Goal: Task Accomplishment & Management: Manage account settings

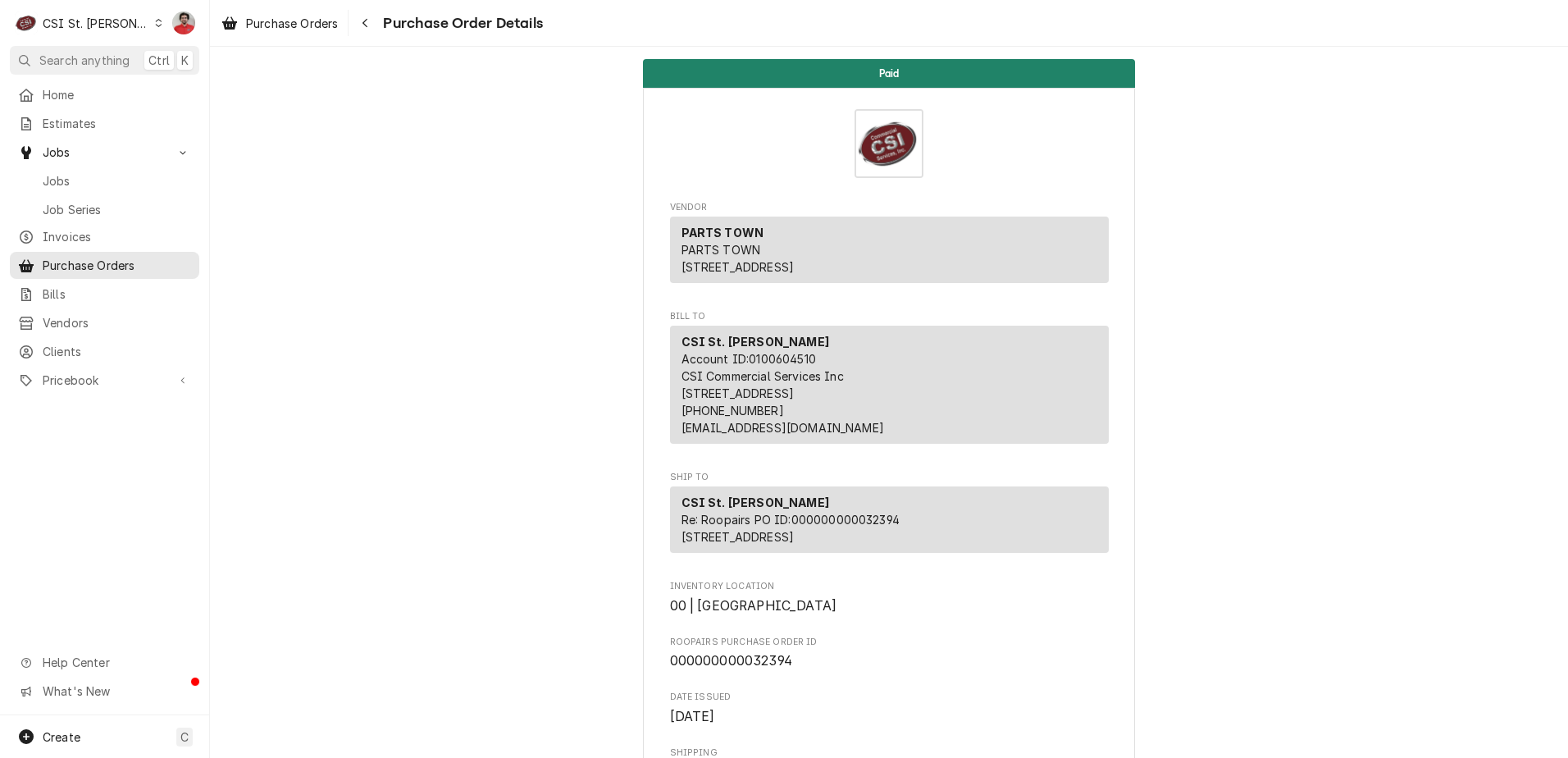
scroll to position [1067, 0]
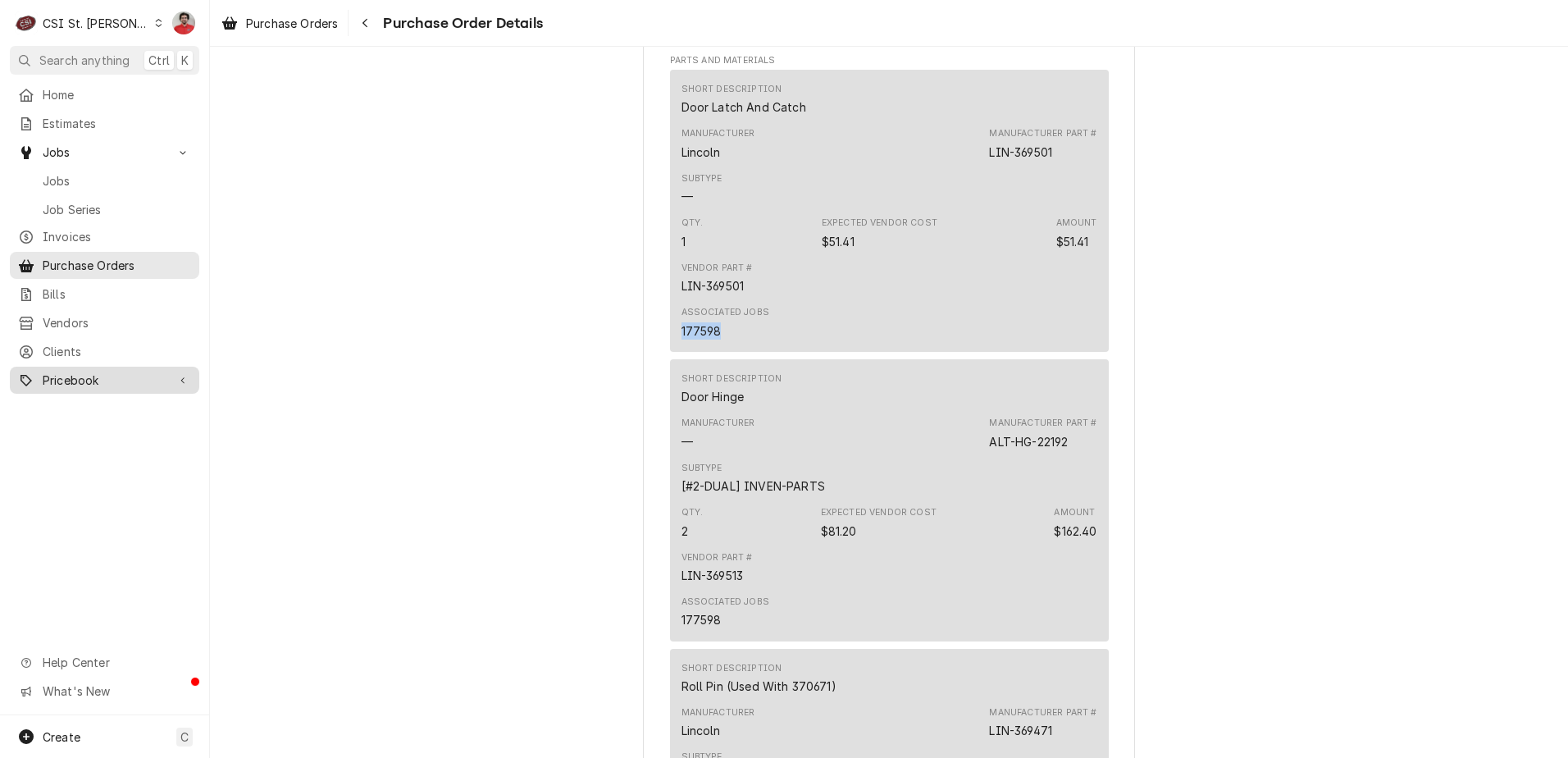
click at [60, 376] on span "Pricebook" at bounding box center [105, 380] width 124 height 18
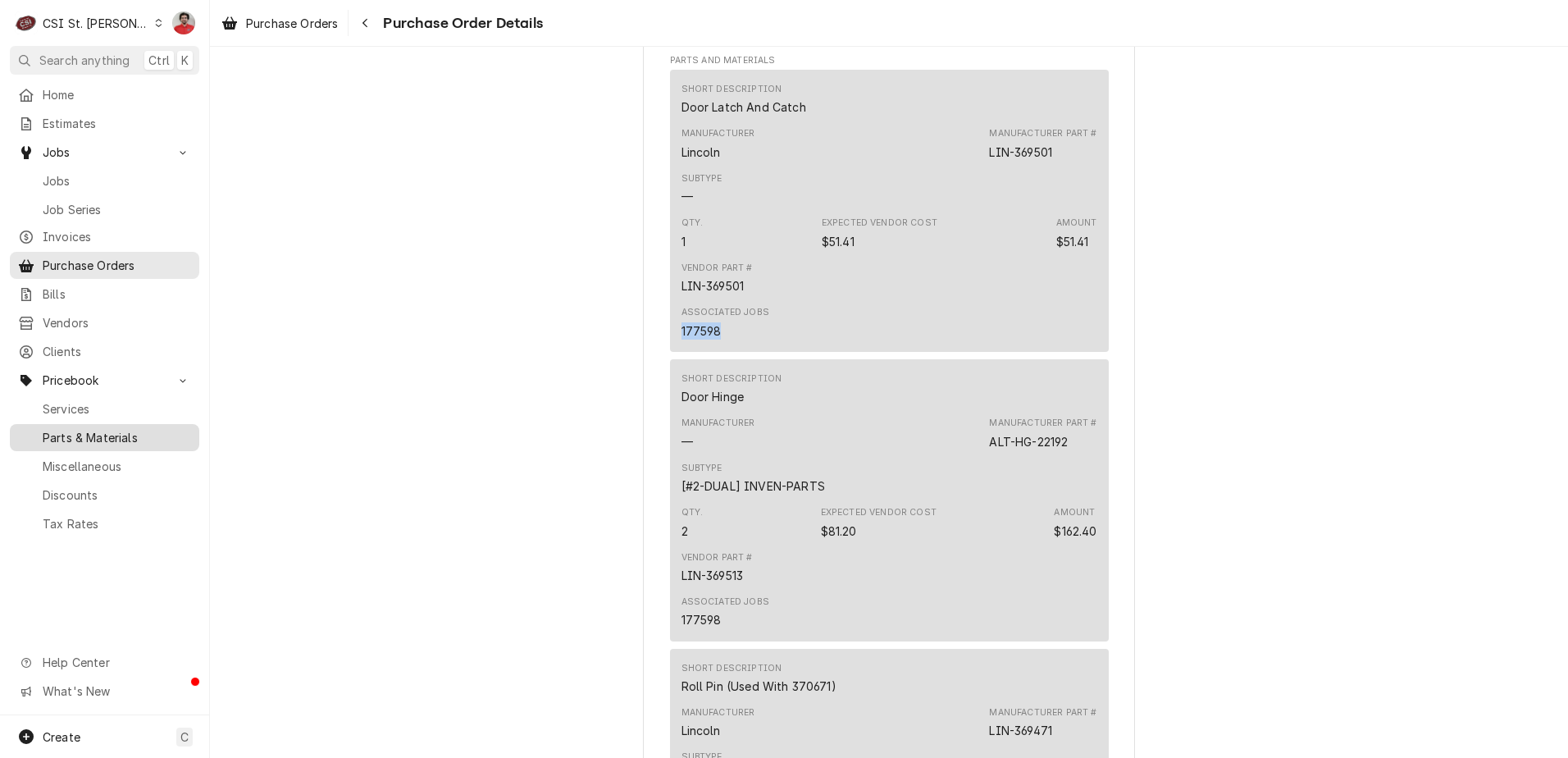
click at [75, 429] on span "Parts & Materials" at bounding box center [116, 438] width 148 height 18
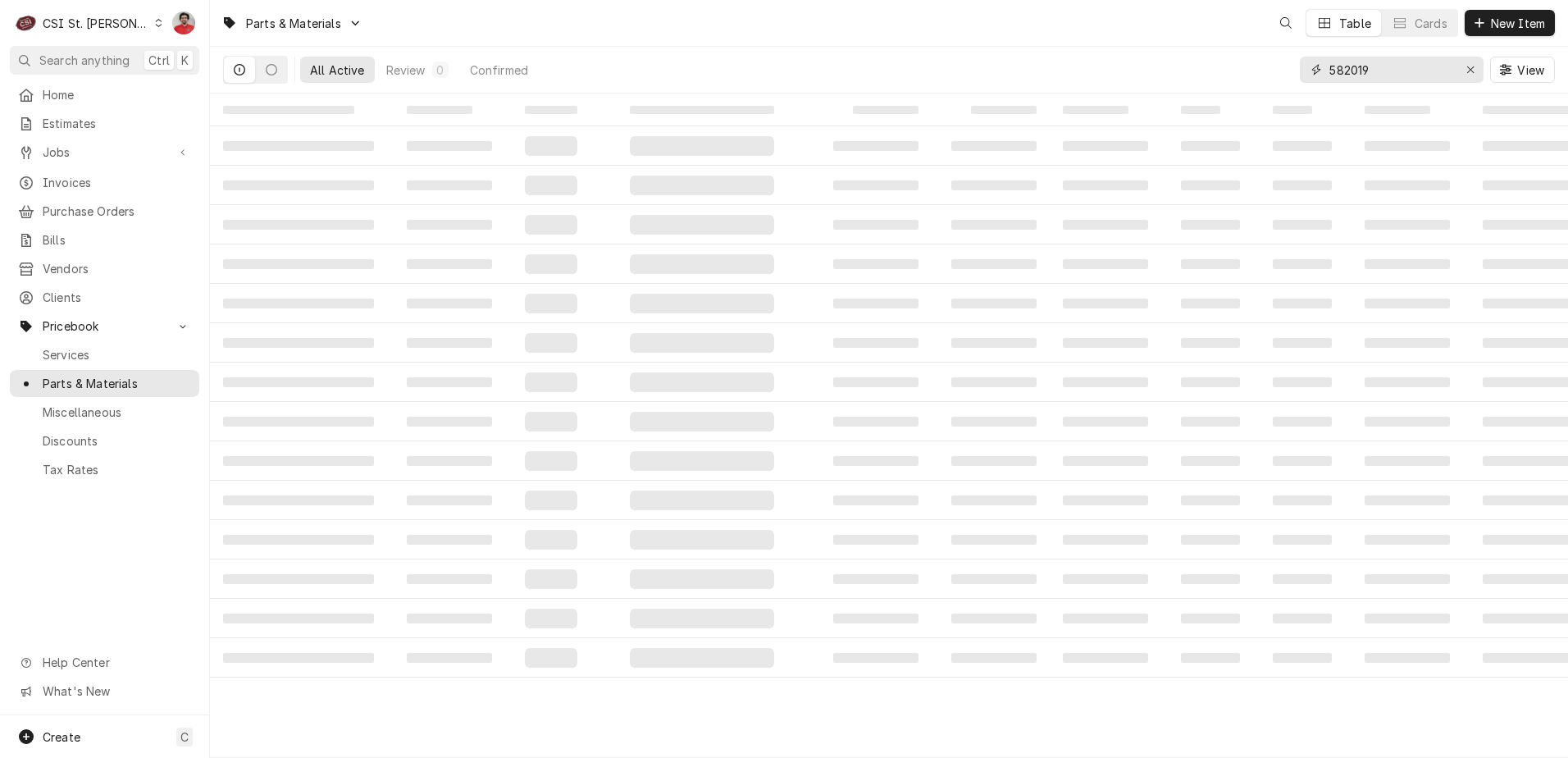
click at [1358, 65] on input "582019" at bounding box center [1390, 70] width 123 height 26
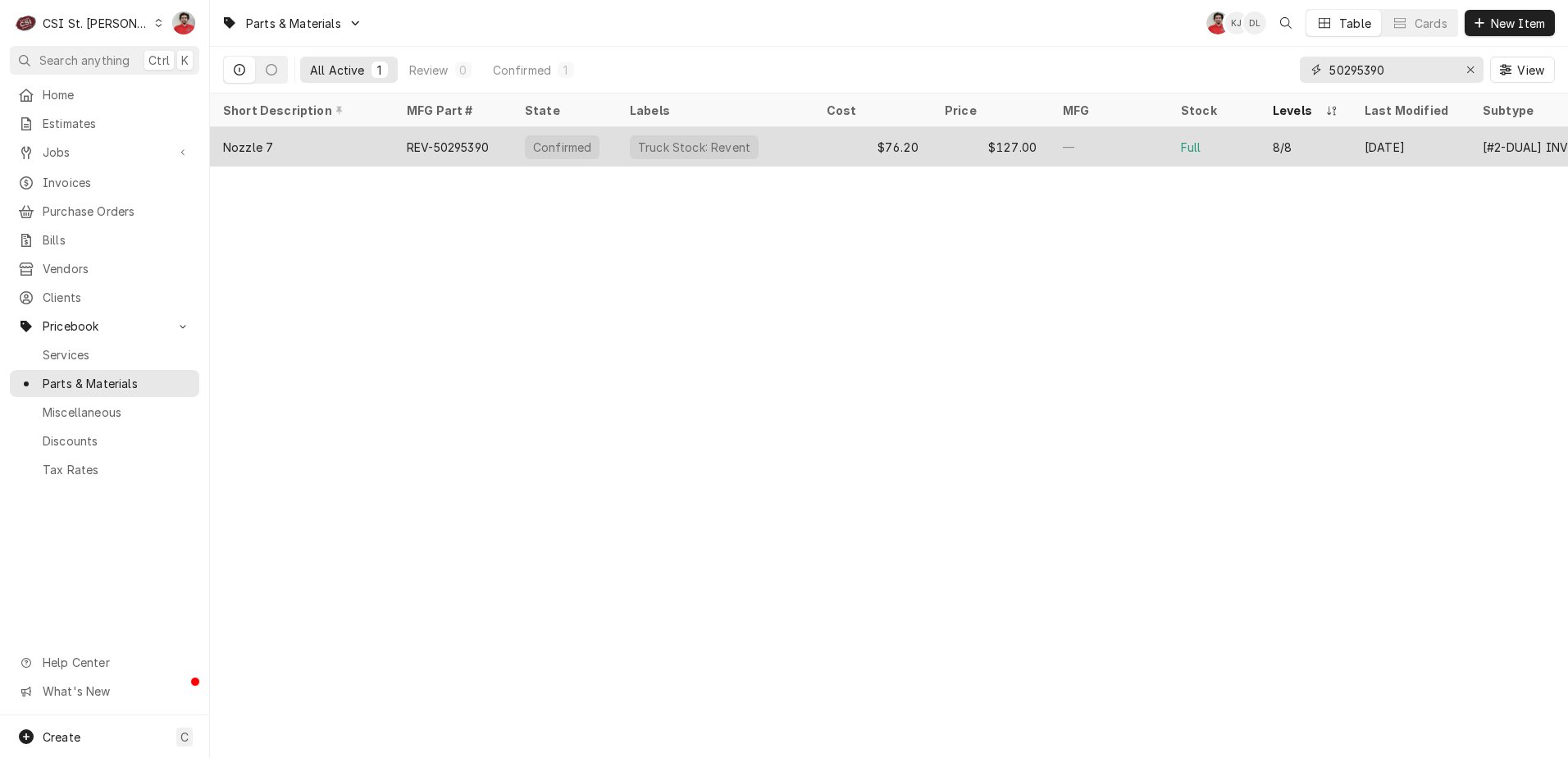
type input "50295390"
click at [1089, 139] on div "—" at bounding box center [1109, 147] width 118 height 39
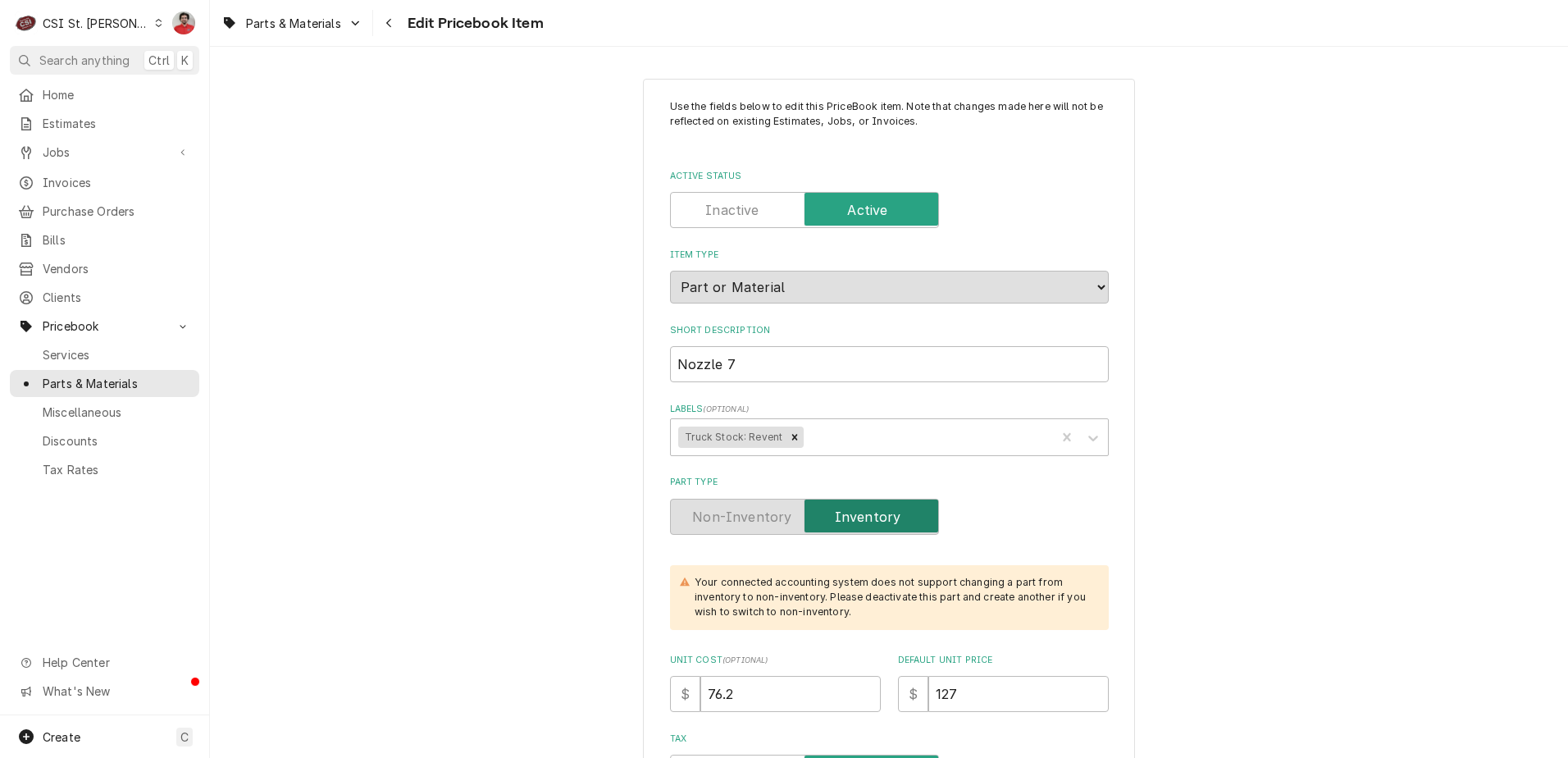
type textarea "x"
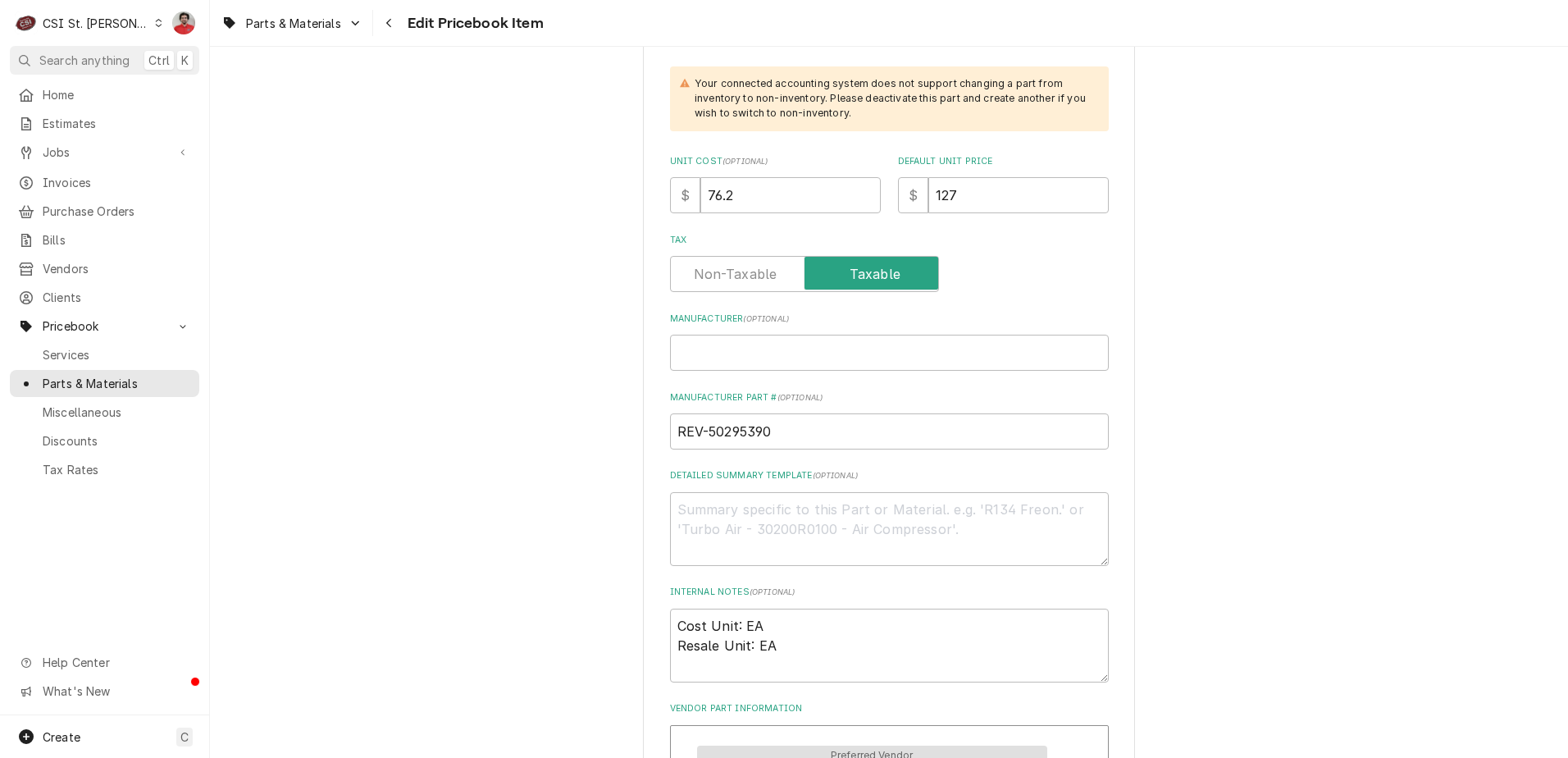
scroll to position [1394, 0]
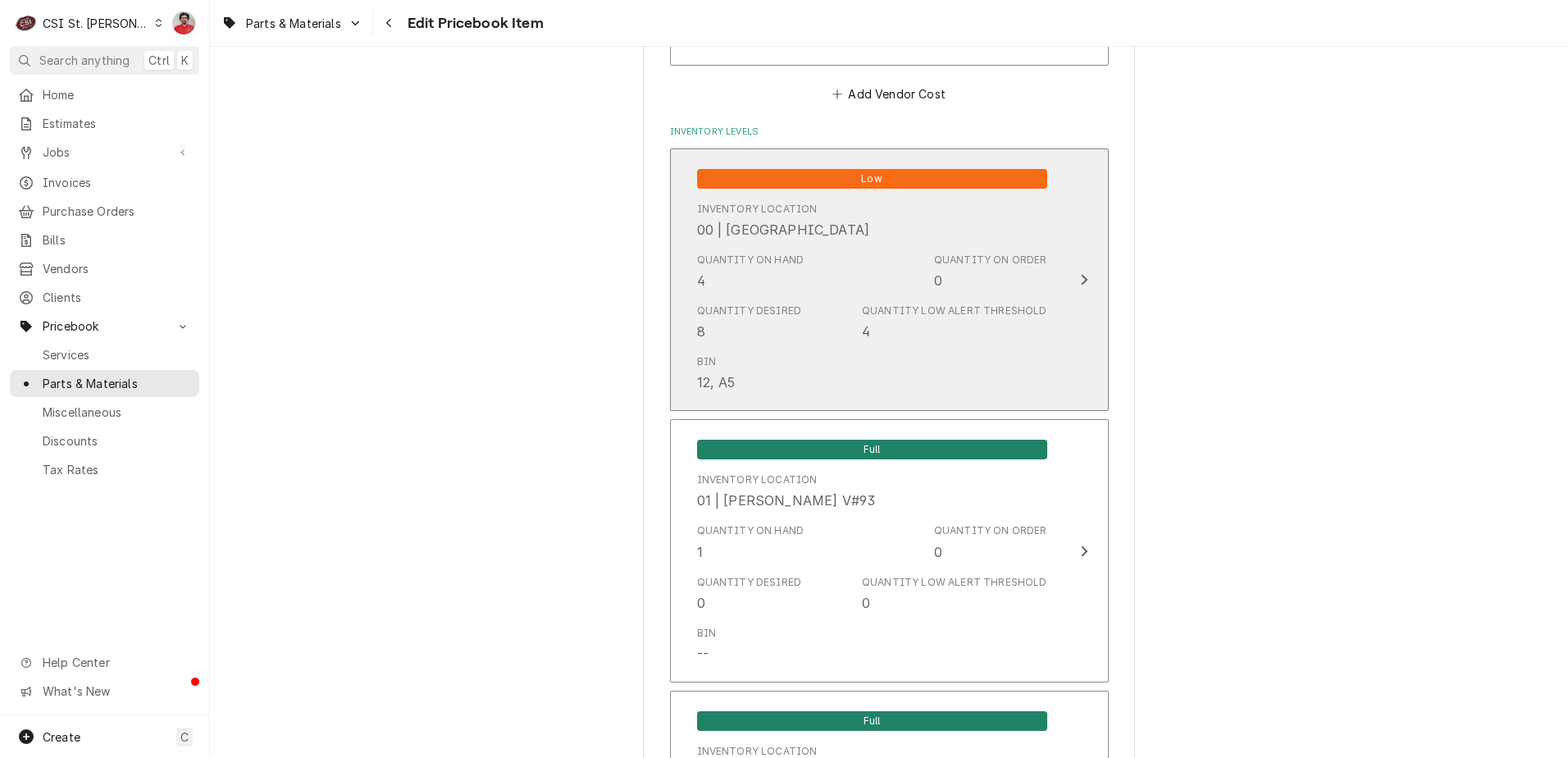
click at [724, 273] on div "Quantity on Hand 4" at bounding box center [751, 271] width 107 height 38
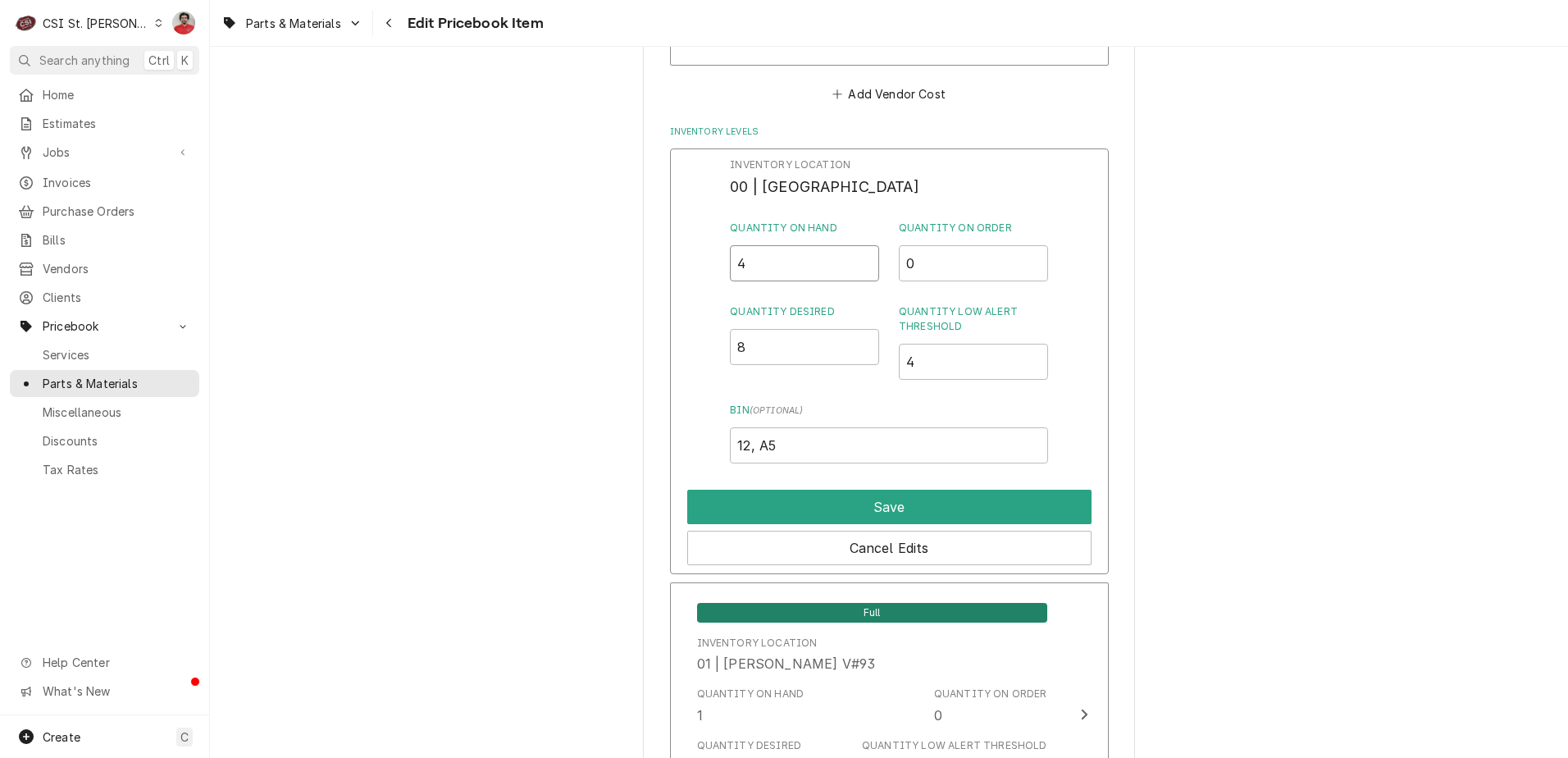
drag, startPoint x: 755, startPoint y: 264, endPoint x: 708, endPoint y: 262, distance: 47.0
click at [709, 262] on div "Inventory Location 00 | STL WAREHOUSE Quantity on Hand 4 Quantity on Order 0 Qu…" at bounding box center [889, 361] width 439 height 427
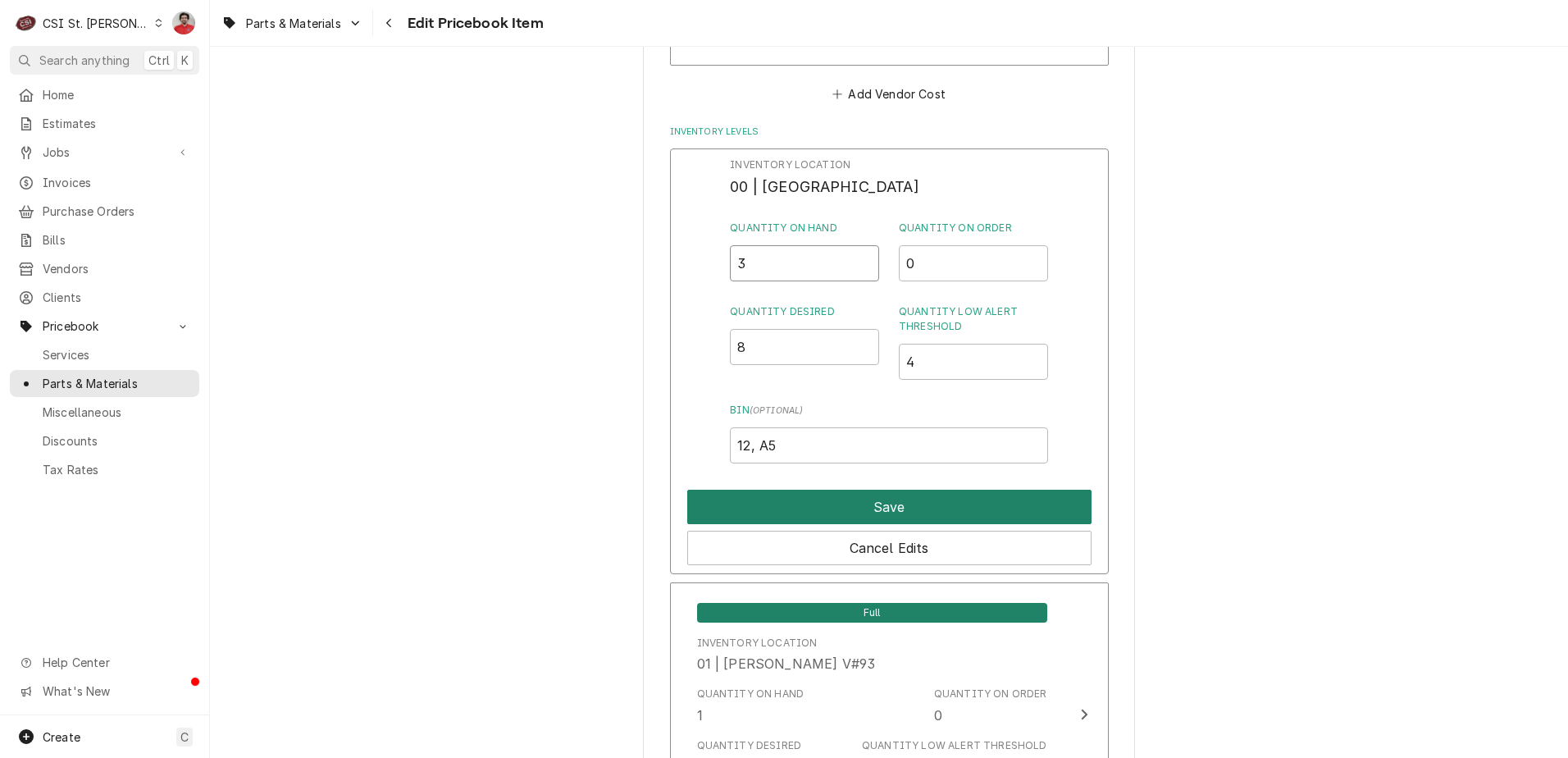
type input "3"
click at [774, 505] on button "Save" at bounding box center [889, 506] width 404 height 34
type textarea "x"
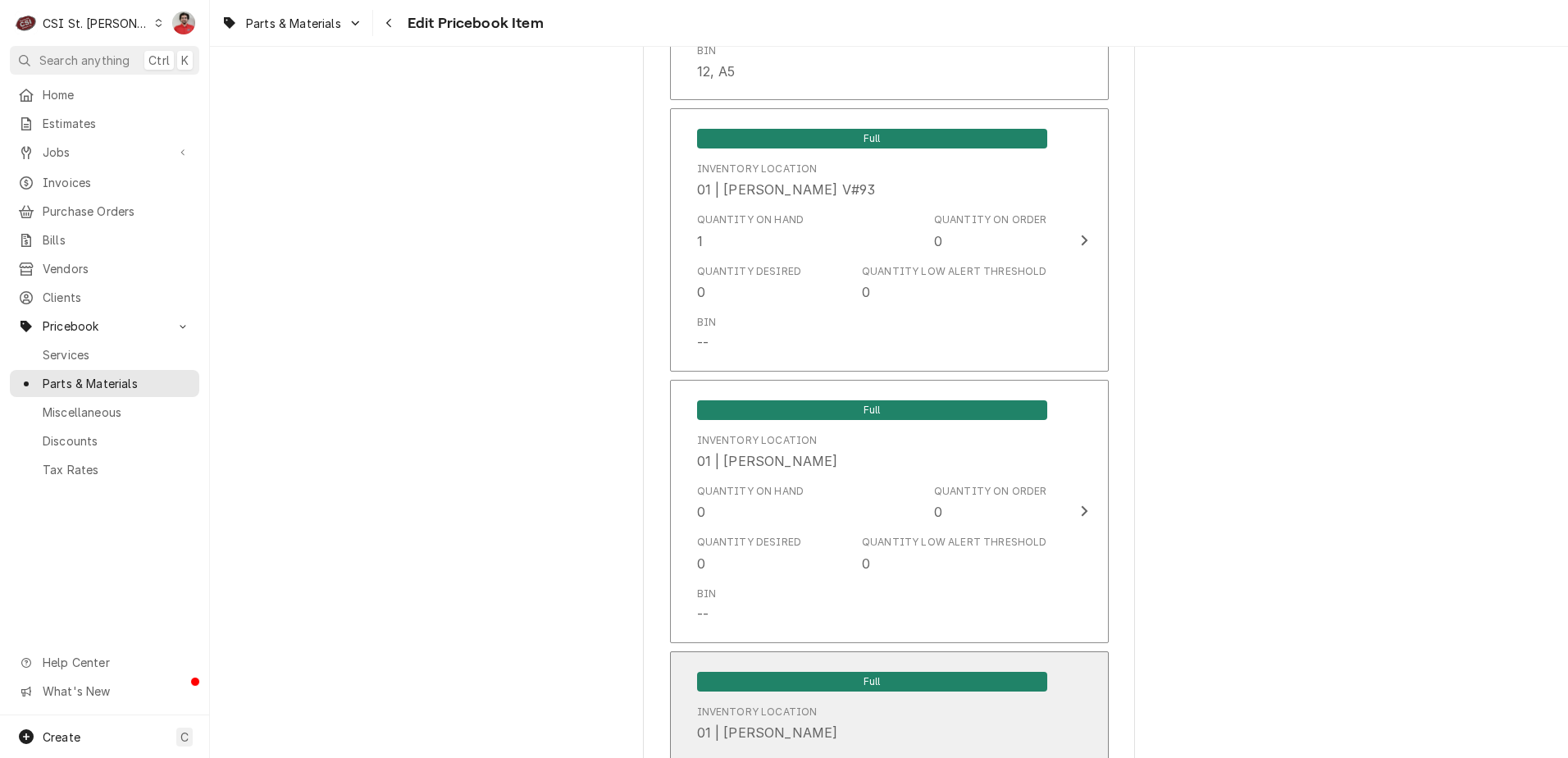
scroll to position [1559, 0]
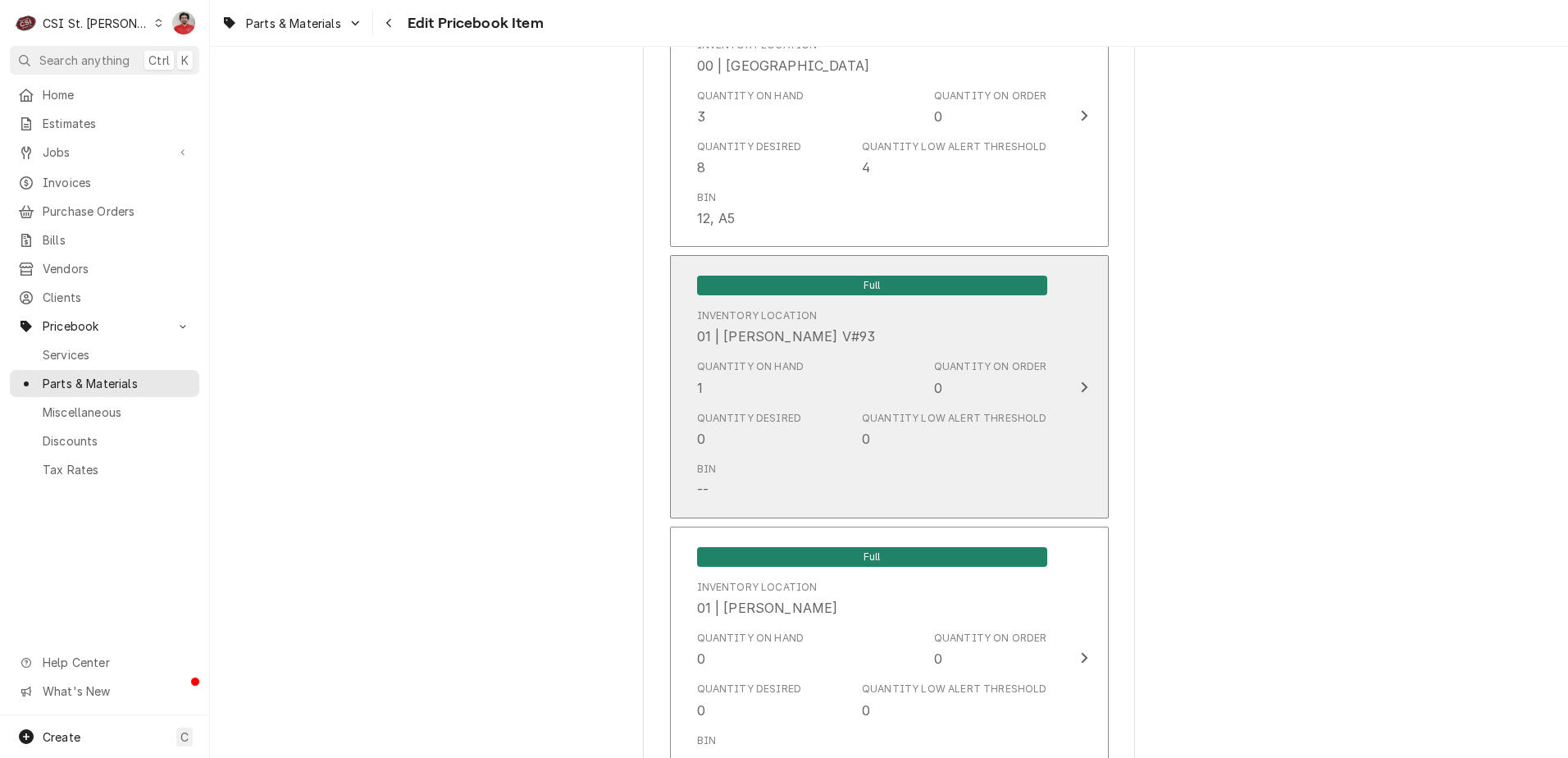
click at [753, 378] on div "Quantity on Hand 1" at bounding box center [751, 378] width 107 height 38
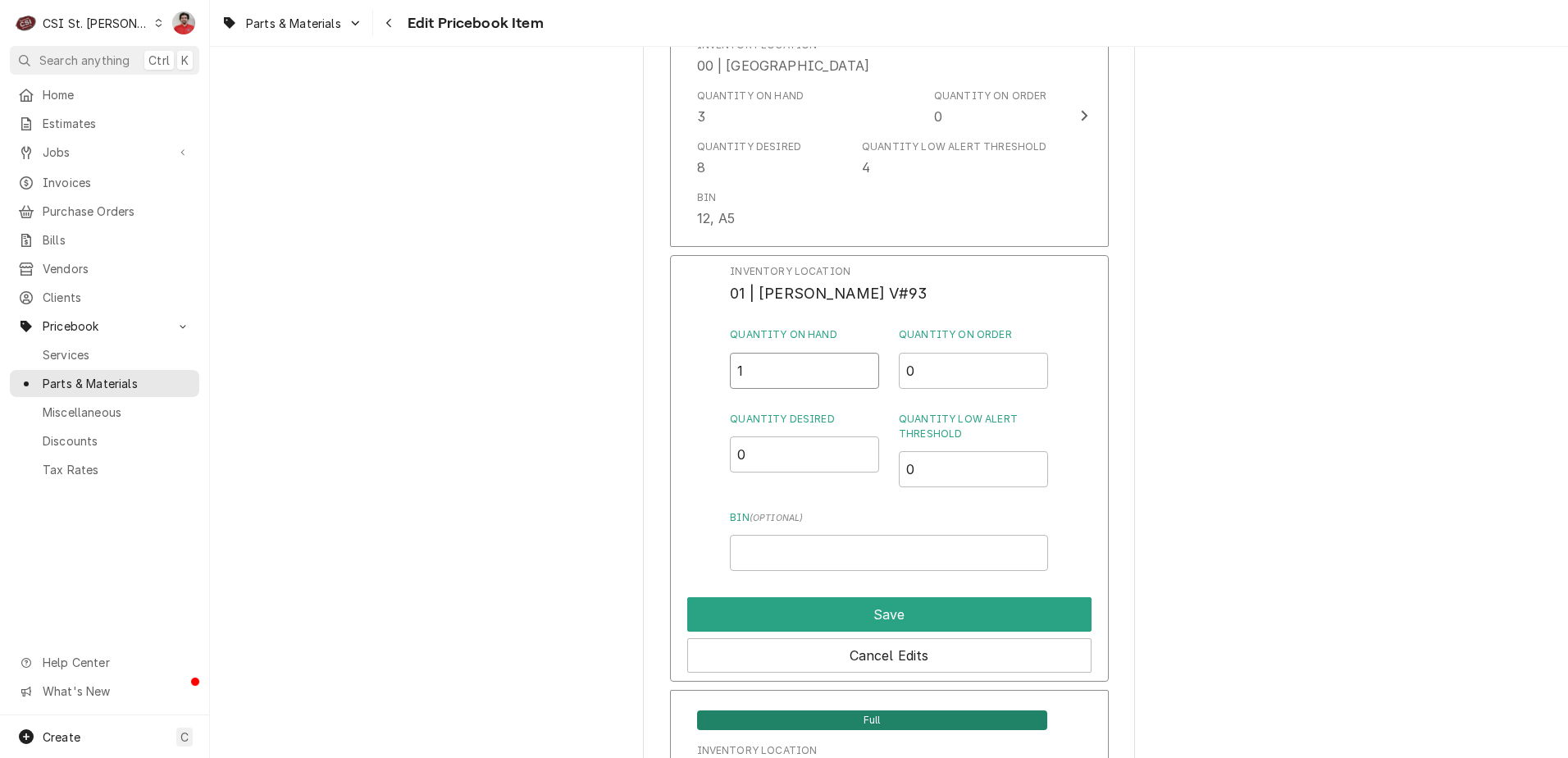
drag, startPoint x: 763, startPoint y: 374, endPoint x: 607, endPoint y: 372, distance: 156.0
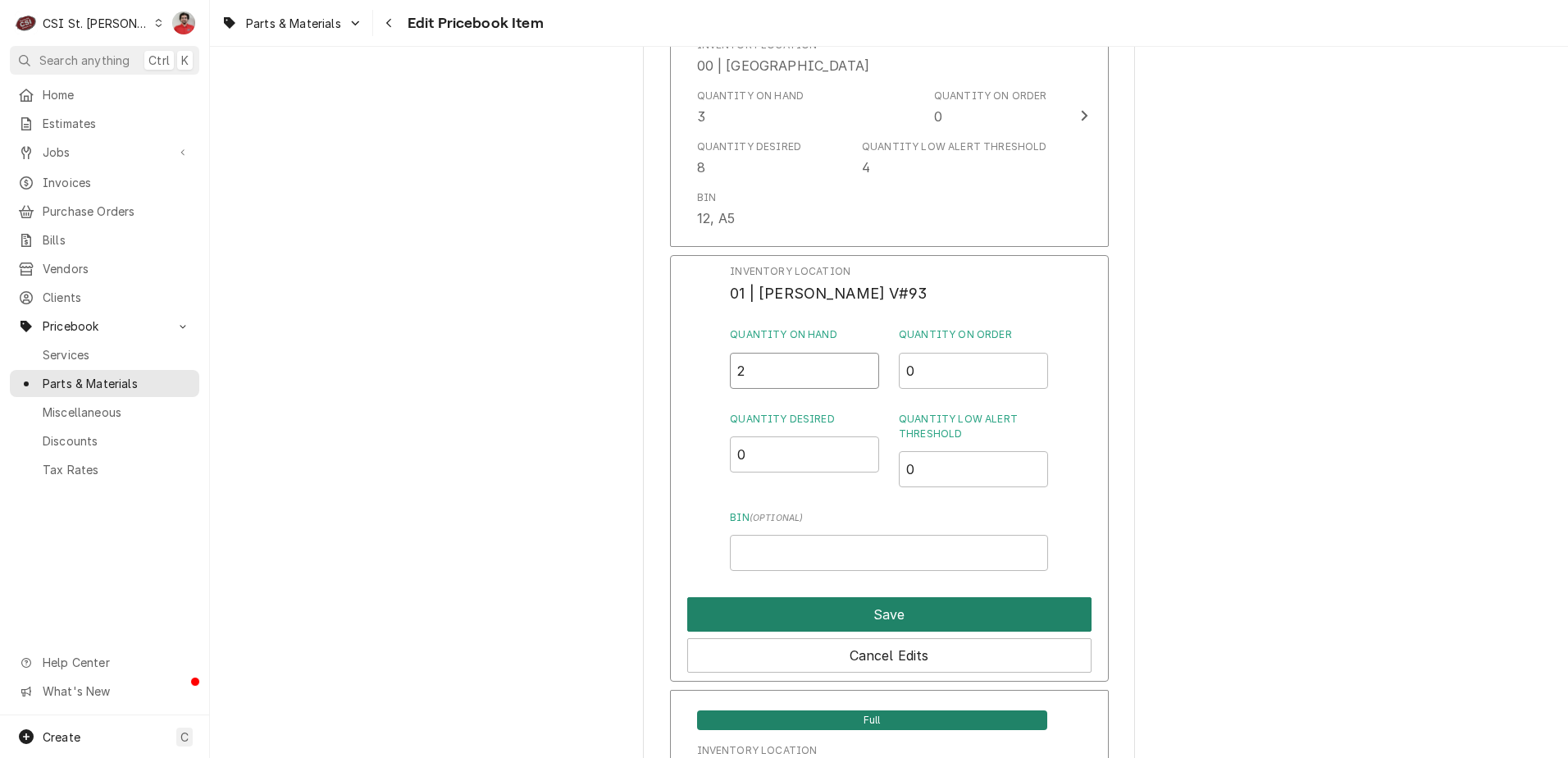
type input "2"
click at [794, 616] on button "Save" at bounding box center [889, 614] width 404 height 34
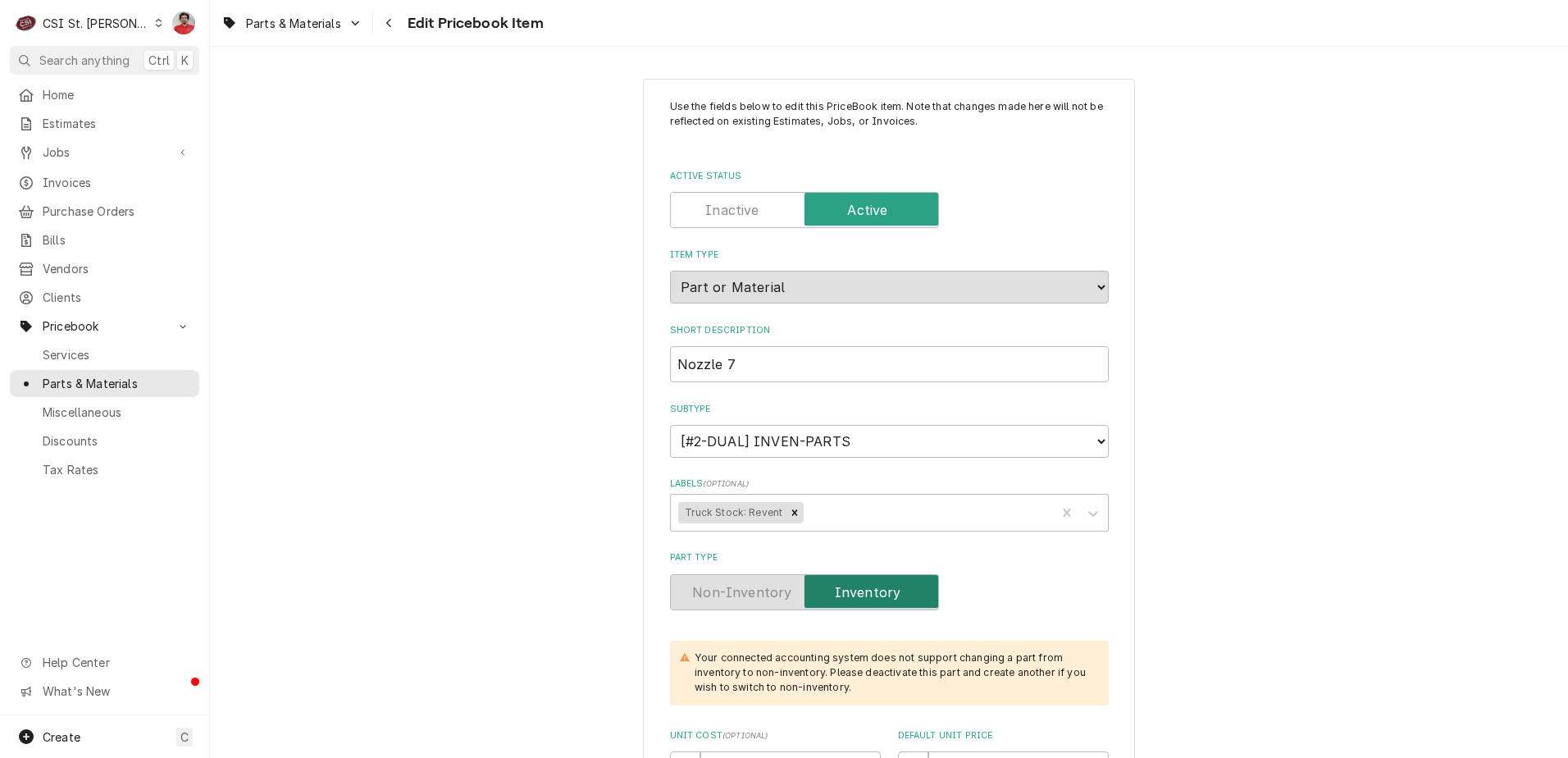
scroll to position [13891, 0]
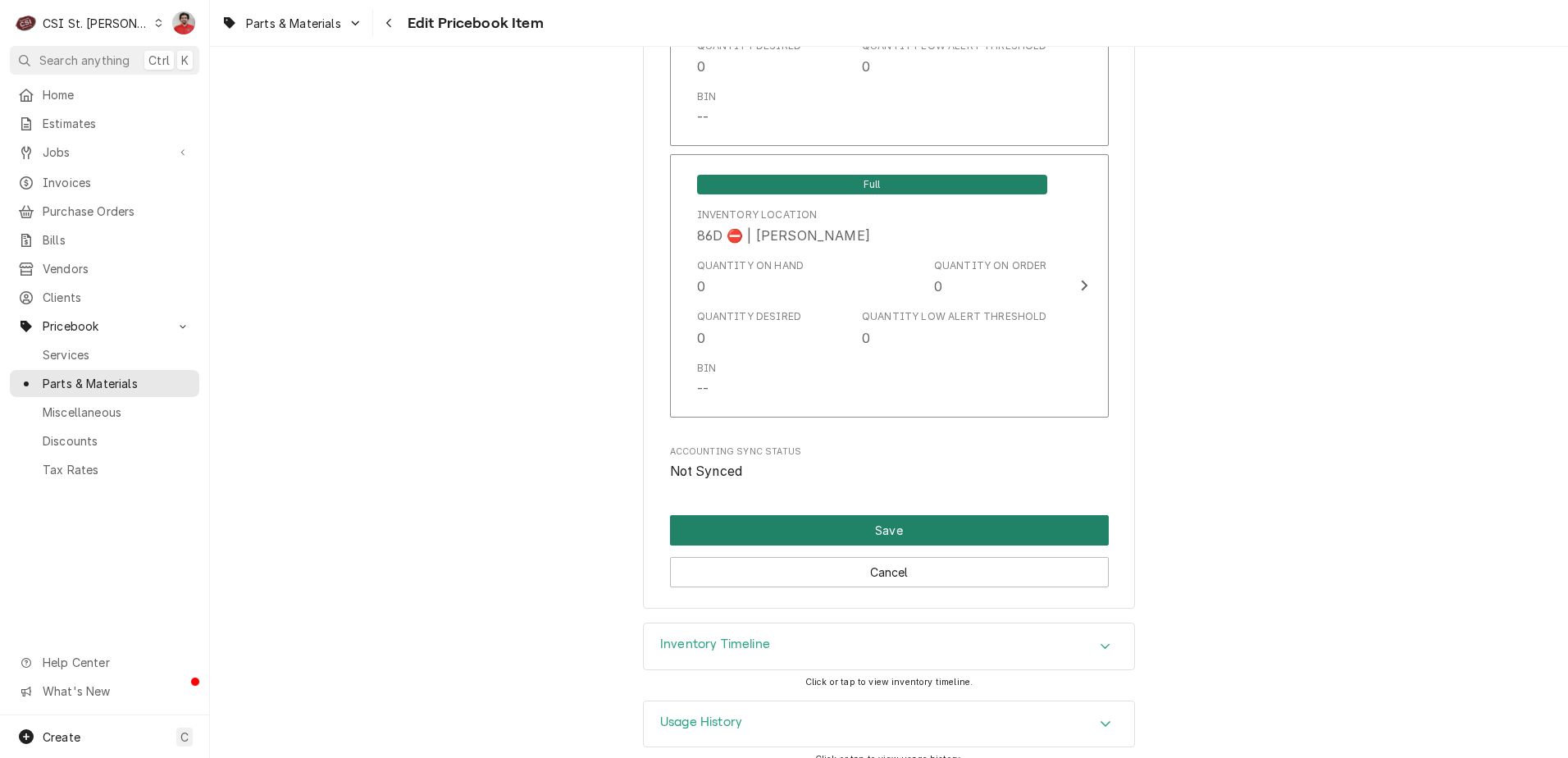
click at [776, 516] on button "Save" at bounding box center [889, 531] width 439 height 30
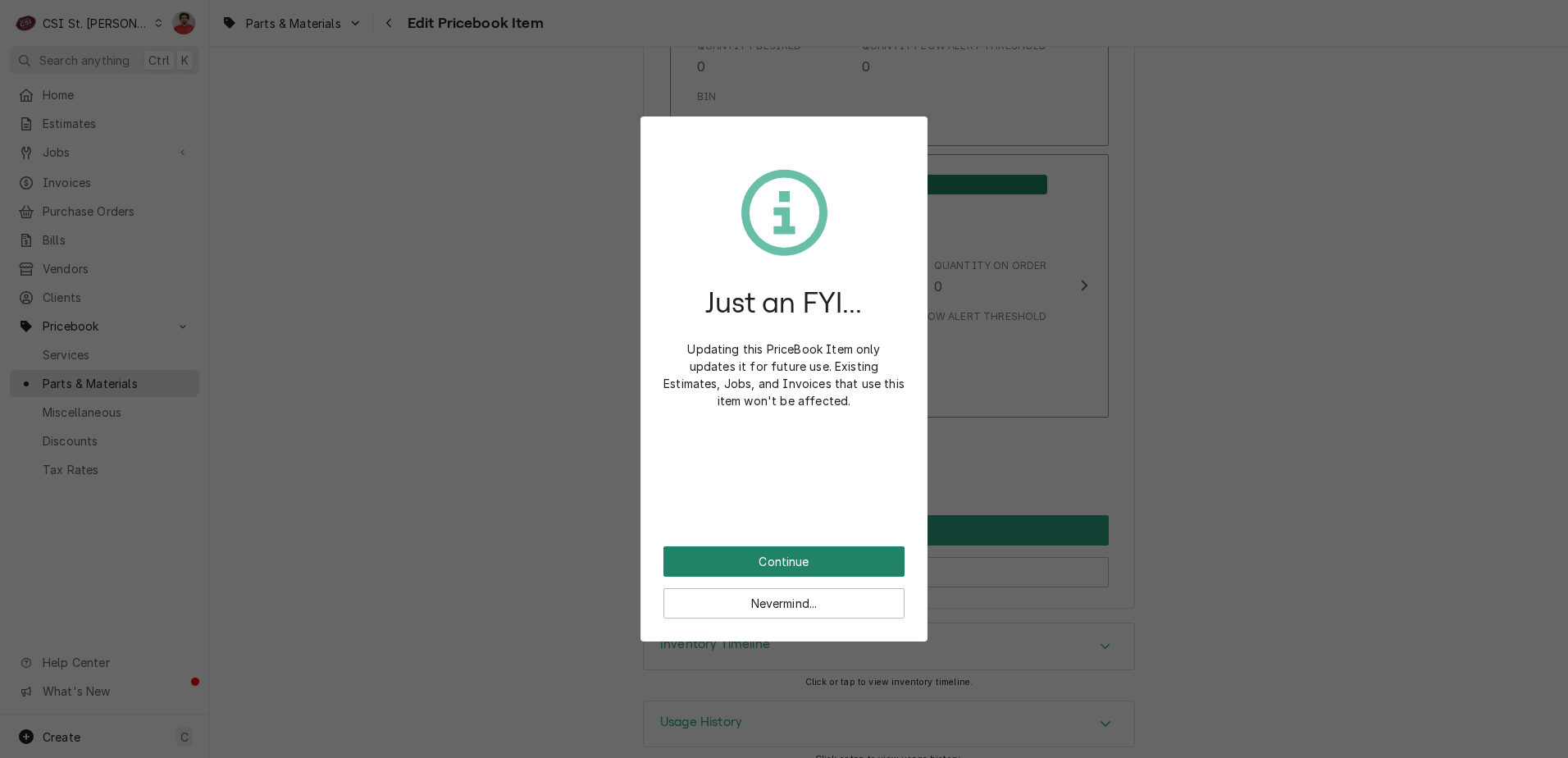
click at [771, 554] on button "Continue" at bounding box center [784, 562] width 241 height 30
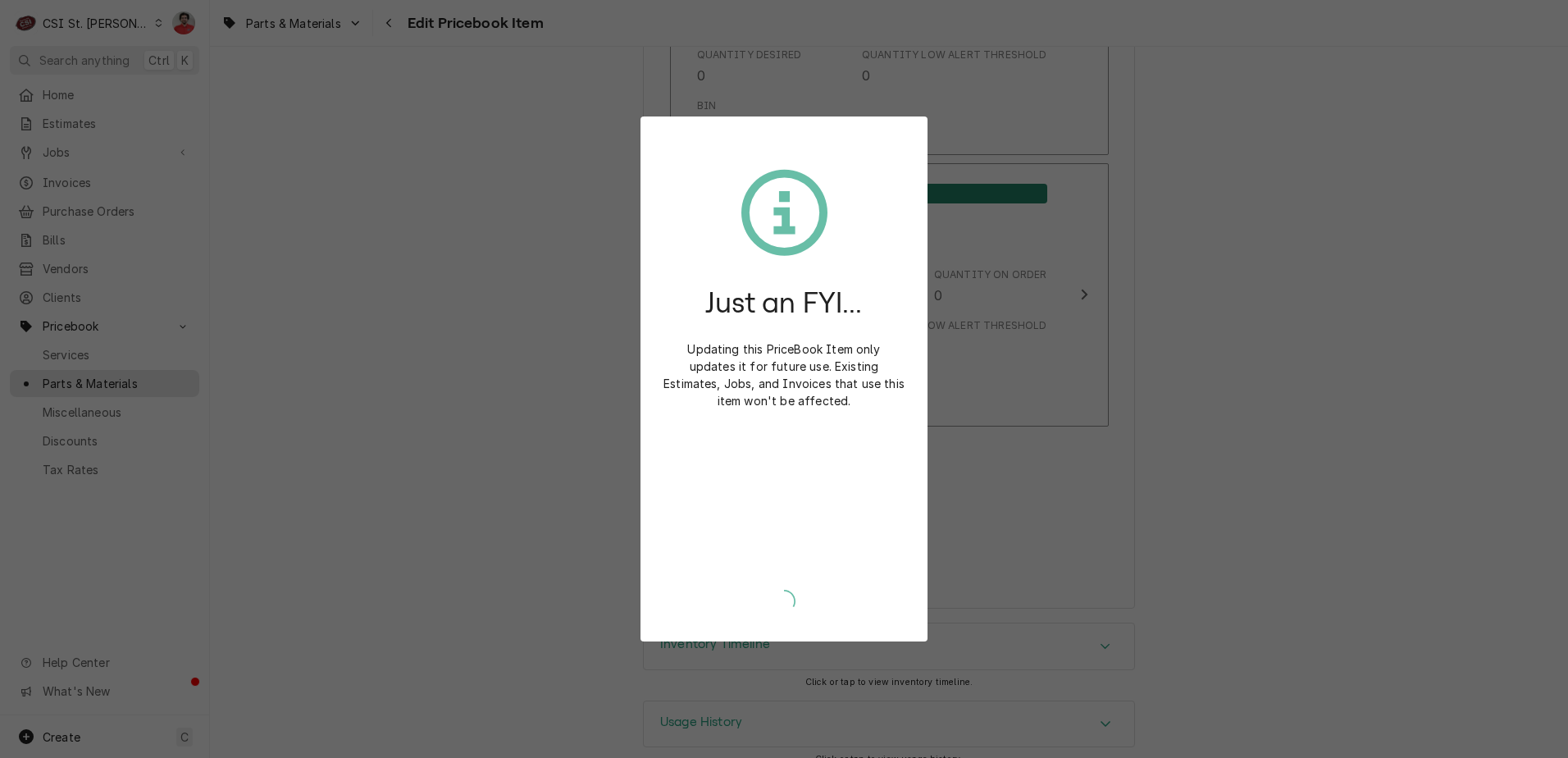
type textarea "x"
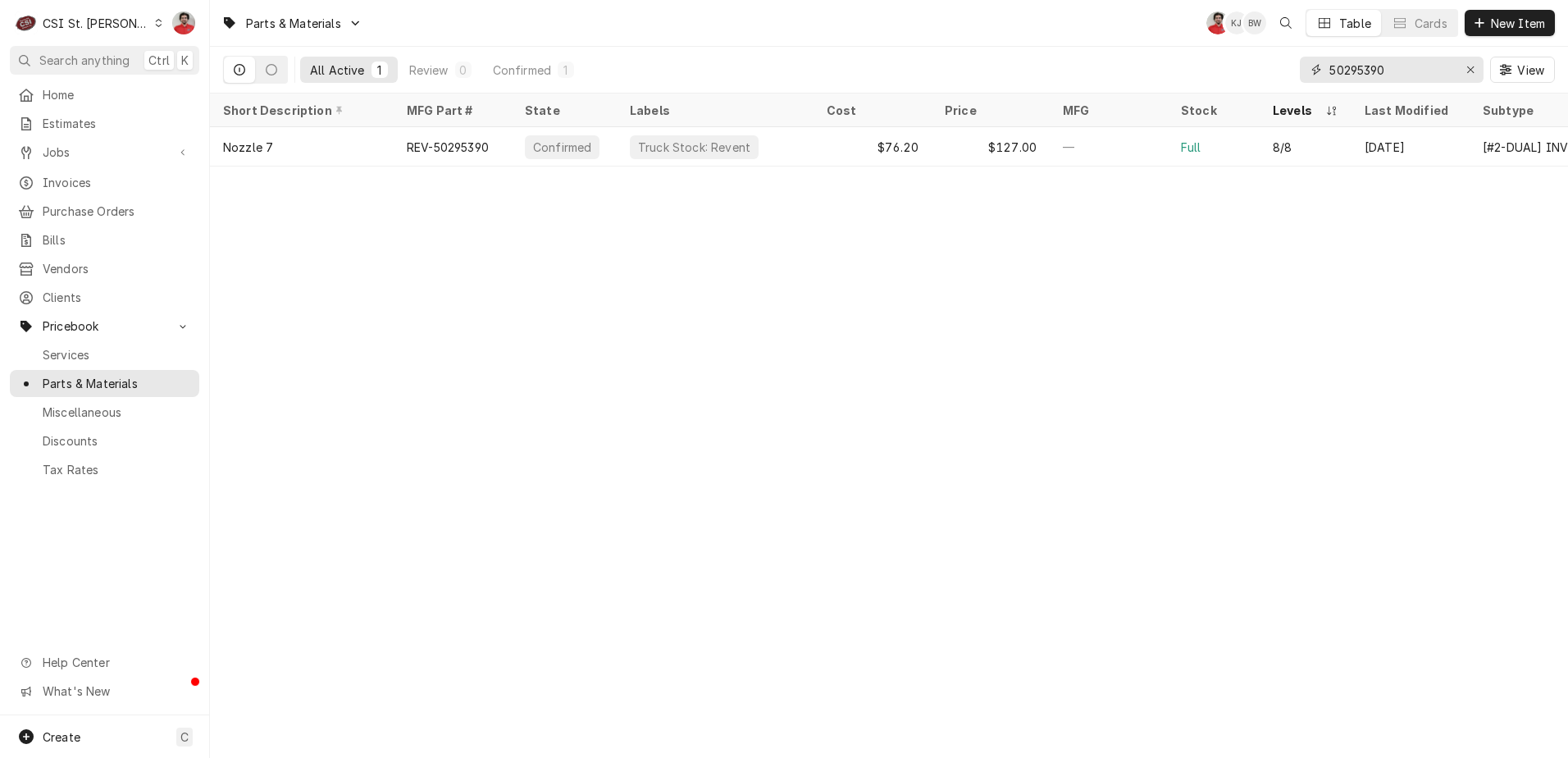
drag, startPoint x: 1398, startPoint y: 66, endPoint x: 1040, endPoint y: 69, distance: 358.0
click at [1041, 69] on div "All Active 1 Review 0 Confirmed 1 50295390 View" at bounding box center [888, 70] width 1332 height 46
click at [85, 204] on span "Purchase Orders" at bounding box center [116, 211] width 148 height 18
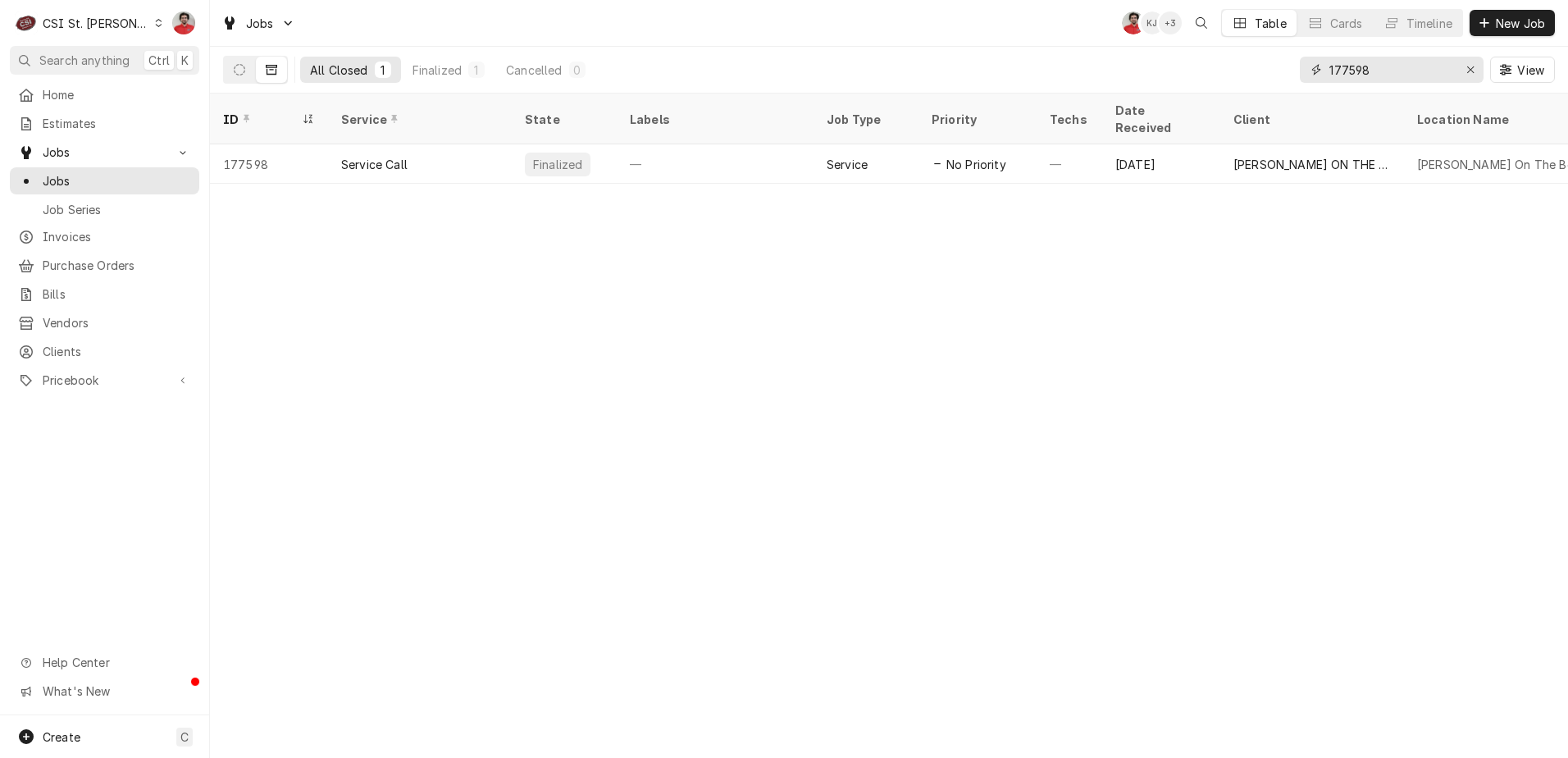
drag, startPoint x: 1466, startPoint y: 69, endPoint x: 1295, endPoint y: 63, distance: 171.1
click at [1295, 63] on div "All Closed 1 Finalized 1 Cancelled 0 177598 View" at bounding box center [888, 70] width 1332 height 46
drag, startPoint x: 1387, startPoint y: 75, endPoint x: 985, endPoint y: 92, distance: 402.4
click at [985, 92] on div "All Closed 1 Finalized 1 Cancelled 0 177598 View" at bounding box center [888, 70] width 1332 height 46
type input "boeing"
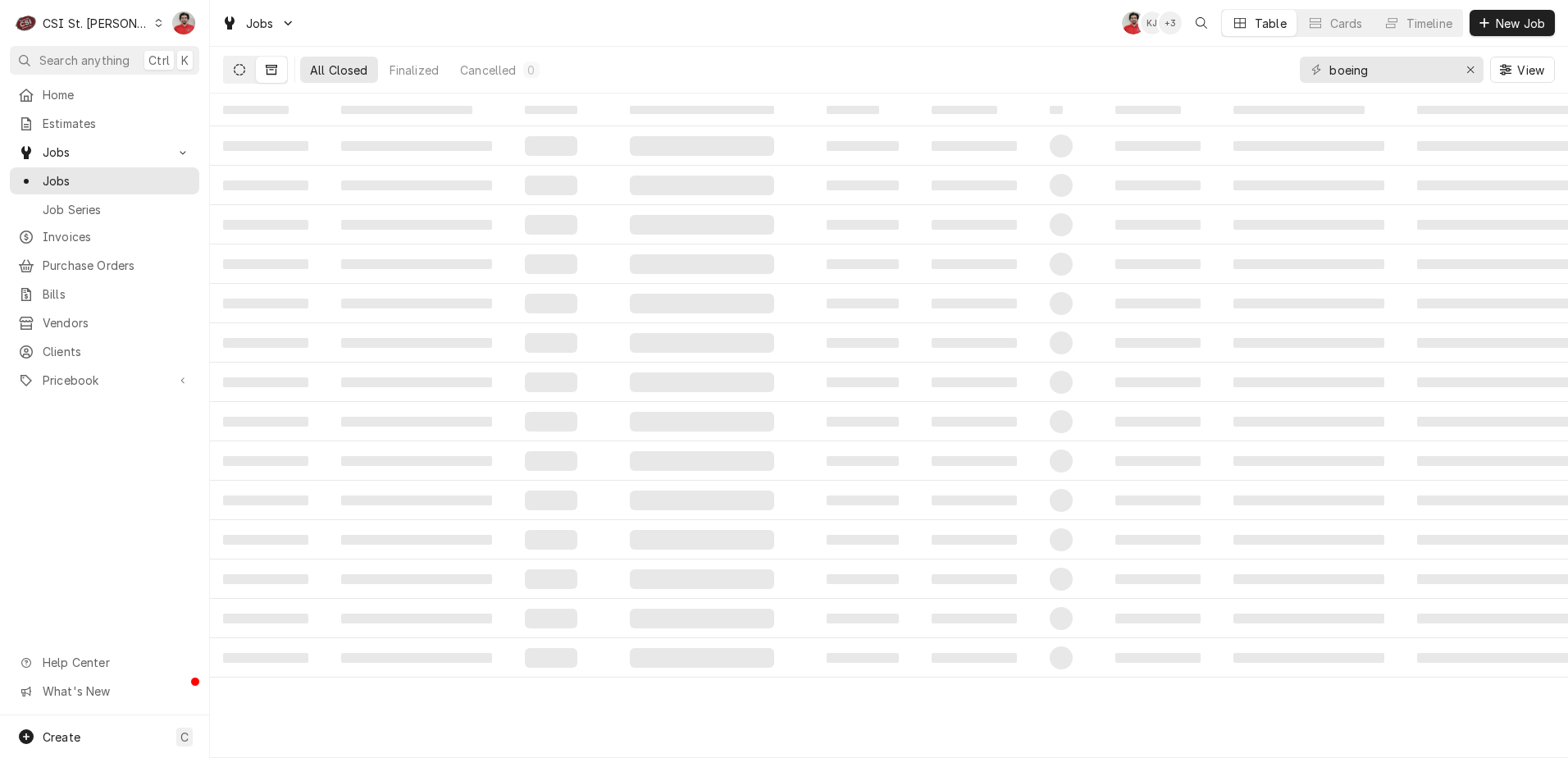
click at [232, 70] on button "Dynamic Content Wrapper" at bounding box center [239, 70] width 31 height 26
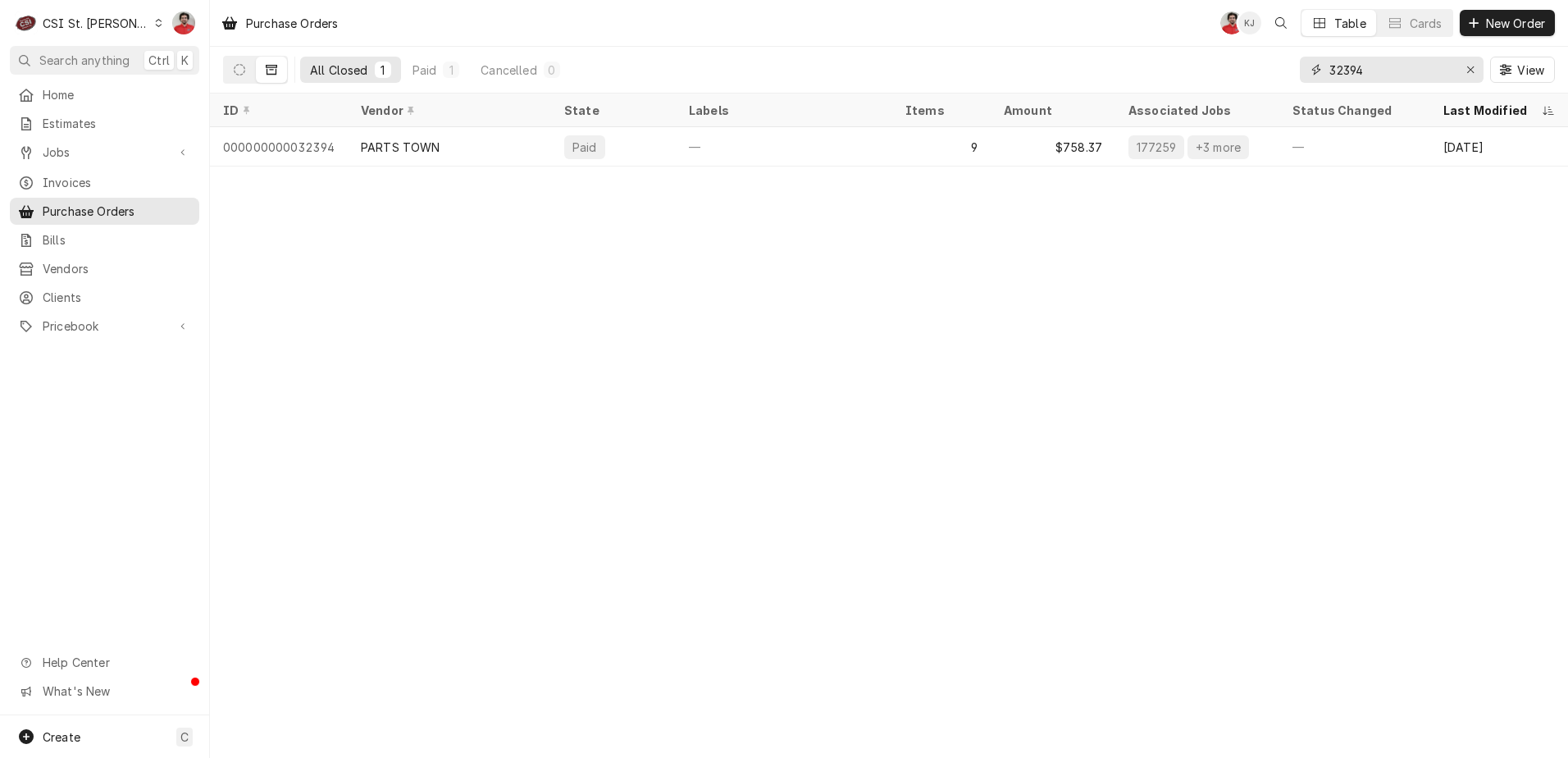
click at [1396, 74] on input "32394" at bounding box center [1390, 70] width 123 height 26
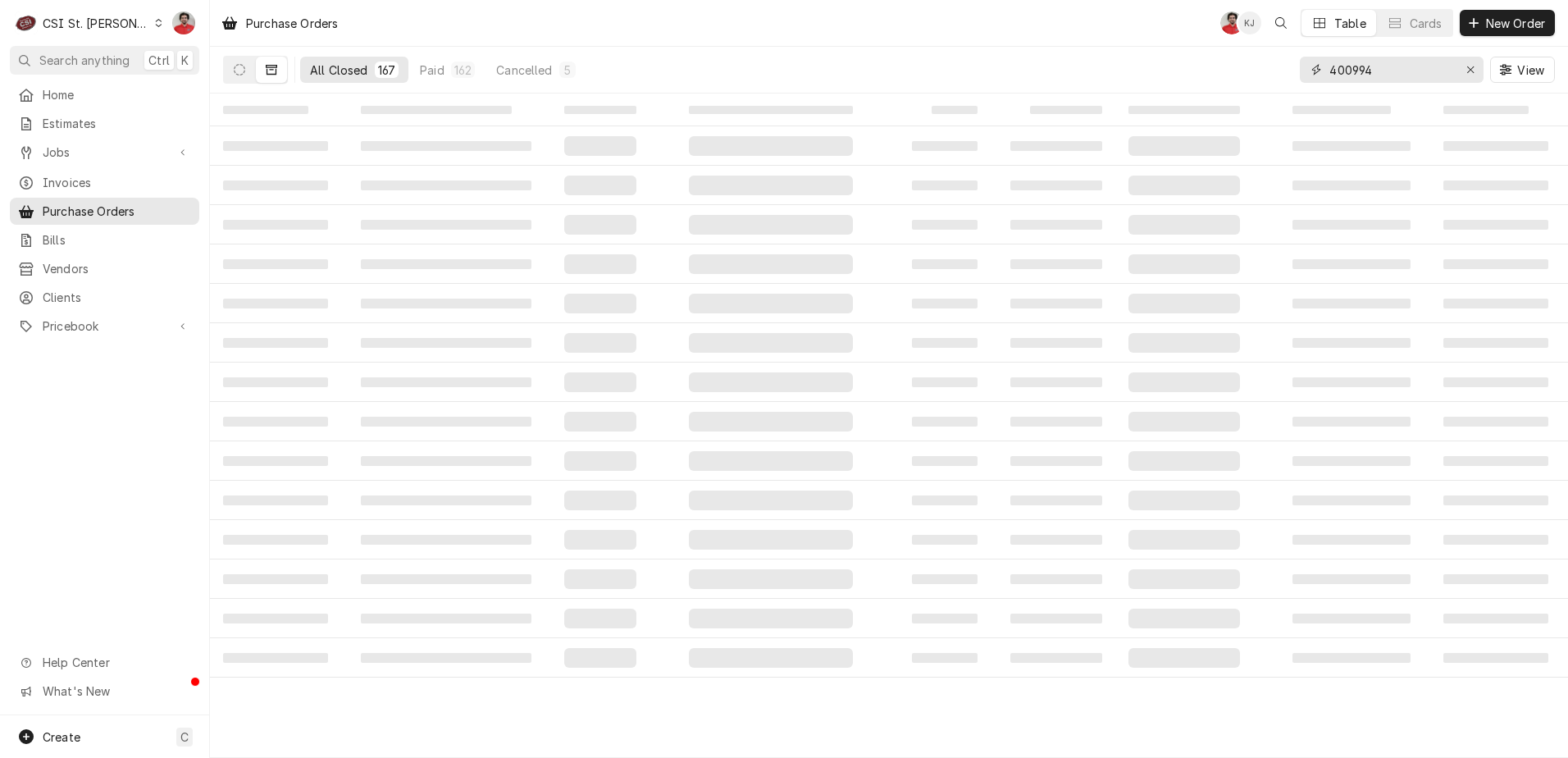
type input "400994"
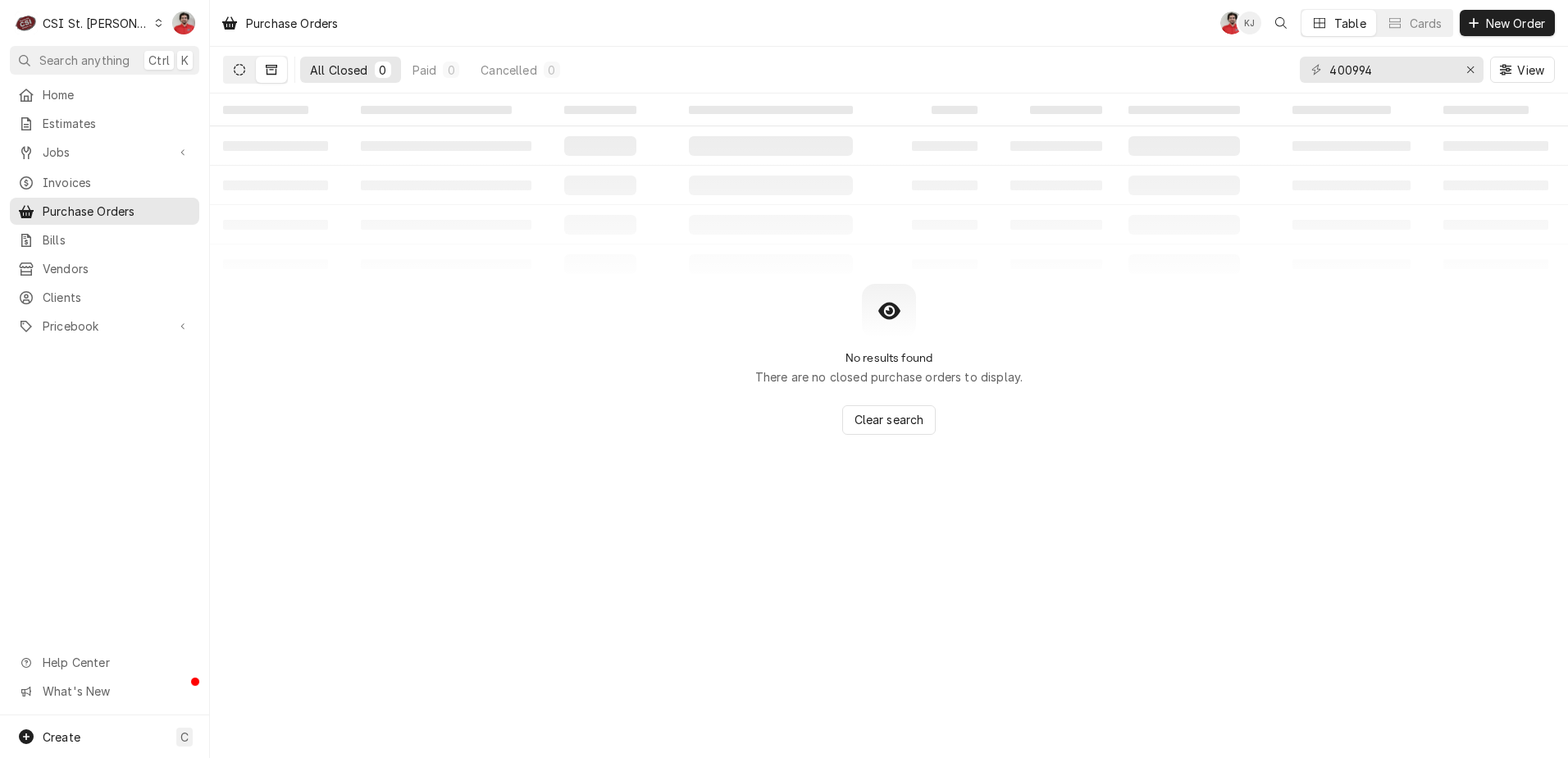
click at [241, 70] on icon "Dynamic Content Wrapper" at bounding box center [240, 70] width 12 height 12
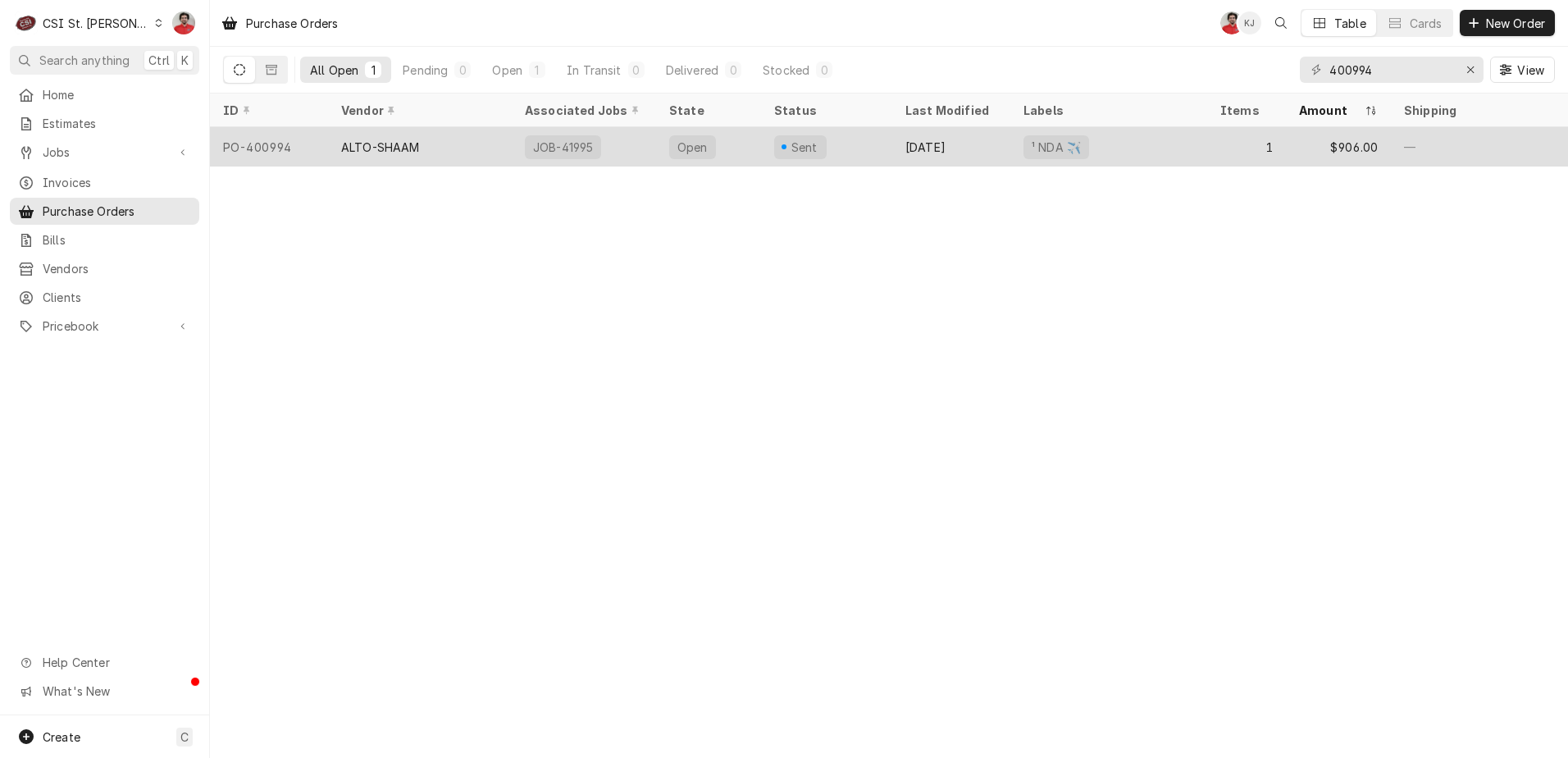
click at [401, 140] on div "ALTO-SHAAM" at bounding box center [380, 147] width 79 height 18
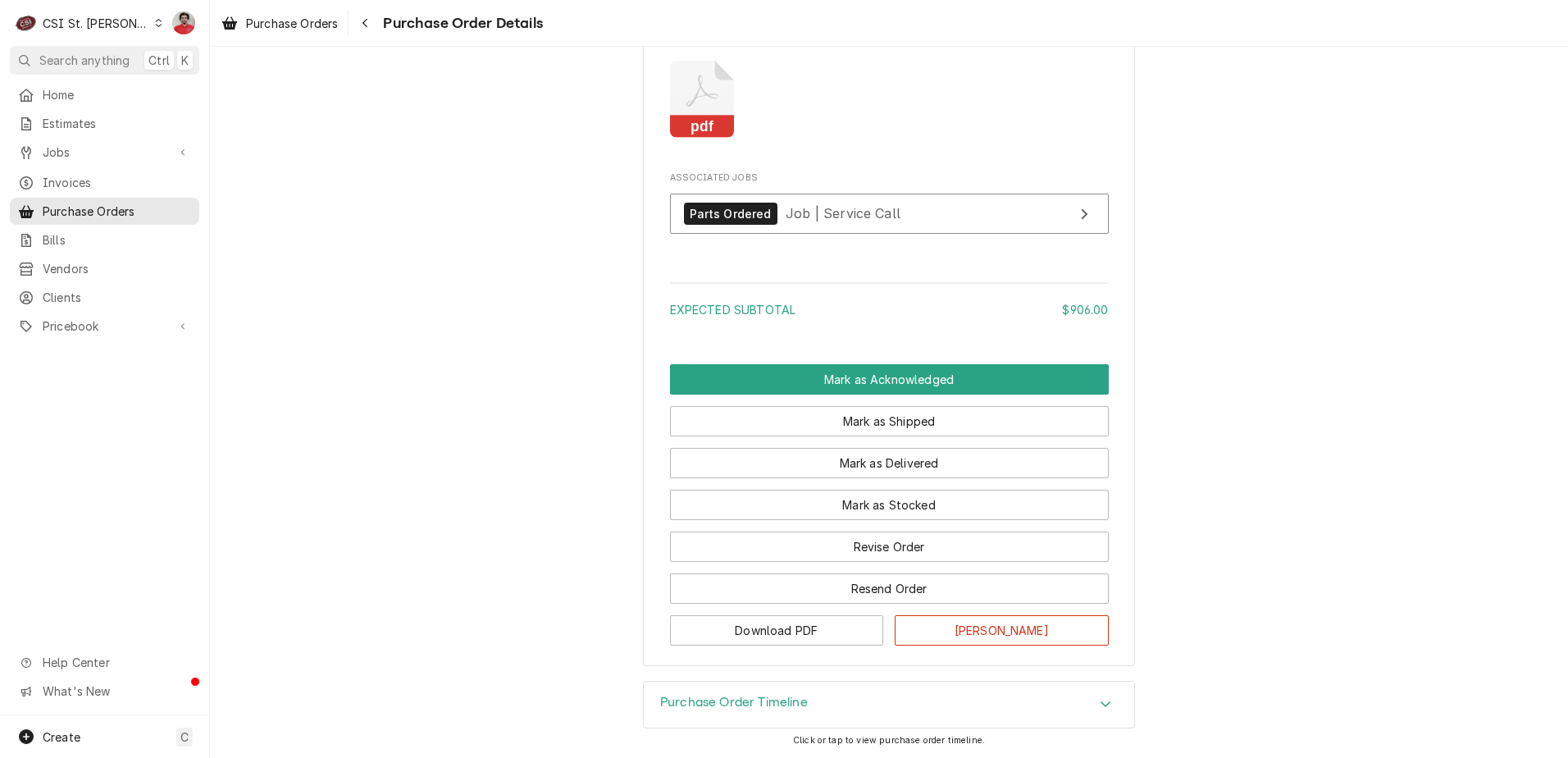
scroll to position [1559, 0]
click at [836, 520] on button "Mark as Stocked" at bounding box center [889, 505] width 439 height 30
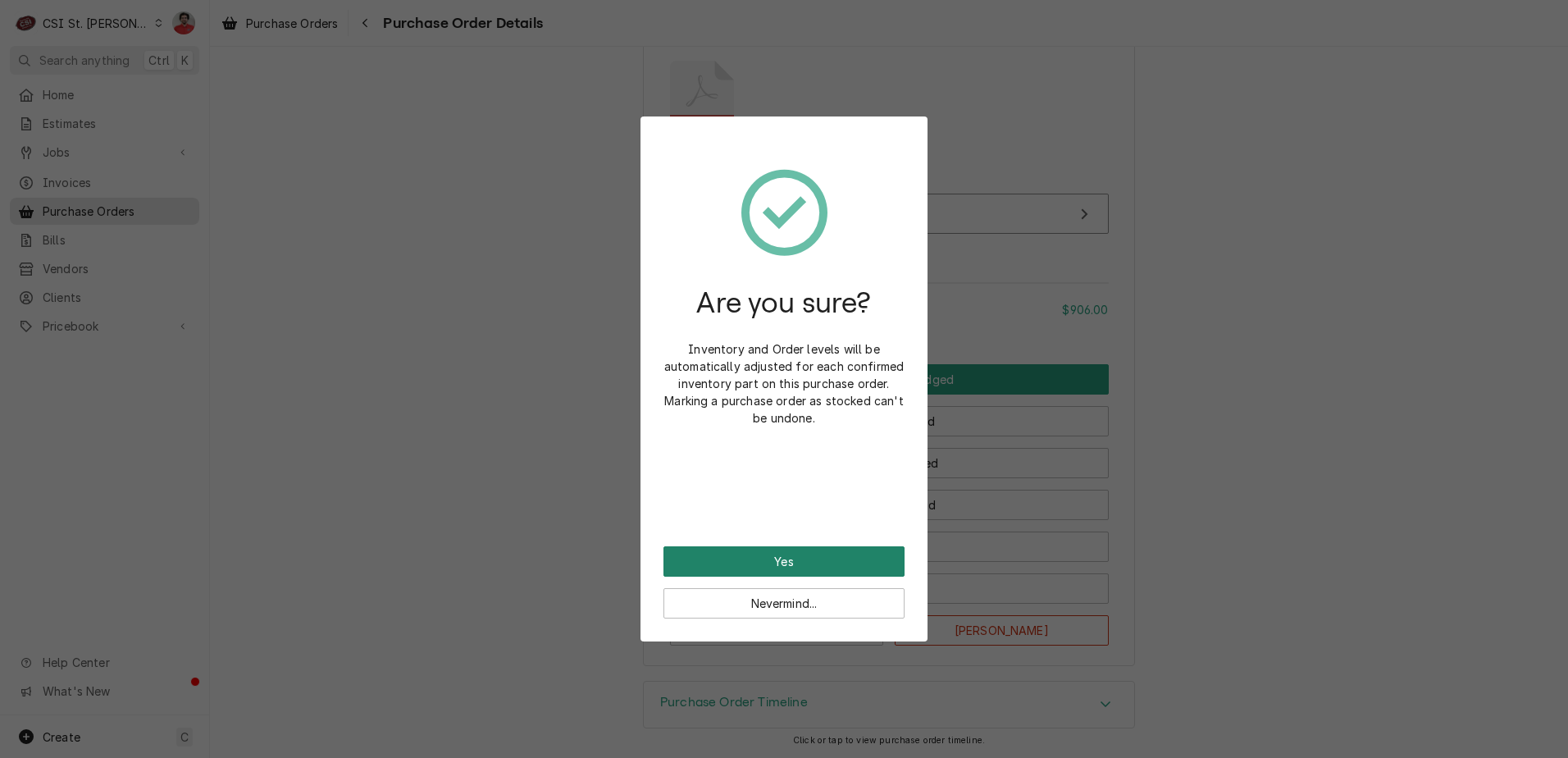
click at [820, 553] on button "Yes" at bounding box center [784, 562] width 241 height 30
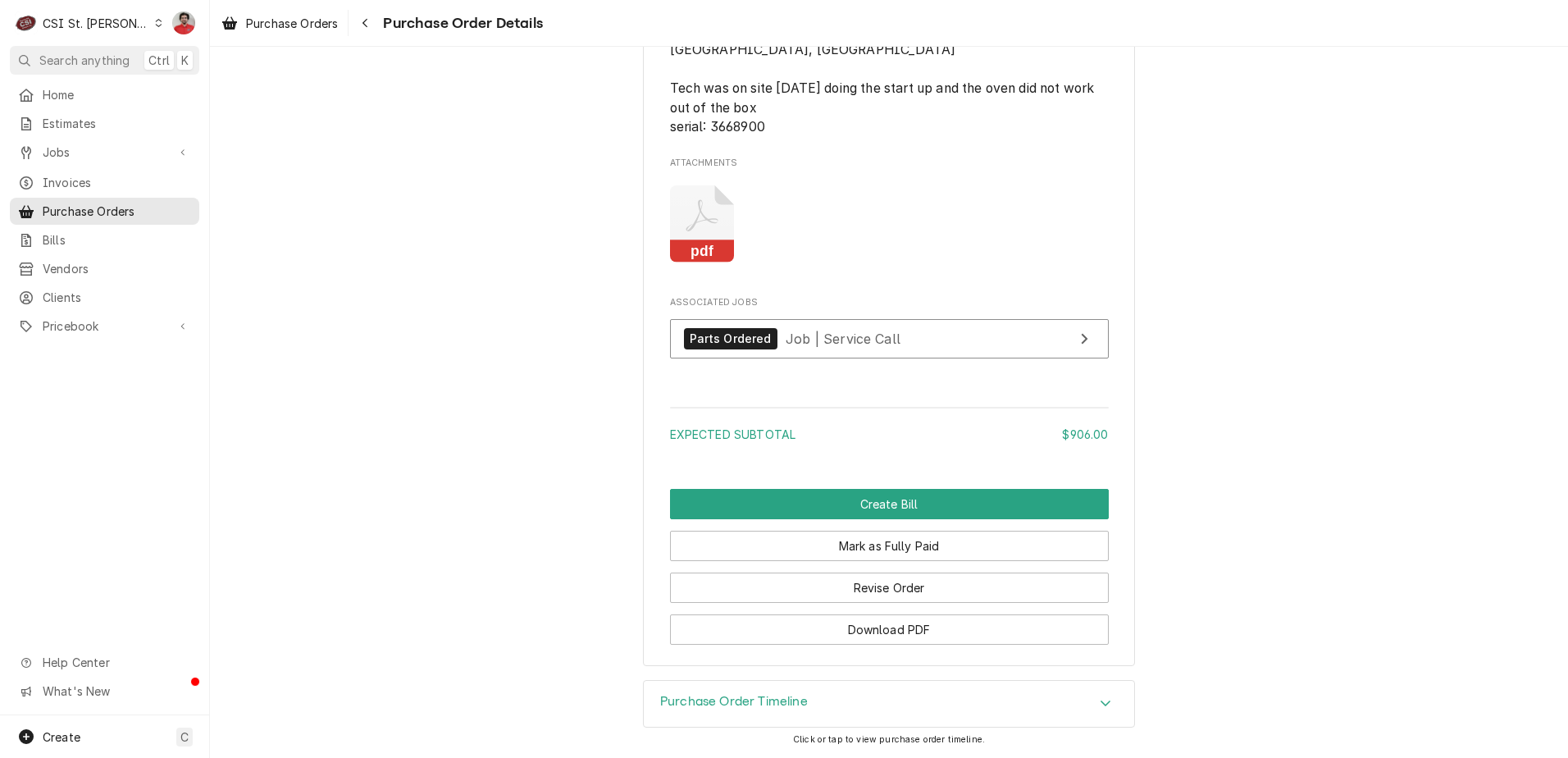
scroll to position [1673, 0]
click at [794, 330] on span "Job | Service Call" at bounding box center [842, 338] width 115 height 17
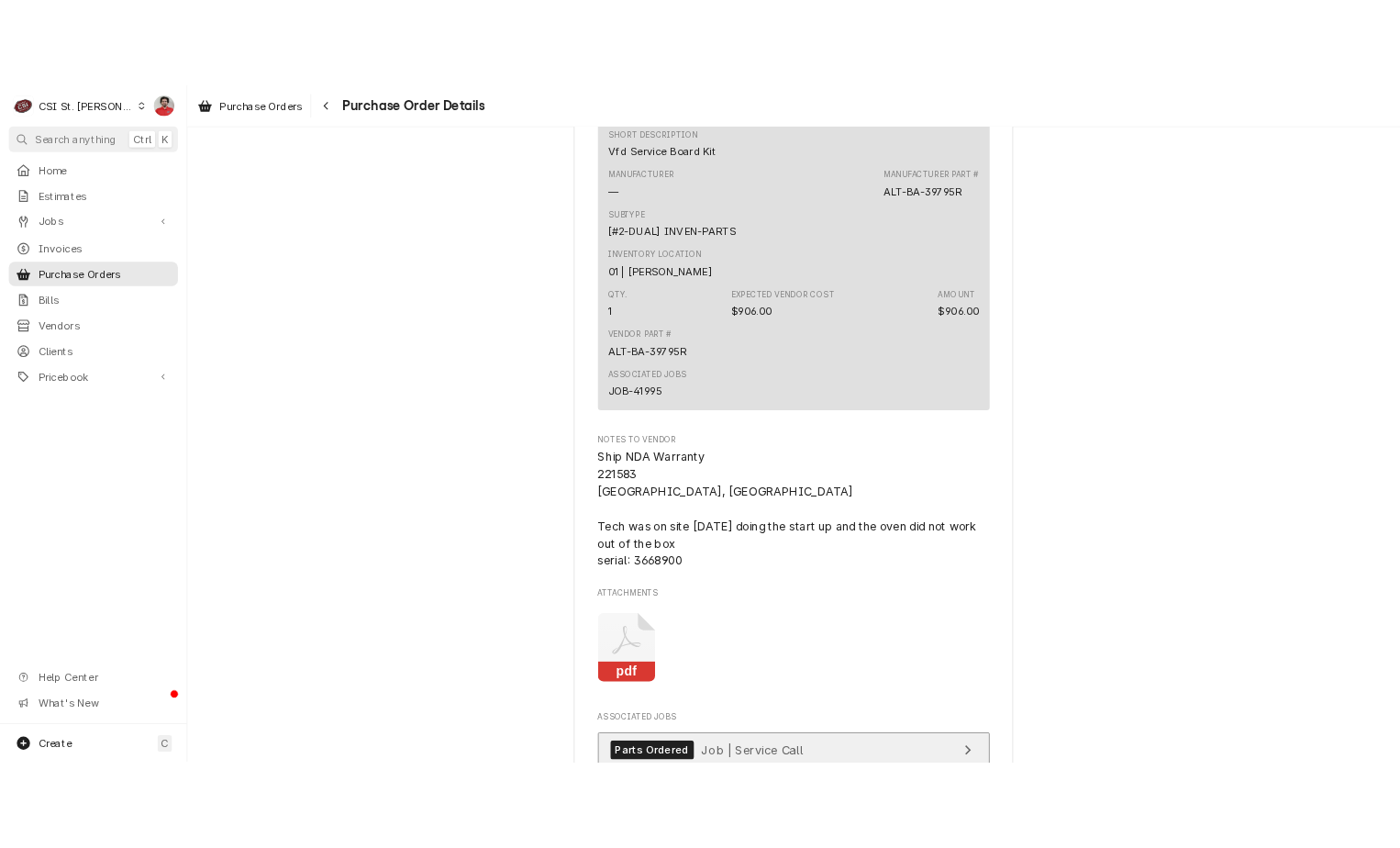
scroll to position [1469, 0]
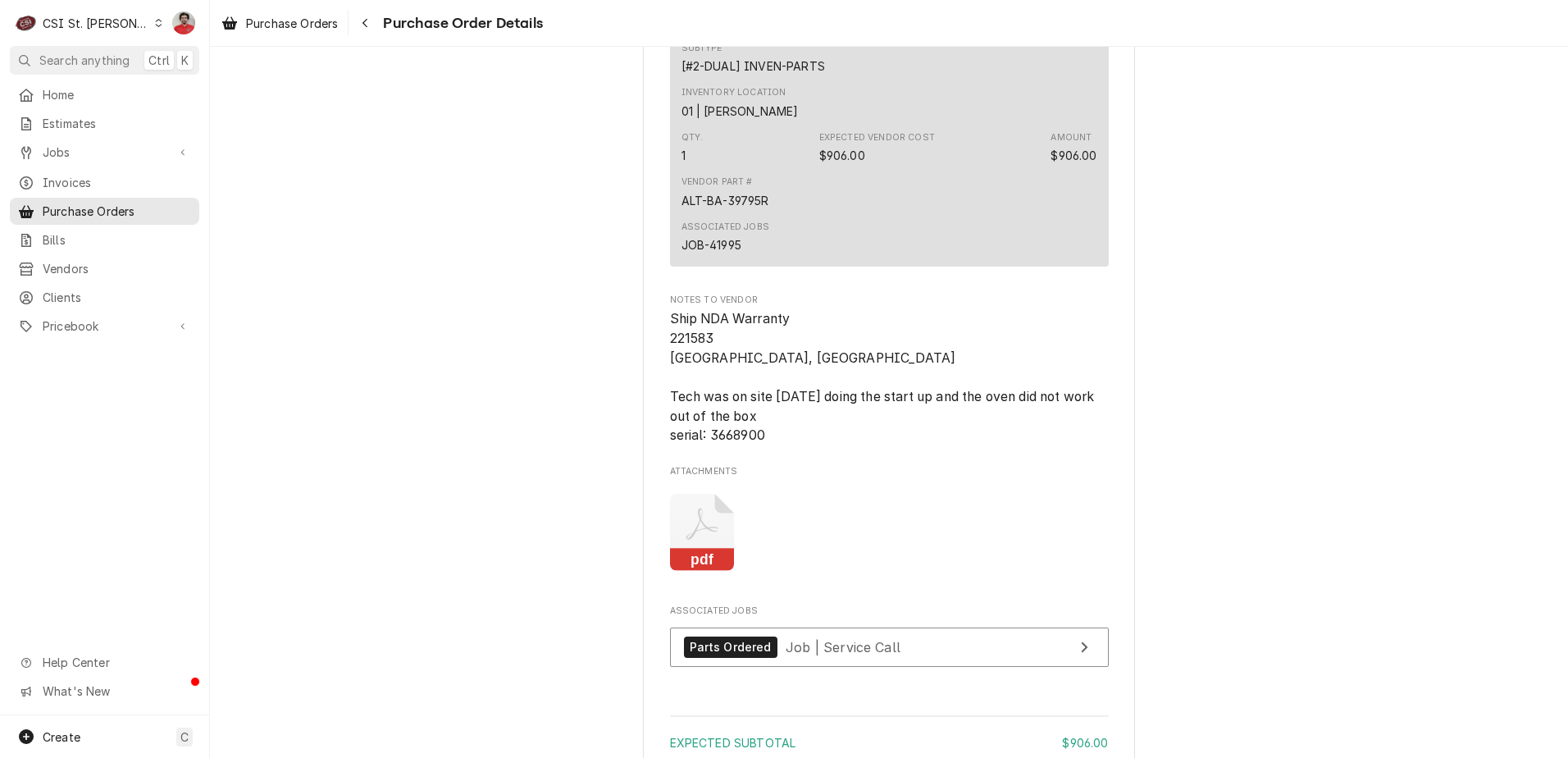
click at [915, 676] on div "Parts Ordered Job | Service Call" at bounding box center [889, 652] width 439 height 49
click at [906, 668] on link "Parts Ordered Job | Service Call" at bounding box center [889, 648] width 439 height 40
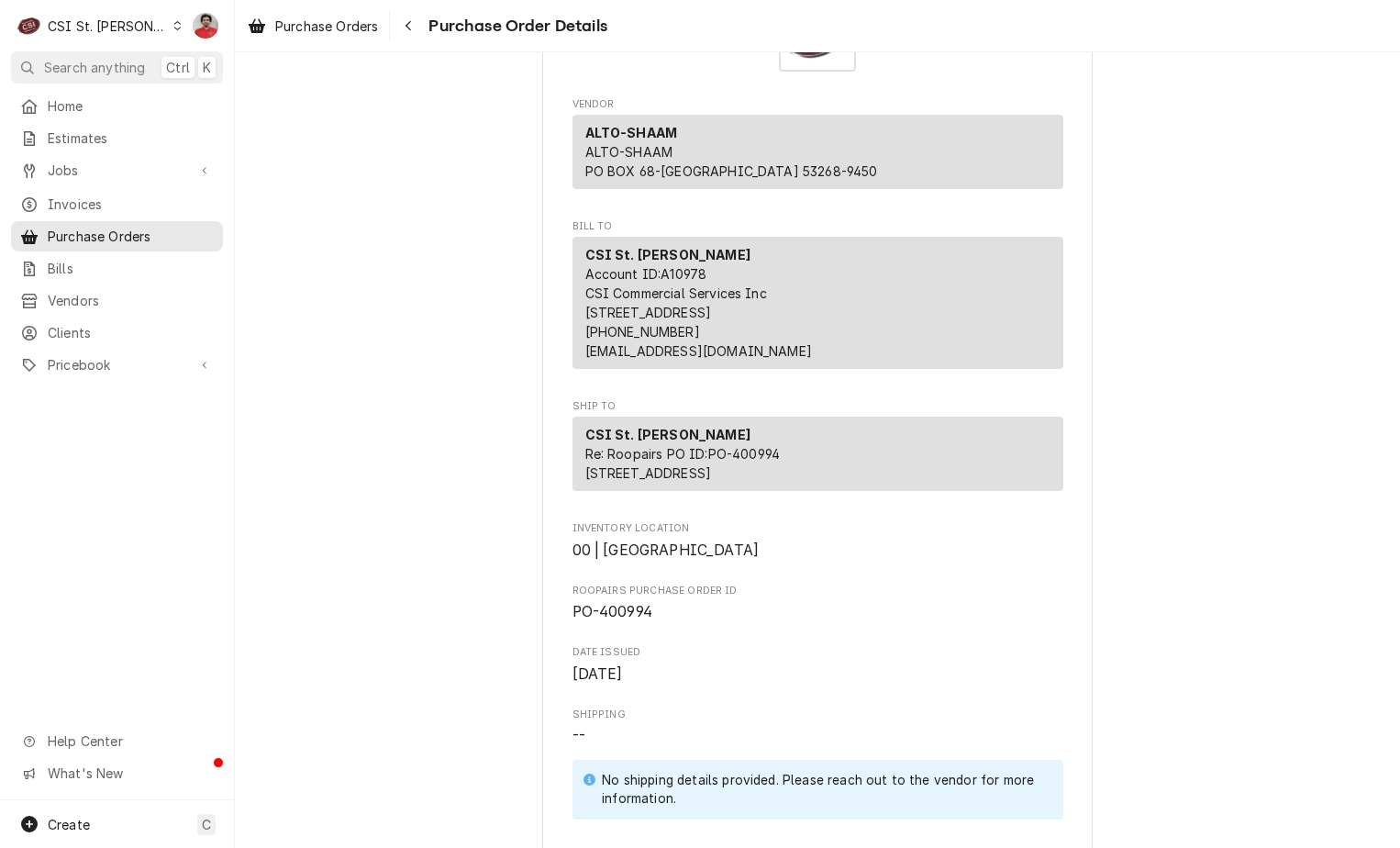
scroll to position [0, 0]
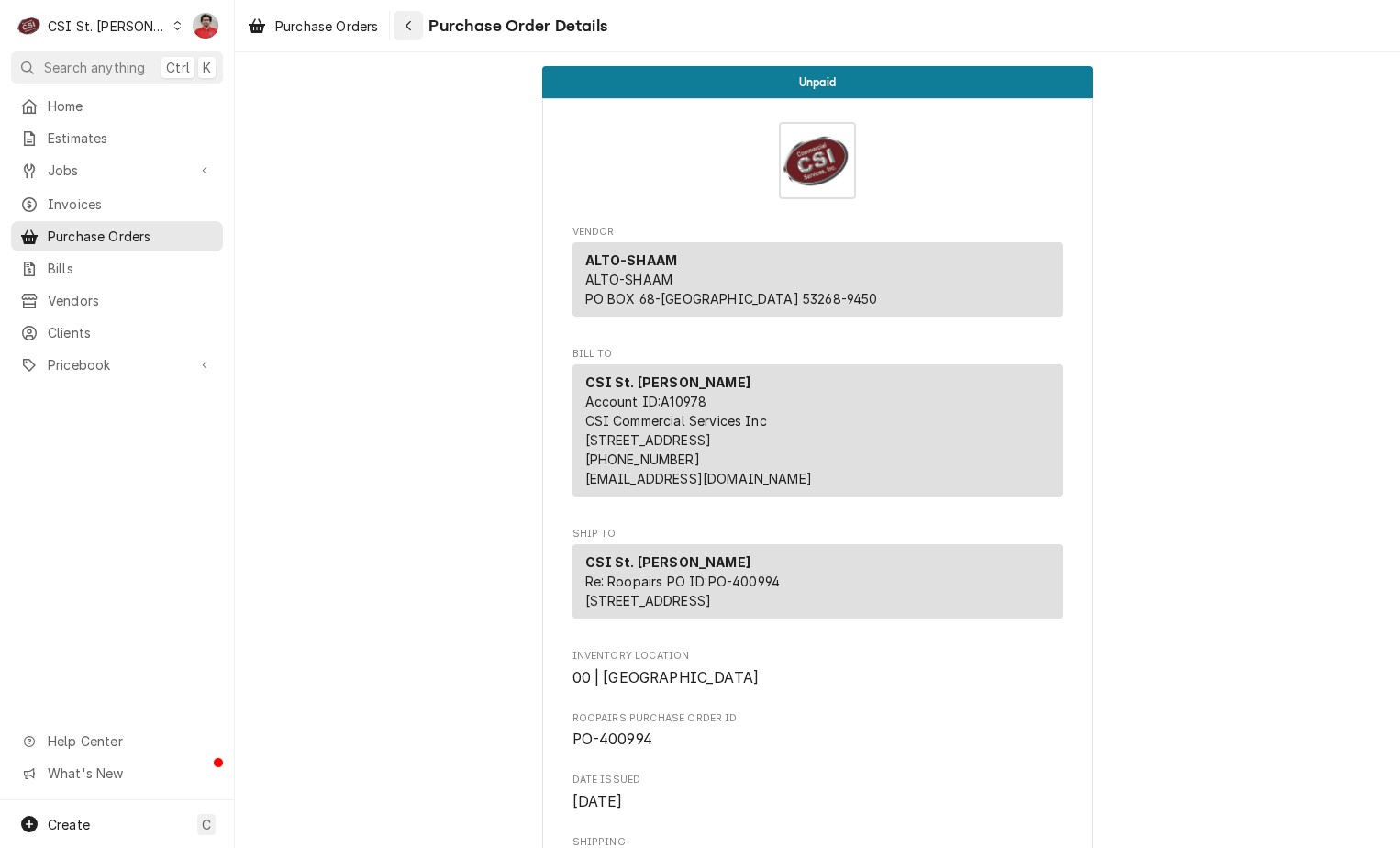
click at [399, 29] on button "Navigate back" at bounding box center [408, 25] width 29 height 29
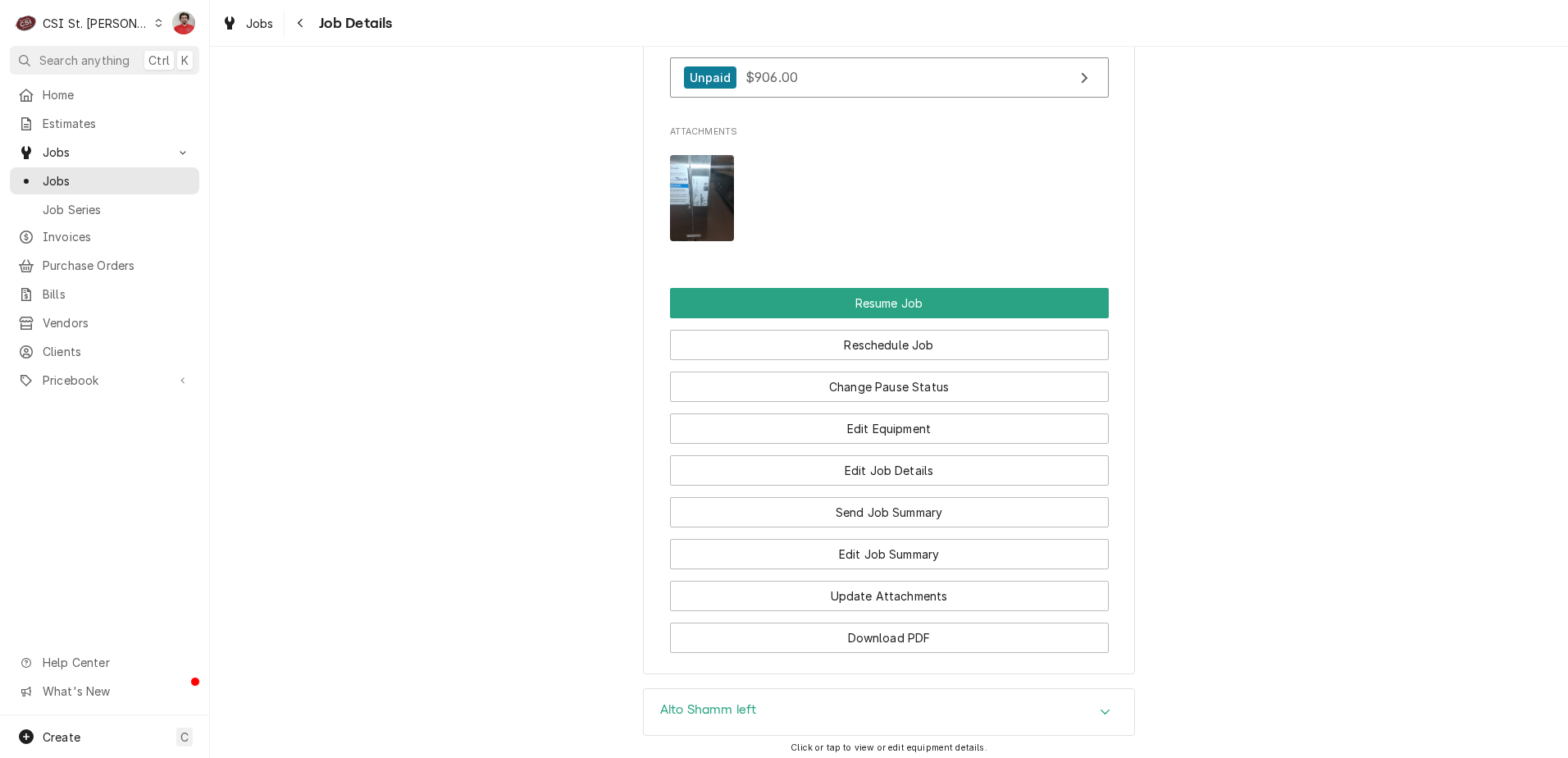
scroll to position [2133, 0]
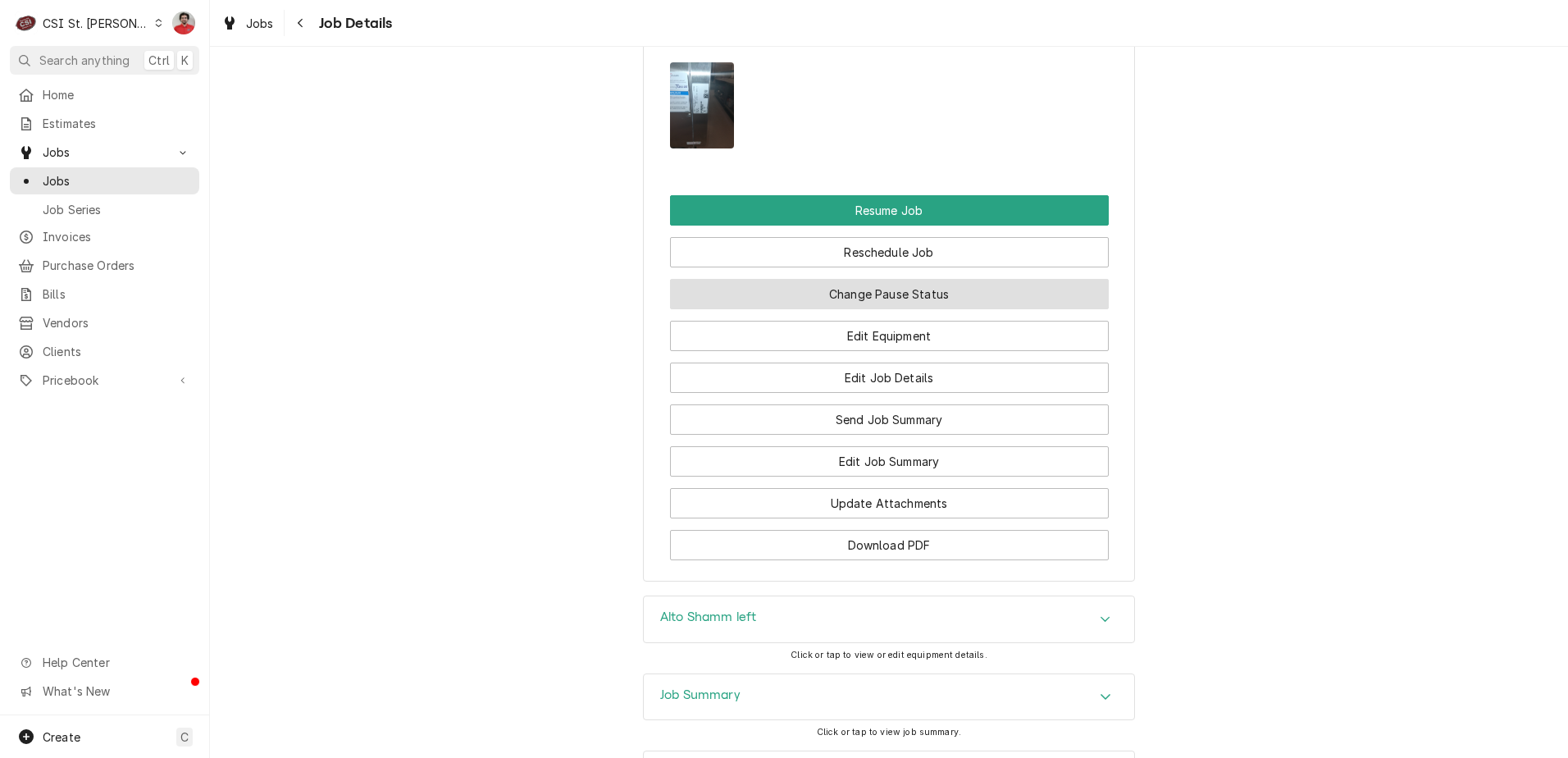
click at [827, 279] on button "Change Pause Status" at bounding box center [889, 294] width 439 height 30
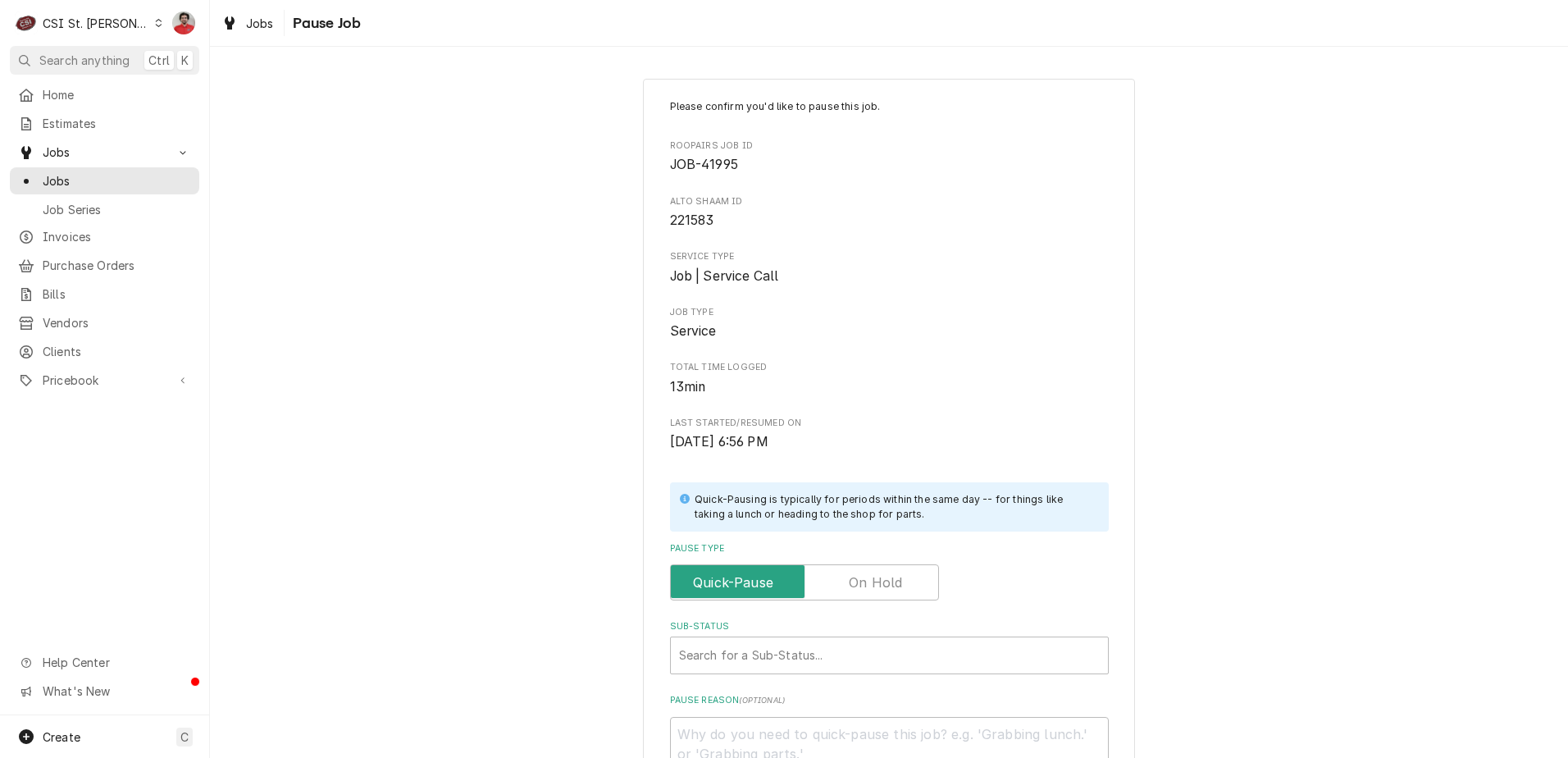
click at [886, 592] on label "Pause Type" at bounding box center [804, 582] width 269 height 36
click at [886, 592] on input "Pause Type" at bounding box center [804, 582] width 254 height 36
checkbox input "true"
click at [879, 647] on div "Sub-Status" at bounding box center [889, 655] width 421 height 29
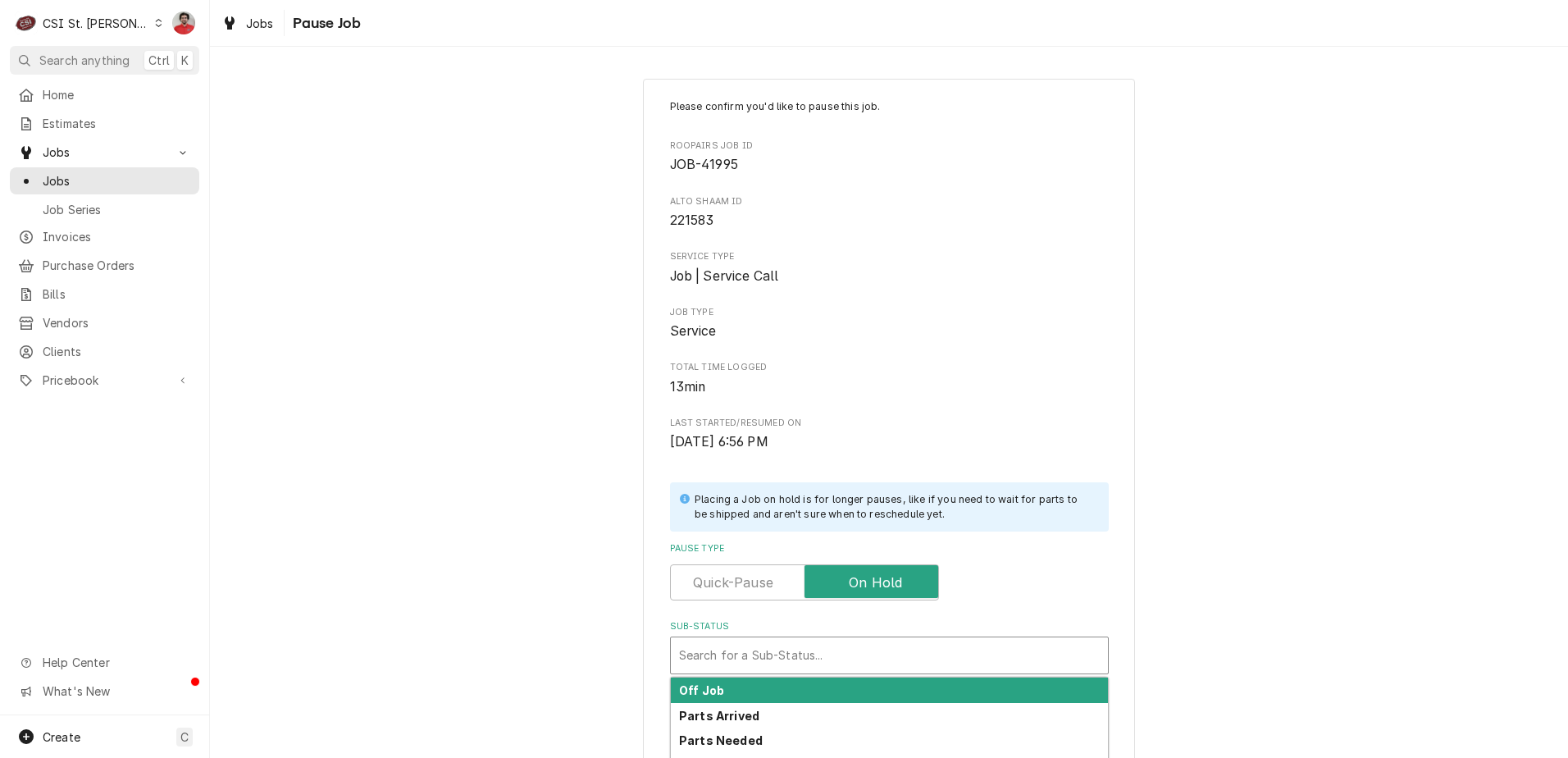
scroll to position [216, 0]
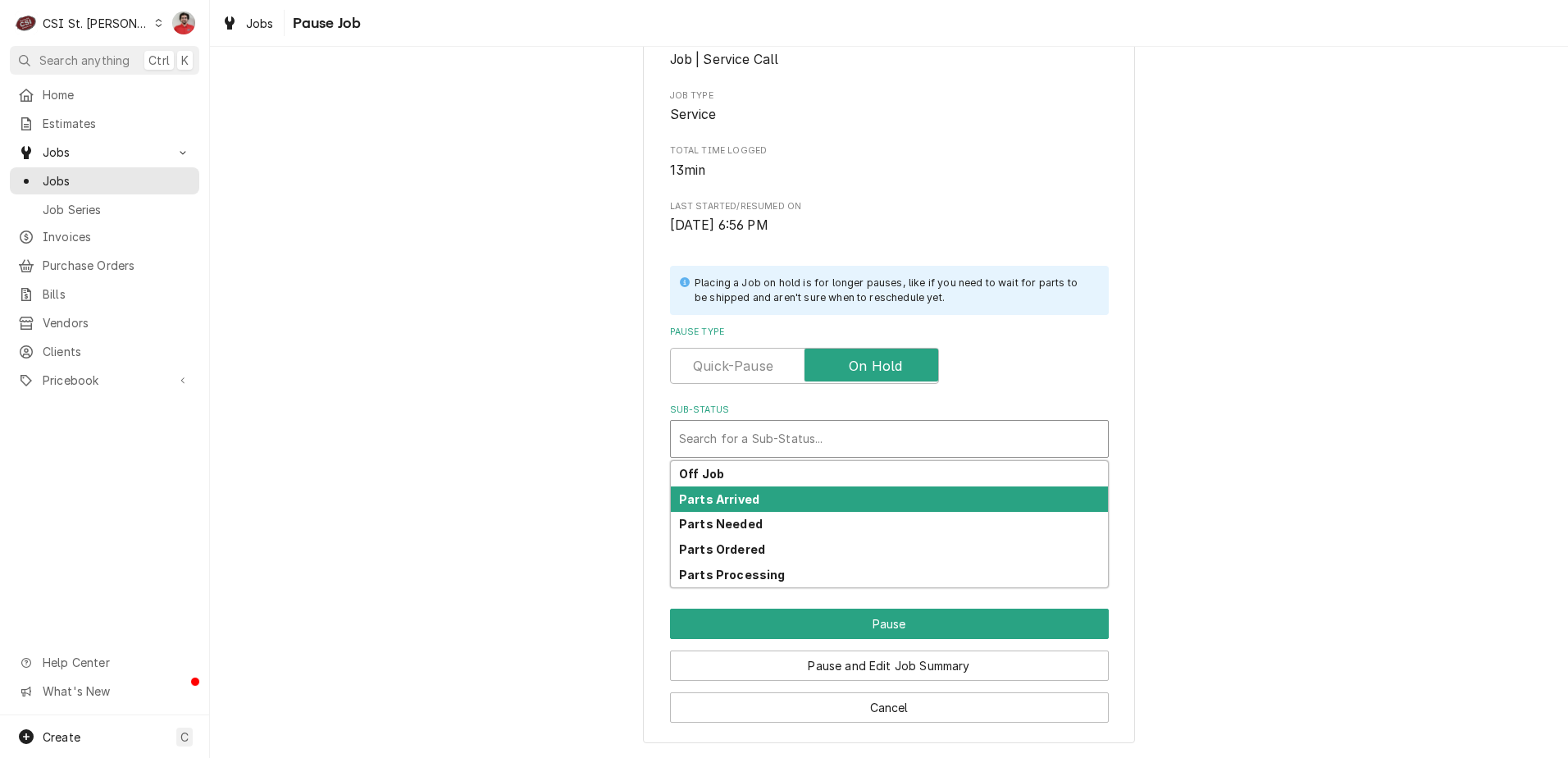
click at [857, 507] on div "Parts Arrived" at bounding box center [889, 499] width 437 height 25
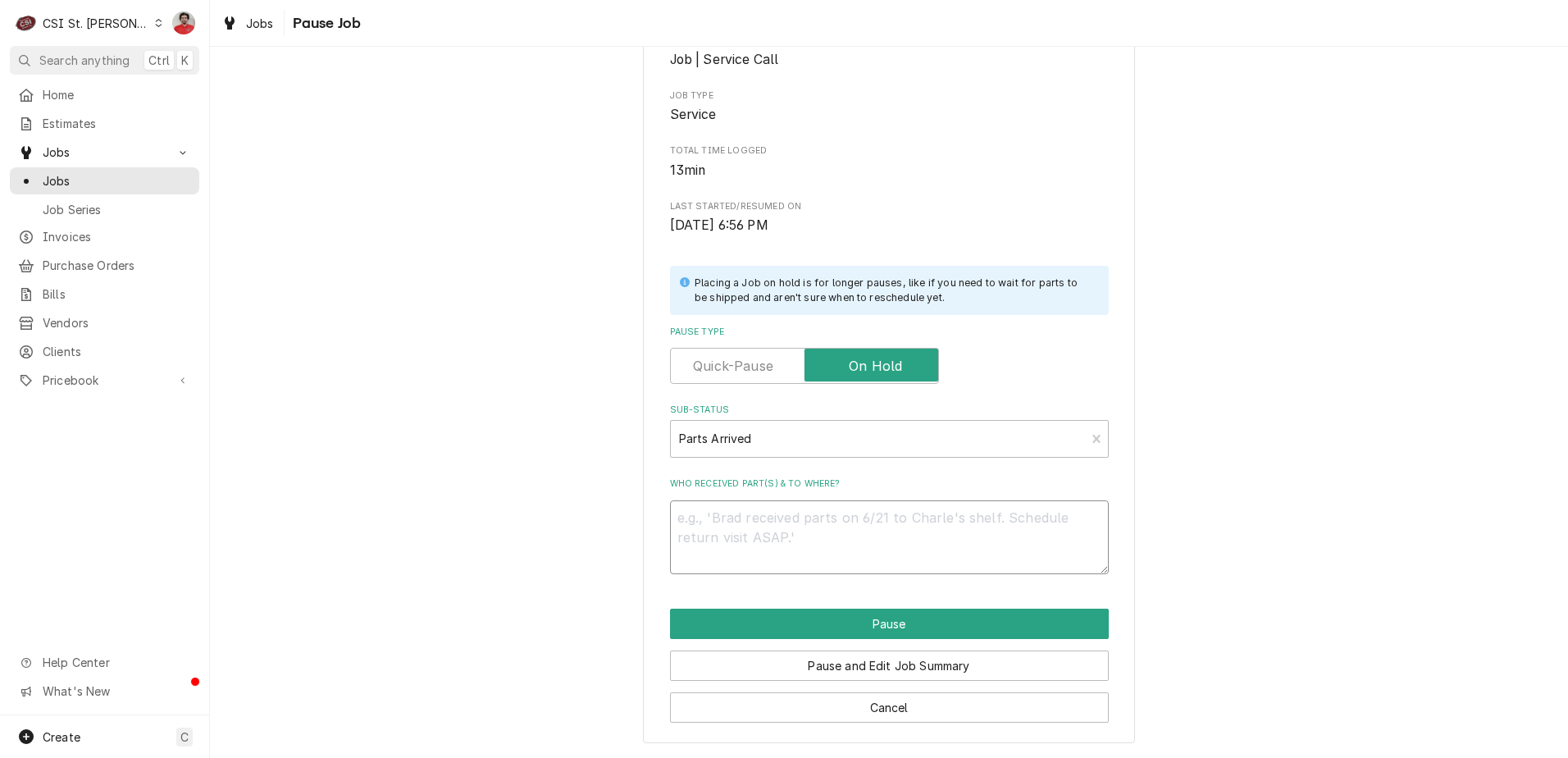
click at [820, 511] on textarea "Who received part(s) & to where?" at bounding box center [889, 537] width 439 height 74
type textarea "x"
type textarea "R"
type textarea "x"
type textarea "Re"
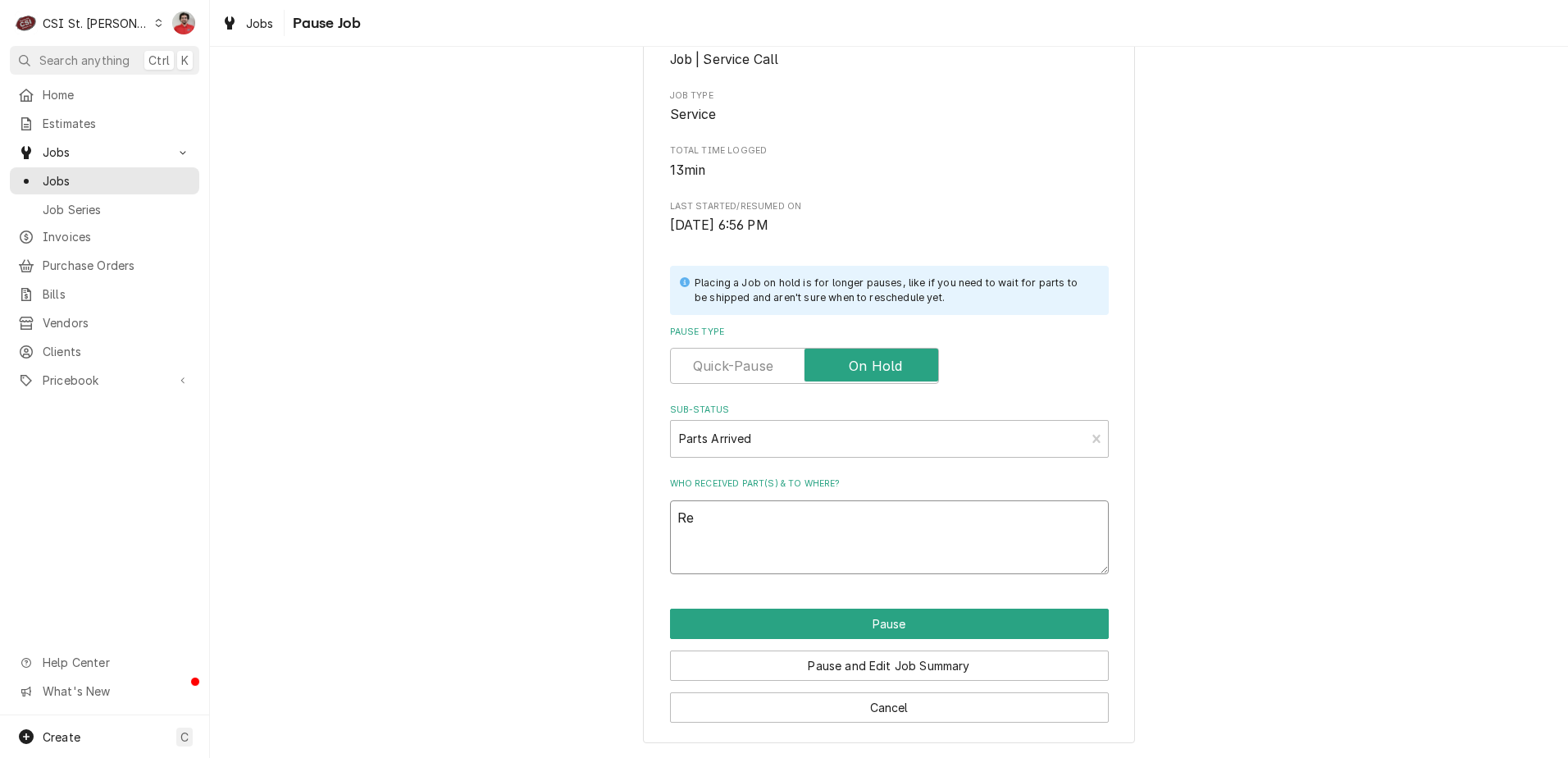
type textarea "x"
type textarea "Rec"
type textarea "x"
type textarea "Rec"
type textarea "x"
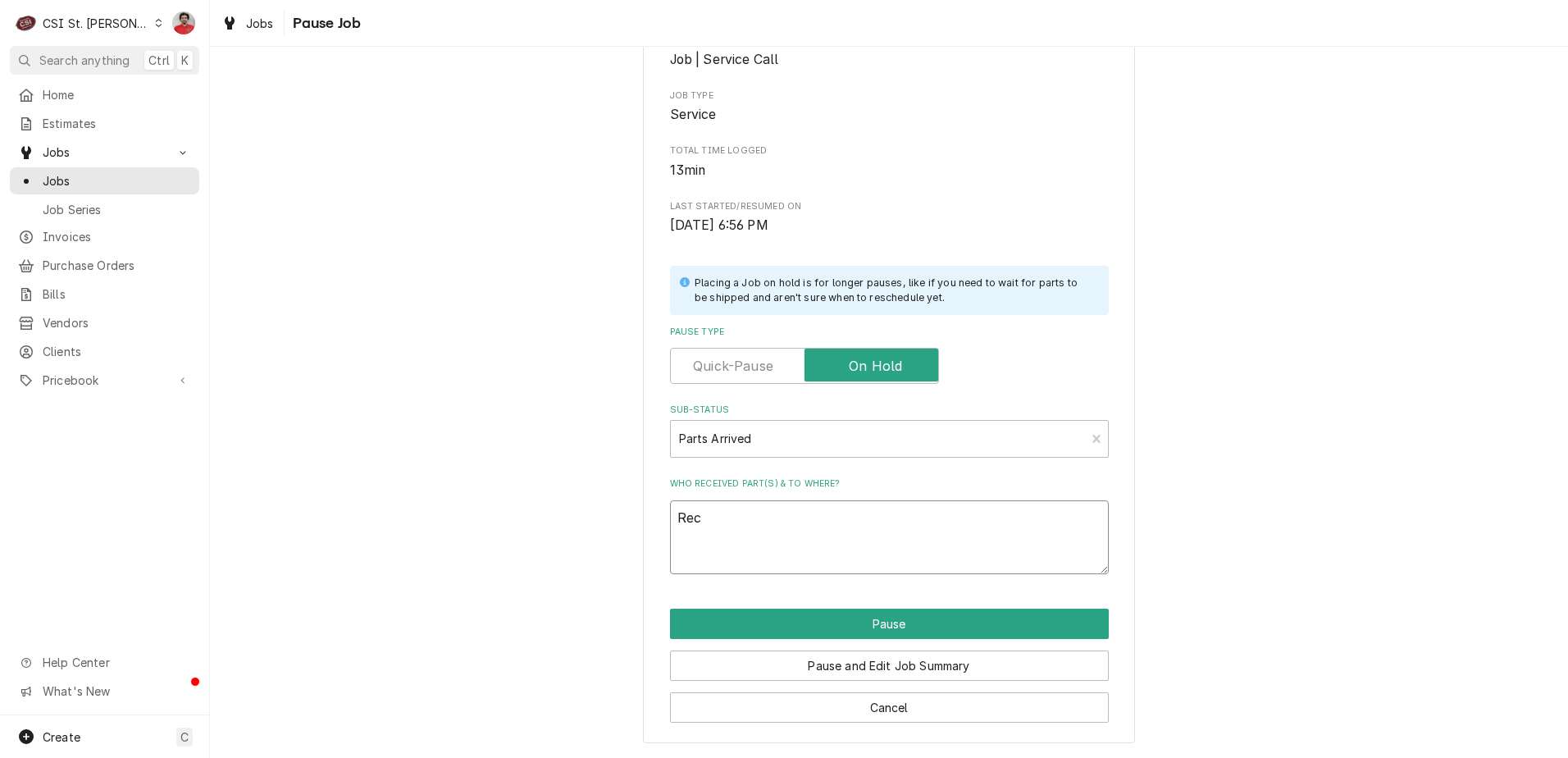
type textarea "Rec B"
type textarea "x"
type textarea "Rec BA"
type textarea "x"
type textarea "Rec BA-"
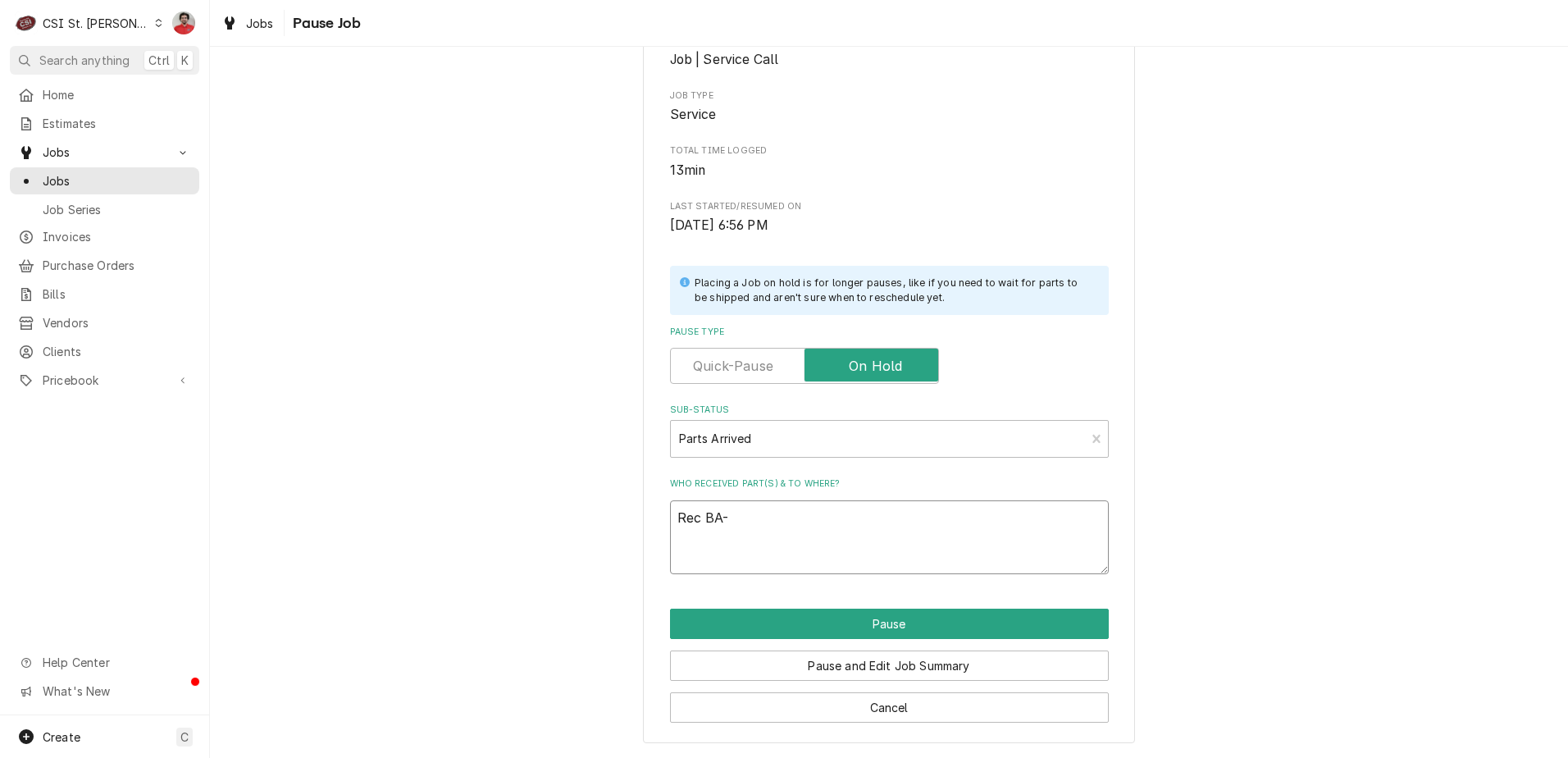
type textarea "x"
type textarea "Rec BA-3"
type textarea "x"
type textarea "Rec BA-39"
type textarea "x"
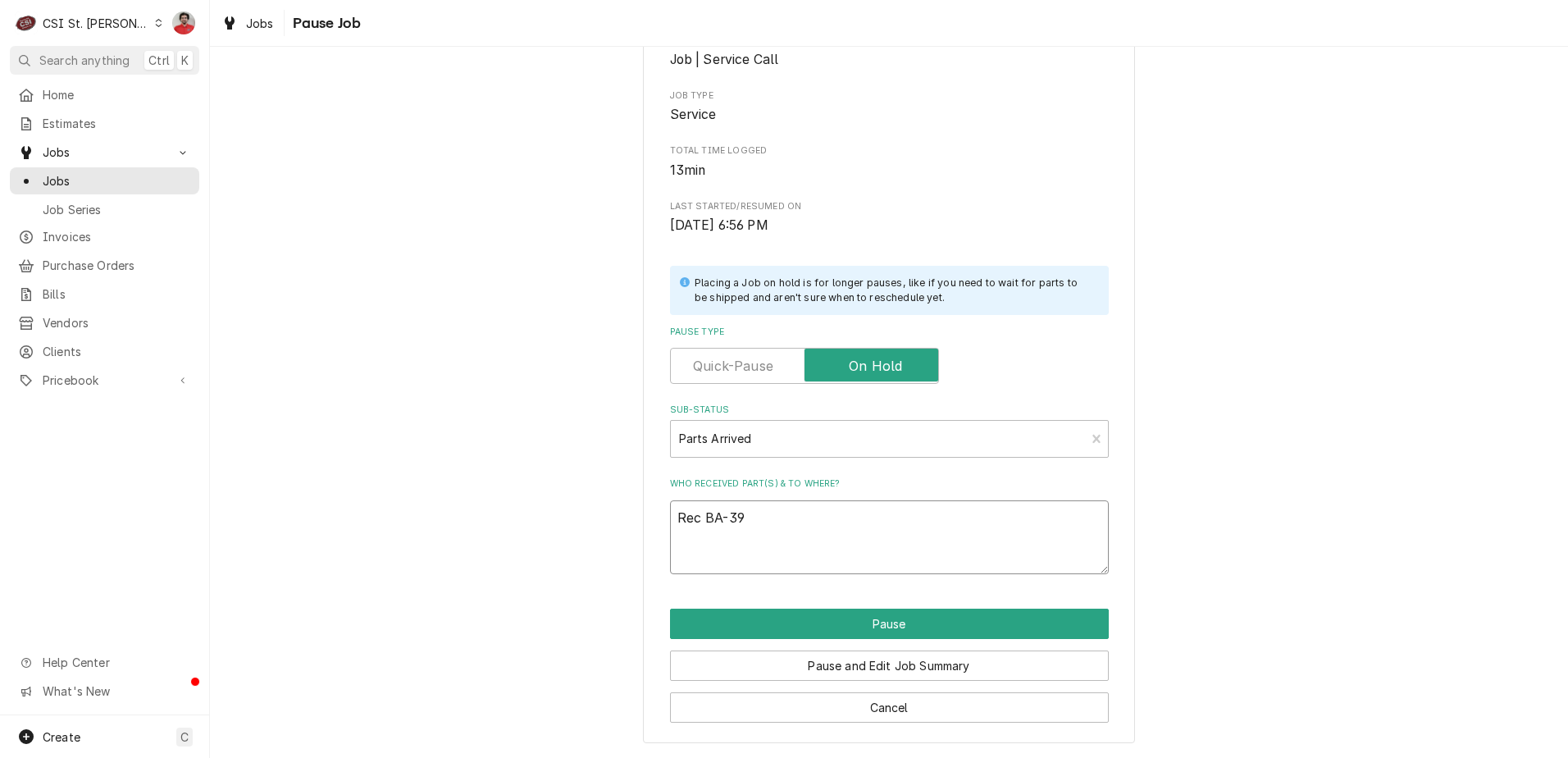
type textarea "Rec BA-397"
type textarea "x"
type textarea "Rec BA-3979"
type textarea "x"
type textarea "Rec BA-39795"
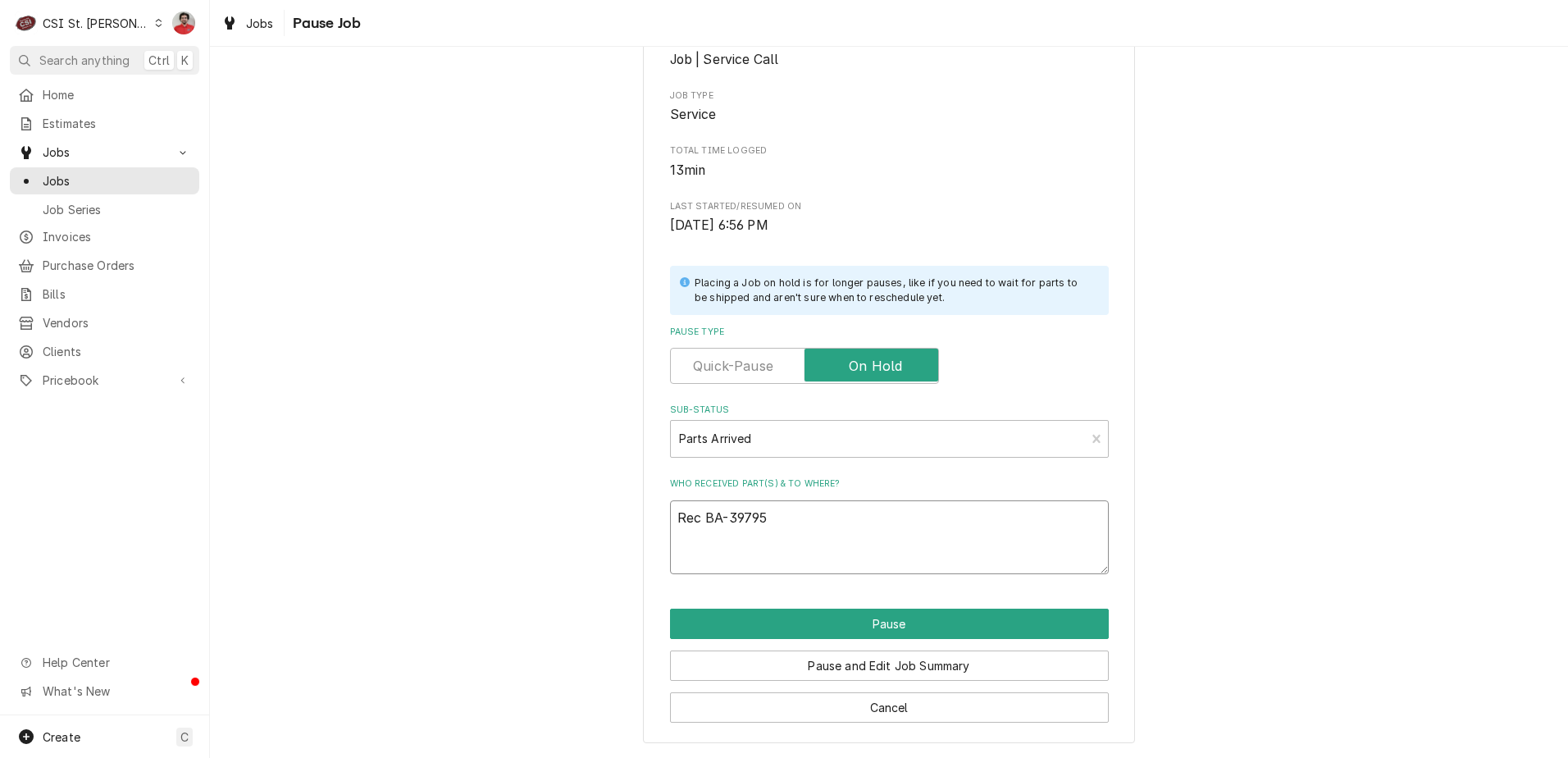
type textarea "x"
type textarea "Rec BA-39795R"
type textarea "x"
type textarea "Rec BA-39795R"
type textarea "x"
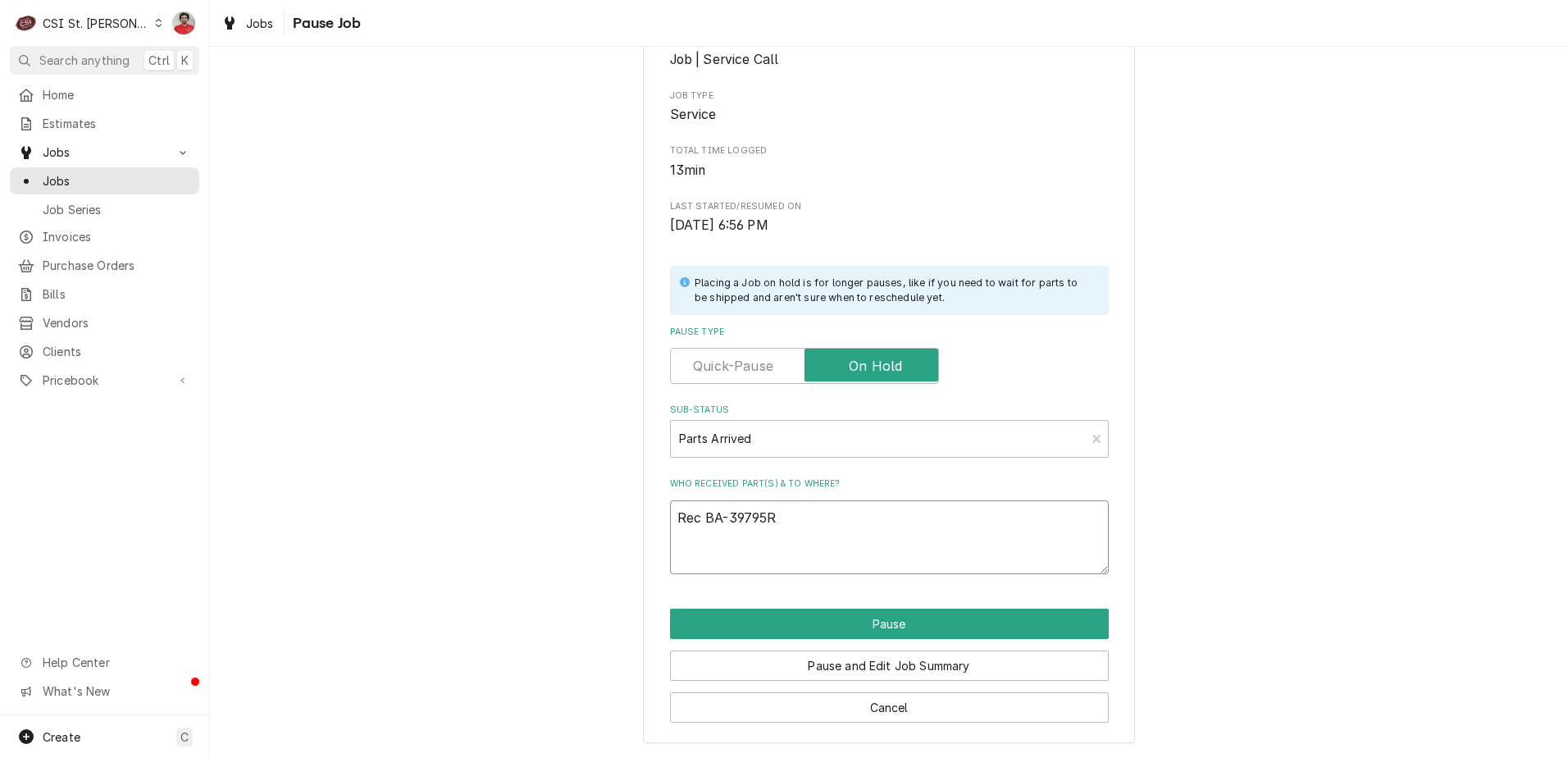
type textarea "Rec BA-39795R t"
type textarea "x"
type textarea "Rec BA-39795R to"
type textarea "x"
type textarea "Rec BA-39795R to"
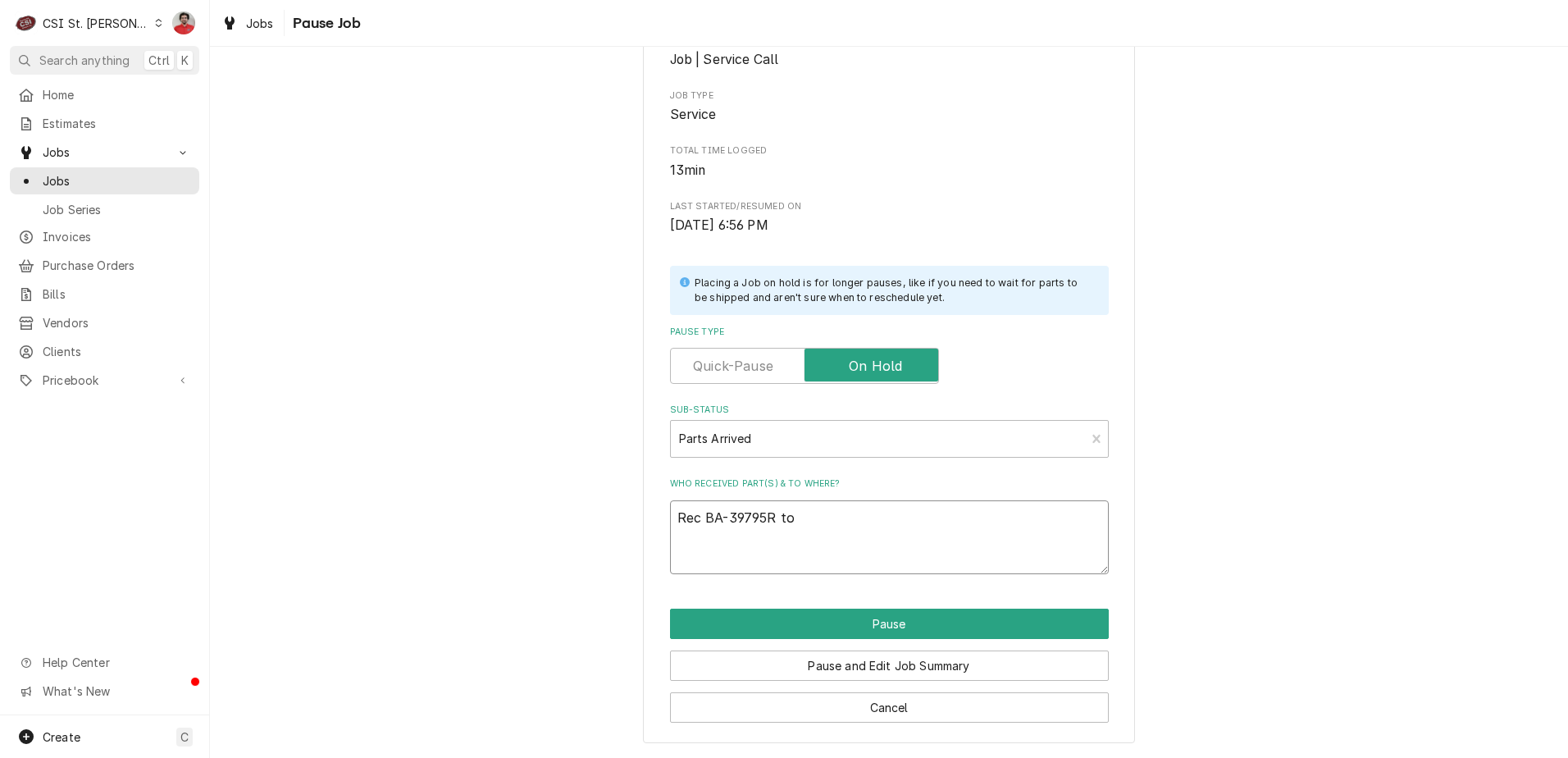
type textarea "x"
type textarea "Rec BA-39795R to C"
type textarea "x"
type textarea "Rec BA-39795R to Co"
type textarea "x"
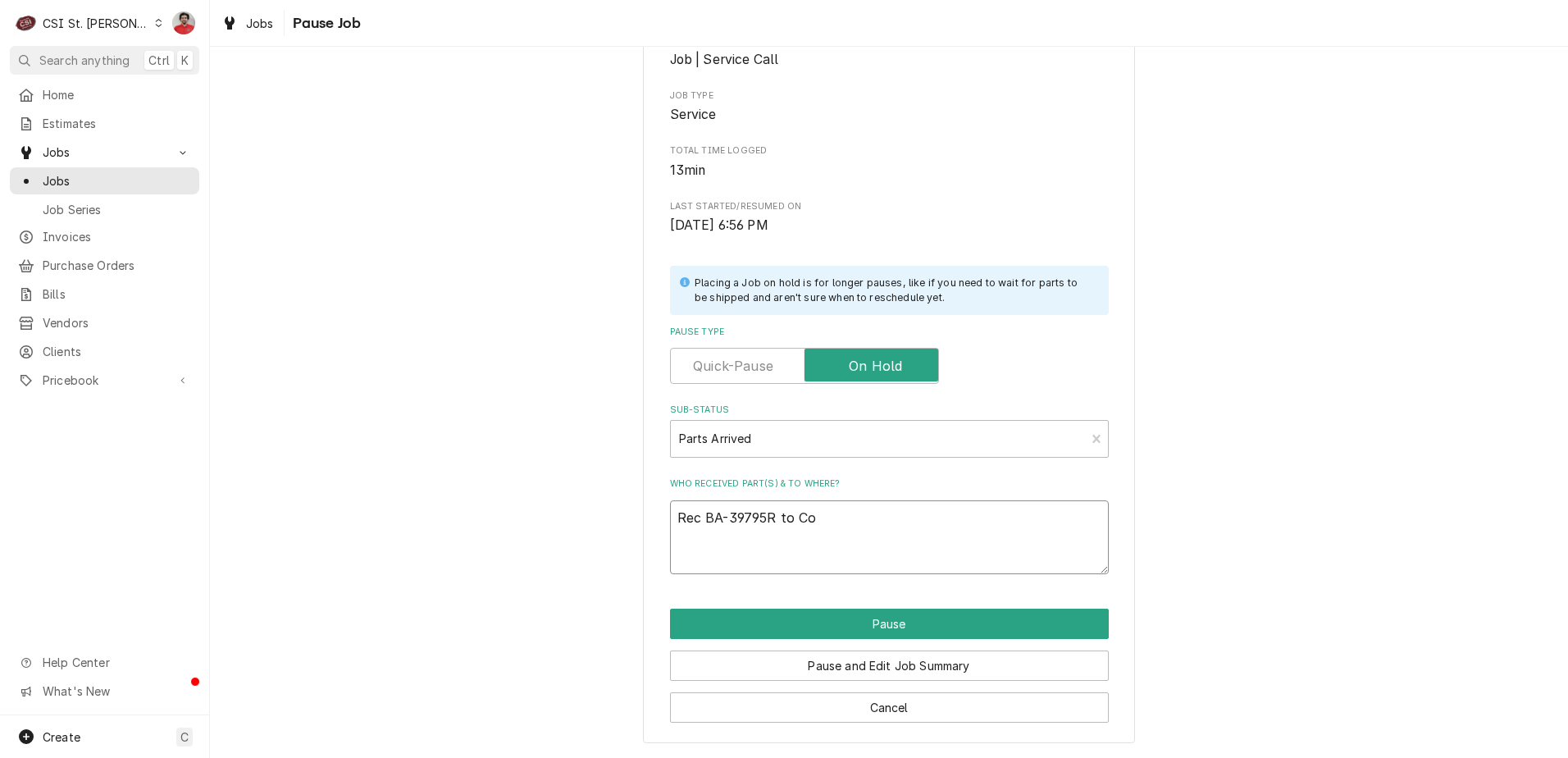
type textarea "Rec BA-39795R to Cou"
type textarea "x"
type textarea "Rec BA-39795R to Cour"
type textarea "x"
type textarea "Rec BA-39795R to Court"
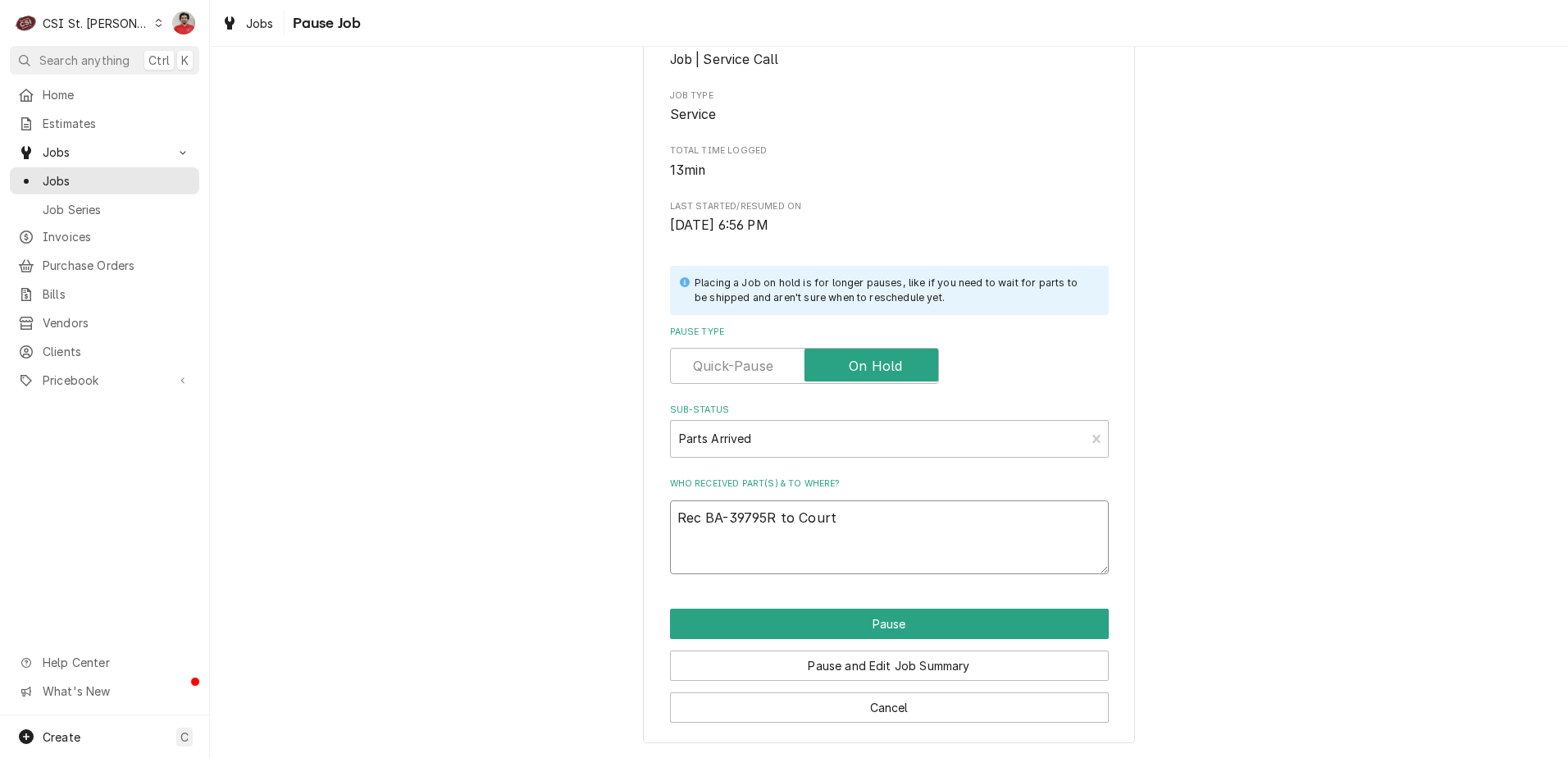
type textarea "x"
type textarea "Rec BA-39795R to Courtn"
type textarea "x"
type textarea "Rec BA-39795R to Courtne"
type textarea "x"
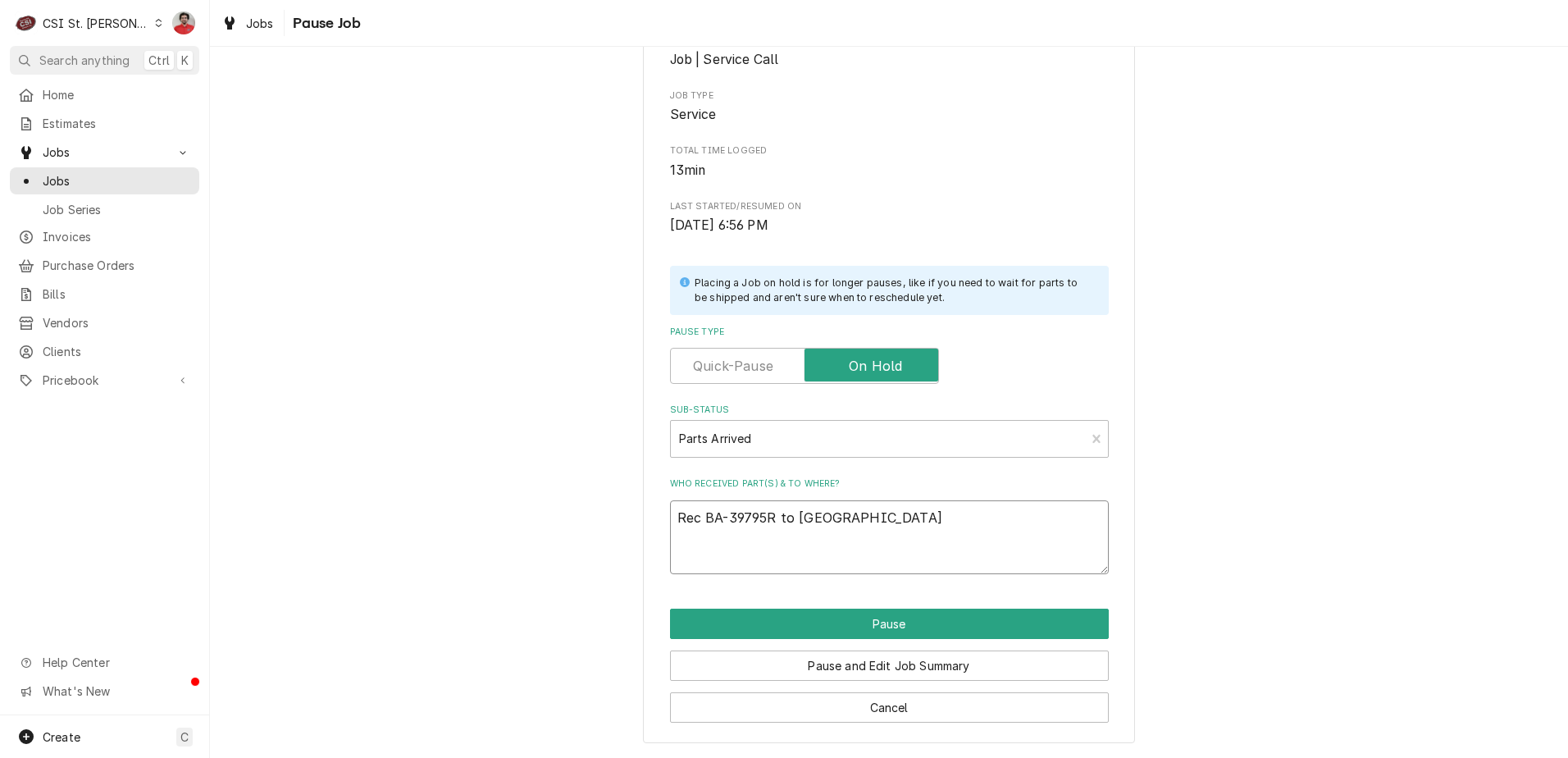
type textarea "Rec BA-39795R to Courtney"
type textarea "x"
type textarea "Rec BA-39795R to Courtney'"
type textarea "x"
type textarea "Rec BA-39795R to Courtney's"
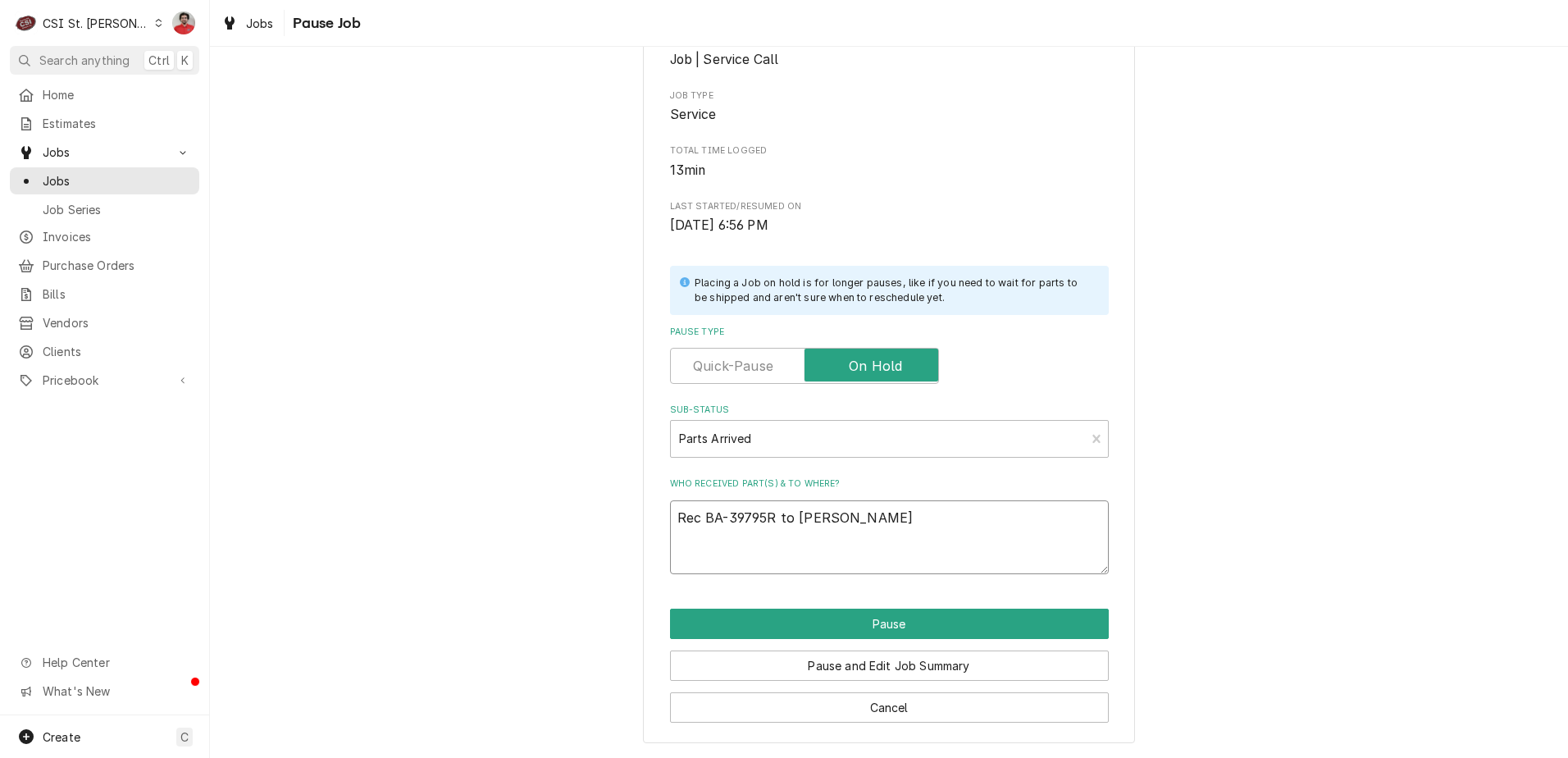
type textarea "x"
type textarea "Rec BA-39795R to Courtney's"
type textarea "x"
type textarea "Rec BA-39795R to Courtney's s"
type textarea "x"
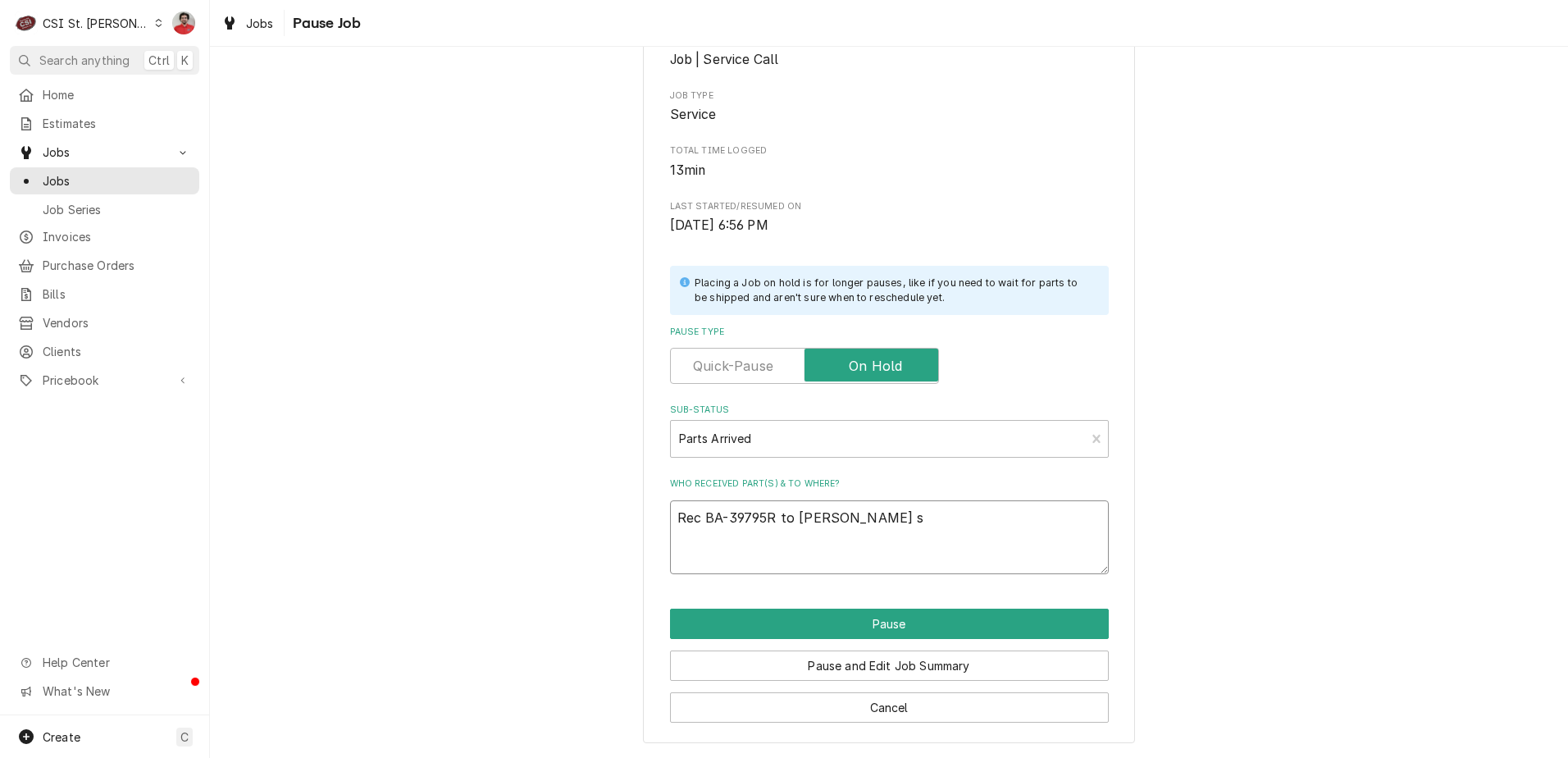
type textarea "Rec BA-39795R to Courtney's sh"
type textarea "x"
type textarea "Rec BA-39795R to Courtney's she"
type textarea "x"
type textarea "Rec BA-39795R to Courtney's shel"
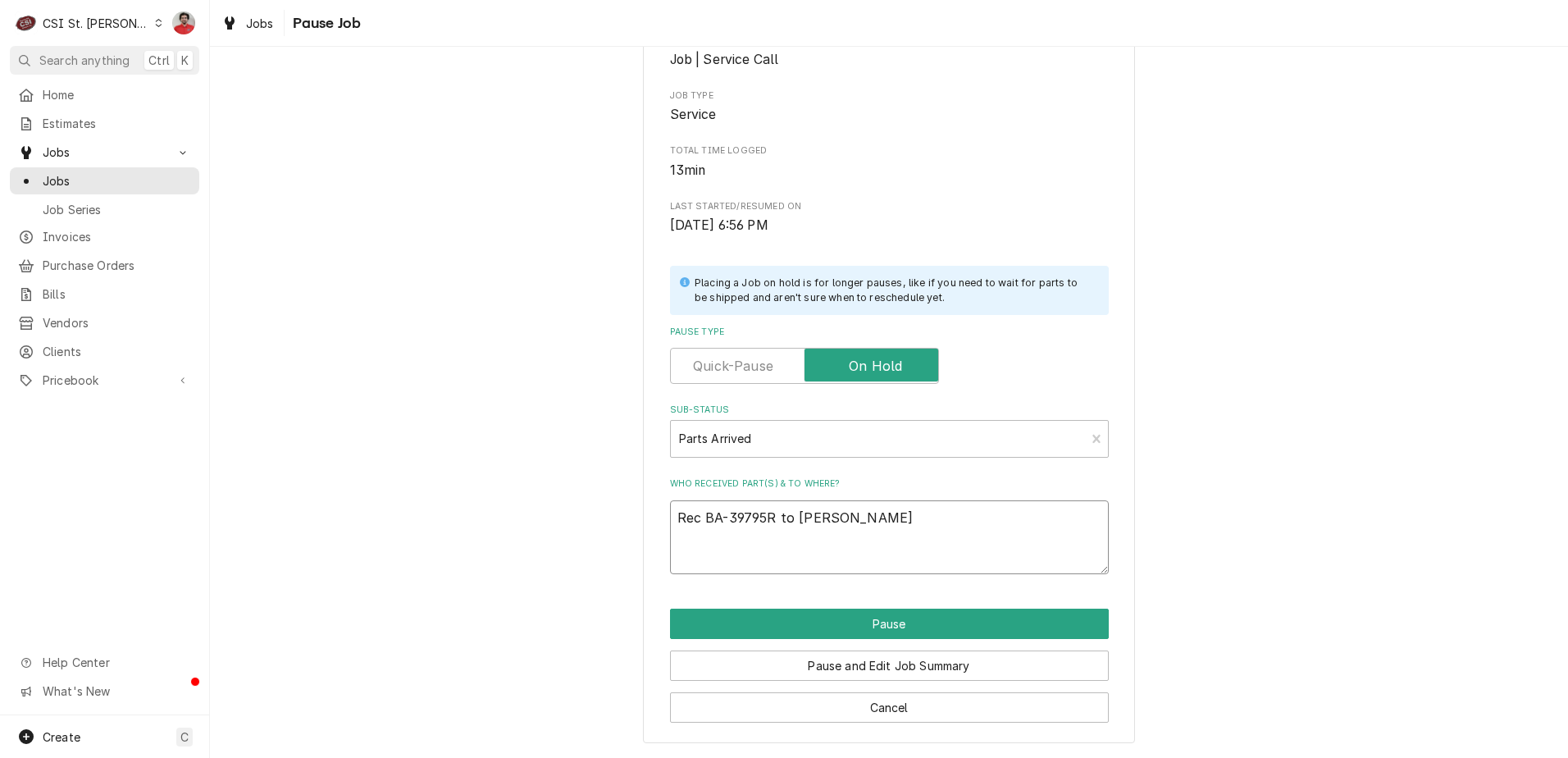
type textarea "x"
type textarea "Rec BA-39795R to Courtney's shelf"
click at [871, 610] on button "Pause" at bounding box center [889, 624] width 439 height 30
type textarea "x"
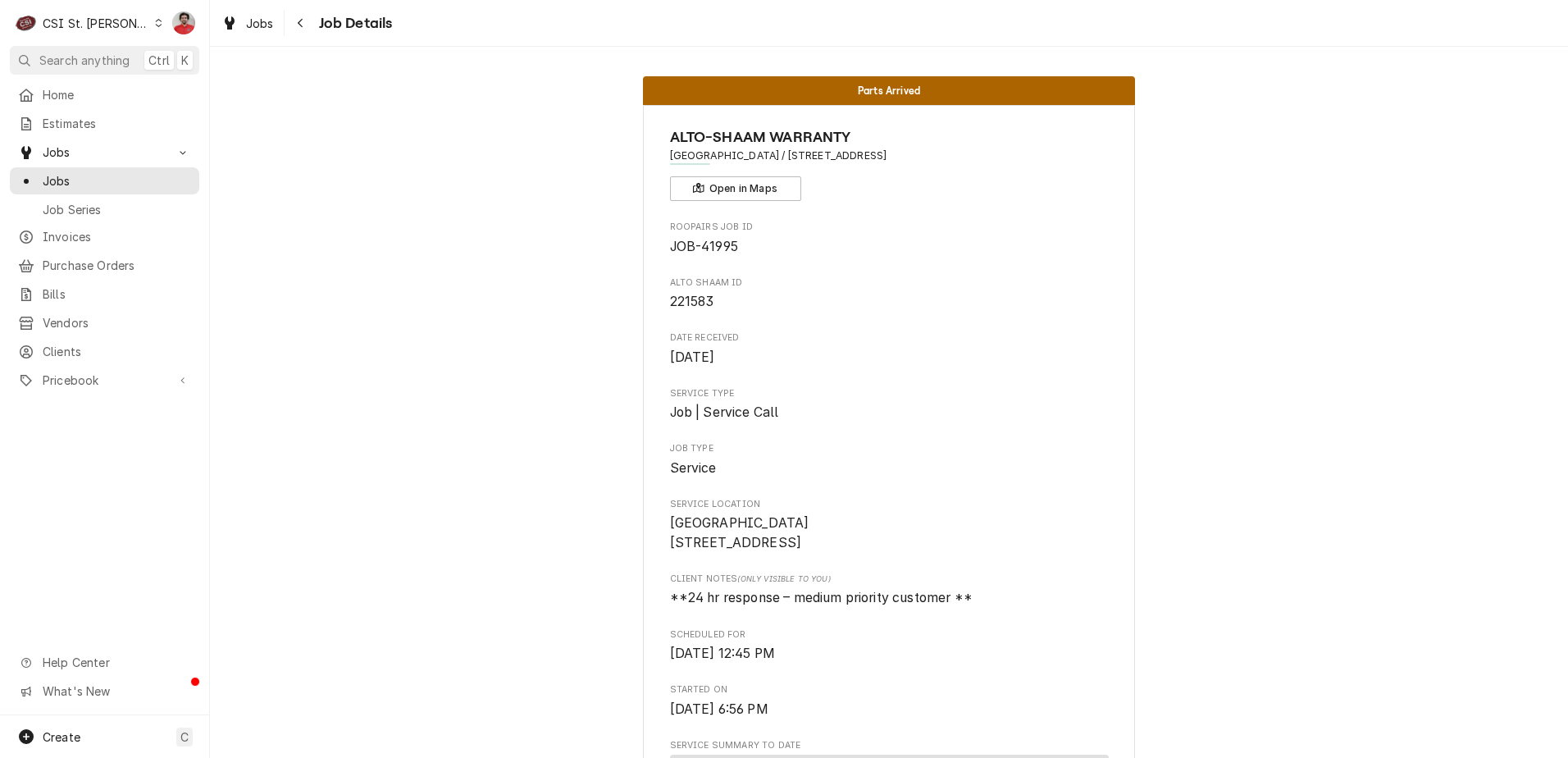
drag, startPoint x: 643, startPoint y: 372, endPoint x: 530, endPoint y: 352, distance: 114.8
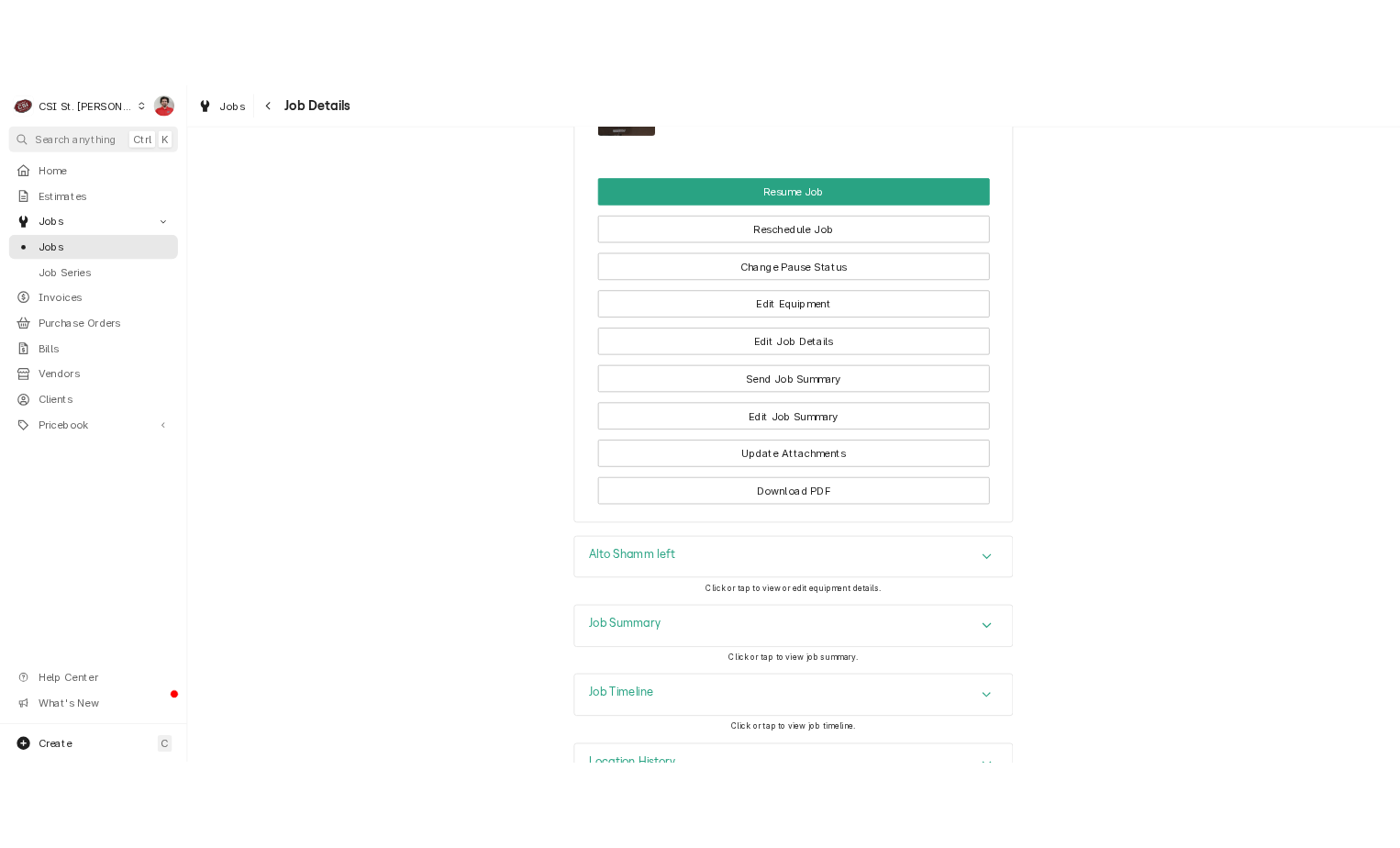
scroll to position [2530, 0]
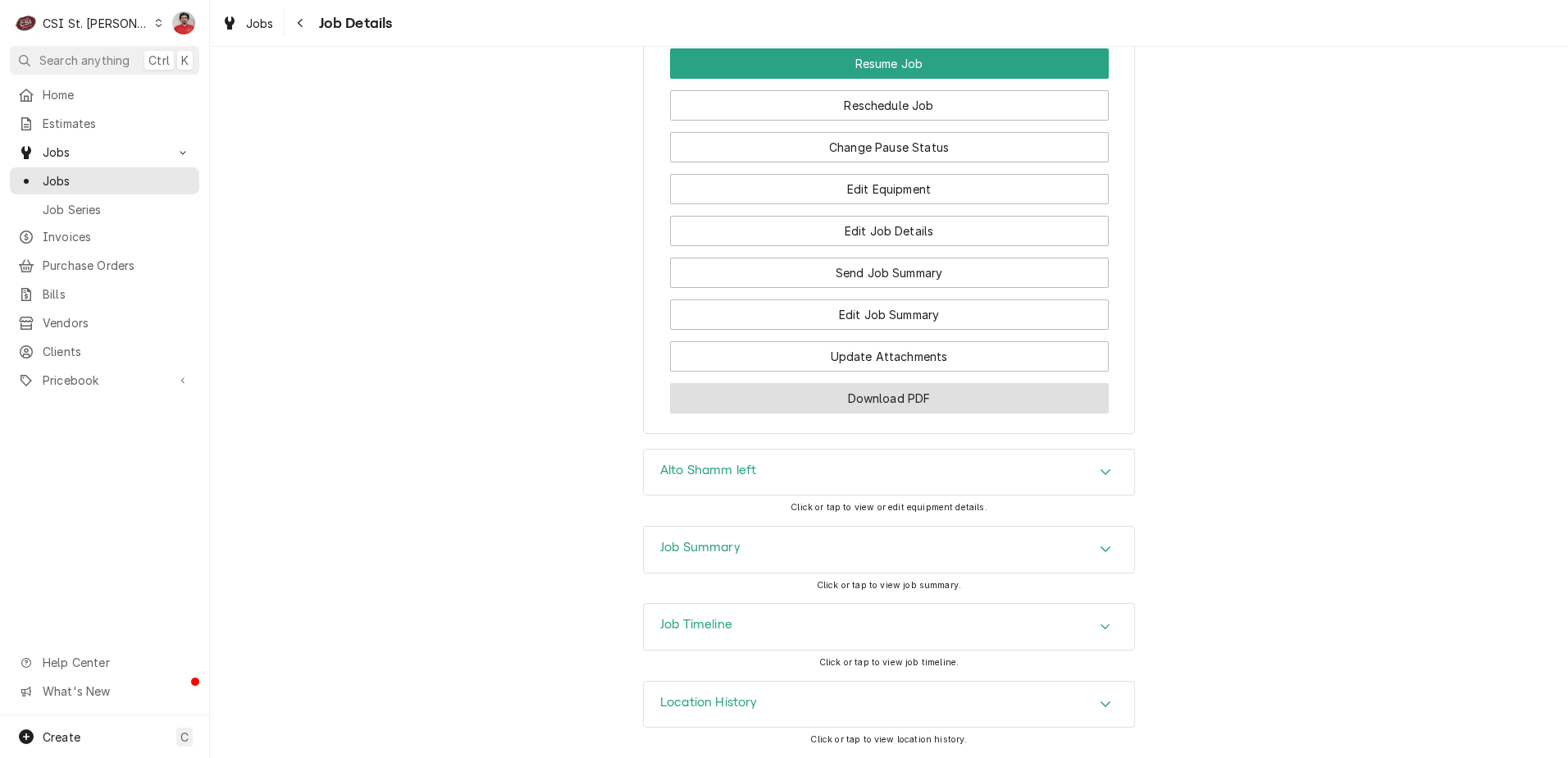
click at [859, 396] on button "Download PDF" at bounding box center [889, 398] width 439 height 30
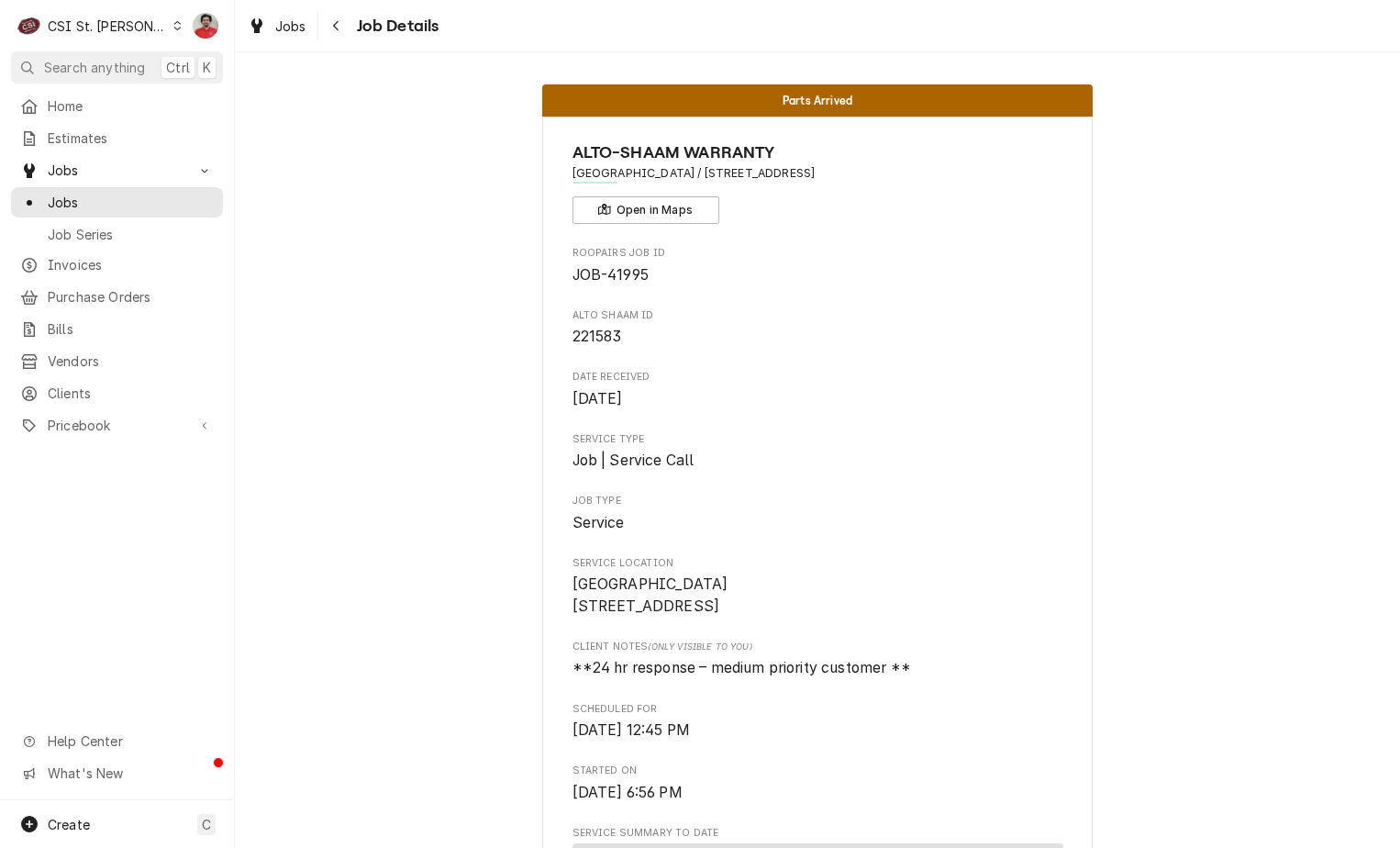
scroll to position [0, 0]
click at [350, 17] on button "Navigate back" at bounding box center [336, 25] width 29 height 29
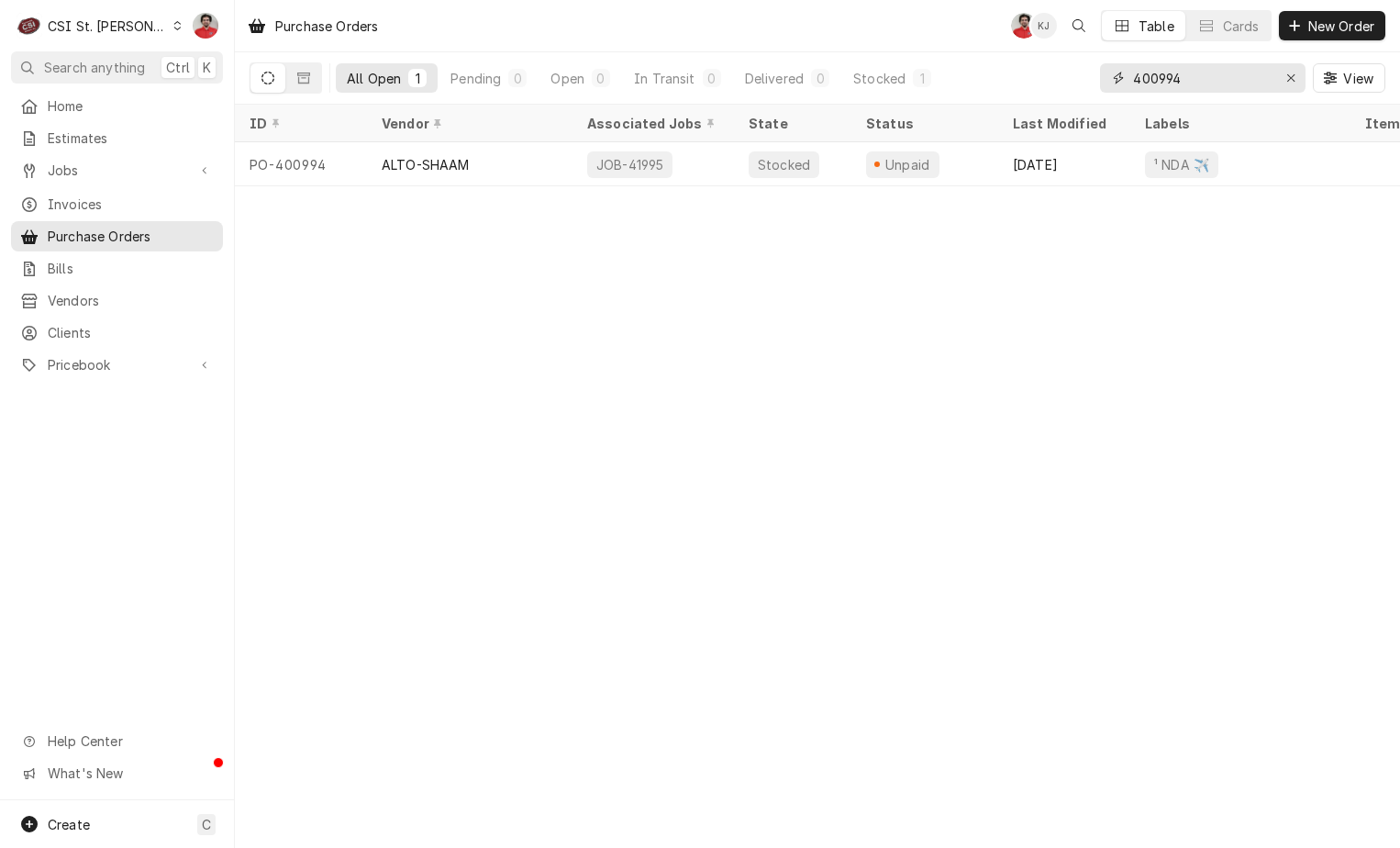
click at [1198, 76] on input "400994" at bounding box center [1201, 78] width 138 height 29
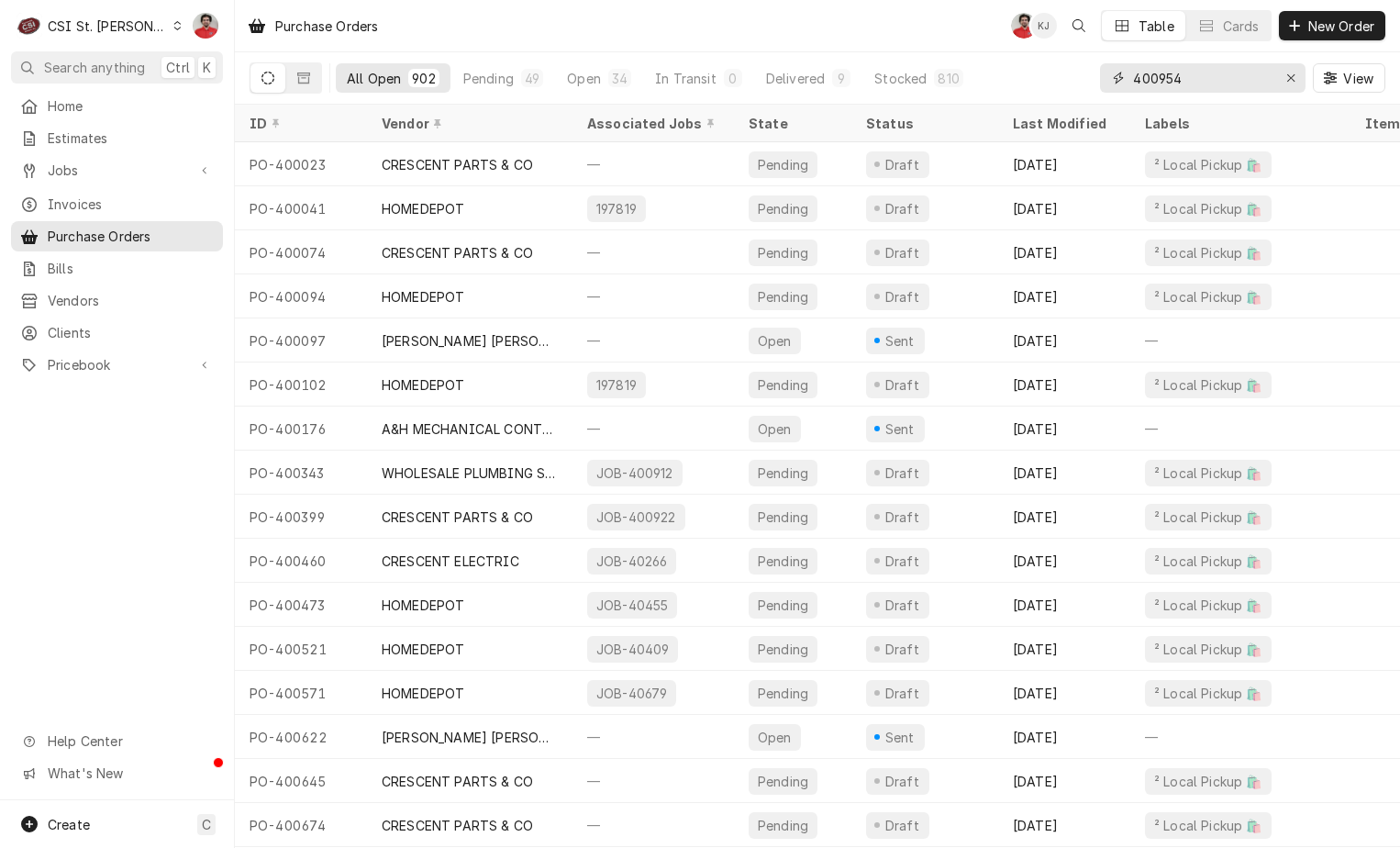
type input "400954"
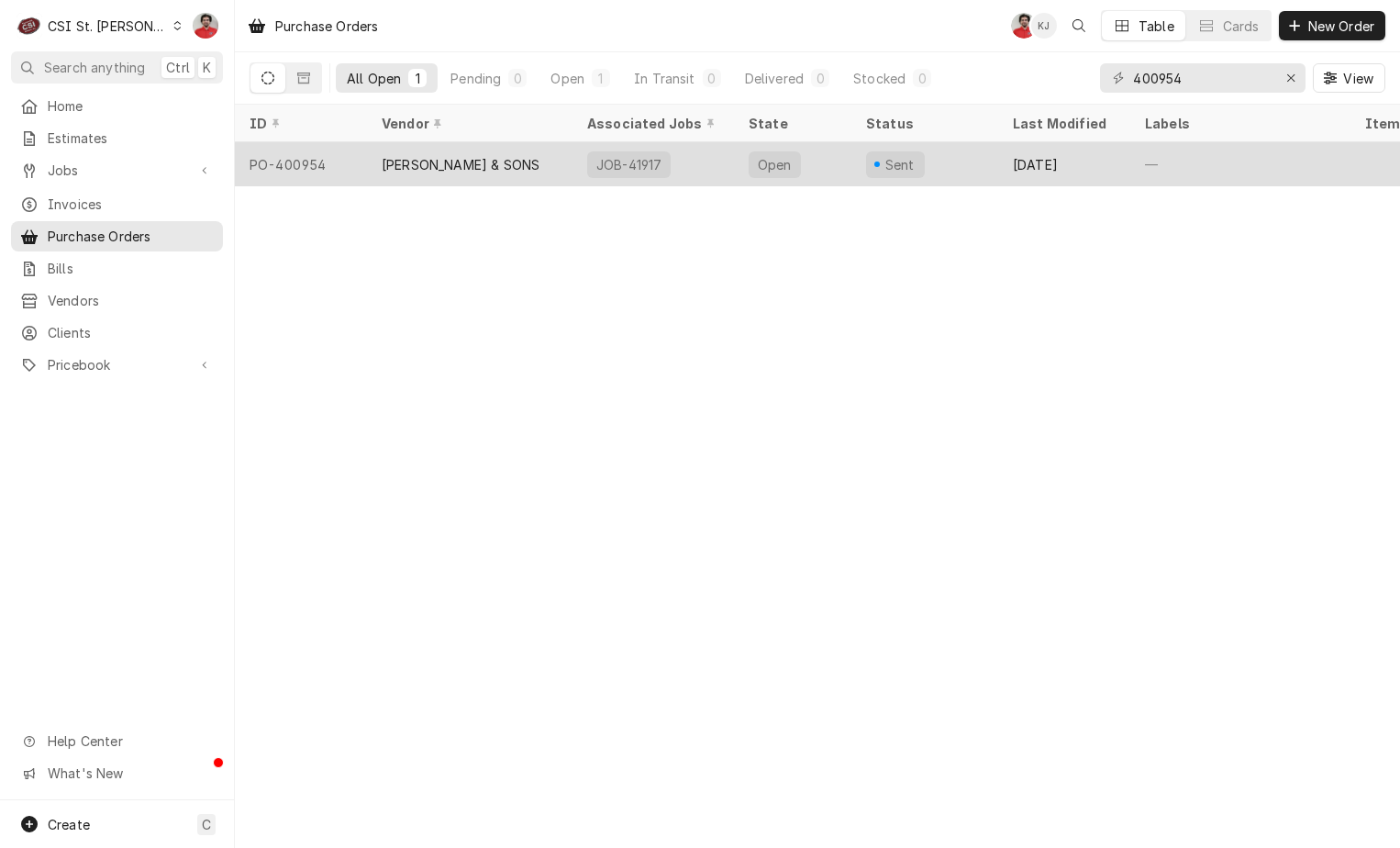
click at [506, 165] on div "[PERSON_NAME] & SONS" at bounding box center [460, 164] width 158 height 20
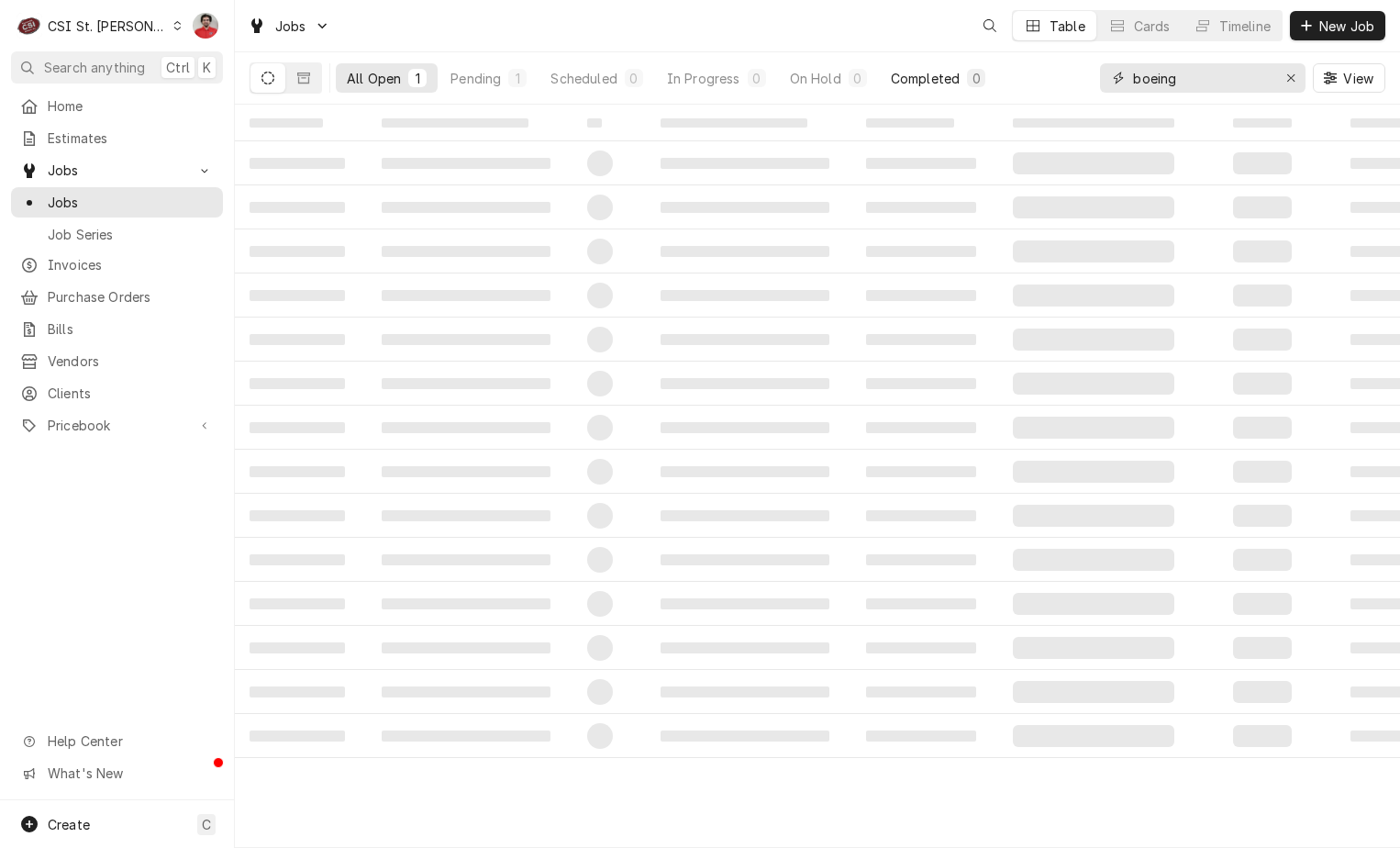
drag, startPoint x: 1129, startPoint y: 87, endPoint x: 968, endPoint y: 88, distance: 161.0
click at [969, 87] on div "All Open 1 Pending 1 Scheduled 0 In Progress 0 On Hold 0 Completed 0 boeing View" at bounding box center [817, 78] width 1136 height 52
type input "B"
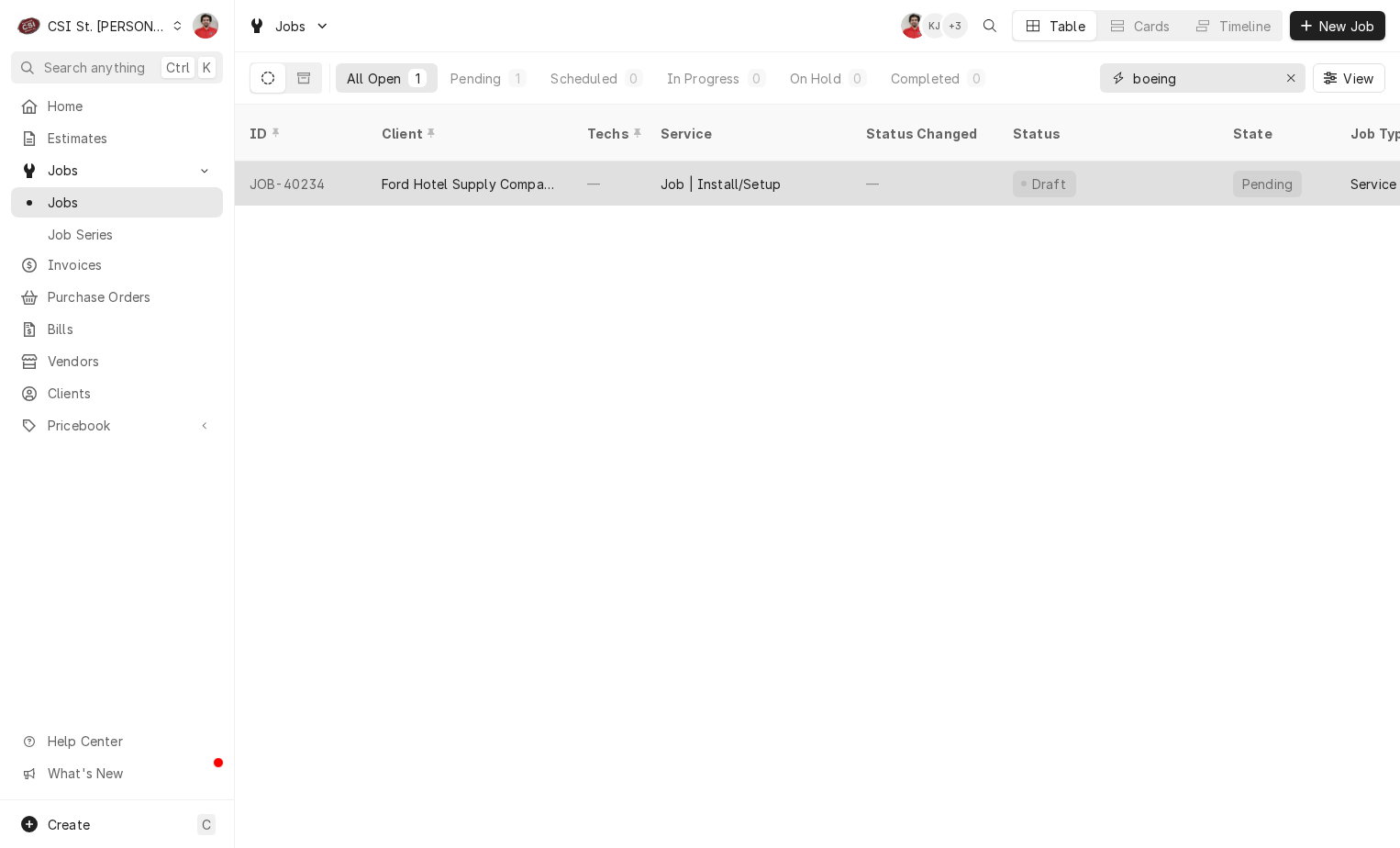
type input "boeing"
click at [462, 174] on div "Ford Hotel Supply Company" at bounding box center [469, 183] width 205 height 44
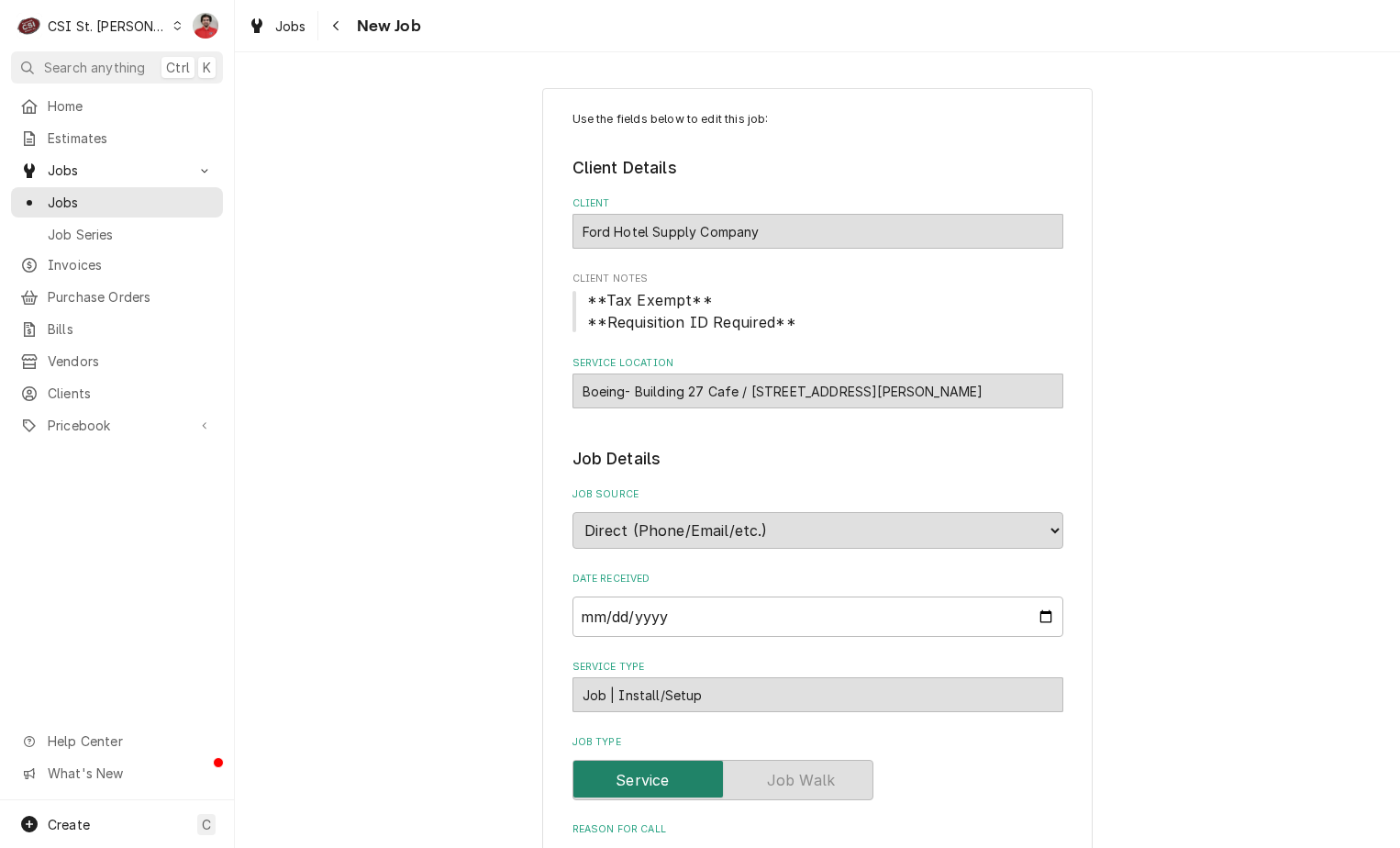
type textarea "x"
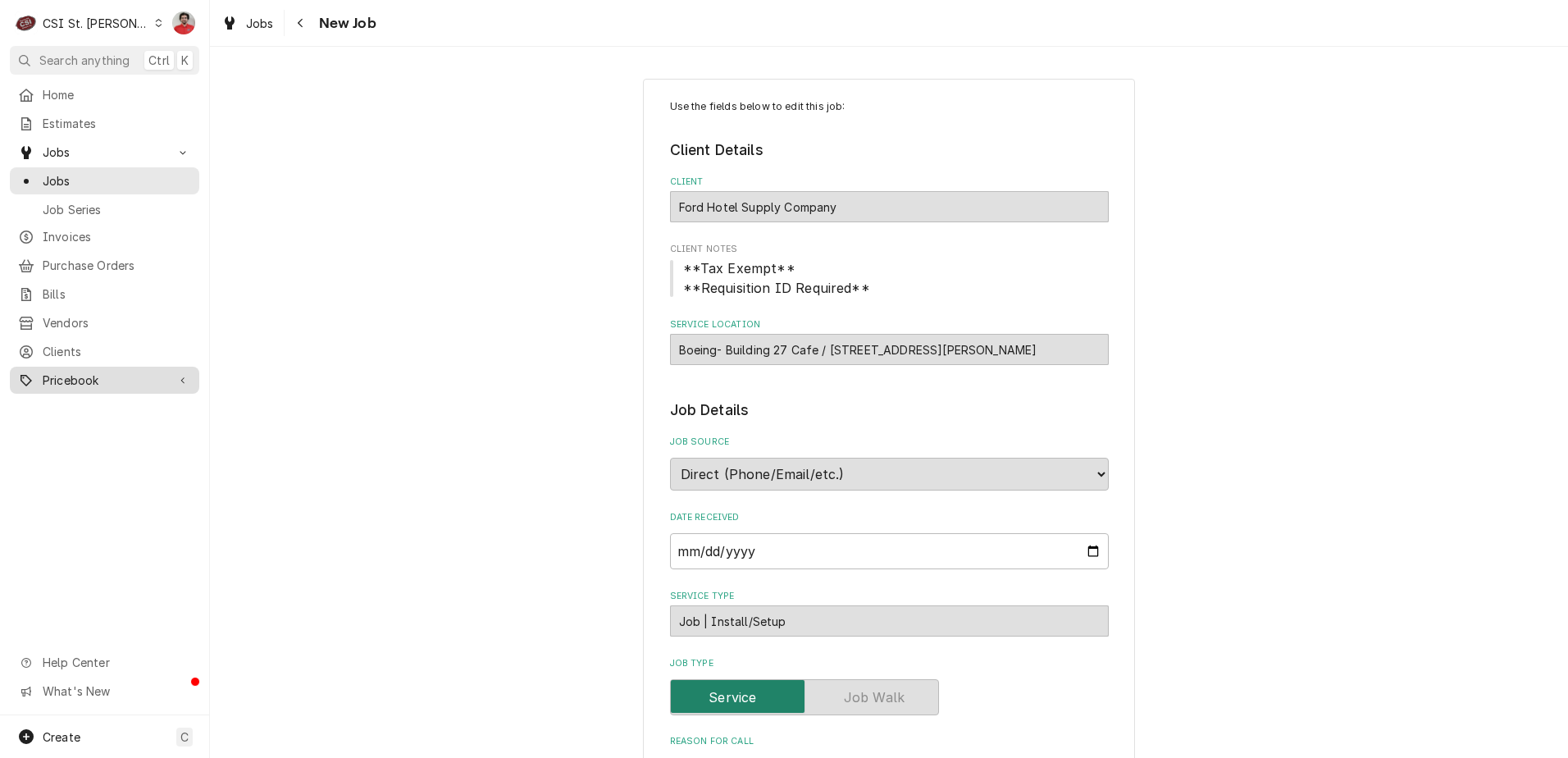
click at [89, 377] on span "Pricebook" at bounding box center [105, 380] width 124 height 18
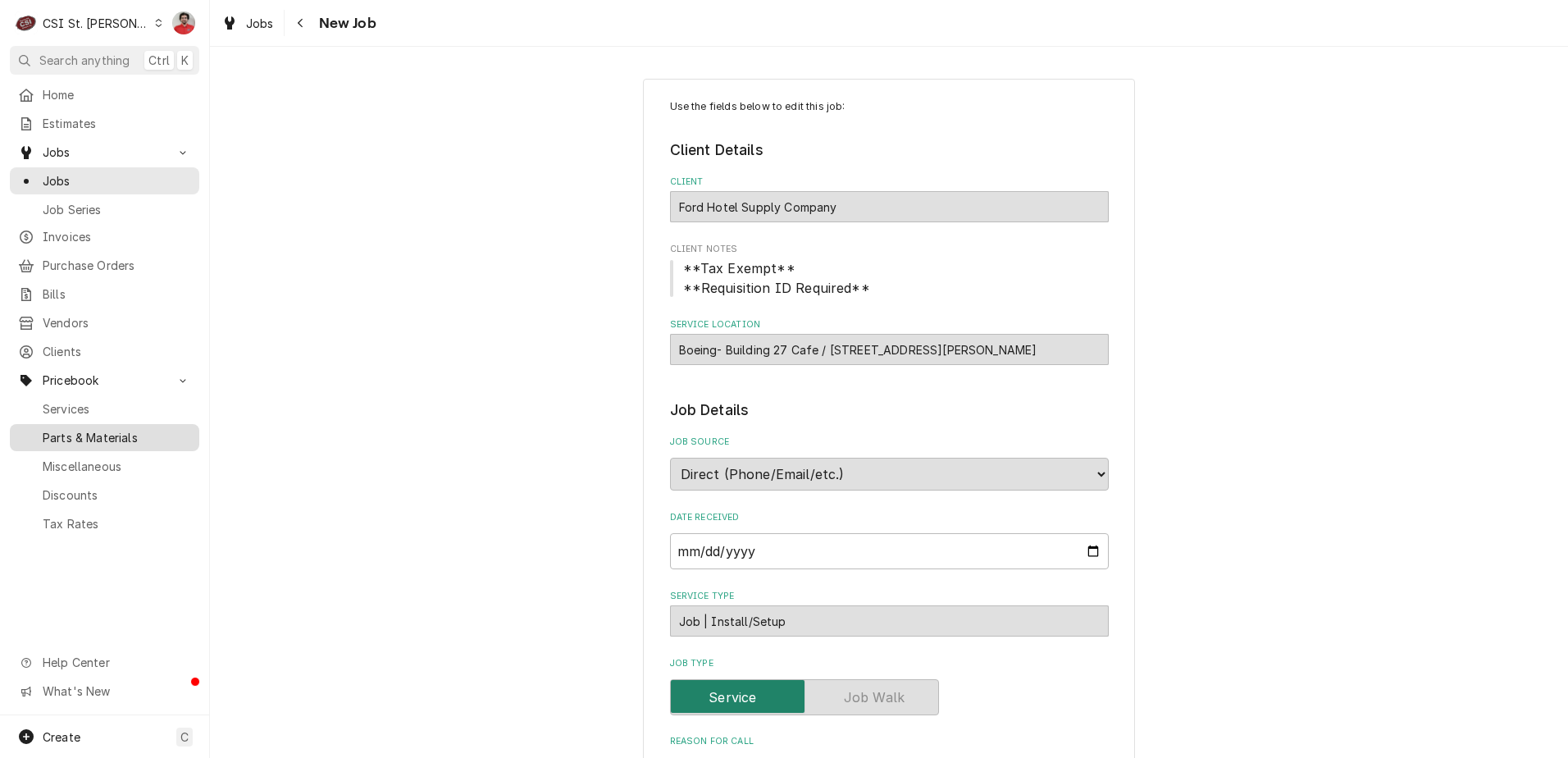
click at [132, 429] on span "Parts & Materials" at bounding box center [116, 438] width 148 height 18
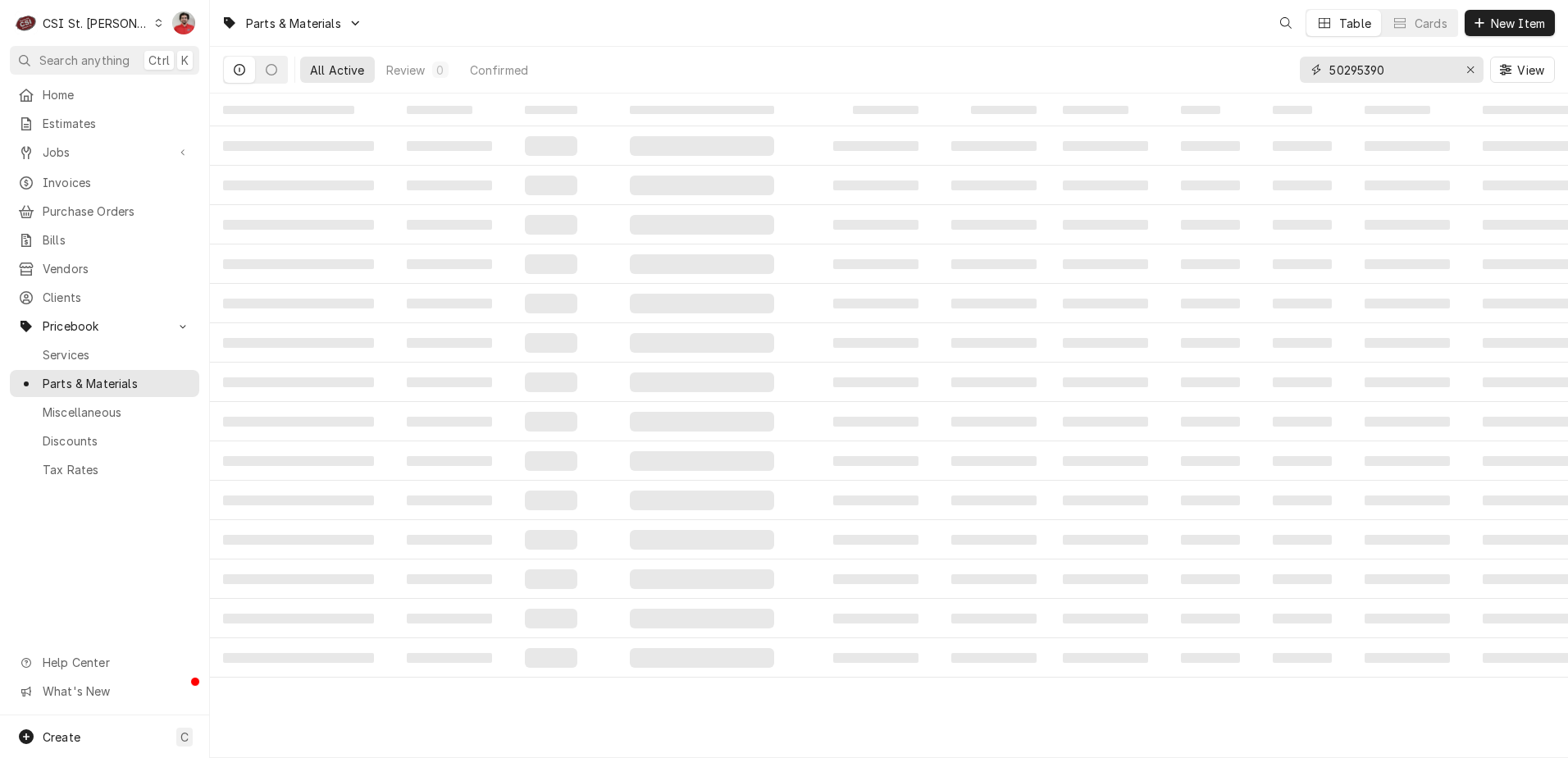
click at [1419, 71] on input "50295390" at bounding box center [1390, 70] width 123 height 26
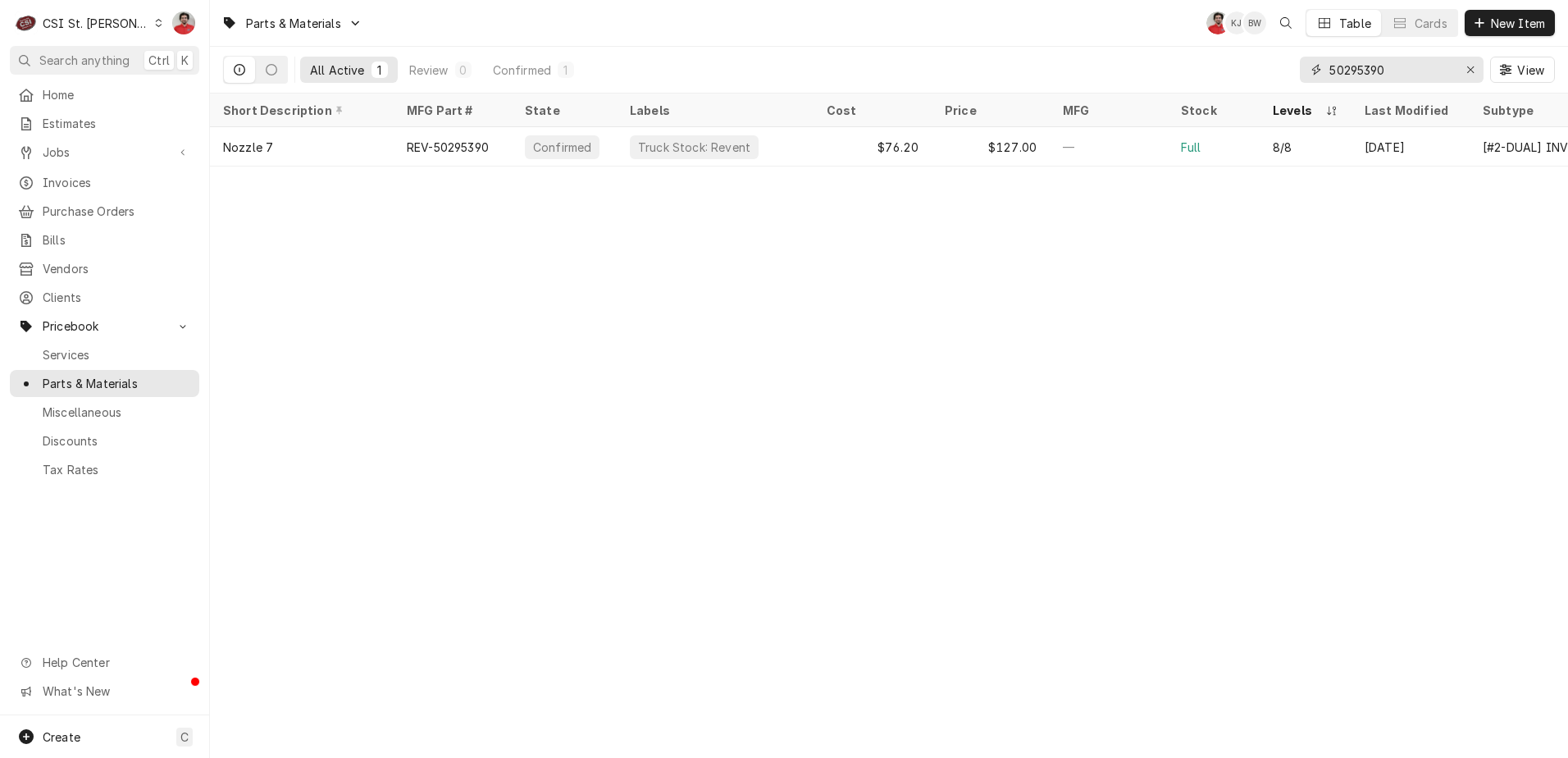
click at [1419, 71] on input "50295390" at bounding box center [1390, 70] width 123 height 26
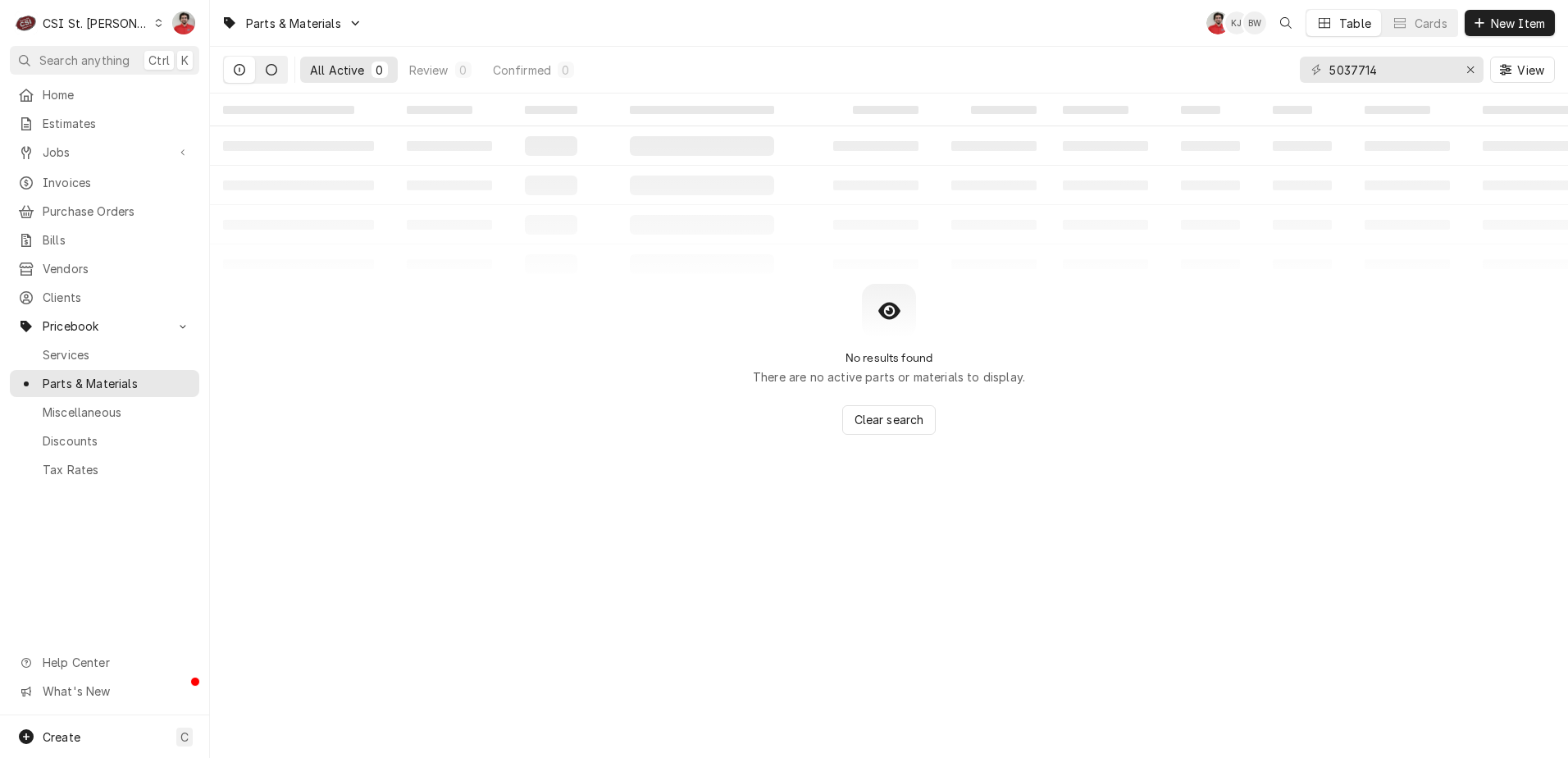
click at [272, 67] on icon "Dynamic Content Wrapper" at bounding box center [272, 70] width 12 height 12
click at [244, 74] on icon "Dynamic Content Wrapper" at bounding box center [240, 70] width 12 height 12
click at [1354, 68] on input "5037714" at bounding box center [1390, 70] width 123 height 26
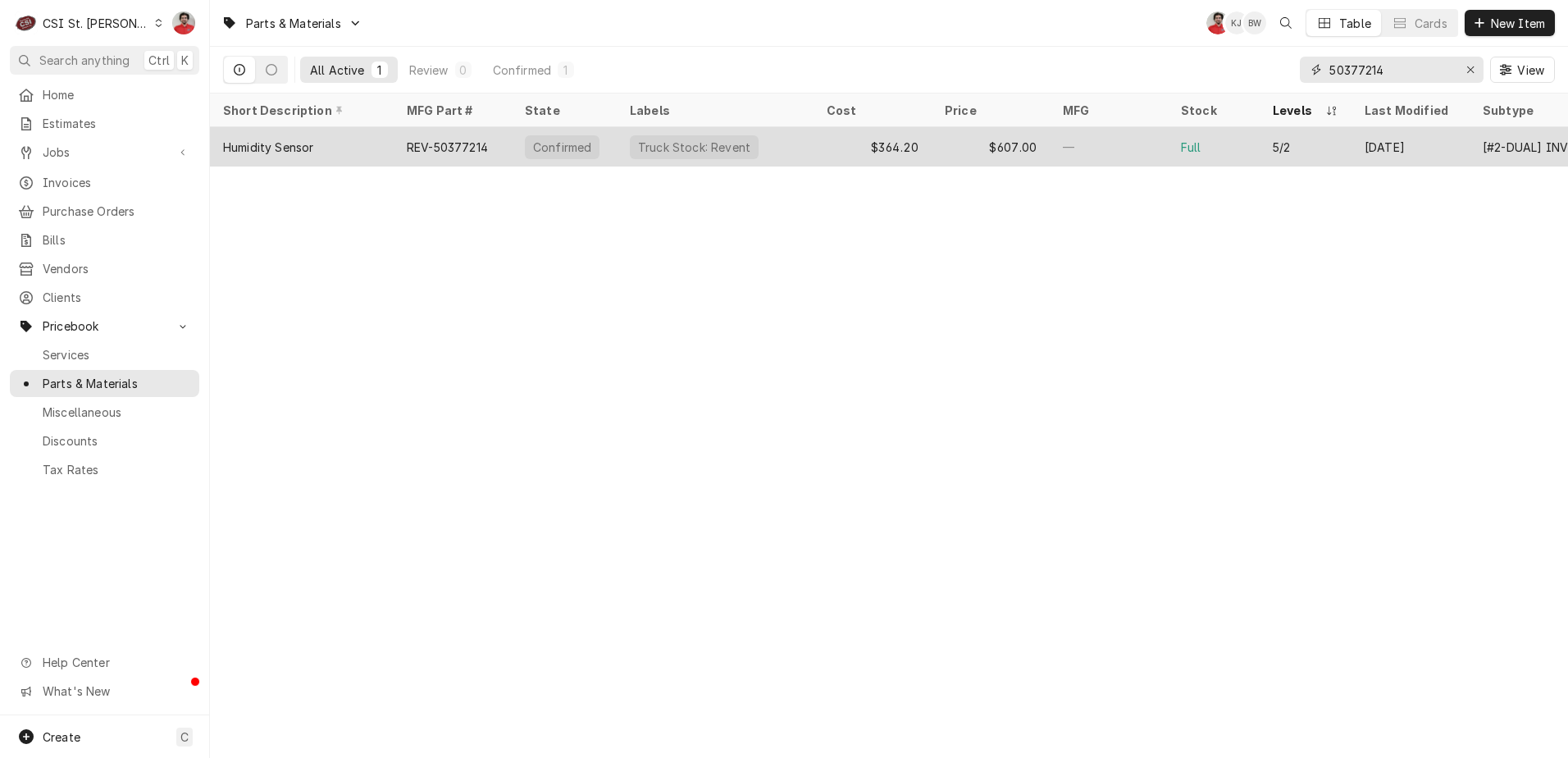
type input "50377214"
click at [1047, 151] on div "$607.00" at bounding box center [991, 147] width 118 height 39
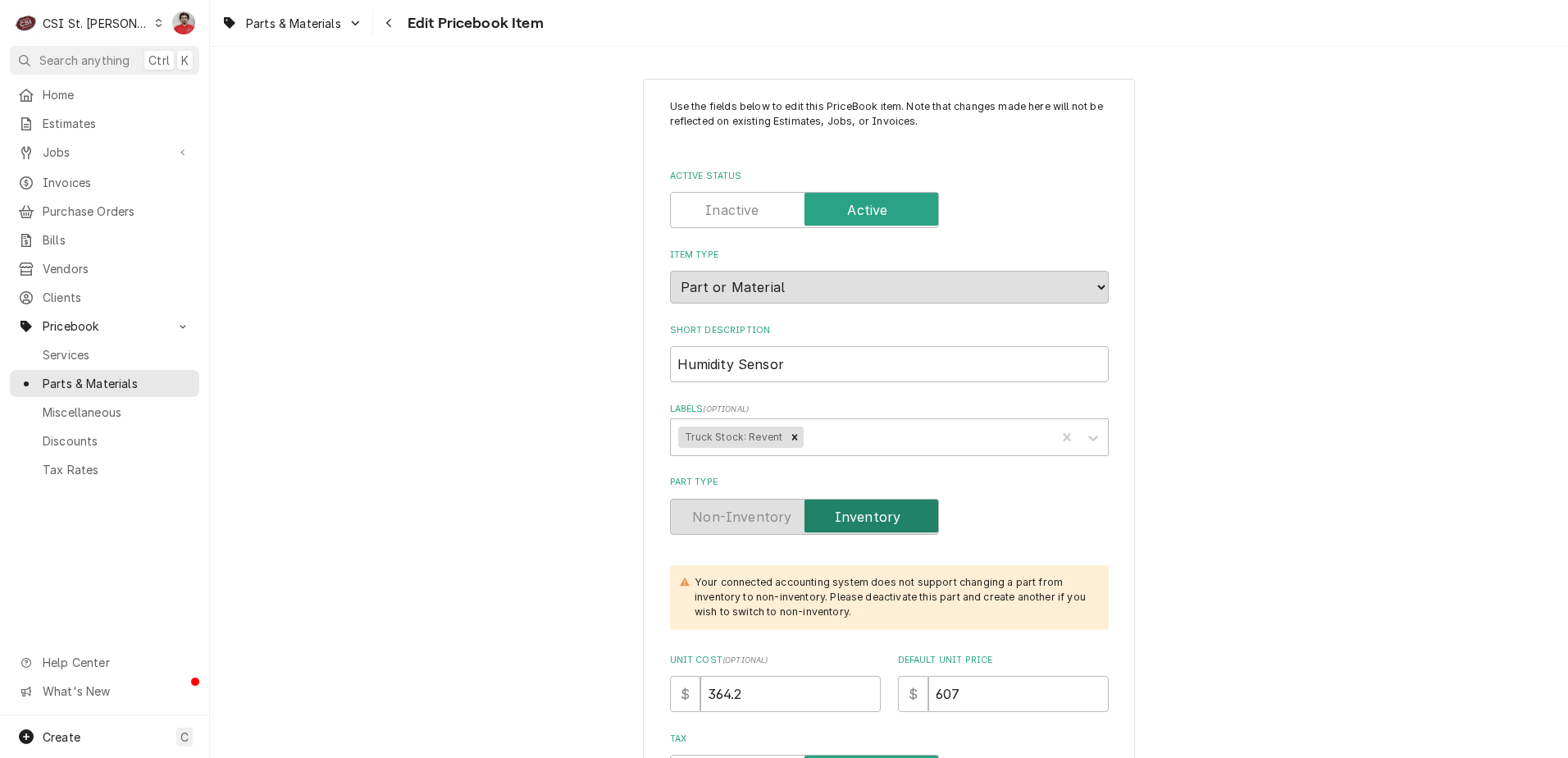
type textarea "x"
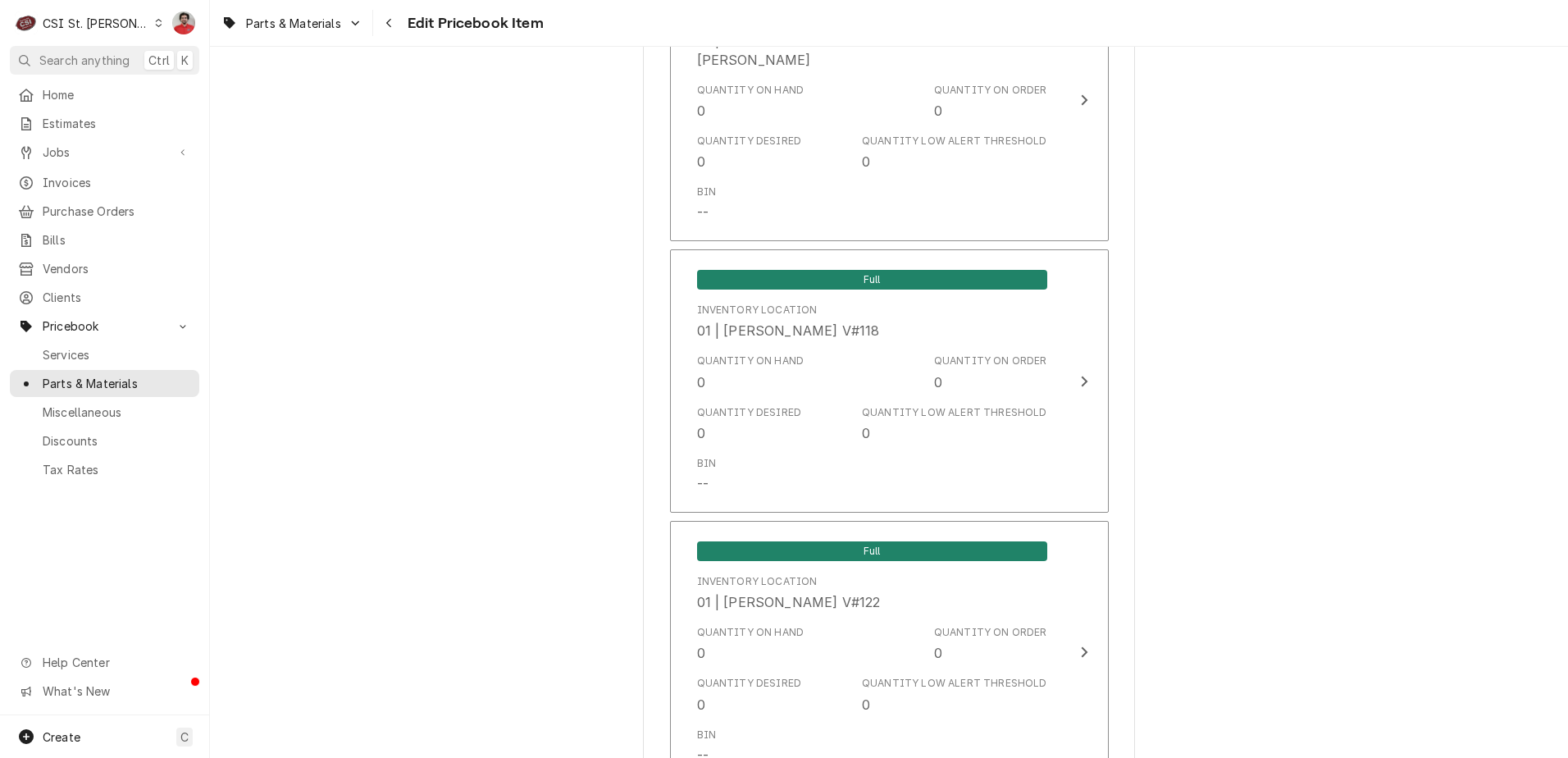
scroll to position [5497, 0]
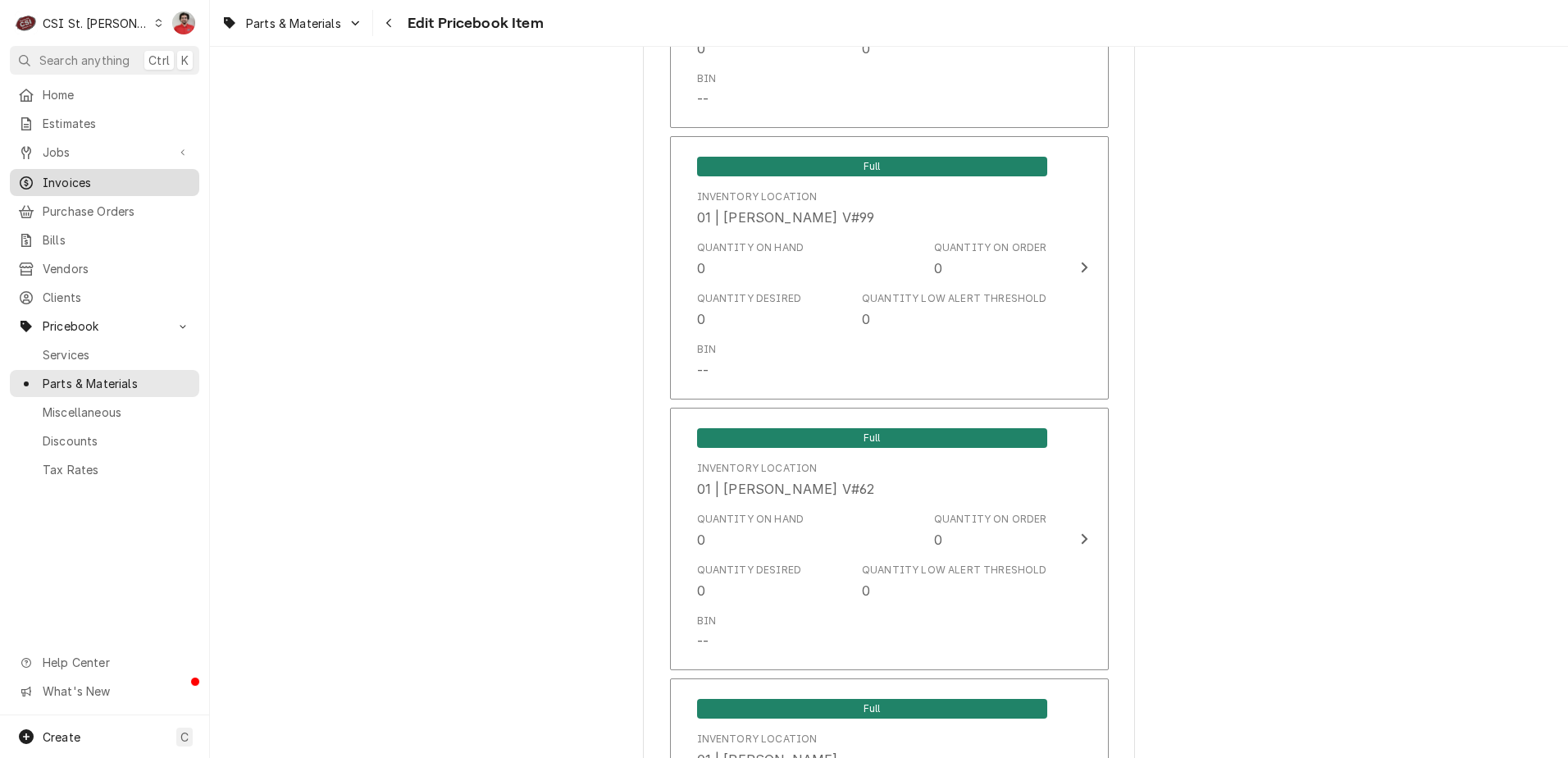
click at [99, 182] on span "Invoices" at bounding box center [116, 182] width 148 height 18
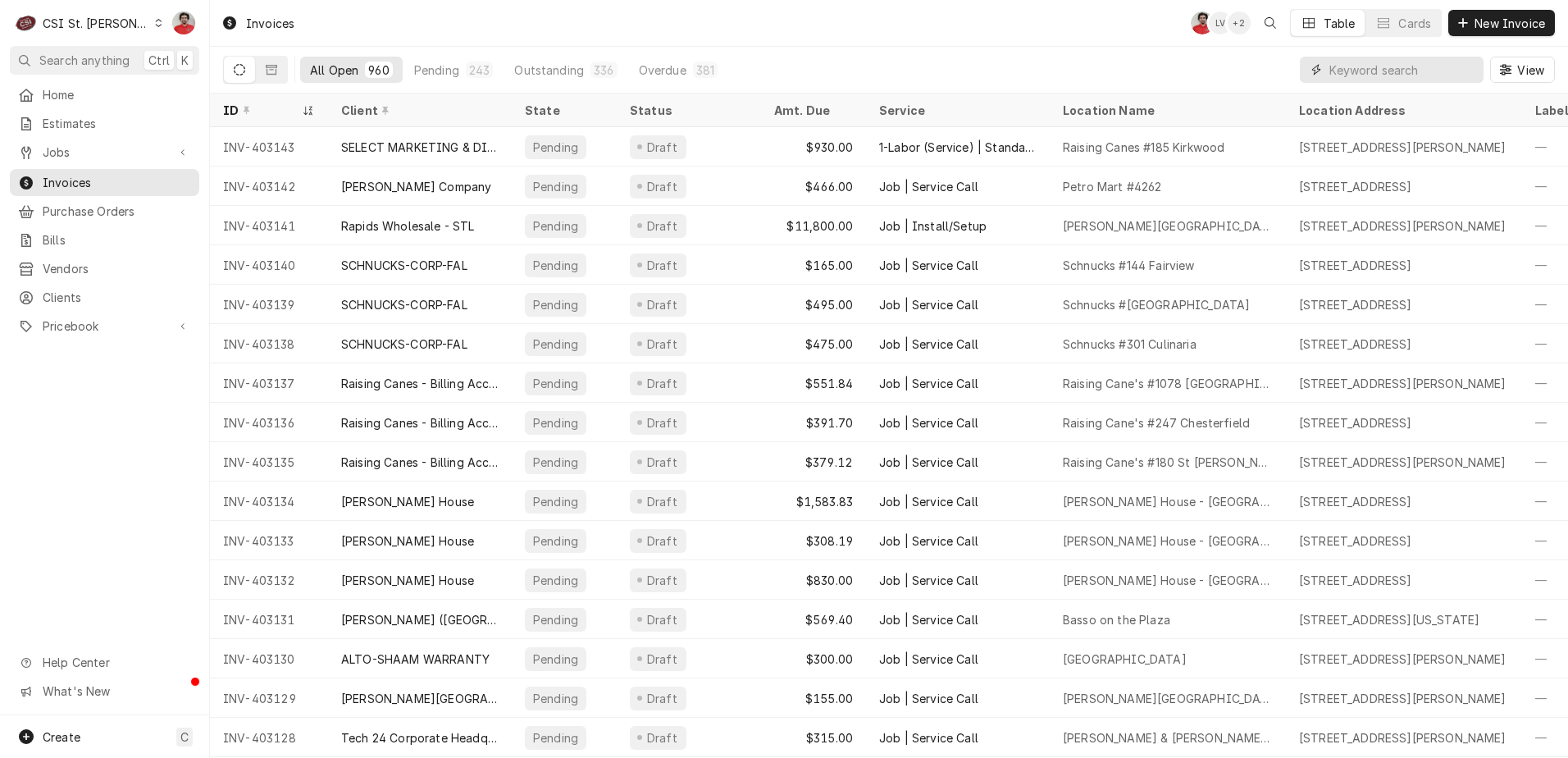
click at [1358, 70] on input "Dynamic Content Wrapper" at bounding box center [1402, 70] width 146 height 26
type input "403089"
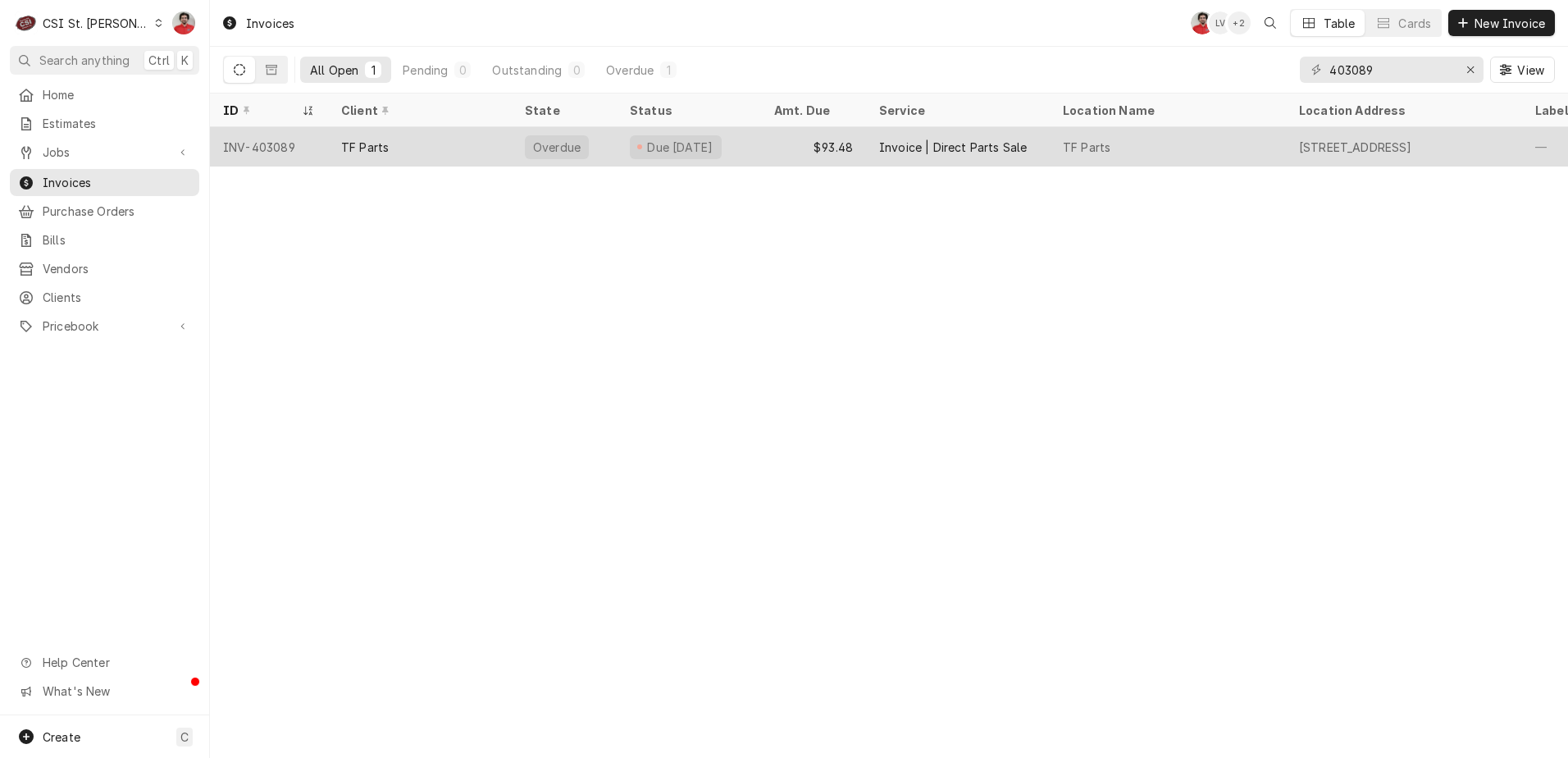
click at [706, 135] on div "Due 4 days ago" at bounding box center [676, 147] width 92 height 23
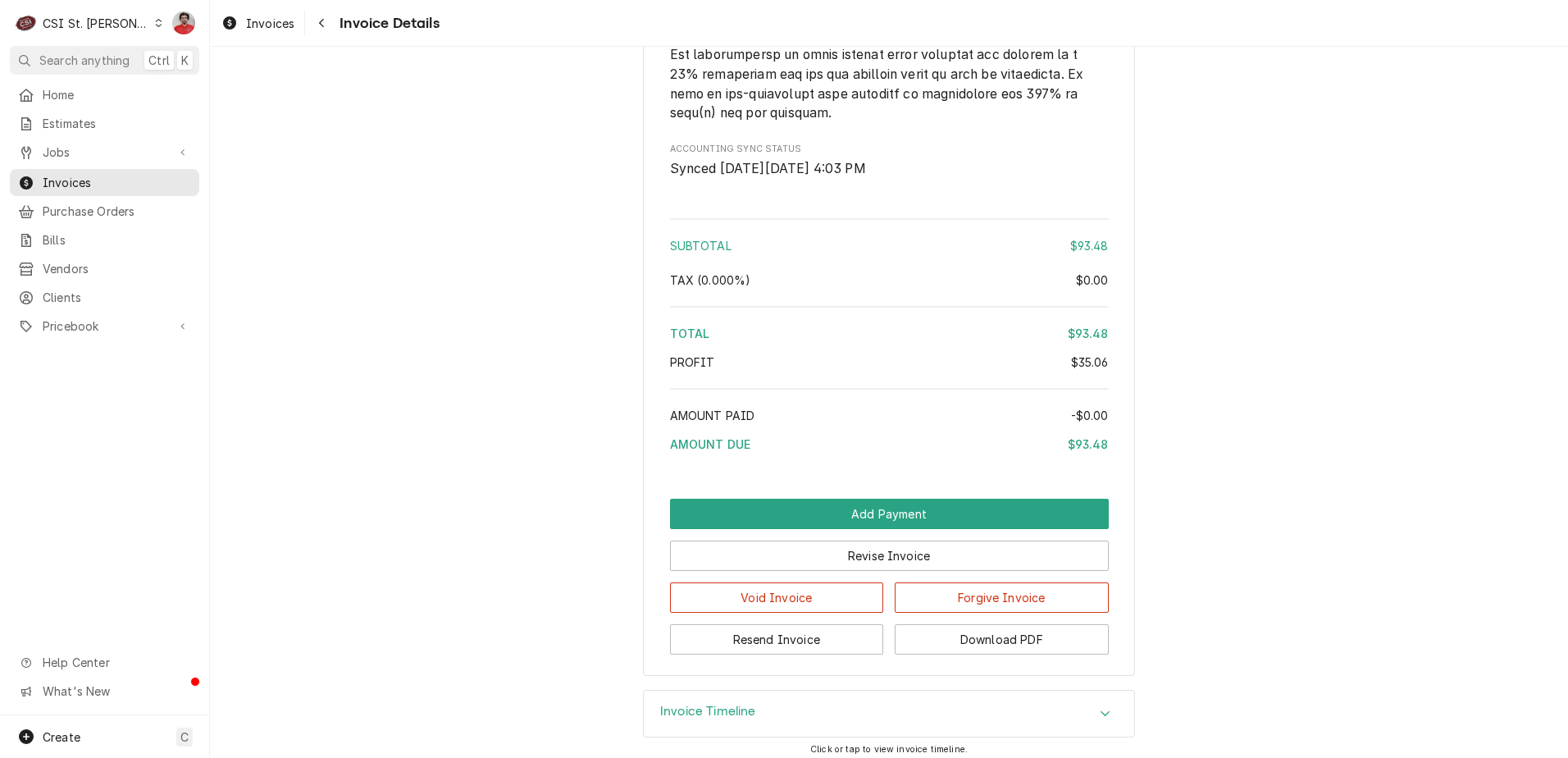
scroll to position [2196, 0]
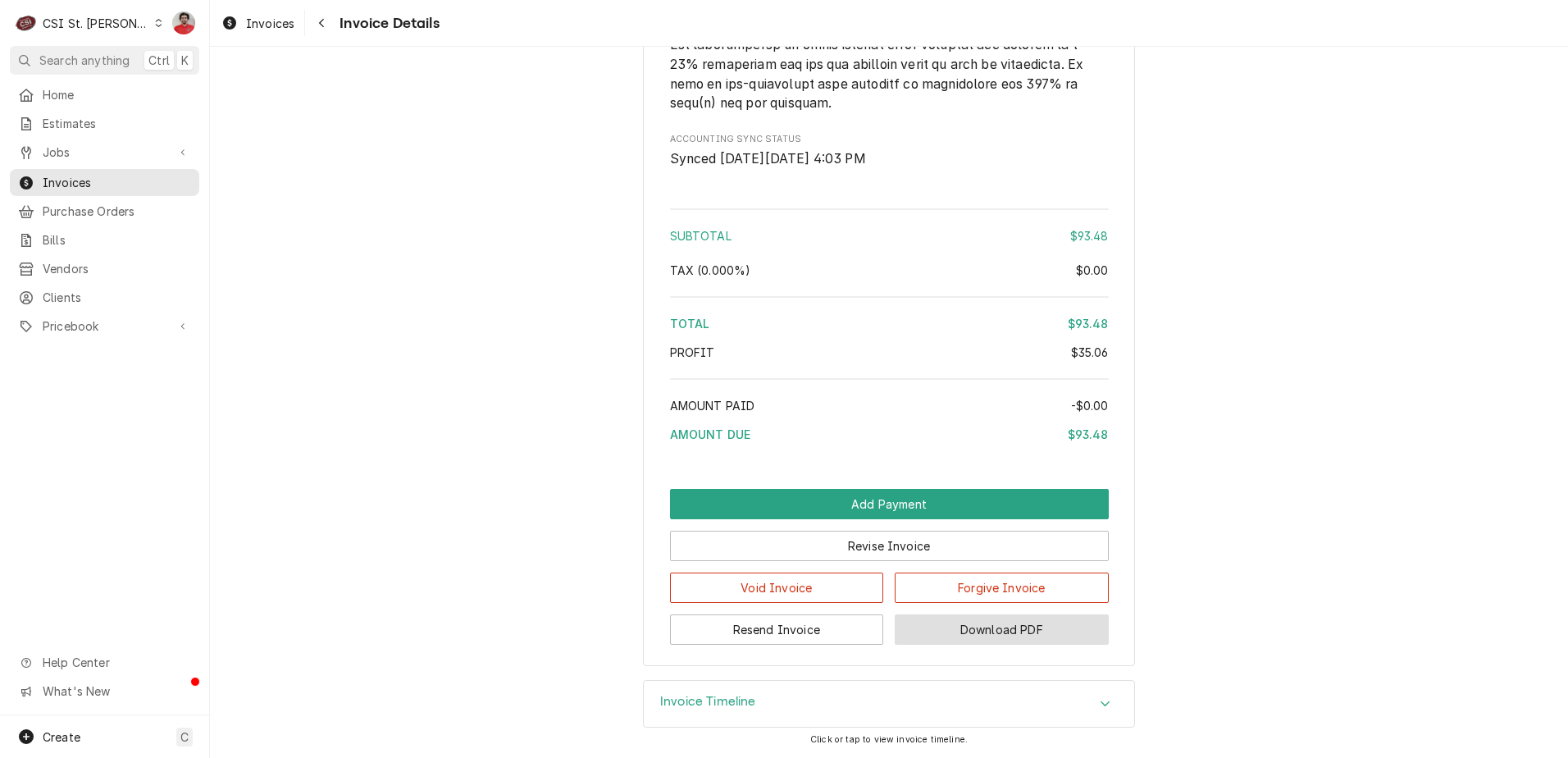
click at [929, 636] on button "Download PDF" at bounding box center [1001, 630] width 214 height 30
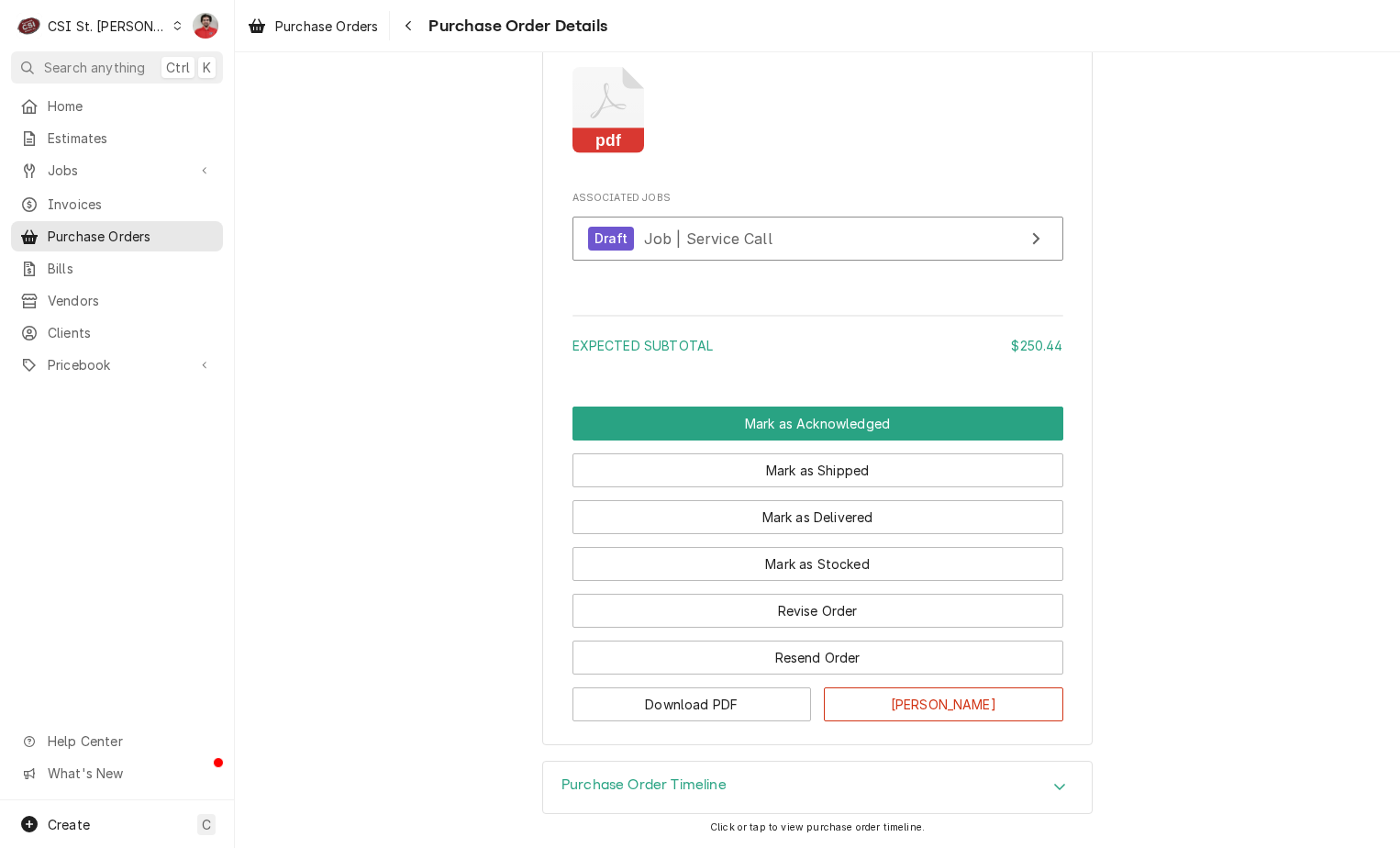
scroll to position [1520, 0]
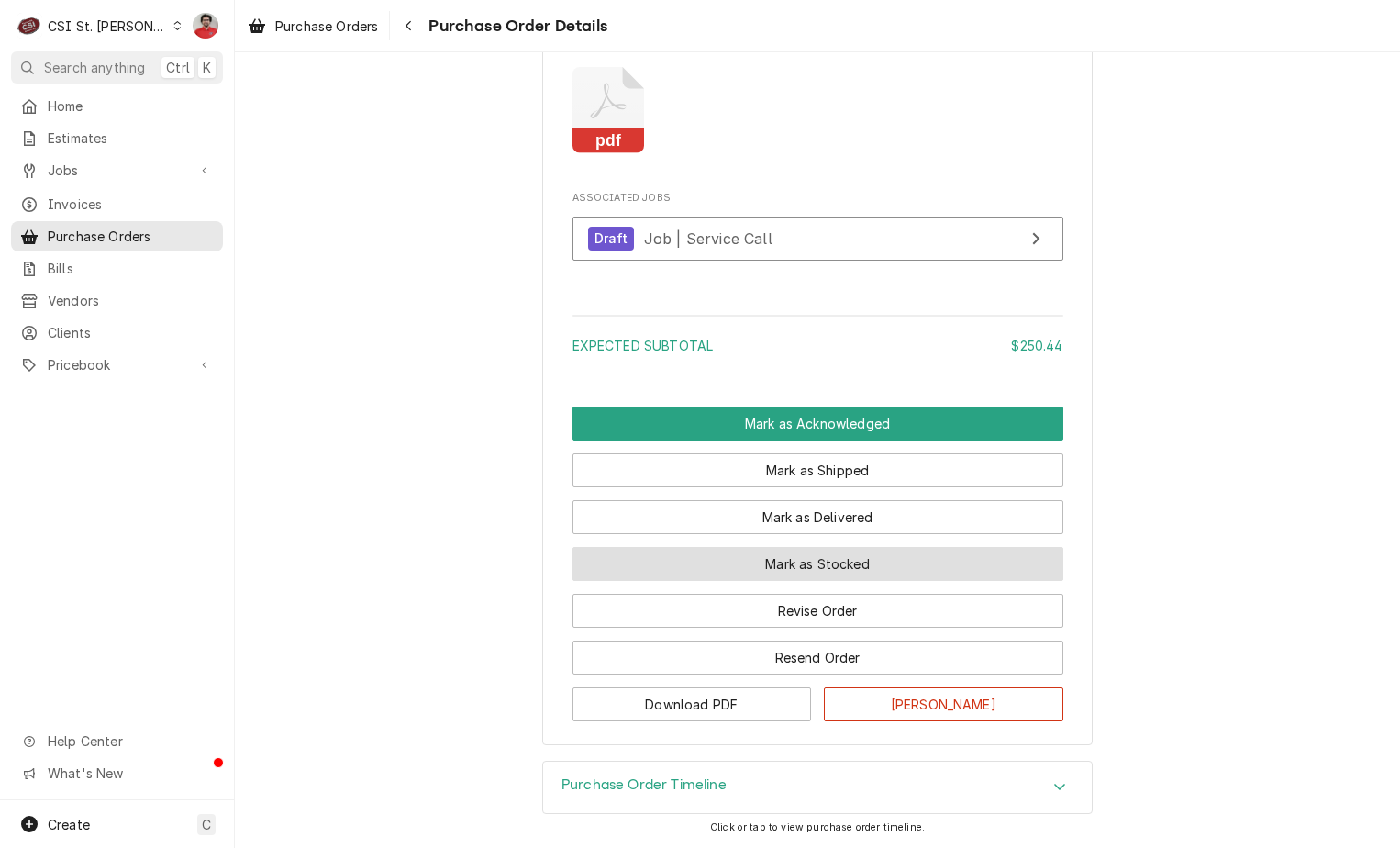
click at [782, 568] on button "Mark as Stocked" at bounding box center [819, 564] width 491 height 34
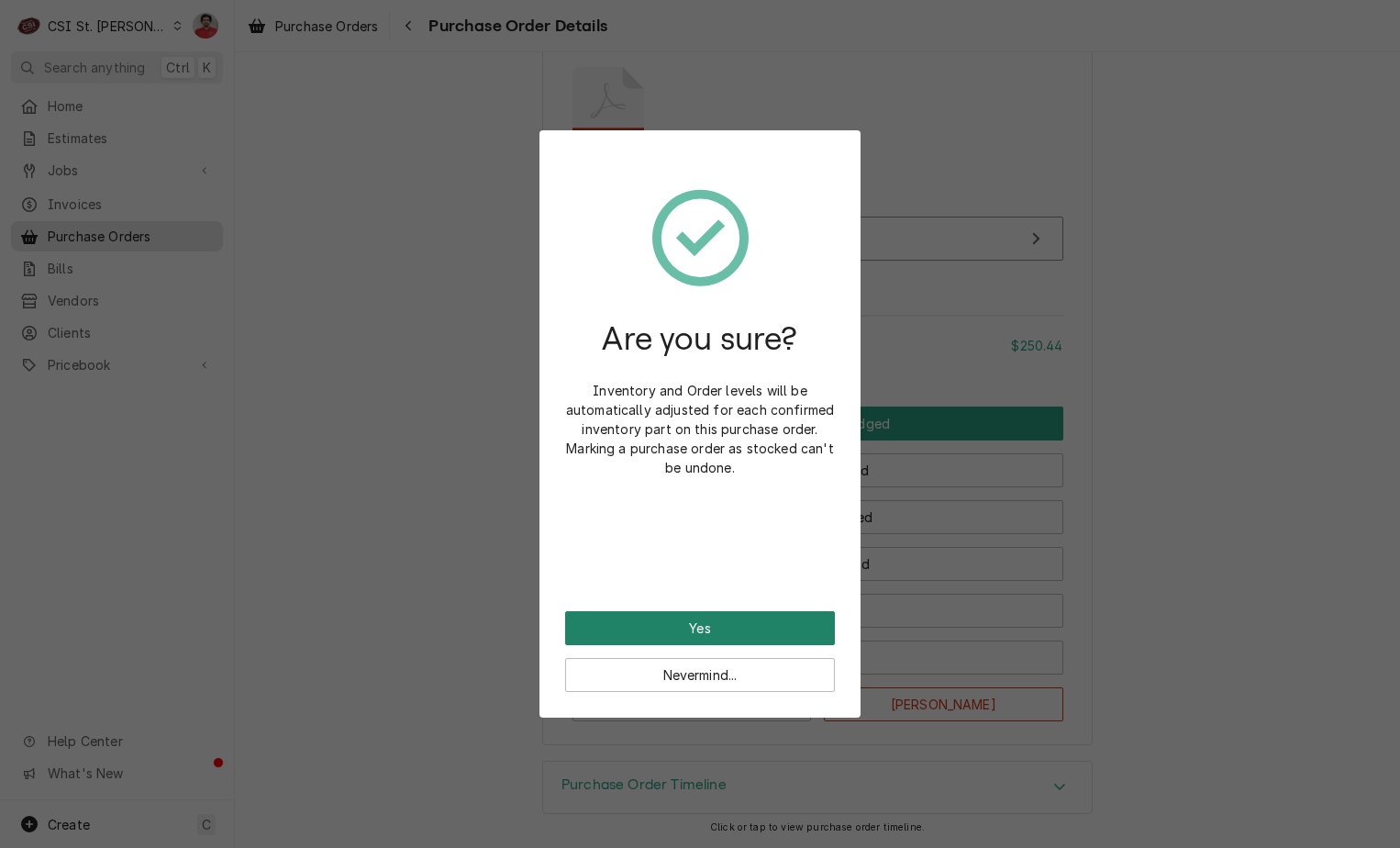
click at [740, 618] on button "Yes" at bounding box center [700, 628] width 270 height 34
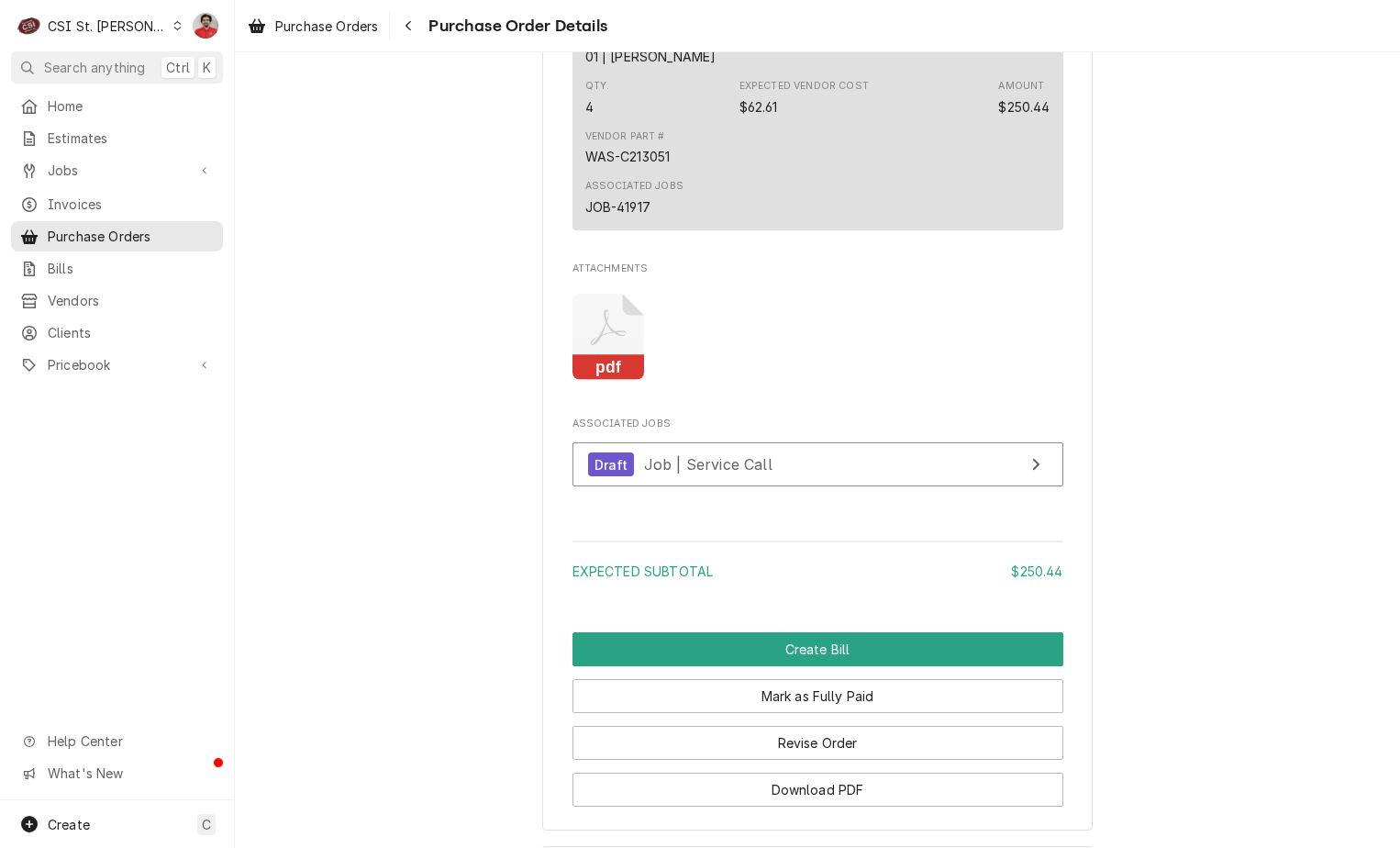
scroll to position [1612, 0]
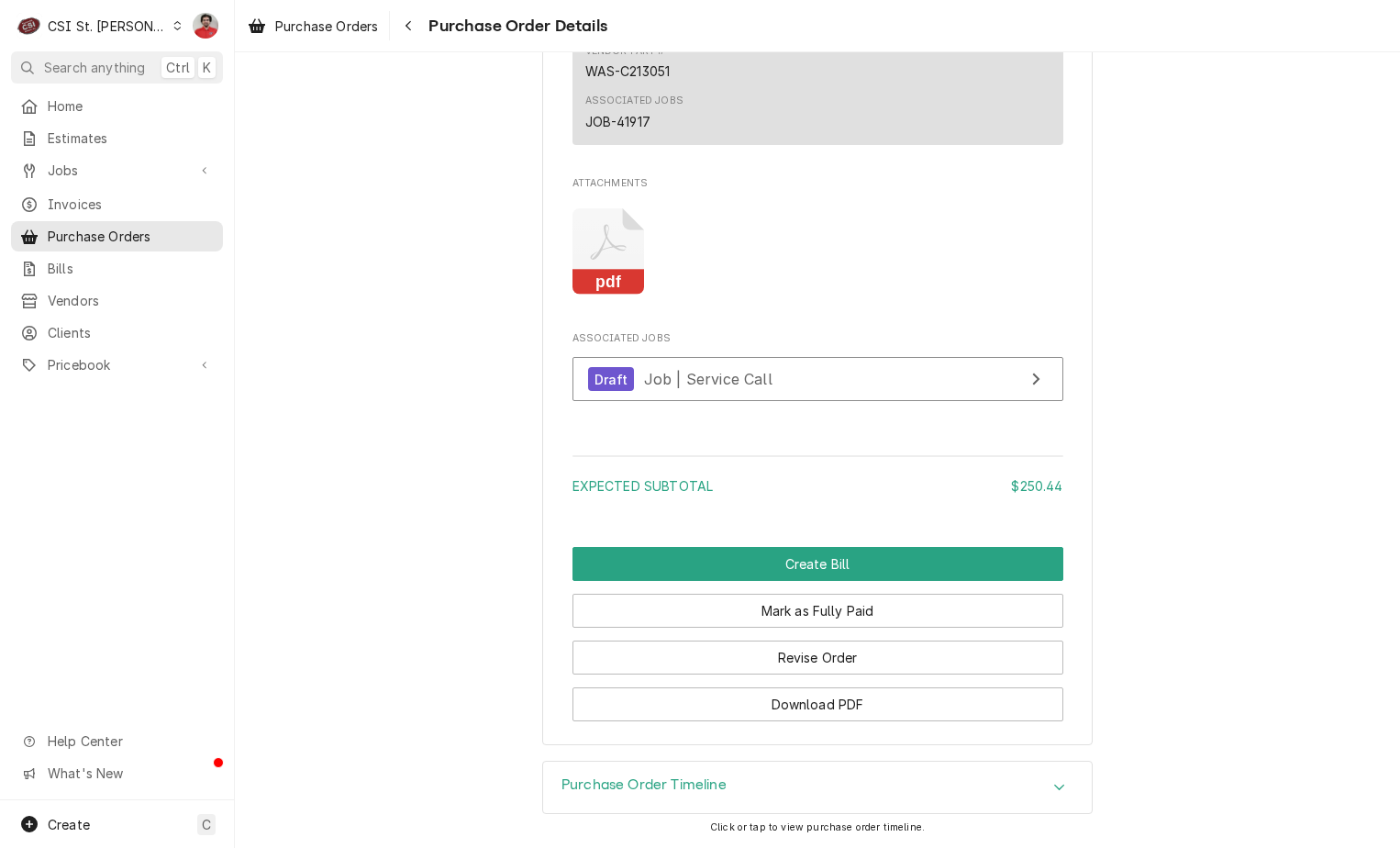
click at [775, 795] on div "Purchase Order Timeline" at bounding box center [817, 787] width 549 height 52
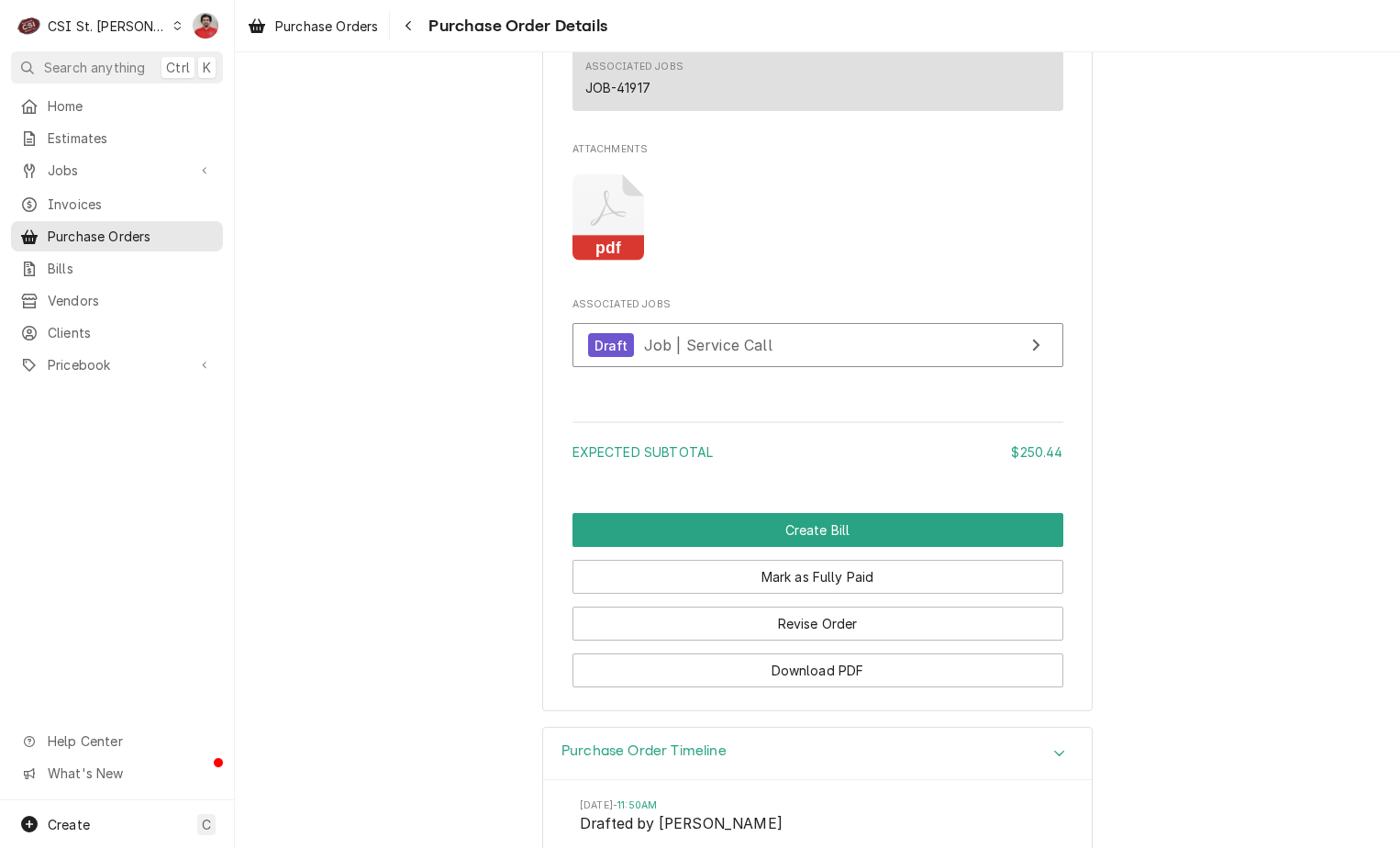
scroll to position [1734, 0]
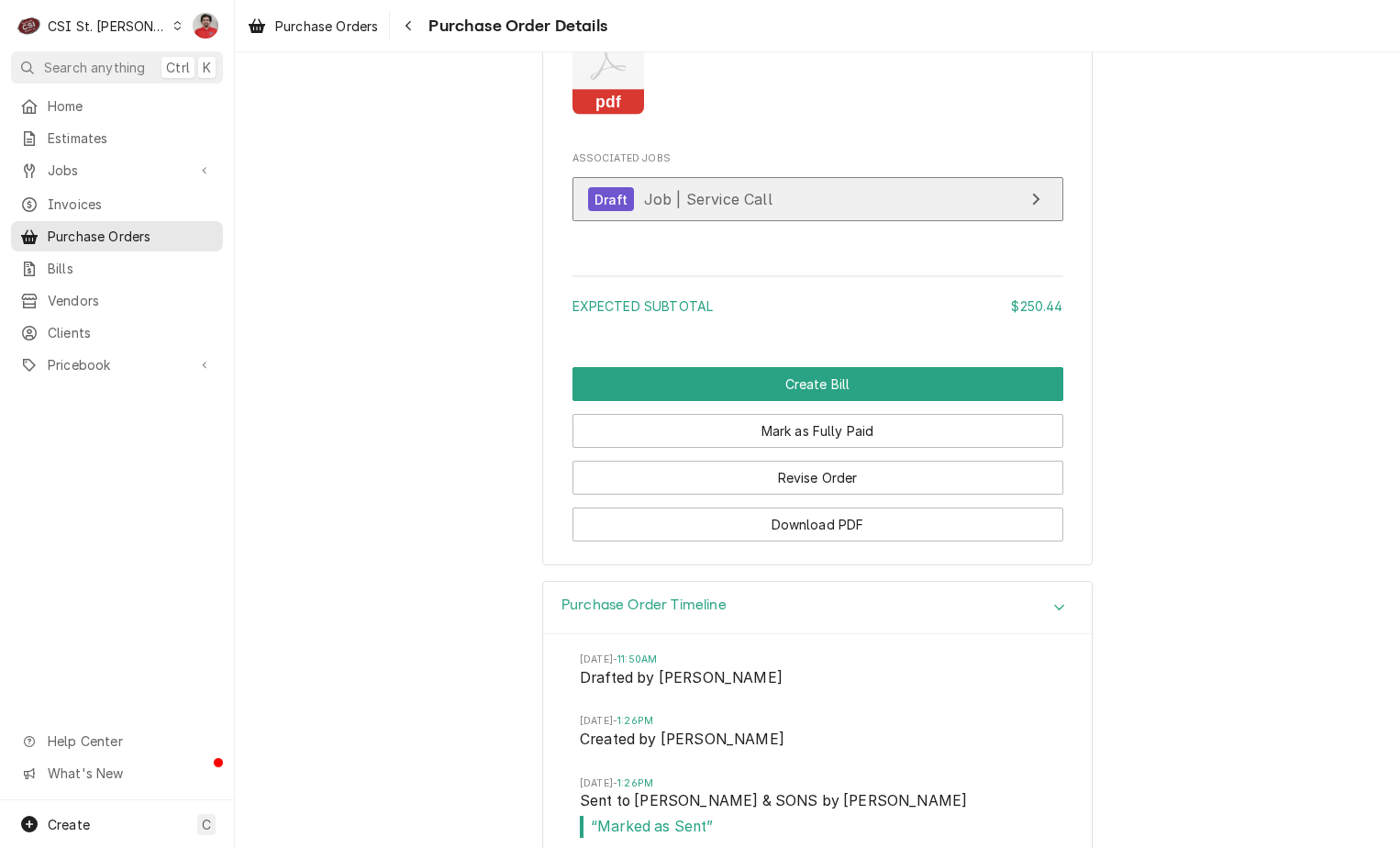
click at [790, 222] on link "Draft Job | Service Call" at bounding box center [819, 200] width 491 height 45
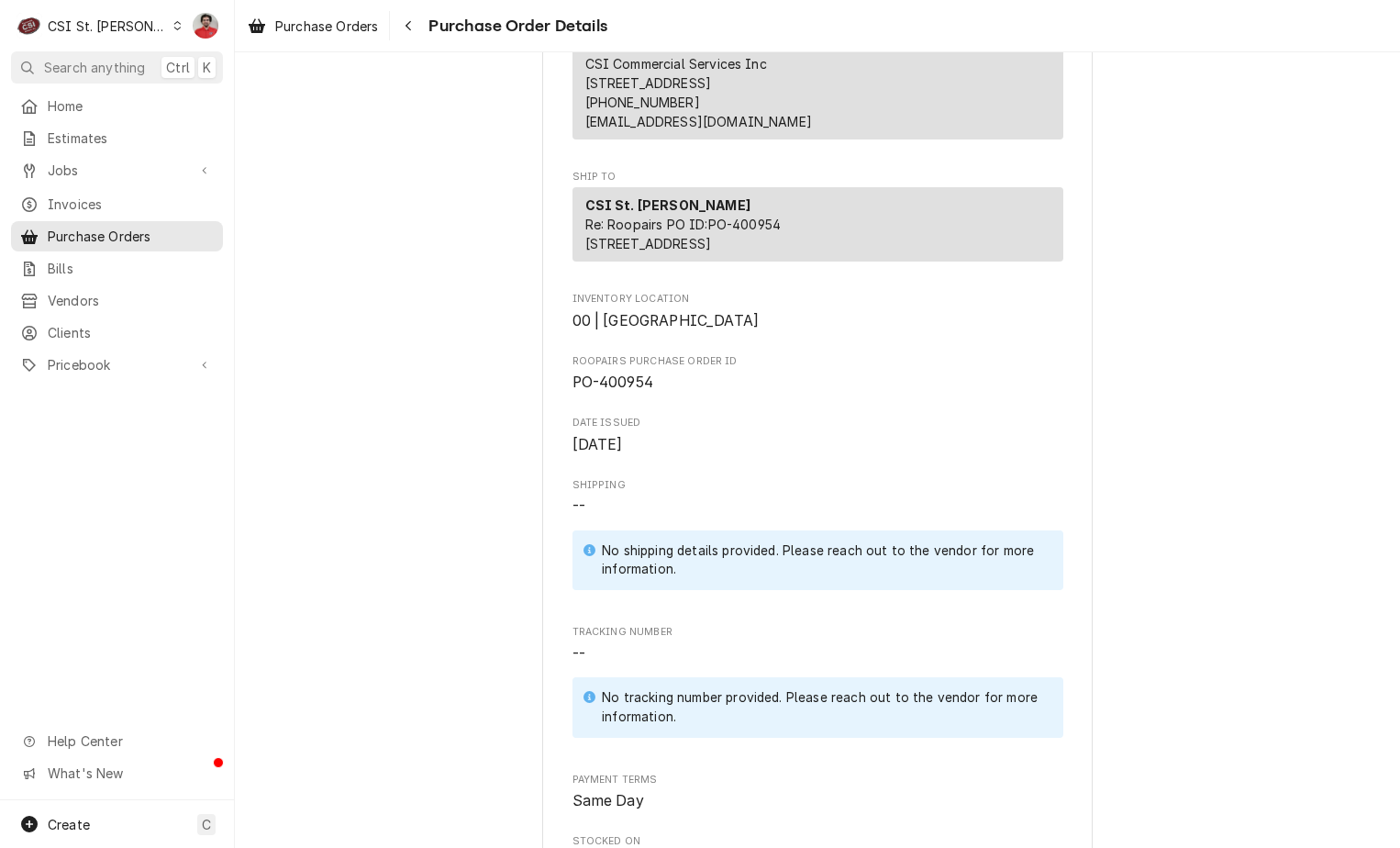
scroll to position [0, 0]
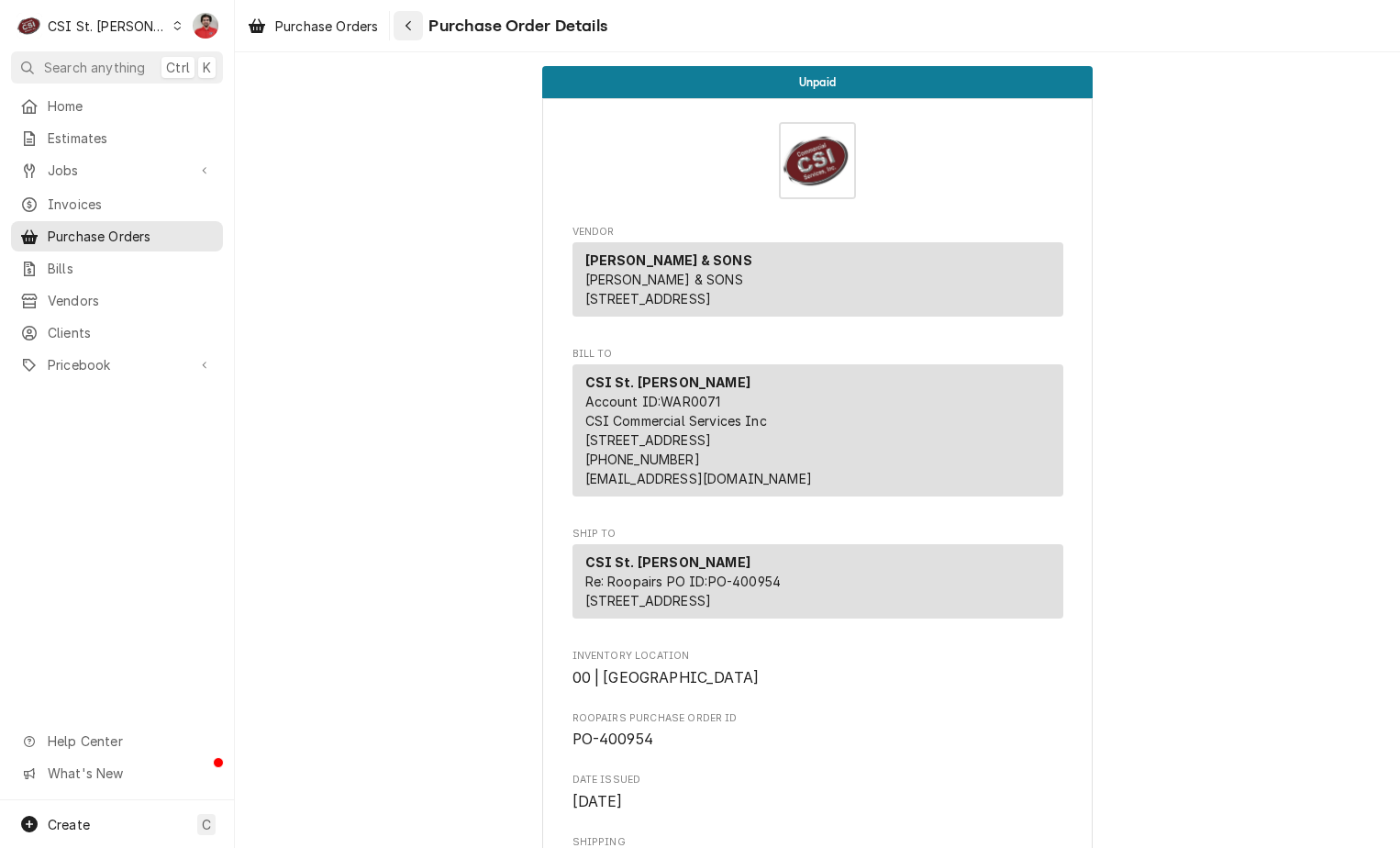
click at [410, 33] on div "Navigate back" at bounding box center [409, 26] width 19 height 19
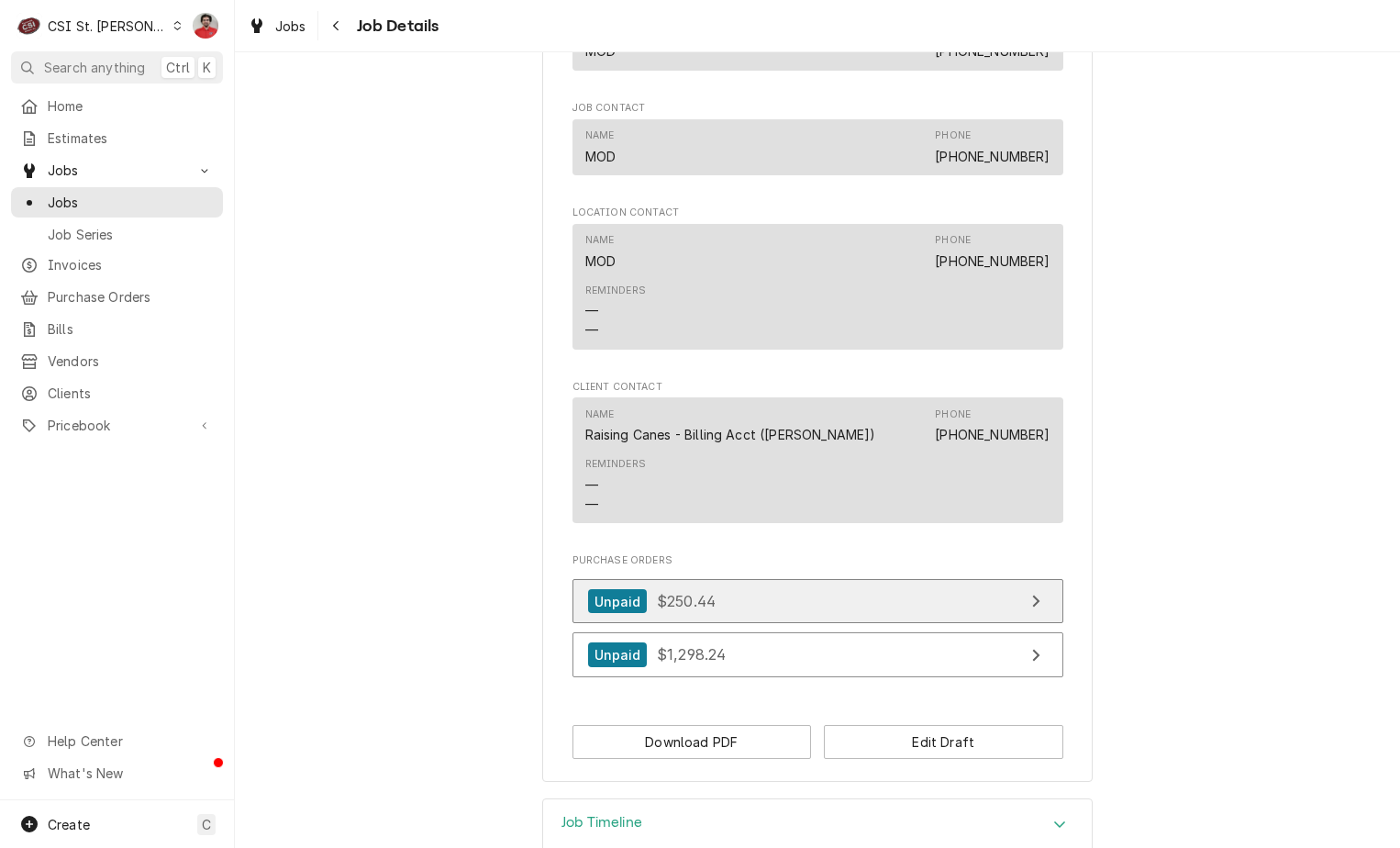
scroll to position [1919, 0]
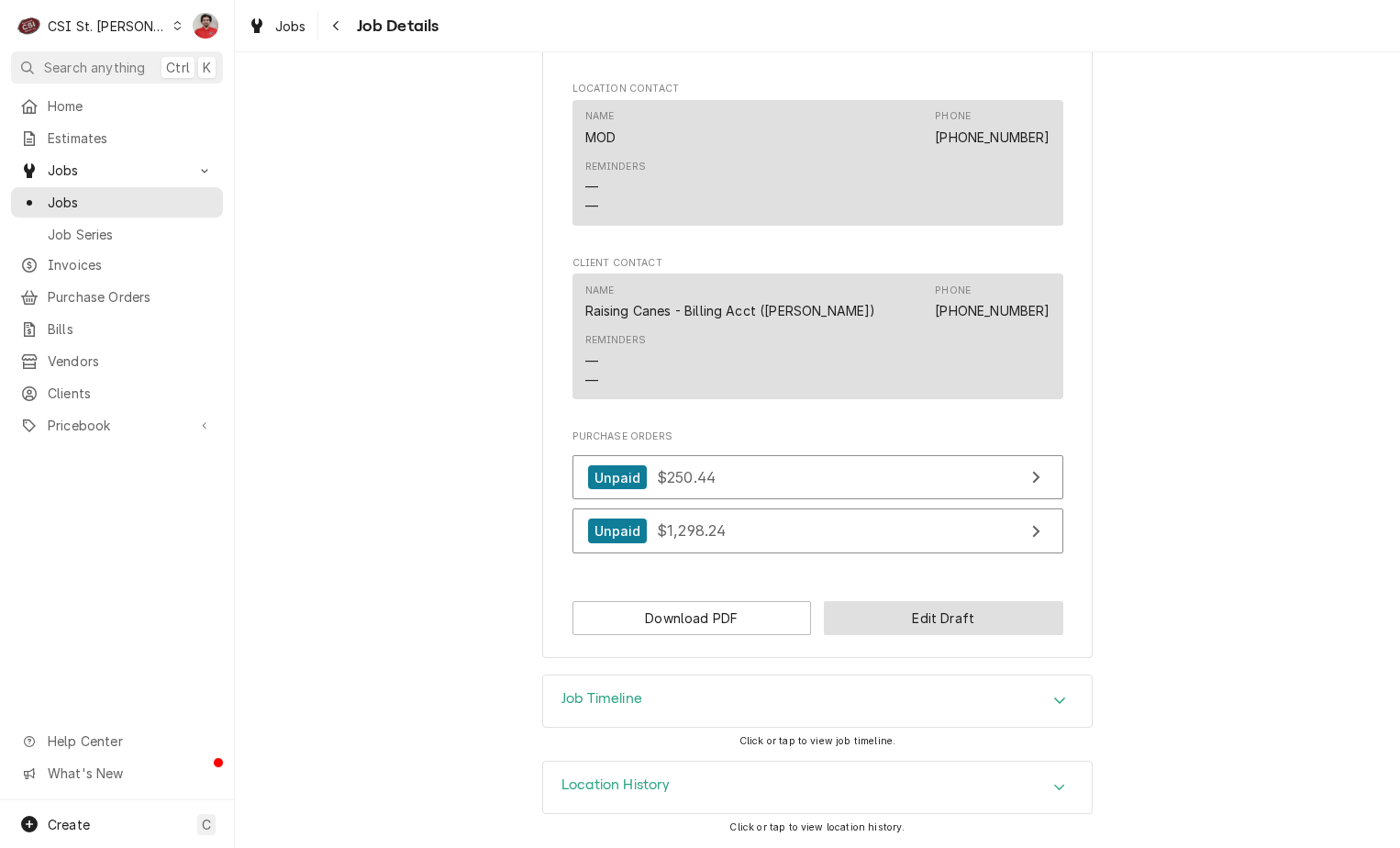
click at [879, 609] on button "Edit Draft" at bounding box center [943, 618] width 239 height 34
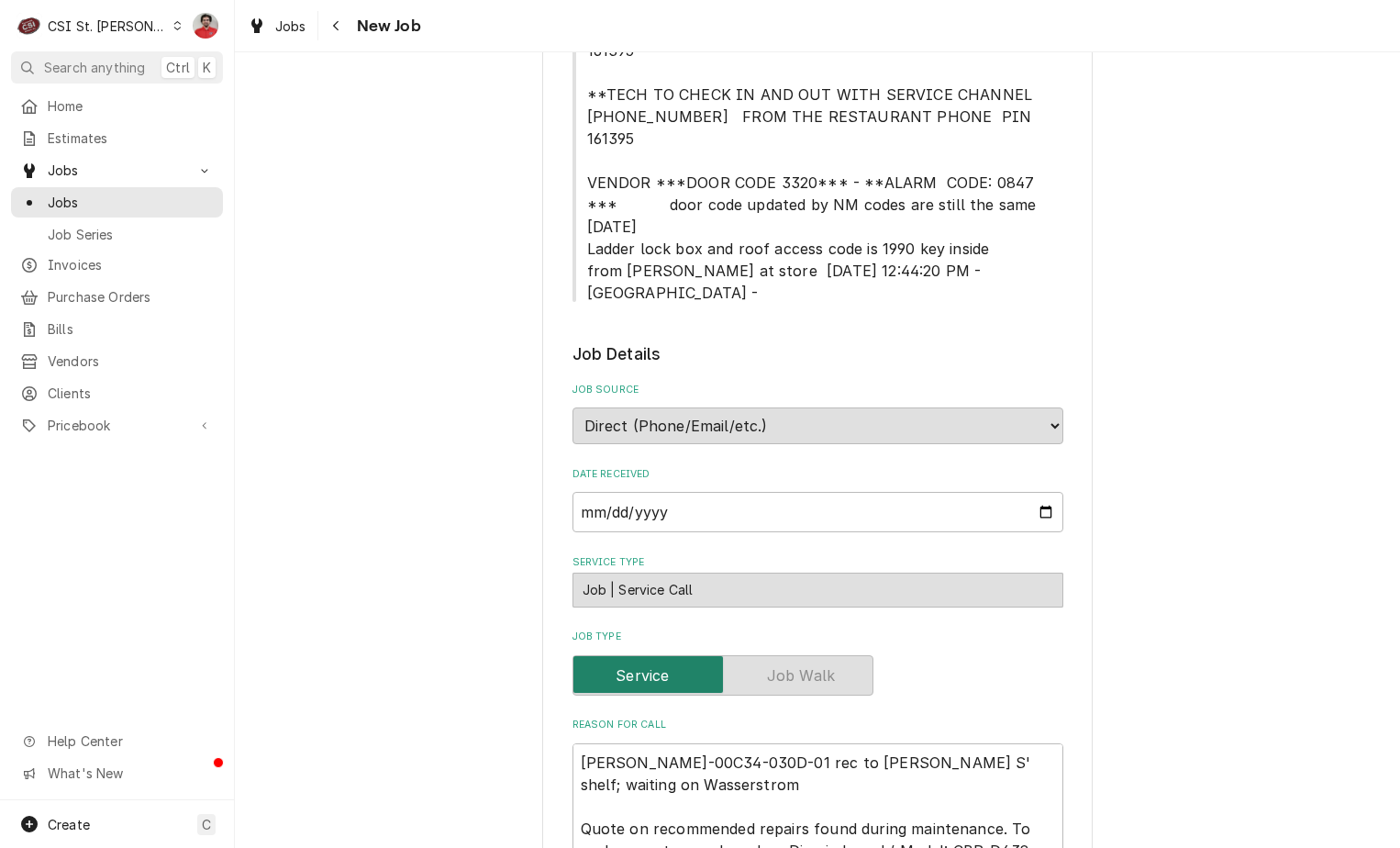
scroll to position [734, 0]
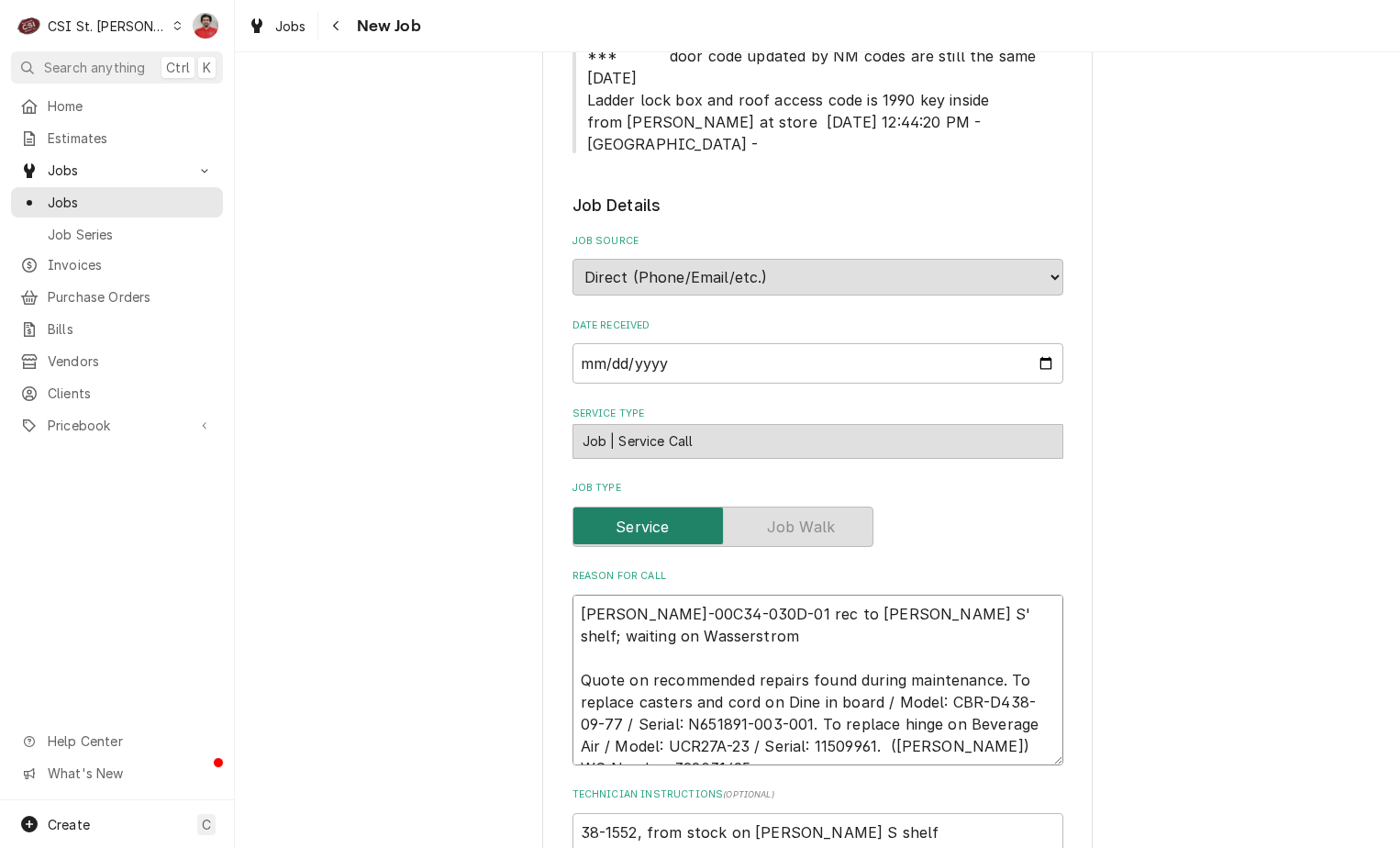
click at [669, 595] on textarea "BEV-00C34-030D-01 rec to Ryan S' shelf; waiting on Wasserstrom Quote on recomme…" at bounding box center [819, 680] width 491 height 171
type textarea "x"
type textarea "BEV-00C34-030D-01 rec to Ryan S' shelf; waiting on Wasserstrom Quote on recomme…"
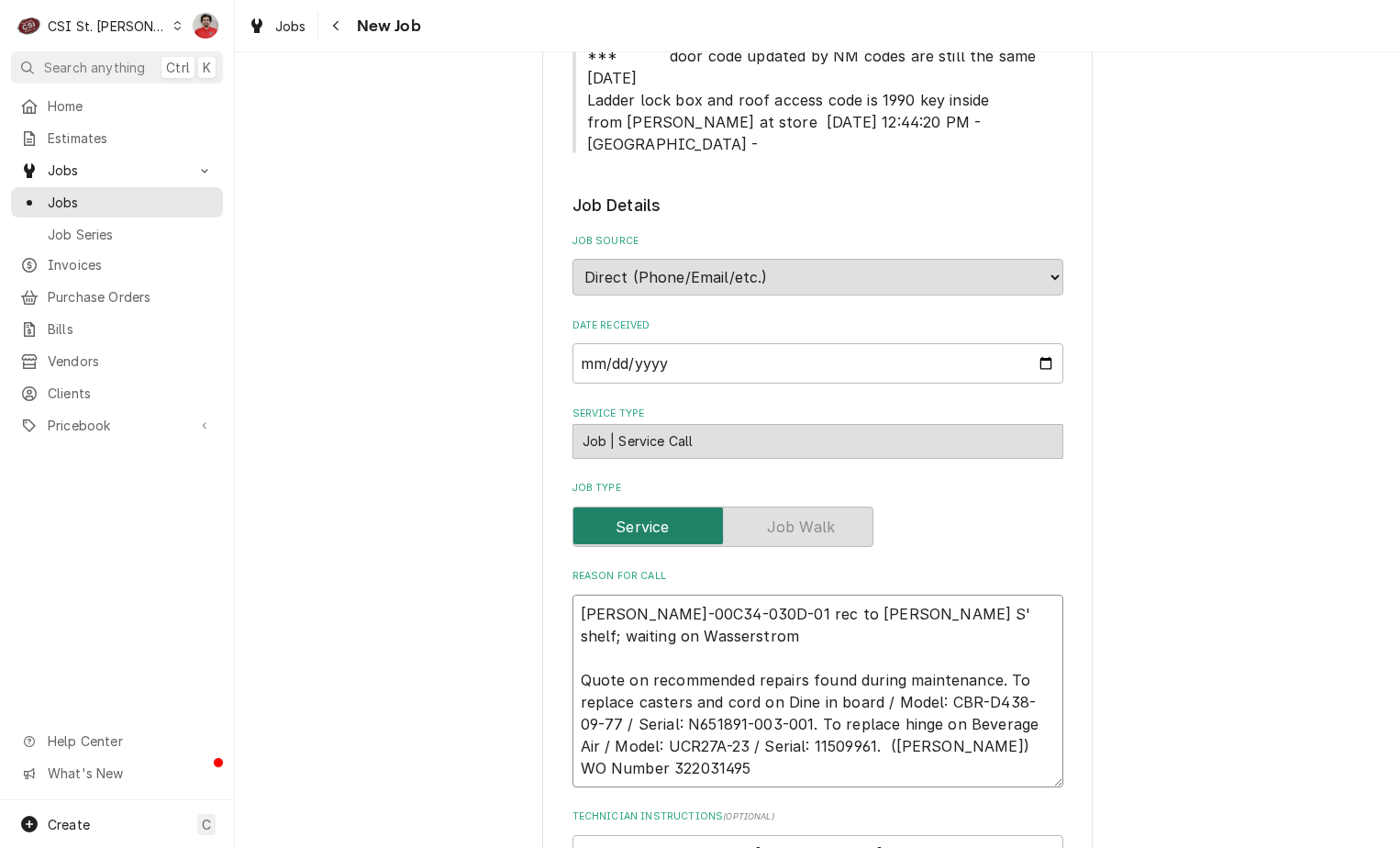
type textarea "x"
type textarea "R BEV-00C34-030D-01 rec to Ryan S' shelf; waiting on Wasserstrom Quote on recom…"
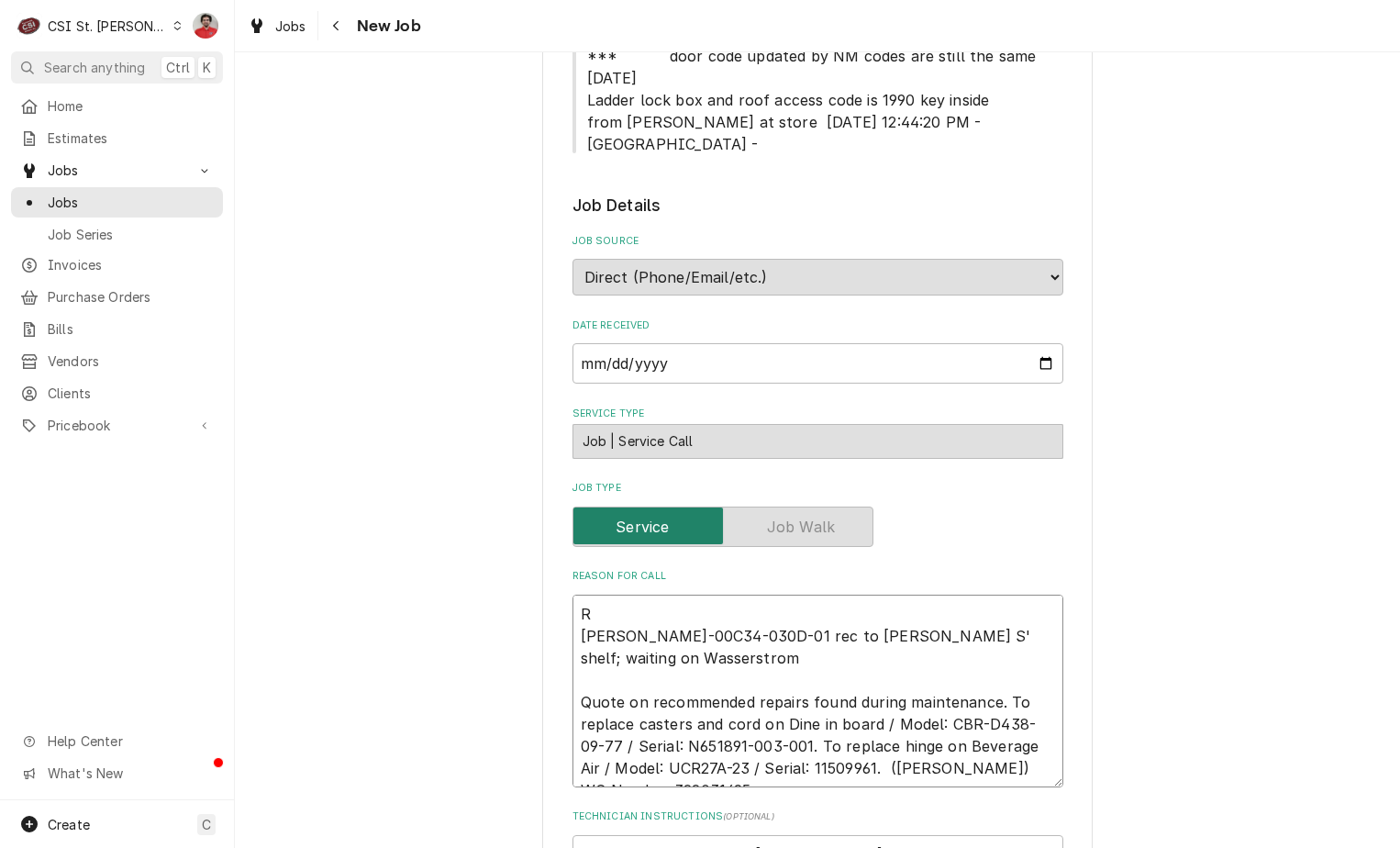
type textarea "x"
type textarea "Re BEV-00C34-030D-01 rec to Ryan S' shelf; waiting on Wasserstrom Quote on reco…"
type textarea "x"
type textarea "Rec BEV-00C34-030D-01 rec to Ryan S' shelf; waiting on Wasserstrom Quote on rec…"
type textarea "x"
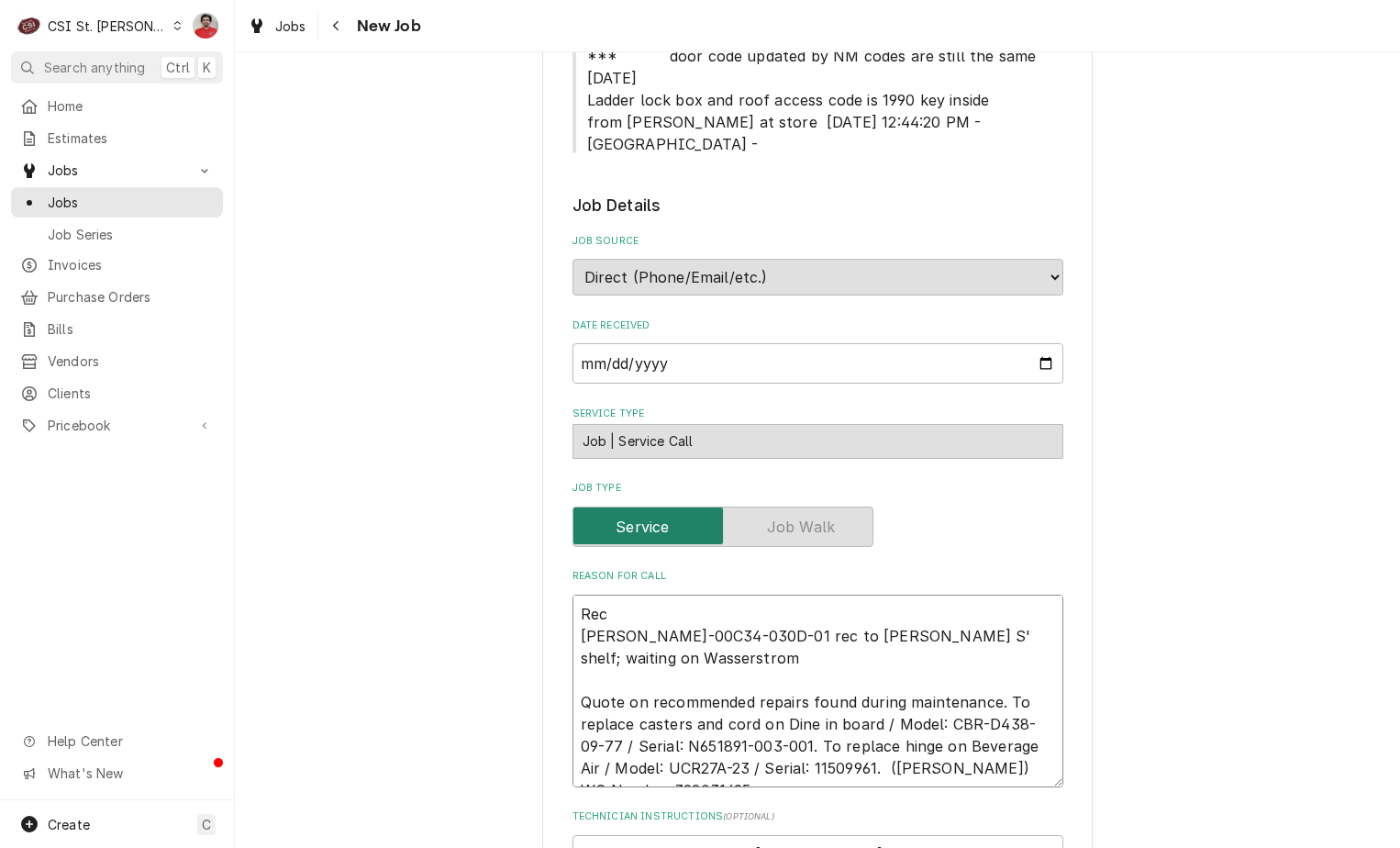
type textarea "Rece BEV-00C34-030D-01 rec to Ryan S' shelf; waiting on Wasserstrom Quote on re…"
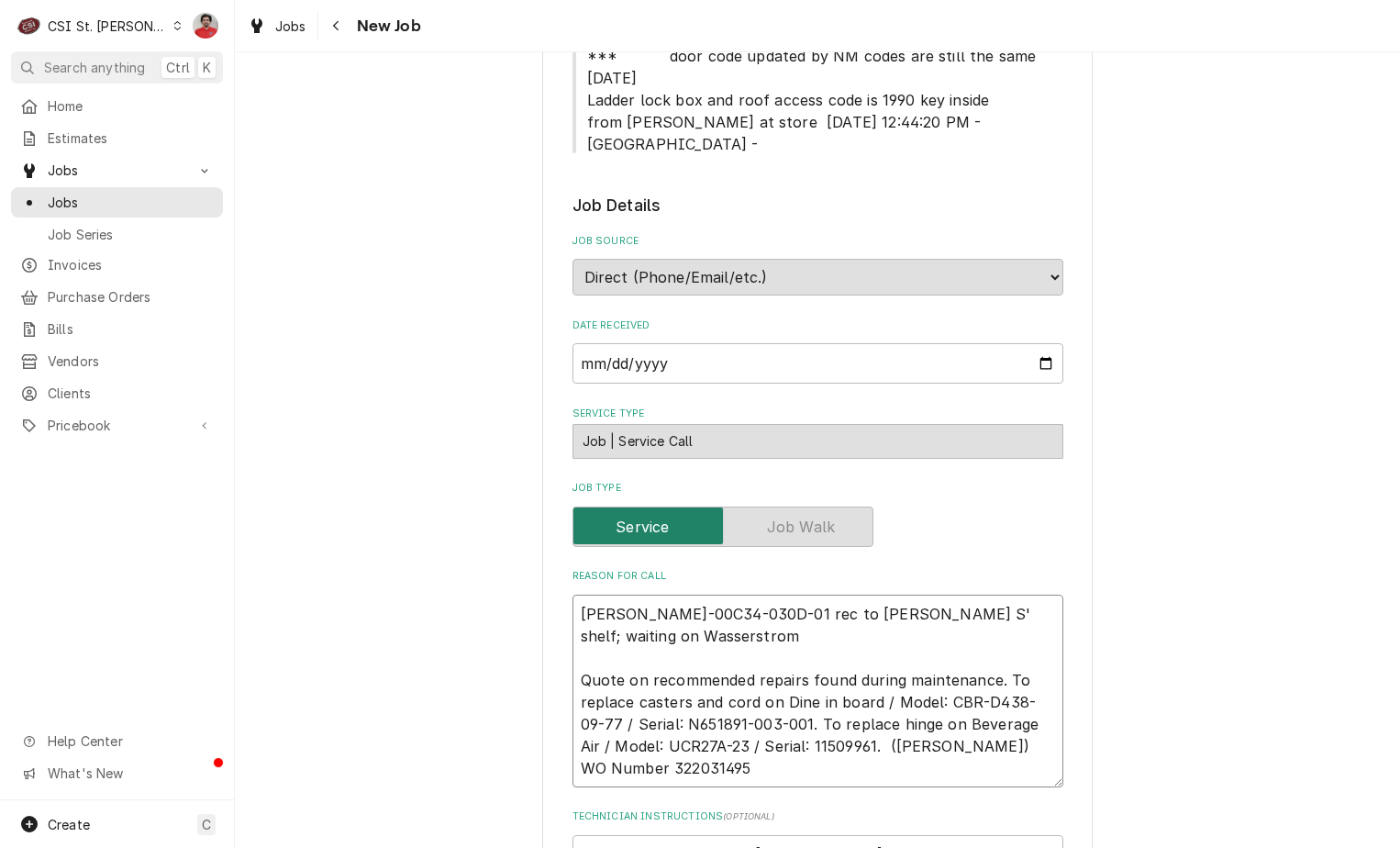
type textarea "x"
type textarea "Recev BEV-00C34-030D-01 rec to Ryan S' shelf; waiting on Wasserstrom Quote on r…"
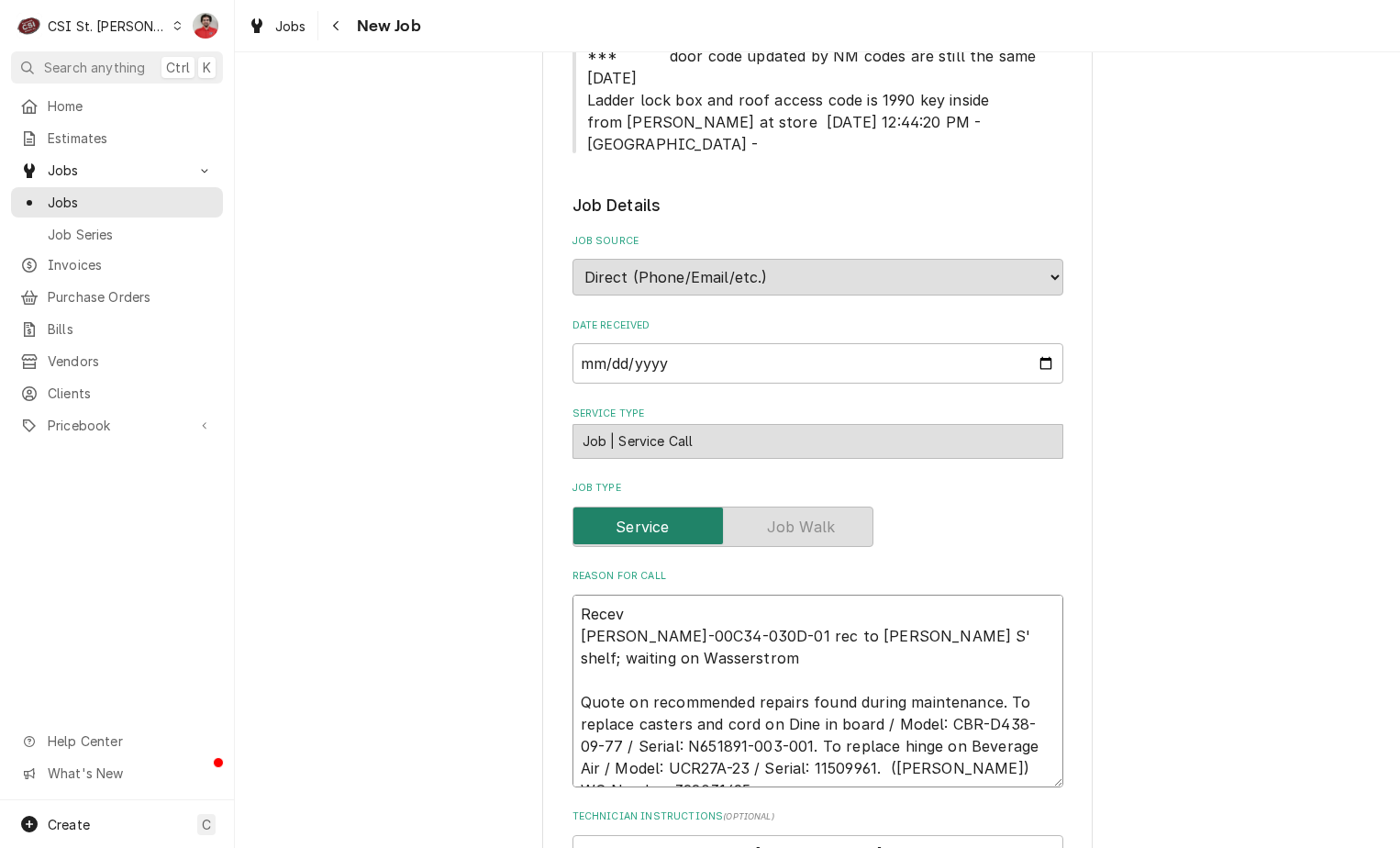
type textarea "x"
type textarea "Recevi BEV-00C34-030D-01 rec to Ryan S' shelf; waiting on Wasserstrom Quote on …"
type textarea "x"
type textarea "Recevie BEV-00C34-030D-01 rec to Ryan S' shelf; waiting on Wasserstrom Quote on…"
type textarea "x"
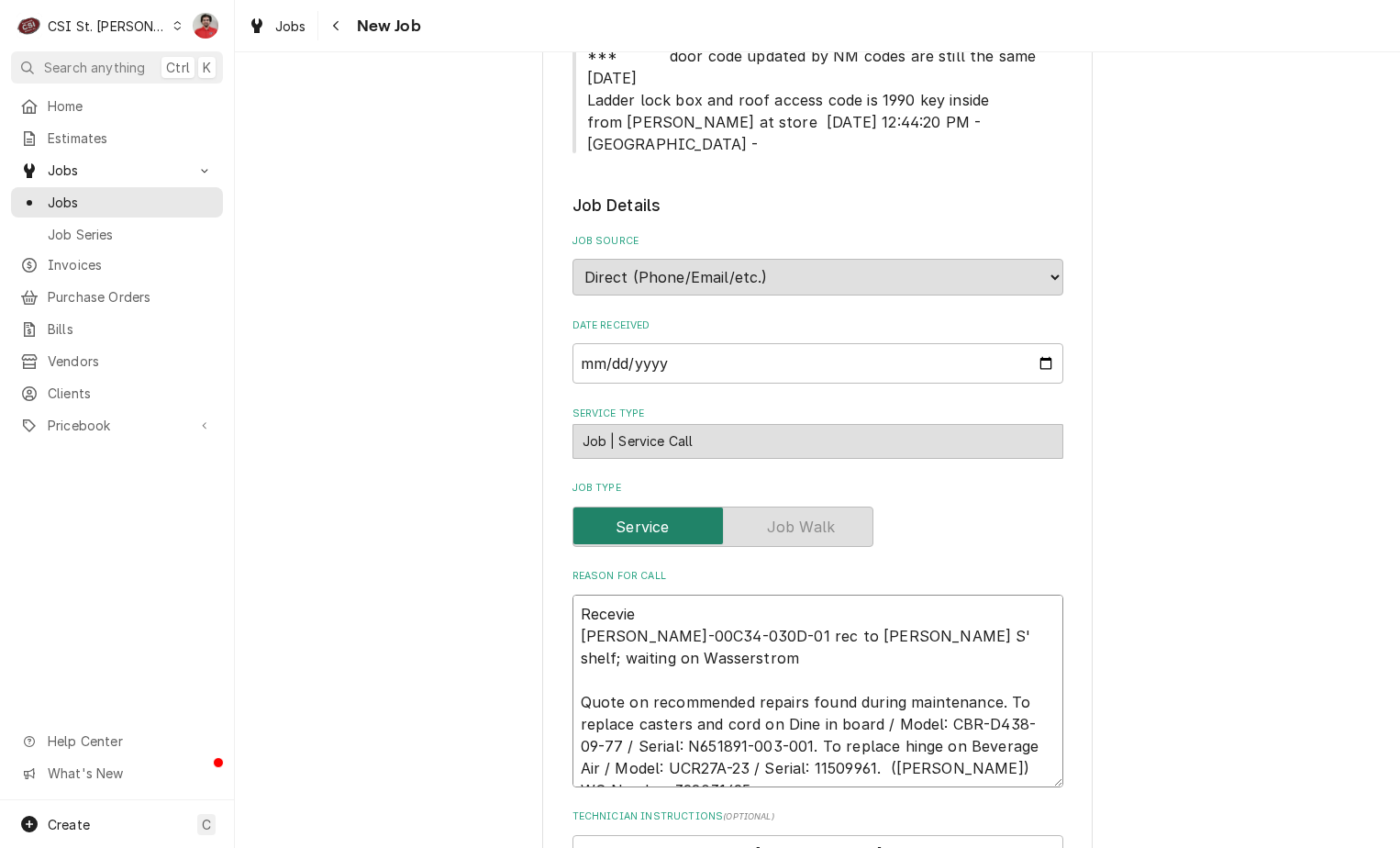
type textarea "Recevied BEV-00C34-030D-01 rec to Ryan S' shelf; waiting on Wasserstrom Quote o…"
type textarea "x"
type textarea "Recevied BEV-00C34-030D-01 rec to Ryan S' shelf; waiting on Wasserstrom Quote o…"
type textarea "x"
type textarea "Recevied W BEV-00C34-030D-01 rec to Ryan S' shelf; waiting on Wasserstrom Quote…"
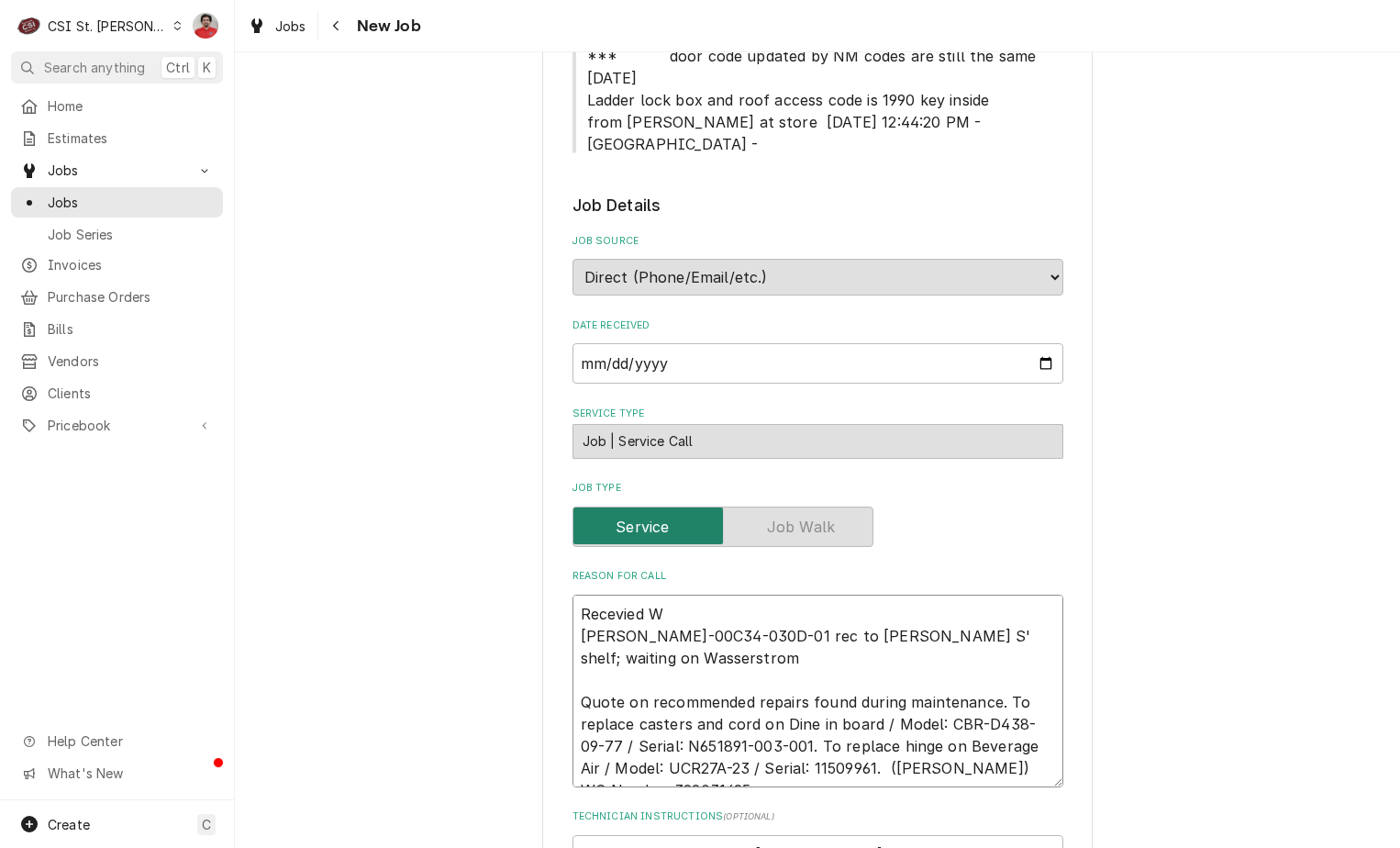
type textarea "x"
type textarea "Recevied Wa BEV-00C34-030D-01 rec to Ryan S' shelf; waiting on Wasserstrom Quot…"
type textarea "x"
type textarea "Recevied Was BEV-00C34-030D-01 rec to Ryan S' shelf; waiting on Wasserstrom Quo…"
type textarea "x"
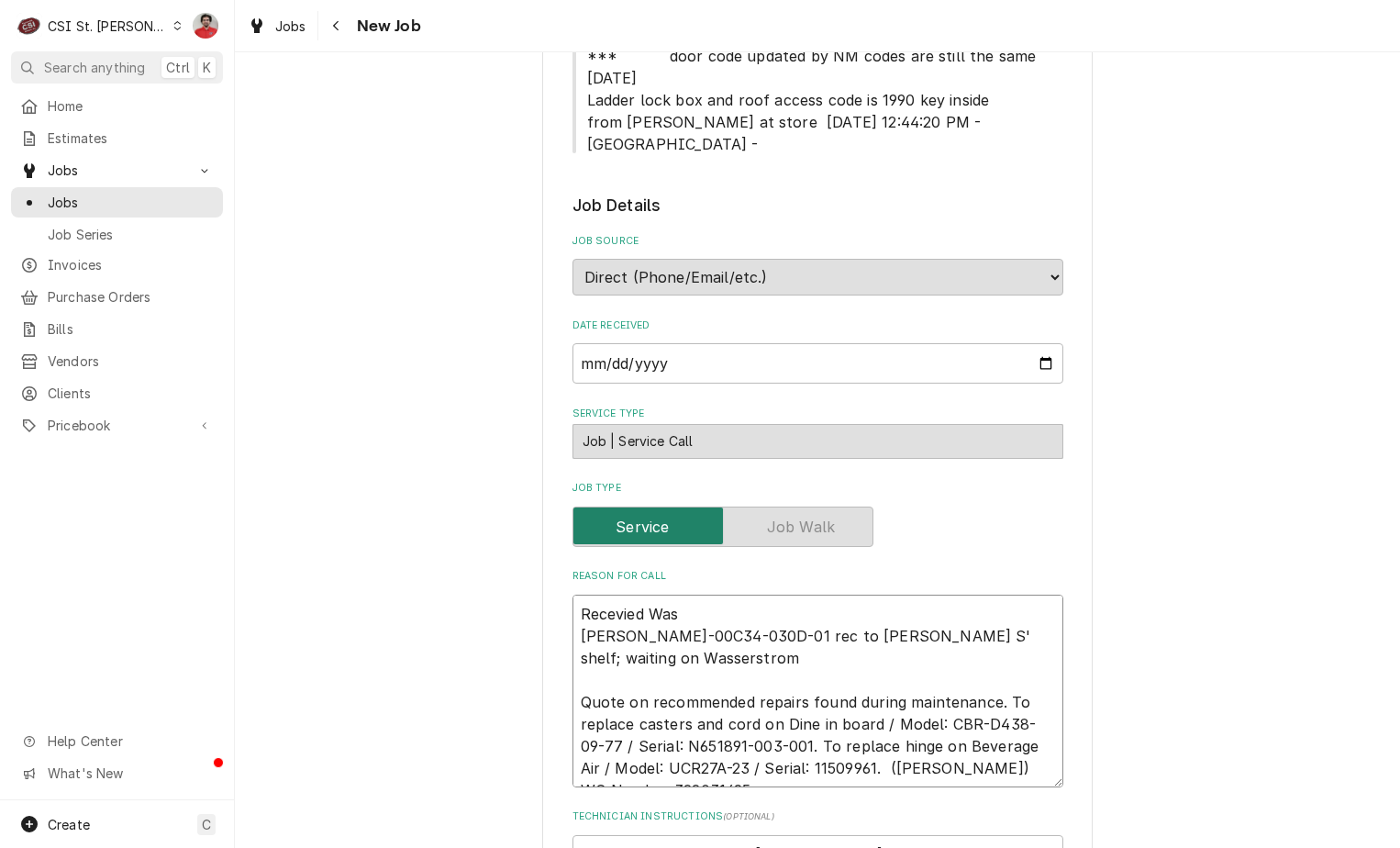
type textarea "Recevied Wass BEV-00C34-030D-01 rec to Ryan S' shelf; waiting on Wasserstrom Qu…"
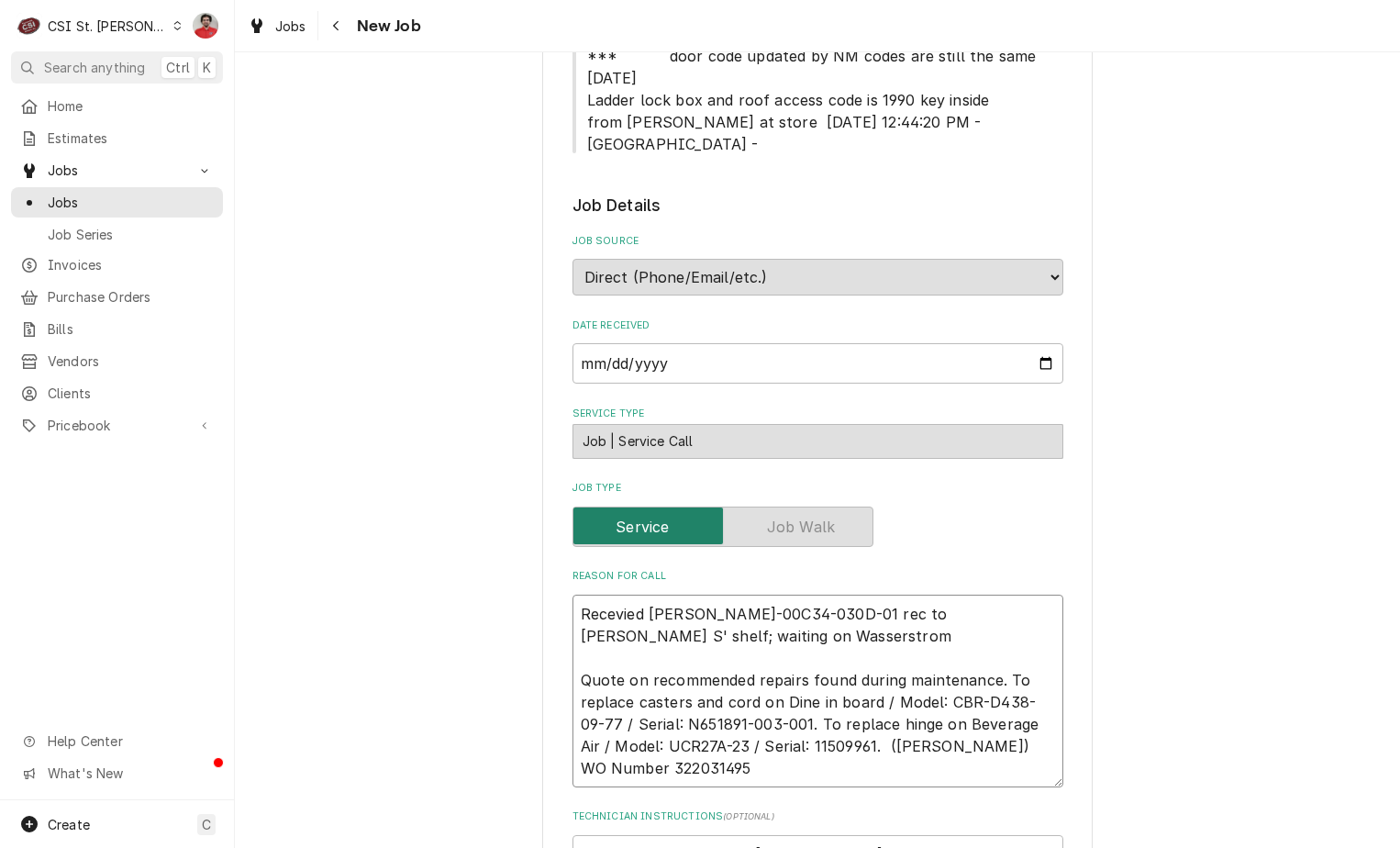
type textarea "x"
type textarea "Recevied Wasse BEV-00C34-030D-01 rec to Ryan S' shelf; waiting on Wasserstrom Q…"
type textarea "x"
type textarea "Recevied Wasser BEV-00C34-030D-01 rec to Ryan S' shelf; waiting on Wasserstrom …"
type textarea "x"
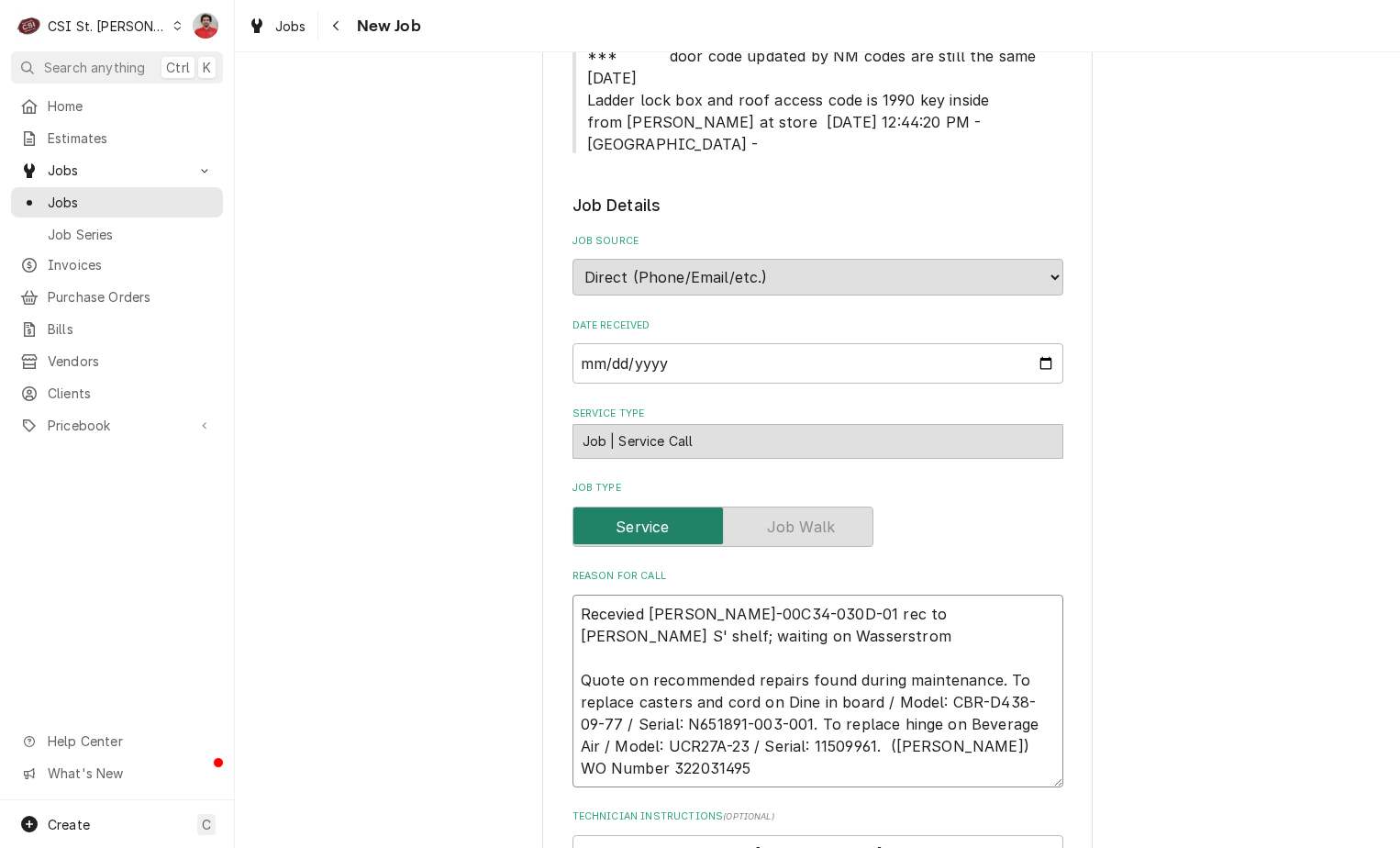
type textarea "Recevied Wassers BEV-00C34-030D-01 rec to Ryan S' shelf; waiting on Wasserstrom…"
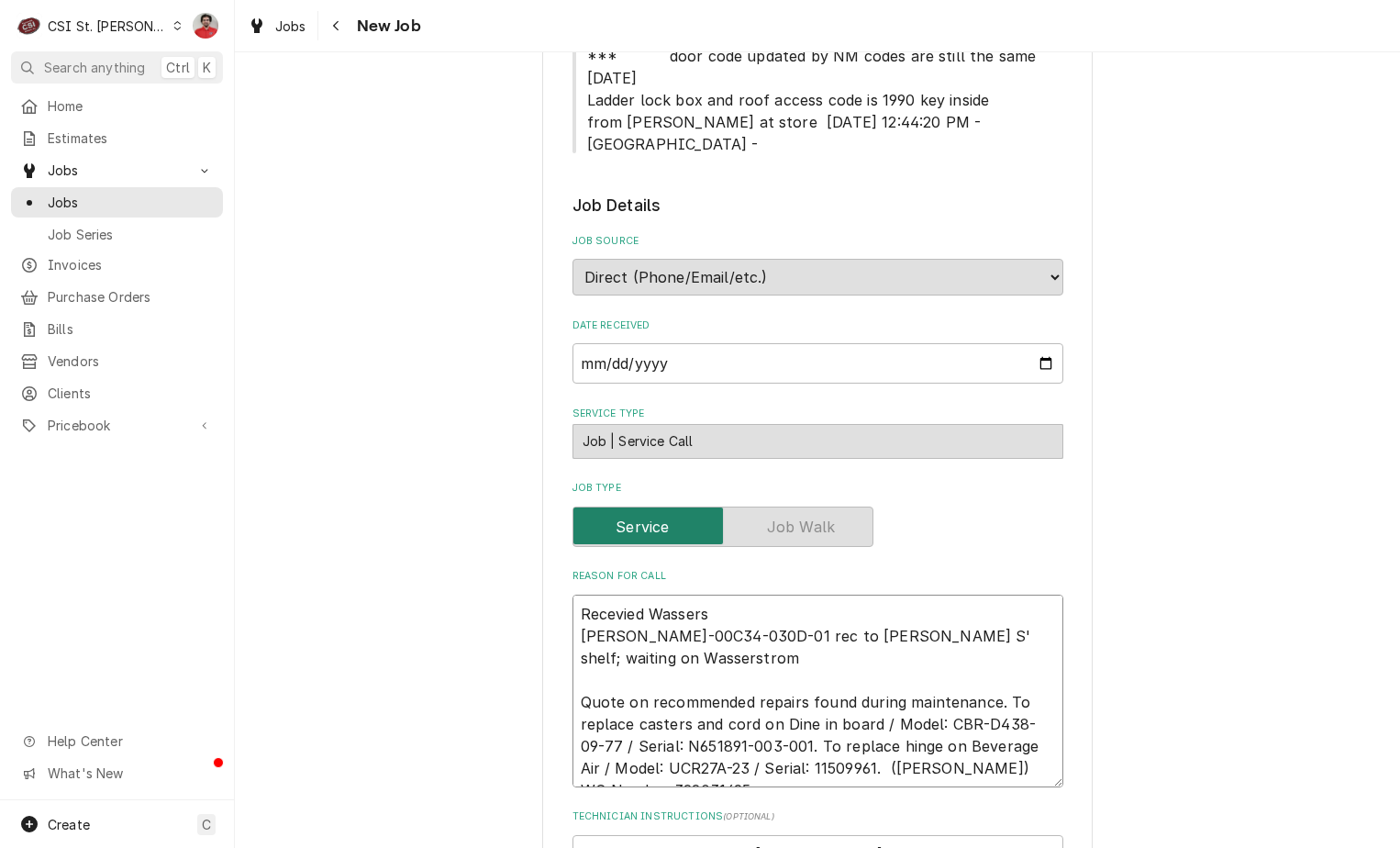
type textarea "x"
type textarea "Recevied Wasserst BEV-00C34-030D-01 rec to Ryan S' shelf; waiting on Wasserstro…"
type textarea "x"
type textarea "Recevied Wasserstro BEV-00C34-030D-01 rec to Ryan S' shelf; waiting on Wasserst…"
type textarea "x"
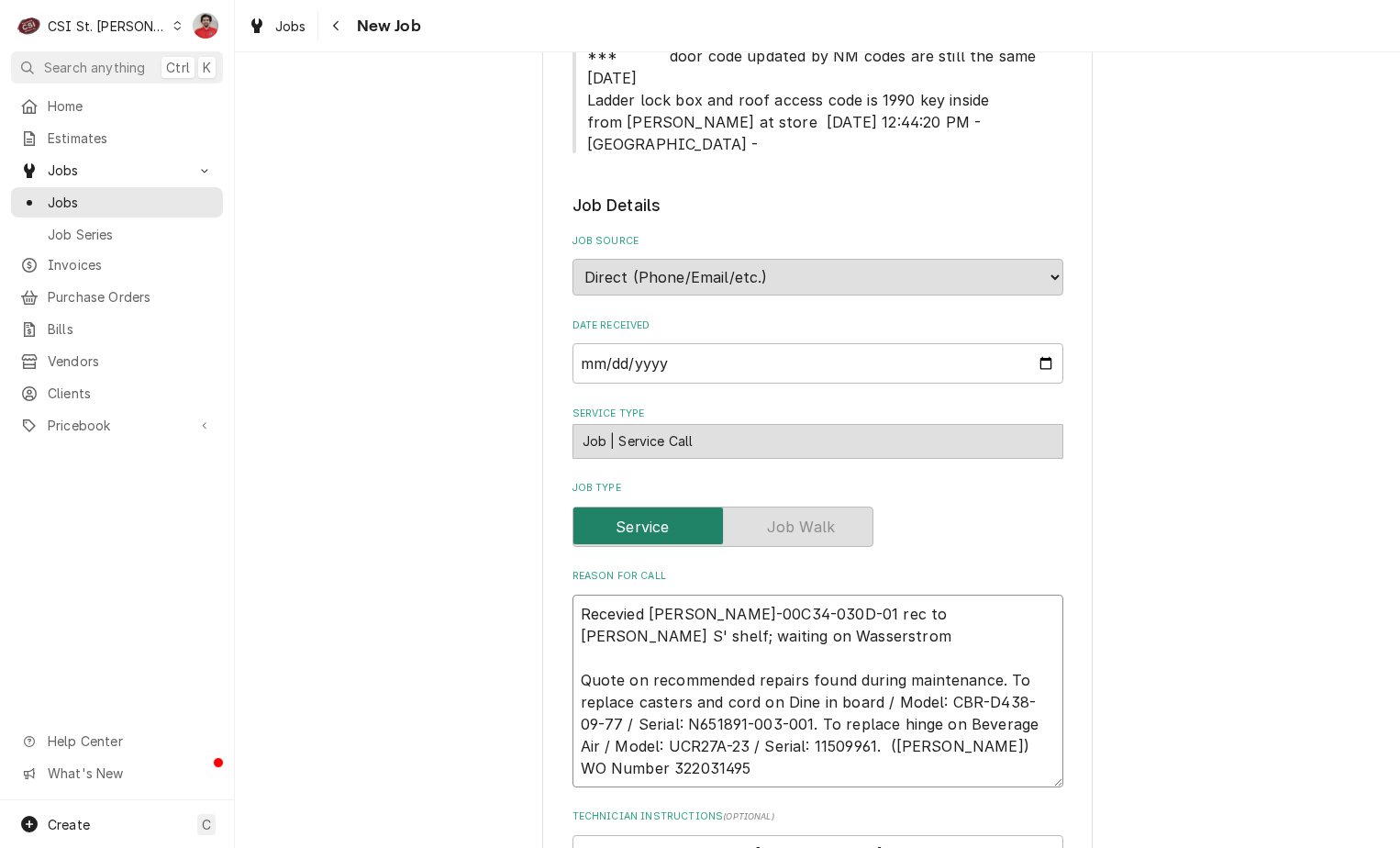
type textarea "Recevied Wasserstrom BEV-00C34-030D-01 rec to Ryan S' shelf; waiting on Wassers…"
type textarea "x"
type textarea "Recevied Wasserstrom C BEV-00C34-030D-01 rec to Ryan S' shelf; waiting on Wasse…"
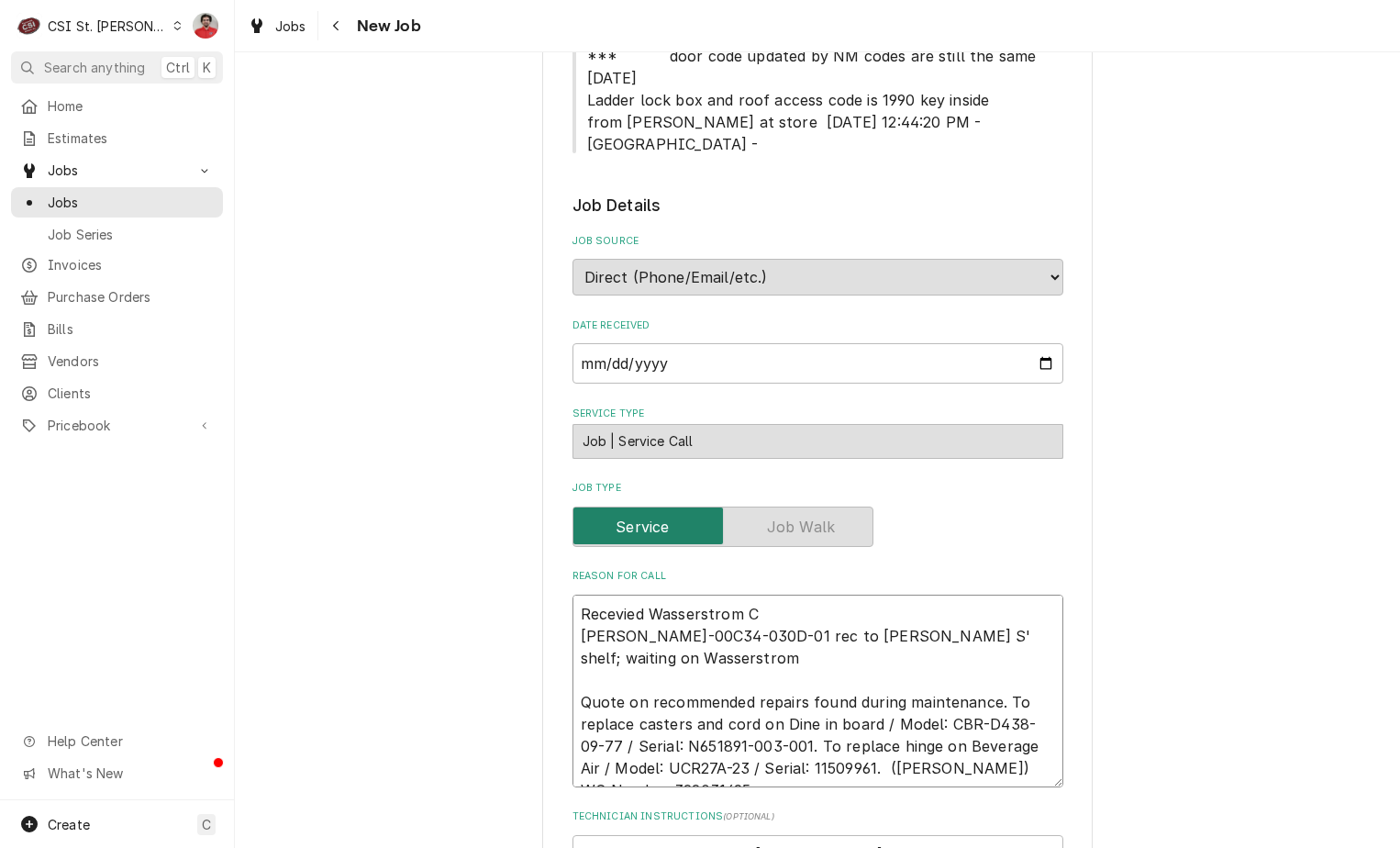
type textarea "x"
type textarea "Recevied Wasserstrom Ca BEV-00C34-030D-01 rec to Ryan S' shelf; waiting on Wass…"
type textarea "x"
type textarea "Recevied Wasserstrom C BEV-00C34-030D-01 rec to Ryan S' shelf; waiting on Wasse…"
type textarea "x"
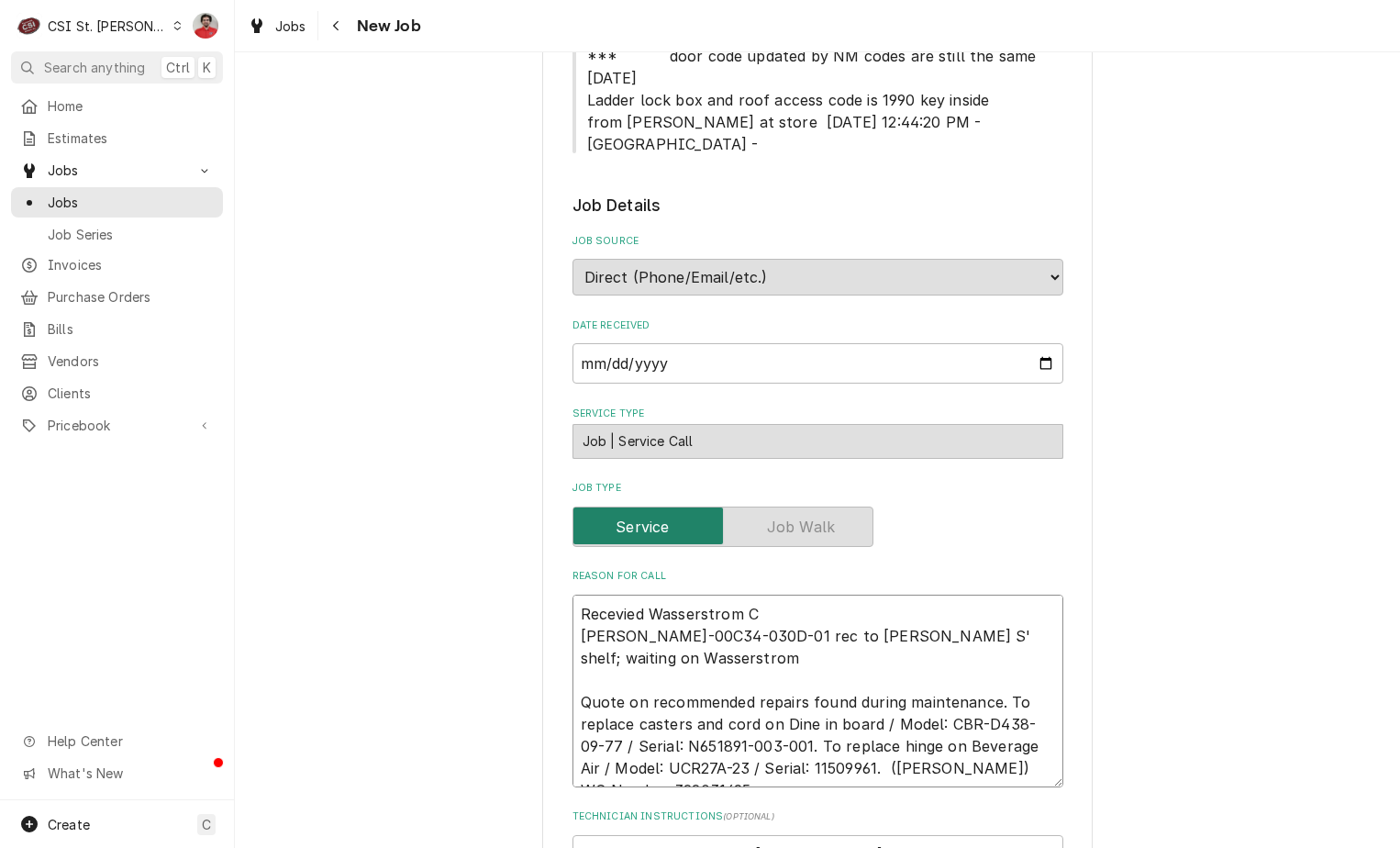
type textarea "Recevied Wasserstrom BEV-00C34-030D-01 rec to Ryan S' shelf; waiting on Wassers…"
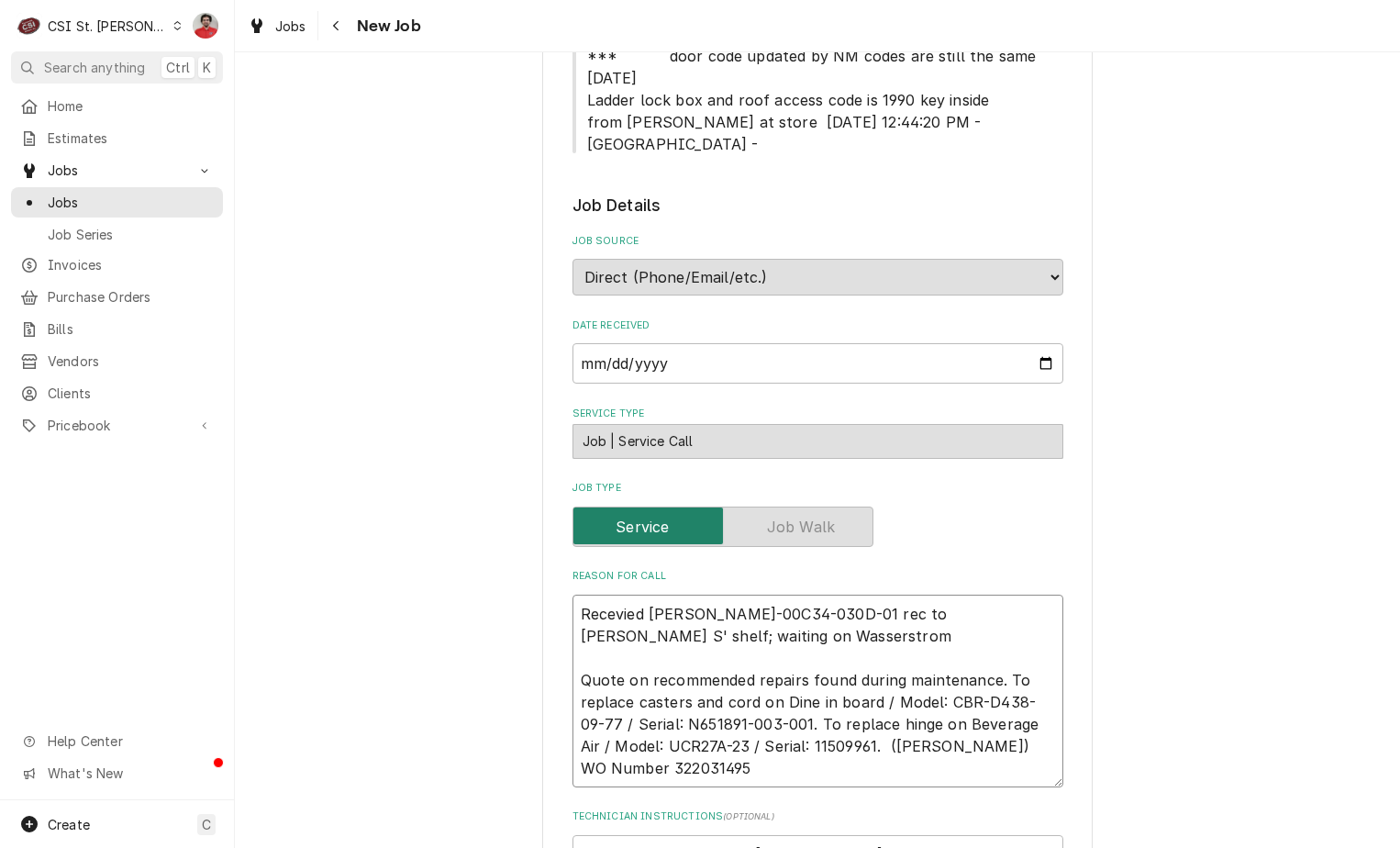
type textarea "x"
type textarea "Recevied Wasserstrom c BEV-00C34-030D-01 rec to Ryan S' shelf; waiting on Wasse…"
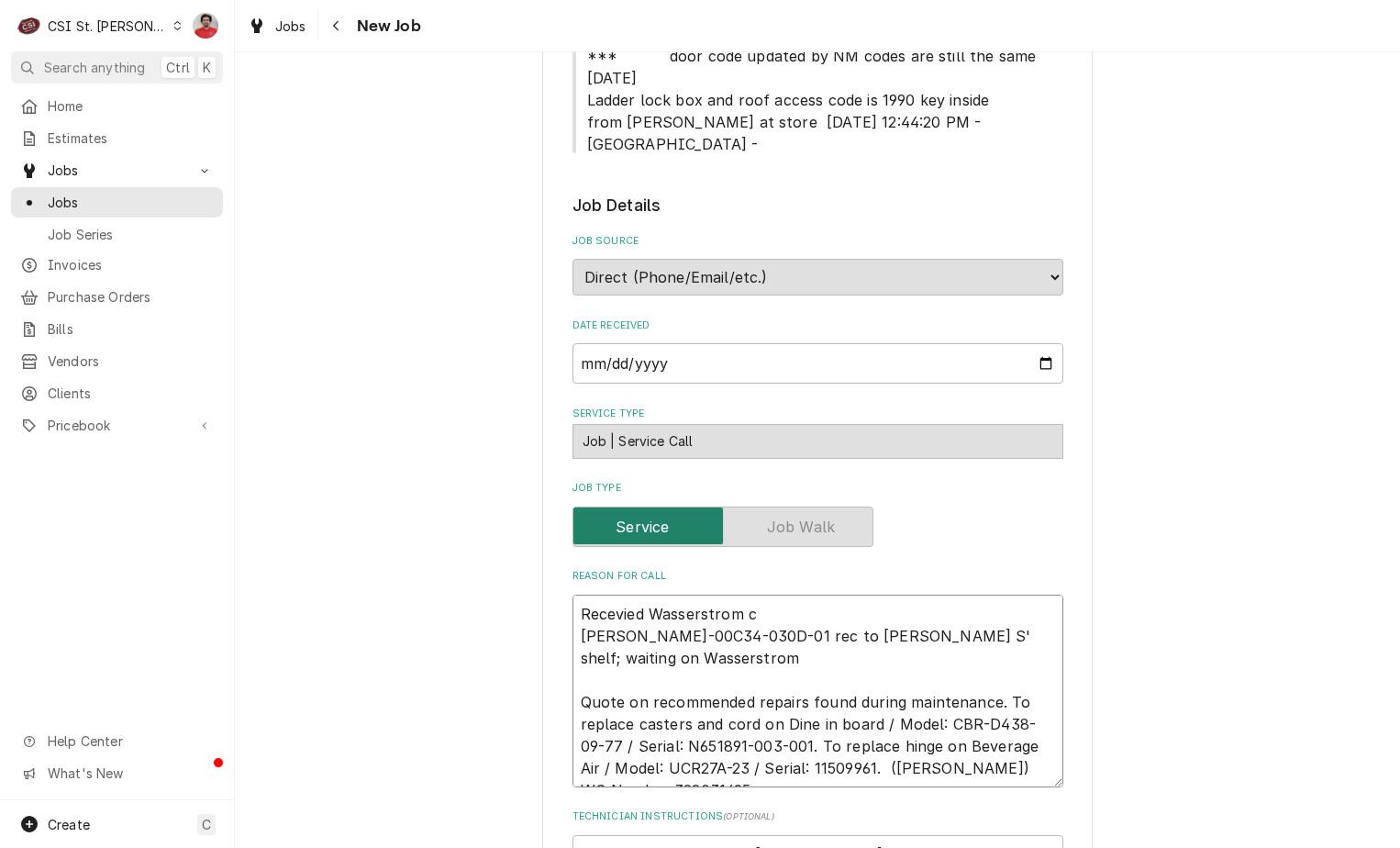
type textarea "x"
type textarea "Recevied Wasserstrom ca BEV-00C34-030D-01 rec to Ryan S' shelf; waiting on Wass…"
type textarea "x"
type textarea "Recevied Wasserstrom cas BEV-00C34-030D-01 rec to Ryan S' shelf; waiting on Was…"
type textarea "x"
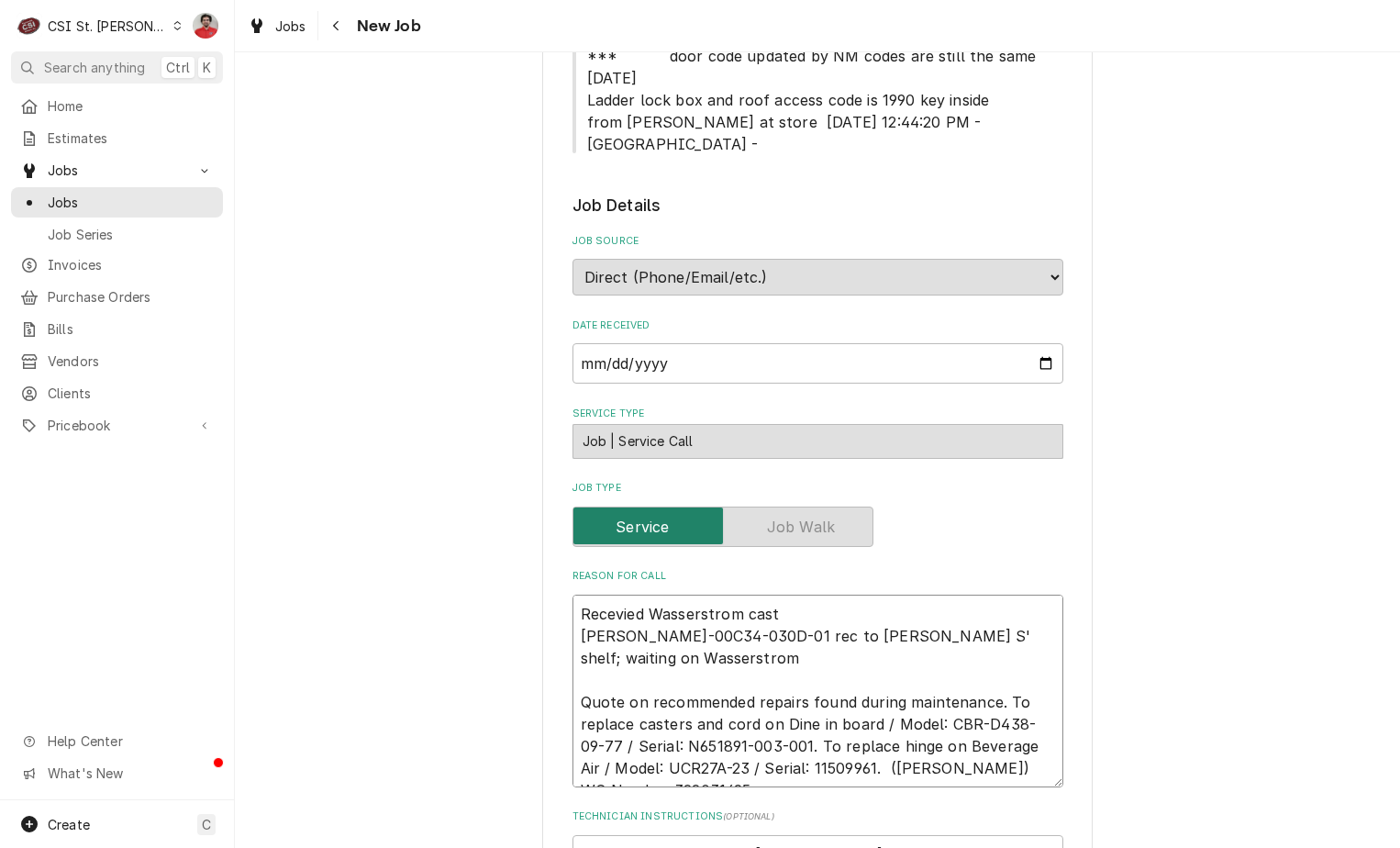
type textarea "Recevied Wasserstrom caste BEV-00C34-030D-01 rec to Ryan S' shelf; waiting on W…"
type textarea "x"
type textarea "Recevied Wasserstrom caster BEV-00C34-030D-01 rec to Ryan S' shelf; waiting on …"
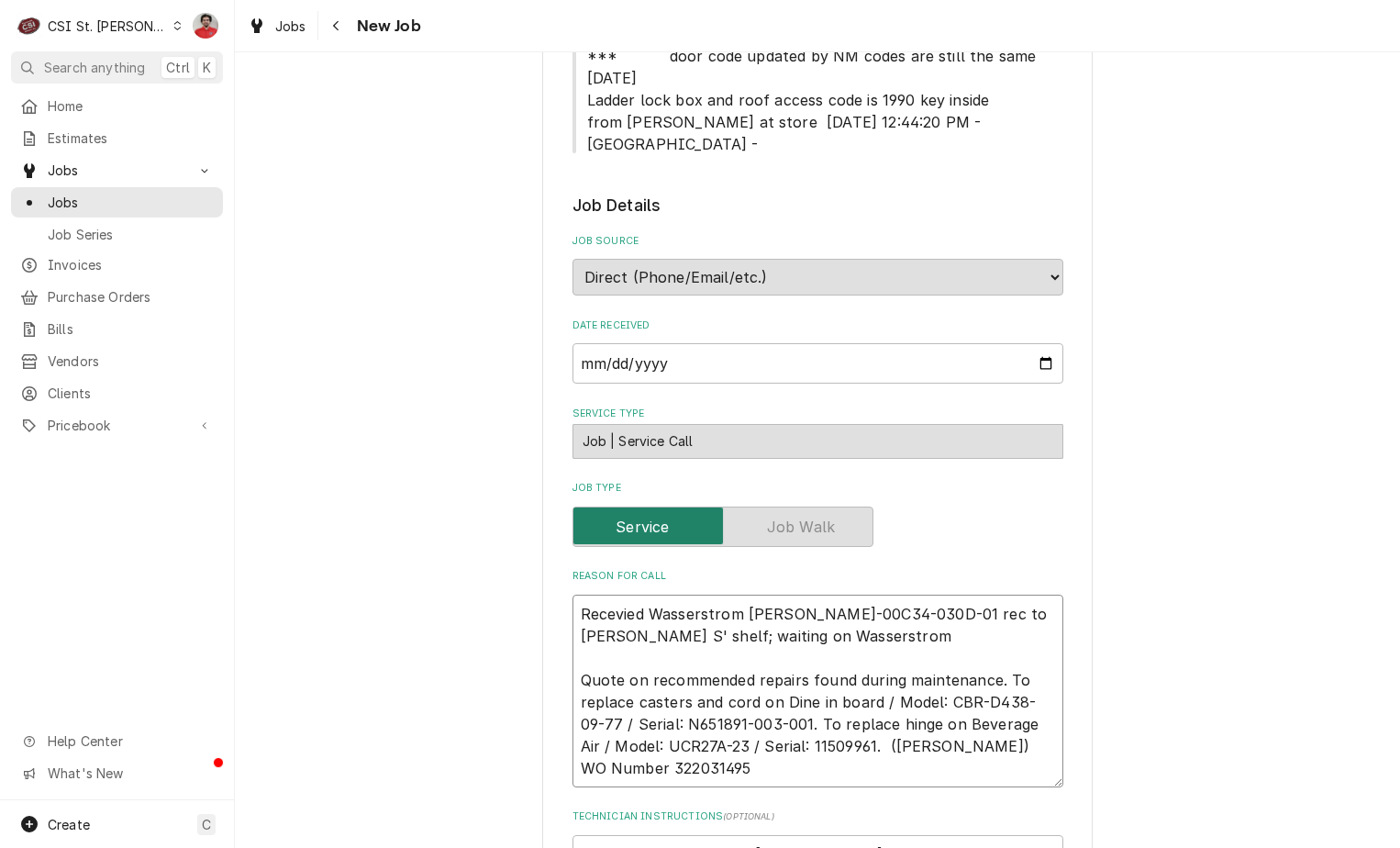
type textarea "x"
type textarea "Recevied Wasserstrom casters BEV-00C34-030D-01 rec to Ryan S' shelf; waiting on…"
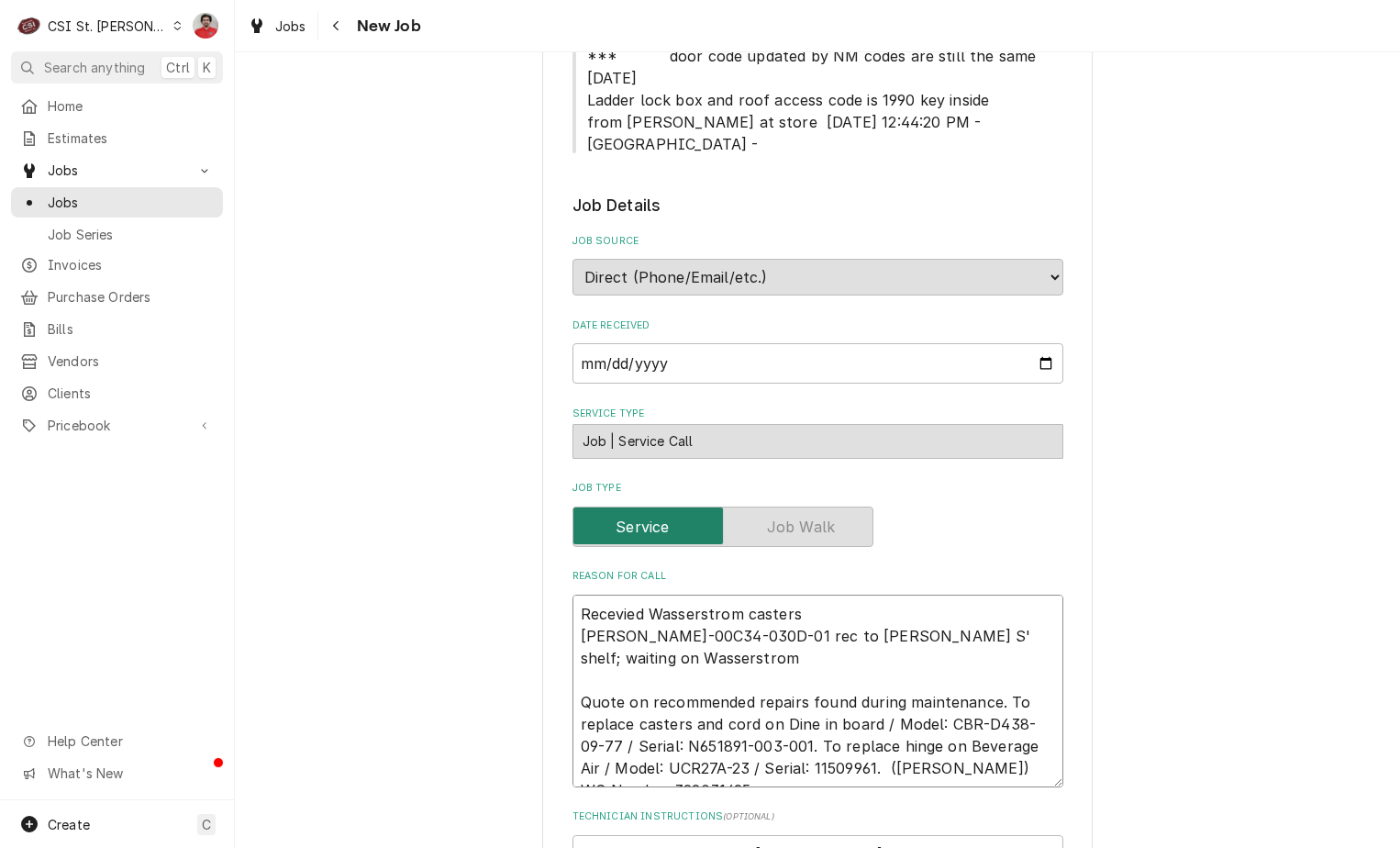
type textarea "x"
type textarea "Recevied Wasserstrom casters BEV-00C34-030D-01 rec to Ryan S' shelf; waiting on…"
type textarea "x"
type textarea "Recevied Wasserstrom casters t BEV-00C34-030D-01 rec to Ryan S' shelf; waiting …"
type textarea "x"
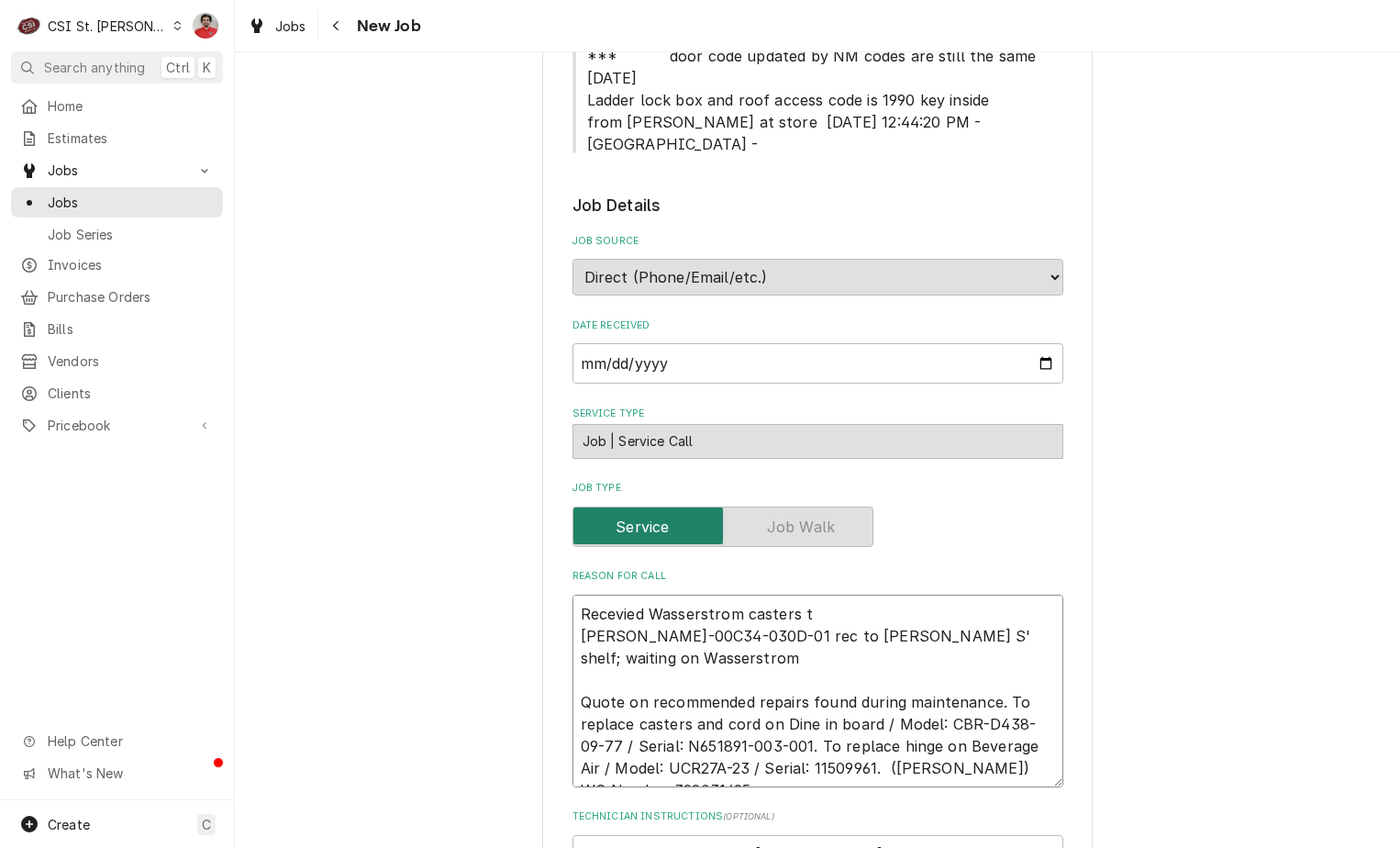
type textarea "Recevied Wasserstrom casters to BEV-00C34-030D-01 rec to Ryan S' shelf; waiting…"
type textarea "x"
type textarea "Recevied Wasserstrom casters to BEV-00C34-030D-01 rec to Ryan S' shelf; waiting…"
type textarea "x"
type textarea "Recevied Wasserstrom casters to R BEV-00C34-030D-01 rec to Ryan S' shelf; waiti…"
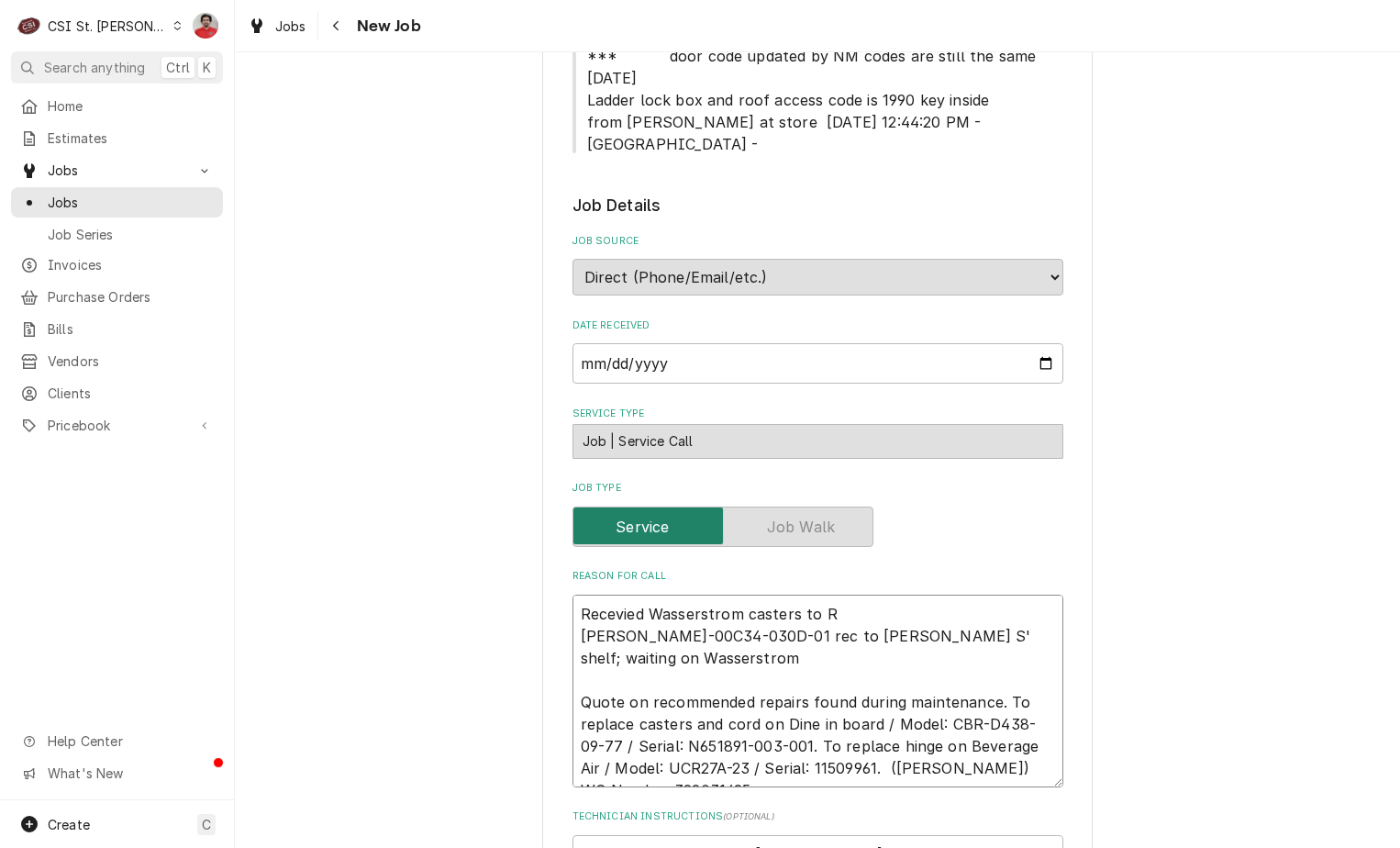
type textarea "x"
type textarea "Recevied Wasserstrom casters to Ry BEV-00C34-030D-01 rec to Ryan S' shelf; wait…"
type textarea "x"
type textarea "Recevied Wasserstrom casters to Ryan BEV-00C34-030D-01 rec to Ryan S' shelf; wa…"
type textarea "x"
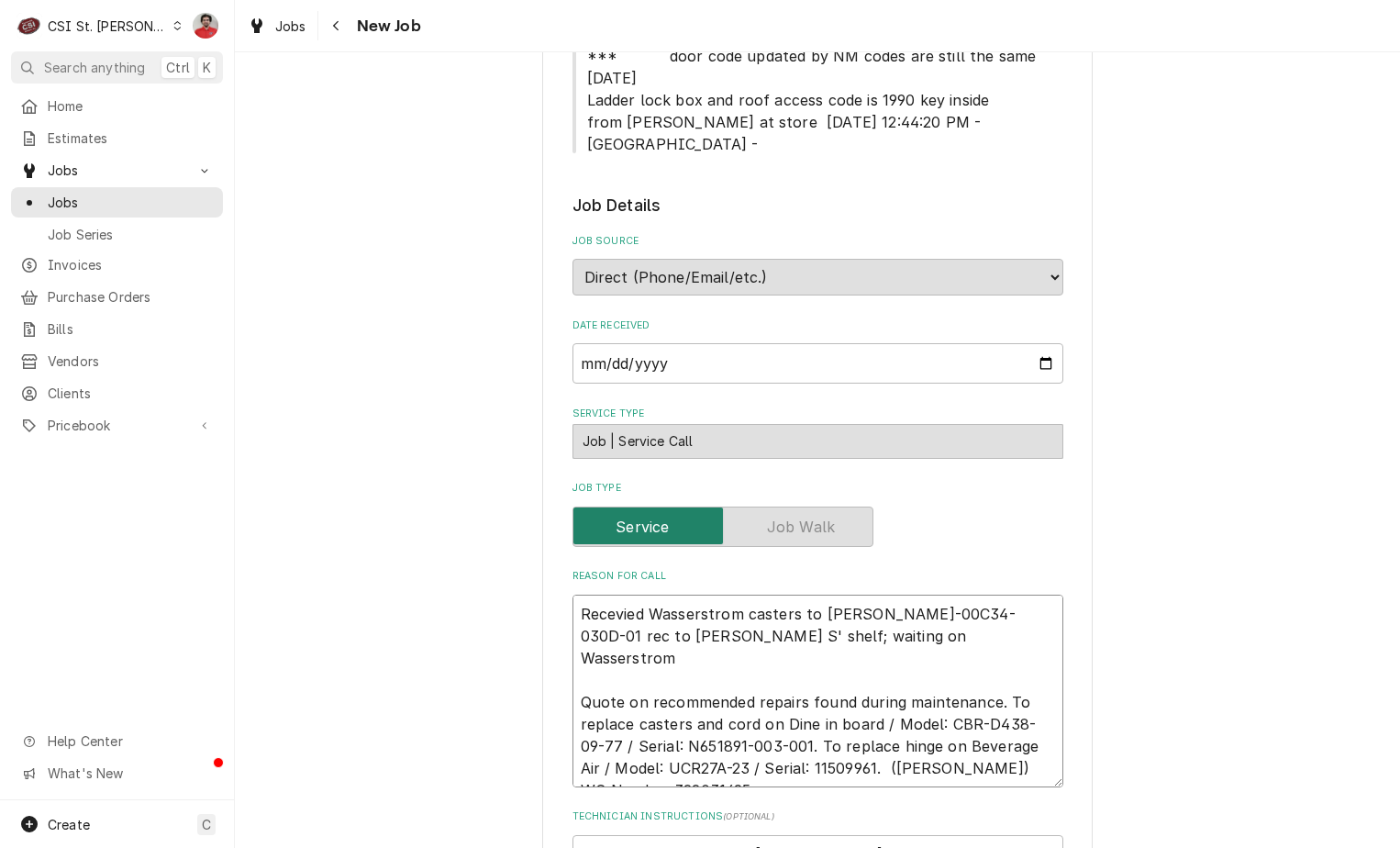
type textarea "Recevied Wasserstrom casters to Ryan BEV-00C34-030D-01 rec to Ryan S' shelf; wa…"
type textarea "x"
type textarea "Recevied Wasserstrom casters to Ryan S BEV-00C34-030D-01 rec to Ryan S' shelf; …"
type textarea "x"
type textarea "Recevied Wasserstrom casters to Ryan S' BEV-00C34-030D-01 rec to Ryan S' shelf;…"
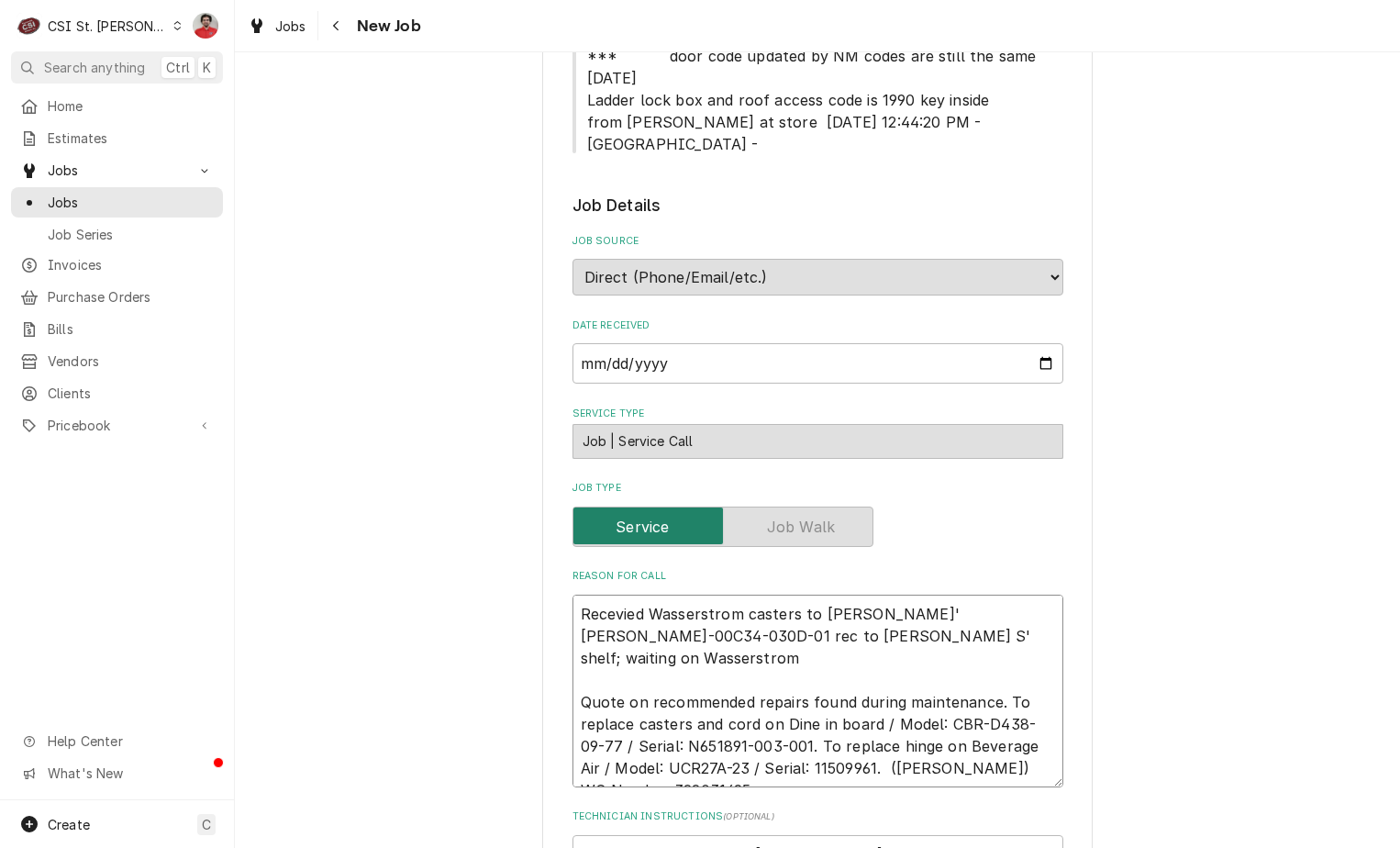
type textarea "x"
type textarea "Recevied Wasserstrom casters to Ryan S' BEV-00C34-030D-01 rec to Ryan S' shelf;…"
type textarea "x"
type textarea "Recevied Wasserstrom casters to Ryan S' s BEV-00C34-030D-01 rec to Ryan S' shel…"
type textarea "x"
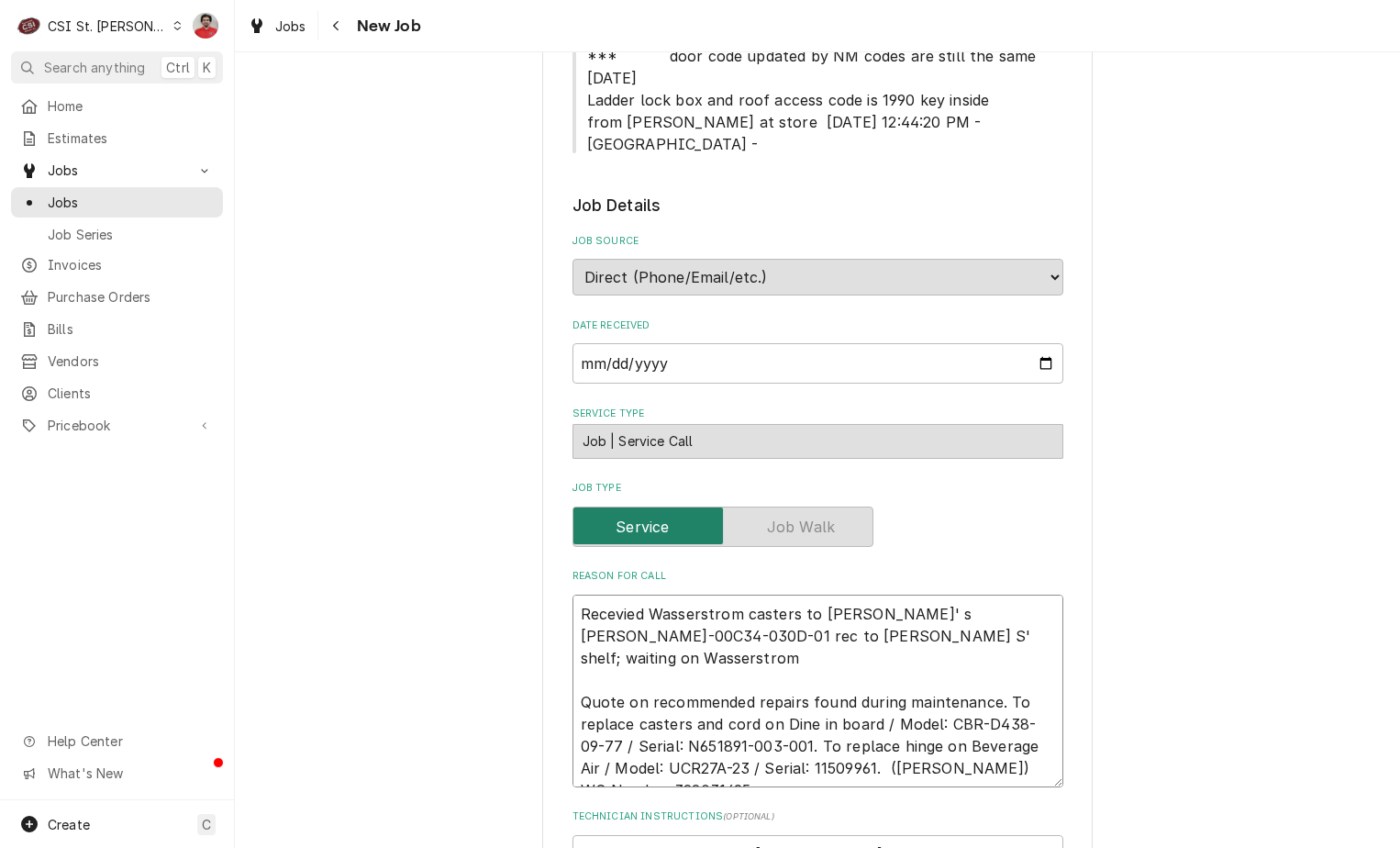
type textarea "Recevied Wasserstrom casters to Ryan S' sh BEV-00C34-030D-01 rec to Ryan S' she…"
type textarea "x"
type textarea "Recevied Wasserstrom casters to Ryan S' she BEV-00C34-030D-01 rec to Ryan S' sh…"
type textarea "x"
type textarea "Recevied Wasserstrom casters to Ryan S' shel BEV-00C34-030D-01 rec to Ryan S' s…"
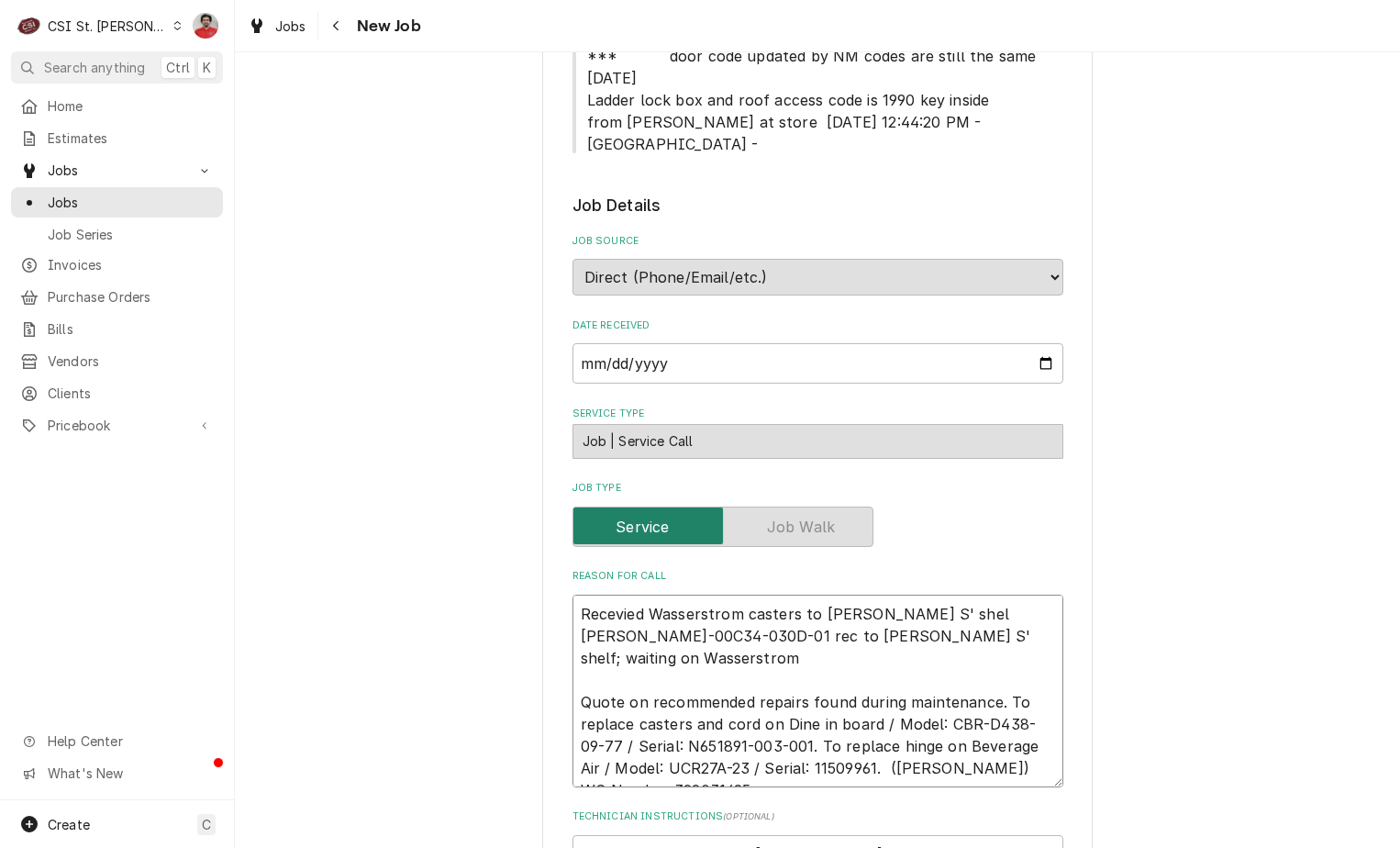
type textarea "x"
type textarea "Recevied Wasserstrom casters to Ryan S' shelf BEV-00C34-030D-01 rec to Ryan S' …"
type textarea "x"
type textarea "Recevied Wasserstrom casters to Ryan S' shelf BEV-00C34-030D-01 rec to Ryan S' …"
type textarea "x"
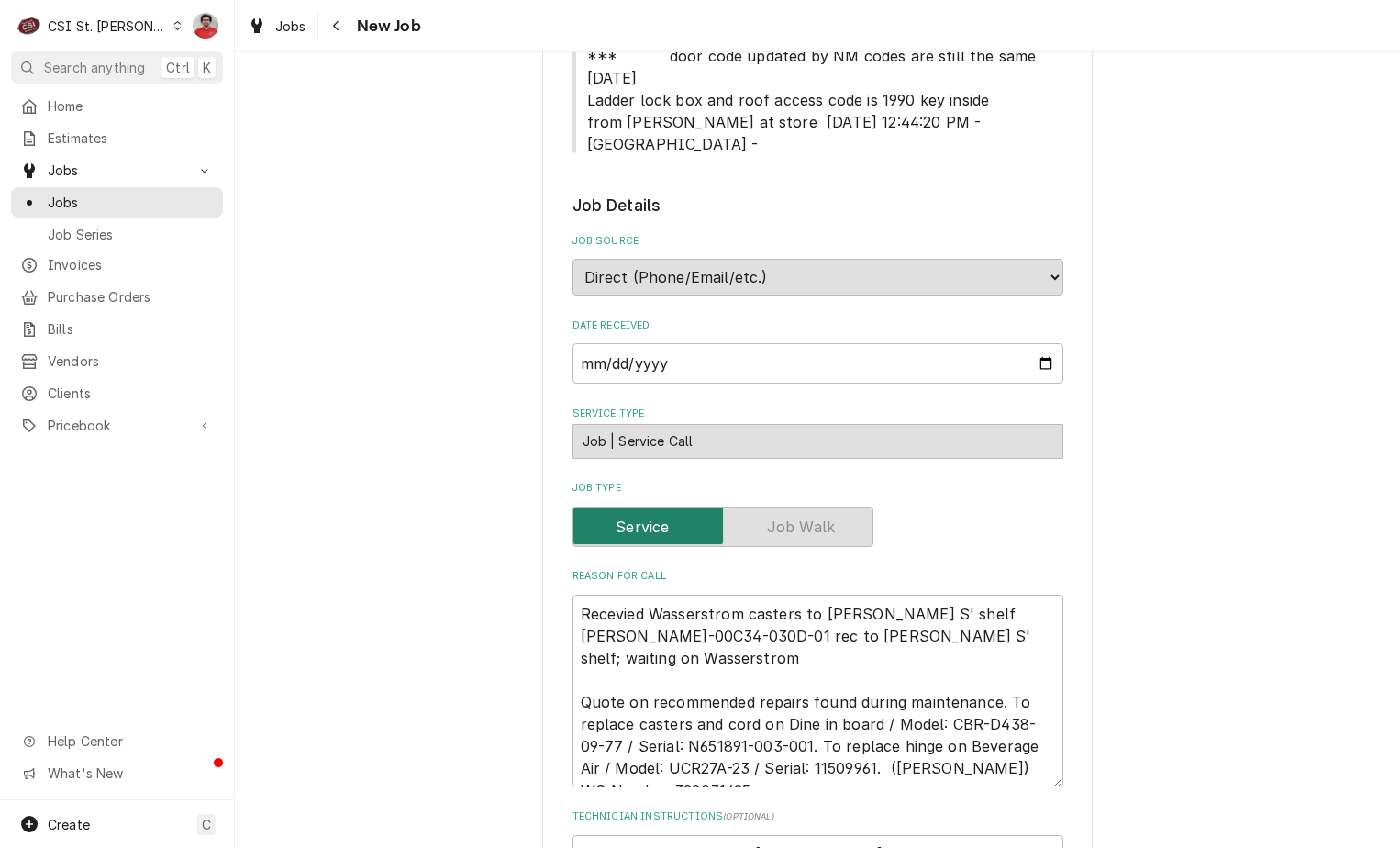
type textarea "Received Wasserstrom casters to Ryan S' shelf BEV-00C34-030D-01 rec to Ryan S' …"
type textarea "x"
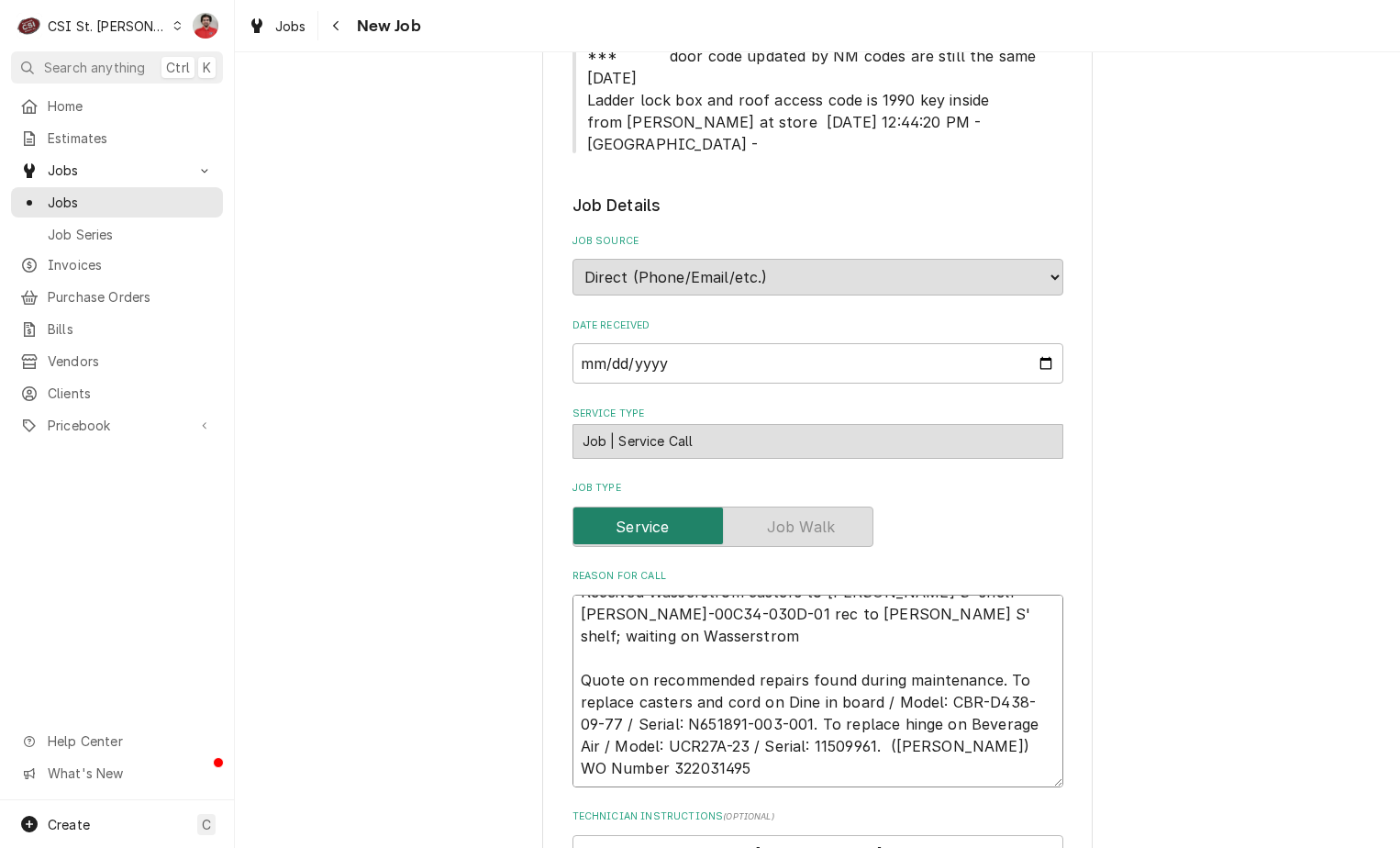
scroll to position [1377, 0]
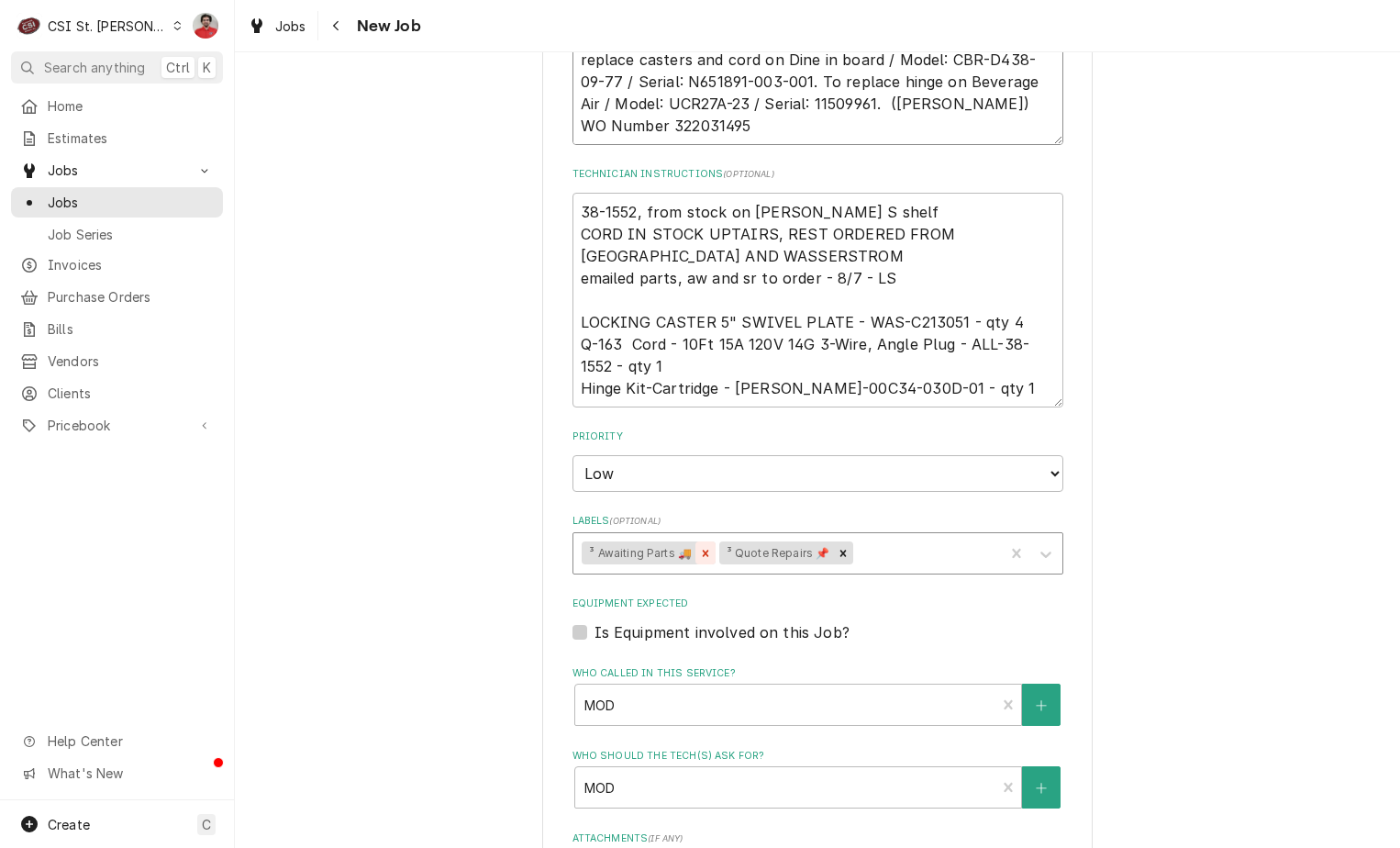
click at [703, 550] on icon "Remove ³ Awaiting Parts 🚚" at bounding box center [706, 553] width 7 height 7
type textarea "Received Wasserstrom casters to Ryan S' shelf BEV-00C34-030D-01 rec to Ryan S' …"
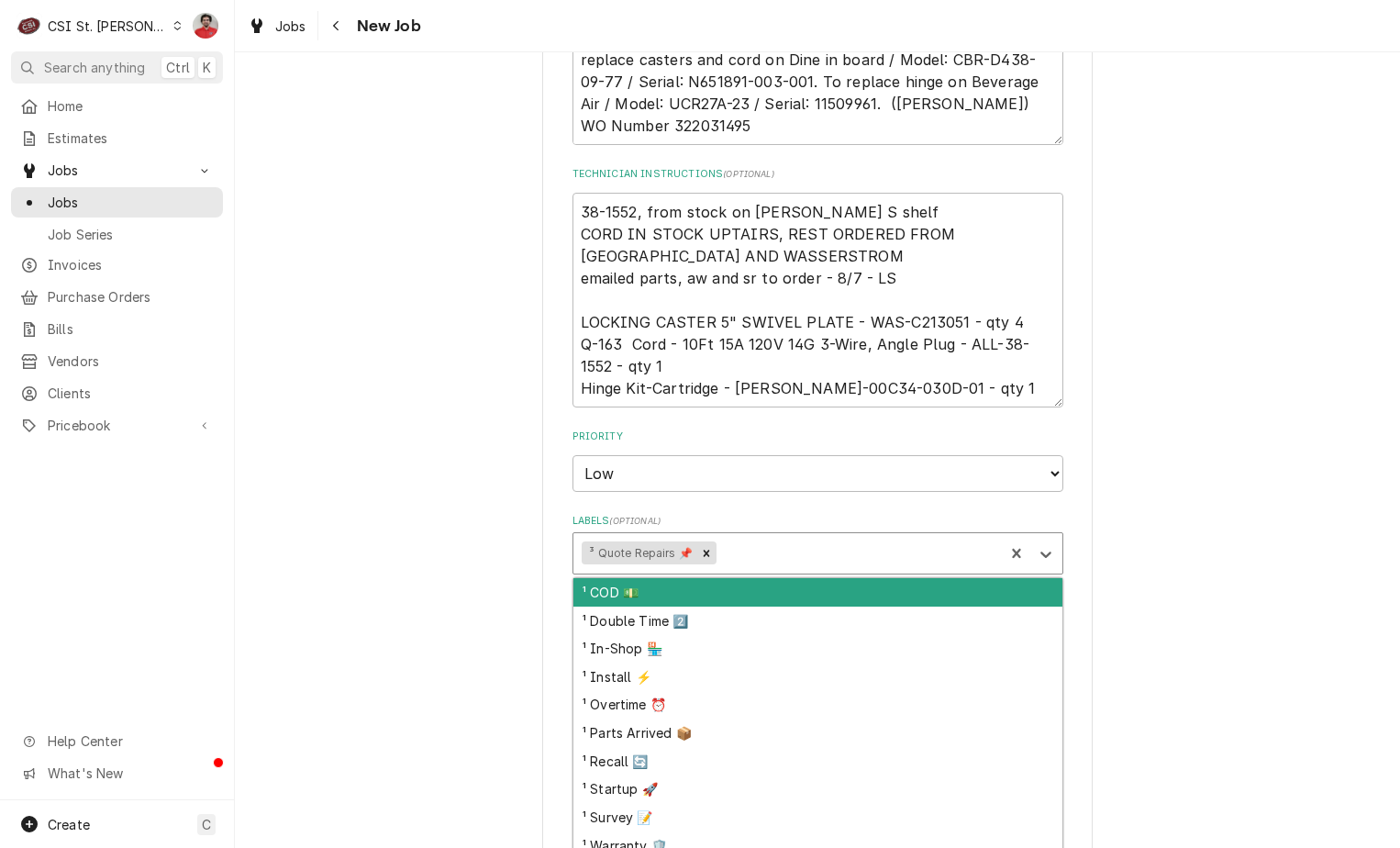
click at [736, 537] on div "Labels" at bounding box center [858, 553] width 276 height 33
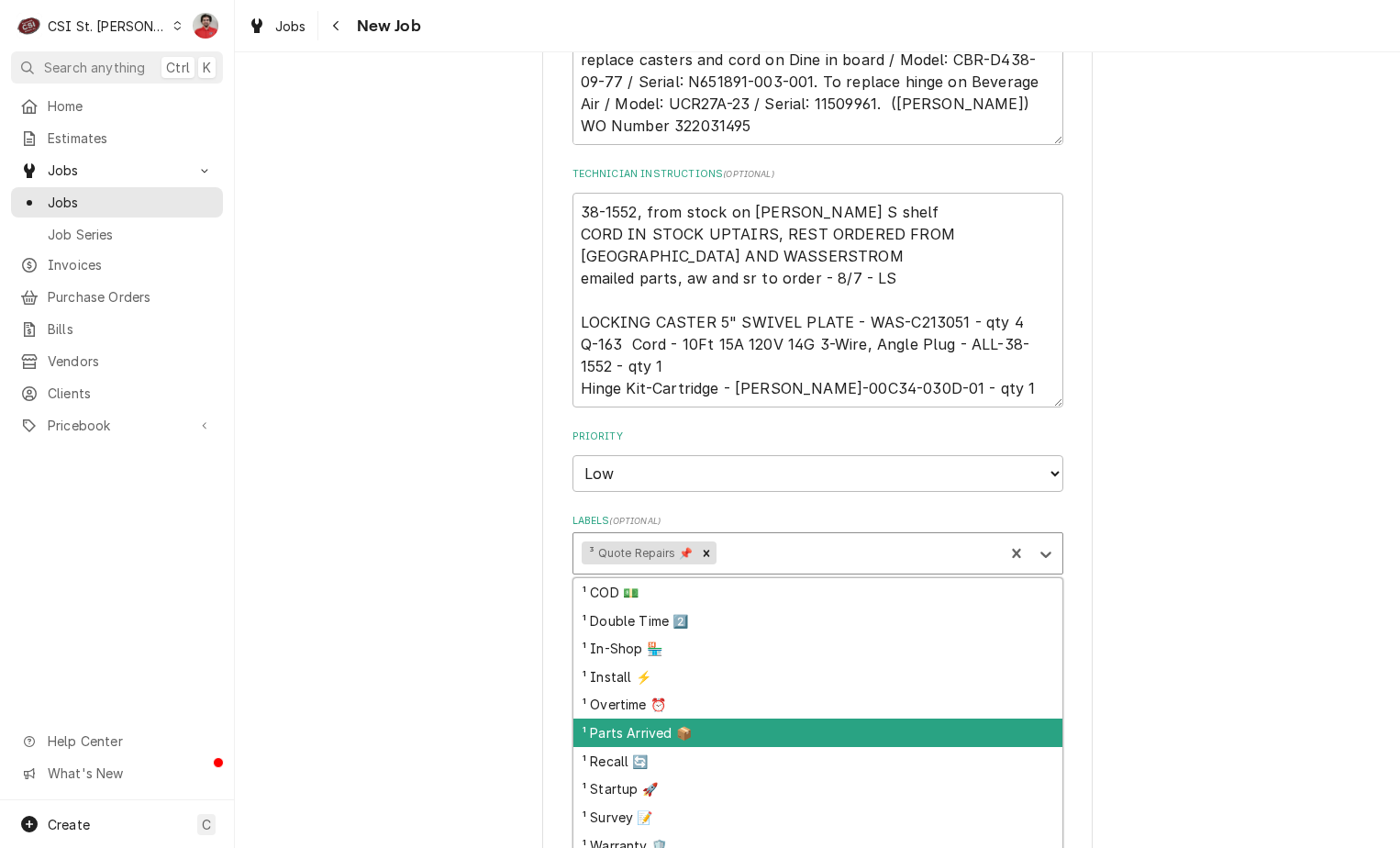
click at [703, 719] on div "¹ Parts Arrived 📦" at bounding box center [819, 733] width 489 height 28
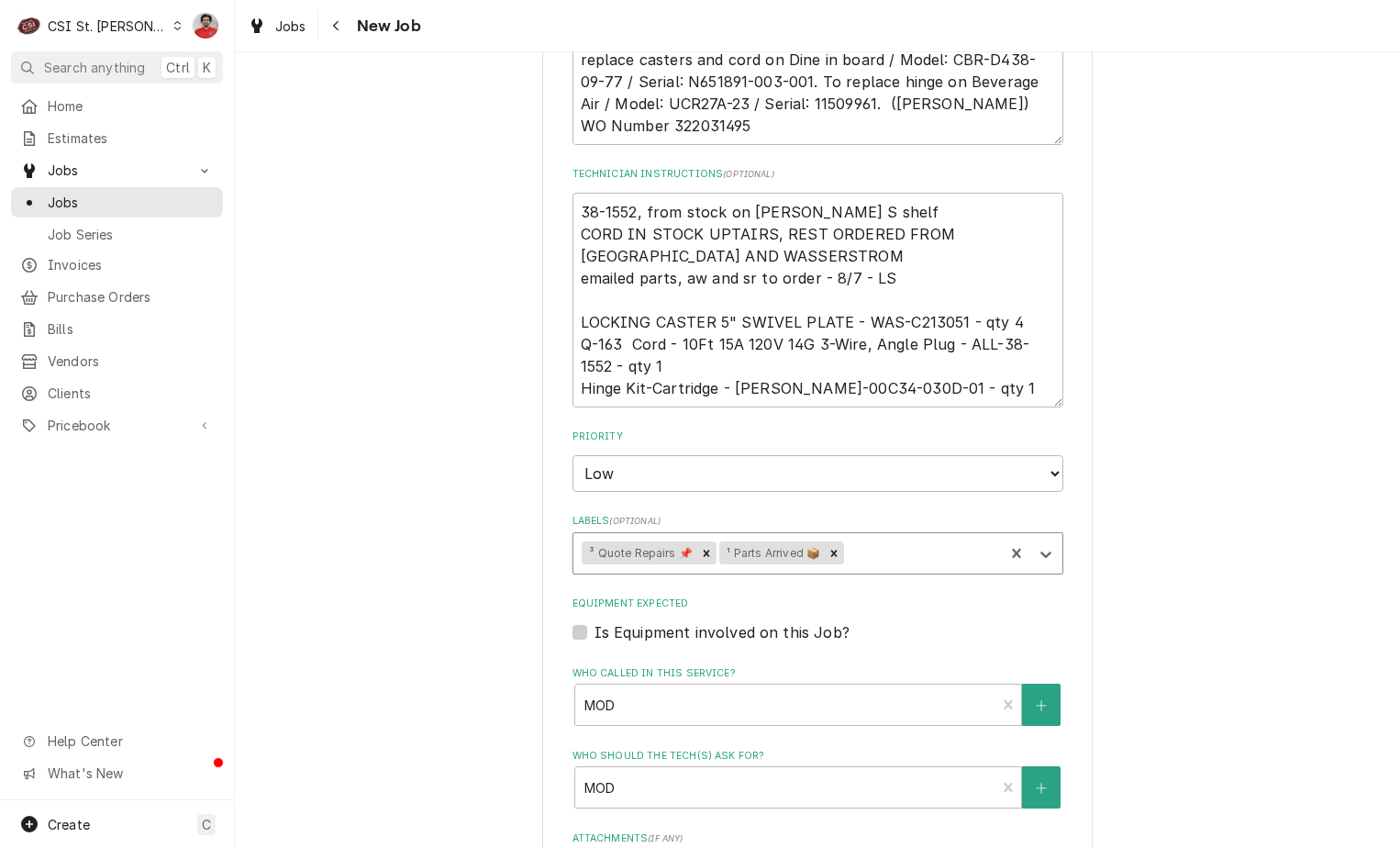
scroll to position [1797, 0]
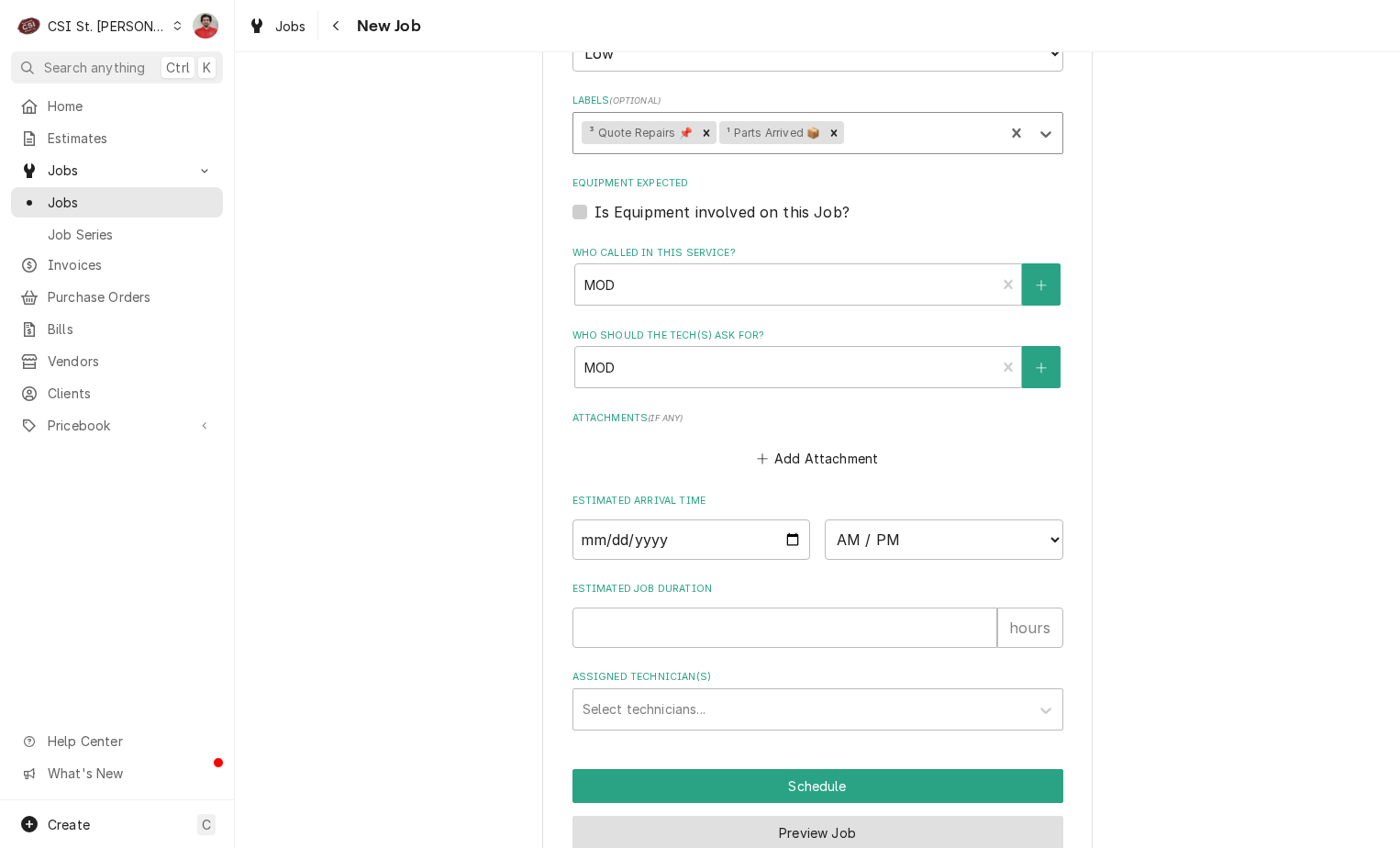
click at [751, 816] on button "Preview Job" at bounding box center [819, 833] width 491 height 34
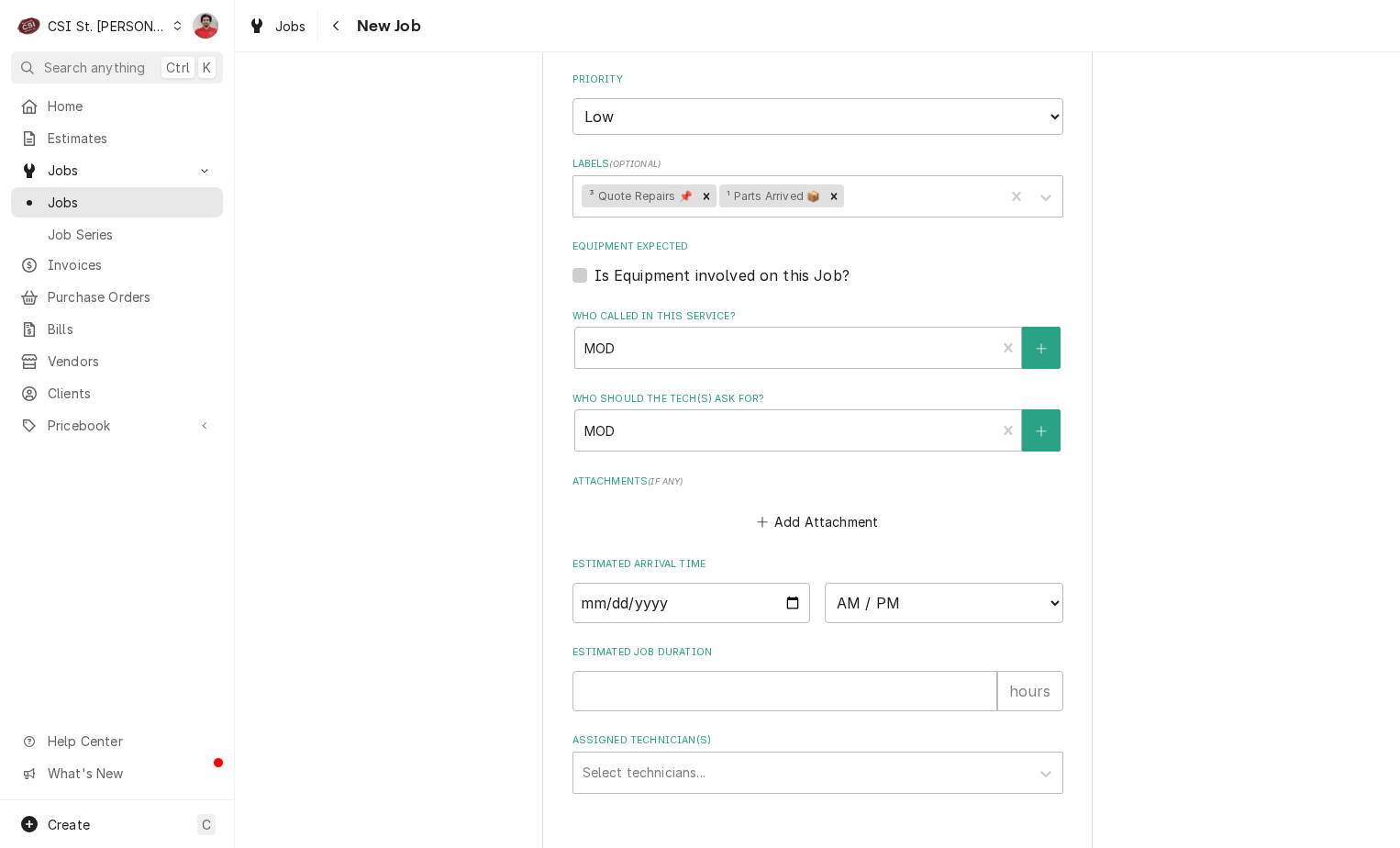
type textarea "x"
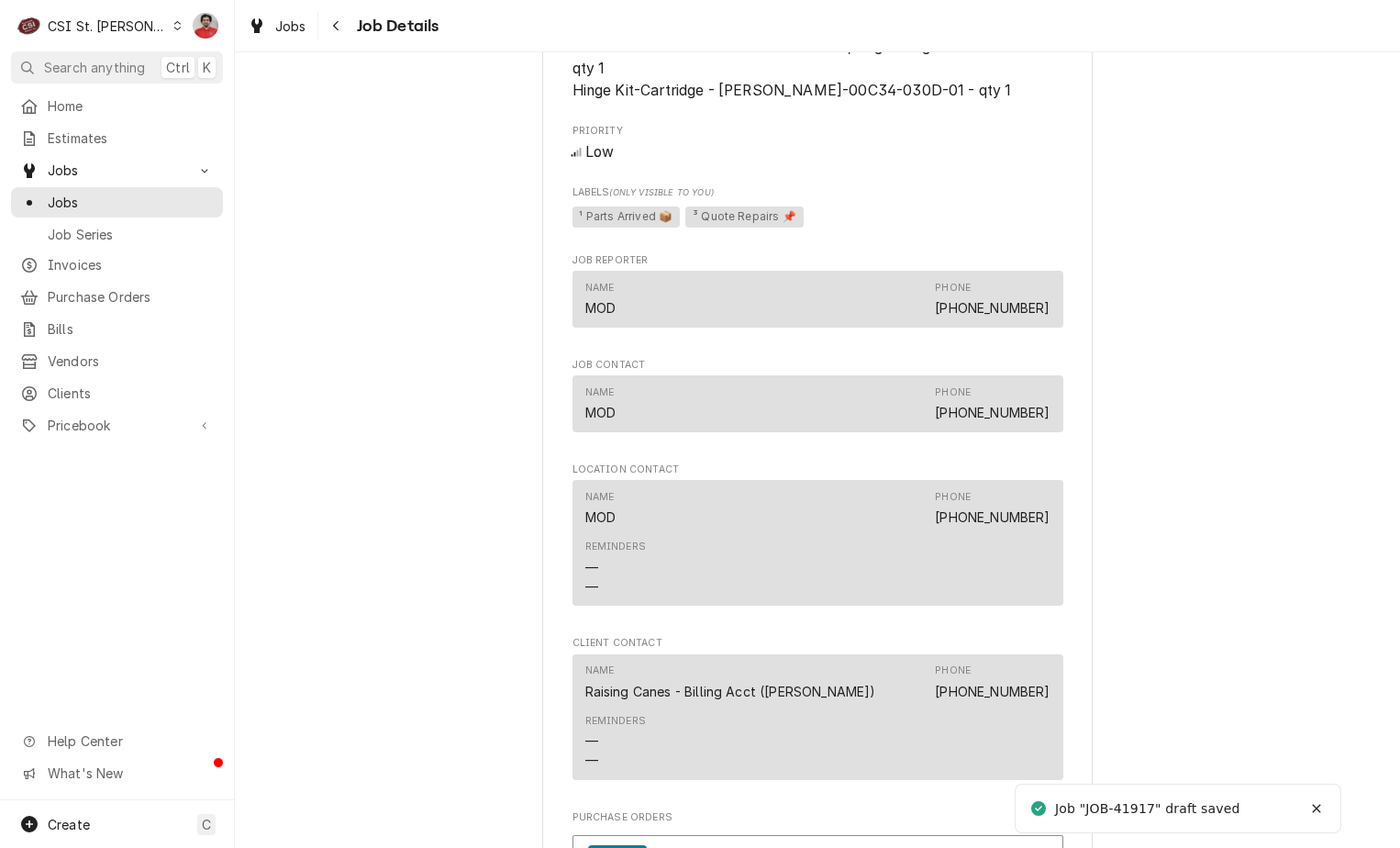
scroll to position [1941, 0]
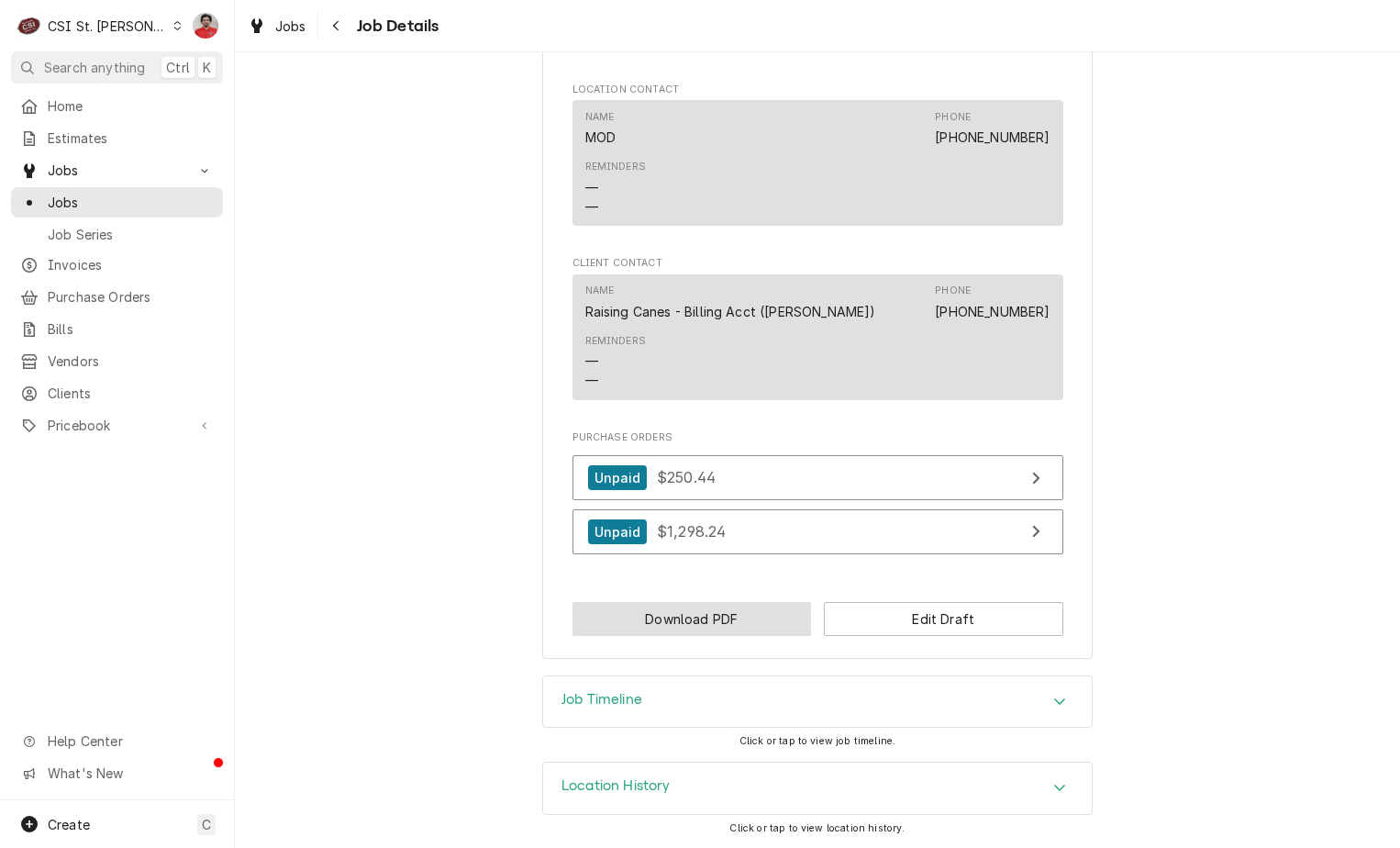
click at [710, 621] on button "Download PDF" at bounding box center [692, 619] width 239 height 34
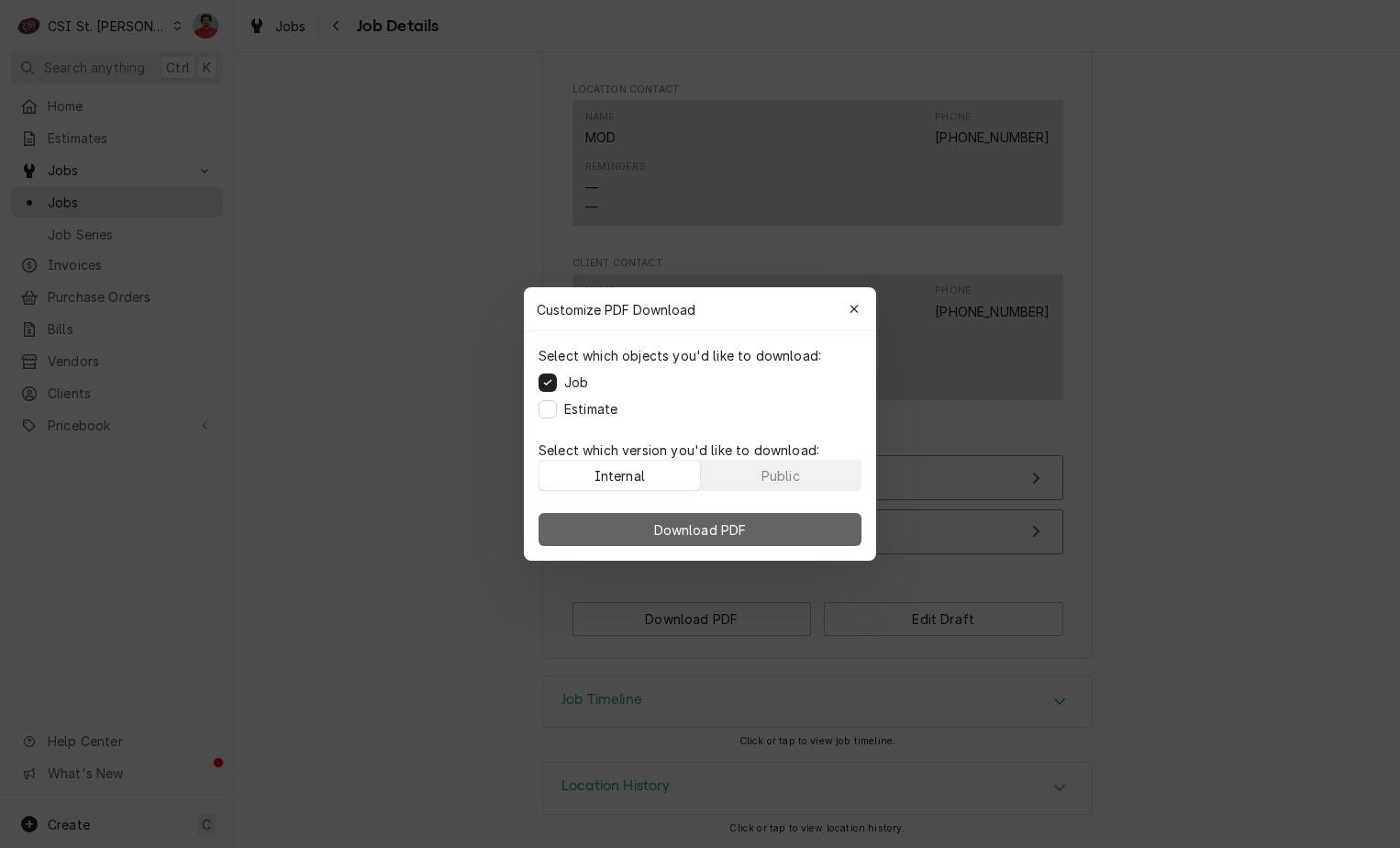
click at [696, 523] on span "Download PDF" at bounding box center [700, 530] width 100 height 20
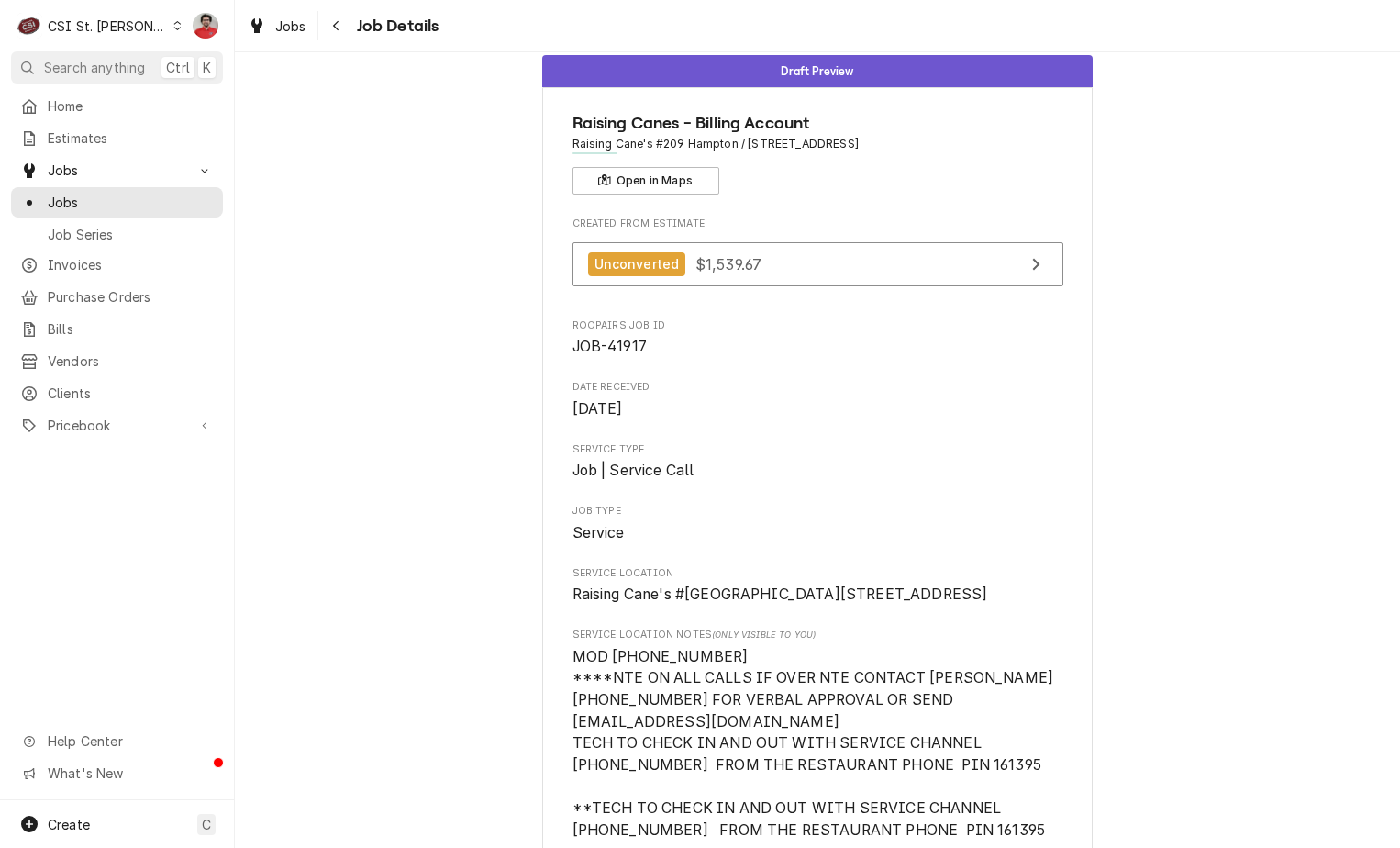
scroll to position [0, 0]
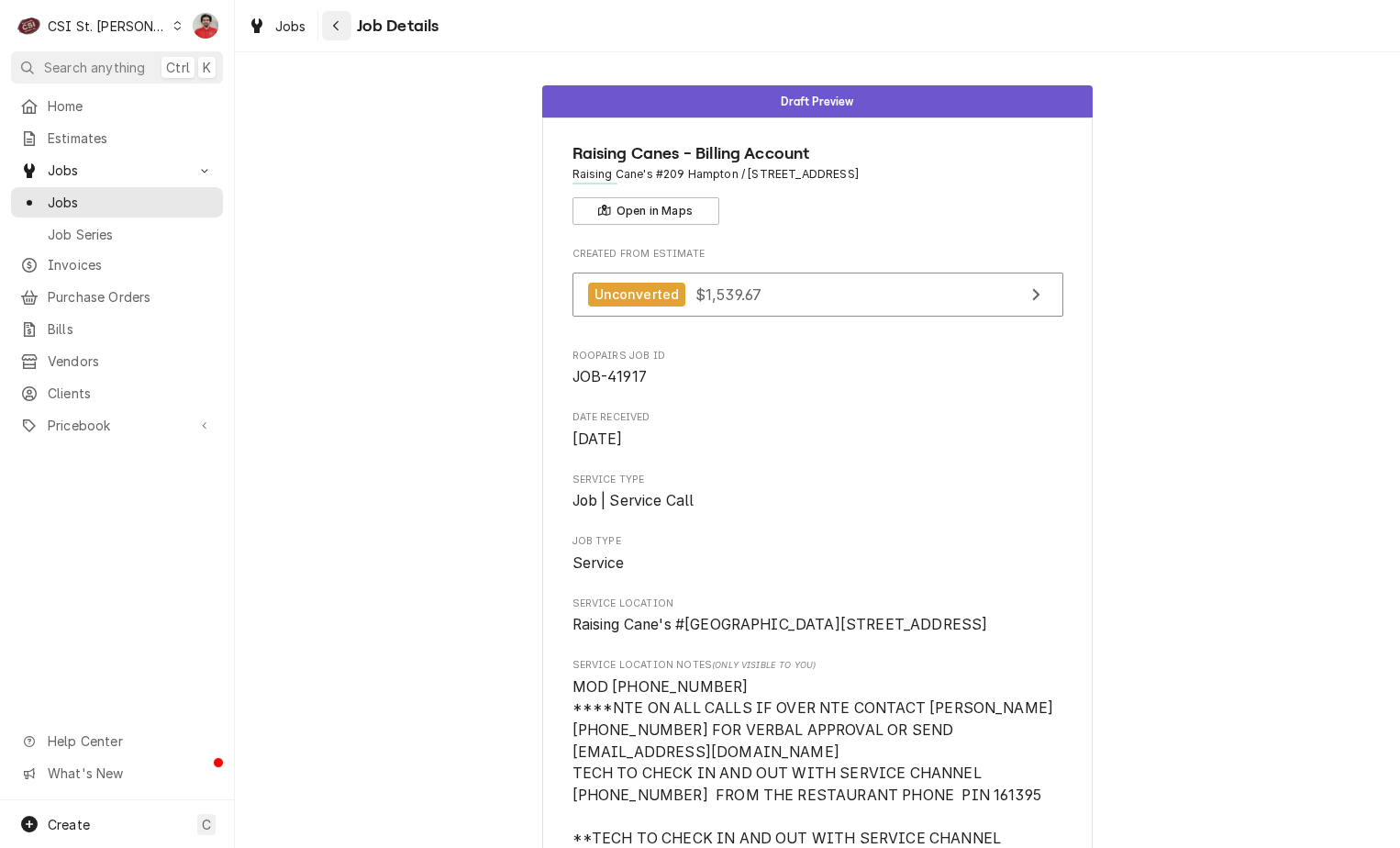
click at [342, 31] on div "Navigate back" at bounding box center [337, 26] width 19 height 19
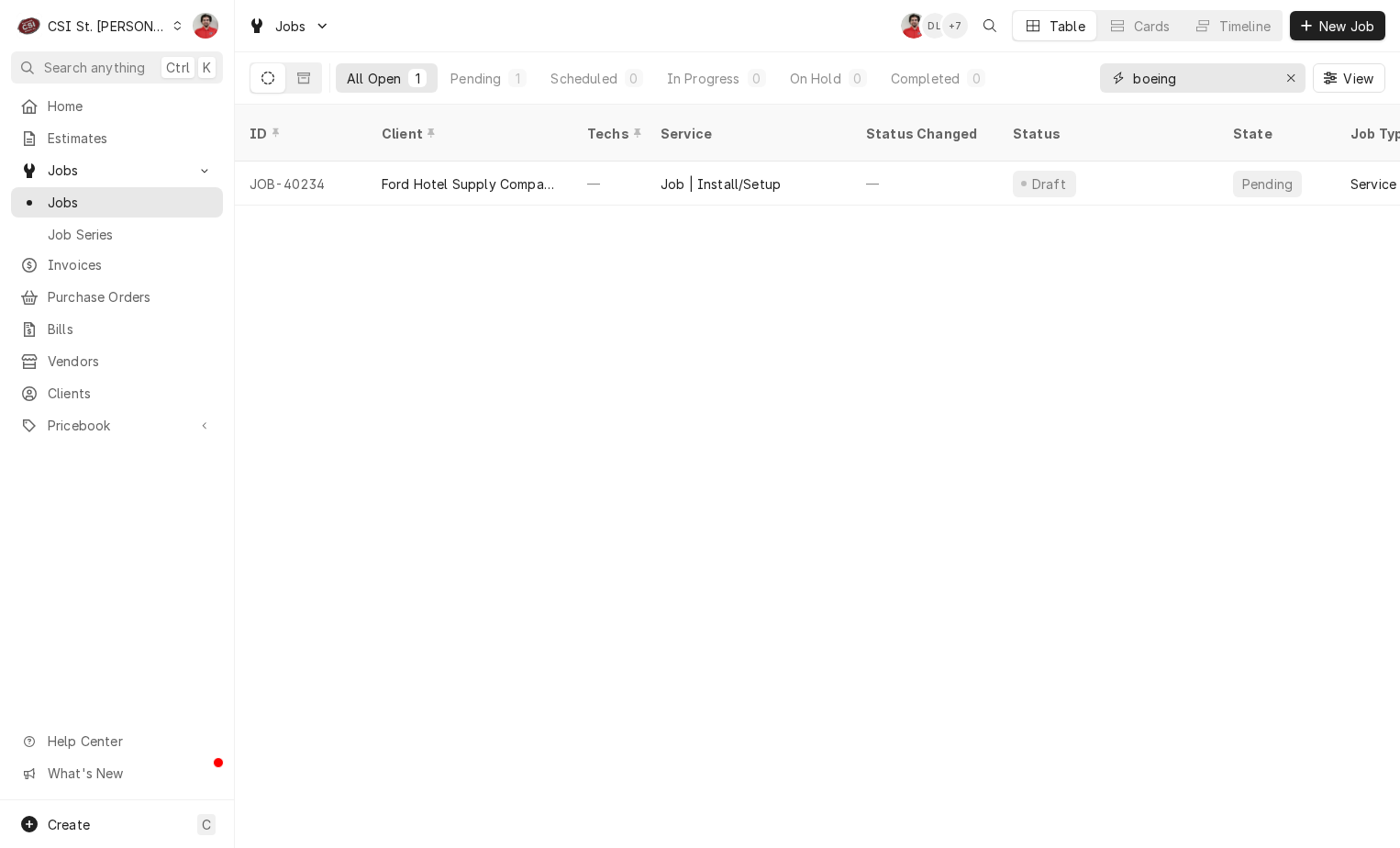
click at [1209, 66] on input "boeing" at bounding box center [1201, 78] width 138 height 29
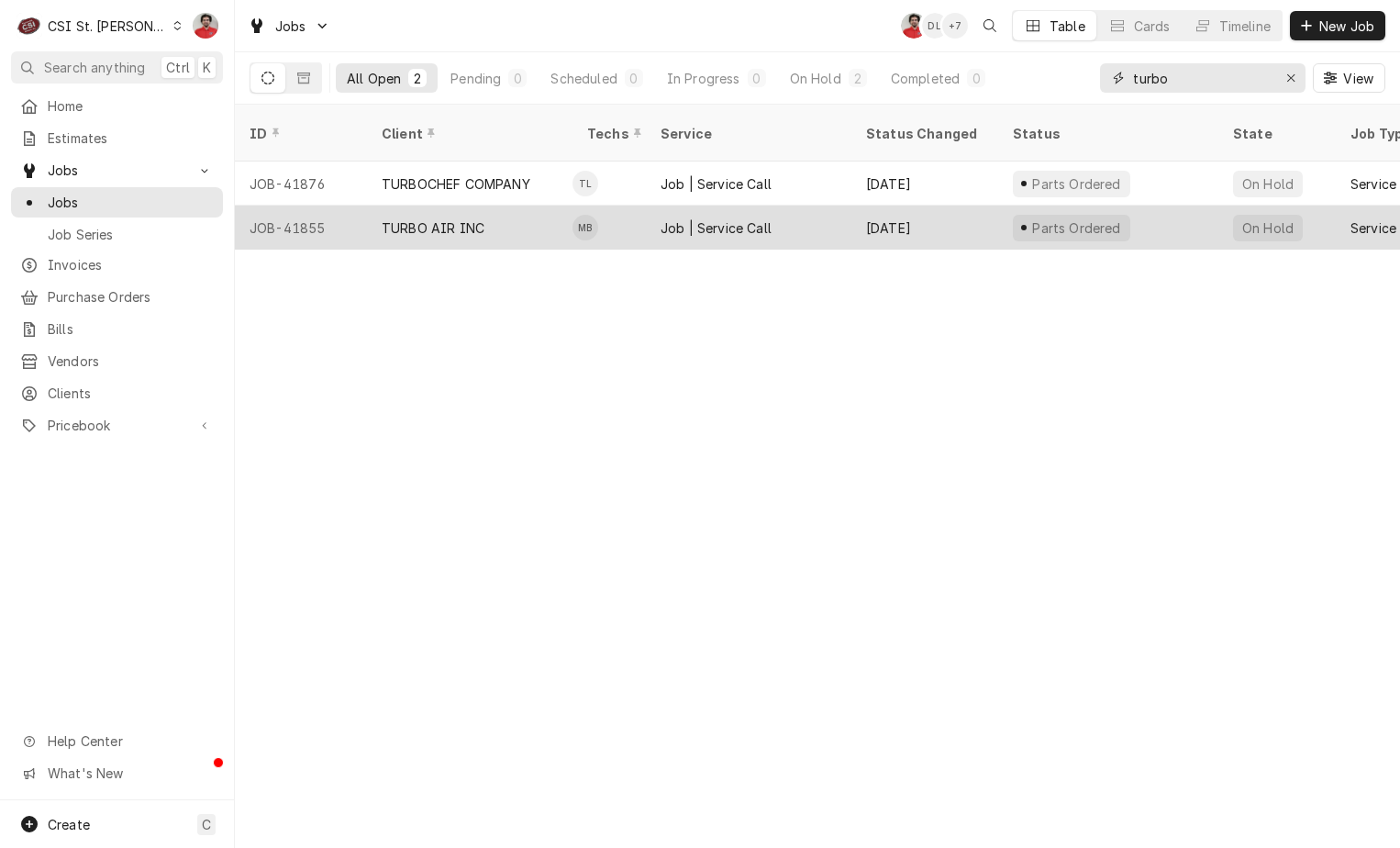
type input "turbo"
click at [877, 205] on div "Aug 8" at bounding box center [925, 227] width 147 height 44
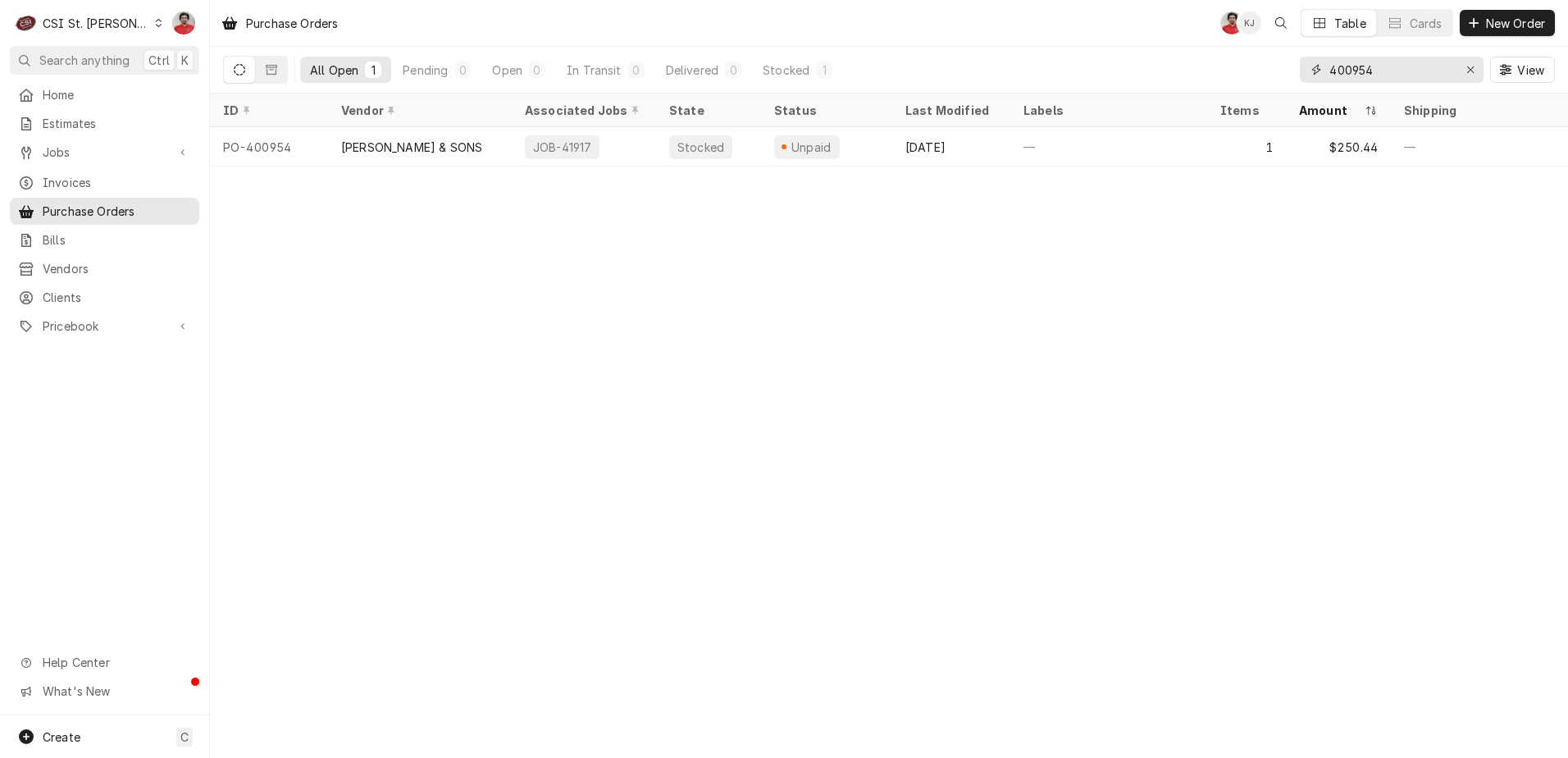
click at [1250, 76] on input "400954" at bounding box center [1390, 70] width 123 height 26
type input "400993"
click at [1250, 73] on button "Erase input" at bounding box center [1470, 70] width 26 height 26
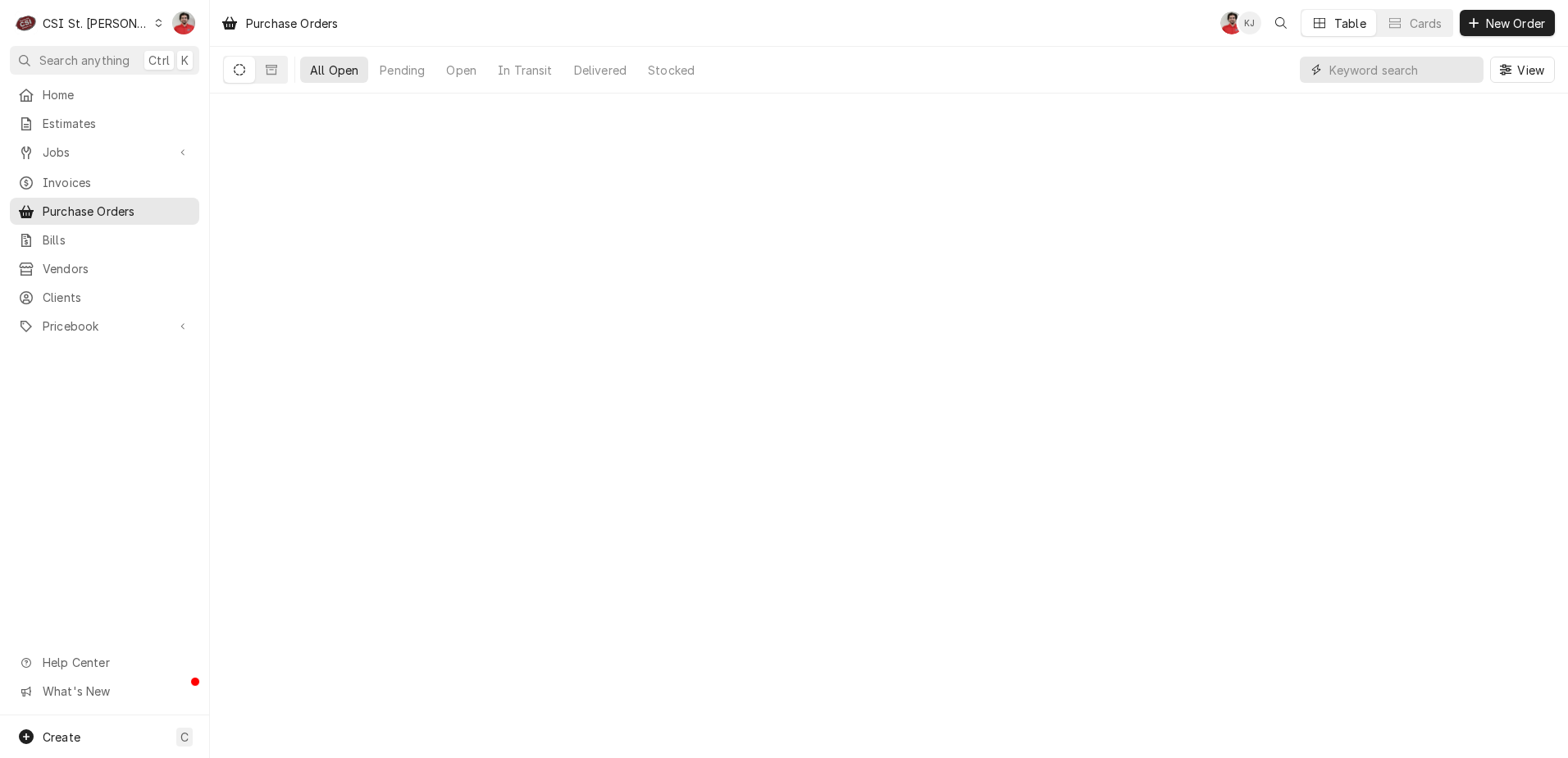
click at [1250, 70] on input "Dynamic Content Wrapper" at bounding box center [1402, 70] width 146 height 26
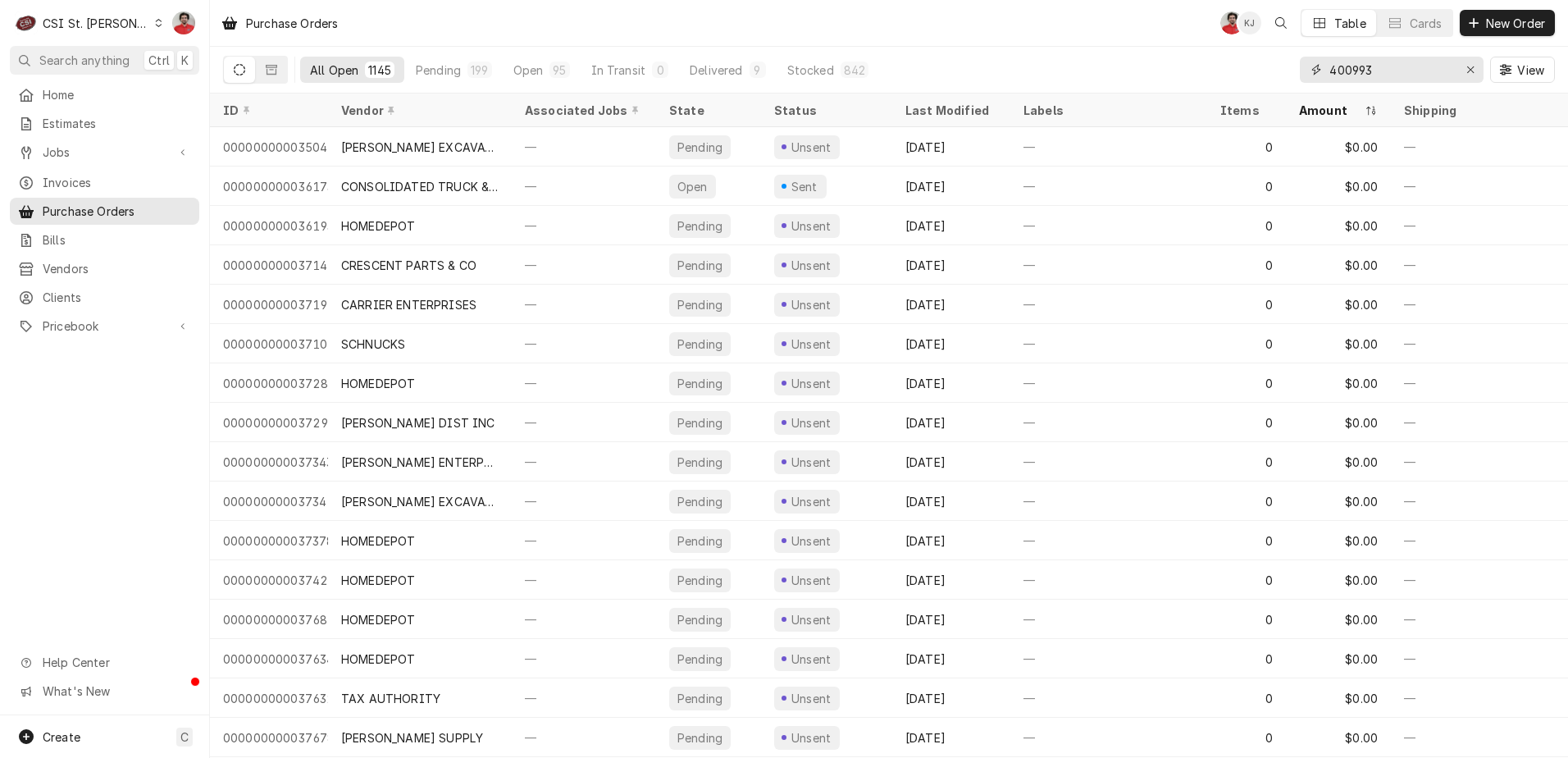
type input "400993"
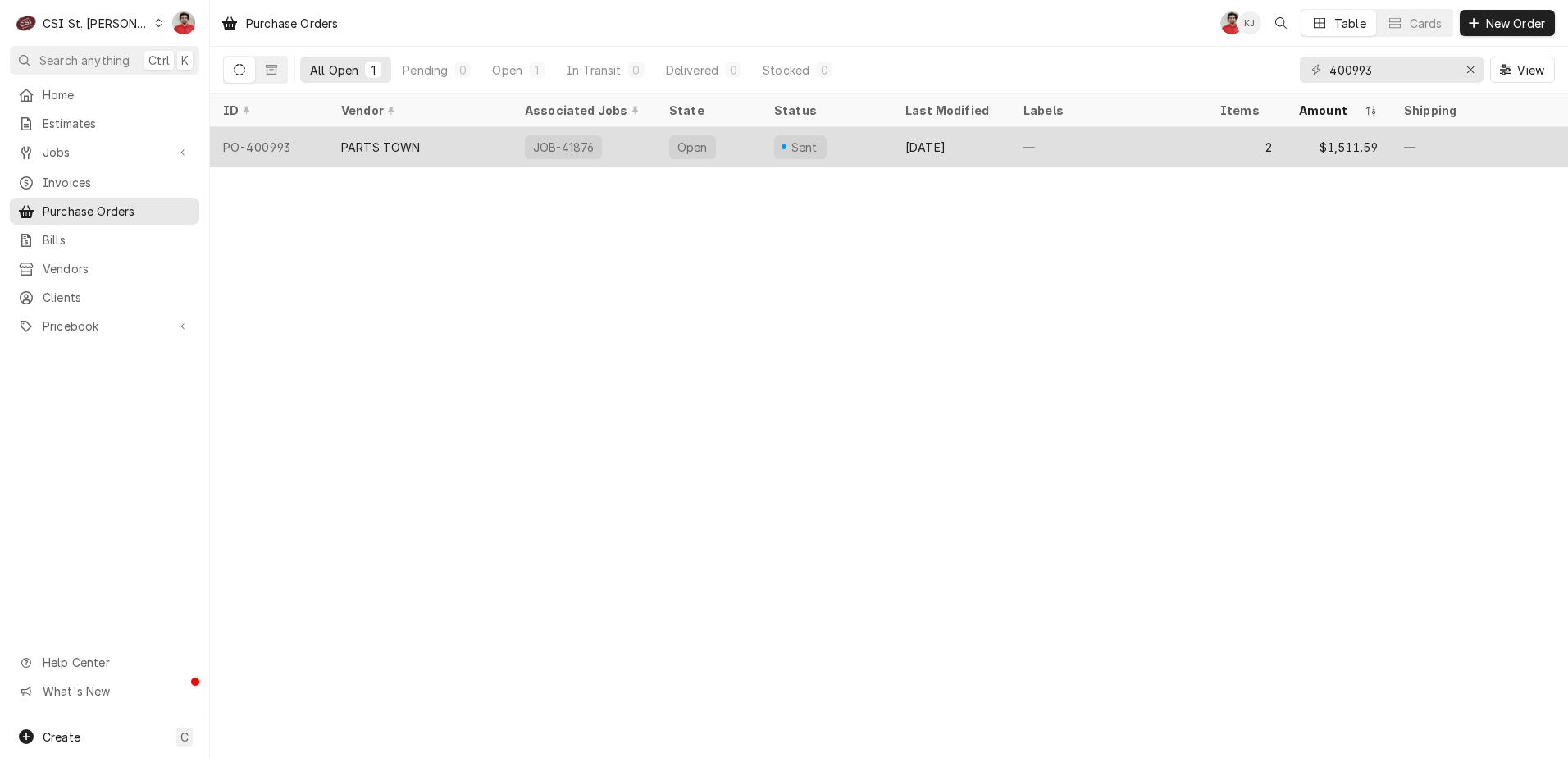
click at [920, 149] on div "Aug 11" at bounding box center [951, 147] width 118 height 39
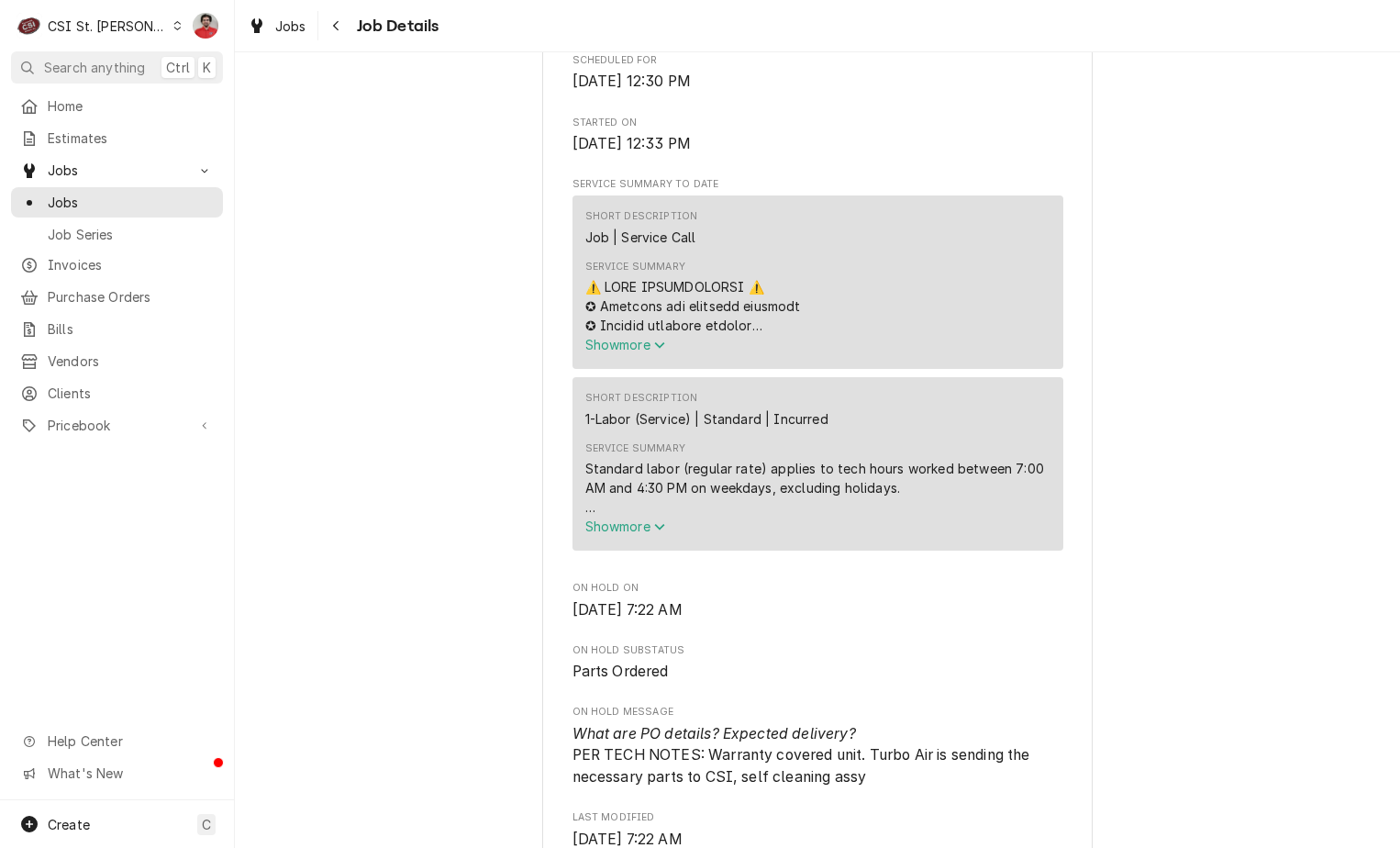
scroll to position [734, 0]
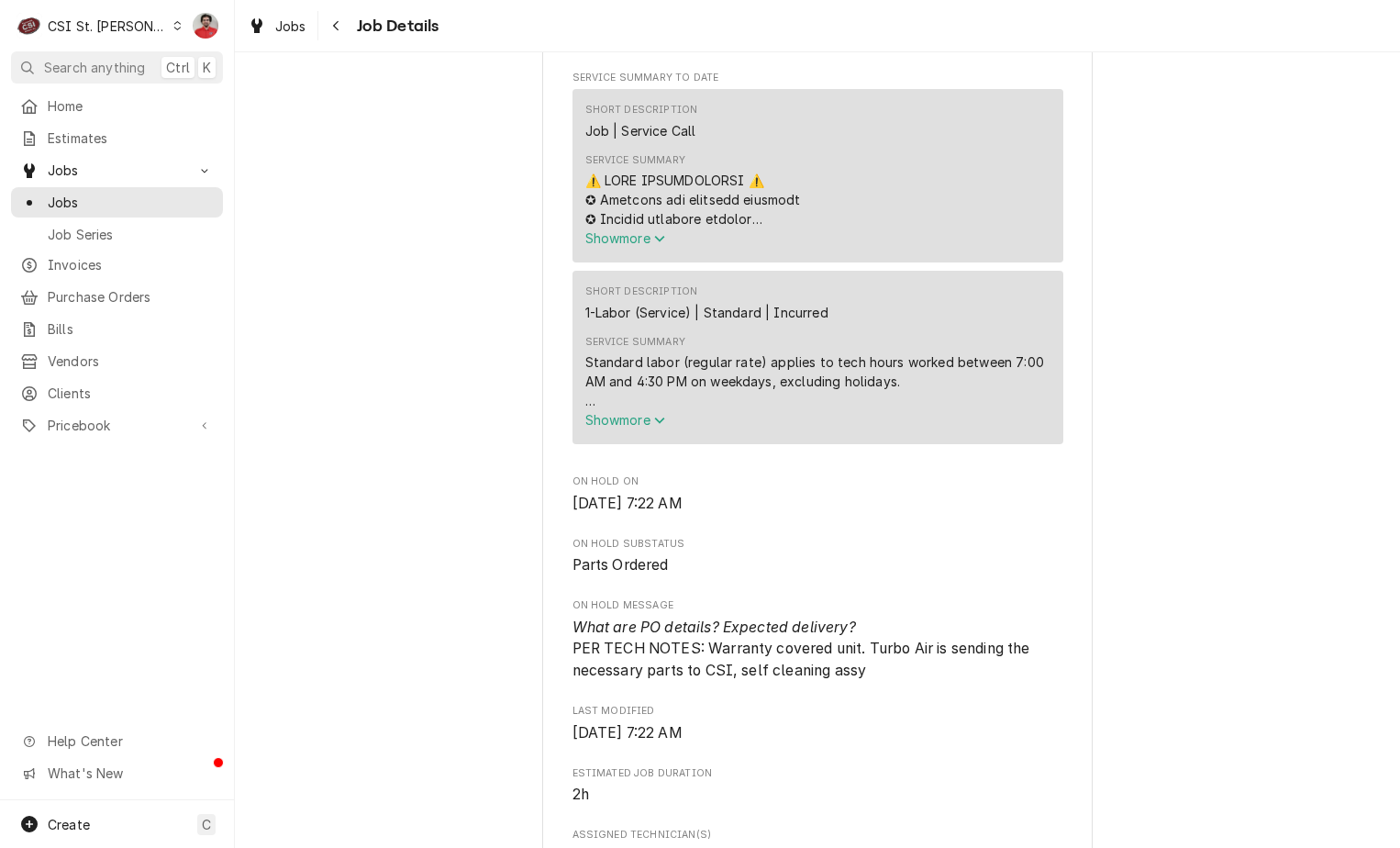
click at [633, 428] on span "Show more" at bounding box center [625, 419] width 81 height 16
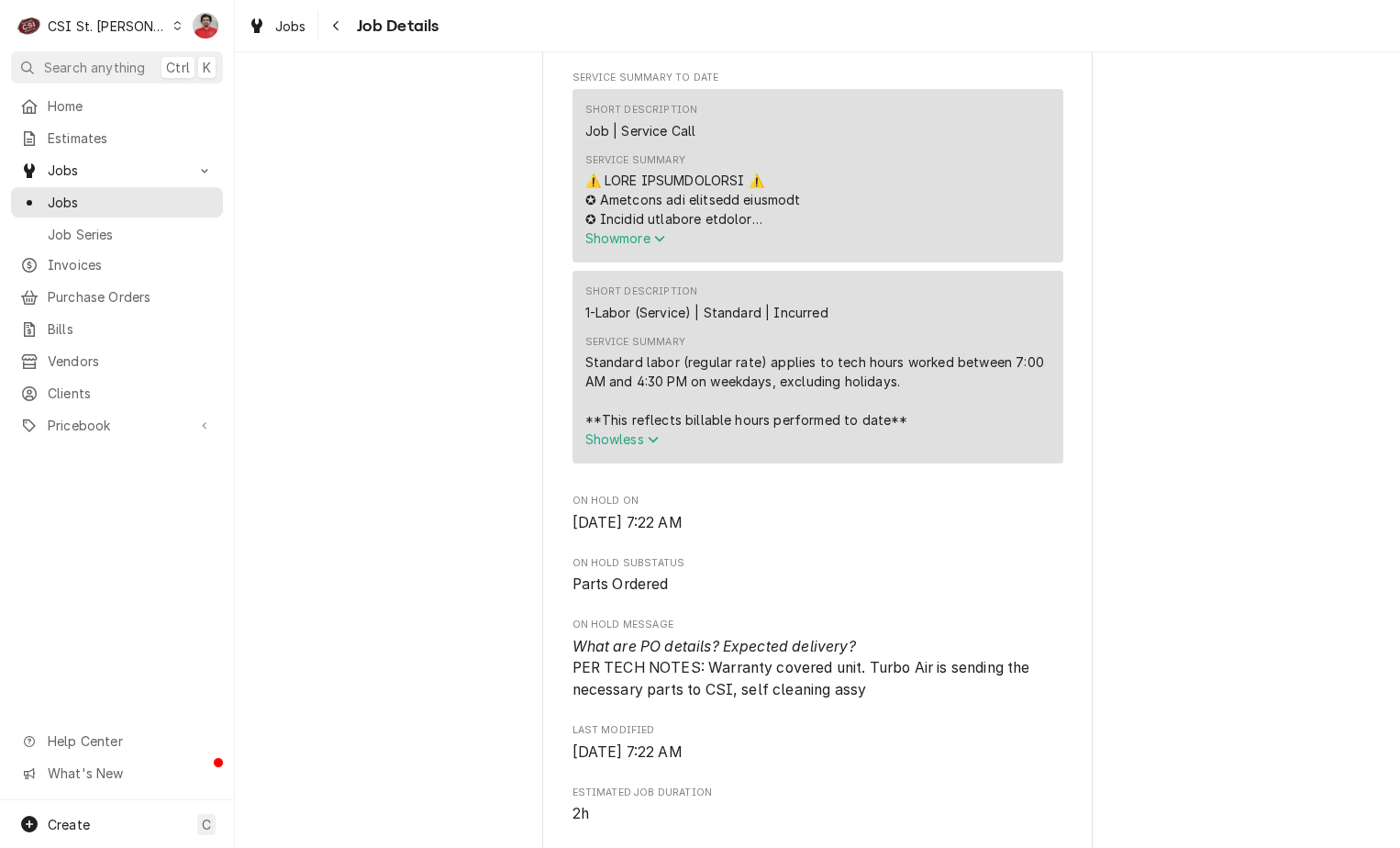
click at [640, 246] on span "Show more" at bounding box center [625, 238] width 81 height 16
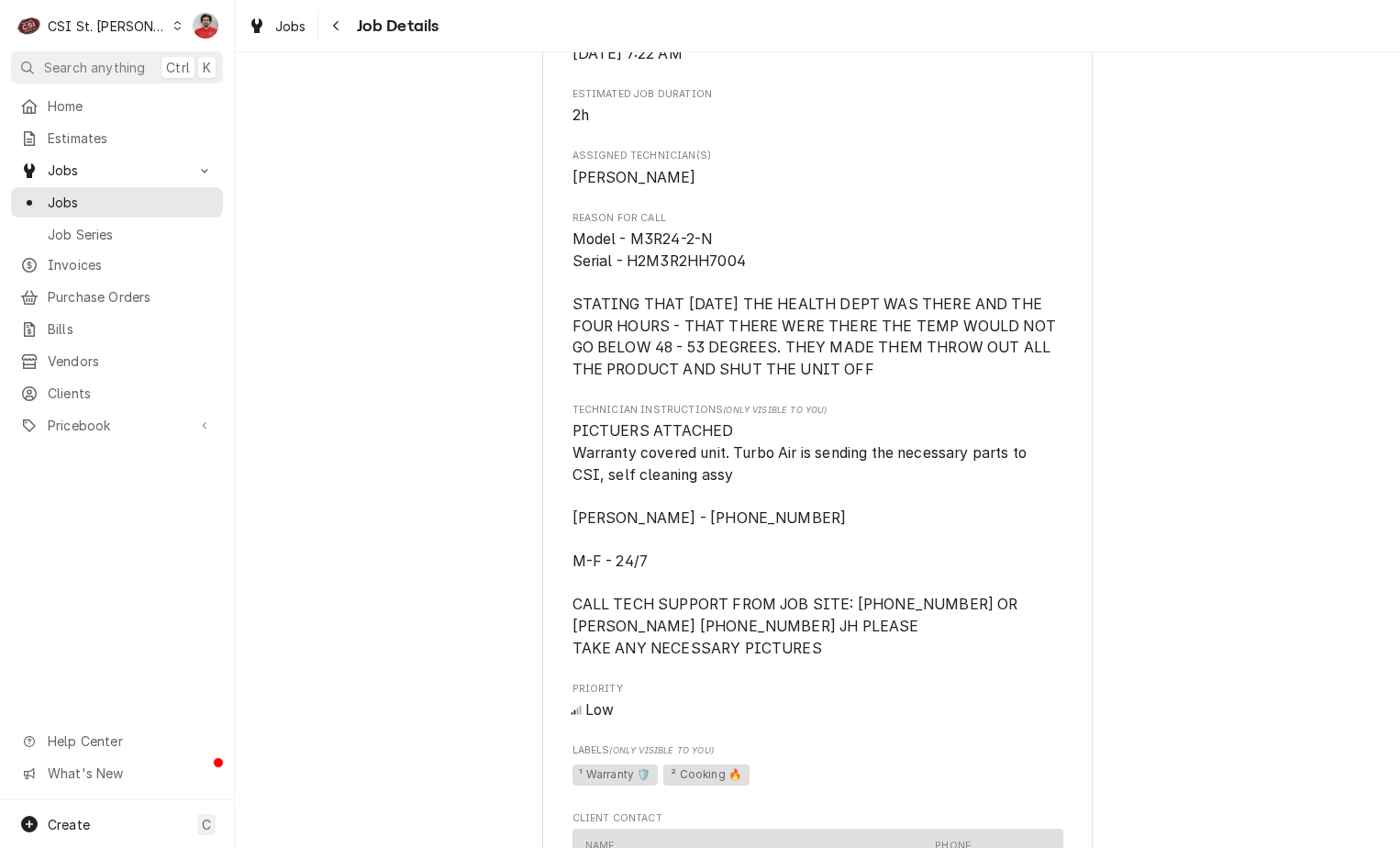
scroll to position [3121, 0]
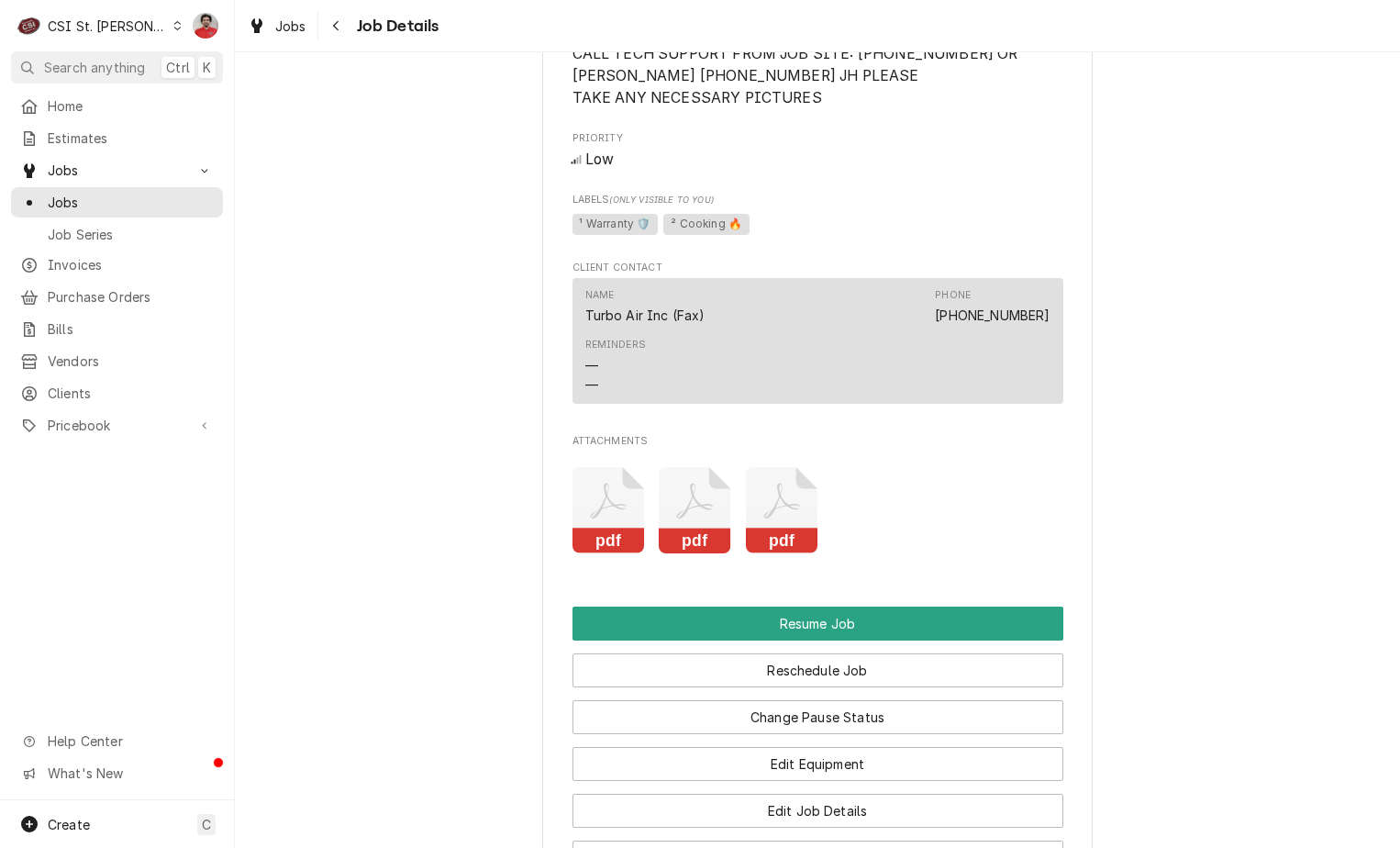
click at [645, 554] on icon "Attachments" at bounding box center [609, 510] width 72 height 87
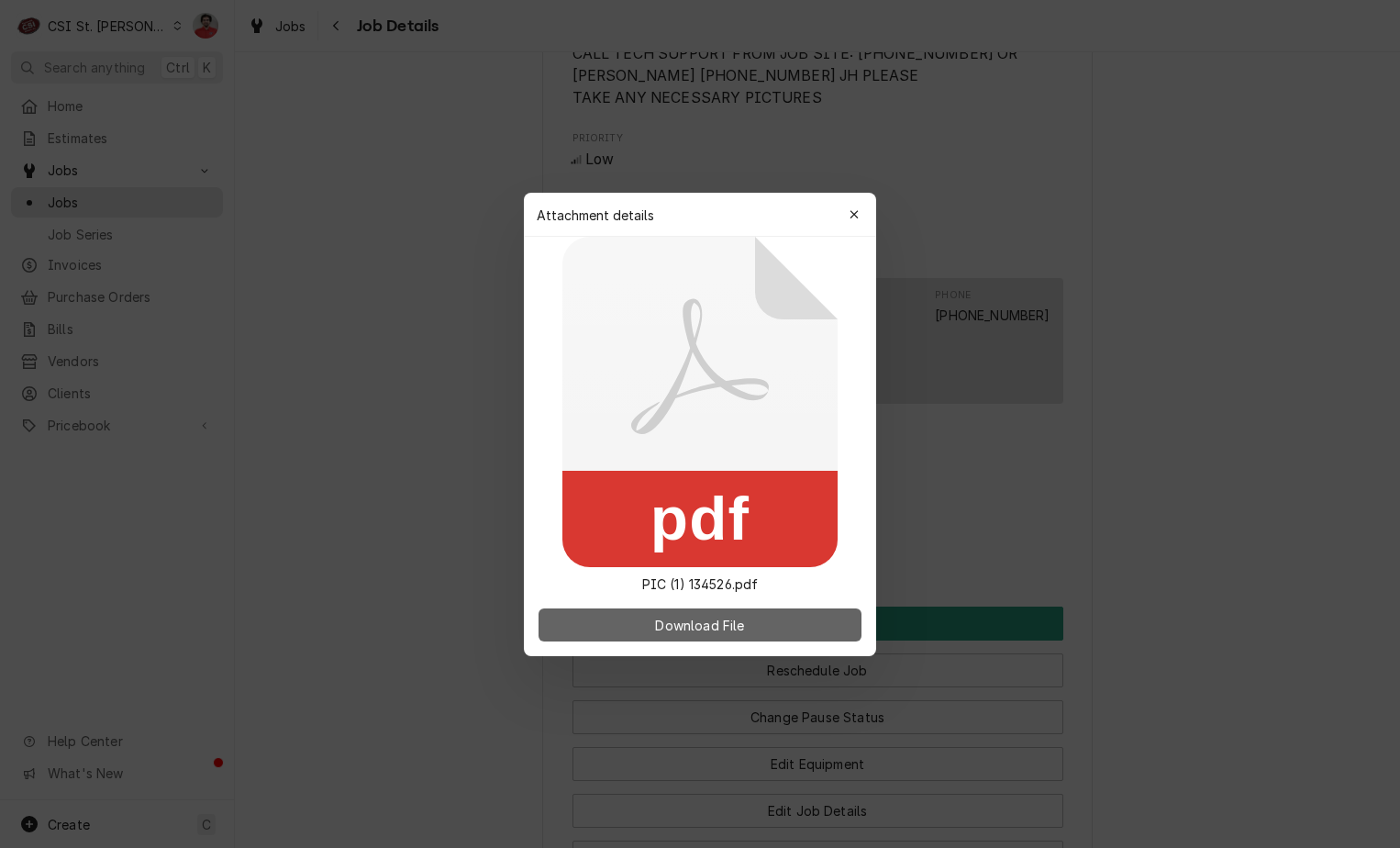
click at [703, 631] on span "Download File" at bounding box center [700, 625] width 97 height 20
click at [769, 620] on button "Download File" at bounding box center [700, 625] width 323 height 33
click at [851, 218] on icon "button" at bounding box center [854, 215] width 10 height 13
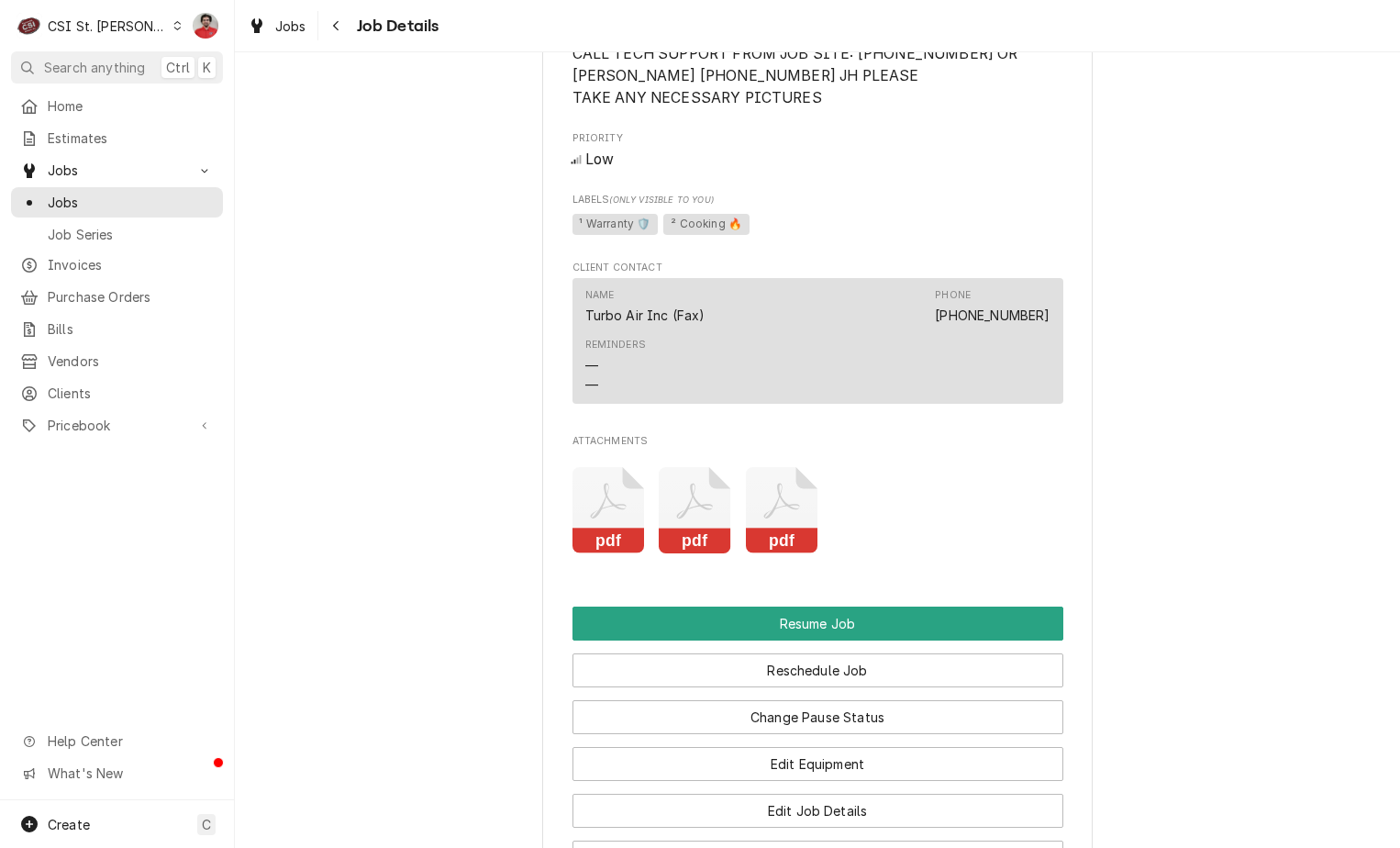
click at [645, 554] on icon "Attachments" at bounding box center [609, 510] width 72 height 87
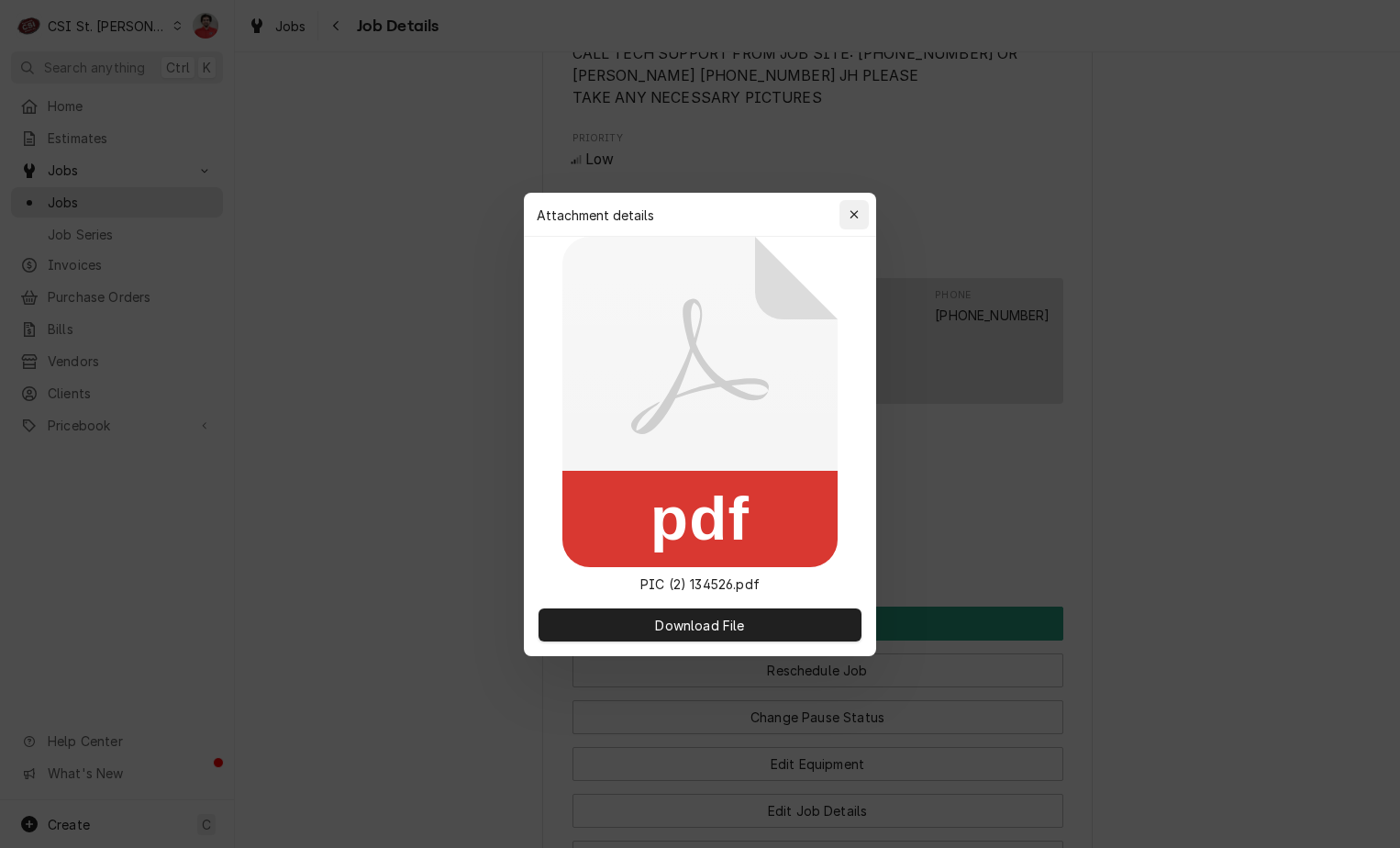
click at [845, 204] on button "button" at bounding box center [853, 214] width 29 height 29
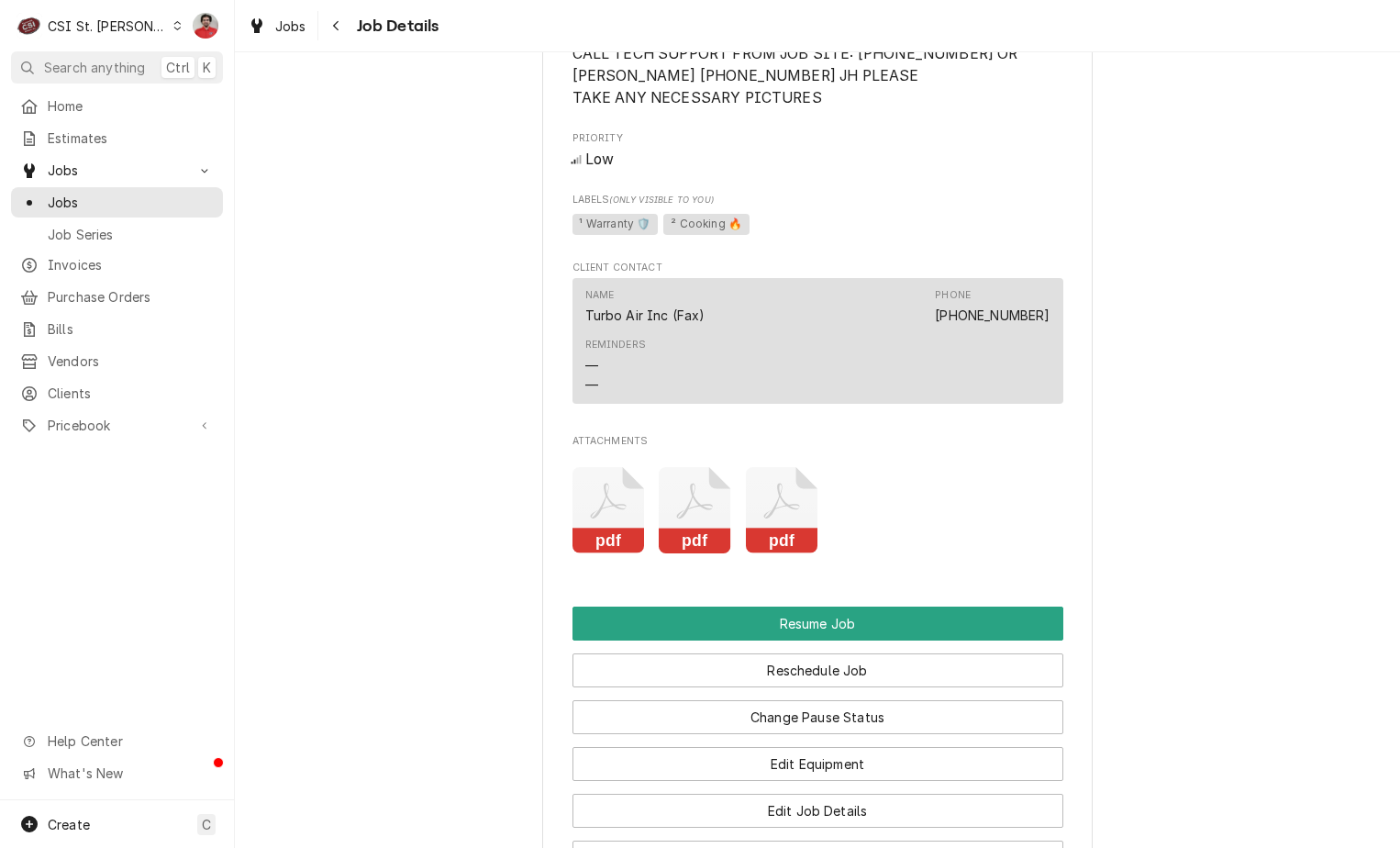
click at [597, 519] on icon "Attachments" at bounding box center [608, 501] width 36 height 36
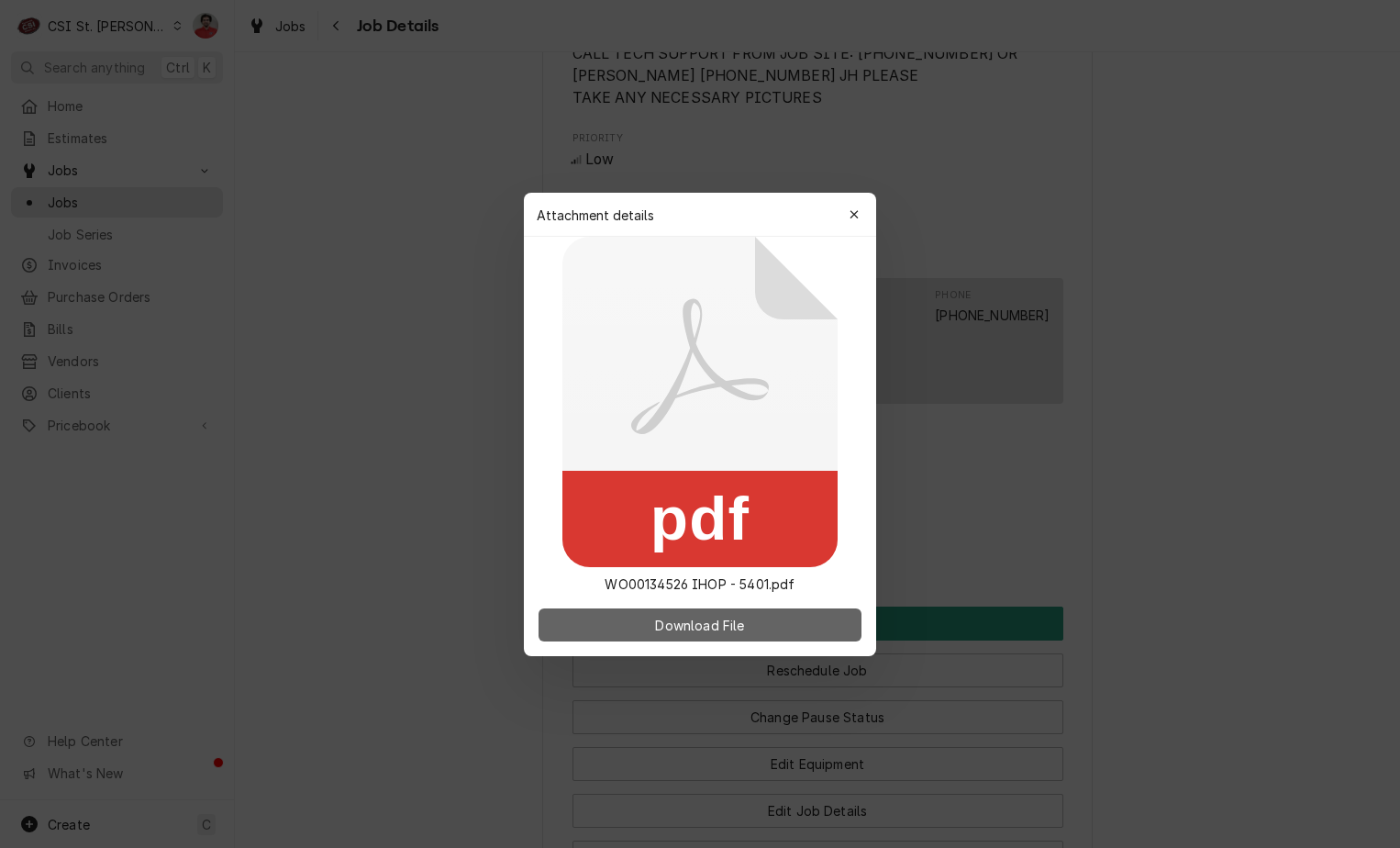
click at [636, 636] on button "Download File" at bounding box center [700, 625] width 323 height 33
click at [853, 222] on div "button" at bounding box center [854, 215] width 19 height 19
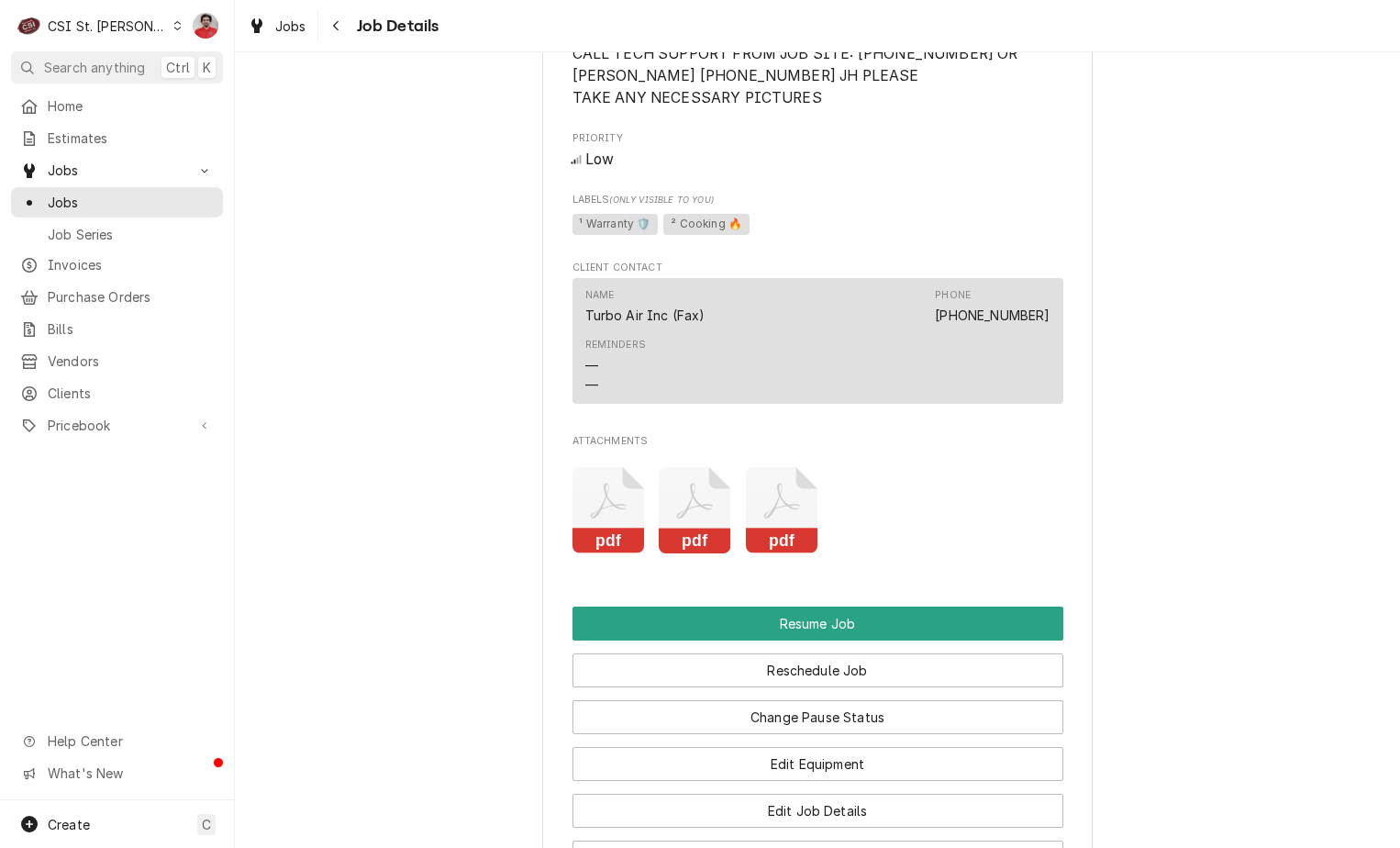
click at [624, 554] on icon "Attachments" at bounding box center [609, 510] width 72 height 87
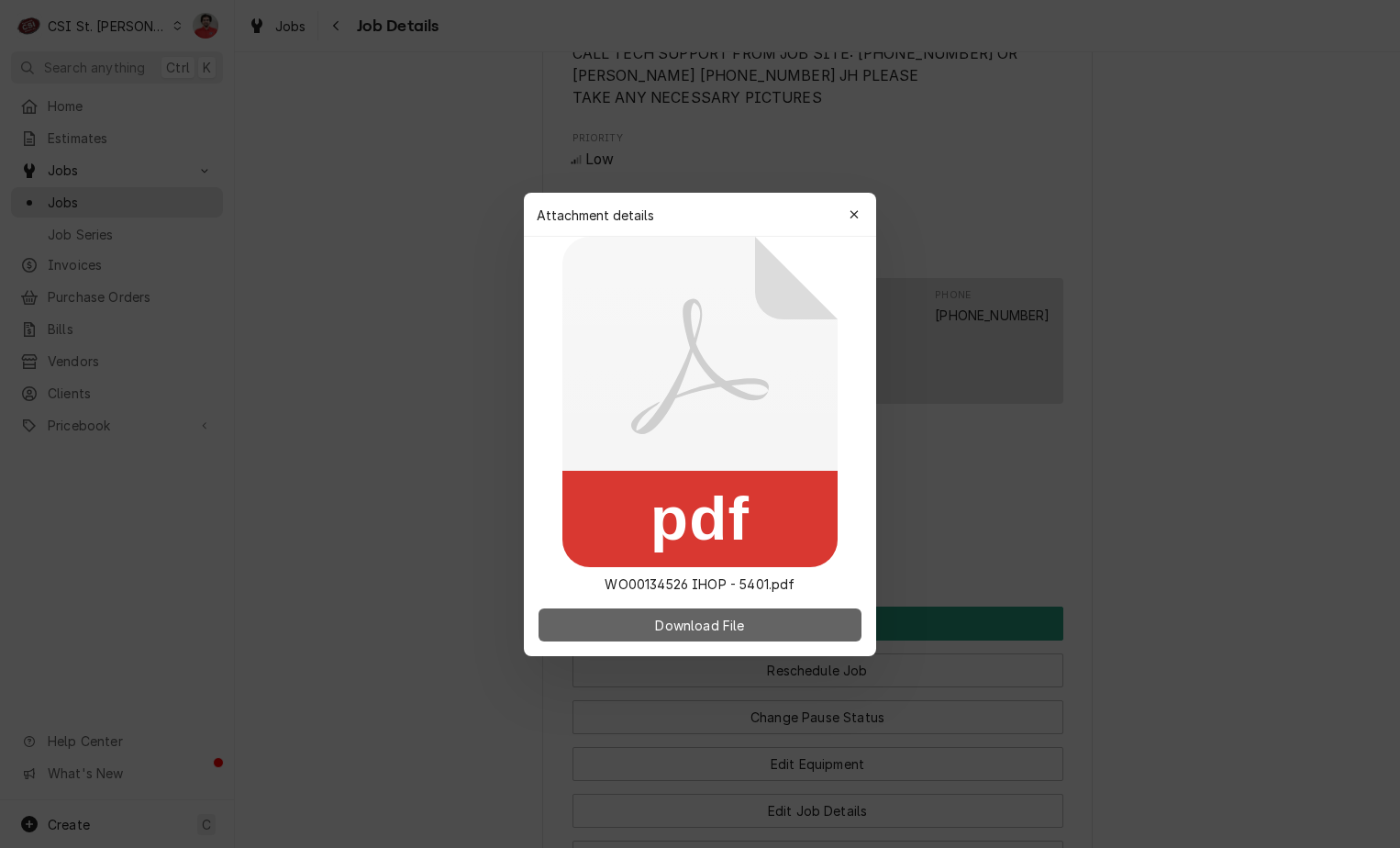
click at [683, 625] on span "Download File" at bounding box center [700, 625] width 97 height 20
click at [850, 215] on icon "button" at bounding box center [854, 215] width 10 height 13
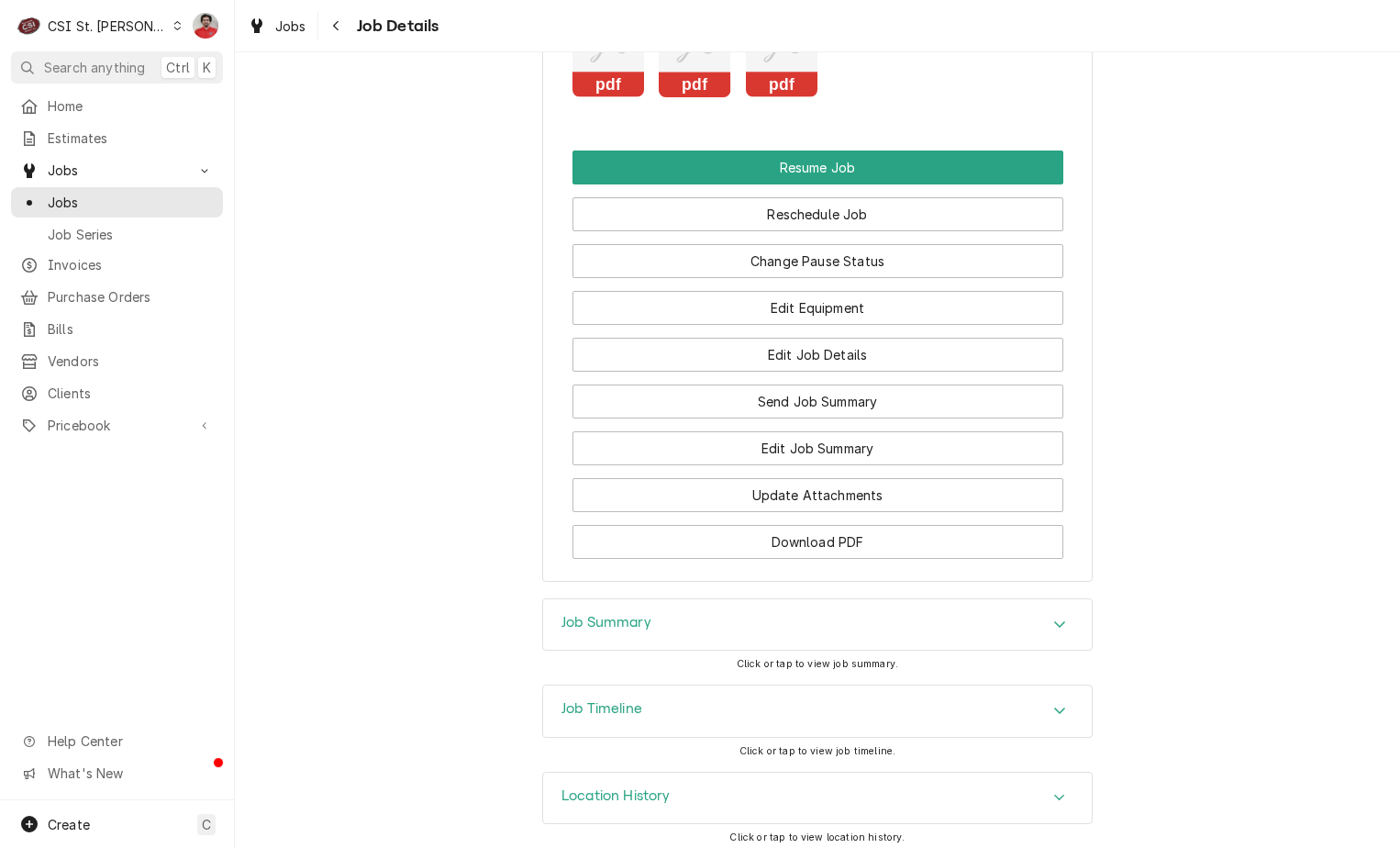
scroll to position [3630, 0]
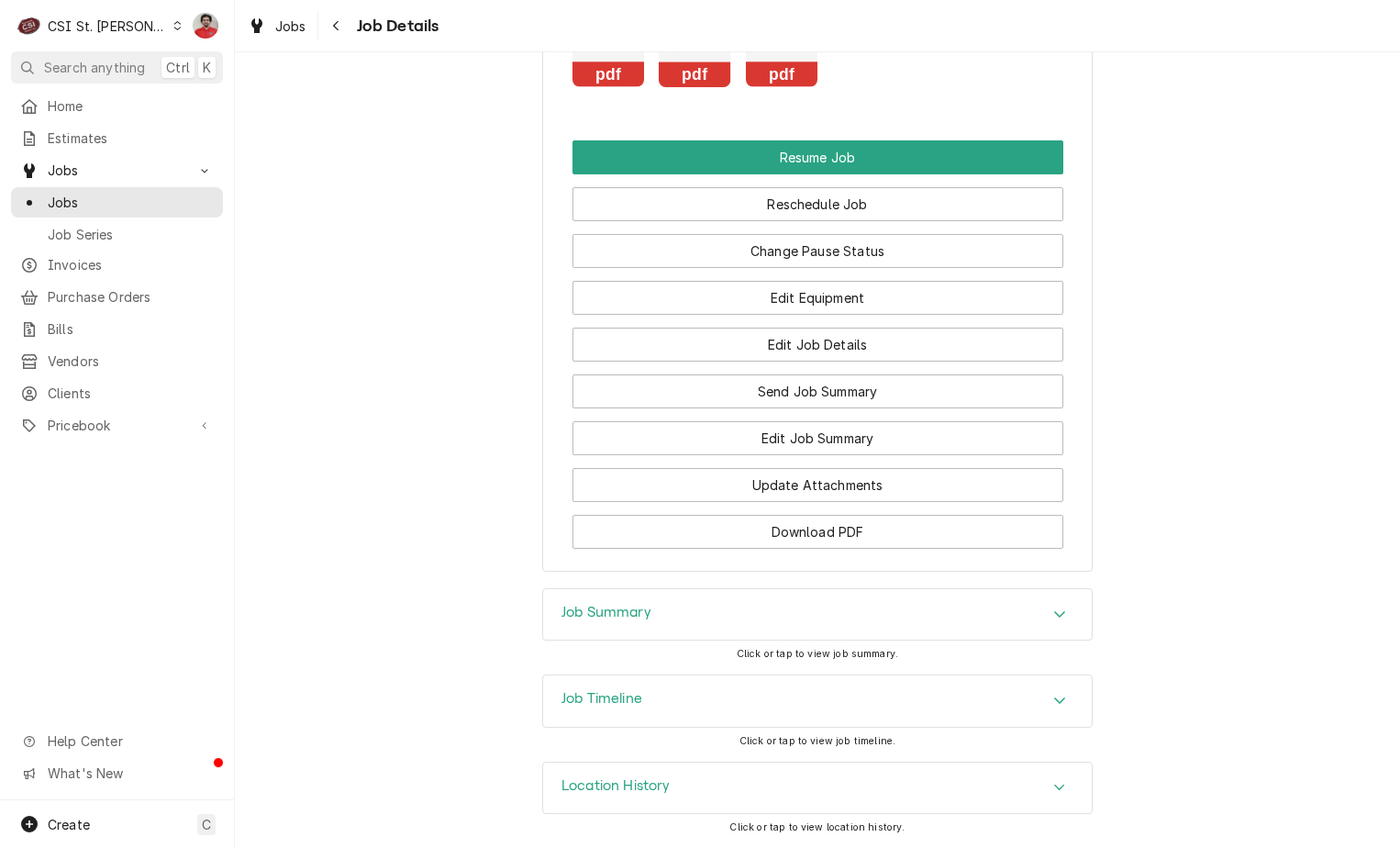
click at [665, 791] on div "Location History" at bounding box center [817, 788] width 549 height 52
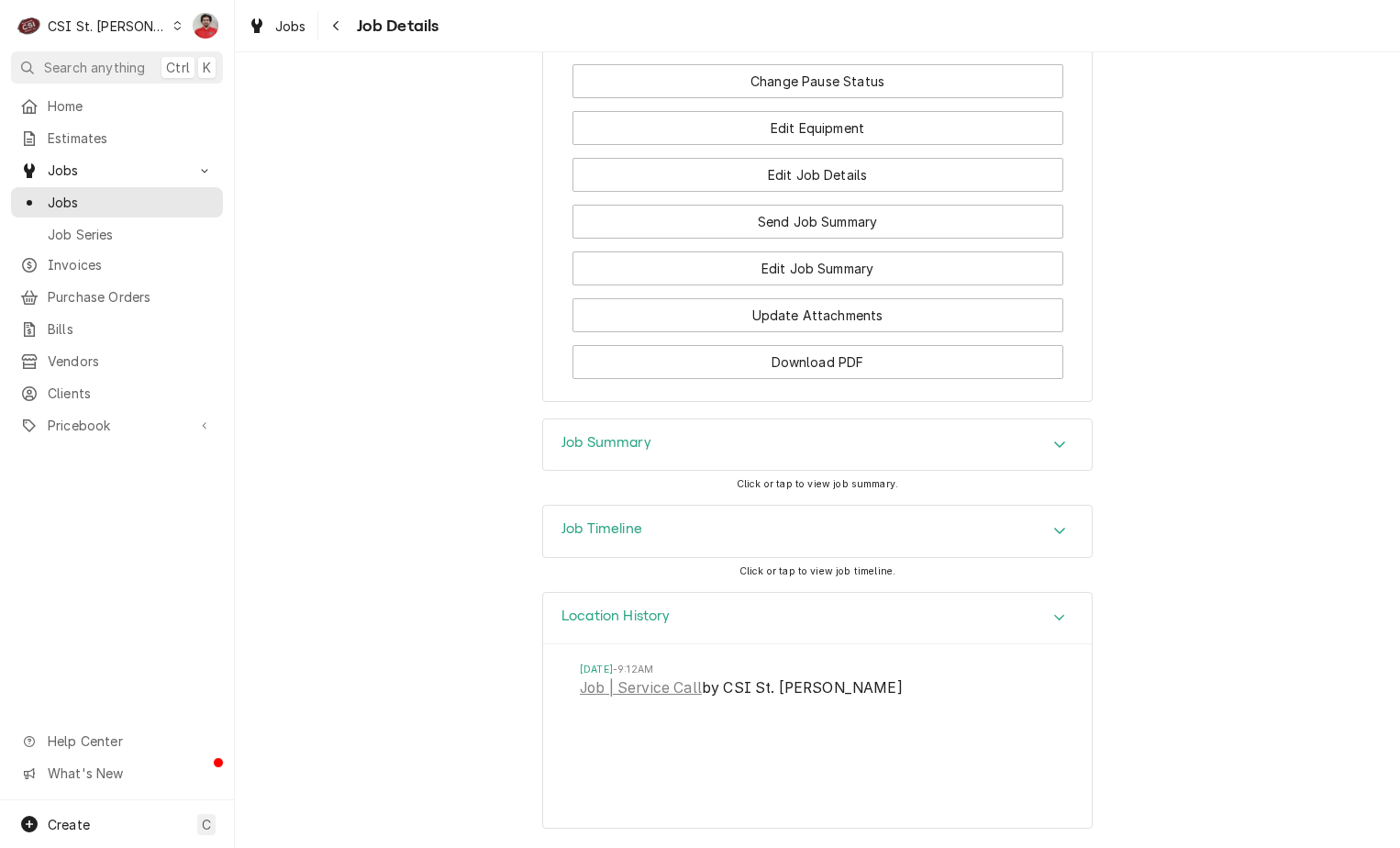
scroll to position [3800, 0]
click at [685, 531] on div "Job Timeline" at bounding box center [817, 531] width 549 height 52
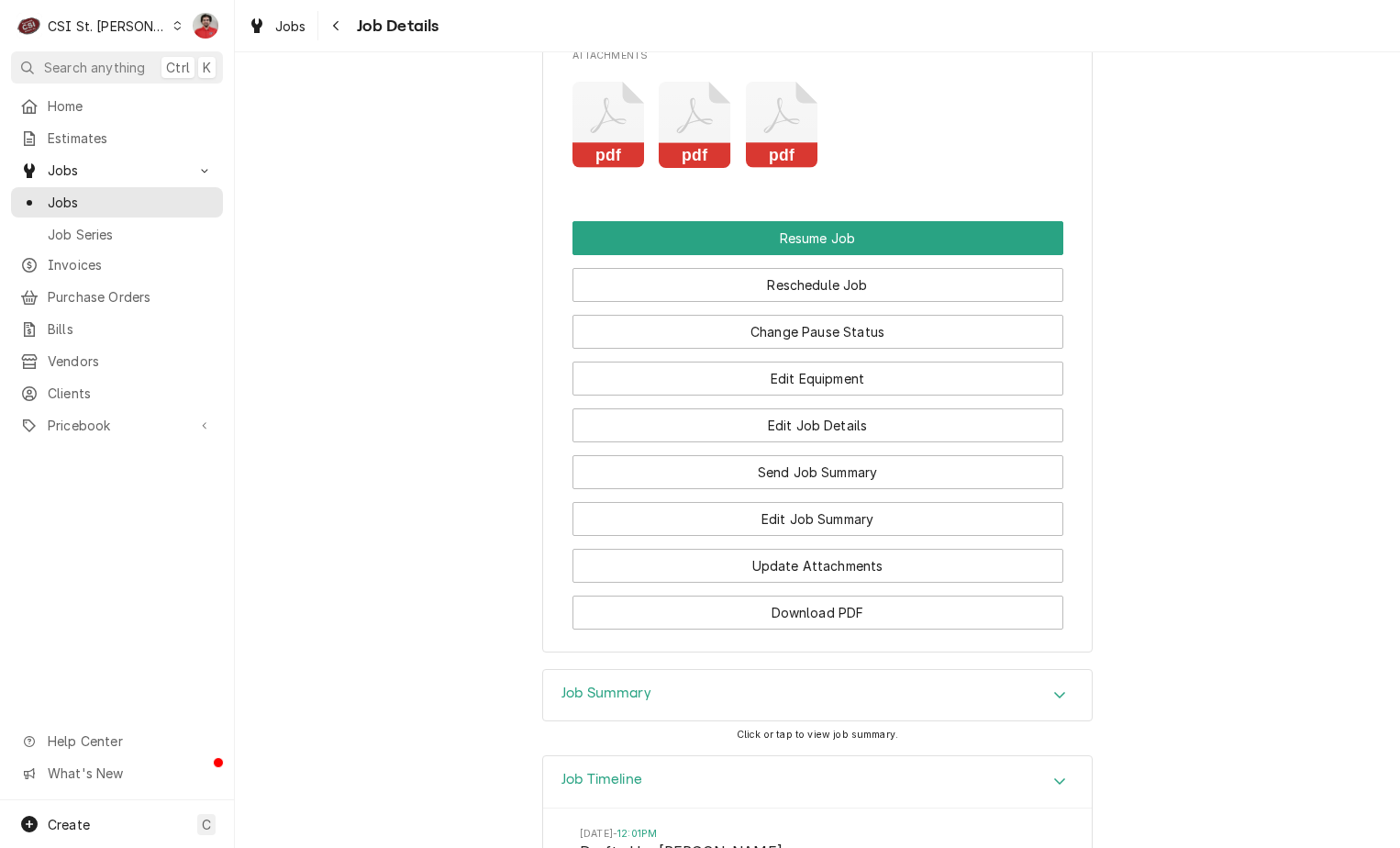
scroll to position [3337, 0]
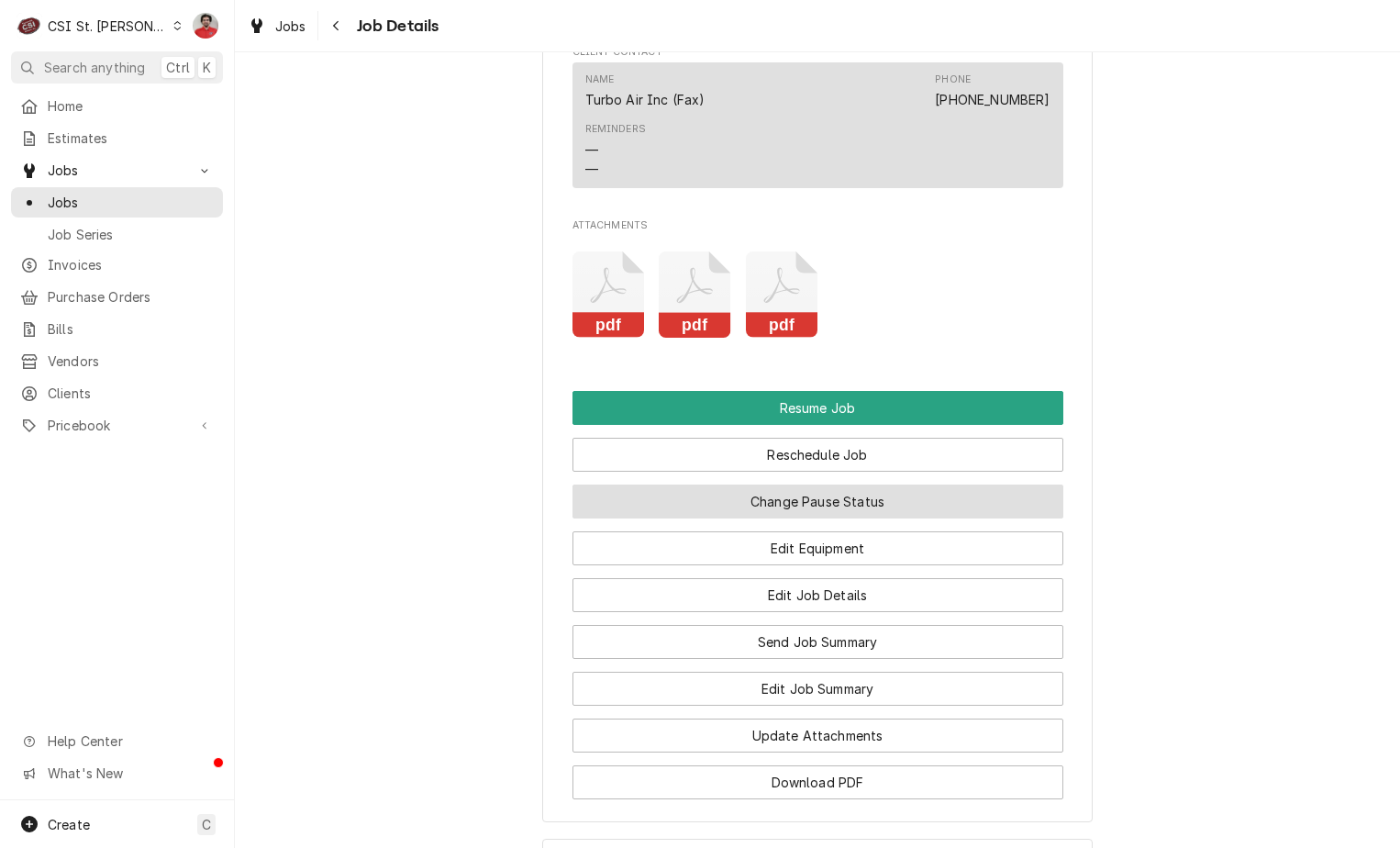
click at [705, 519] on button "Change Pause Status" at bounding box center [819, 502] width 491 height 34
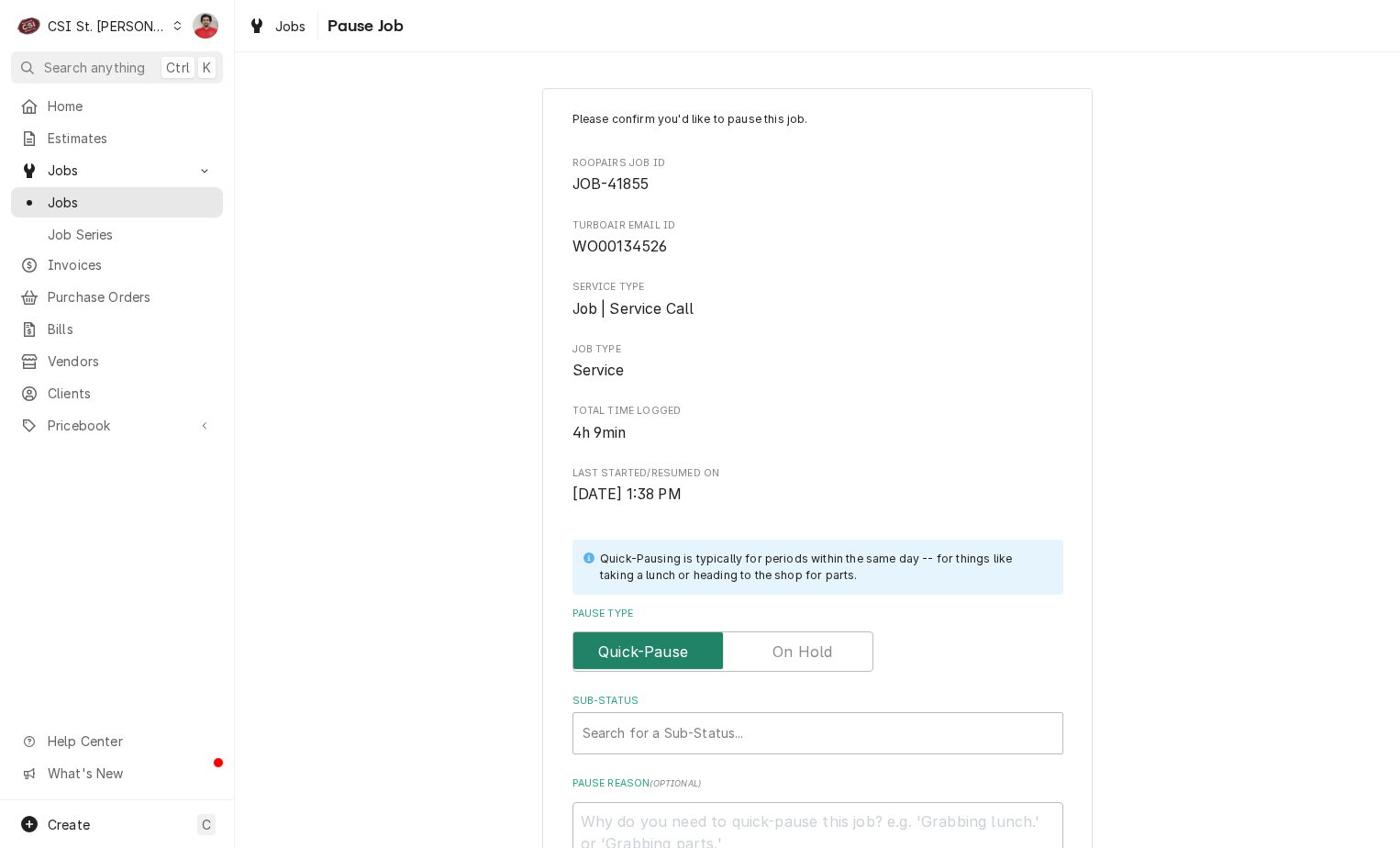
click at [801, 639] on input "Pause Type" at bounding box center [722, 651] width 284 height 40
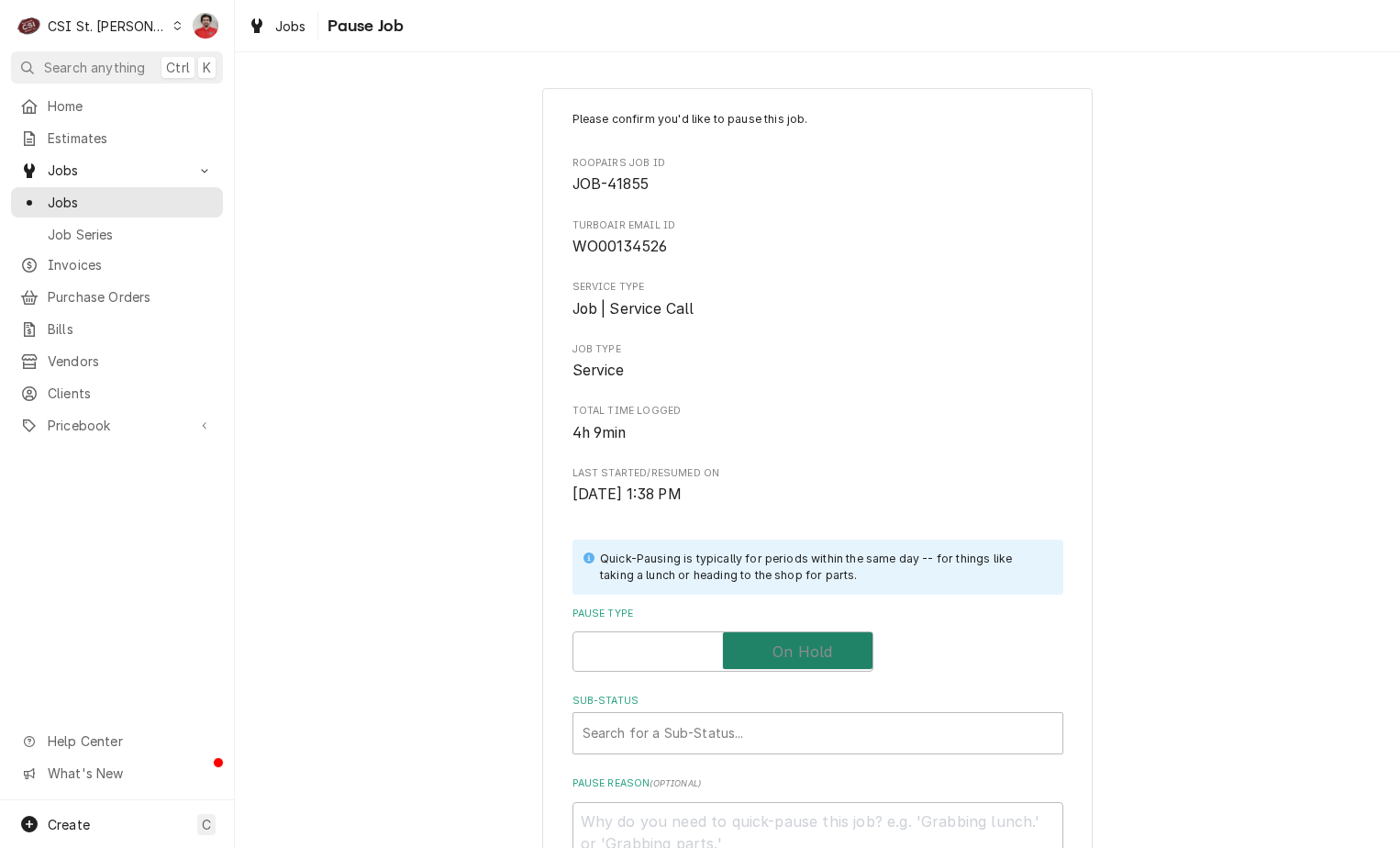
checkbox input "true"
click at [720, 749] on div "Sub-Status" at bounding box center [818, 733] width 471 height 33
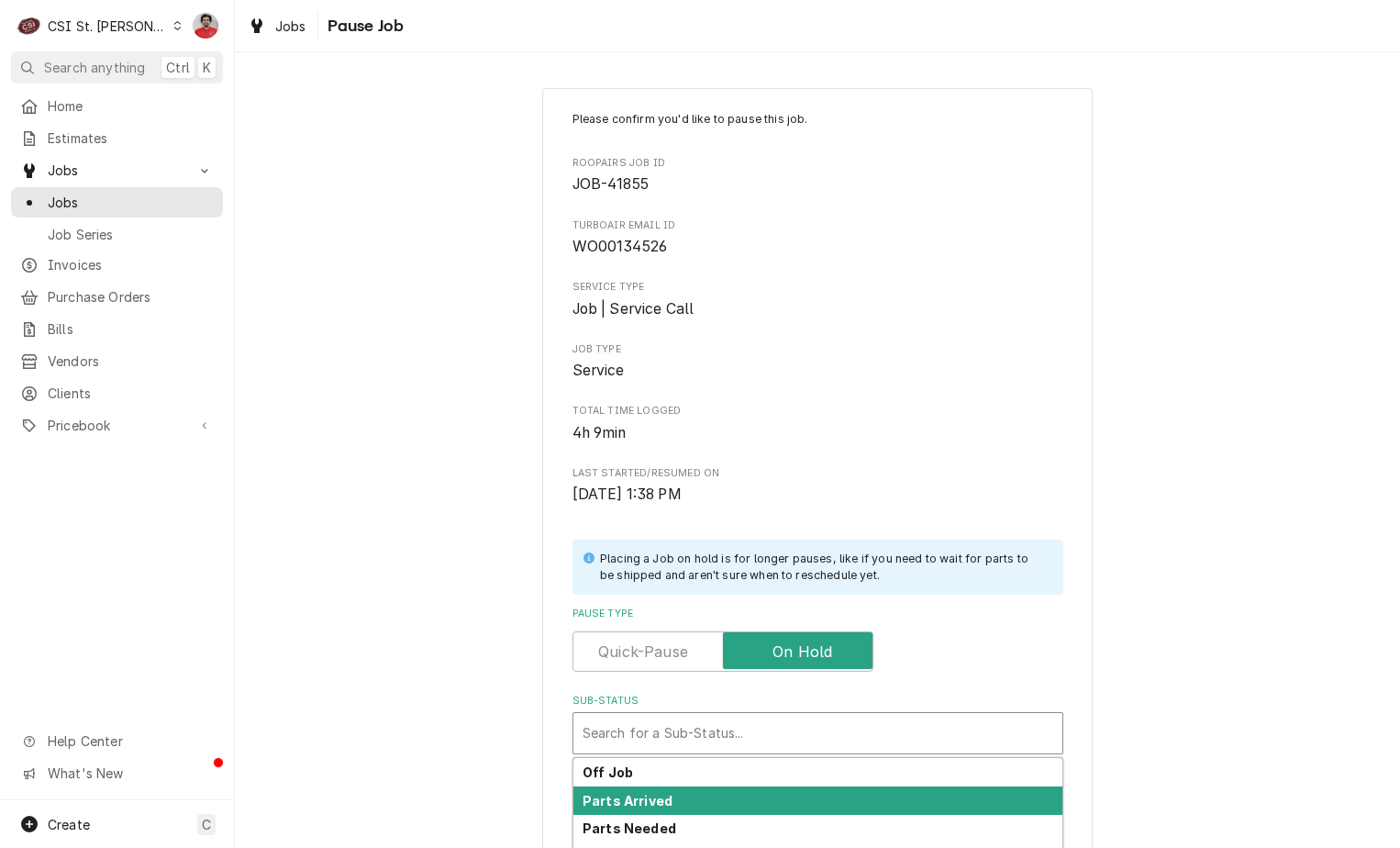
click at [698, 798] on div "Parts Arrived" at bounding box center [819, 801] width 489 height 28
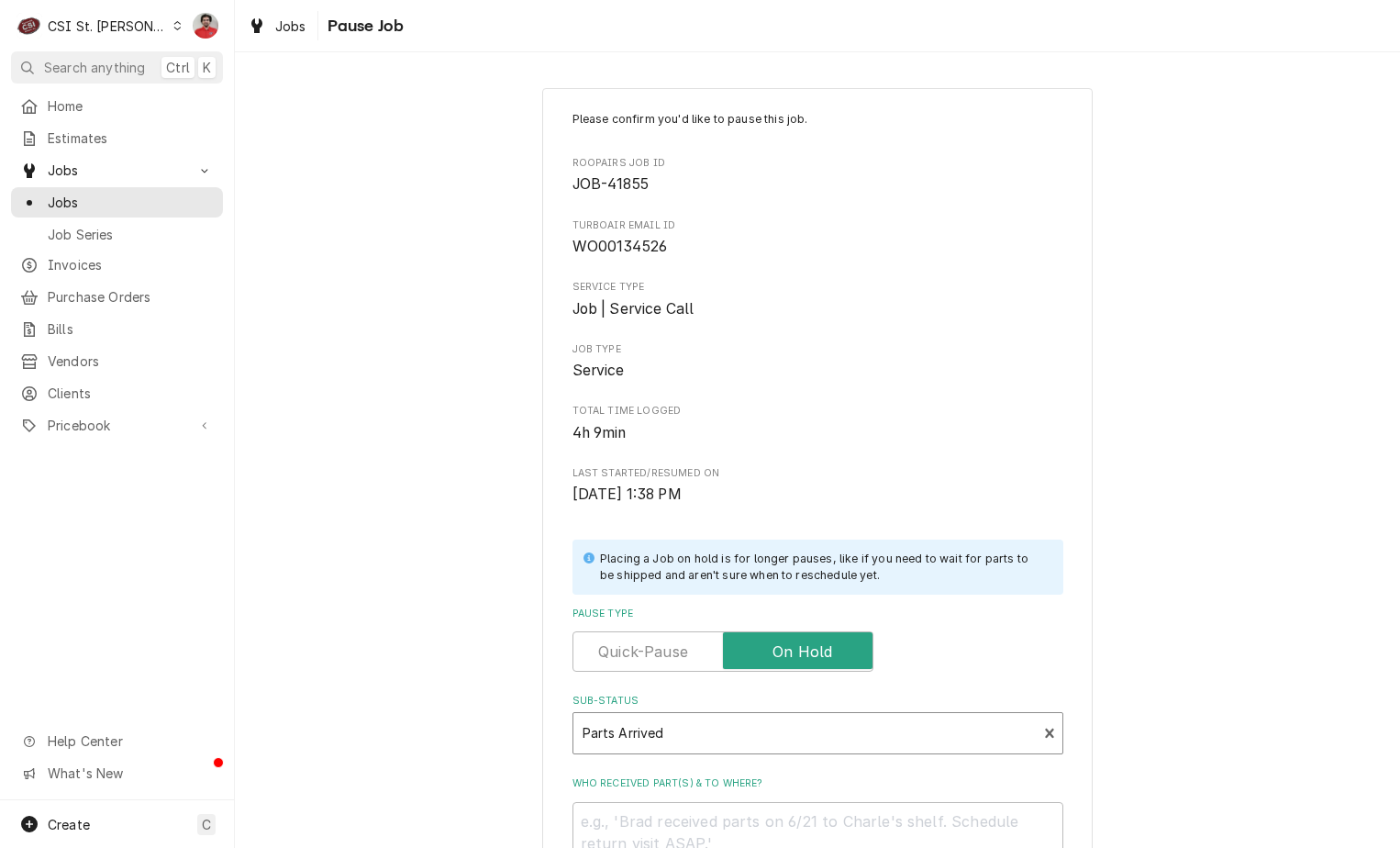
scroll to position [242, 0]
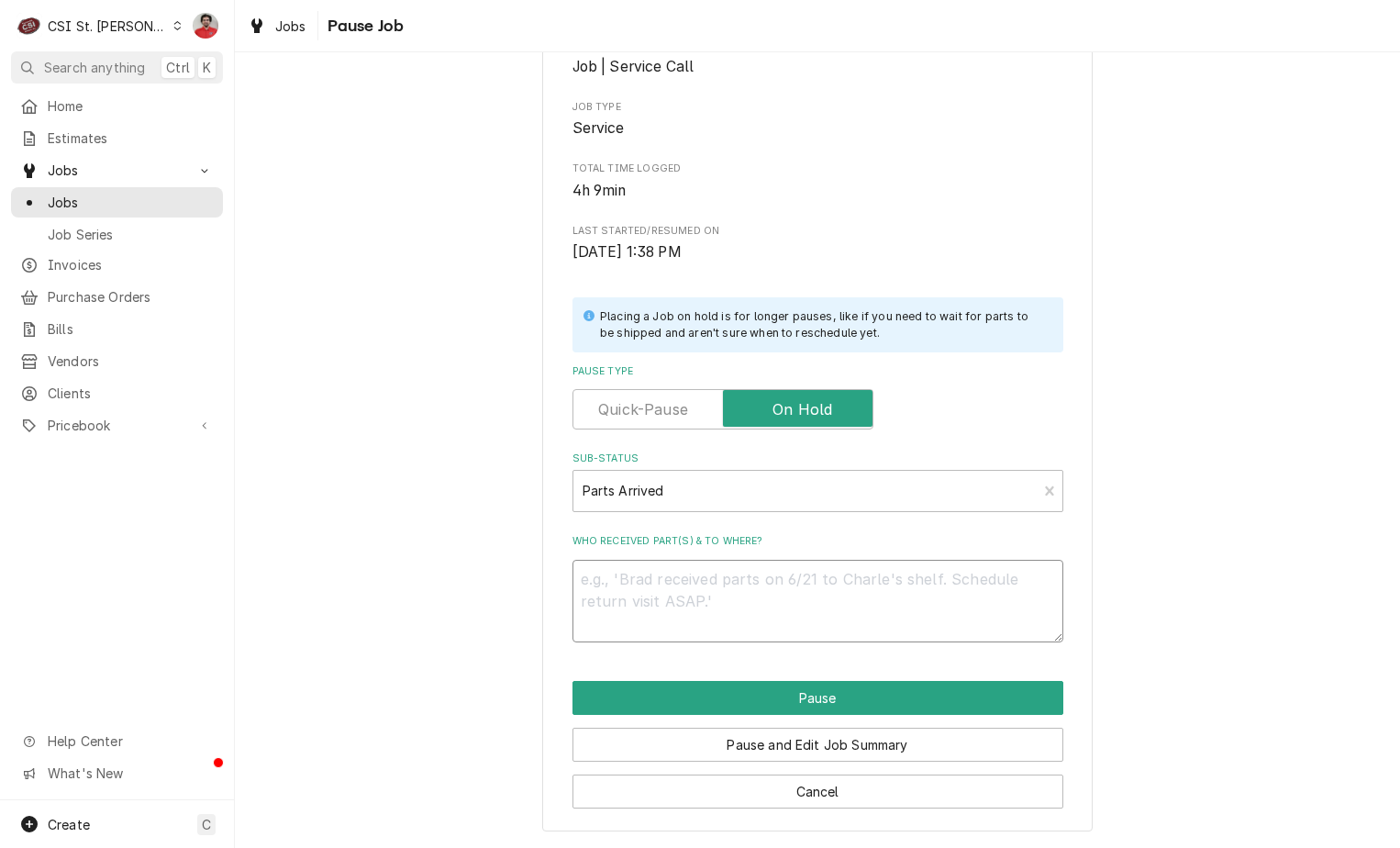
click at [685, 571] on textarea "Who received part(s) & to where?" at bounding box center [819, 601] width 491 height 83
type textarea "x"
type textarea "R"
type textarea "x"
type textarea "RE"
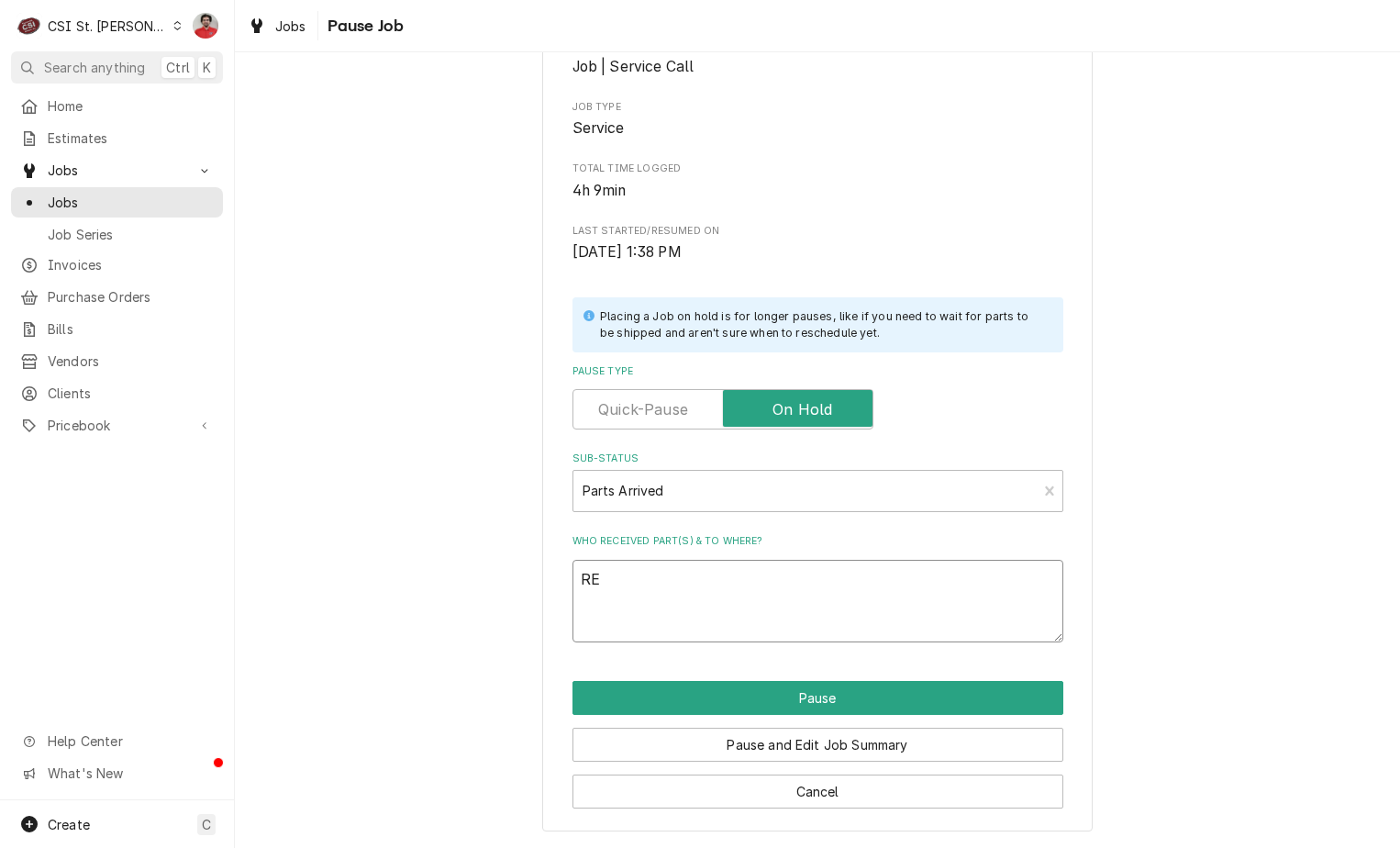
type textarea "x"
type textarea "REc"
type textarea "x"
type textarea "REc"
type textarea "x"
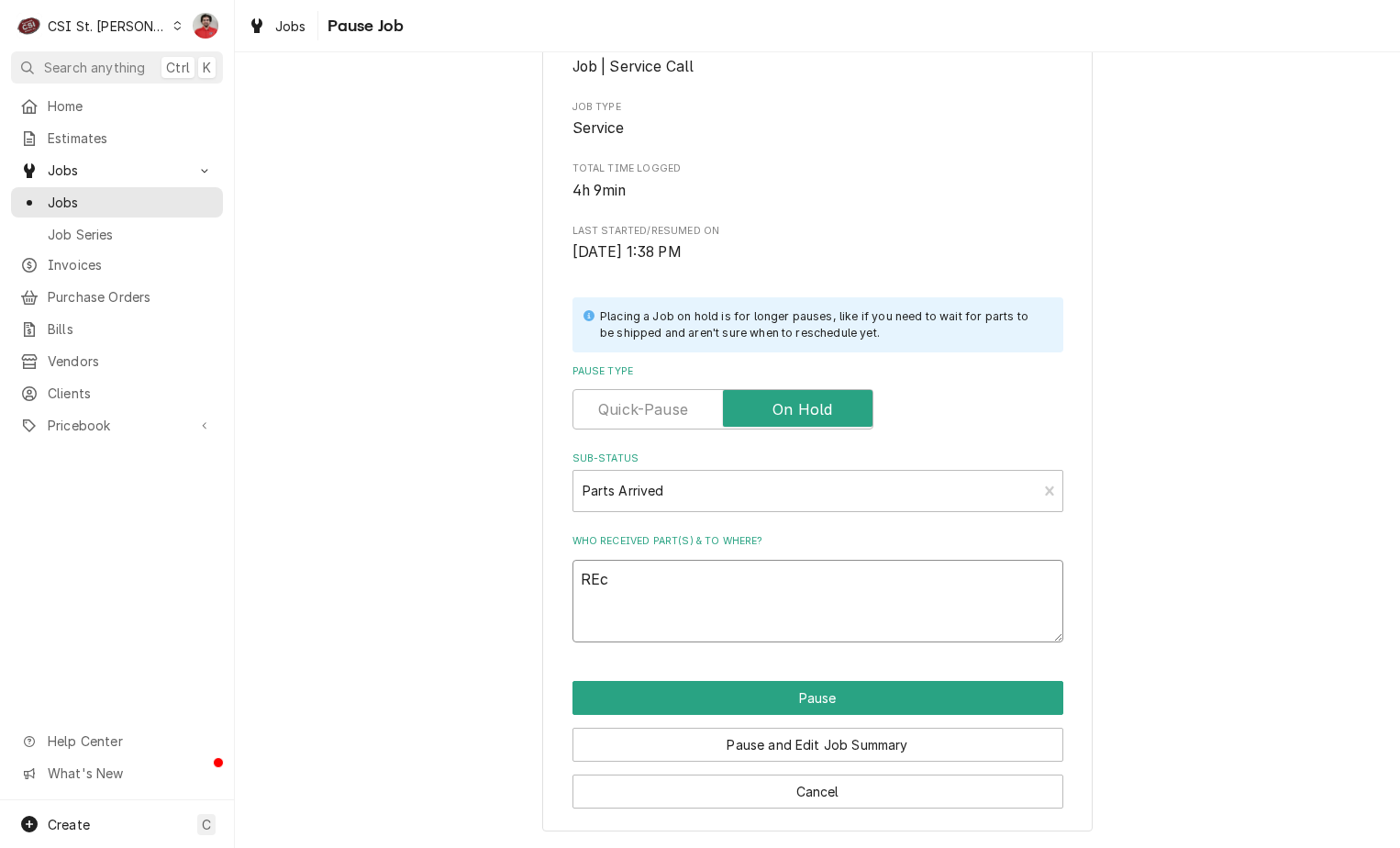
type textarea "REc p"
type textarea "x"
type textarea "REc pa"
type textarea "x"
type textarea "REc p"
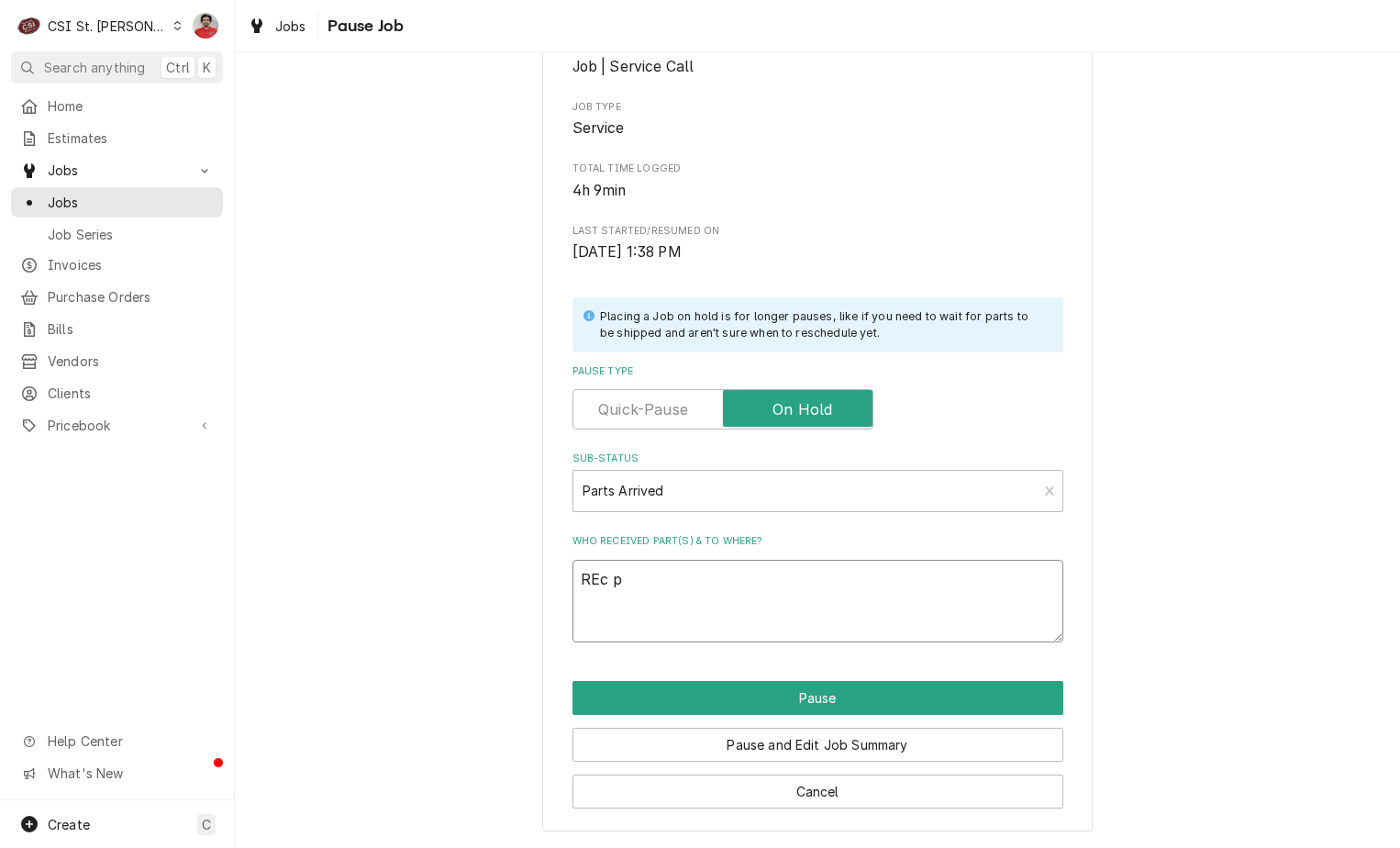
type textarea "x"
type textarea "REc"
type textarea "x"
type textarea "REc"
type textarea "x"
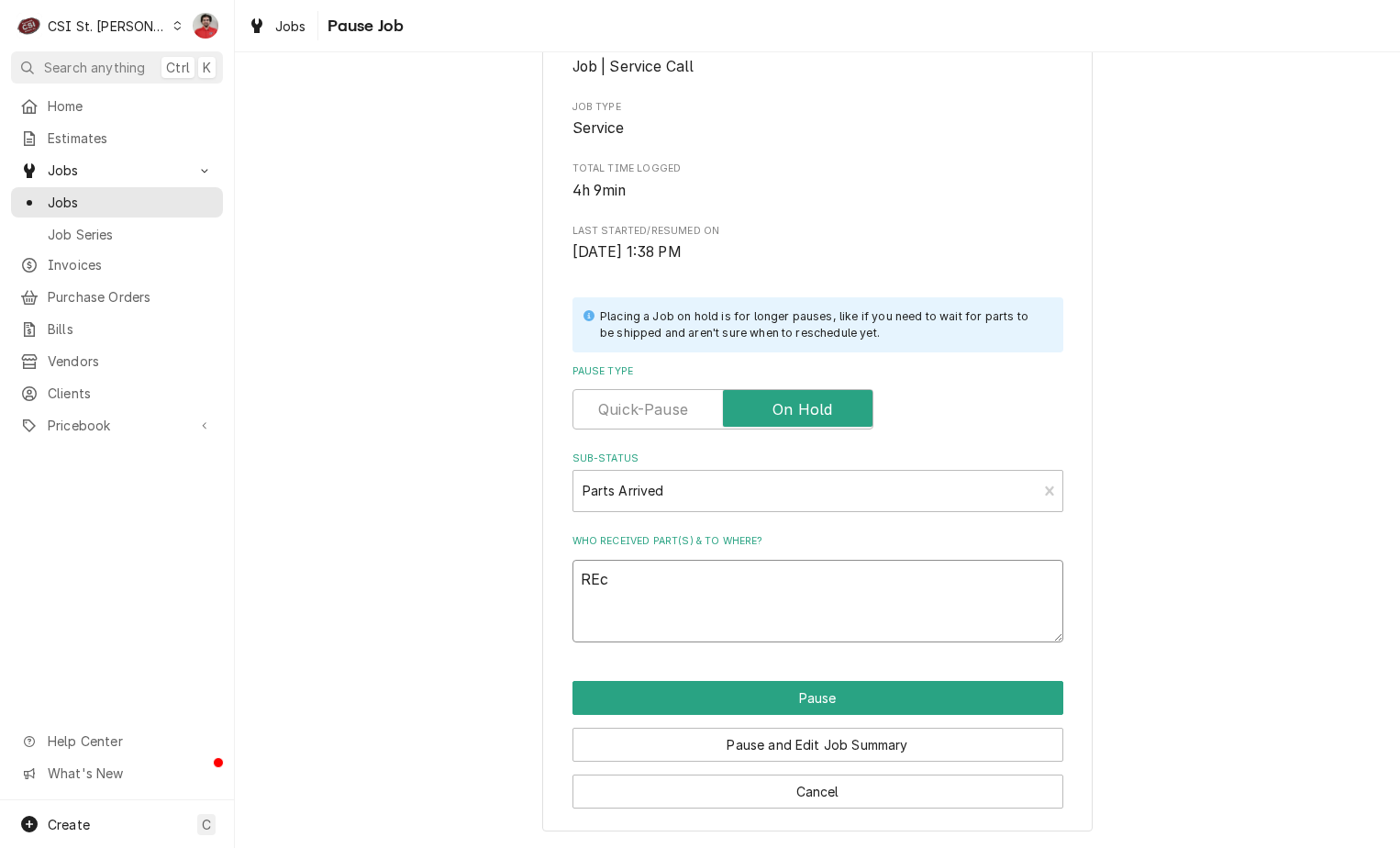
type textarea "RE"
type textarea "x"
type textarea "R"
type textarea "x"
type textarea "Re"
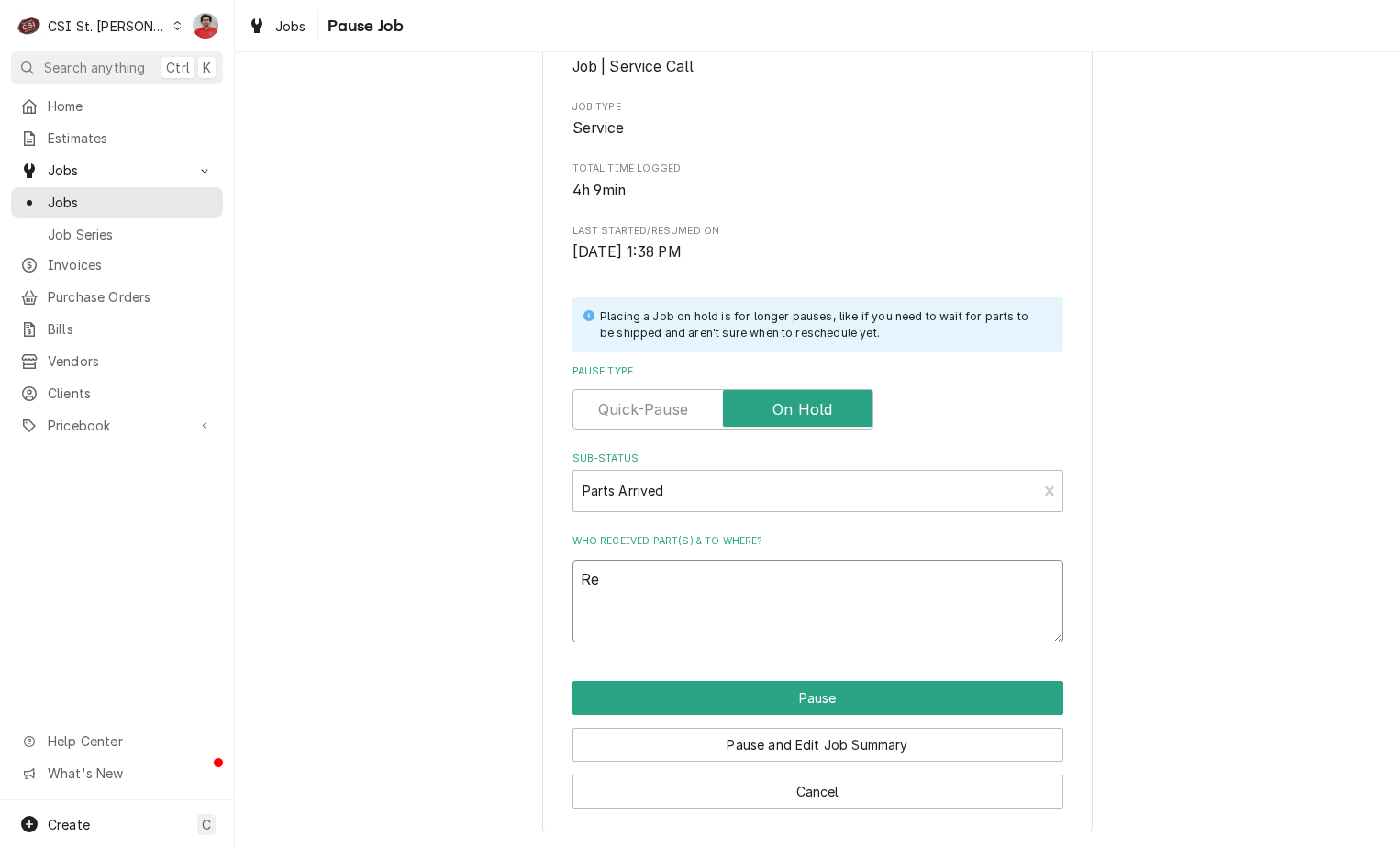
type textarea "x"
type textarea "Rec"
type textarea "x"
type textarea "Rec"
type textarea "x"
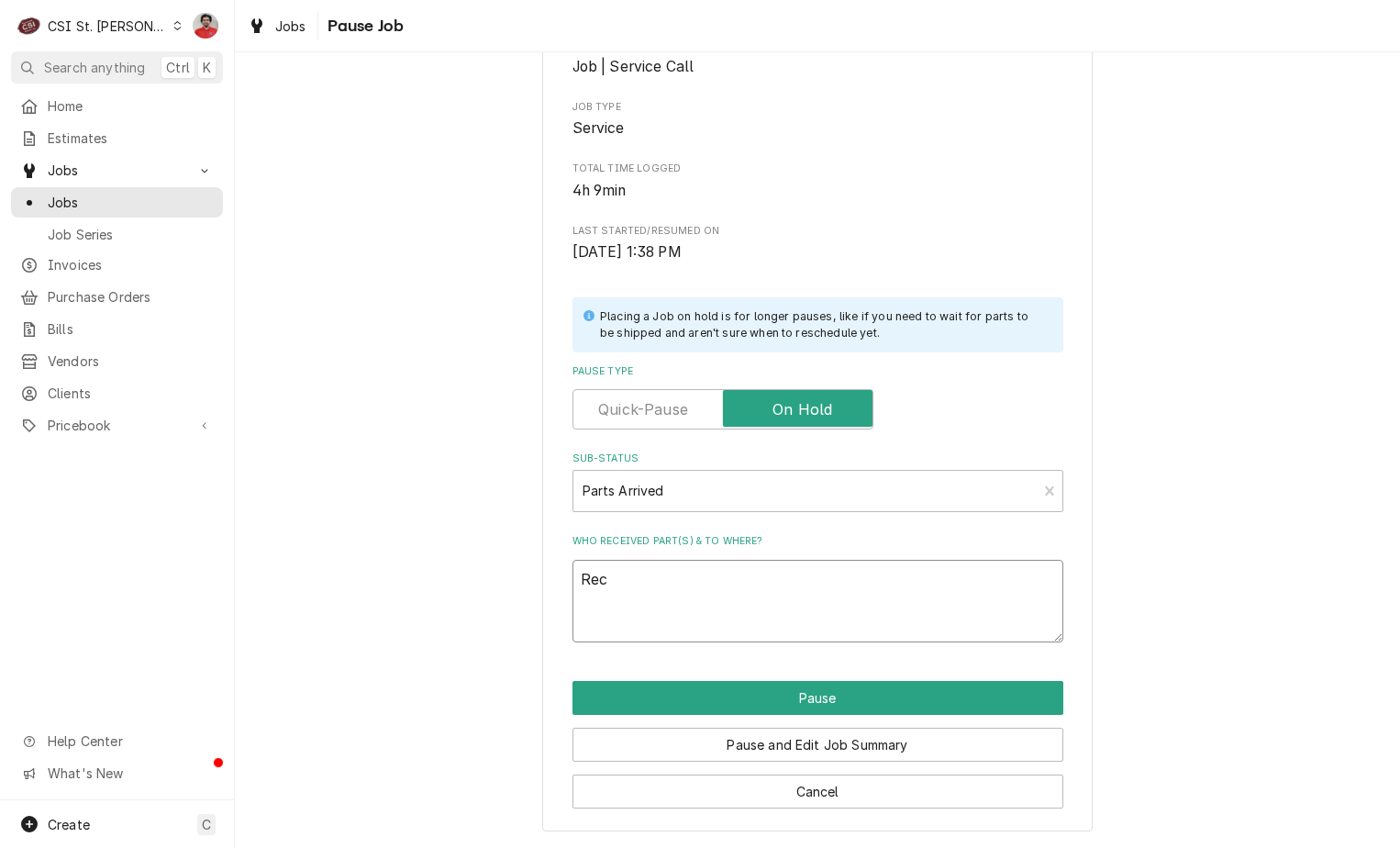
type textarea "Rec P"
type textarea "x"
type textarea "Rec"
type textarea "x"
type textarea "Rec p"
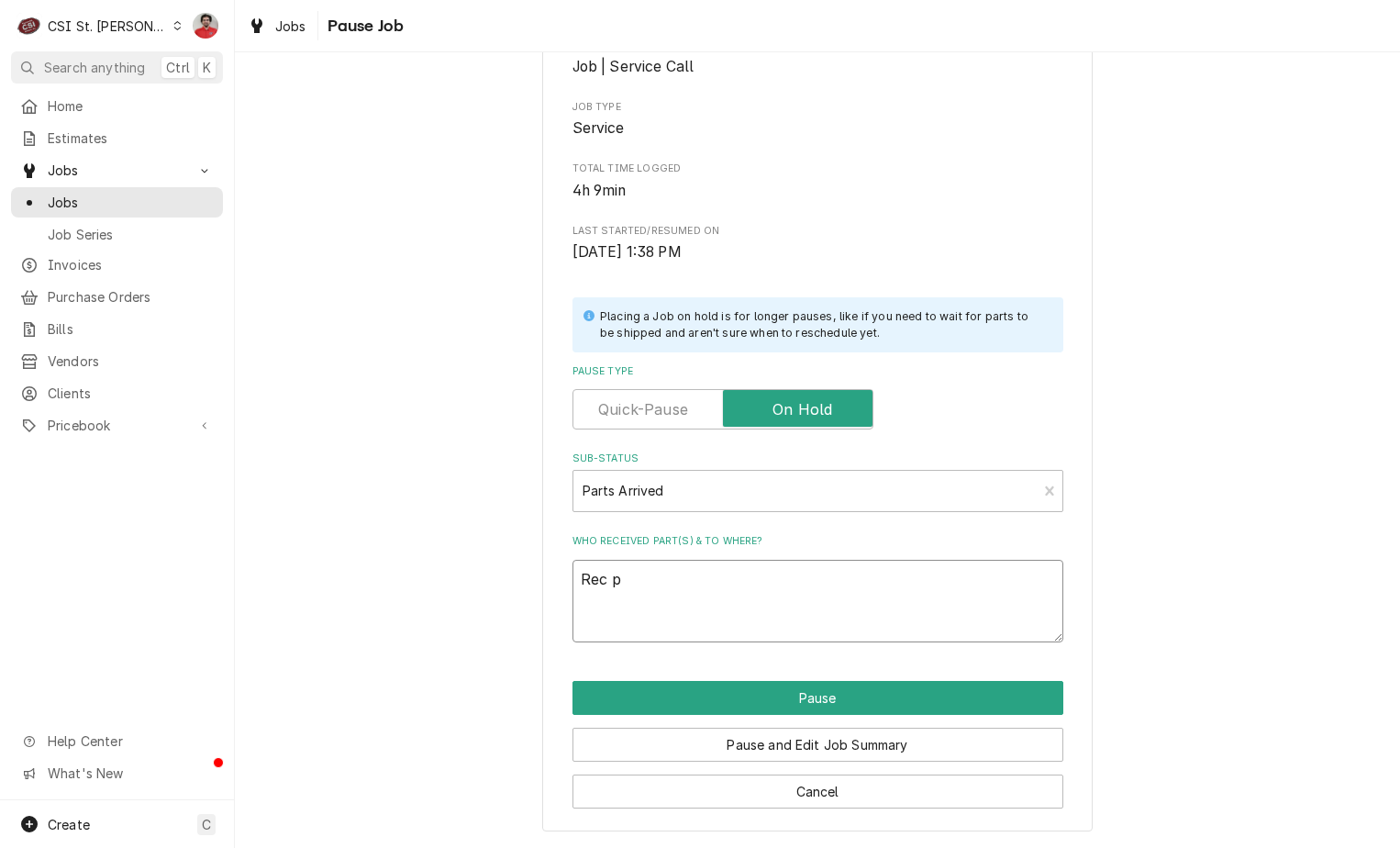
type textarea "x"
type textarea "Rec pa"
type textarea "x"
type textarea "Rec par"
type textarea "x"
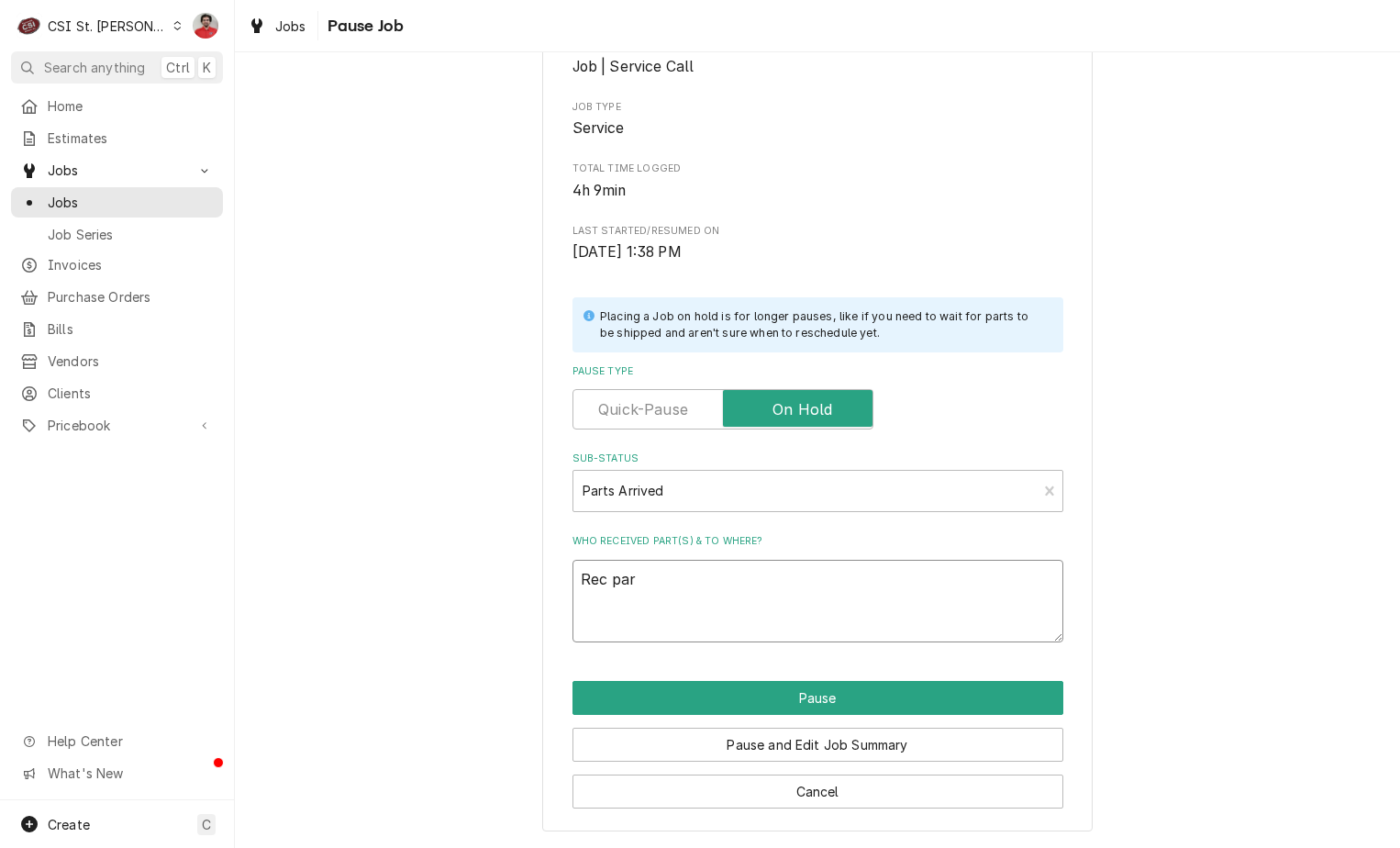
type textarea "Rec part"
type textarea "x"
type textarea "Rec part"
type textarea "x"
type textarea "Rec part t"
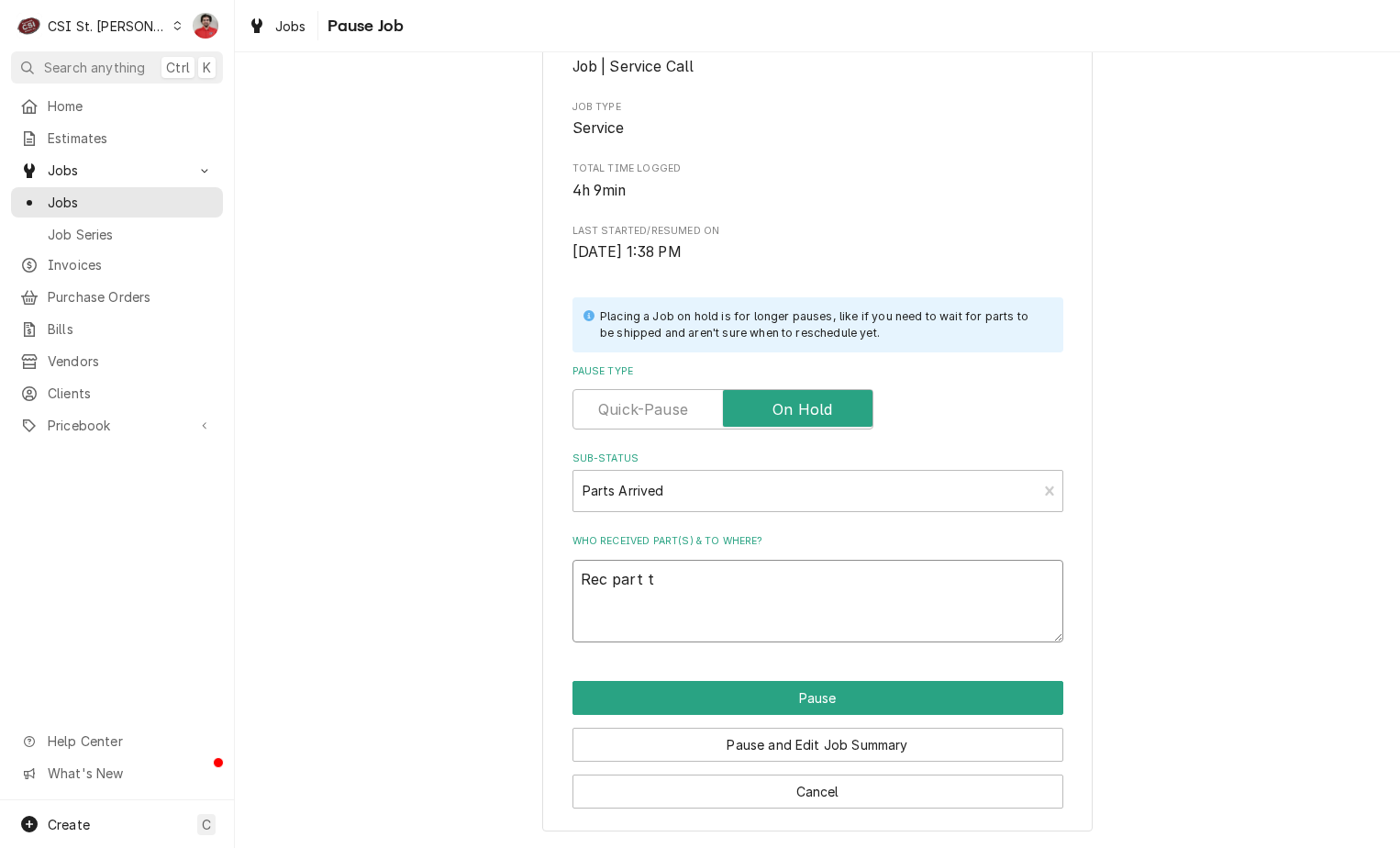
type textarea "x"
type textarea "Rec part to"
type textarea "x"
type textarea "Rec part to"
type textarea "x"
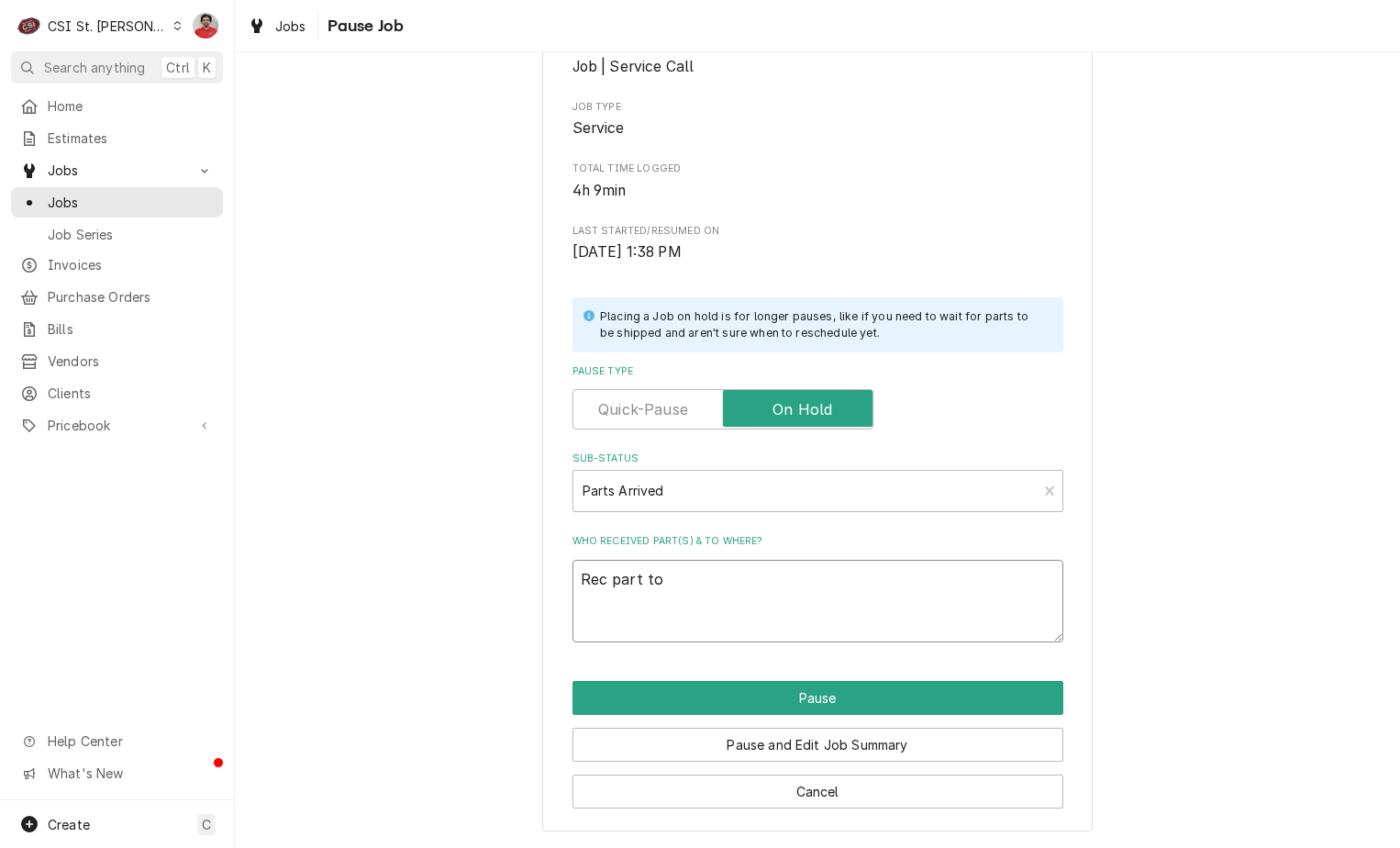
type textarea "Rec part to K"
type textarea "x"
type textarea "Rec part to"
type textarea "x"
type textarea "Rec part to M"
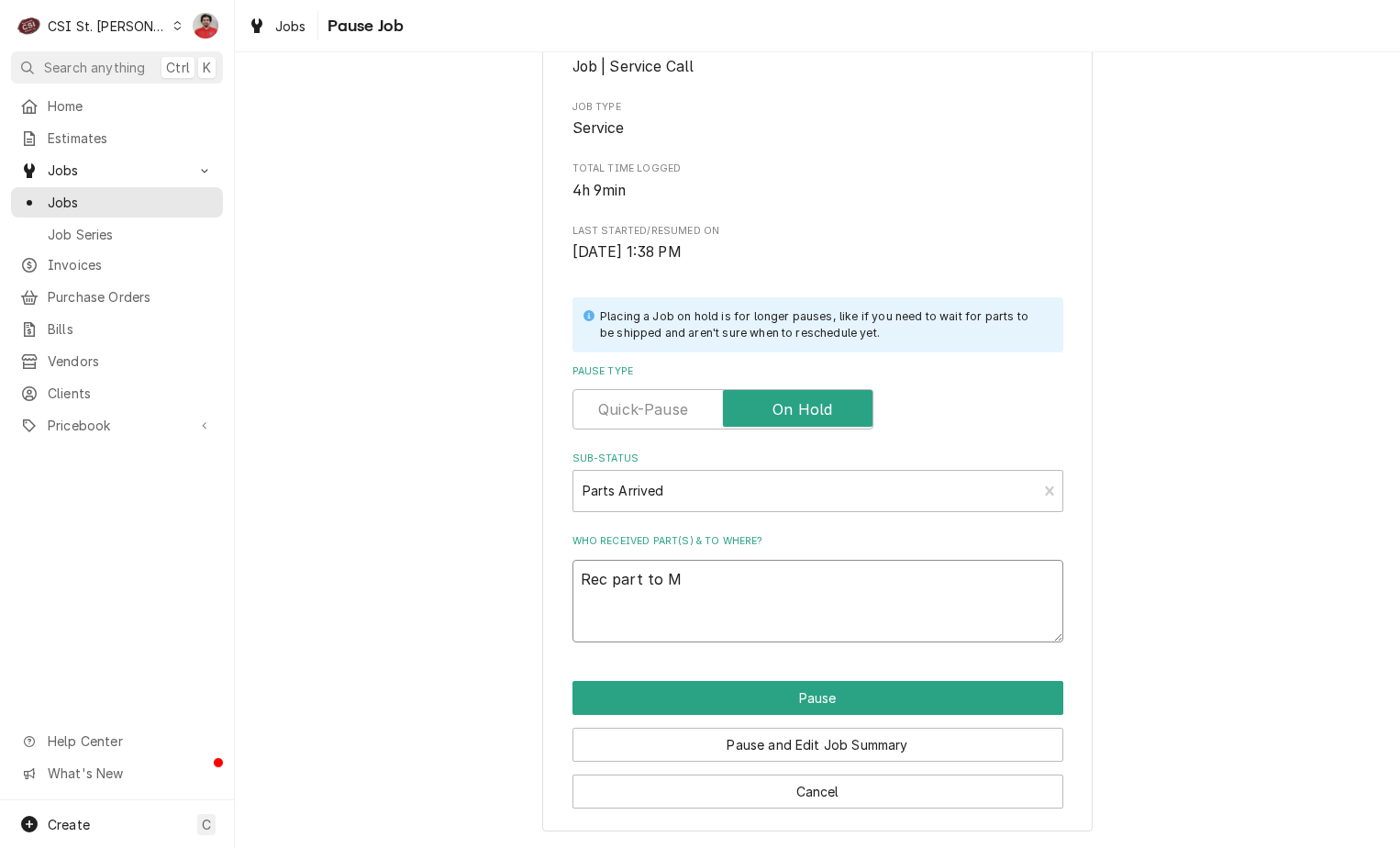
type textarea "x"
type textarea "Rec part to Mi"
type textarea "x"
type textarea "Rec part to Mik"
type textarea "x"
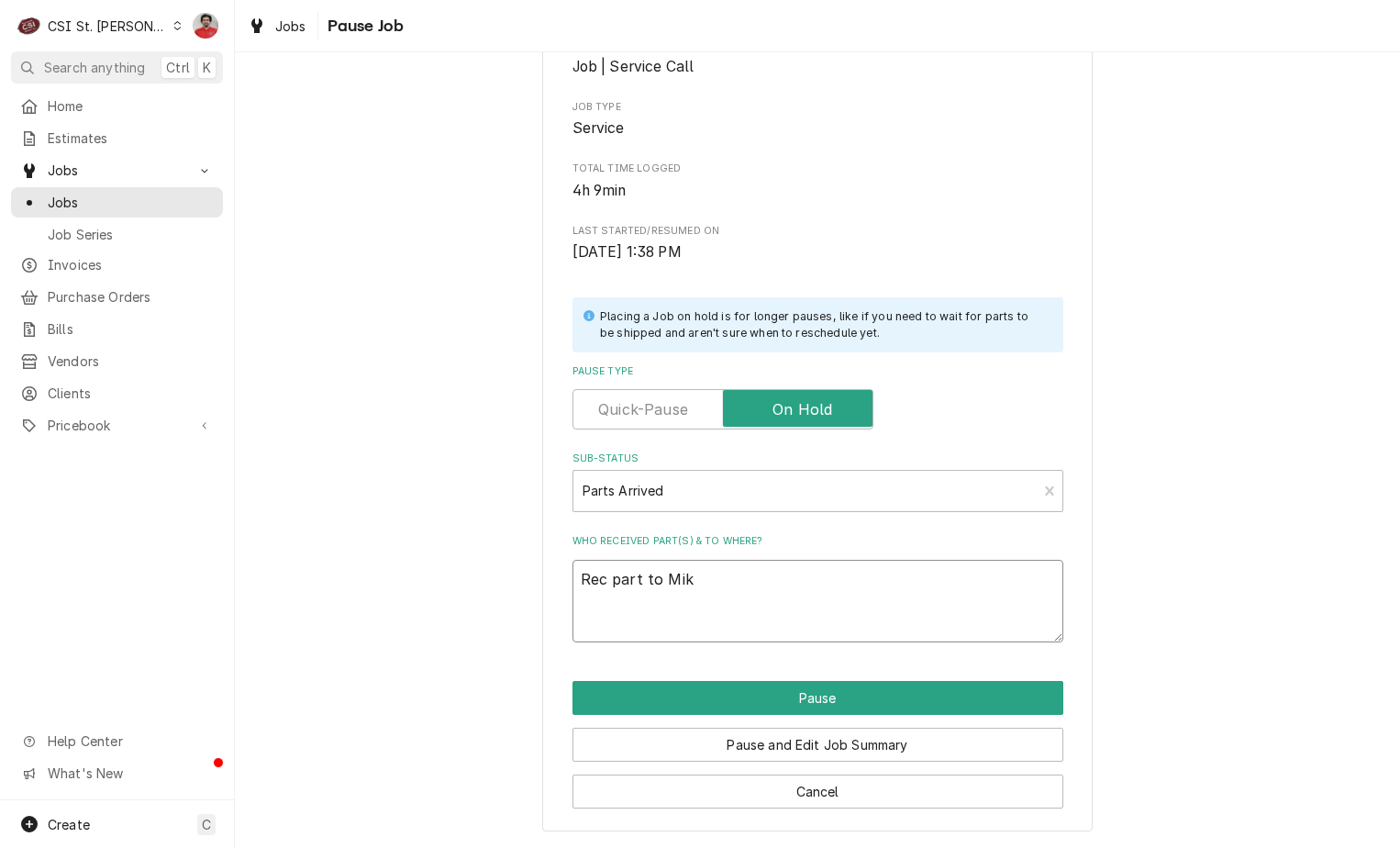
type textarea "Rec part to Mike"
type textarea "x"
type textarea "Rec part to Mike"
type textarea "x"
type textarea "Rec part to Mike B"
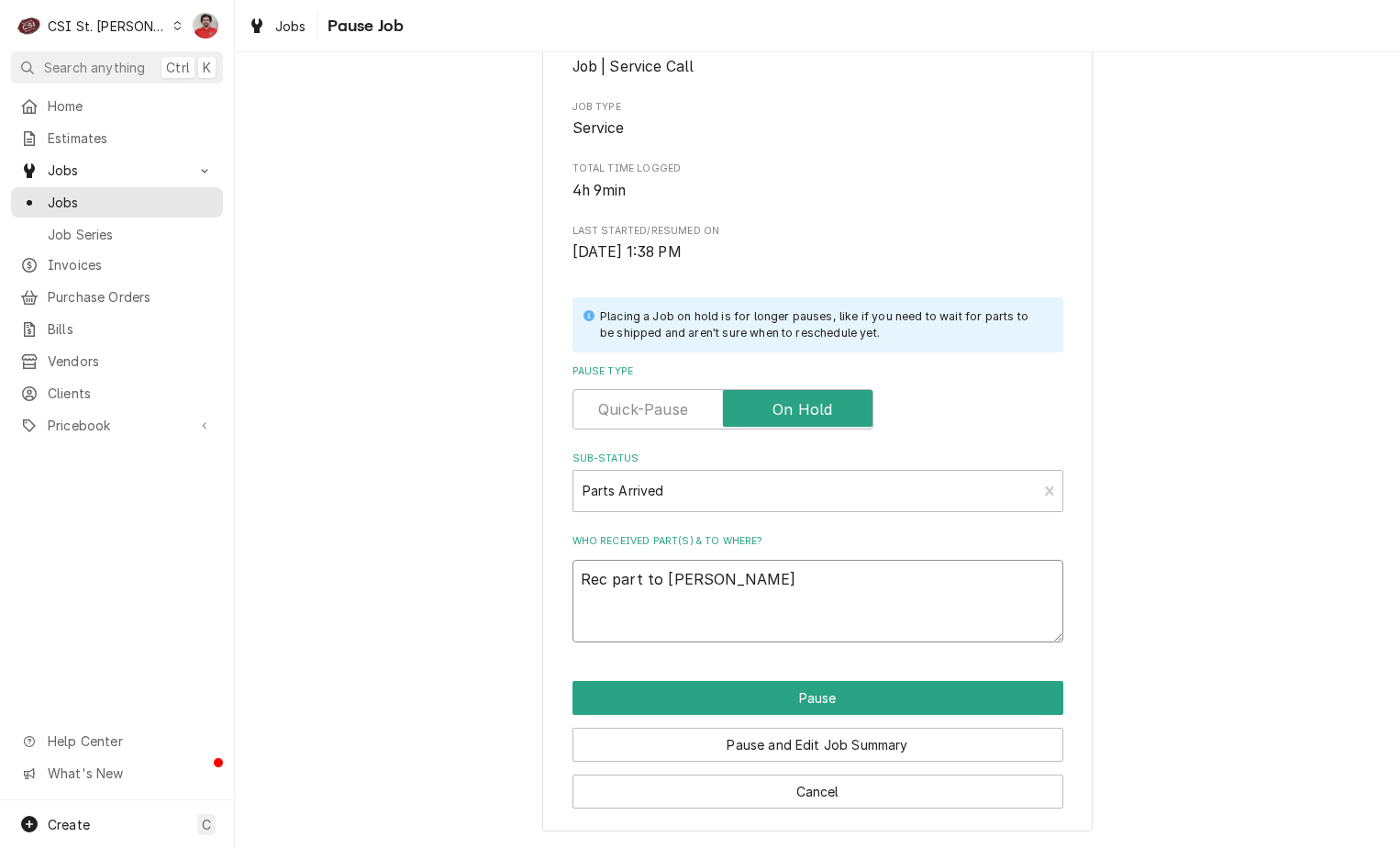
type textarea "x"
type textarea "Rec part to Mike B'"
type textarea "x"
type textarea "Rec part to Mike B'"
type textarea "x"
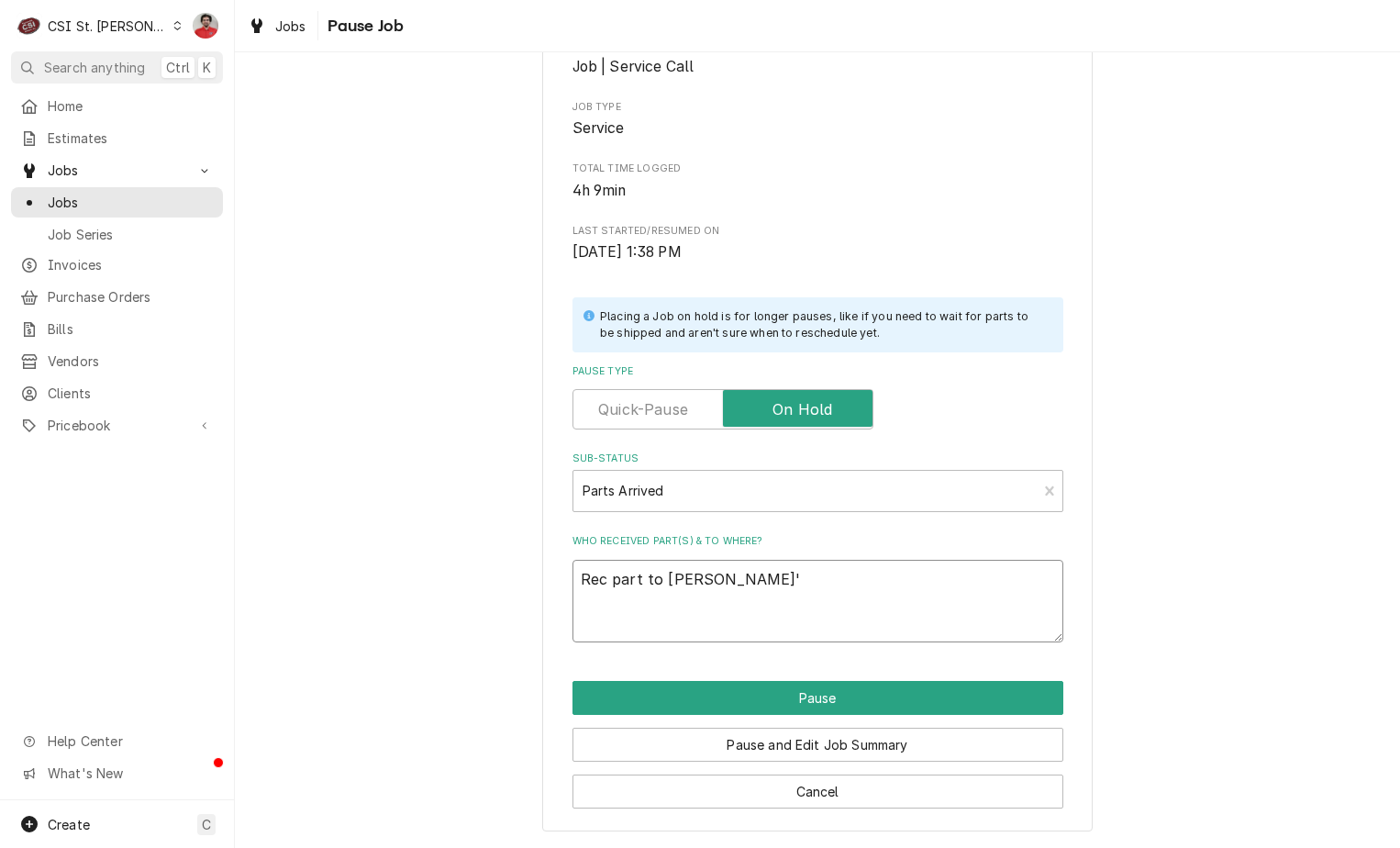
type textarea "Rec part to Mike B' s"
type textarea "x"
type textarea "Rec part to Mike B' sh"
type textarea "x"
type textarea "Rec part to Mike B' s"
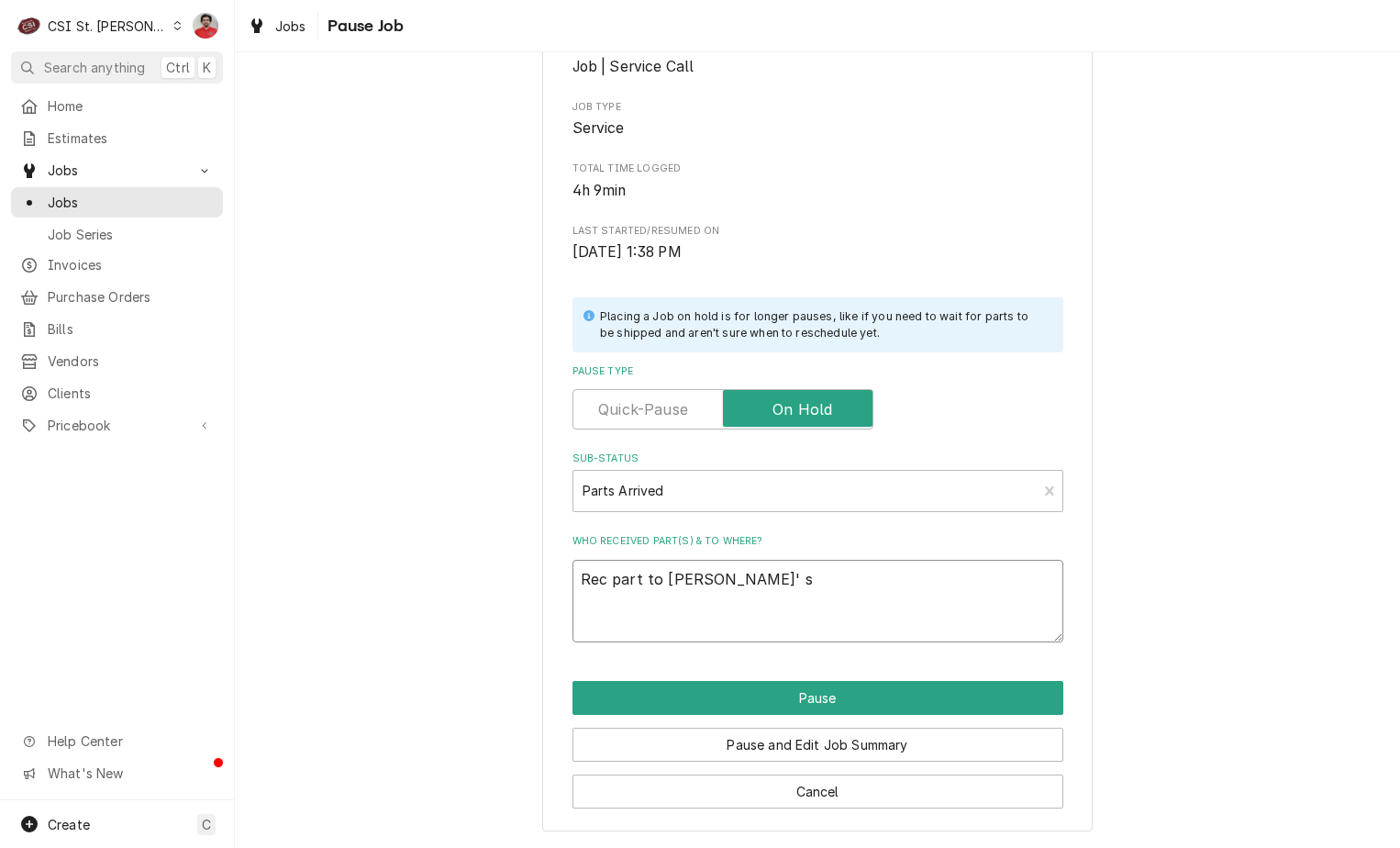
type textarea "x"
type textarea "Rec part to Mike B'"
type textarea "x"
type textarea "Rec part to Mike B'"
type textarea "x"
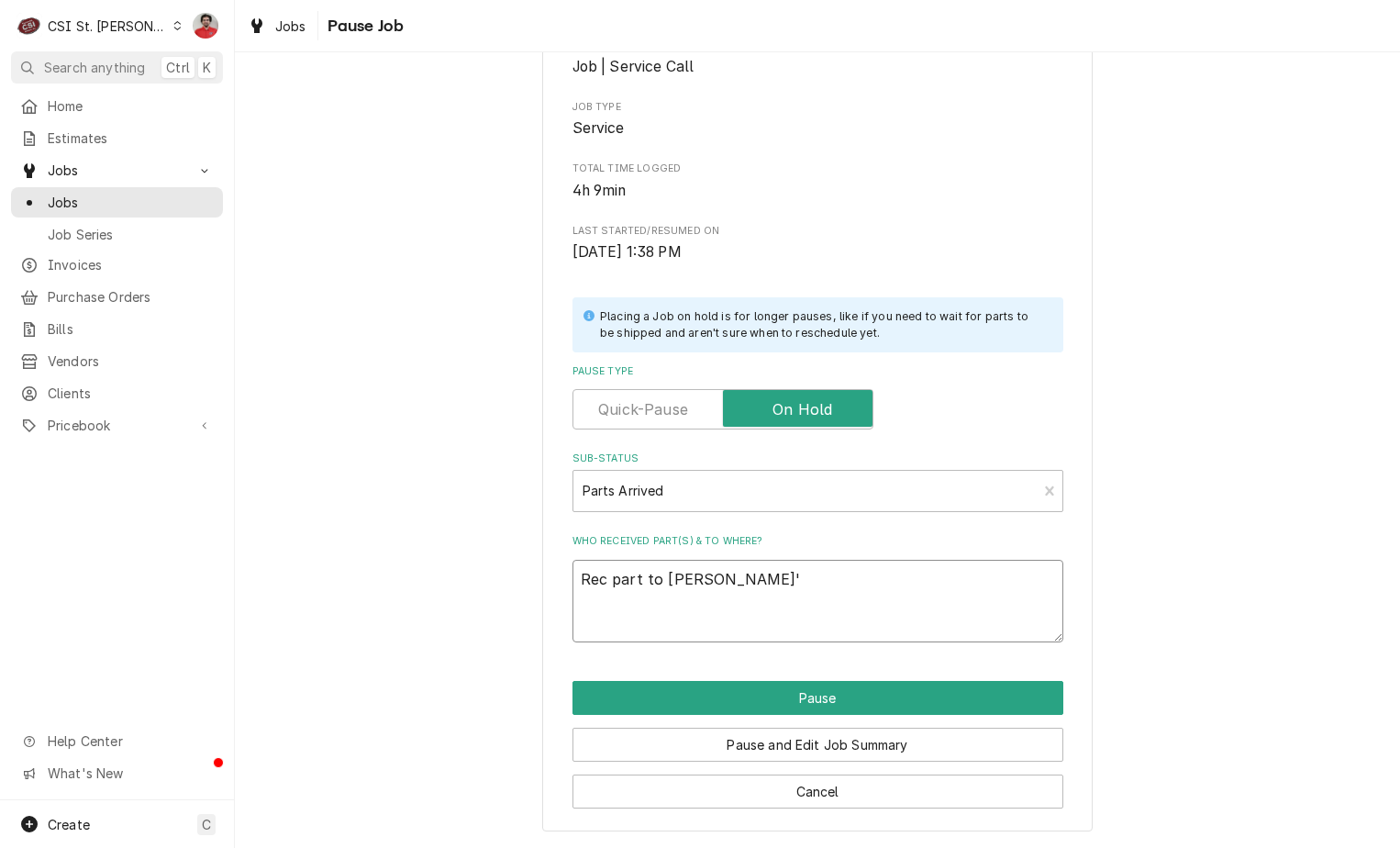
type textarea "Rec part to Mike B's"
type textarea "x"
type textarea "Rec part to Mike B's"
type textarea "x"
type textarea "Rec part to Mike B's s"
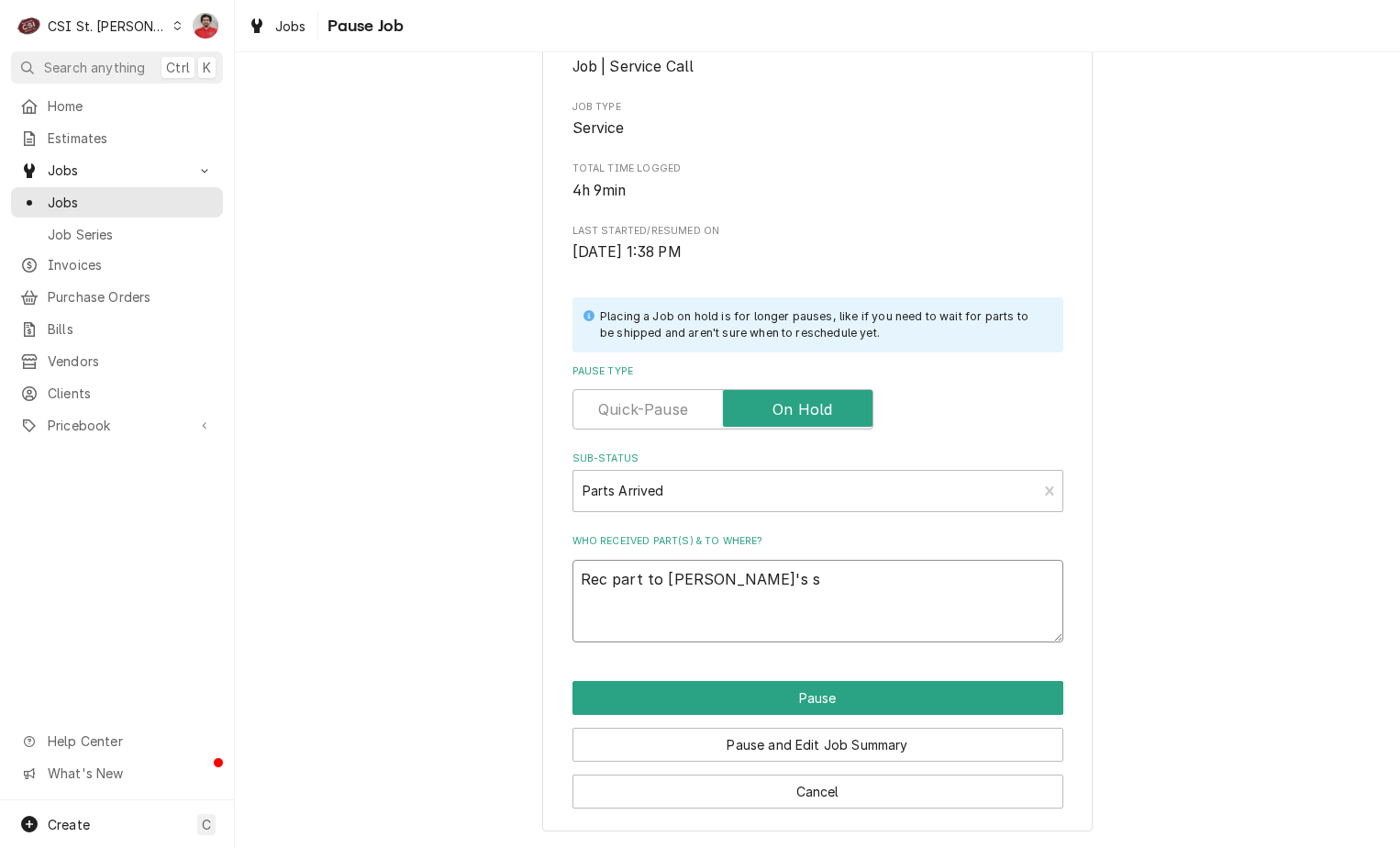
type textarea "x"
type textarea "Rec part to Mike B's sh"
type textarea "x"
type textarea "Rec part to Mike B's she"
type textarea "x"
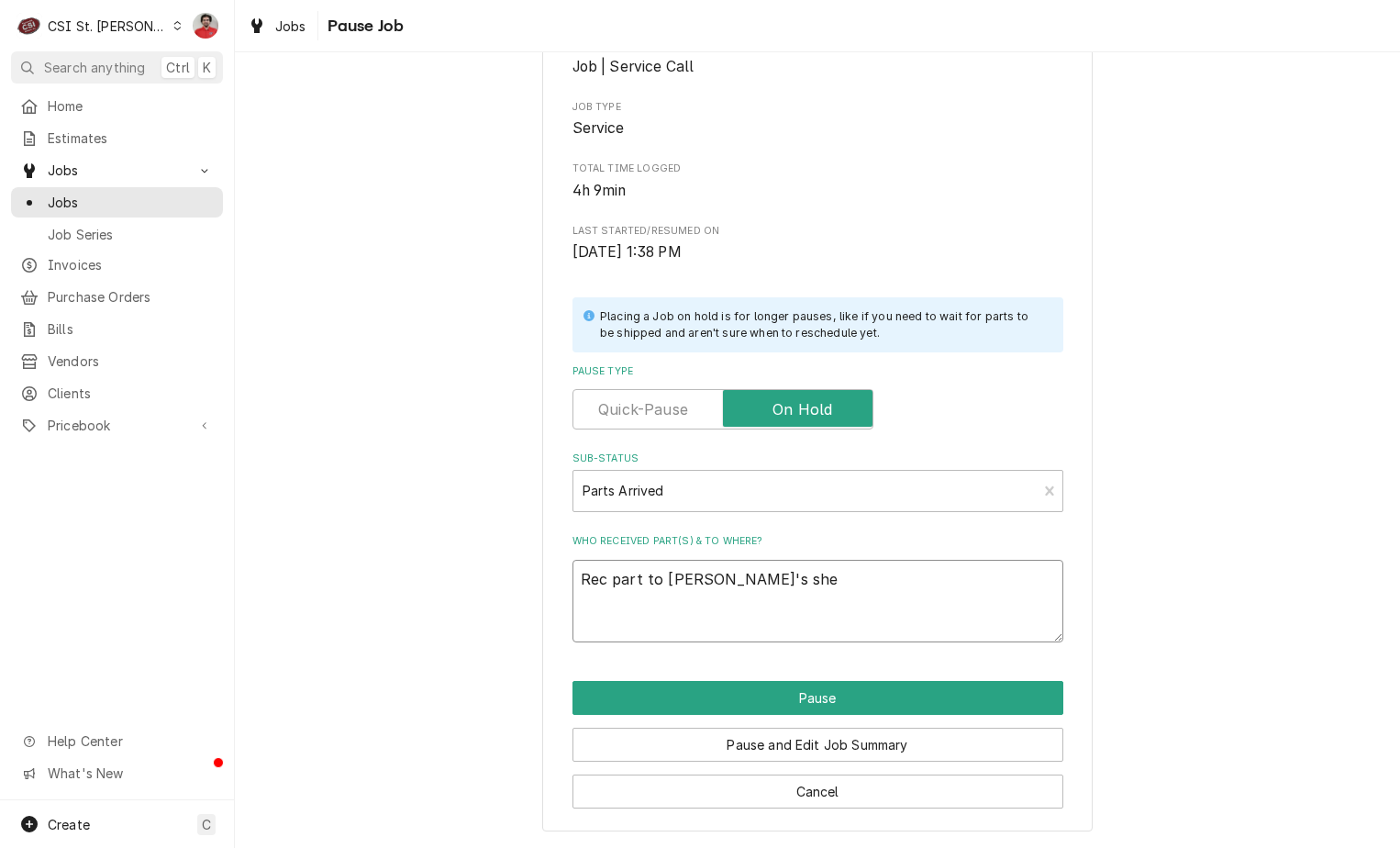
type textarea "Rec part to Mike B's shel"
type textarea "x"
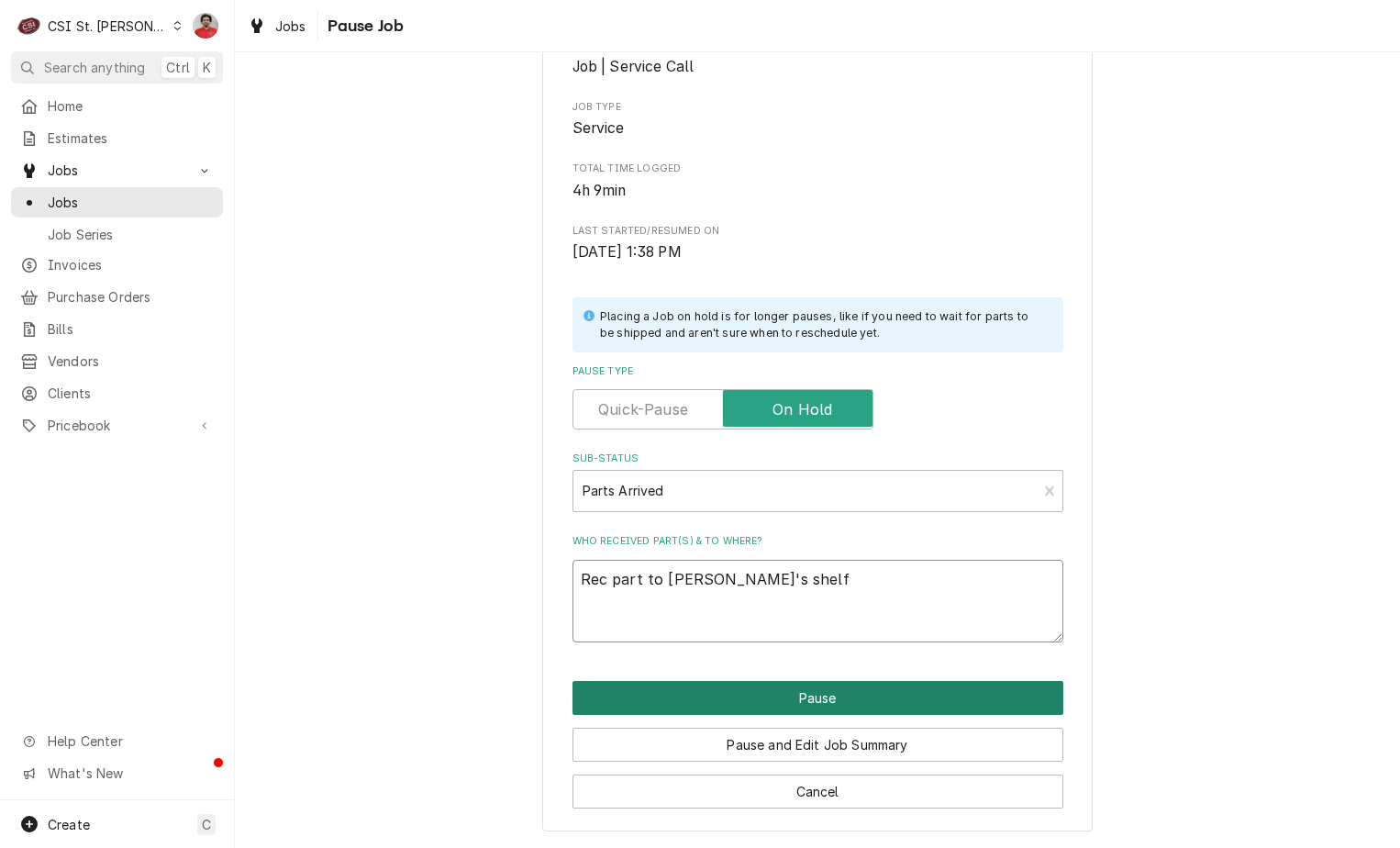
type textarea "Rec part to Mike B's shelf"
click at [770, 701] on button "Pause" at bounding box center [819, 698] width 491 height 34
type textarea "x"
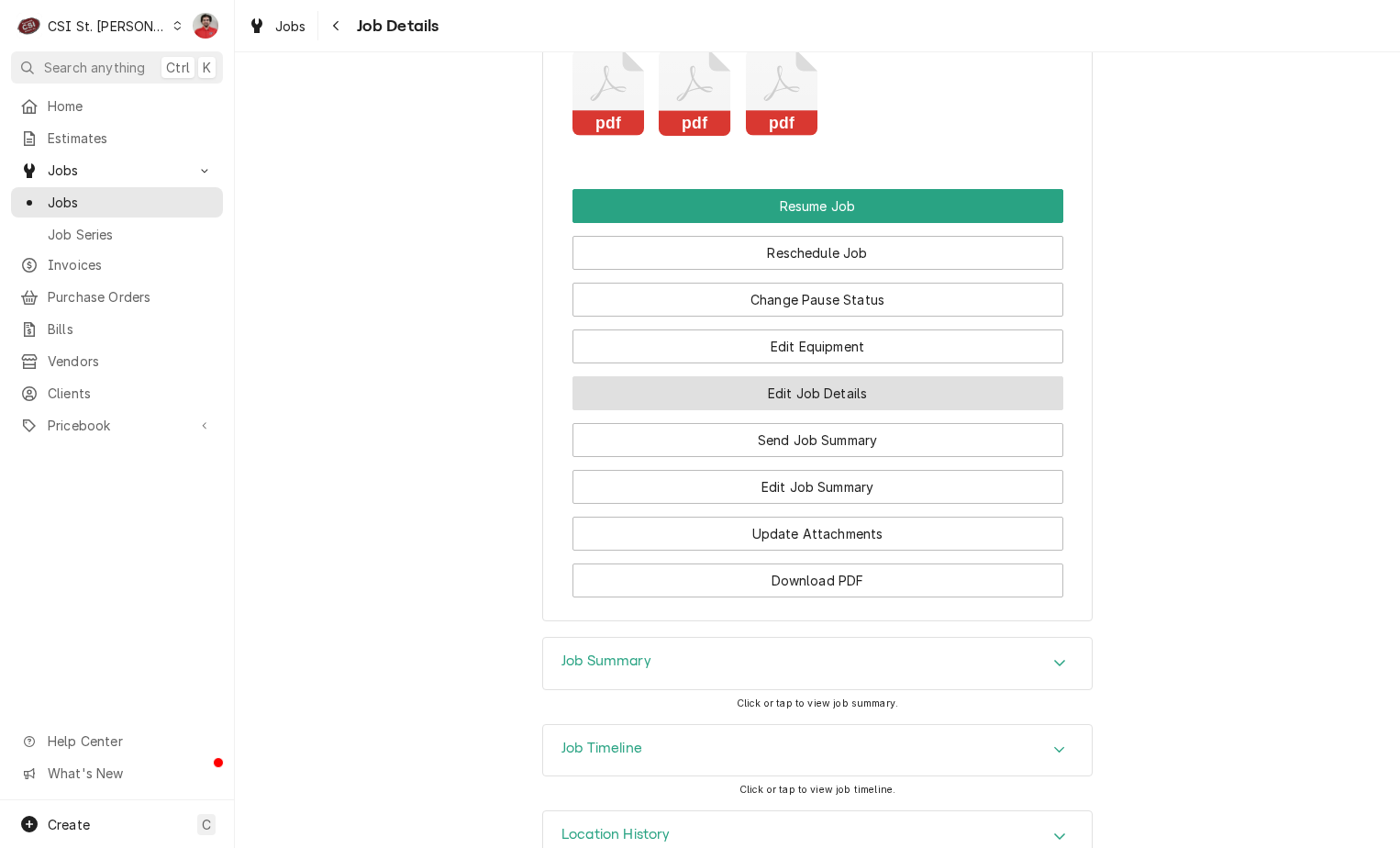
scroll to position [2453, 0]
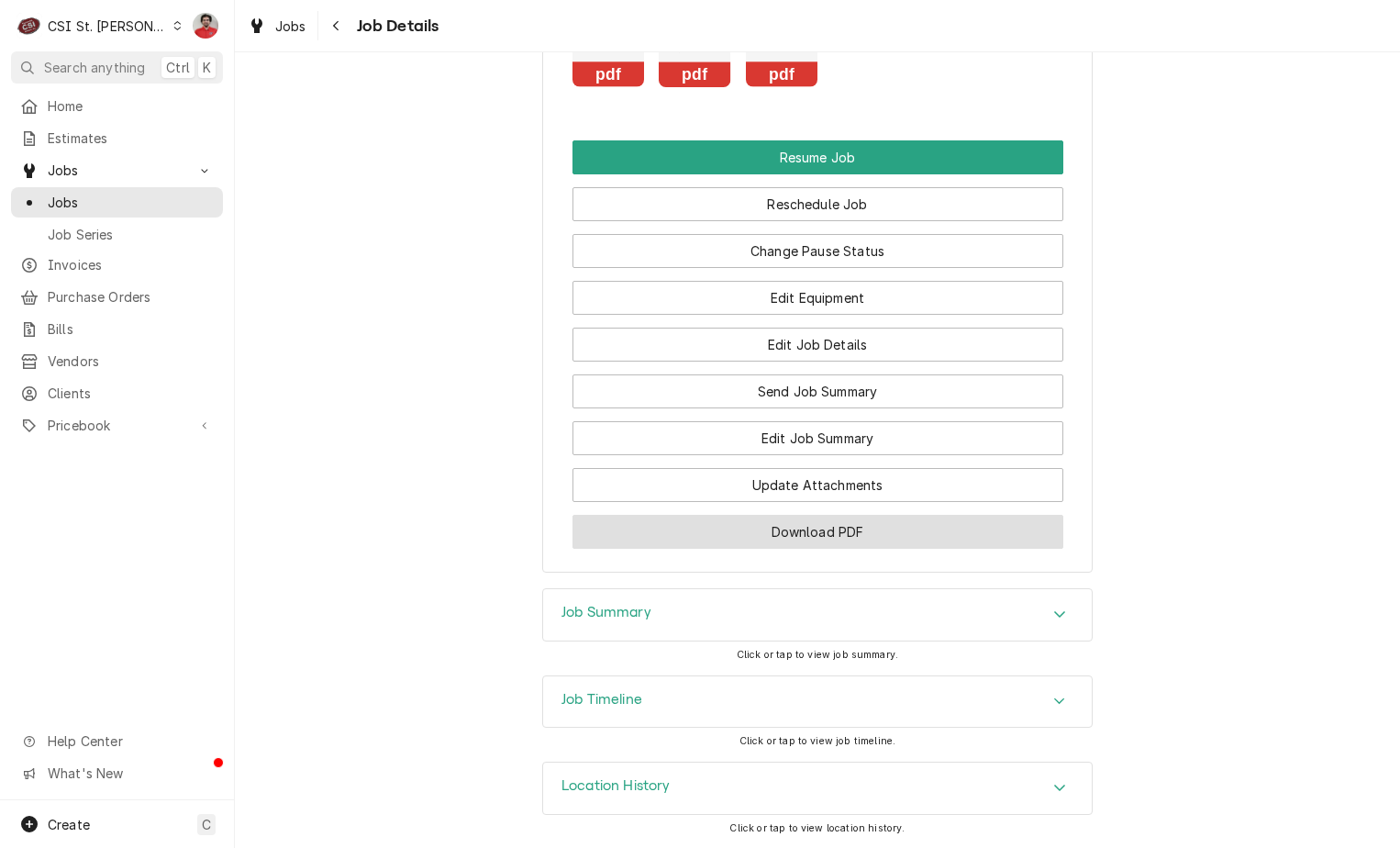
click at [884, 522] on button "Download PDF" at bounding box center [819, 532] width 491 height 34
click at [855, 528] on button "Download PDF" at bounding box center [819, 532] width 491 height 34
click at [838, 536] on button "Download PDF" at bounding box center [819, 532] width 491 height 34
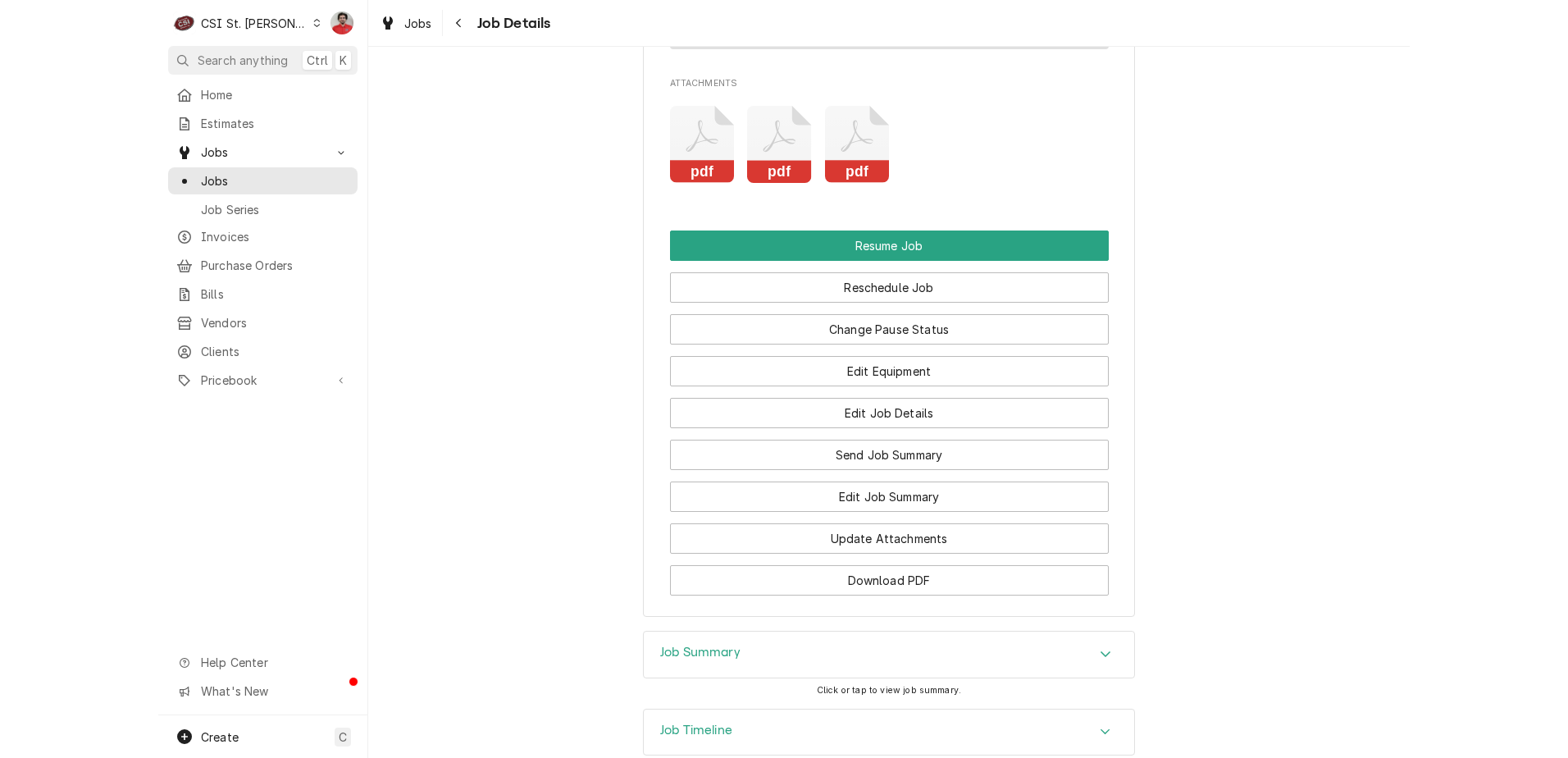
scroll to position [2110, 0]
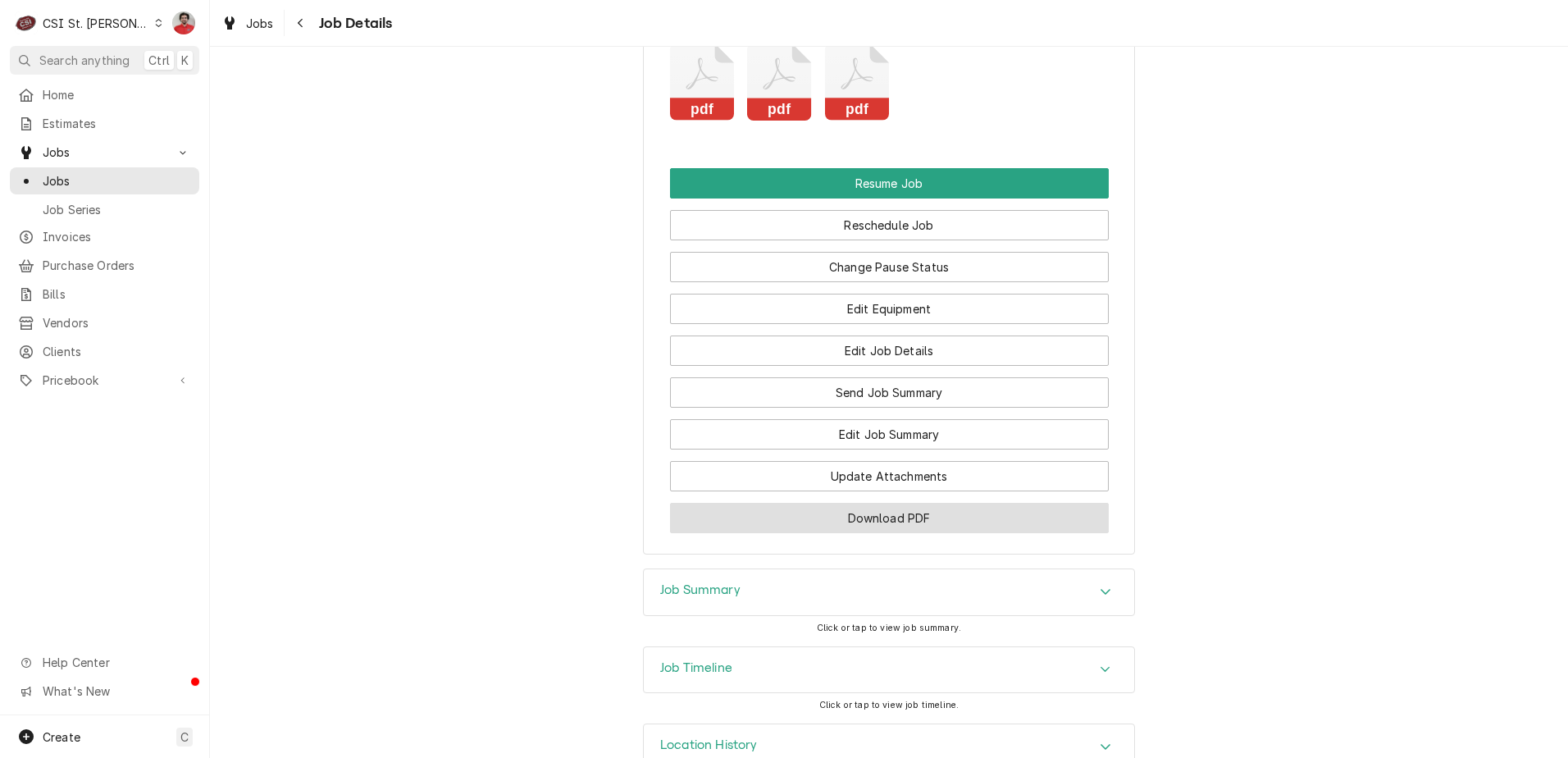
click at [1022, 533] on button "Download PDF" at bounding box center [889, 518] width 439 height 30
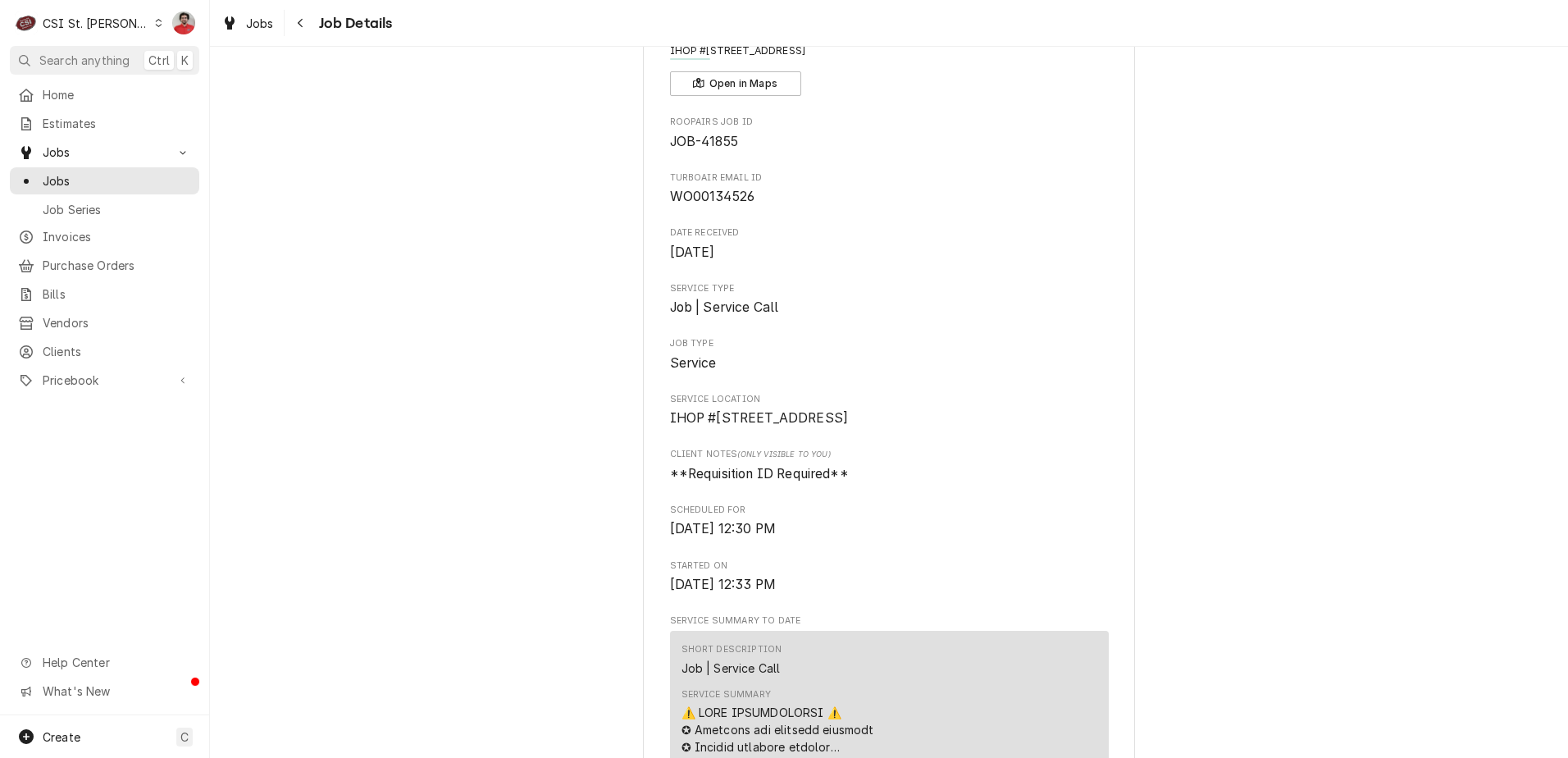
scroll to position [0, 0]
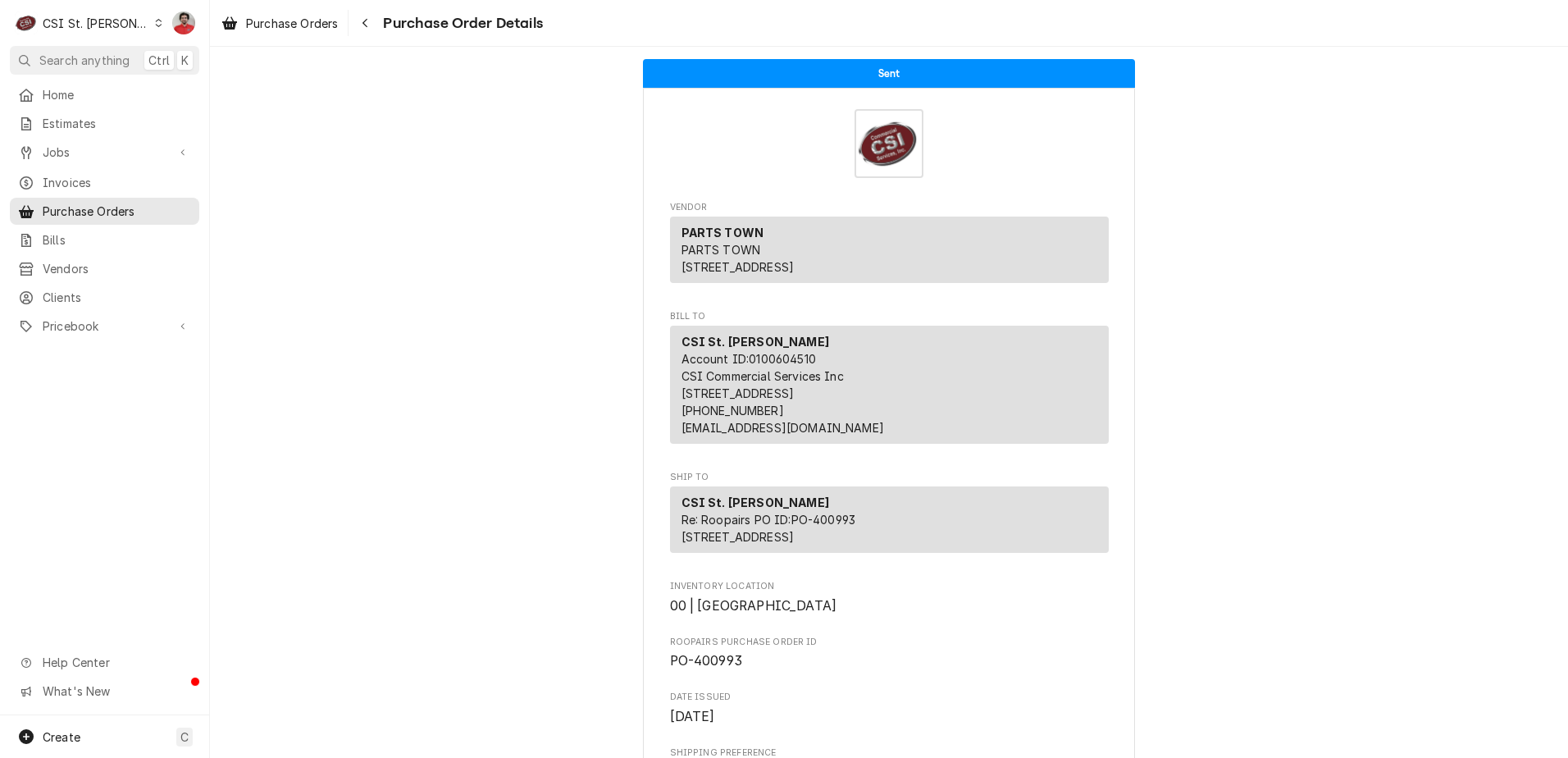
scroll to position [574, 0]
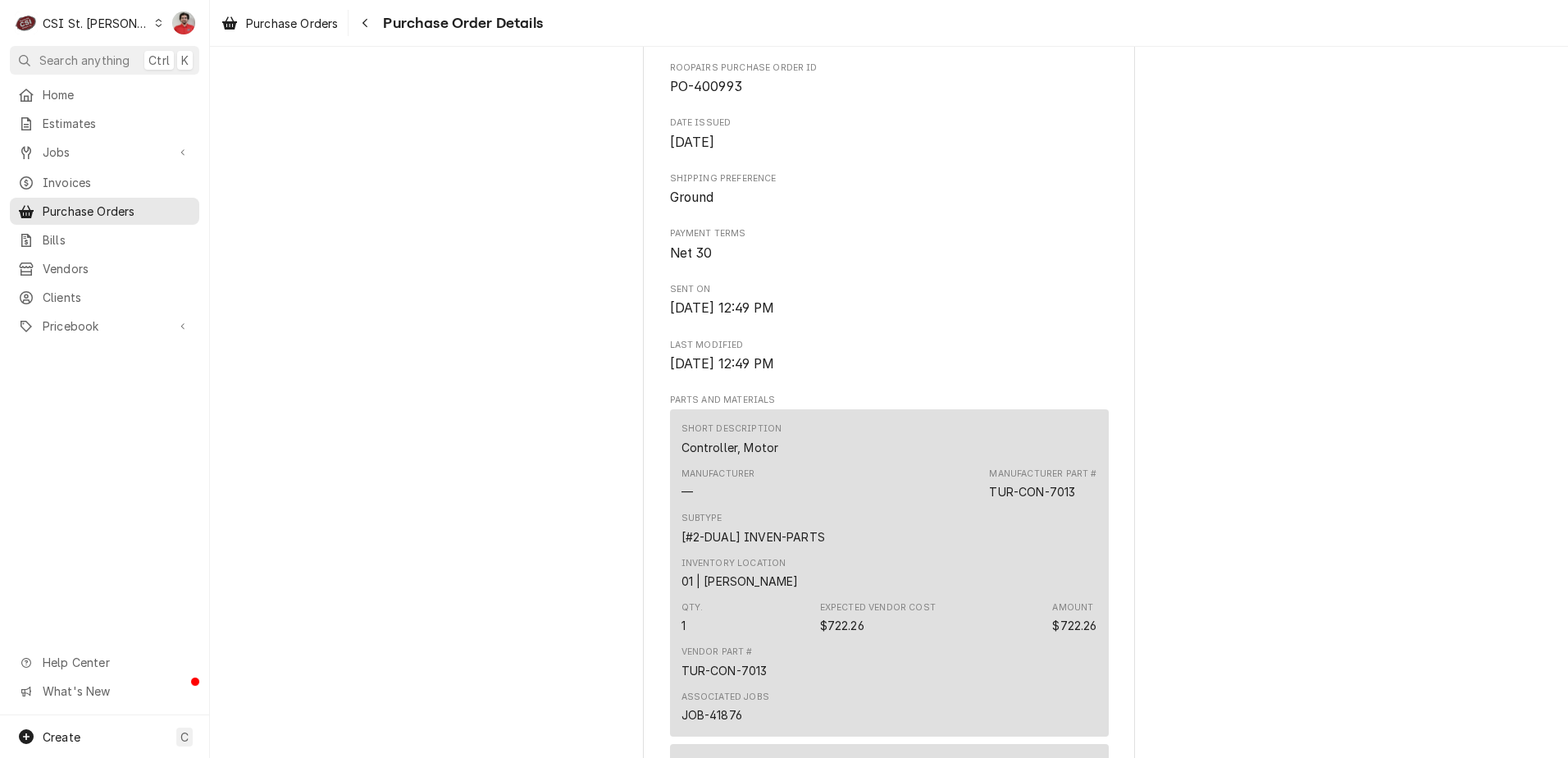
click at [728, 95] on span "PO-400993" at bounding box center [706, 86] width 72 height 16
copy span "400993"
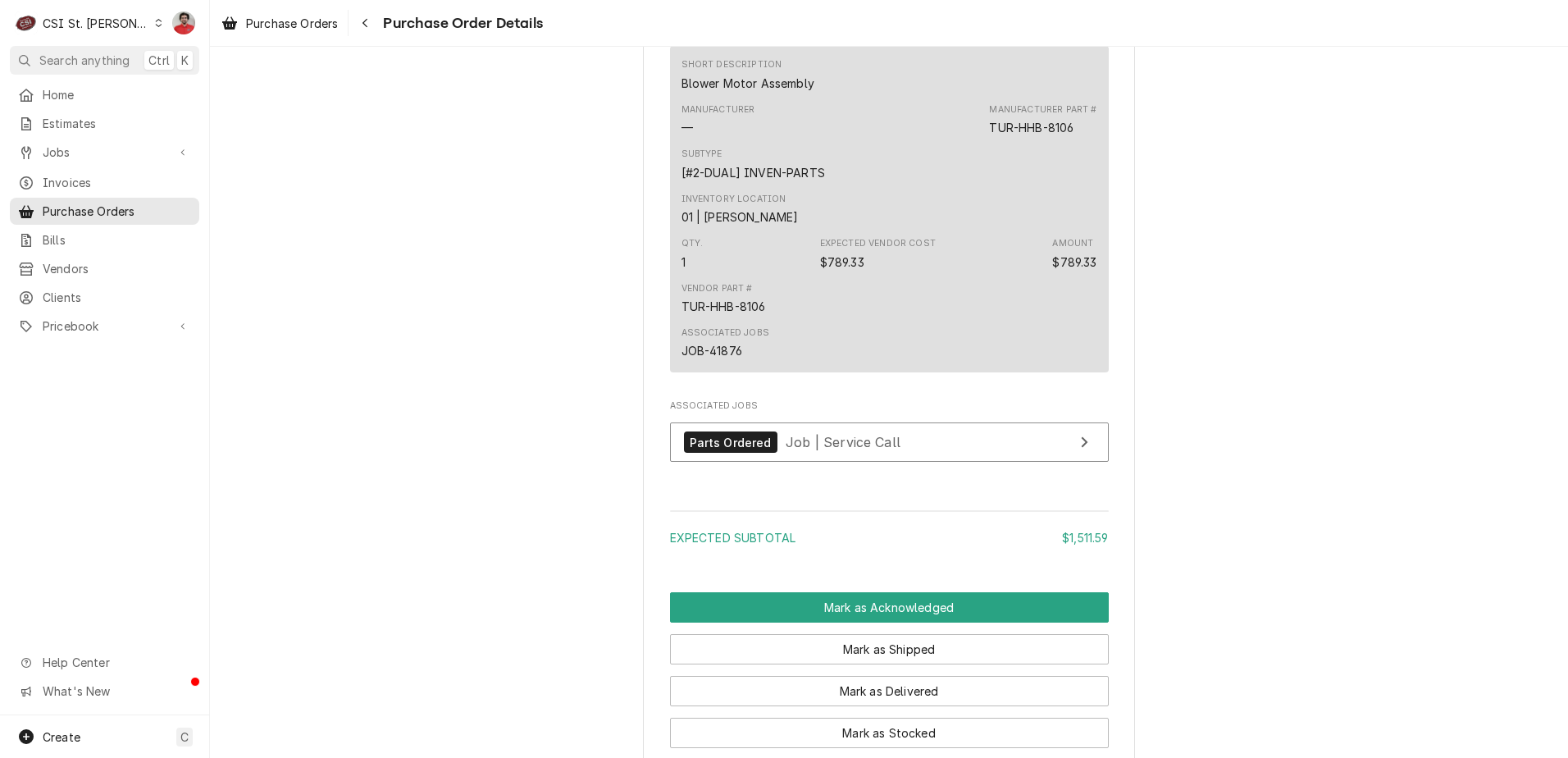
scroll to position [1394, 0]
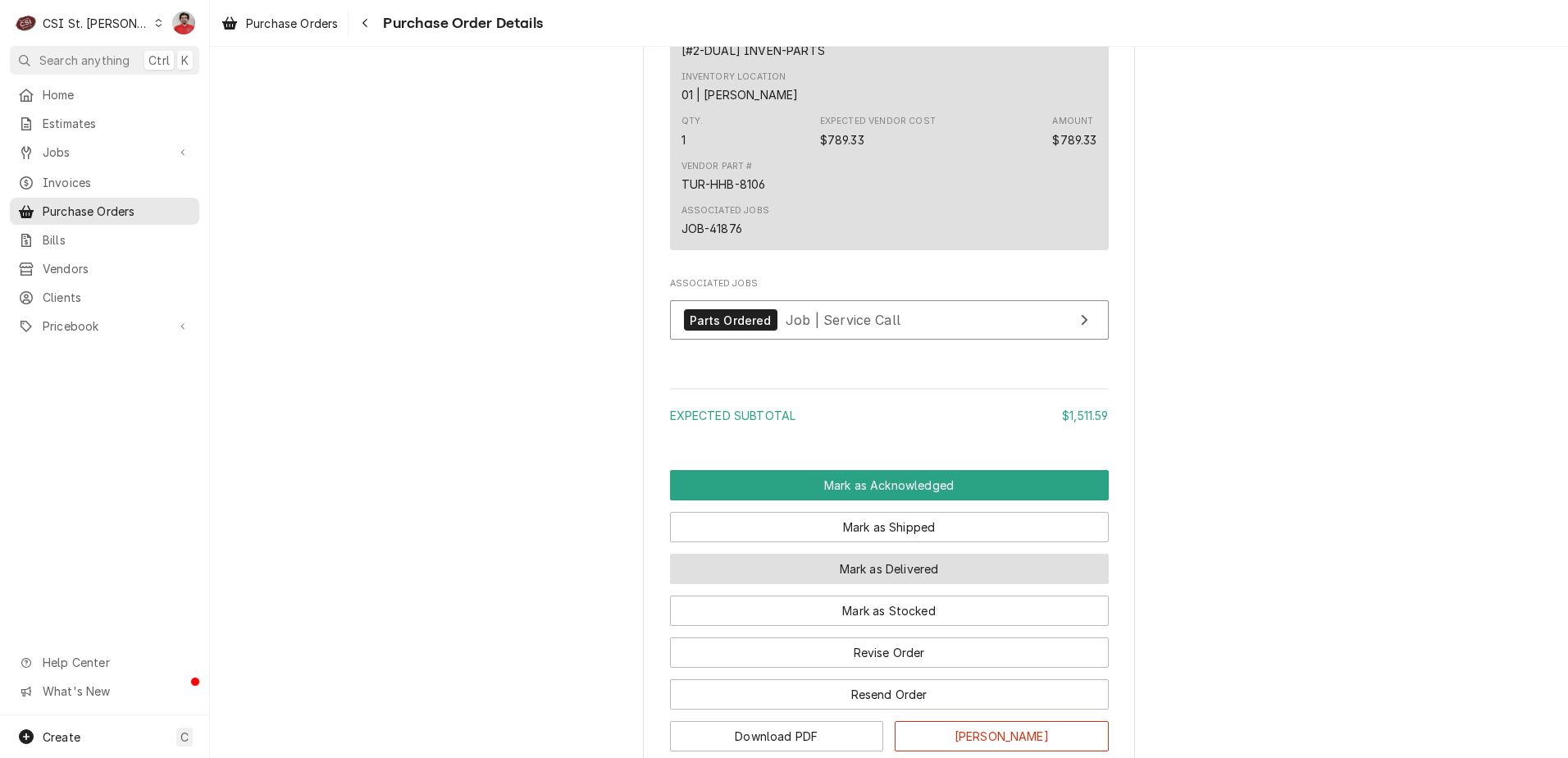
click at [767, 584] on button "Mark as Delivered" at bounding box center [889, 569] width 439 height 30
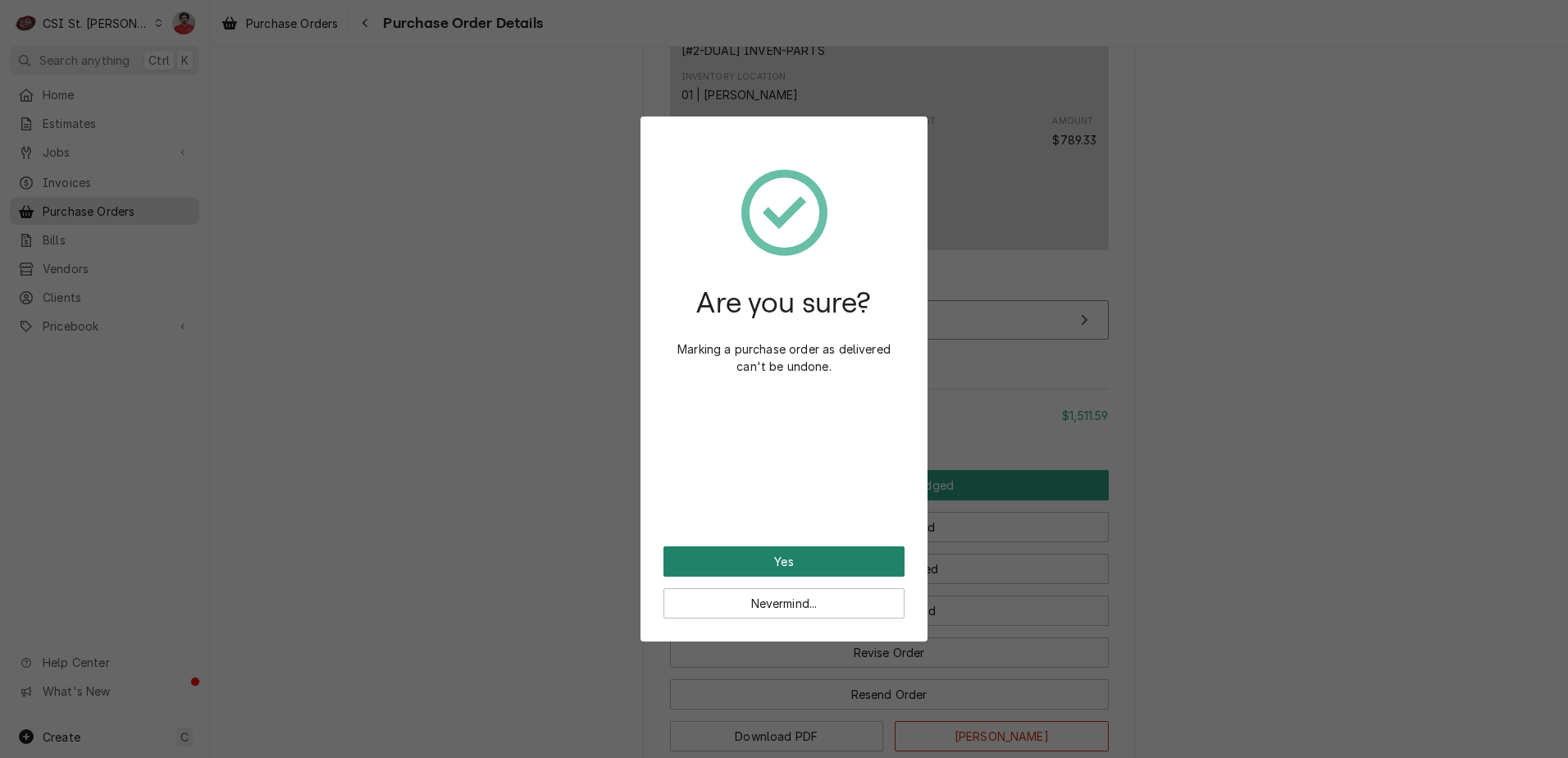
click at [773, 553] on button "Yes" at bounding box center [784, 562] width 241 height 30
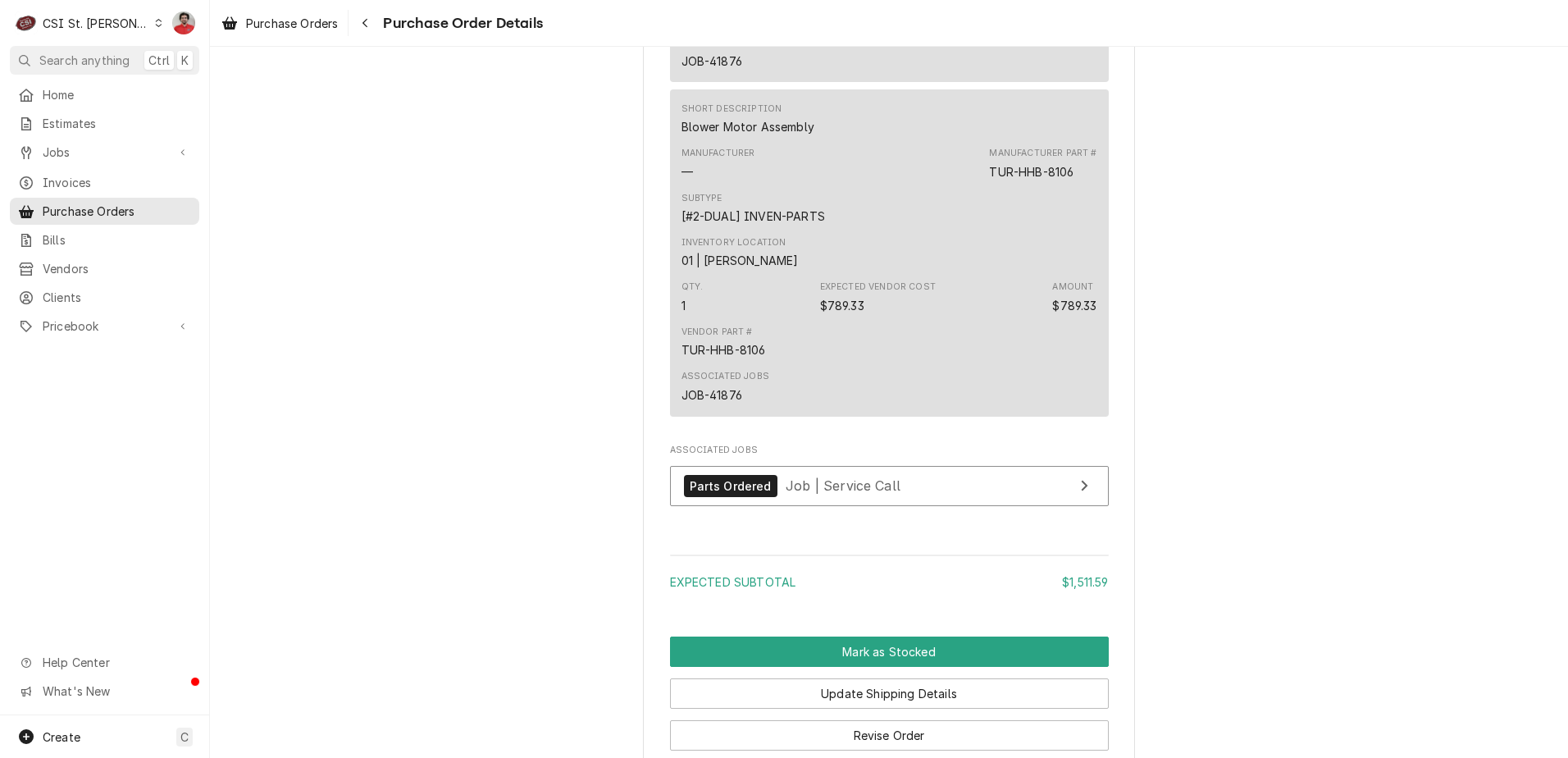
scroll to position [1559, 0]
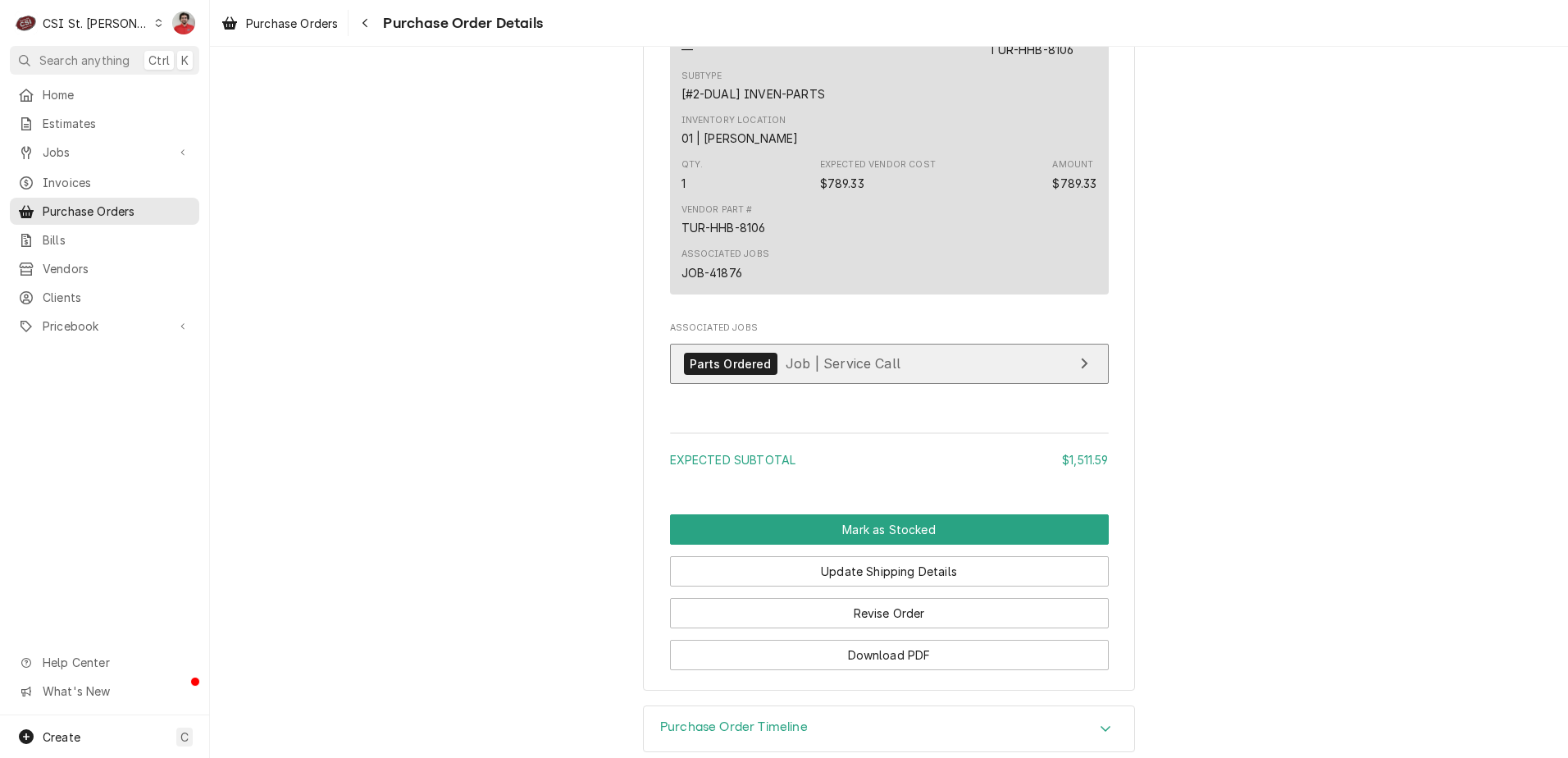
click at [795, 371] on span "Job | Service Call" at bounding box center [842, 364] width 115 height 17
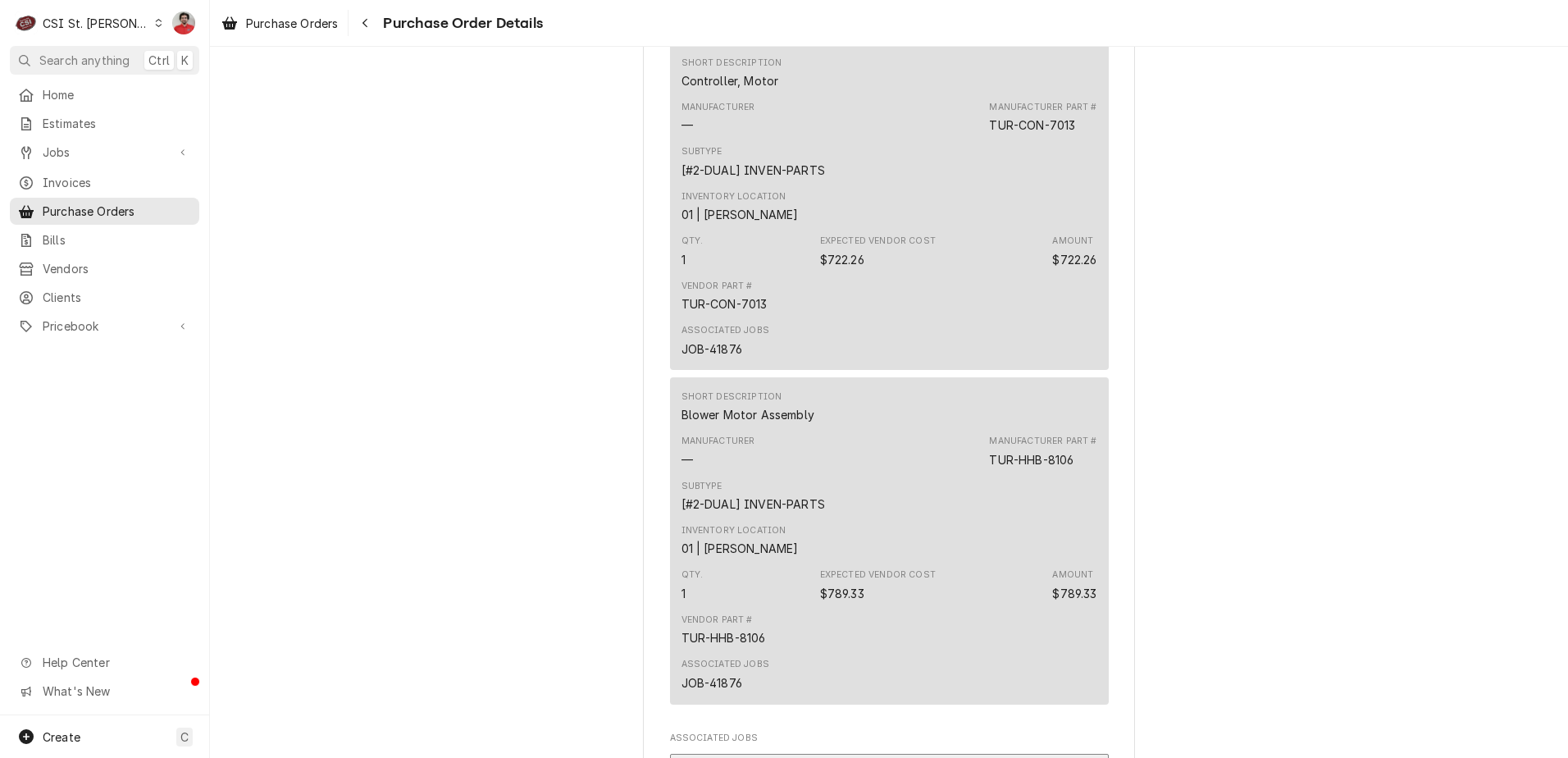
scroll to position [1394, 0]
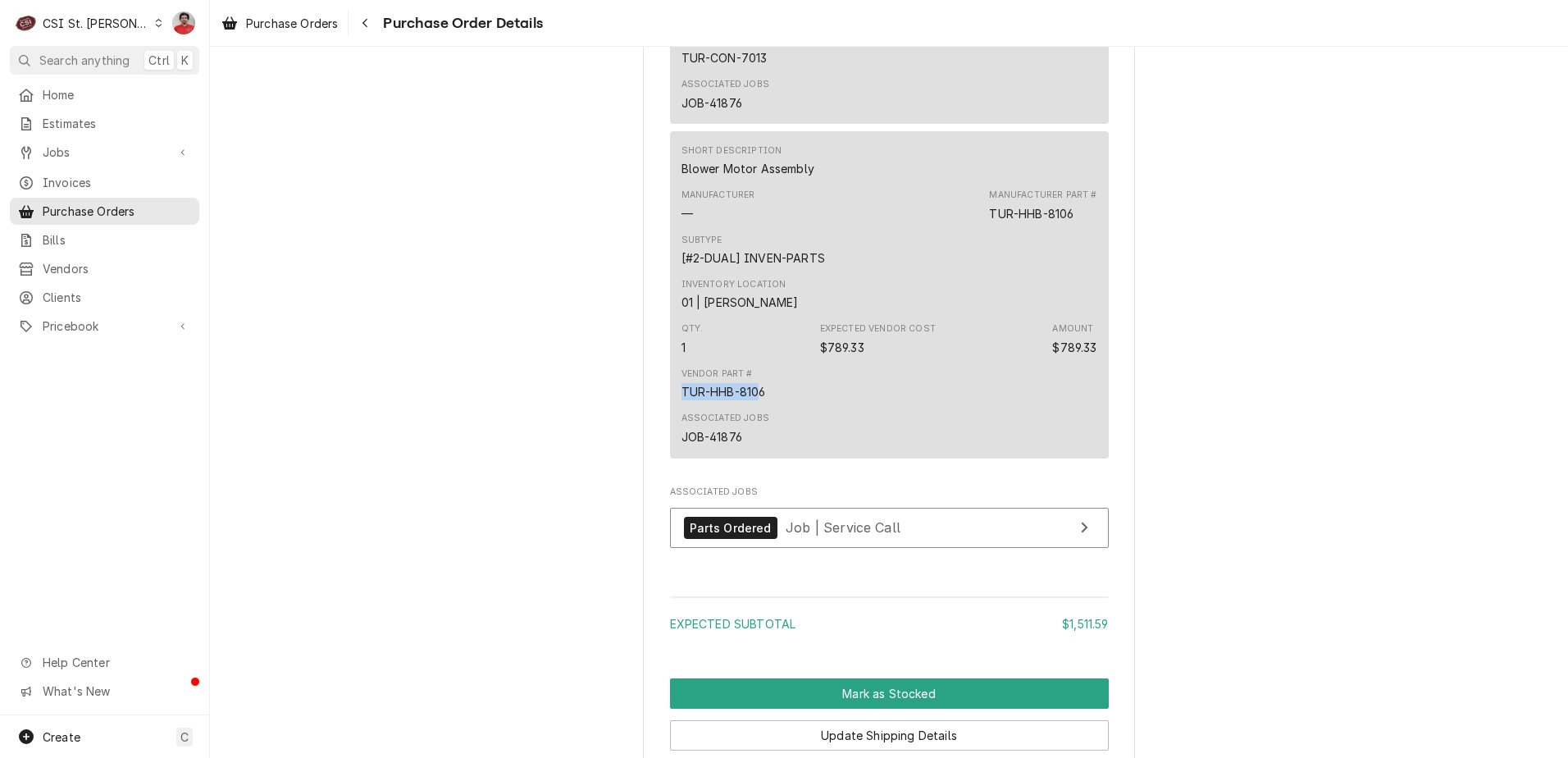
drag, startPoint x: 718, startPoint y: 440, endPoint x: 609, endPoint y: 437, distance: 109.0
drag, startPoint x: 609, startPoint y: 437, endPoint x: 651, endPoint y: 444, distance: 42.6
copy div "TUR-HHB-8106"
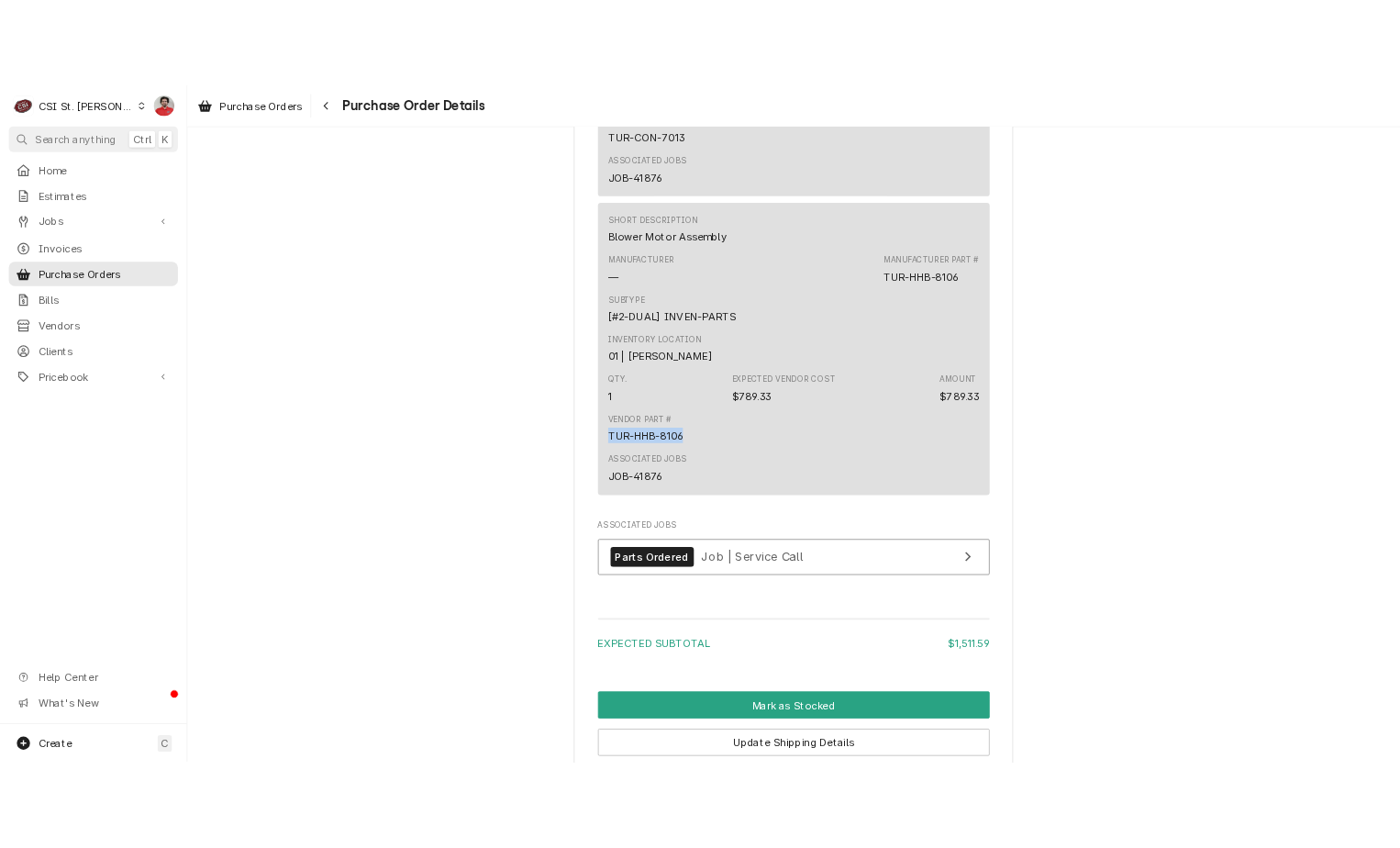
scroll to position [1285, 0]
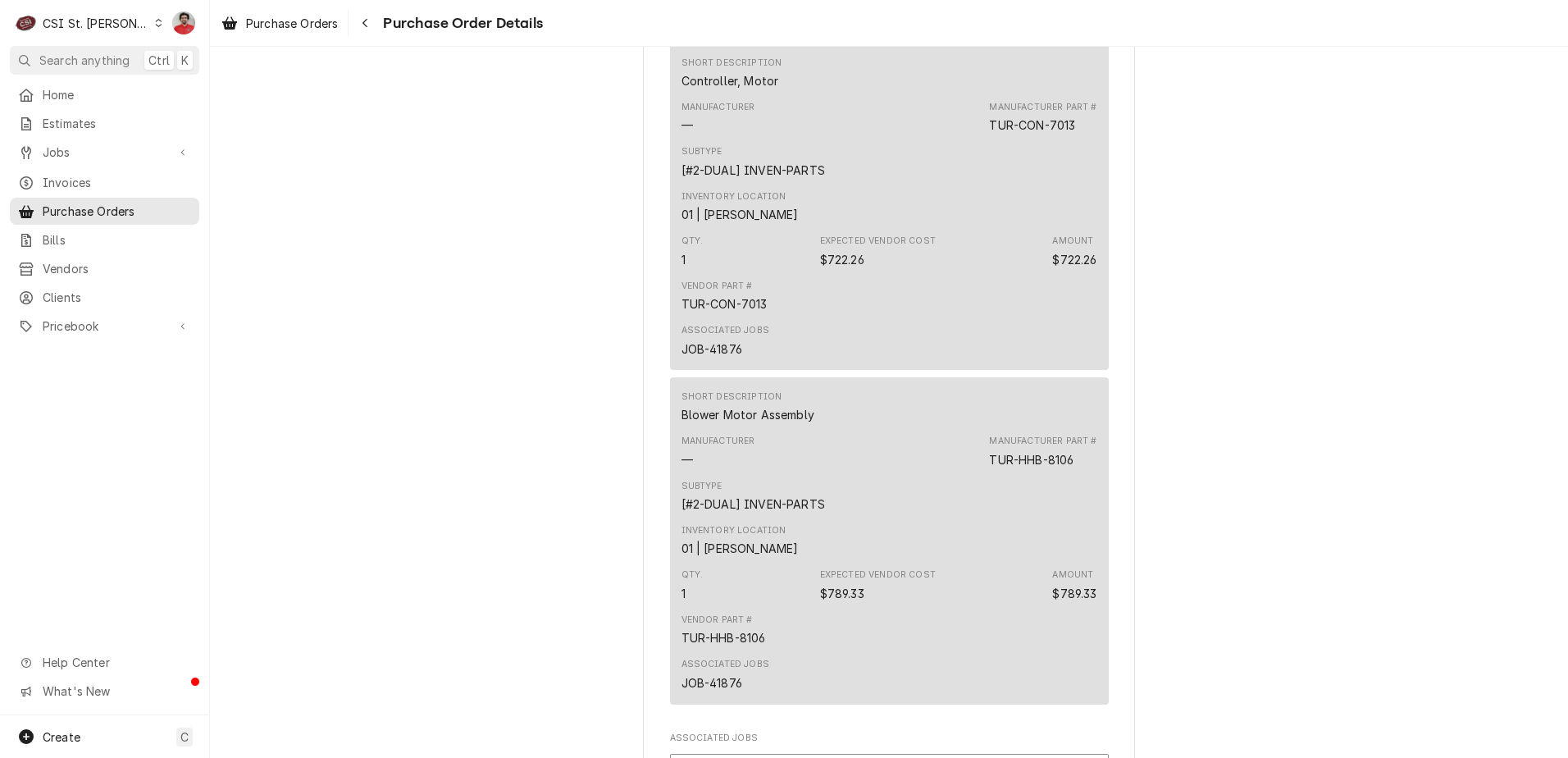
click at [757, 313] on div "TUR-CON-7013" at bounding box center [724, 304] width 86 height 18
copy div "TUR-CON-7013"
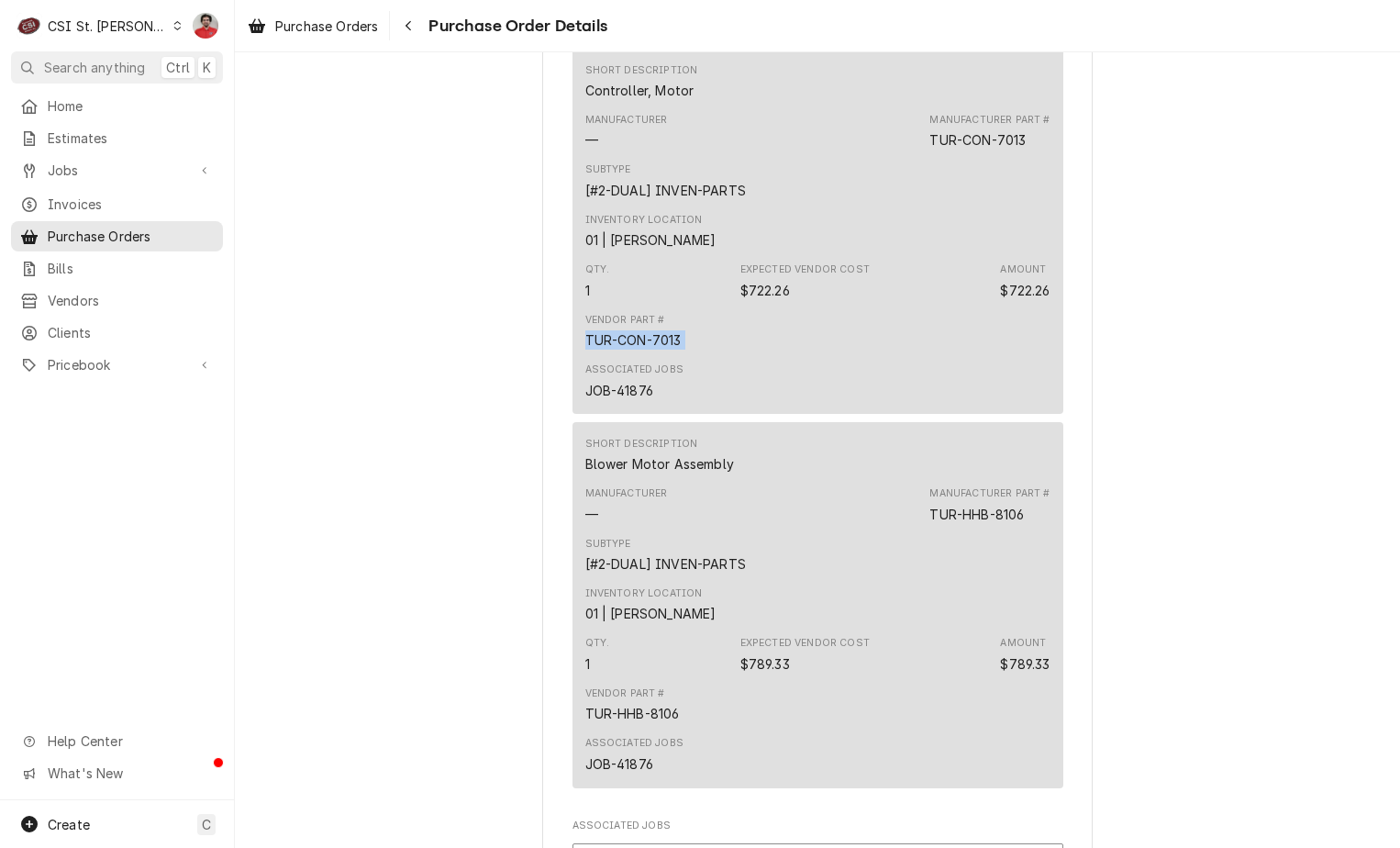
scroll to position [1829, 0]
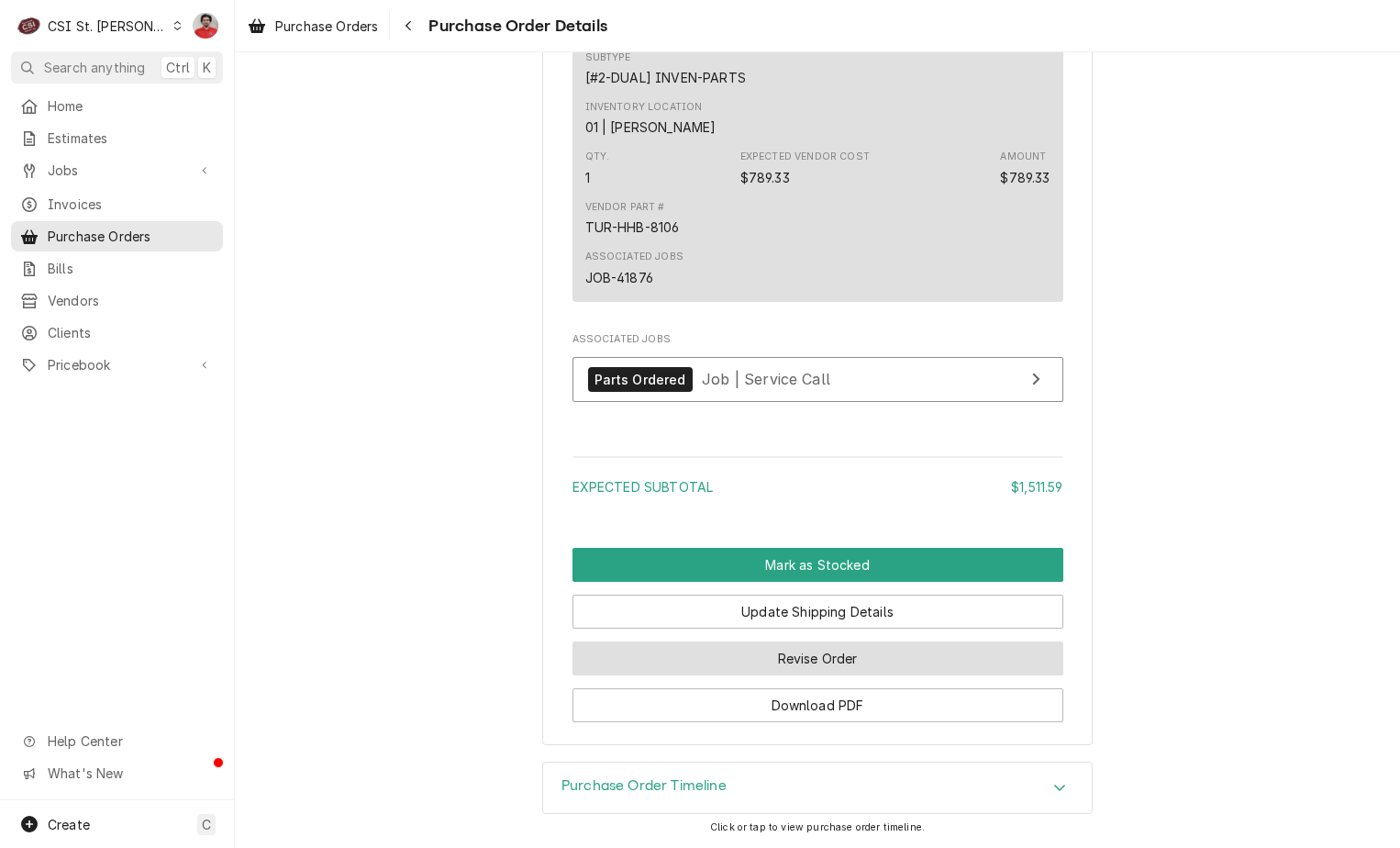
click at [751, 647] on button "Revise Order" at bounding box center [819, 659] width 491 height 34
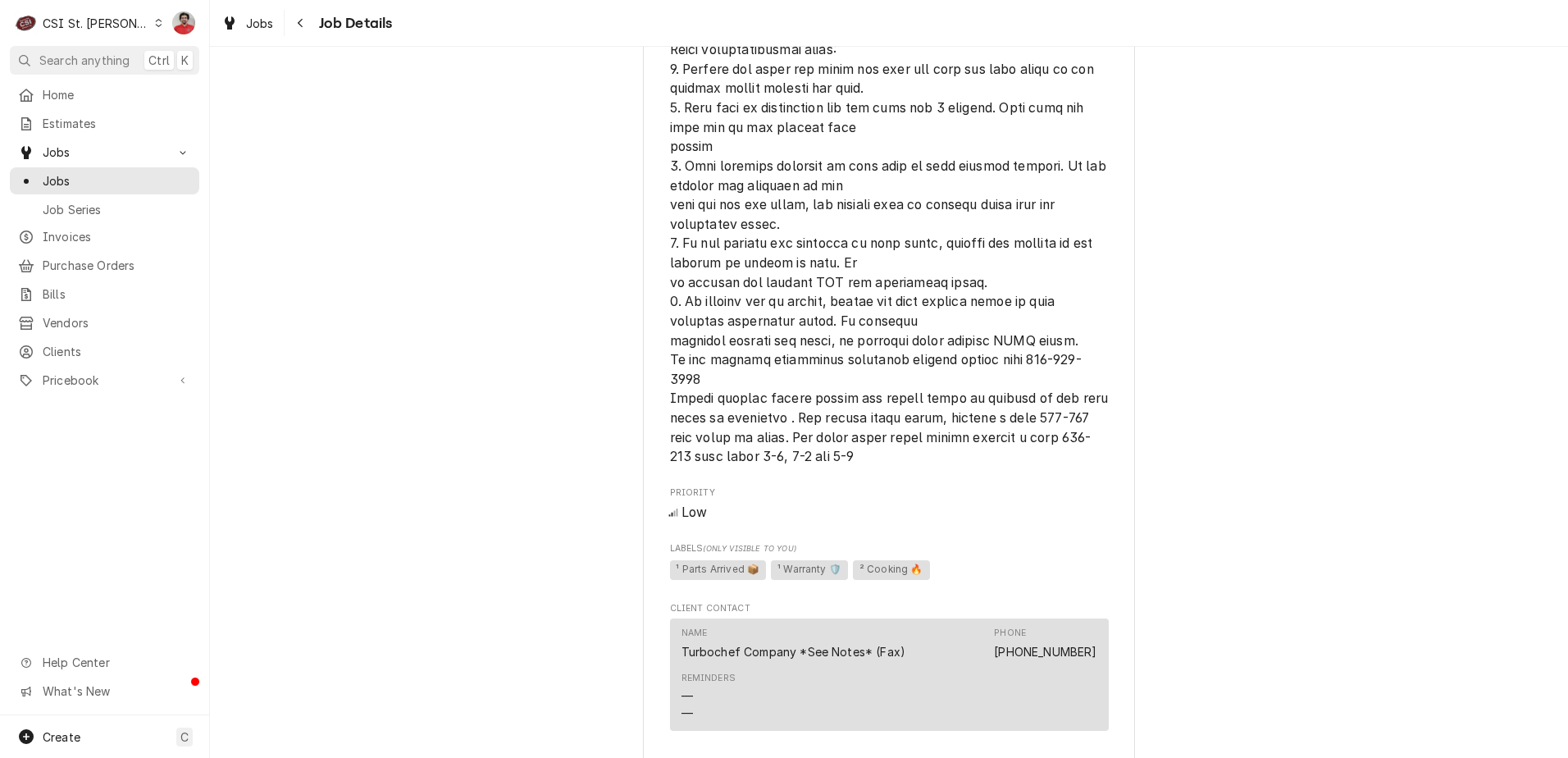
scroll to position [2297, 0]
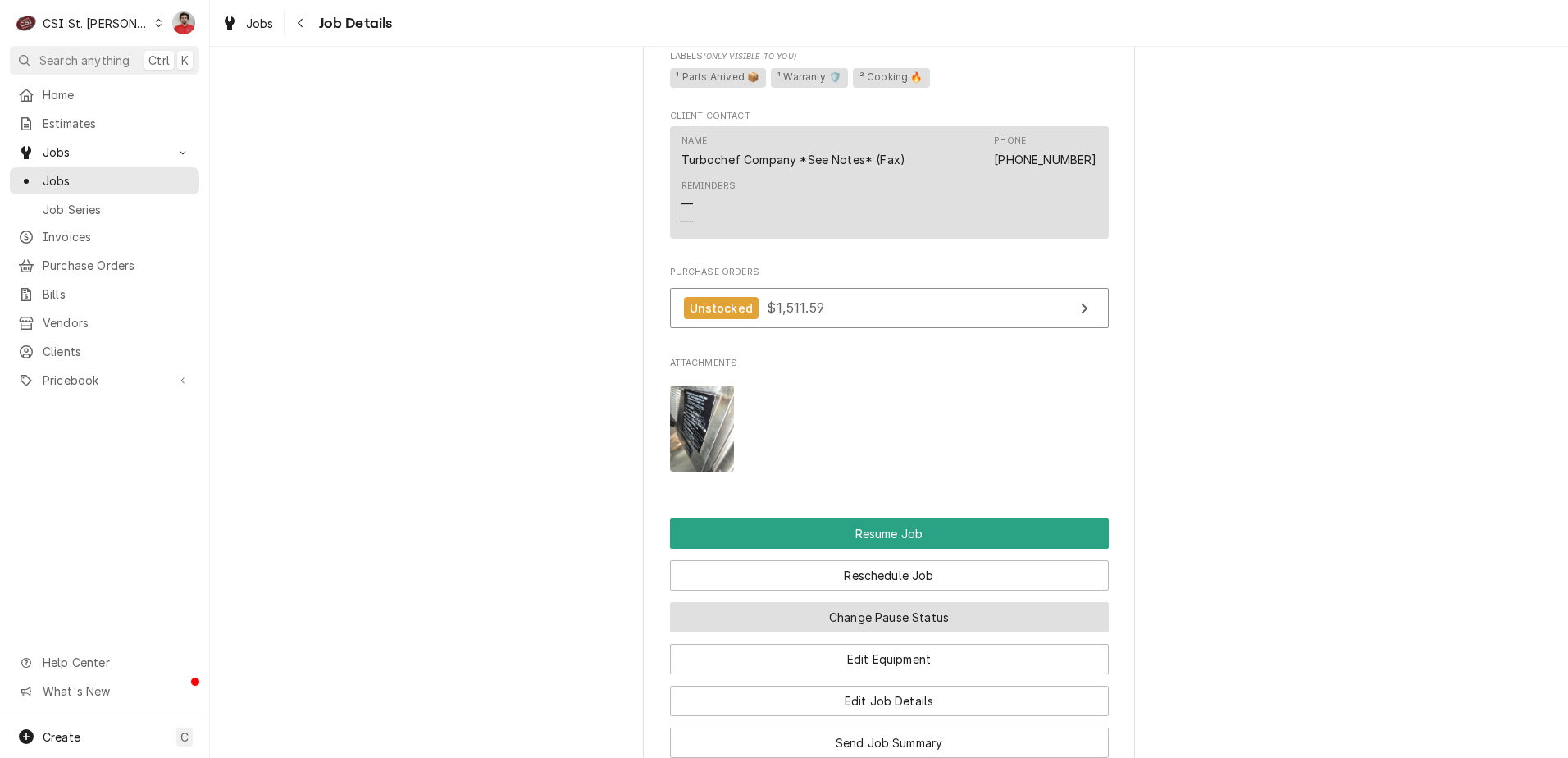
click at [821, 615] on button "Change Pause Status" at bounding box center [889, 617] width 439 height 30
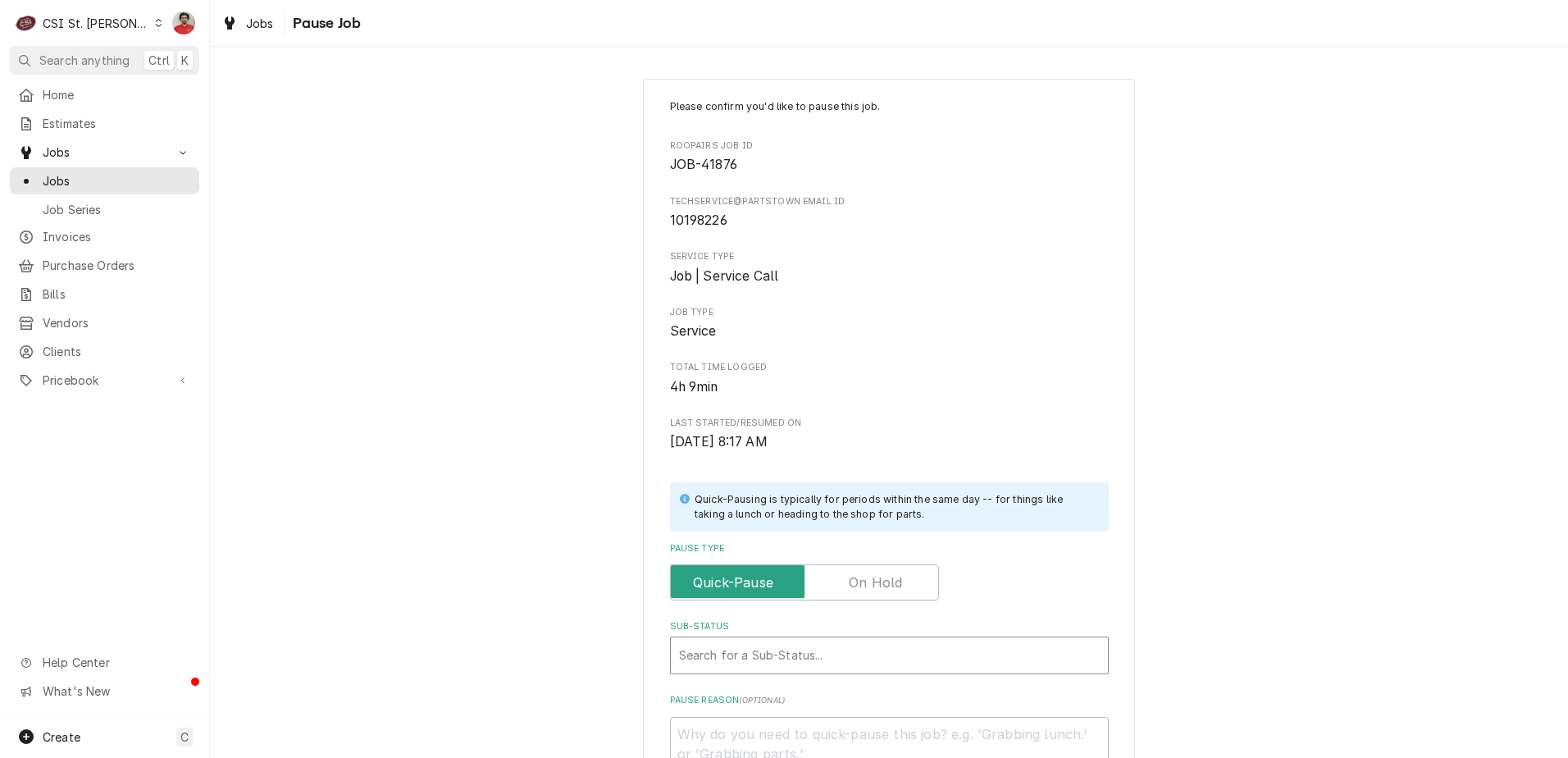
type textarea "x"
click at [787, 659] on div "Sub-Status" at bounding box center [889, 655] width 421 height 29
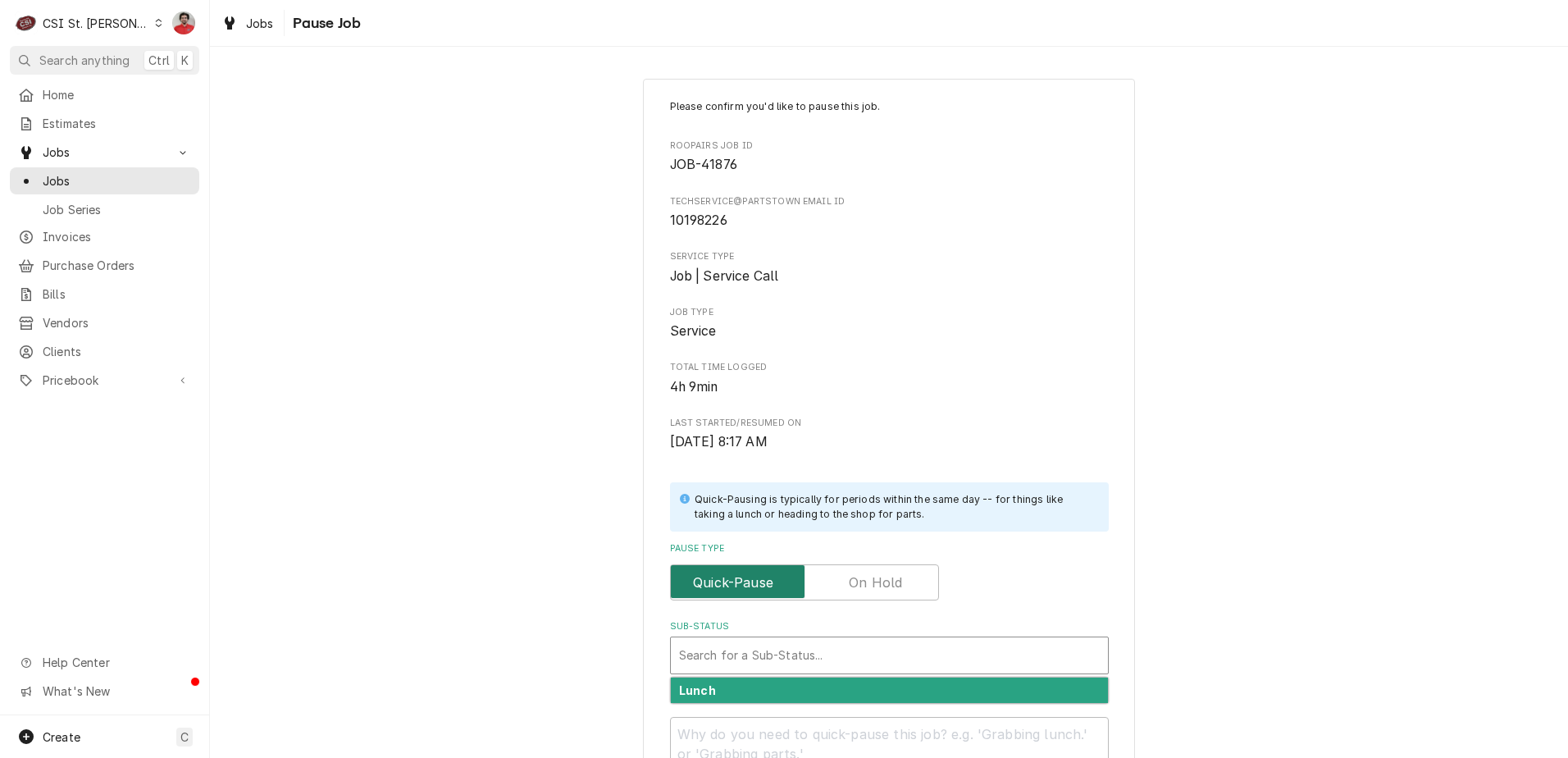
click at [839, 585] on input "Pause Type" at bounding box center [804, 582] width 254 height 36
checkbox input "true"
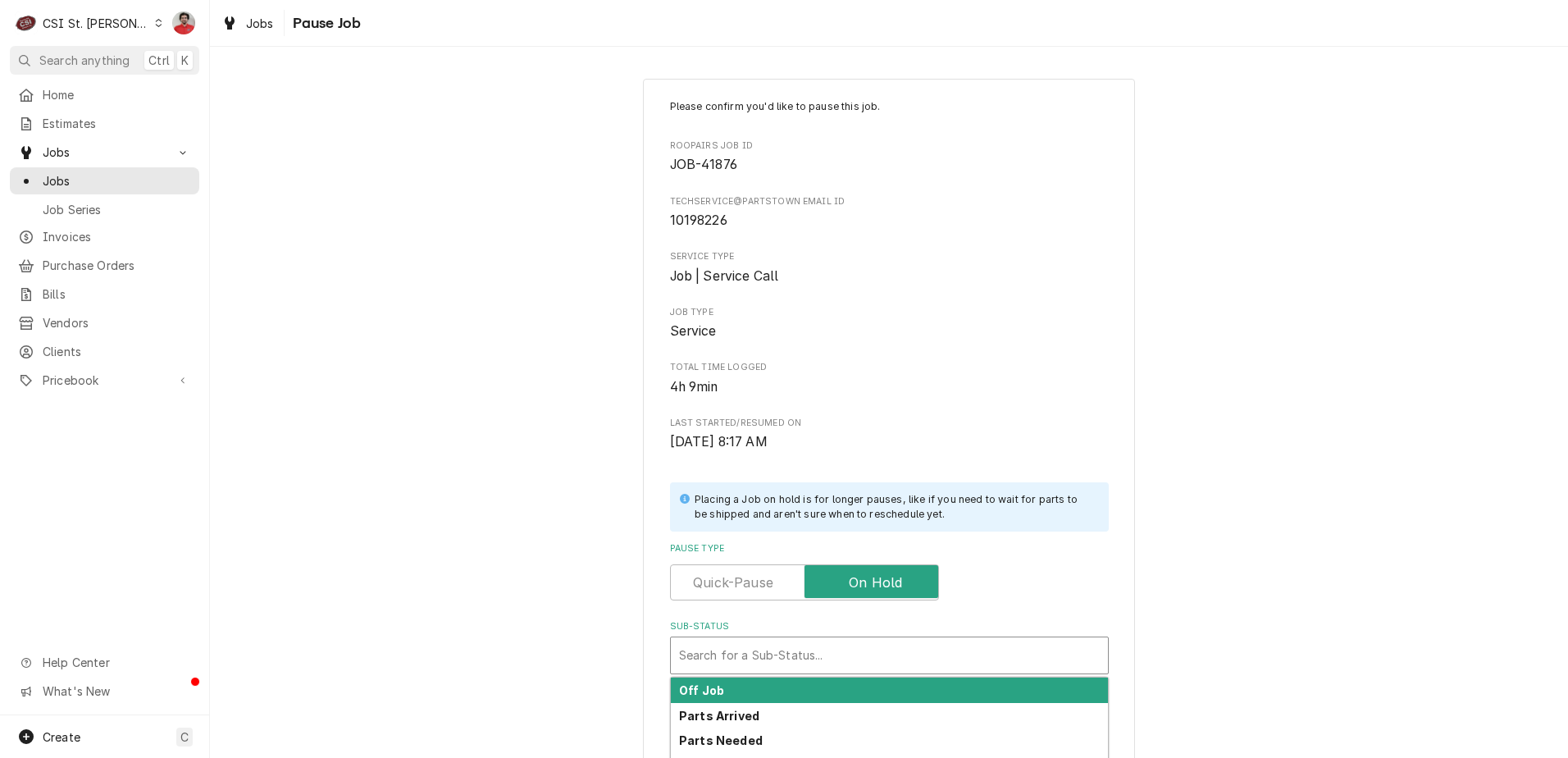
click at [806, 652] on div "Sub-Status" at bounding box center [889, 655] width 421 height 29
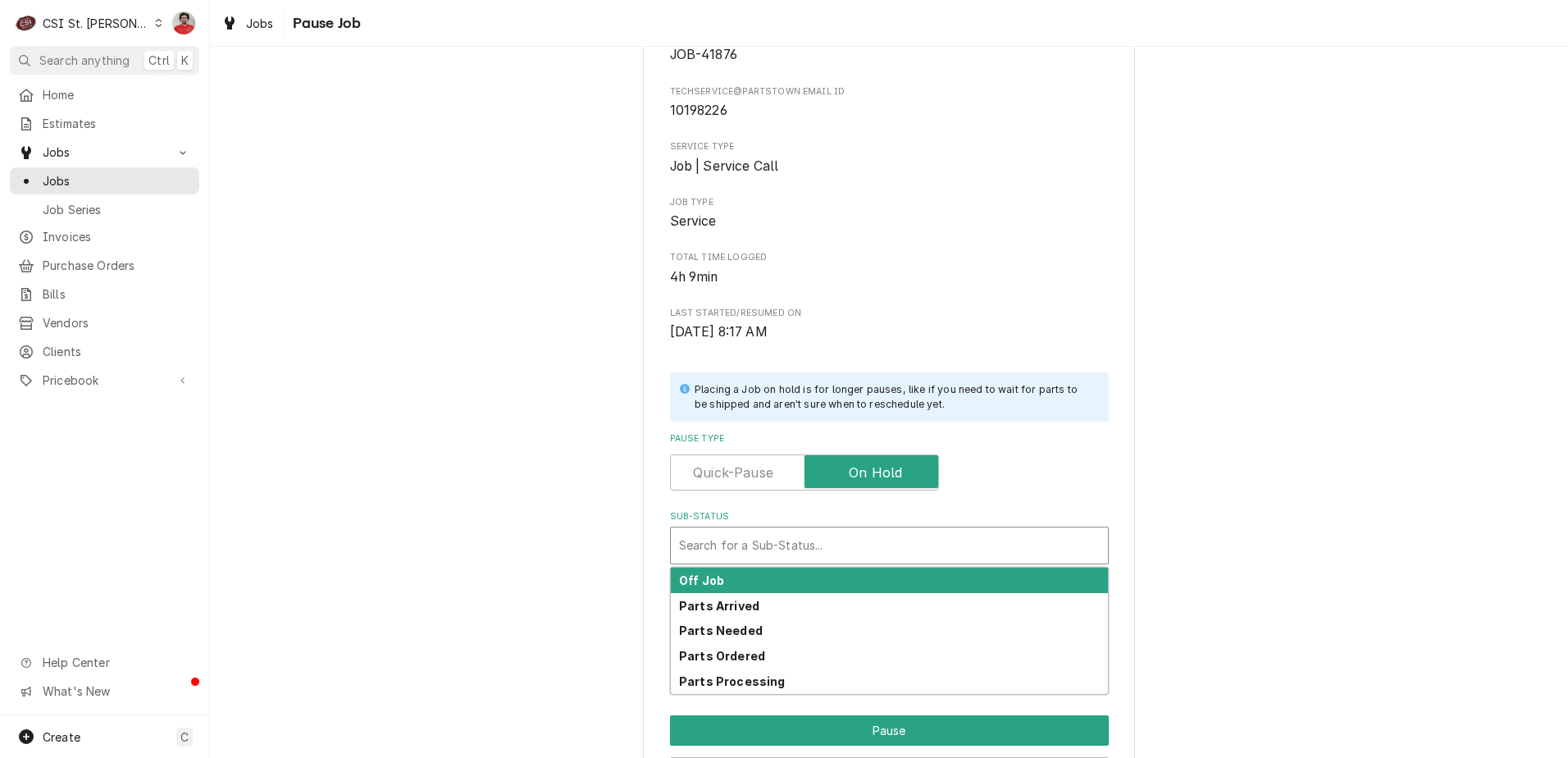
scroll to position [216, 0]
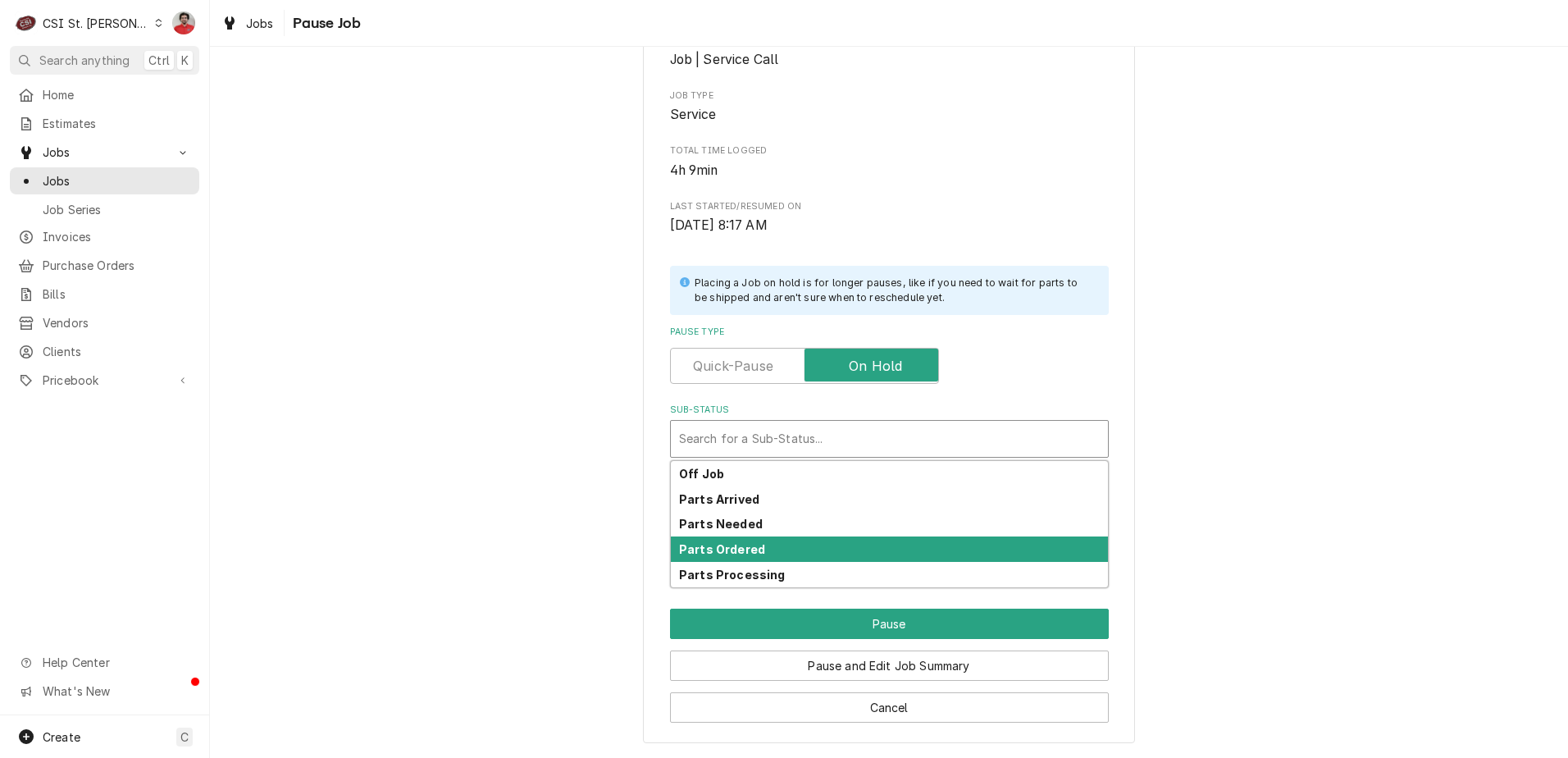
click at [815, 537] on div "Parts Ordered" at bounding box center [889, 549] width 437 height 25
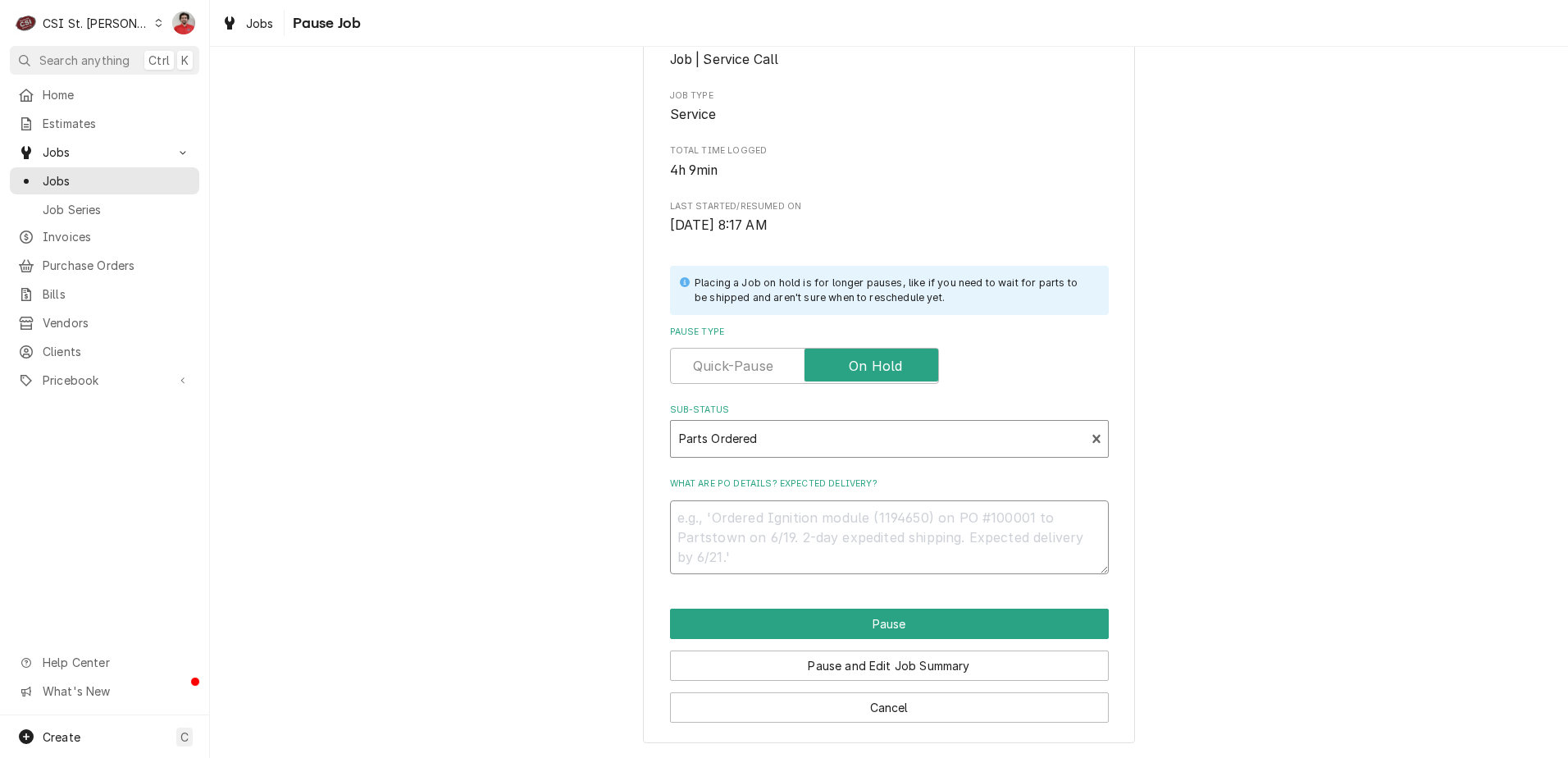
click at [810, 545] on textarea "What are PO details? Expected delivery?" at bounding box center [889, 537] width 439 height 74
type textarea "x"
type textarea "T"
type textarea "x"
type textarea "TR"
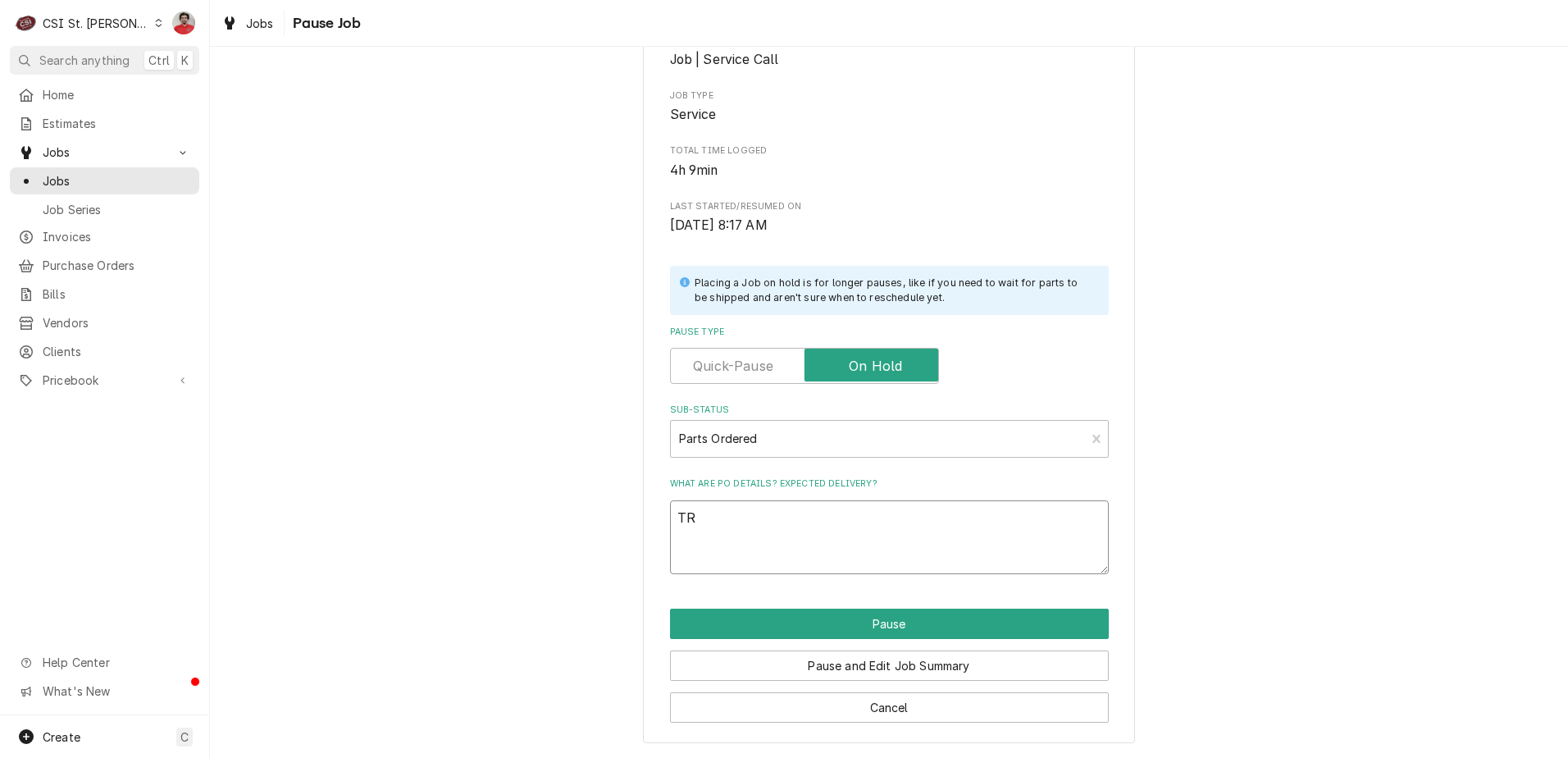
type textarea "x"
type textarea "T"
type textarea "x"
type textarea "TB"
type textarea "x"
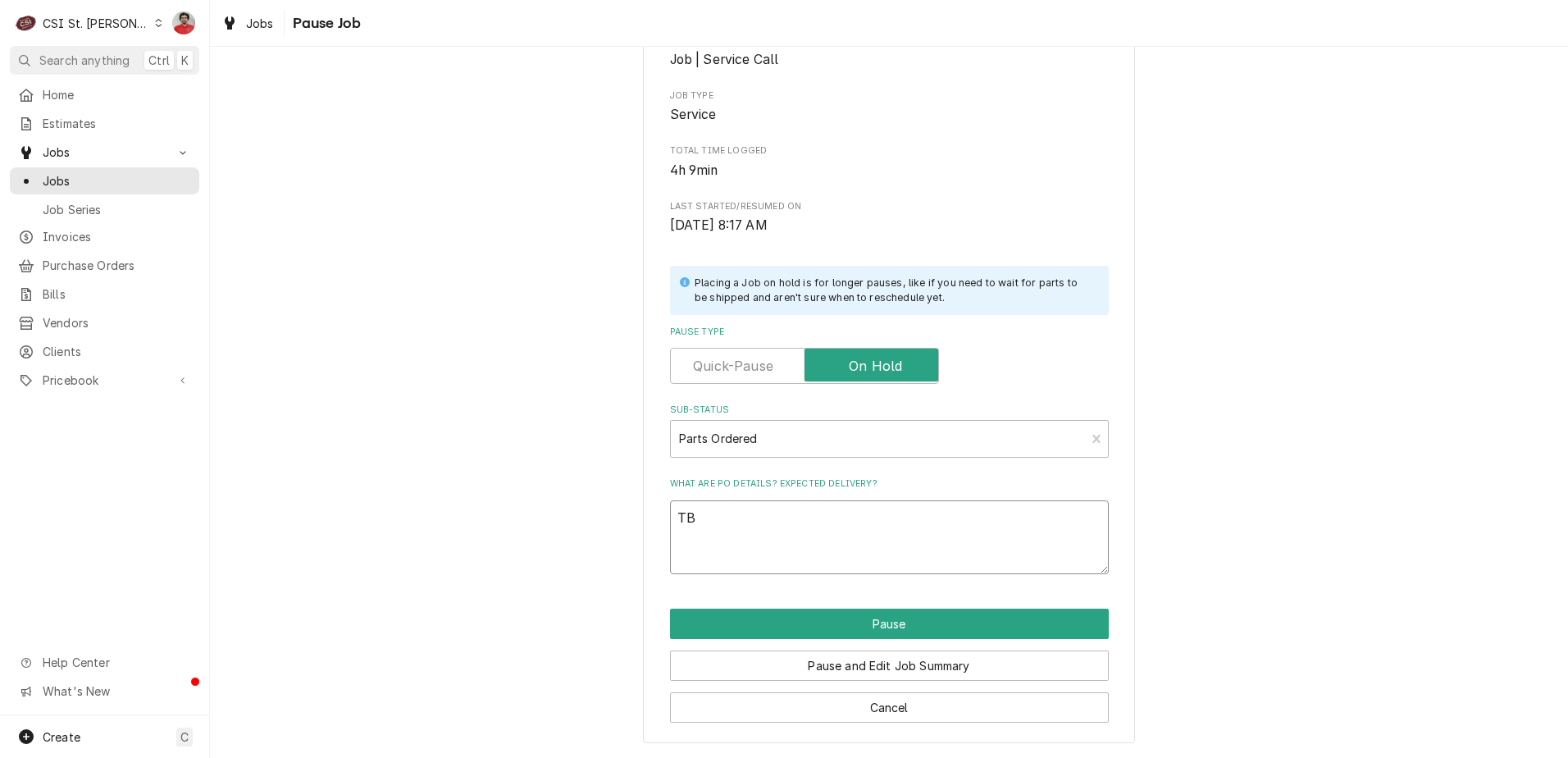
type textarea "T"
type textarea "x"
type textarea "TU"
type textarea "x"
type textarea "TUR"
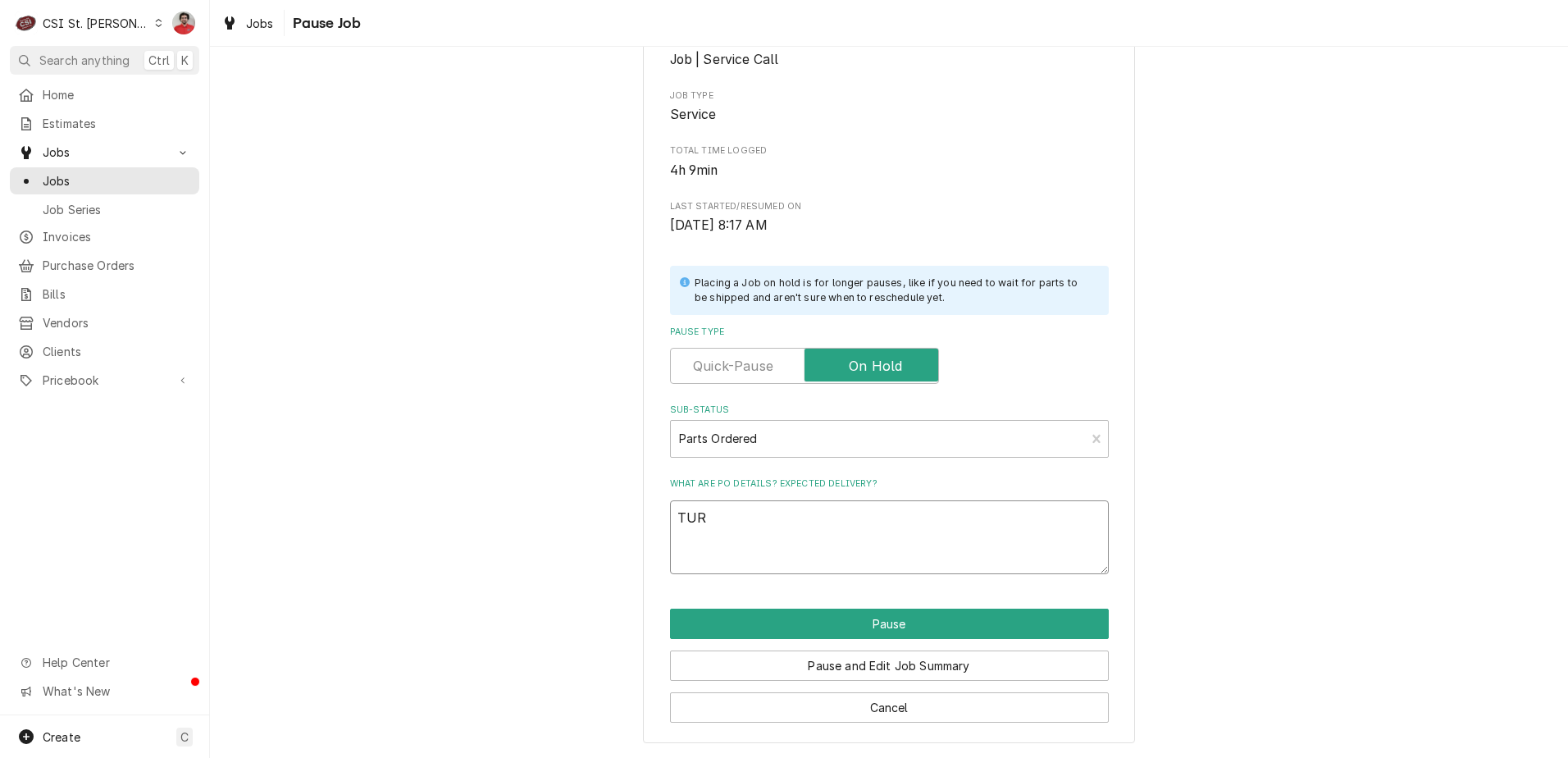
type textarea "x"
type textarea "TUR-"
paste textarea "TUR-HHB-8106"
type textarea "x"
type textarea "TUR-TUR-HHB-8106"
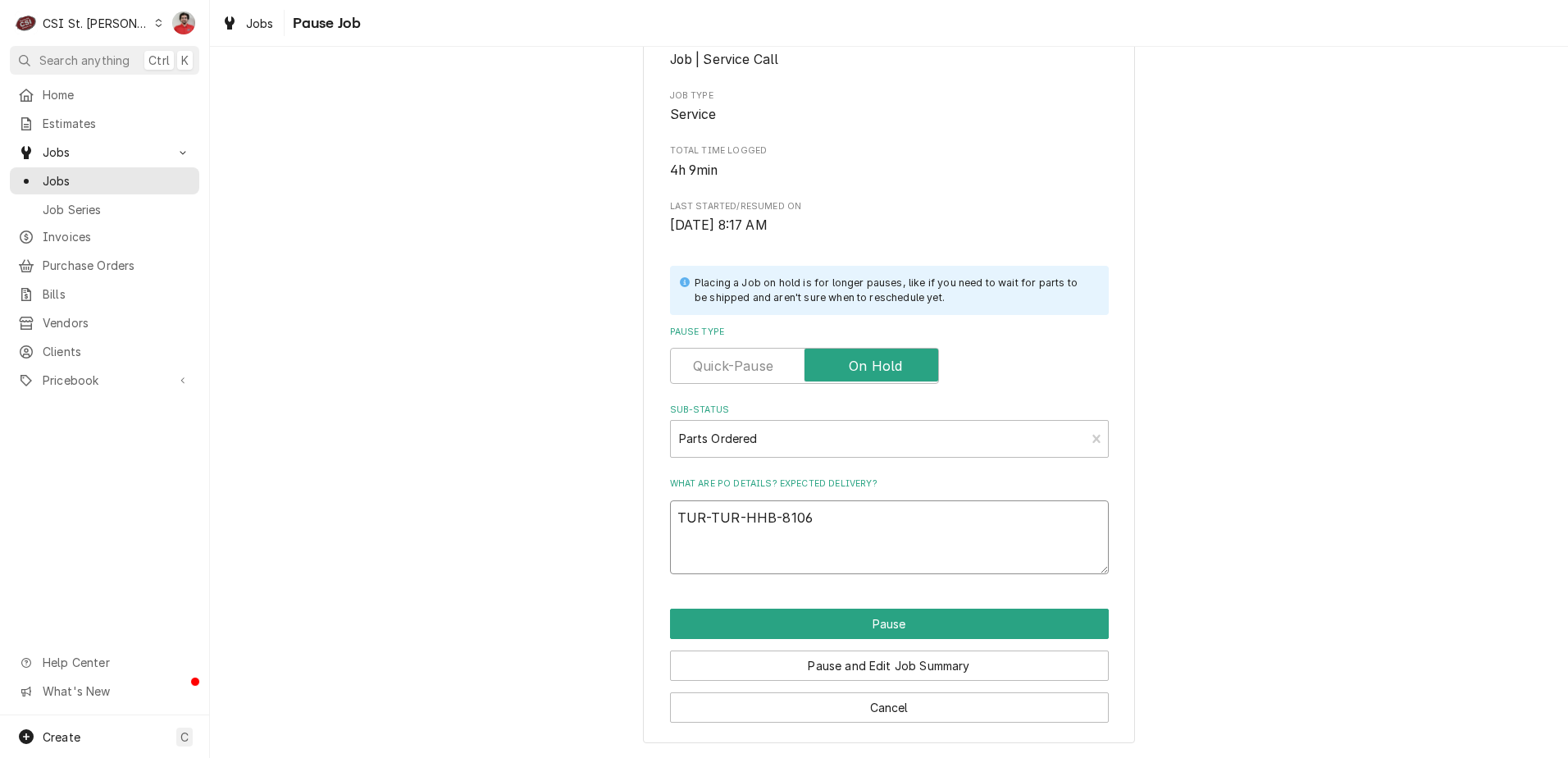
paste textarea "TUR-HHB-8106"
type textarea "x"
type textarea "TUR-TUR-HHB-8106TUR-HHB-8106"
paste textarea "What are PO details? Expected delivery?"
type textarea "x"
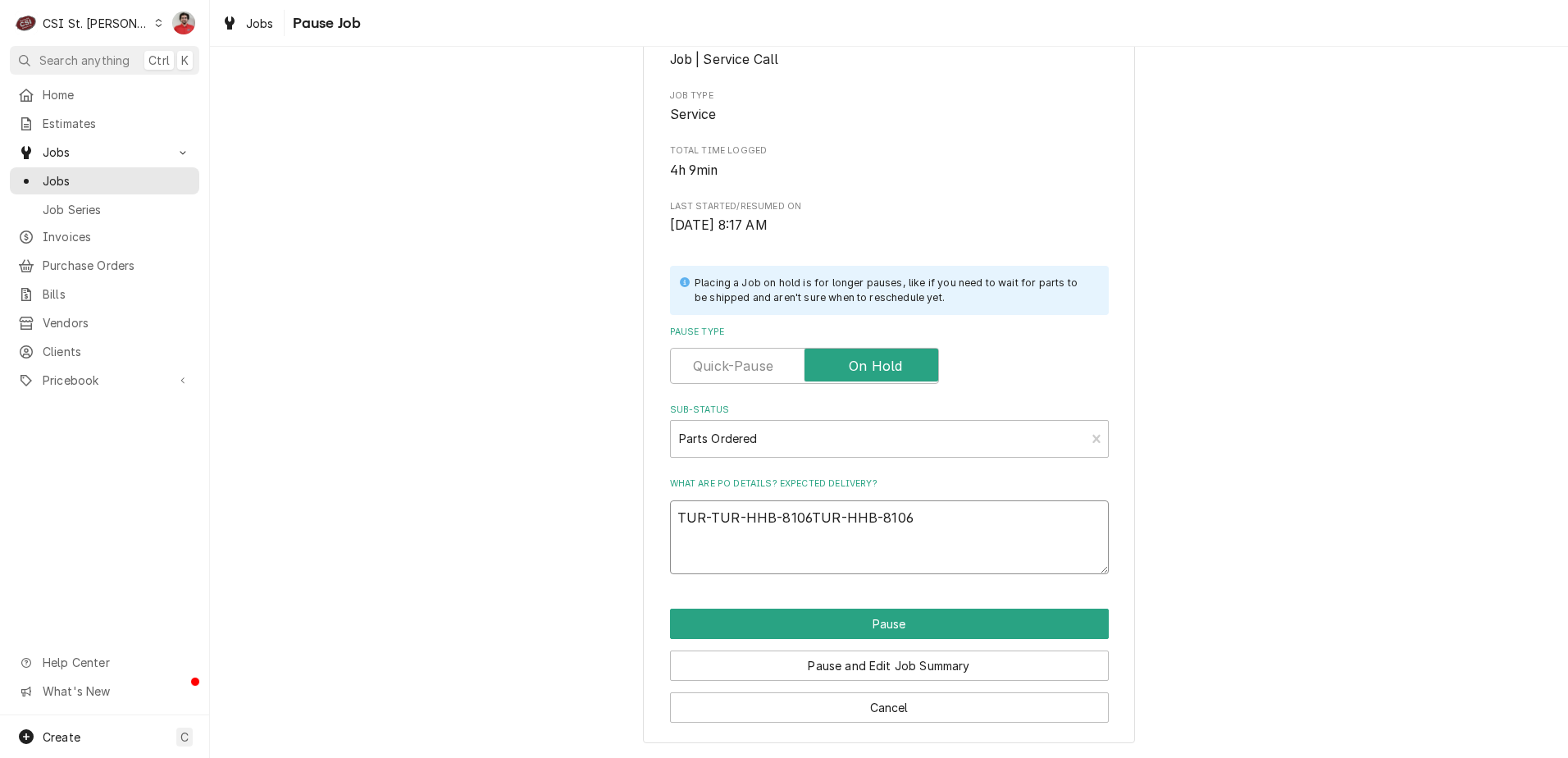
type textarea "TUR-HHB-8106"
type textarea "x"
type textarea "TUR-HHB-8106"
type textarea "x"
type textarea "TUR-HHB-8106 r"
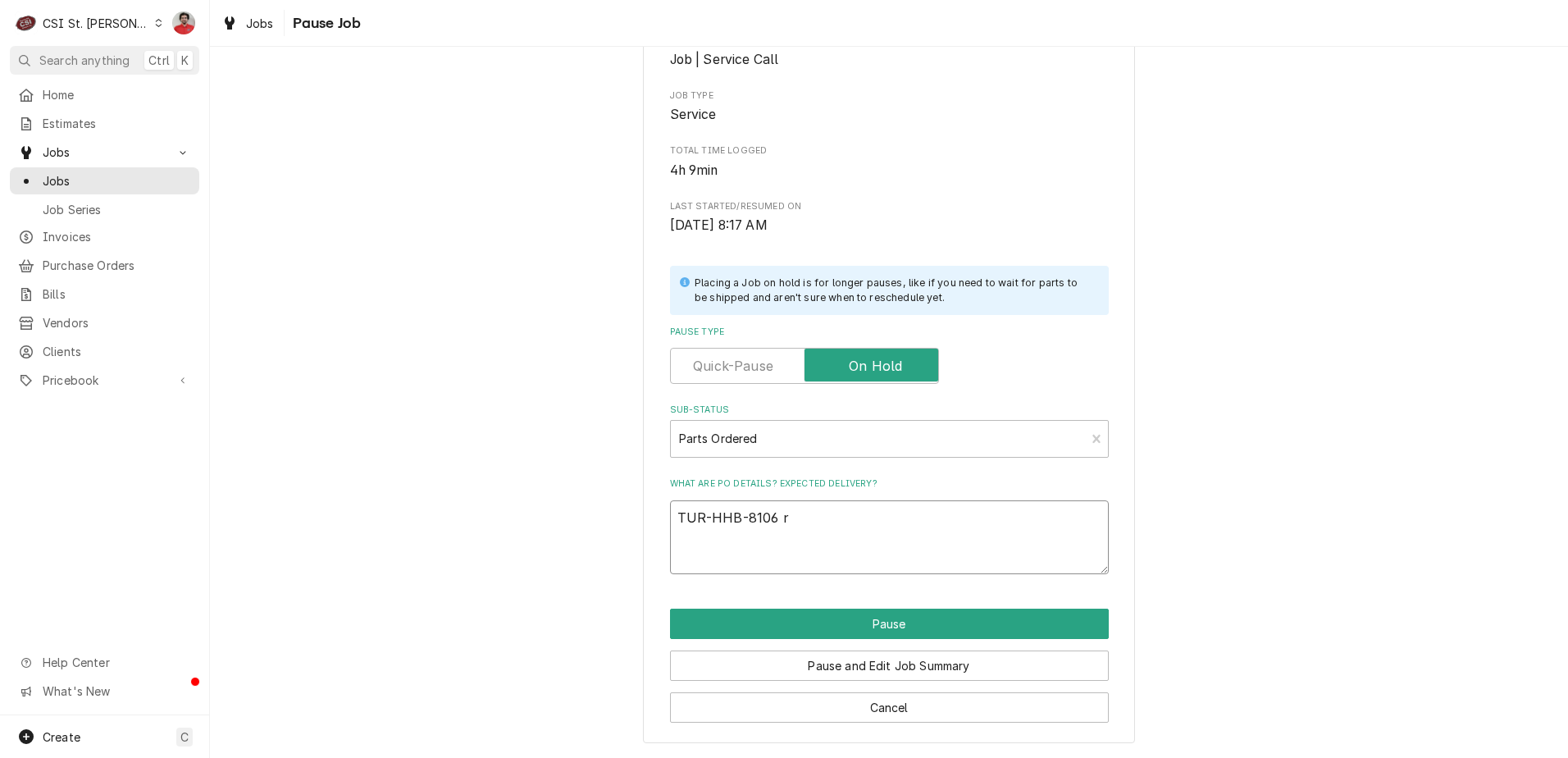
type textarea "x"
type textarea "TUR-HHB-8106 re"
type textarea "x"
type textarea "TUR-HHB-8106 rec"
type textarea "x"
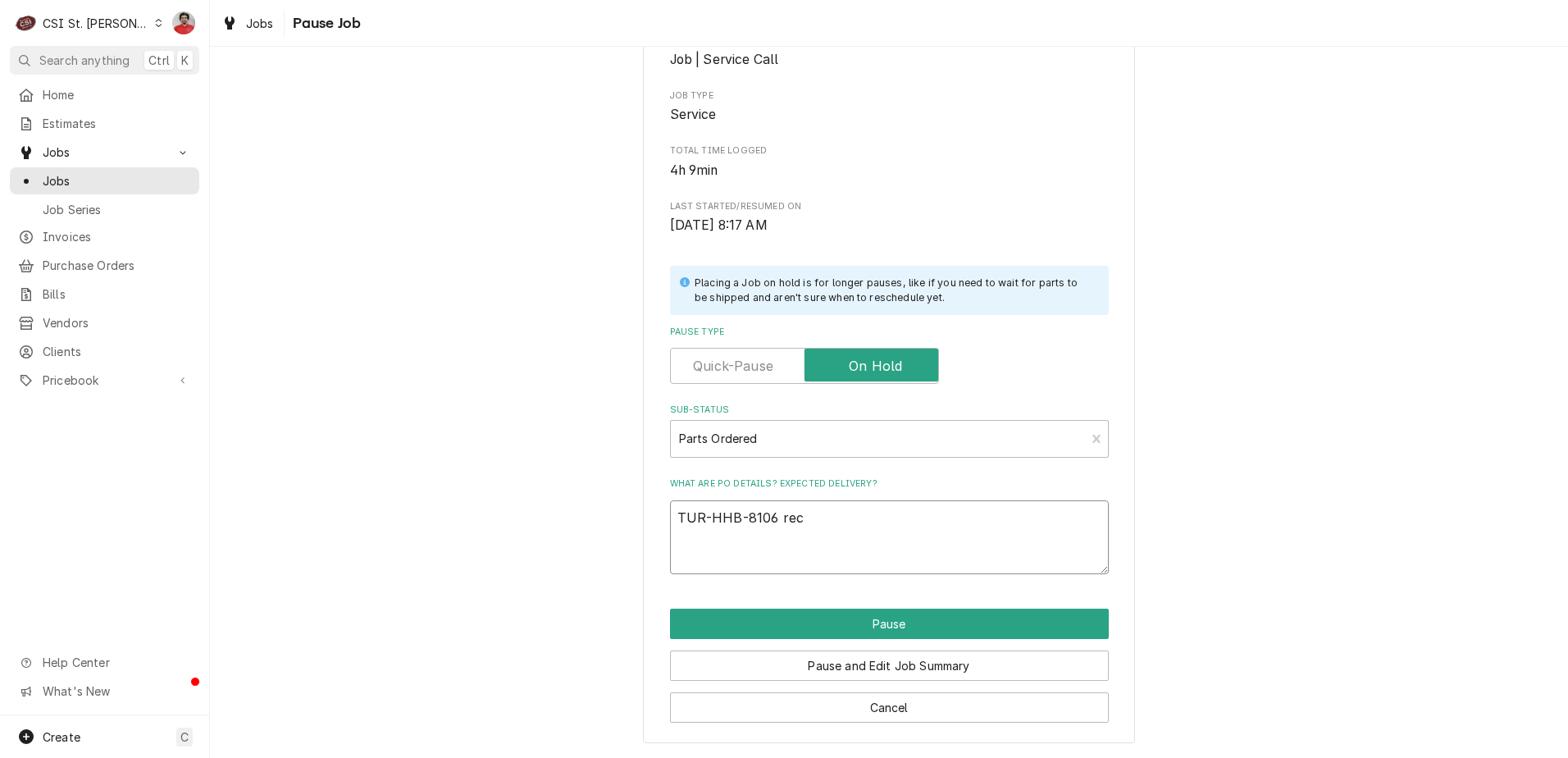
type textarea "TUR-HHB-8106 rec"
type textarea "x"
type textarea "TUR-HHB-8106 rec t"
type textarea "x"
type textarea "TUR-HHB-8106 rec to"
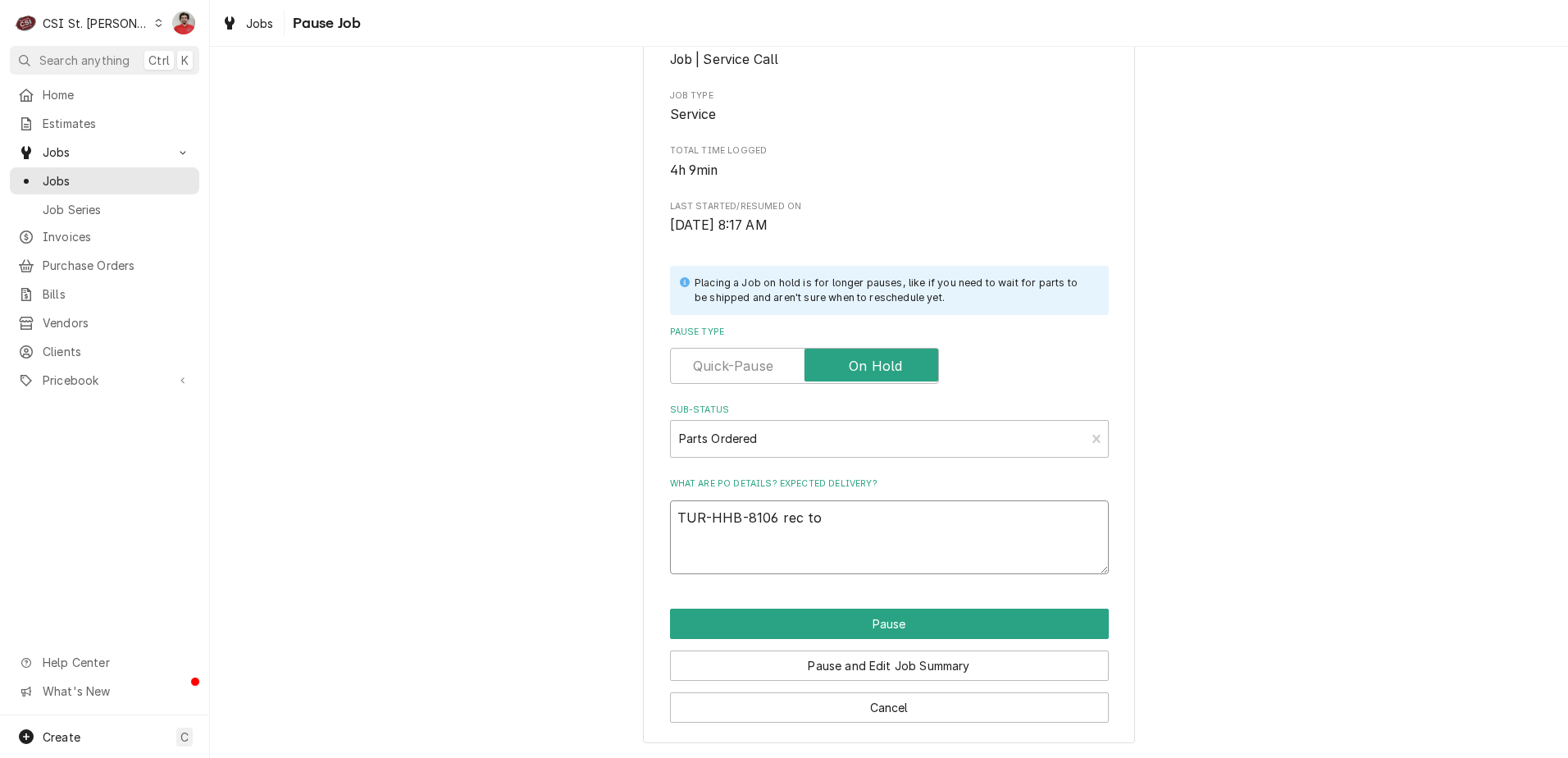
type textarea "x"
type textarea "TUR-HHB-8106 rec to"
click at [847, 526] on textarea "TUR-HHB-8106 rec to" at bounding box center [889, 537] width 439 height 74
type textarea "x"
type textarea "TUR-HHB-8106 rec to T"
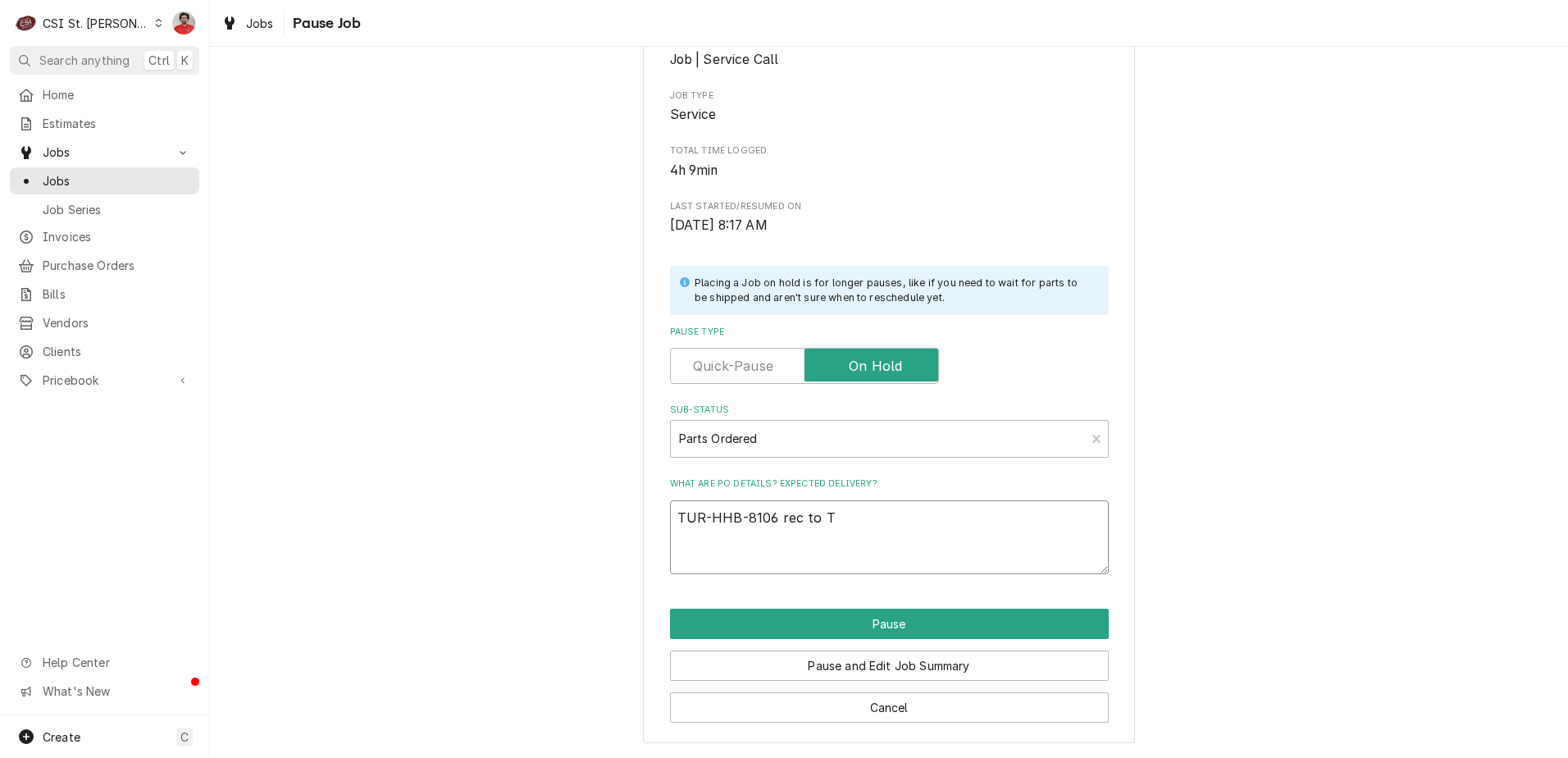
type textarea "x"
type textarea "TUR-HHB-8106 rec to To"
type textarea "x"
type textarea "TUR-HHB-8106 rec to Tom"
type textarea "x"
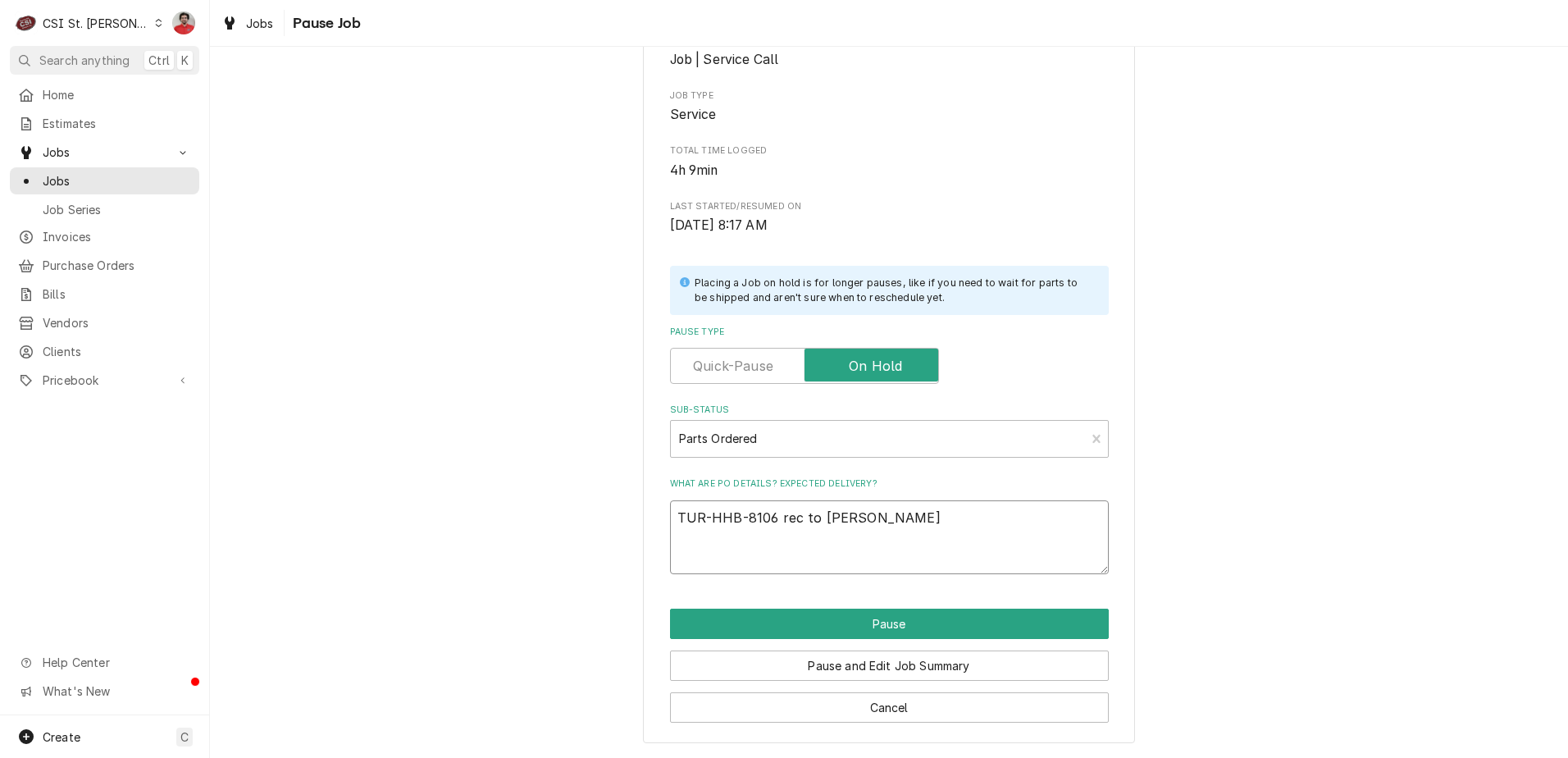
type textarea "TUR-HHB-8106 rec to Tom"
type textarea "x"
type textarea "TUR-HHB-8106 rec to Tom L"
type textarea "x"
type textarea "TUR-HHB-8106 rec to Tom L'"
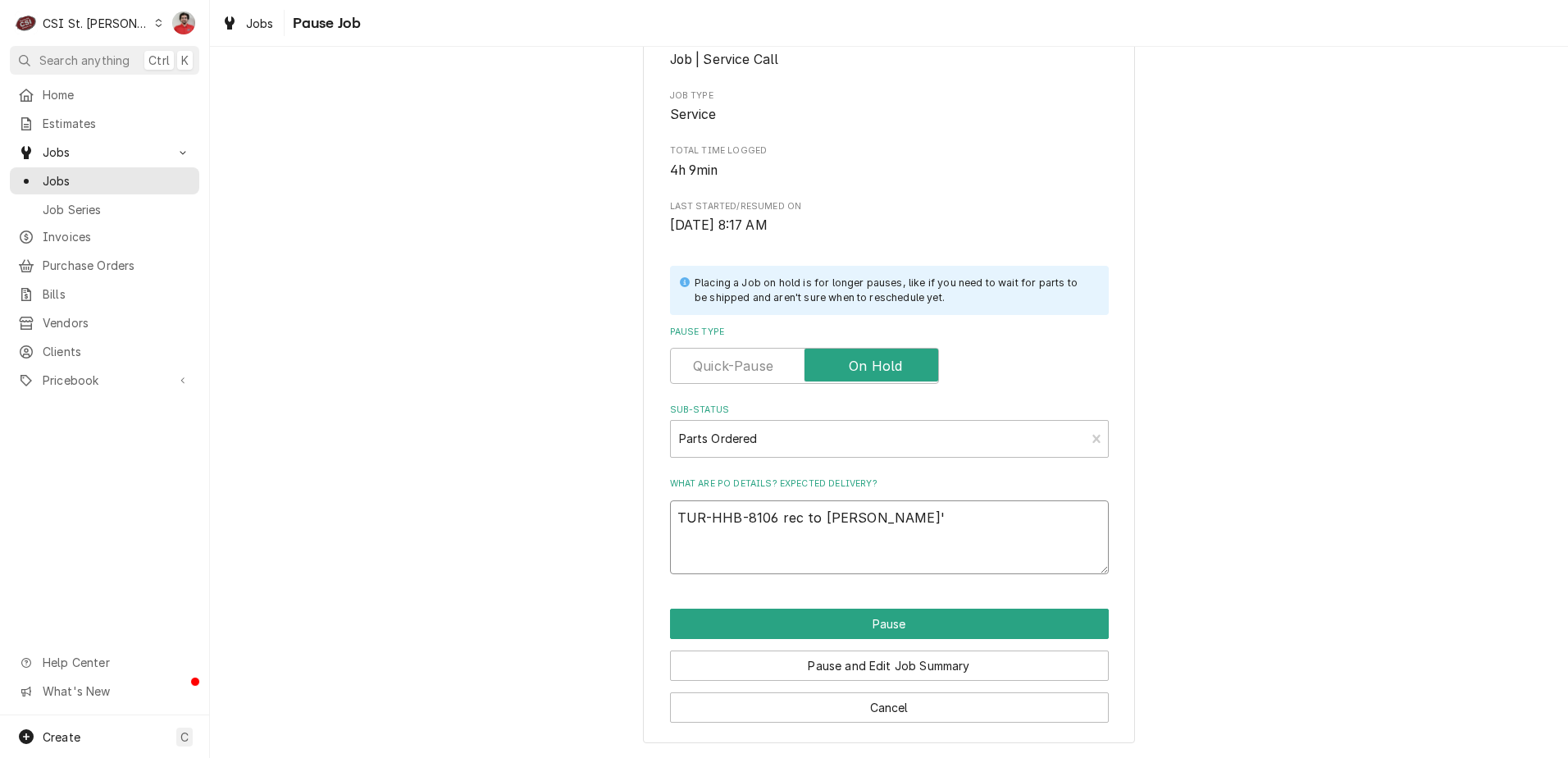
type textarea "x"
type textarea "TUR-HHB-8106 rec to Tom L's"
type textarea "x"
type textarea "TUR-HHB-8106 rec to Tom L's"
type textarea "x"
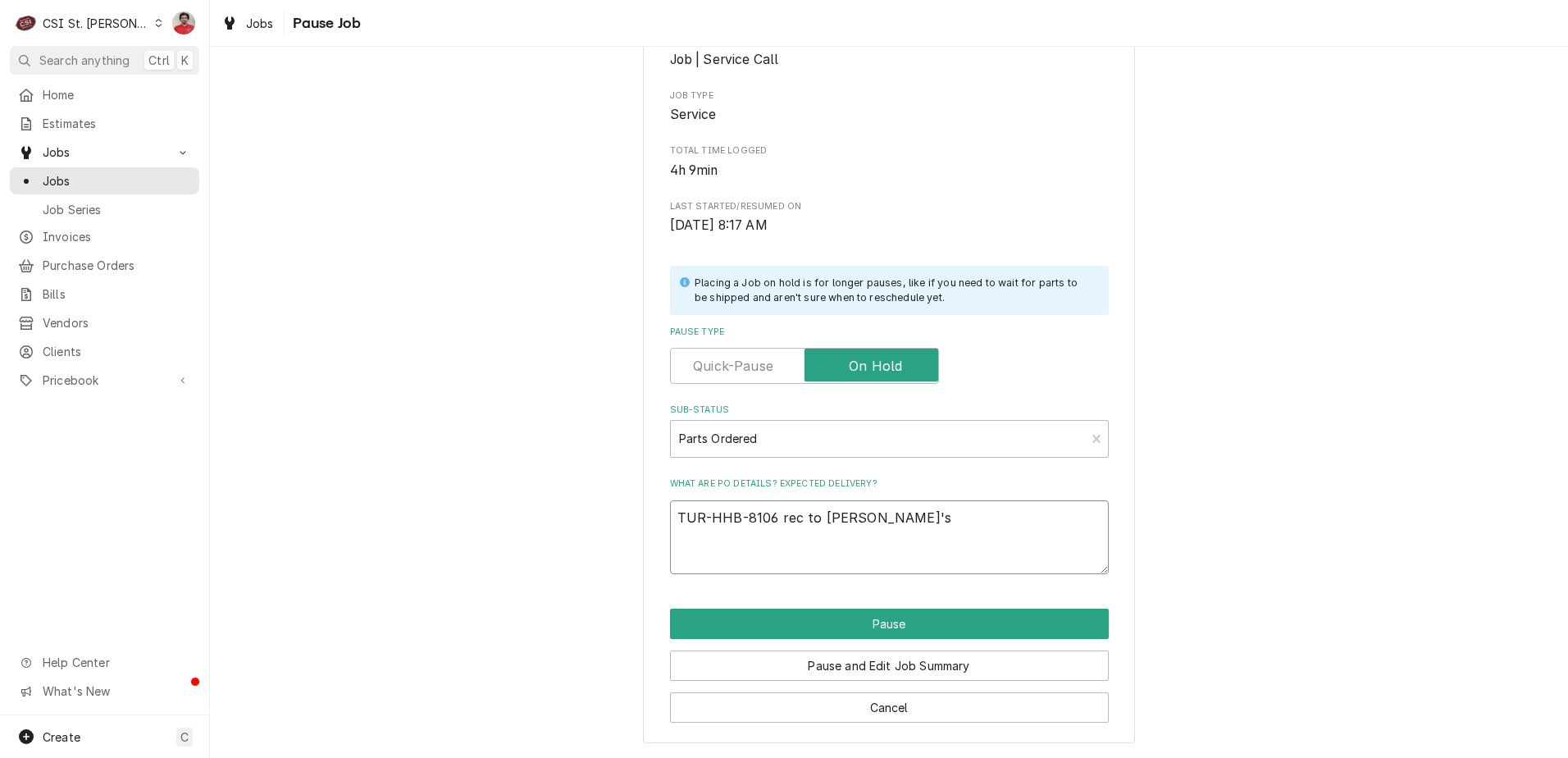
type textarea "TUR-HHB-8106 rec to Tom L's s"
type textarea "x"
type textarea "TUR-HHB-8106 rec to Tom L's sh"
type textarea "x"
type textarea "TUR-HHB-8106 rec to Tom L's she"
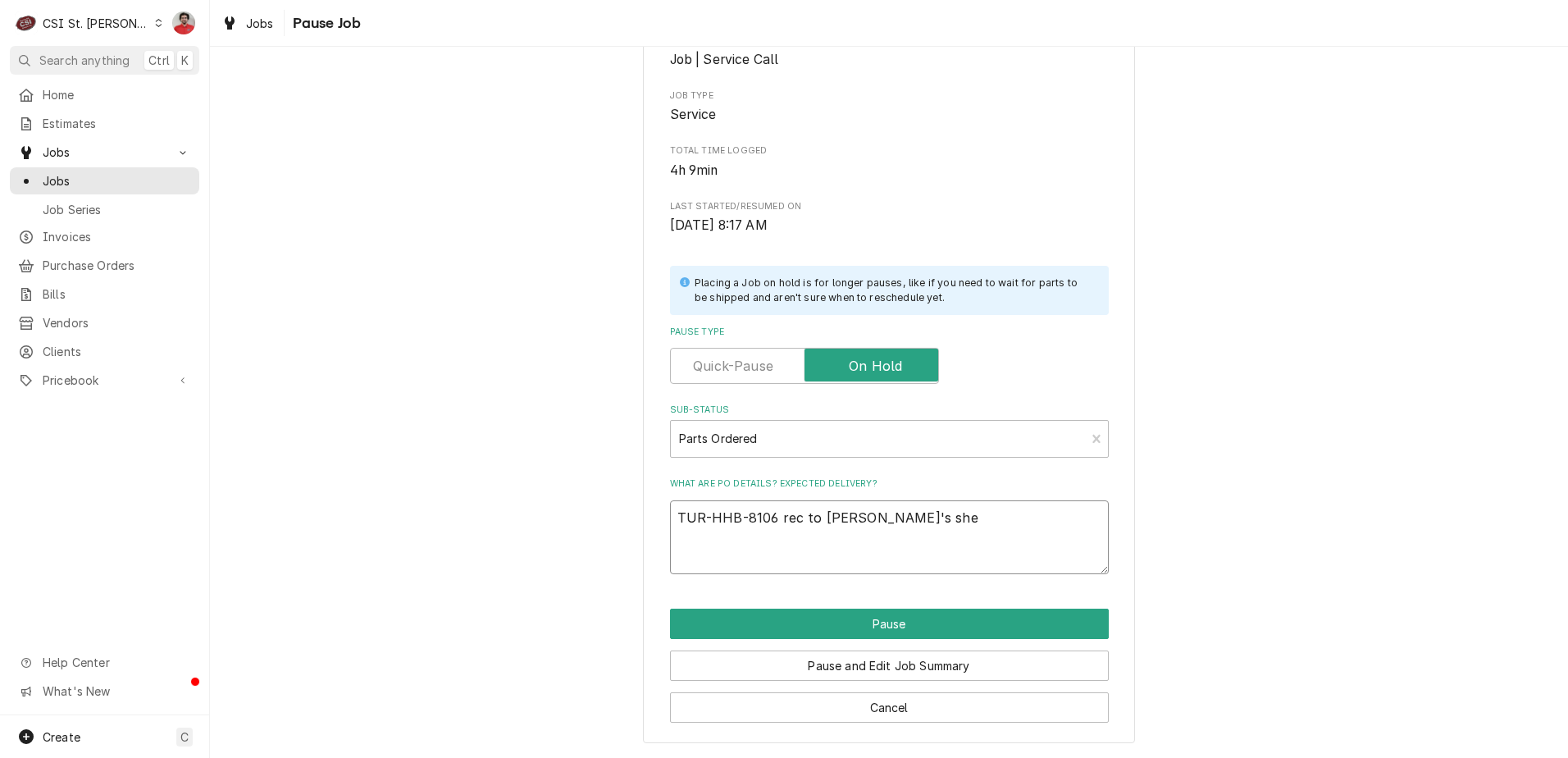
type textarea "x"
type textarea "TUR-HHB-8106 rec to Tom L's shel"
type textarea "x"
type textarea "TUR-HHB-8106 rec to Tom L's shelf"
type textarea "x"
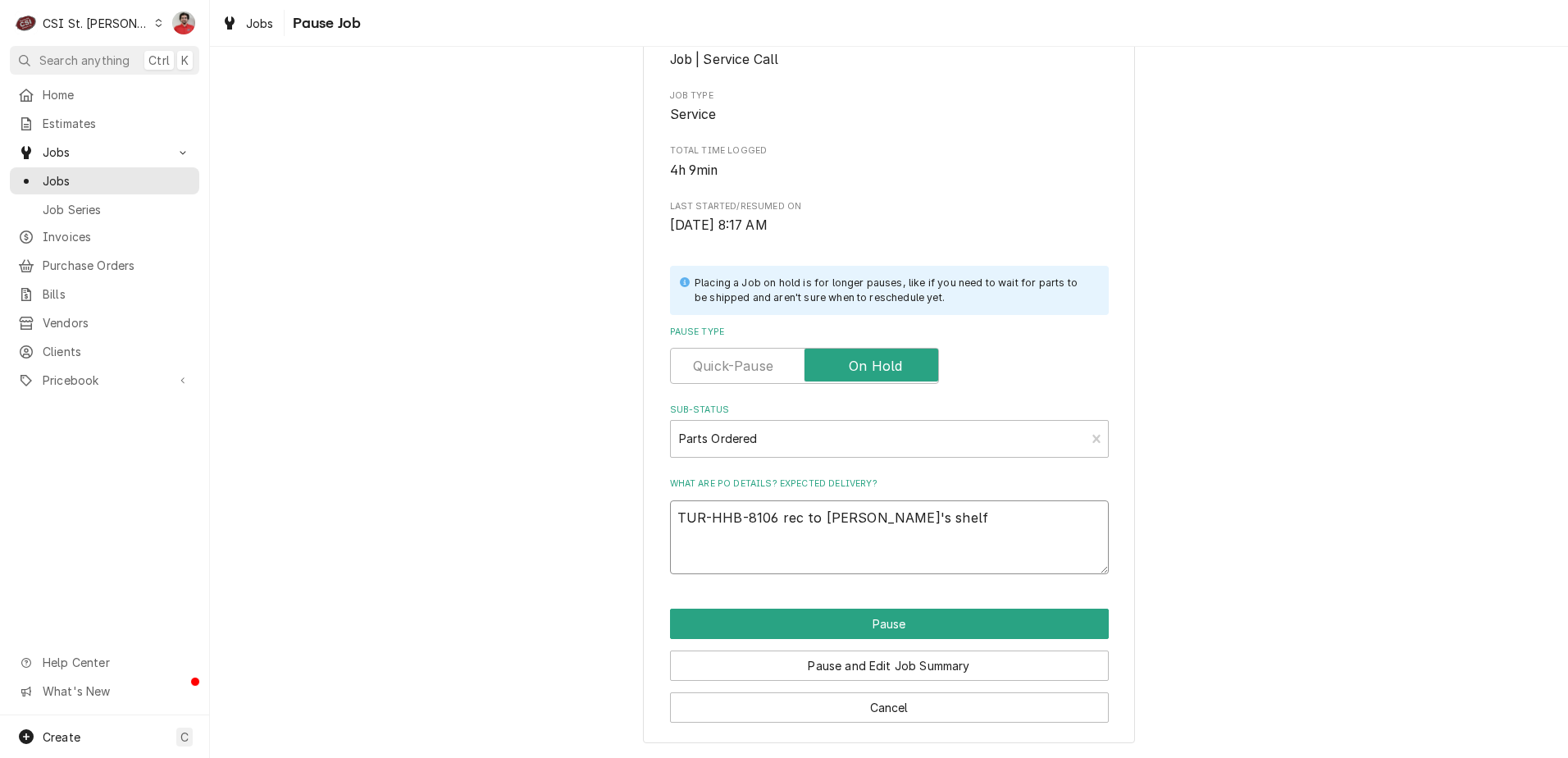
type textarea "TUR-HHB-8106 rec to Tom L's shelf"
type textarea "x"
type textarea "TUR-HHB-8106 rec to Tom L's shelf a"
type textarea "x"
type textarea "TUR-HHB-8106 rec to Tom L's shelf as"
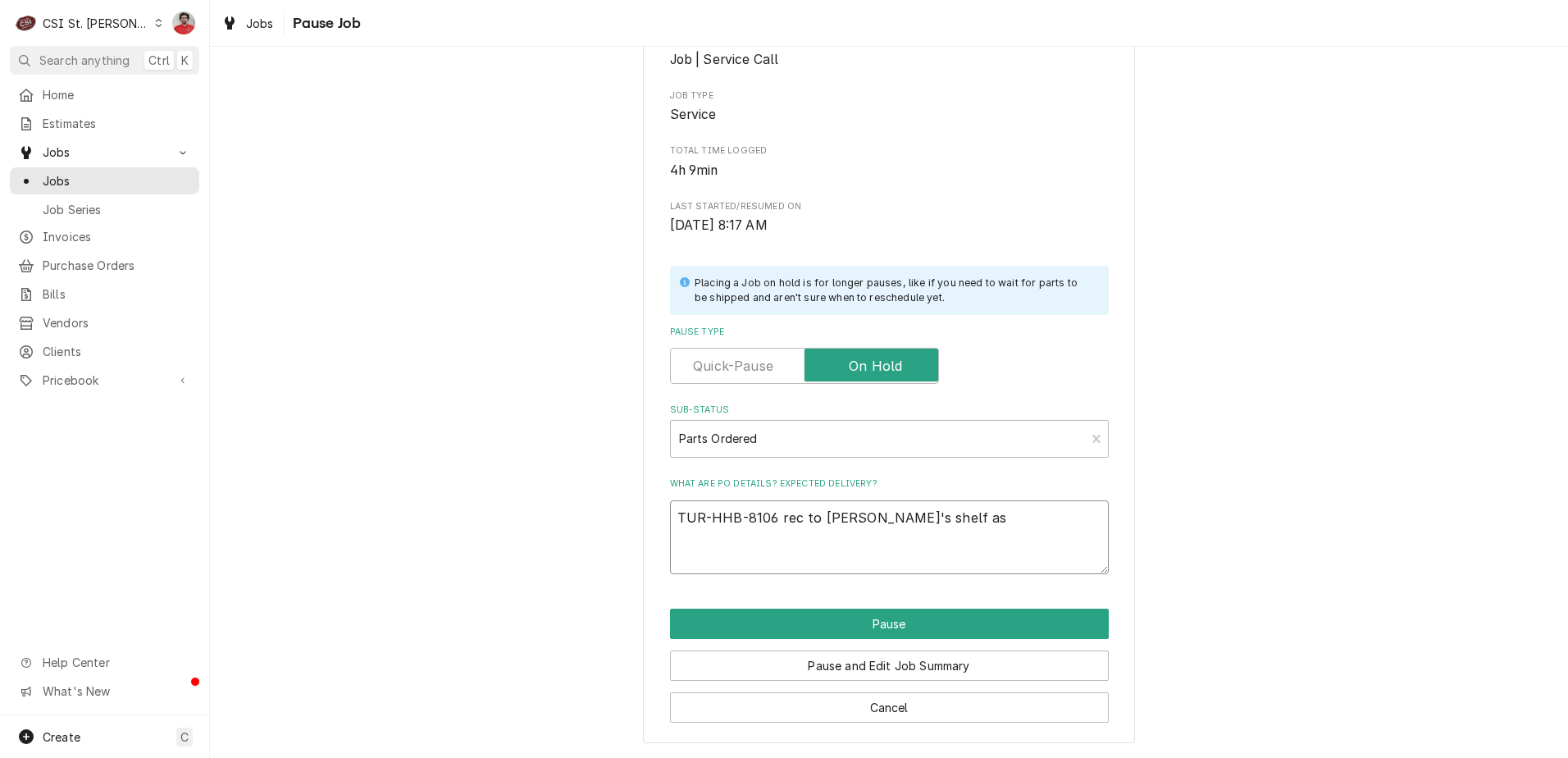
type textarea "x"
type textarea "TUR-HHB-8106 rec to Tom L's shelf as"
type textarea "x"
type textarea "TUR-HHB-8106 rec to Tom L's shelf as p"
type textarea "x"
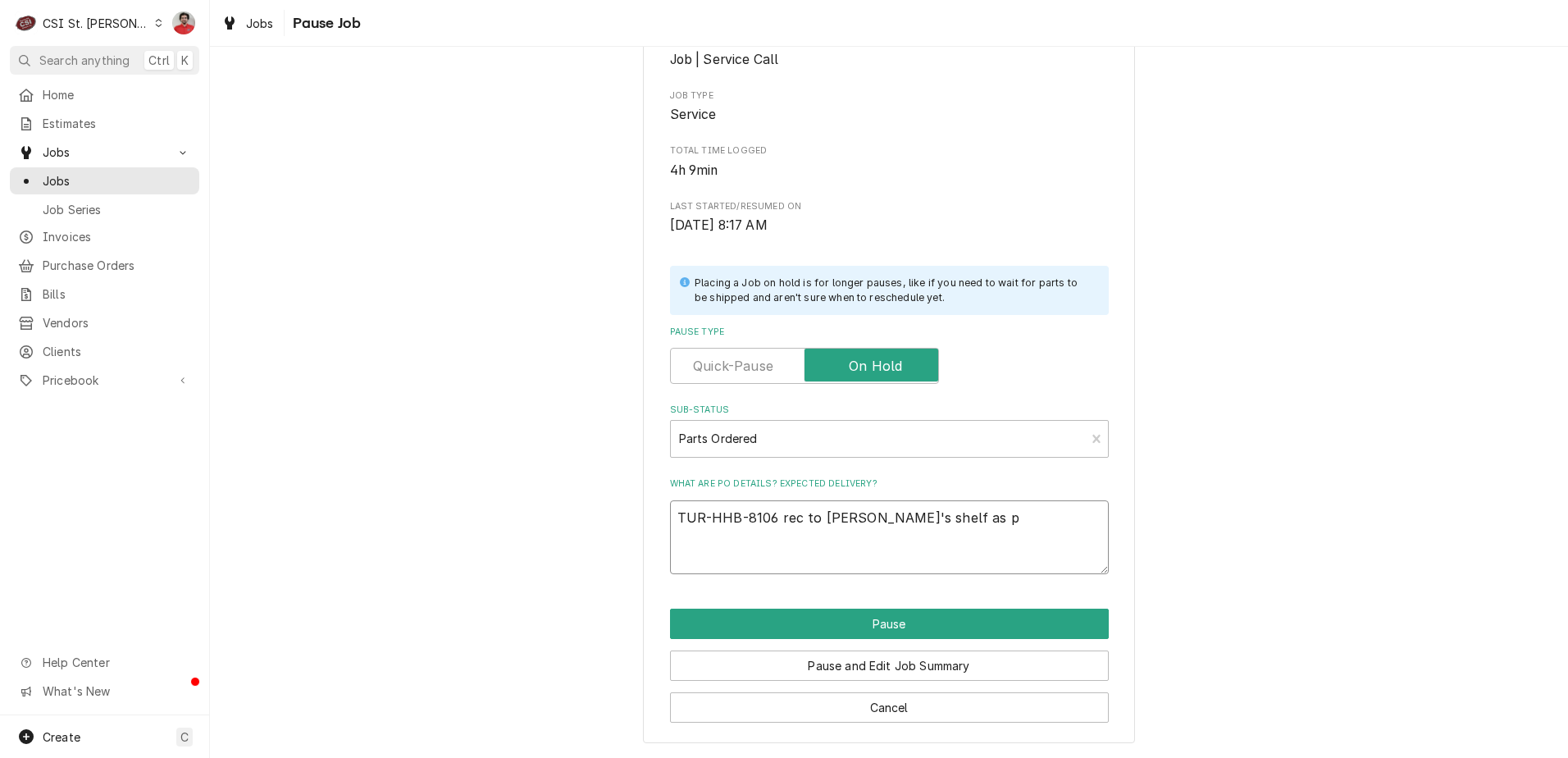
type textarea "TUR-HHB-8106 rec to Tom L's shelf as pa"
type textarea "x"
type textarea "TUR-HHB-8106 rec to Tom L's shelf as par"
type textarea "x"
type textarea "TUR-HHB-8106 rec to Tom L's shelf as part"
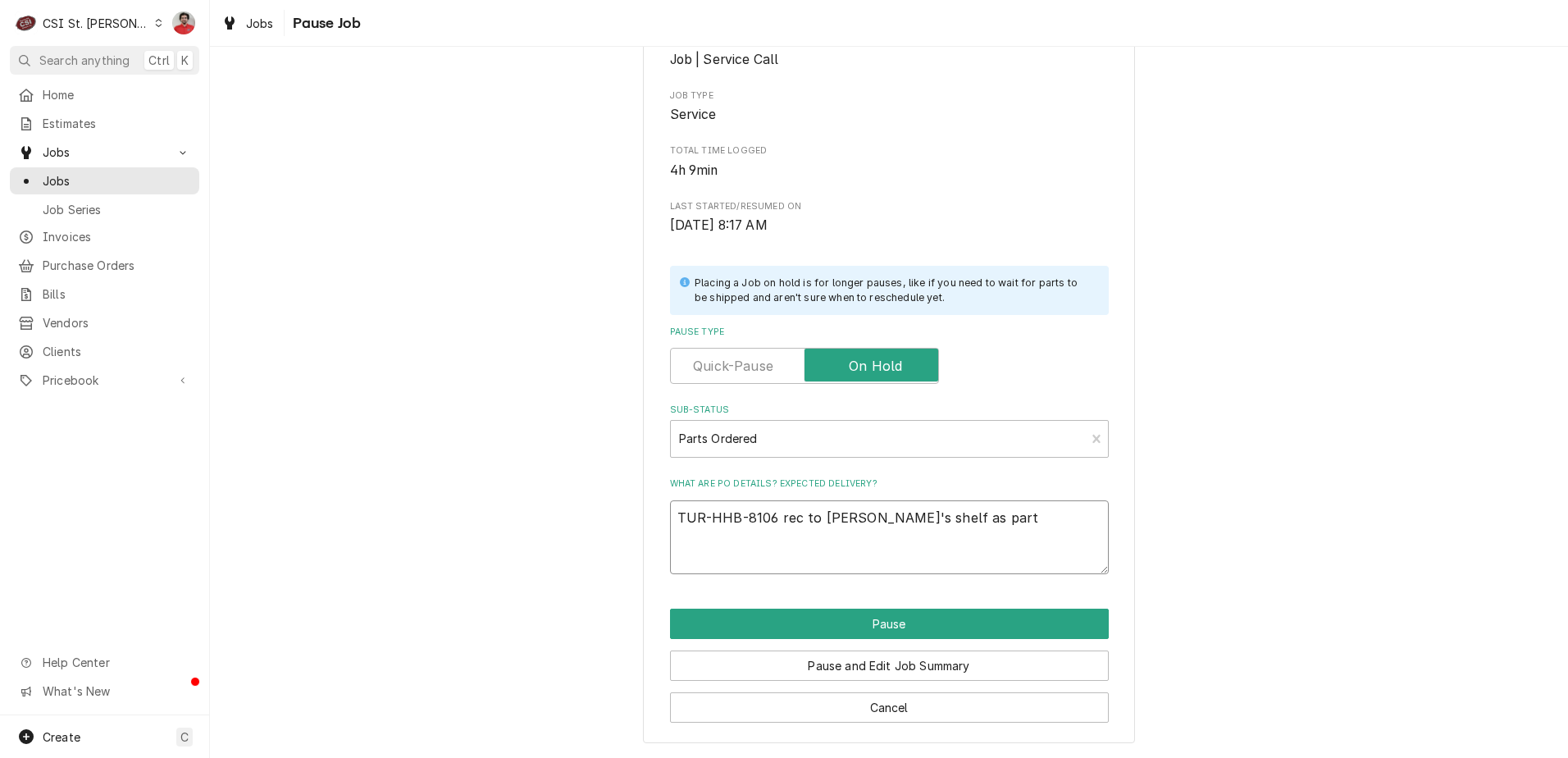
type textarea "x"
type textarea "TUR-HHB-8106 rec to Tom L's shelf as parti"
type textarea "x"
type textarea "TUR-HHB-8106 rec to Tom L's shelf as partia"
type textarea "x"
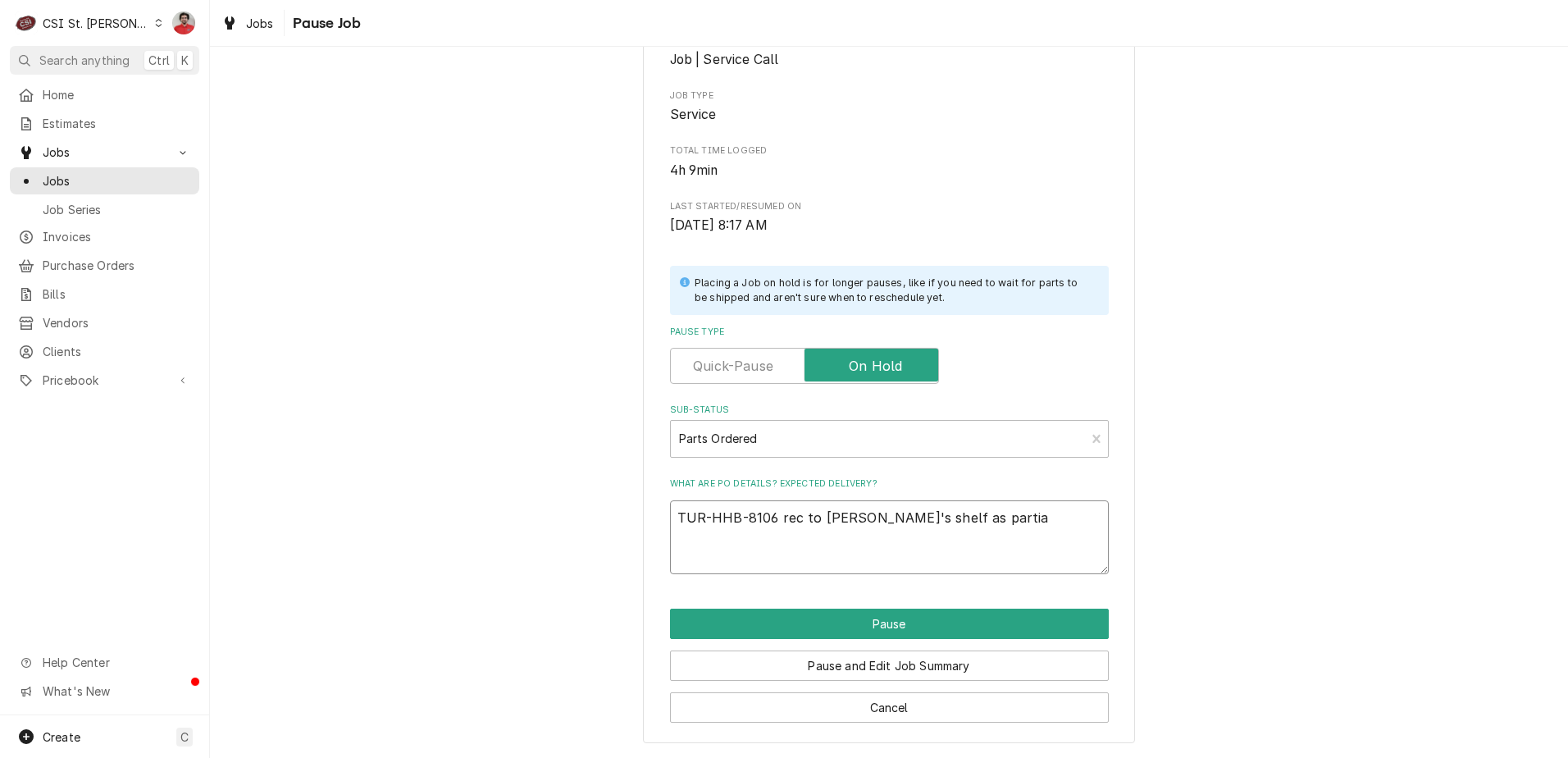
type textarea "TUR-HHB-8106 rec to Tom L's shelf as partial"
type textarea "x"
type textarea "TUR-HHB-8106 rec to Tom L's shelf as partial,"
type textarea "x"
type textarea "TUR-HHB-8106 rec to Tom L's shelf as partial,"
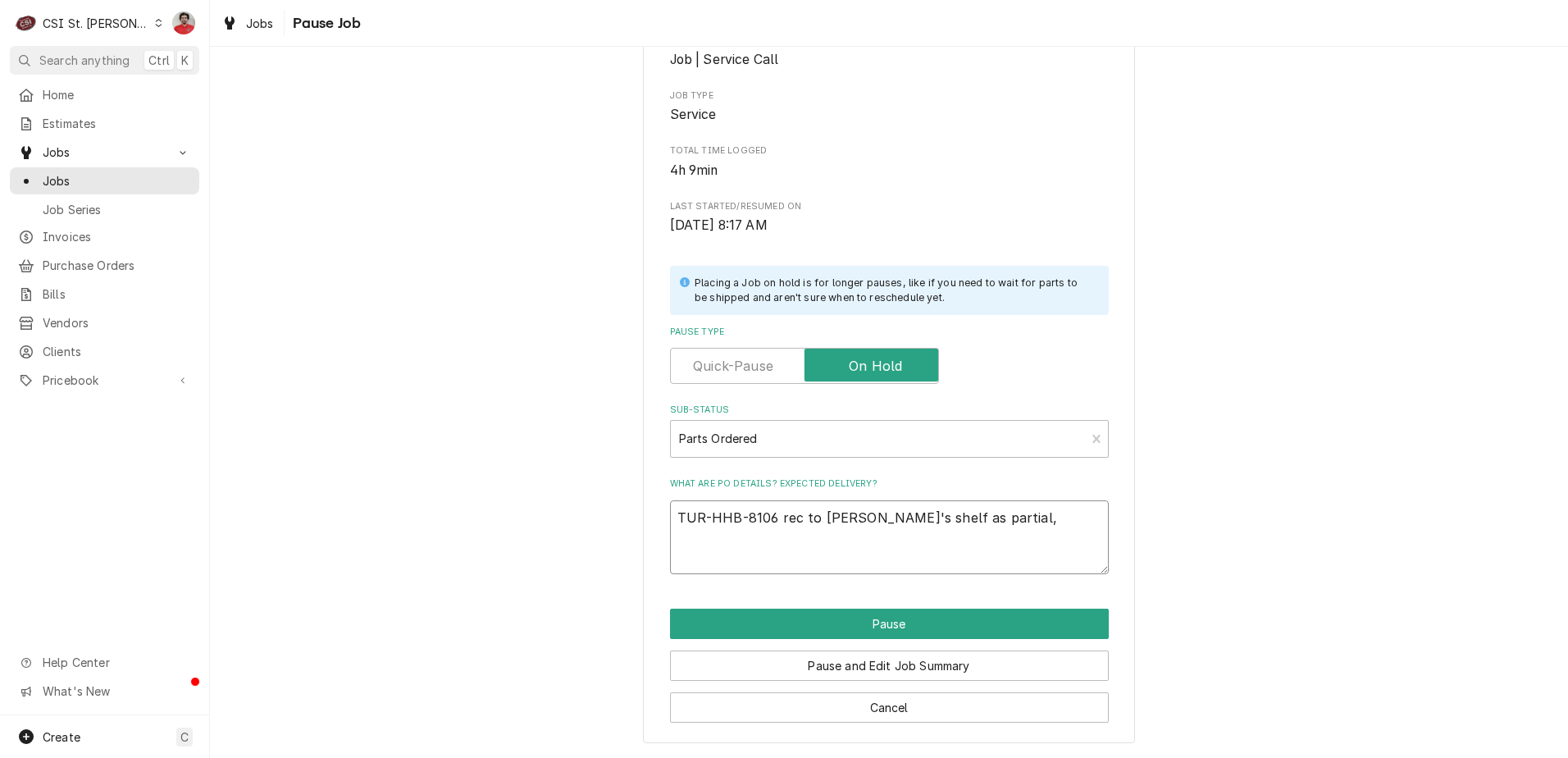
type textarea "x"
type textarea "TUR-HHB-8106 rec to Tom L's shelf as partial, s"
type textarea "x"
type textarea "TUR-HHB-8106 rec to Tom L's shelf as partial, sw"
type textarea "x"
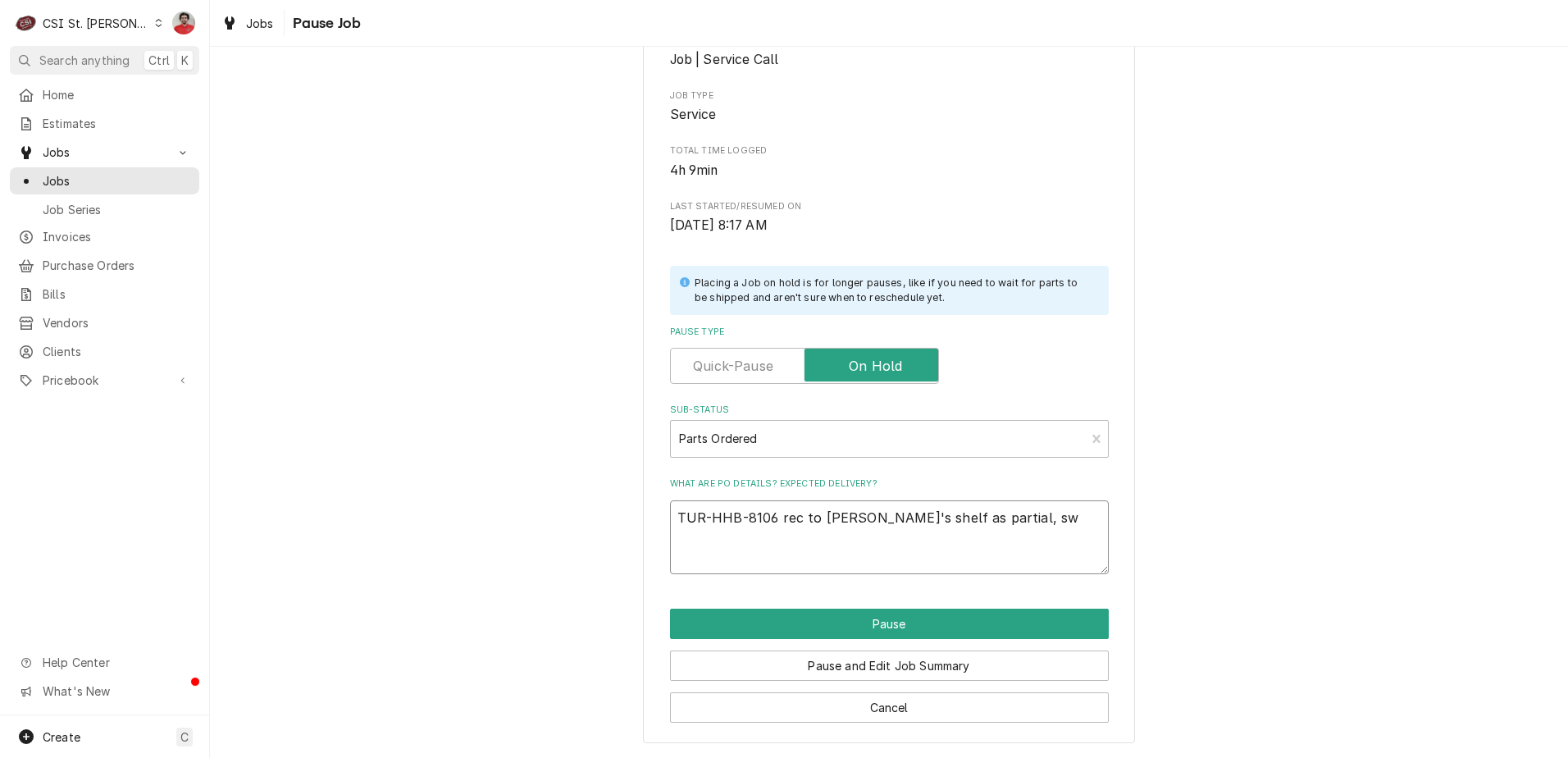
type textarea "TUR-HHB-8106 rec to Tom L's shelf as partial, swt"
type textarea "x"
type textarea "TUR-HHB-8106 rec to Tom L's shelf as partial, swti"
type textarea "x"
type textarea "TUR-HHB-8106 rec to Tom L's shelf as partial, swt"
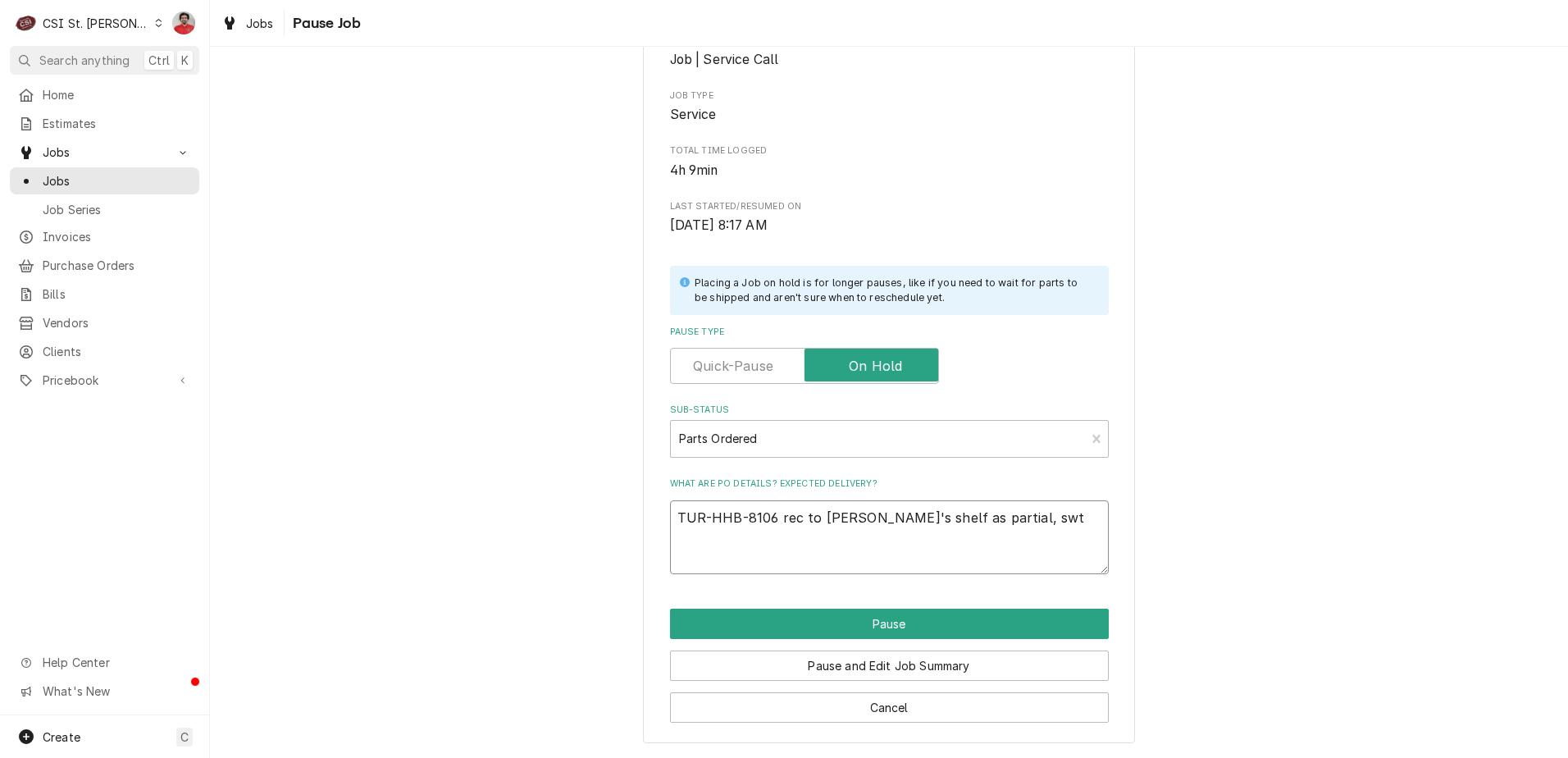
type textarea "x"
type textarea "TUR-HHB-8106 rec to Tom L's shelf as partial, sw"
type textarea "x"
type textarea "TUR-HHB-8106 rec to Tom L's shelf as partial, s"
type textarea "x"
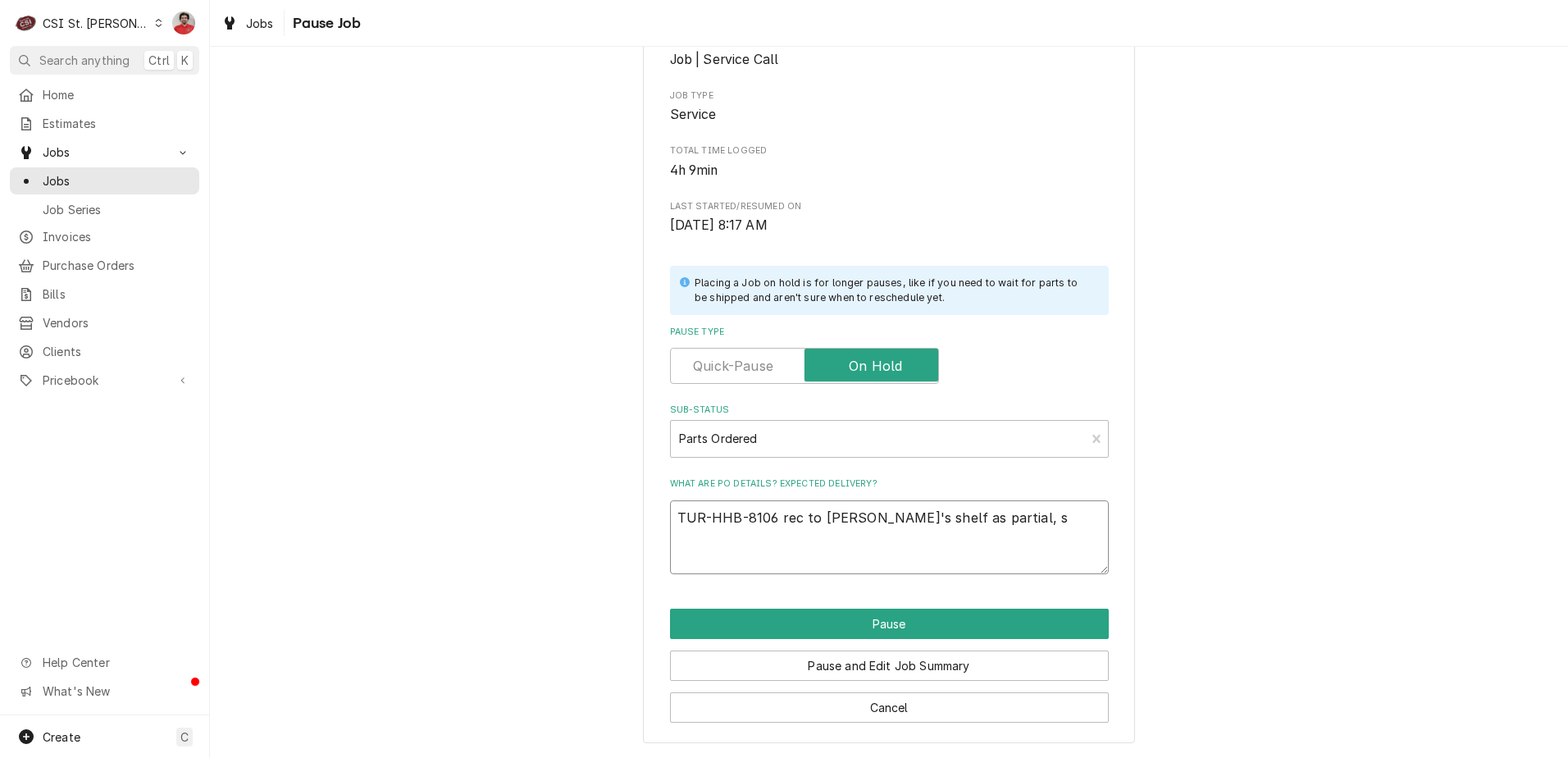
type textarea "TUR-HHB-8106 rec to Tom L's shelf as partial, st"
type textarea "x"
type textarea "TUR-HHB-8106 rec to Tom L's shelf as partial, sti"
type textarea "x"
type textarea "TUR-HHB-8106 rec to Tom L's shelf as partial, stil"
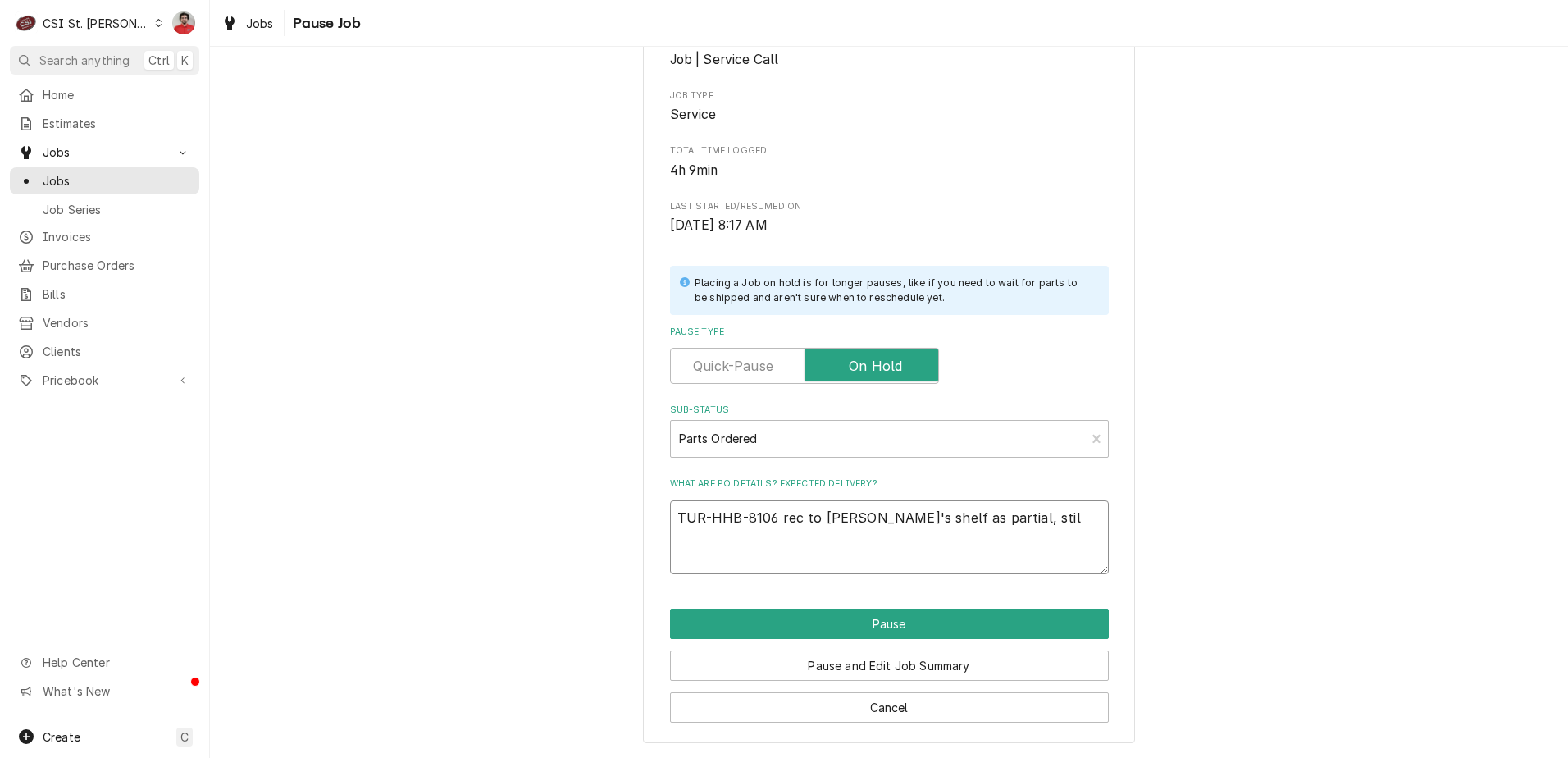
type textarea "x"
type textarea "TUR-HHB-8106 rec to Tom L's shelf as partial, still"
type textarea "x"
type textarea "TUR-HHB-8106 rec to Tom L's shelf as partial, still"
type textarea "x"
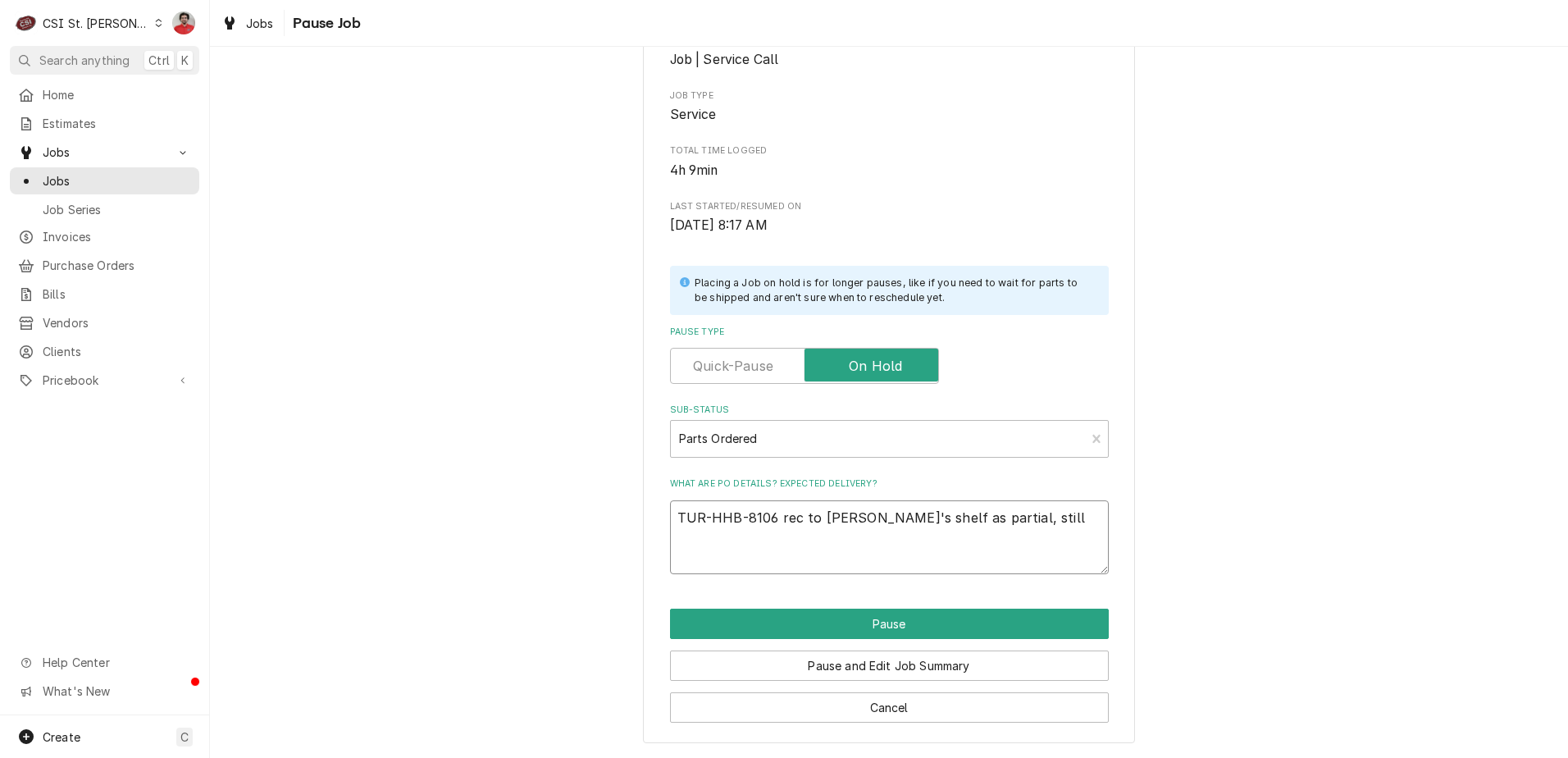
type textarea "TUR-HHB-8106 rec to Tom L's shelf as partial, still w"
type textarea "x"
type textarea "TUR-HHB-8106 rec to Tom L's shelf as partial, still wa"
type textarea "x"
type textarea "TUR-HHB-8106 rec to Tom L's shelf as partial, still wai"
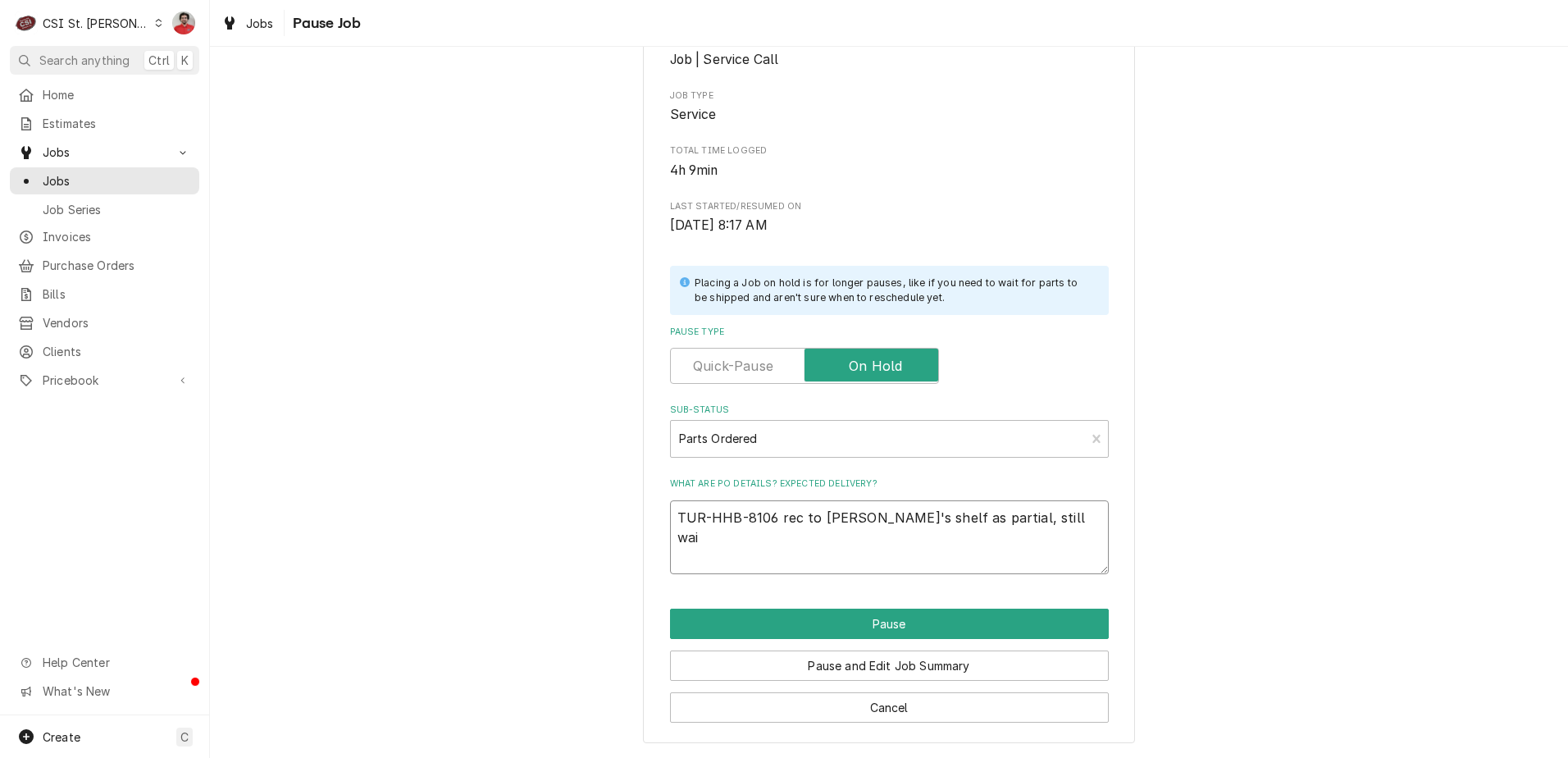
type textarea "x"
type textarea "TUR-HHB-8106 rec to Tom L's shelf as partial, still wait"
type textarea "x"
type textarea "TUR-HHB-8106 rec to Tom L's shelf as partial, still waiti"
type textarea "x"
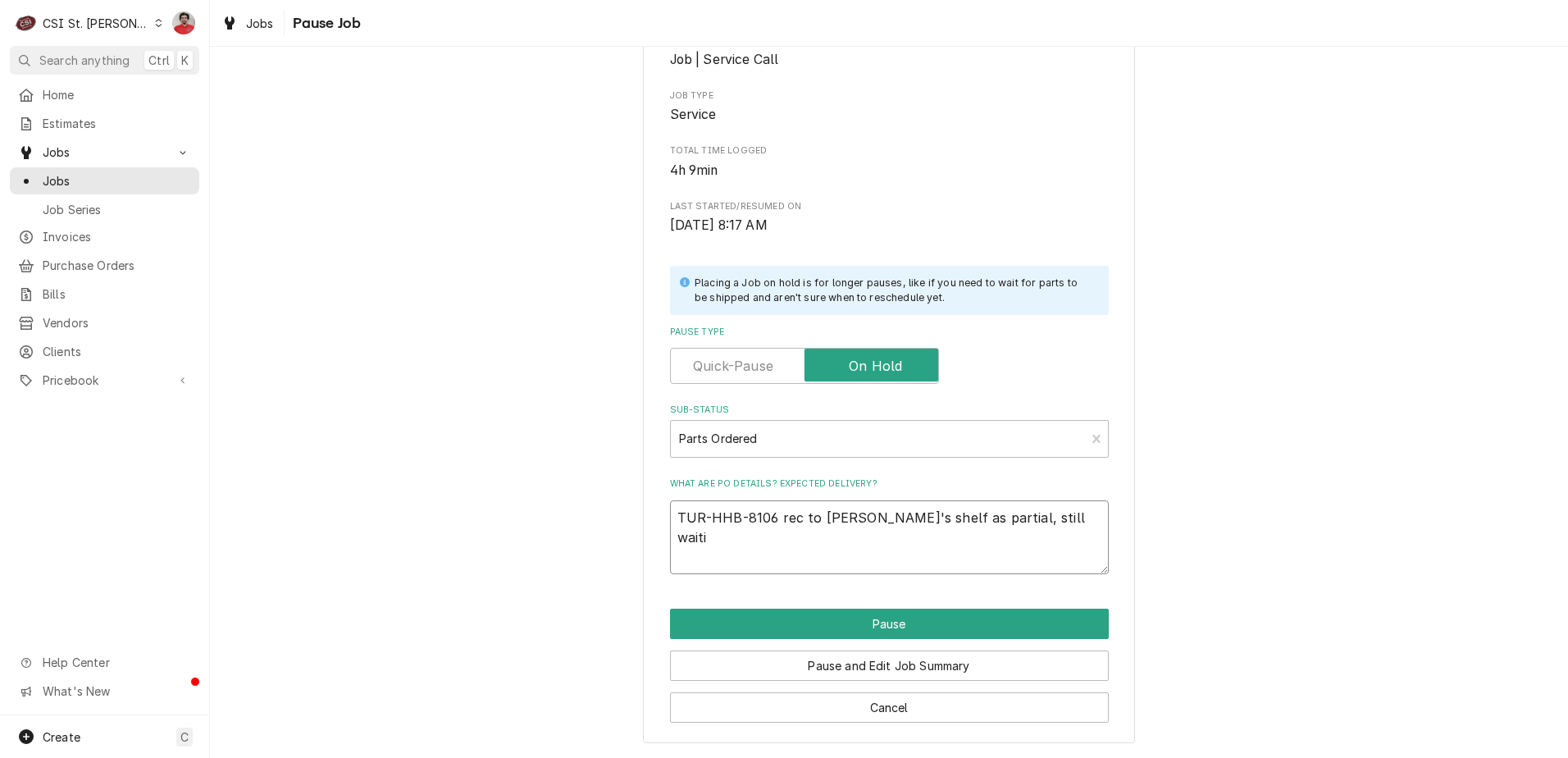
type textarea "TUR-HHB-8106 rec to Tom L's shelf as partial, still waitin"
type textarea "x"
type textarea "TUR-HHB-8106 rec to Tom L's shelf as partial, still waiting"
type textarea "x"
type textarea "TUR-HHB-8106 rec to Tom L's shelf as partial, still waiting f"
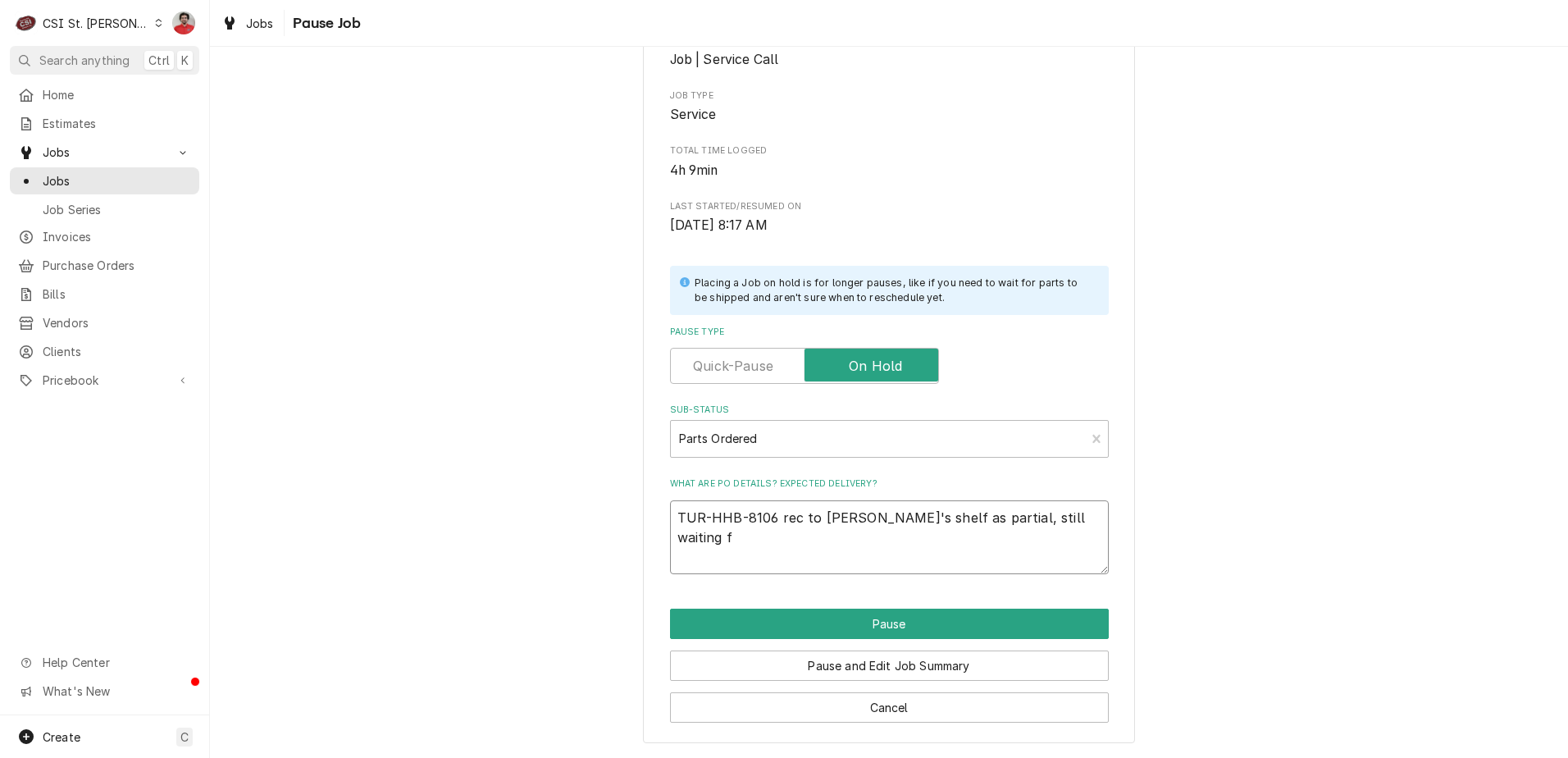
type textarea "x"
type textarea "TUR-HHB-8106 rec to Tom L's shelf as partial, still waiting fo"
type textarea "x"
type textarea "TUR-HHB-8106 rec to Tom L's shelf as partial, still waiting for"
type textarea "x"
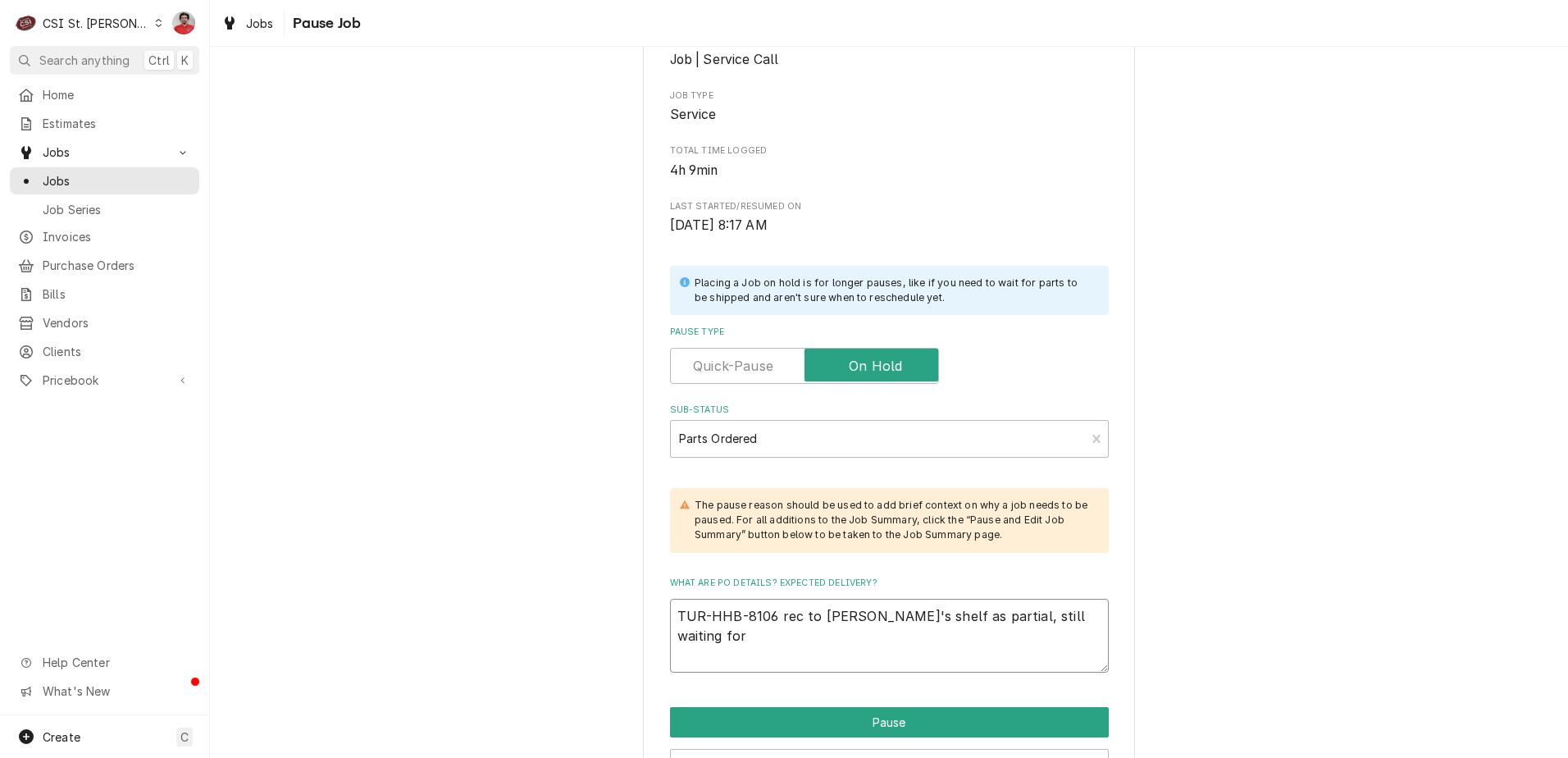
type textarea "TUR-HHB-8106 rec to Tom L's shelf as partial, still waiting for"
paste textarea "TUR-CON-7013"
type textarea "x"
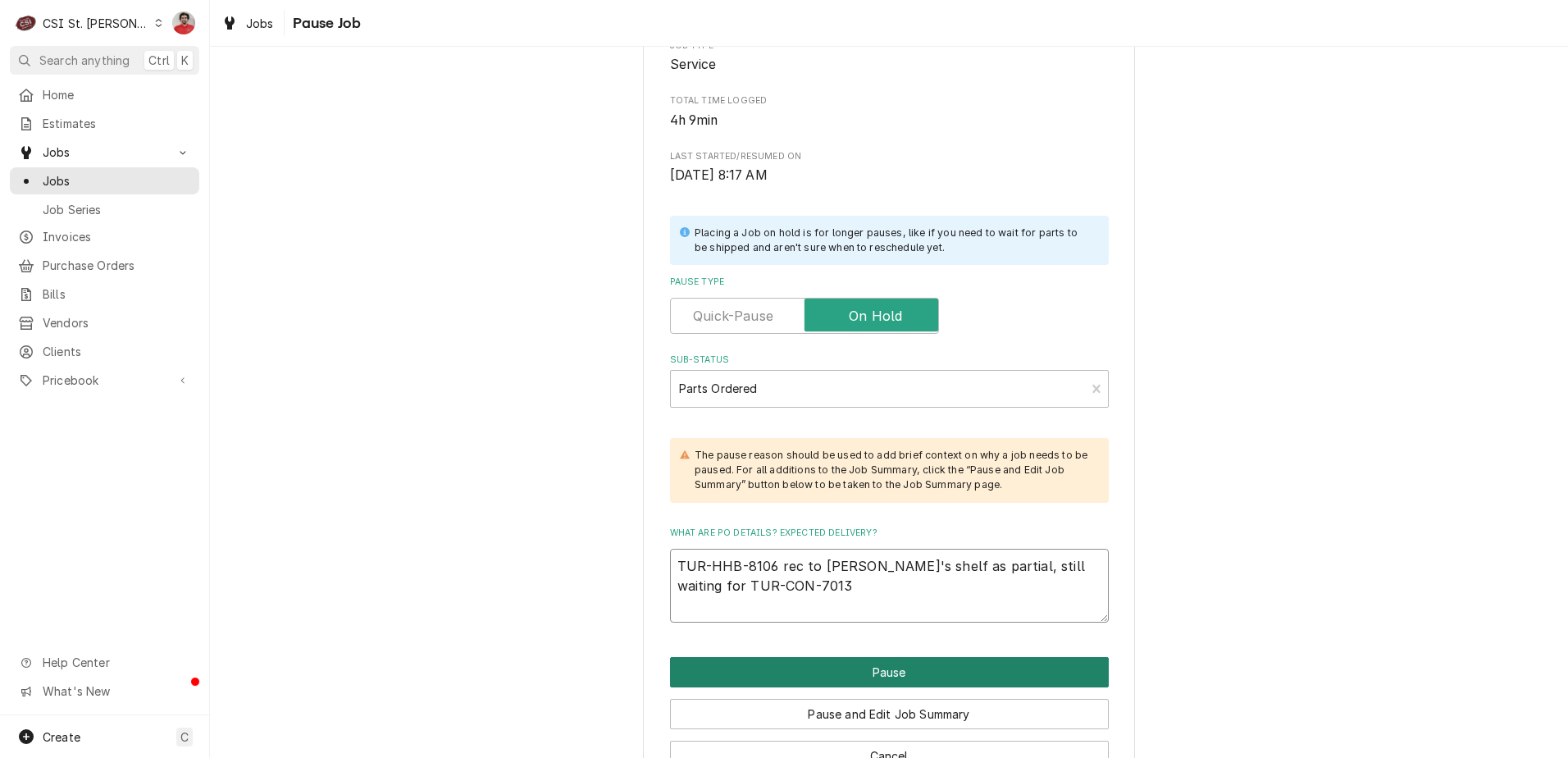
scroll to position [315, 0]
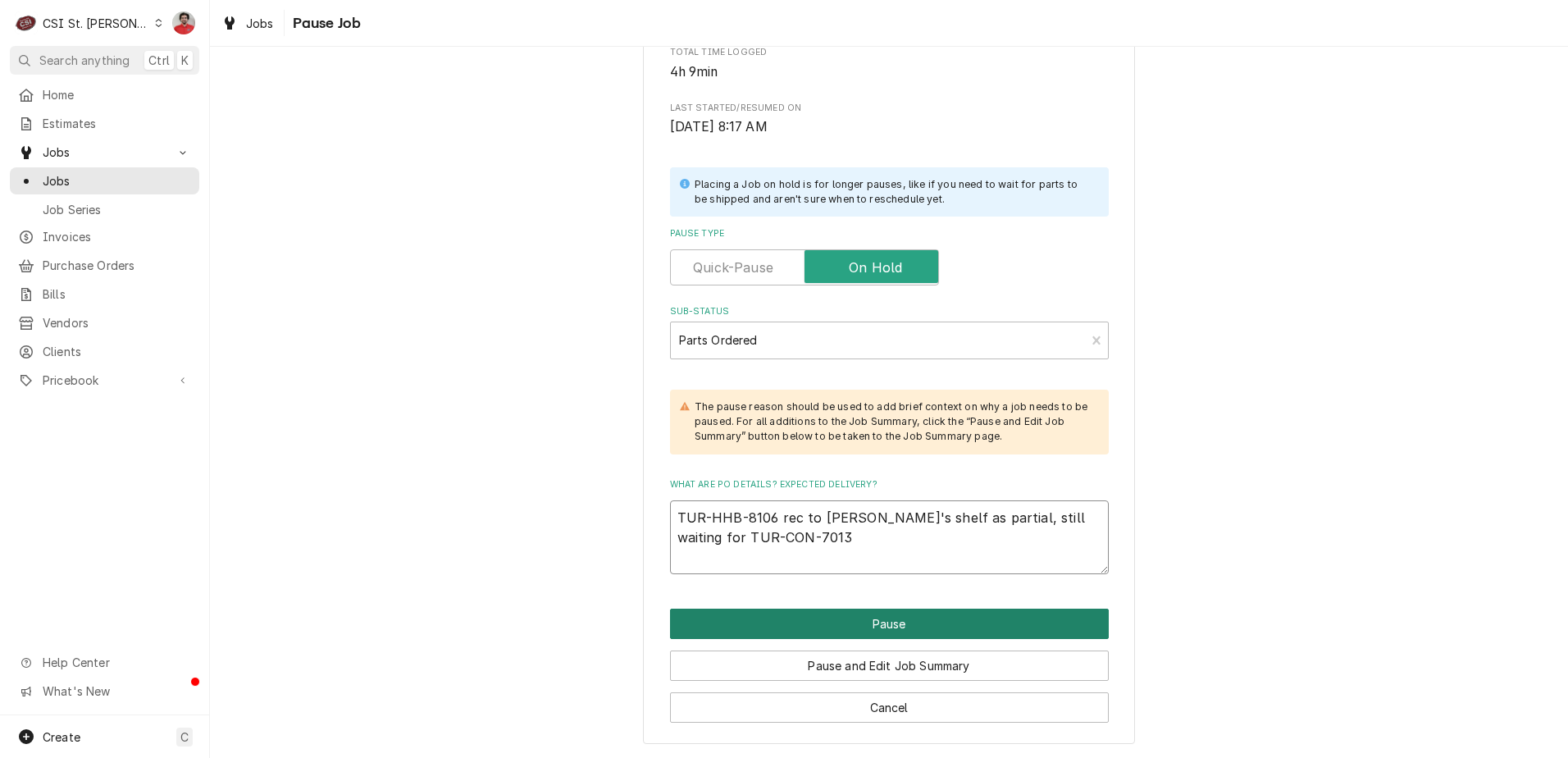
type textarea "TUR-HHB-8106 rec to [PERSON_NAME]'s shelf as partial, still waiting for TUR-CON…"
click at [819, 631] on button "Pause" at bounding box center [889, 624] width 439 height 30
type textarea "x"
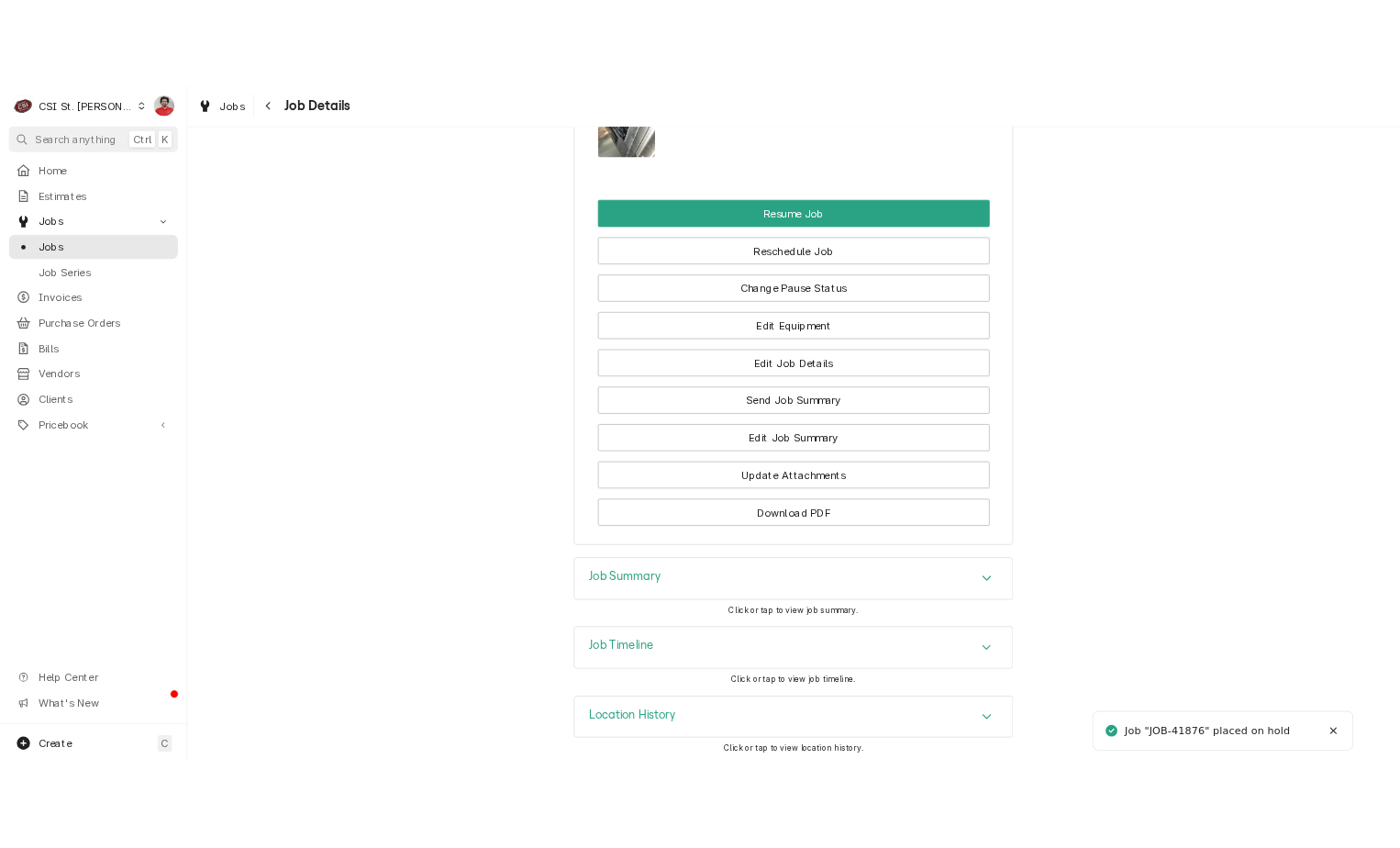
scroll to position [3032, 0]
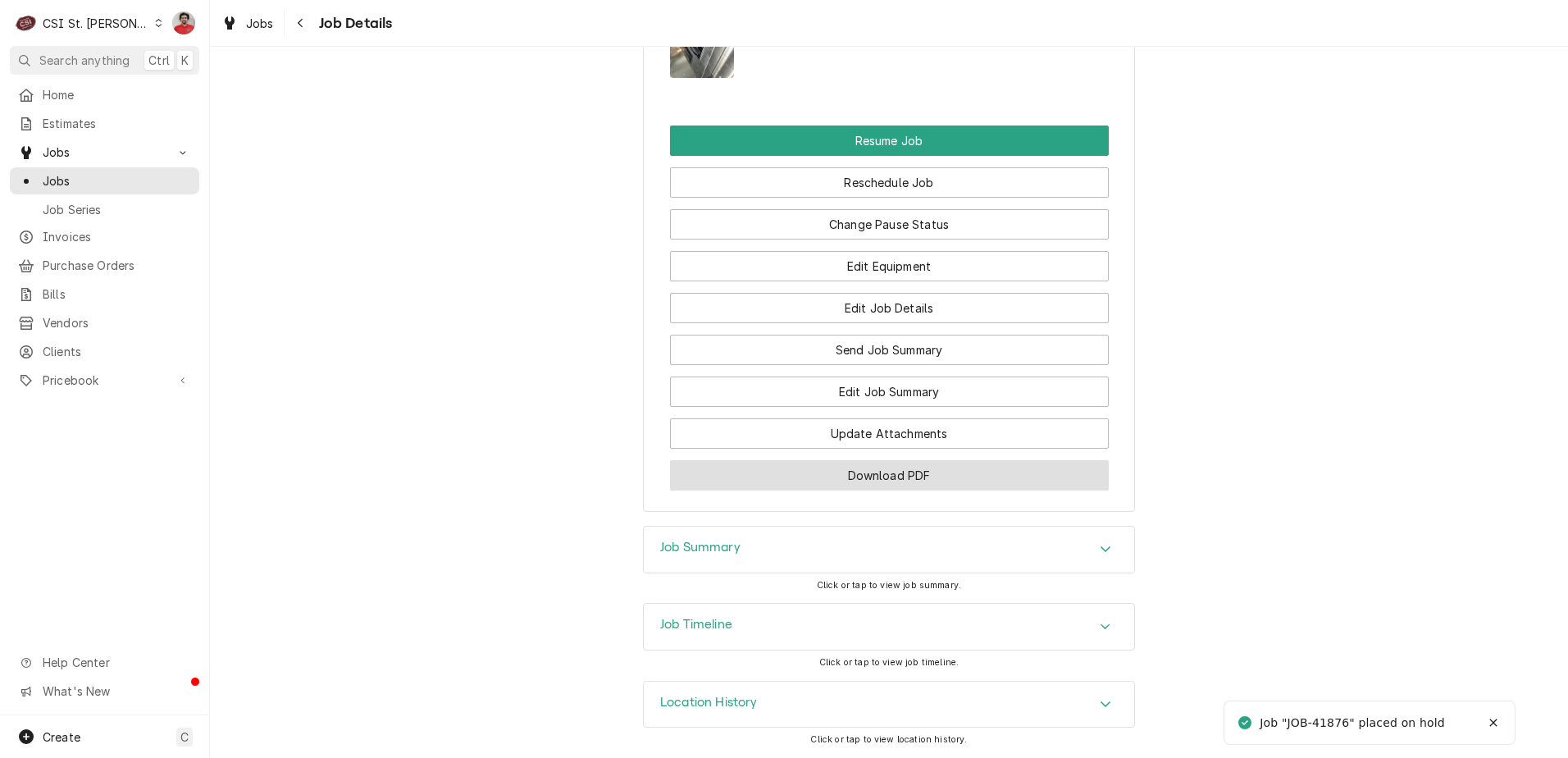
click at [825, 471] on button "Download PDF" at bounding box center [889, 475] width 439 height 30
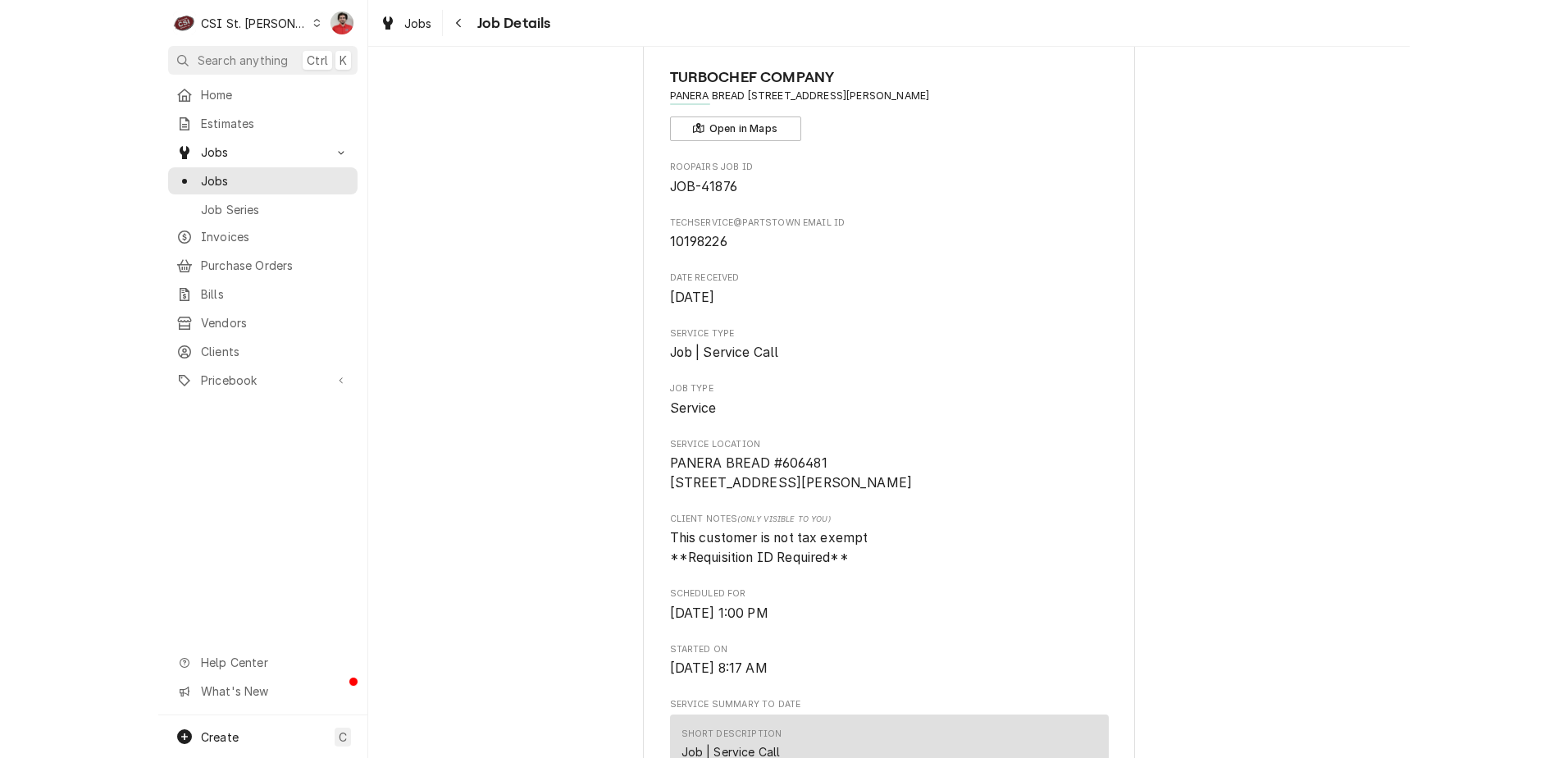
scroll to position [0, 0]
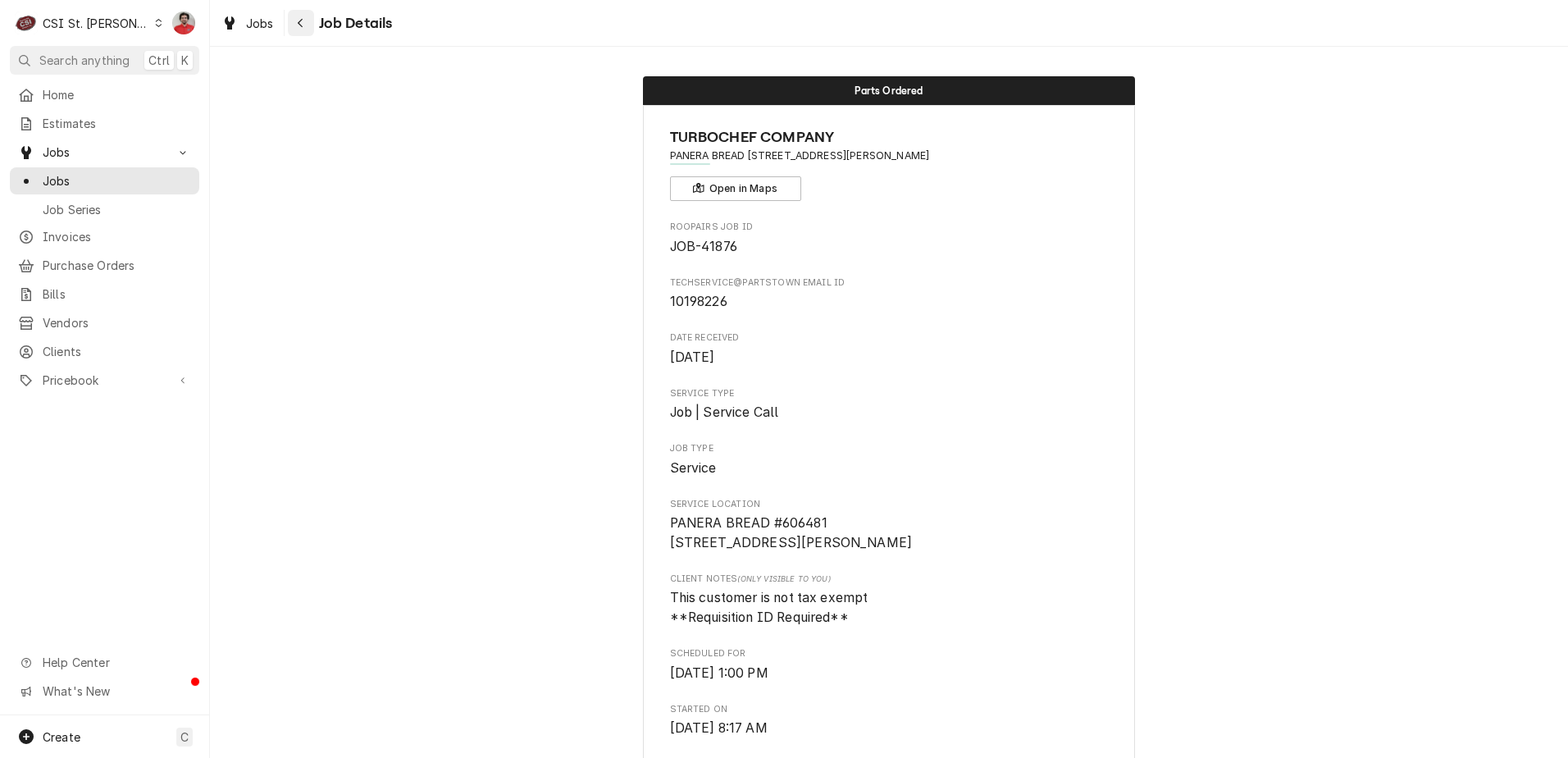
click at [303, 20] on icon "Navigate back" at bounding box center [300, 23] width 8 height 12
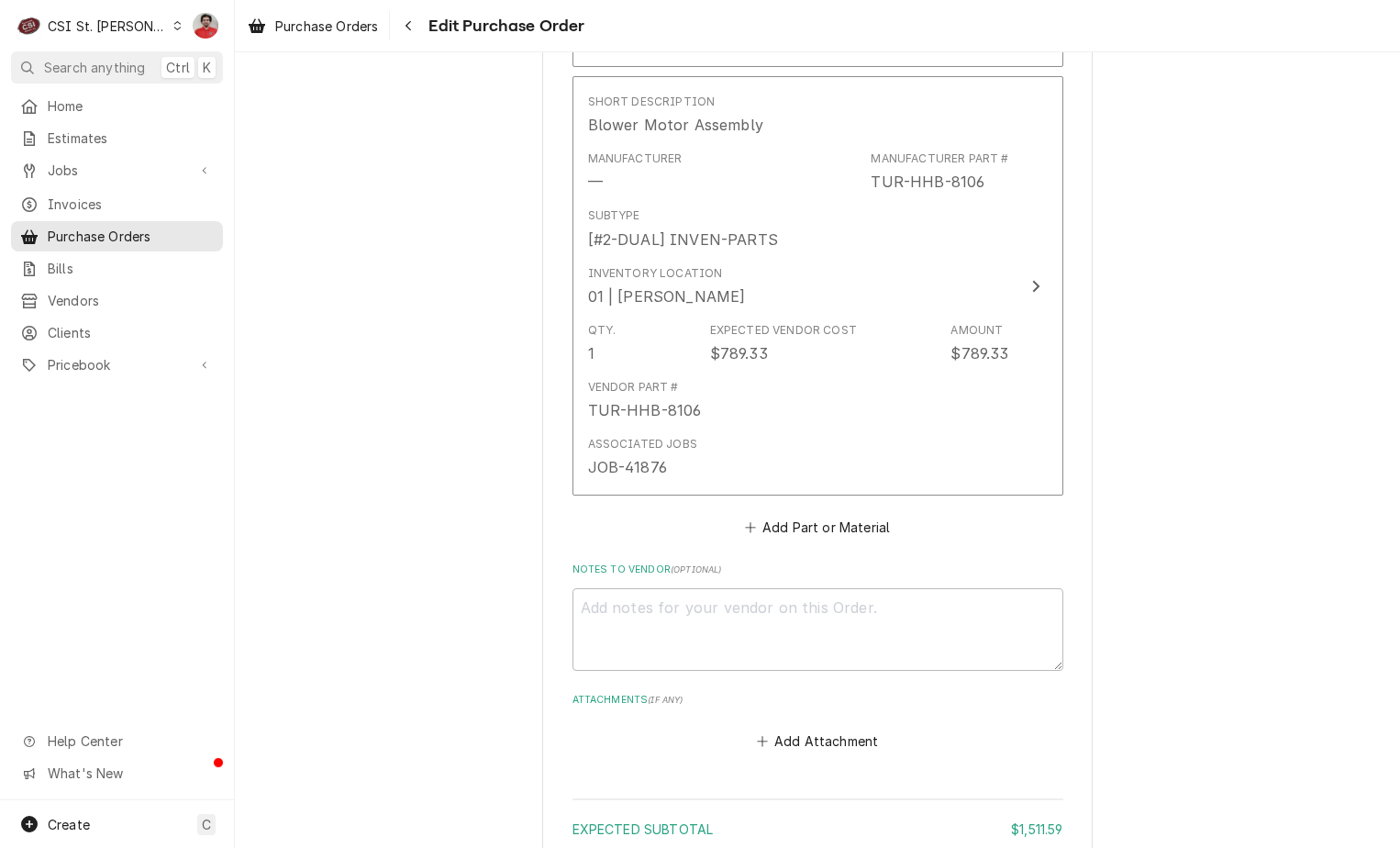
scroll to position [1285, 0]
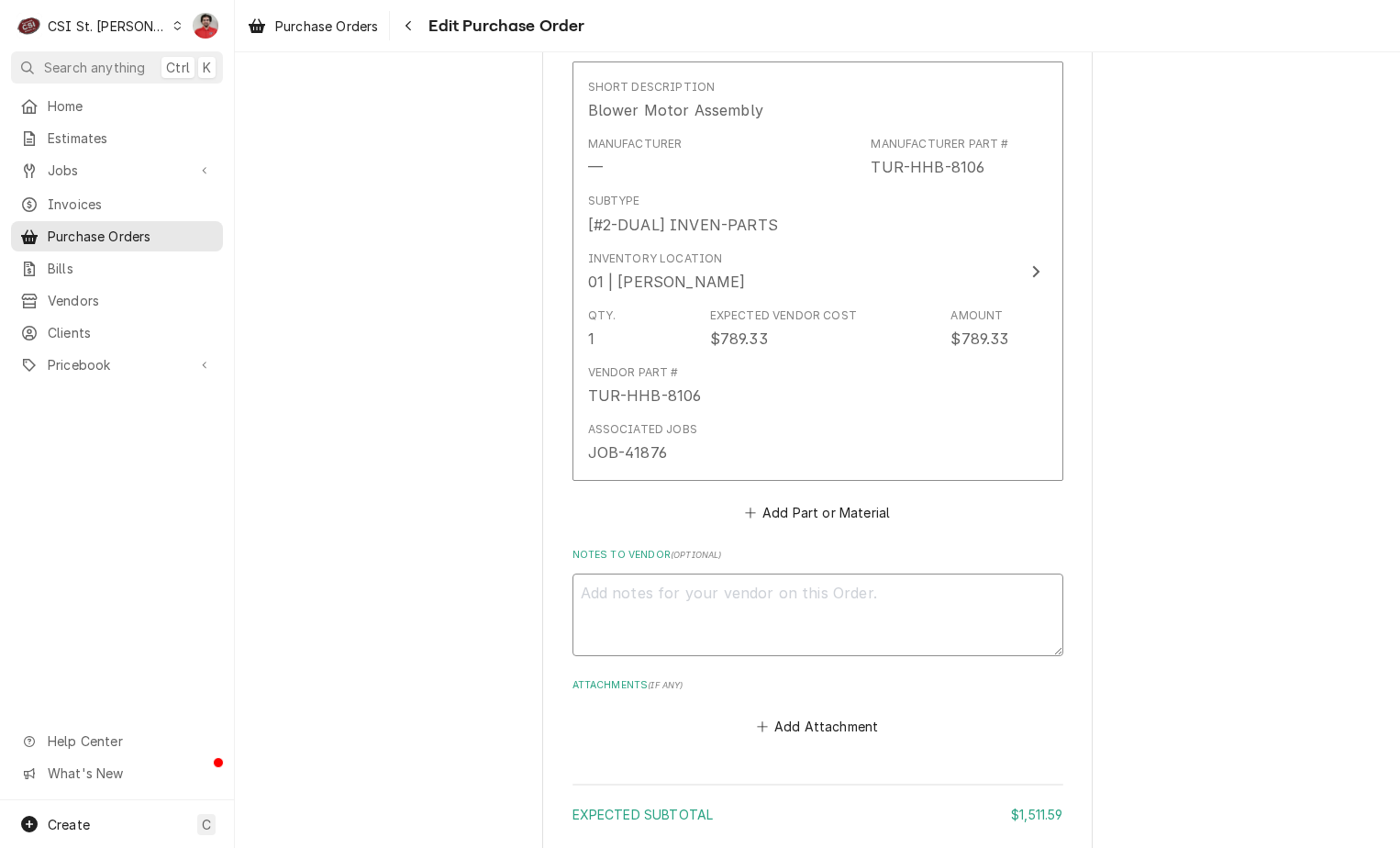
click at [734, 611] on textarea "Notes to Vendor ( optional )" at bounding box center [819, 615] width 491 height 83
type textarea "x"
type textarea "W"
type textarea "x"
type textarea "Wa"
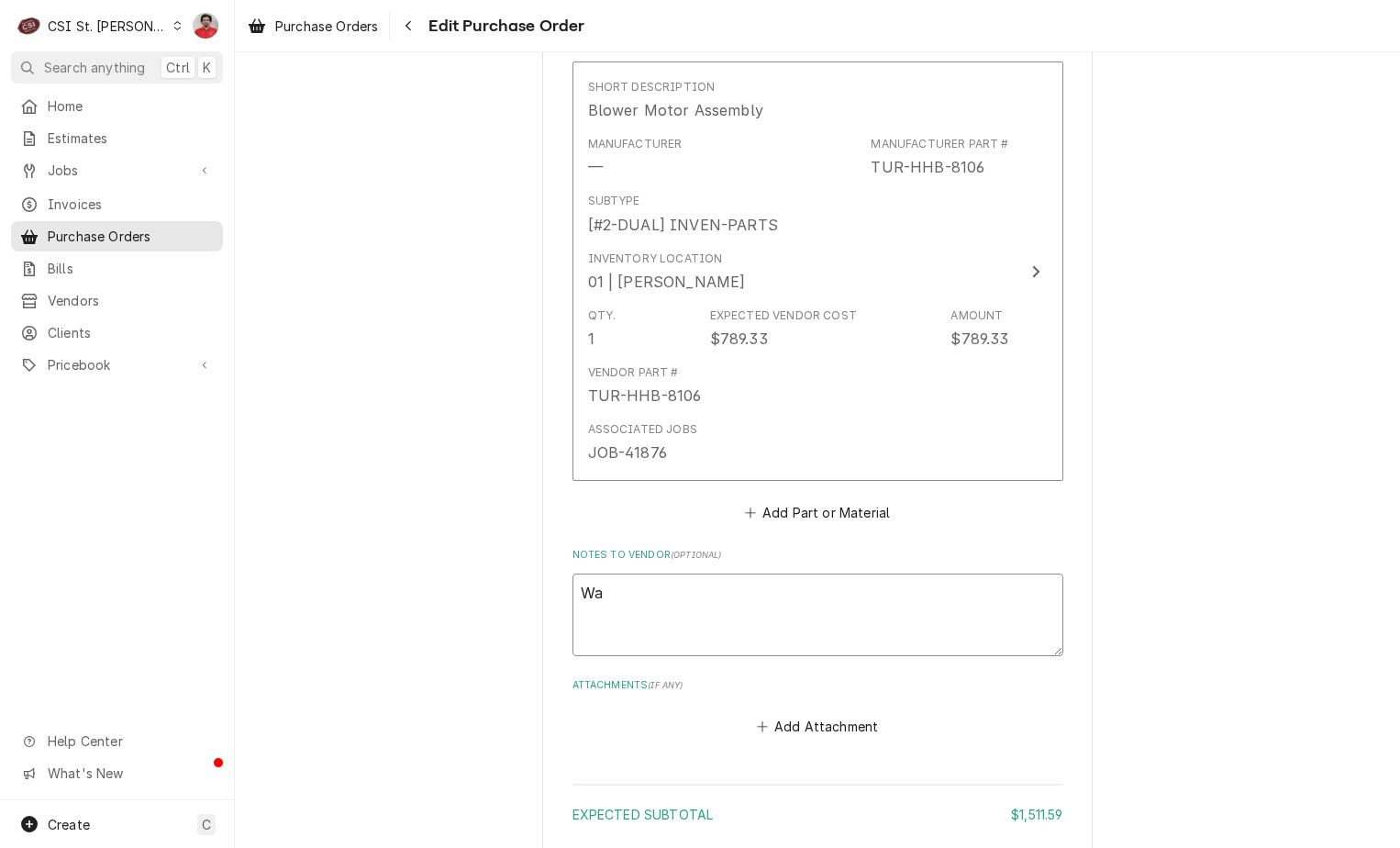
type textarea "x"
type textarea "Wai"
type textarea "x"
type textarea "Wait"
type textarea "x"
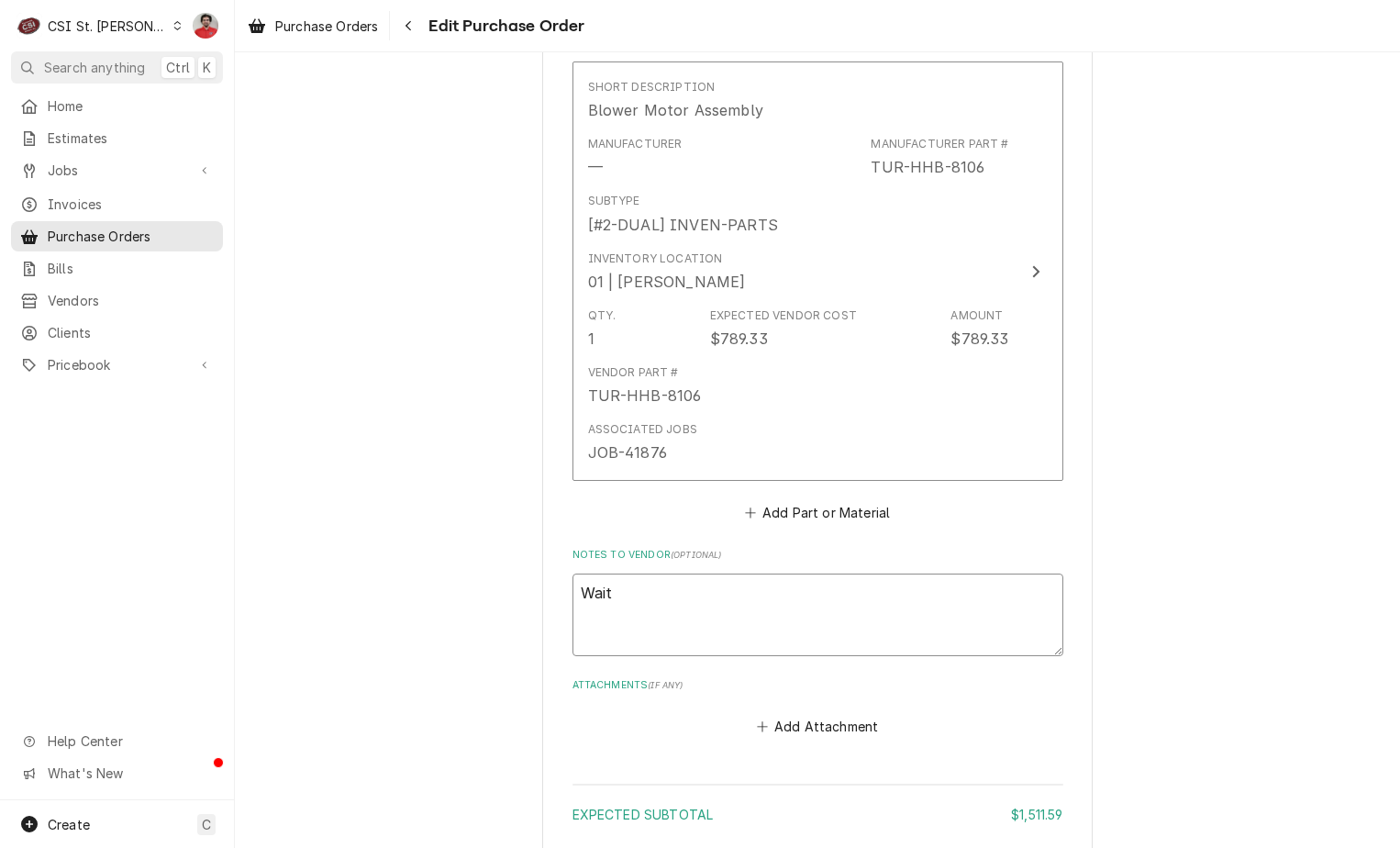
type textarea "Waiti"
type textarea "x"
type textarea "Waitin"
type textarea "x"
type textarea "Waiting"
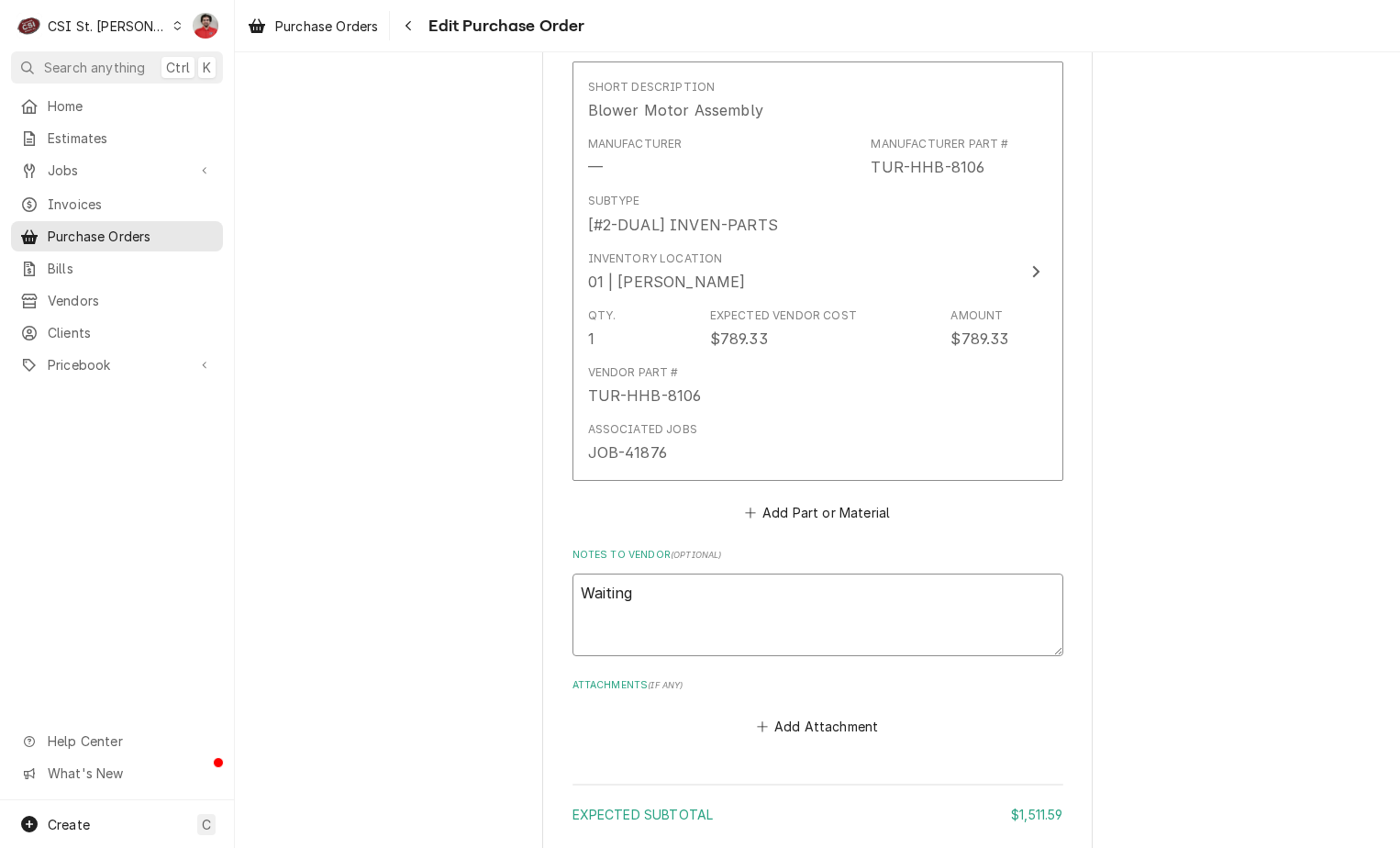
type textarea "x"
type textarea "Waiting o"
type textarea "x"
type textarea "Waiting on"
type textarea "x"
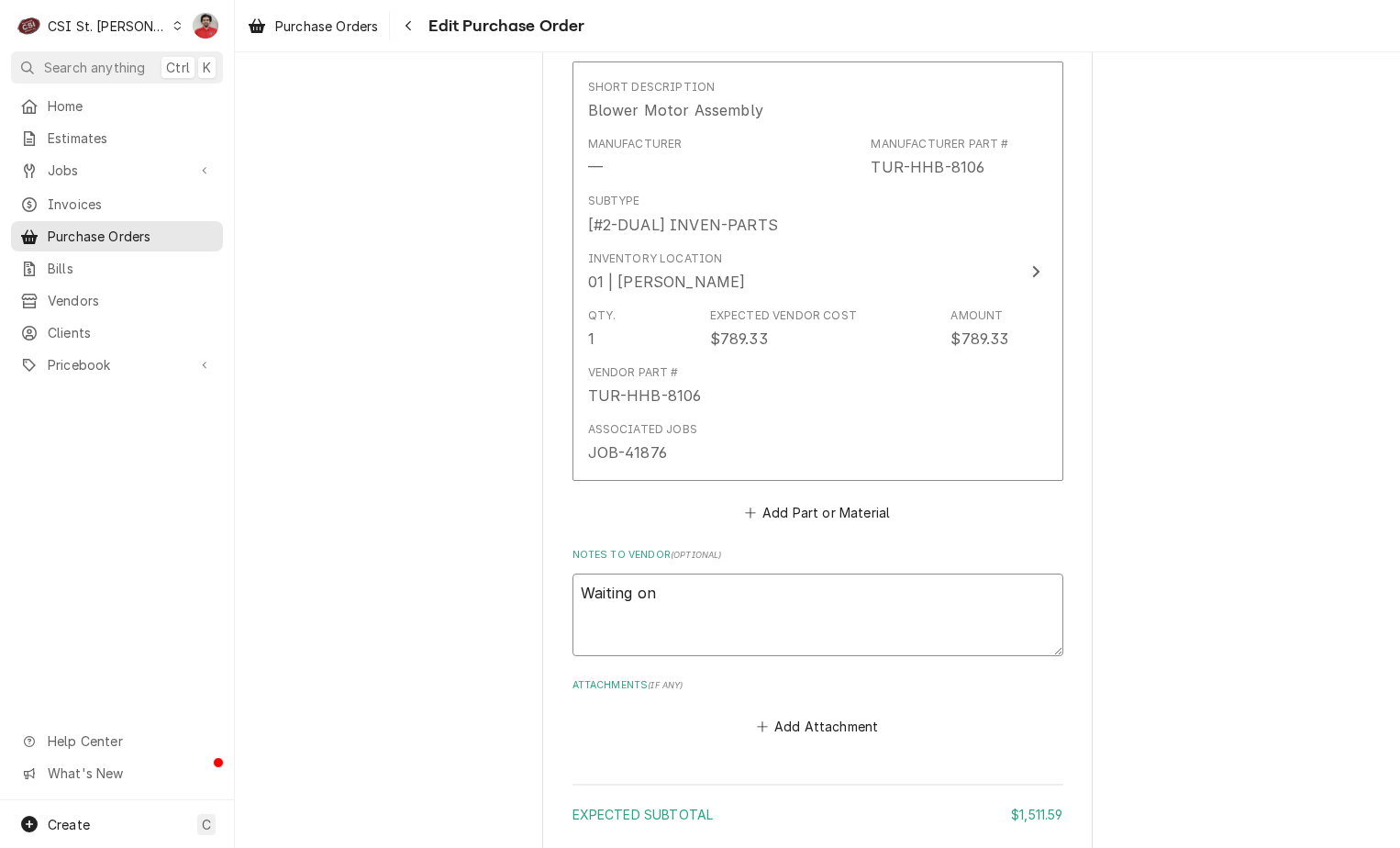
type textarea "Waiting on"
paste textarea "TUR-CON-7013"
type textarea "x"
type textarea "Waiting on TUR-CON-7013"
type textarea "x"
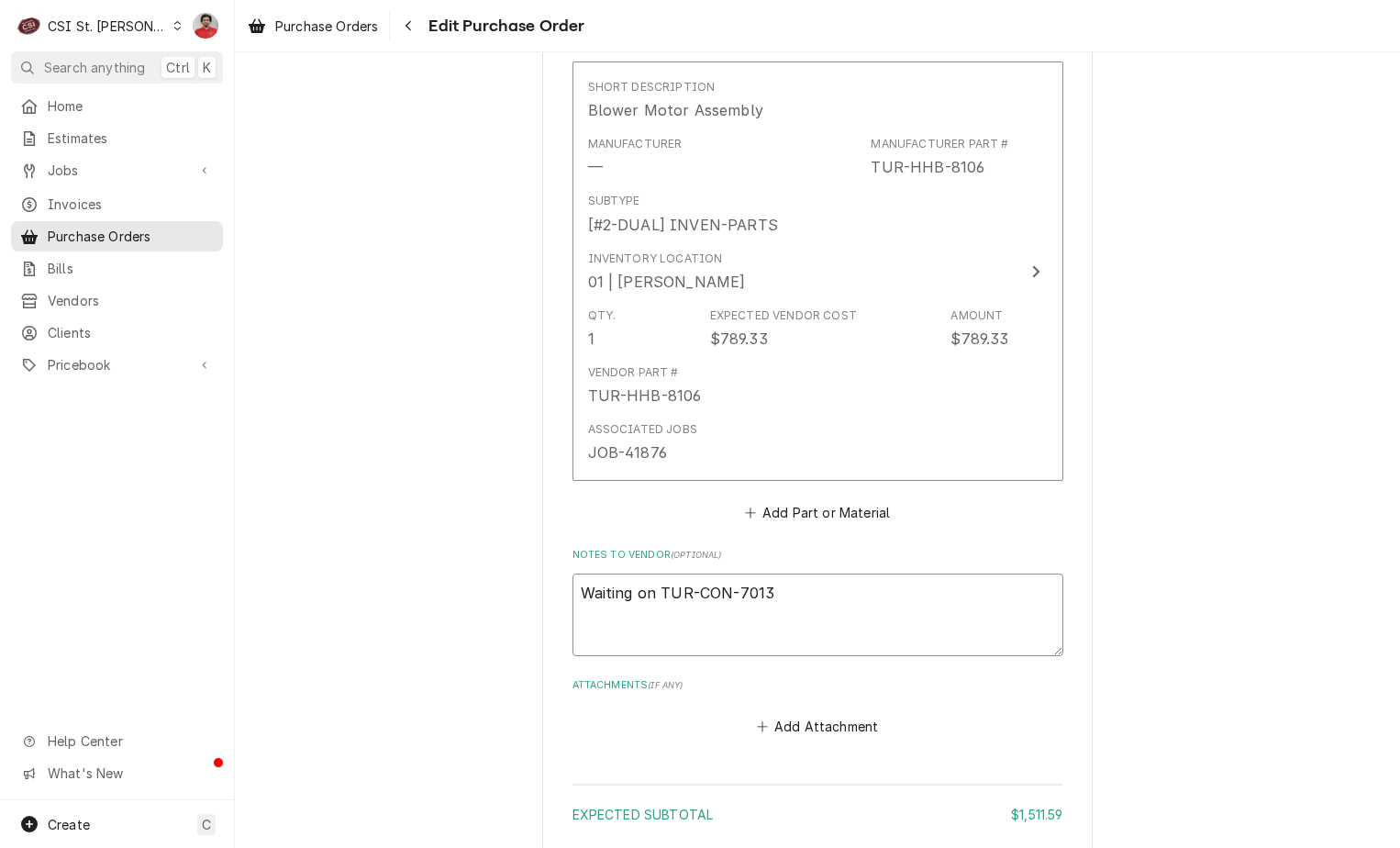
scroll to position [1474, 0]
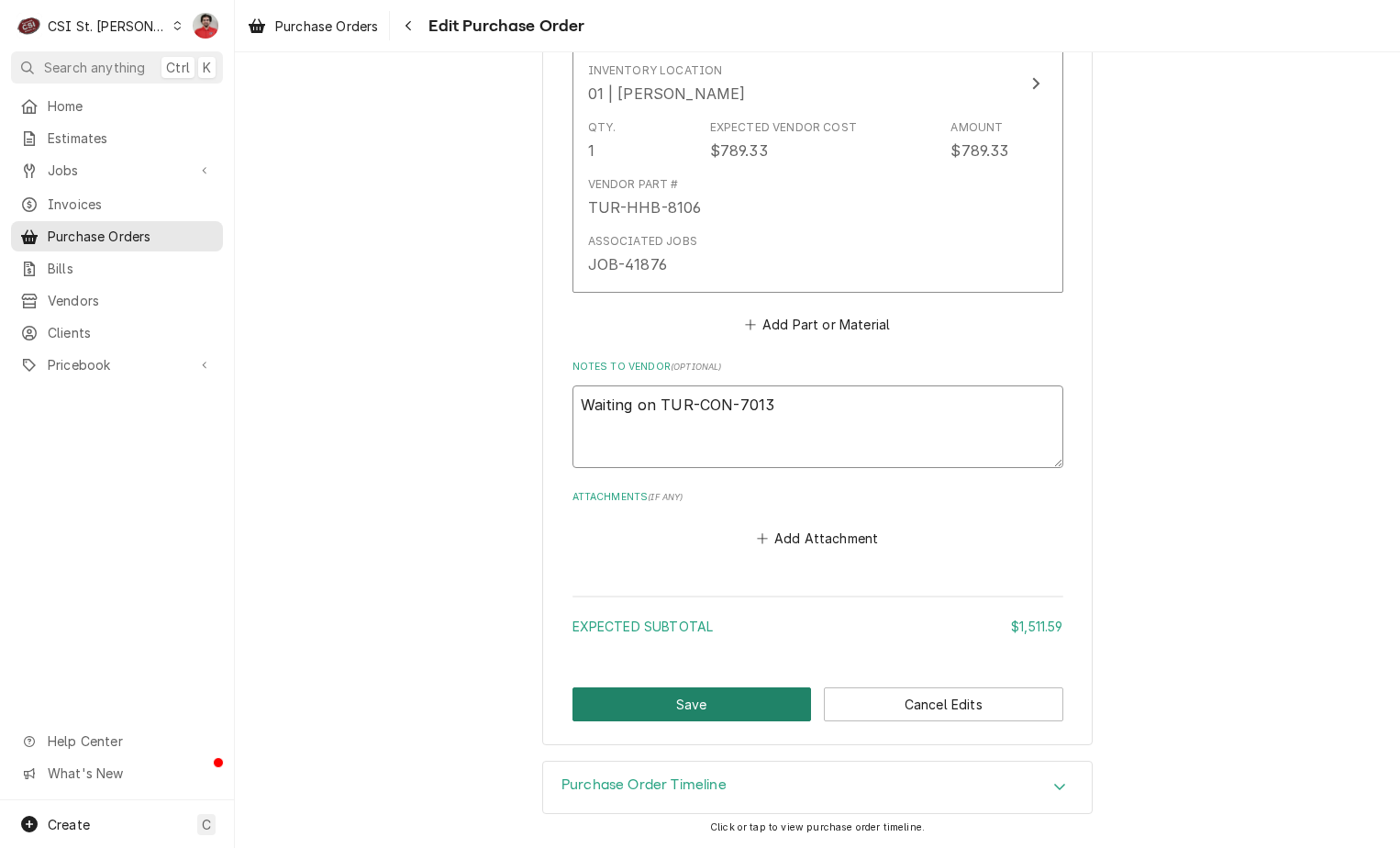
type textarea "Waiting on TUR-CON-7013"
click at [705, 702] on button "Save" at bounding box center [692, 704] width 239 height 34
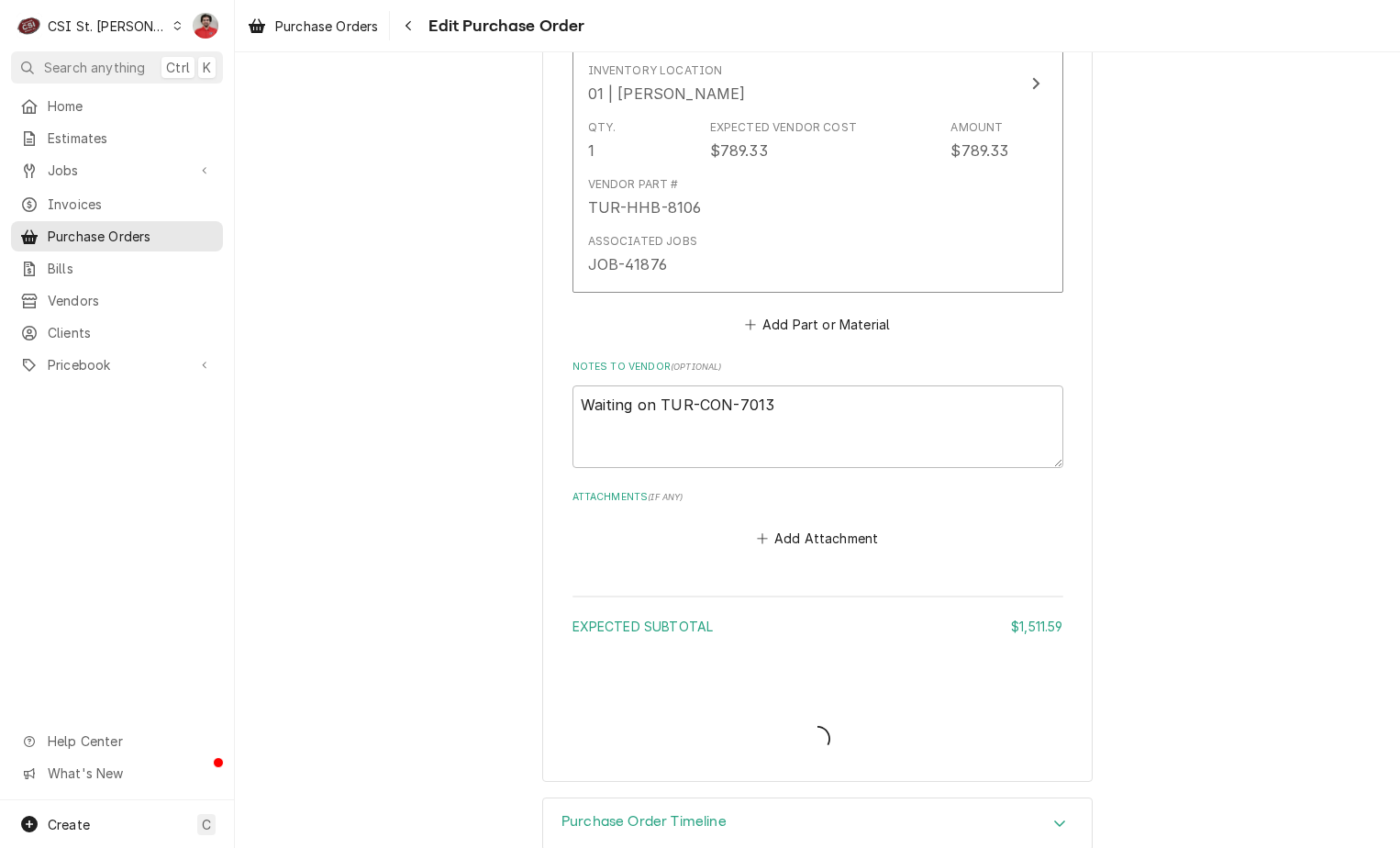
type textarea "x"
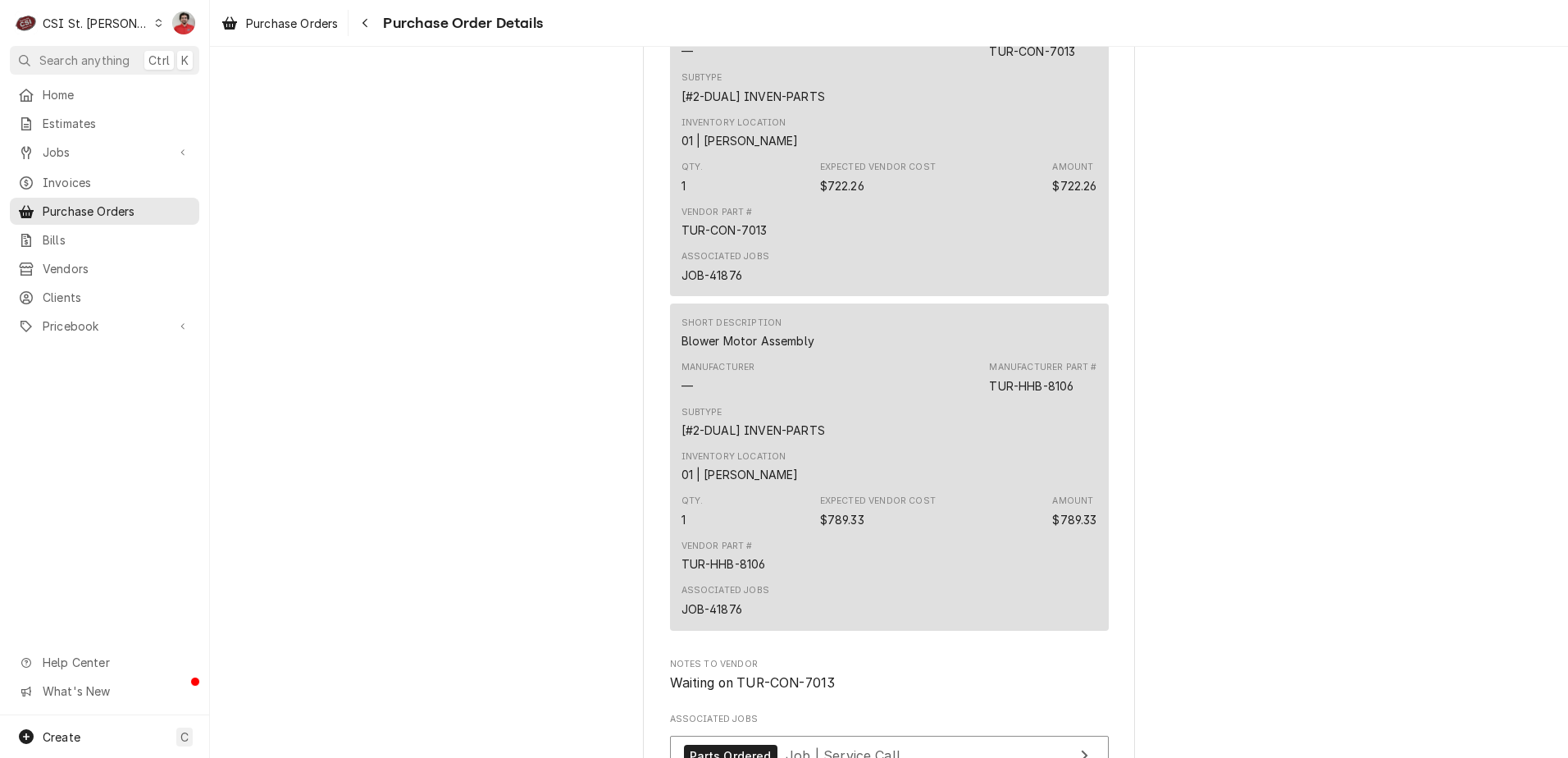
scroll to position [1313, 0]
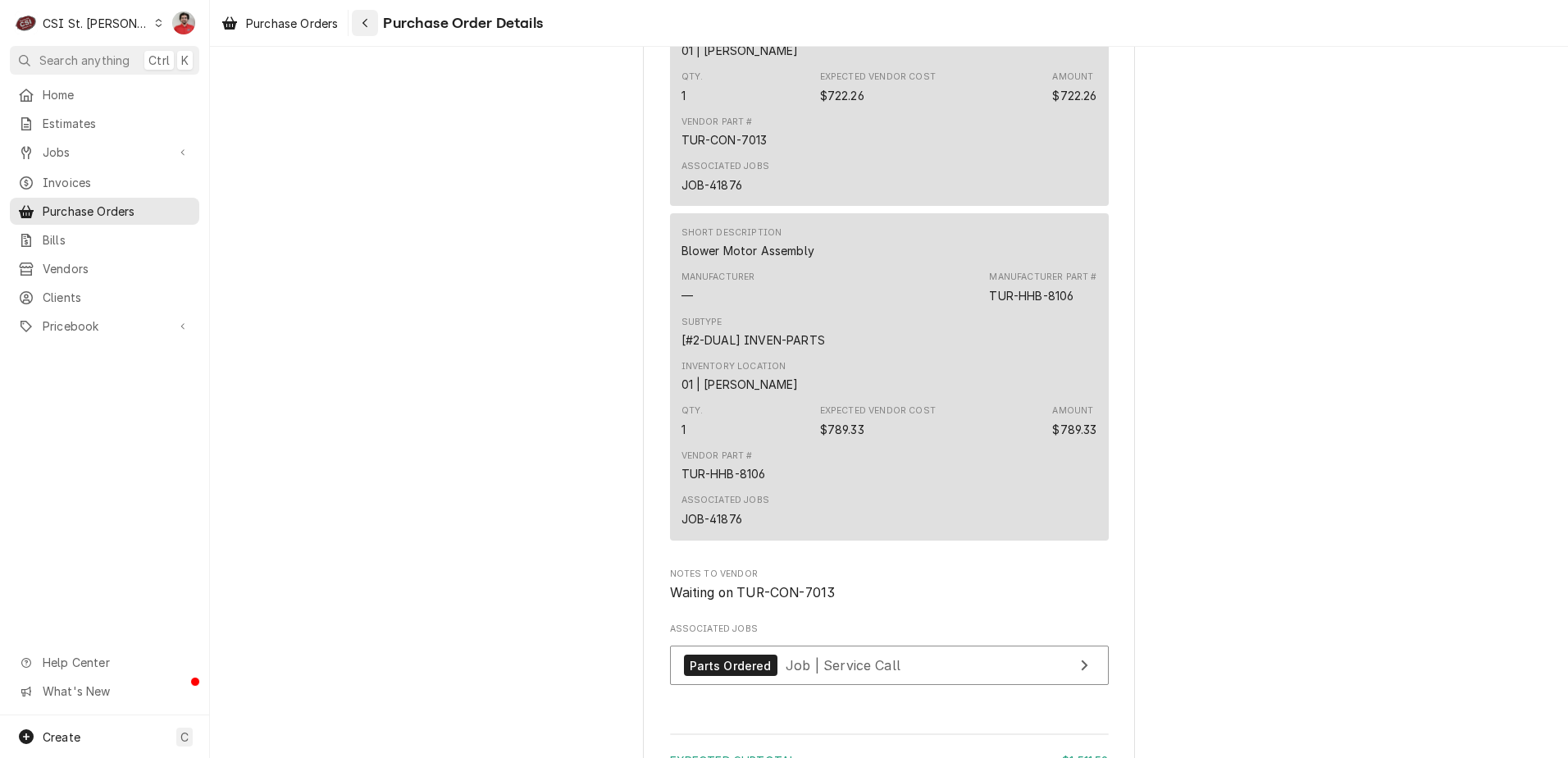
click at [354, 18] on button "Navigate back" at bounding box center [365, 23] width 26 height 26
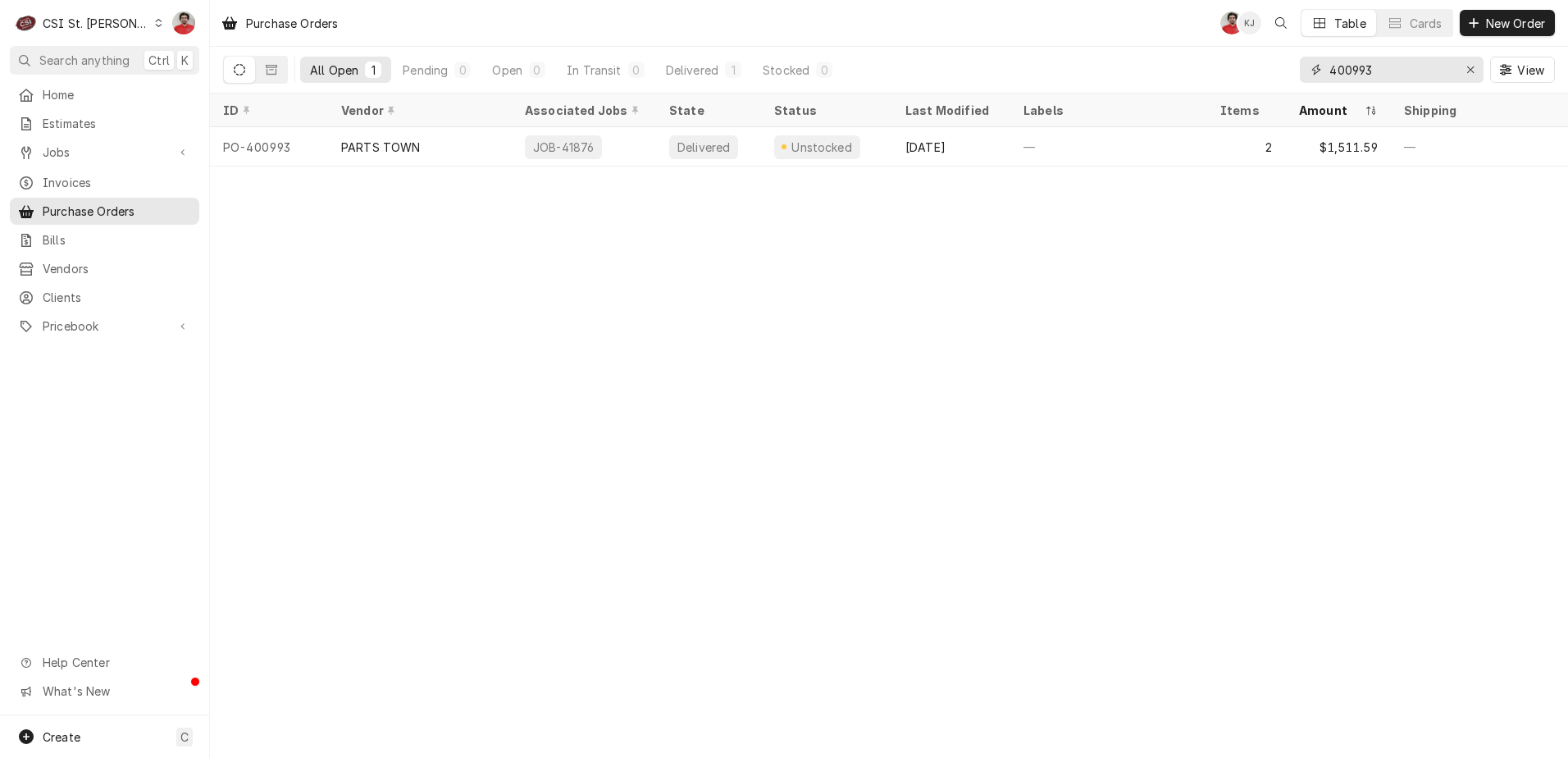
click at [1388, 80] on input "400993" at bounding box center [1390, 70] width 123 height 26
click at [1389, 80] on input "400993" at bounding box center [1390, 70] width 123 height 26
type input "400990"
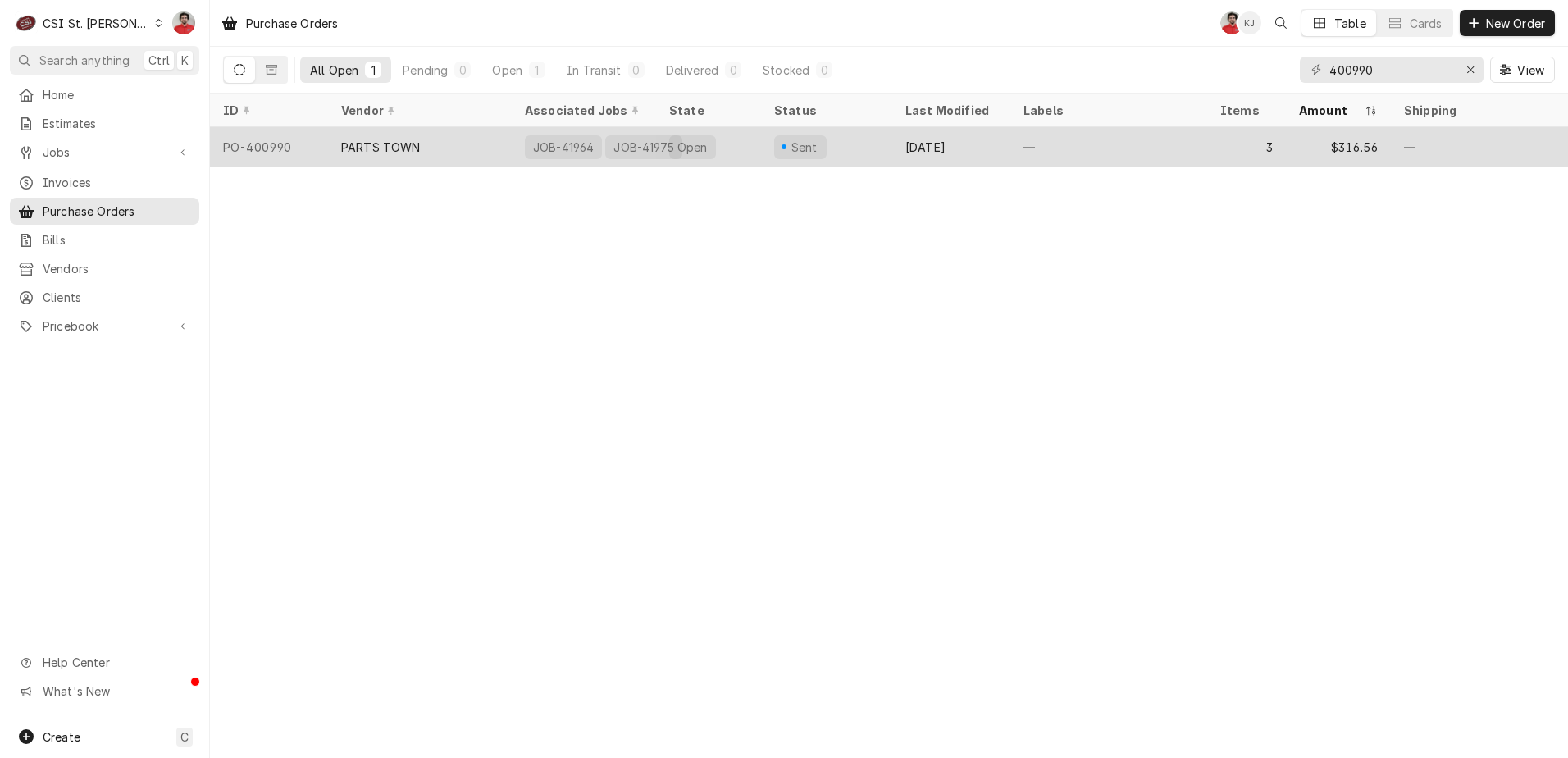
click at [1072, 148] on div "—" at bounding box center [1109, 147] width 197 height 39
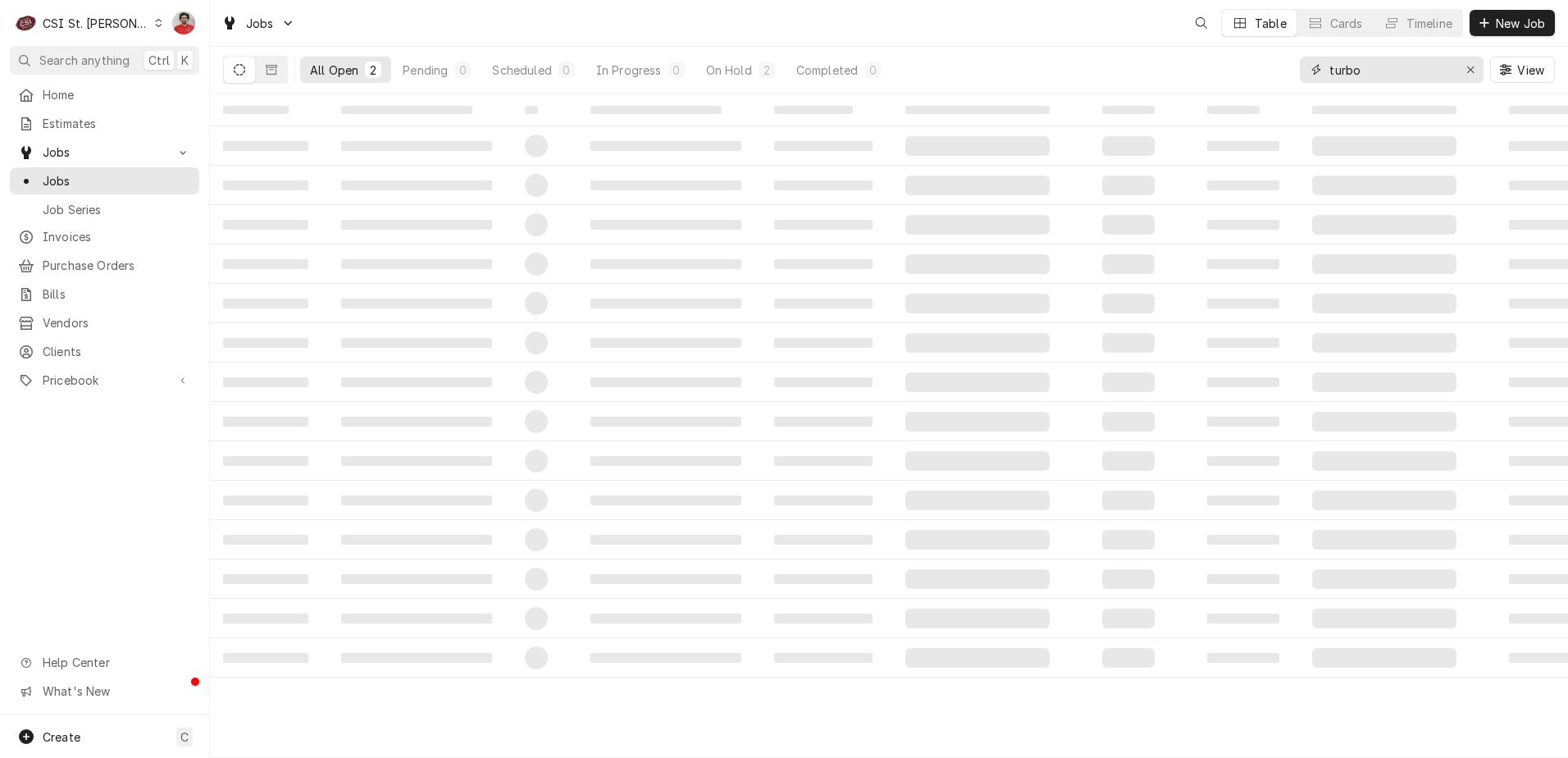
click at [1402, 70] on input "turbo" at bounding box center [1390, 70] width 123 height 26
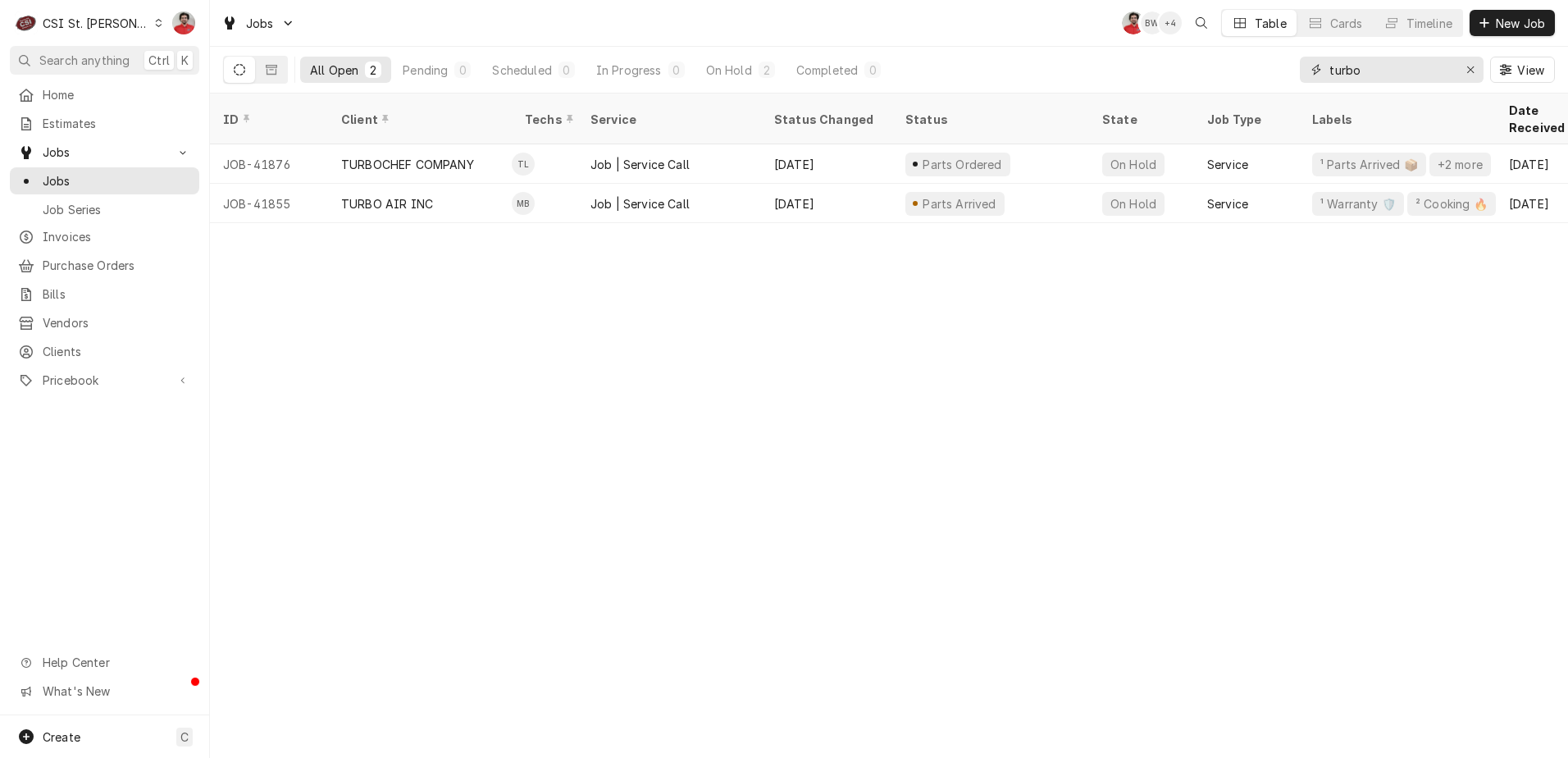
click at [1402, 70] on input "turbo" at bounding box center [1390, 70] width 123 height 26
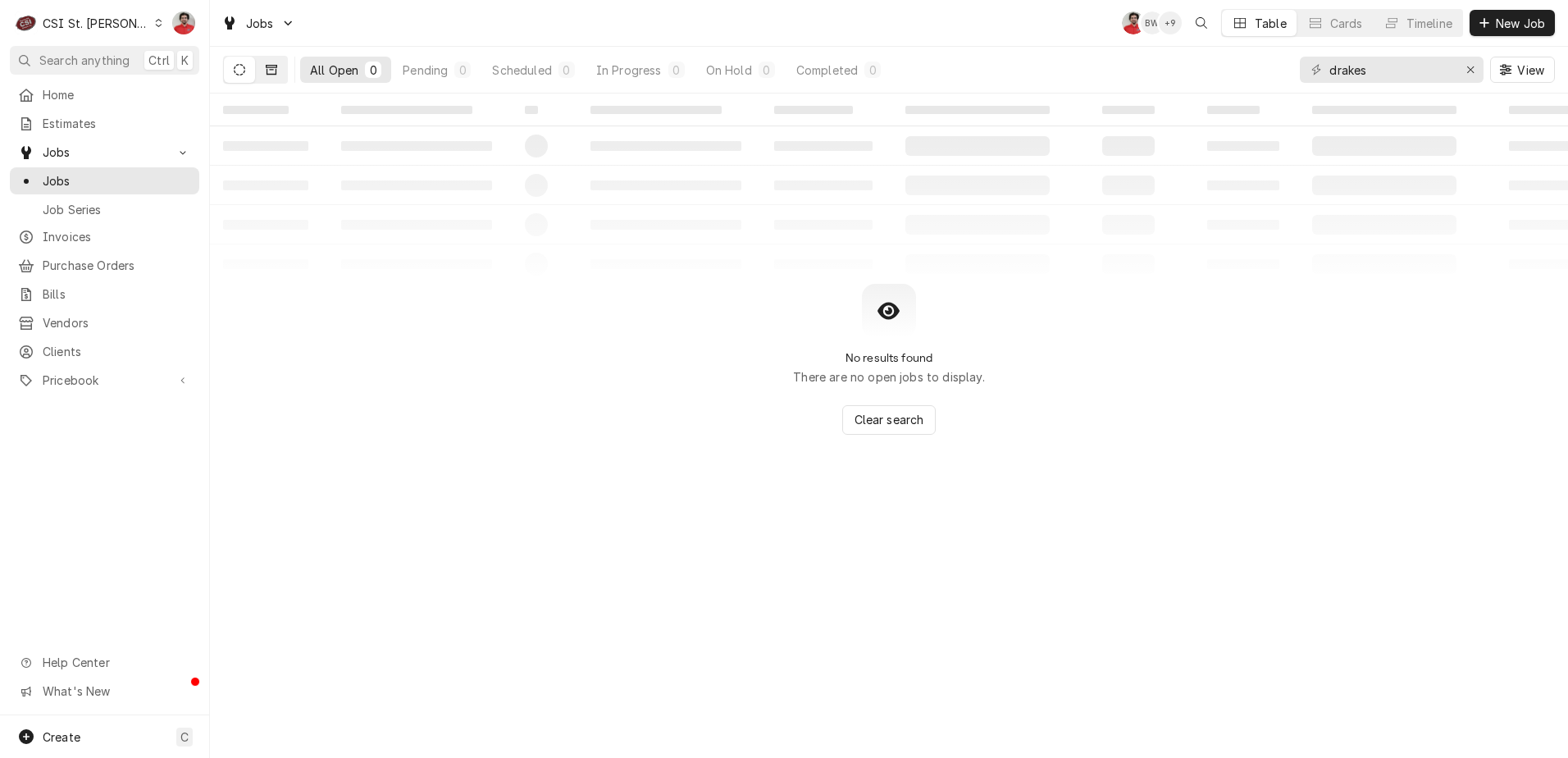
click at [277, 79] on button "Dynamic Content Wrapper" at bounding box center [271, 70] width 31 height 26
click at [246, 73] on button "Dynamic Content Wrapper" at bounding box center [239, 70] width 31 height 26
click at [1360, 74] on input "drakes" at bounding box center [1390, 70] width 123 height 26
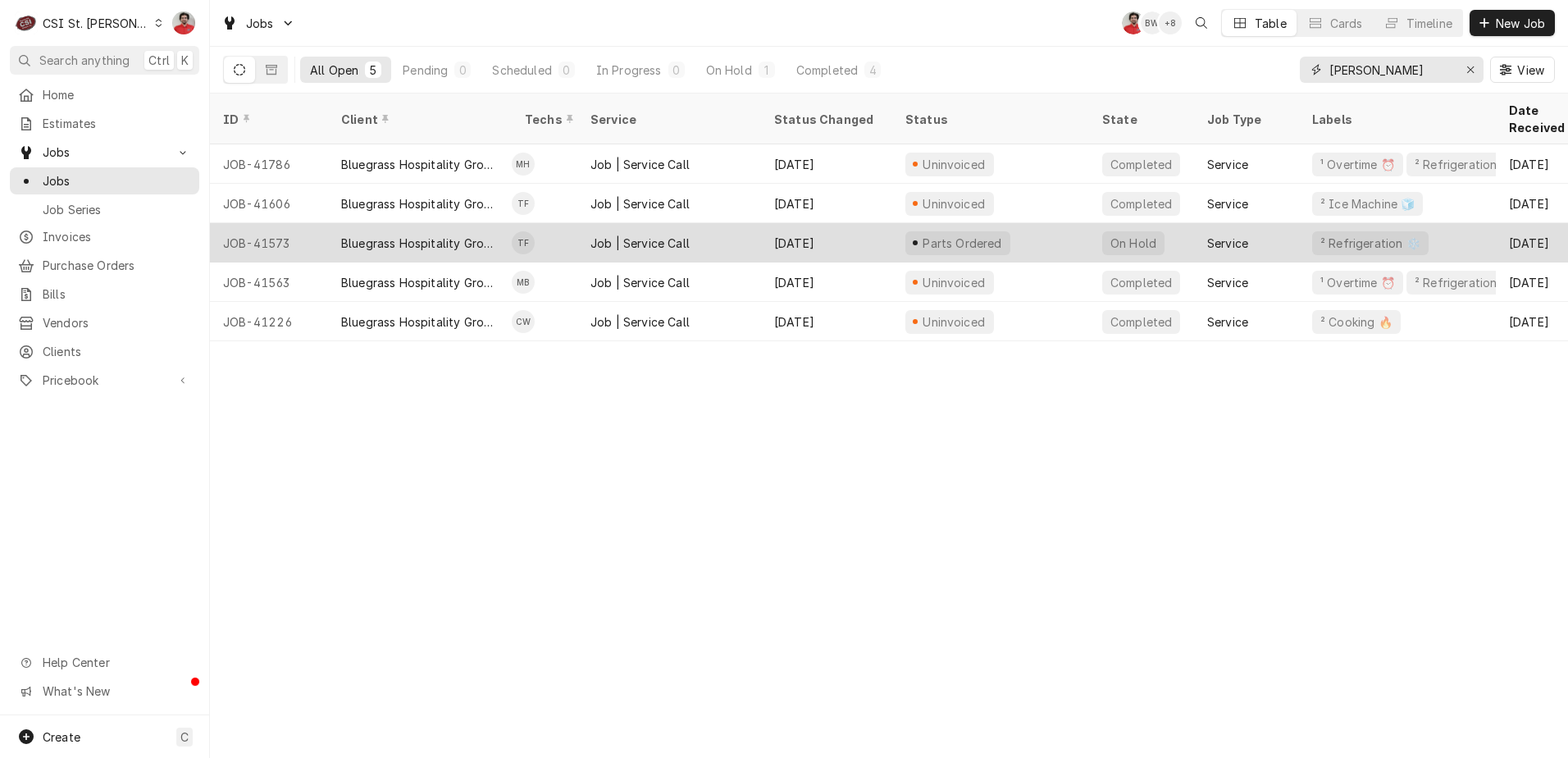
type input "[PERSON_NAME]"
click at [1037, 226] on div "Parts Ordered" at bounding box center [991, 242] width 197 height 39
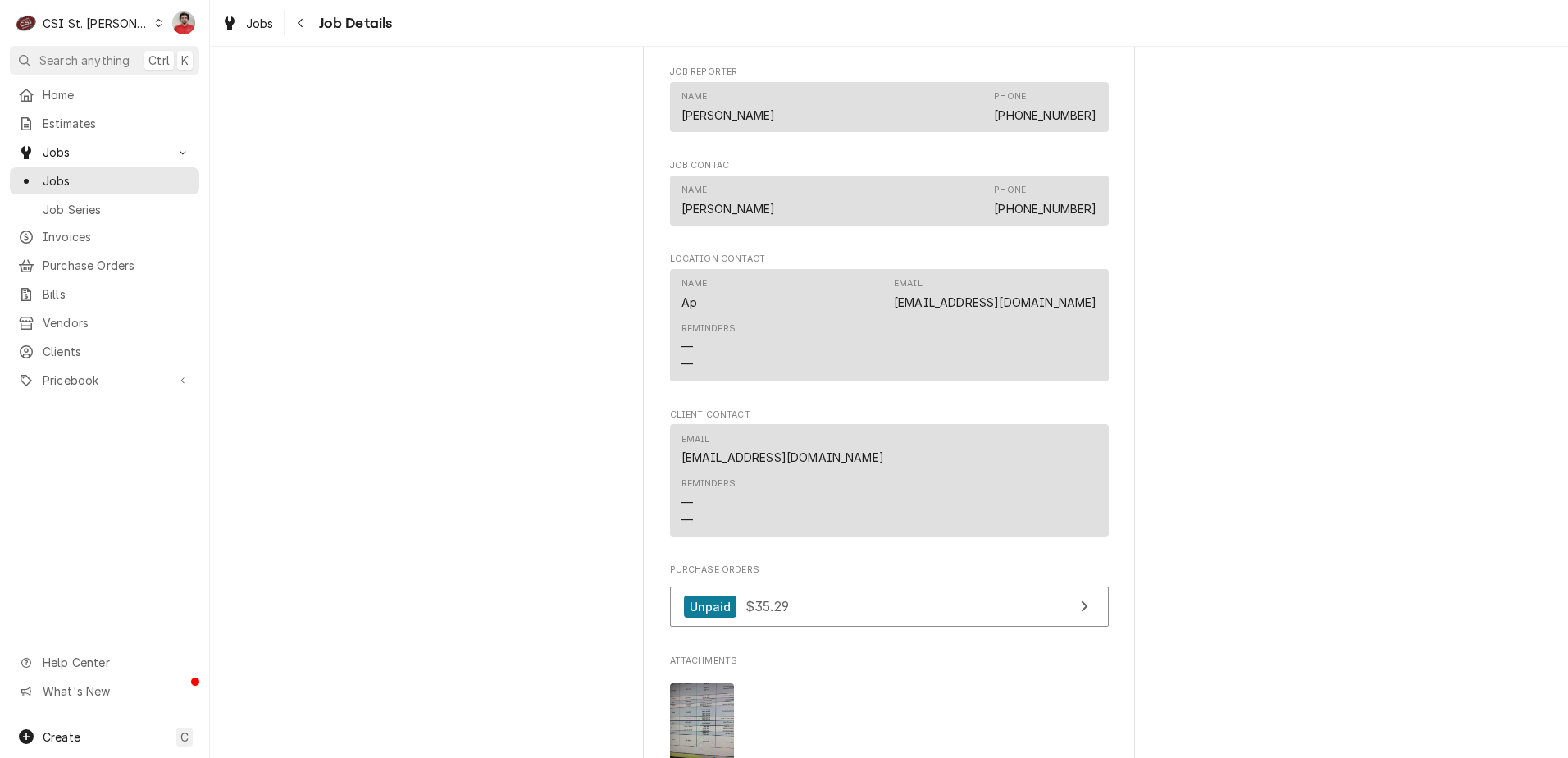
scroll to position [2215, 0]
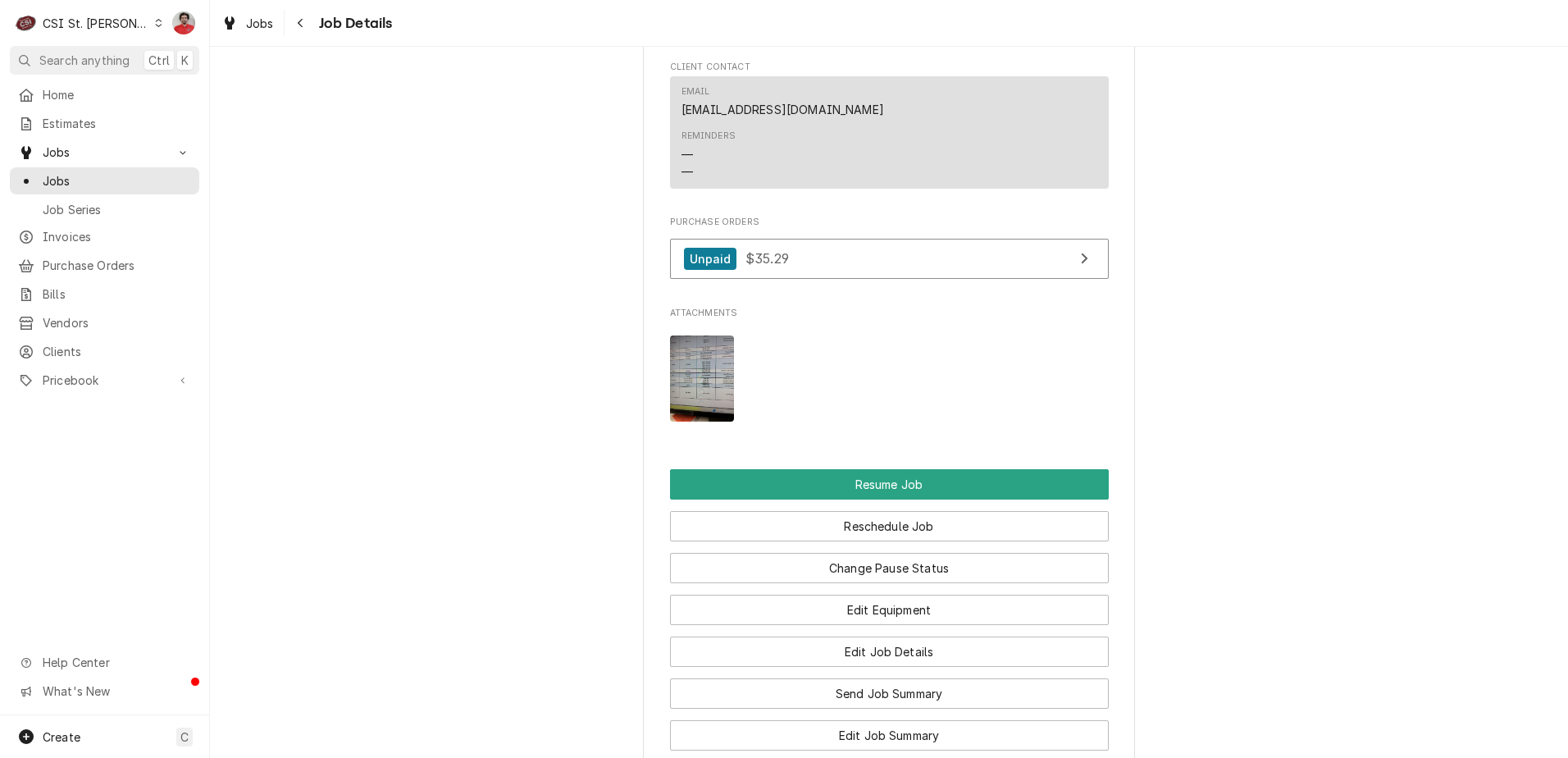
click at [675, 392] on img "Attachments" at bounding box center [701, 378] width 65 height 86
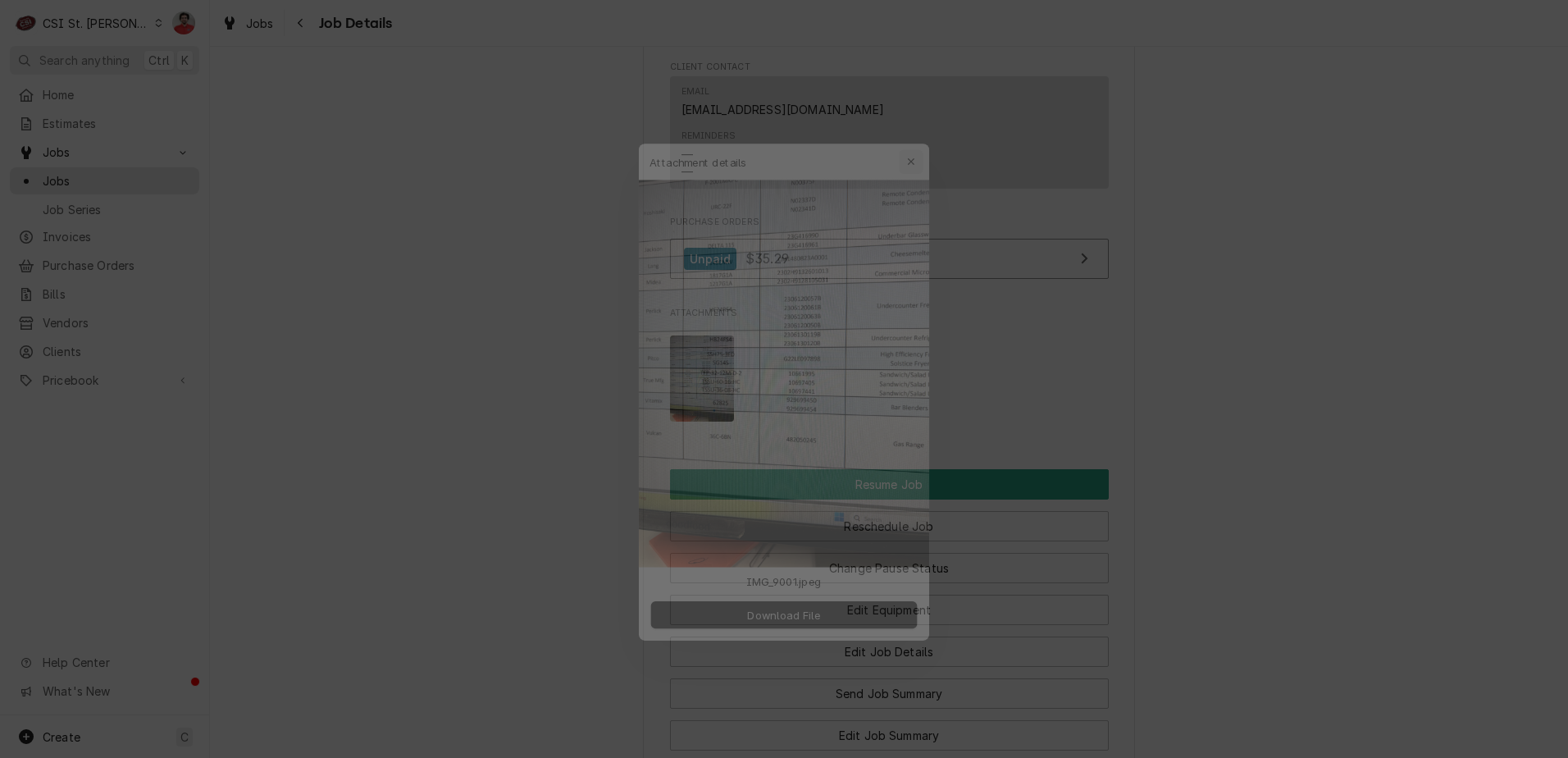
click at [929, 133] on div "button" at bounding box center [922, 130] width 17 height 17
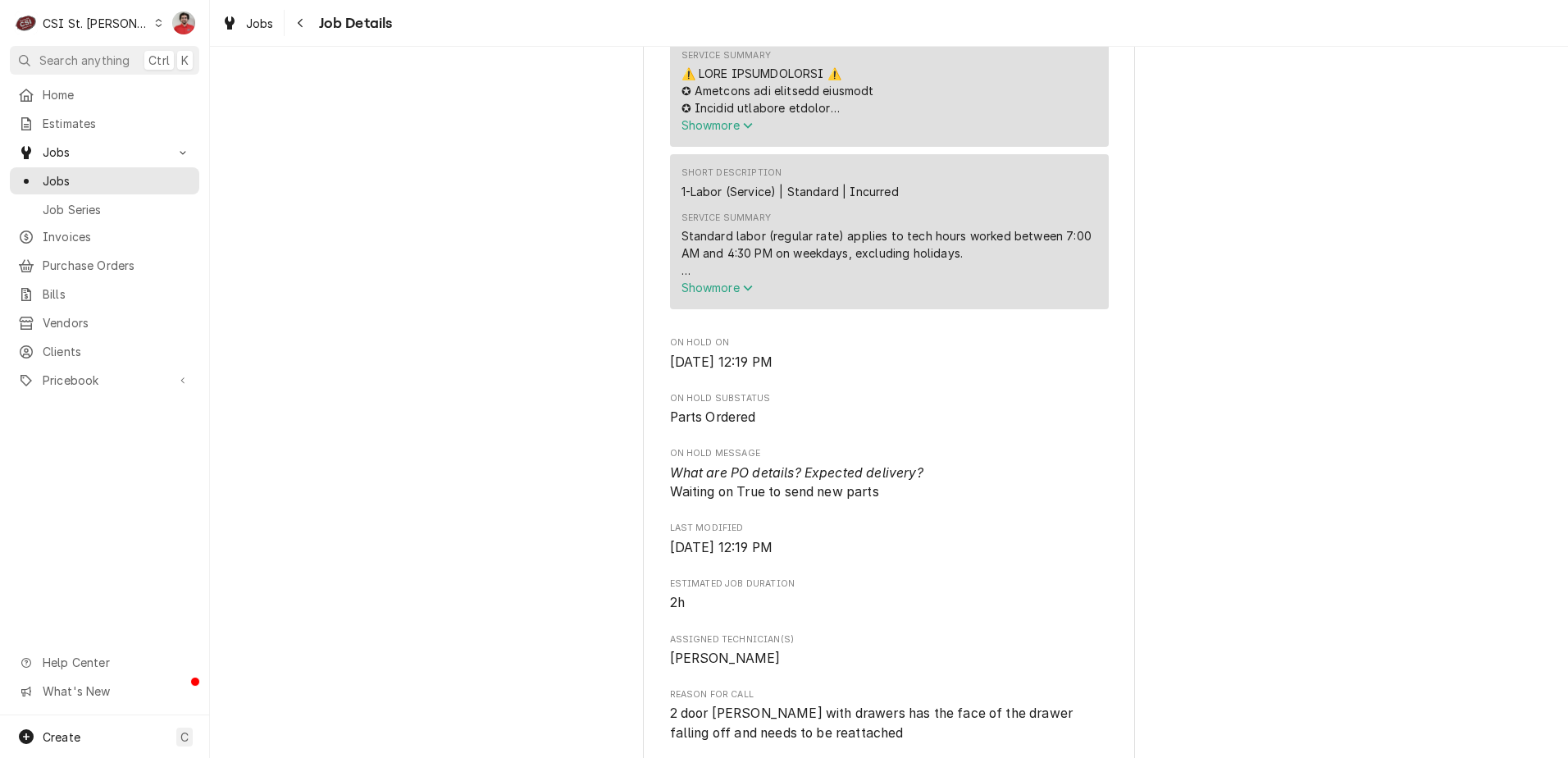
scroll to position [739, 0]
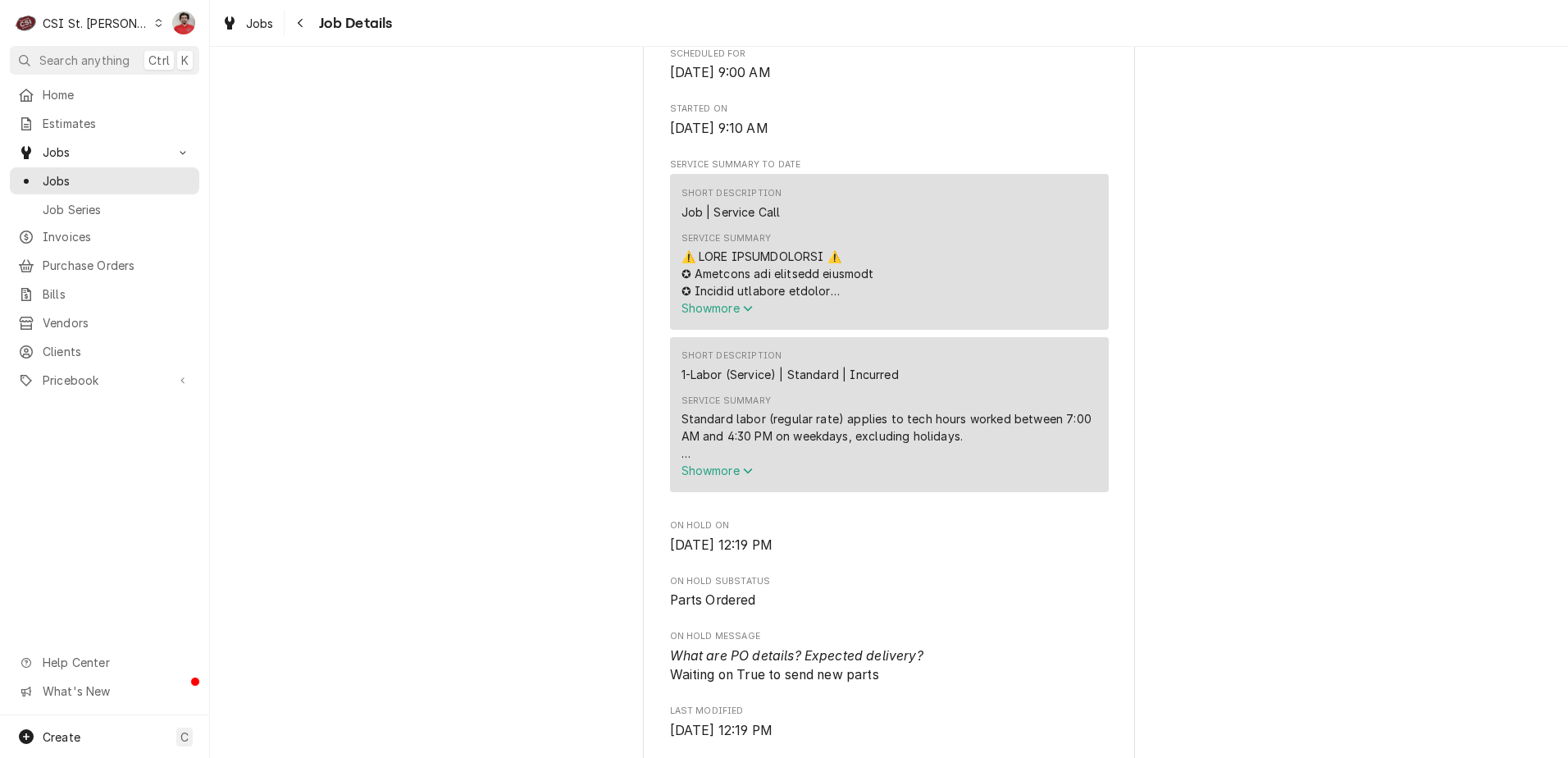
click at [725, 485] on div "Service Summary Standard labor (regular rate) applies to tech hours worked betw…" at bounding box center [889, 437] width 416 height 96
click at [724, 477] on span "Show more" at bounding box center [717, 470] width 72 height 14
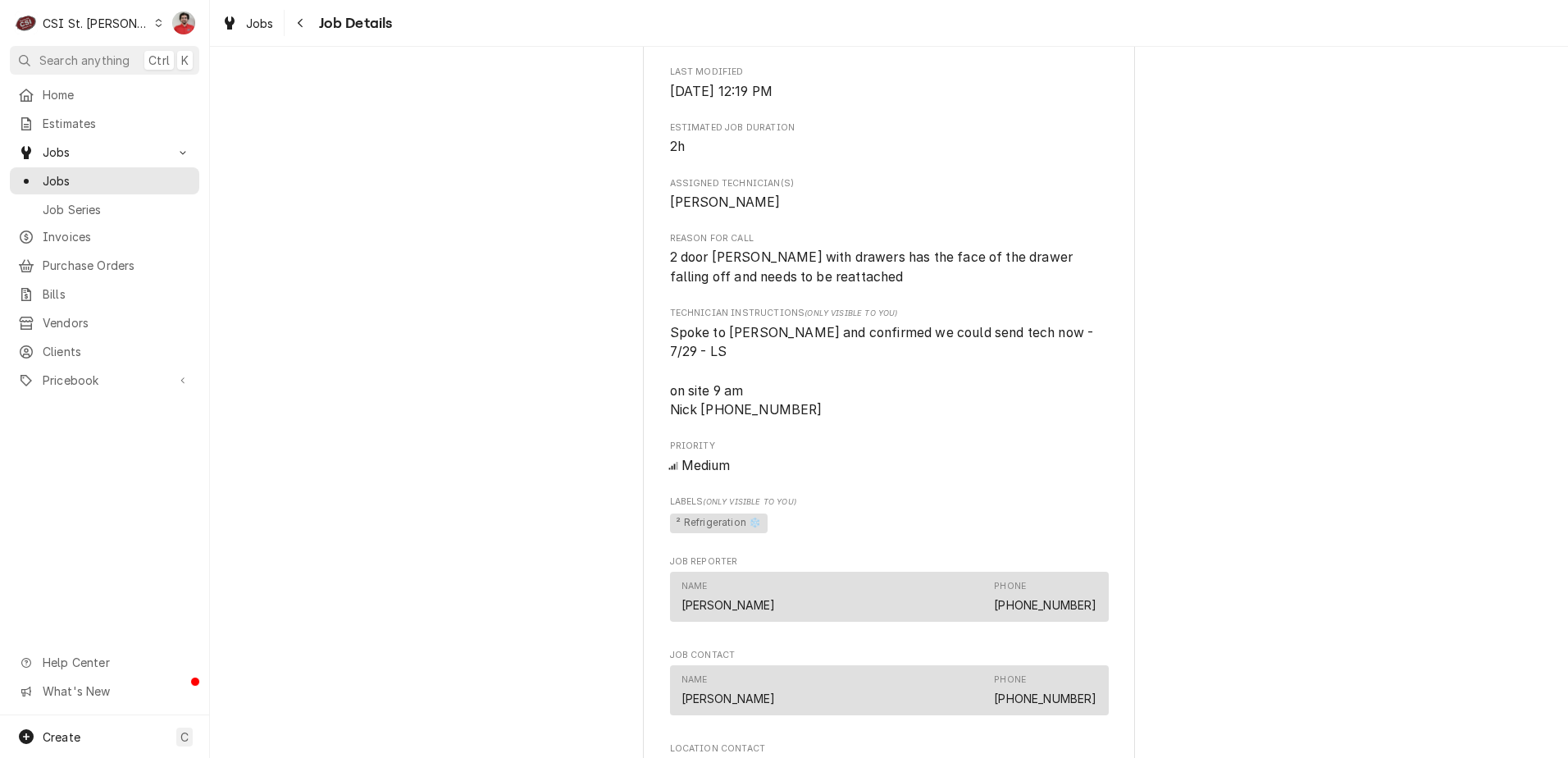
scroll to position [821, 0]
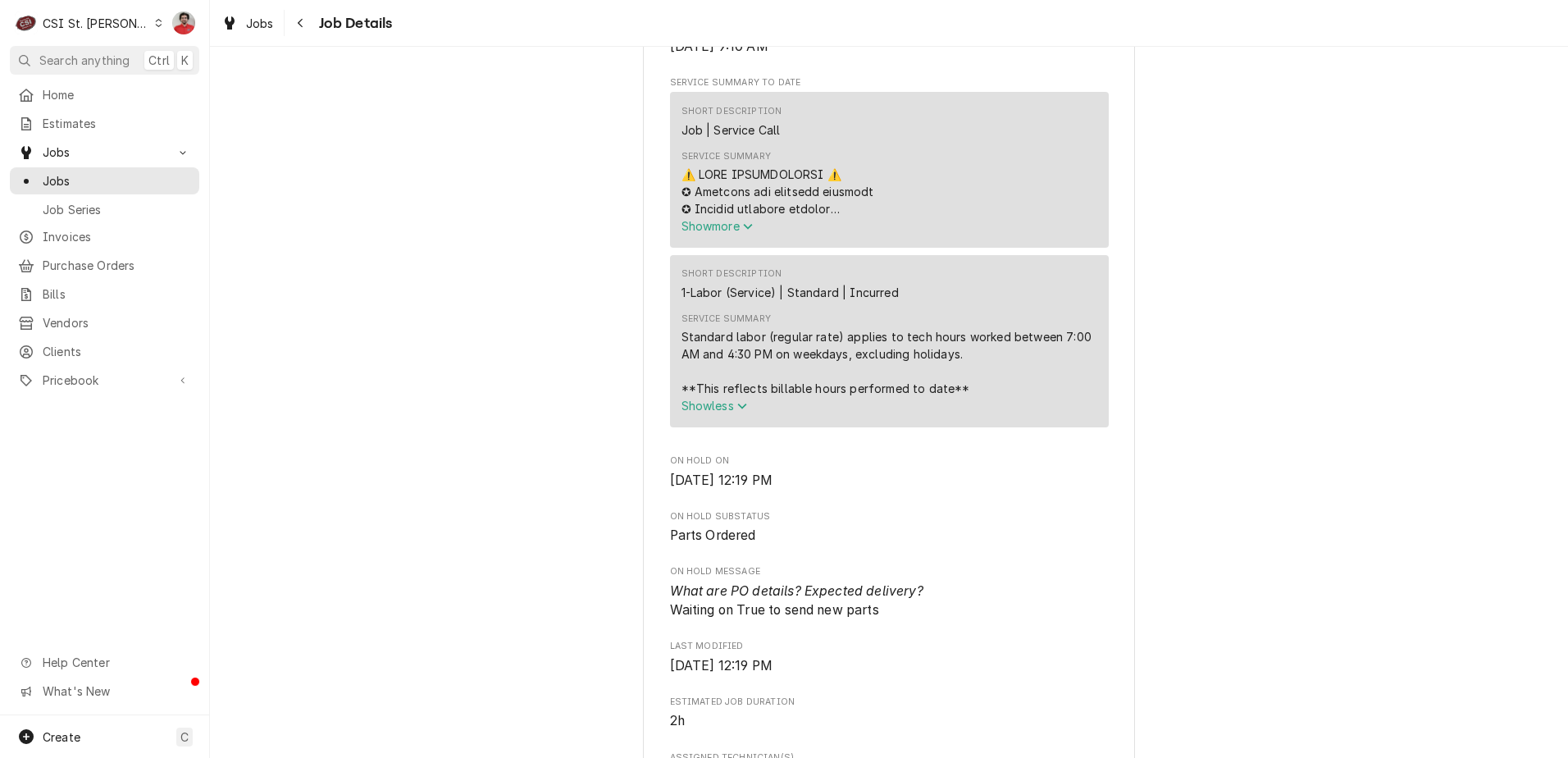
click at [716, 413] on span "Show less" at bounding box center [714, 406] width 66 height 14
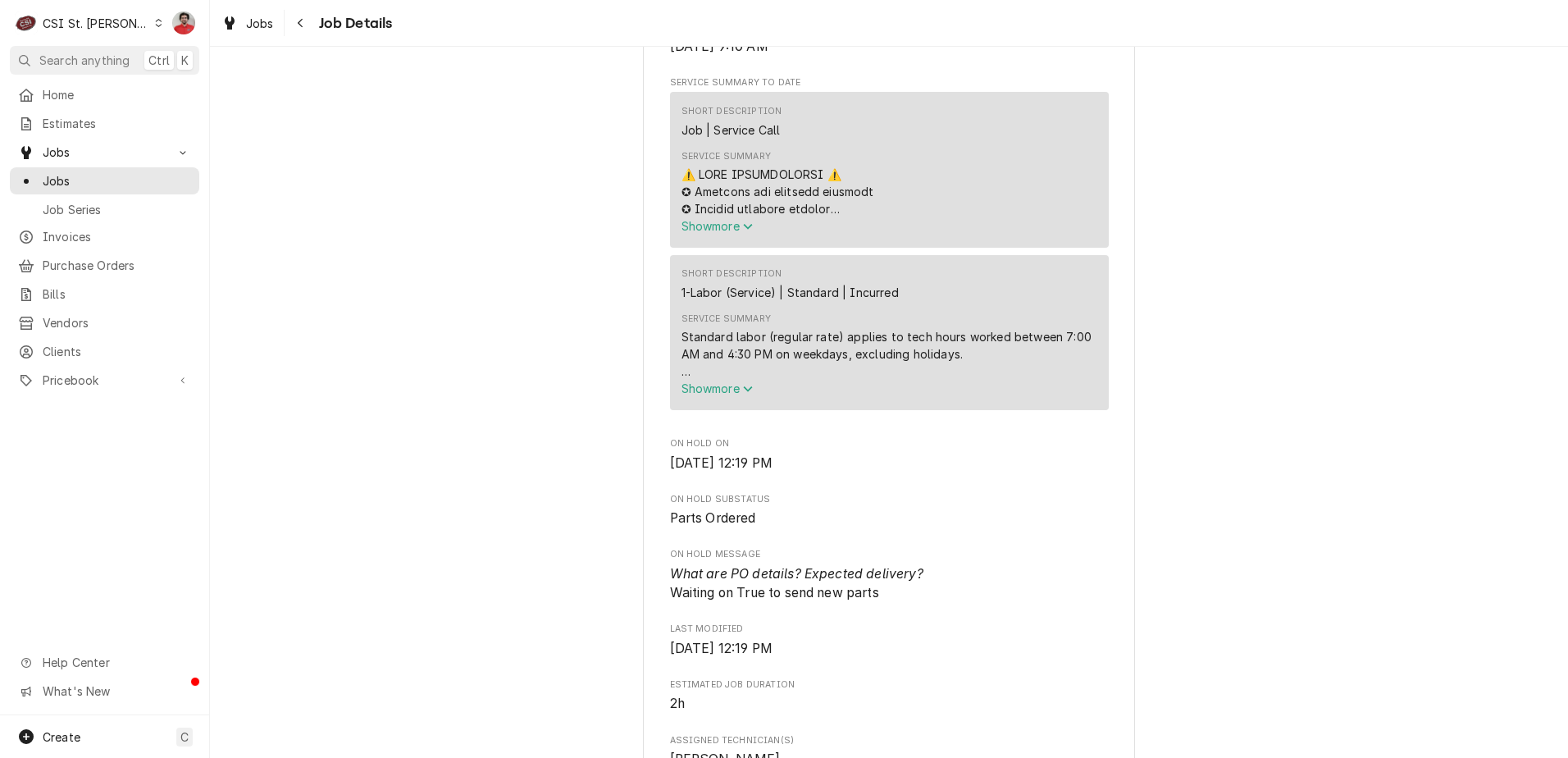
click at [714, 402] on div "Service Summary Standard labor (regular rate) applies to tech hours worked betw…" at bounding box center [889, 355] width 416 height 96
click at [711, 396] on span "Show more" at bounding box center [717, 388] width 72 height 14
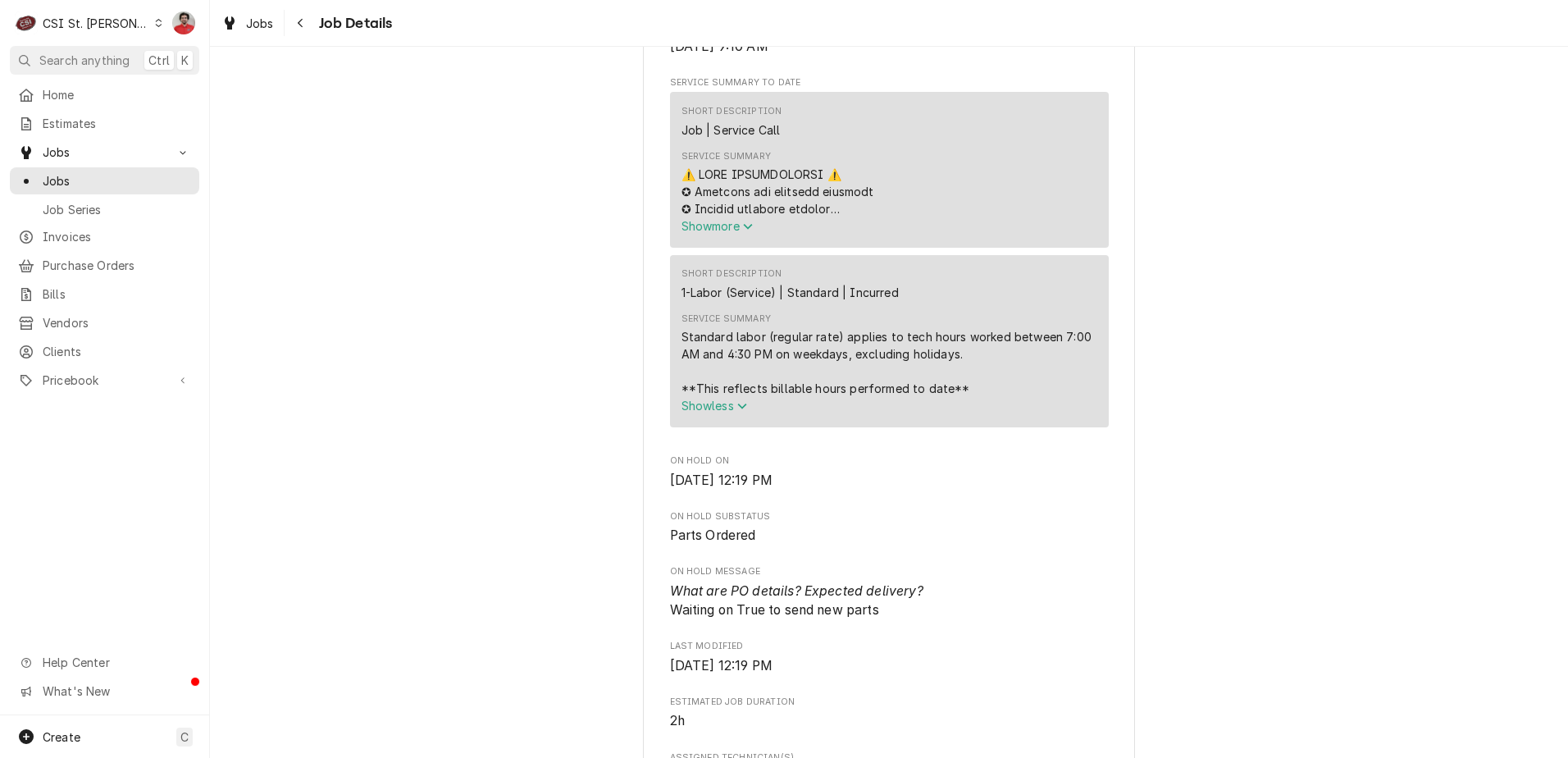
click at [727, 233] on span "Show more" at bounding box center [717, 226] width 72 height 14
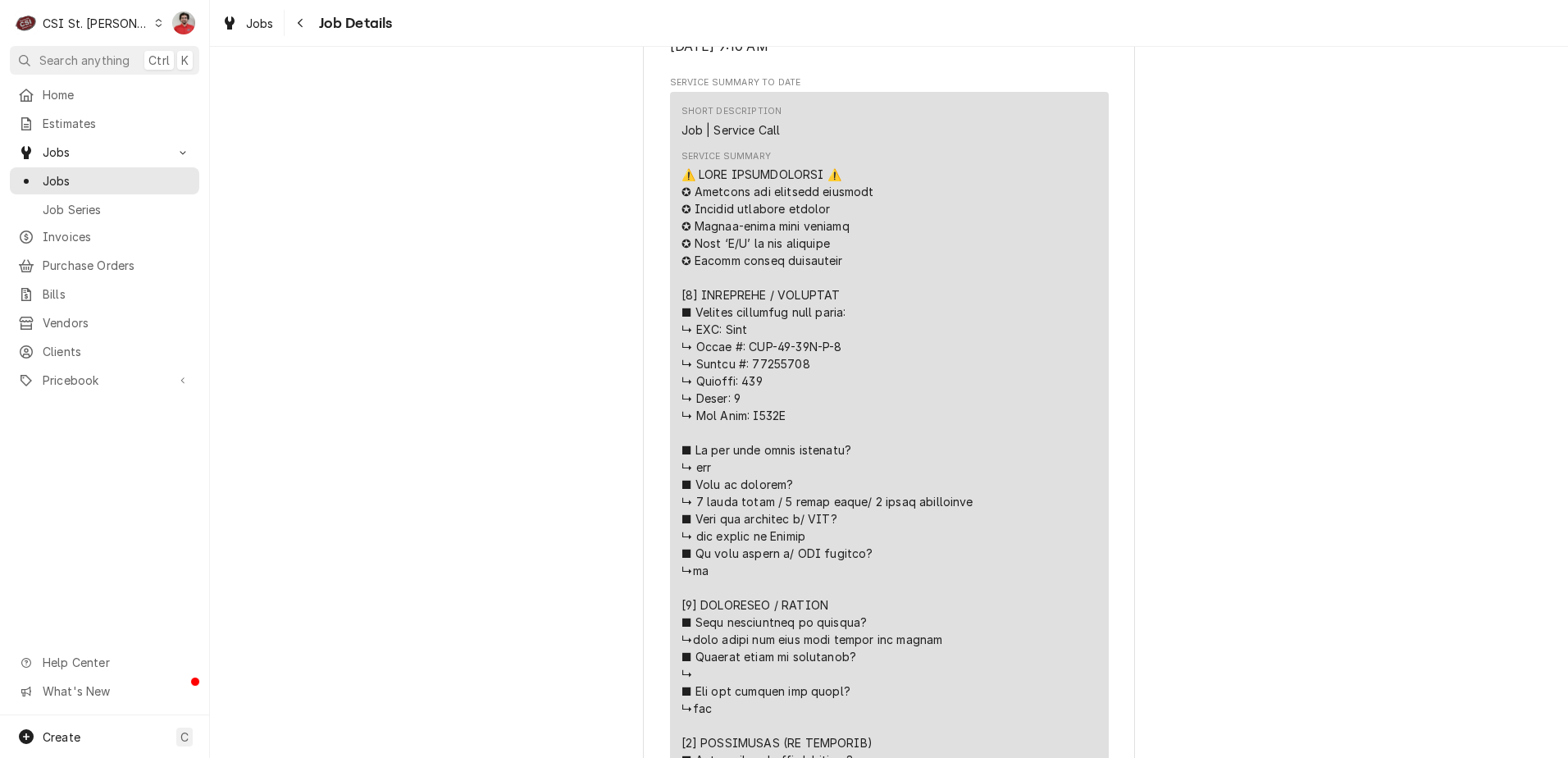
scroll to position [1477, 0]
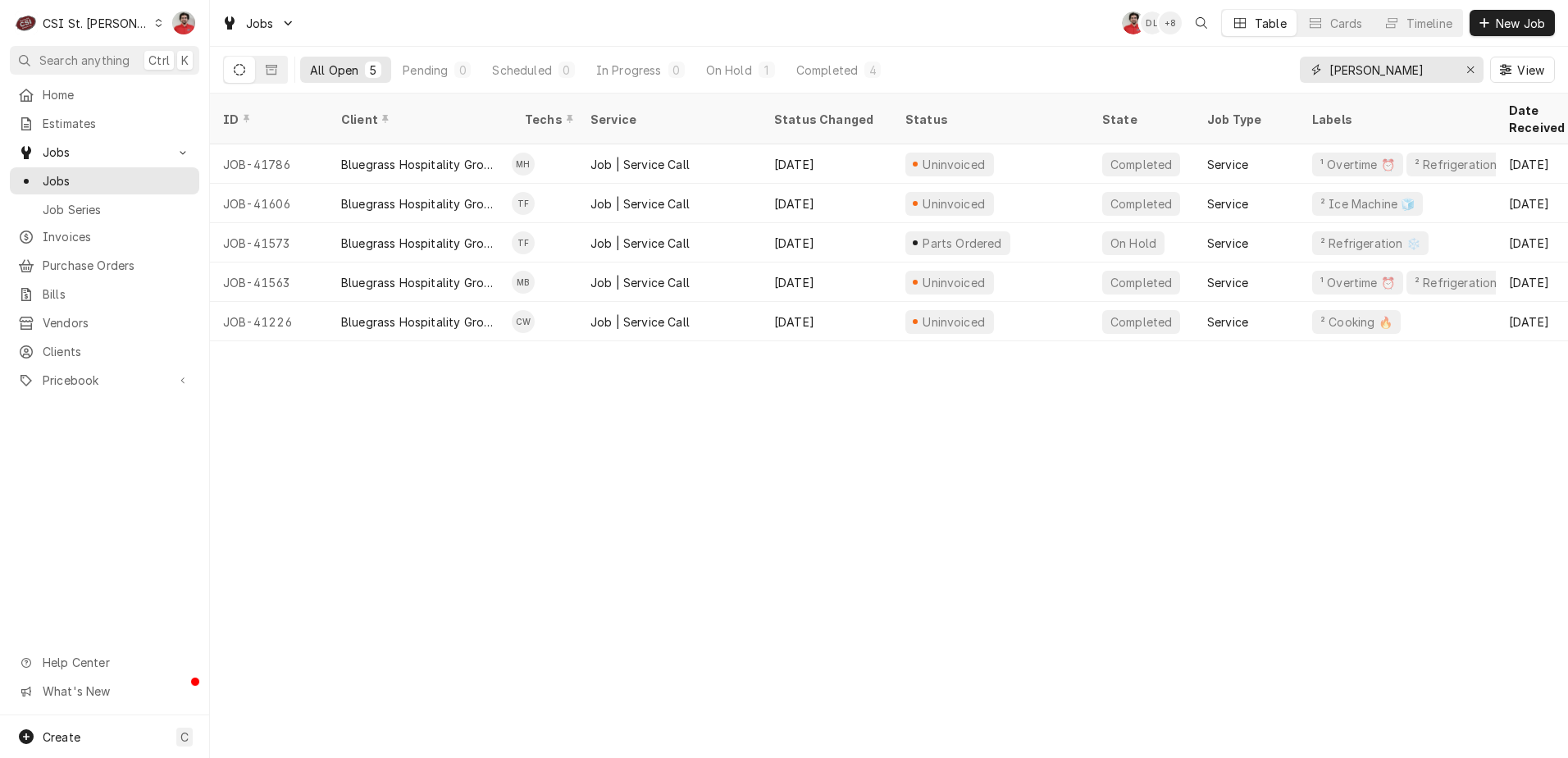
click at [1365, 69] on input "[PERSON_NAME]" at bounding box center [1390, 70] width 123 height 26
type input "GRR"
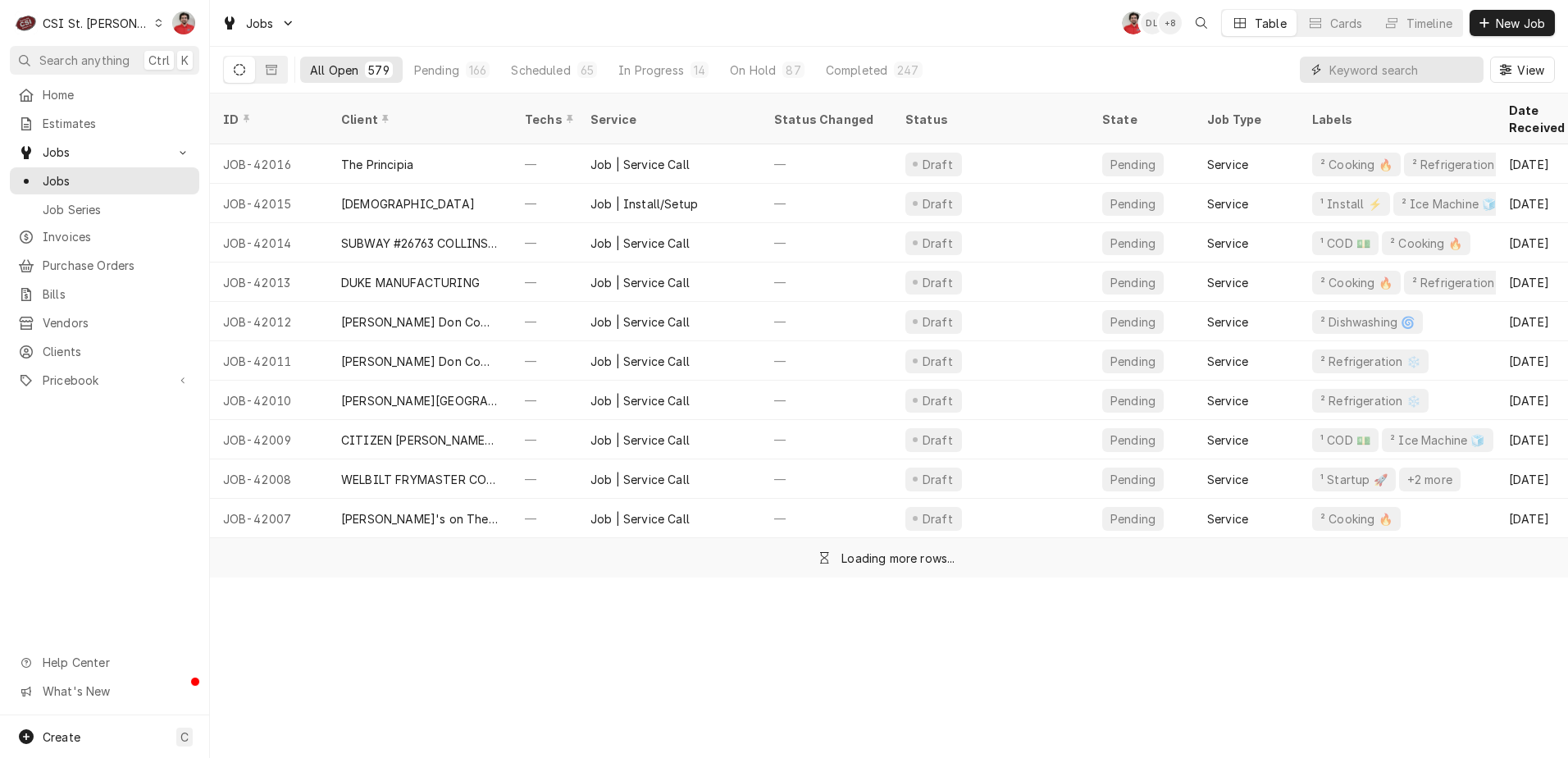
click at [1365, 69] on input "Dynamic Content Wrapper" at bounding box center [1402, 70] width 146 height 26
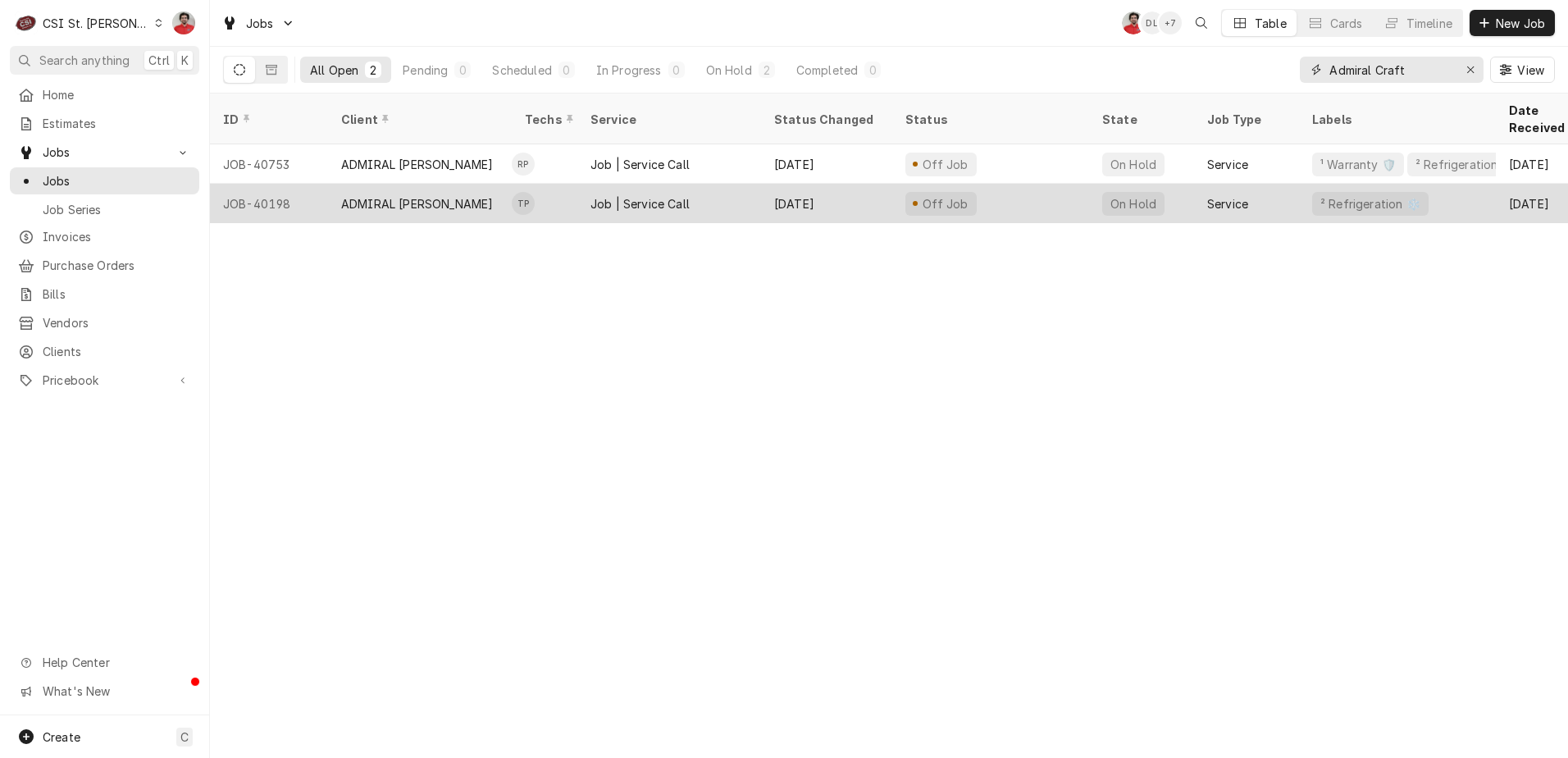
type input "Admiral Craft"
click at [1012, 192] on div "Off Job" at bounding box center [991, 203] width 197 height 39
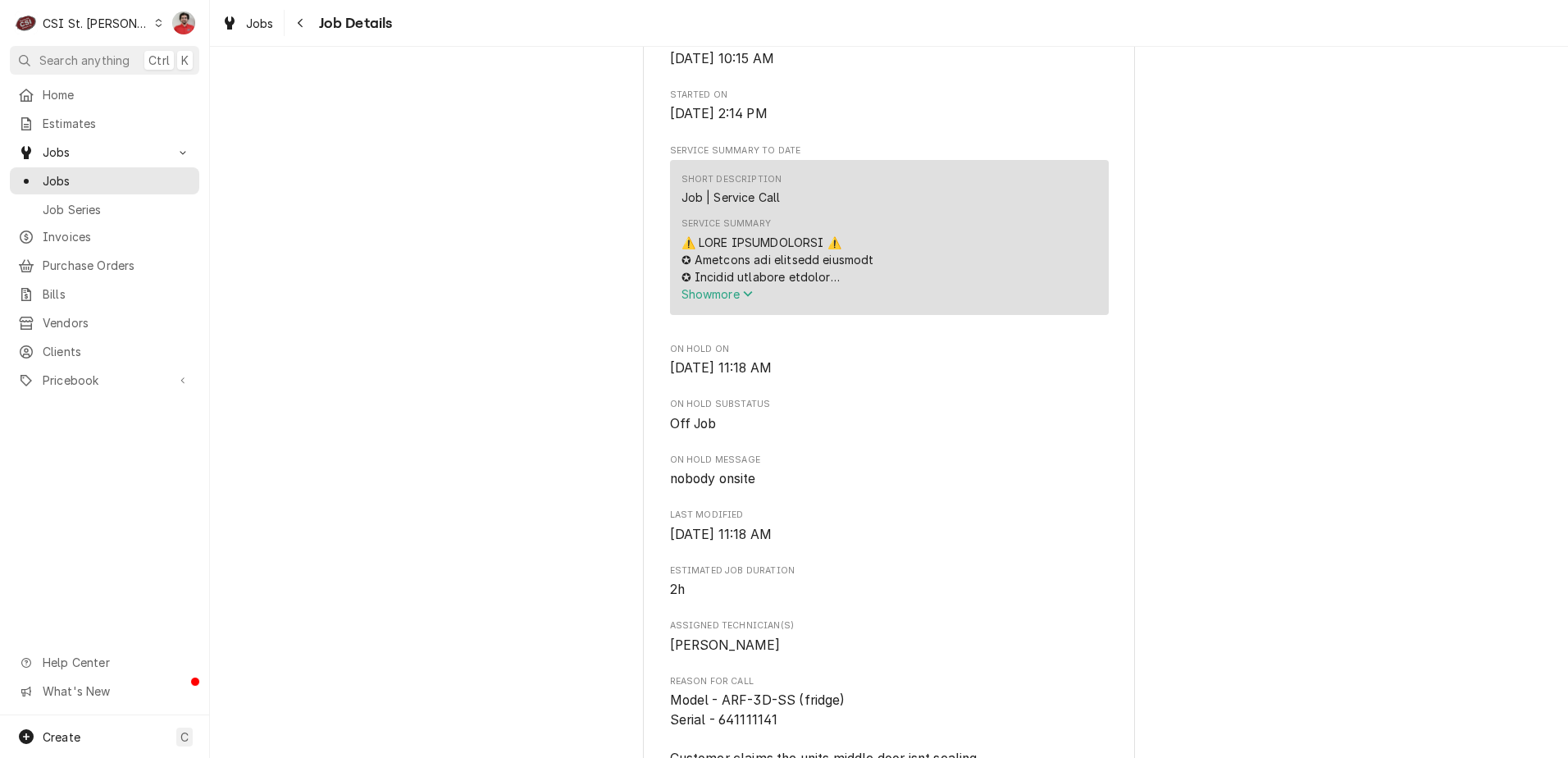
scroll to position [412, 0]
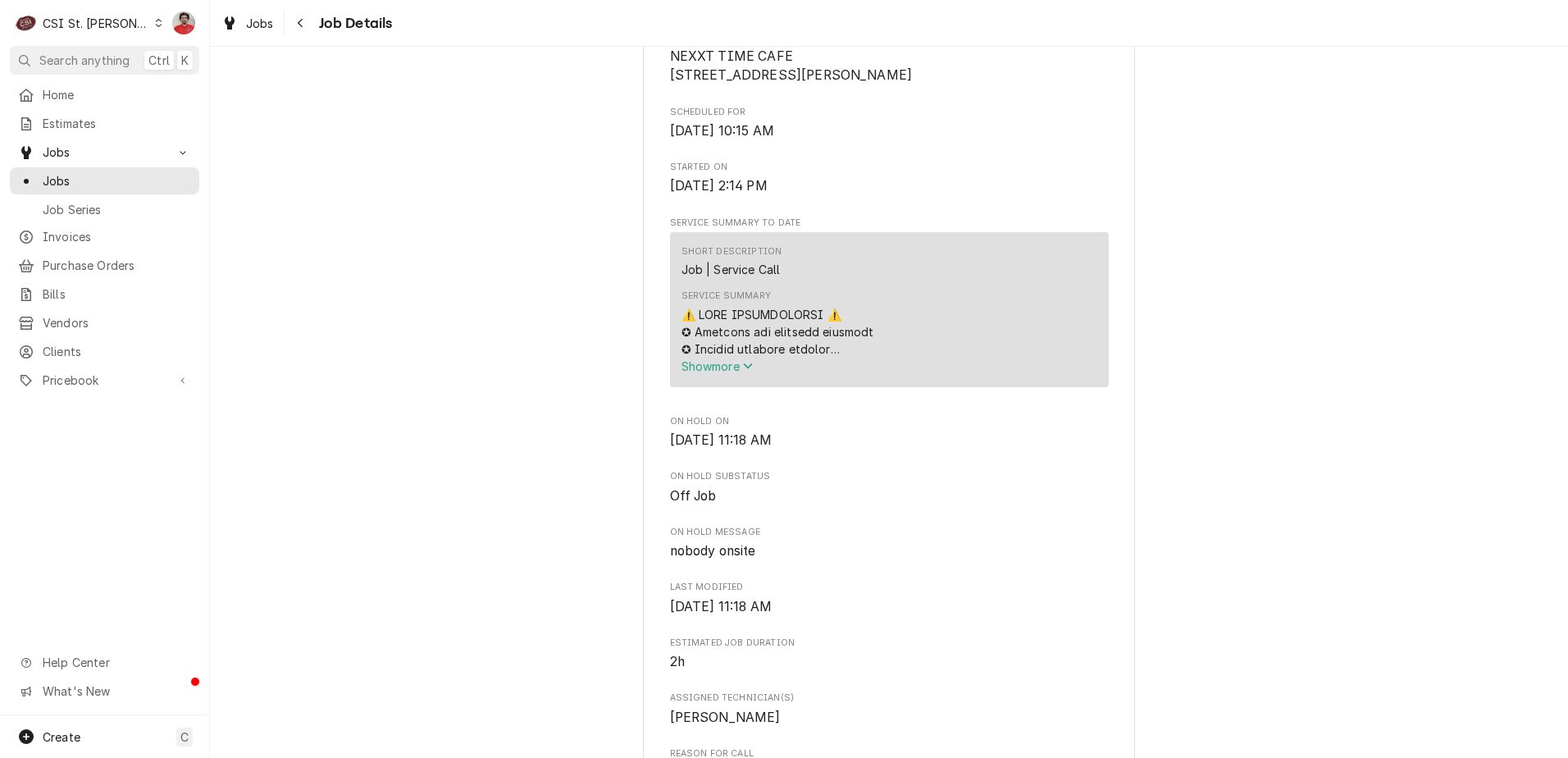
click at [744, 371] on icon "Service Summary" at bounding box center [748, 366] width 10 height 12
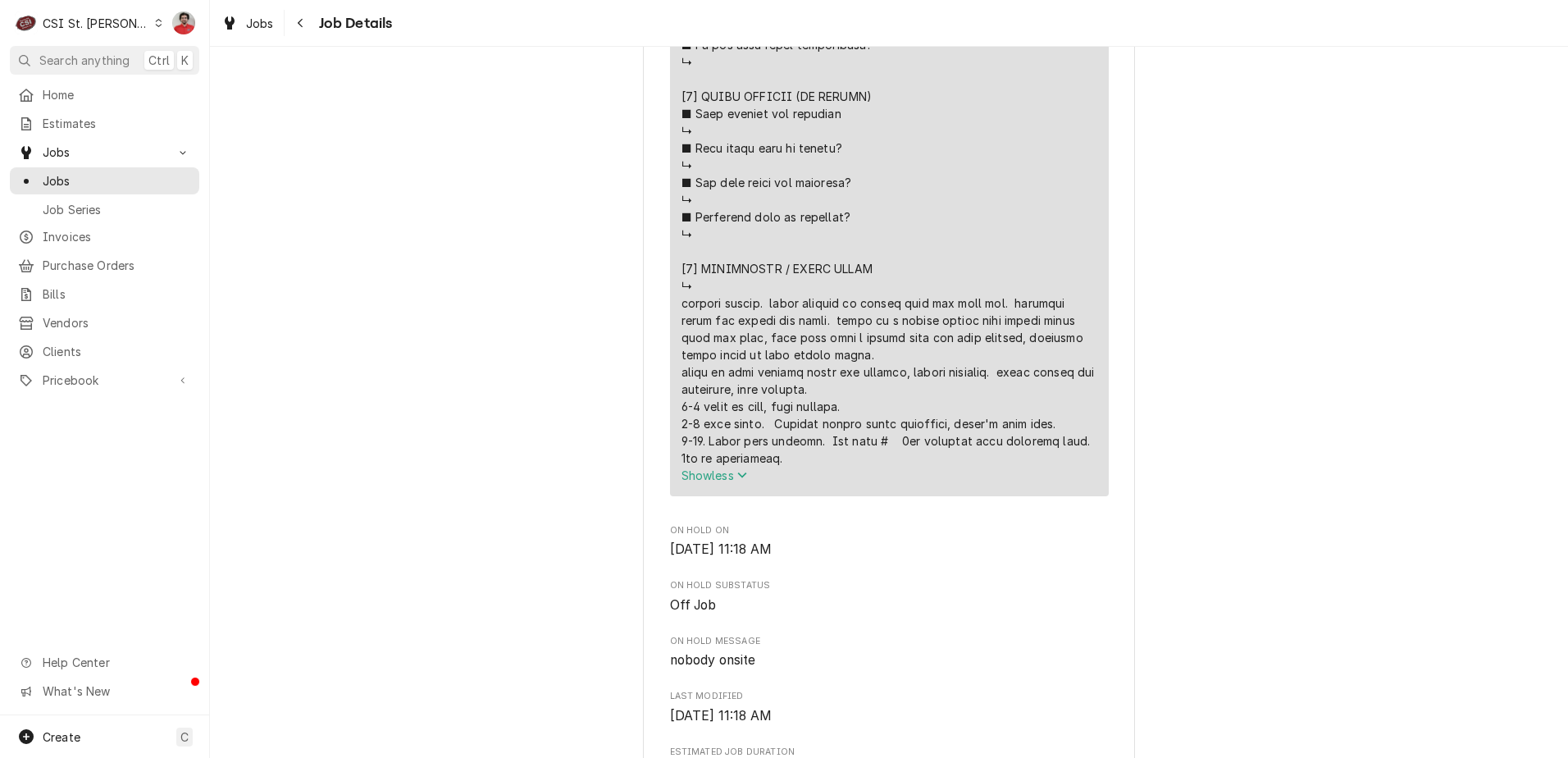
scroll to position [1233, 0]
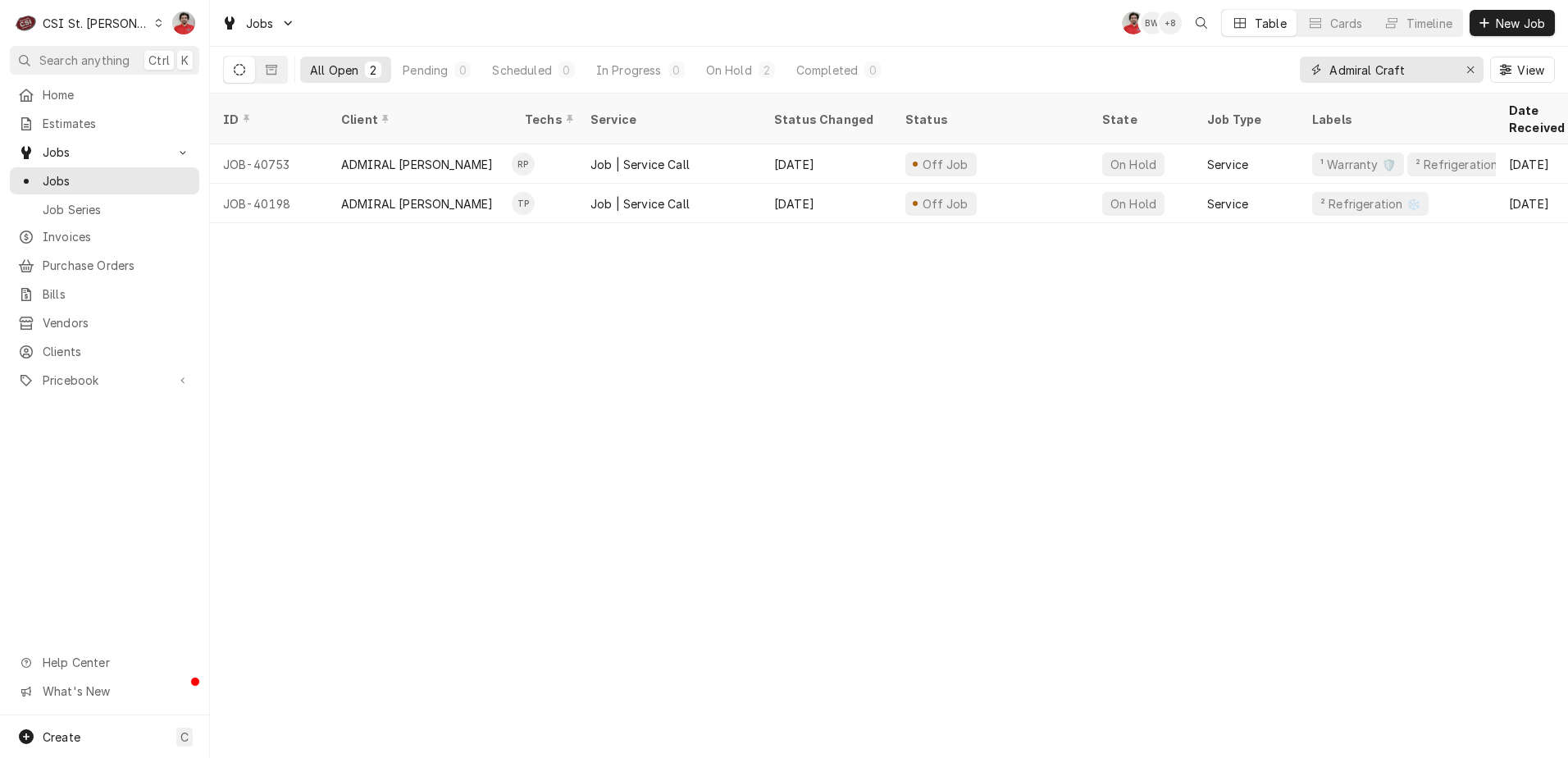
drag, startPoint x: 1438, startPoint y: 75, endPoint x: 1115, endPoint y: 76, distance: 323.0
click at [1115, 76] on div "All Open 2 Pending 0 Scheduled 0 In Progress 0 On Hold 2 Completed 0 Admiral Cr…" at bounding box center [888, 70] width 1332 height 46
type input "Ford"
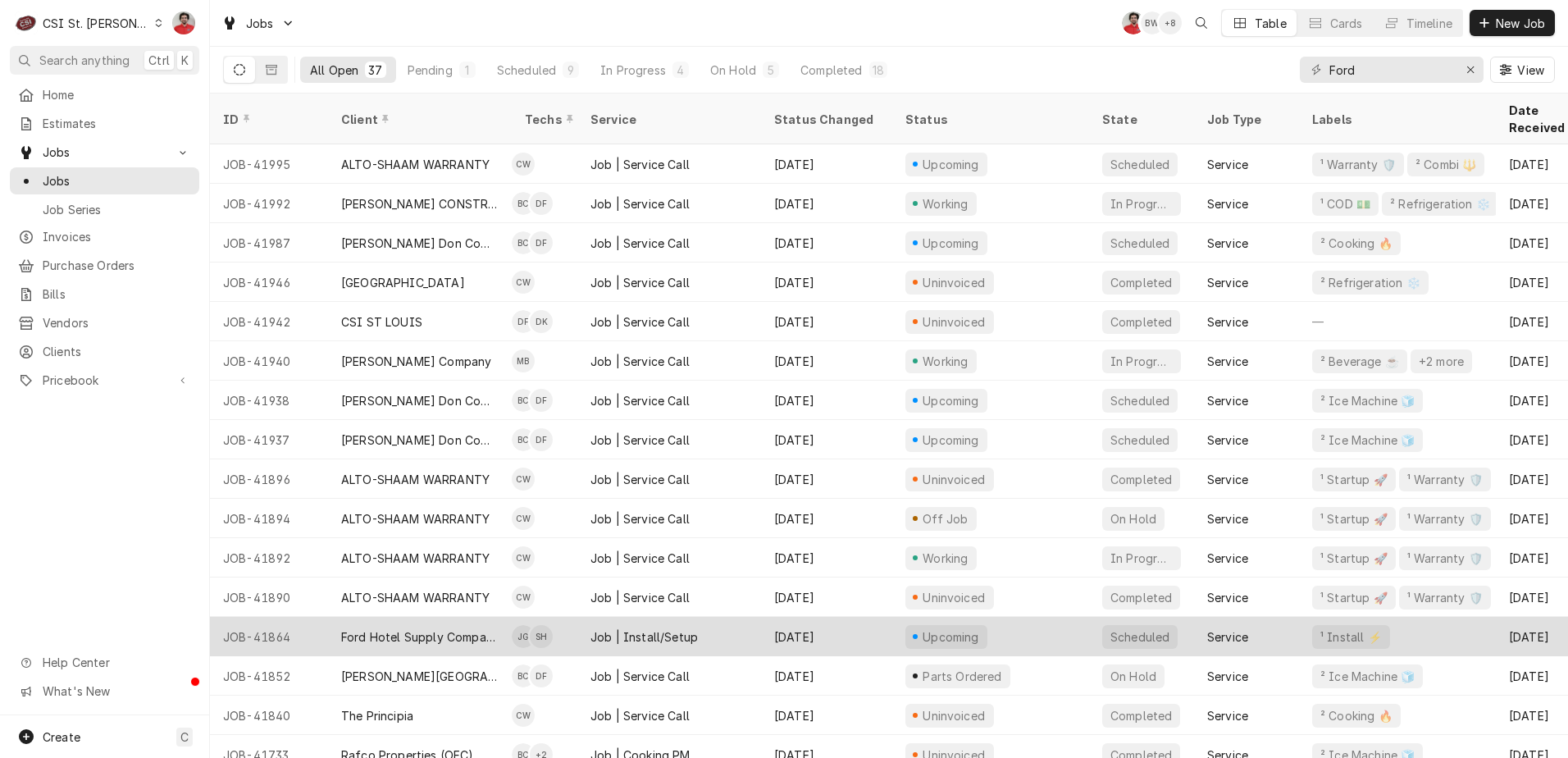
click at [642, 629] on div "Job | Install/Setup" at bounding box center [644, 637] width 107 height 18
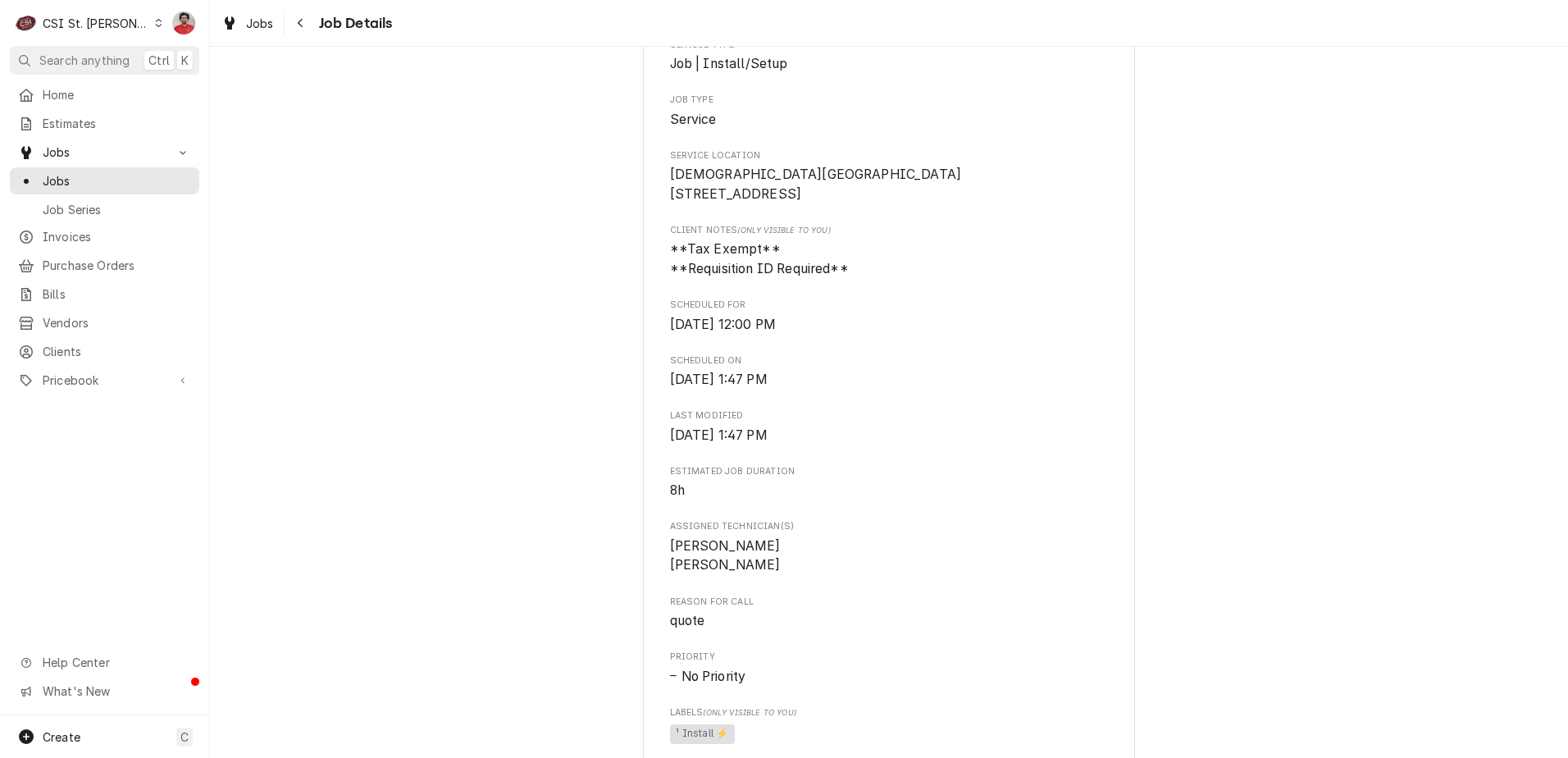
scroll to position [534, 0]
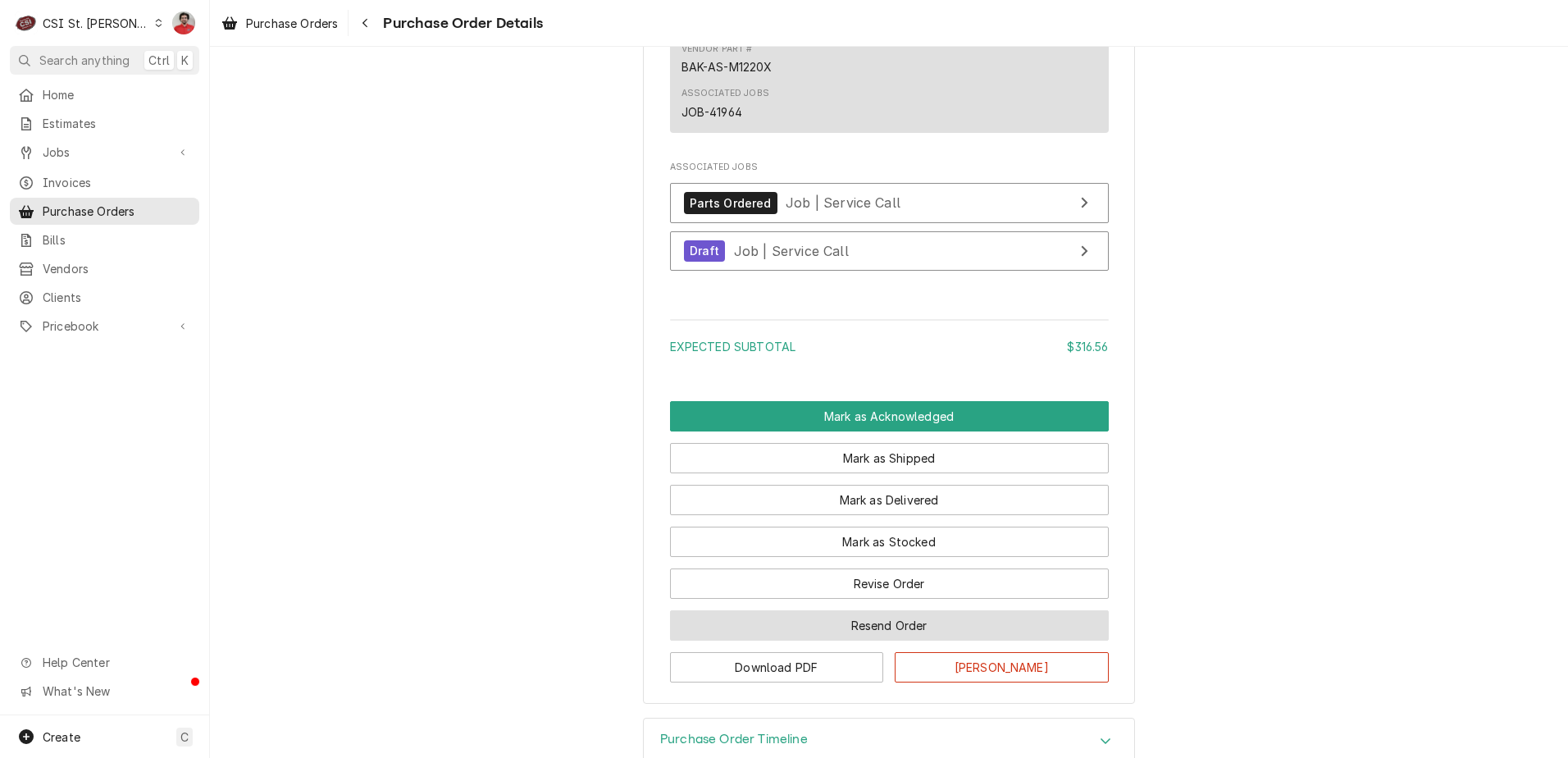
scroll to position [1935, 0]
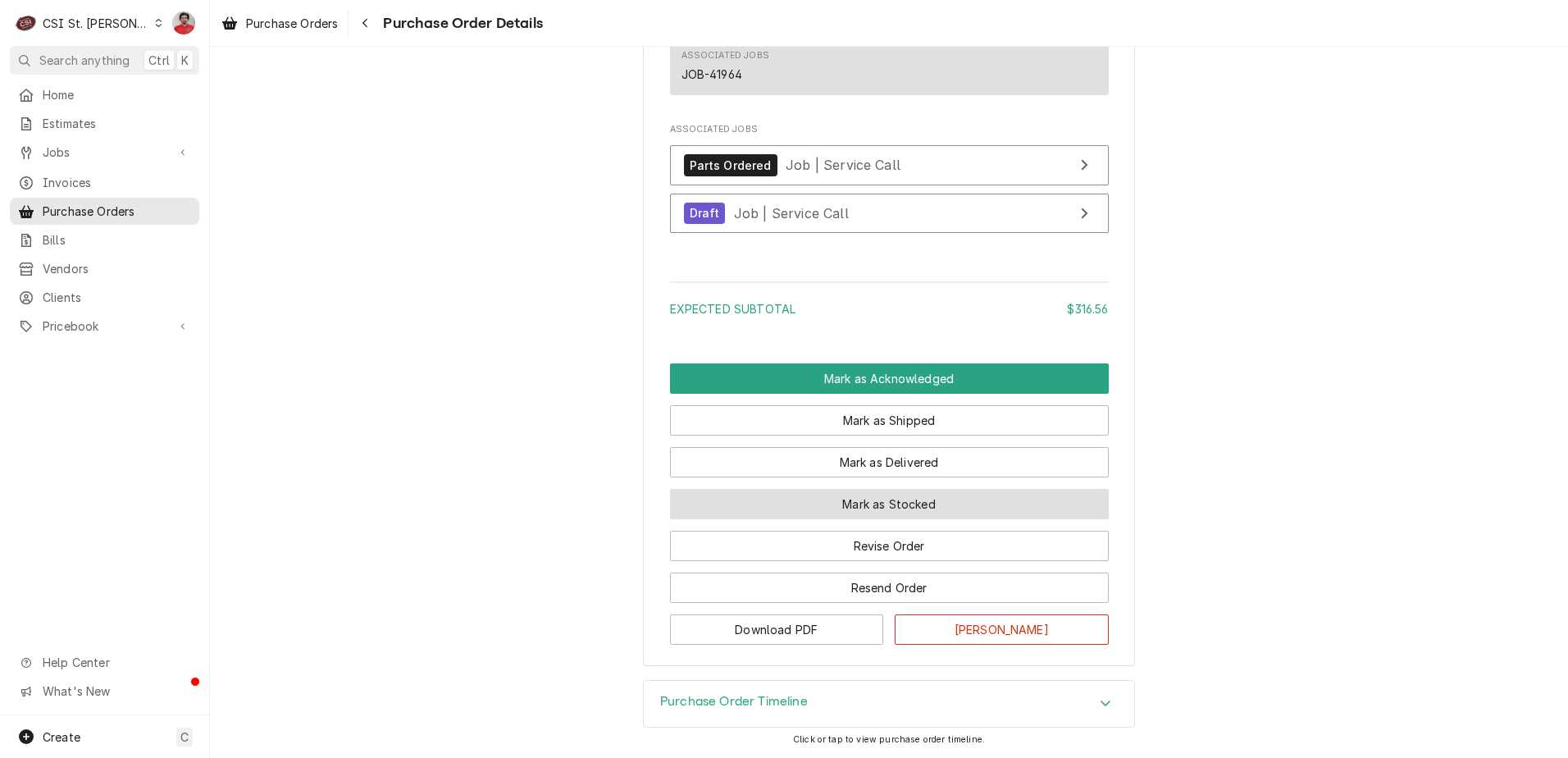
click at [816, 505] on button "Mark as Stocked" at bounding box center [889, 504] width 439 height 30
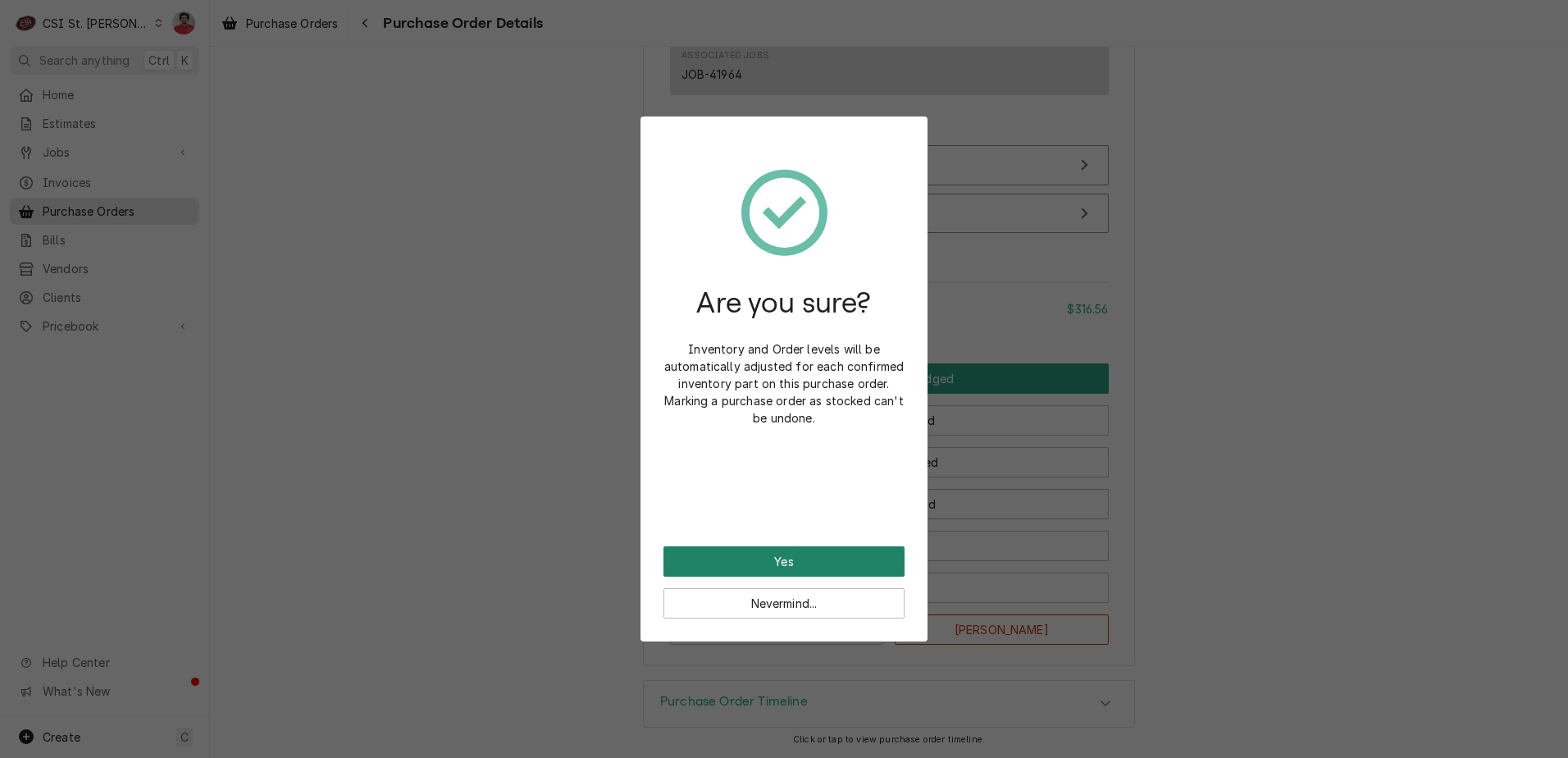
click at [818, 548] on button "Yes" at bounding box center [784, 562] width 241 height 30
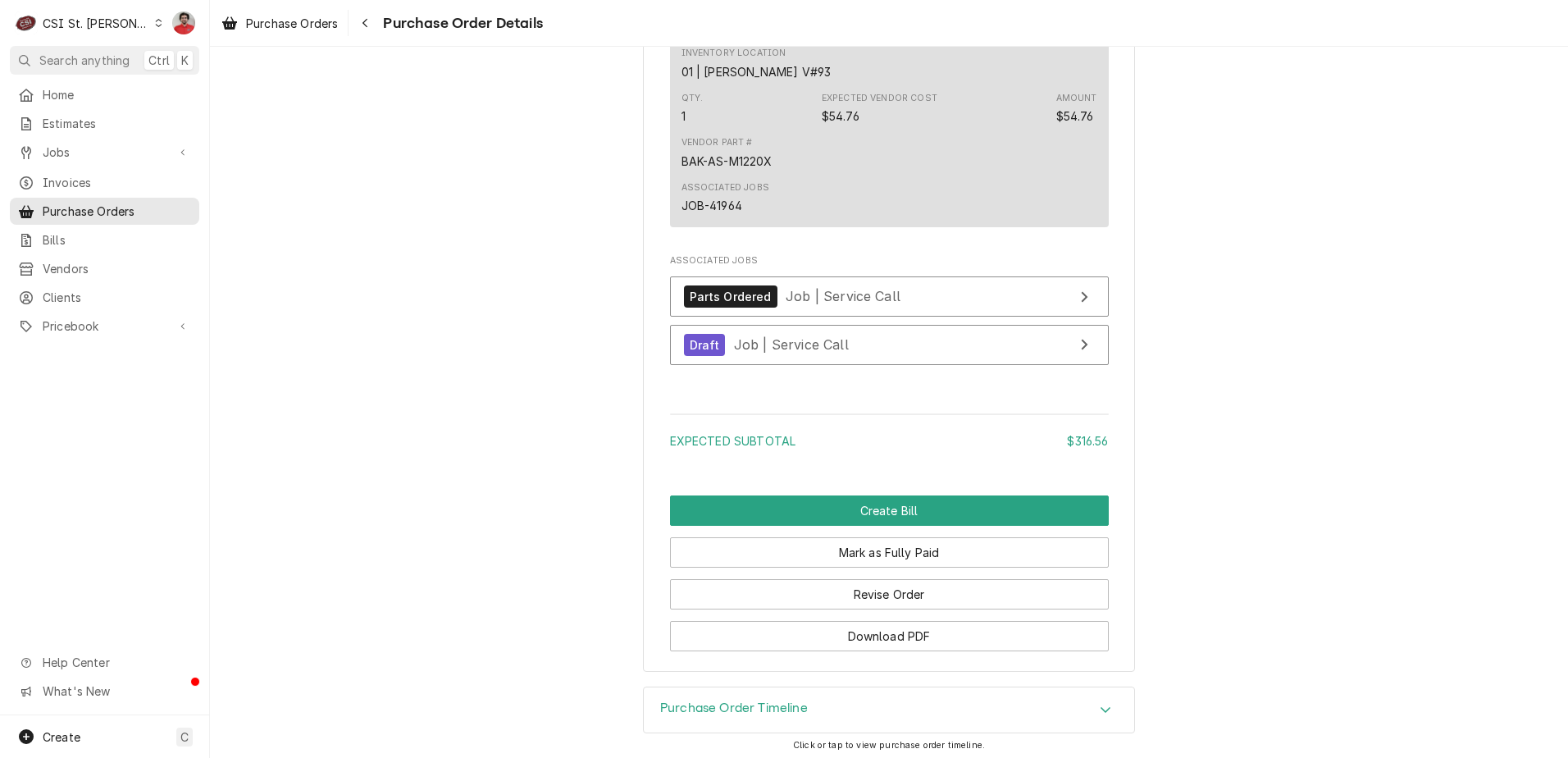
scroll to position [2017, 0]
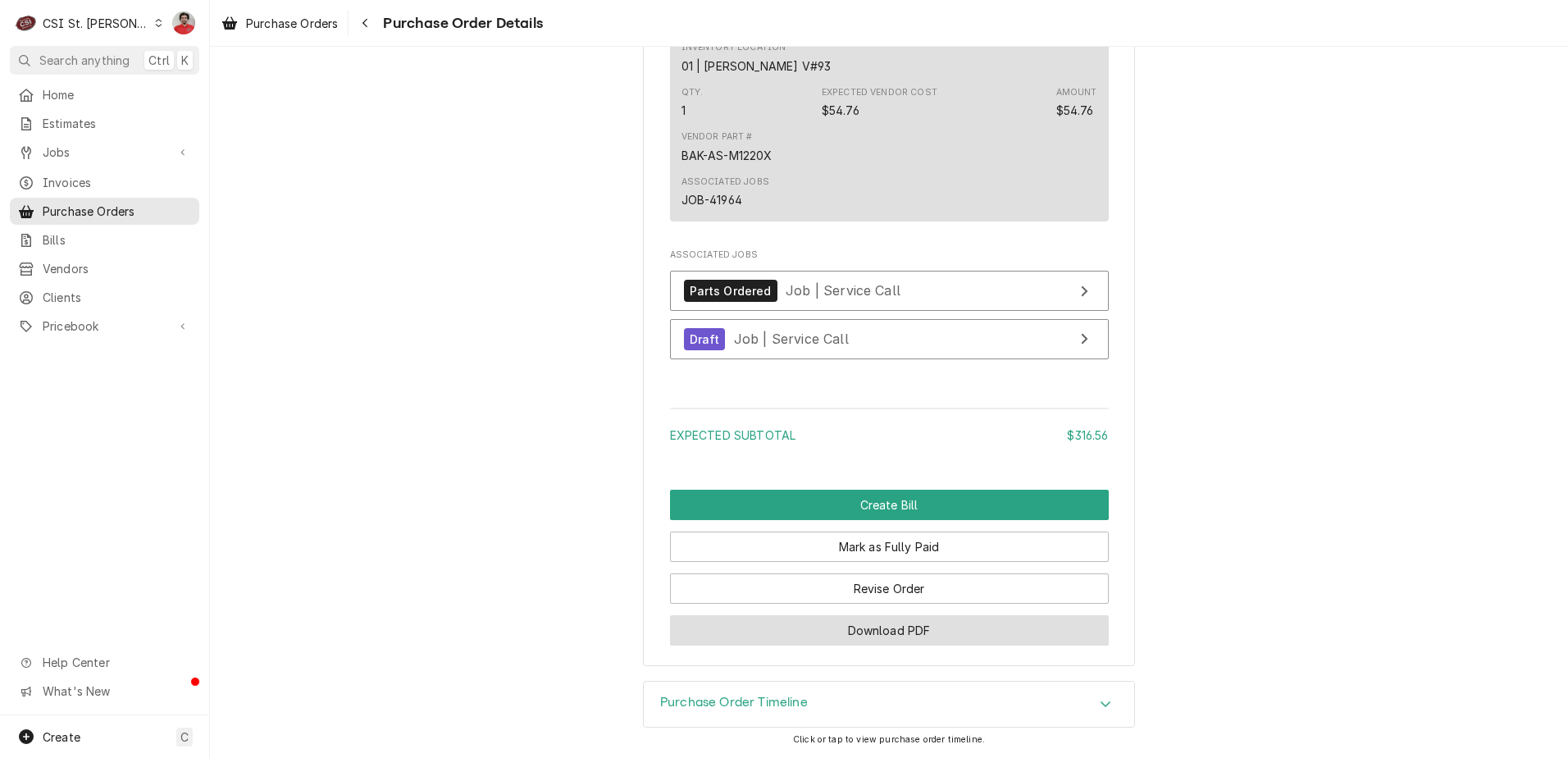
click at [802, 637] on button "Download PDF" at bounding box center [889, 631] width 439 height 30
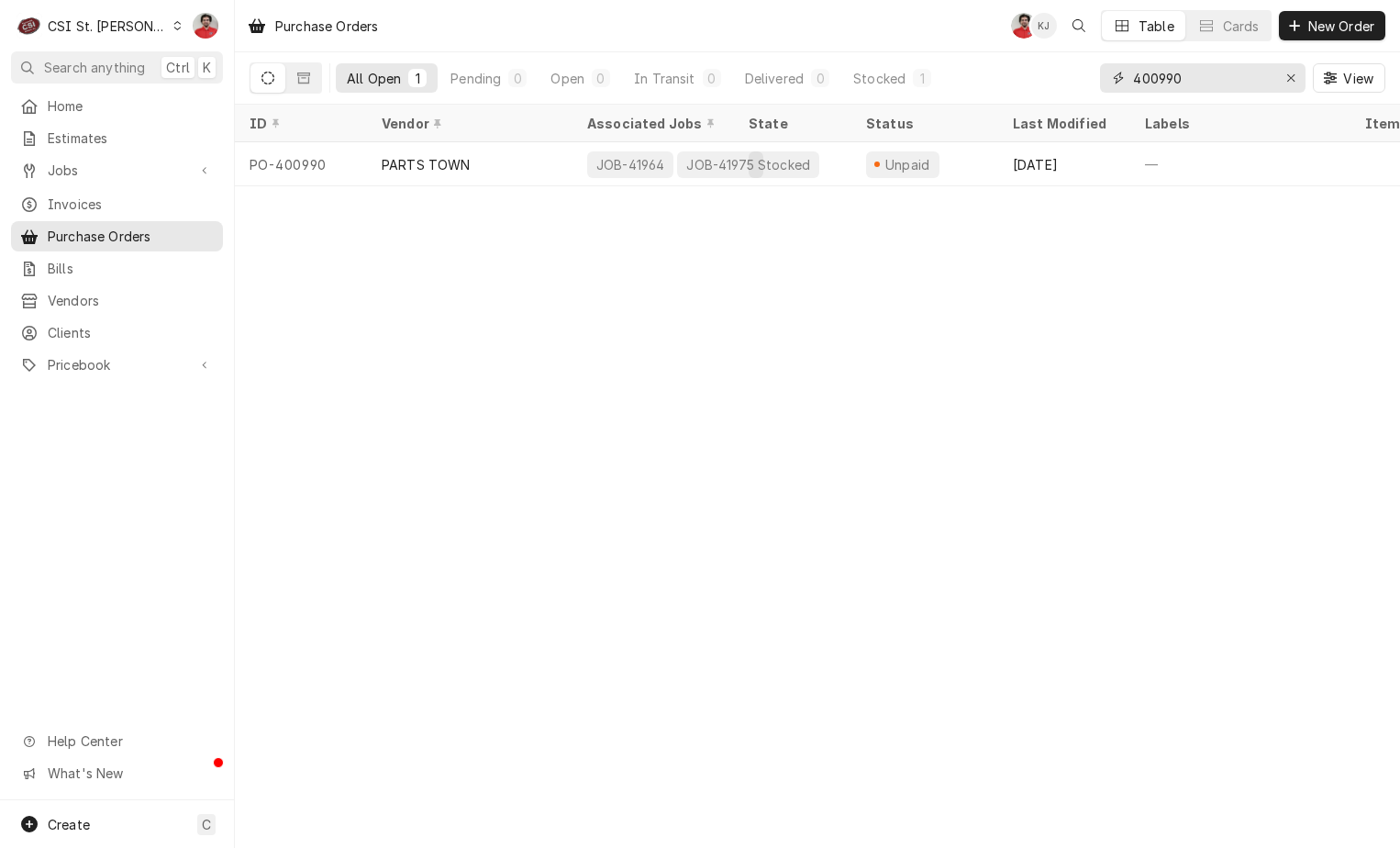
click at [1158, 77] on input "400990" at bounding box center [1201, 78] width 138 height 29
type input "400991"
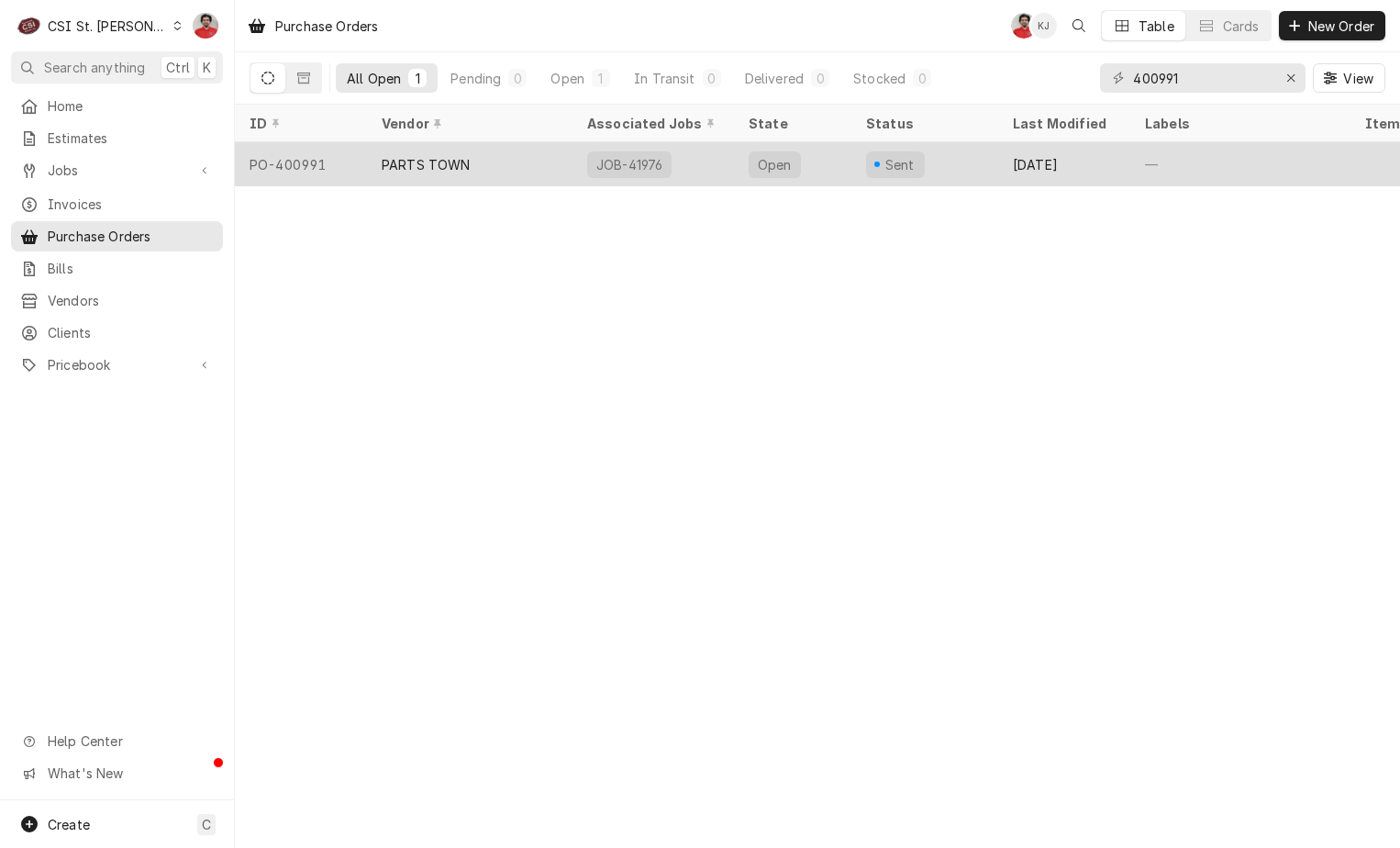
click at [845, 176] on div "Open" at bounding box center [792, 164] width 117 height 44
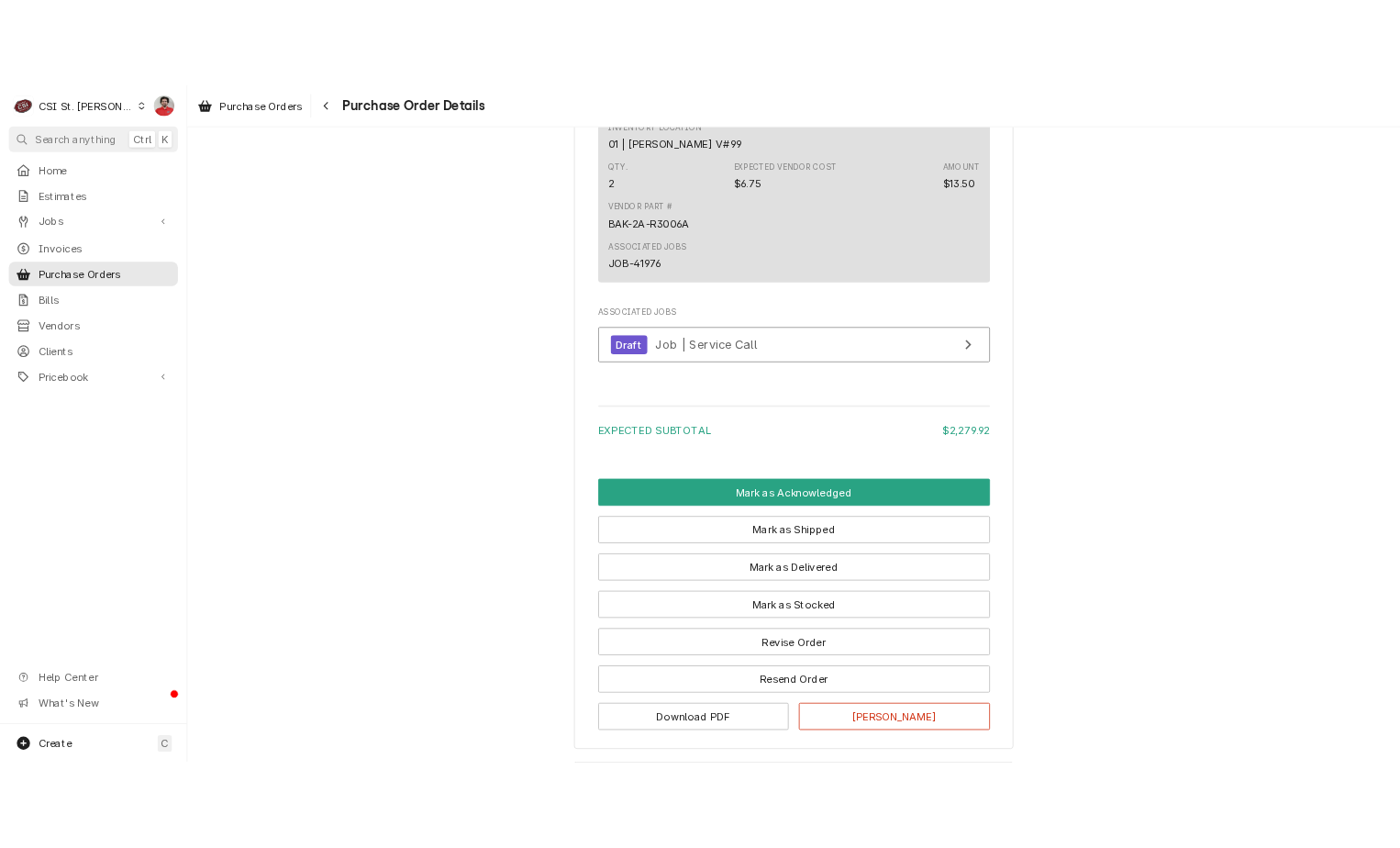
scroll to position [5102, 0]
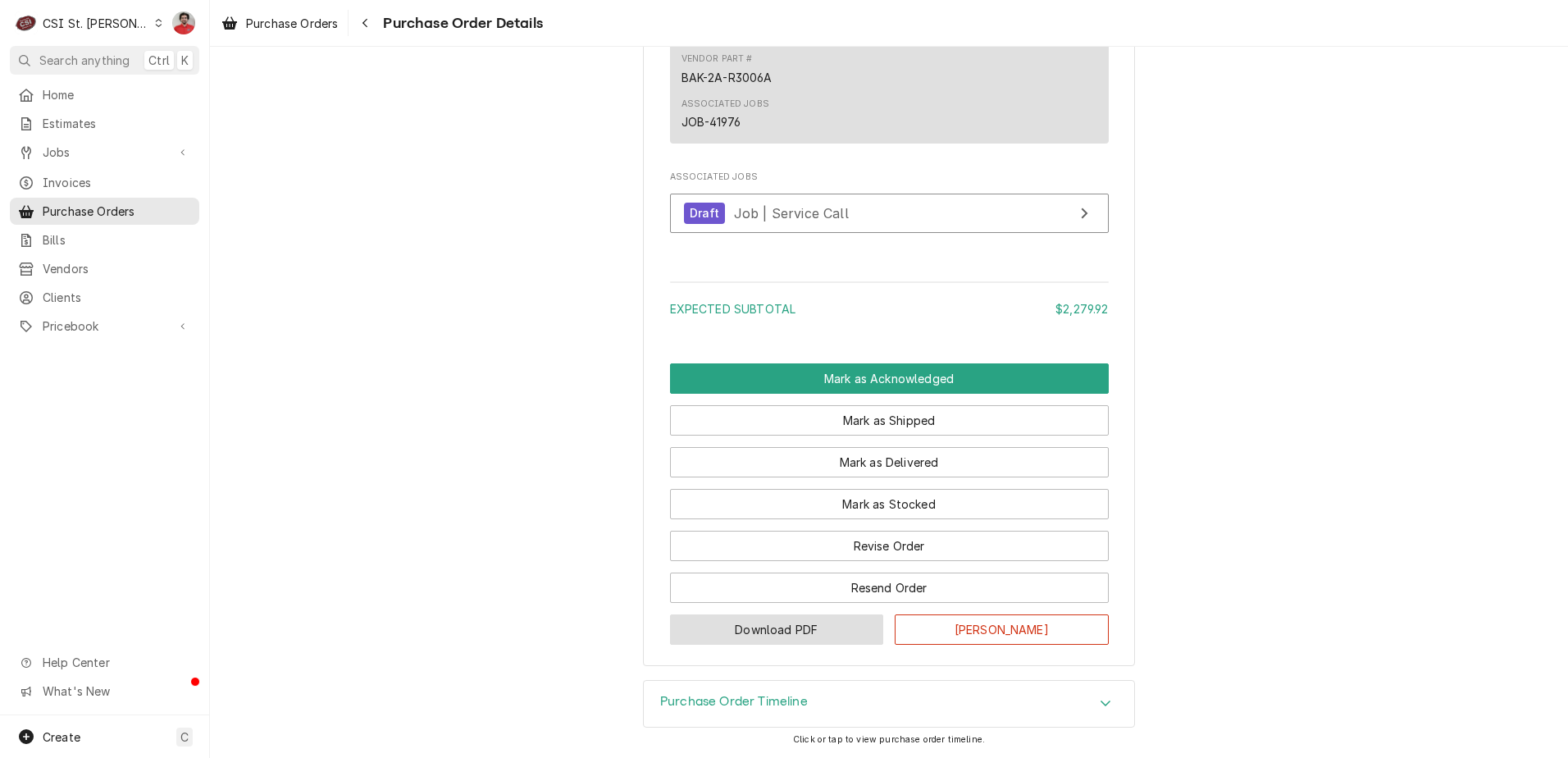
click at [763, 632] on button "Download PDF" at bounding box center [776, 630] width 214 height 30
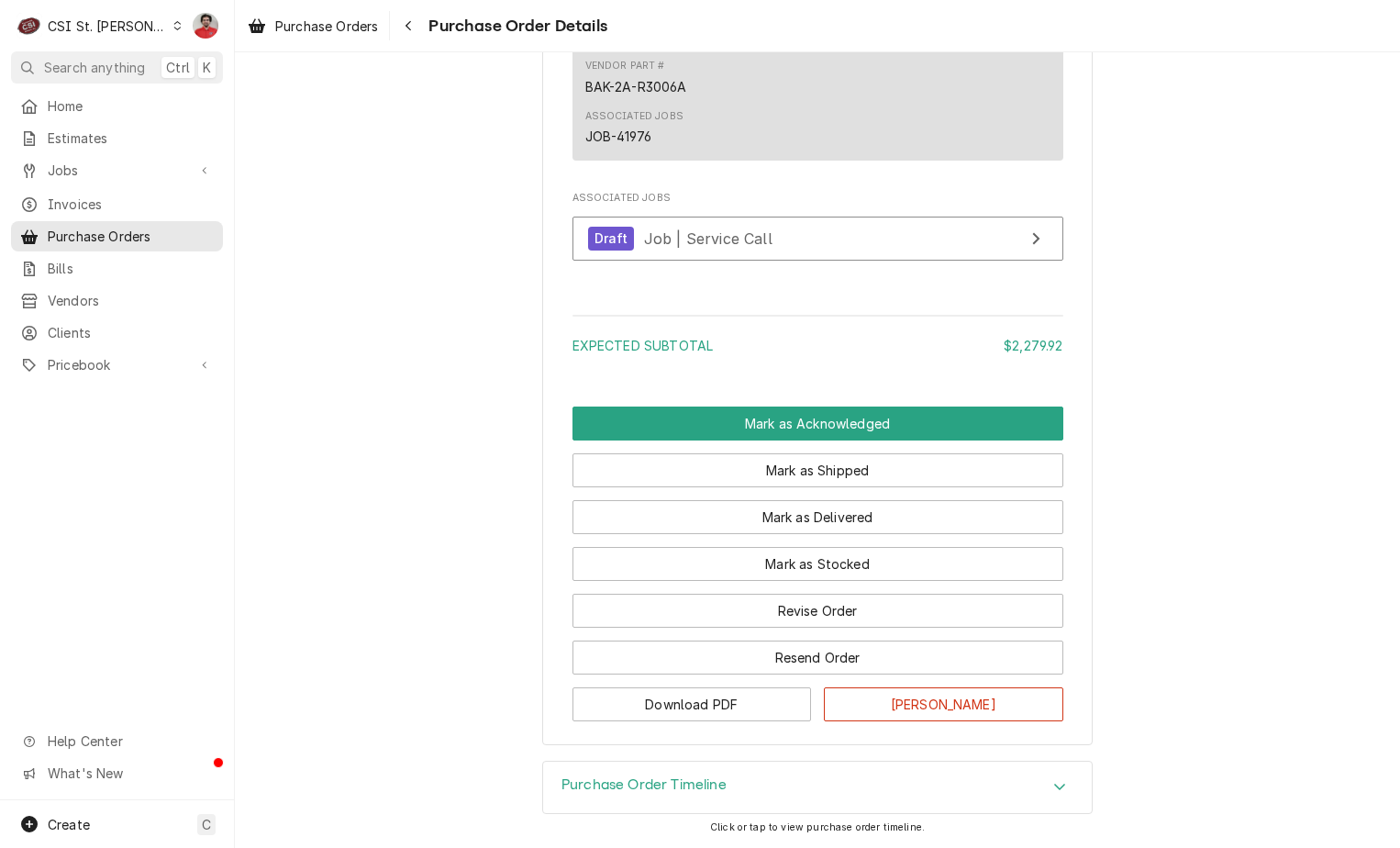
scroll to position [5049, 0]
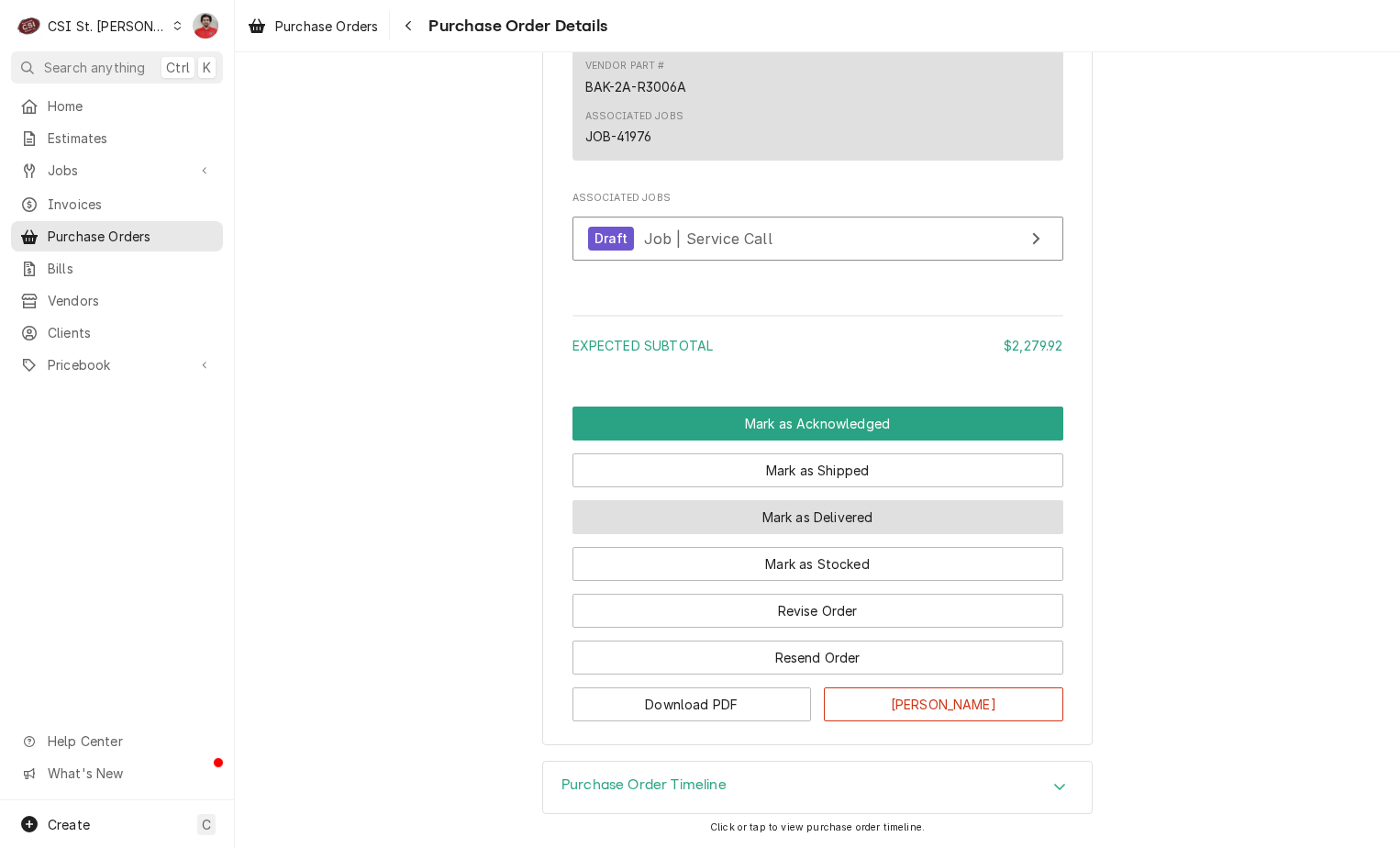
click at [715, 534] on button "Mark as Delivered" at bounding box center [819, 517] width 491 height 34
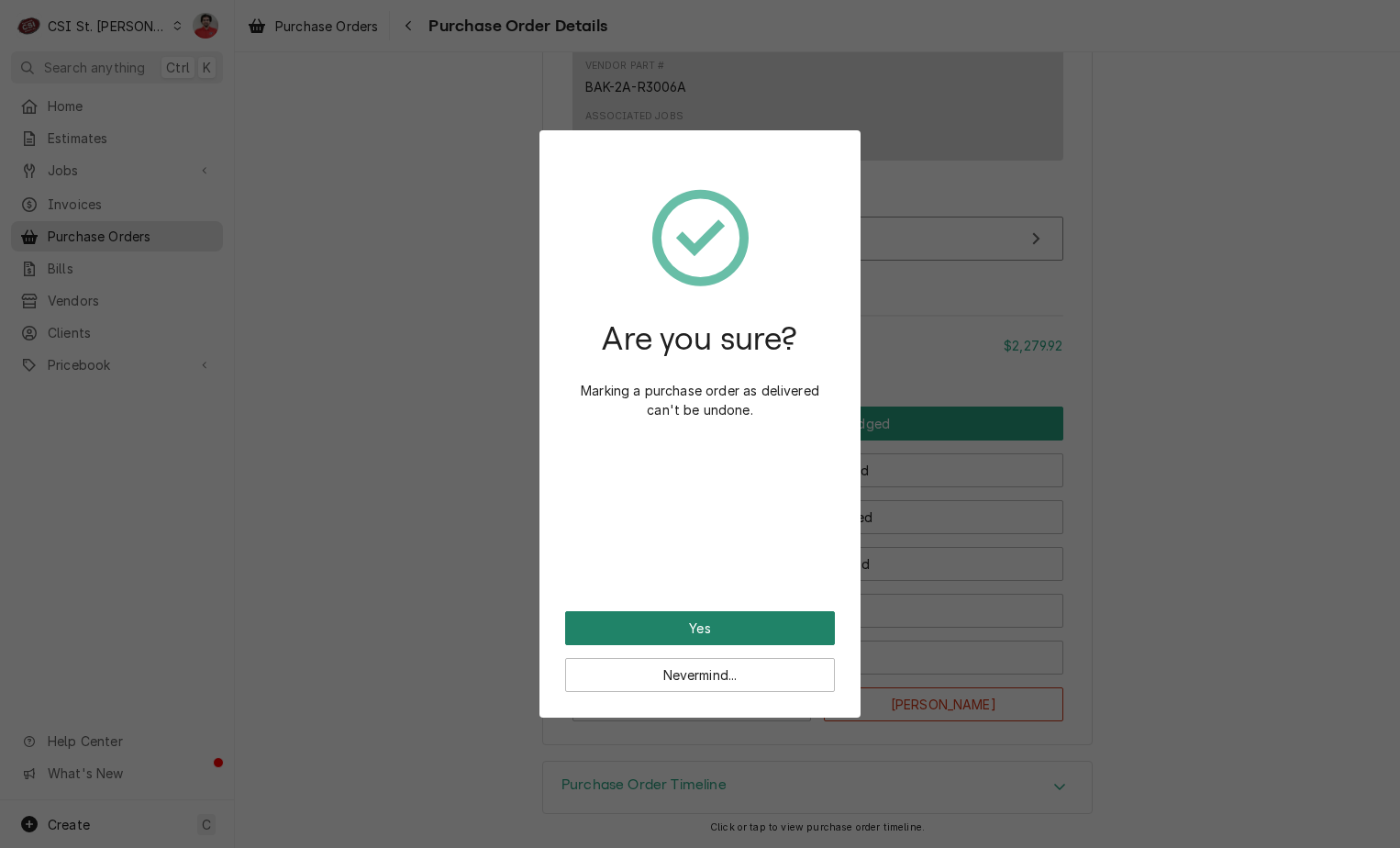
click at [678, 617] on button "Yes" at bounding box center [700, 628] width 270 height 34
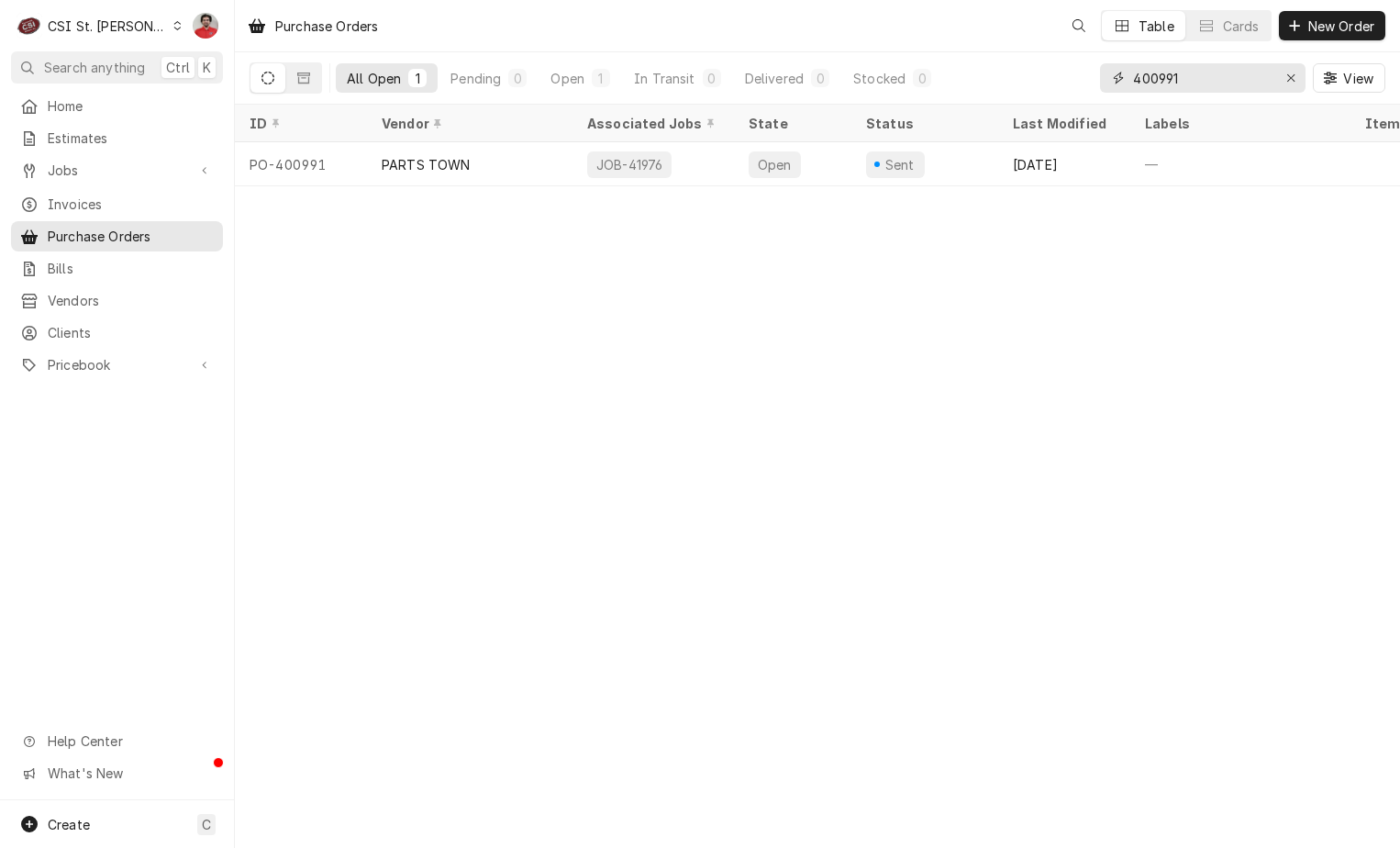
click at [1153, 83] on input "400991" at bounding box center [1201, 78] width 138 height 29
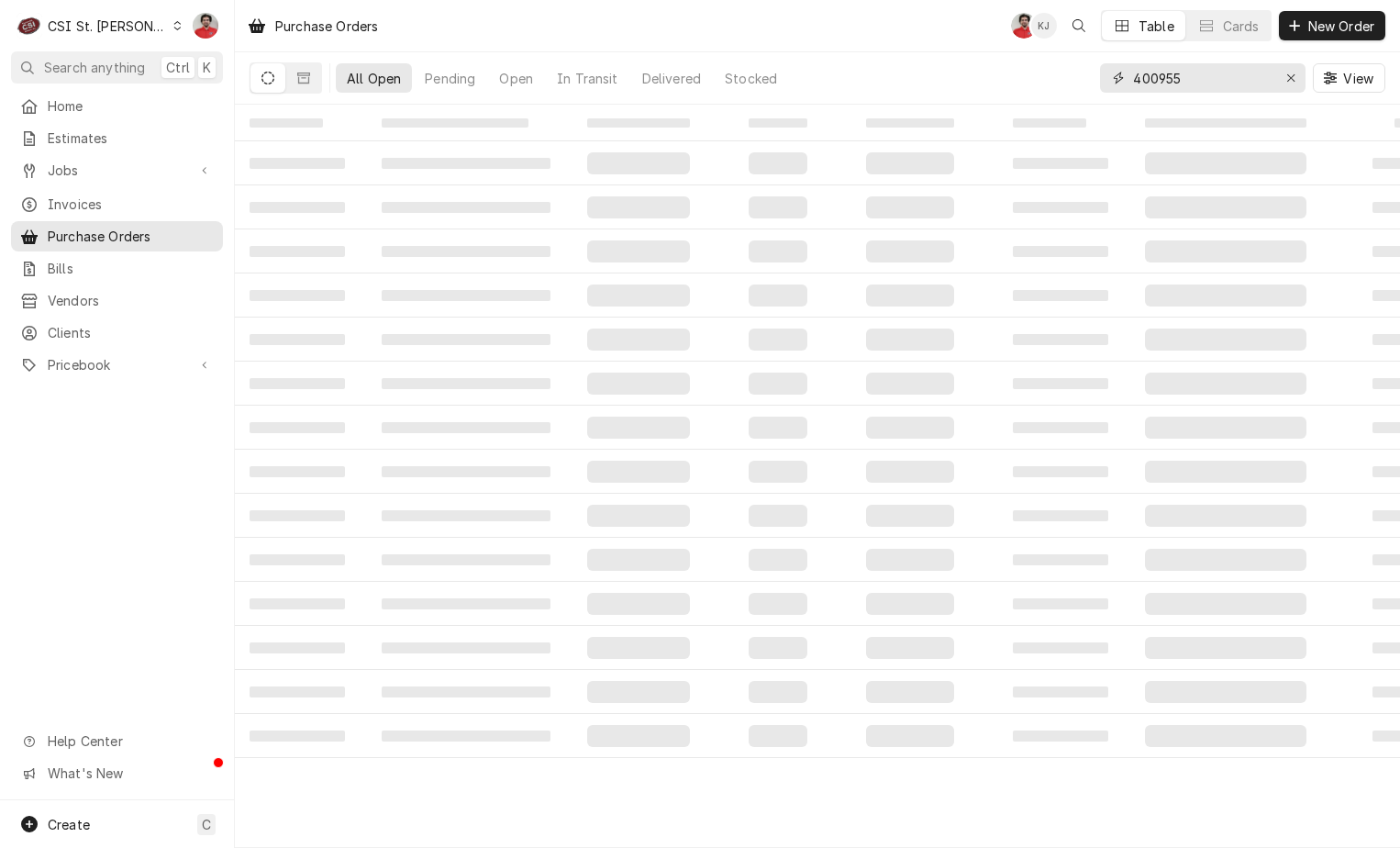
type input "400955"
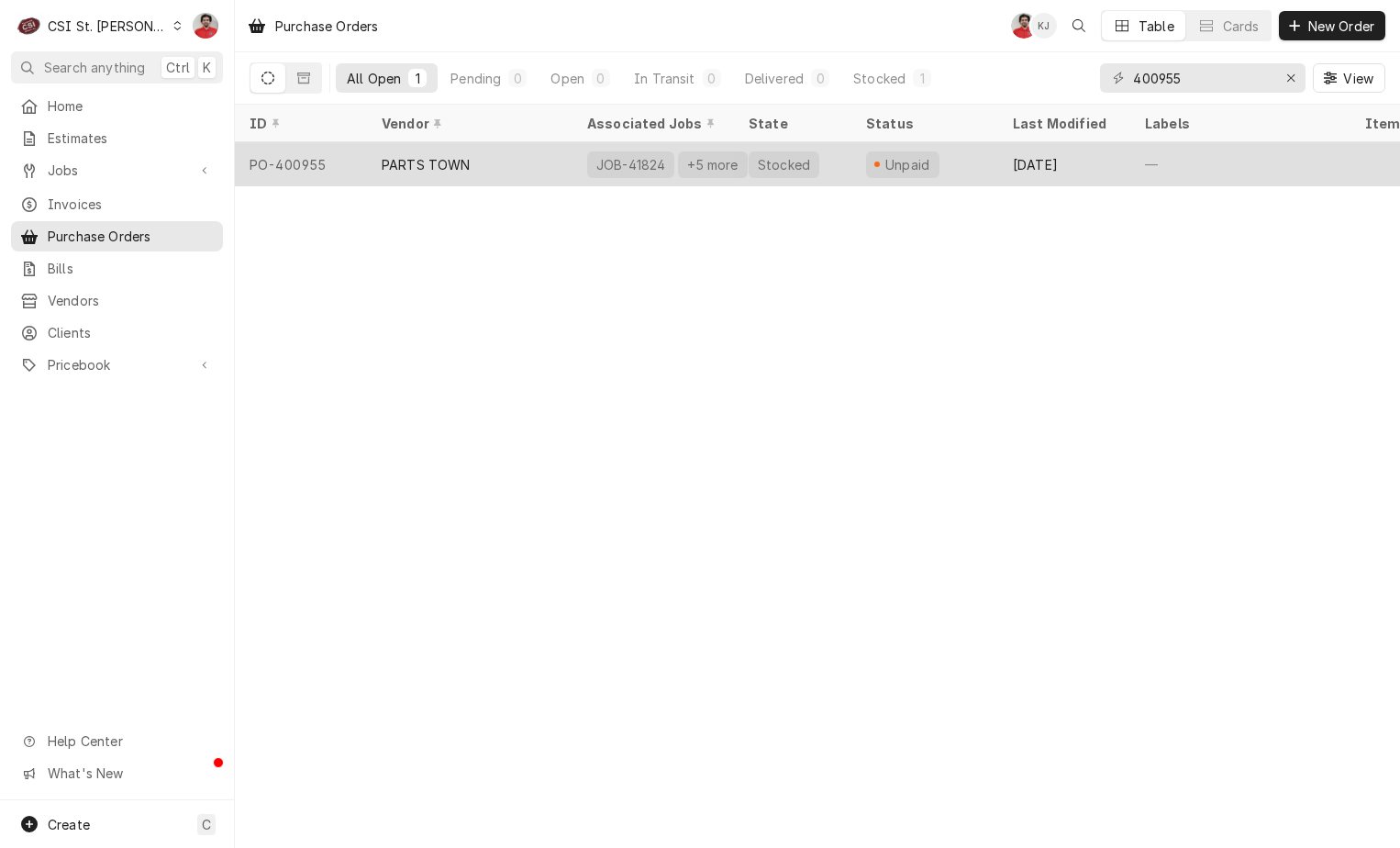
drag, startPoint x: 886, startPoint y: 166, endPoint x: 846, endPoint y: 167, distance: 40.0
click at [846, 167] on tr "PO-400955 PARTS TOWN JOB-41824 +5 more Stocked Unpaid Aug 11 — 15 $1,298.24 — A…" at bounding box center [1072, 164] width 1674 height 44
click at [846, 167] on div "Stocked" at bounding box center [792, 164] width 117 height 44
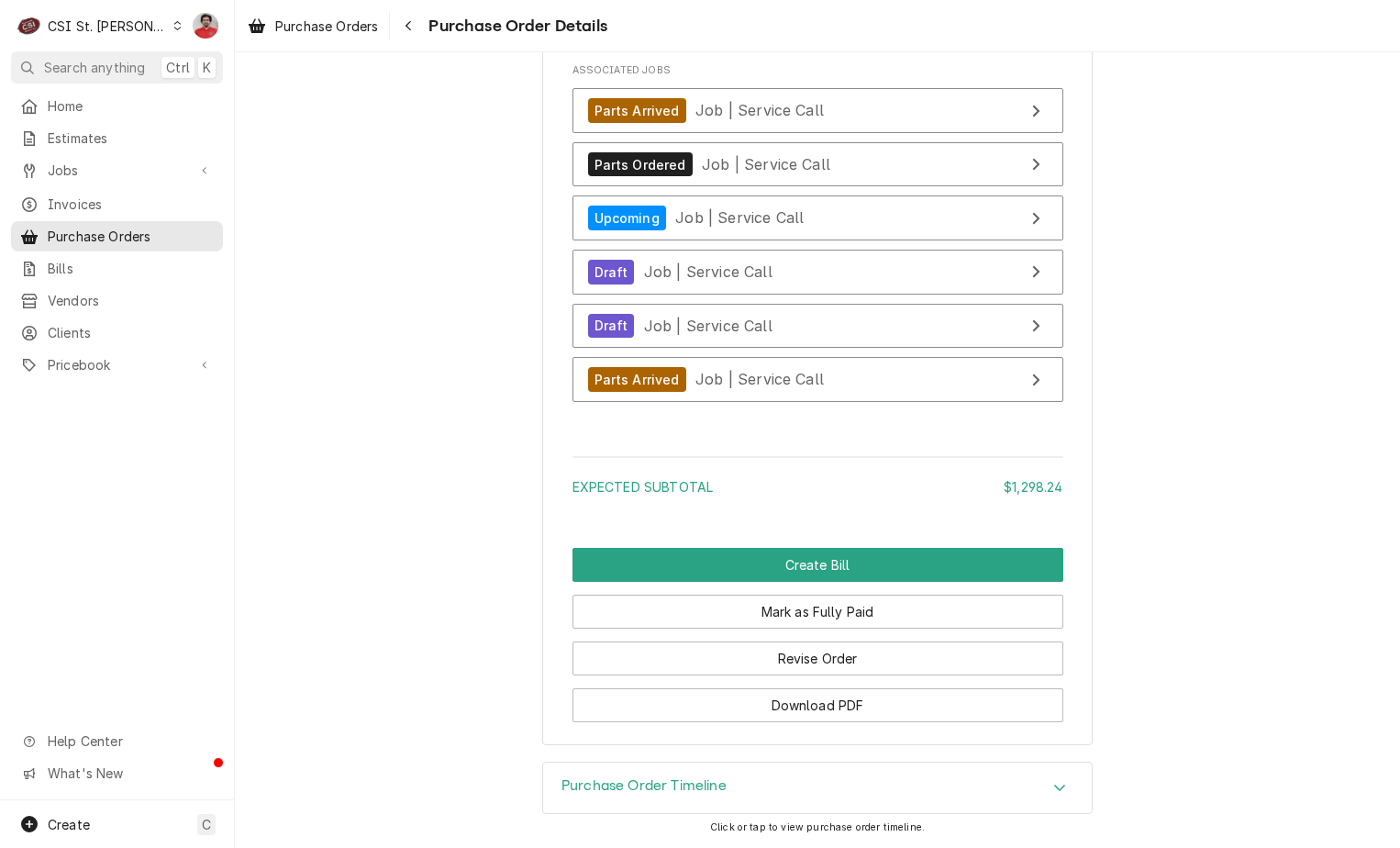
scroll to position [7175, 0]
click at [746, 671] on button "Revise Order" at bounding box center [819, 659] width 491 height 34
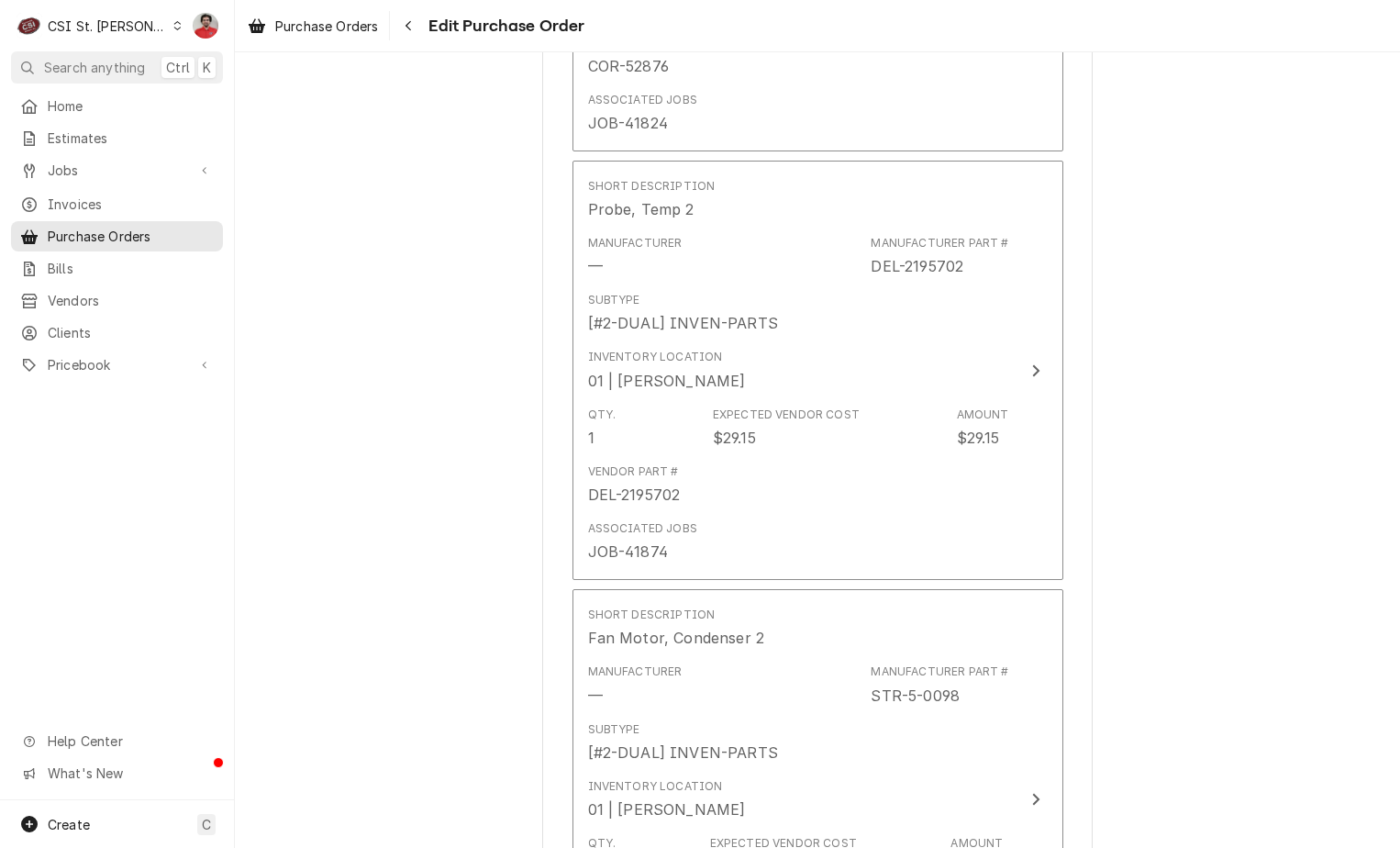
scroll to position [7153, 0]
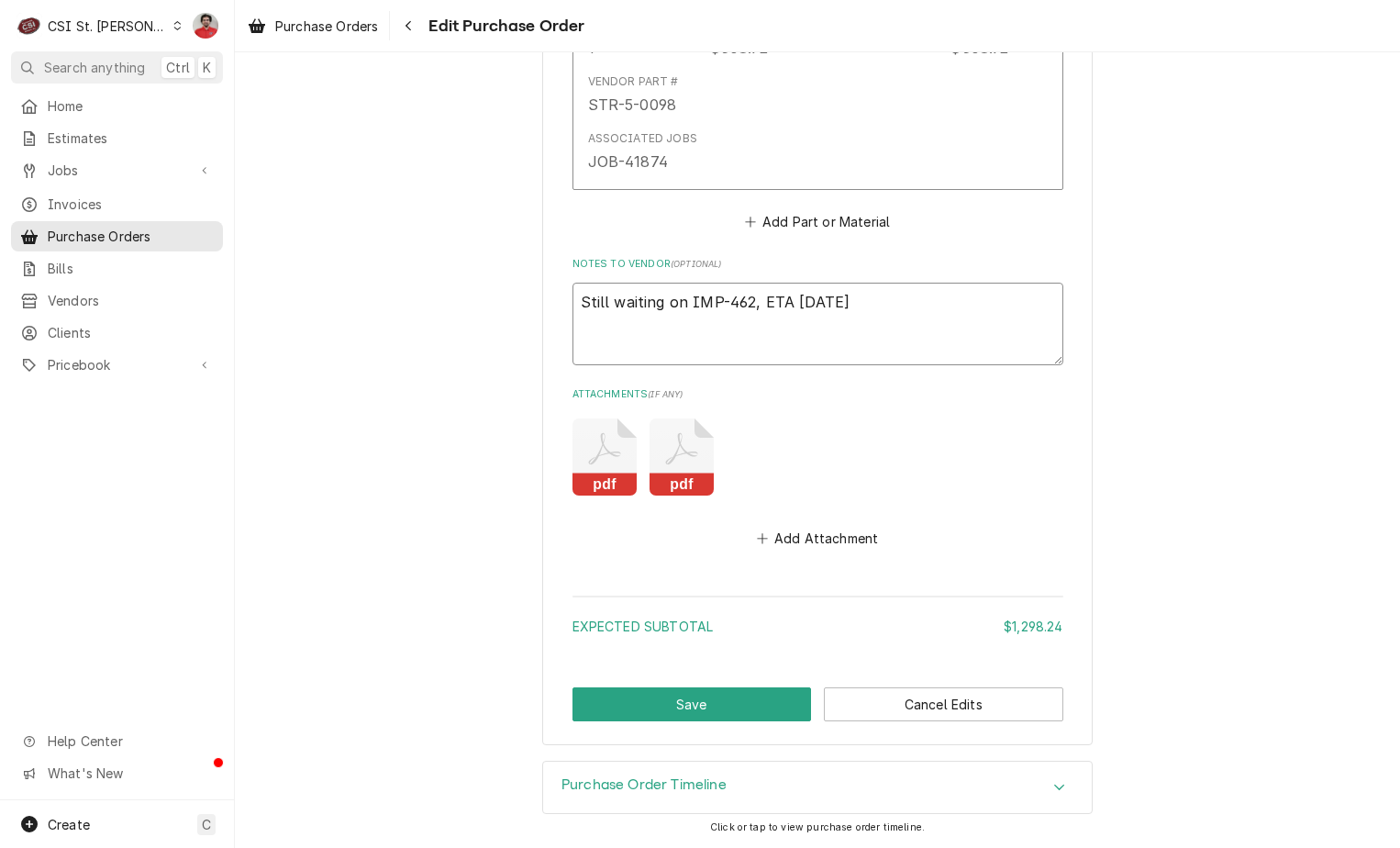
drag, startPoint x: 866, startPoint y: 308, endPoint x: 510, endPoint y: 310, distance: 356.0
drag, startPoint x: 621, startPoint y: 310, endPoint x: 409, endPoint y: 325, distance: 212.5
type textarea "x"
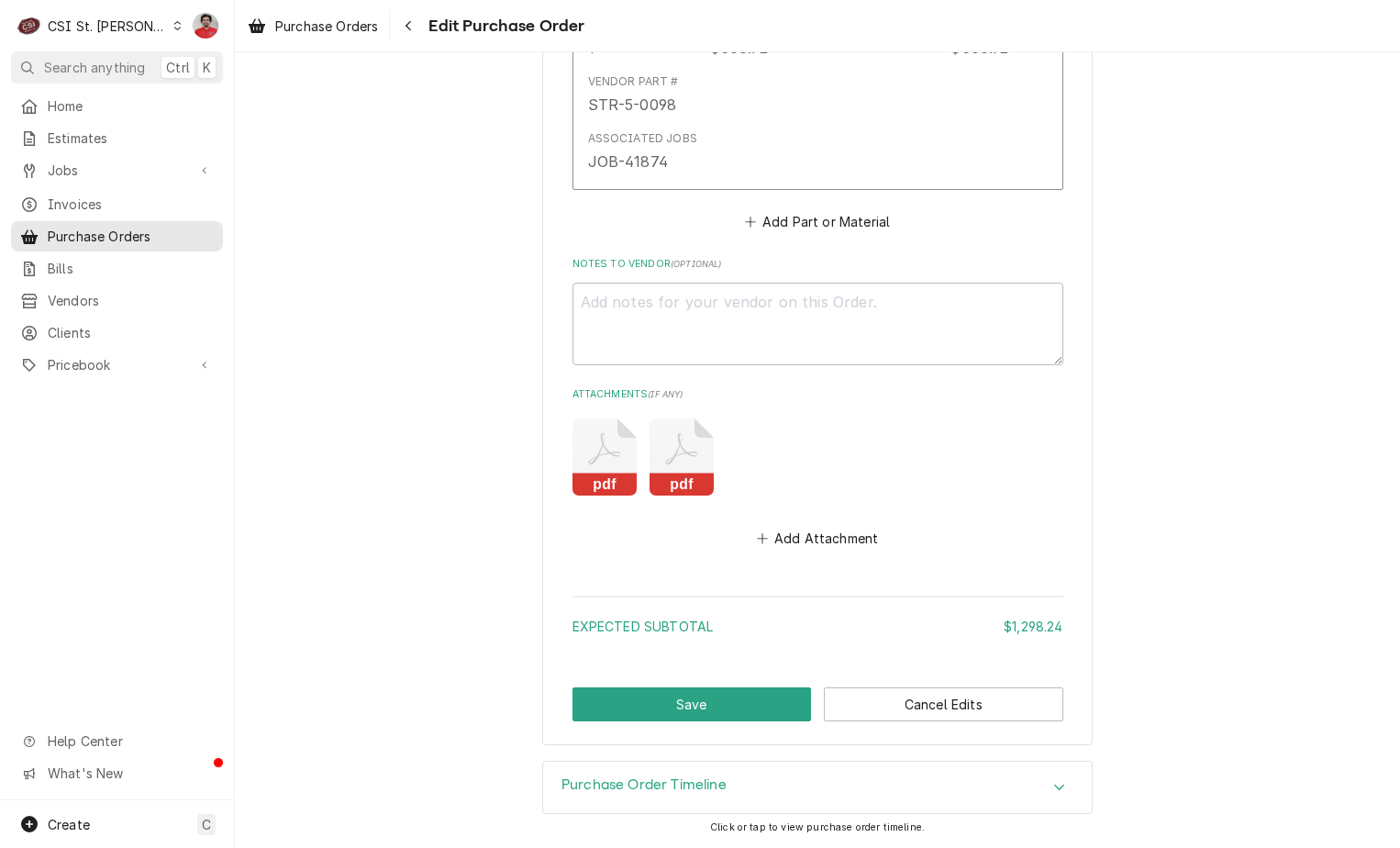
click at [705, 705] on button "Save" at bounding box center [692, 704] width 239 height 34
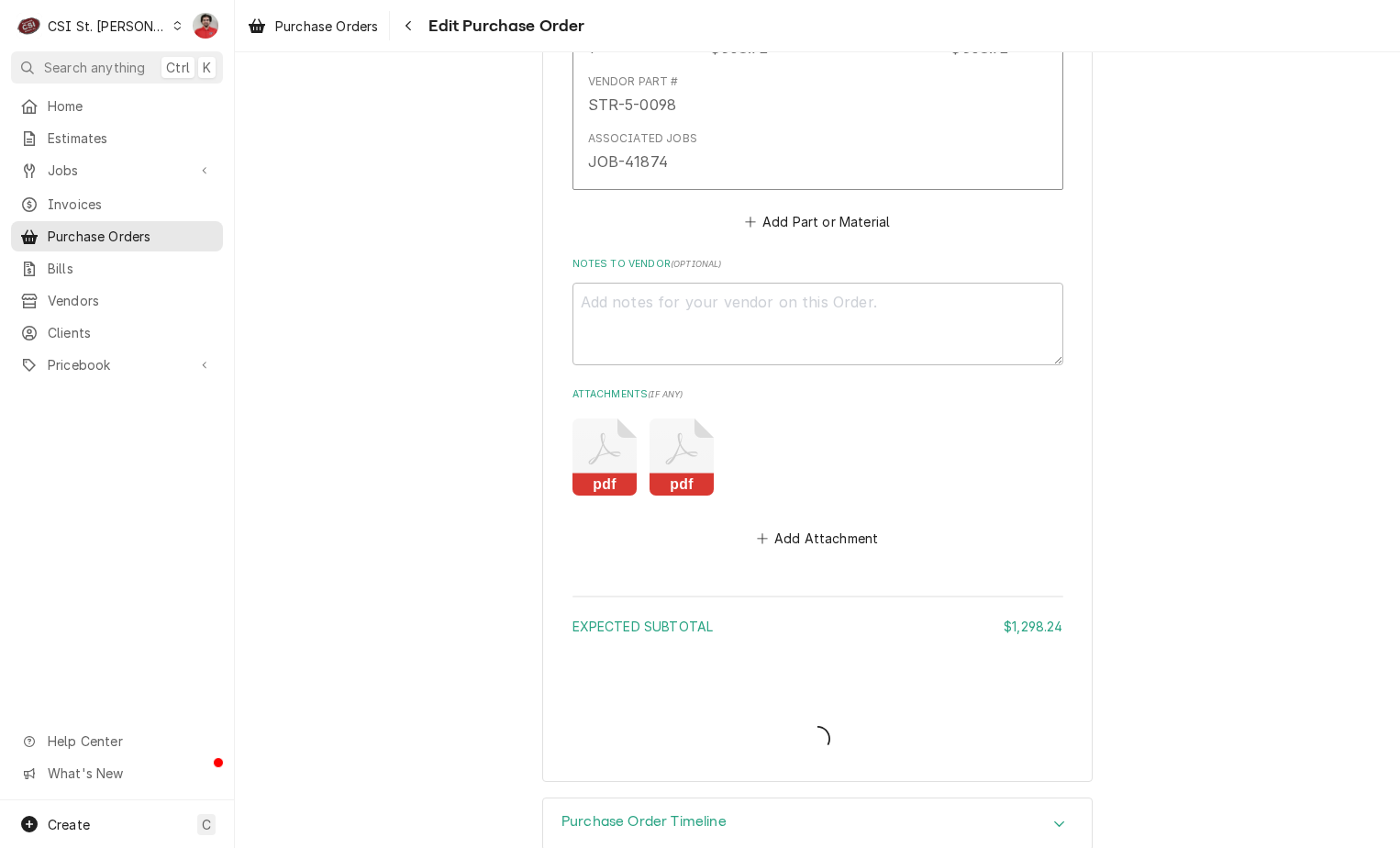
type textarea "x"
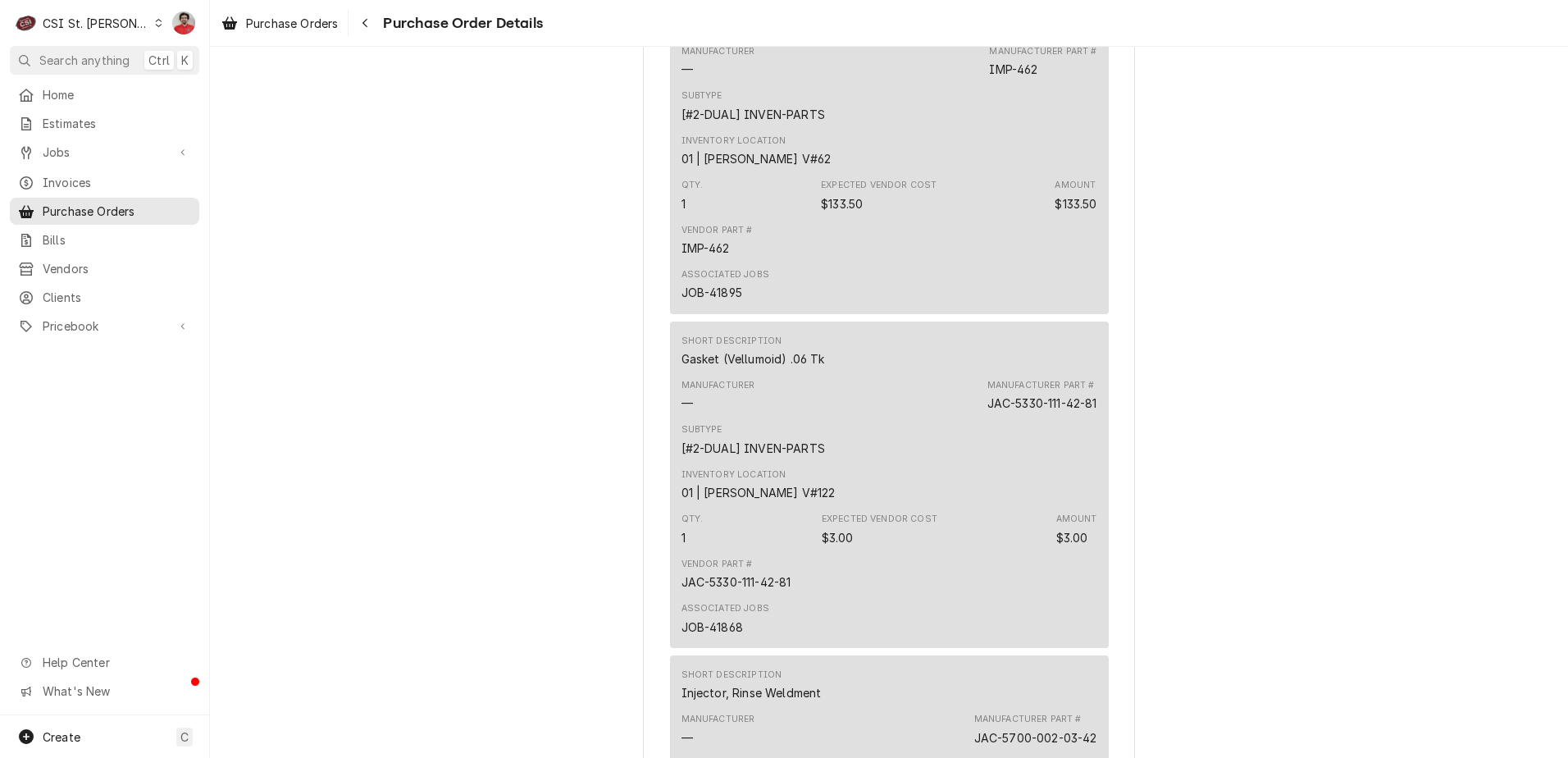
scroll to position [2543, 0]
click at [714, 299] on div "JOB-41895" at bounding box center [712, 290] width 60 height 18
copy div "41895"
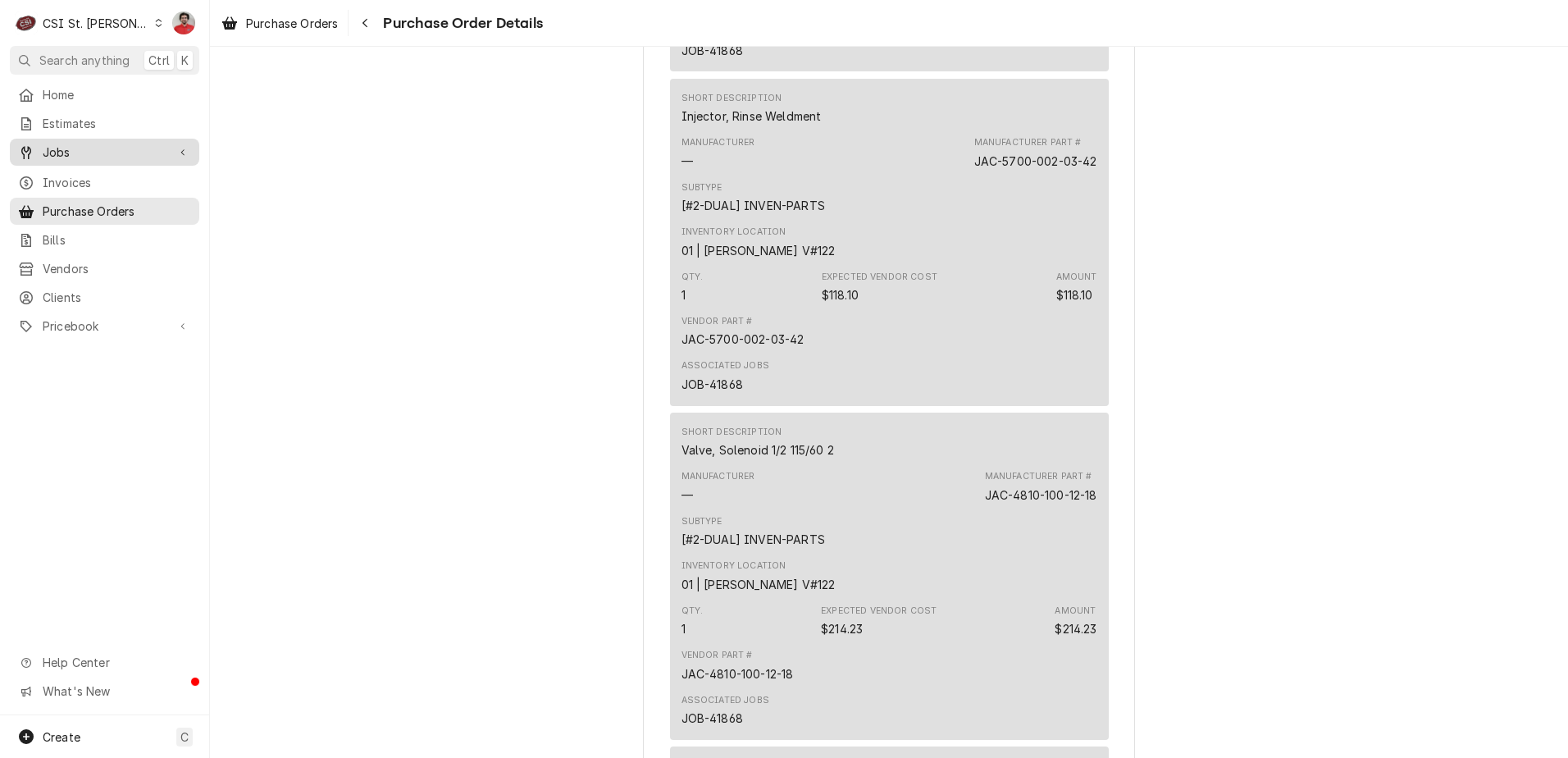
click at [77, 149] on span "Jobs" at bounding box center [105, 152] width 124 height 18
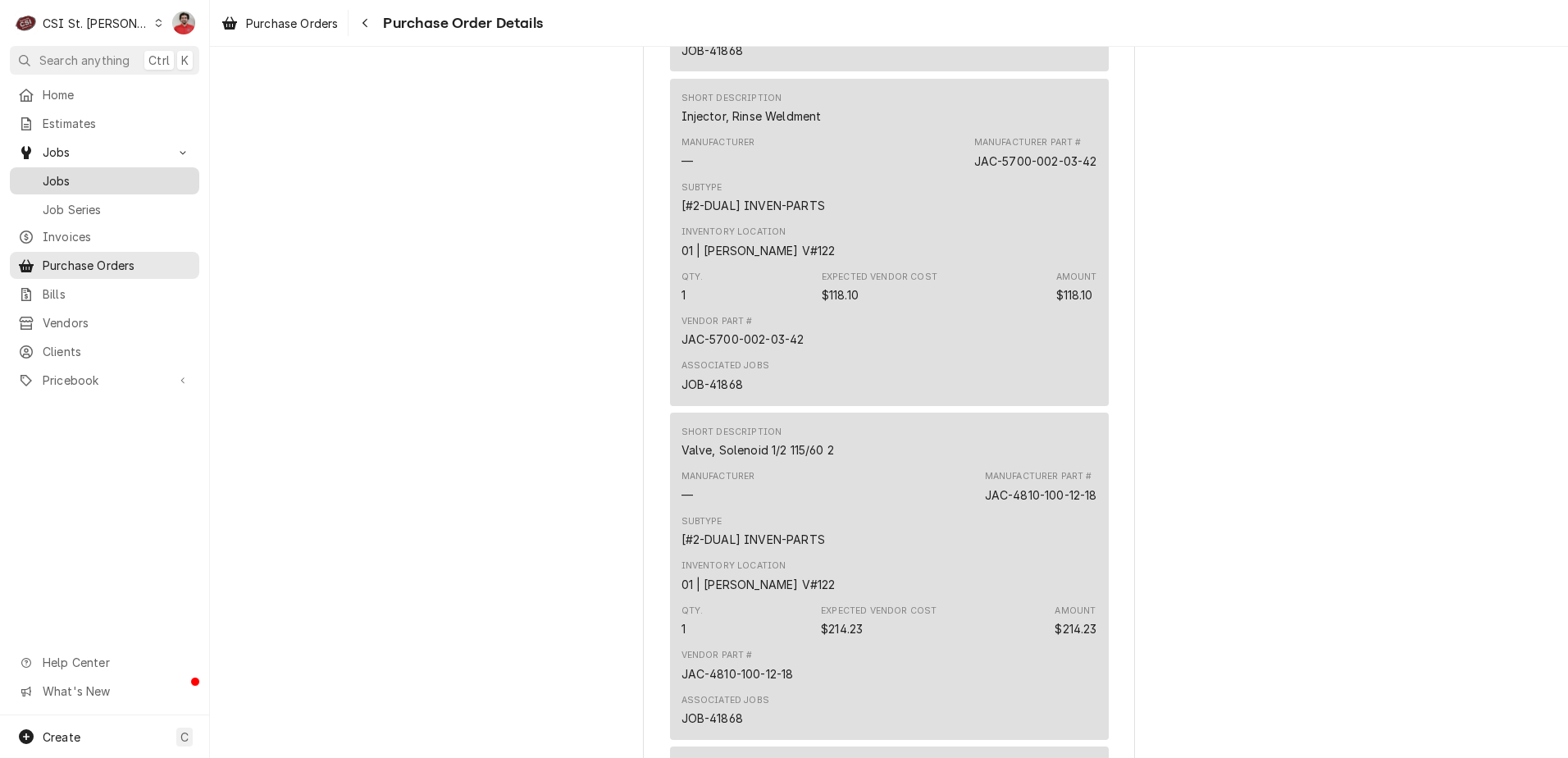
drag, startPoint x: 76, startPoint y: 193, endPoint x: 73, endPoint y: 166, distance: 27.2
drag, startPoint x: 73, startPoint y: 166, endPoint x: 57, endPoint y: 175, distance: 18.4
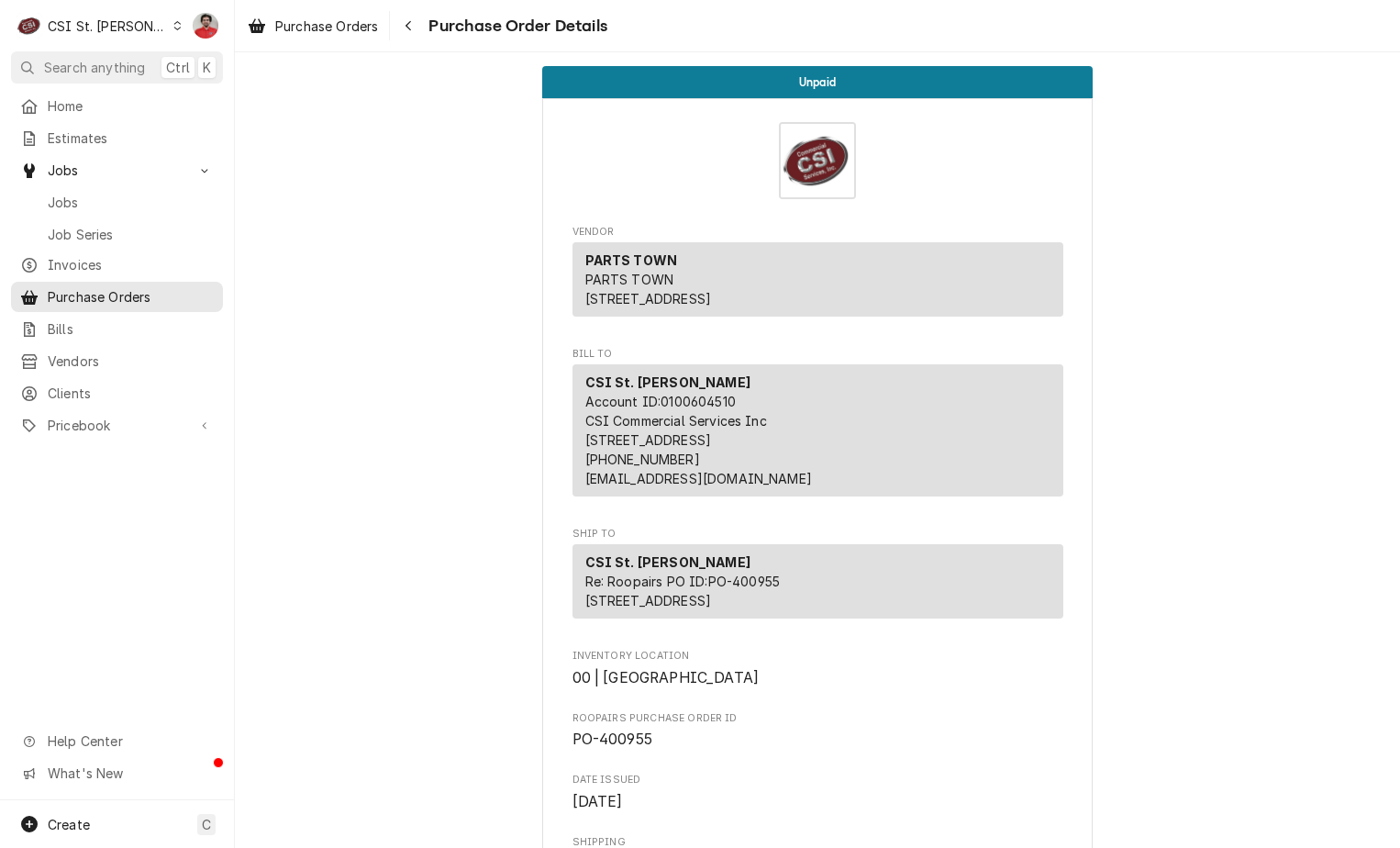
scroll to position [459, 0]
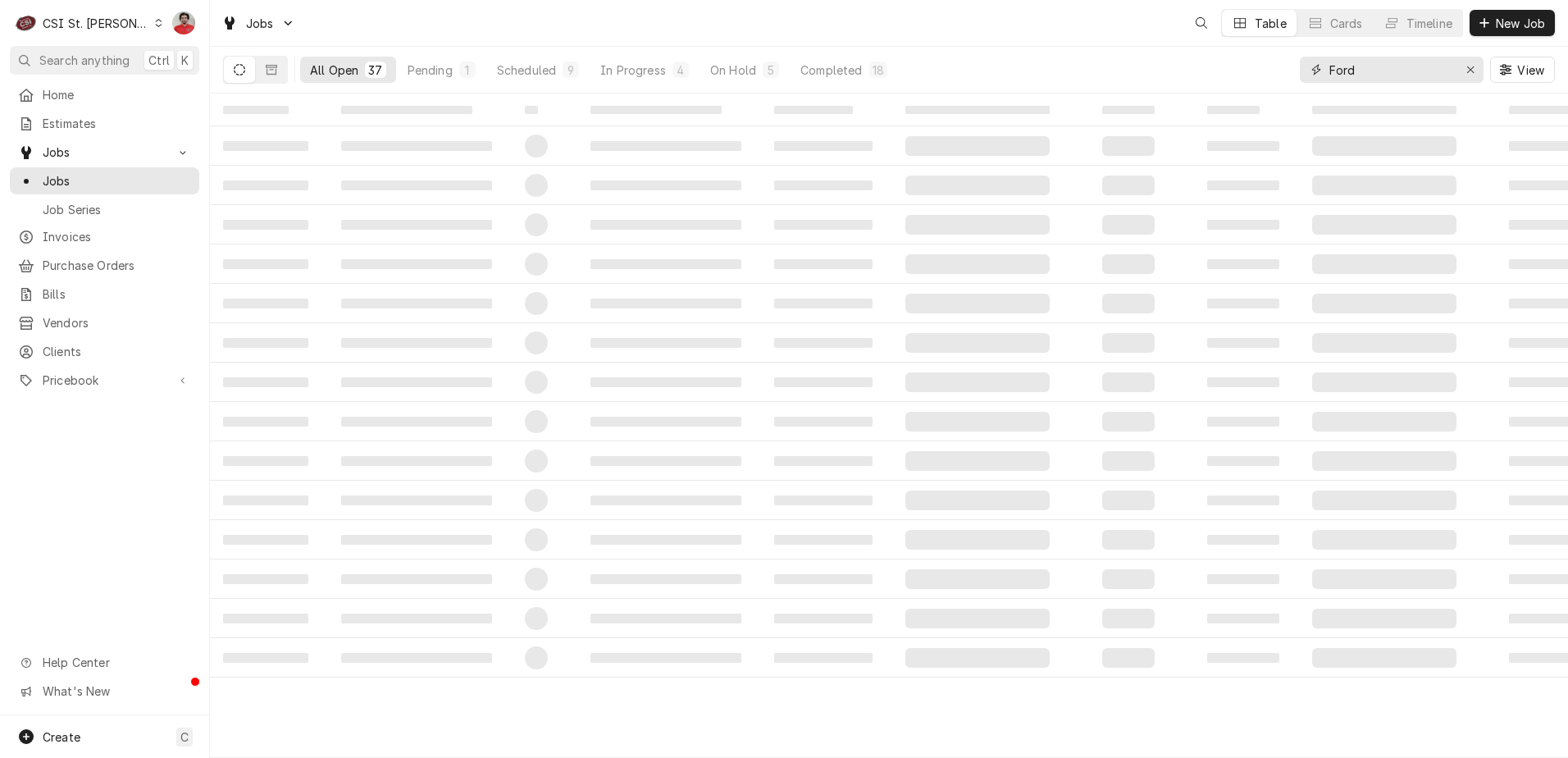
drag, startPoint x: 1383, startPoint y: 62, endPoint x: 1132, endPoint y: 73, distance: 251.2
click at [1132, 73] on div "All Open 37 Pending 1 Scheduled 9 In Progress 4 On Hold 5 Completed 18 Ford View" at bounding box center [888, 70] width 1332 height 46
paste input "41895"
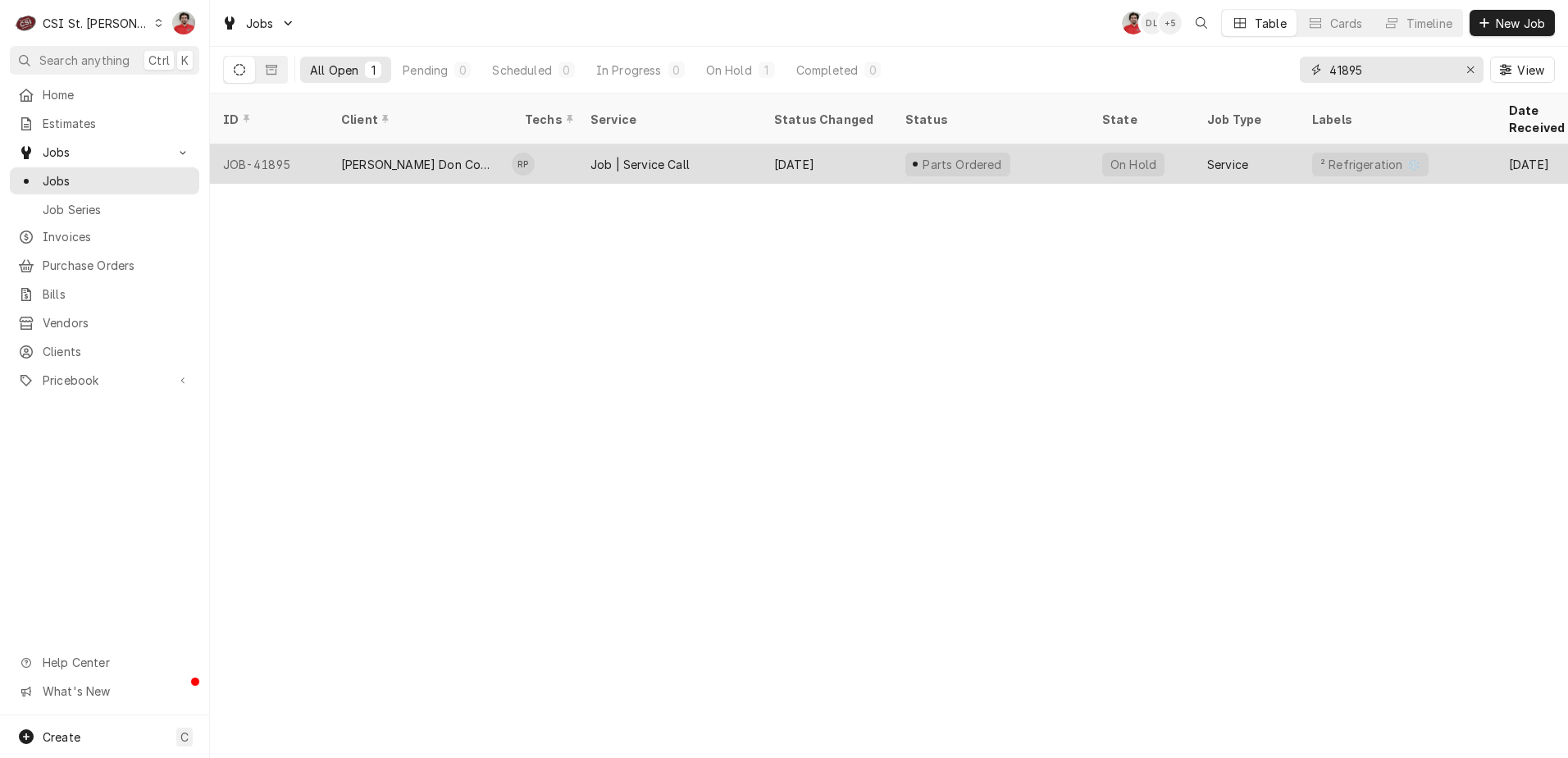
type input "41895"
click at [707, 144] on div "Job | Service Call" at bounding box center [669, 164] width 184 height 39
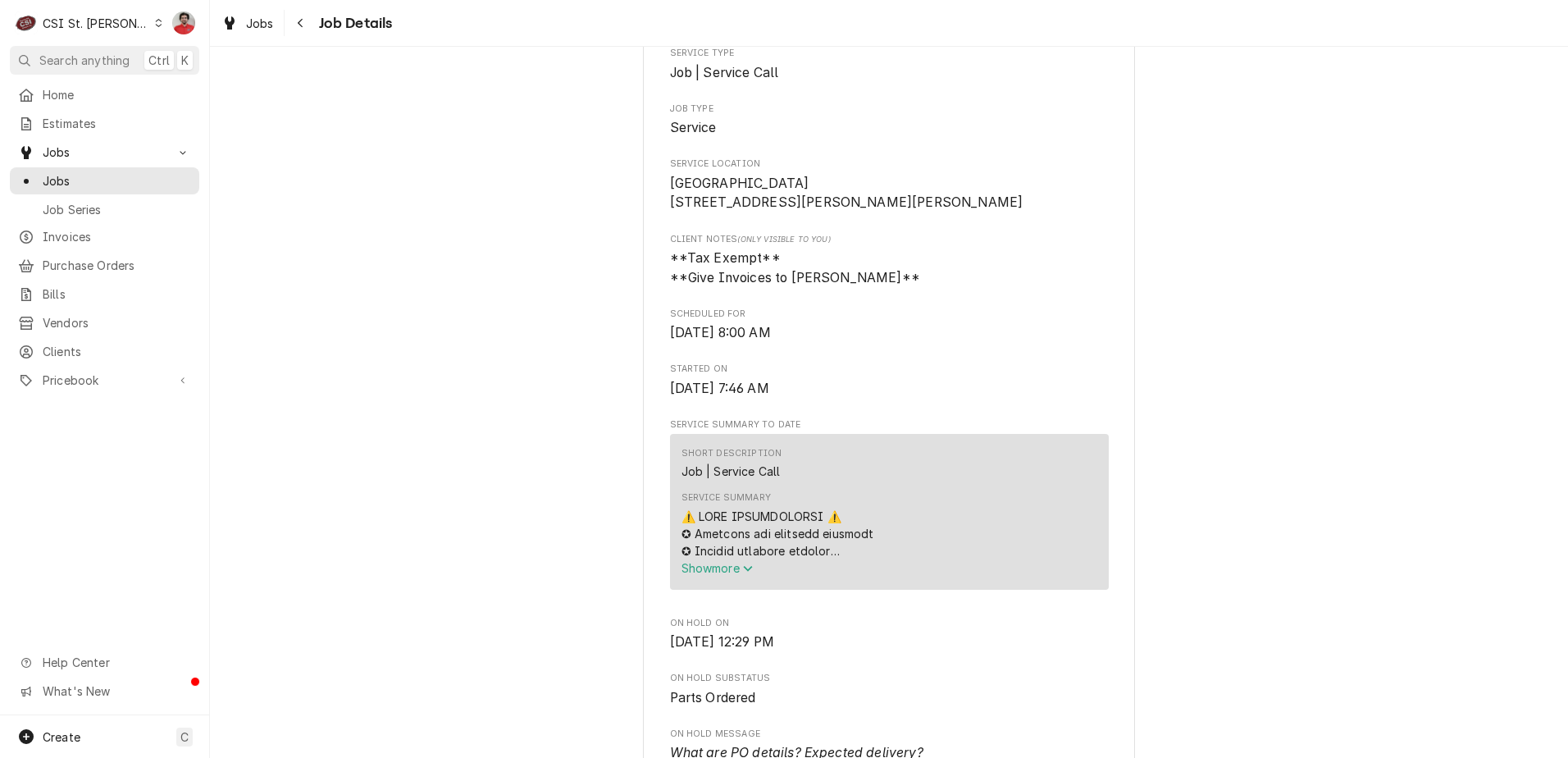
scroll to position [328, 0]
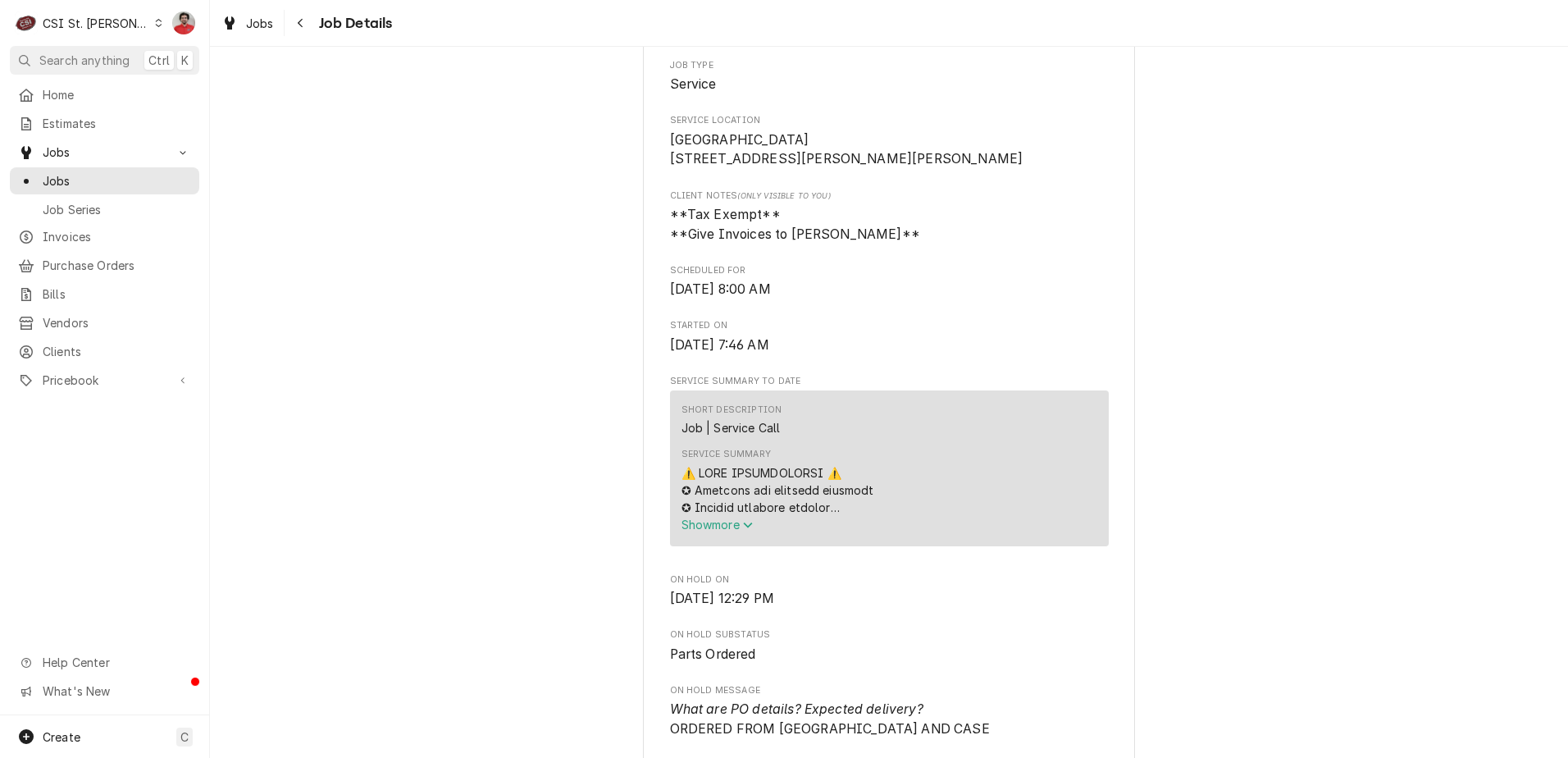
click at [713, 532] on span "Show more" at bounding box center [717, 524] width 72 height 14
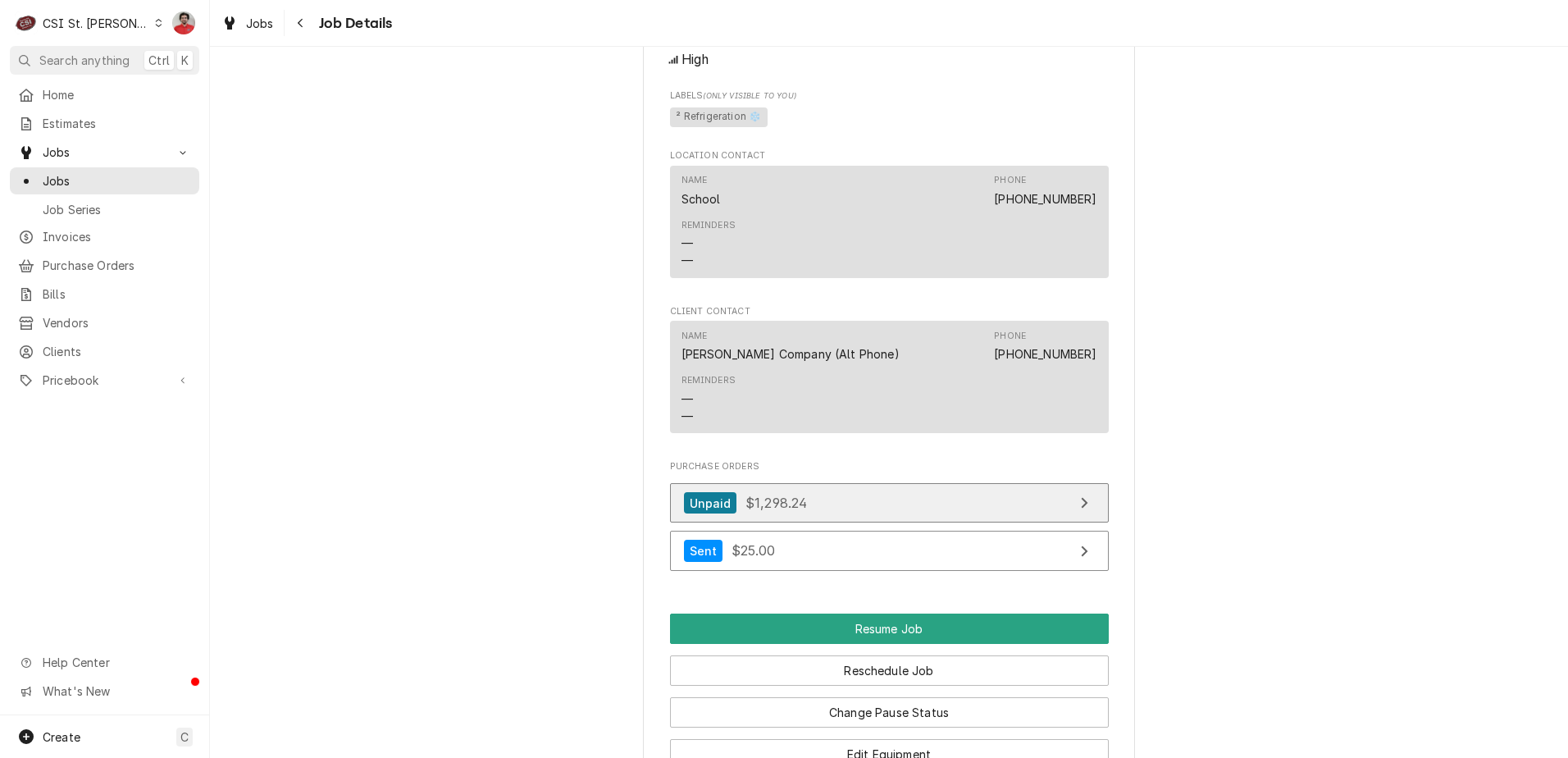
scroll to position [2872, 0]
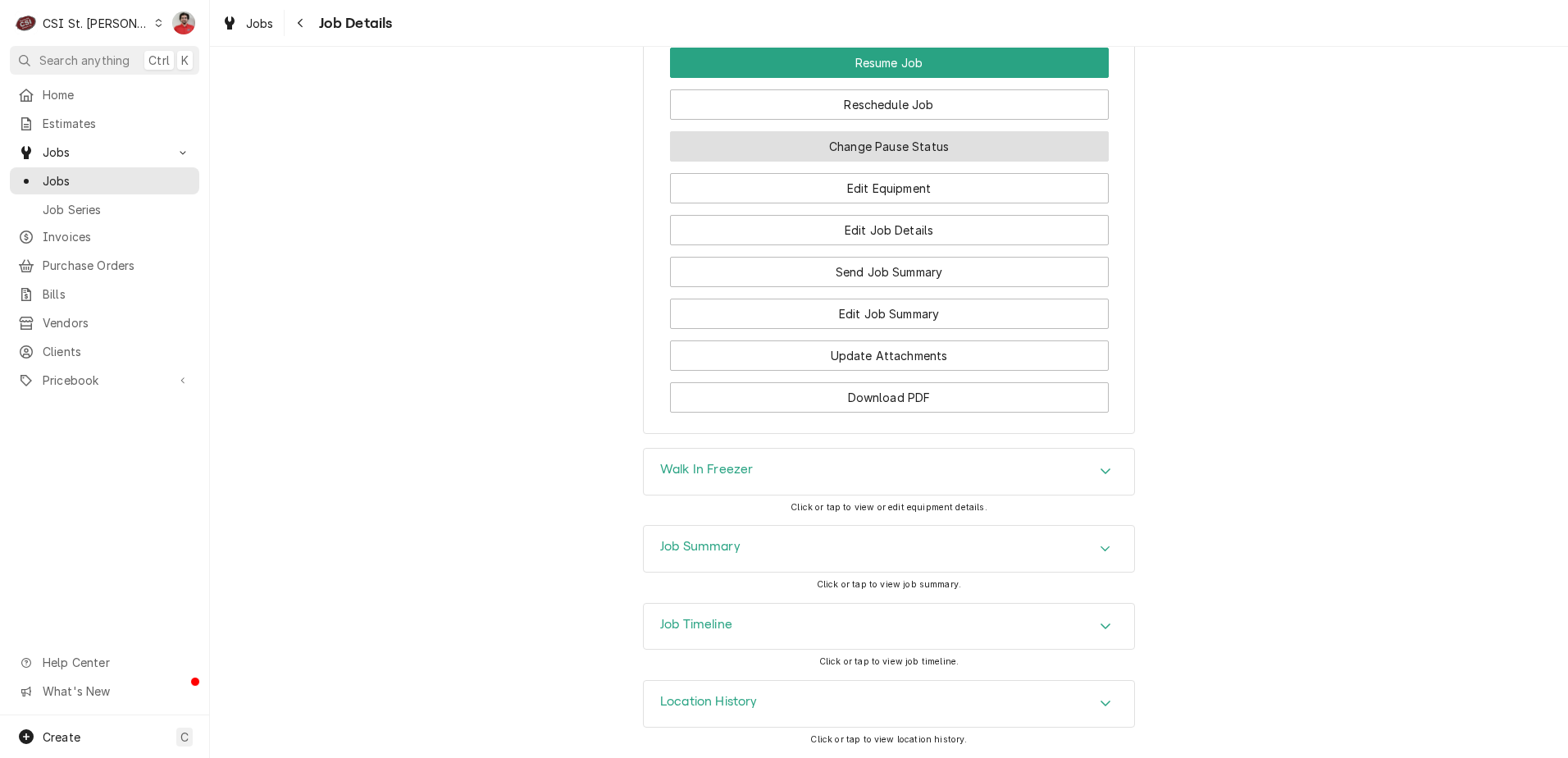
click at [857, 151] on button "Change Pause Status" at bounding box center [889, 147] width 439 height 30
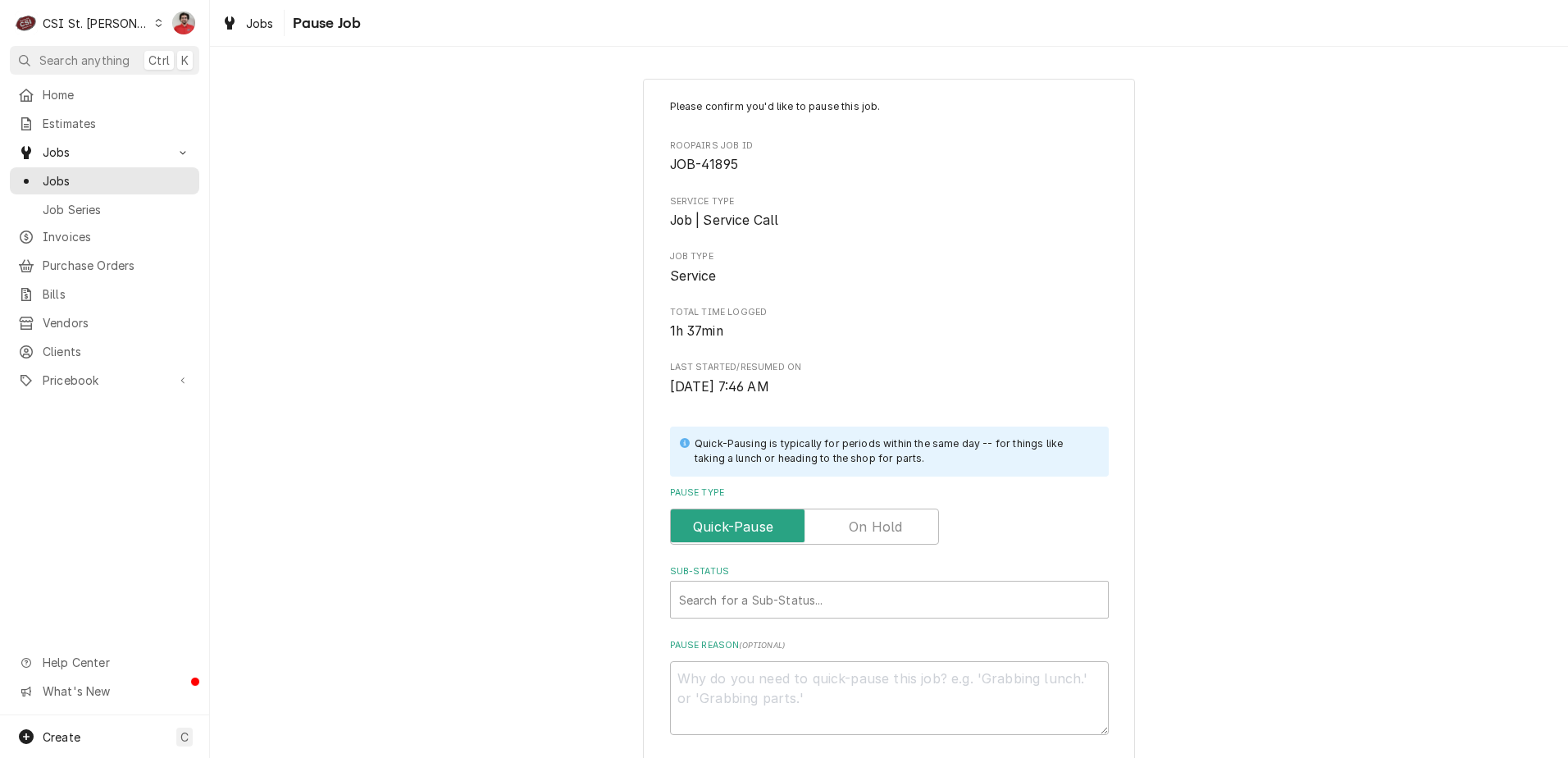
click at [862, 522] on label "Pause Type" at bounding box center [804, 527] width 269 height 36
click at [862, 522] on input "Pause Type" at bounding box center [804, 527] width 254 height 36
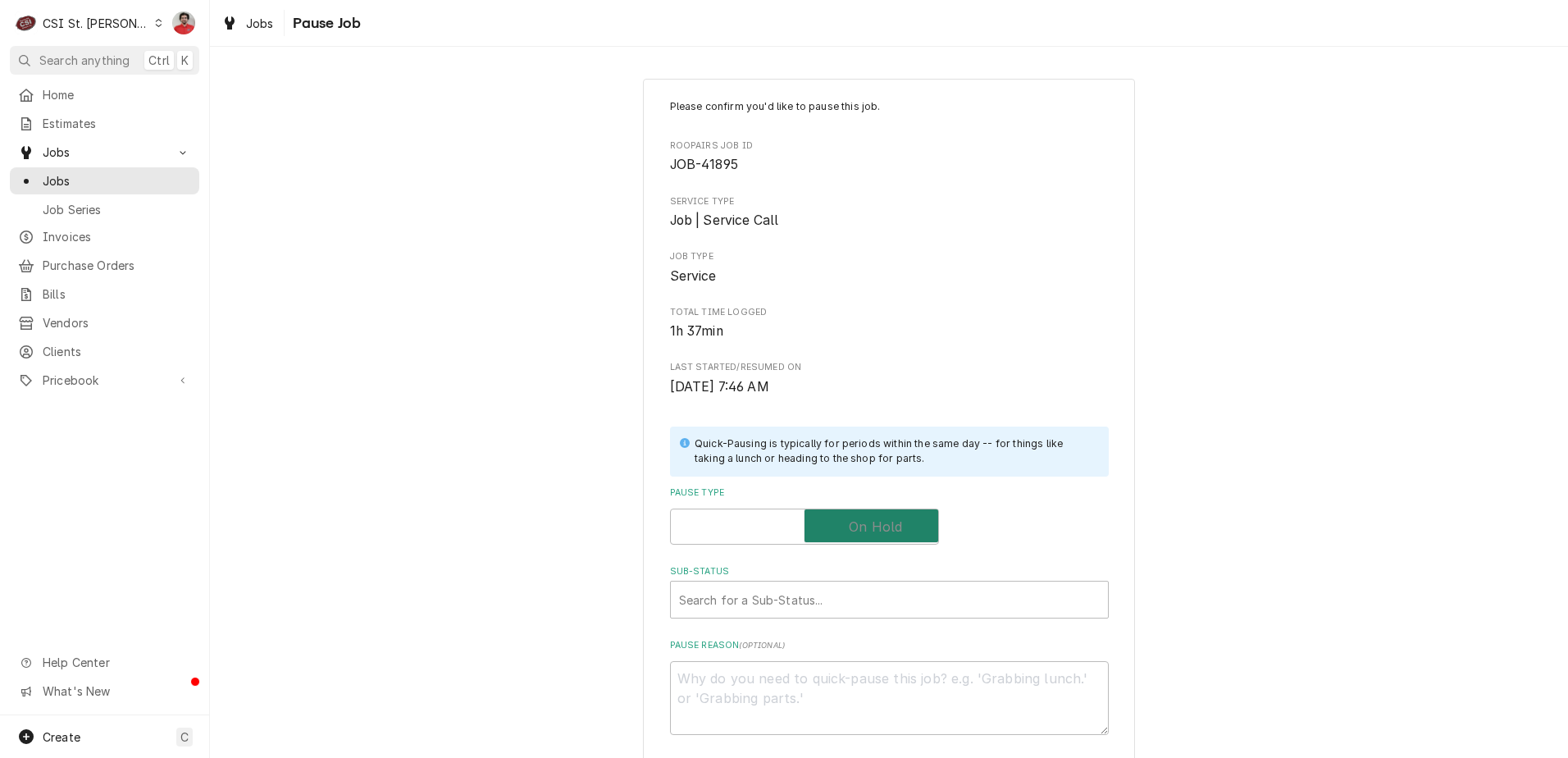
checkbox input "true"
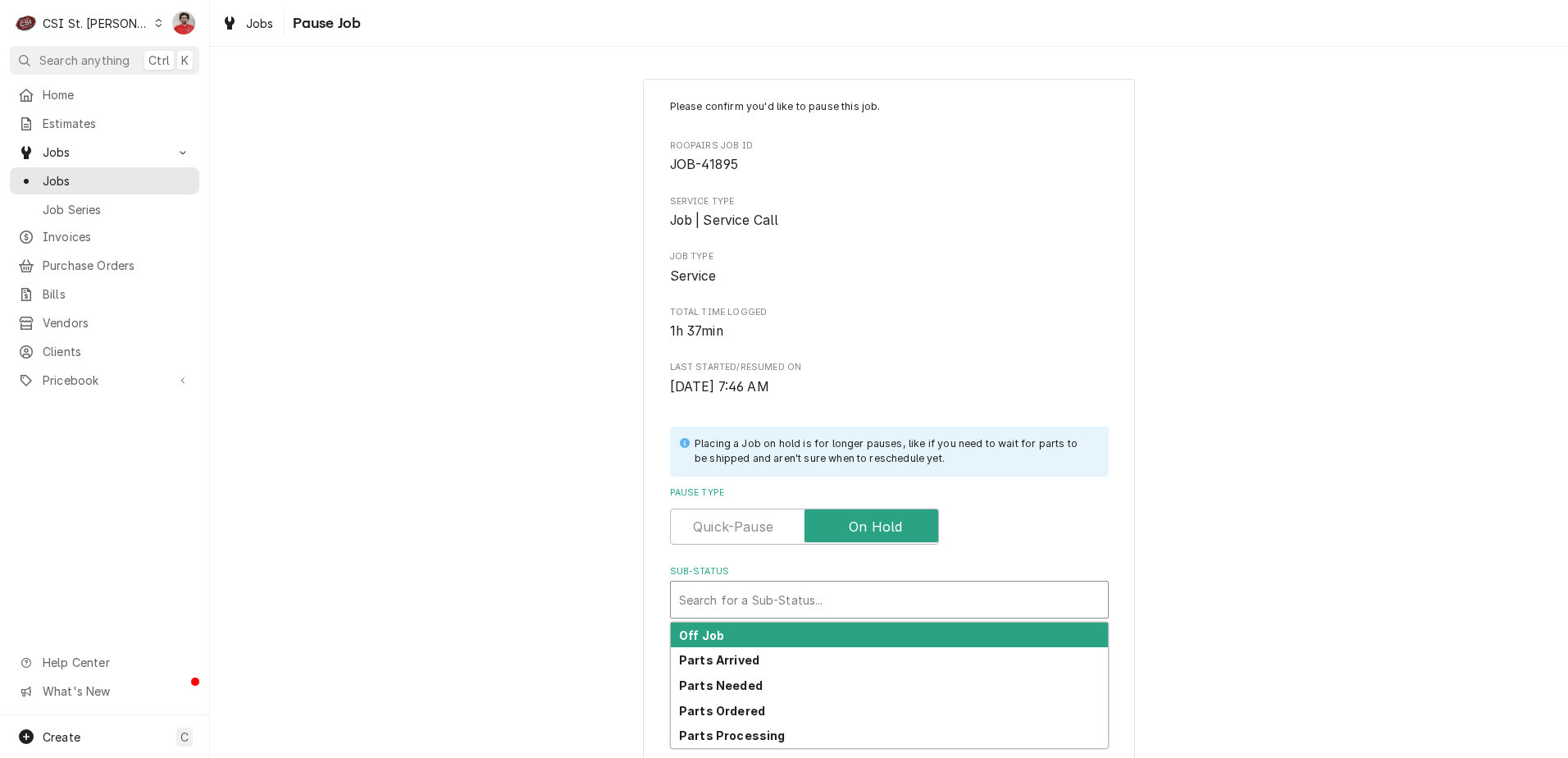
click at [831, 596] on div "Sub-Status" at bounding box center [889, 600] width 421 height 29
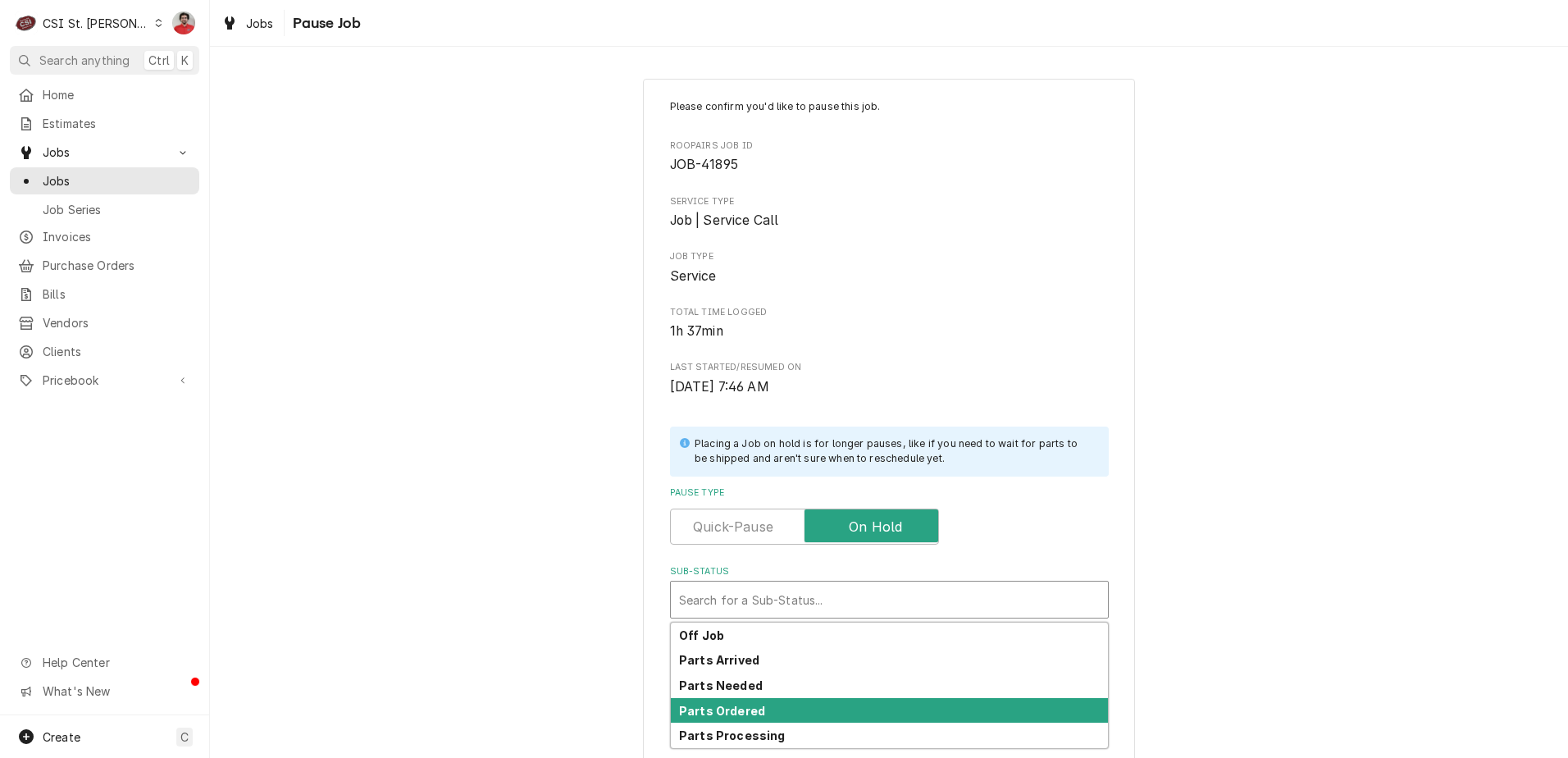
click at [815, 711] on div "Parts Ordered" at bounding box center [889, 711] width 437 height 25
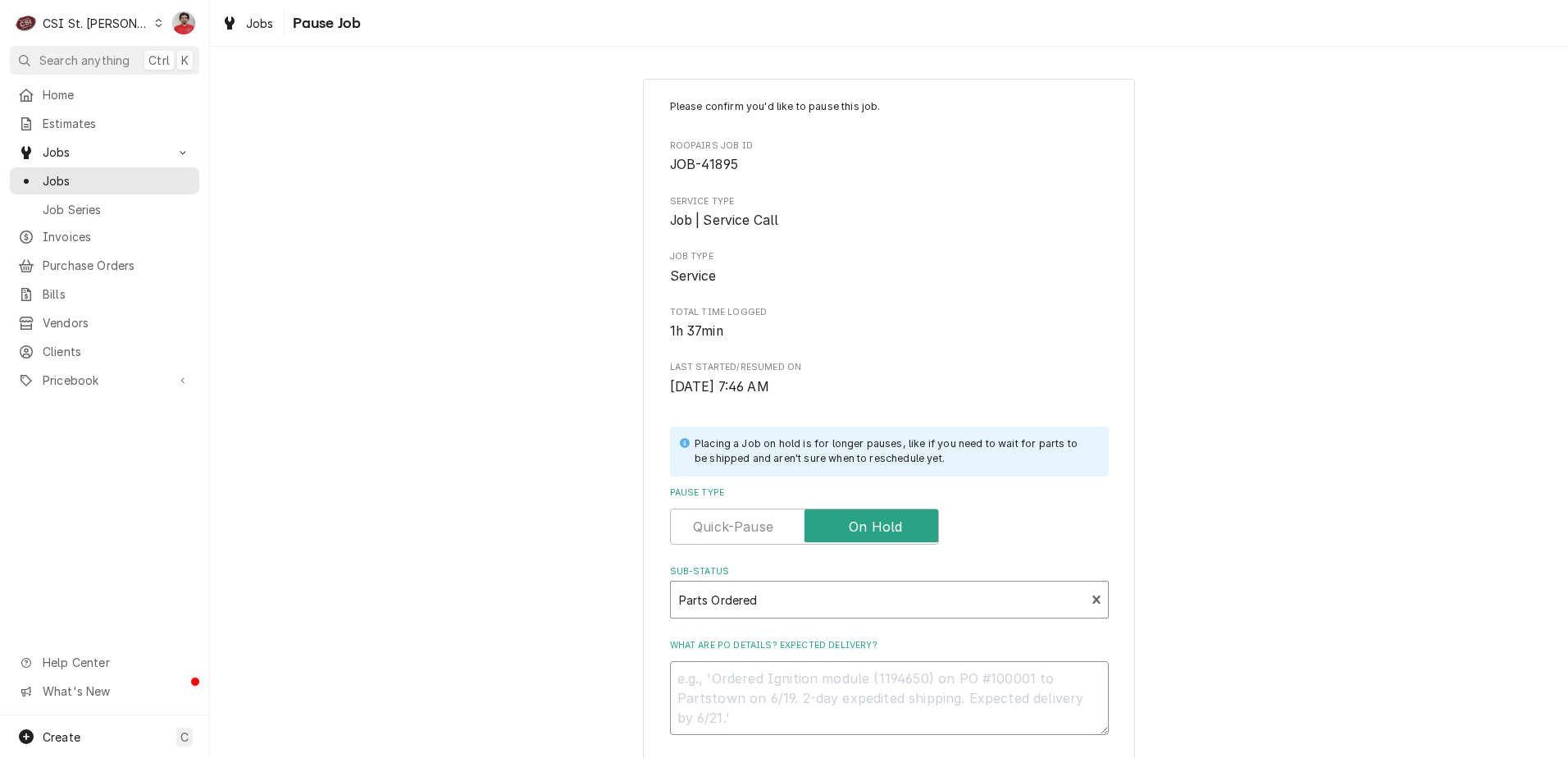
click at [820, 672] on textarea "What are PO details? Expected delivery?" at bounding box center [889, 698] width 439 height 74
type textarea "x"
type textarea "I"
type textarea "x"
type textarea "IM"
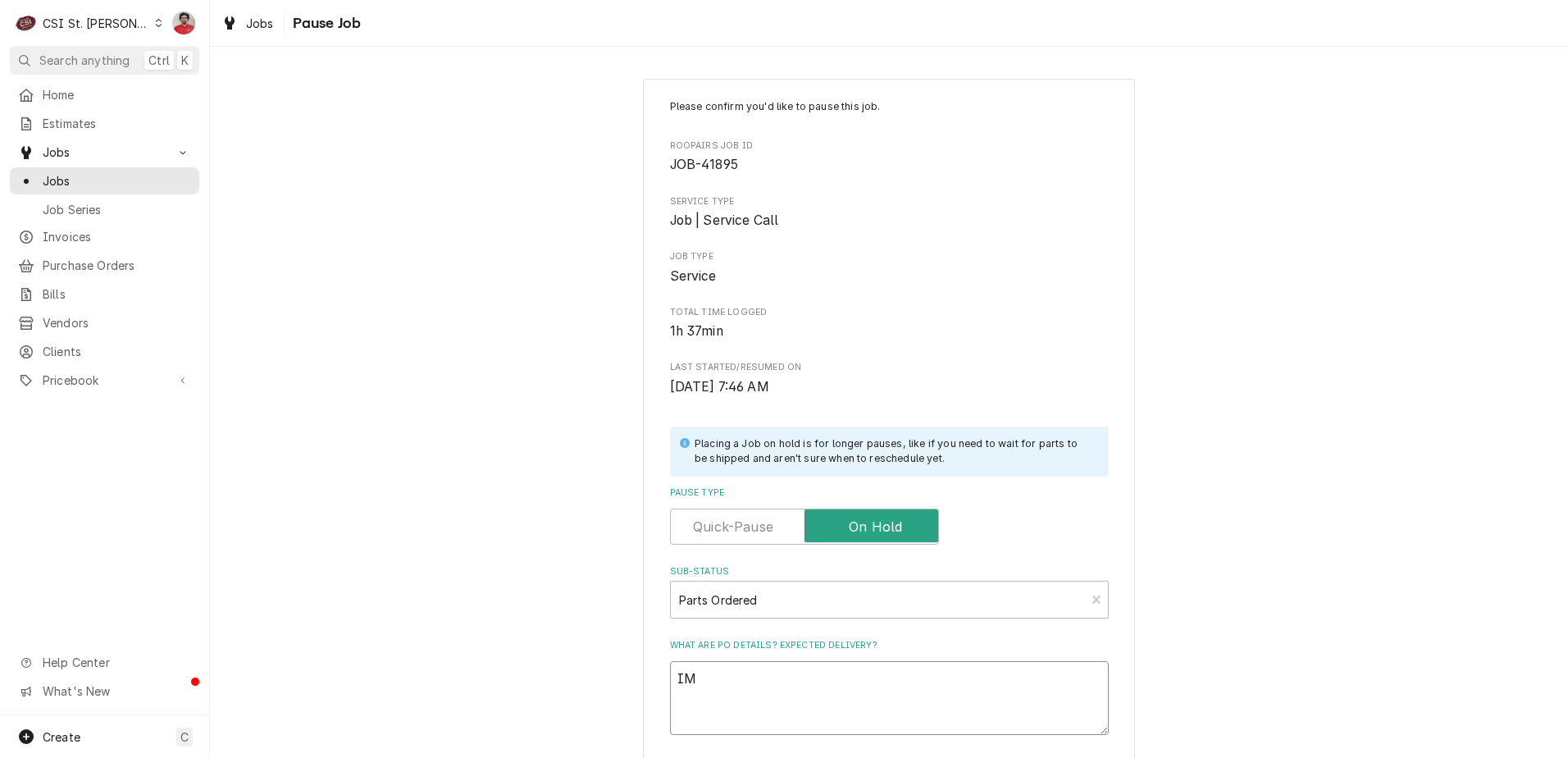
type textarea "x"
type textarea "IMP"
type textarea "x"
type textarea "IMP-"
click at [828, 678] on textarea "IMP-" at bounding box center [889, 698] width 439 height 74
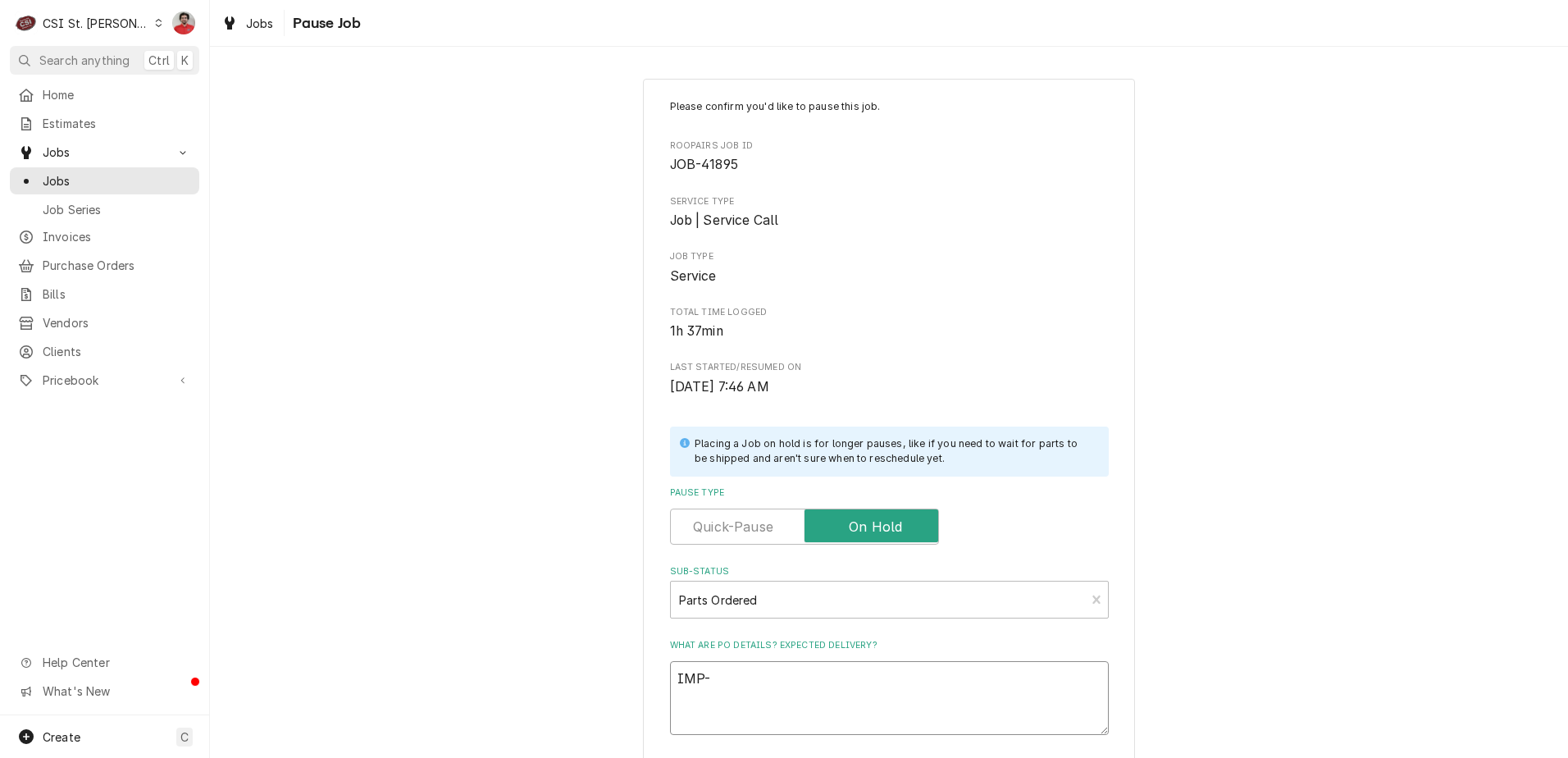
type textarea "x"
type textarea "IMP-4"
type textarea "x"
type textarea "IMP-46"
type textarea "x"
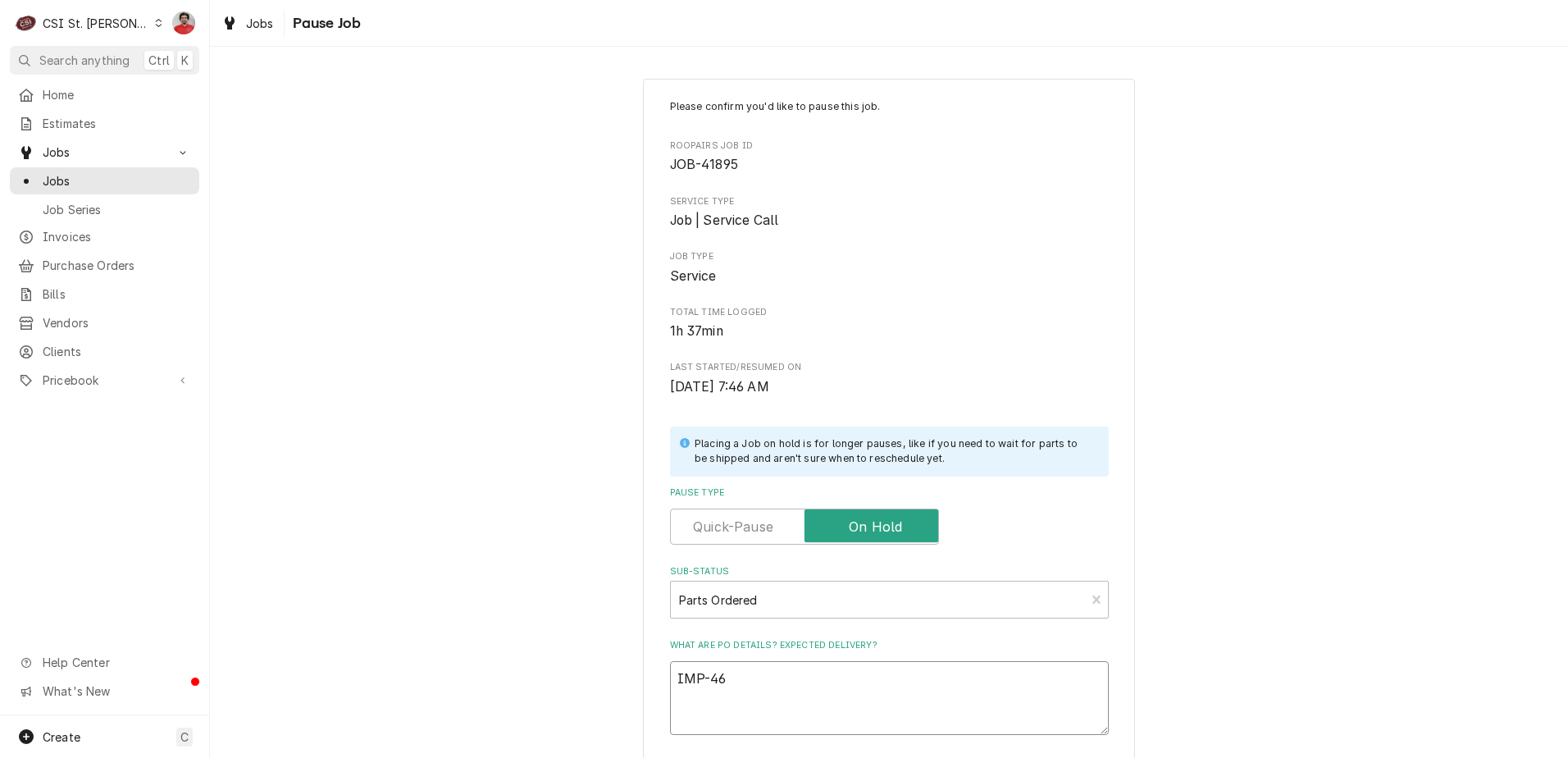
type textarea "IMP-462"
type textarea "x"
type textarea "IMP-462"
type textarea "x"
type textarea "IMP-462 r"
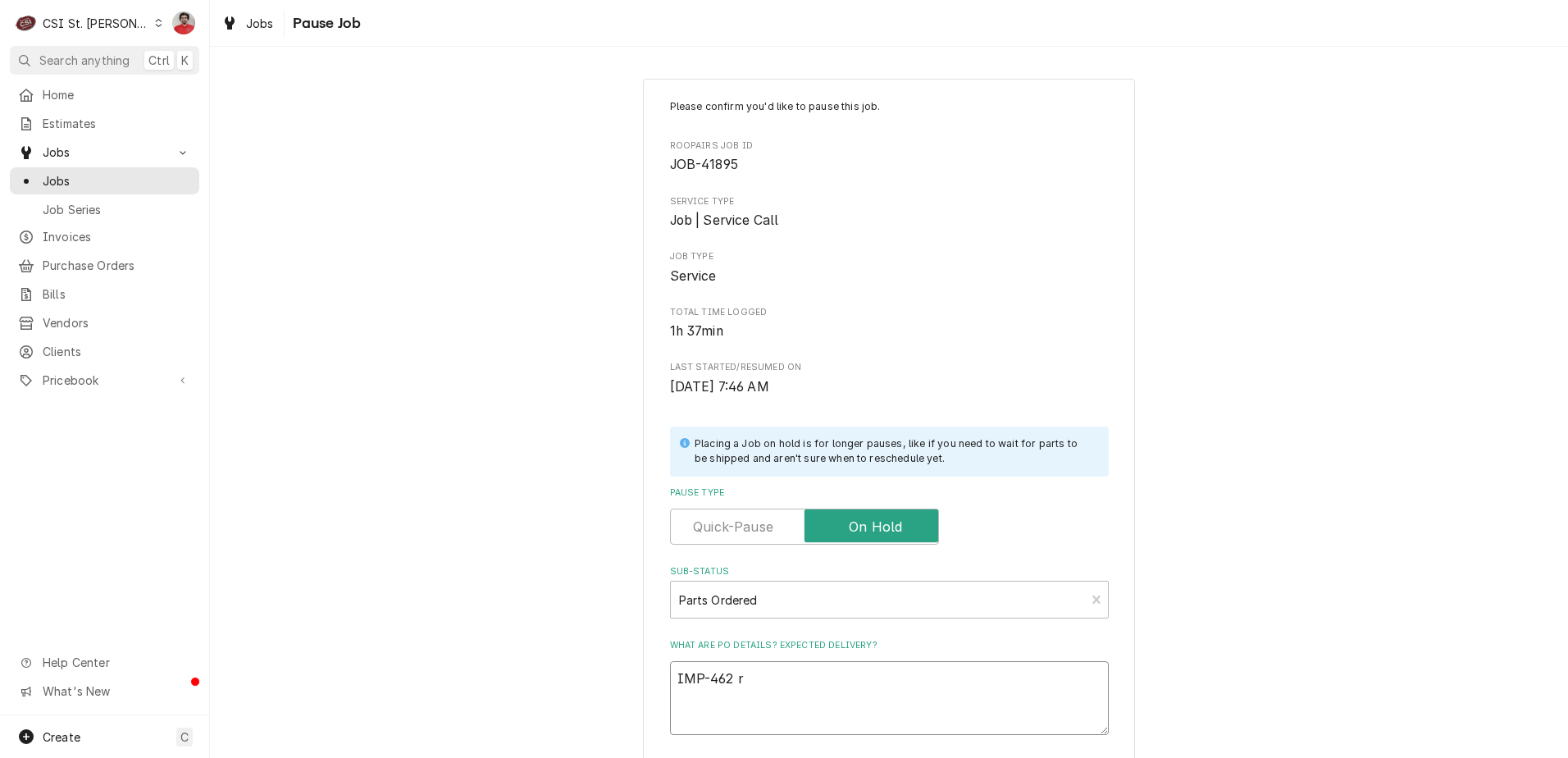
type textarea "x"
type textarea "IMP-462 re"
type textarea "x"
type textarea "IMP-462 rec"
type textarea "x"
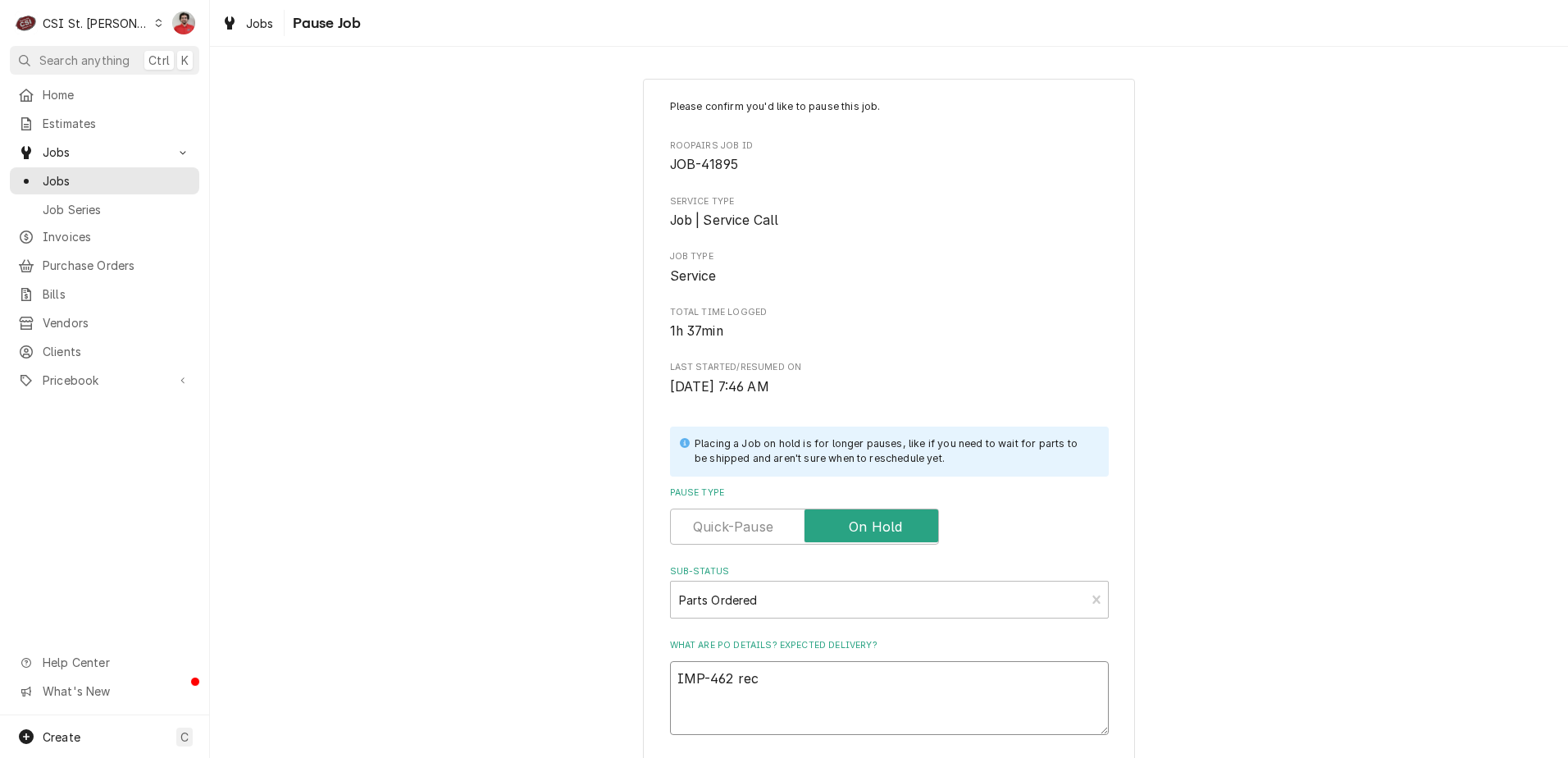
type textarea "IMP-462 rec"
type textarea "x"
type textarea "IMP-462 rec t"
type textarea "x"
type textarea "IMP-462 rec to"
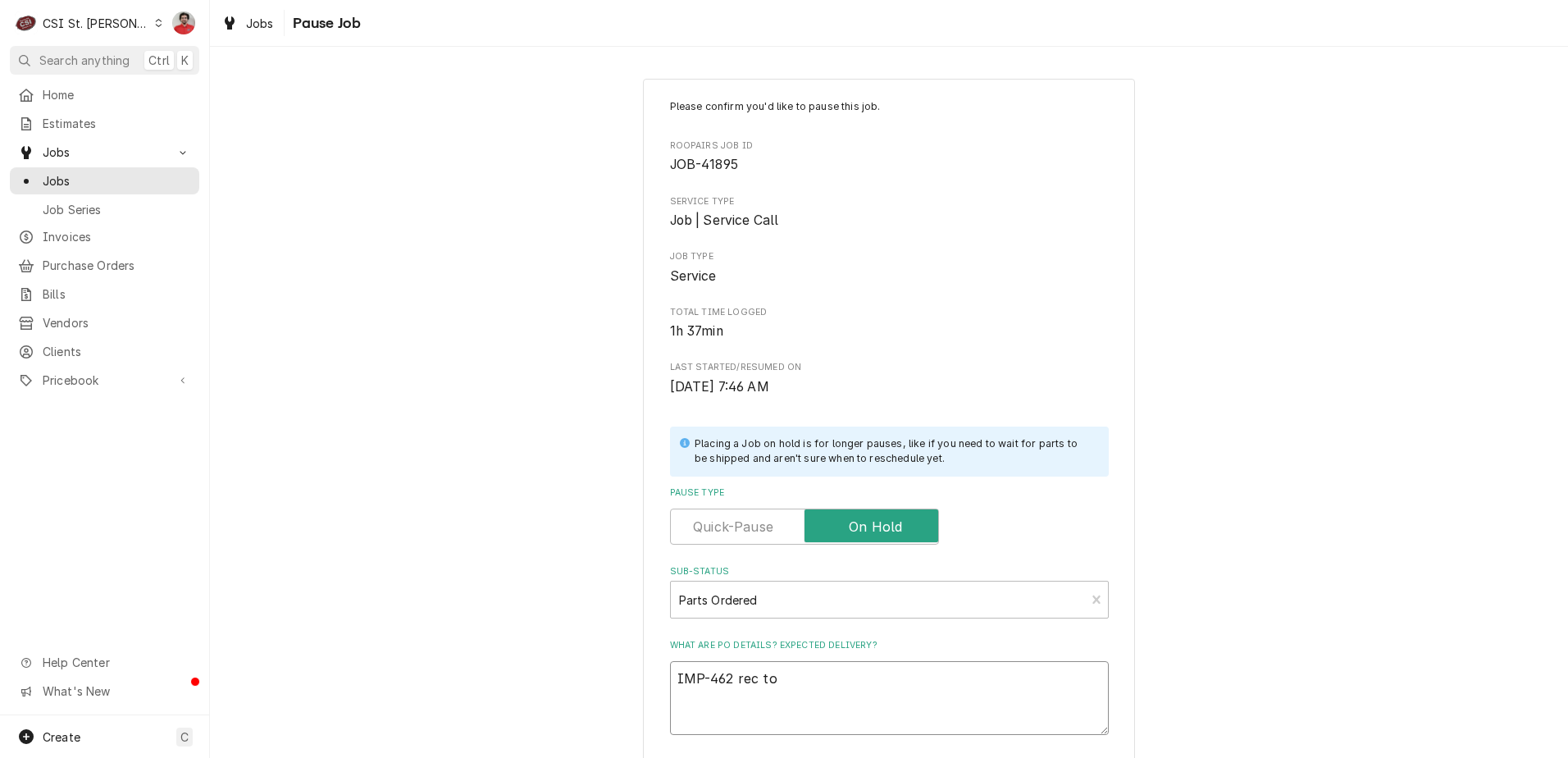
type textarea "x"
type textarea "IMP-462 rec to"
click at [811, 683] on textarea "IMP-462 rec to" at bounding box center [889, 698] width 439 height 74
type textarea "x"
type textarea "IMP-462 rec to R"
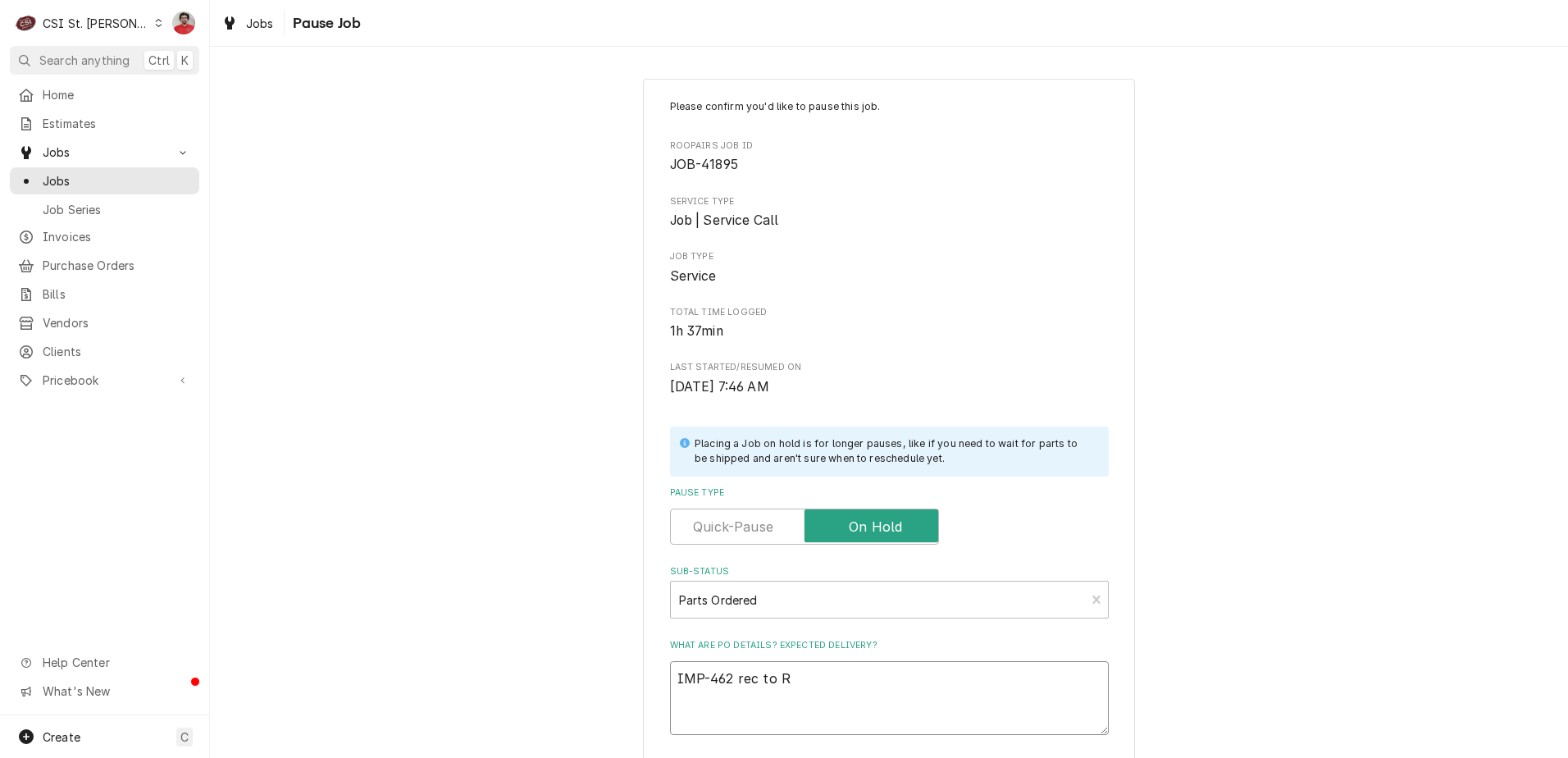
type textarea "x"
type textarea "IMP-462 rec to Ry"
type textarea "x"
type textarea "IMP-462 rec to Rya"
type textarea "x"
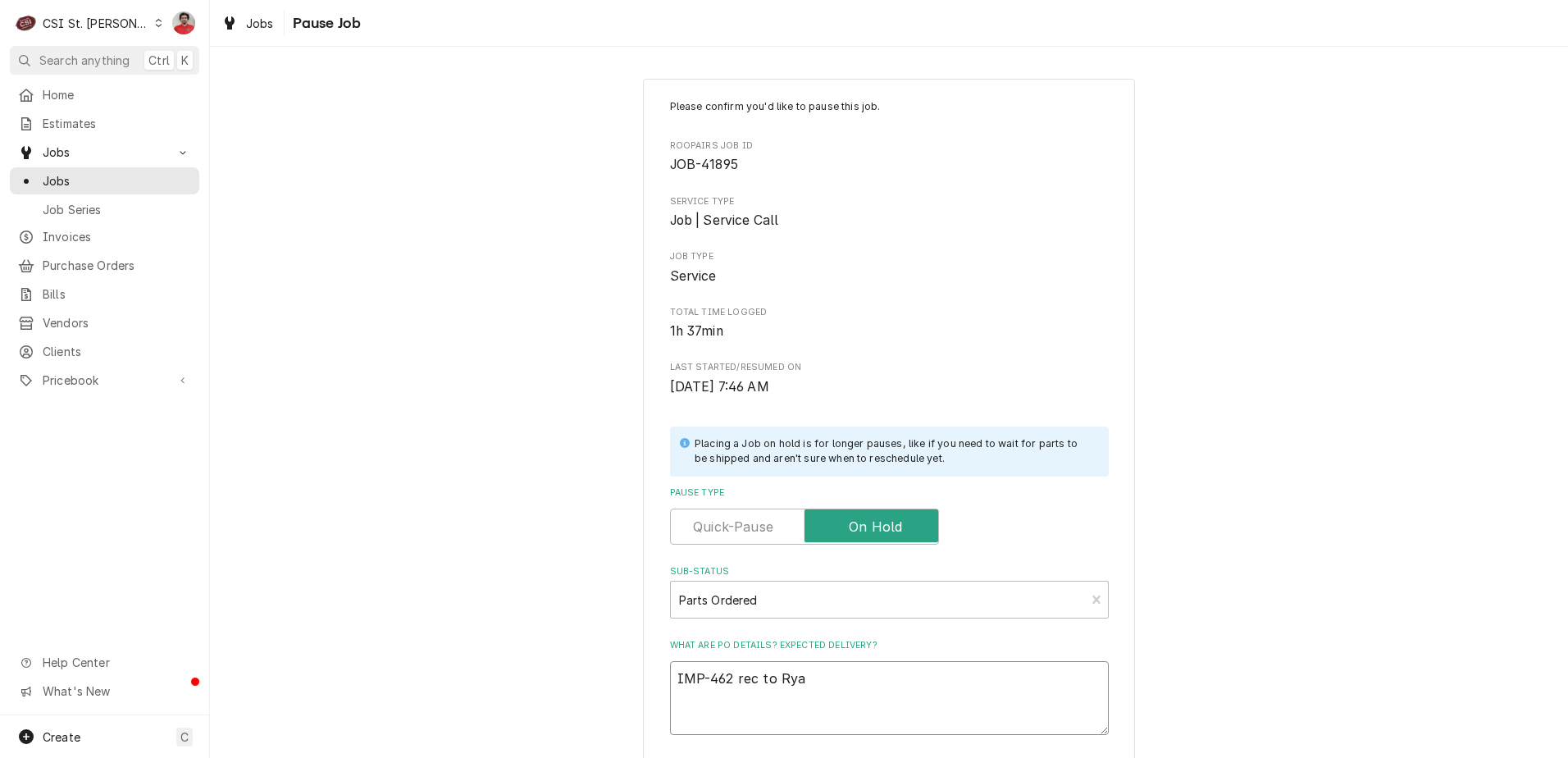
type textarea "IMP-462 rec to Ryan"
type textarea "x"
type textarea "IMP-462 rec to Ryan"
type textarea "x"
type textarea "IMP-462 rec to Ryan P"
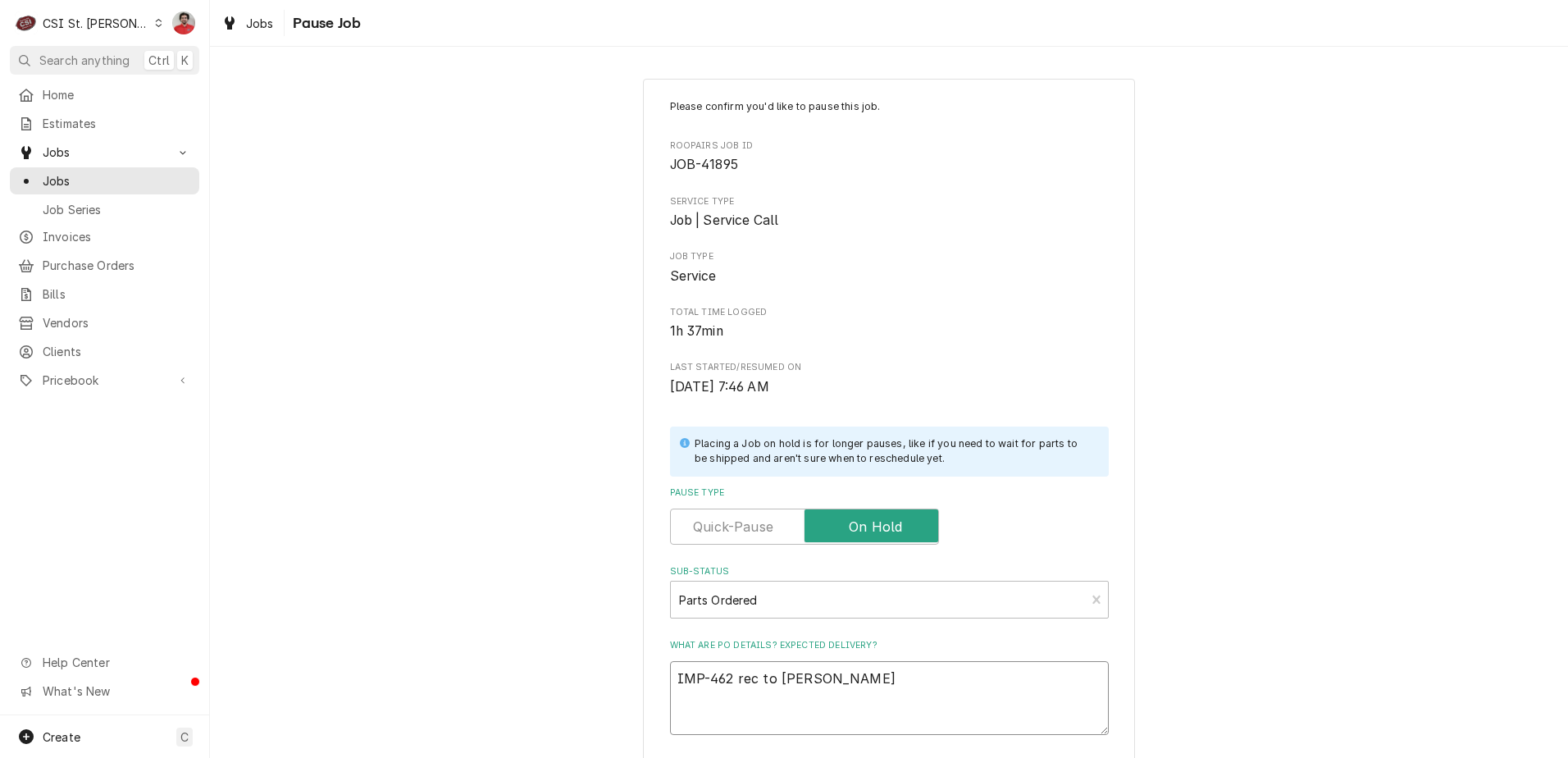
type textarea "x"
type textarea "IMP-462 rec to Ryan P'"
type textarea "x"
type textarea "IMP-462 rec to Ryan P's"
type textarea "x"
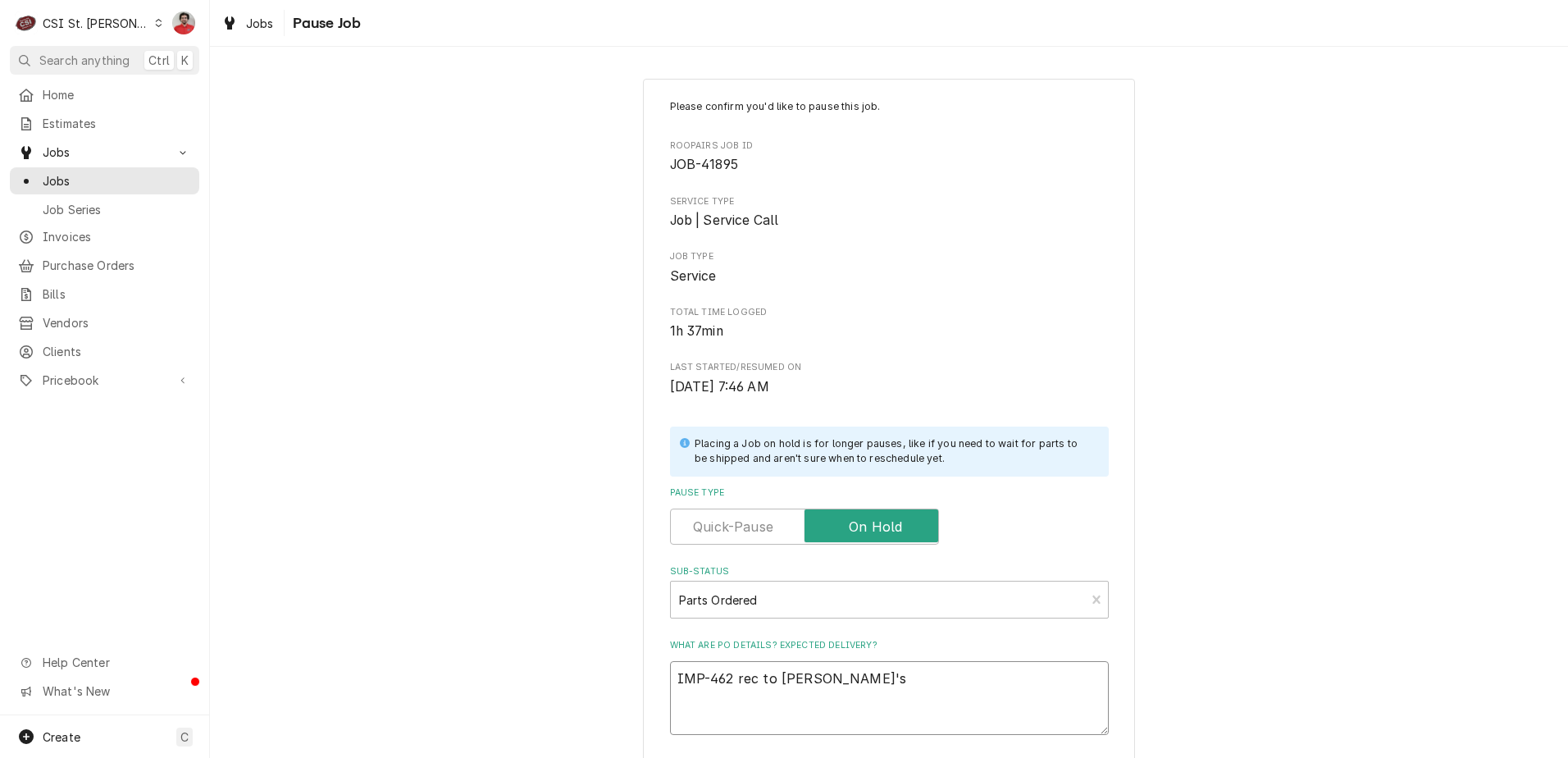
type textarea "IMP-462 rec to Ryan P's"
type textarea "x"
type textarea "IMP-462 rec to Ryan P's s"
type textarea "x"
type textarea "IMP-462 rec to Ryan P's sh"
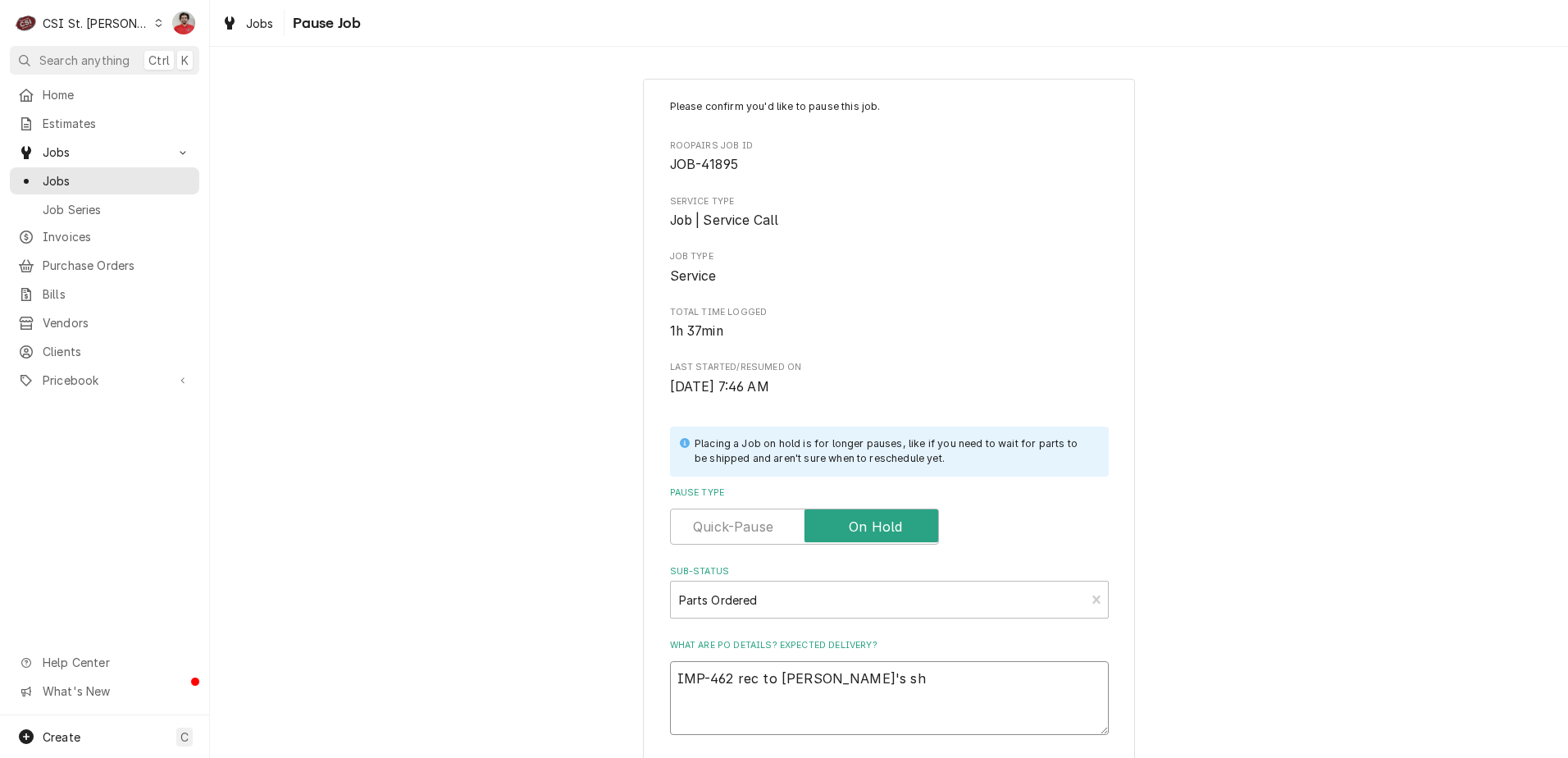
type textarea "x"
type textarea "IMP-462 rec to Ryan P's she"
type textarea "x"
type textarea "IMP-462 rec to Ryan P's shel"
type textarea "x"
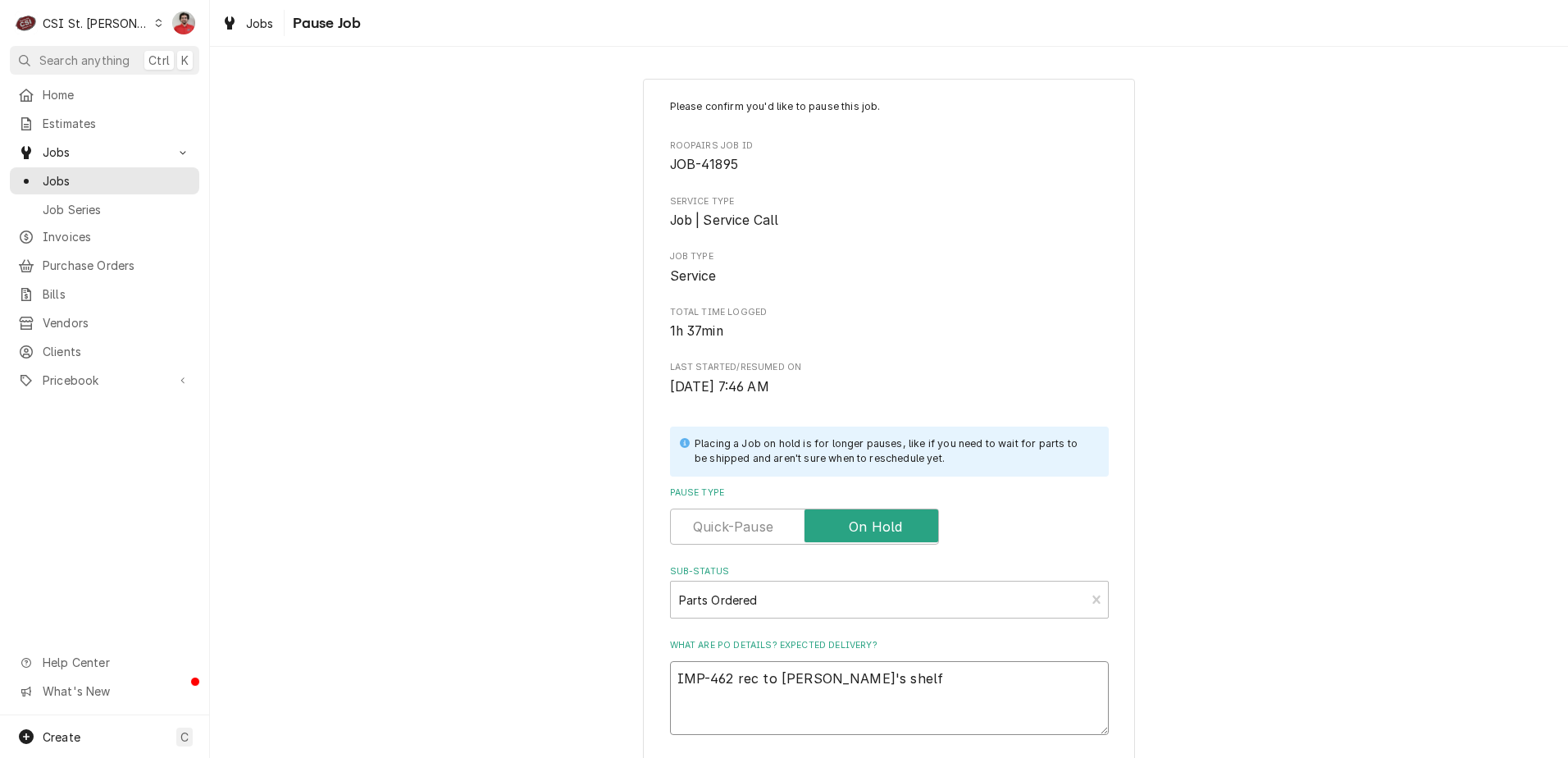
scroll to position [161, 0]
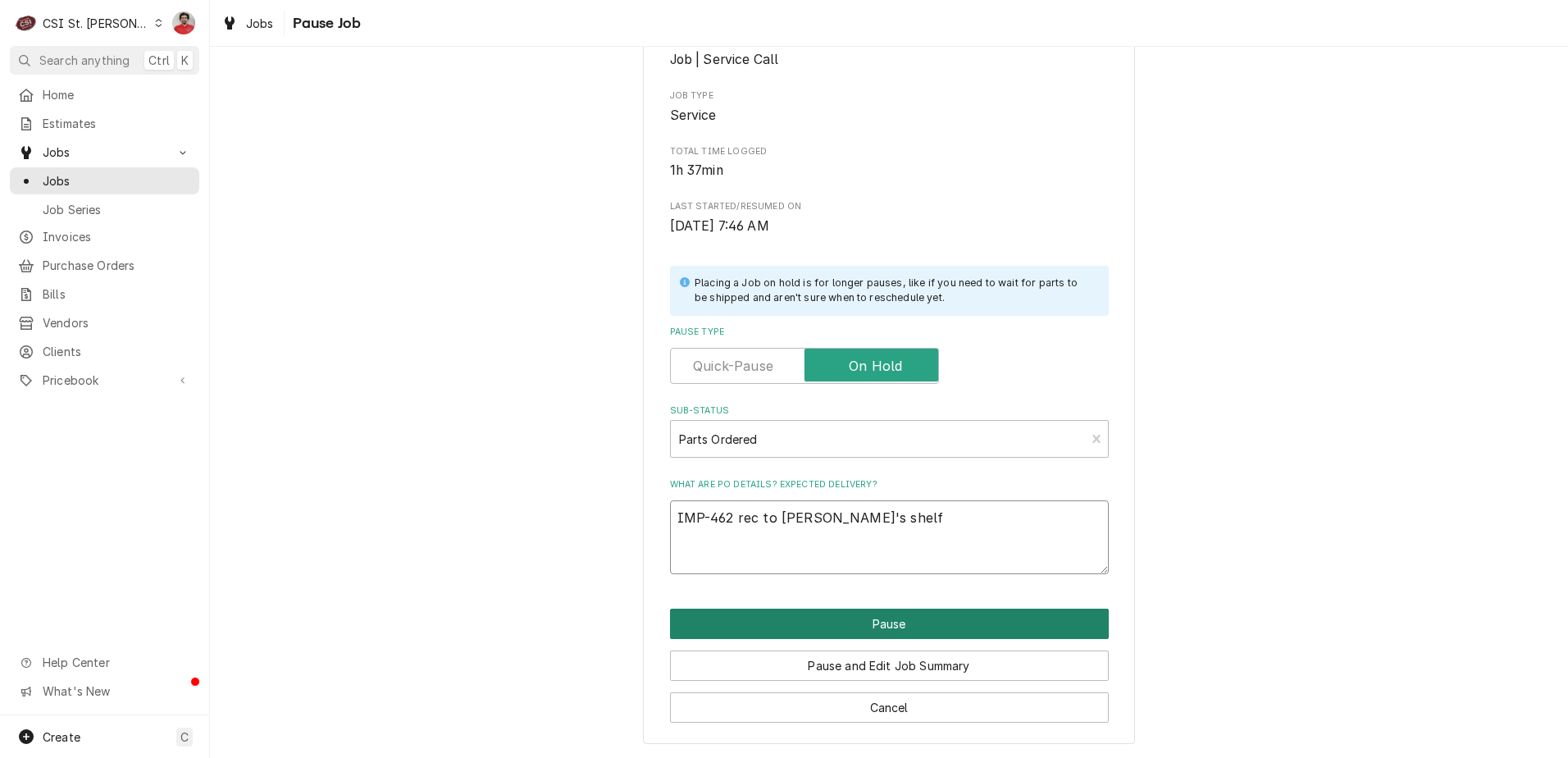
type textarea "IMP-462 rec to Ryan P's shelf"
click at [831, 620] on button "Pause" at bounding box center [889, 624] width 439 height 30
type textarea "x"
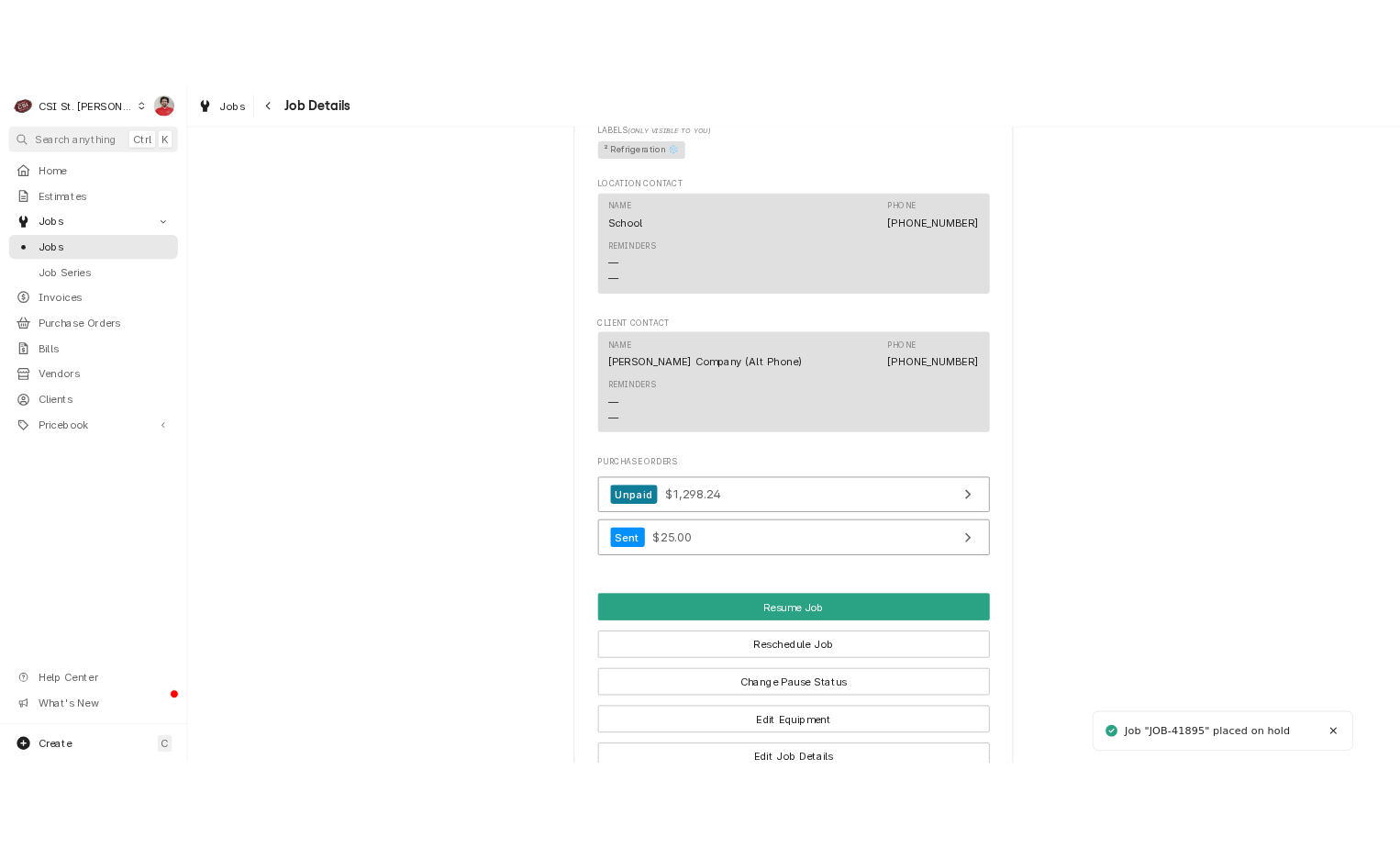
scroll to position [2164, 0]
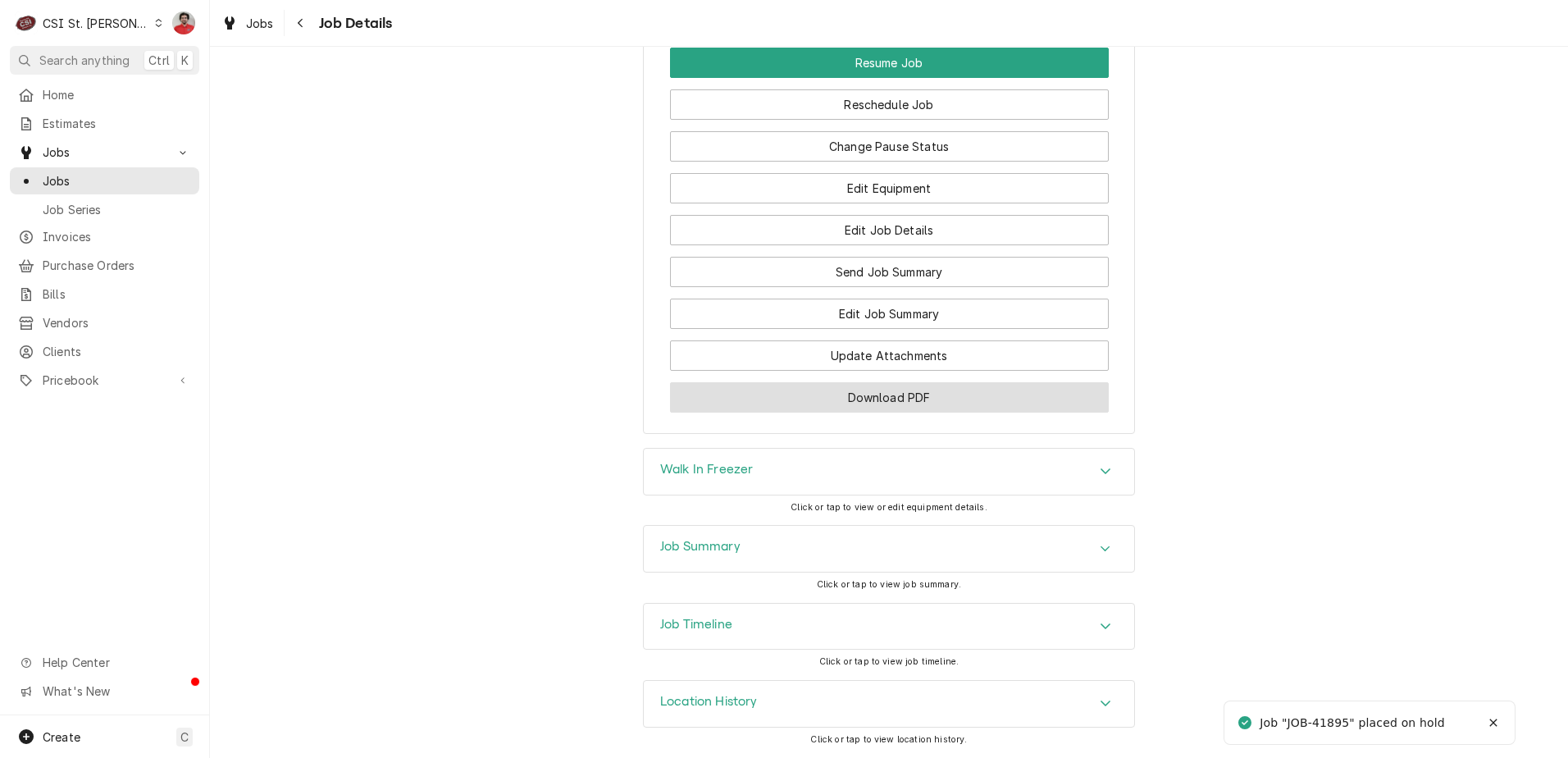
click at [794, 401] on button "Download PDF" at bounding box center [889, 397] width 439 height 30
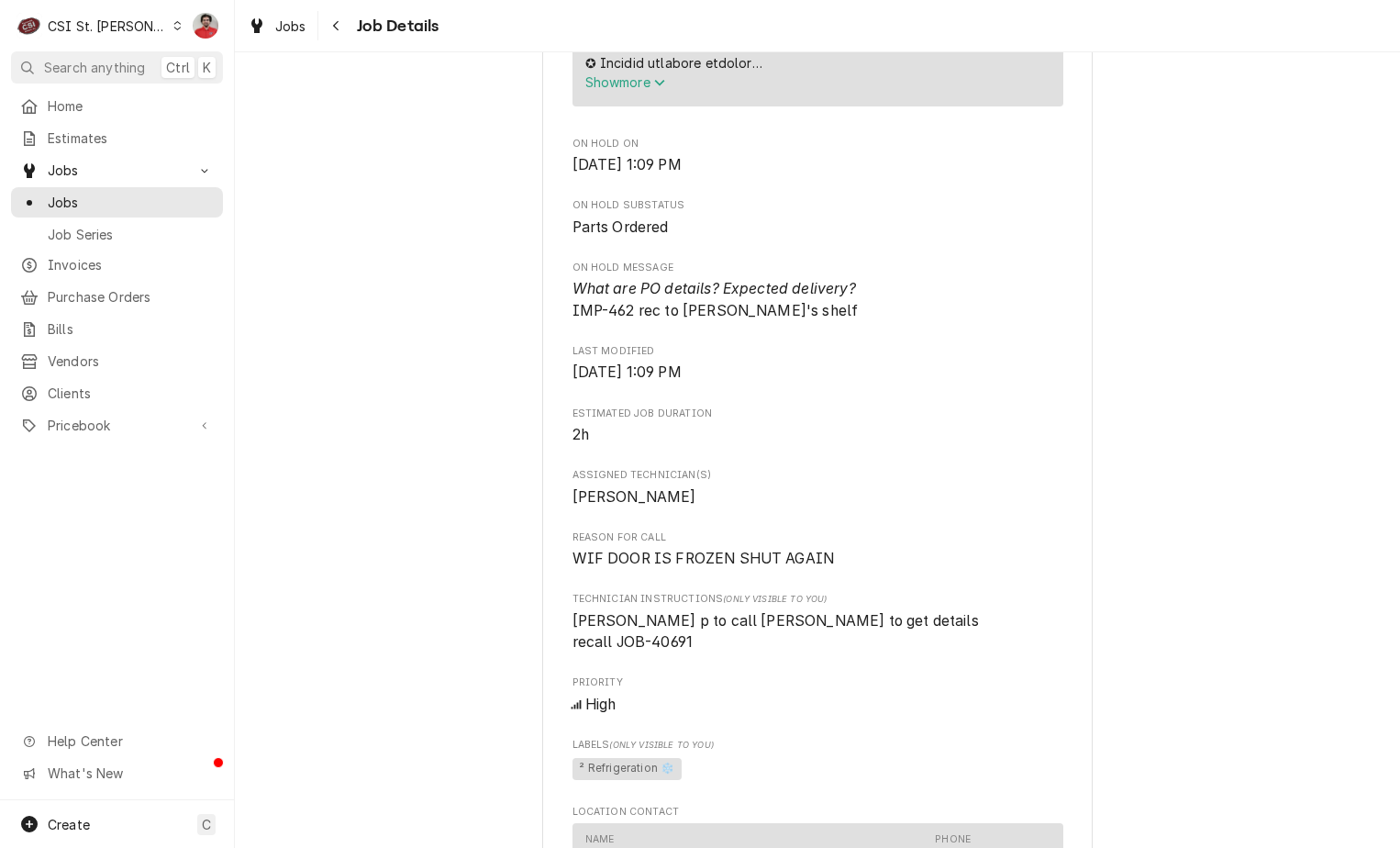
scroll to position [696, 0]
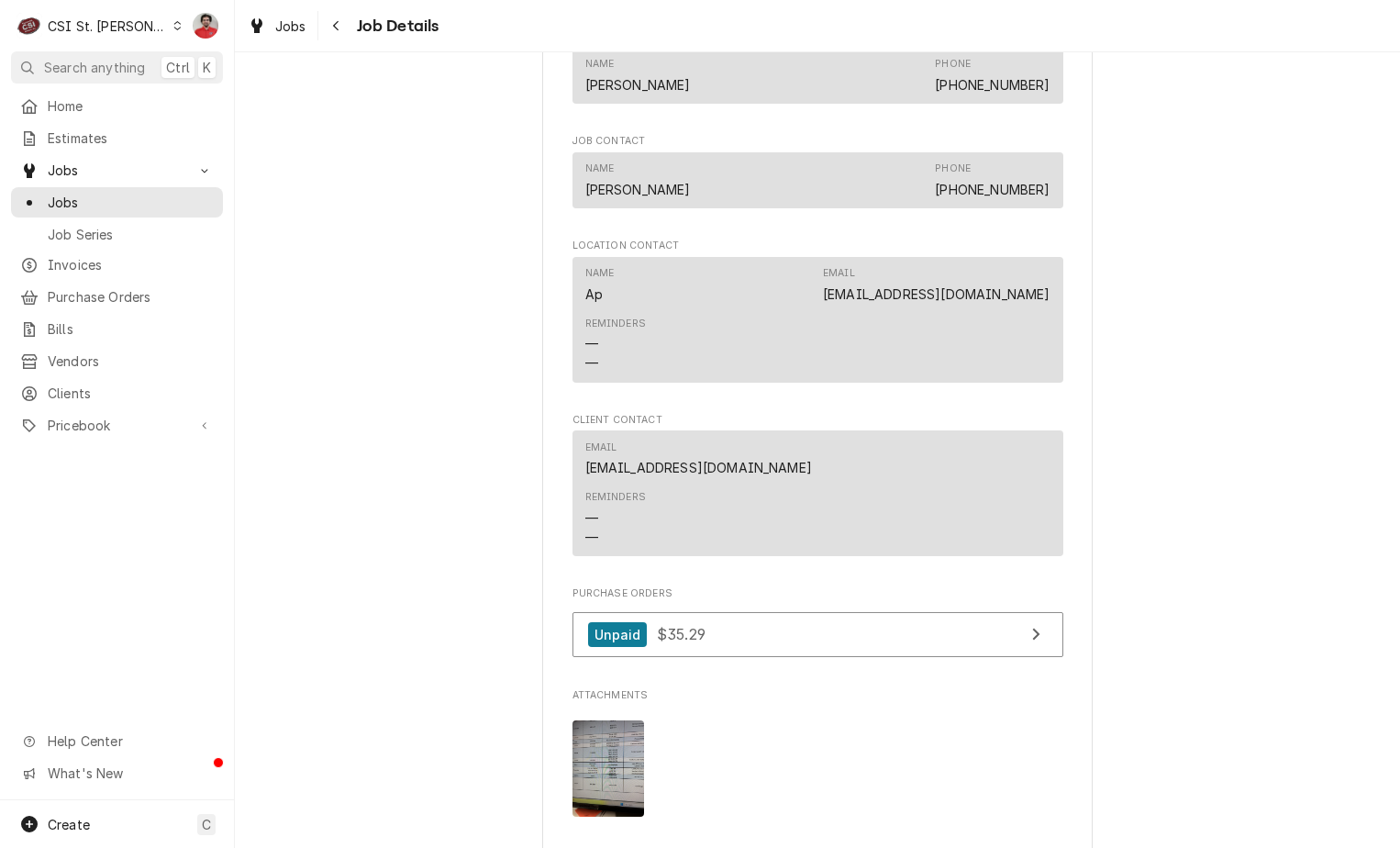
scroll to position [3763, 0]
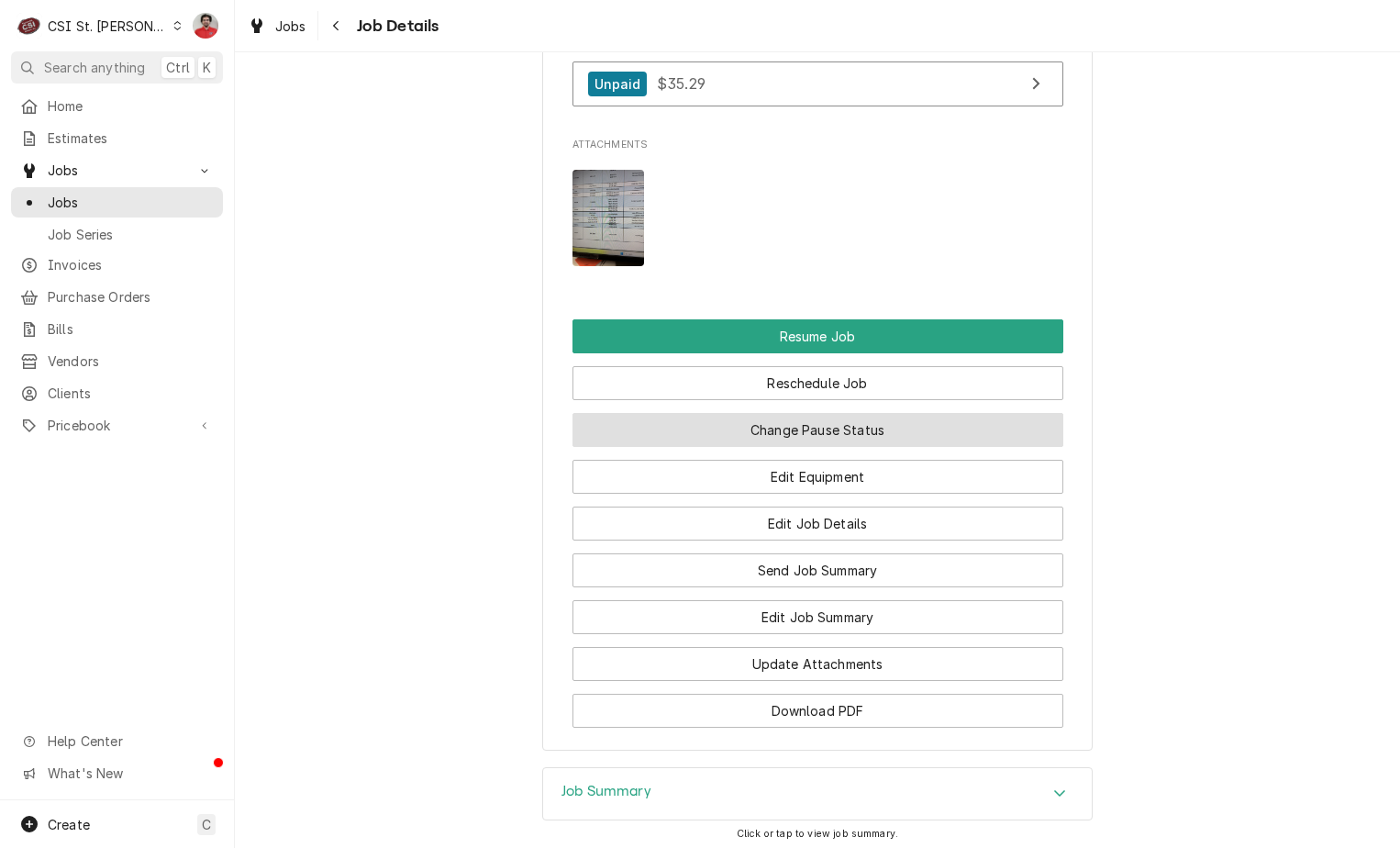
click at [630, 447] on button "Change Pause Status" at bounding box center [819, 430] width 491 height 34
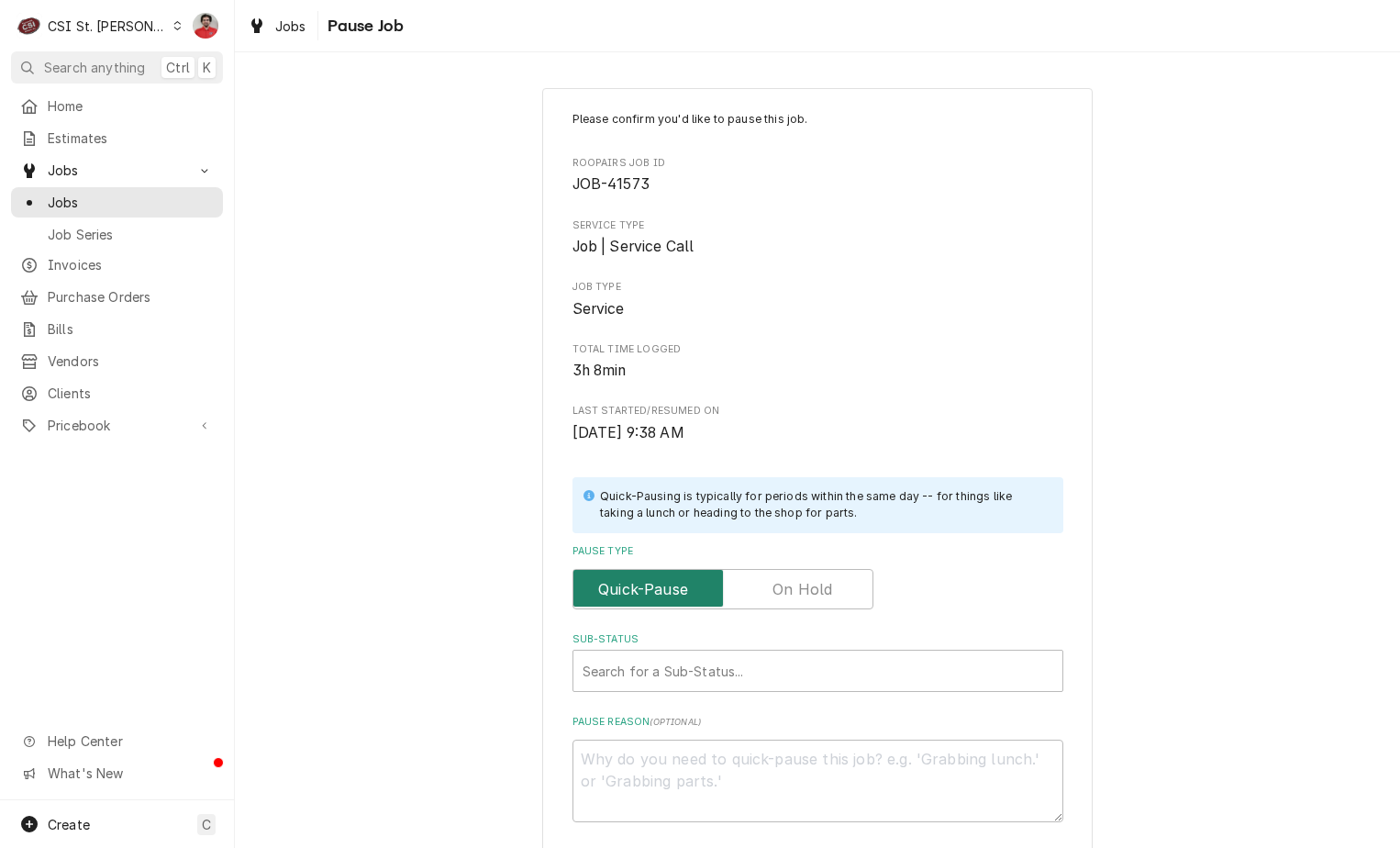
click at [739, 573] on input "Pause Type" at bounding box center [722, 589] width 284 height 40
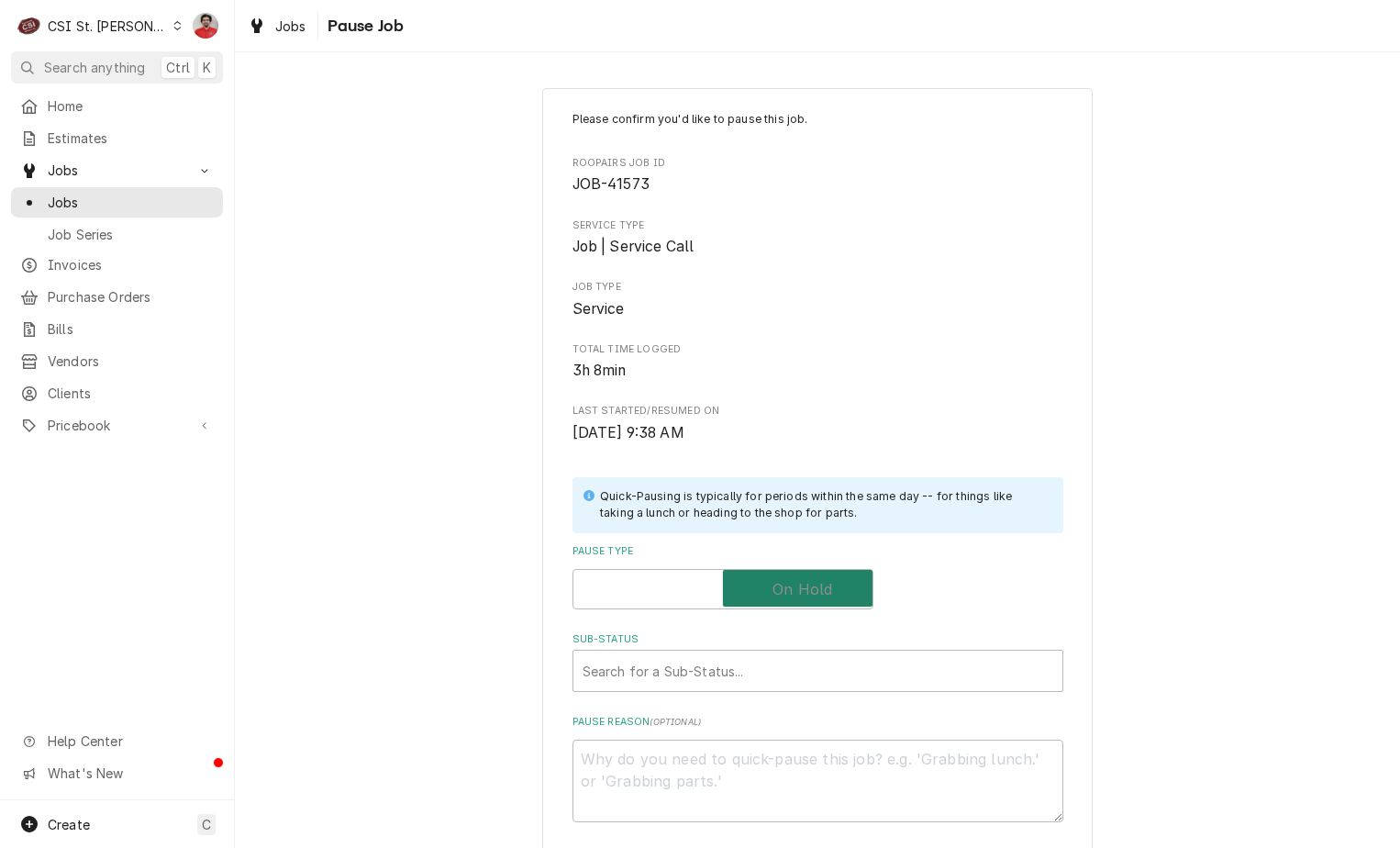
checkbox input "true"
click at [715, 679] on div "Sub-Status" at bounding box center [818, 671] width 471 height 33
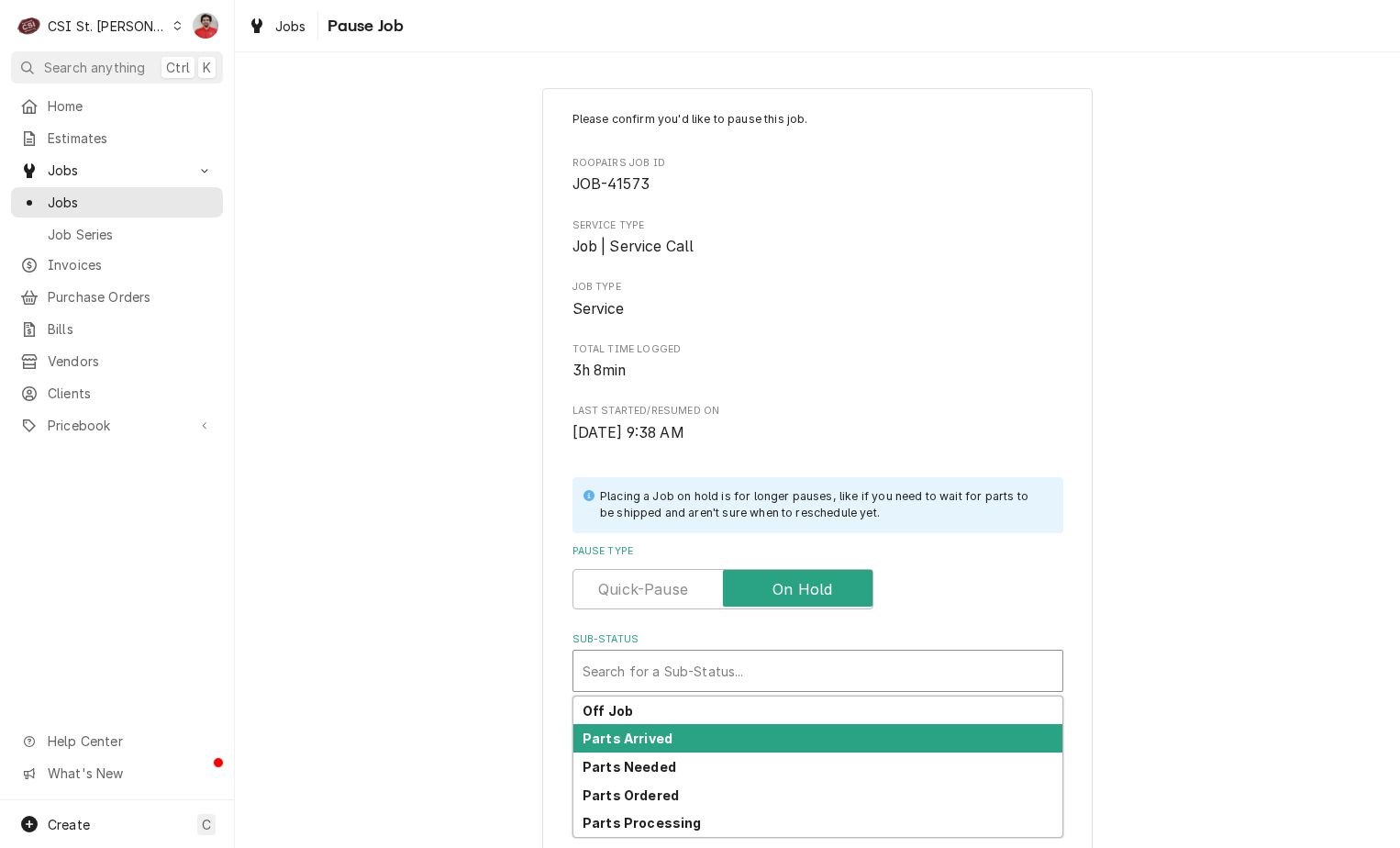
click at [699, 738] on div "Parts Arrived" at bounding box center [819, 738] width 489 height 28
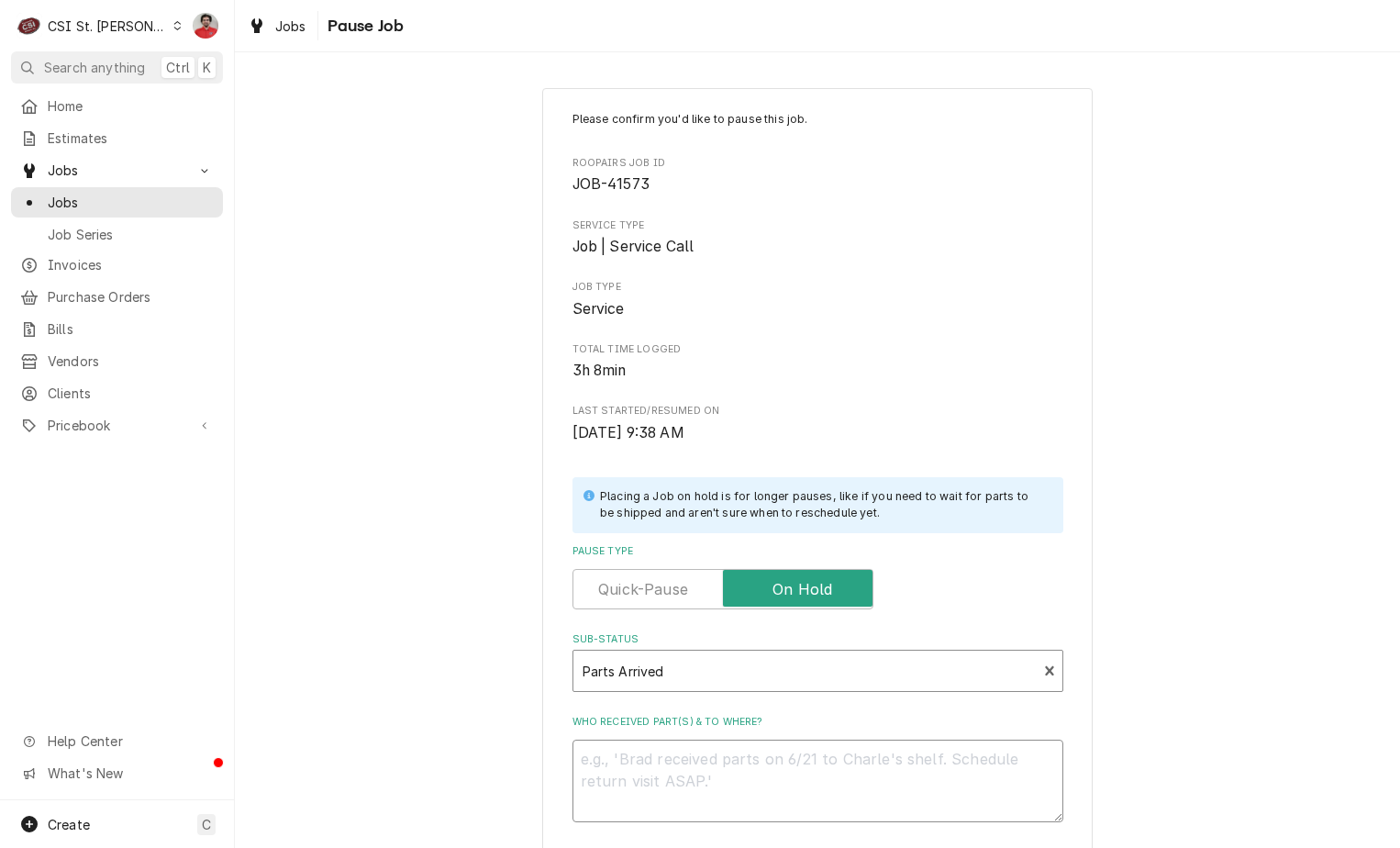
click at [690, 780] on textarea "Who received part(s) & to where?" at bounding box center [819, 781] width 491 height 83
type textarea "x"
type textarea "P"
type textarea "x"
type textarea "Pa"
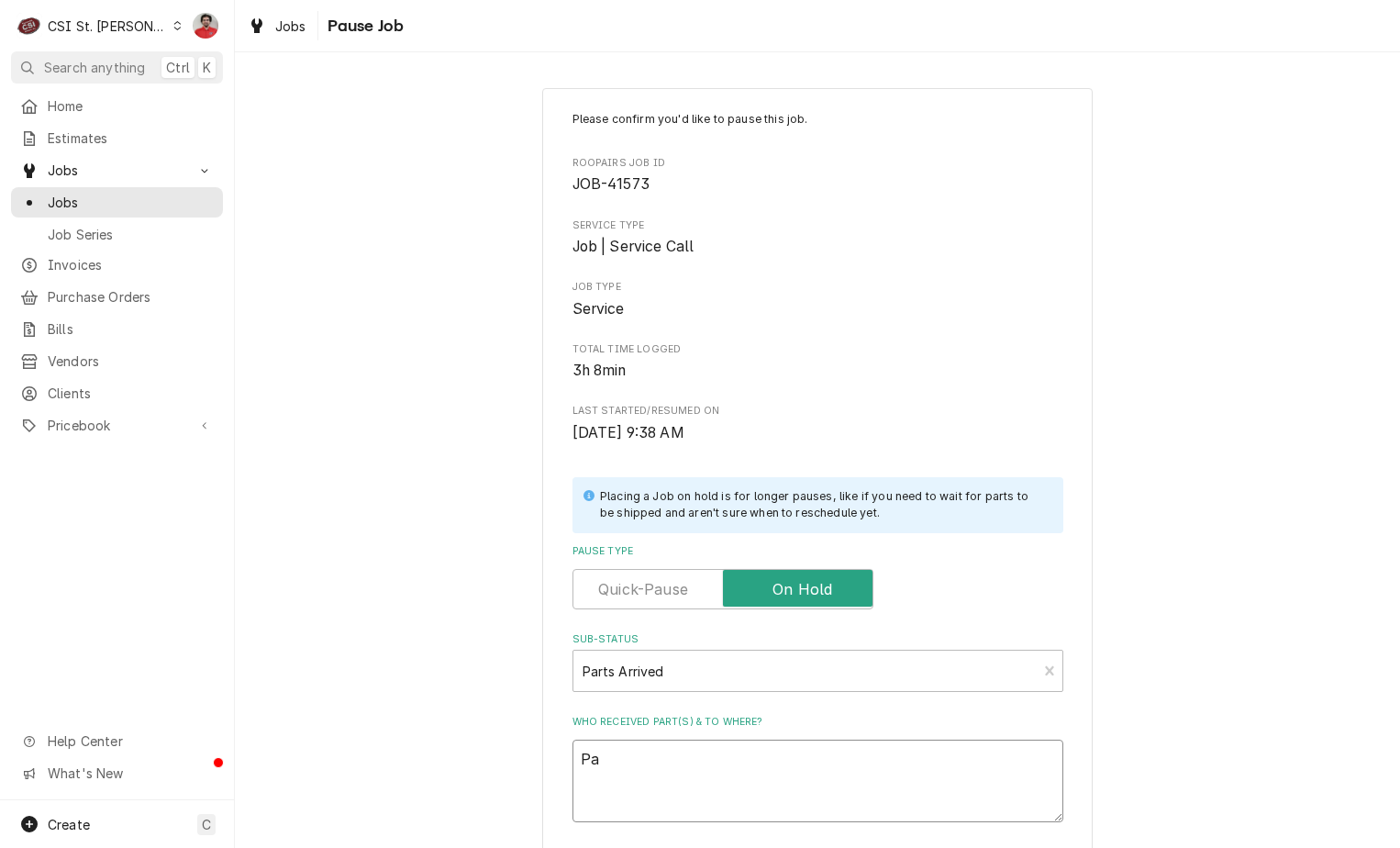
type textarea "x"
type textarea "Par"
type textarea "x"
type textarea "Part"
type textarea "x"
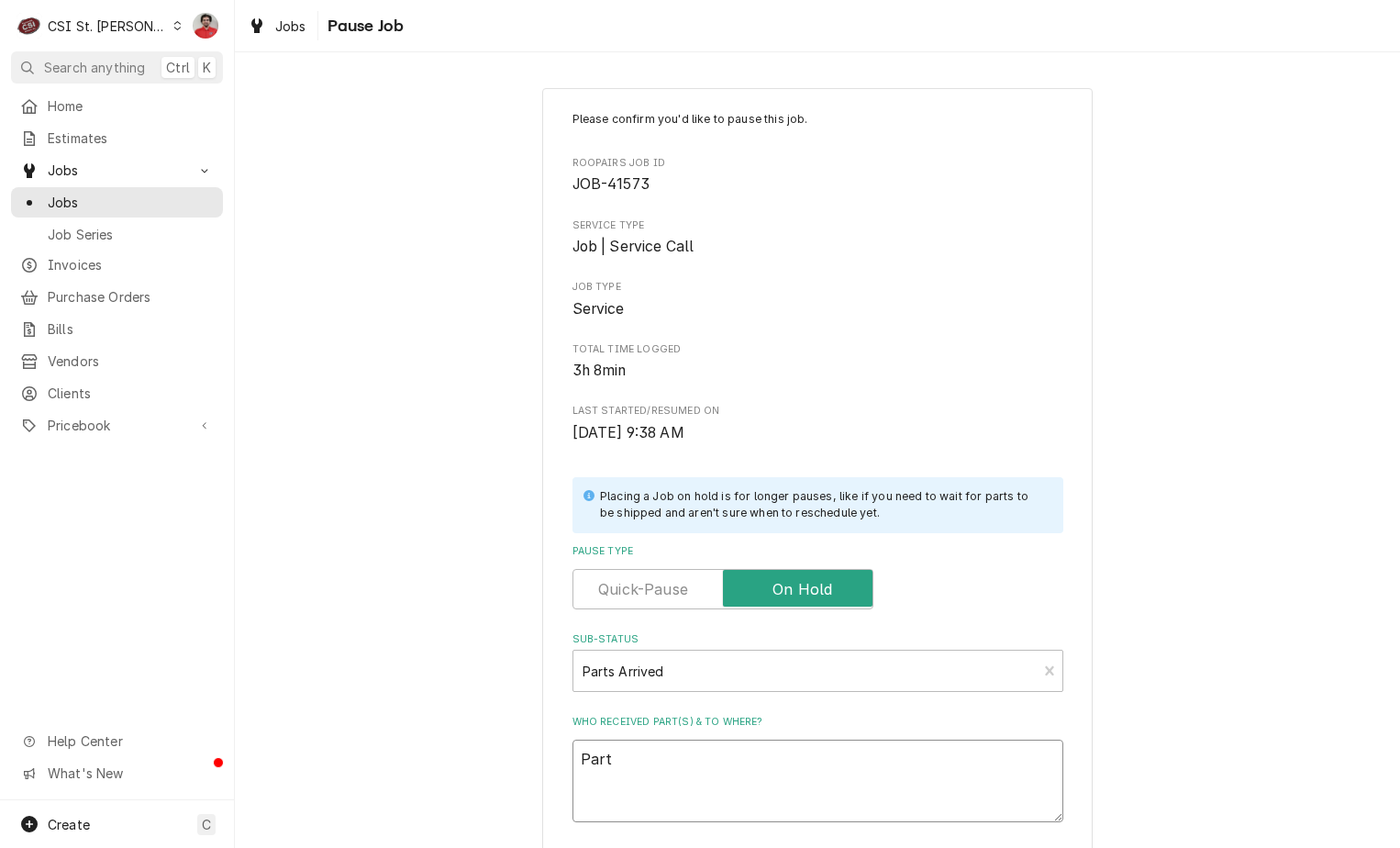
type textarea "Parts"
type textarea "x"
type textarea "Parts"
type textarea "x"
type textarea "Parts a"
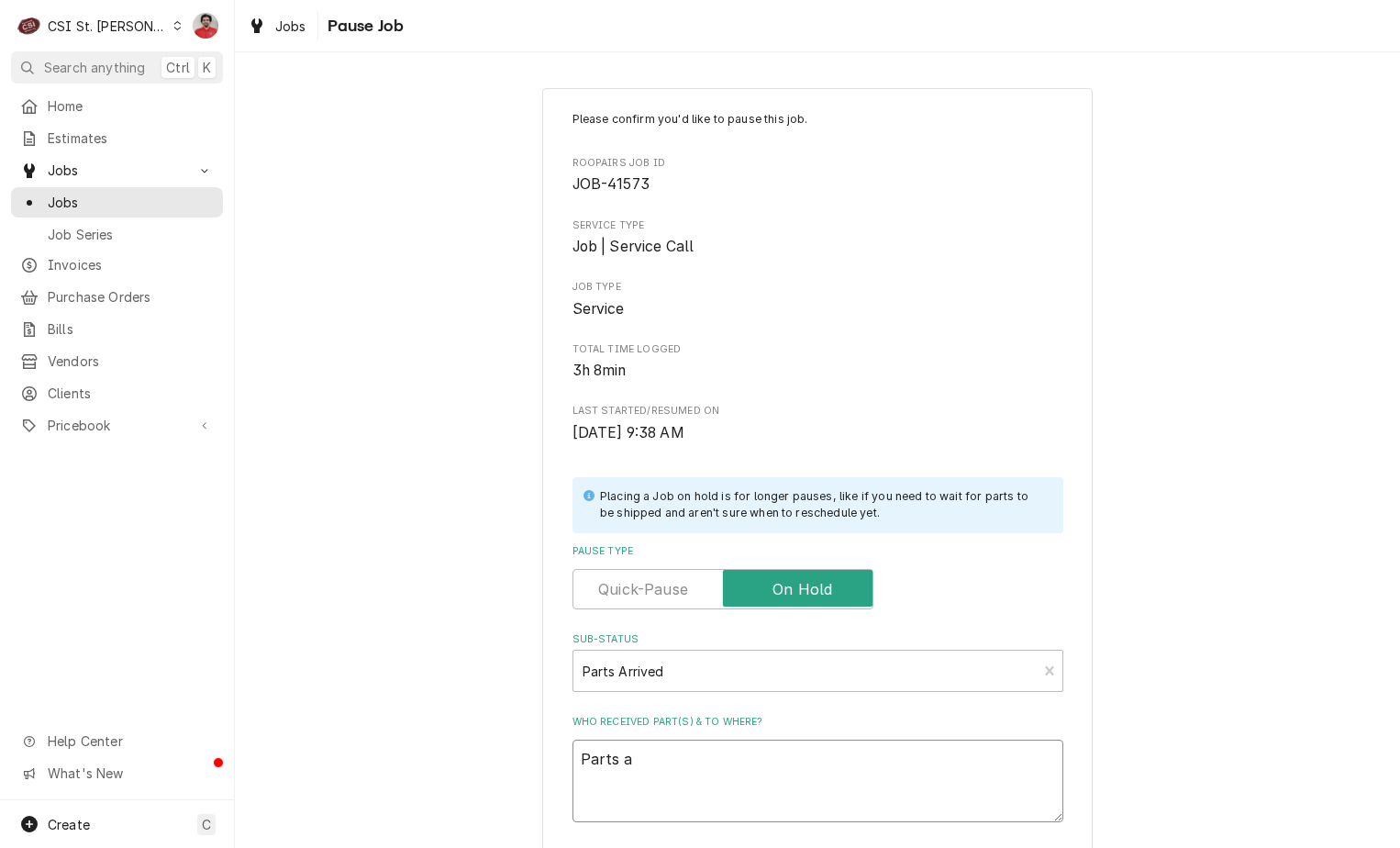
type textarea "x"
type textarea "Parts ar"
type textarea "x"
type textarea "Parts arr"
type textarea "x"
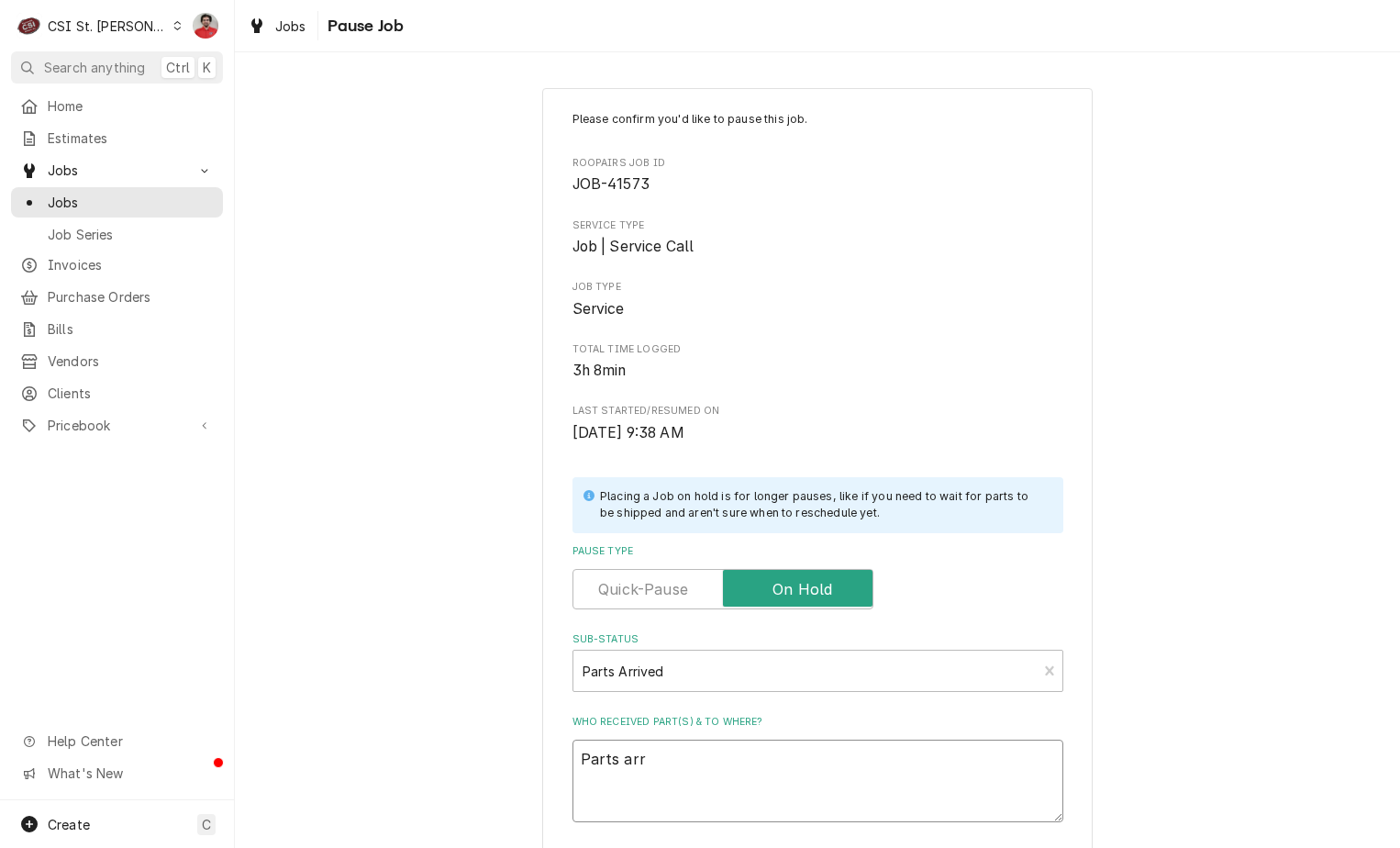
type textarea "Parts arri"
type textarea "x"
type textarea "Parts arriv"
type textarea "x"
type textarea "Parts arrive"
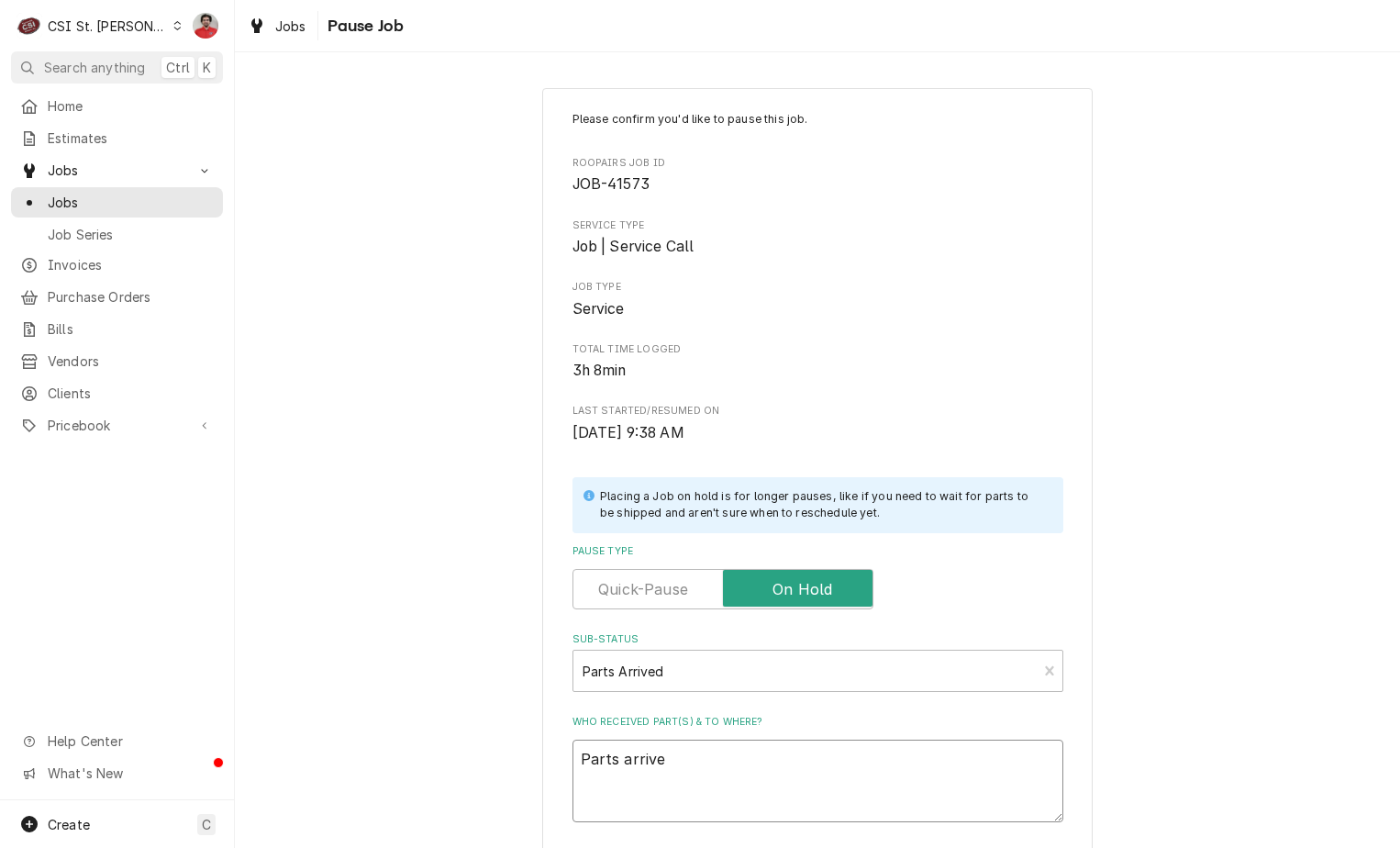
type textarea "x"
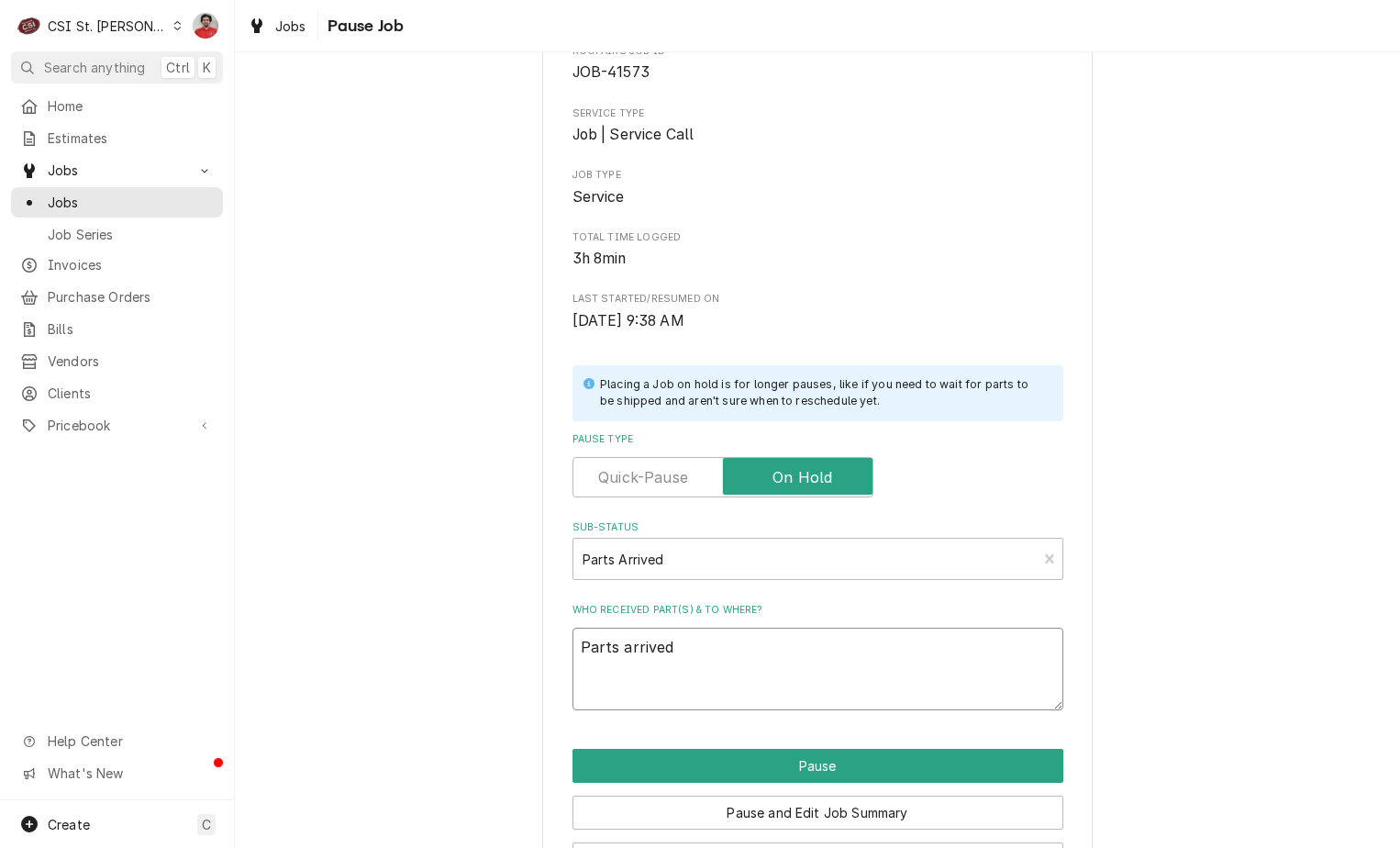
scroll to position [180, 0]
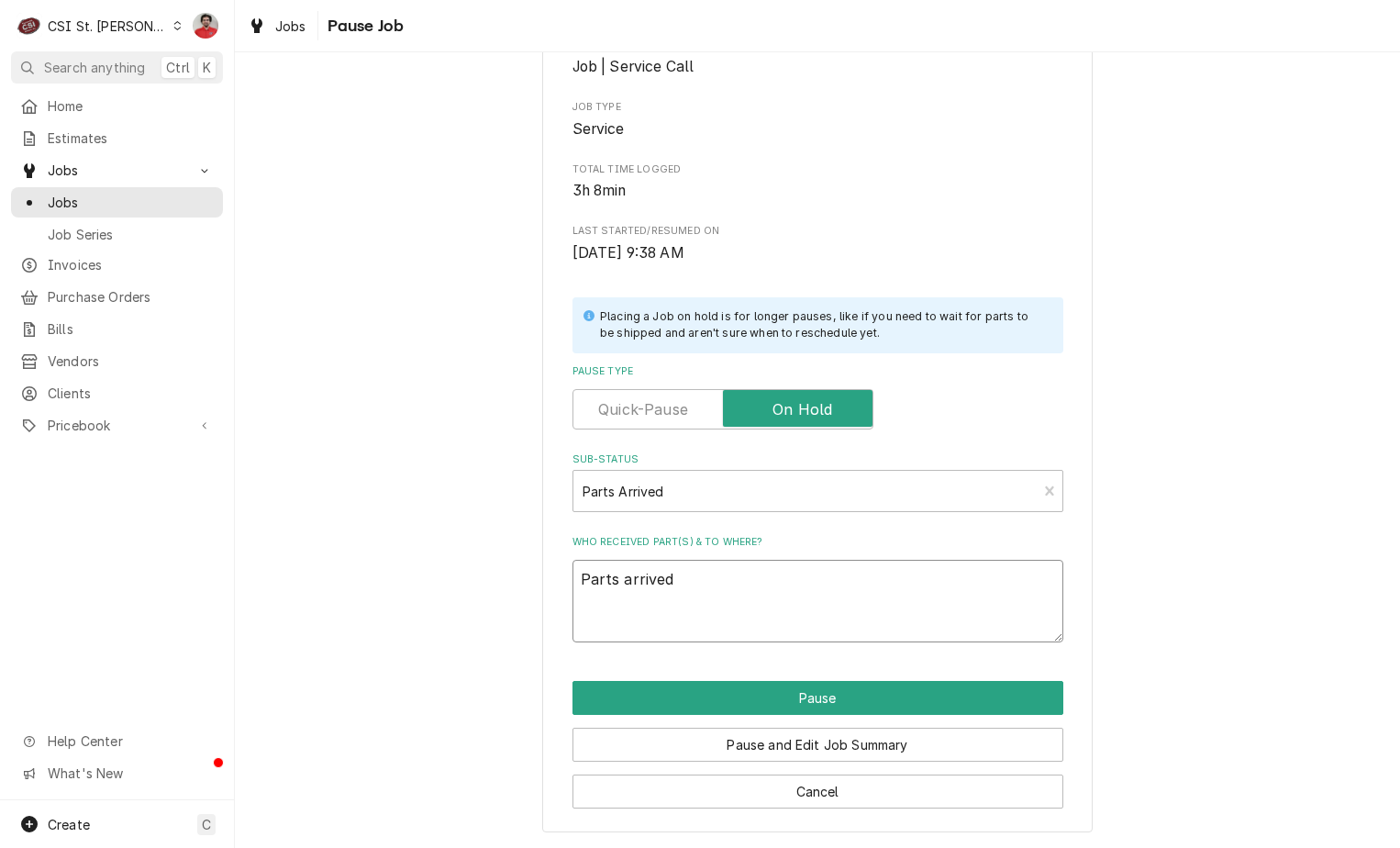
type textarea "Parts arrived"
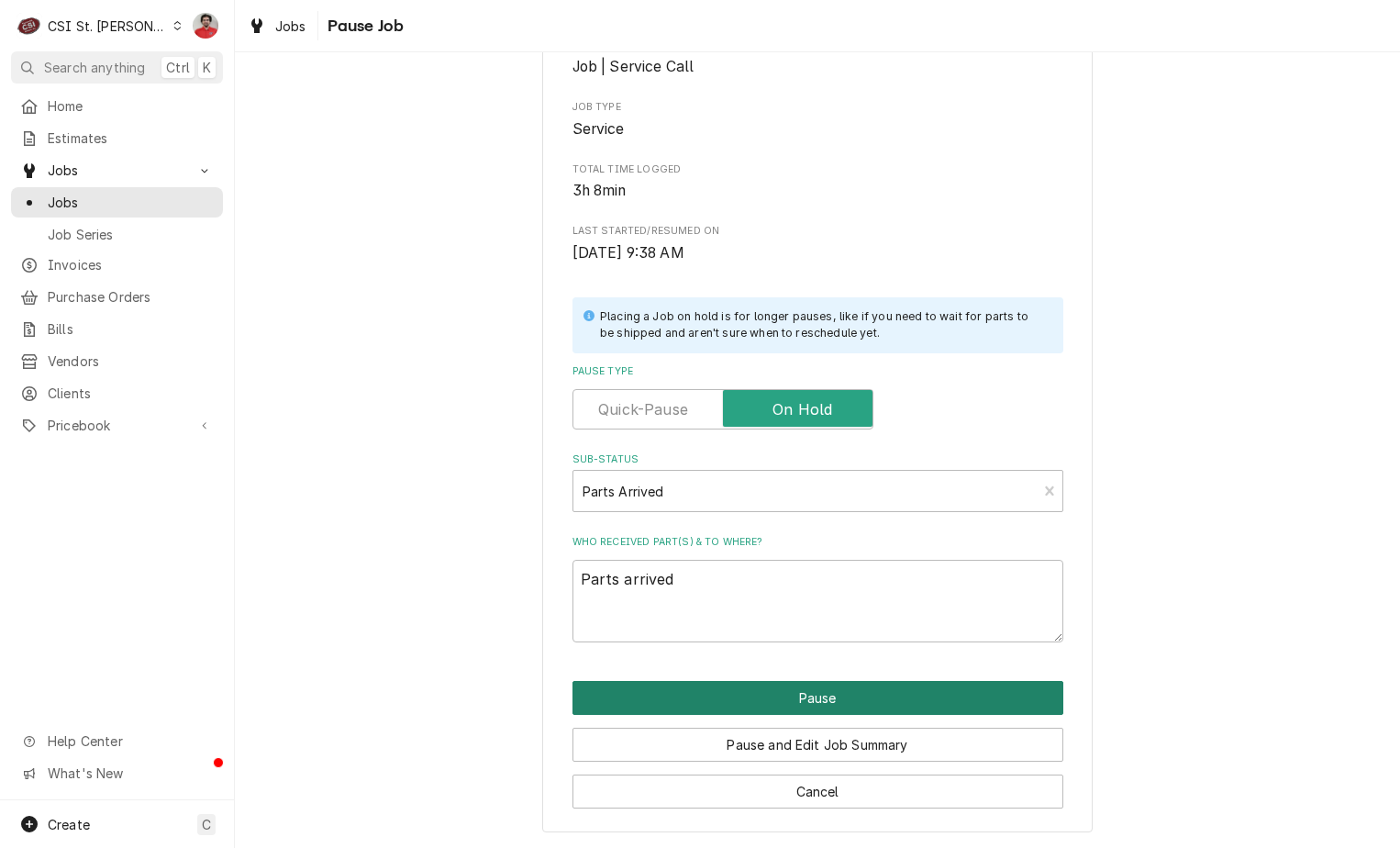
click at [713, 685] on button "Pause" at bounding box center [819, 698] width 491 height 34
type textarea "x"
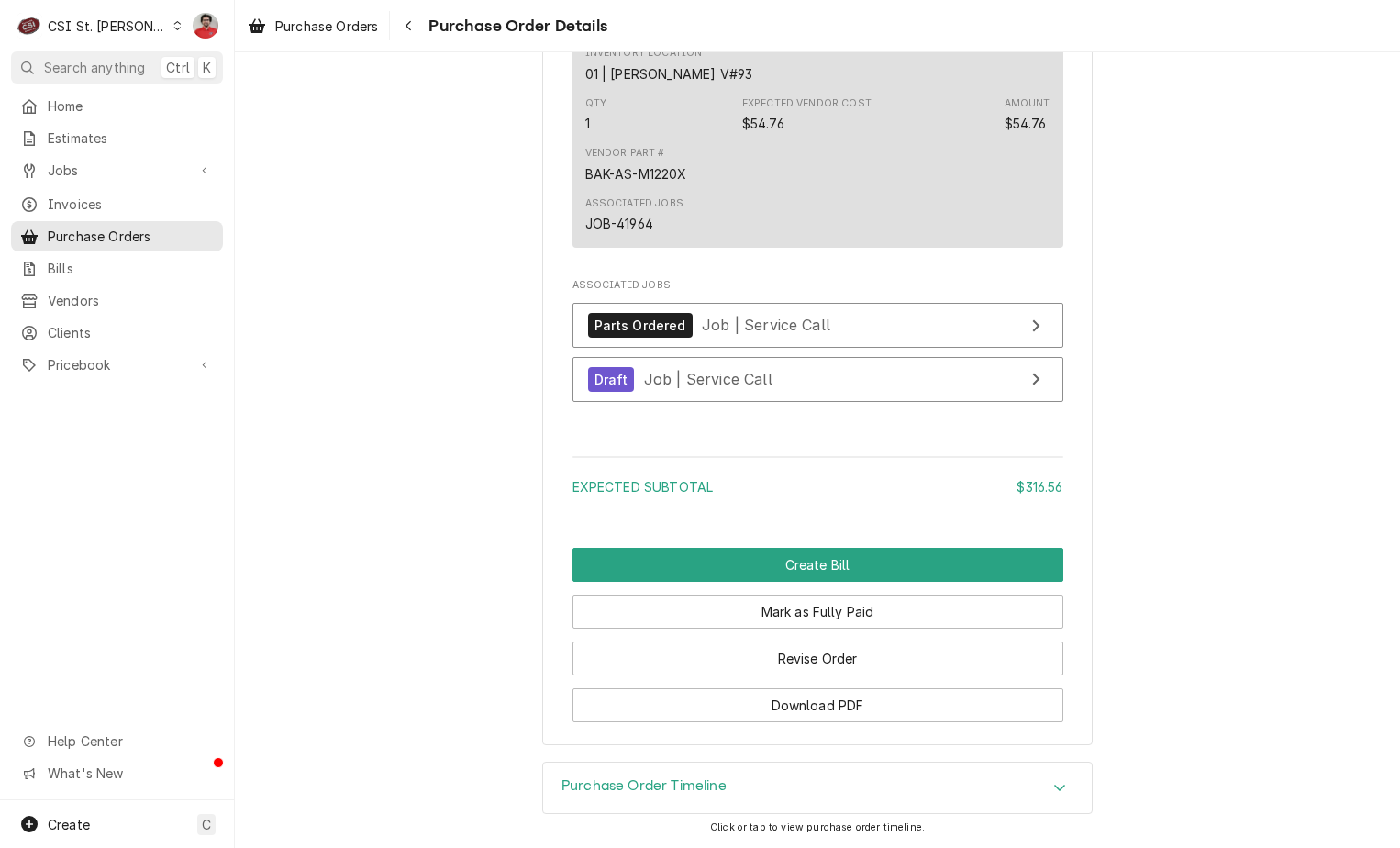
scroll to position [2257, 0]
click at [683, 331] on div "Parts Ordered Job | Service Call" at bounding box center [709, 326] width 242 height 24
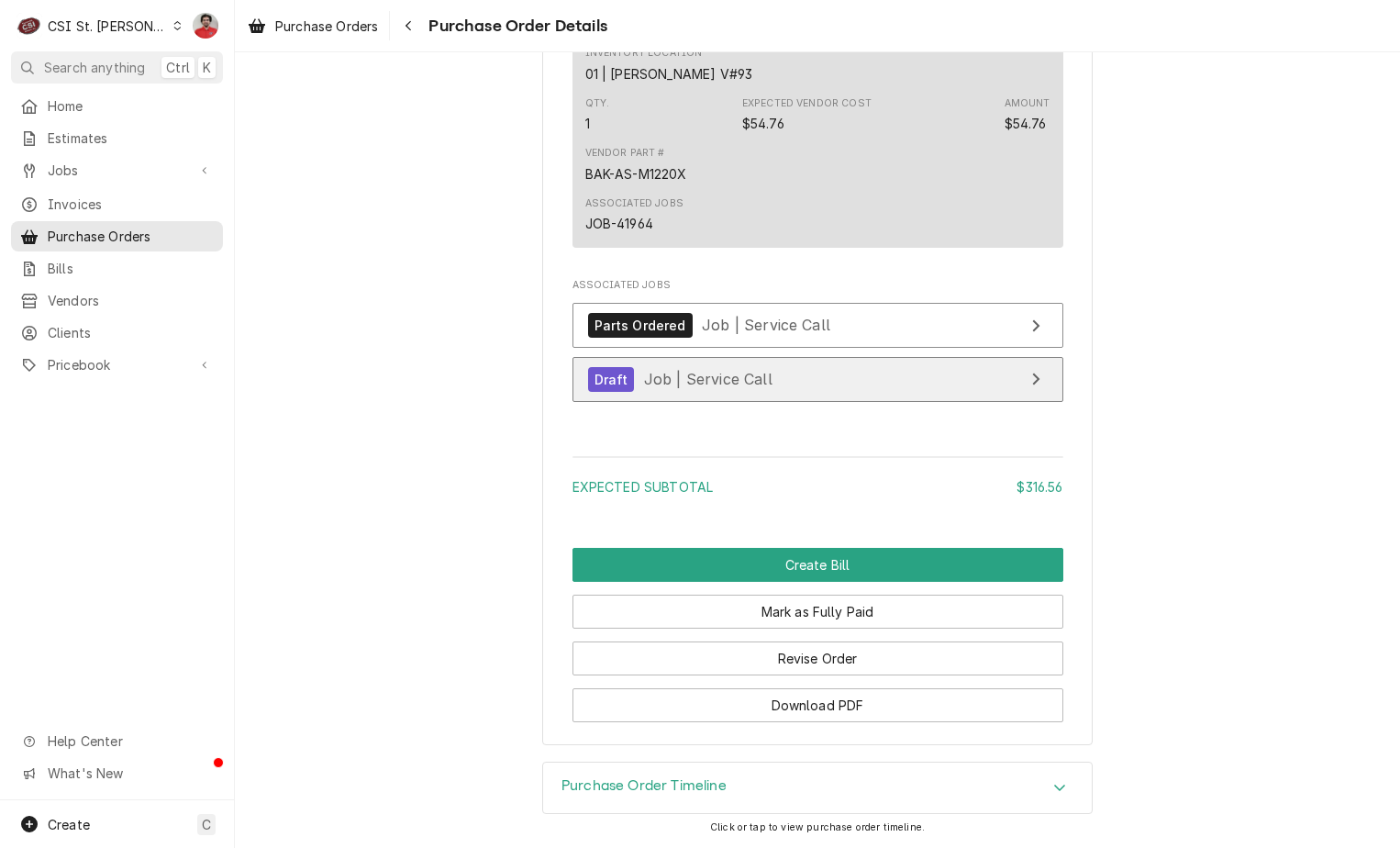
click at [684, 362] on link "Draft Job | Service Call" at bounding box center [819, 380] width 491 height 45
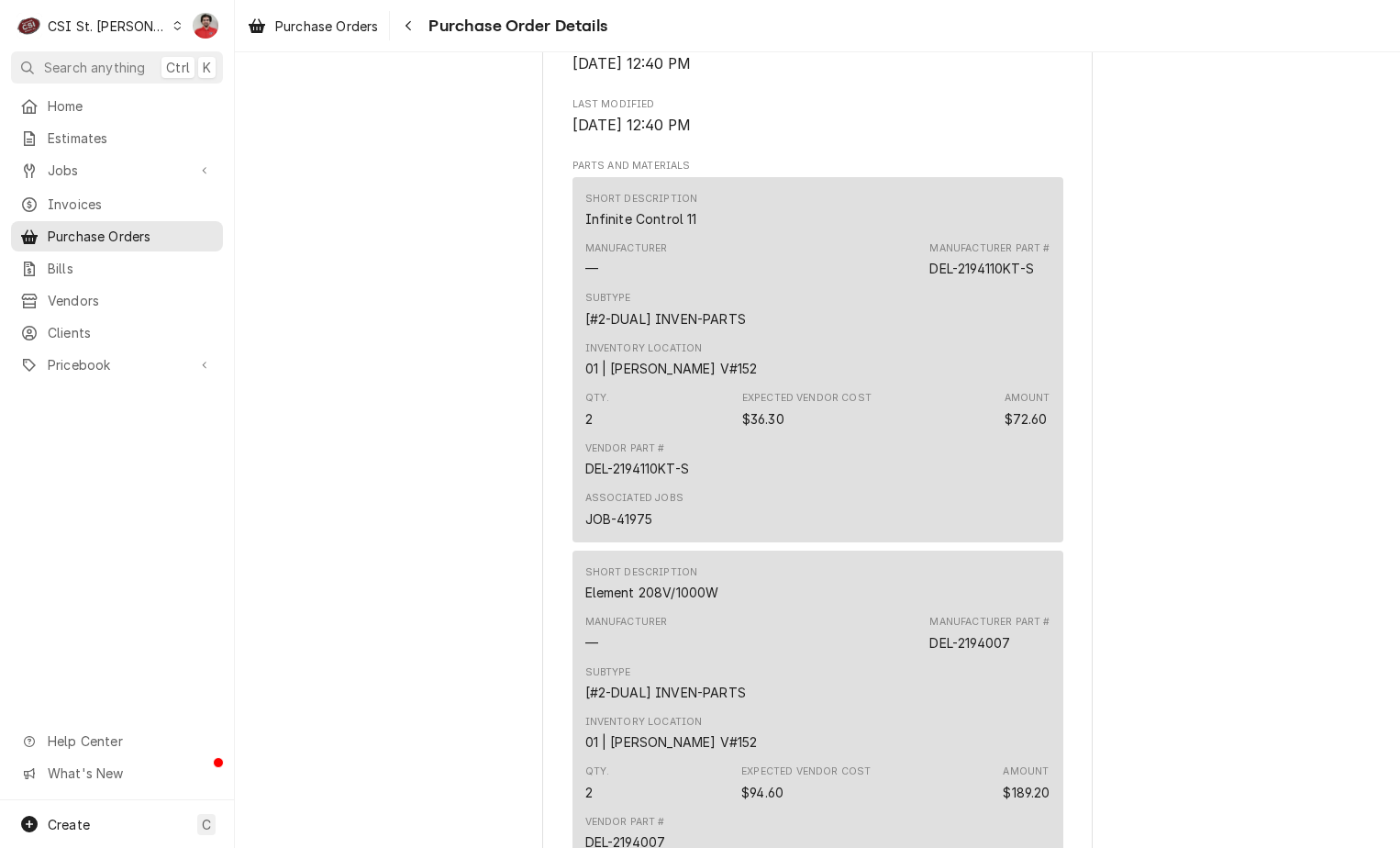
scroll to position [1248, 0]
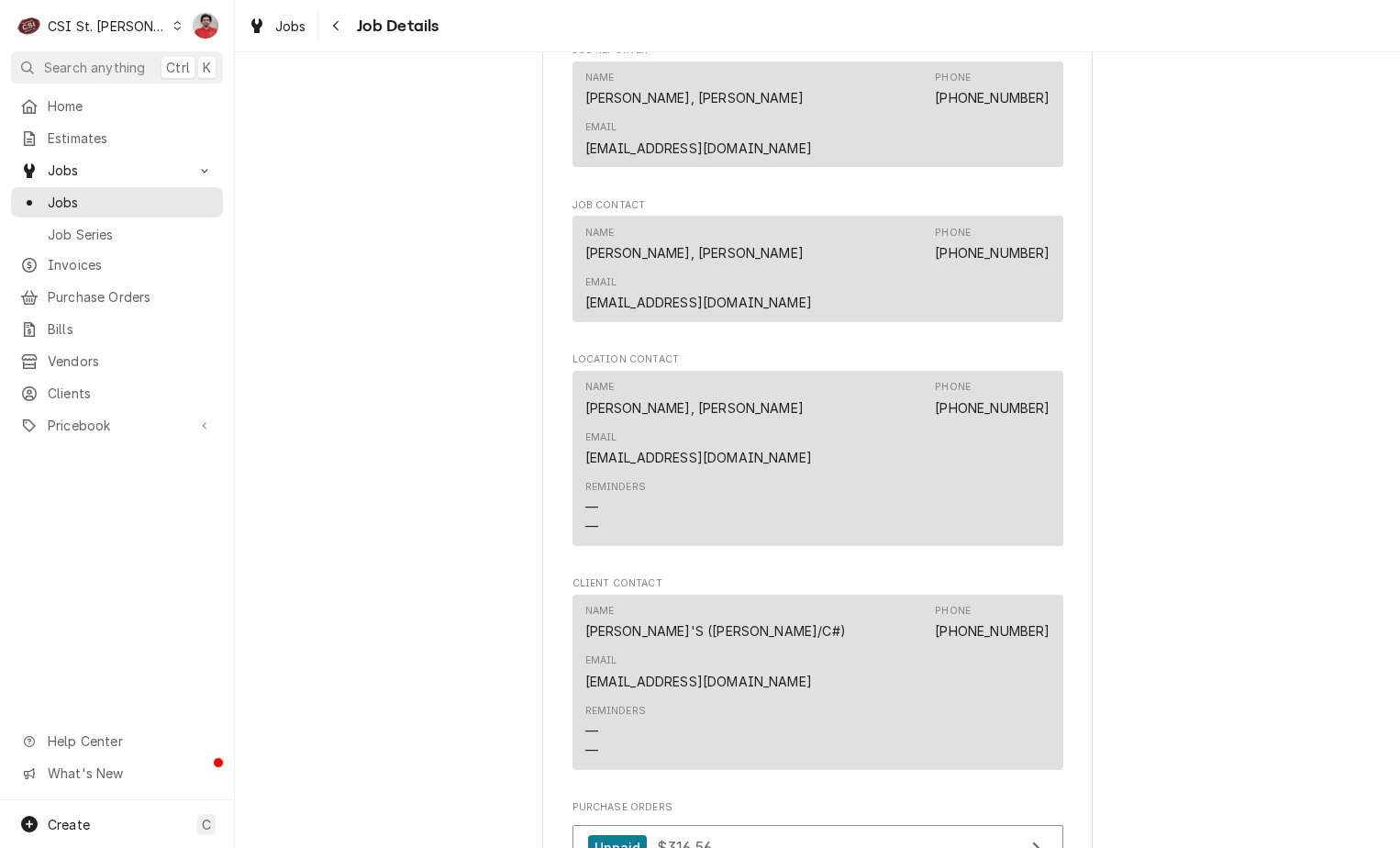
scroll to position [1367, 0]
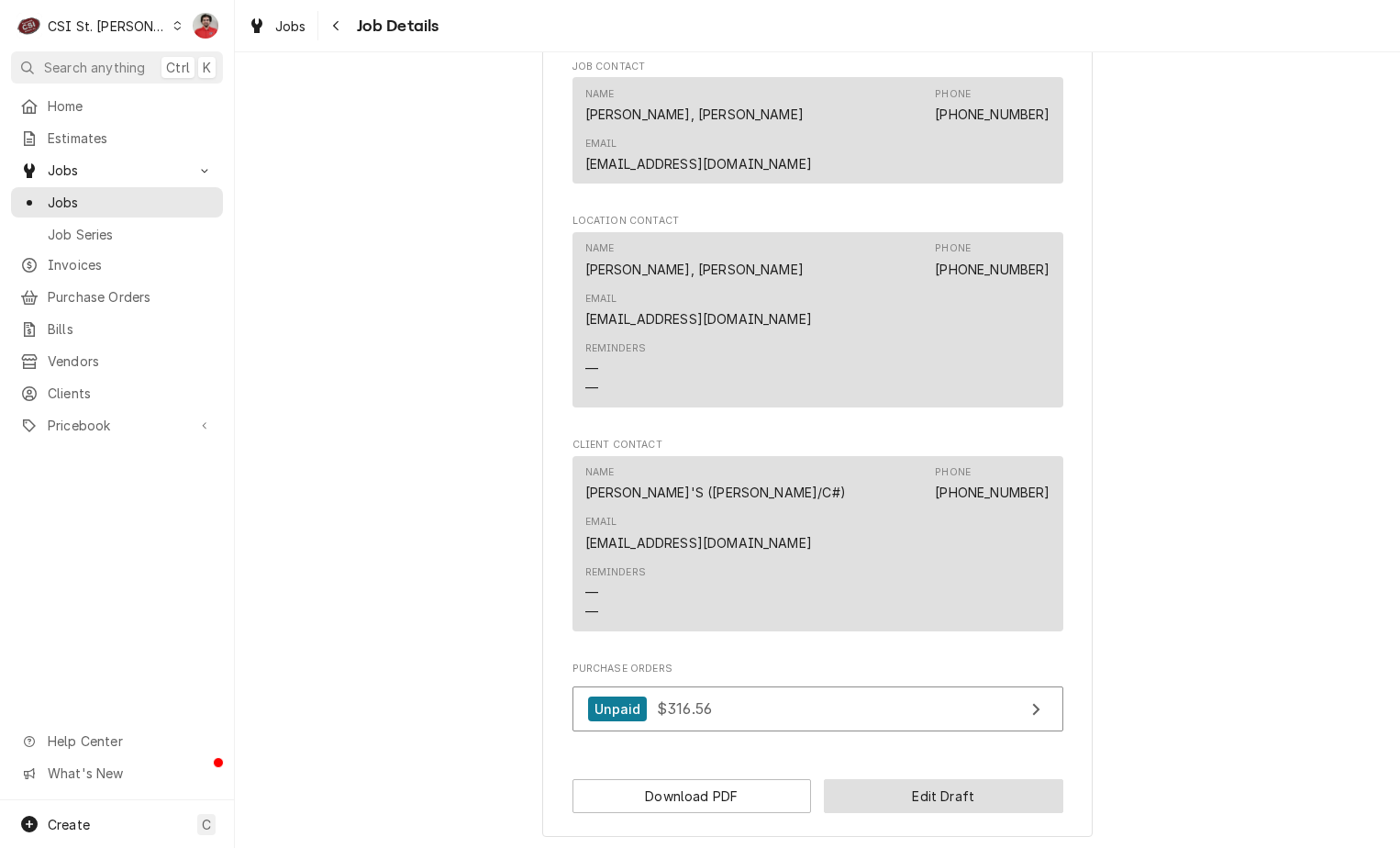
click at [957, 780] on button "Edit Draft" at bounding box center [943, 796] width 239 height 34
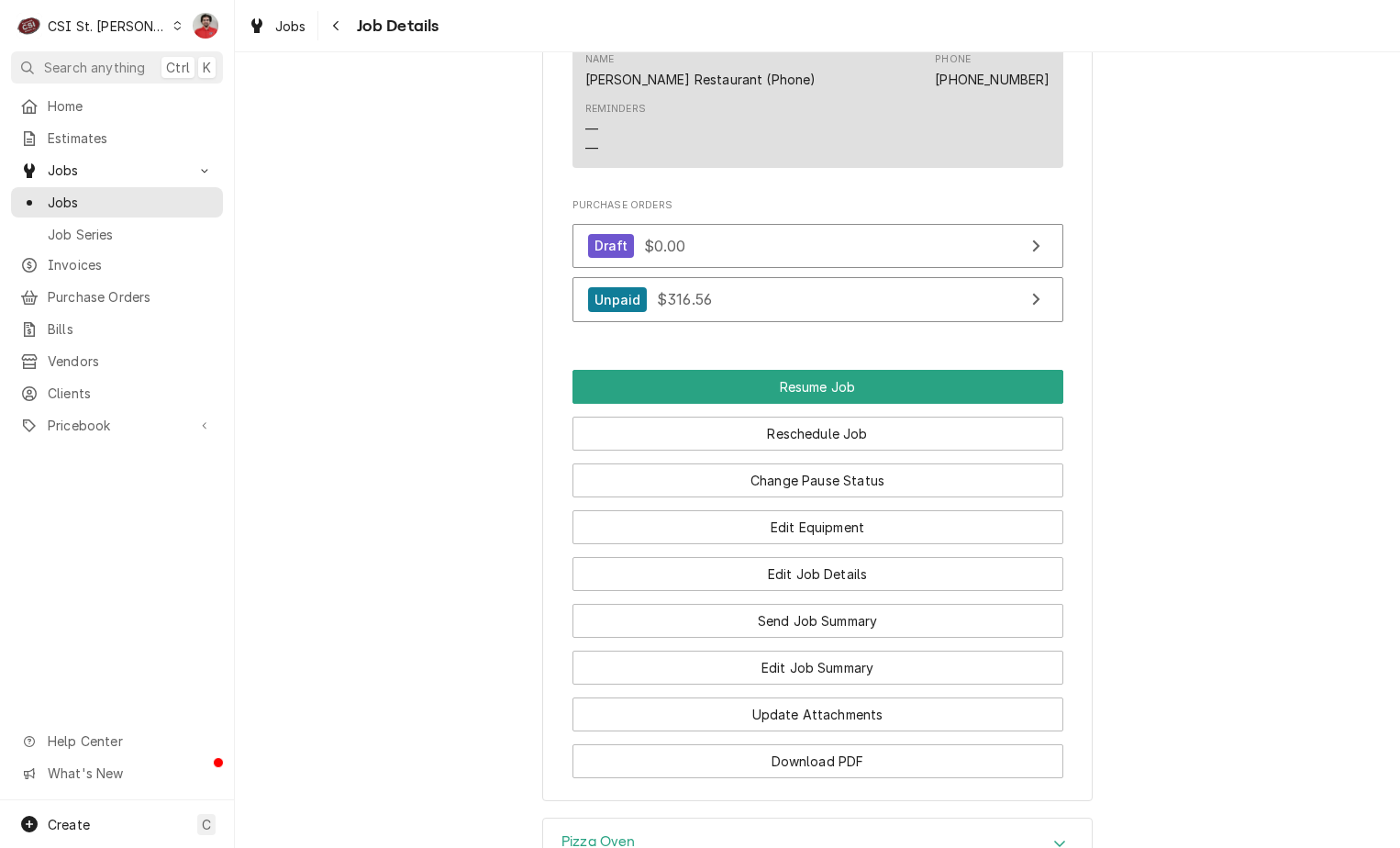
scroll to position [2294, 0]
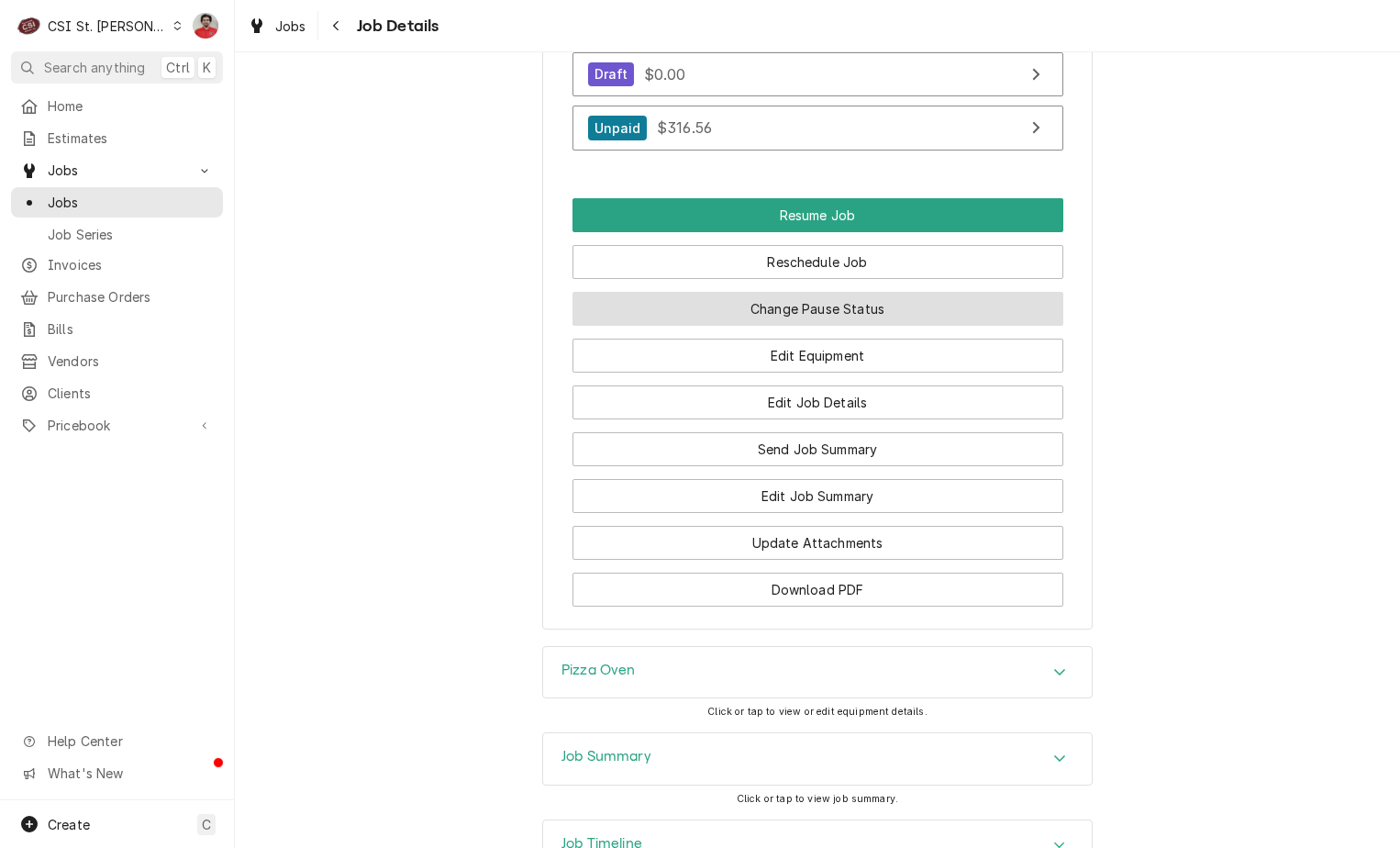
click at [689, 304] on button "Change Pause Status" at bounding box center [819, 309] width 491 height 34
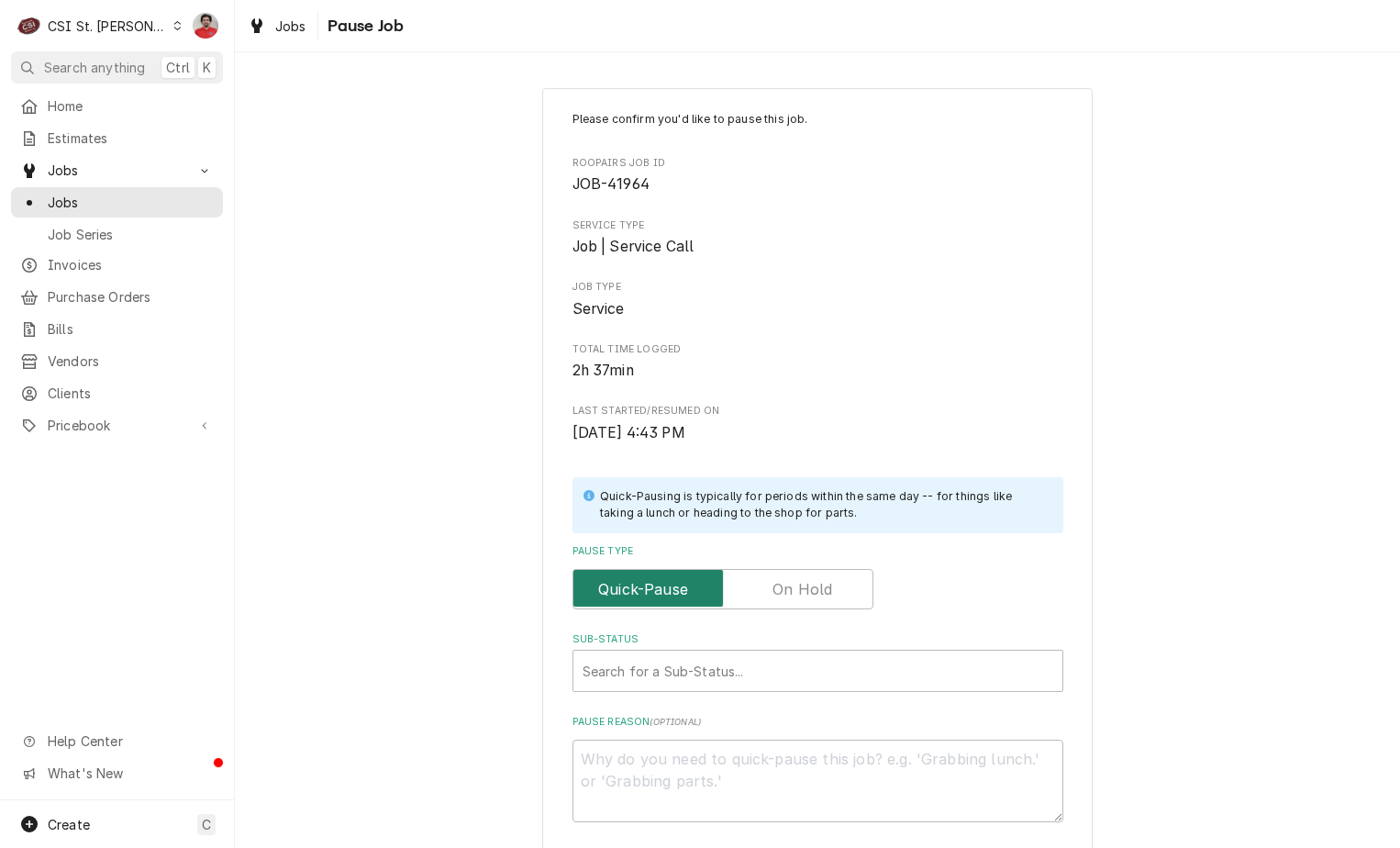
click at [766, 582] on input "Pause Type" at bounding box center [722, 589] width 284 height 40
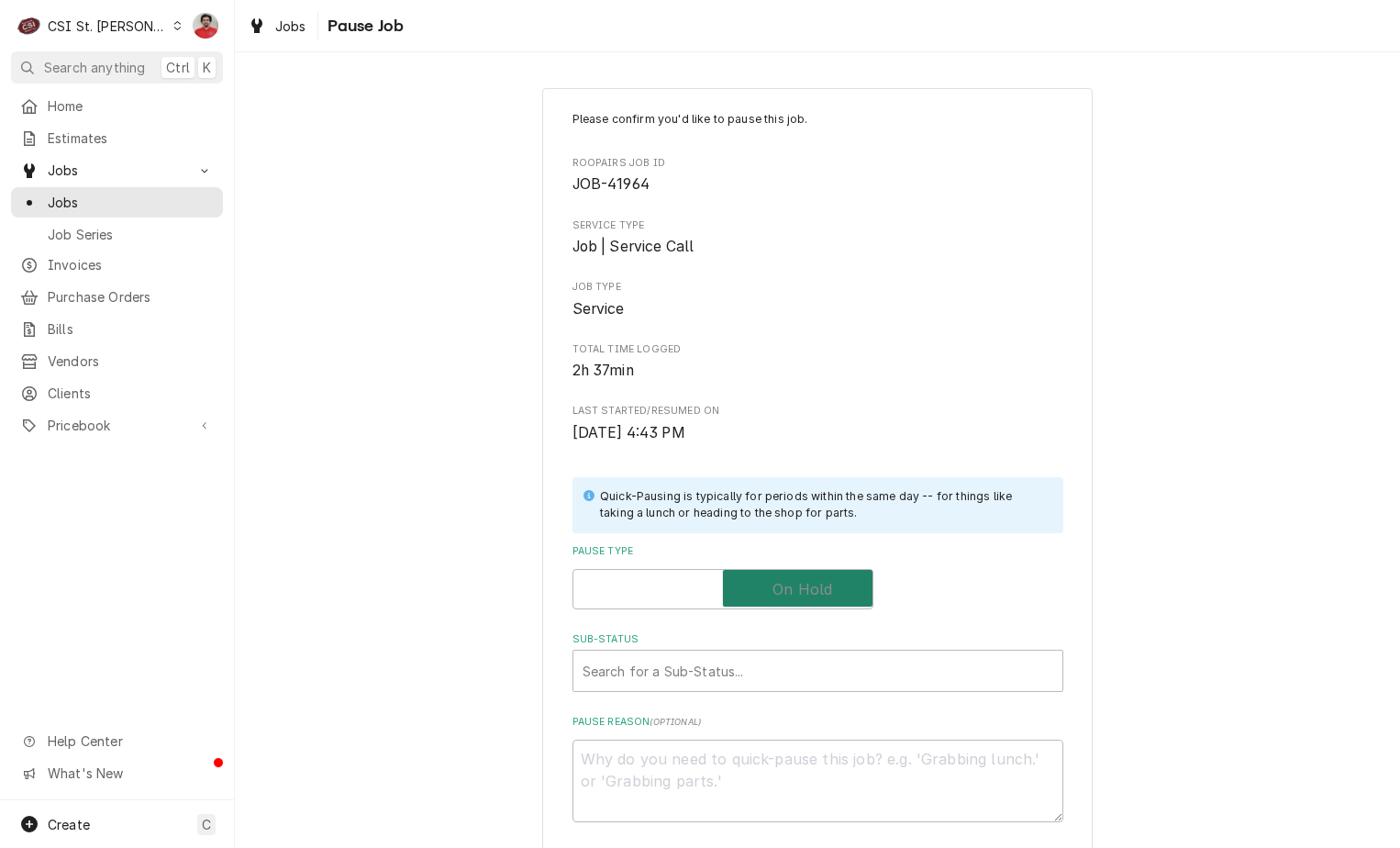
checkbox input "true"
click at [692, 658] on div "Sub-Status" at bounding box center [799, 671] width 434 height 33
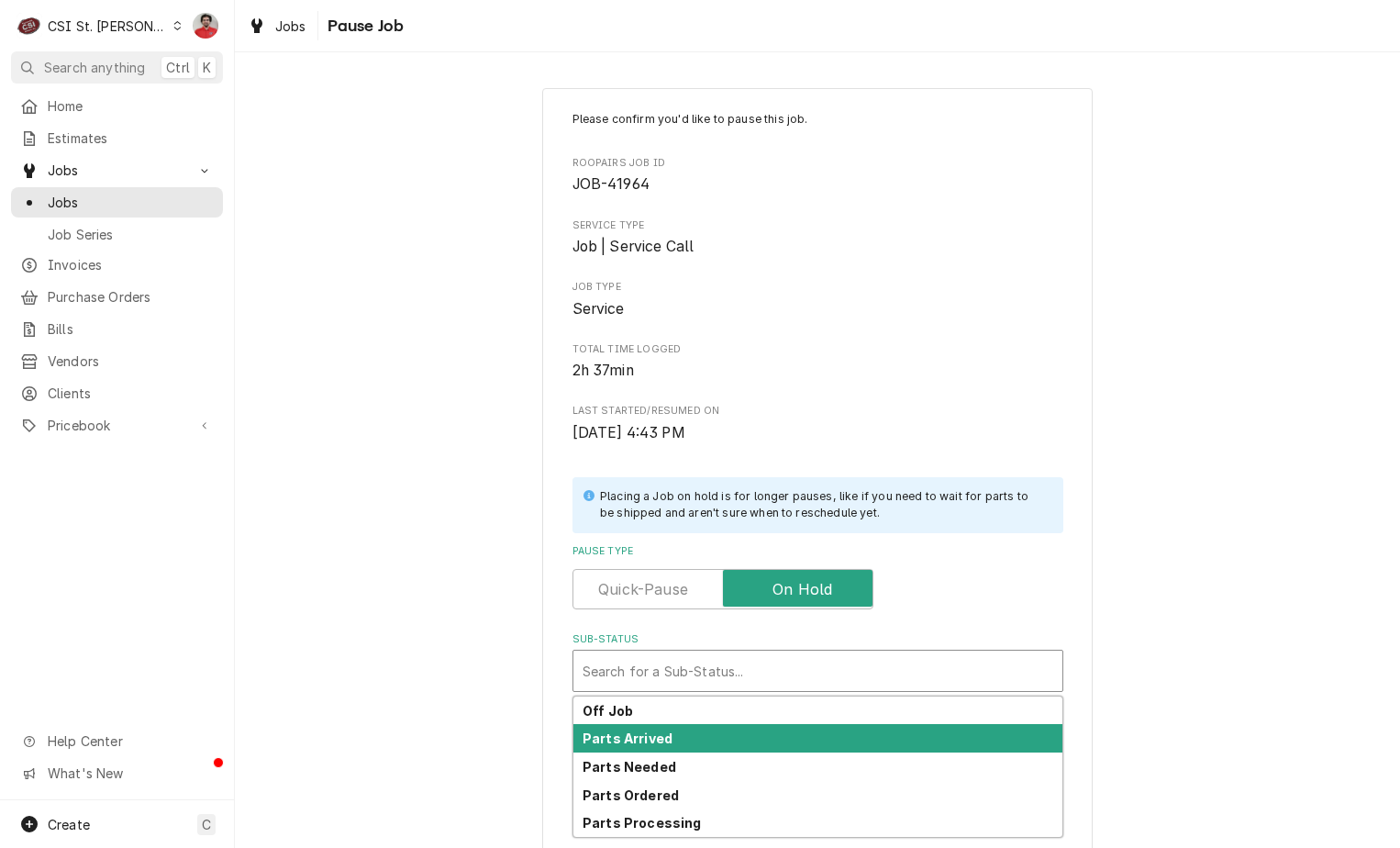
click at [670, 730] on div "Parts Arrived" at bounding box center [819, 738] width 489 height 28
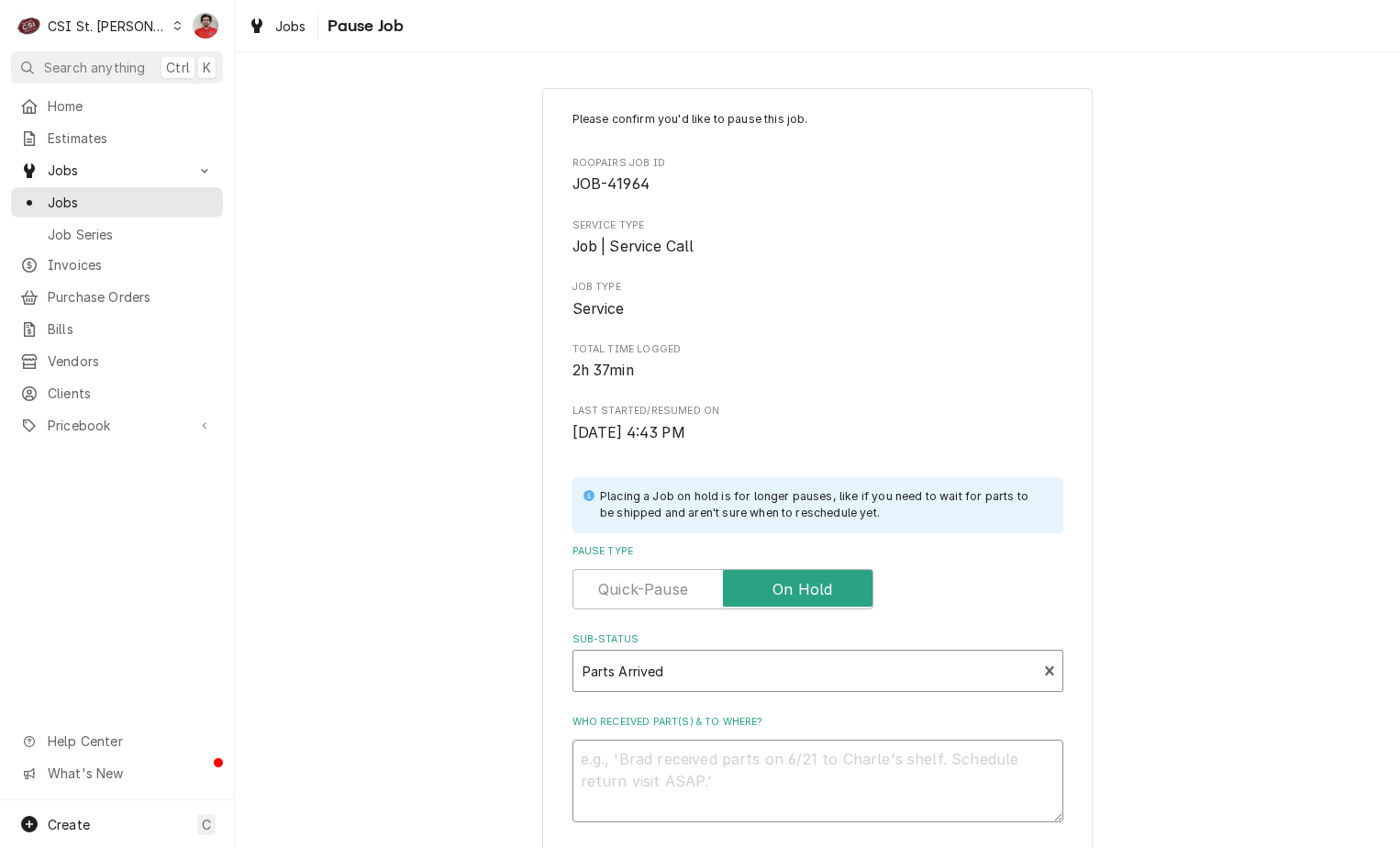
click at [667, 762] on textarea "Who received part(s) & to where?" at bounding box center [819, 781] width 491 height 83
type textarea "x"
type textarea "B"
type textarea "x"
type textarea "BA"
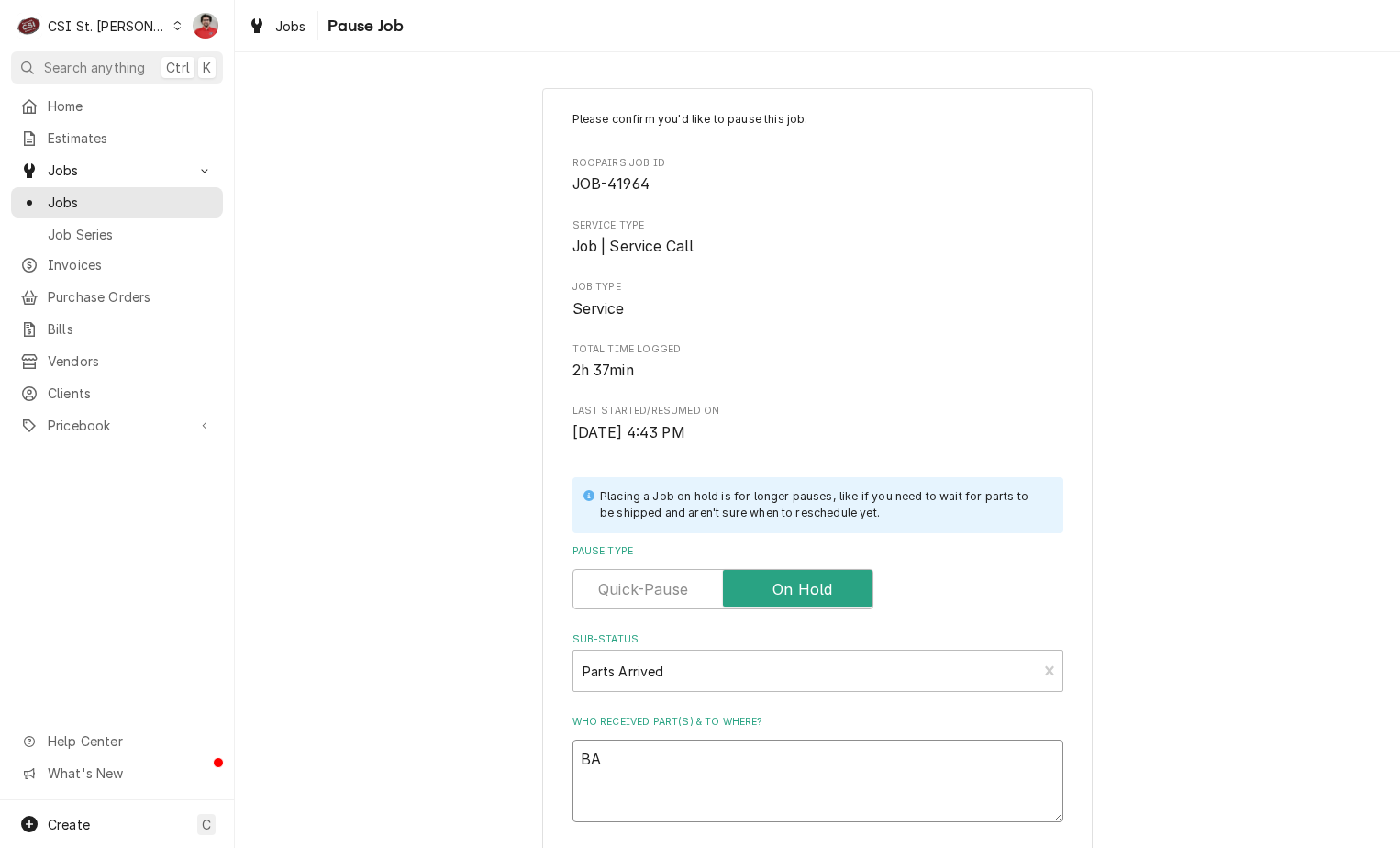
type textarea "x"
type textarea "BAK"
type textarea "x"
type textarea "BAK-"
type textarea "x"
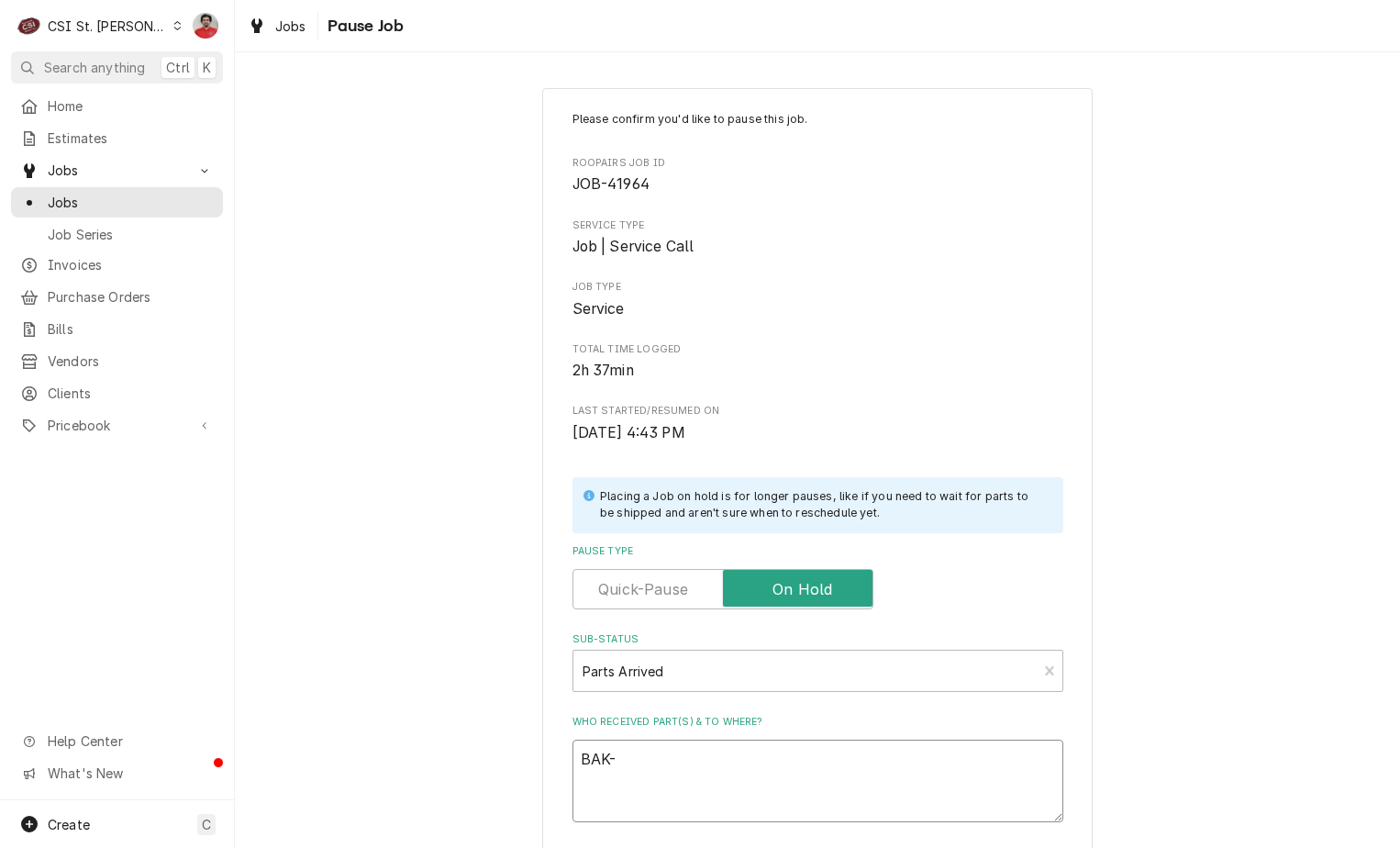
type textarea "BAK-A"
type textarea "x"
type textarea "BAK-AS"
type textarea "x"
type textarea "BAK-AS-"
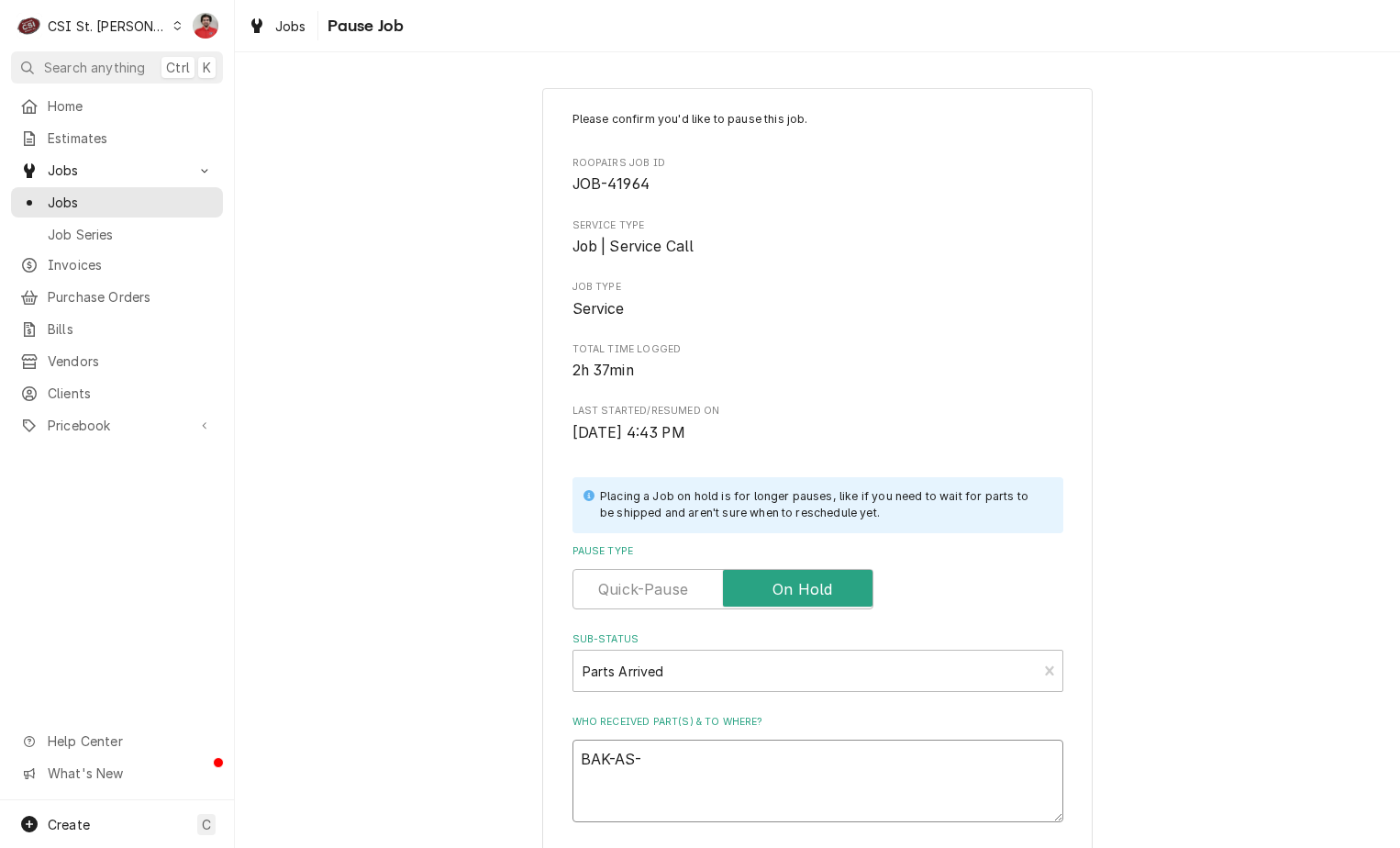
type textarea "x"
type textarea "BAK-AS-M"
type textarea "x"
type textarea "BAK-AS-M1"
type textarea "x"
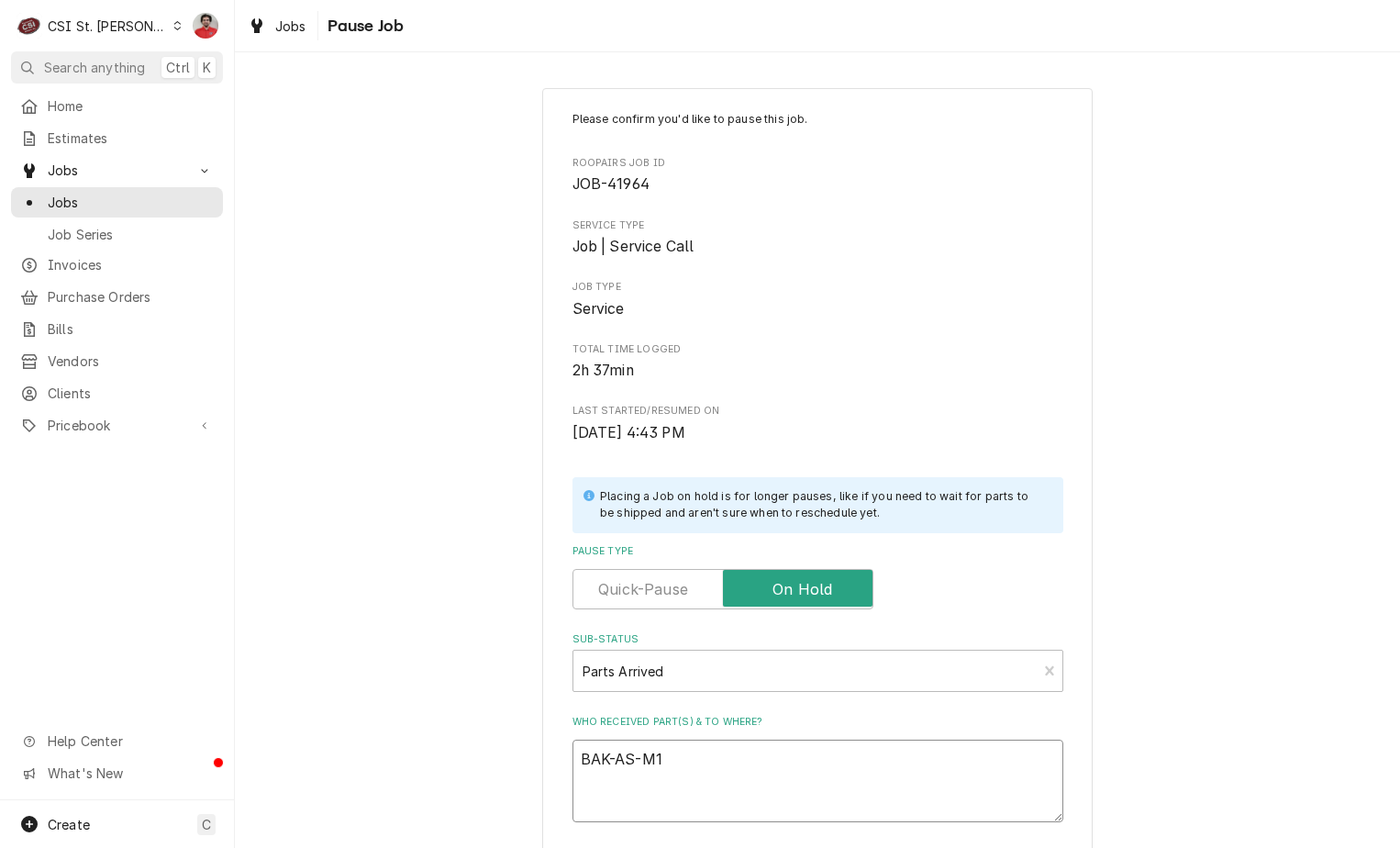
type textarea "BAK-AS-M12"
type textarea "x"
type textarea "BAK-AS-M122"
type textarea "x"
type textarea "BAK-AS-M1220"
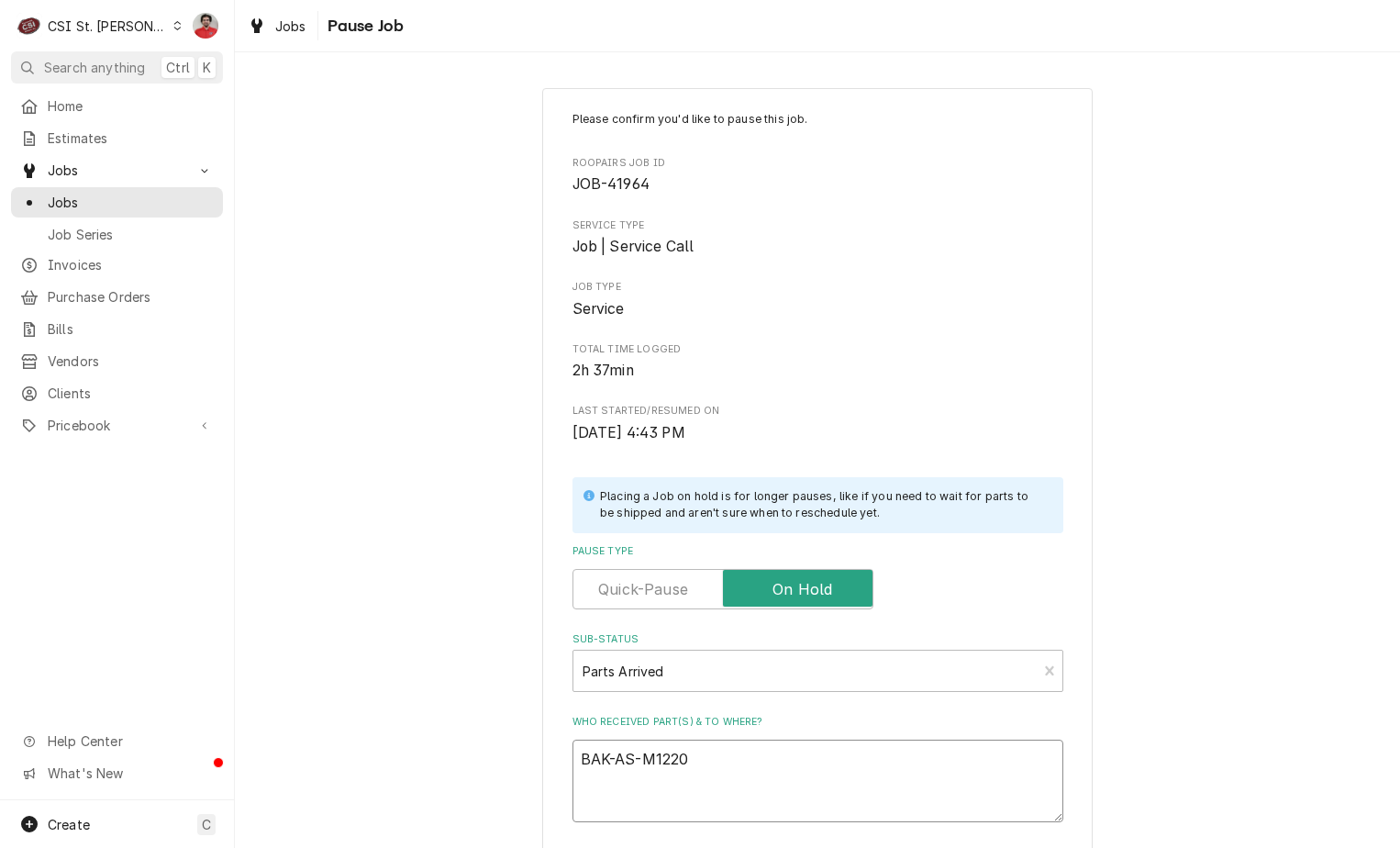
type textarea "x"
type textarea "BAK-AS-M1220Z"
type textarea "x"
type textarea "BAK-AS-M1220ZX"
type textarea "x"
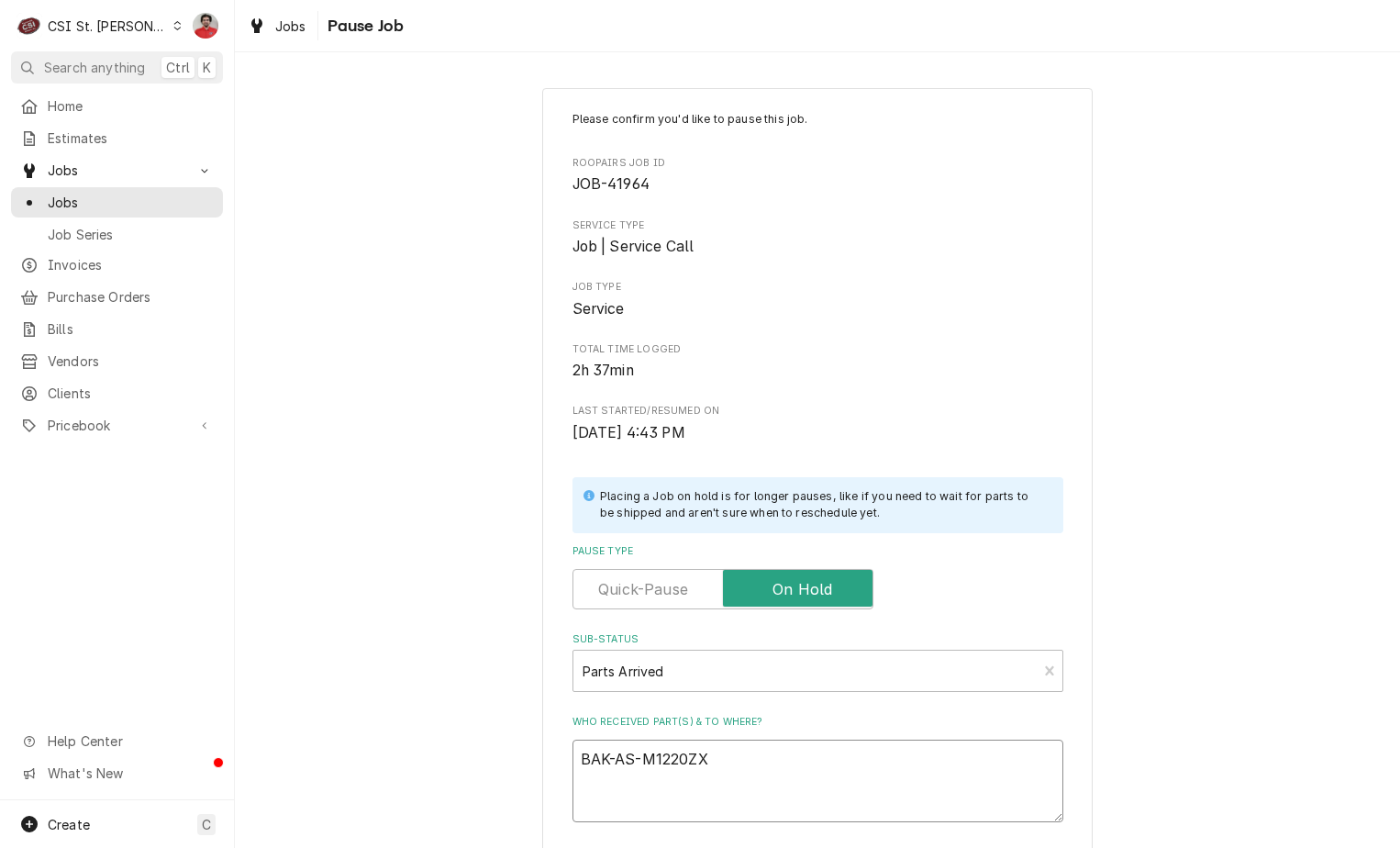
type textarea "BAK-AS-M1220Z"
type textarea "x"
type textarea "BAK-AS-M1220"
type textarea "x"
type textarea "BAK-AS-M1220Z"
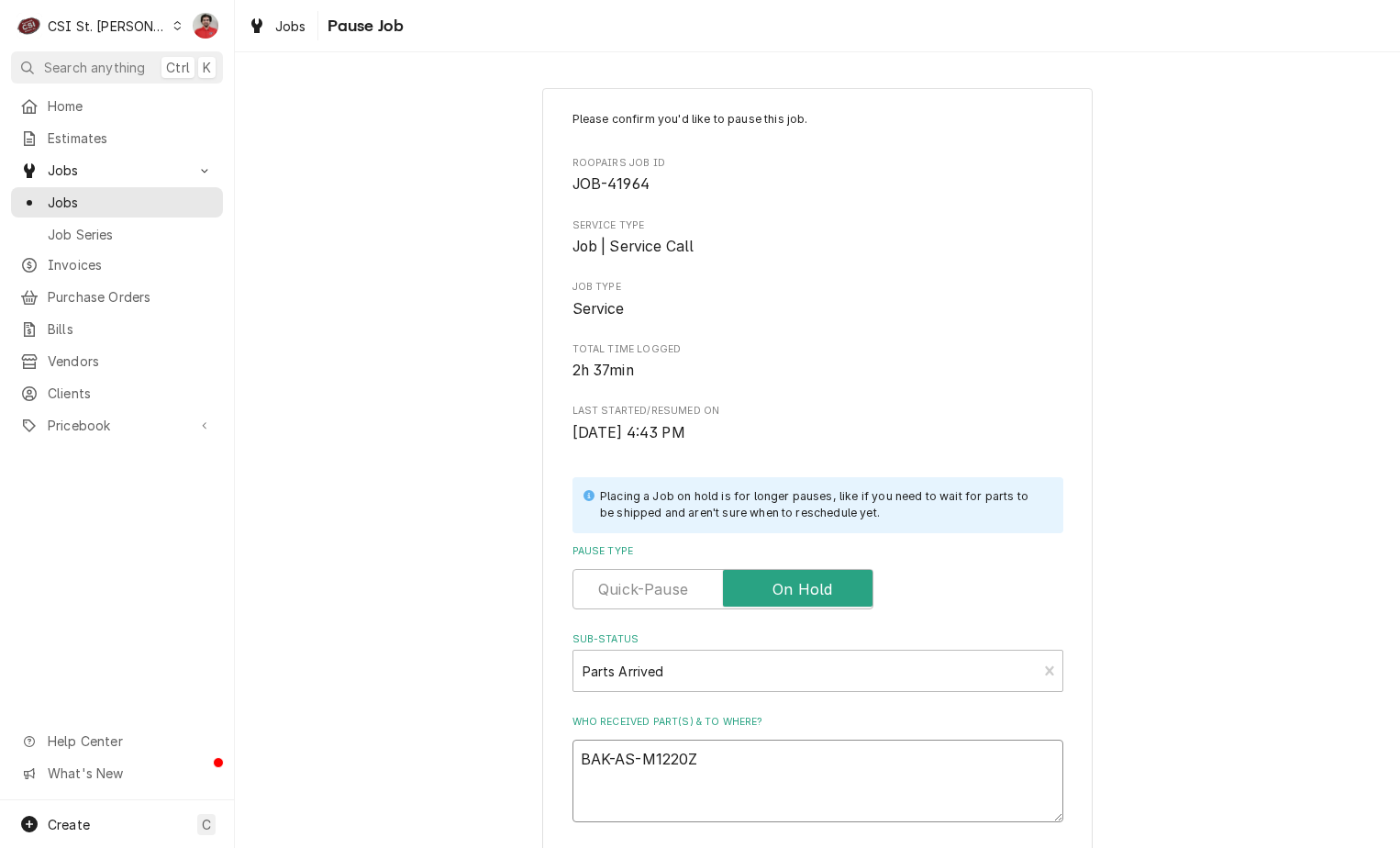
type textarea "x"
type textarea "BAK-AS-M1220"
type textarea "x"
type textarea "BAK-AS-M1220X"
type textarea "x"
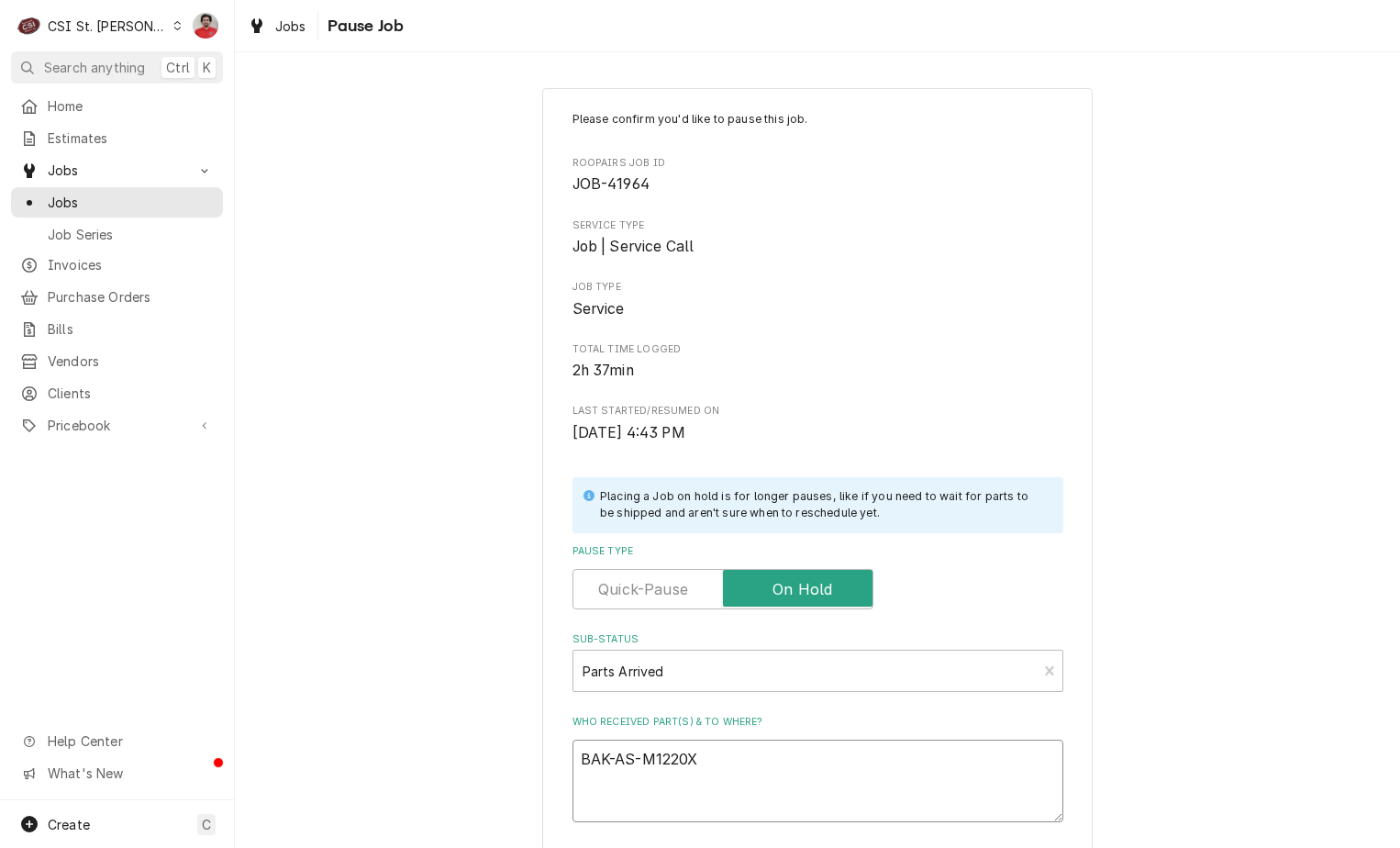
type textarea "BAK-AS-M1220X"
type textarea "x"
type textarea "BAK-AS-M1220X r"
type textarea "x"
type textarea "BAK-AS-M1220X re"
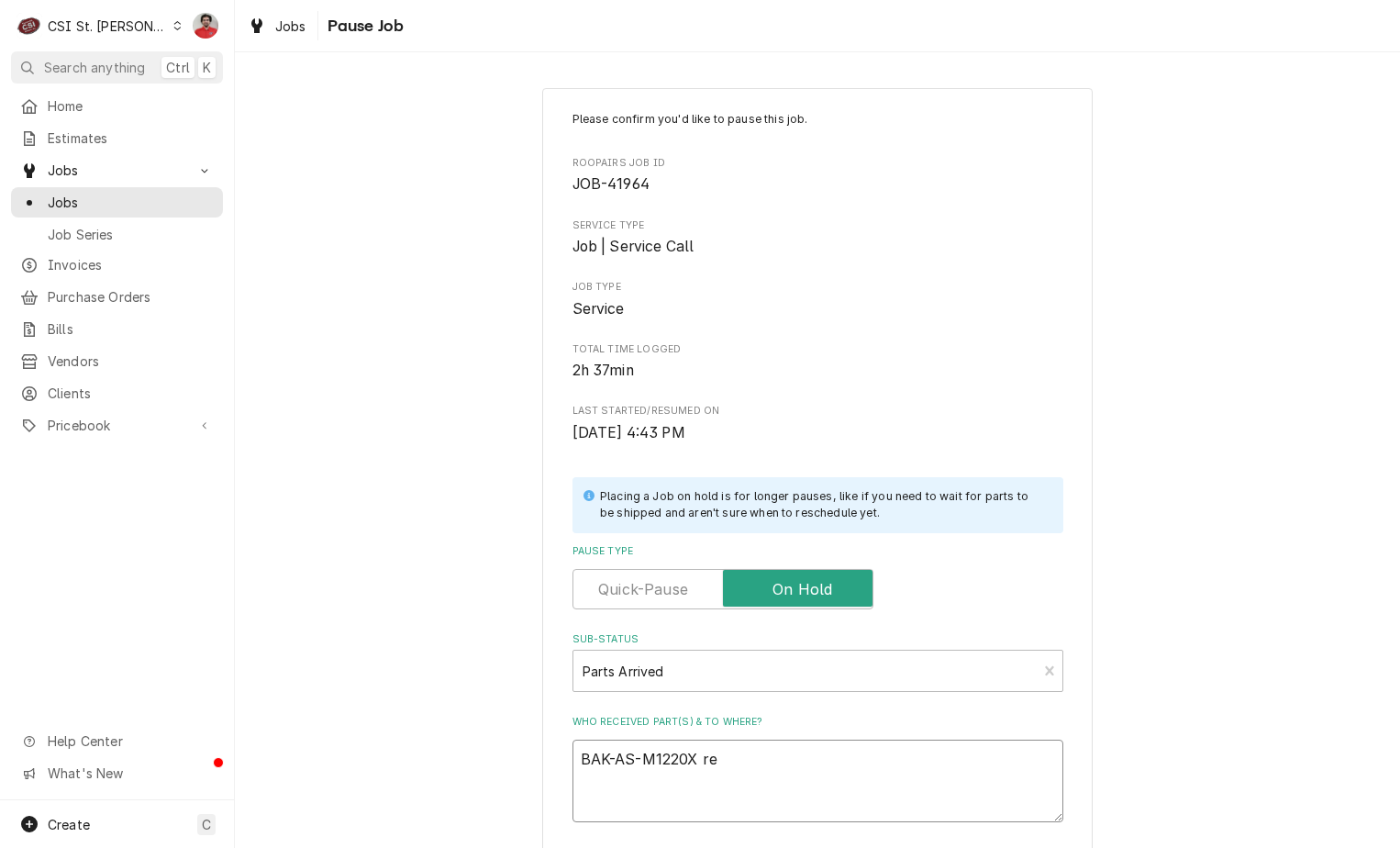
type textarea "x"
type textarea "BAK-AS-M1220X rec"
type textarea "x"
type textarea "BAK-AS-M1220X rec"
type textarea "x"
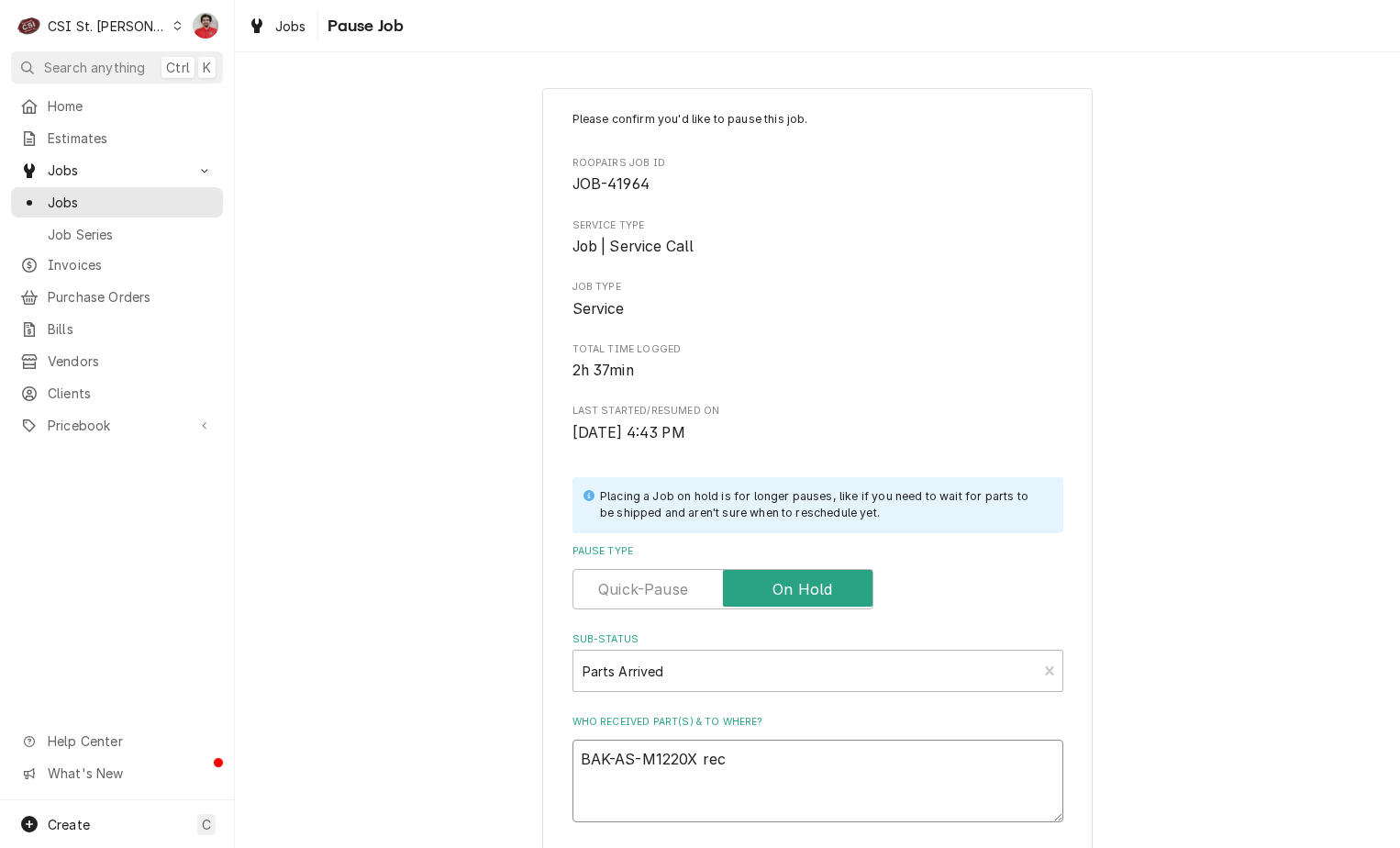
type textarea "BAK-AS-M1220X rec t"
type textarea "x"
type textarea "BAK-AS-M1220X rec to"
type textarea "x"
type textarea "BAK-AS-M1220X rec to"
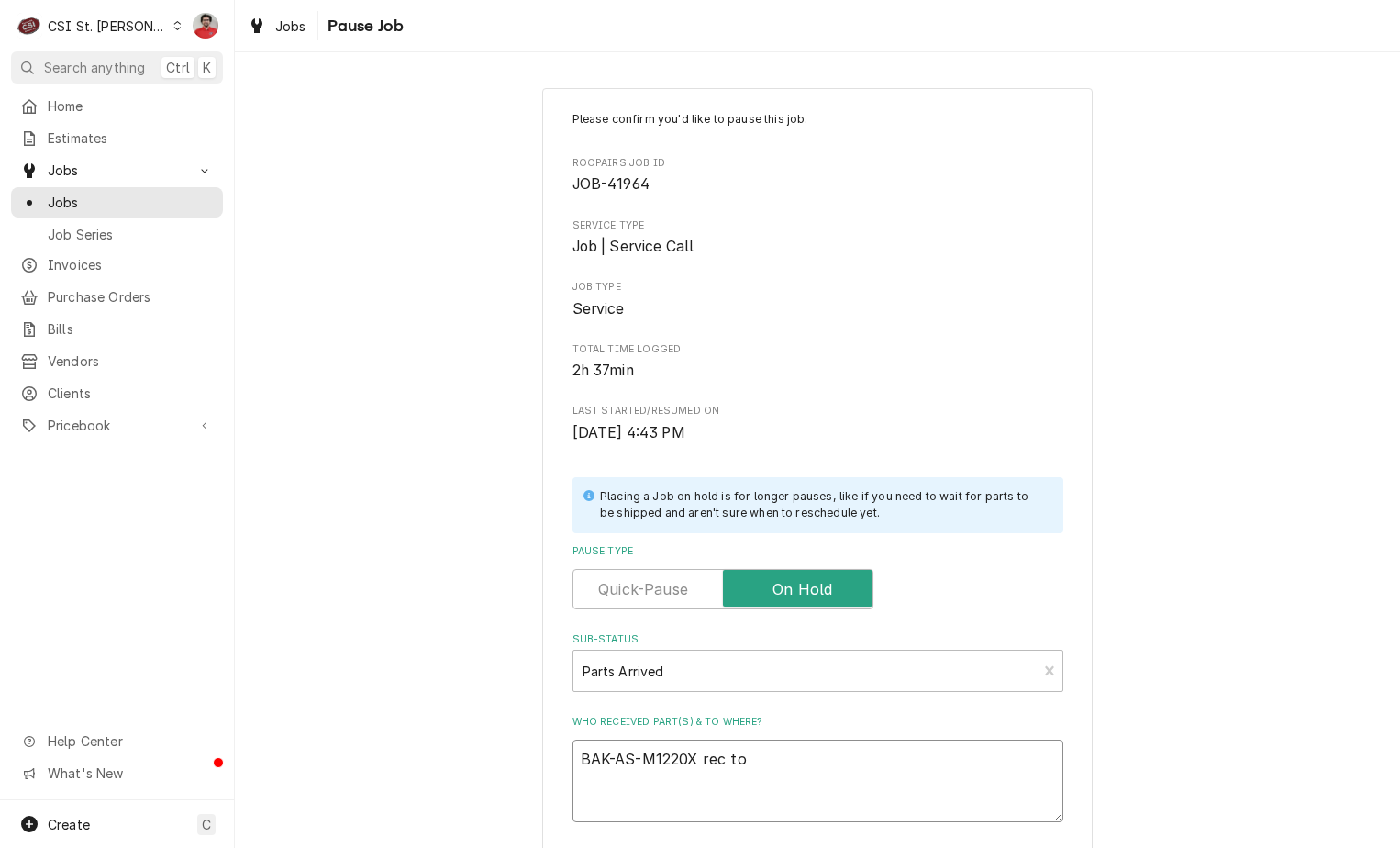
type textarea "x"
type textarea "BAK-AS-M1220X rec to C"
type textarea "x"
type textarea "BAK-AS-M1220X rec to Ch"
type textarea "x"
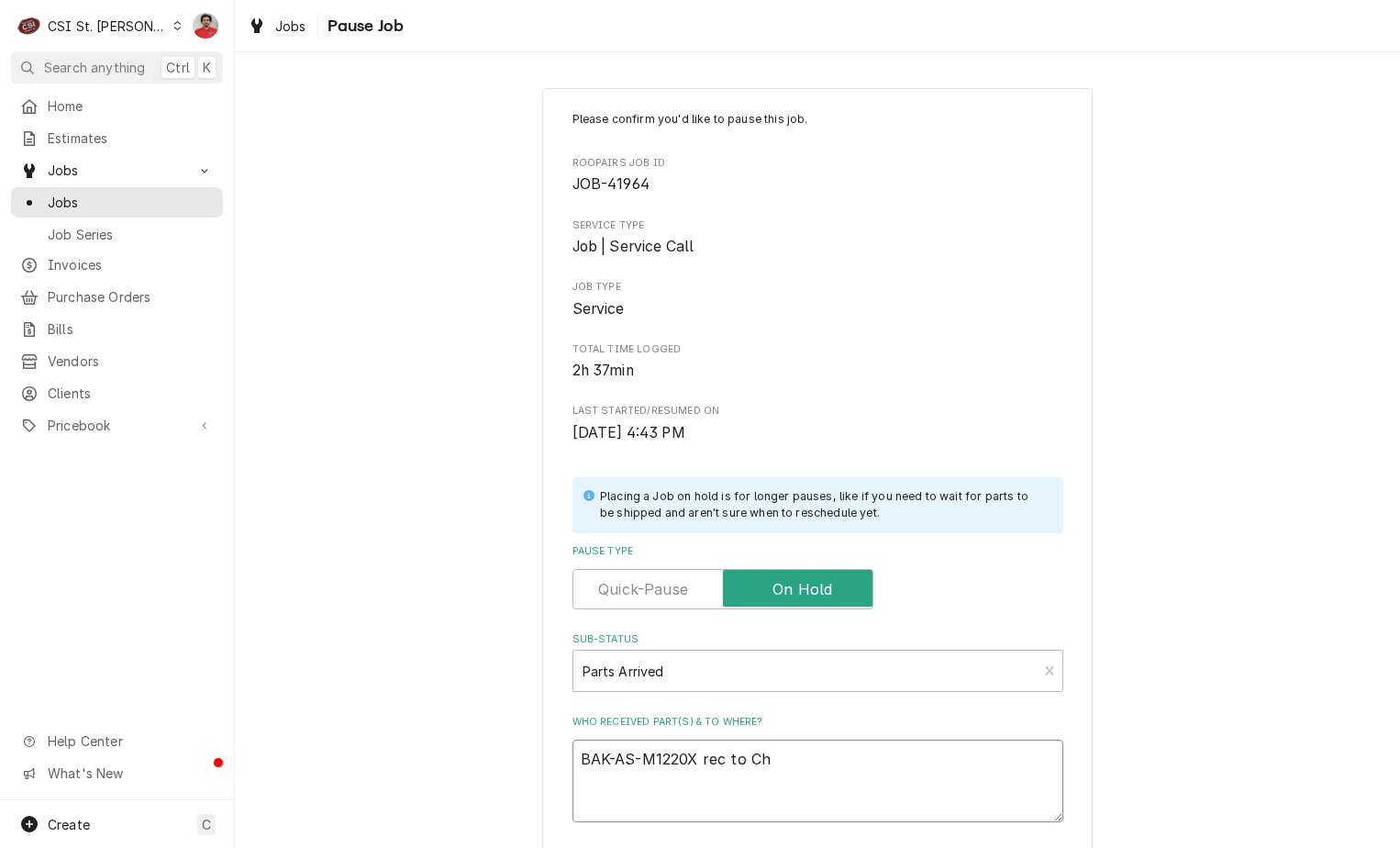
type textarea "BAK-AS-M1220X rec to Chu"
type textarea "x"
type textarea "BAK-AS-M1220X rec to Chuc"
type textarea "x"
type textarea "BAK-AS-M1220X rec to Chuck"
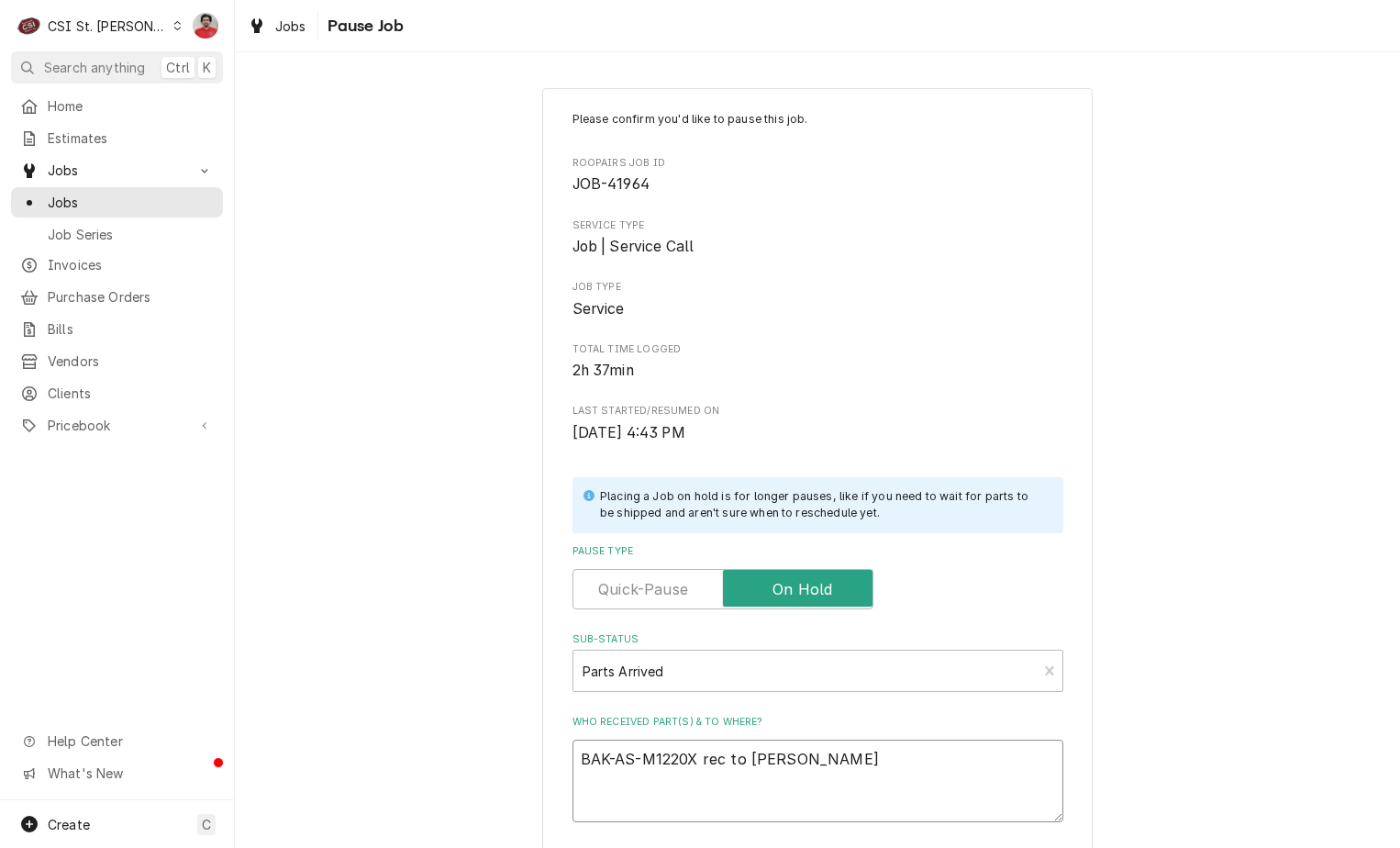
type textarea "x"
type textarea "BAK-AS-M1220X rec to Chuck'"
type textarea "x"
type textarea "BAK-AS-M1220X rec to Chuck's"
type textarea "x"
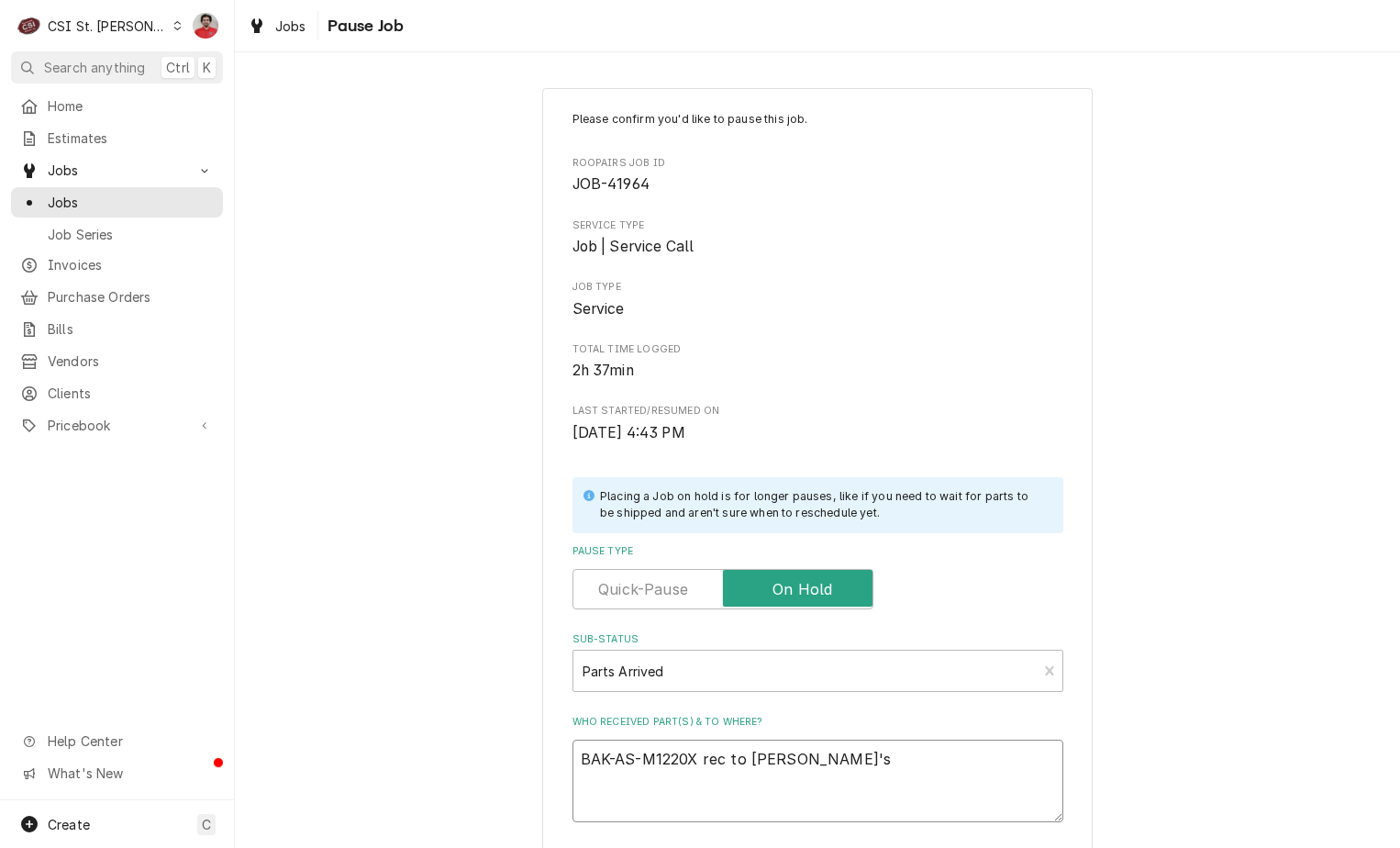
type textarea "BAK-AS-M1220X rec to Chuck's"
type textarea "x"
type textarea "BAK-AS-M1220X rec to Chuck's s"
type textarea "x"
type textarea "BAK-AS-M1220X rec to Chuck's sh"
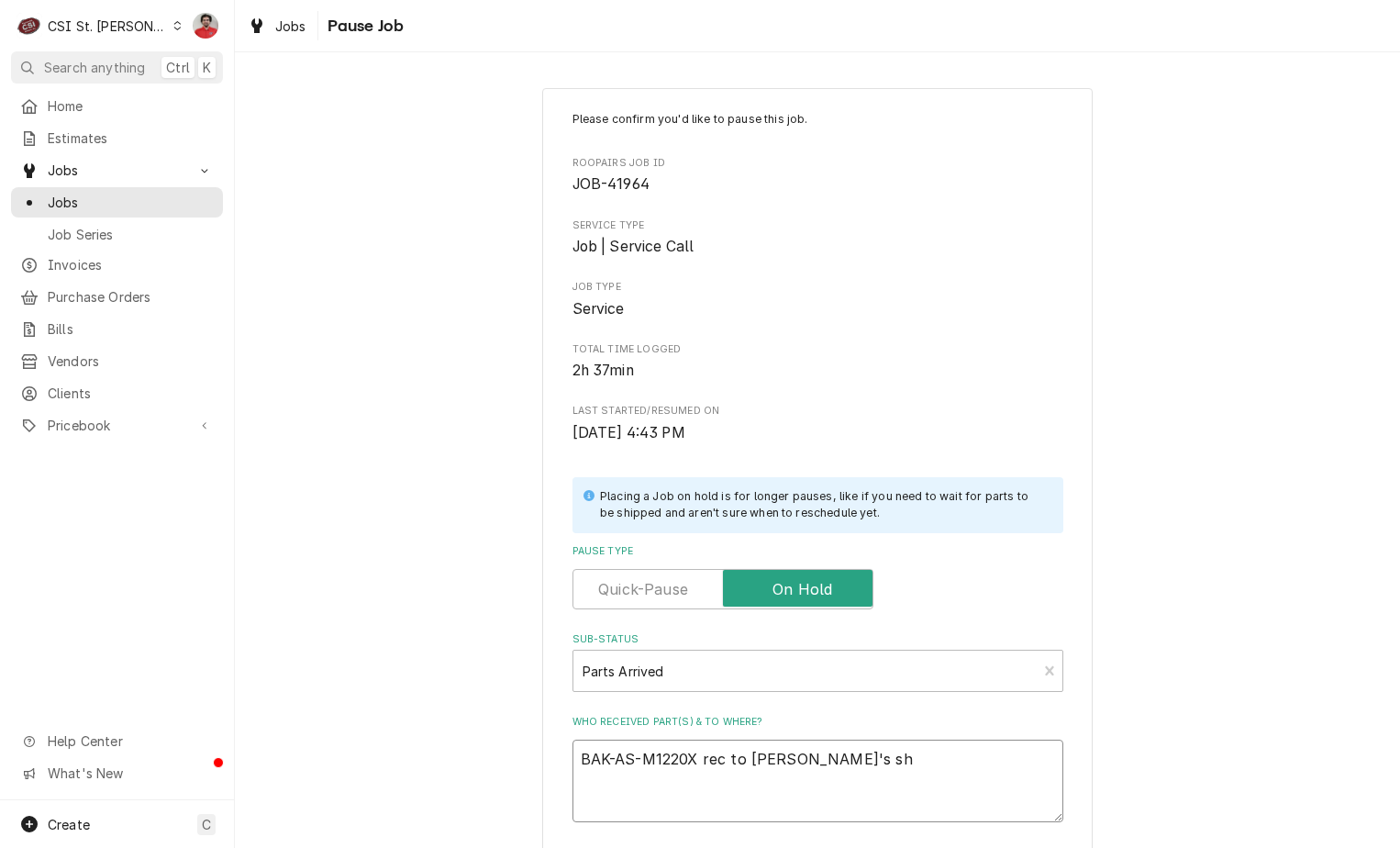
type textarea "x"
type textarea "BAK-AS-M1220X rec to Chuck's she"
type textarea "x"
type textarea "BAK-AS-M1220X rec to Chuck's shel"
type textarea "x"
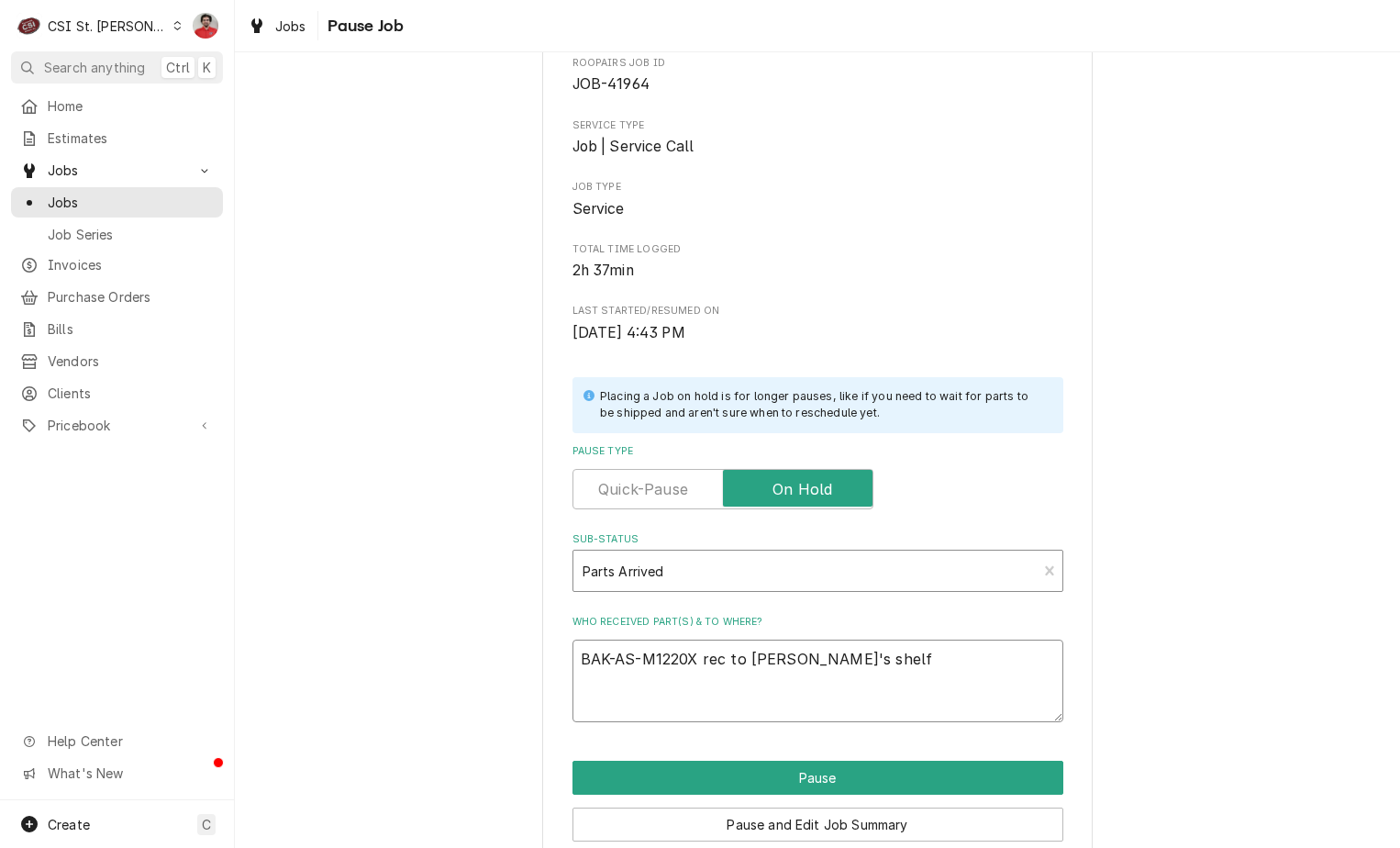
scroll to position [180, 0]
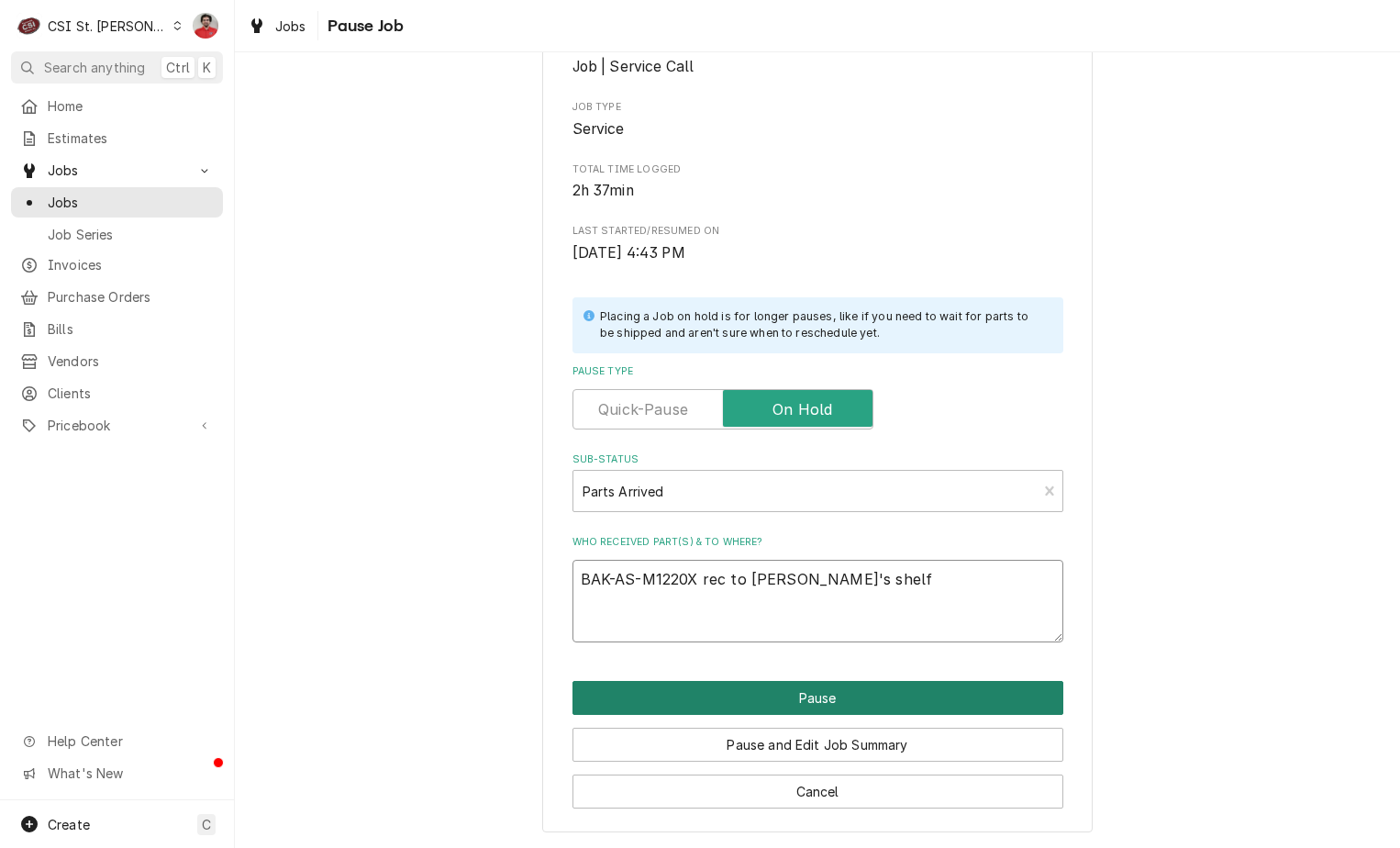
type textarea "BAK-AS-M1220X rec to Chuck's shelf"
click at [863, 697] on button "Pause" at bounding box center [819, 698] width 491 height 34
type textarea "x"
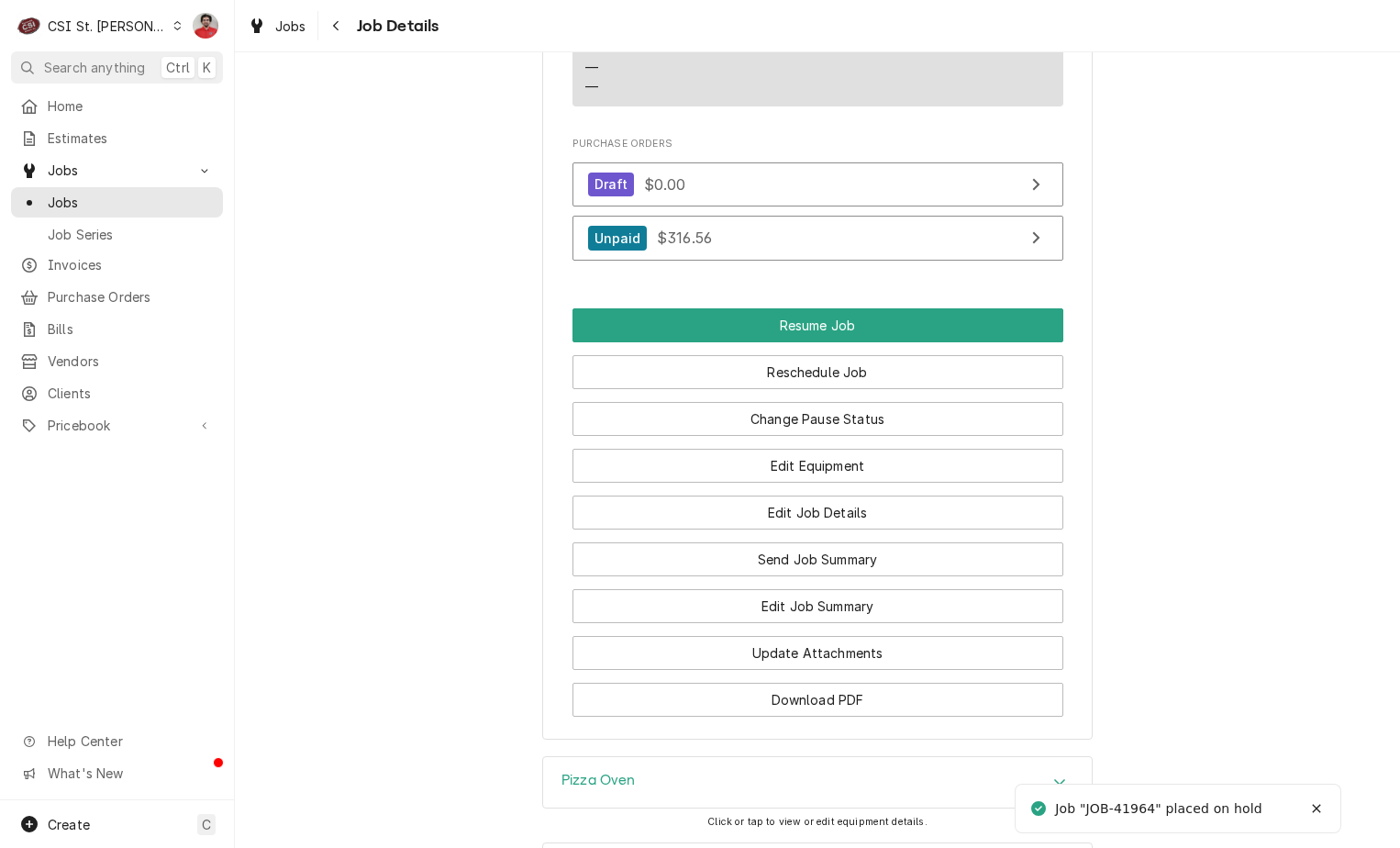
scroll to position [2294, 0]
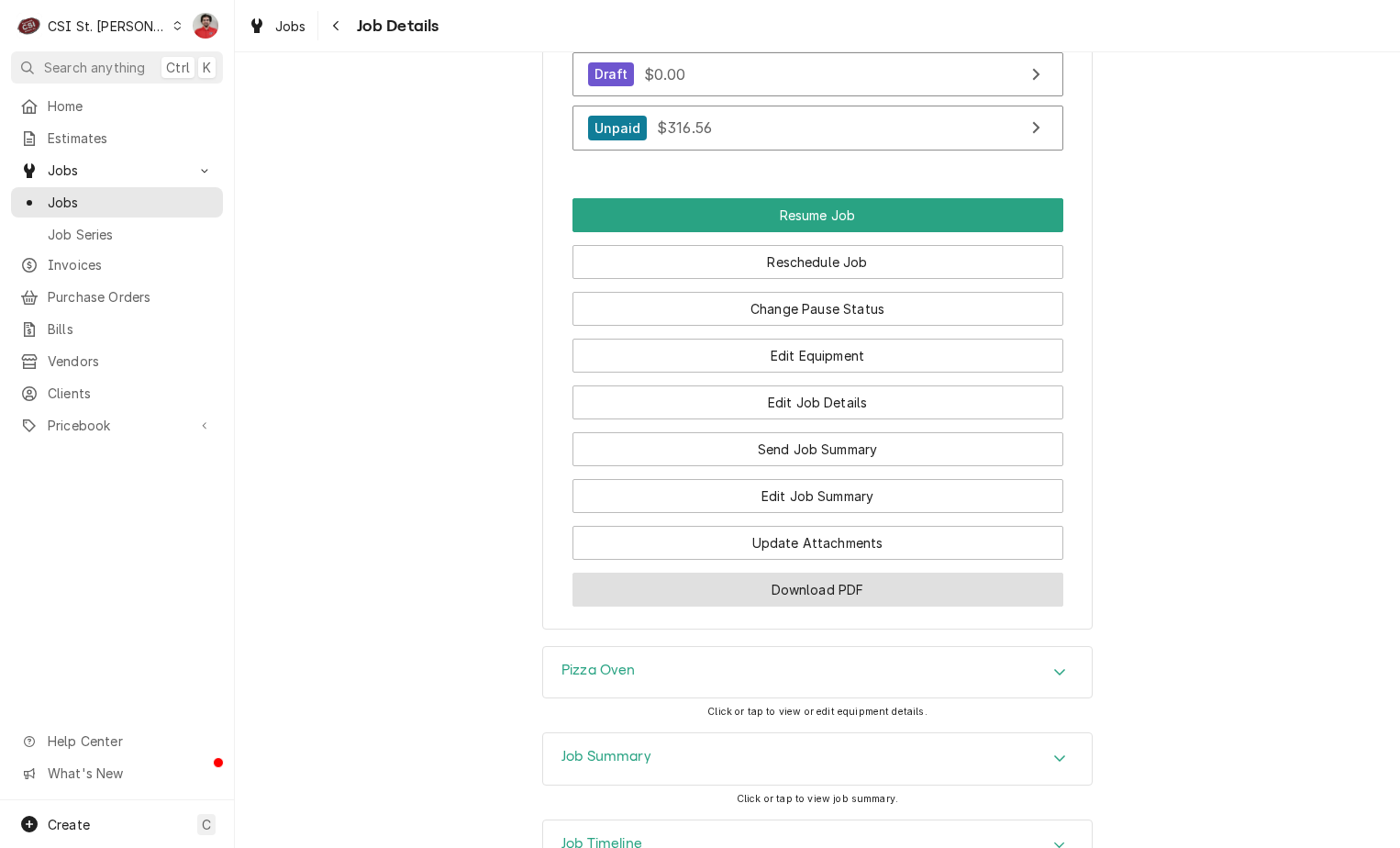
click at [835, 589] on button "Download PDF" at bounding box center [819, 590] width 491 height 34
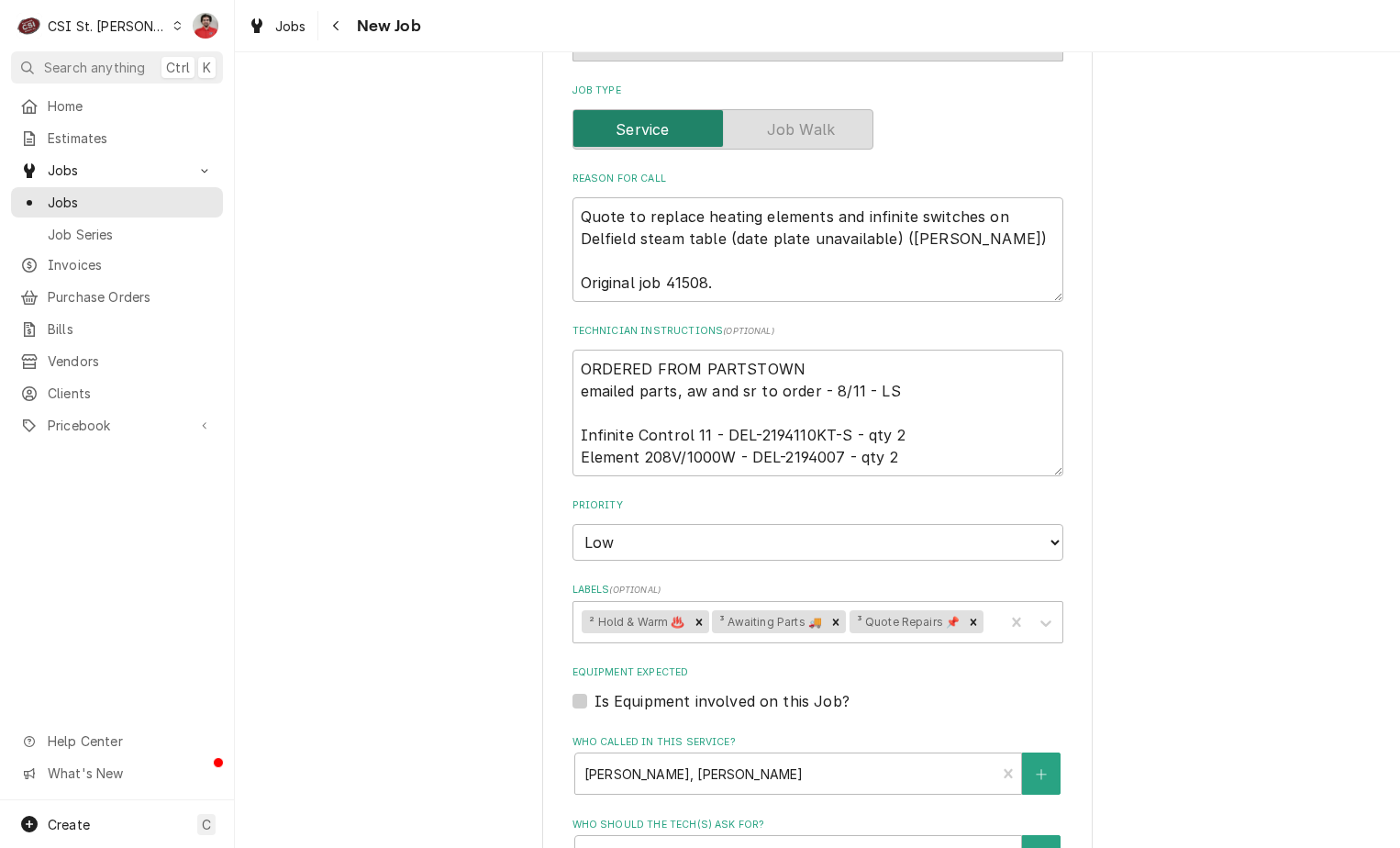
scroll to position [626, 0]
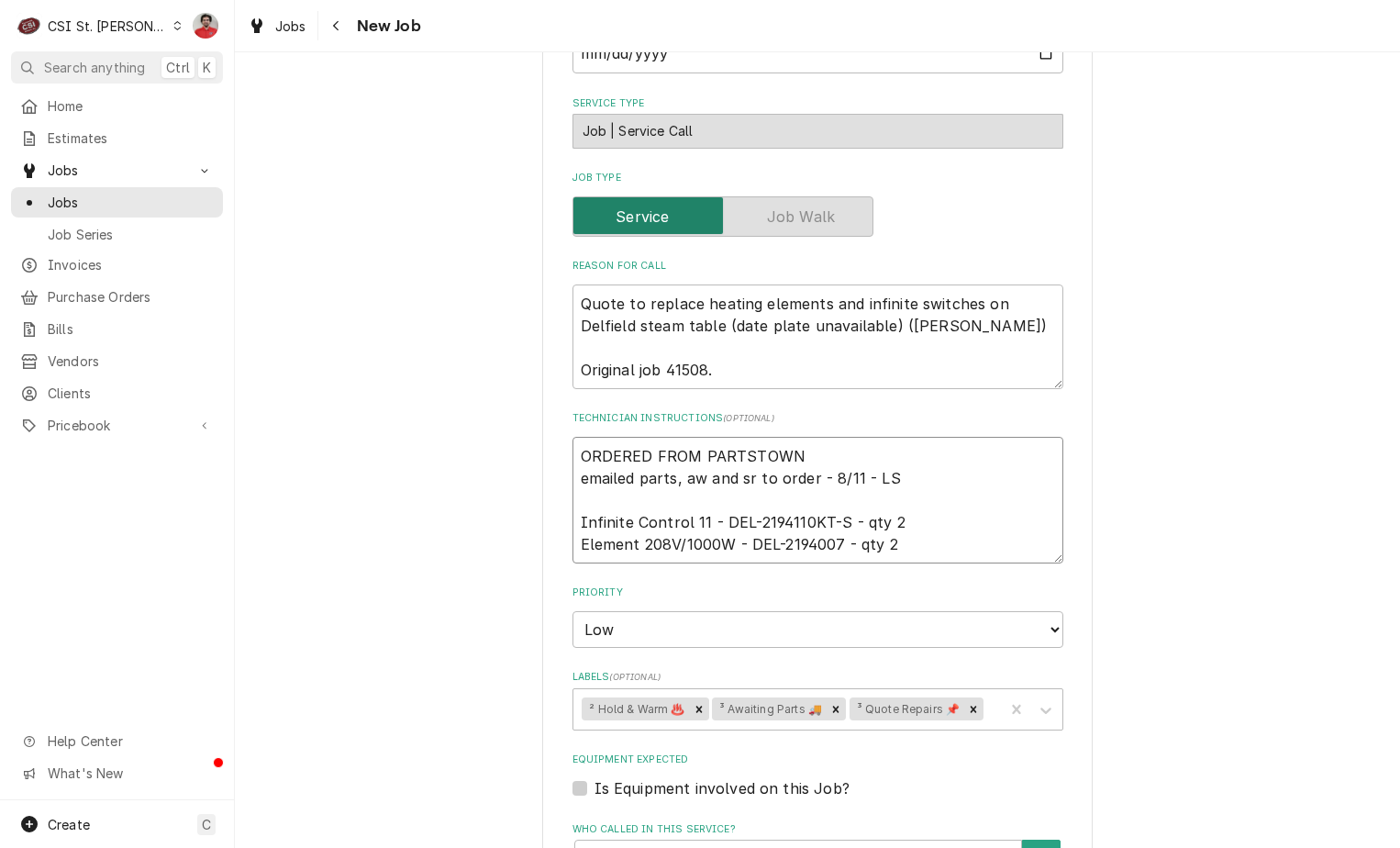
click at [861, 437] on textarea "ORDERED FROM PARTSTOWN emailed parts, aw and sr to order - 8/11 - LS Infinite C…" at bounding box center [819, 500] width 491 height 127
click at [749, 285] on textarea "Quote to replace heating elements and infinite switches on Delfield steam table…" at bounding box center [819, 337] width 491 height 105
type textarea "x"
type textarea "Quote to replace heating elements and infinite switches on Delfield steam table…"
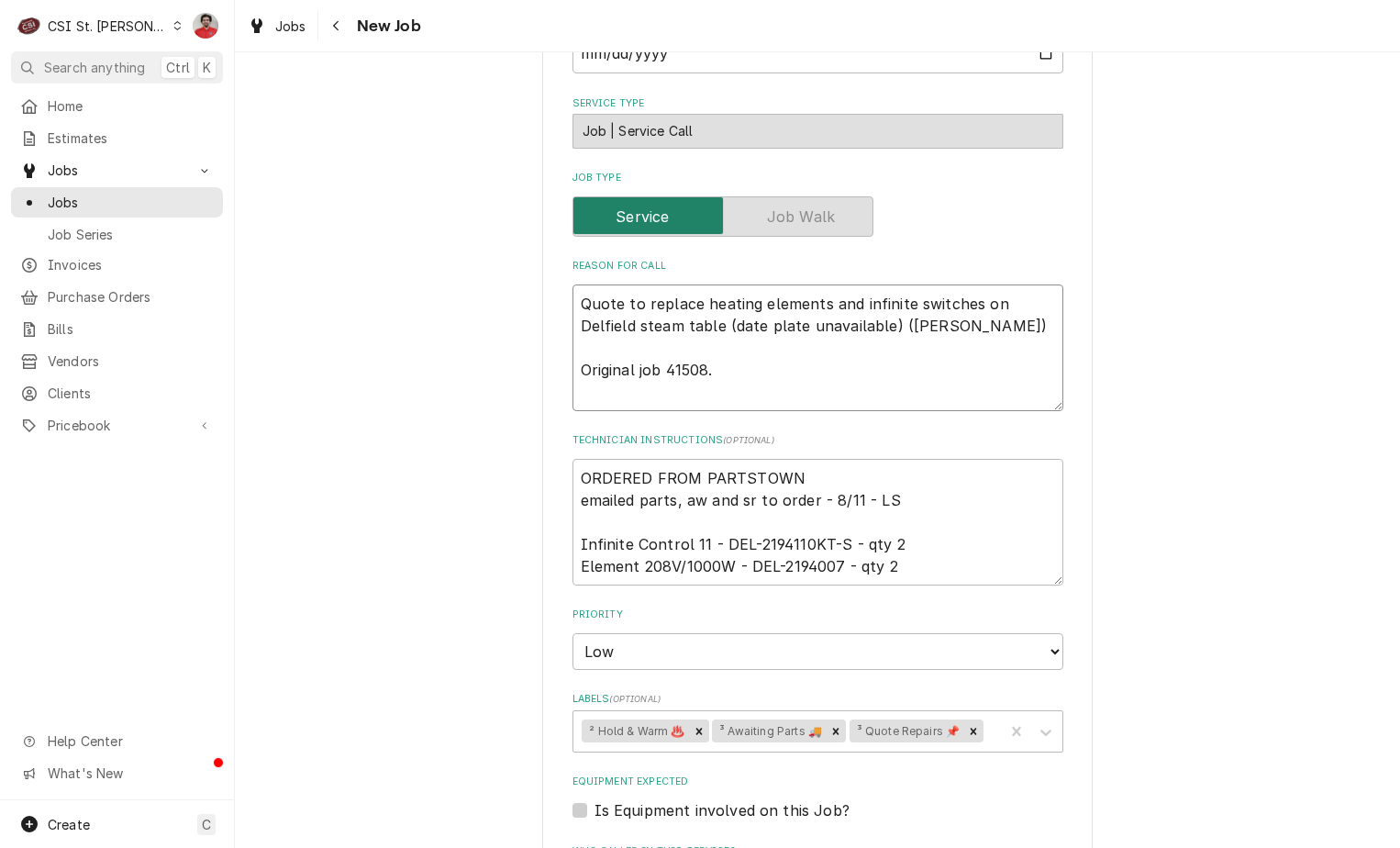
type textarea "x"
type textarea "R Quote to replace heating elements and infinite switches on Delfield steam tab…"
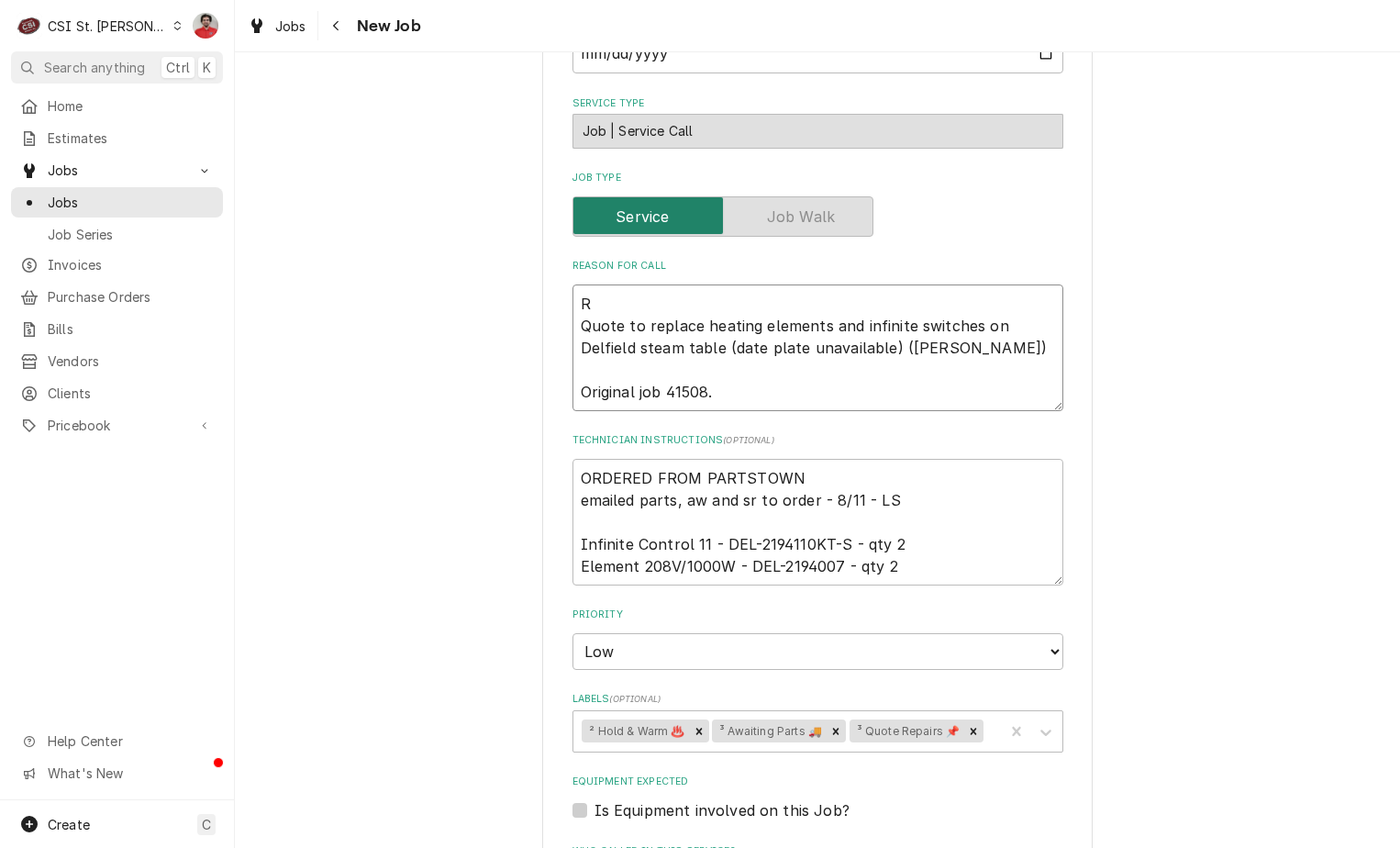
type textarea "x"
type textarea "RE Quote to replace heating elements and infinite switches on Delfield steam ta…"
type textarea "x"
type textarea "R Quote to replace heating elements and infinite switches on Delfield steam tab…"
type textarea "x"
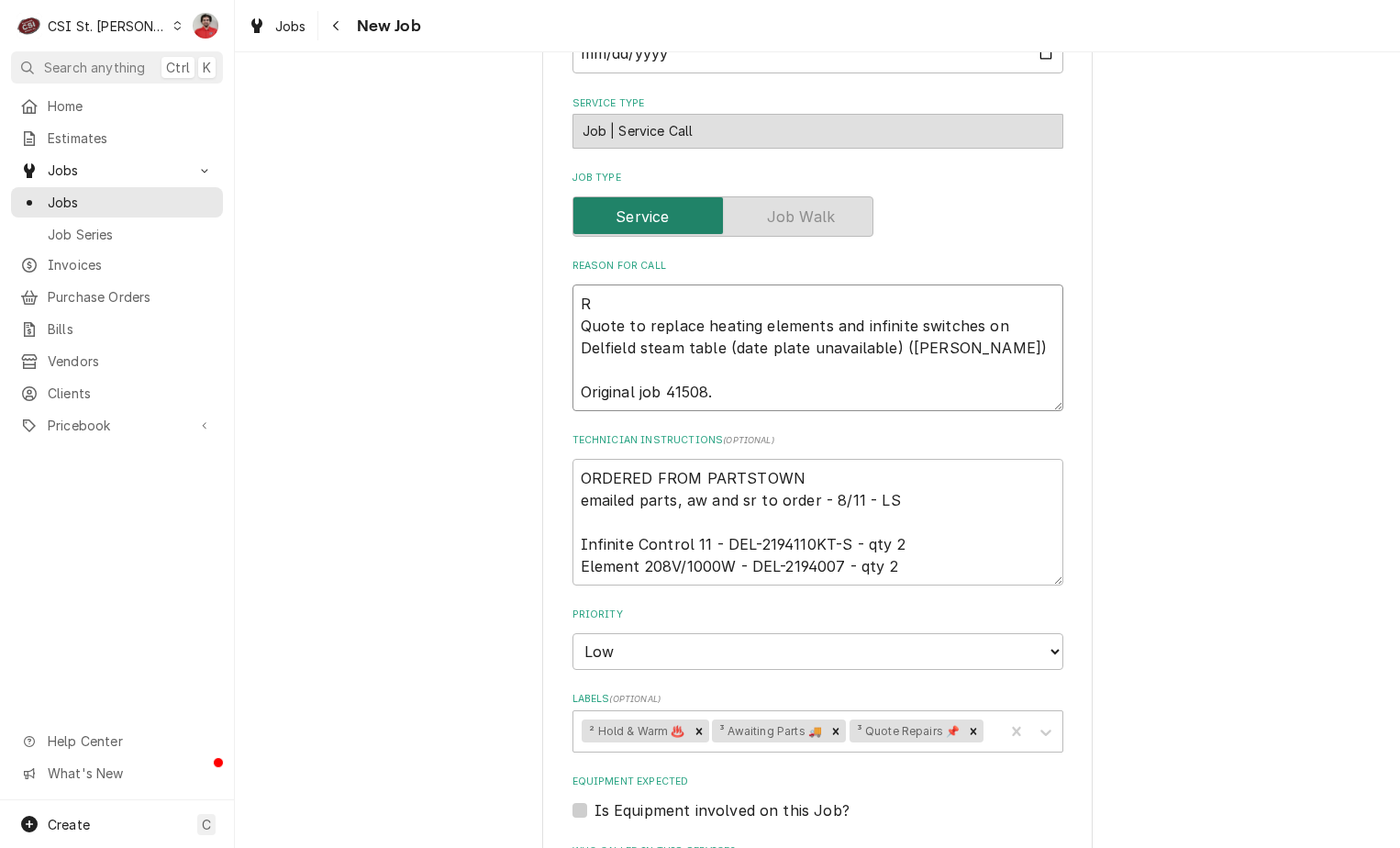
type textarea "Re Quote to replace heating elements and infinite switches on Delfield steam ta…"
type textarea "x"
type textarea "R Quote to replace heating elements and infinite switches on Delfield steam tab…"
type textarea "x"
type textarea "RE Quote to replace heating elements and infinite switches on Delfield steam ta…"
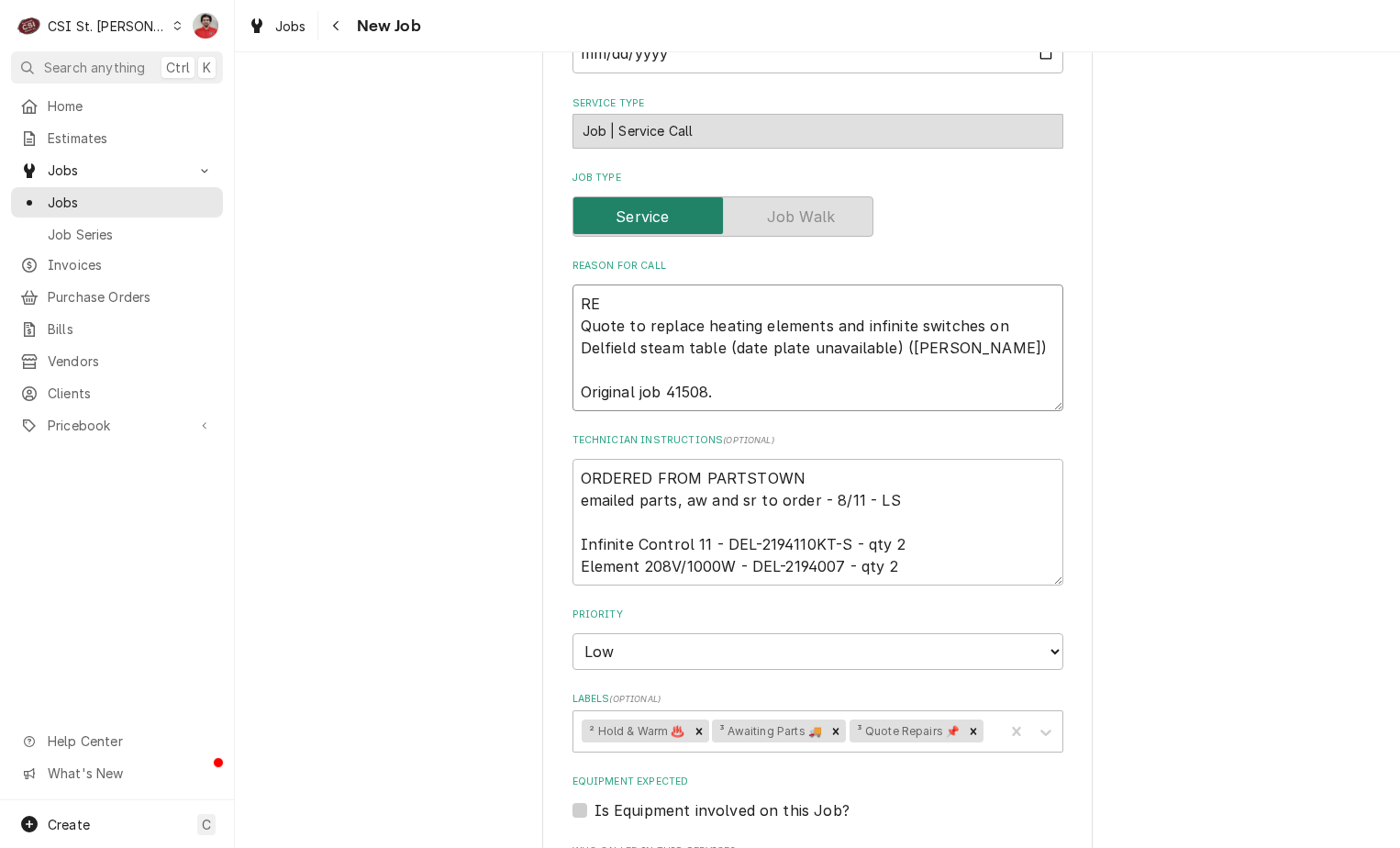
type textarea "x"
type textarea "REC Quote to replace heating elements and infinite switches on Delfield steam t…"
type textarea "x"
type textarea "REC Quote to replace heating elements and infinite switches on Delfield steam t…"
type textarea "x"
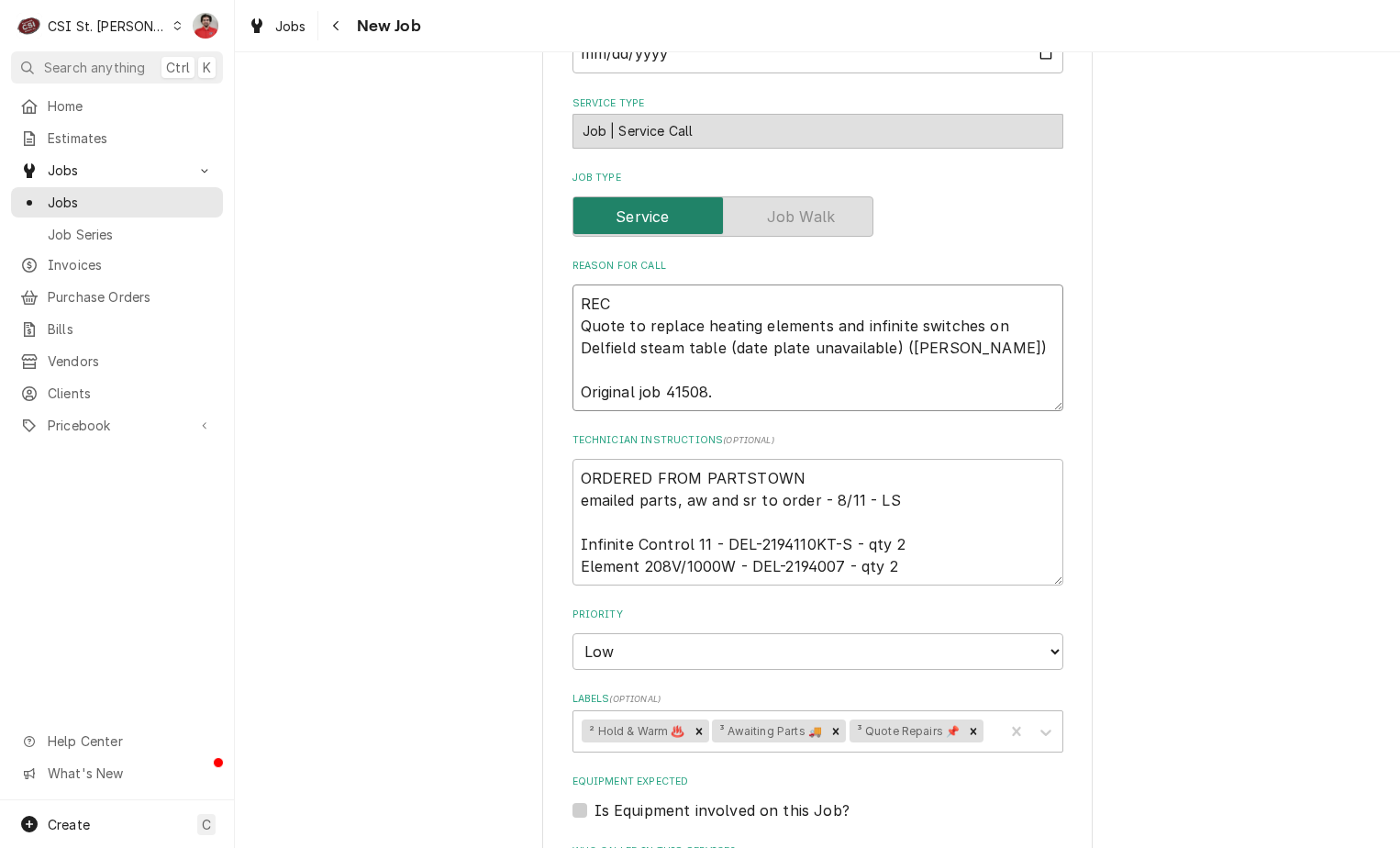
type textarea "REC D Quote to replace heating elements and infinite switches on Delfield steam…"
type textarea "x"
type textarea "REC DE Quote to replace heating elements and infinite switches on Delfield stea…"
type textarea "x"
type textarea "REC DE: Quote to replace heating elements and infinite switches on Delfield ste…"
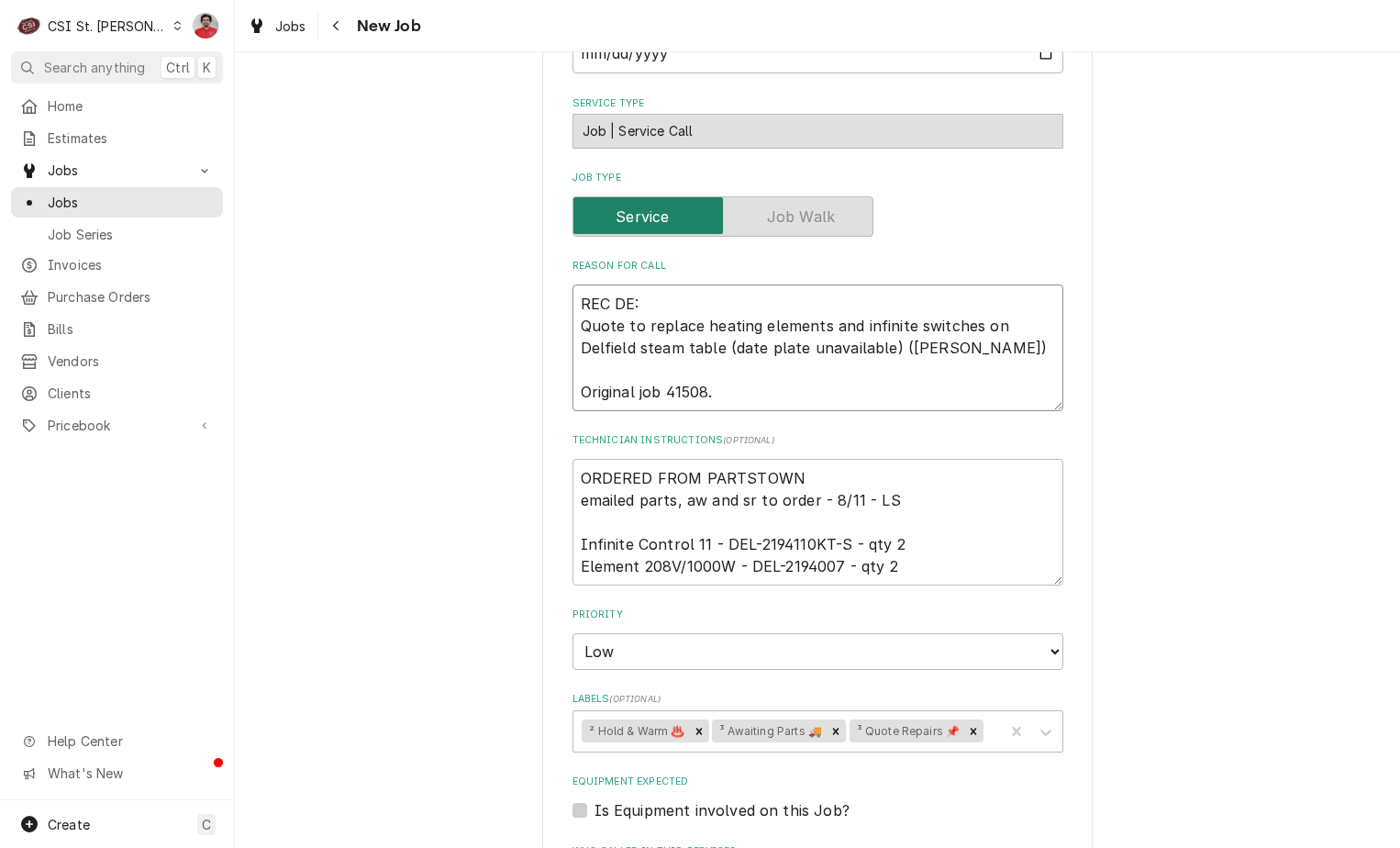
type textarea "x"
type textarea "REC DE:L Quote to replace heating elements and infinite switches on Delfield st…"
type textarea "x"
type textarea "REC DE: Quote to replace heating elements and infinite switches on Delfield ste…"
type textarea "x"
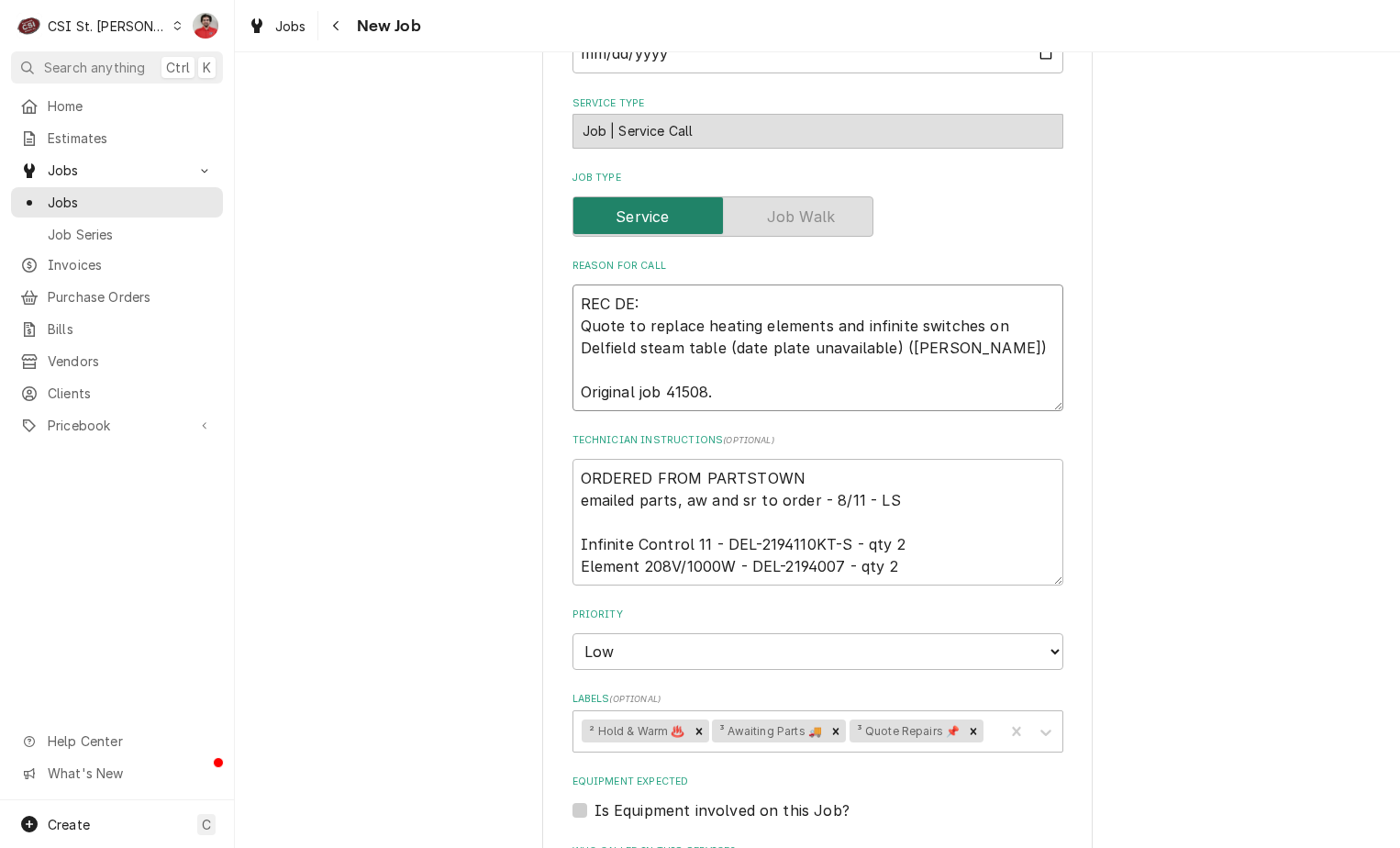
type textarea "REC DE Quote to replace heating elements and infinite switches on Delfield stea…"
type textarea "x"
type textarea "REC DEL Quote to replace heating elements and infinite switches on Delfield ste…"
type textarea "x"
type textarea "REC DEL- Quote to replace heating elements and infinite switches on Delfield st…"
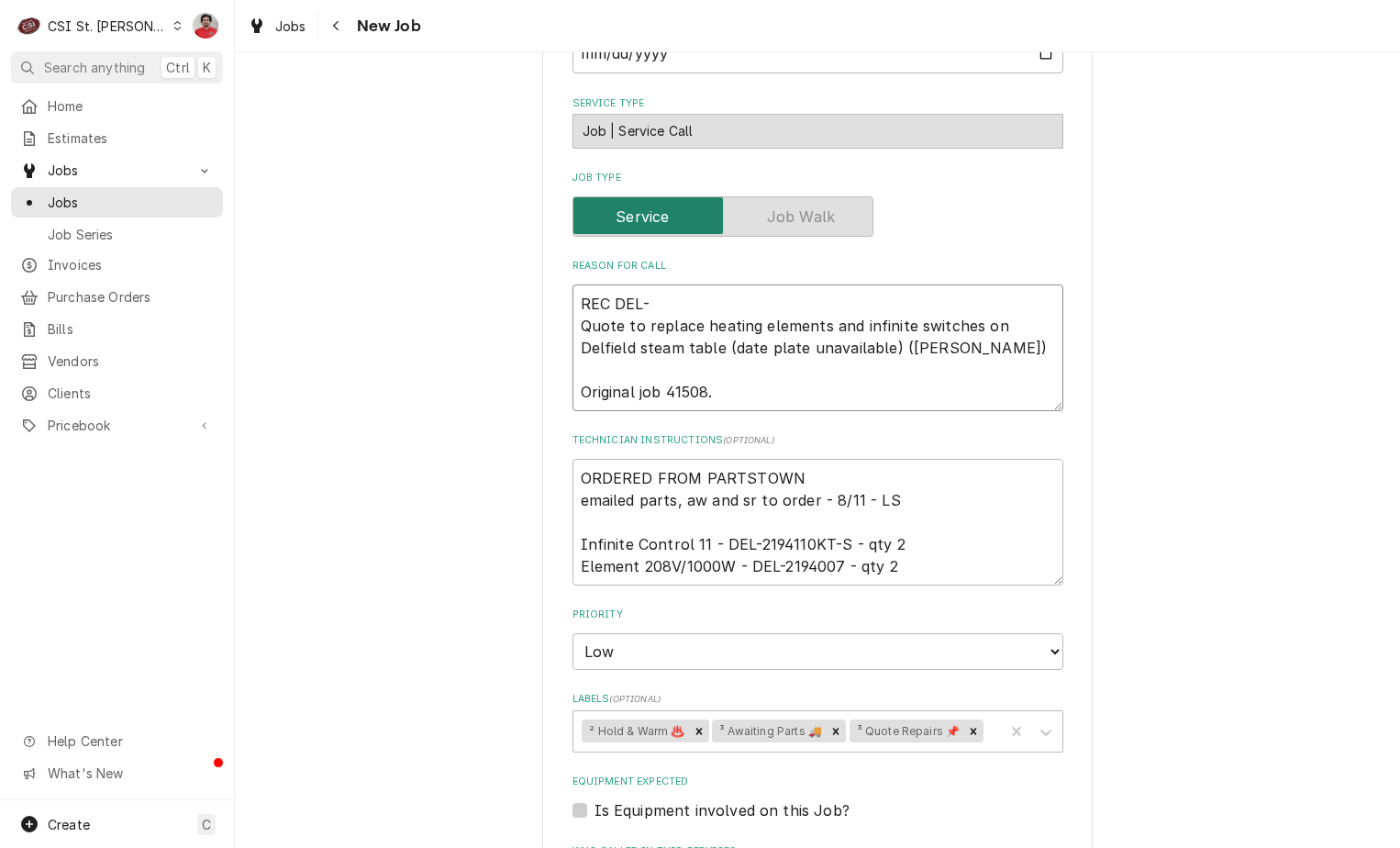
type textarea "x"
type textarea "REC DEL-2 Quote to replace heating elements and infinite switches on Delfield s…"
type textarea "x"
type textarea "REC DEL-21 Quote to replace heating elements and infinite switches on Delfield …"
type textarea "x"
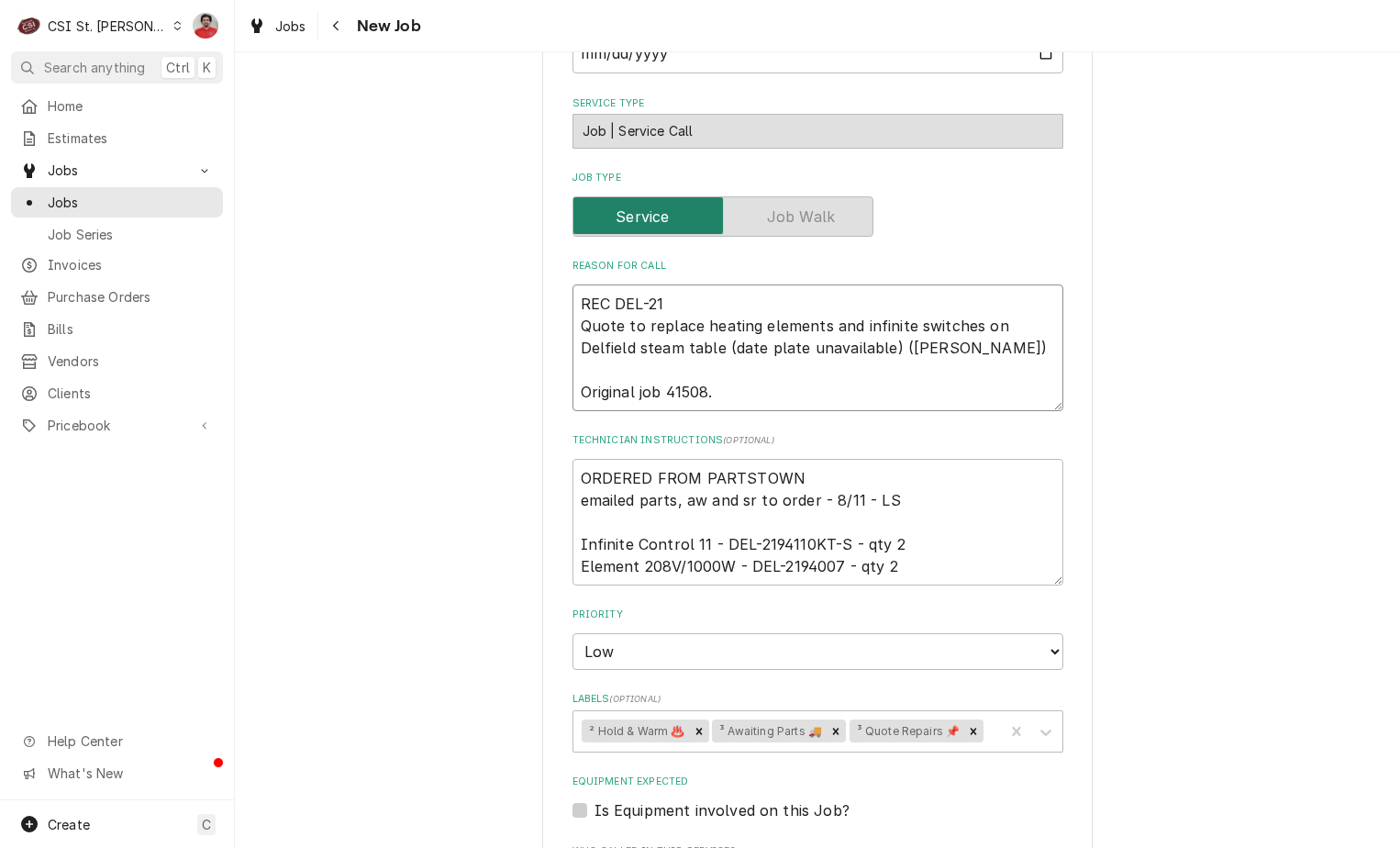
type textarea "REC DEL-219 Quote to replace heating elements and infinite switches on Delfield…"
type textarea "x"
type textarea "REC DEL-2194 Quote to replace heating elements and infinite switches on Delfiel…"
type textarea "x"
type textarea "REC DEL-21941 Quote to replace heating elements and infinite switches on Delfie…"
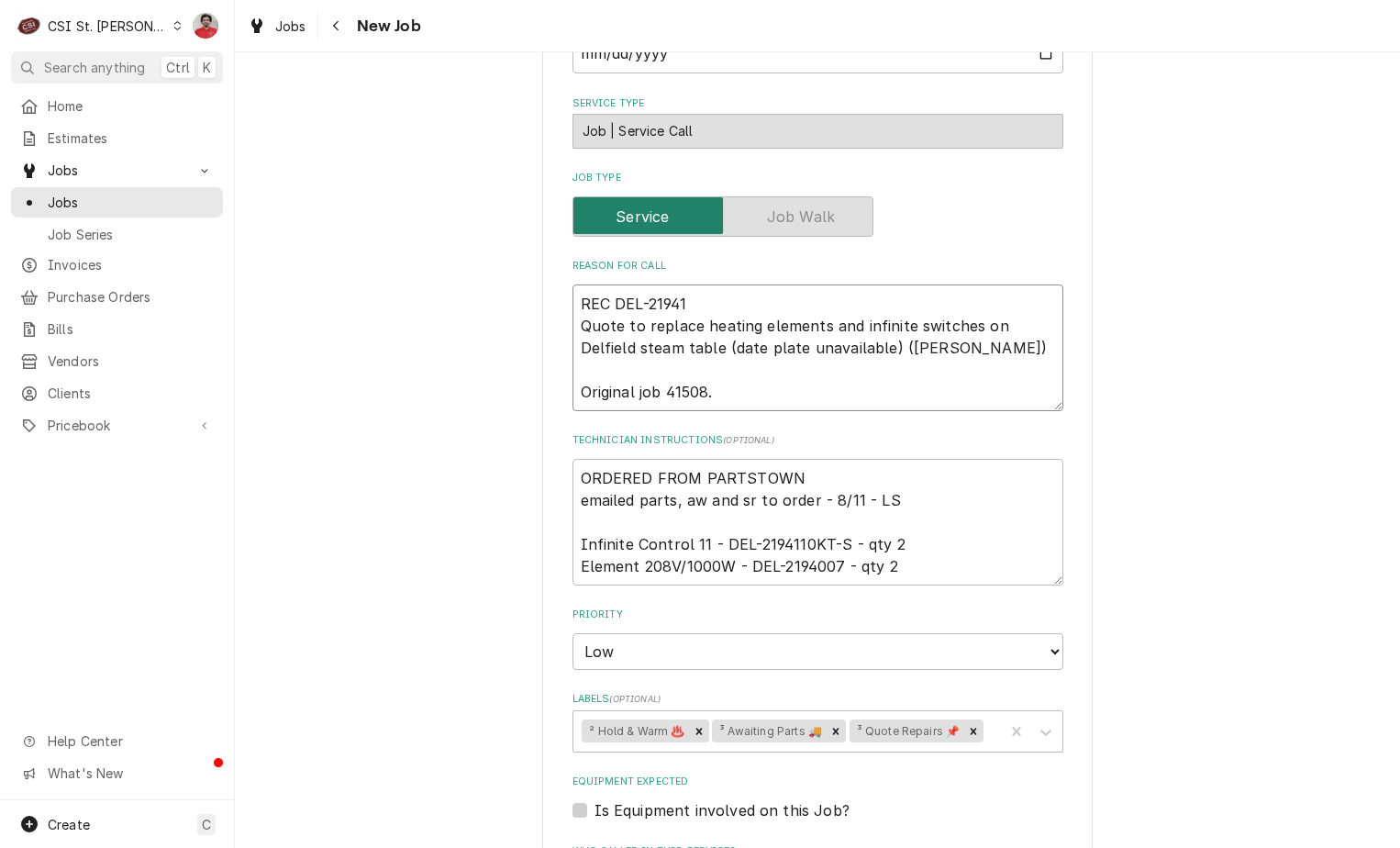
type textarea "x"
type textarea "REC DEL-219411 Quote to replace heating elements and infinite switches on Delfi…"
type textarea "x"
type textarea "REC DEL-2194110 Quote to replace heating elements and infinite switches on Delf…"
type textarea "x"
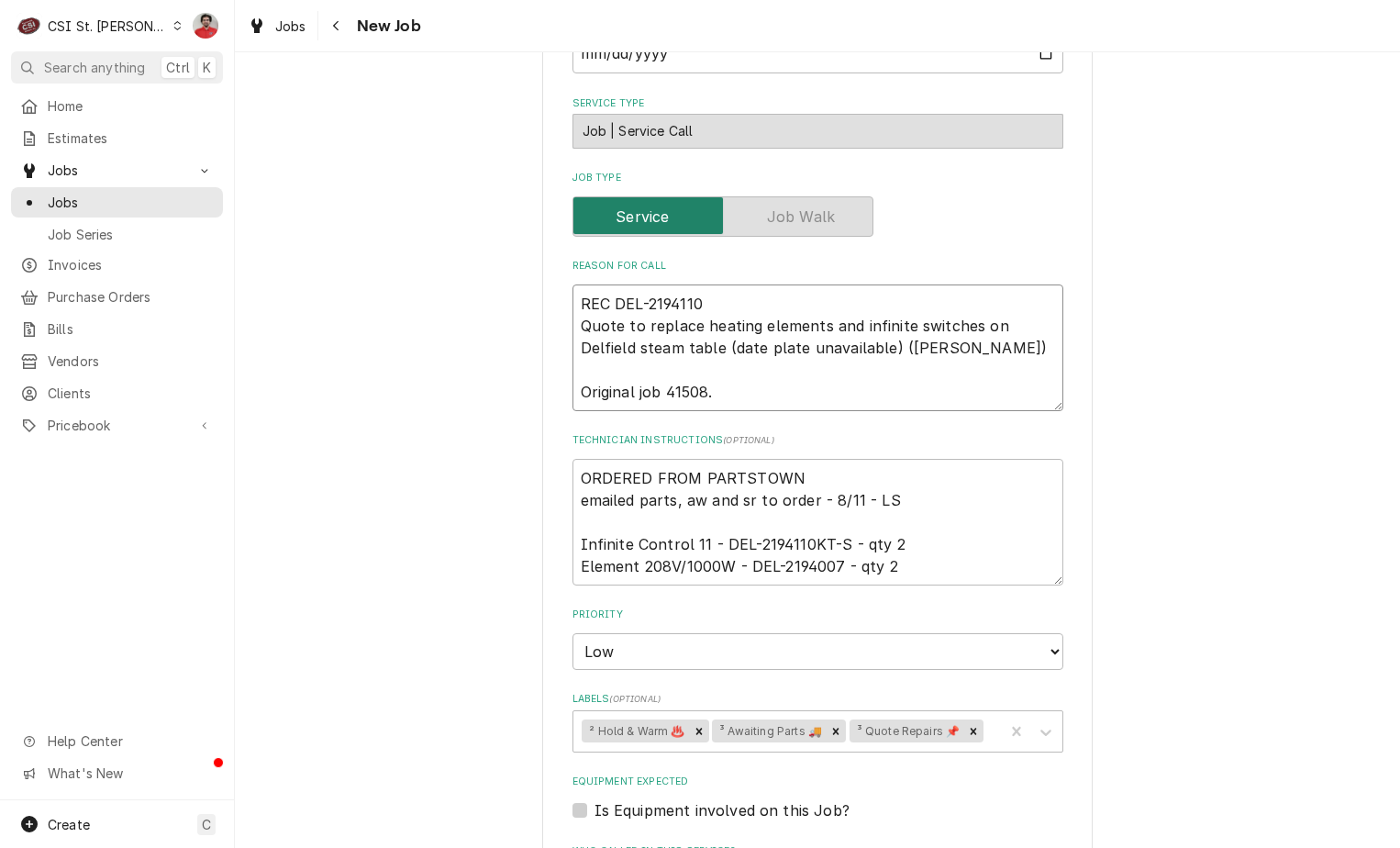
type textarea "REC DEL-2194110K Quote to replace heating elements and infinite switches on Del…"
type textarea "x"
type textarea "REC DEL-2194110KT Quote to replace heating elements and infinite switches on De…"
type textarea "x"
type textarea "REC DEL-2194110KT- Quote to replace heating elements and infinite switches on D…"
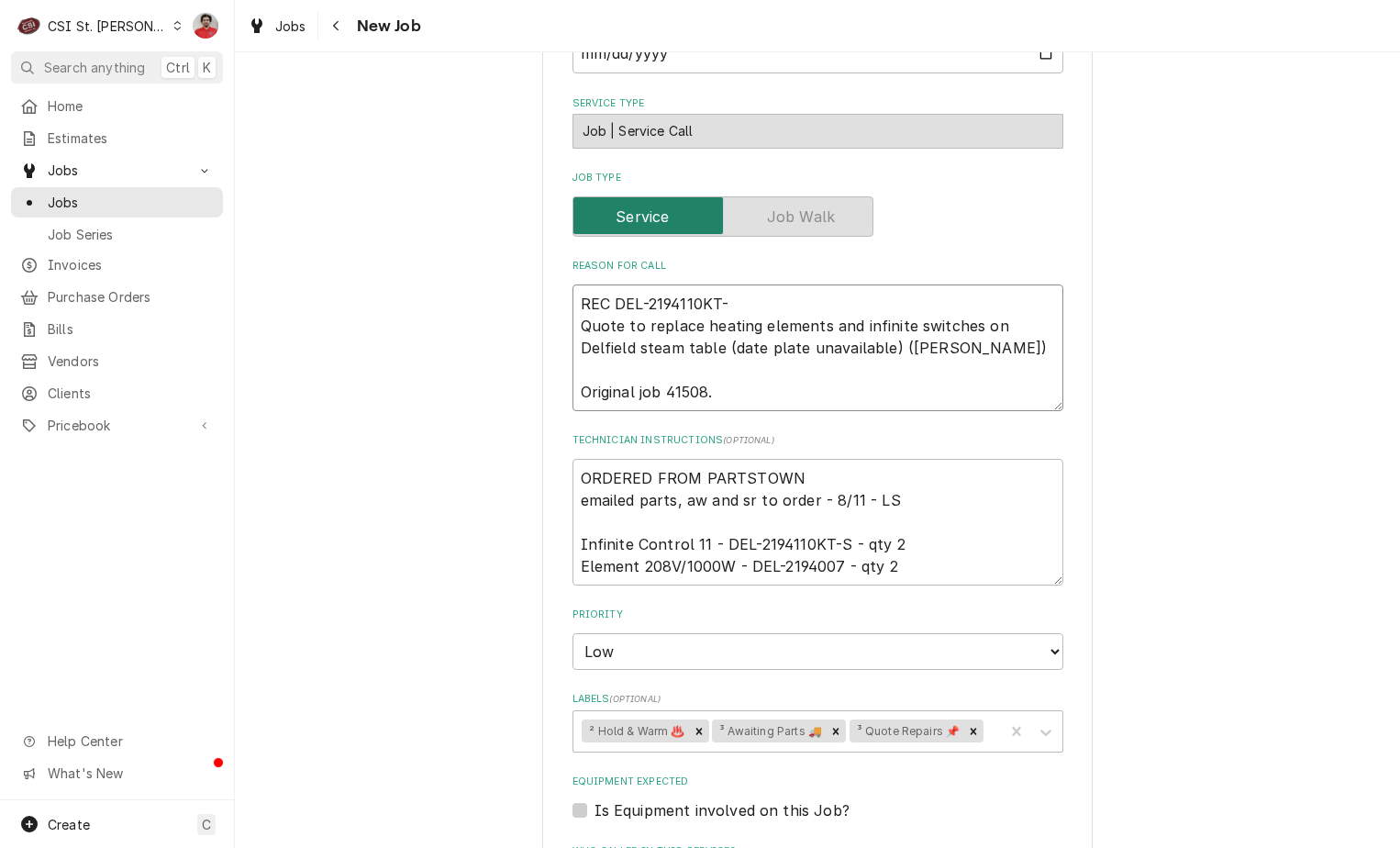
type textarea "x"
type textarea "REC DEL-2194110KT-S Quote to replace heating elements and infinite switches on …"
type textarea "x"
type textarea "REC DEL-2194110KT-S Quote to replace heating elements and infinite switches on …"
type textarea "x"
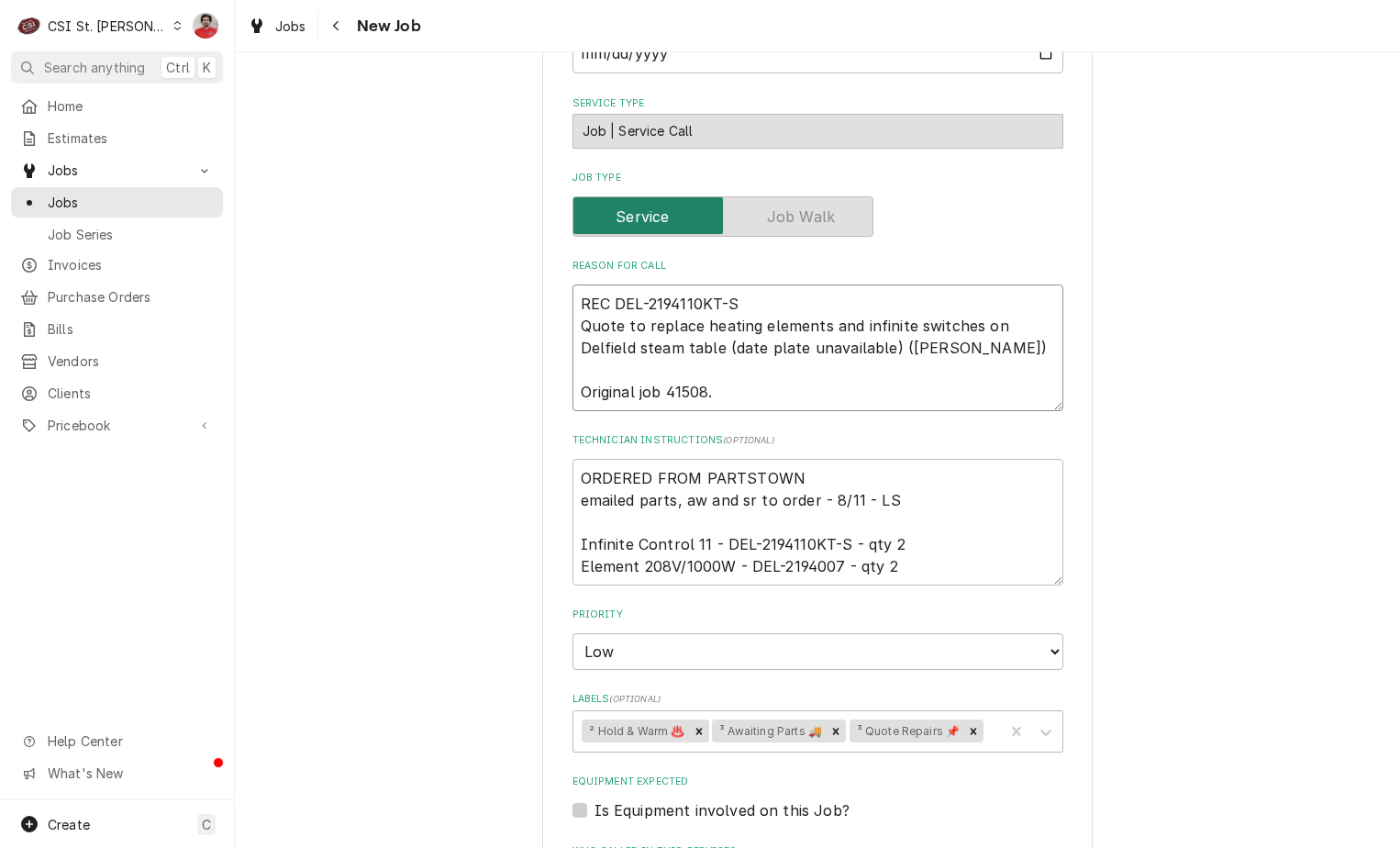
type textarea "REC DEL-2194110KT-S a Quote to replace heating elements and infinite switches o…"
type textarea "x"
type textarea "REC DEL-2194110KT-S an Quote to replace heating elements and infinite switches …"
type textarea "x"
type textarea "REC DEL-2194110KT-S and Quote to replace heating elements and infinite switches…"
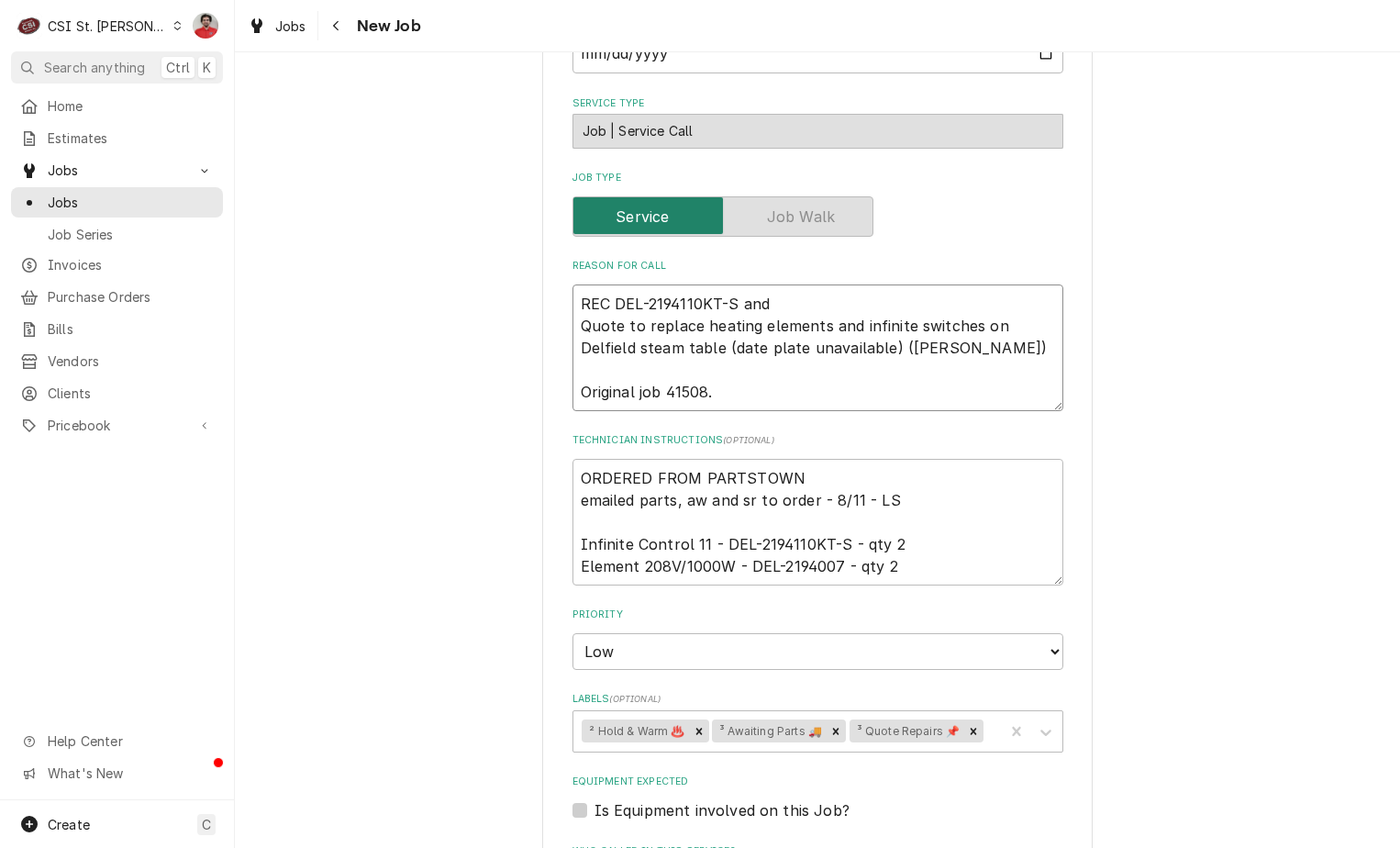
type textarea "x"
type textarea "REC DEL-2194110KT-S and Quote to replace heating elements and infinite switches…"
click at [608, 284] on textarea "REC DEL-2194110KT-S and Quote to replace heating elements and infinite switches…" at bounding box center [819, 347] width 491 height 127
type textarea "x"
type textarea "REC tDEL-2194110KT-S and Quote to replace heating elements and infinite switche…"
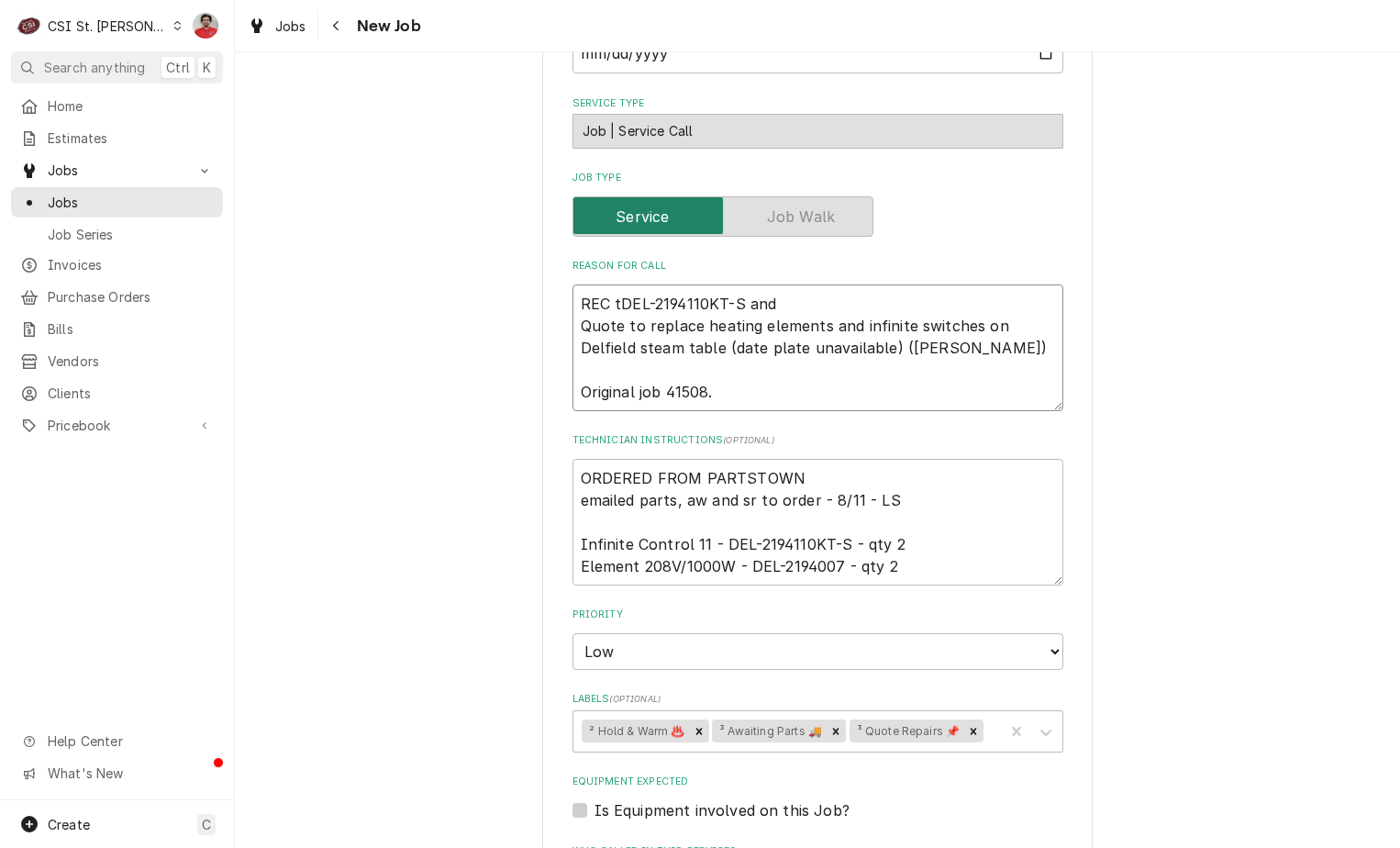
type textarea "x"
type textarea "REC twDEL-2194110KT-S and Quote to replace heating elements and infinite switch…"
type textarea "x"
type textarea "REC twoDEL-2194110KT-S and Quote to replace heating elements and infinite switc…"
type textarea "x"
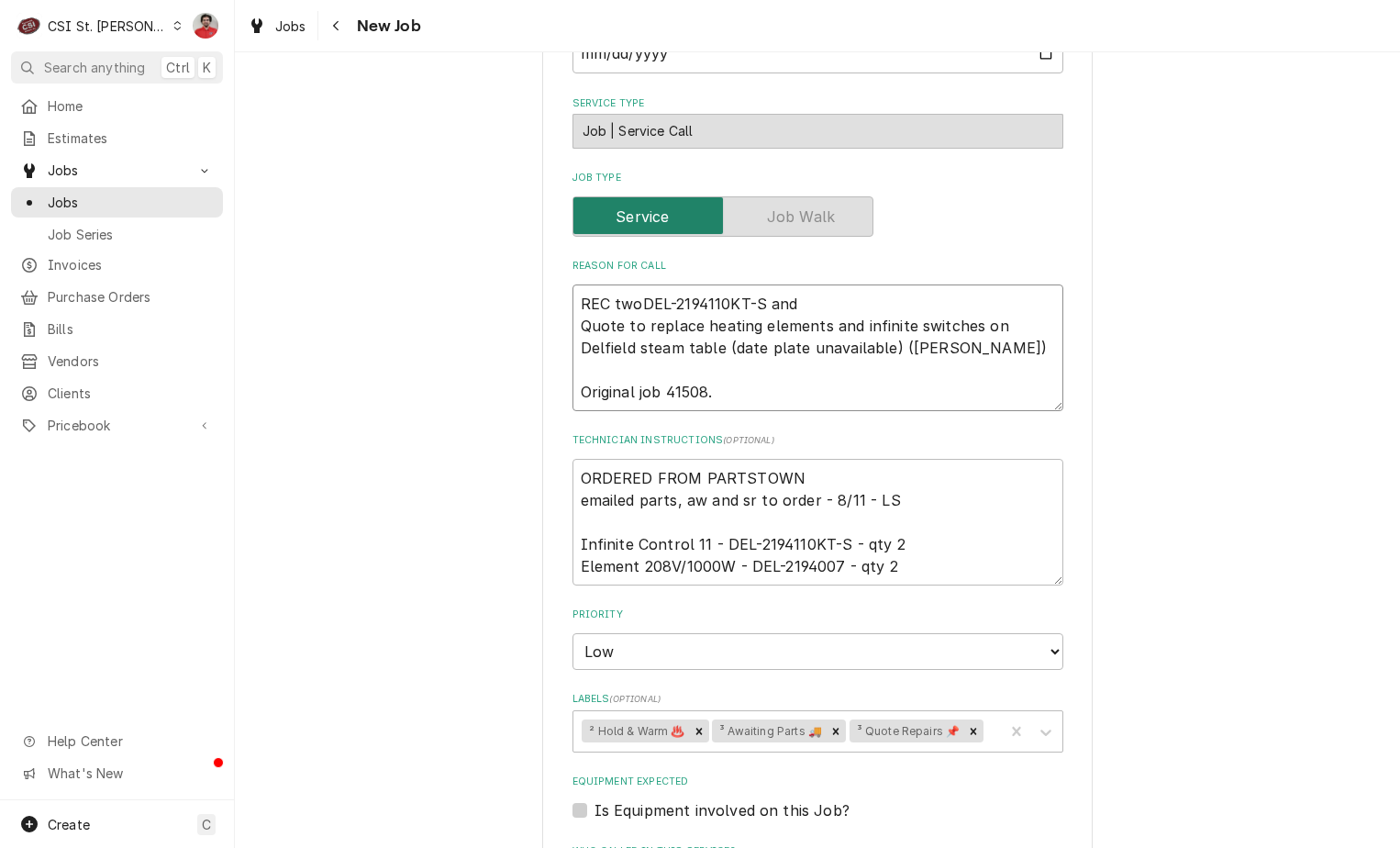
type textarea "REC two DEL-2194110KT-S and Quote to replace heating elements and infinite swit…"
type textarea "x"
type textarea "REC two DEL-2194110KT-S and t Quote to replace heating elements and infinite sw…"
type textarea "x"
type textarea "REC two DEL-2194110KT-S and tw Quote to replace heating elements and infinite s…"
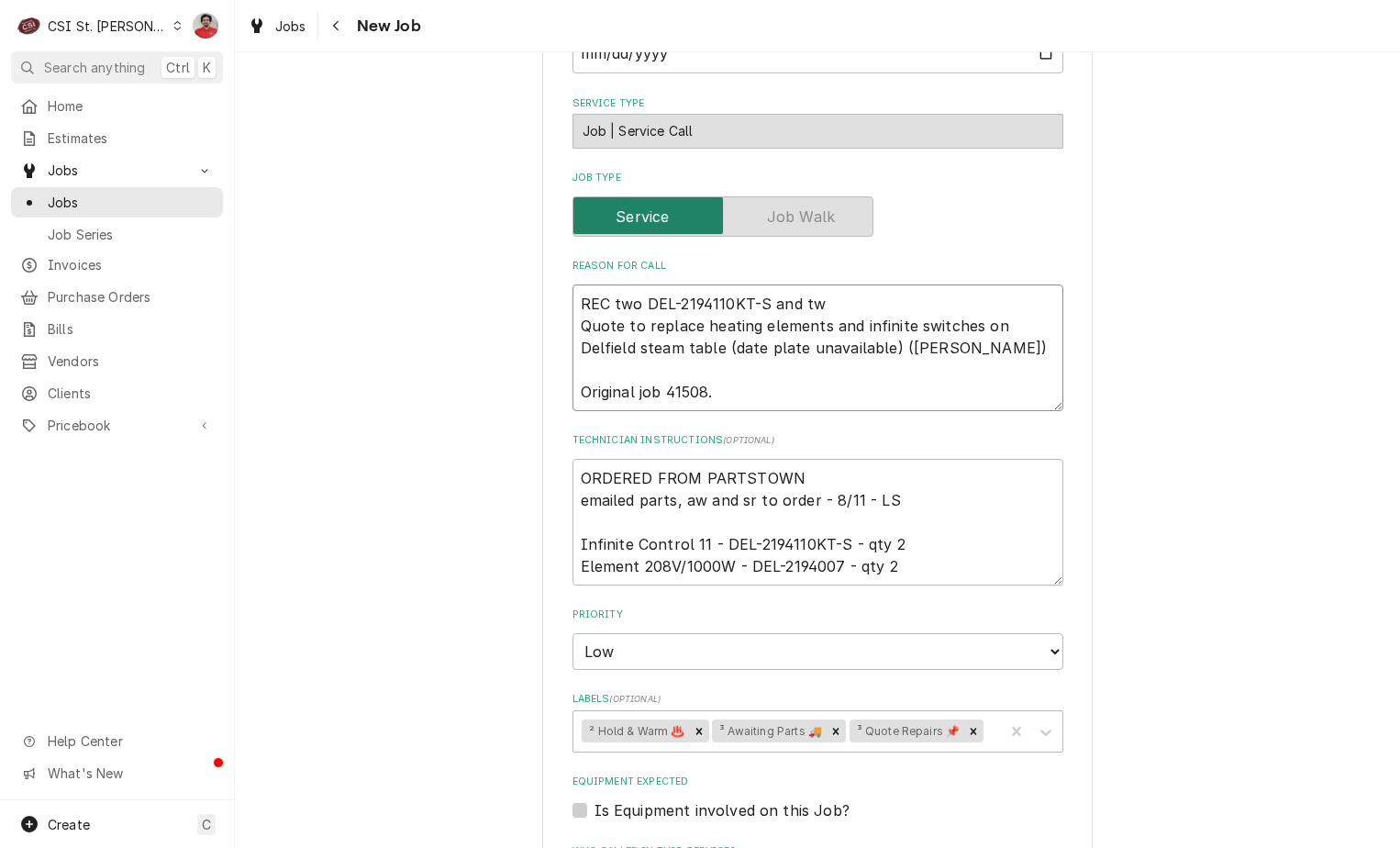
type textarea "x"
type textarea "REC two DEL-2194110KT-S and two Quote to replace heating elements and infinite …"
type textarea "x"
type textarea "REC two DEL-2194110KT-S and two Quote to replace heating elements and infinite …"
type textarea "x"
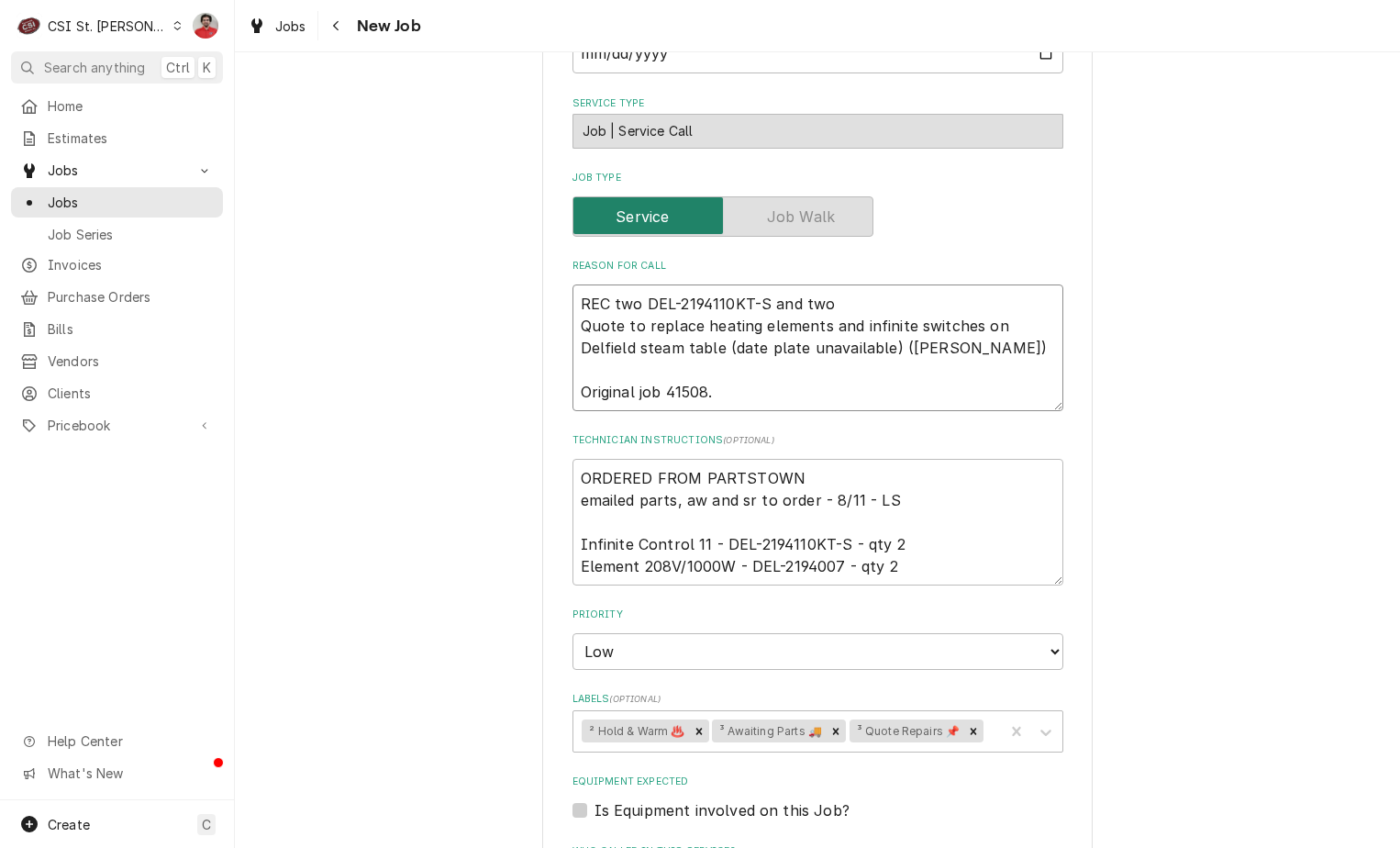
type textarea "REC two DEL-2194110KT-S and two - Quote to replace heating elements and infinit…"
type textarea "x"
type textarea "REC two DEL-2194110KT-S and two - Quote to replace heating elements and infinit…"
type textarea "x"
type textarea "REC two DEL-2194110KT-S and two - Quote to replace heating elements and infinit…"
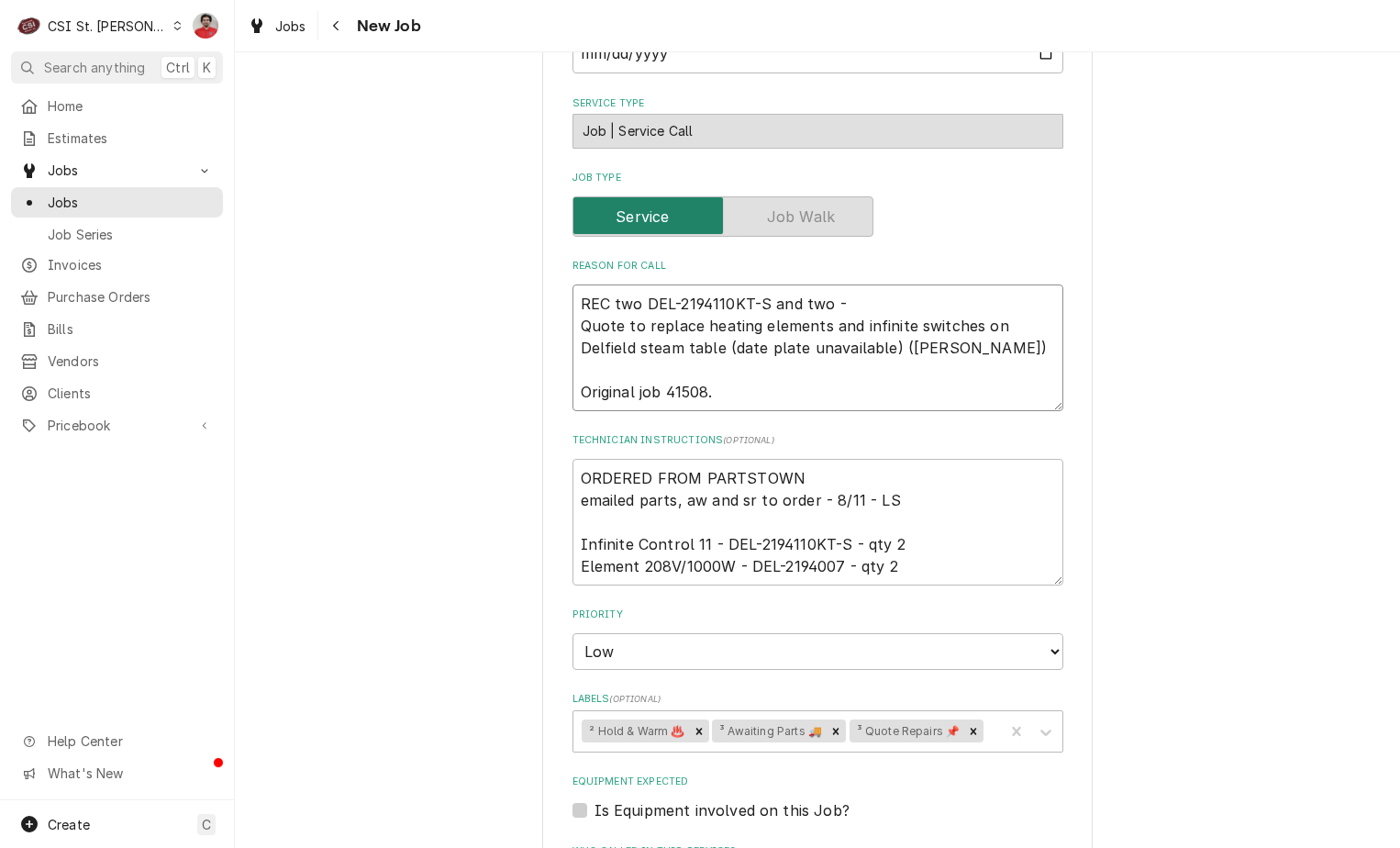
type textarea "x"
type textarea "REC two DEL-2194110KT-S and two Quote to replace heating elements and infinite …"
type textarea "x"
type textarea "REC two DEL-2194110KT-S and two D Quote to replace heating elements and infinit…"
type textarea "x"
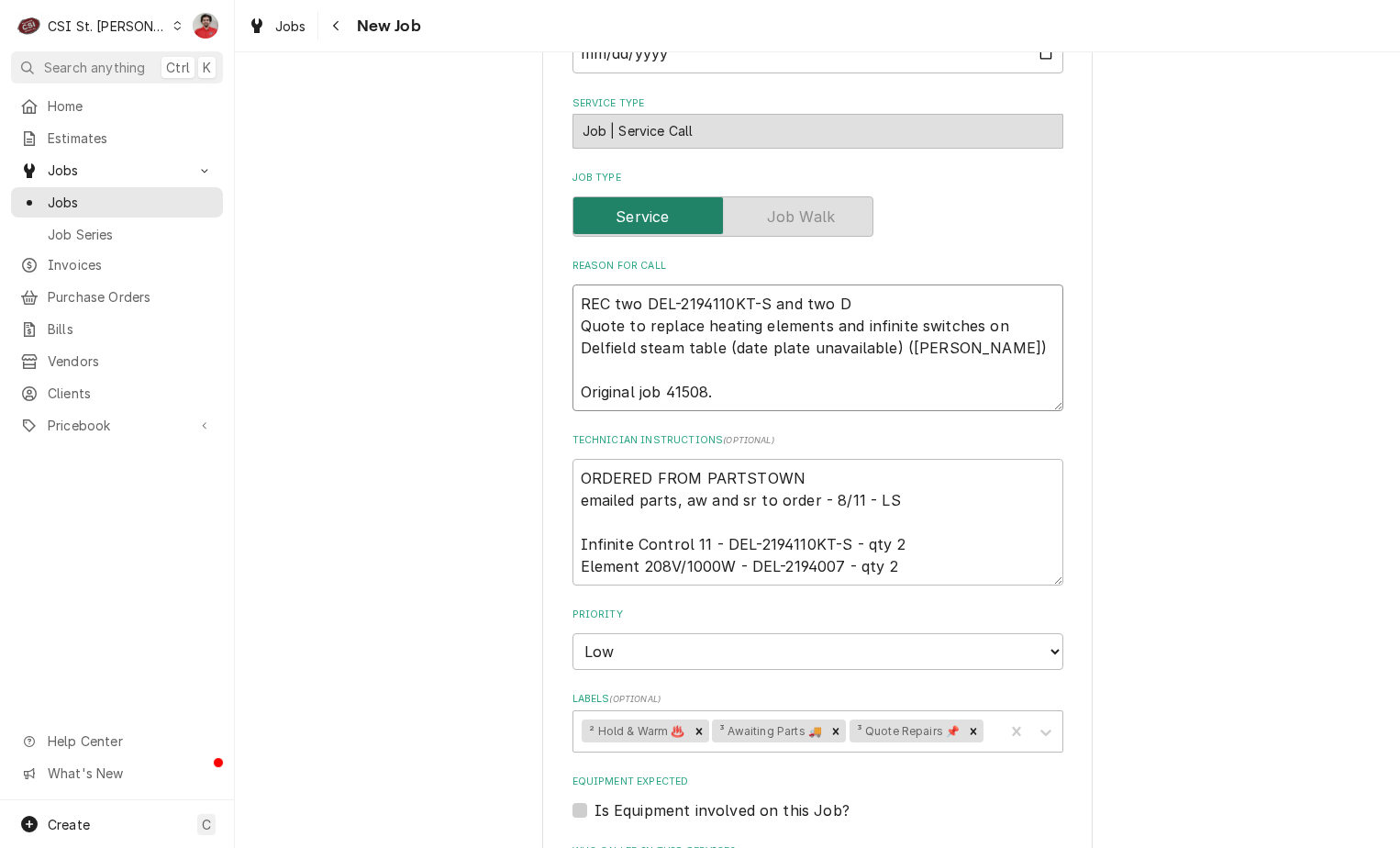
type textarea "REC two DEL-2194110KT-S and two DE Quote to replace heating elements and infini…"
type textarea "x"
type textarea "REC two DEL-2194110KT-S and two DEL Quote to replace heating elements and infin…"
type textarea "x"
type textarea "REC two DEL-2194110KT-S and two DEL- Quote to replace heating elements and infi…"
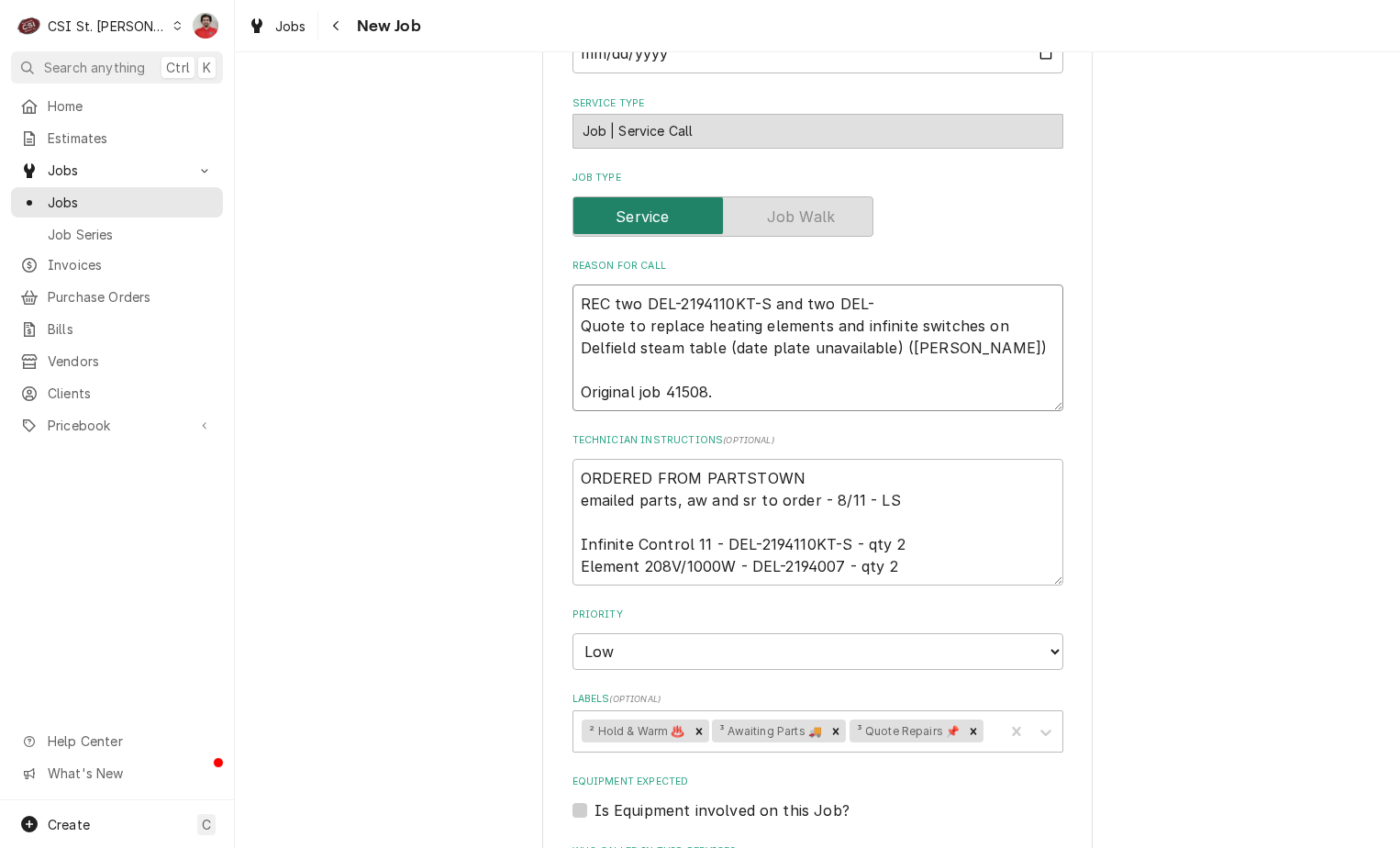
type textarea "x"
type textarea "REC two DEL-2194110KT-S and two DEL-2 Quote to replace heating elements and inf…"
type textarea "x"
type textarea "REC two DEL-2194110KT-S and two DEL-21 Quote to replace heating elements and in…"
type textarea "x"
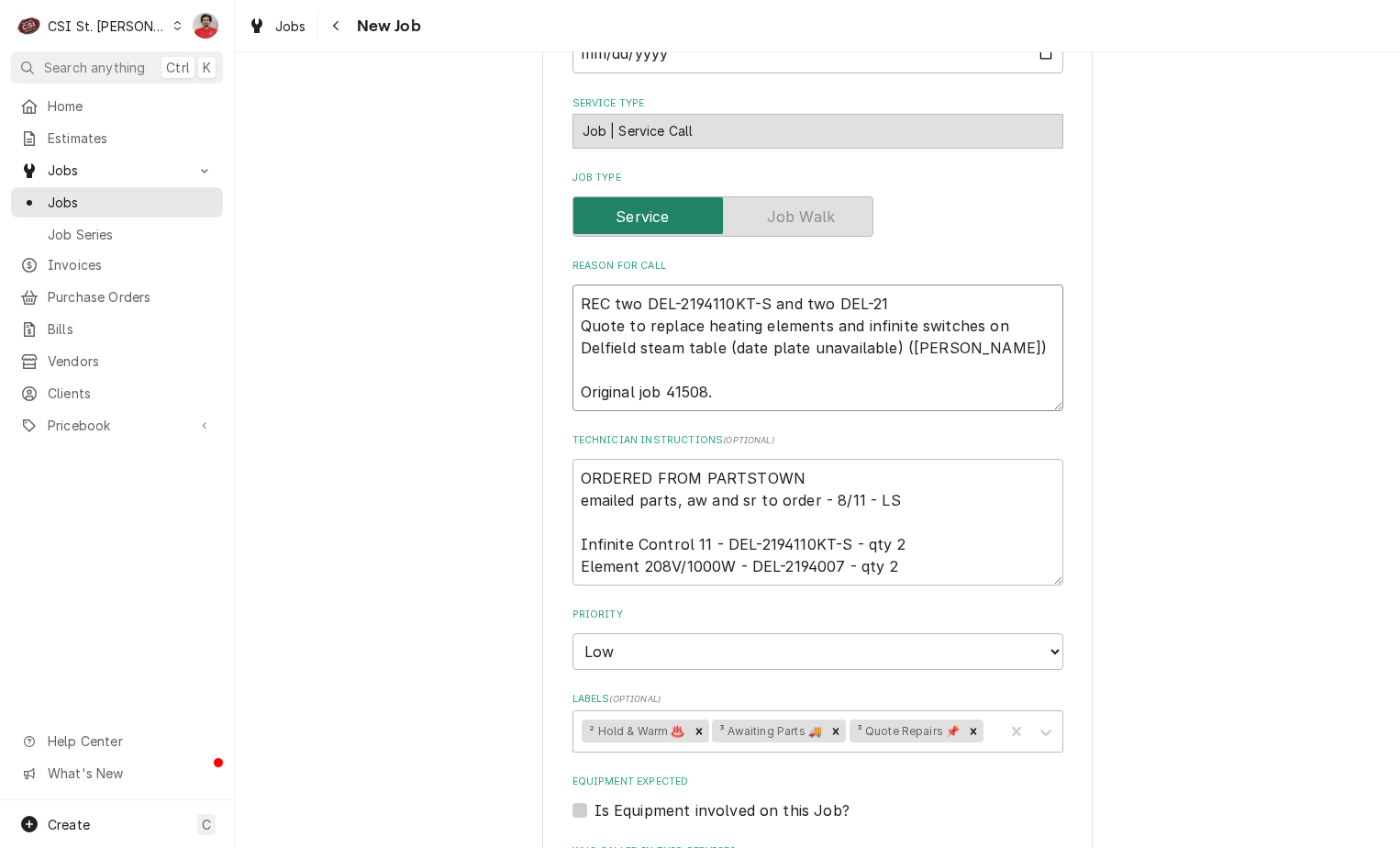
type textarea "REC two DEL-2194110KT-S and two DEL-219 Quote to replace heating elements and i…"
type textarea "x"
type textarea "REC two DEL-2194110KT-S and two DEL-2194 Quote to replace heating elements and …"
type textarea "x"
type textarea "REC two DEL-2194110KT-S and two DEL-21940 Quote to replace heating elements and…"
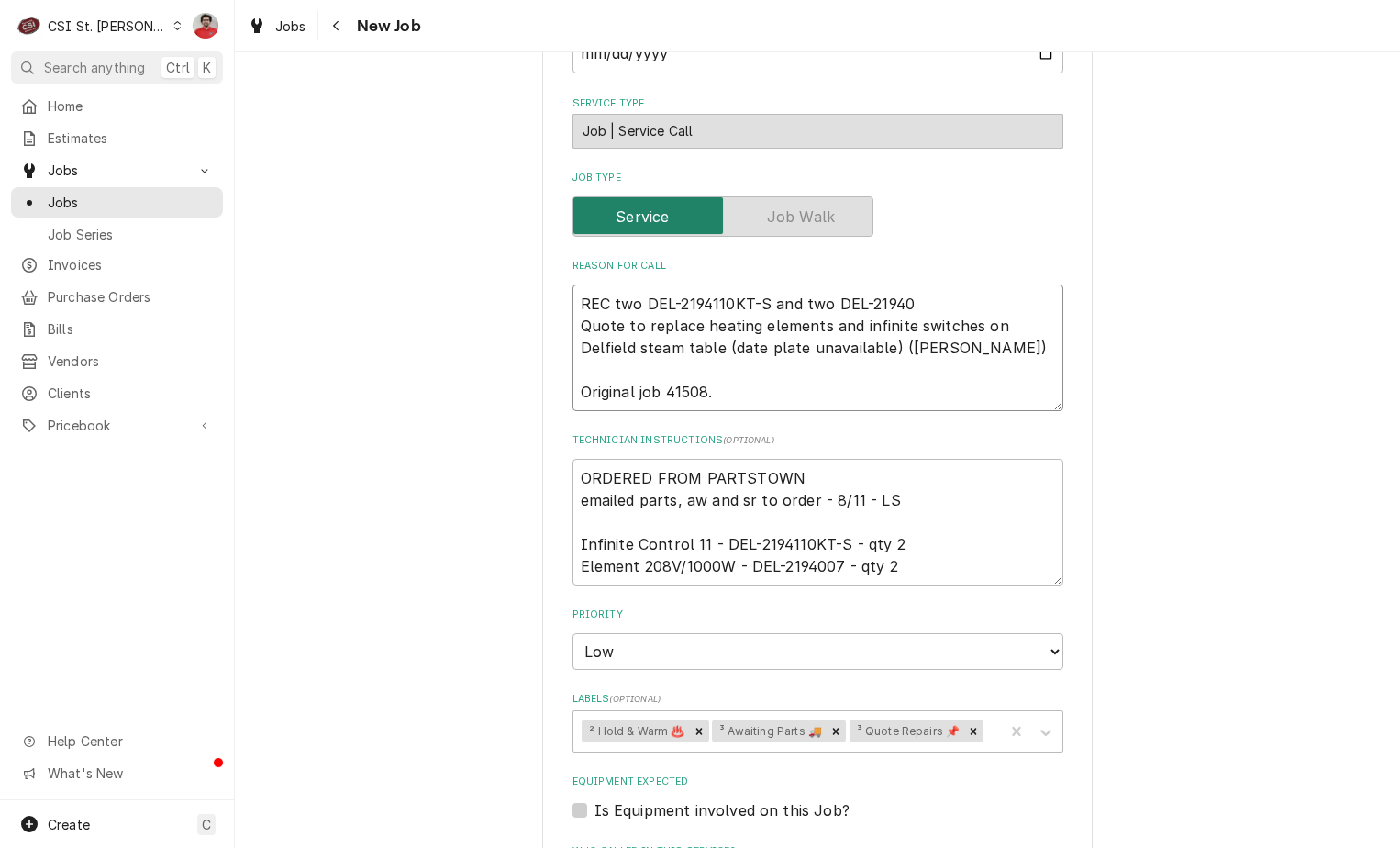
type textarea "x"
type textarea "REC two DEL-2194110KT-S and two DEL-219400 Quote to replace heating elements an…"
type textarea "x"
type textarea "REC two DEL-2194110KT-S and two DEL-2194007 Quote to replace heating elements a…"
type textarea "x"
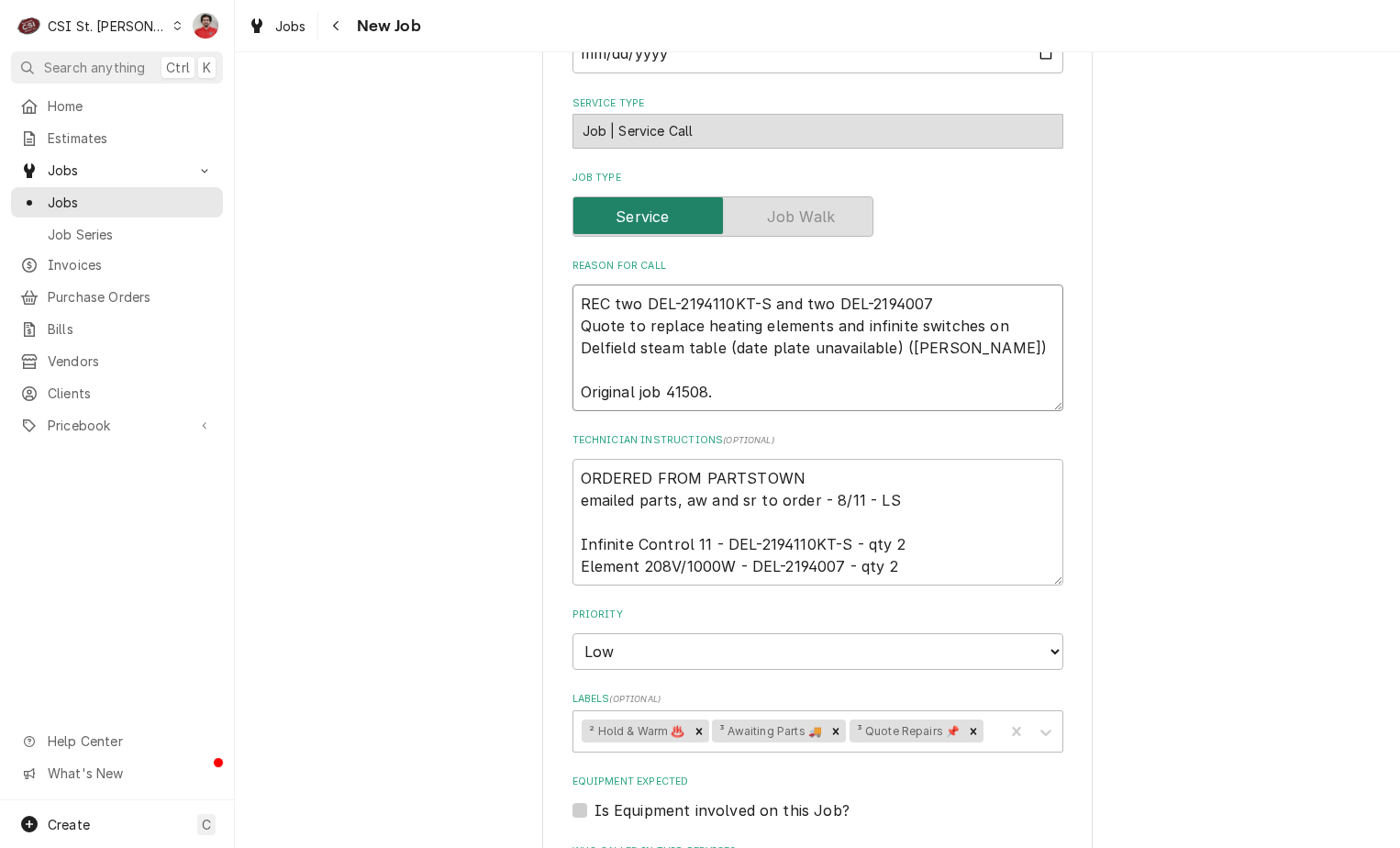
type textarea "REC two DEL-2194110KT-S and two DEL-2194007 Quote to replace heating elements a…"
type textarea "x"
type textarea "REC two DEL-2194110KT-S and two DEL-2194007 t Quote to replace heating elements…"
type textarea "x"
type textarea "REC two DEL-2194110KT-S and two DEL-2194007 tp Quote to replace heating element…"
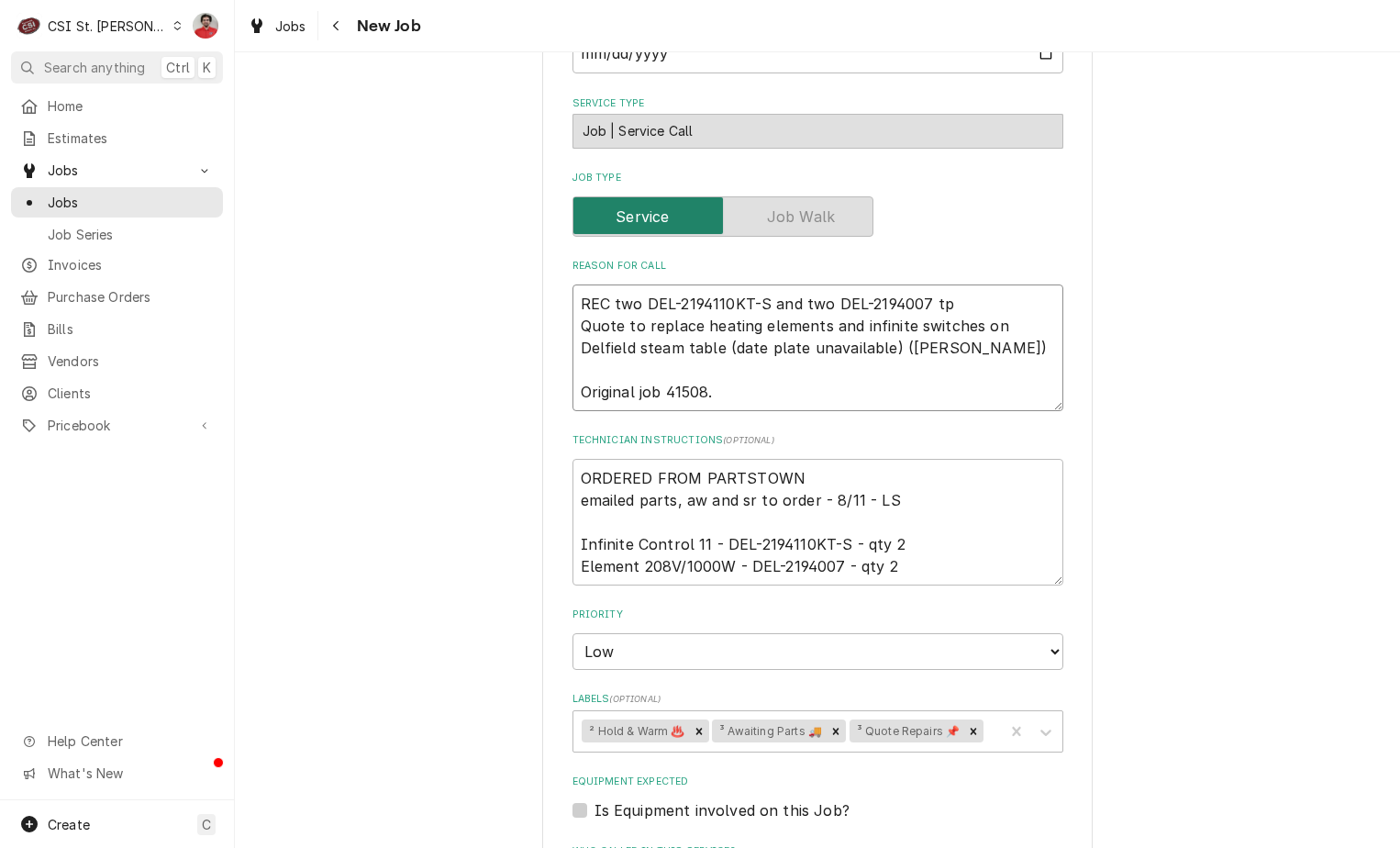
type textarea "x"
type textarea "REC two DEL-2194110KT-S and two DEL-2194007 tpo Quote to replace heating elemen…"
type textarea "x"
type textarea "REC two DEL-2194110KT-S and two DEL-2194007 tp Quote to replace heating element…"
type textarea "x"
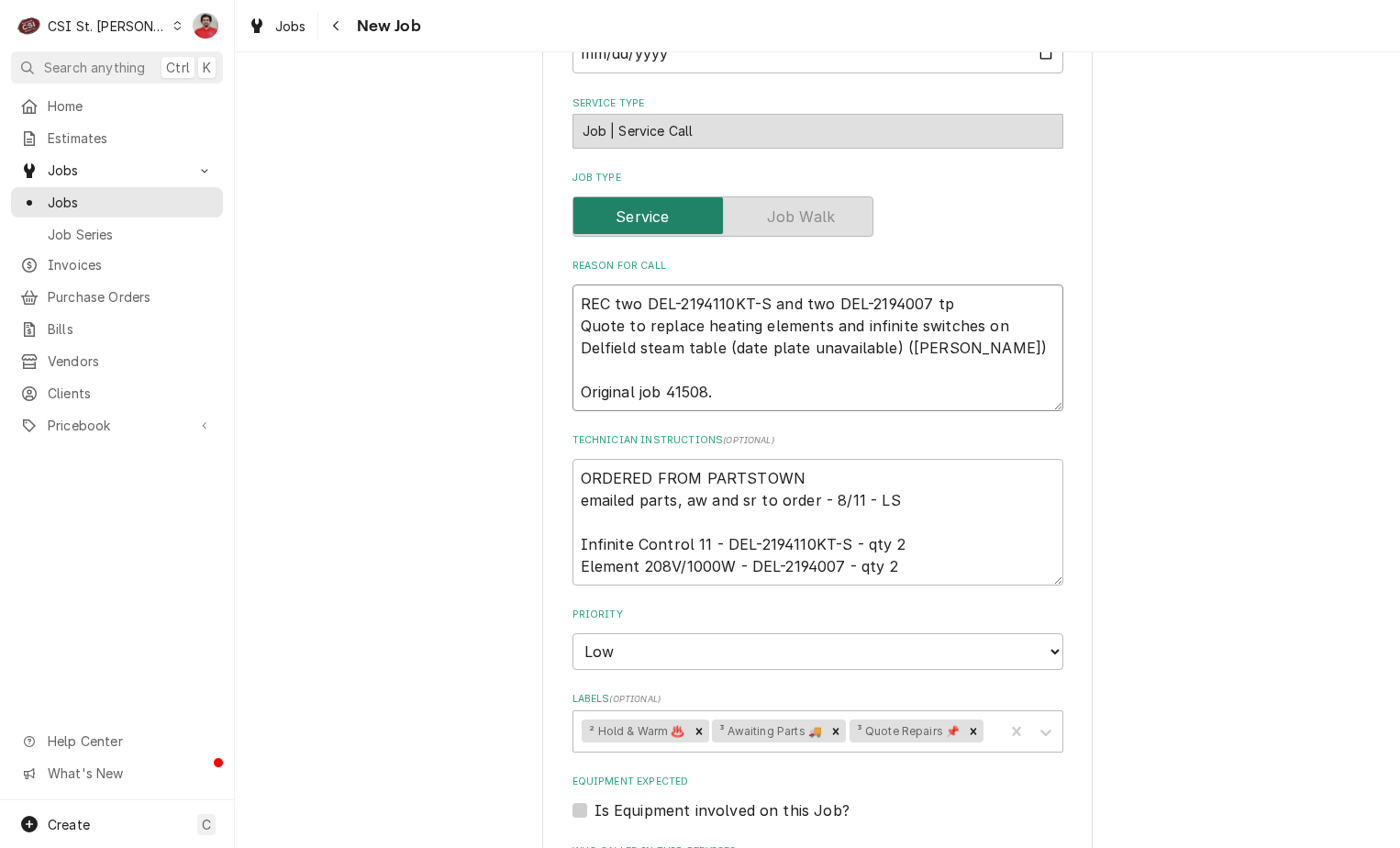
type textarea "REC two DEL-2194110KT-S and two DEL-2194007 t Quote to replace heating elements…"
type textarea "x"
type textarea "REC two DEL-2194110KT-S and two DEL-2194007 to Quote to replace heating element…"
type textarea "x"
type textarea "REC two DEL-2194110KT-S and two DEL-2194007 to Quote to replace heating element…"
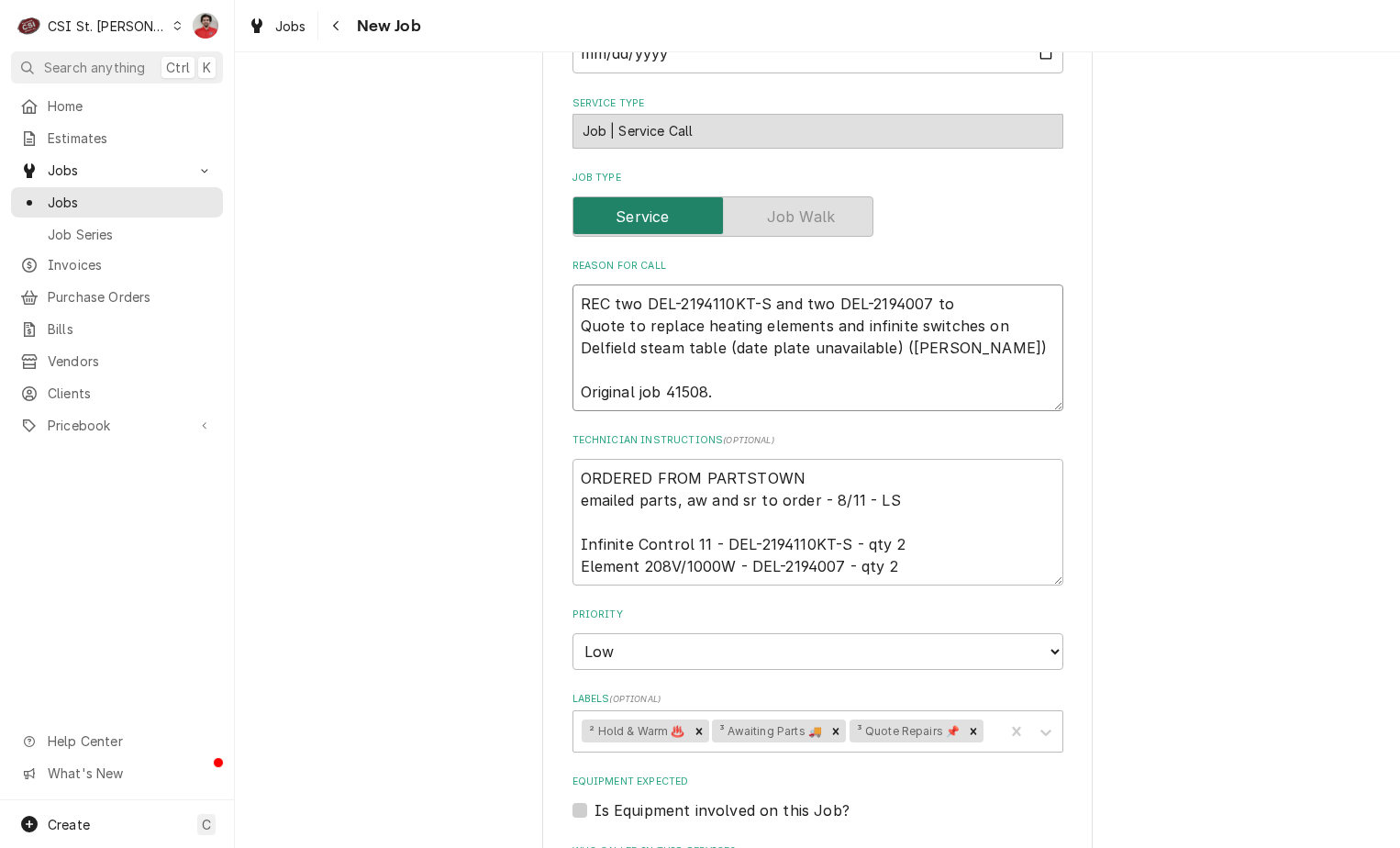
type textarea "x"
type textarea "REC two DEL-2194110KT-S and two DEL-2194007 to Quote to replace heating element…"
type textarea "x"
type textarea "REC two DEL-2194110KT-S and two DEL-2194007 to Quote to replace heating element…"
type textarea "x"
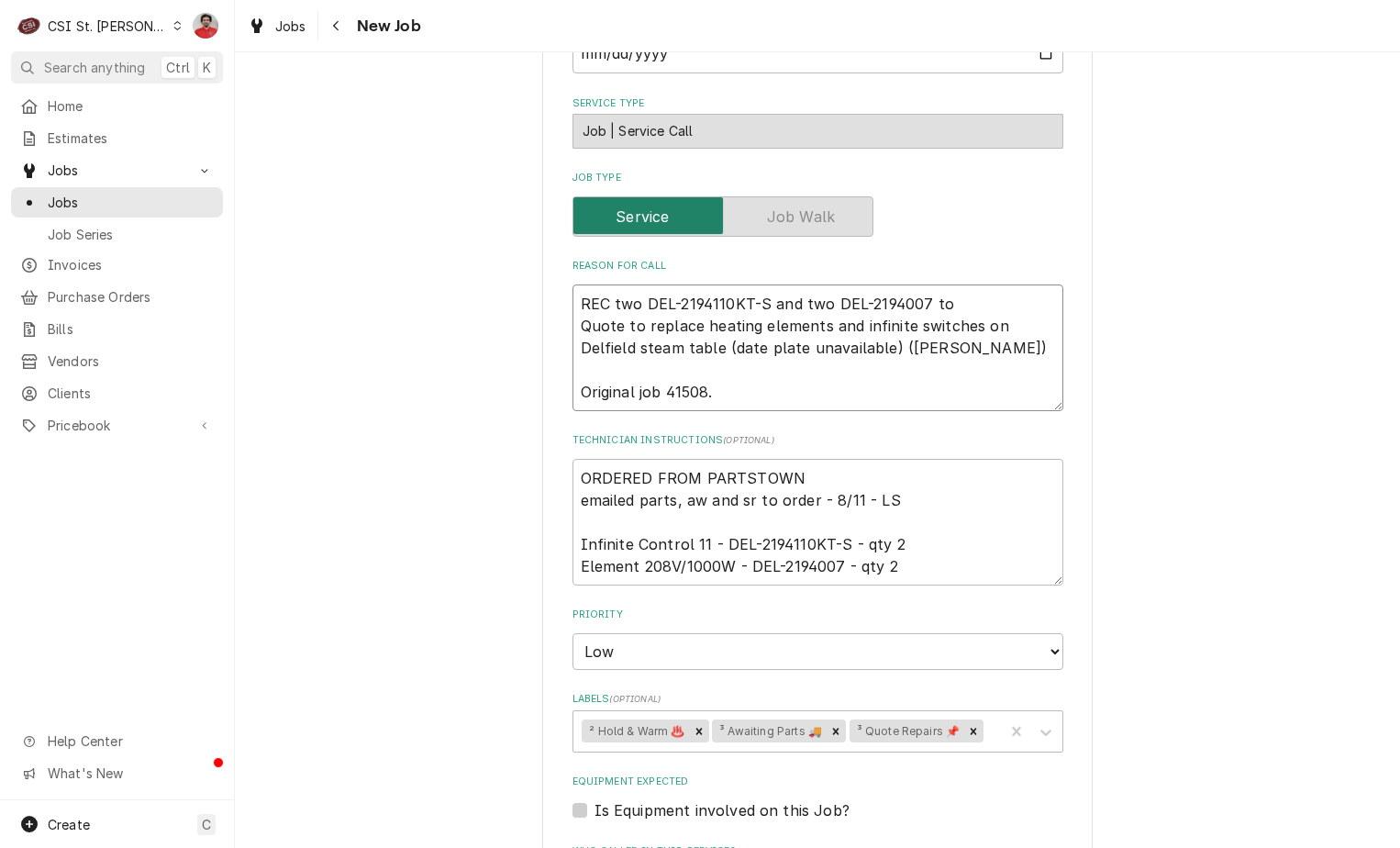
type textarea "REC two DEL-2194110KT-S and two DEL-2194007 to E Quote to replace heating eleme…"
type textarea "x"
type textarea "REC two DEL-2194110KT-S and two DEL-2194007 to Er Quote to replace heating elem…"
type textarea "x"
type textarea "REC two DEL-2194110KT-S and two DEL-2194007 to Eri Quote to replace heating ele…"
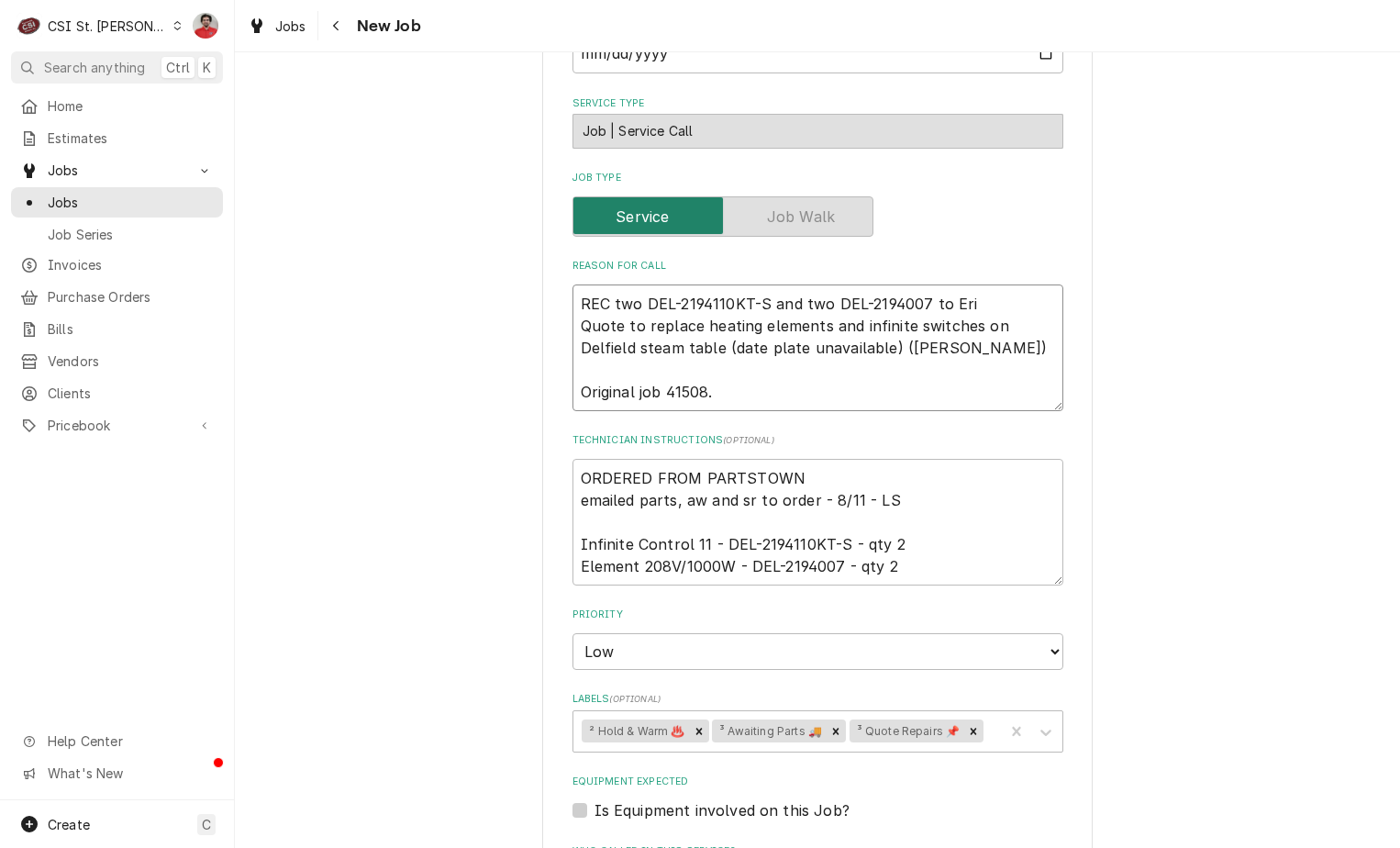
type textarea "x"
type textarea "REC two DEL-2194110KT-S and two DEL-2194007 to Erick Quote to replace heating e…"
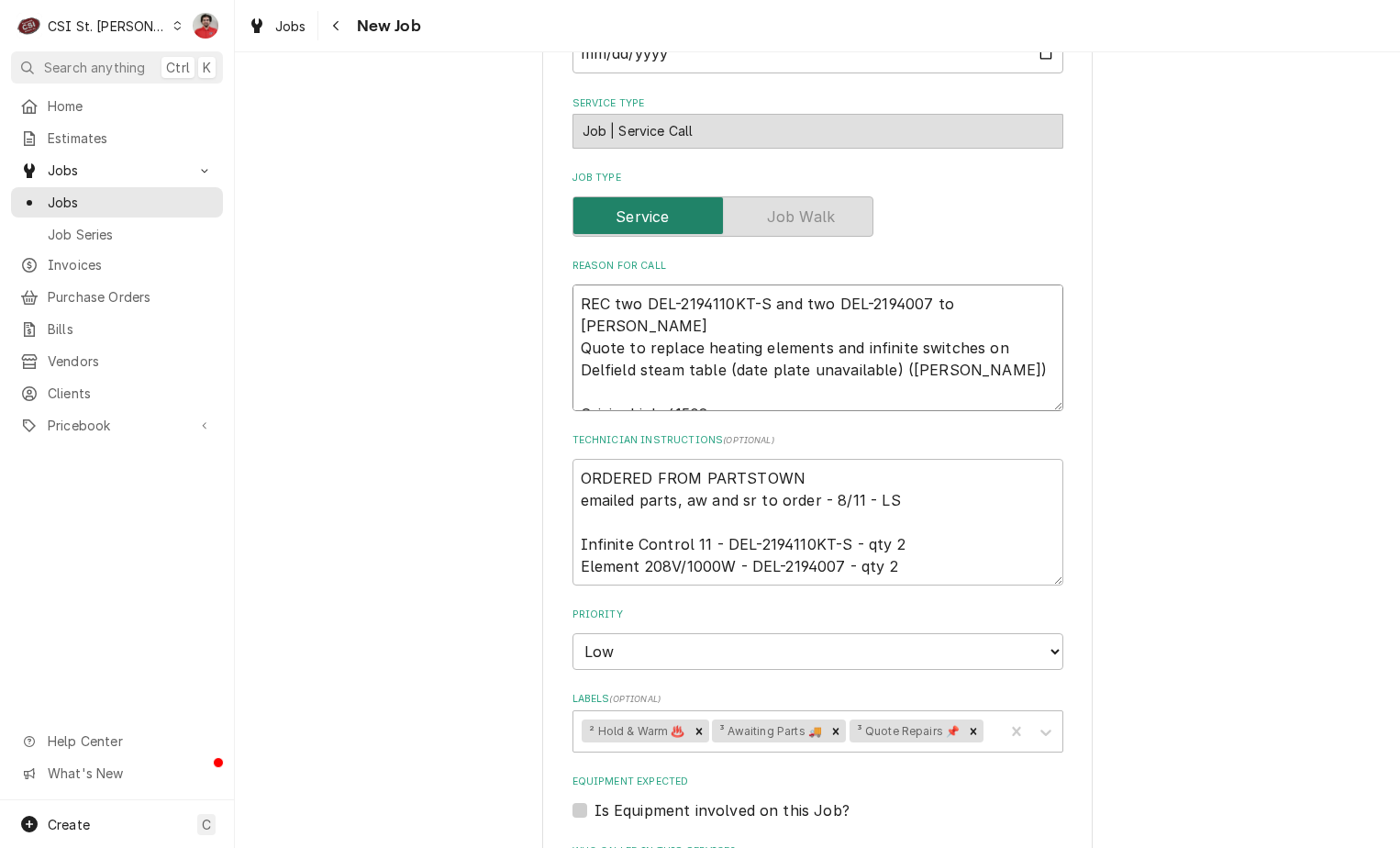
type textarea "x"
type textarea "REC two DEL-2194110KT-S and two DEL-2194007 to Erick Quote to replace heating e…"
type textarea "x"
type textarea "REC two DEL-2194110KT-S and two DEL-2194007 to Erick H Quote to replace heating…"
type textarea "x"
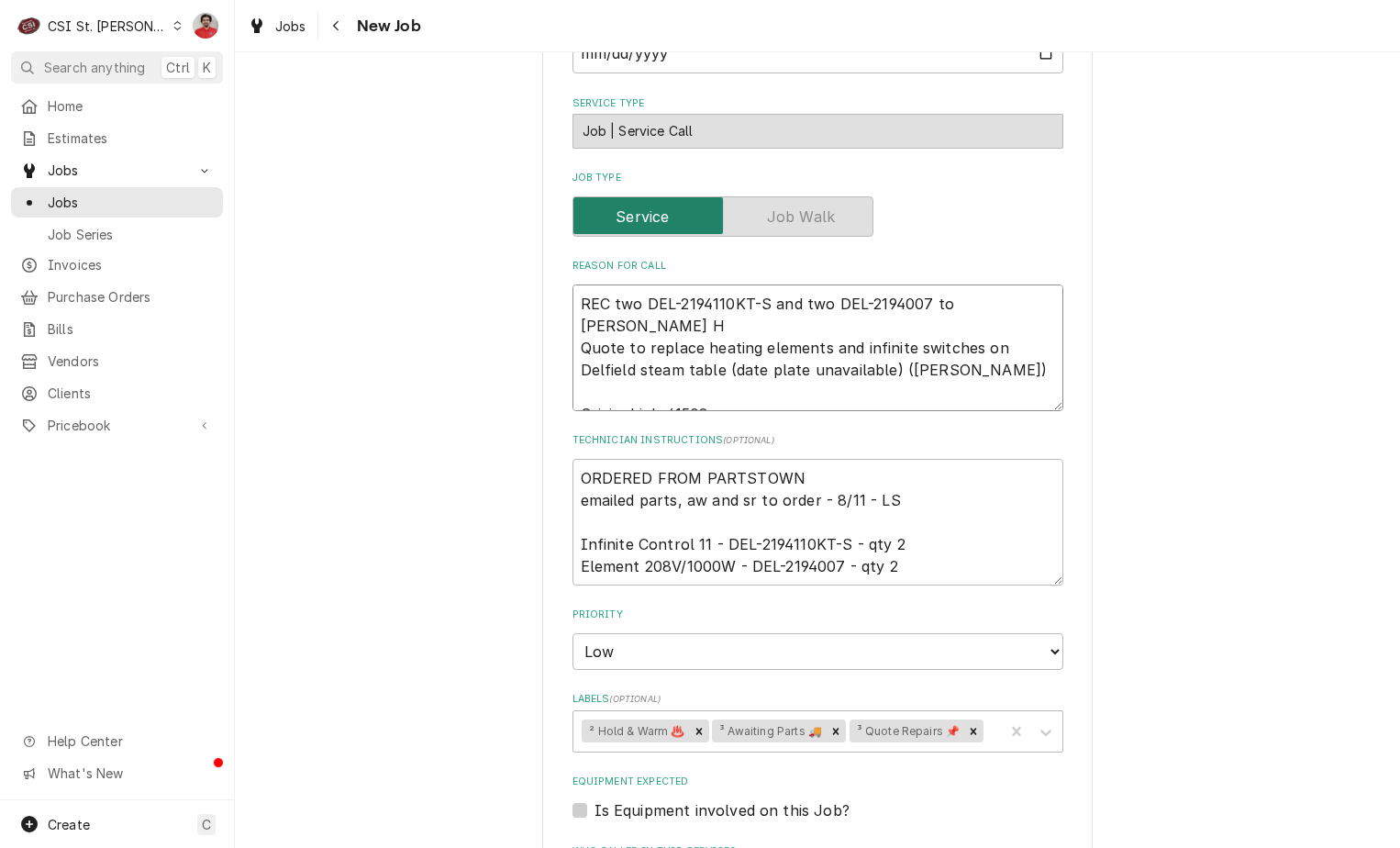
type textarea "REC two DEL-2194110KT-S and two DEL-2194007 to Erick H' Quote to replace heatin…"
type textarea "x"
type textarea "REC two DEL-2194110KT-S and two DEL-2194007 to Erick H's Quote to replace heati…"
type textarea "x"
type textarea "REC two DEL-2194110KT-S and two DEL-2194007 to Erick H's Quote to replace heati…"
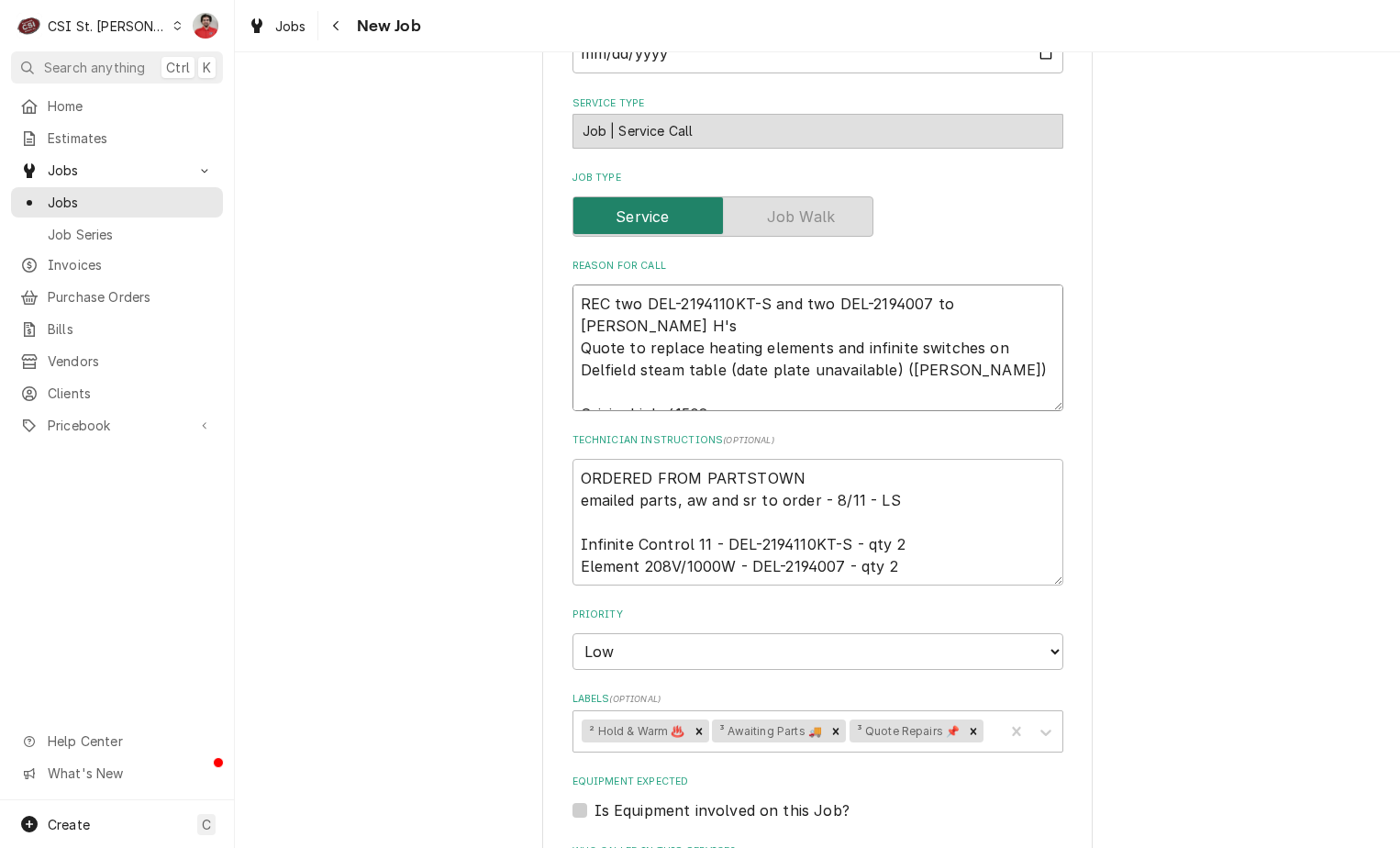
type textarea "x"
type textarea "REC two DEL-2194110KT-S and two DEL-2194007 to Erick H's s Quote to replace hea…"
type textarea "x"
type textarea "REC two DEL-2194110KT-S and two DEL-2194007 to Erick H's sh Quote to replace he…"
type textarea "x"
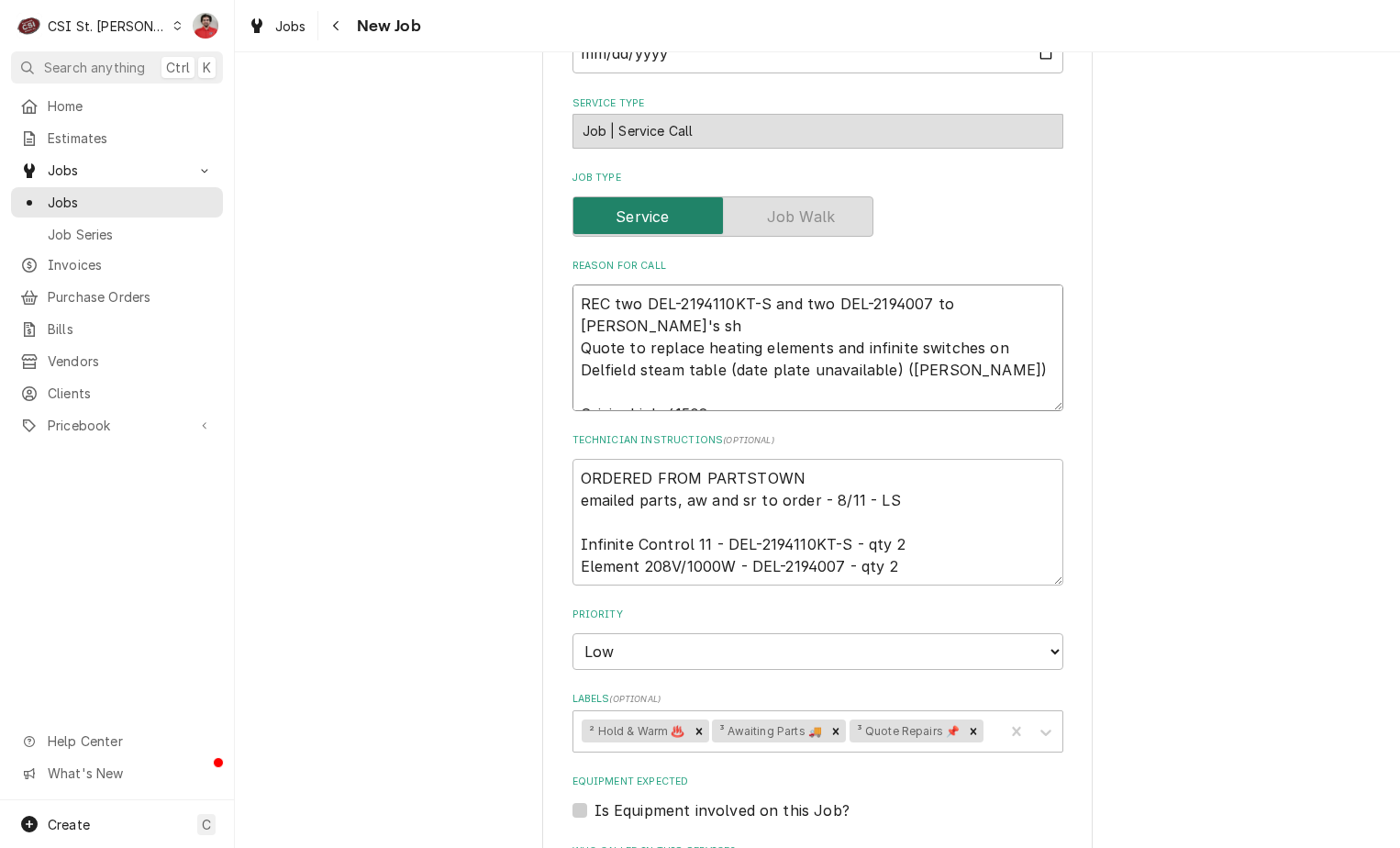
type textarea "REC two DEL-2194110KT-S and two DEL-2194007 to Erick H's she Quote to replace h…"
type textarea "x"
type textarea "REC two DEL-2194110KT-S and two DEL-2194007 to Erick H's shel Quote to replace …"
type textarea "x"
type textarea "REC two DEL-2194110KT-S and two DEL-2194007 to Erick H's shelf Quote to replace…"
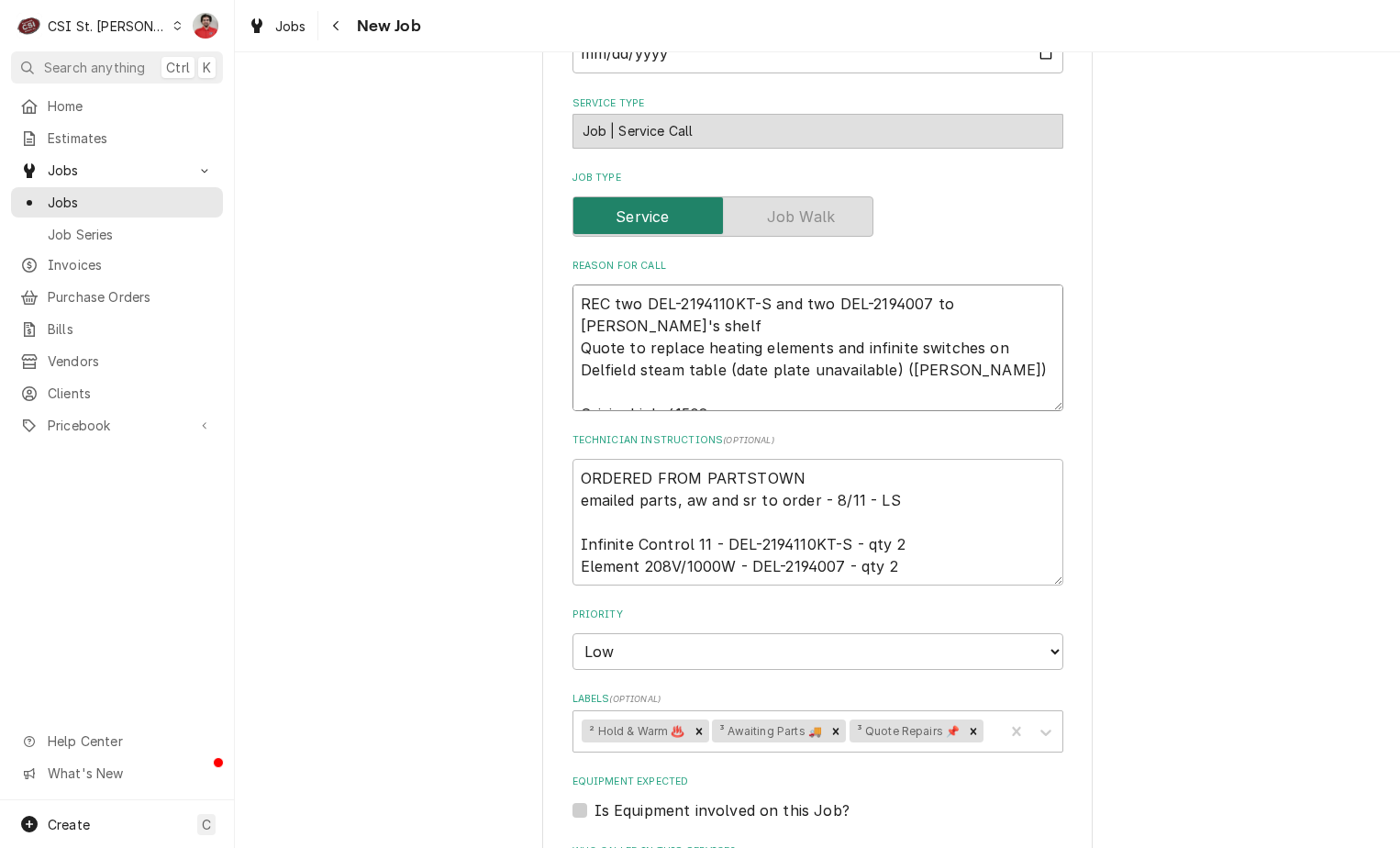
type textarea "x"
click at [830, 725] on icon "Remove ³ Awaiting Parts 🚚" at bounding box center [836, 732] width 13 height 13
type textarea "REC two DEL-2194110KT-S and two DEL-2194007 to Erick H's shelf Quote to replace…"
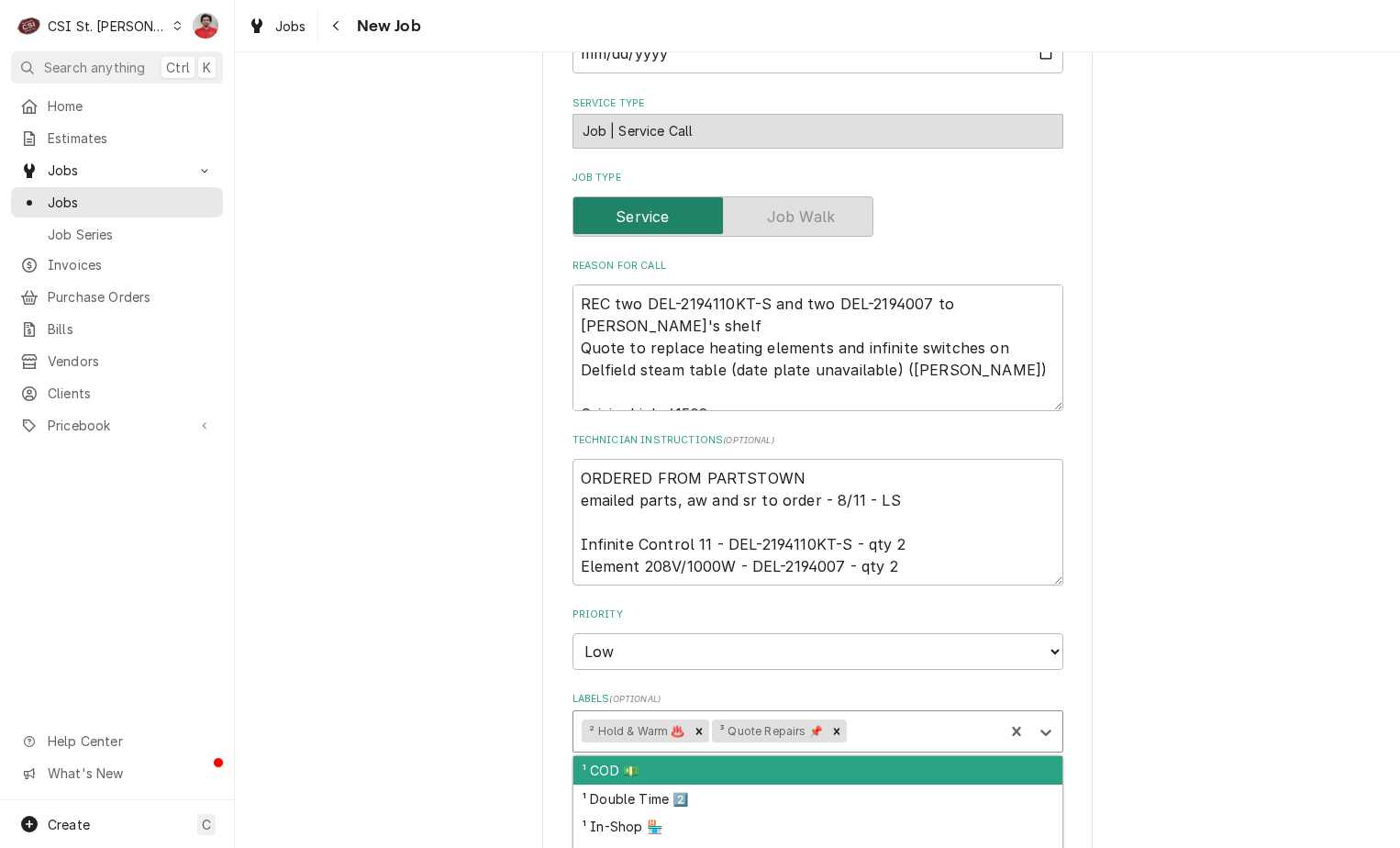
click at [853, 715] on div "Labels" at bounding box center [923, 731] width 145 height 33
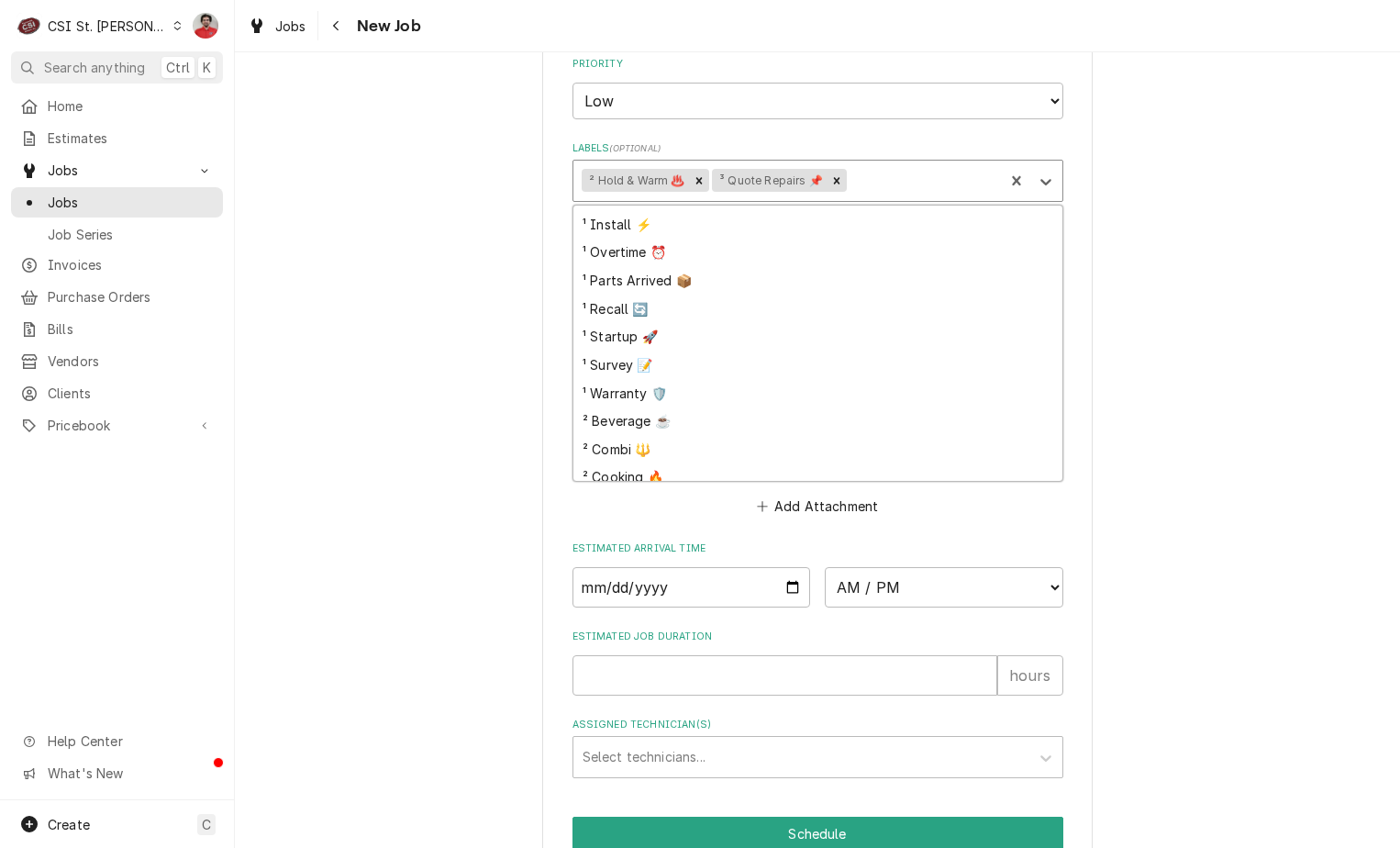
scroll to position [0, 0]
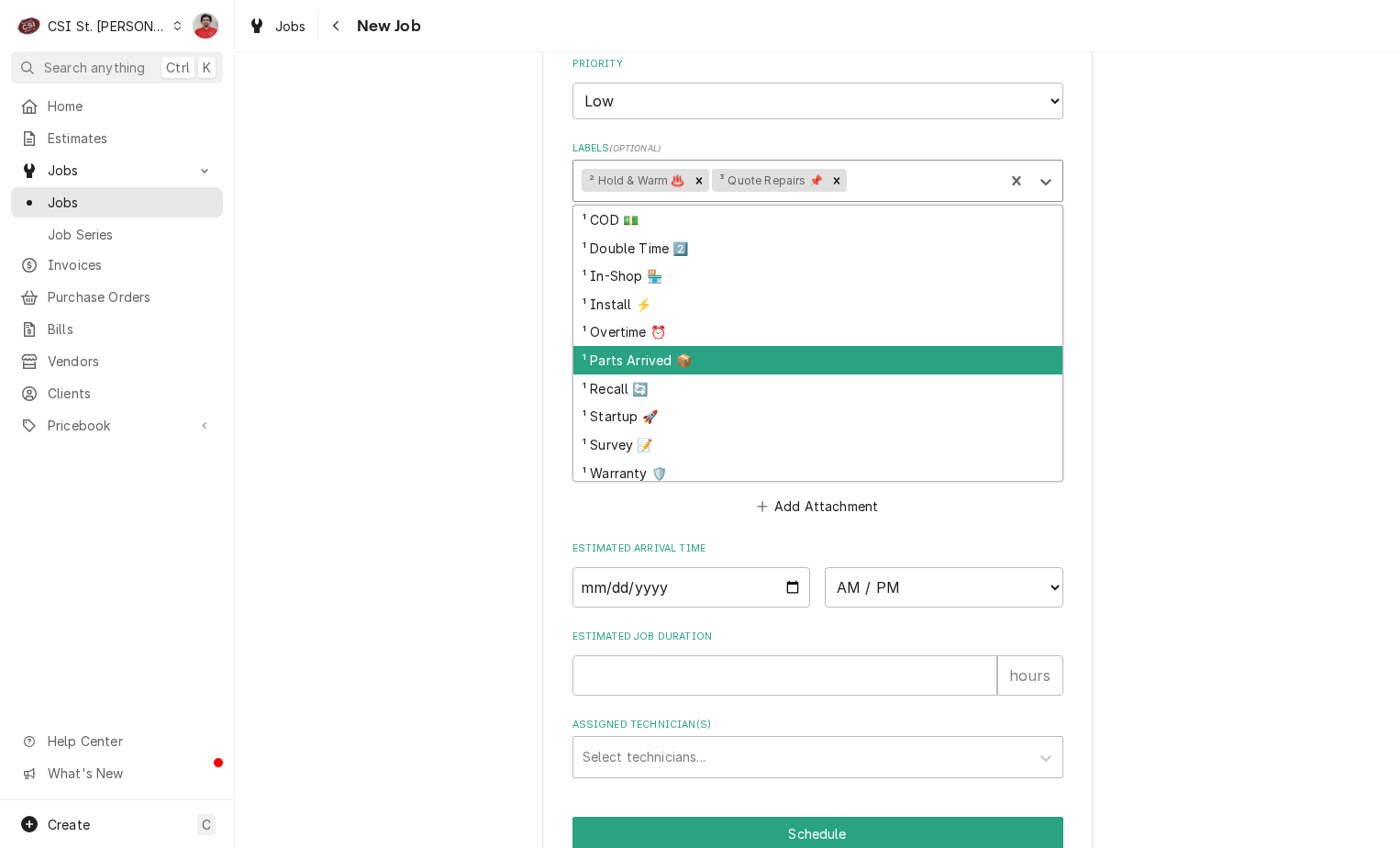
click at [720, 346] on div "¹ Parts Arrived 📦" at bounding box center [819, 360] width 489 height 28
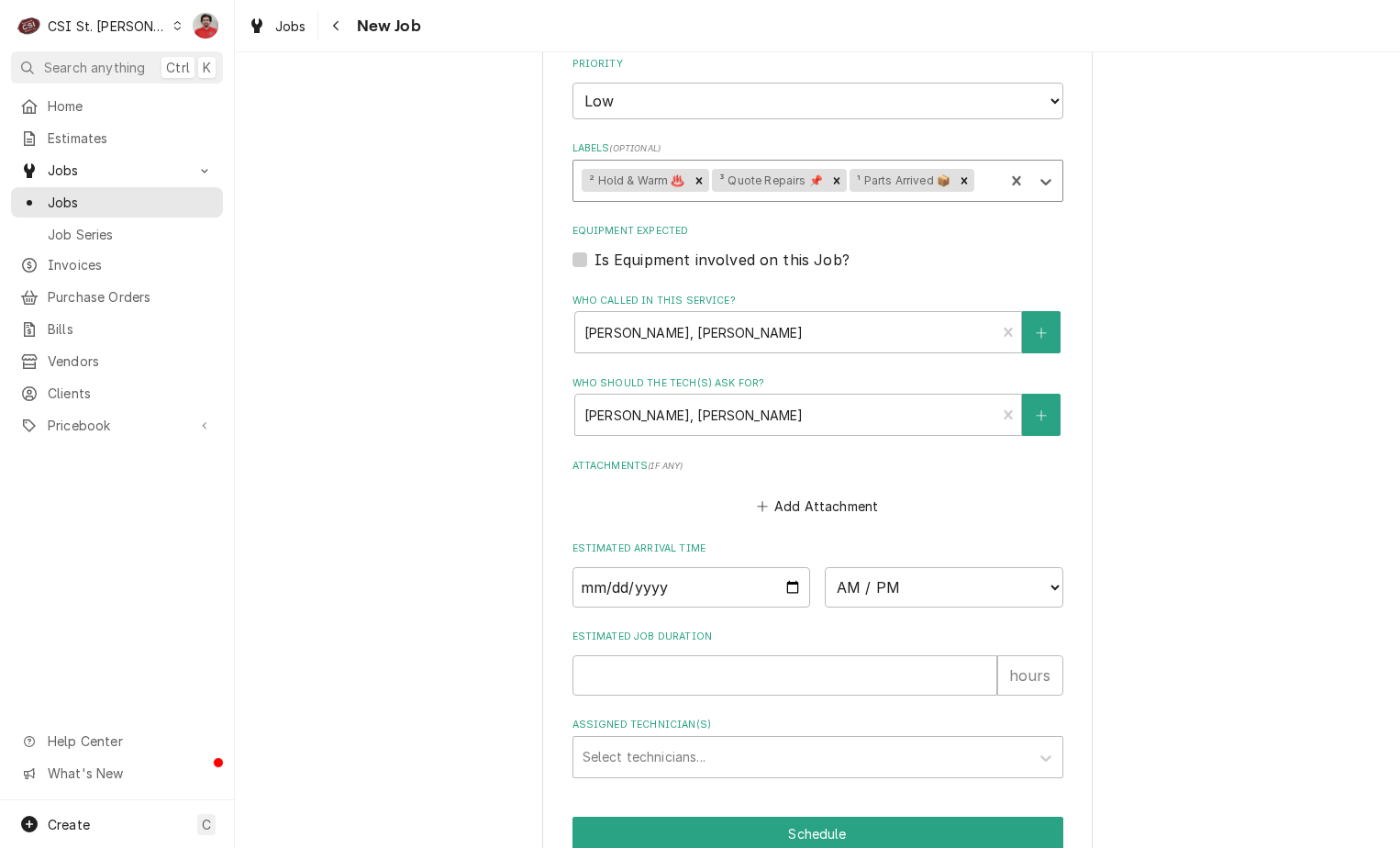
scroll to position [1291, 0]
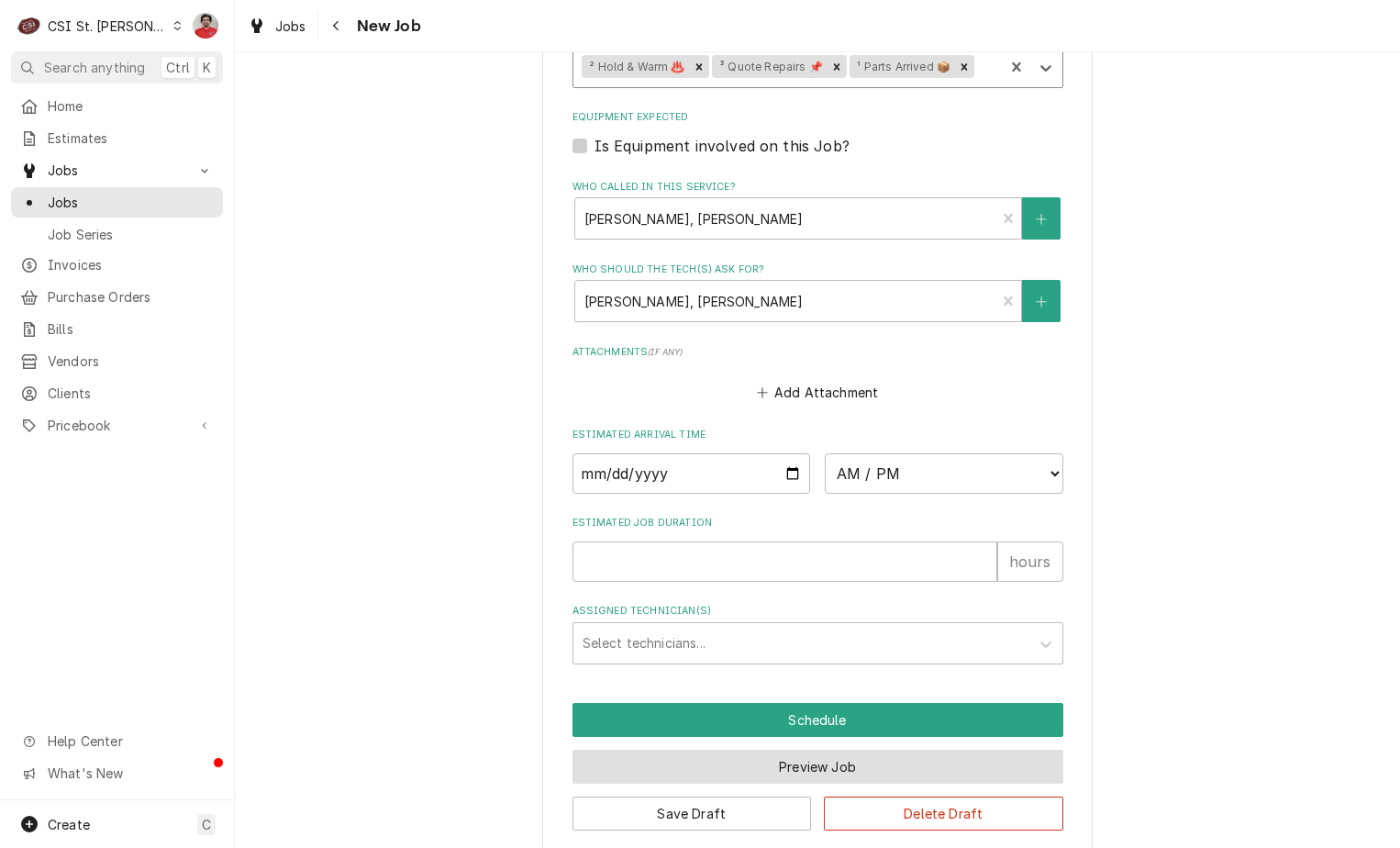
click at [784, 750] on button "Preview Job" at bounding box center [819, 766] width 491 height 34
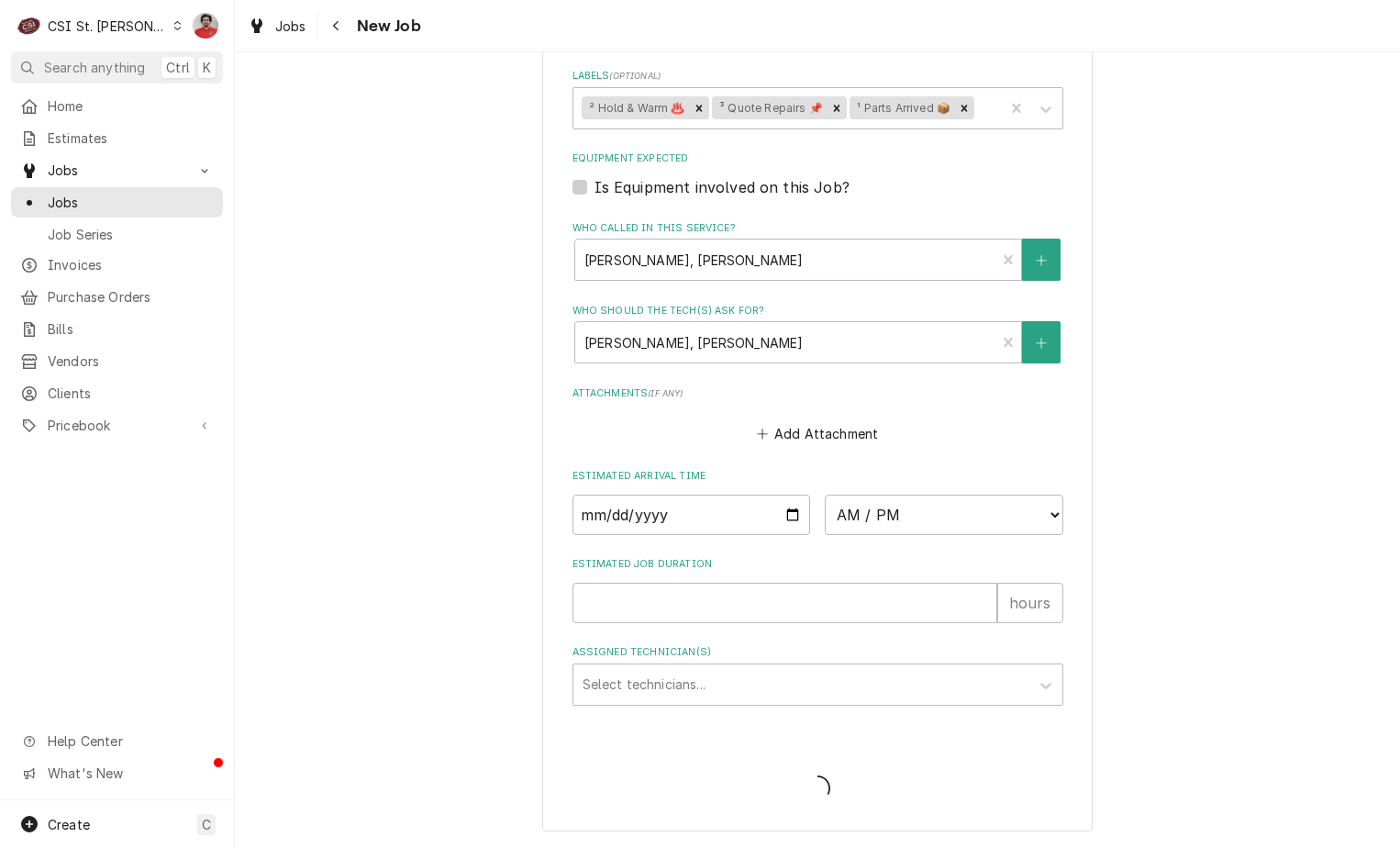
scroll to position [1227, 0]
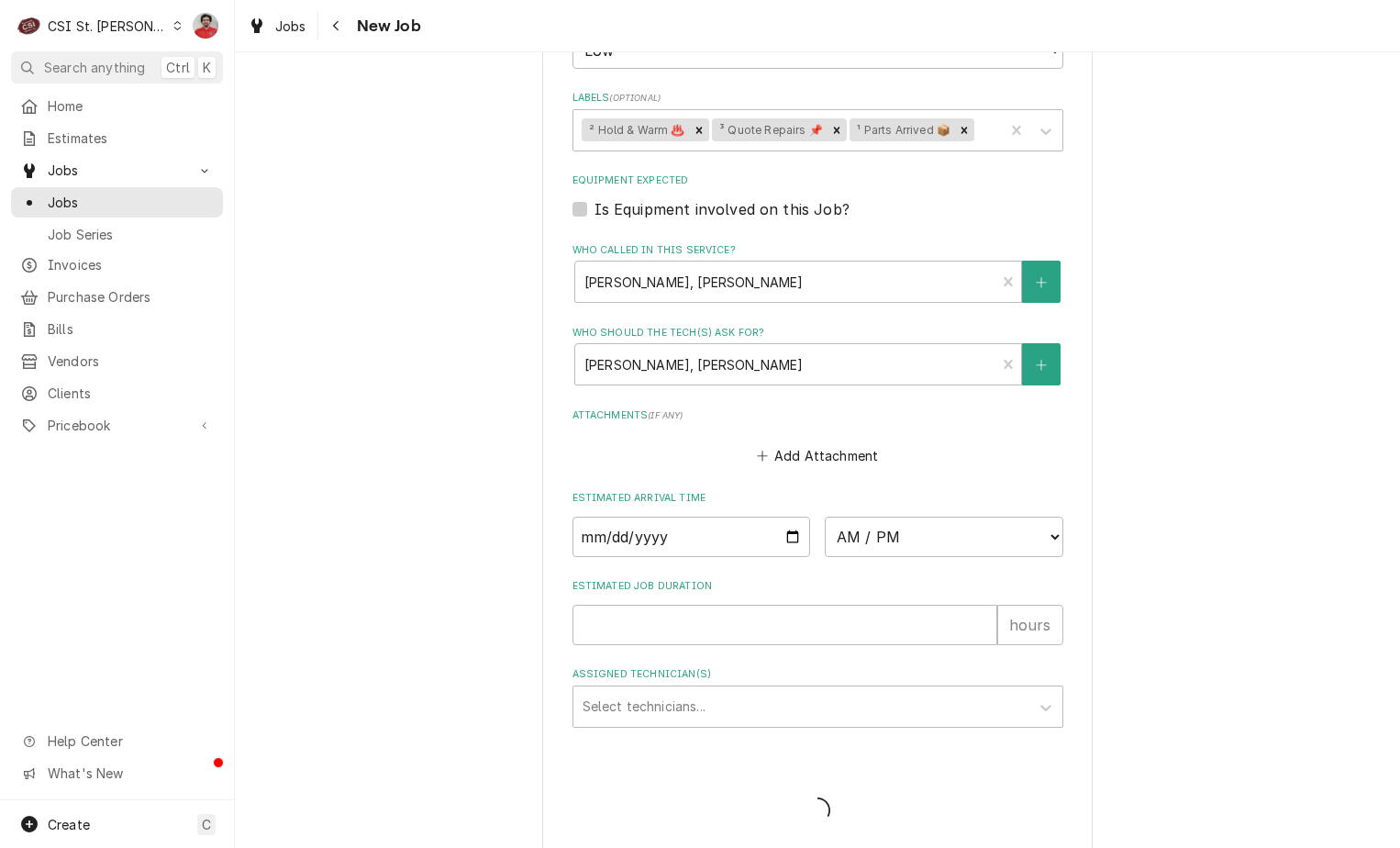
type textarea "x"
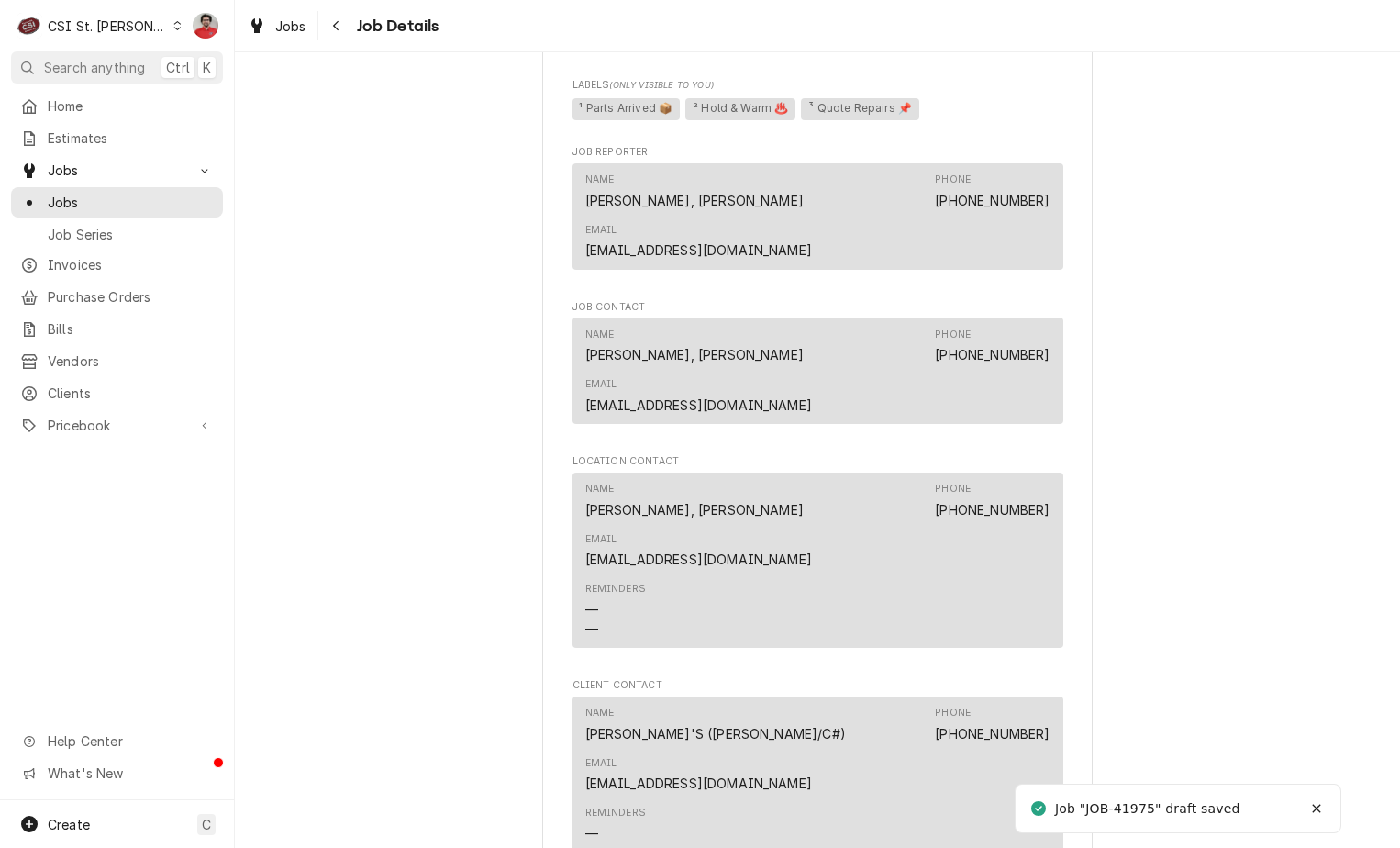
scroll to position [1388, 0]
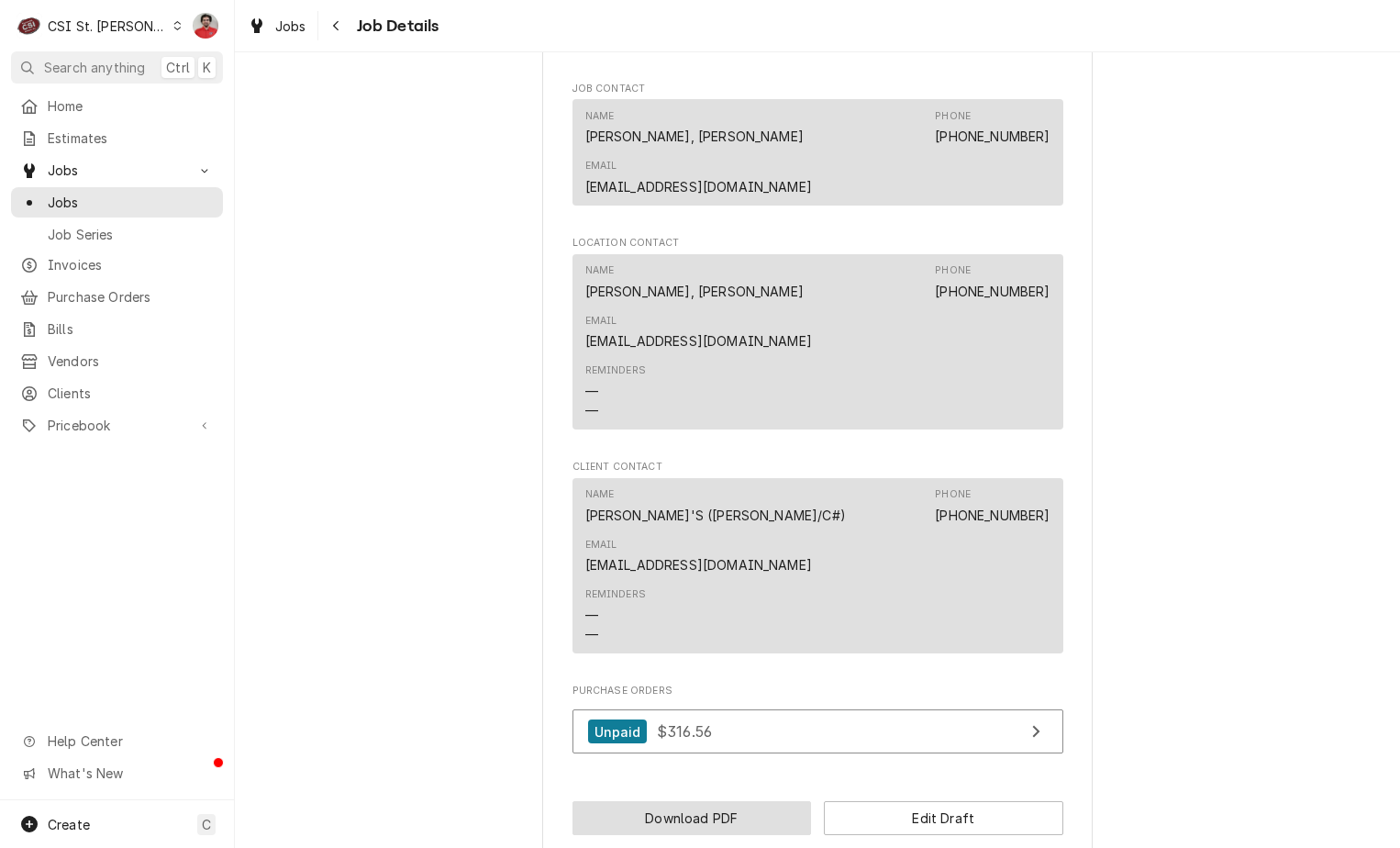
click at [772, 801] on button "Download PDF" at bounding box center [692, 818] width 239 height 34
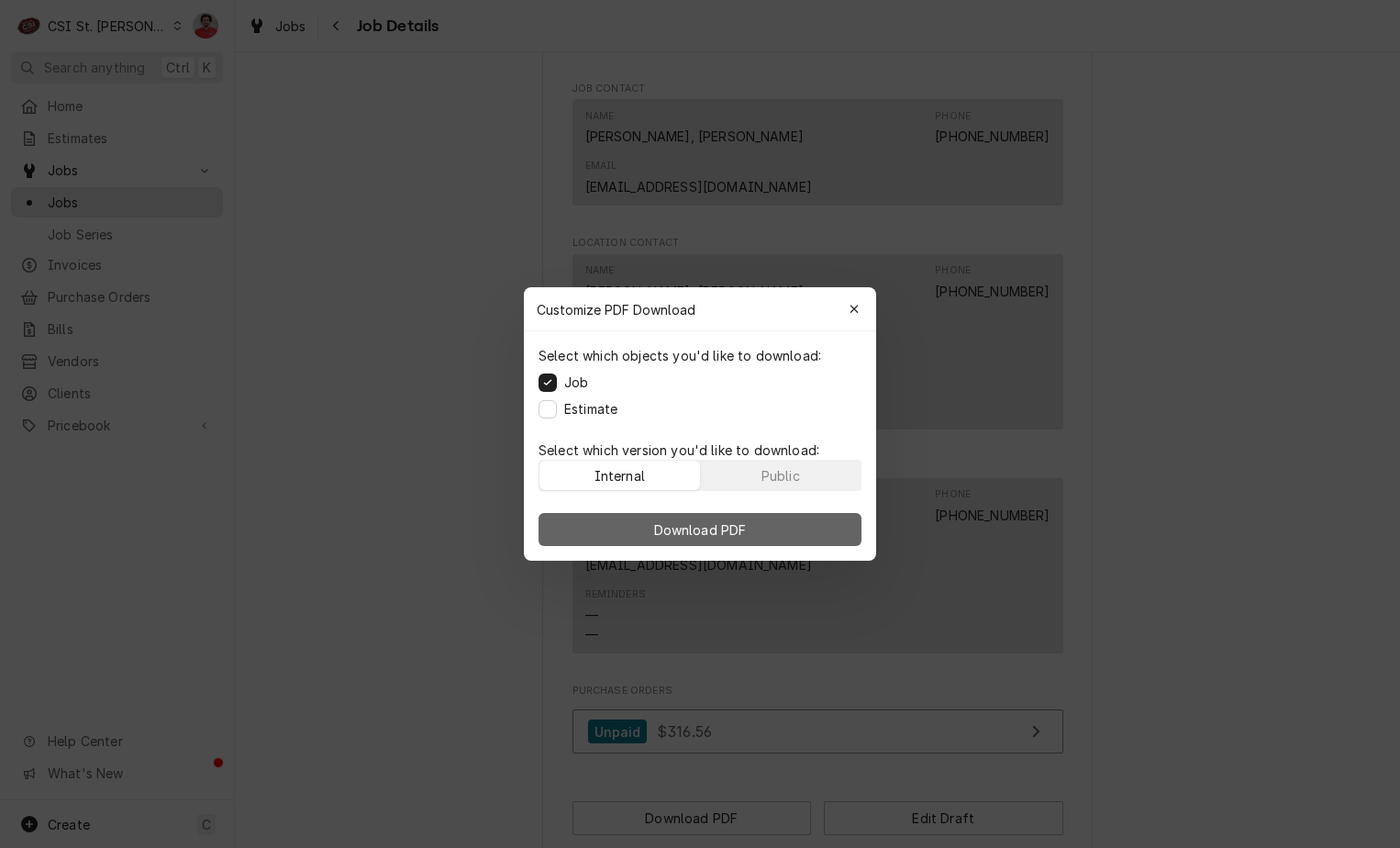
click at [712, 521] on span "Download PDF" at bounding box center [700, 530] width 100 height 20
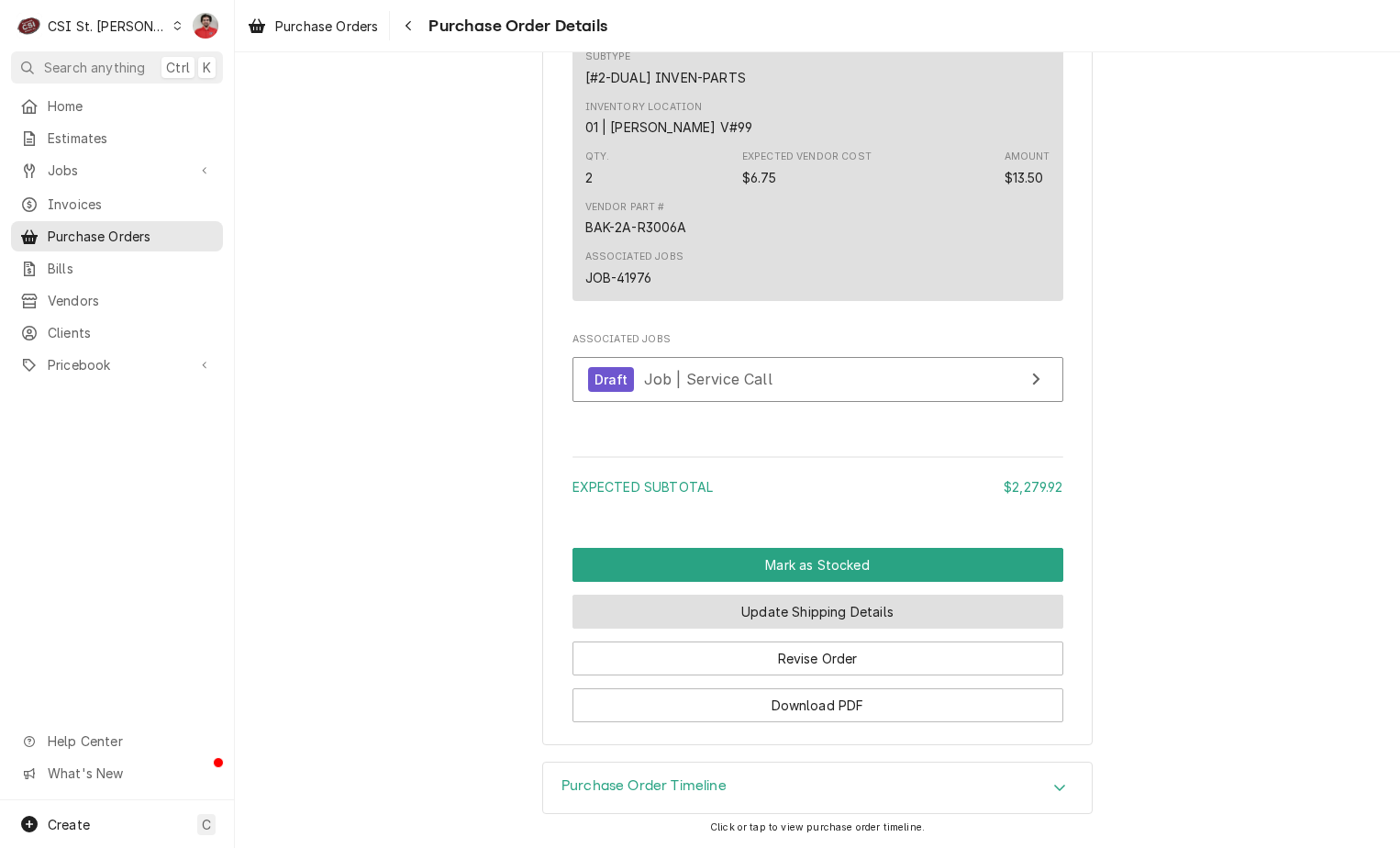
scroll to position [5193, 0]
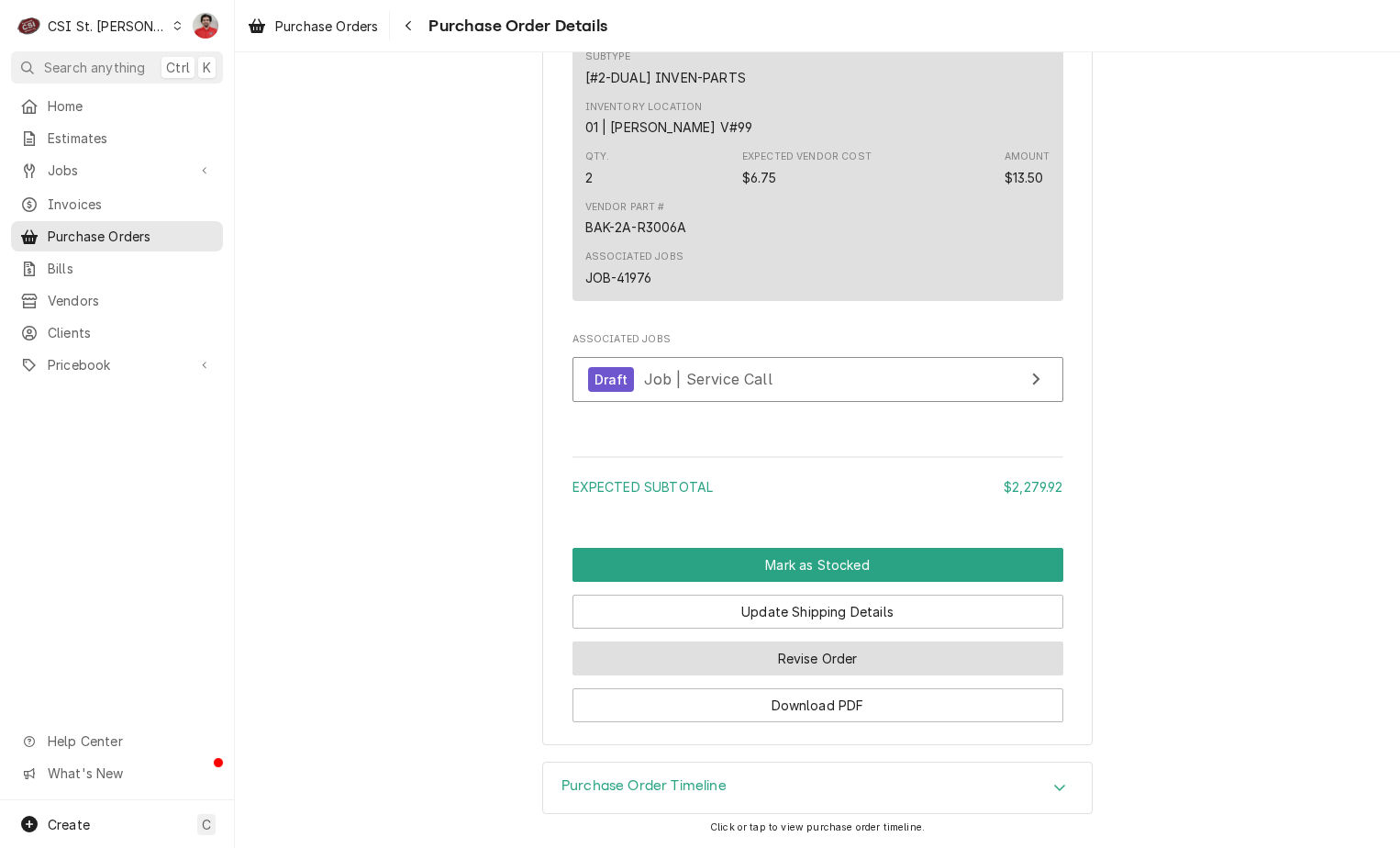
click at [736, 655] on button "Revise Order" at bounding box center [819, 659] width 491 height 34
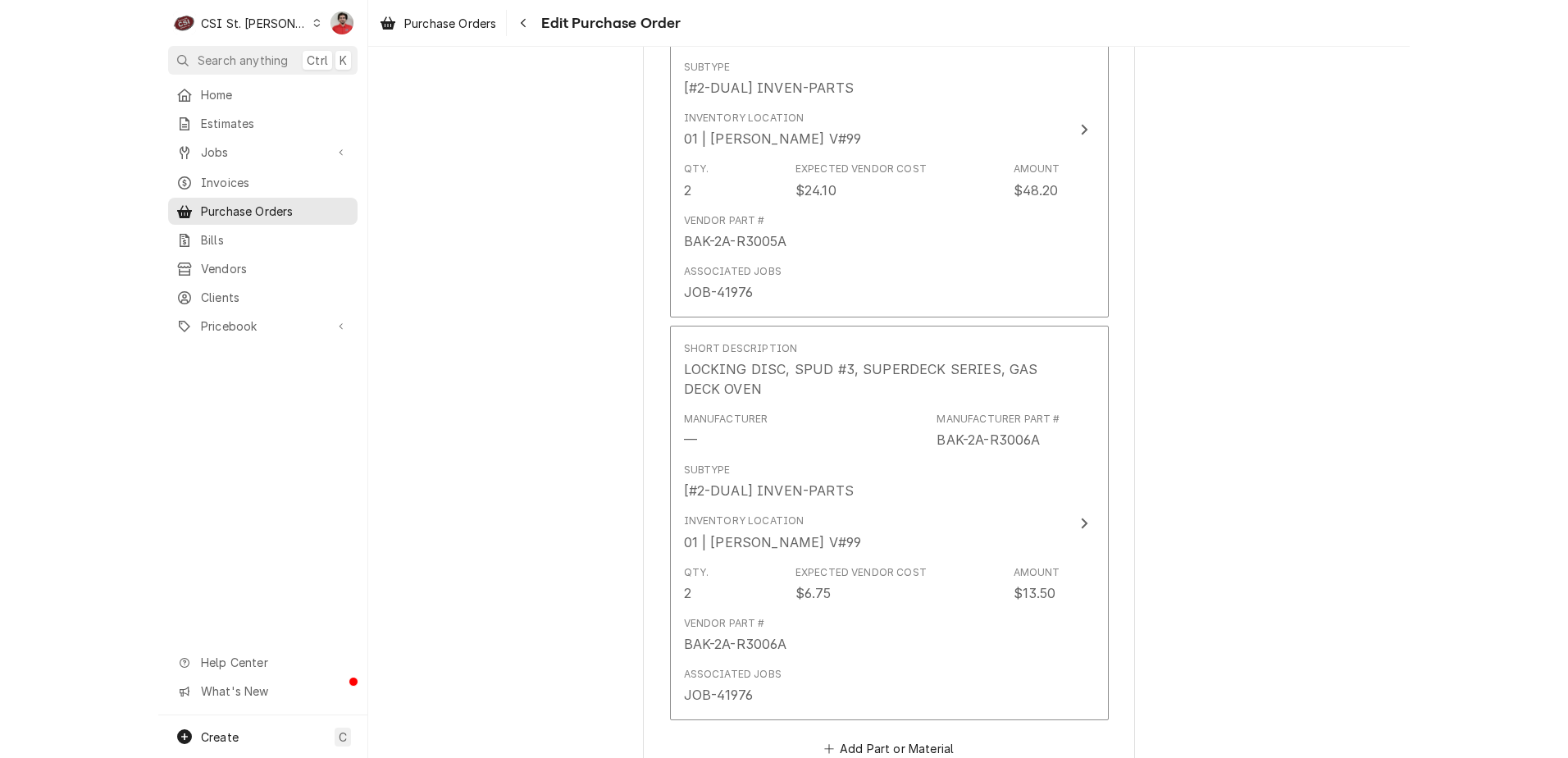
scroll to position [4787, 0]
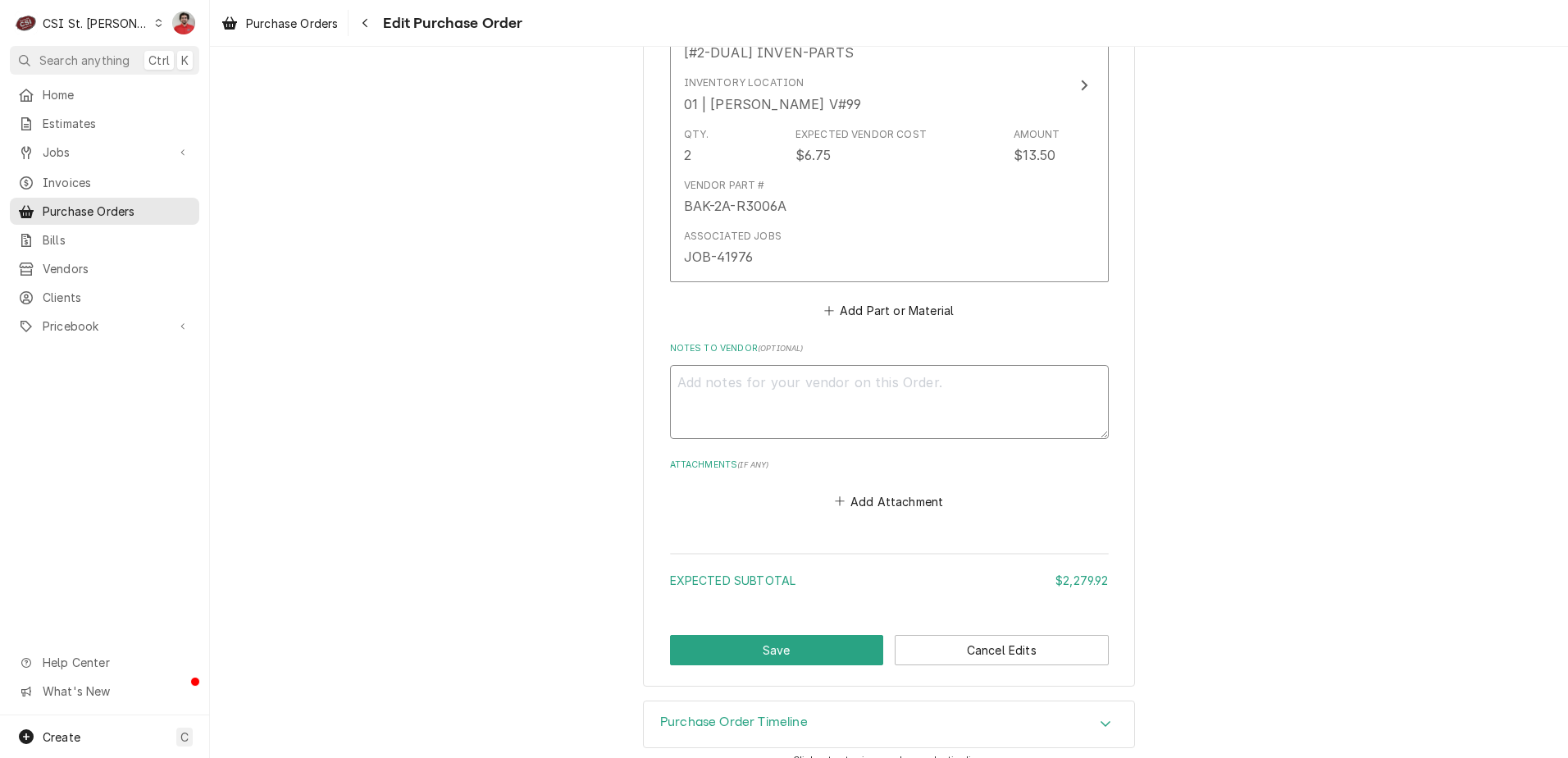
click at [758, 376] on textarea "Notes to Vendor ( optional )" at bounding box center [889, 402] width 439 height 74
type textarea "x"
type textarea "W"
type textarea "x"
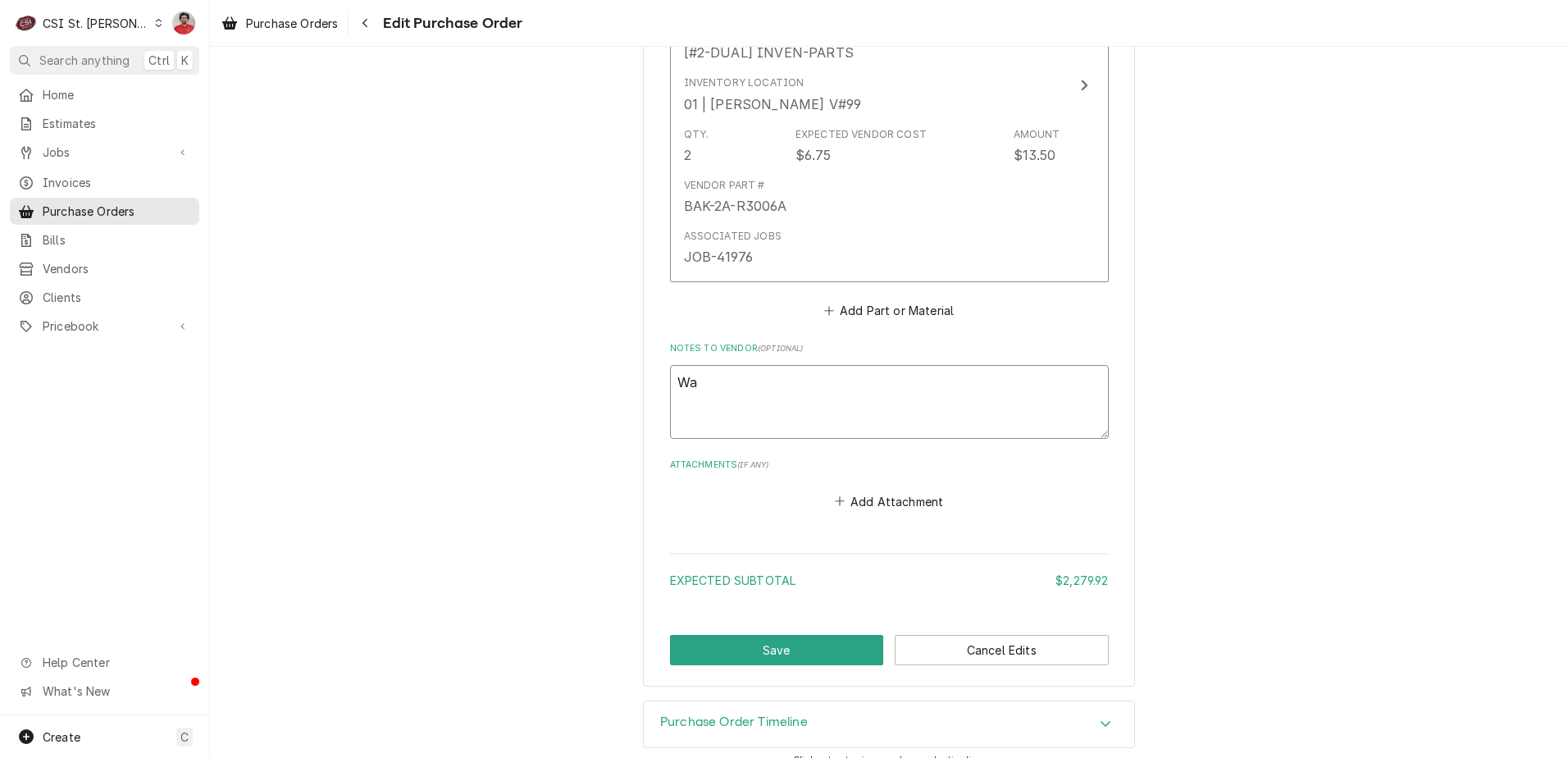
type textarea "Wai"
type textarea "x"
type textarea "Wait"
type textarea "x"
type textarea "Waiti"
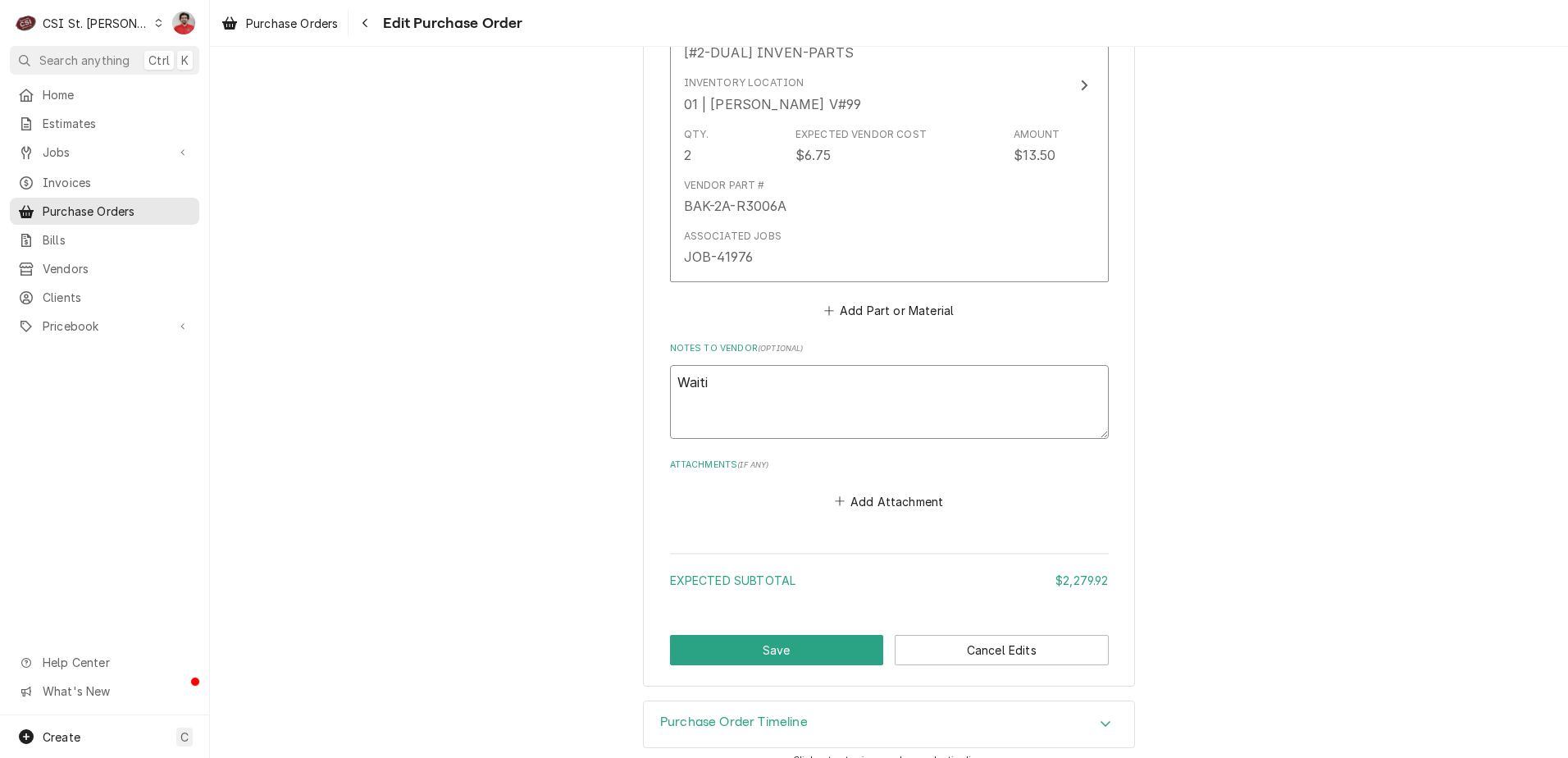
type textarea "x"
type textarea "Waitin"
type textarea "x"
type textarea "Waiting"
type textarea "x"
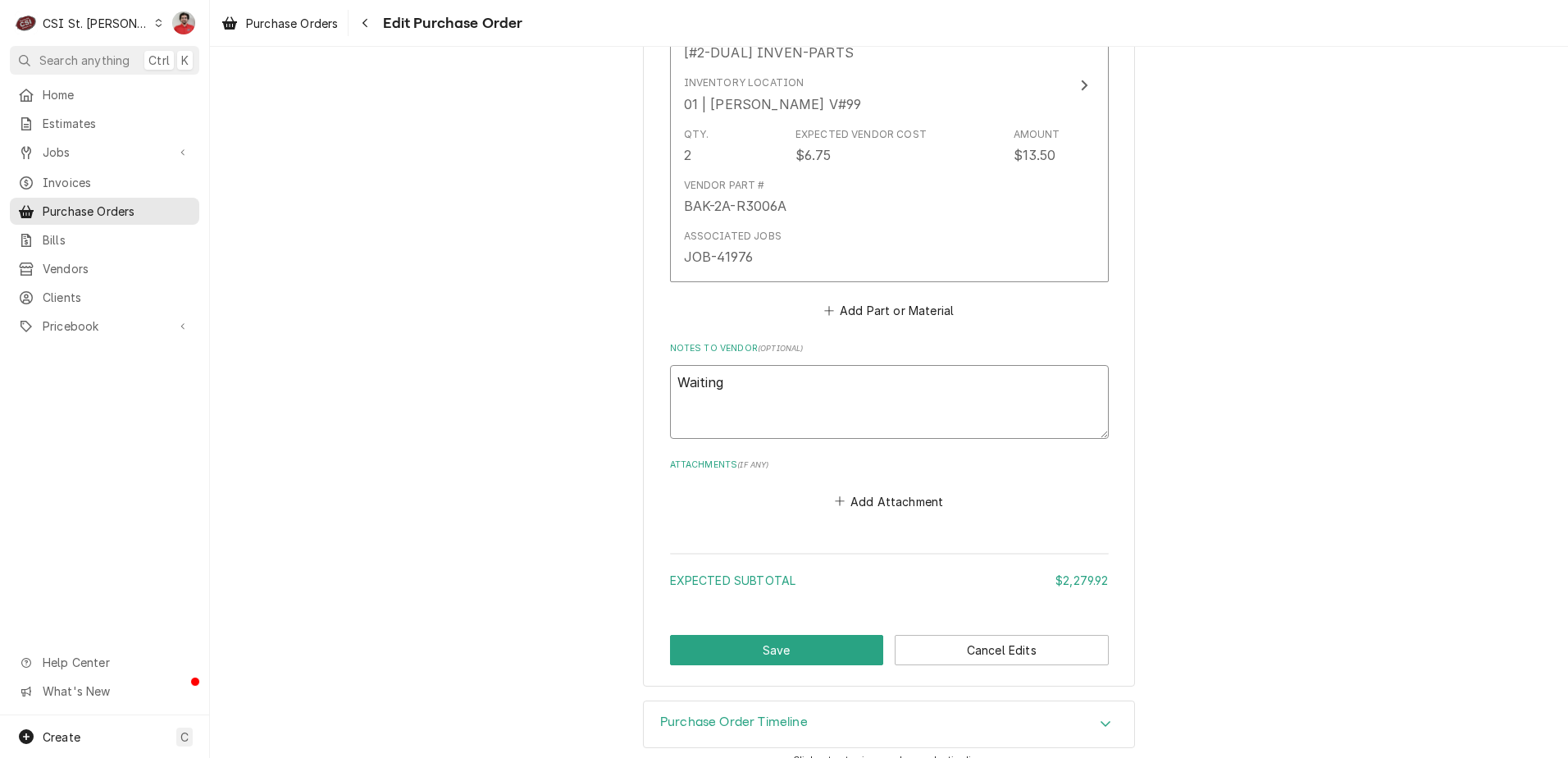
type textarea "Waiting"
type textarea "x"
type textarea "Waiting o"
type textarea "x"
type textarea "Waiting on"
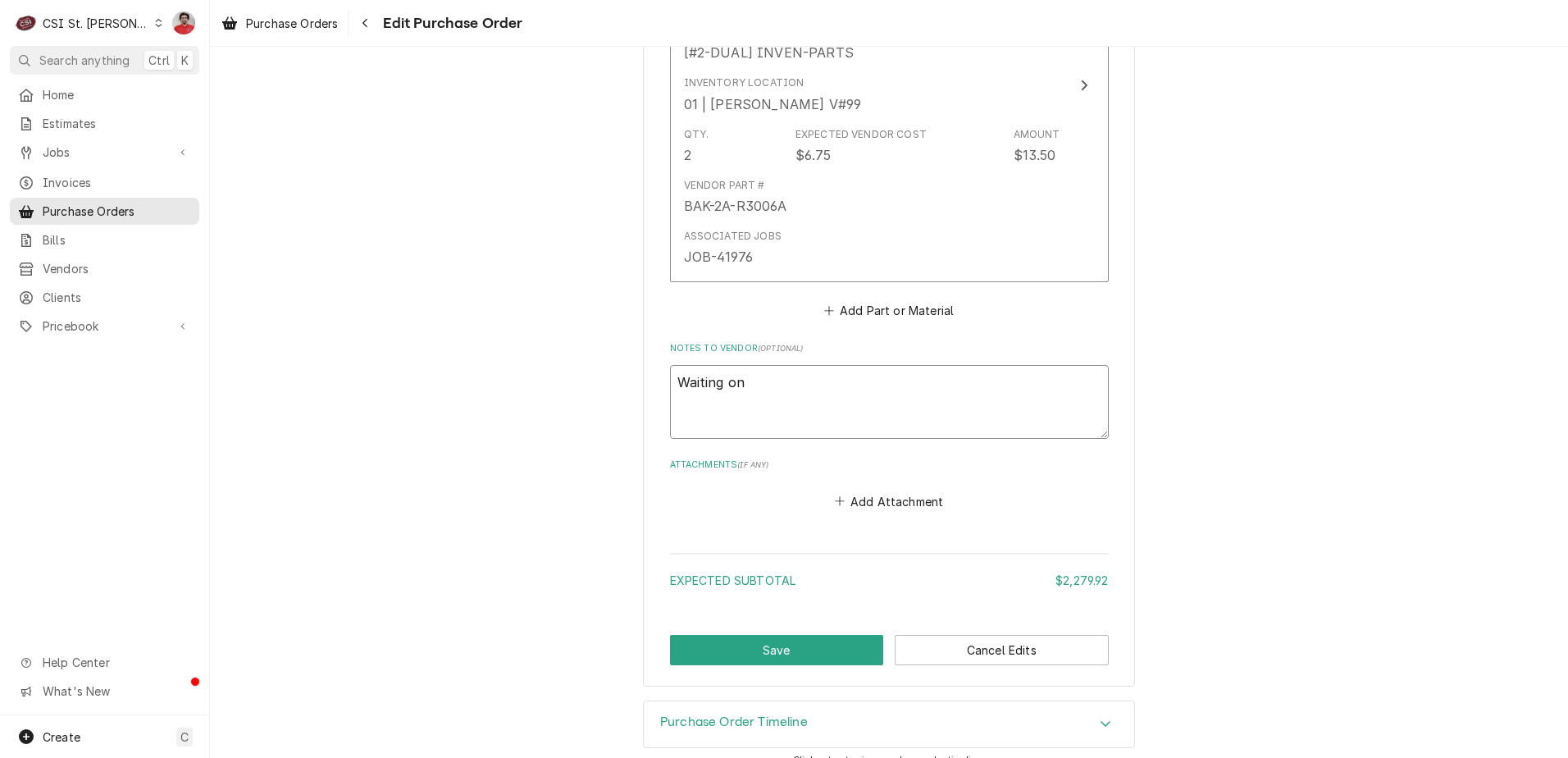
type textarea "x"
type textarea "Waiting on S"
type textarea "x"
type textarea "Waiting on ST"
type textarea "x"
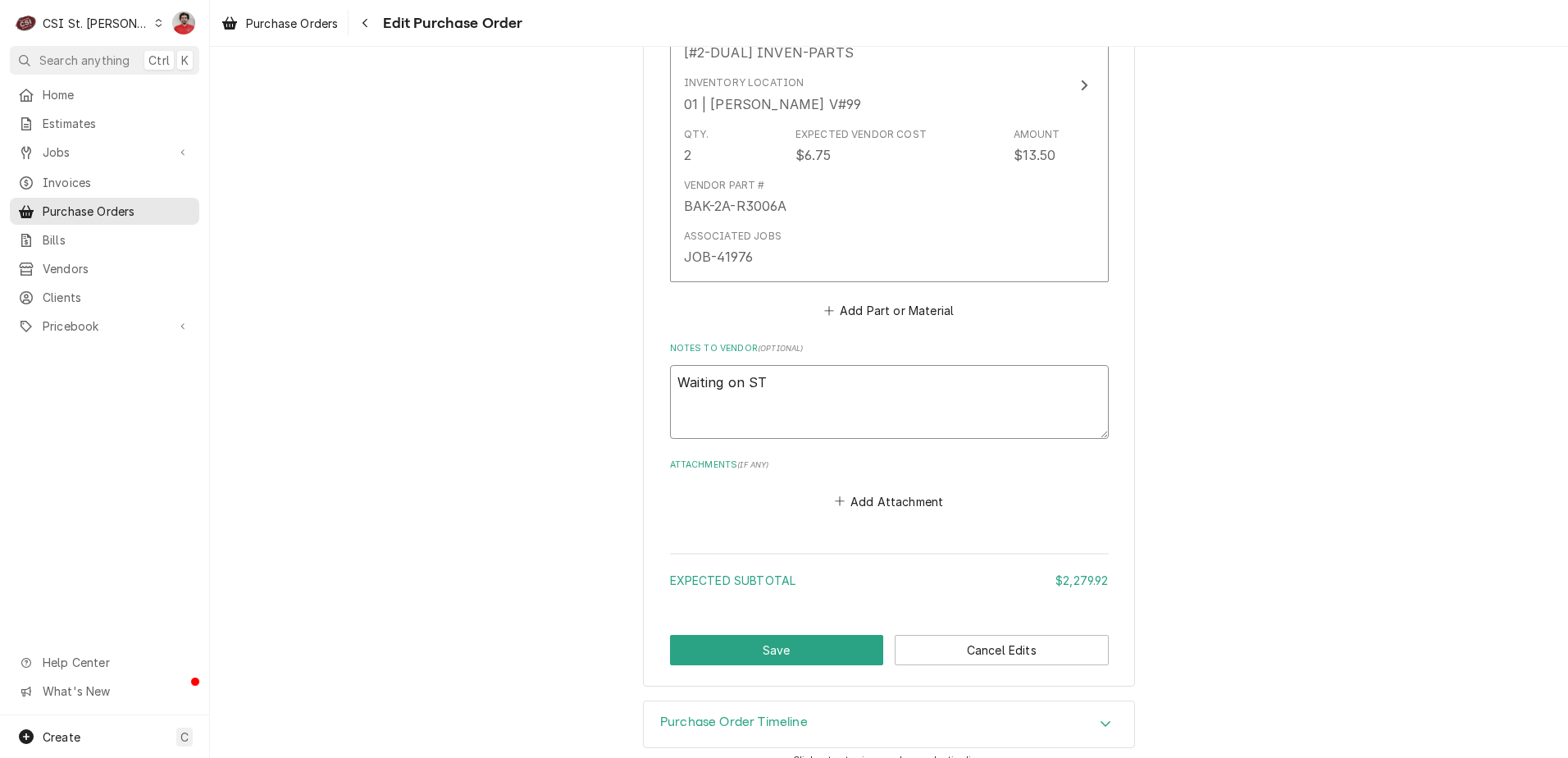
type textarea "Waiting on STA"
type textarea "x"
type textarea "Waiting on STA-"
type textarea "x"
type textarea "Waiting on STA-A"
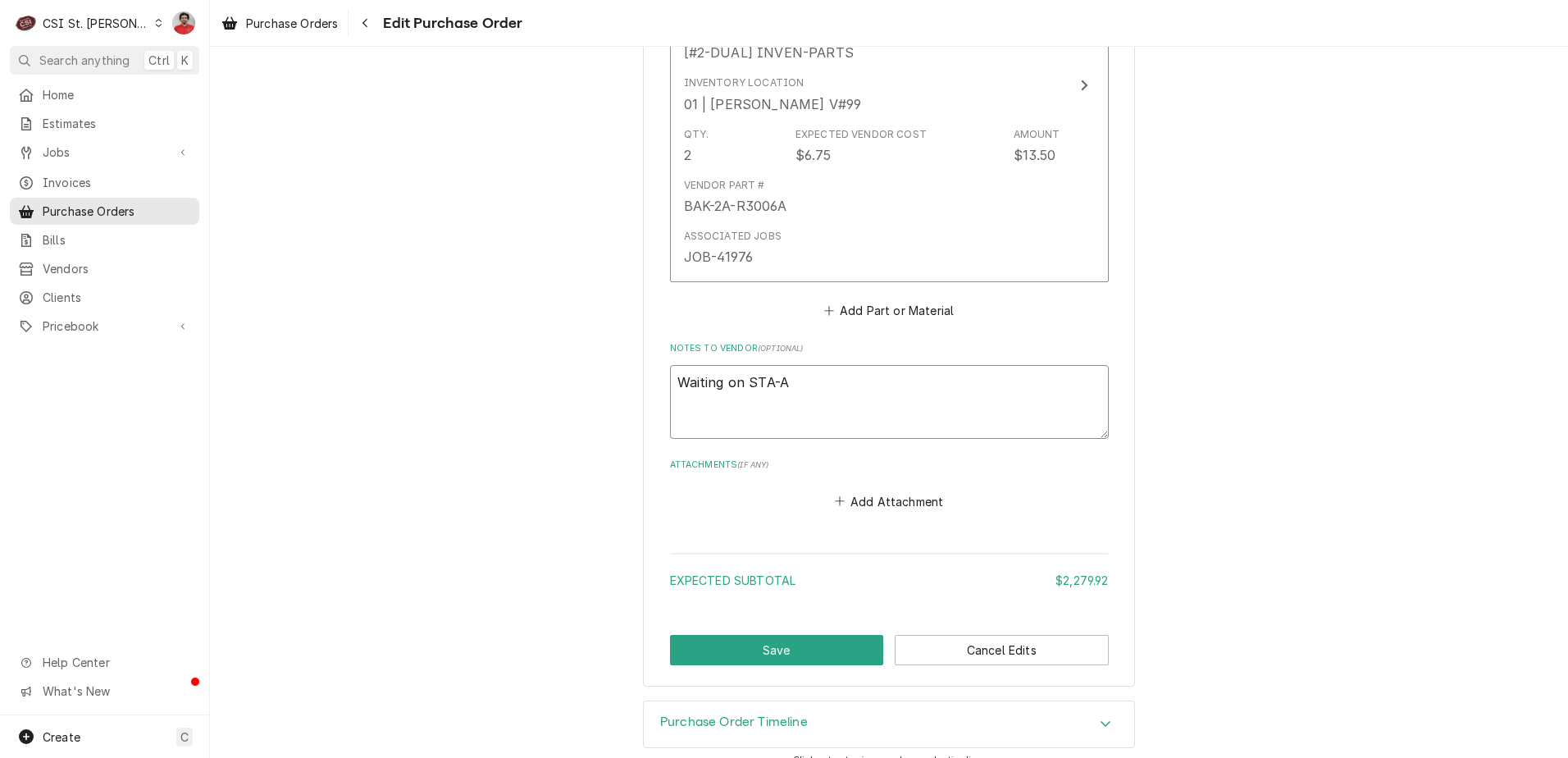
type textarea "x"
type textarea "Waiting on STA-AS"
type textarea "x"
type textarea "Waiting on STA-AS-"
type textarea "x"
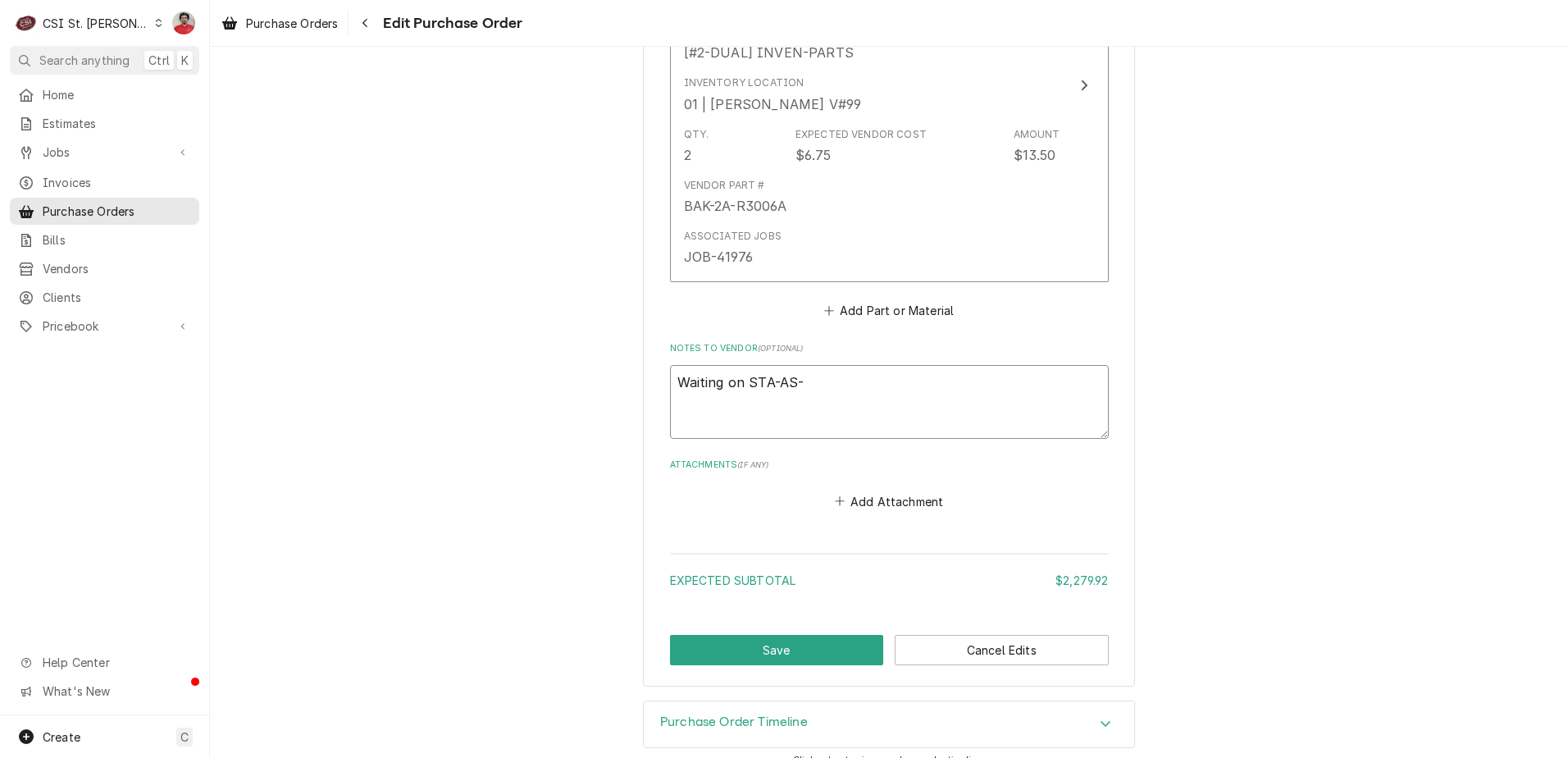
type textarea "Waiting on STA-AS-L"
type textarea "x"
type textarea "Waiting on STA-AS-L5"
type textarea "x"
type textarea "Waiting on STA-AS-L50"
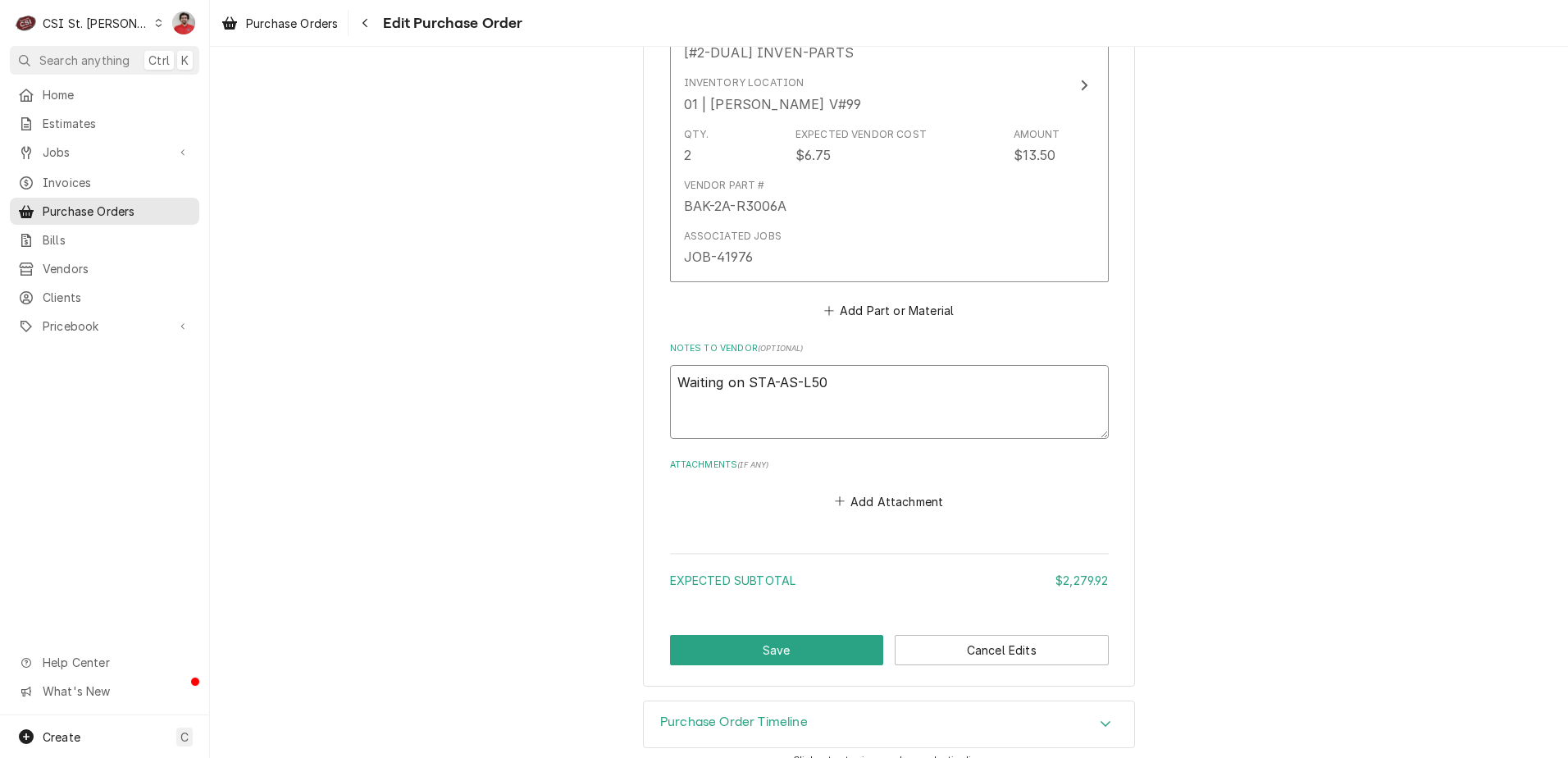
type textarea "x"
type textarea "Waiting on STA-AS-L501"
type textarea "x"
type textarea "Waiting on STA-AS-L5015"
type textarea "x"
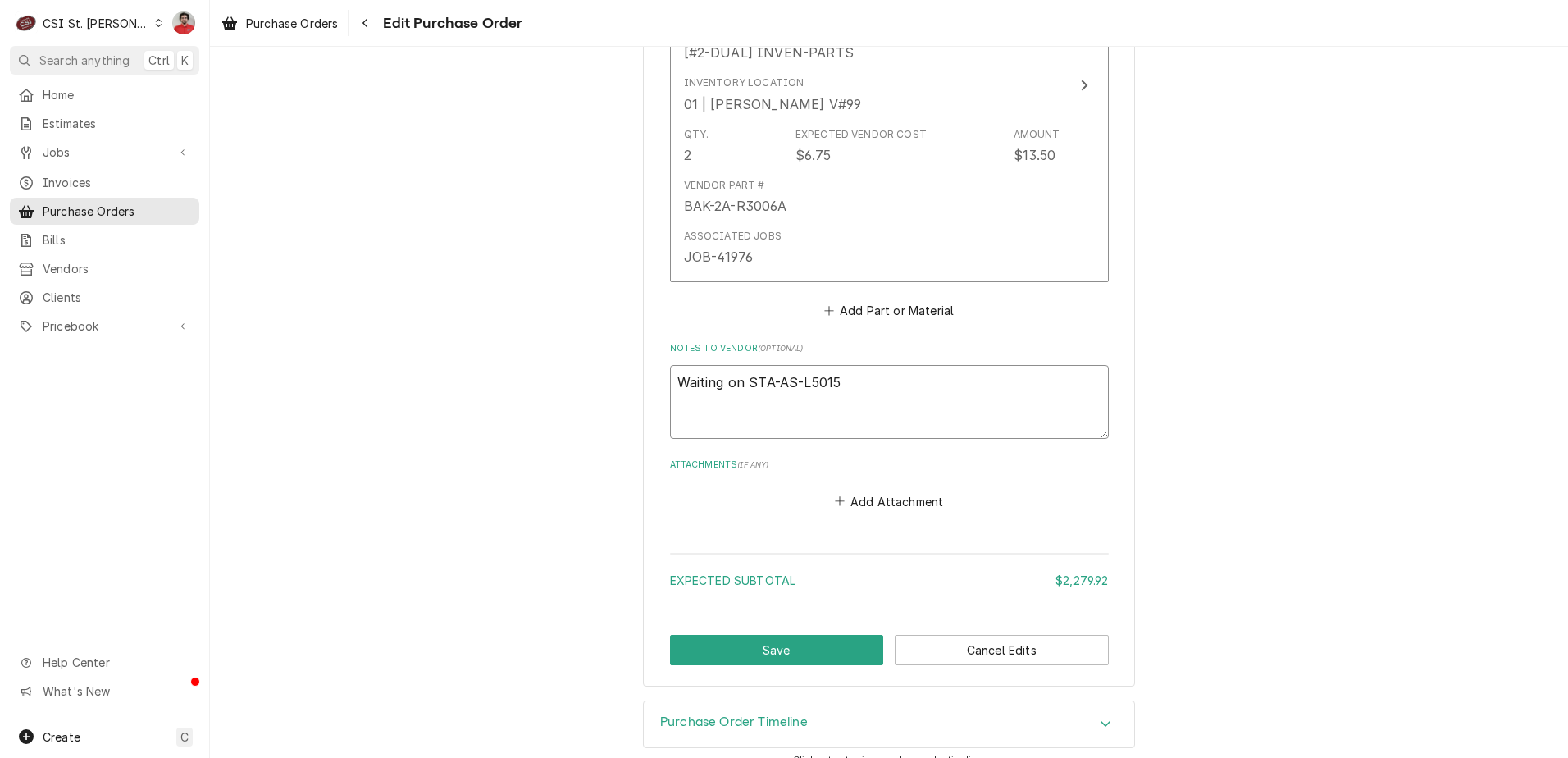
type textarea "Waiting on STA-AS-L5015{"
type textarea "x"
type textarea "Waiting on STA-AS-L5015"
type textarea "x"
type textarea "Waiting on STA-AS-L5015P"
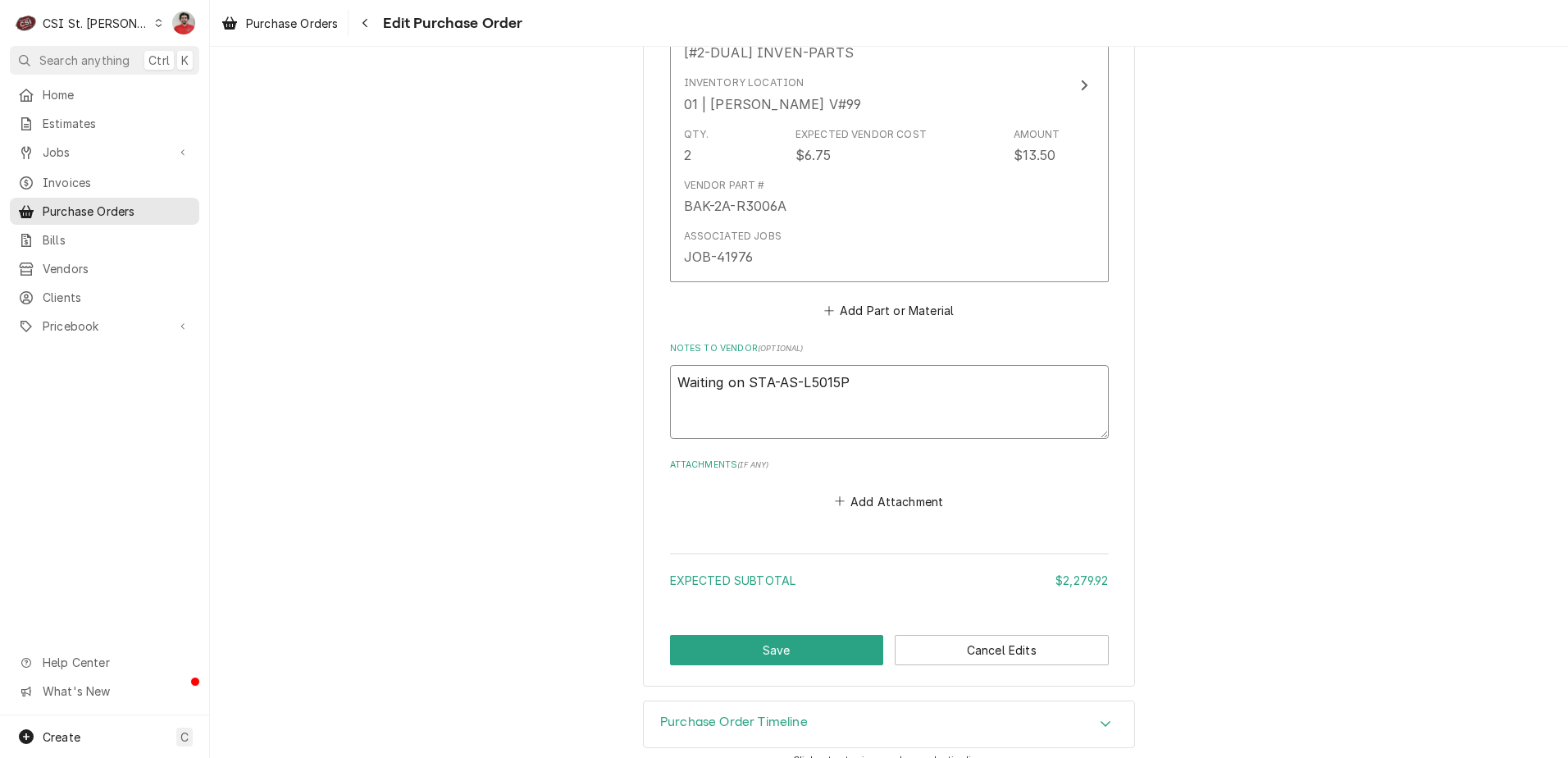
type textarea "x"
type textarea "Waiting on STA-AS-L5015P,"
type textarea "x"
type textarea "Waiting on STA-AS-L5015P,"
type textarea "x"
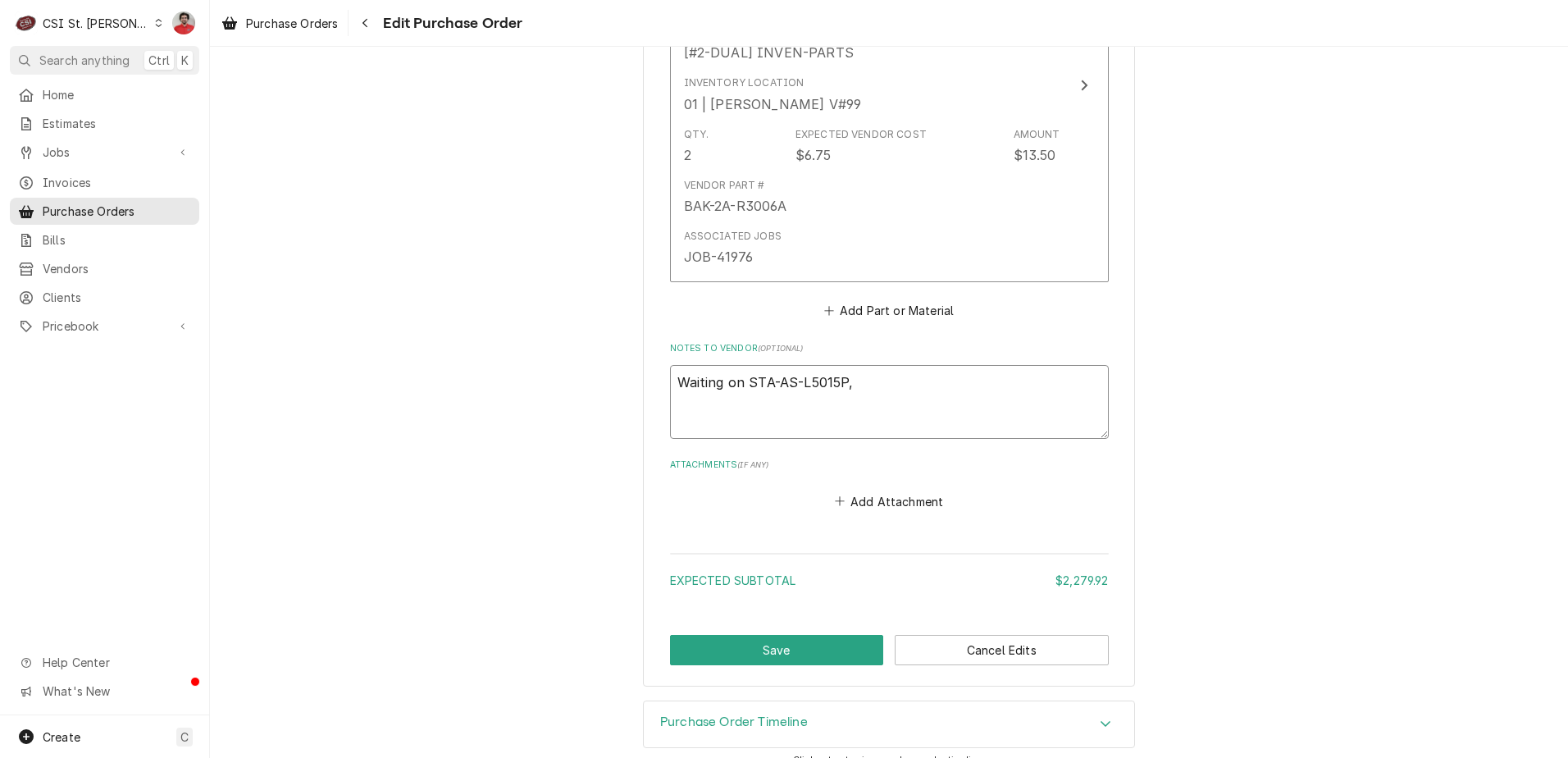
type textarea "Waiting on STA-AS-L5015P, B"
type textarea "x"
type textarea "Waiting on STA-AS-L5015P, BA"
type textarea "x"
type textarea "Waiting on STA-AS-L5015P, BAK"
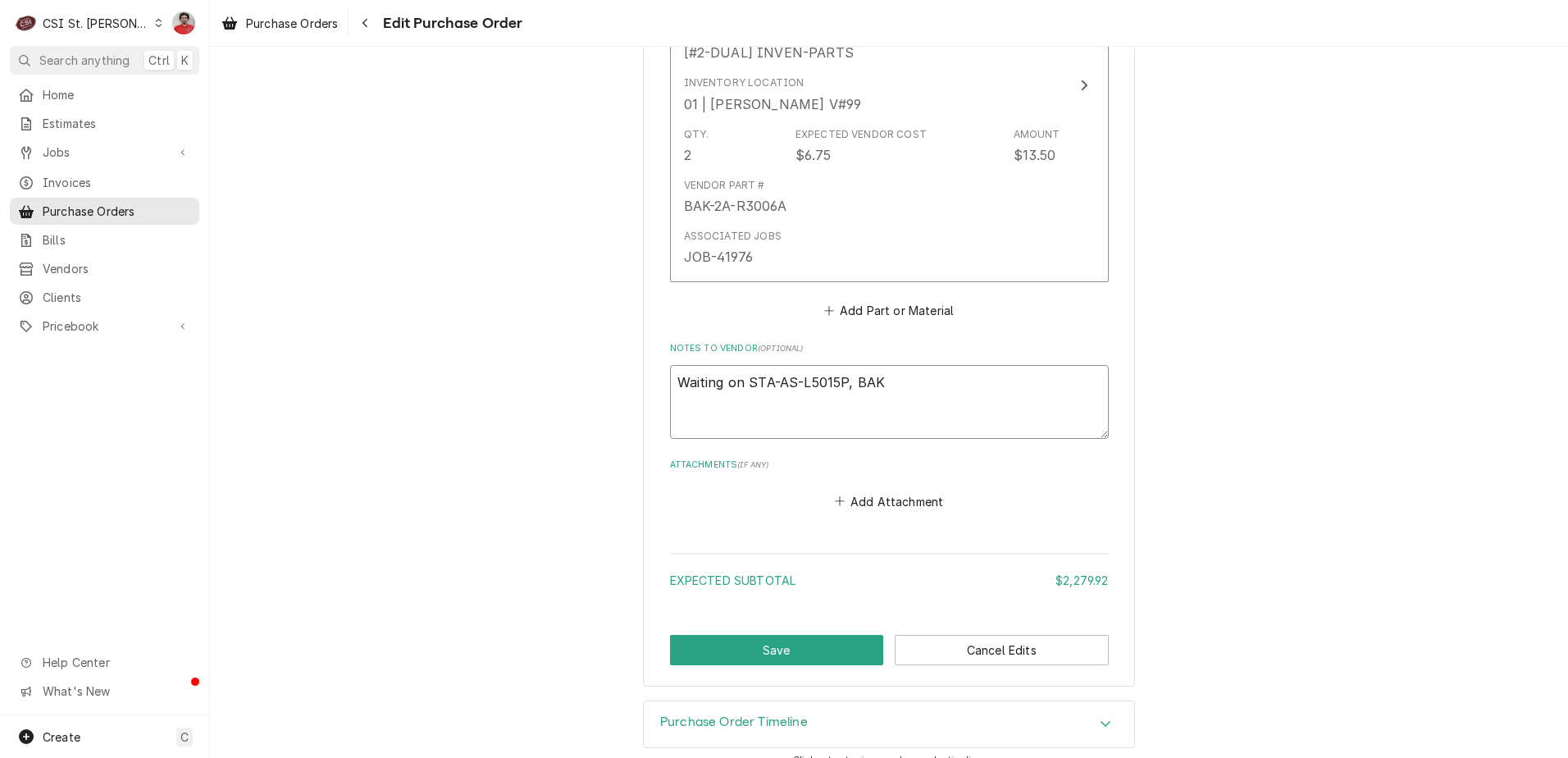
type textarea "x"
type textarea "Waiting on STA-AS-L5015P, BAK-"
type textarea "x"
type textarea "Waiting on STA-AS-L5015P, BAK-A"
type textarea "x"
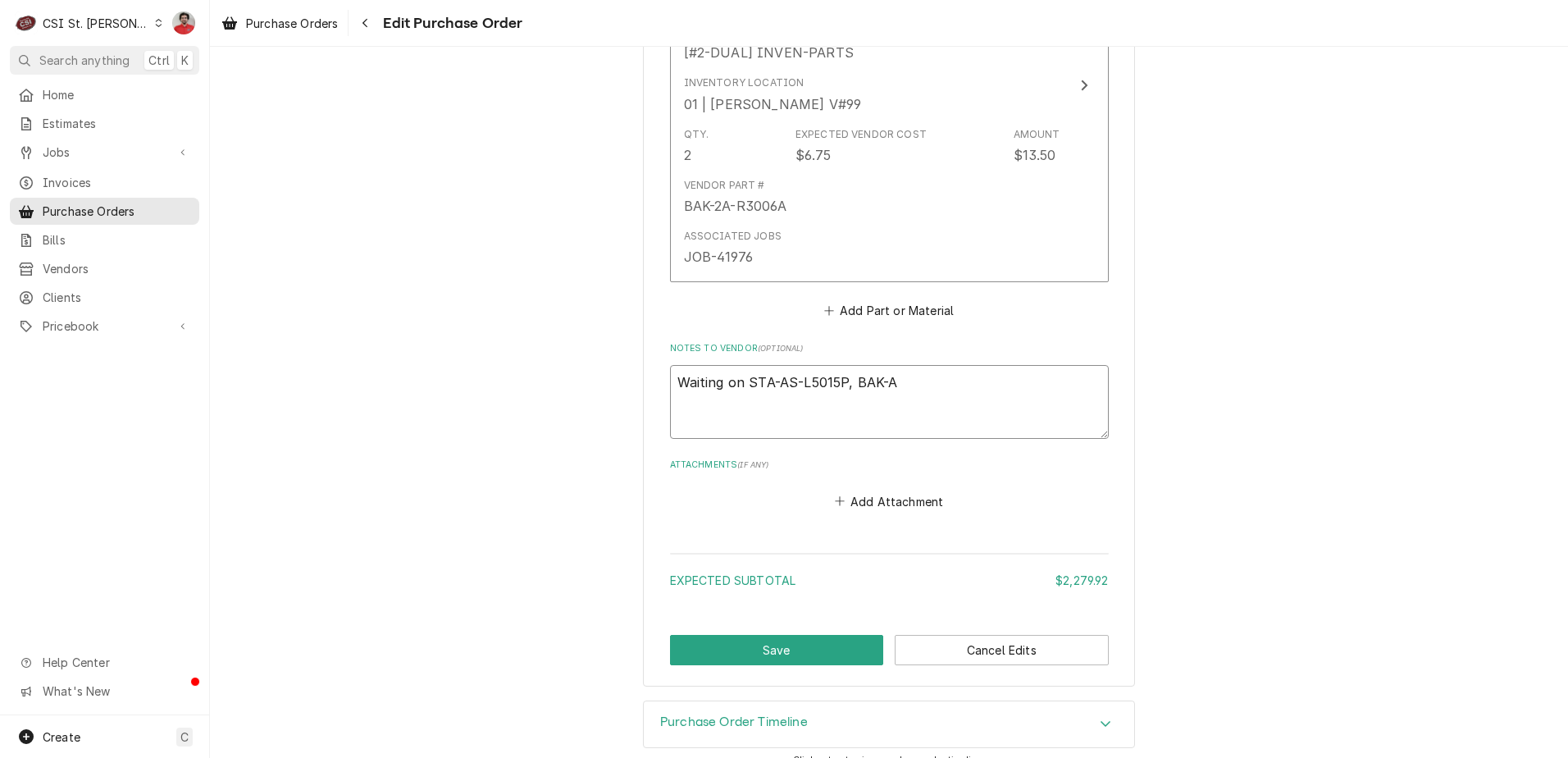
type textarea "Waiting on STA-AS-L5015P, BAK-AS"
type textarea "x"
type textarea "Waiting on STA-AS-L5015P, BAK-AS-"
type textarea "x"
type textarea "Waiting on STA-AS-L5015P, BAK-AS-L"
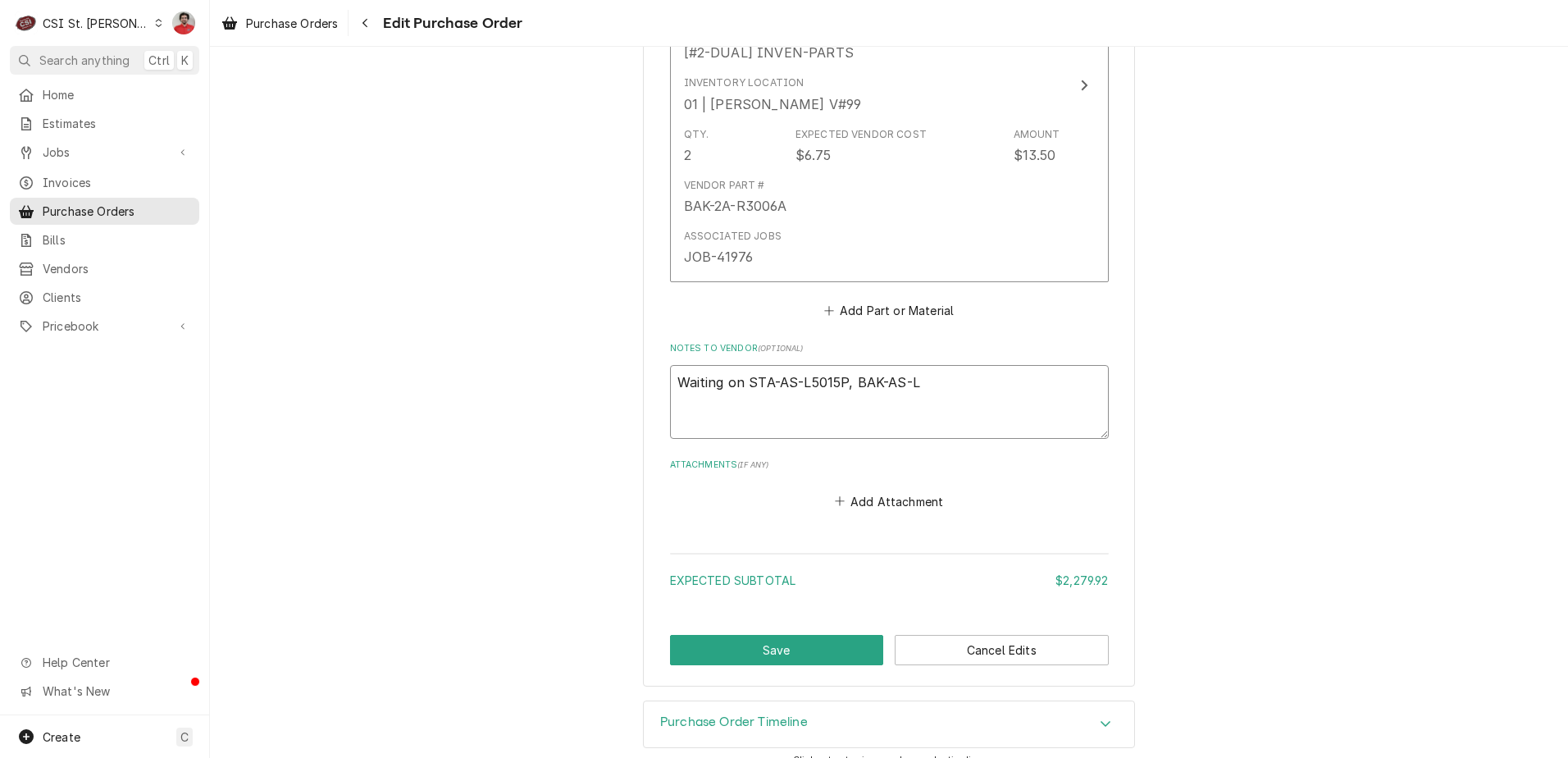
type textarea "x"
type textarea "Waiting on STA-AS-L5015P, BAK-AS-L5"
type textarea "x"
type textarea "Waiting on STA-AS-L5015P, BAK-AS-L50"
type textarea "x"
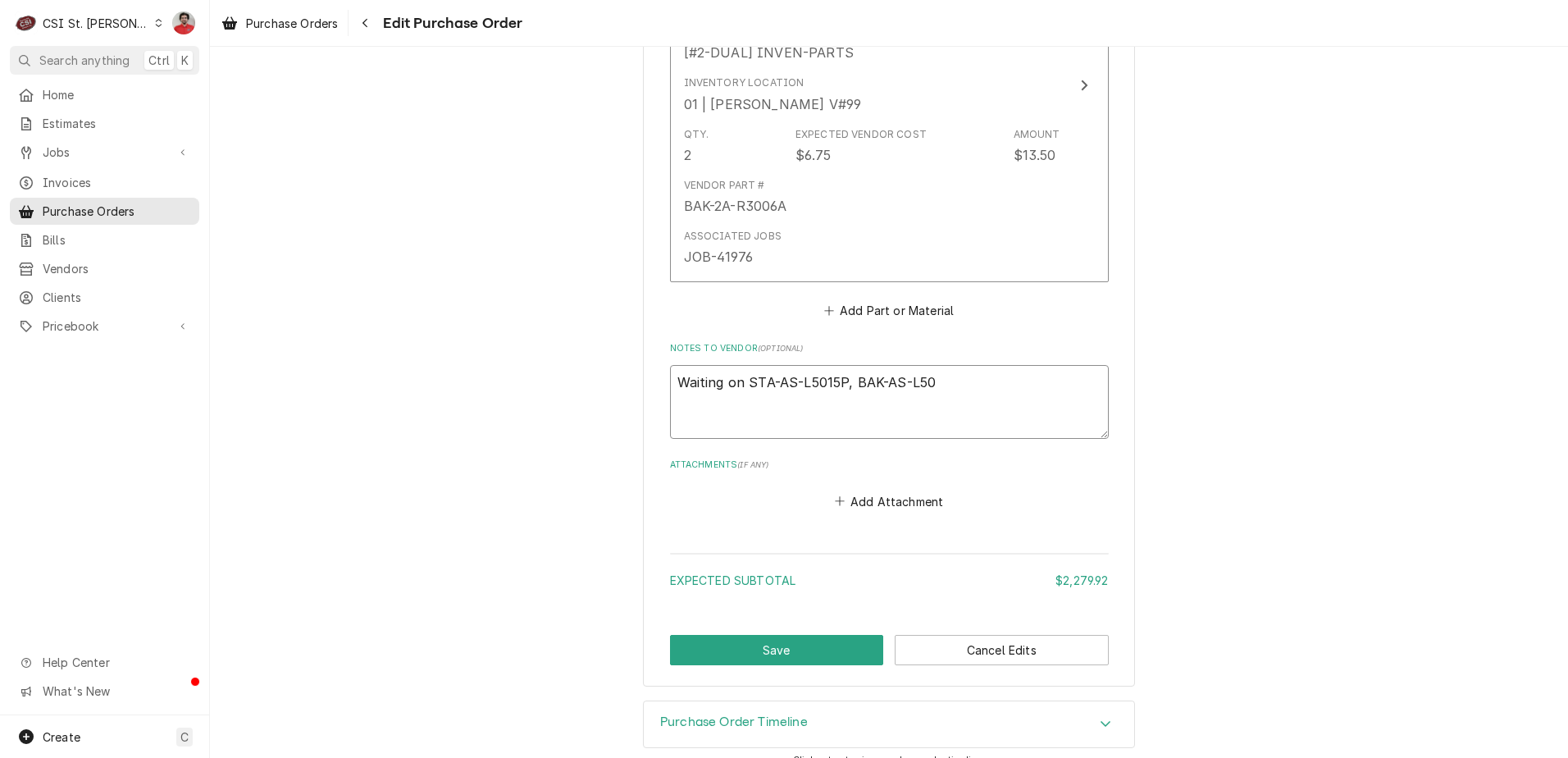
type textarea "Waiting on STA-AS-L5015P, BAK-AS-L501"
type textarea "x"
type textarea "Waiting on STA-AS-L5015P, BAK-AS-L5016"
type textarea "x"
type textarea "Waiting on STA-AS-L5015P, BAK-AS-L5016P"
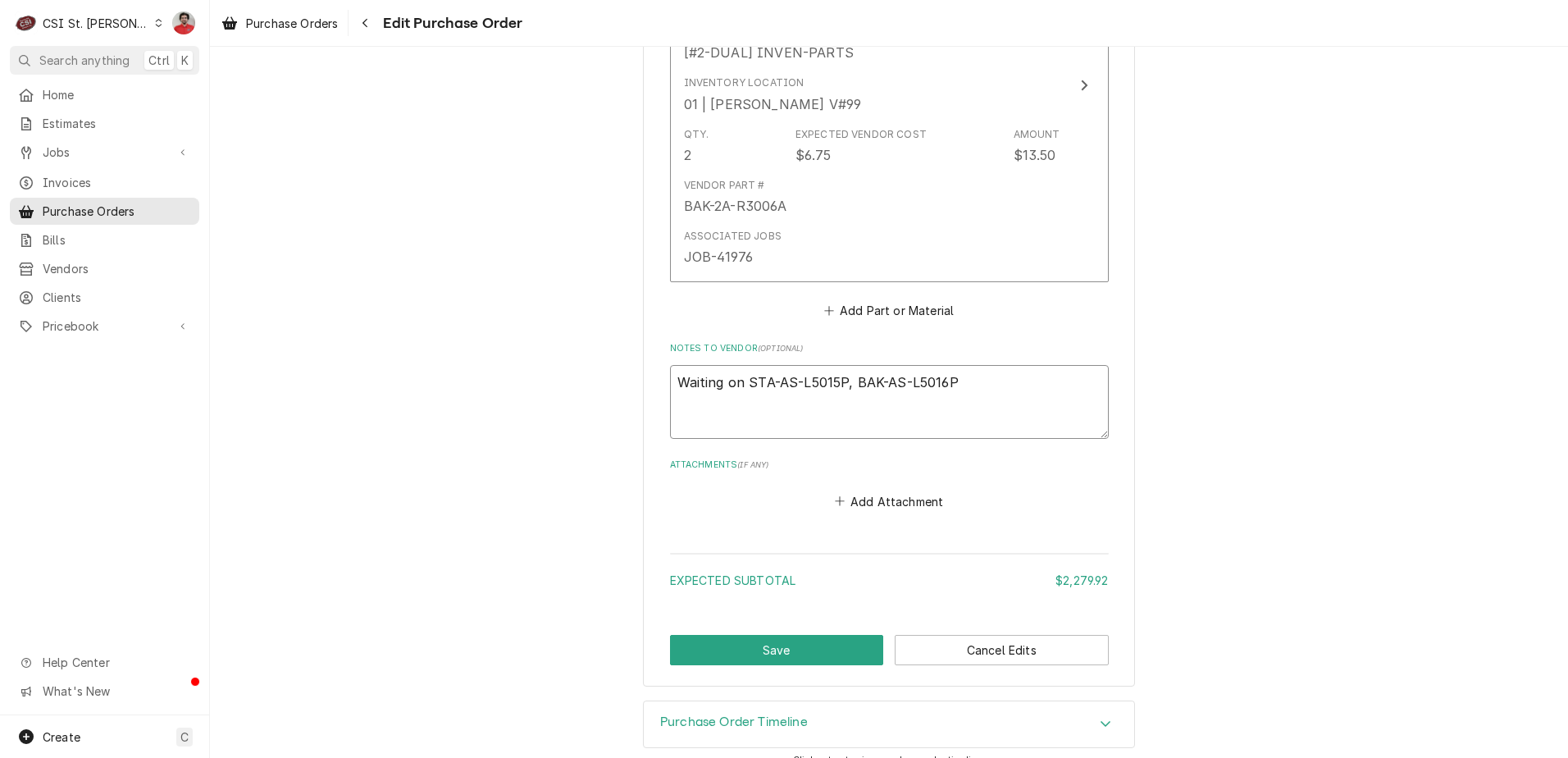
type textarea "x"
type textarea "Waiting on STA-AS-L5015P, BAK-AS-L5016P,"
type textarea "x"
type textarea "Waiting on STA-AS-L5015P, BAK-AS-L5016P,"
type textarea "x"
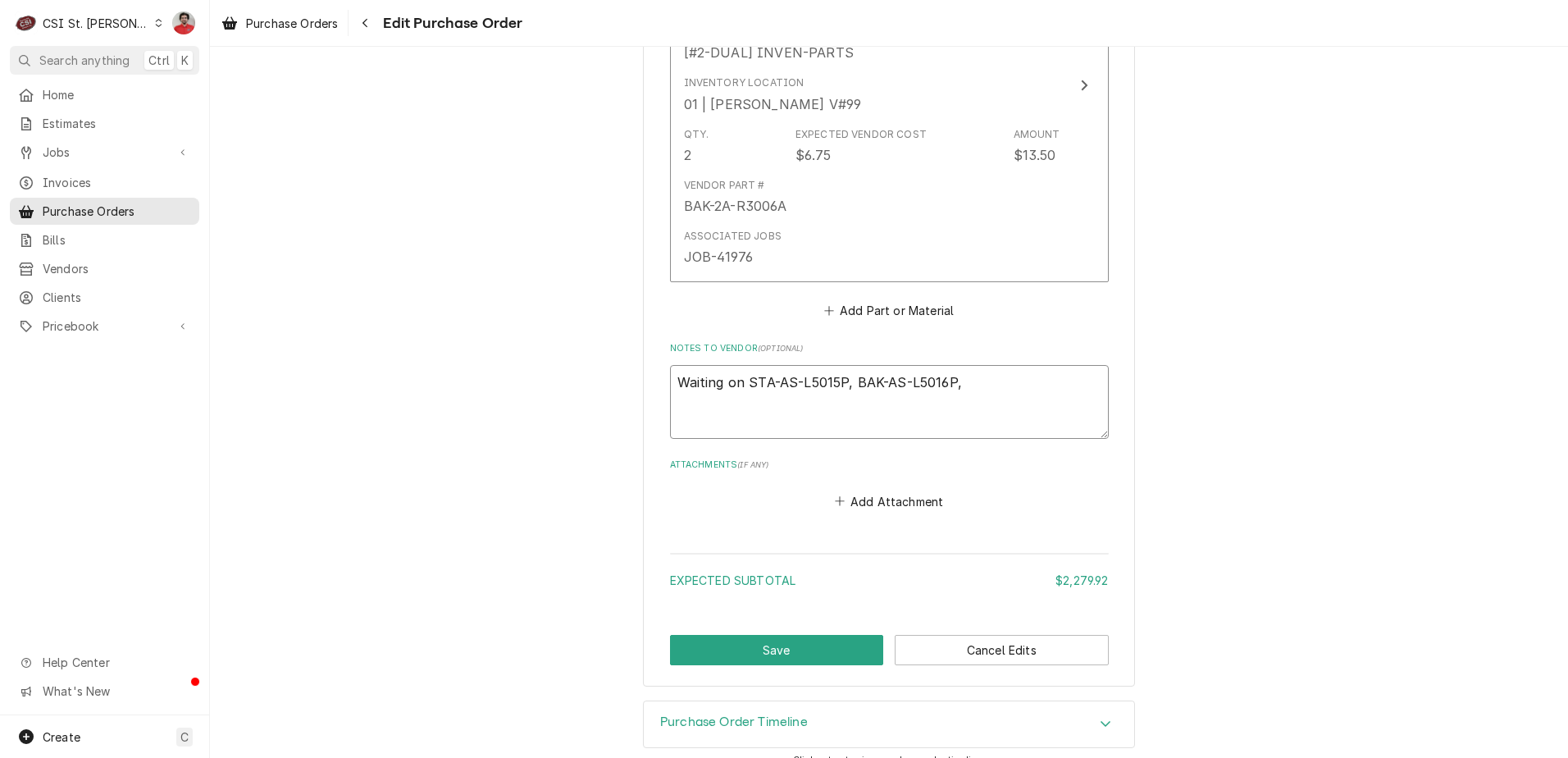
type textarea "Waiting on STA-AS-L5015P, BAK-AS-L5016P, B"
type textarea "x"
type textarea "Waiting on STA-AS-L5015P, BAK-AS-L5016P, BA"
type textarea "x"
type textarea "Waiting on STA-AS-L5015P, BAK-AS-L5016P, BAK"
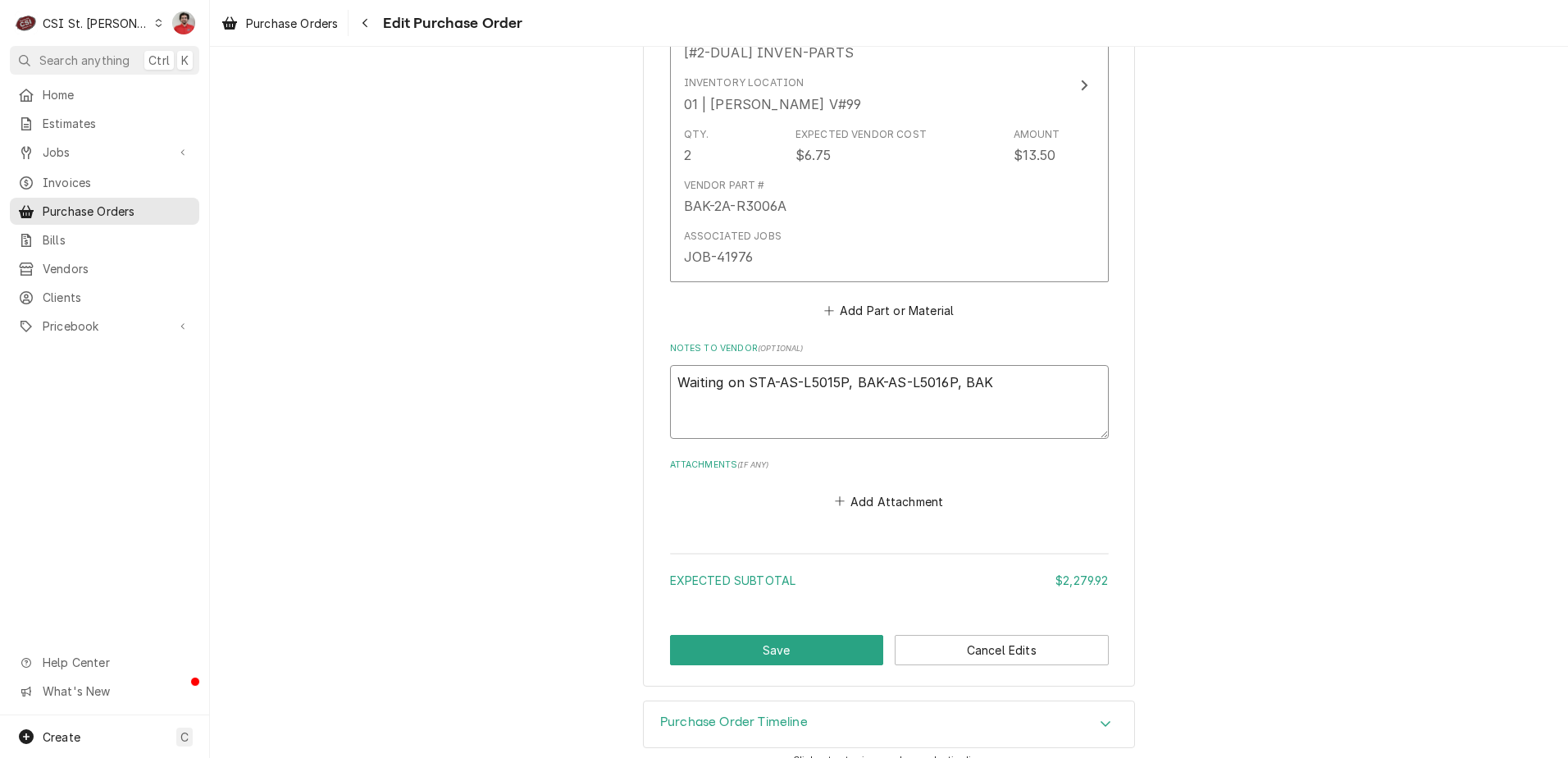
type textarea "x"
type textarea "Waiting on STA-AS-L5015P, BAK-AS-L5016P, BAK-"
type textarea "x"
type textarea "Waiting on STA-AS-L5015P, BAK-AS-L5016P, BAK-2"
type textarea "x"
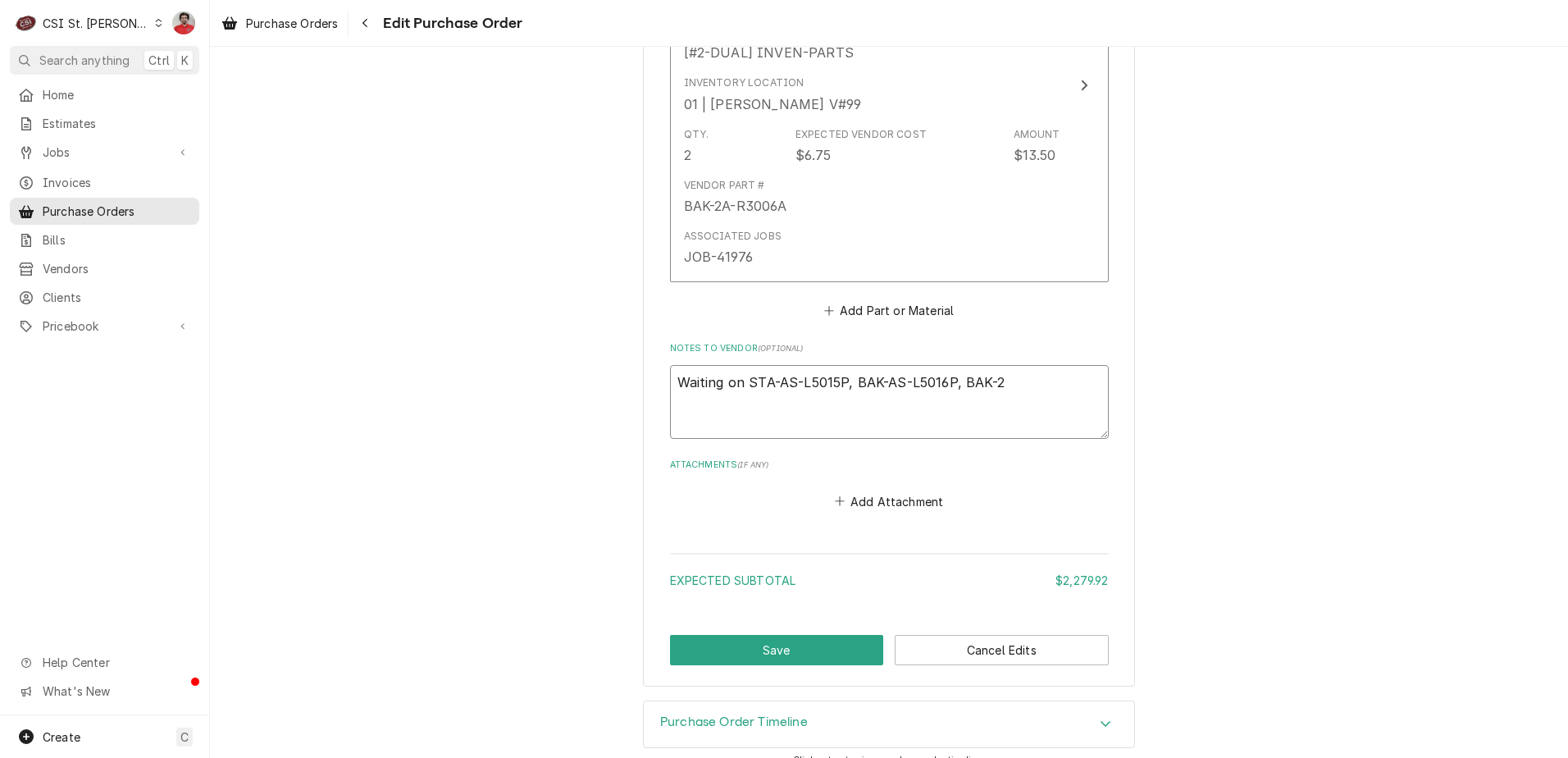
type textarea "Waiting on STA-AS-L5015P, BAK-AS-L5016P, BAK-2K"
type textarea "x"
type textarea "Waiting on STA-AS-L5015P, BAK-AS-L5016P, BAK-2KR"
type textarea "x"
type textarea "Waiting on STA-AS-L5015P, BAK-AS-L5016P, BAK-2K"
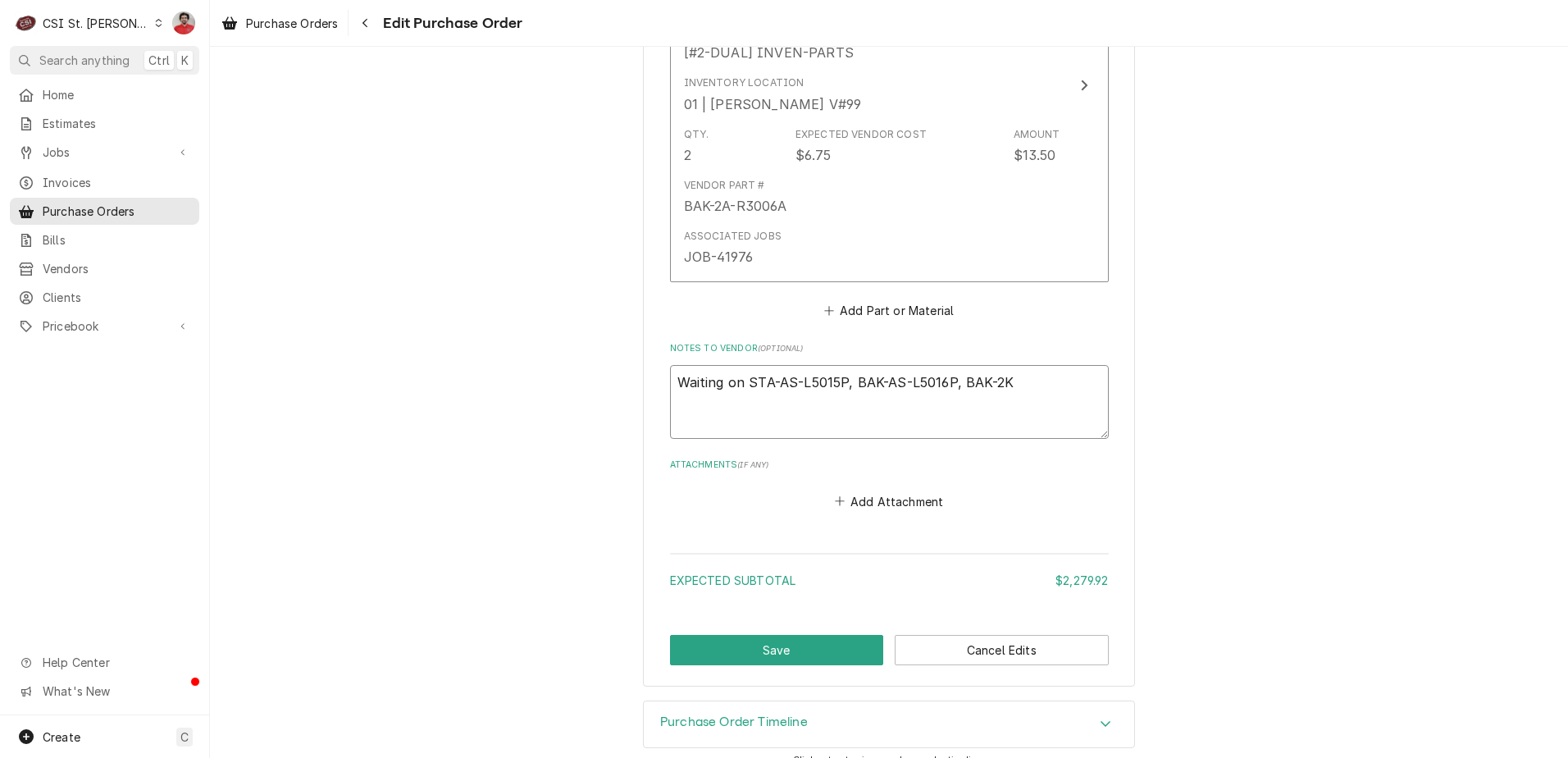
type textarea "x"
type textarea "Waiting on STA-AS-L5015P, BAK-AS-L5016P, BAK-2K-"
type textarea "x"
type textarea "Waiting on STA-AS-L5015P, BAK-AS-L5016P, BAK-2K-R"
type textarea "x"
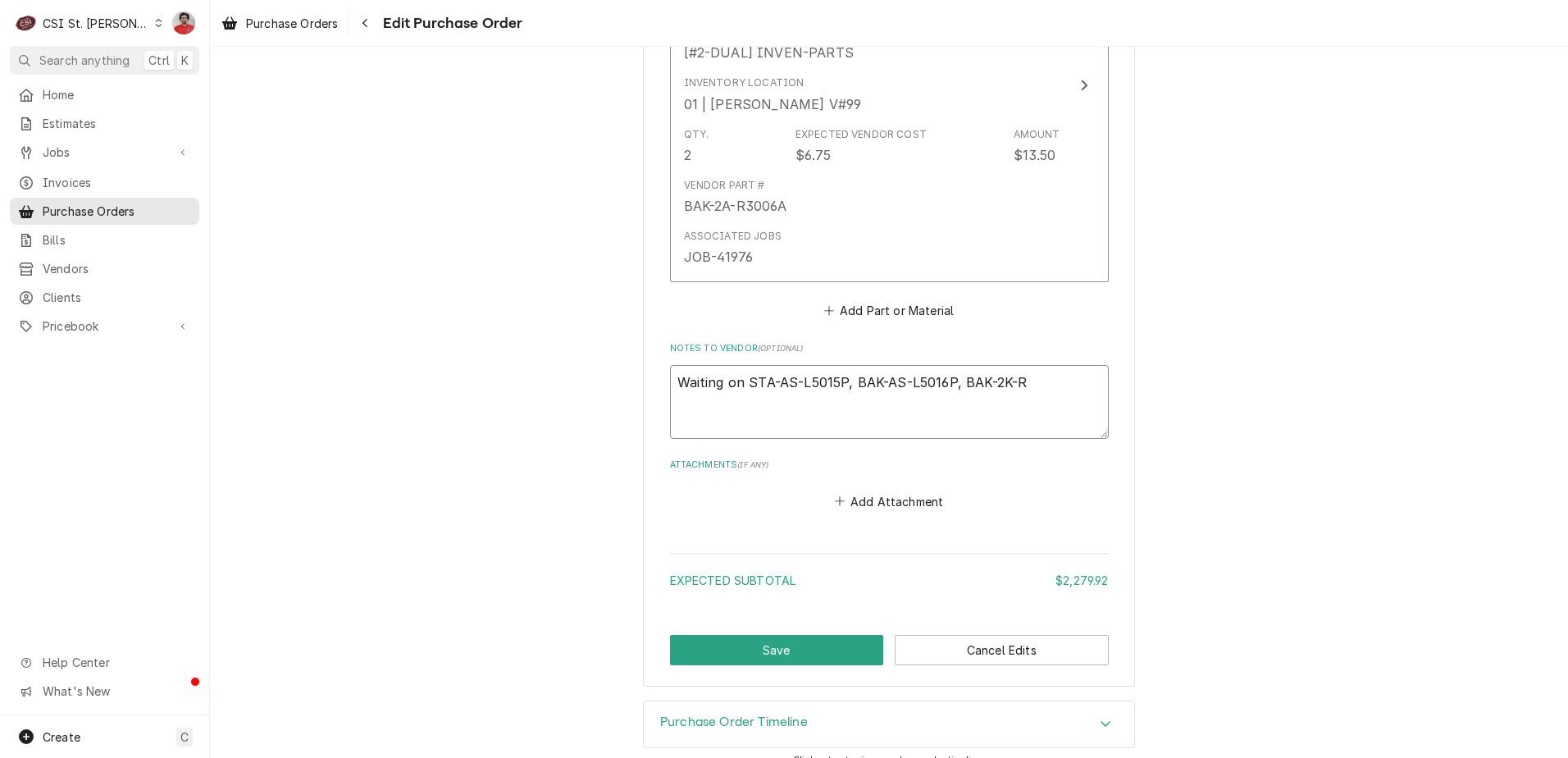
type textarea "Waiting on STA-AS-L5015P, BAK-AS-L5016P, BAK-2K-R3"
type textarea "x"
type textarea "Waiting on STA-AS-L5015P, BAK-AS-L5016P, BAK-2K-R30"
type textarea "x"
type textarea "Waiting on STA-AS-L5015P, BAK-AS-L5016P, BAK-2K-R303"
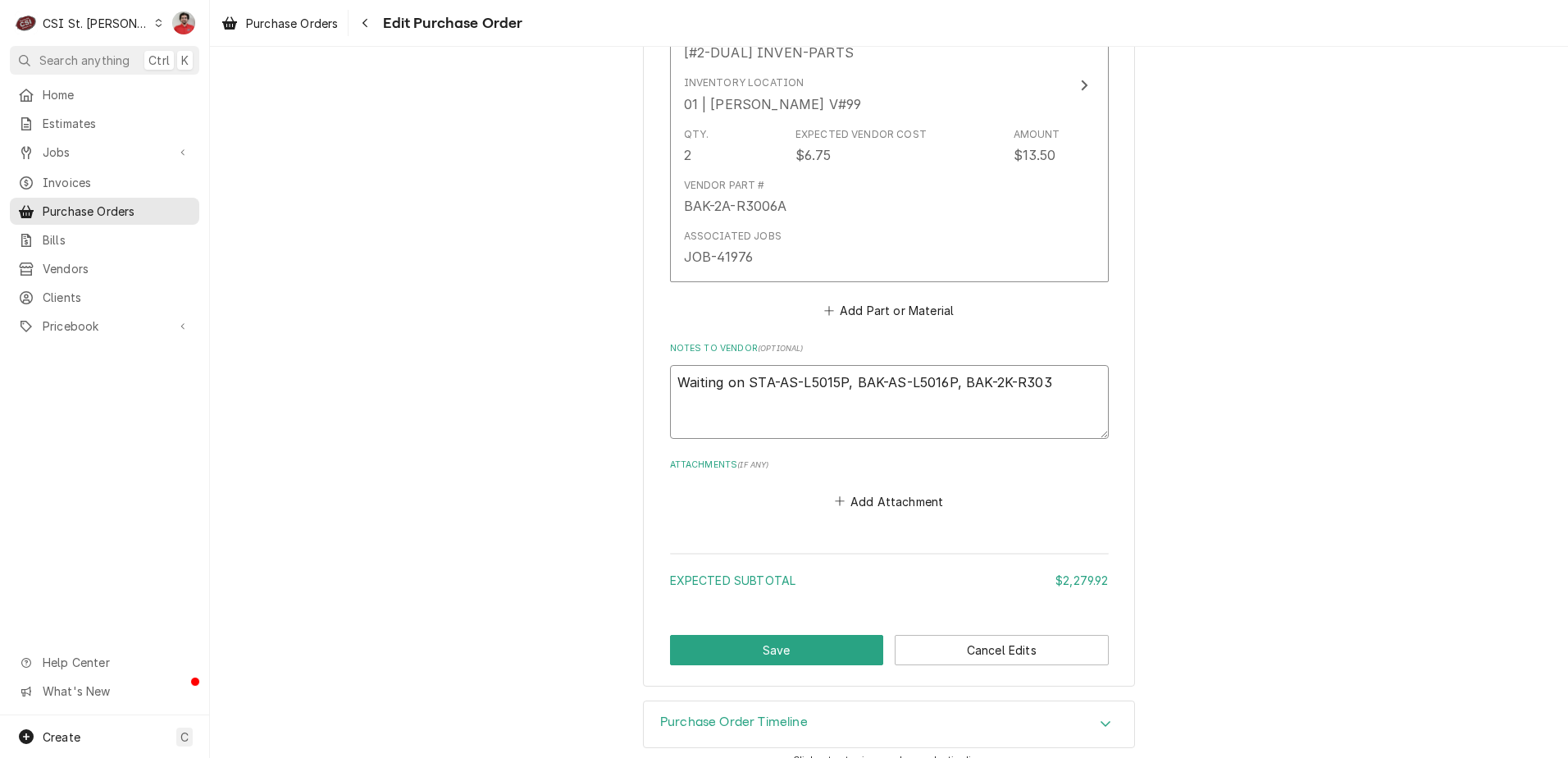
type textarea "x"
type textarea "Waiting on STA-AS-L5015P, BAK-AS-L5016P, BAK-2K-R3035"
type textarea "x"
type textarea "Waiting on STA-AS-L5015P, BAK-AS-L5016P, BAK-2K-R3035P"
click at [825, 635] on button "Save" at bounding box center [776, 650] width 214 height 30
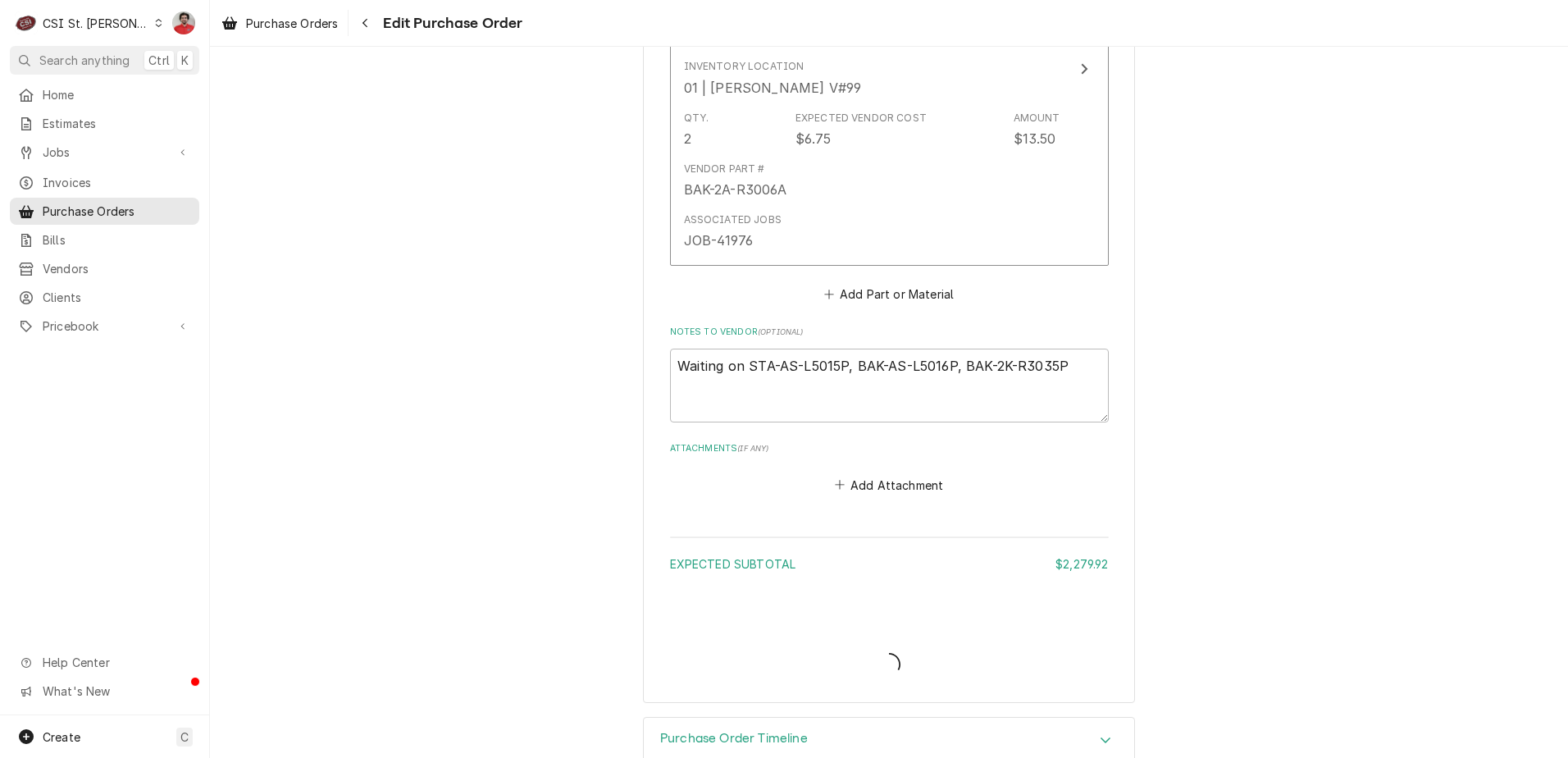
scroll to position [4820, 0]
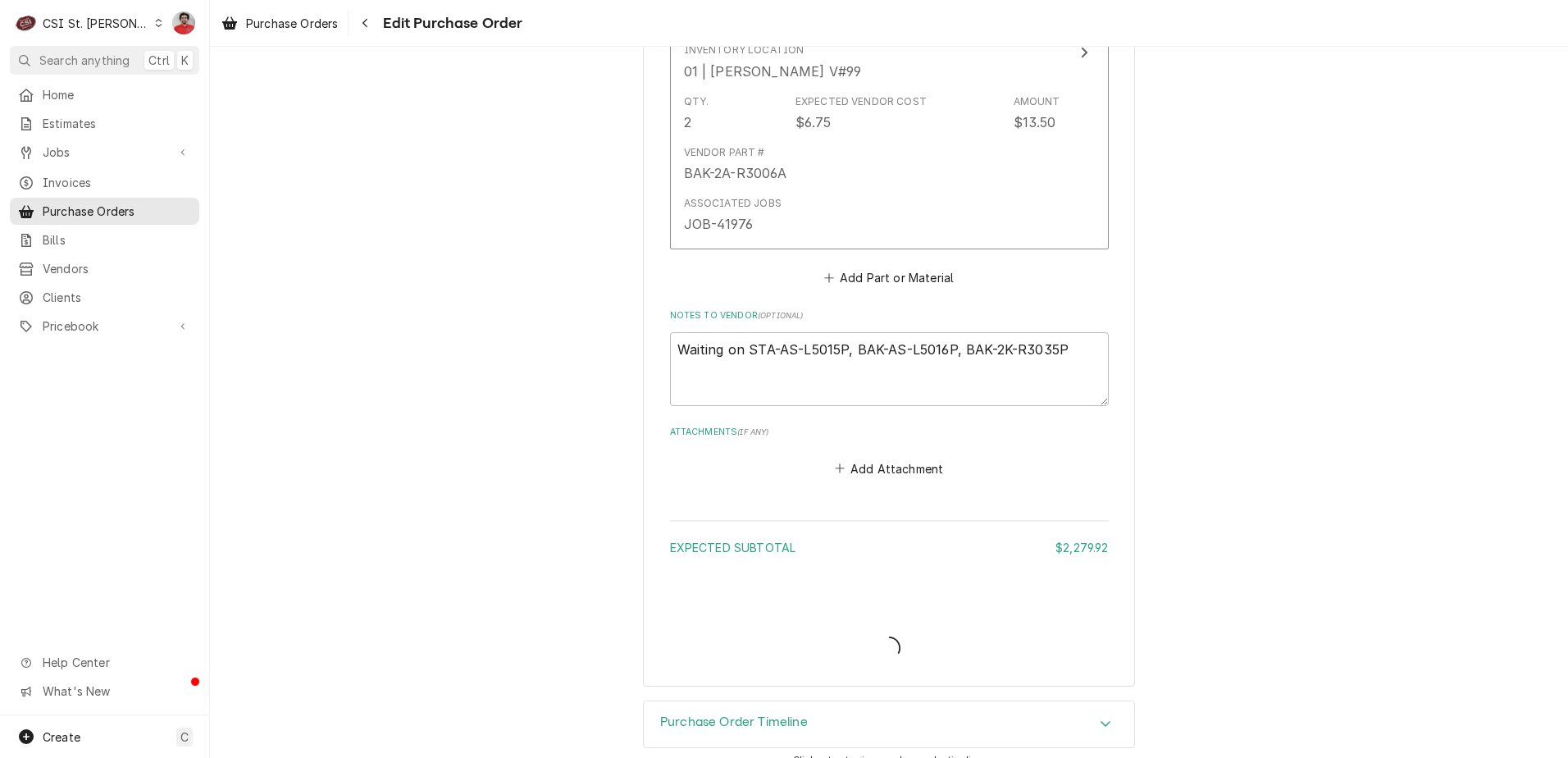
type textarea "x"
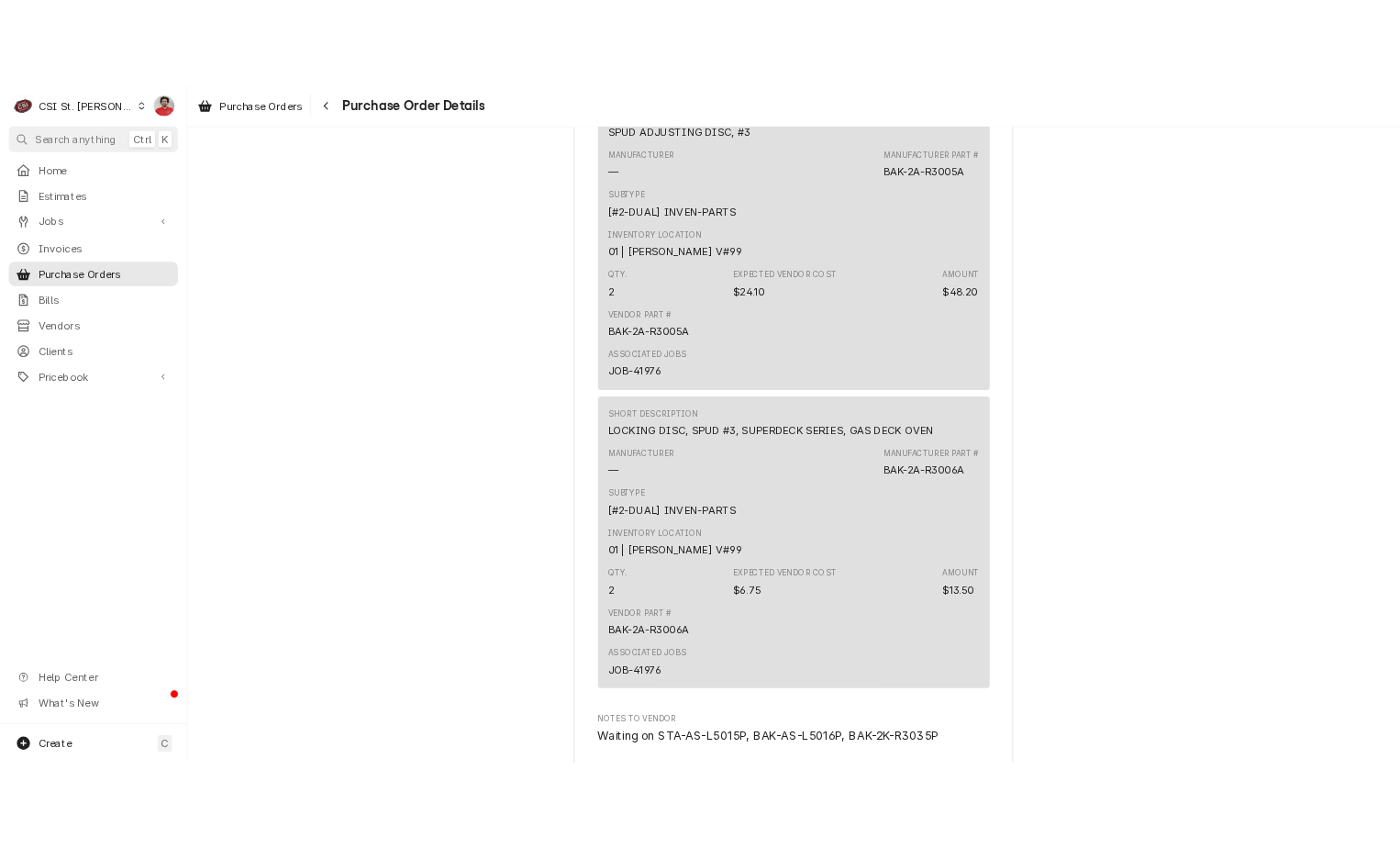
scroll to position [5256, 0]
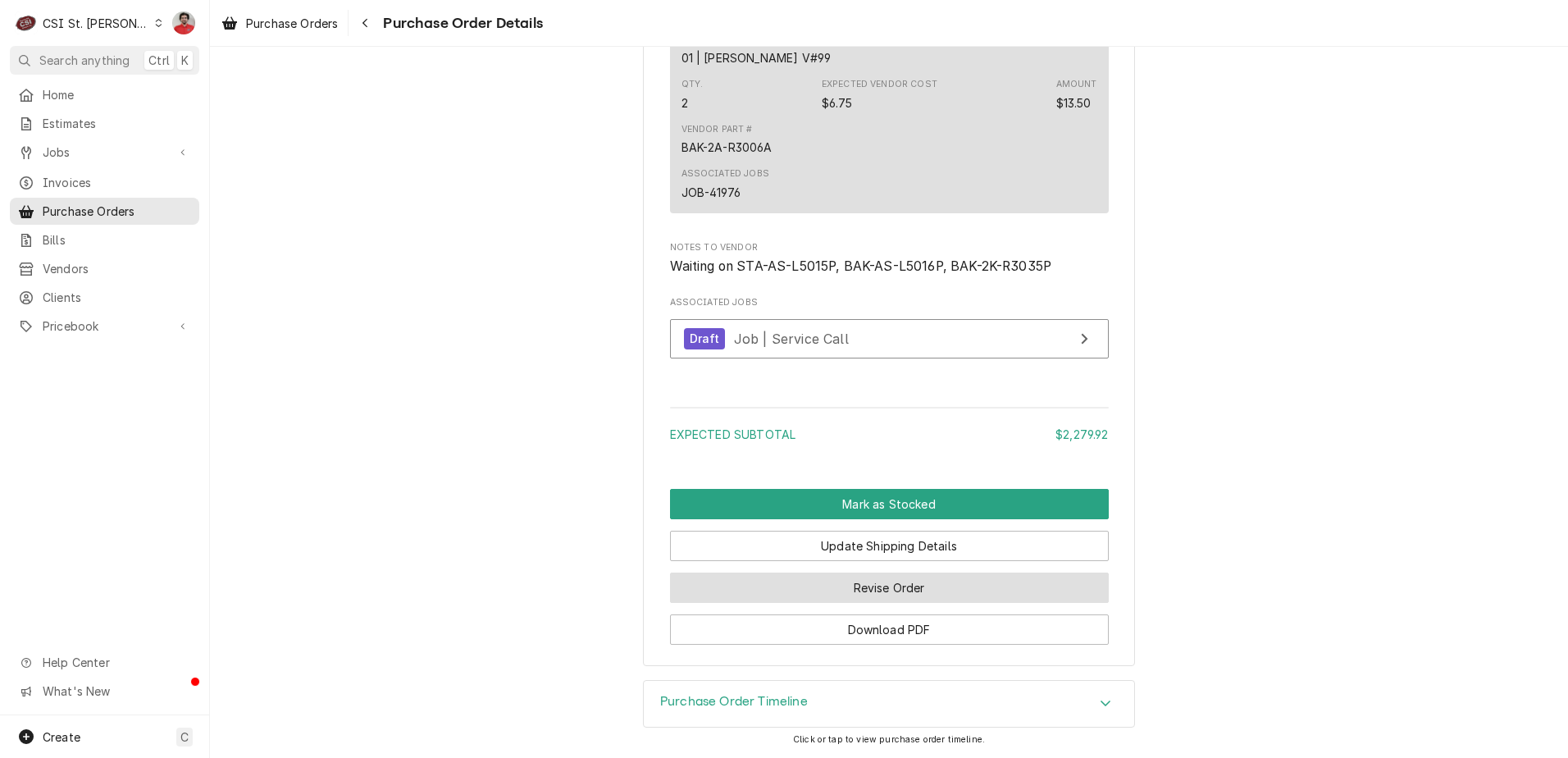
drag, startPoint x: 794, startPoint y: 585, endPoint x: 511, endPoint y: 544, distance: 286.0
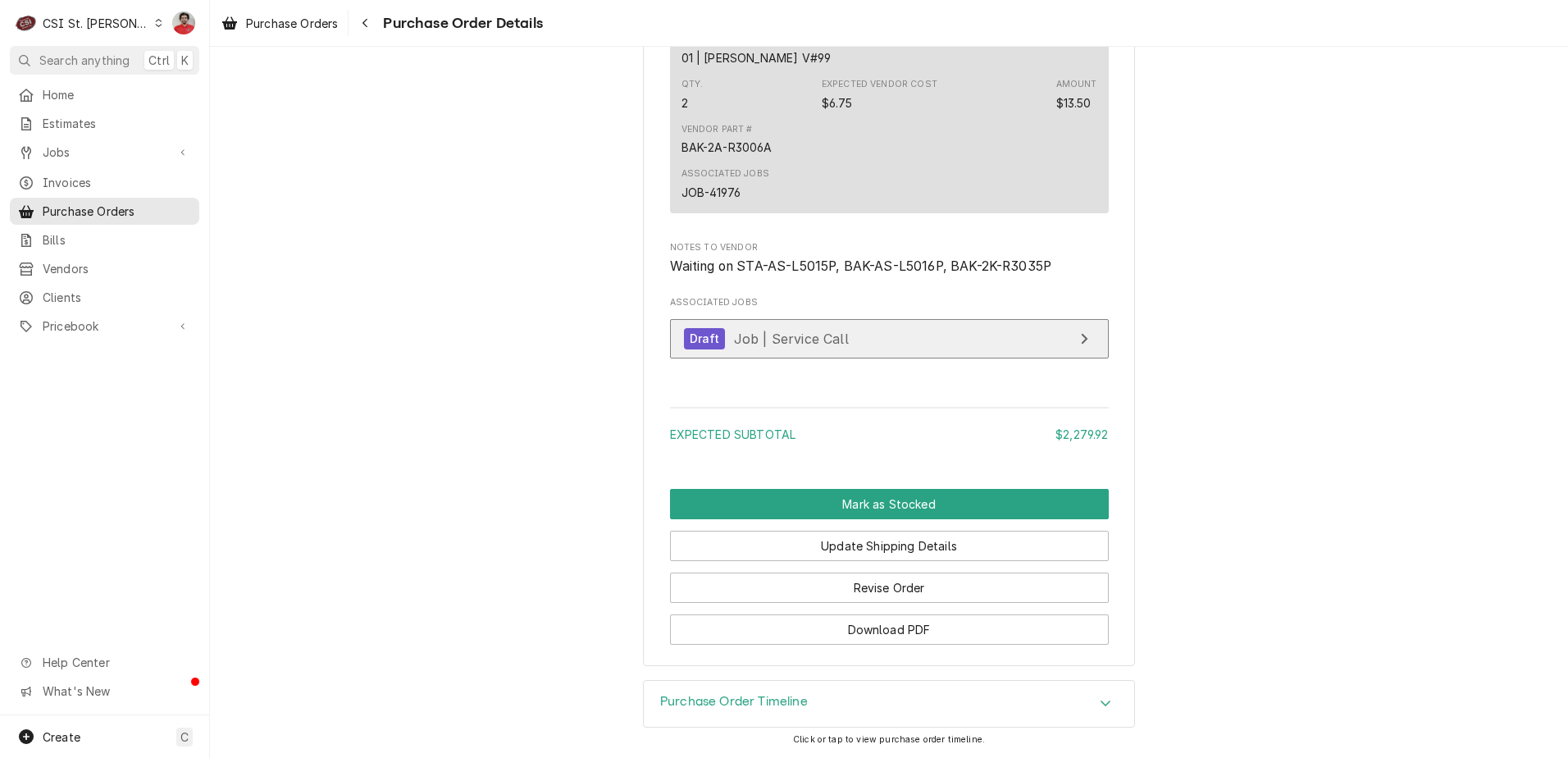
click at [836, 346] on span "Job | Service Call" at bounding box center [791, 338] width 115 height 17
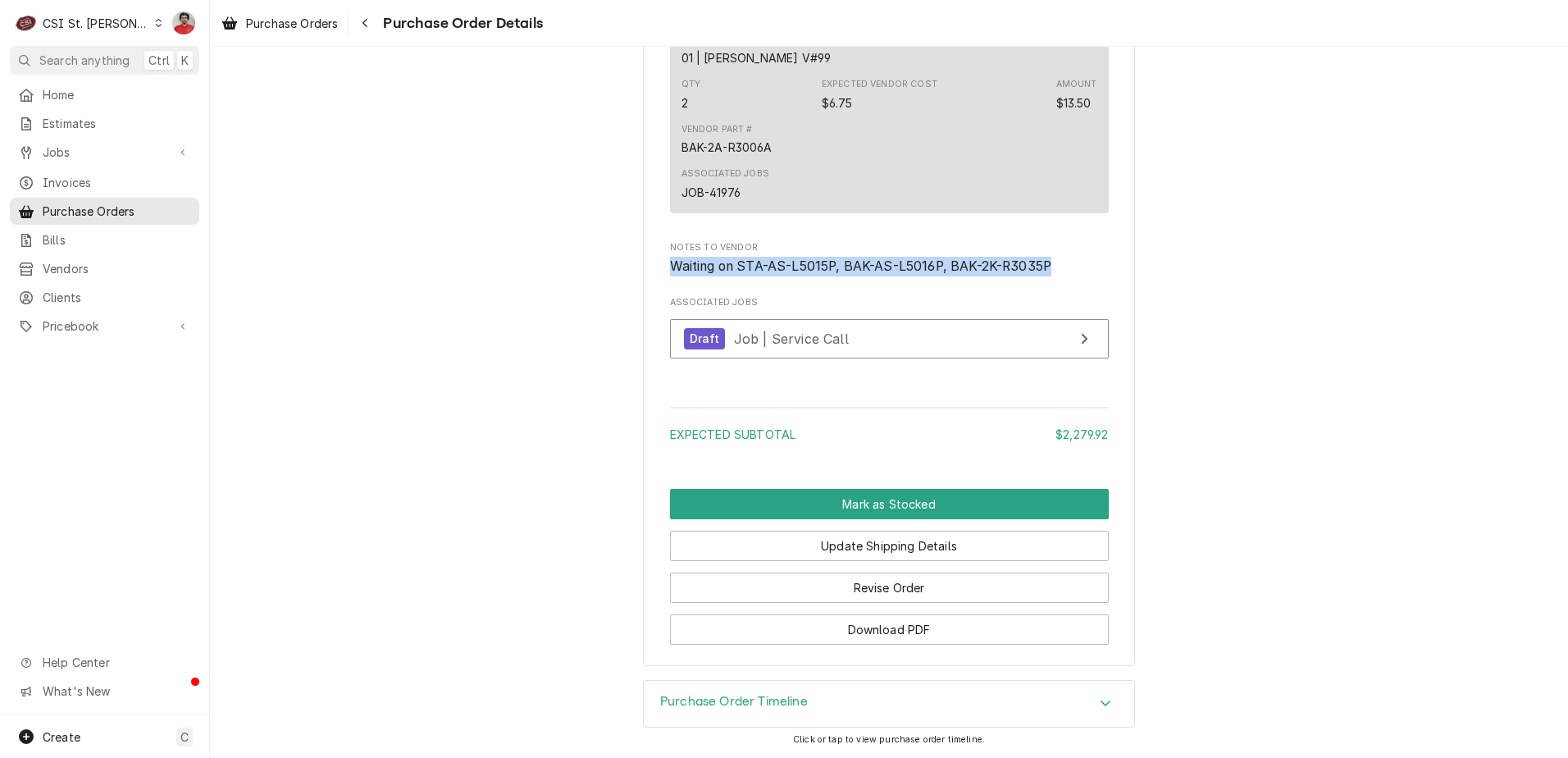
drag, startPoint x: 1064, startPoint y: 256, endPoint x: 572, endPoint y: 275, distance: 492.4
copy span "Waiting on STA-AS-L5015P, BAK-AS-L5016P, BAK-2K-R3035P"
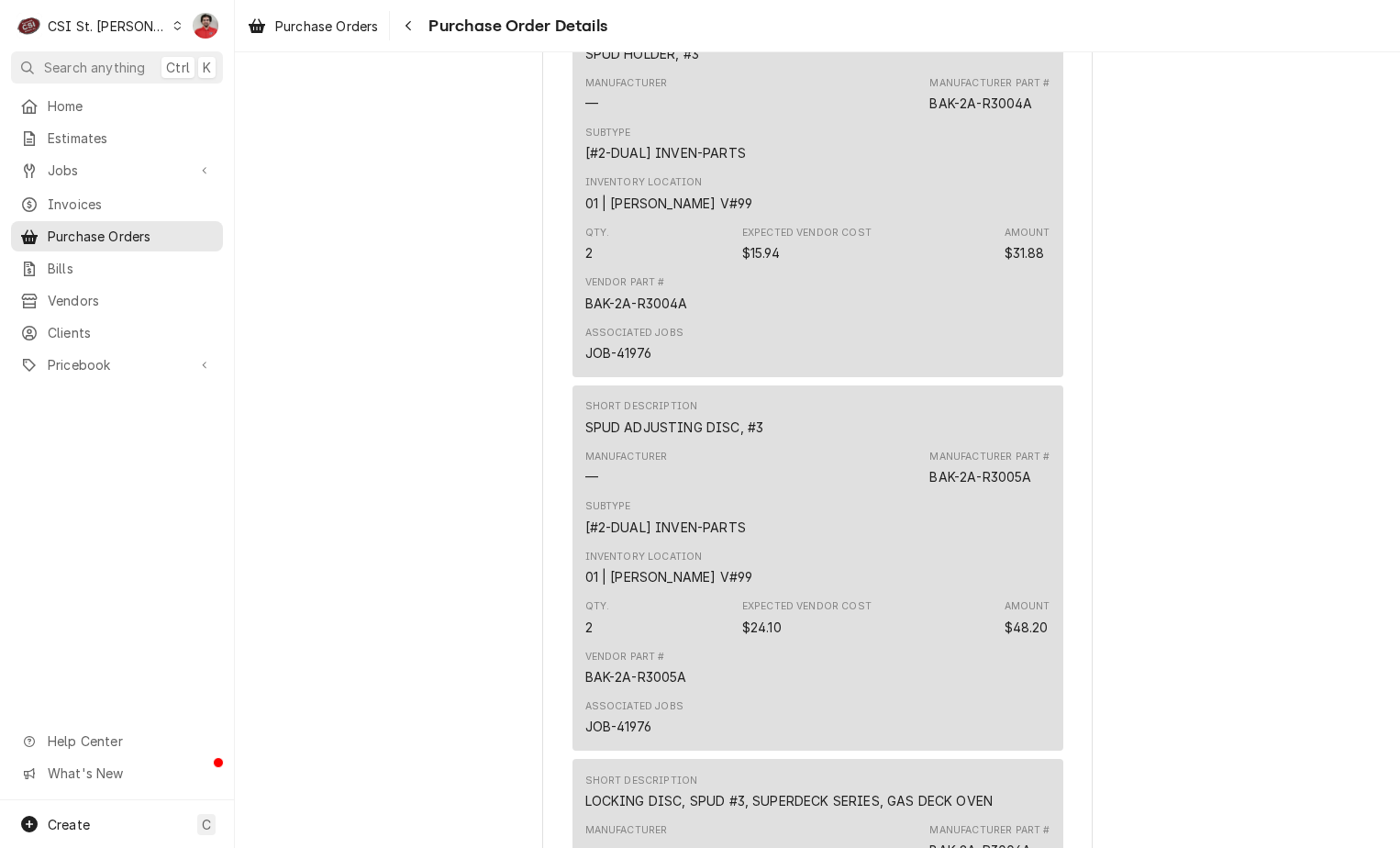
scroll to position [4063, 0]
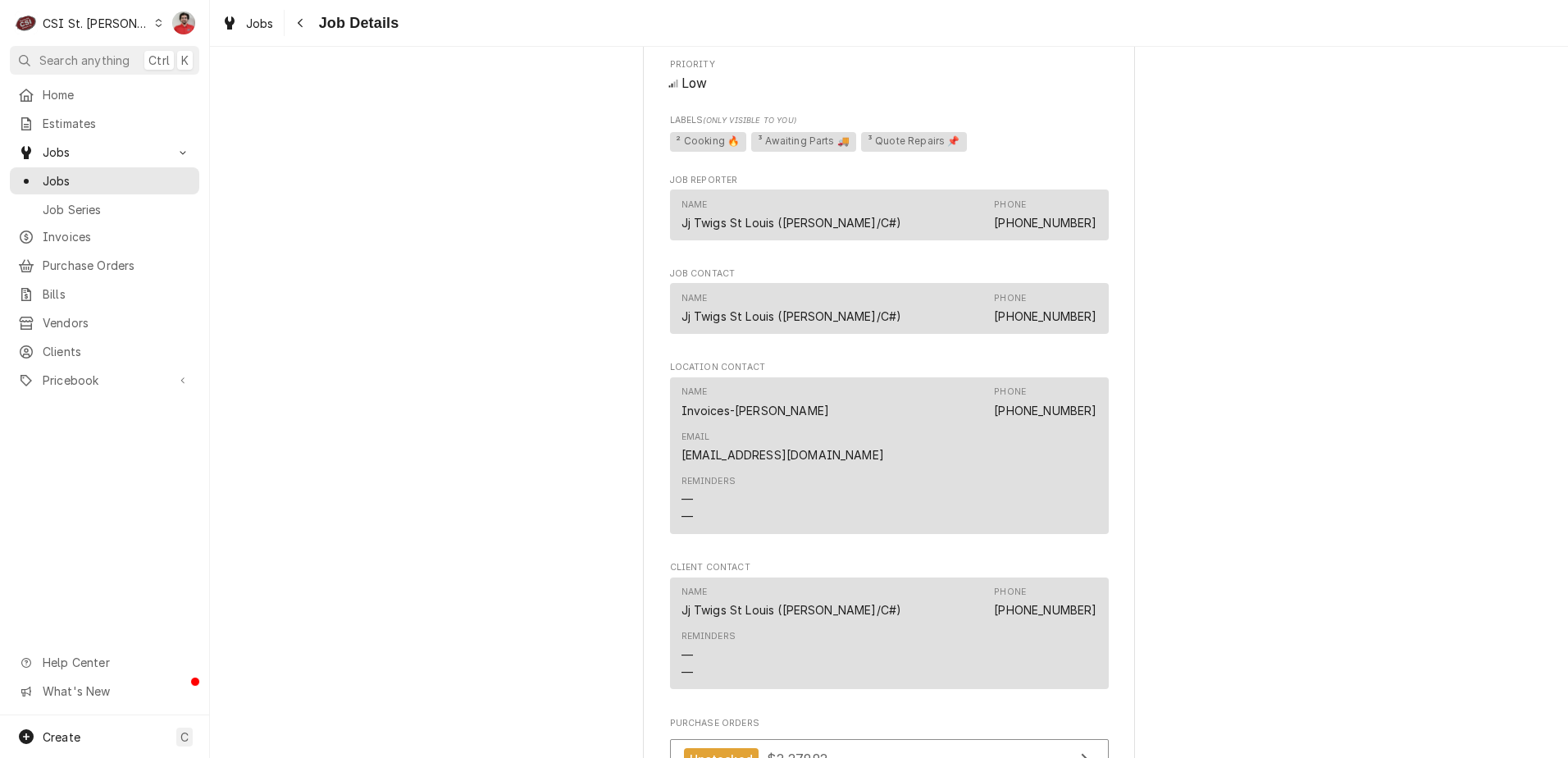
scroll to position [1437, 0]
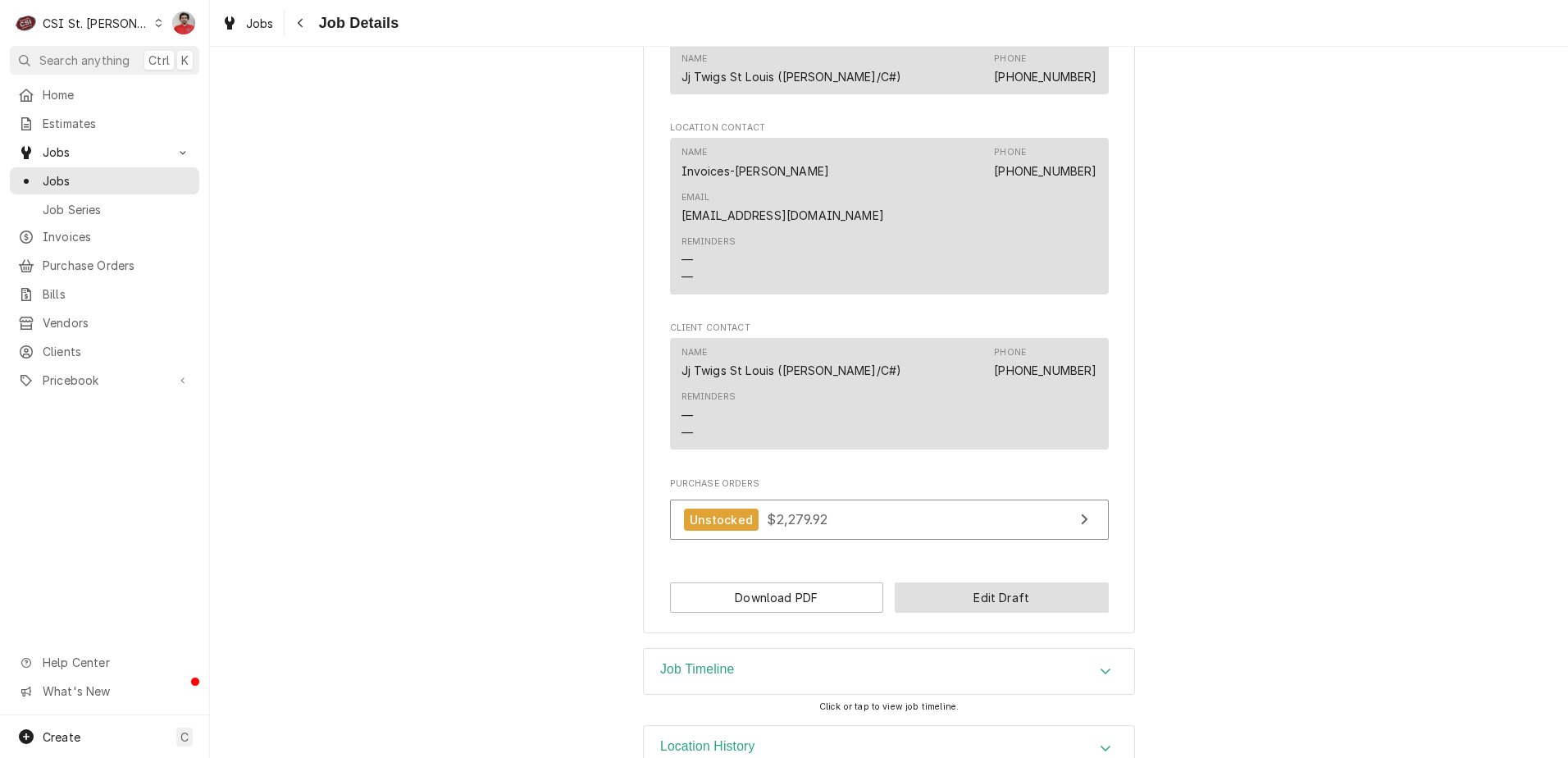
click at [950, 583] on button "Edit Draft" at bounding box center [1001, 598] width 214 height 30
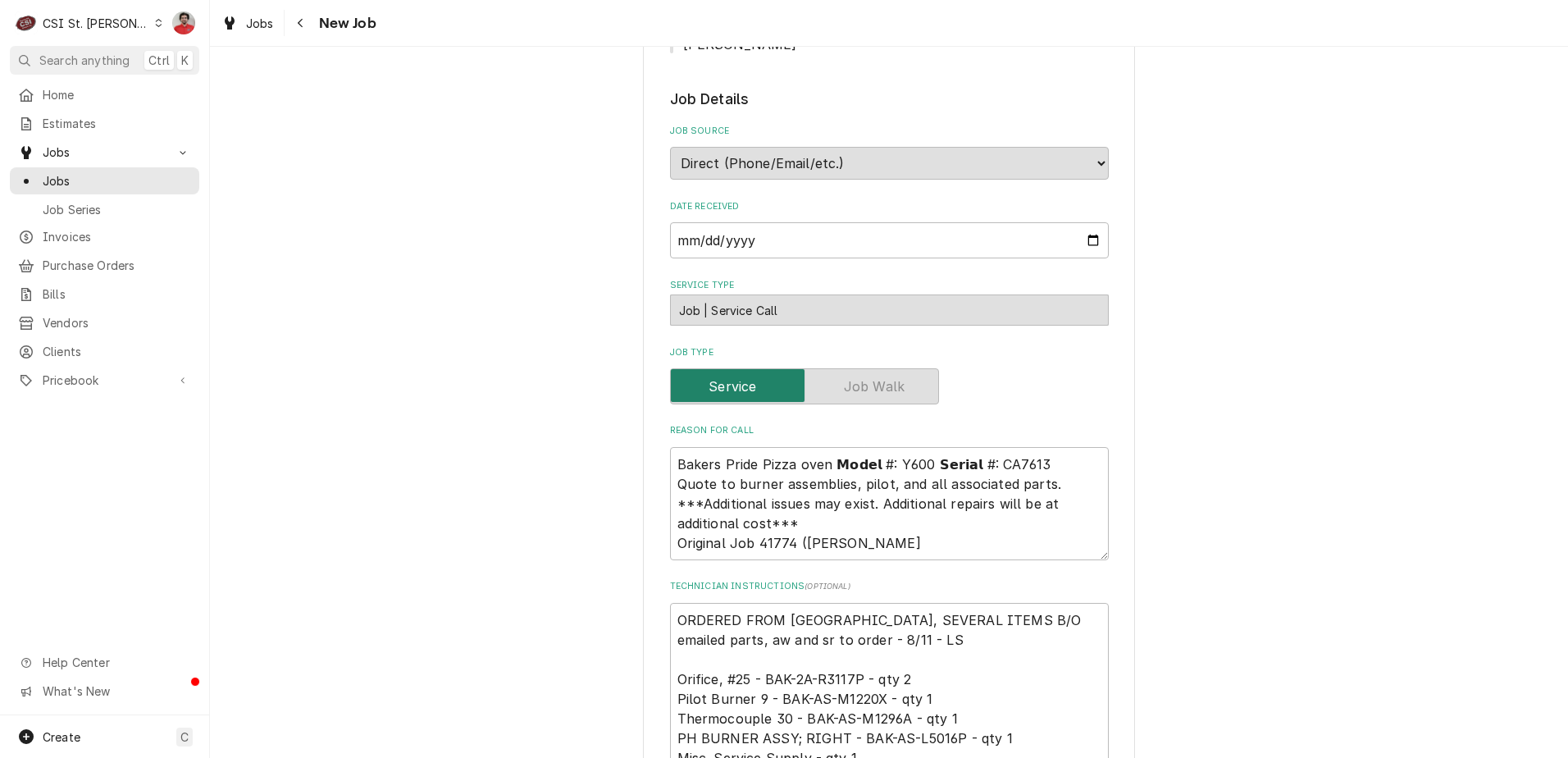
scroll to position [492, 0]
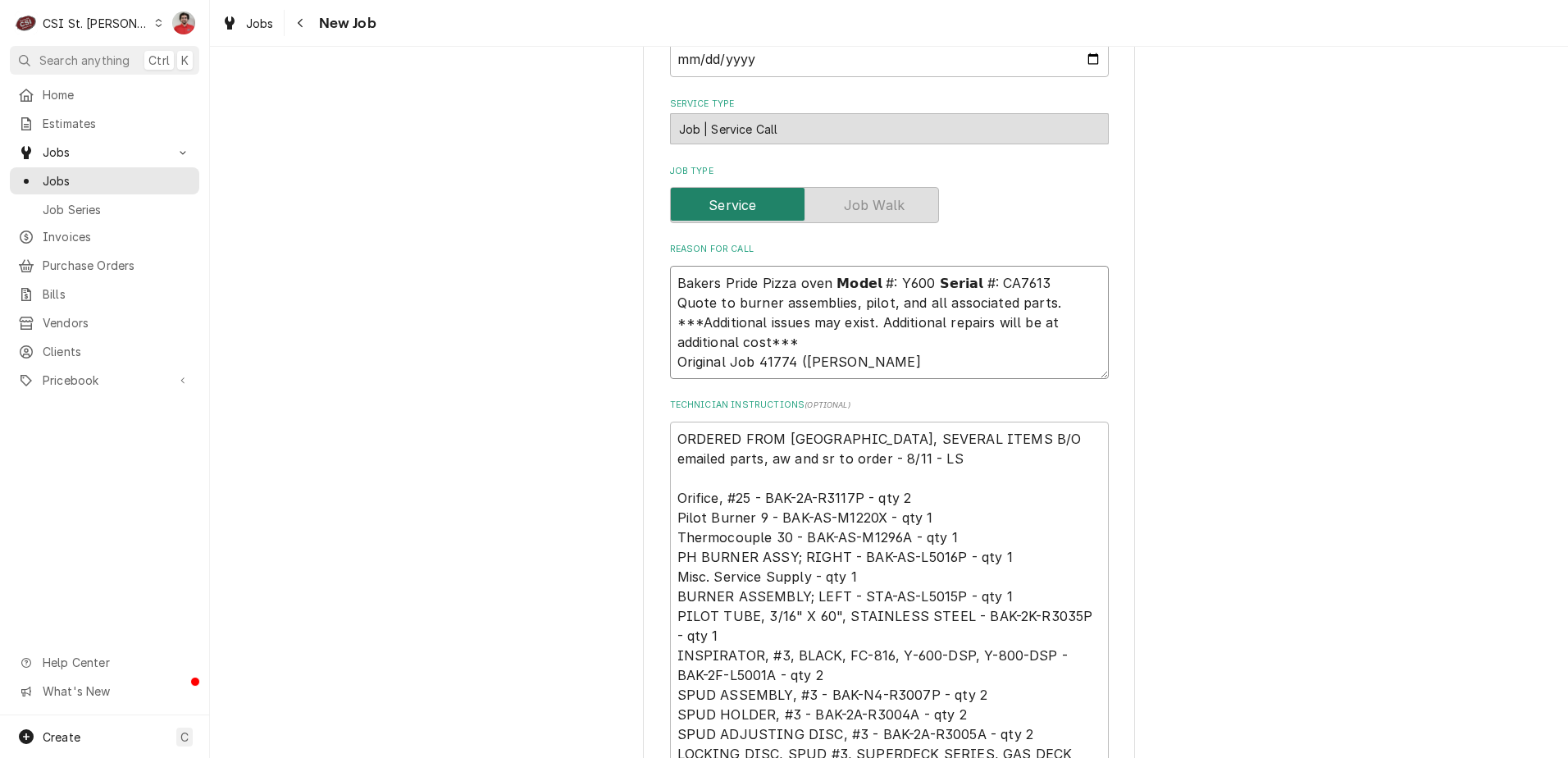
click at [774, 283] on textarea "Bakers Pride Pizza oven 𝗠𝗼𝗱𝗲𝗹 #: Y600 𝗦𝗲𝗿𝗶𝗮𝗹 #: CA7613 Quote to burner assembli…" at bounding box center [889, 322] width 439 height 113
type textarea "x"
type textarea "Bakers Pride Pizza oven 𝗠𝗼𝗱𝗲𝗹 #: Y600 𝗦𝗲𝗿𝗶𝗮𝗹 #: CA7613 Quote to burner assembli…"
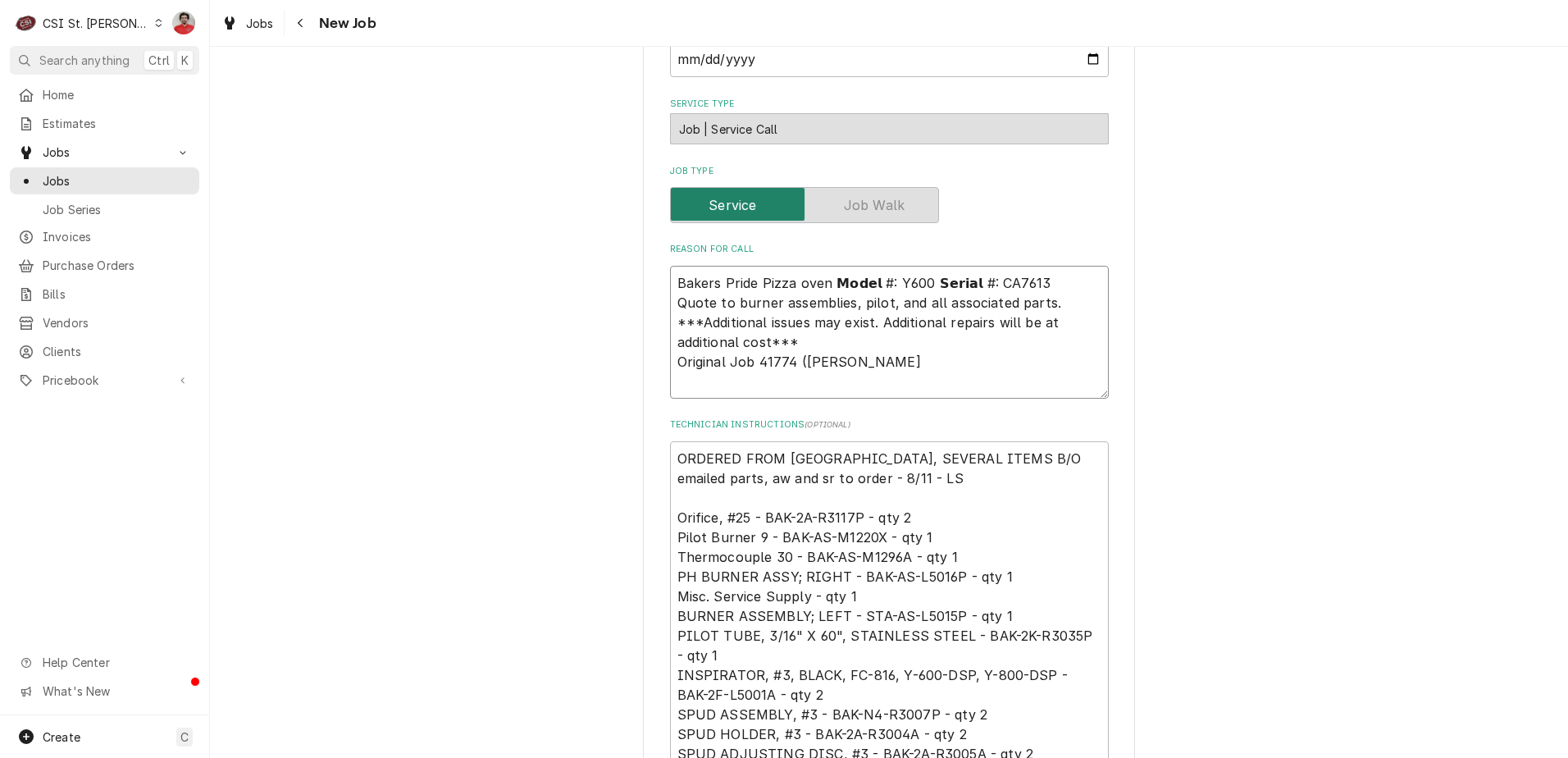
paste textarea "Waiting on STA-AS-L5015P, BAK-AS-L5016P, BAK-2K-R3035P"
type textarea "x"
type textarea "Waiting on STA-AS-L5015P, BAK-AS-L5016P, BAK-2K-R3035P Bakers Pride Pizza oven …"
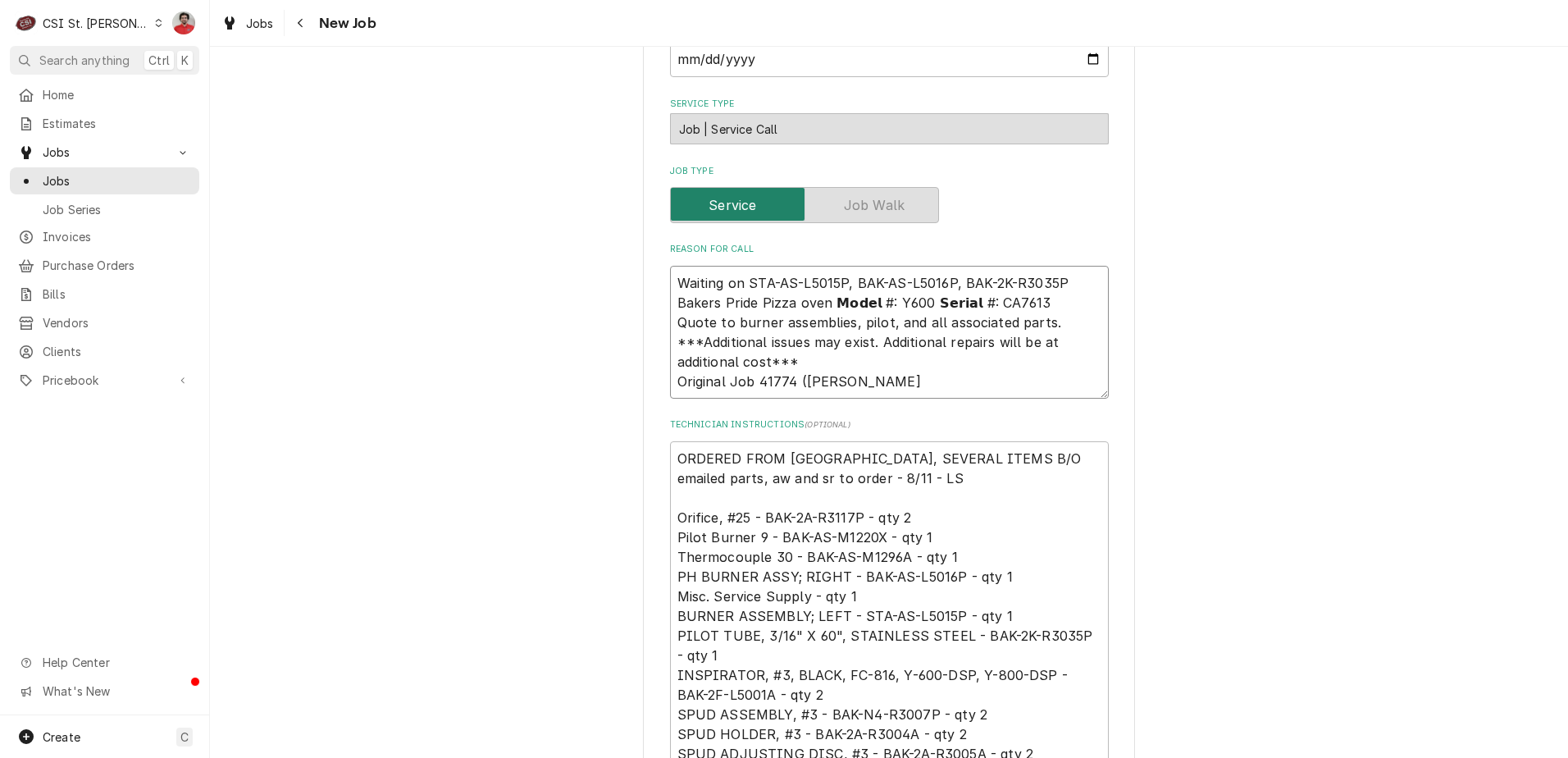
type textarea "x"
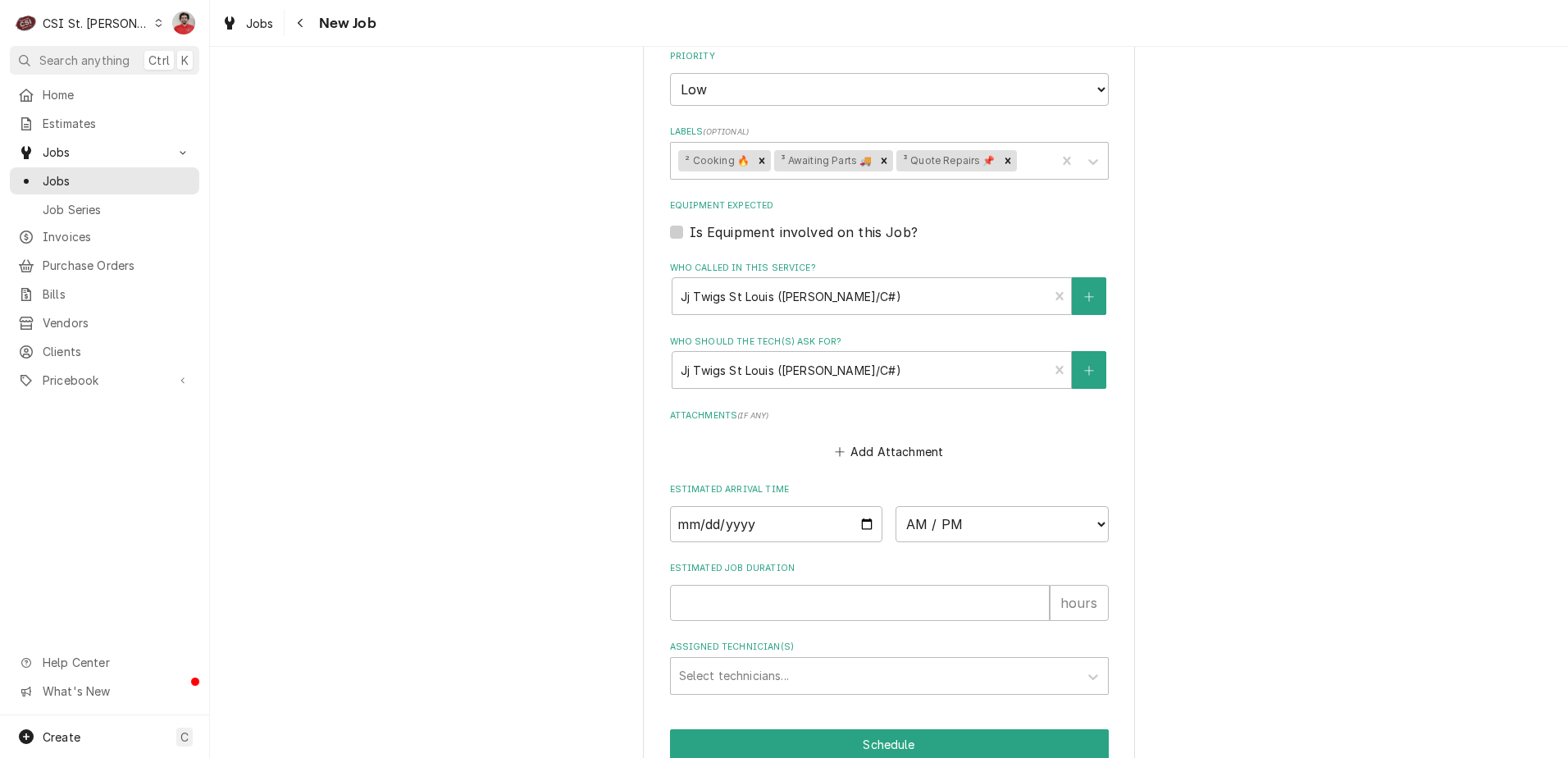
scroll to position [1394, 0]
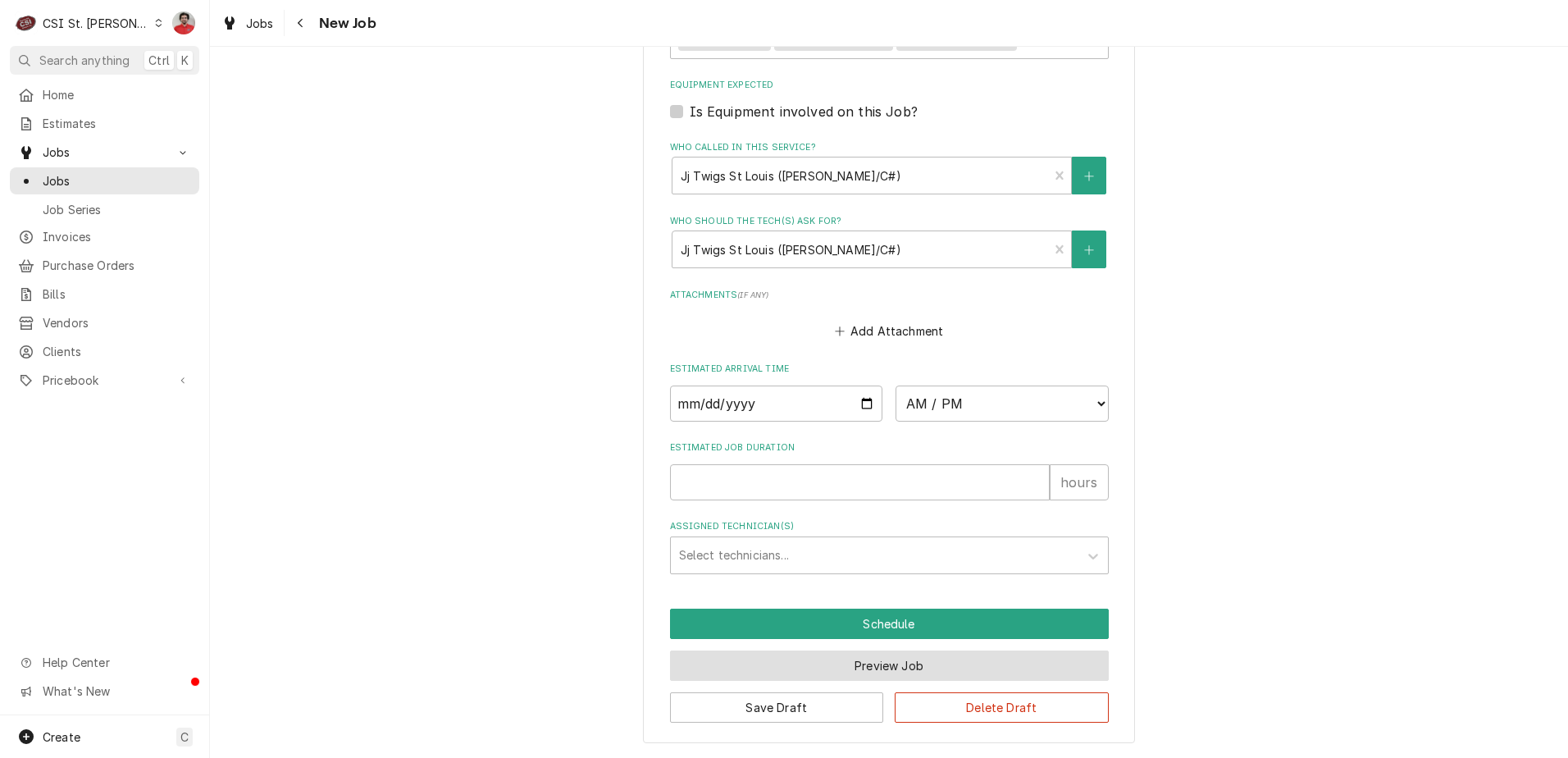
type textarea "Waiting on STA-AS-L5015P, BAK-AS-L5016P, BAK-2K-R3035P Bakers Pride Pizza oven …"
click at [840, 663] on button "Preview Job" at bounding box center [889, 666] width 439 height 30
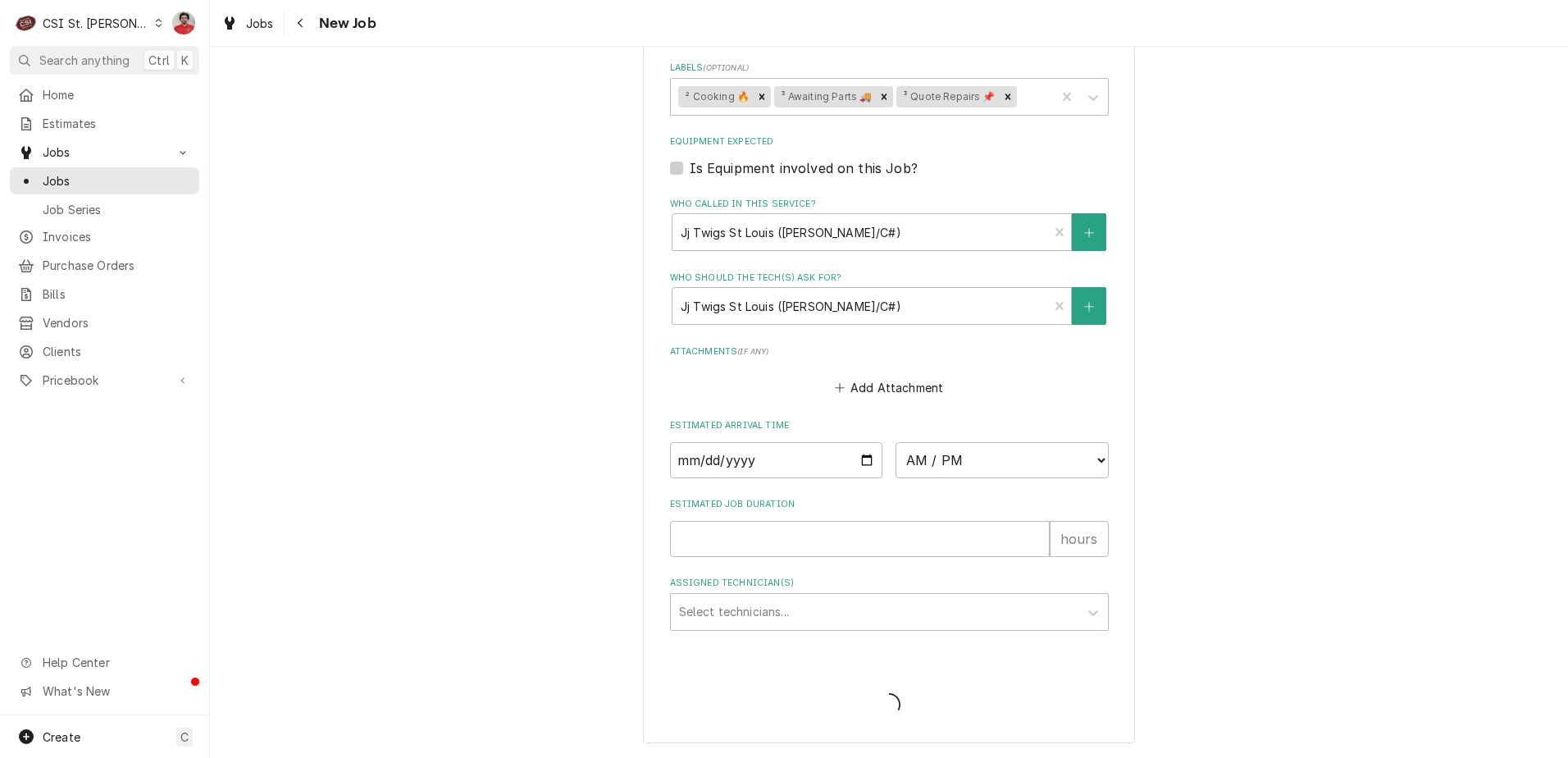
scroll to position [1337, 0]
type textarea "x"
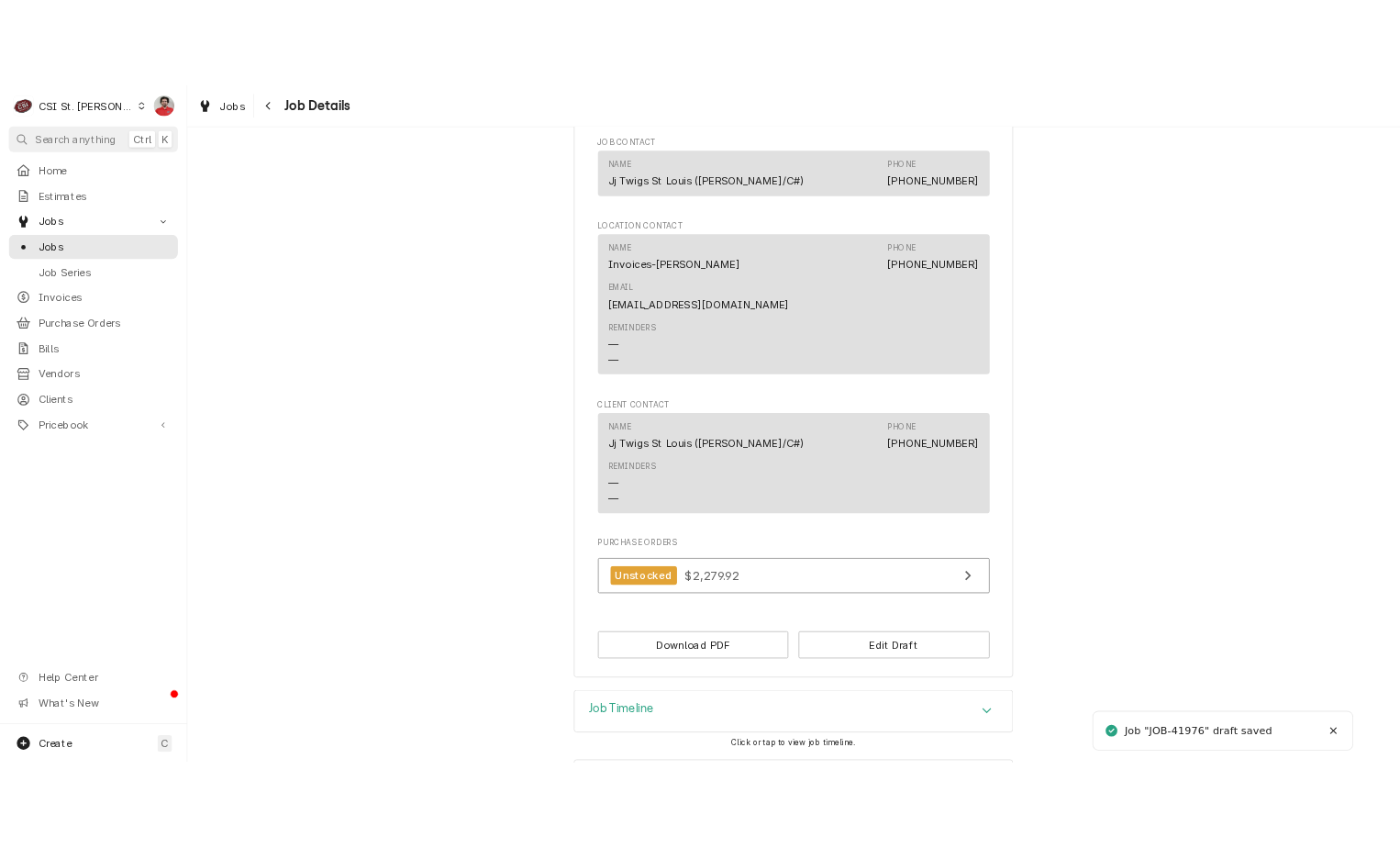
scroll to position [1630, 0]
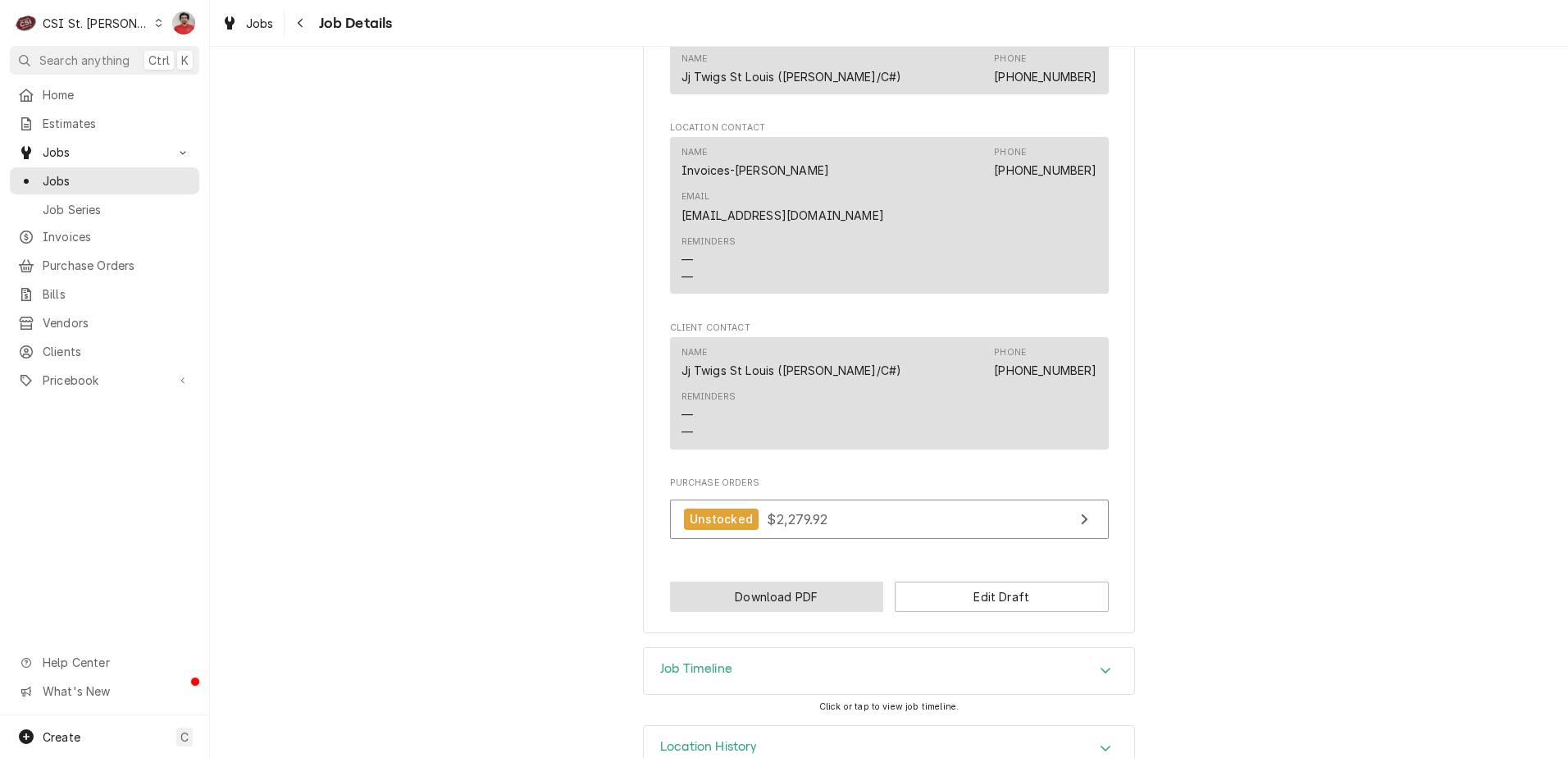
click at [813, 582] on button "Download PDF" at bounding box center [776, 597] width 214 height 30
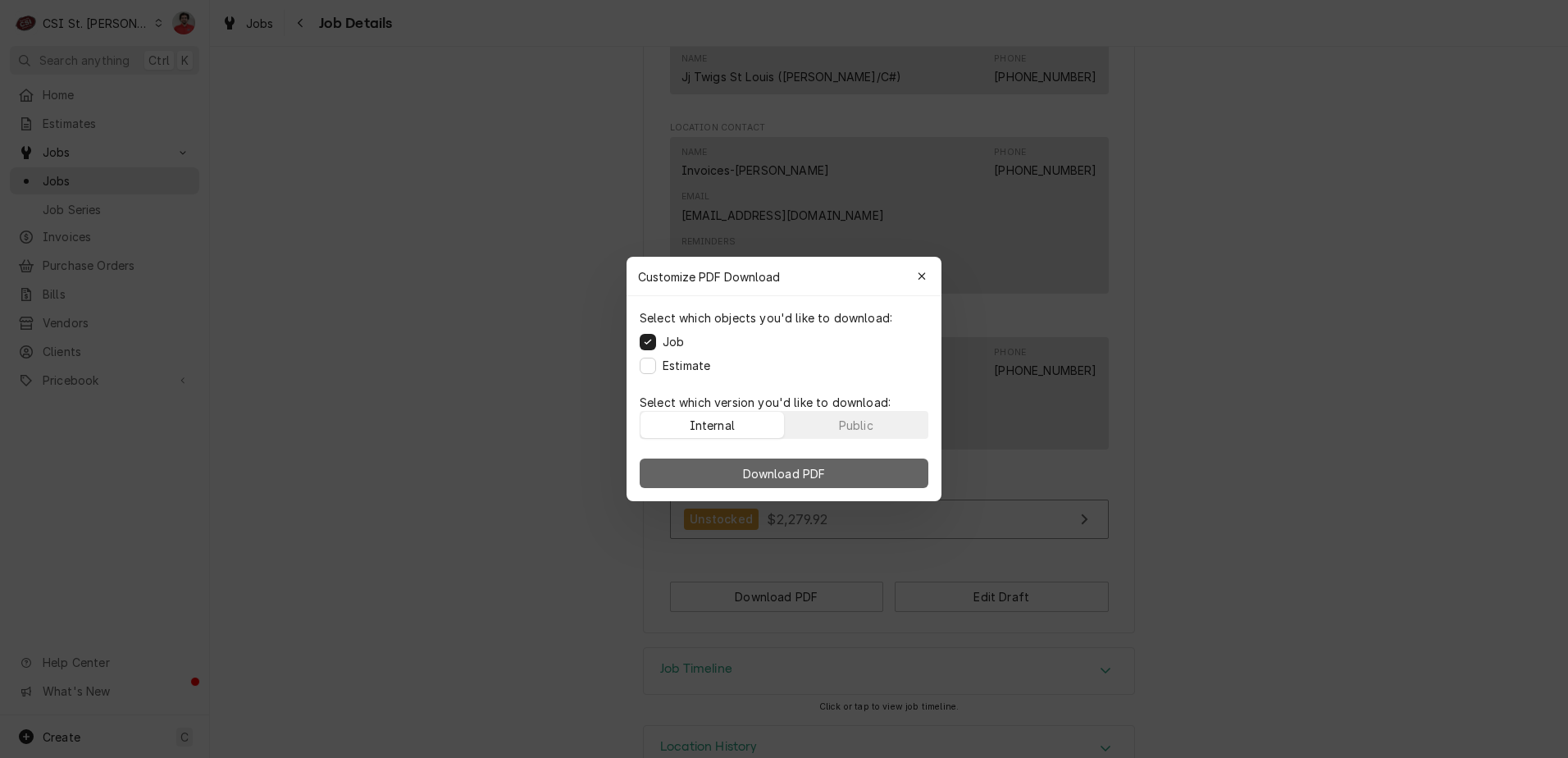
click at [807, 471] on span "Download PDF" at bounding box center [784, 474] width 90 height 18
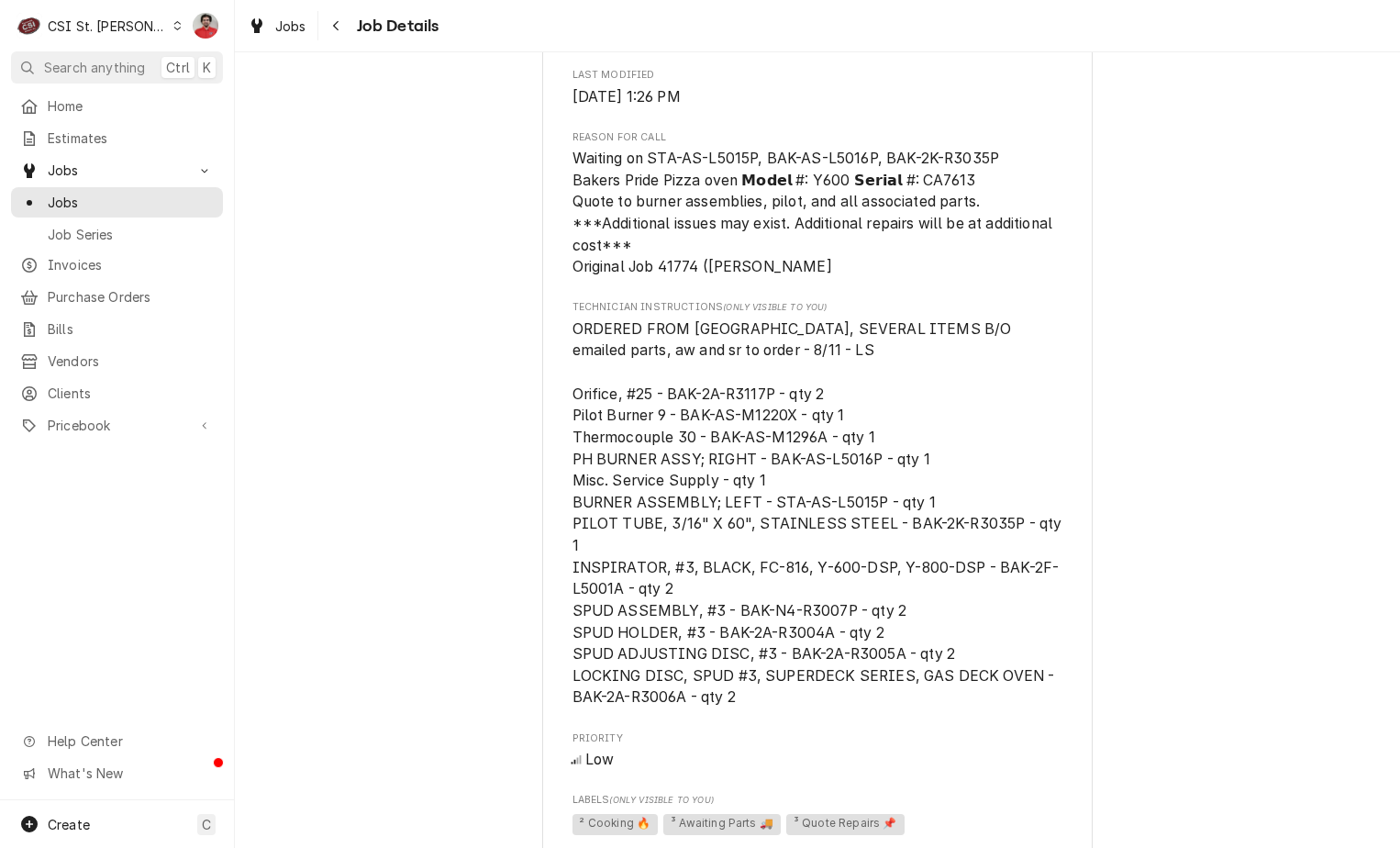
scroll to position [620, 0]
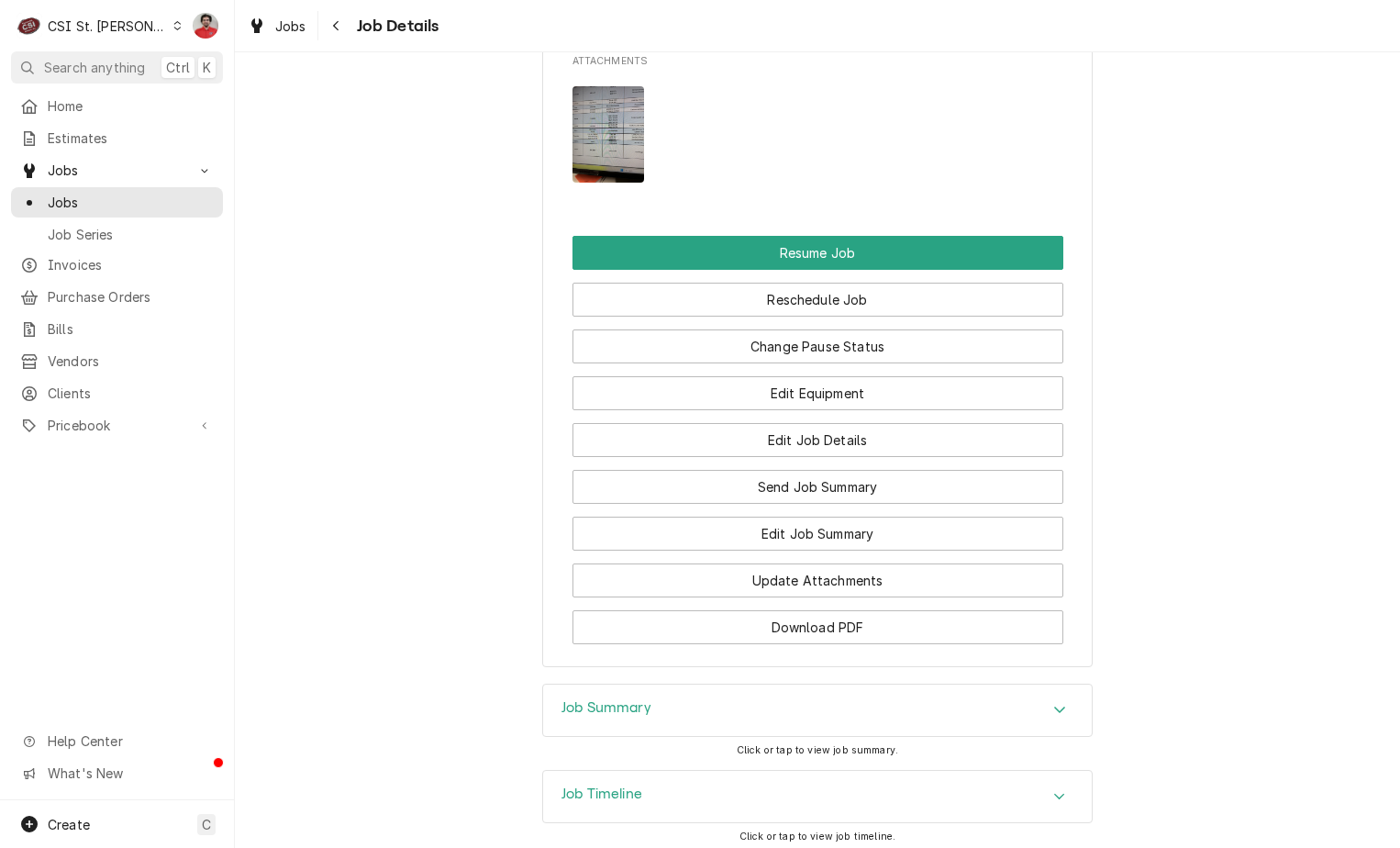
scroll to position [2885, 0]
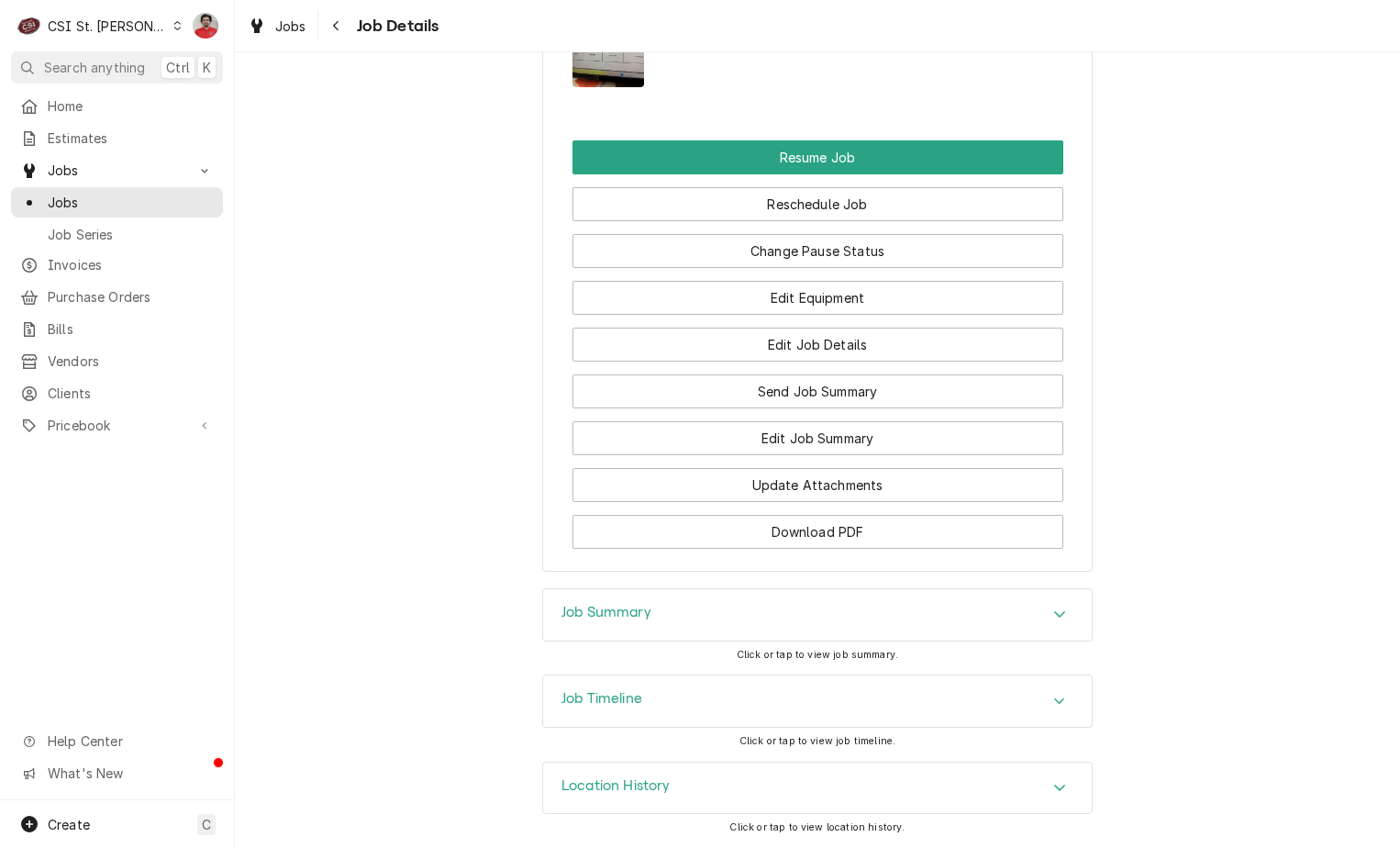
click at [695, 793] on div "Location History" at bounding box center [817, 788] width 549 height 52
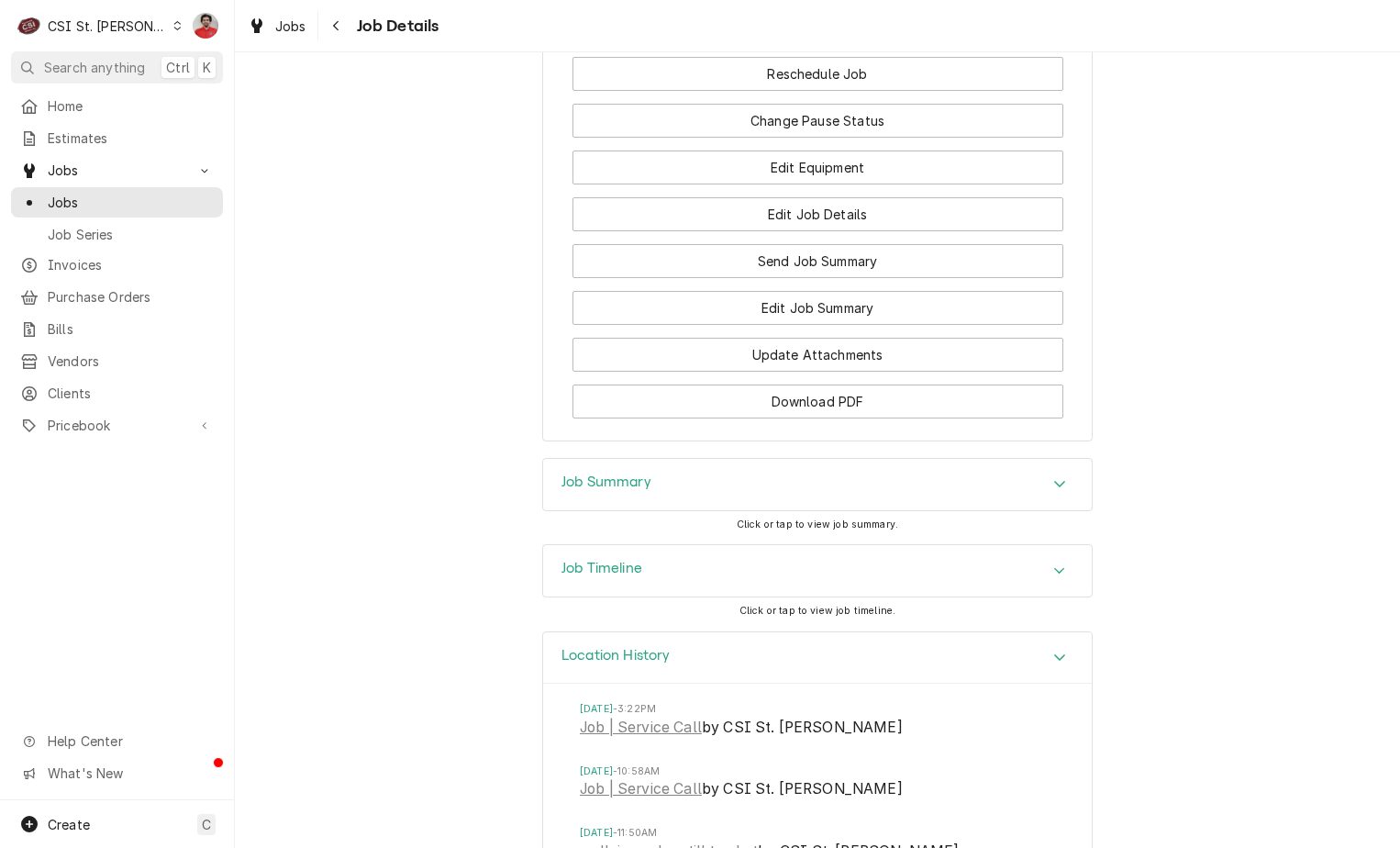
click at [688, 685] on div "Location History" at bounding box center [817, 659] width 549 height 53
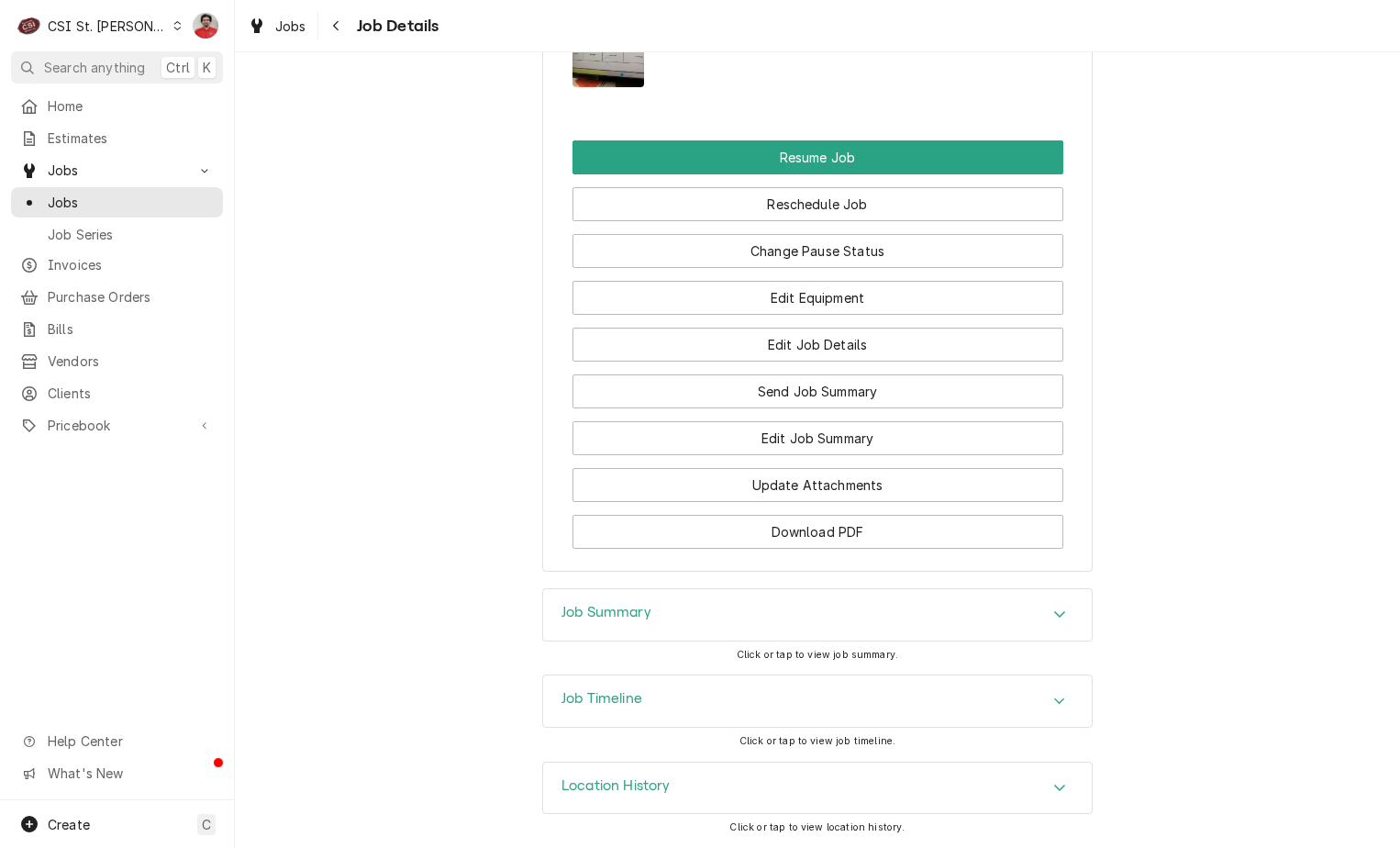
click at [698, 606] on div "Job Summary" at bounding box center [817, 614] width 549 height 52
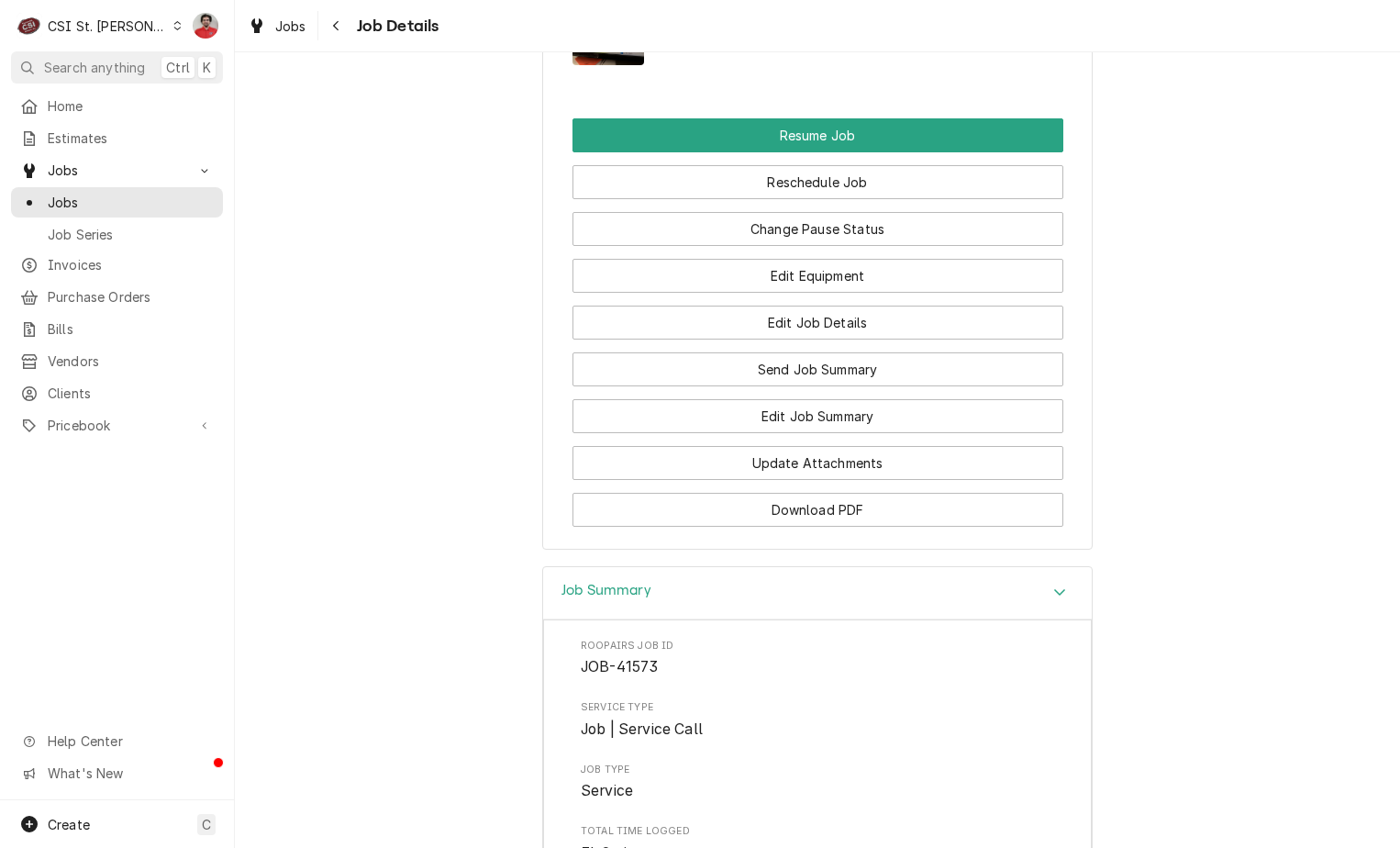
click at [698, 606] on div "Job Summary" at bounding box center [817, 594] width 549 height 53
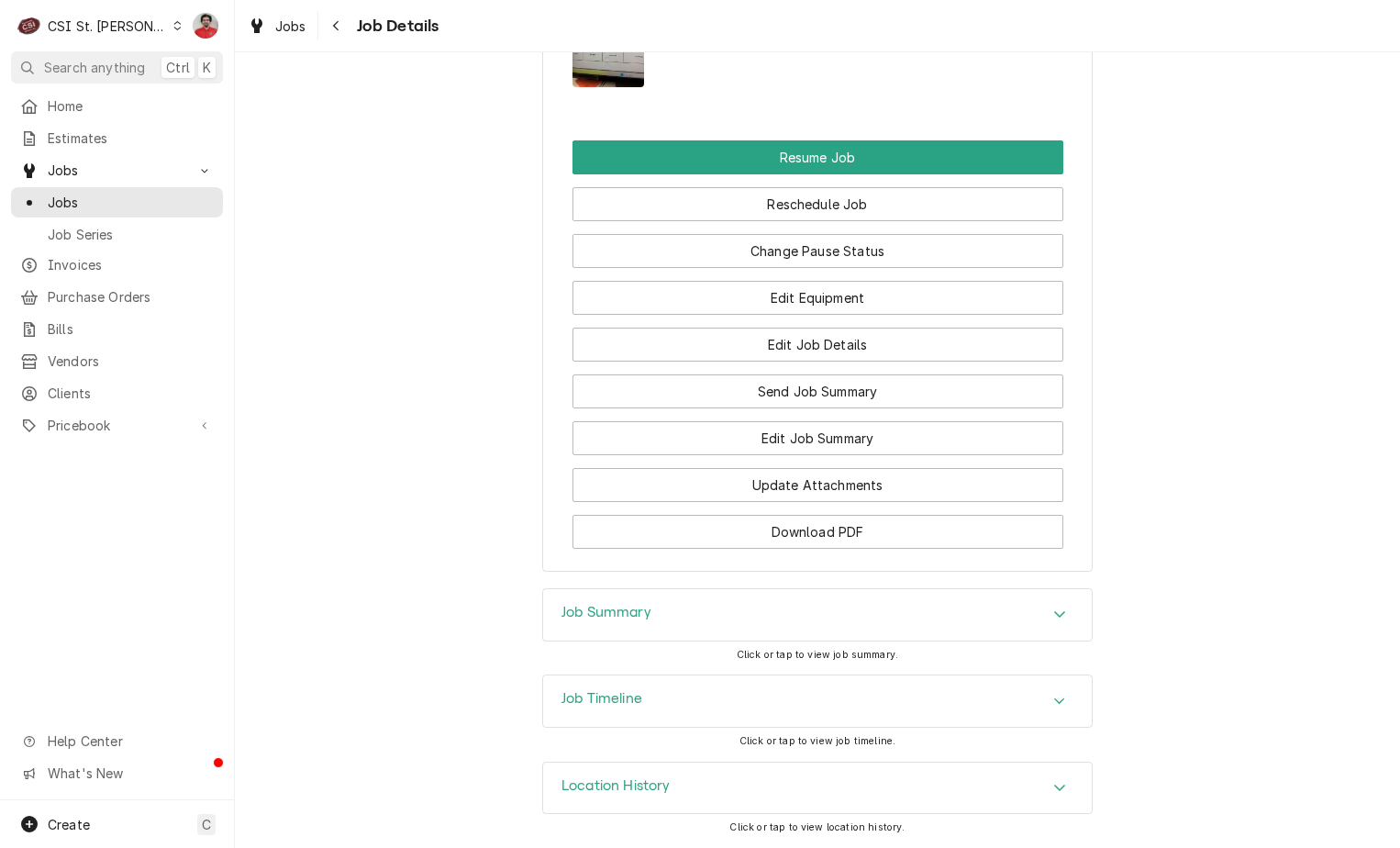
click at [692, 715] on div "Job Timeline" at bounding box center [817, 701] width 549 height 52
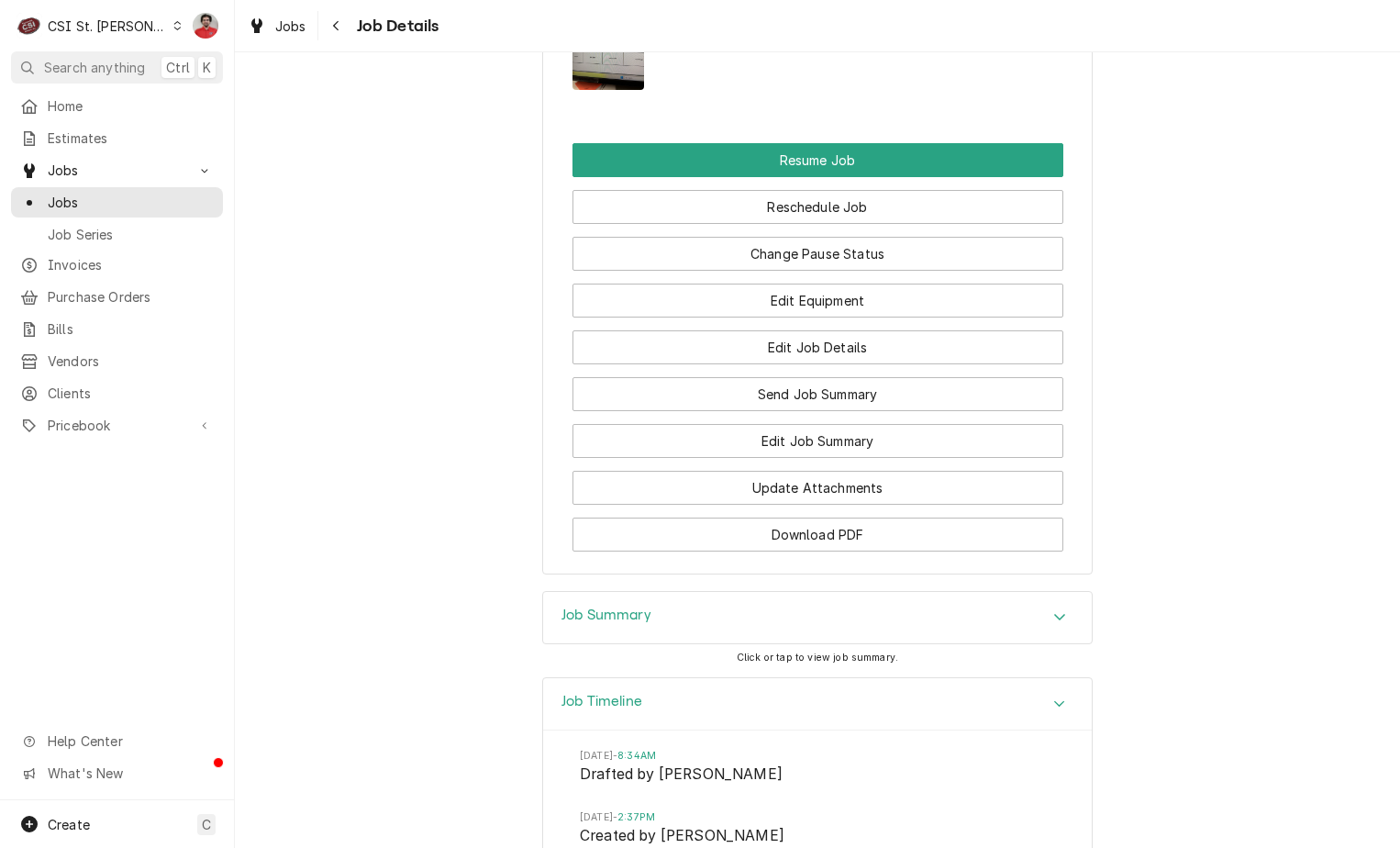
scroll to position [2675, 0]
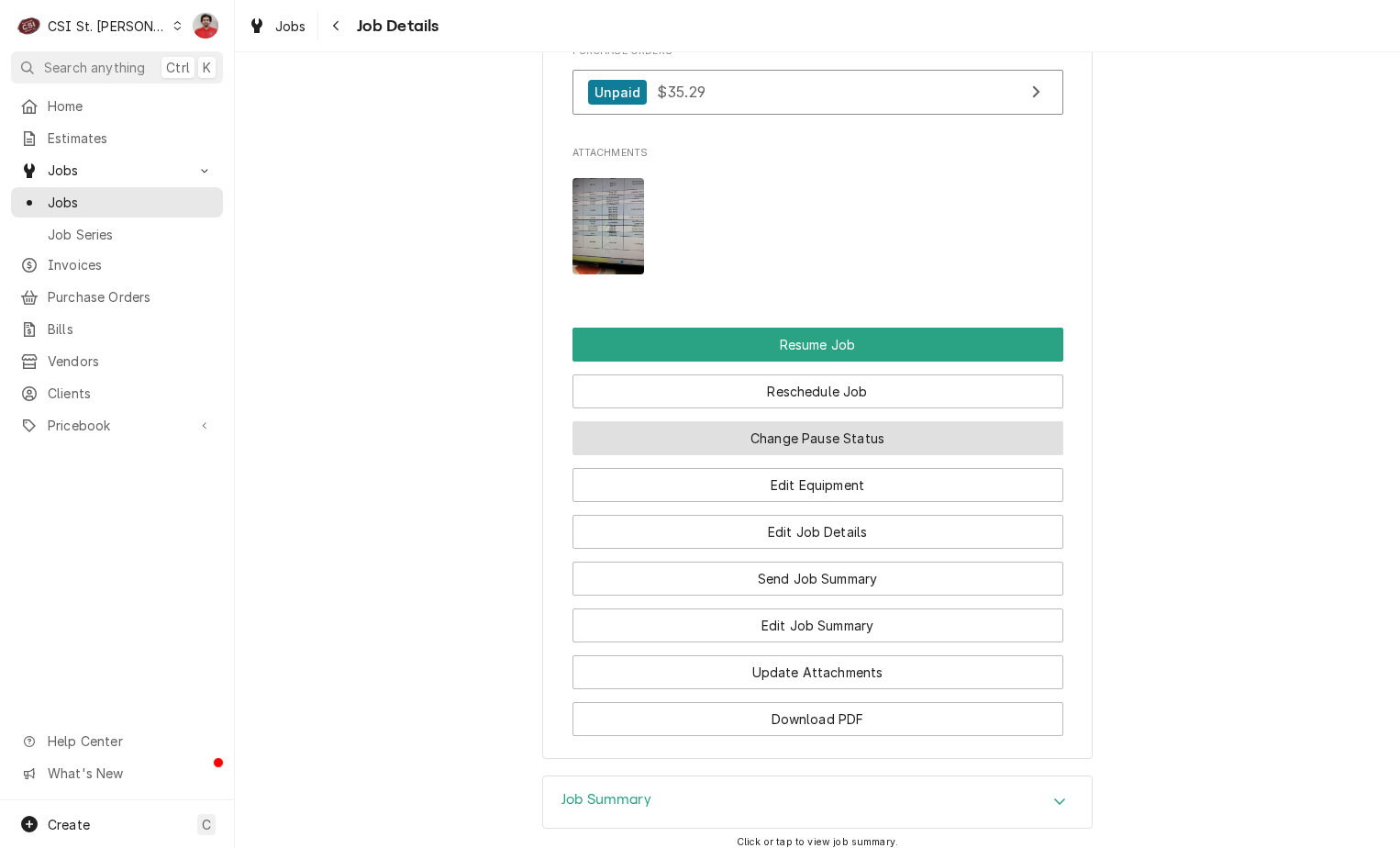
click at [684, 455] on button "Change Pause Status" at bounding box center [819, 438] width 491 height 34
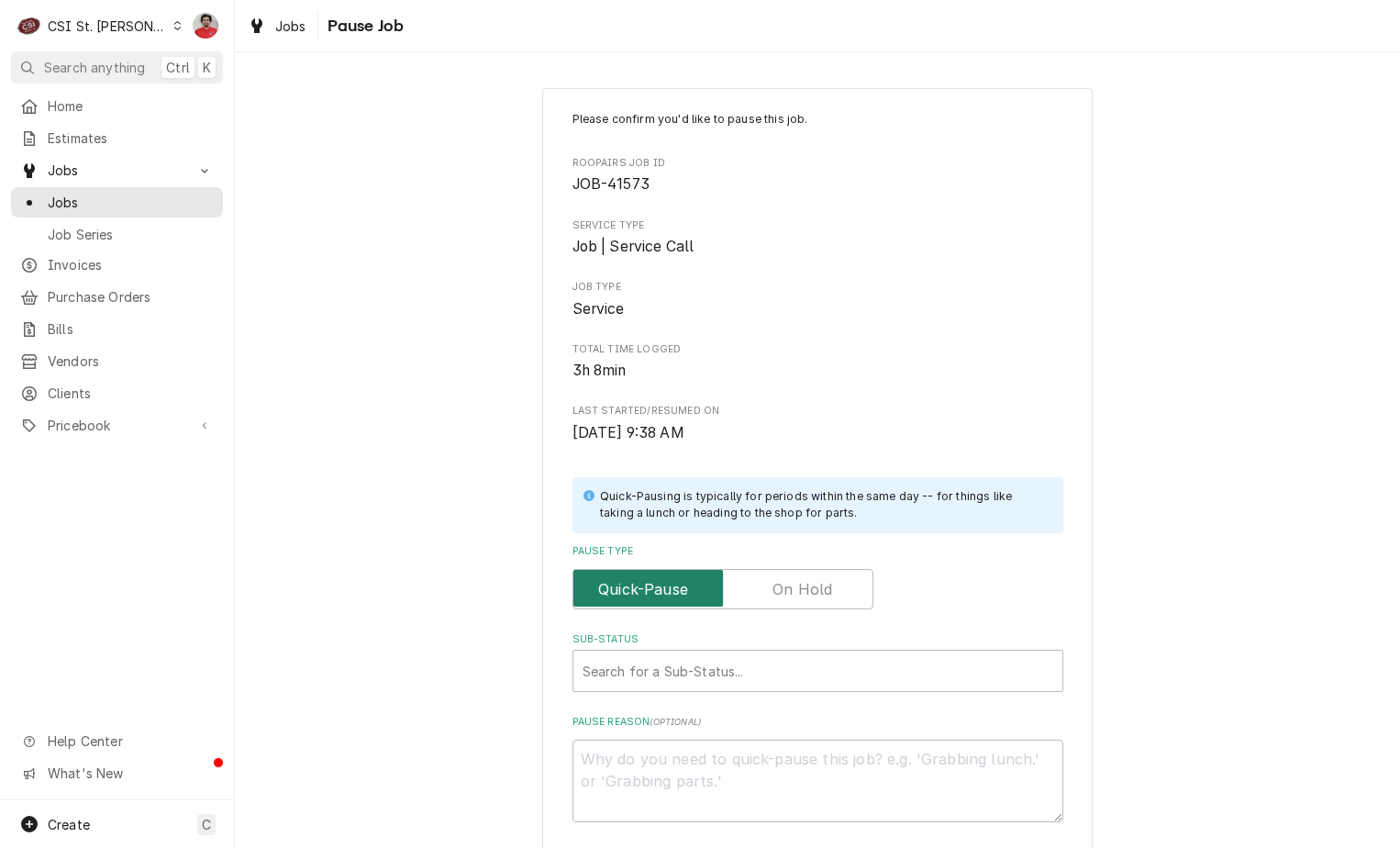
click at [764, 585] on input "Pause Type" at bounding box center [722, 589] width 284 height 40
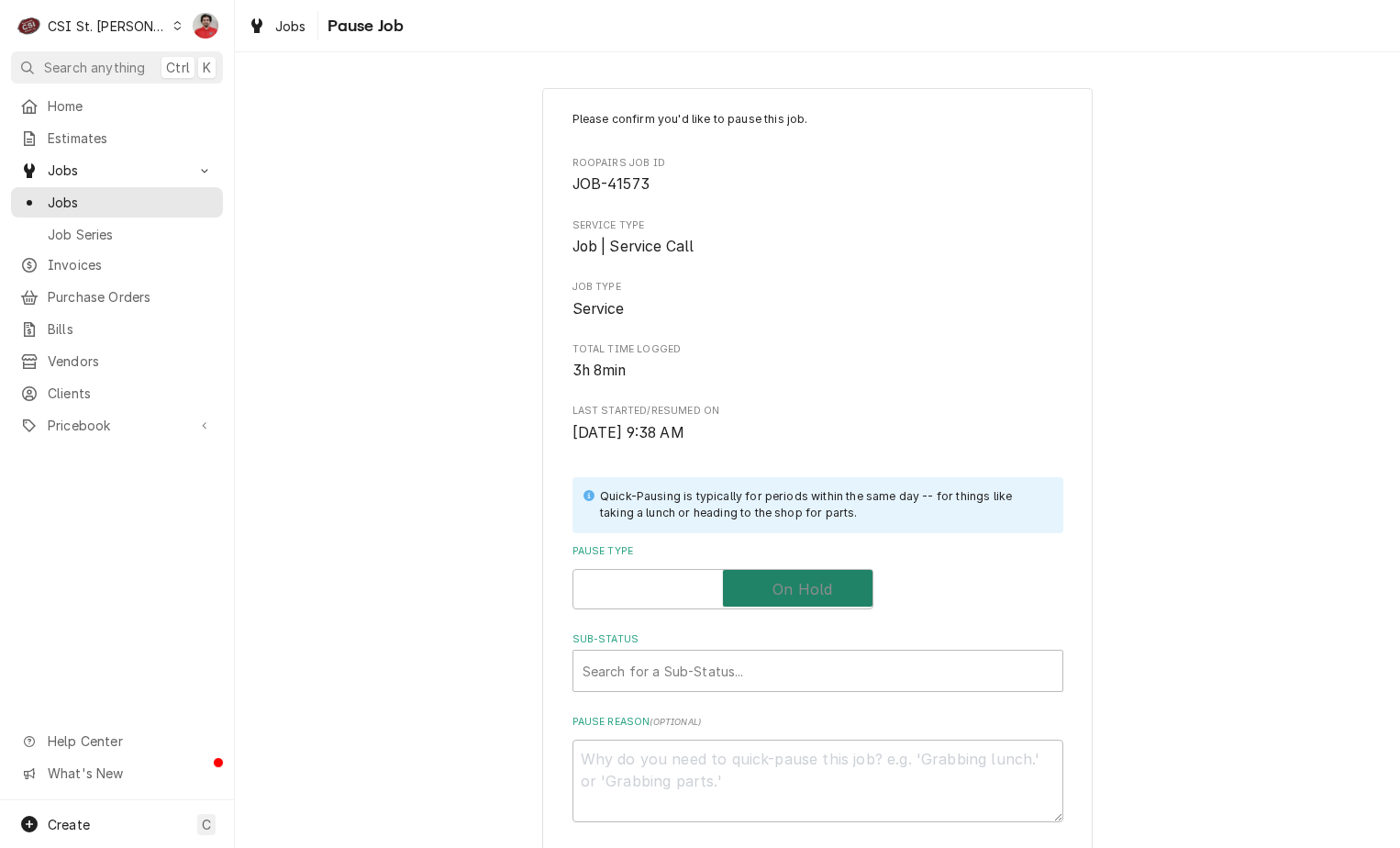
checkbox input "true"
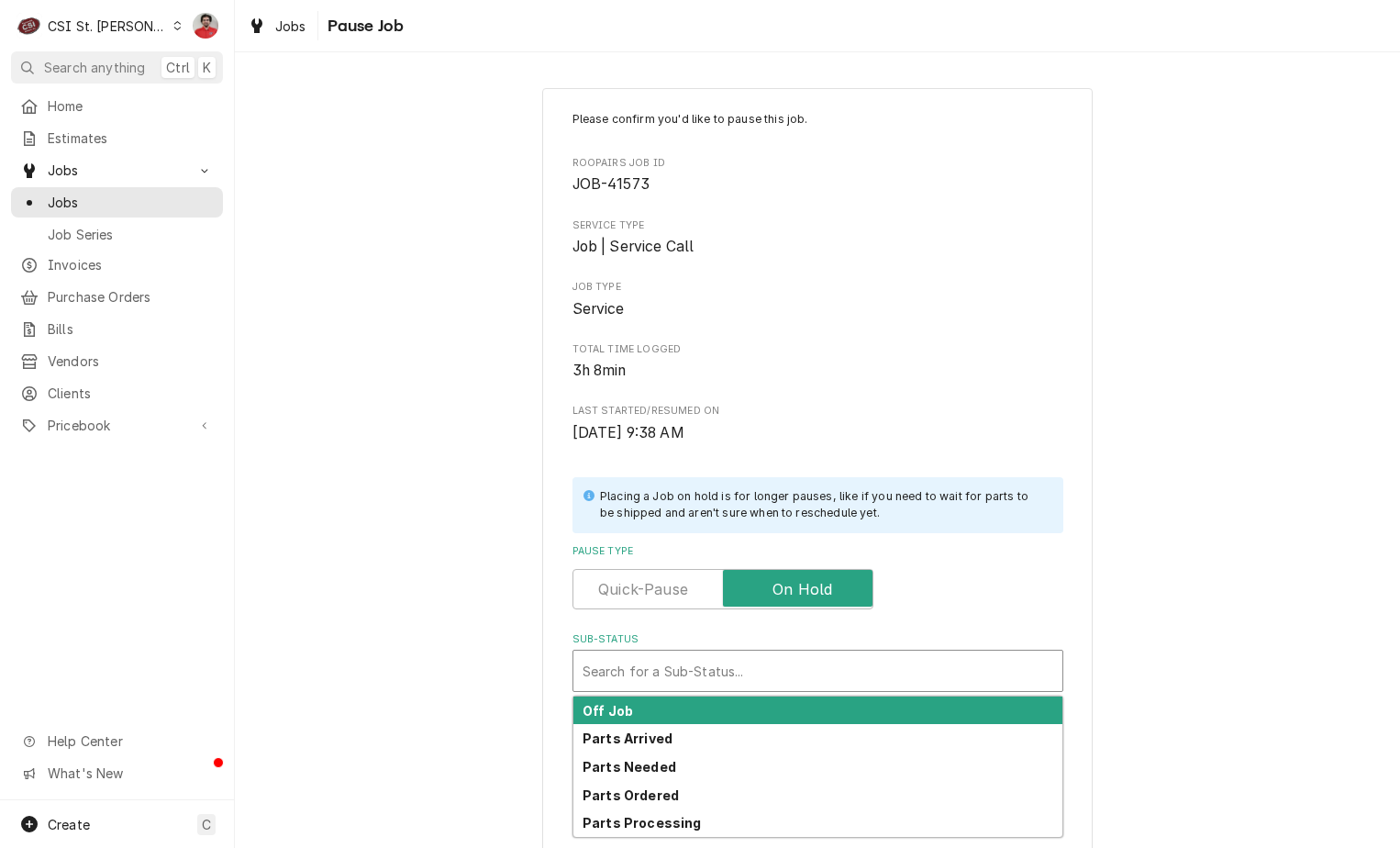
click at [729, 674] on div "Sub-Status" at bounding box center [818, 671] width 471 height 33
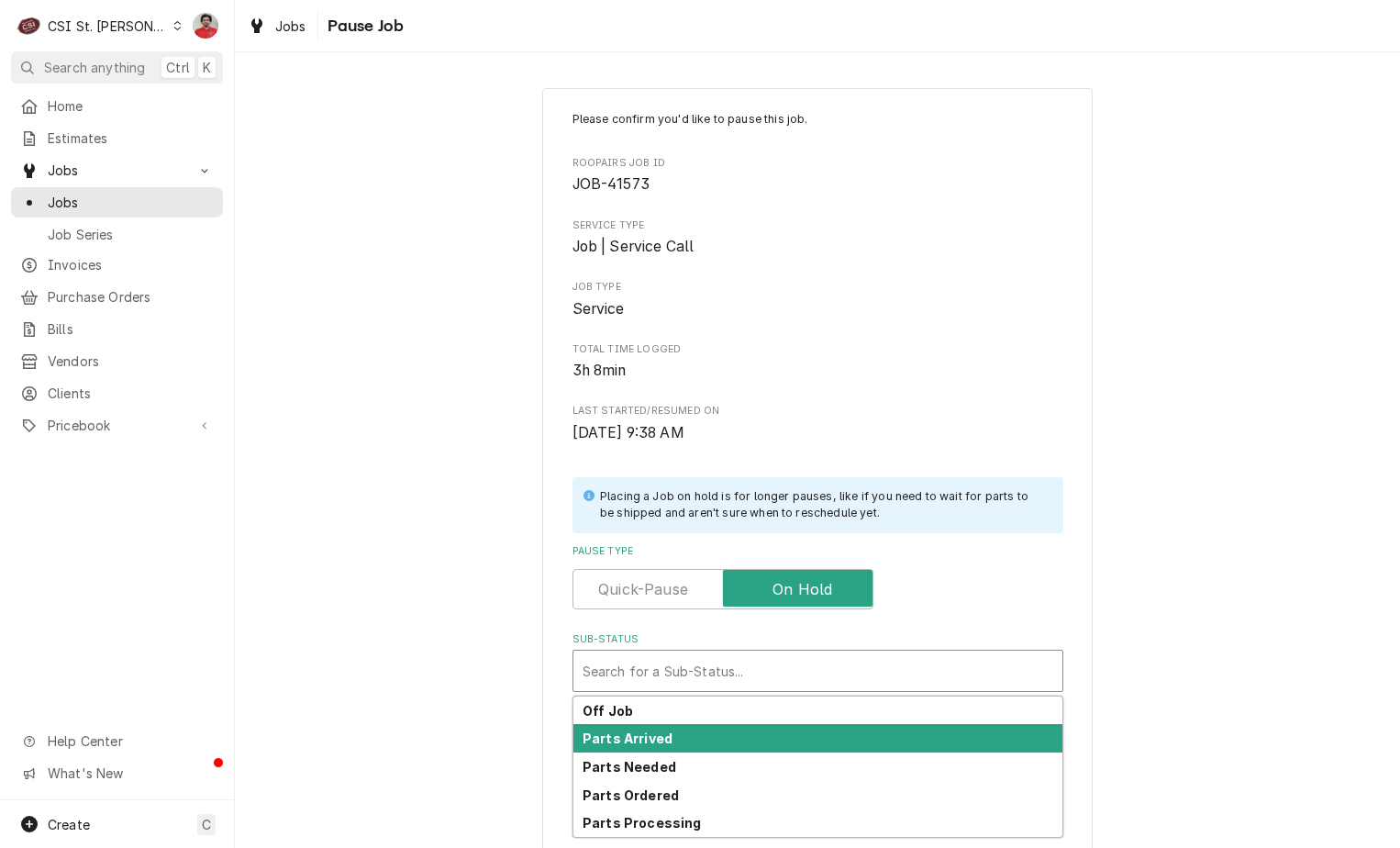
drag, startPoint x: 704, startPoint y: 801, endPoint x: 685, endPoint y: 733, distance: 70.6
click at [685, 733] on div "Off Job Parts Arrived Parts Needed Parts Ordered Parts Processing" at bounding box center [819, 767] width 489 height 141
click at [685, 733] on div "Parts Arrived" at bounding box center [819, 738] width 489 height 28
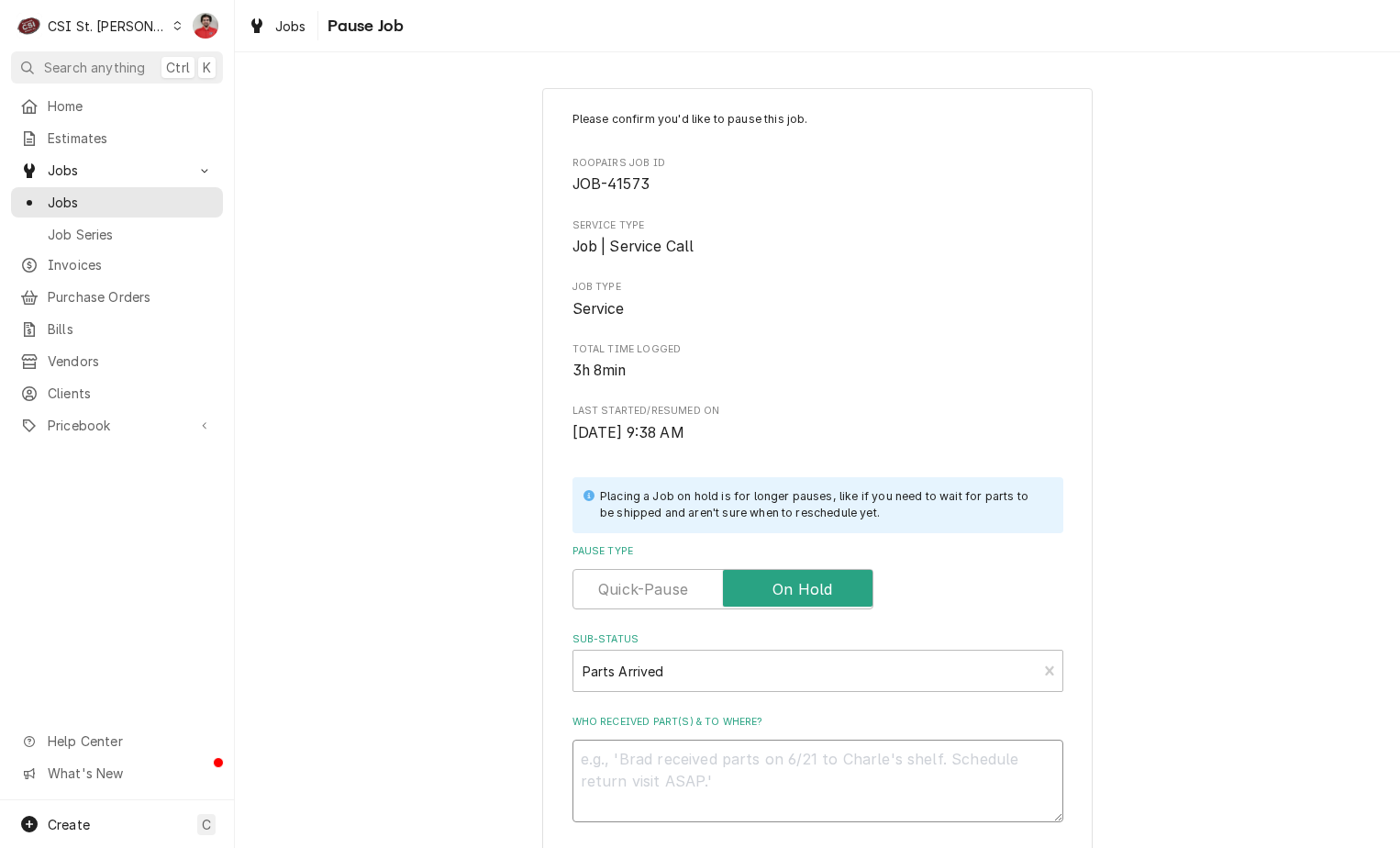
click at [699, 765] on textarea "Who received part(s) & to where?" at bounding box center [819, 781] width 491 height 83
type textarea "x"
type textarea "R"
type textarea "x"
type textarea "Re"
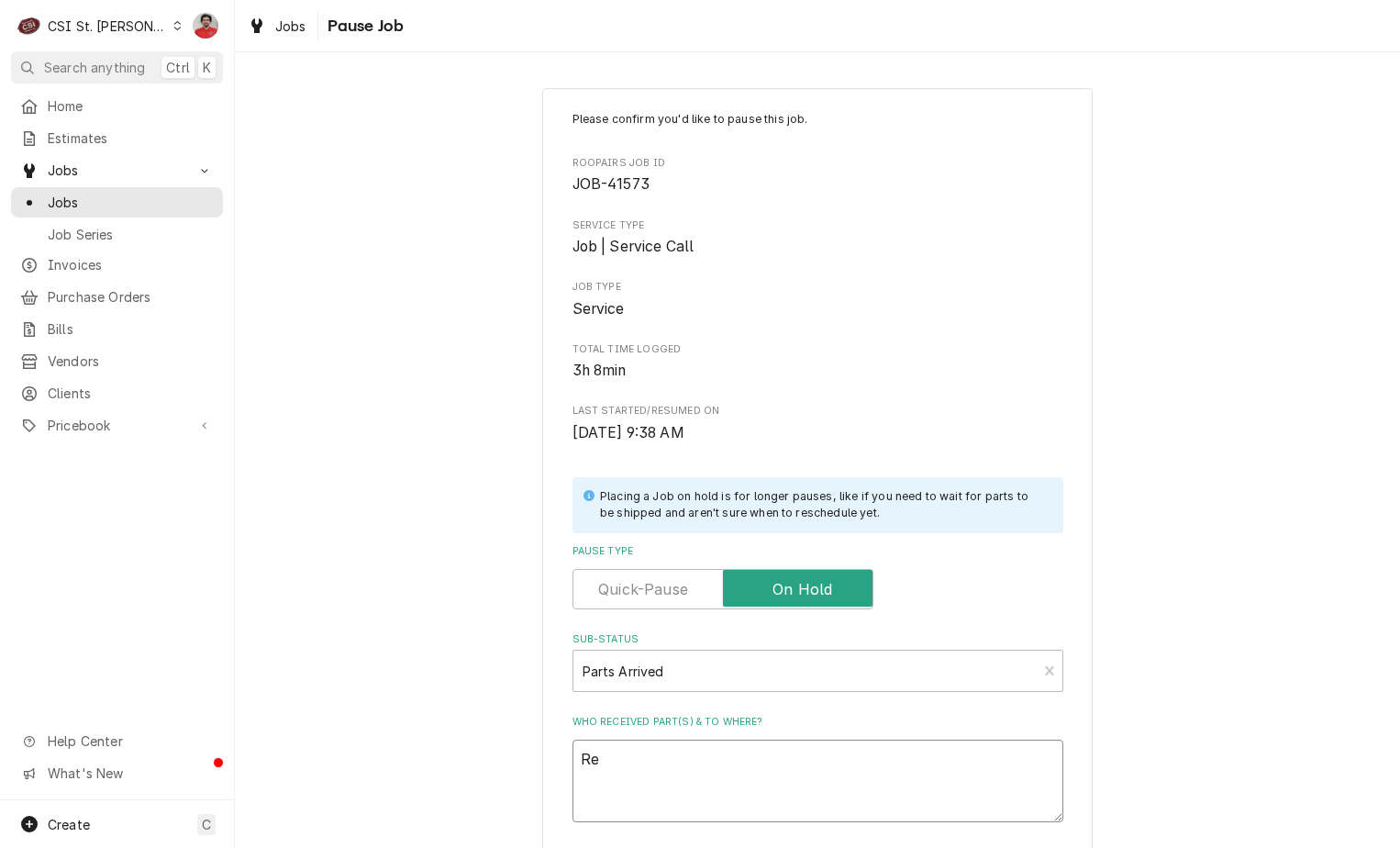
type textarea "x"
type textarea "Rec"
type textarea "x"
type textarea "Rece"
type textarea "x"
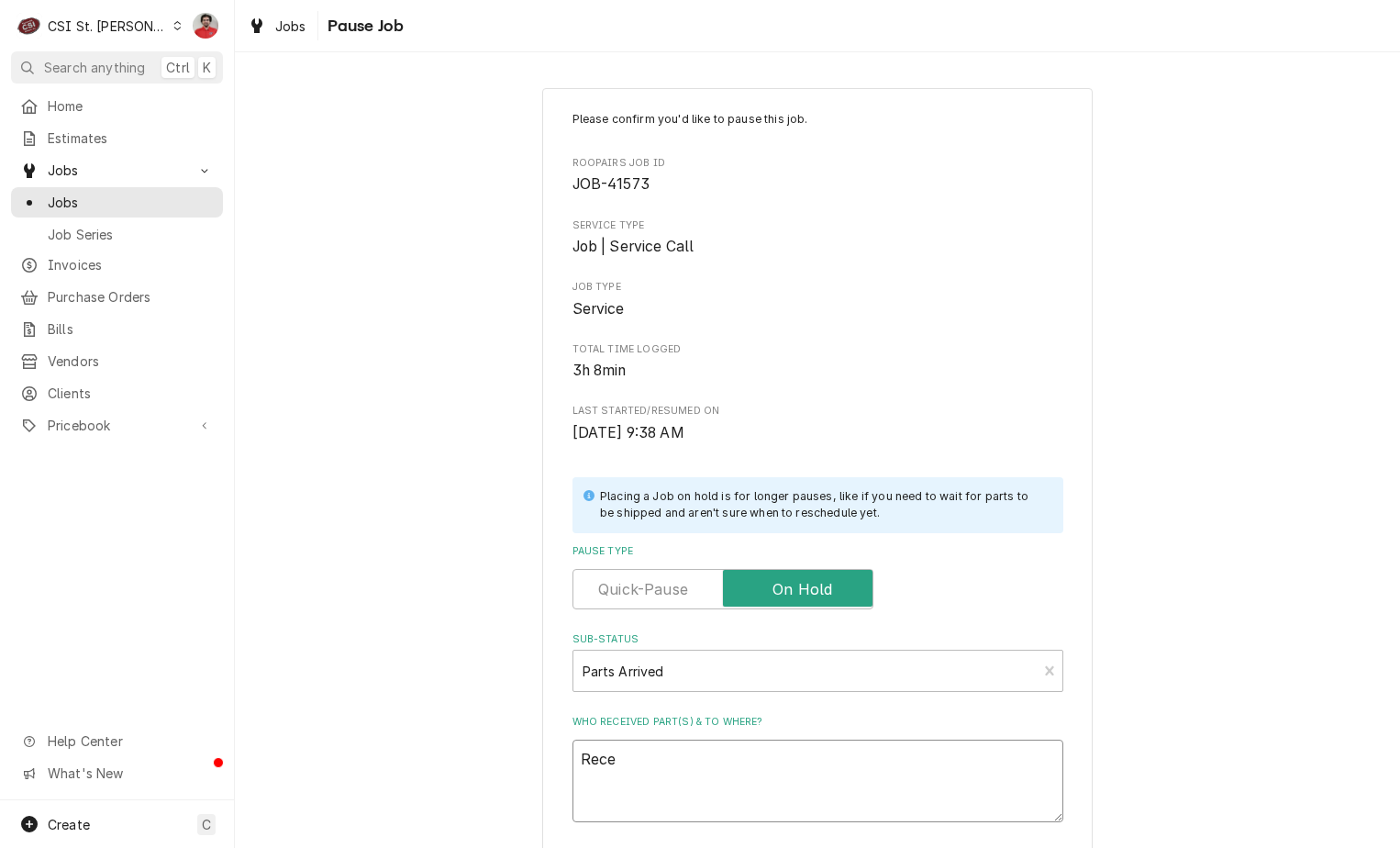
type textarea "Rec"
type textarea "x"
type textarea "Reci"
type textarea "x"
type textarea "Recie"
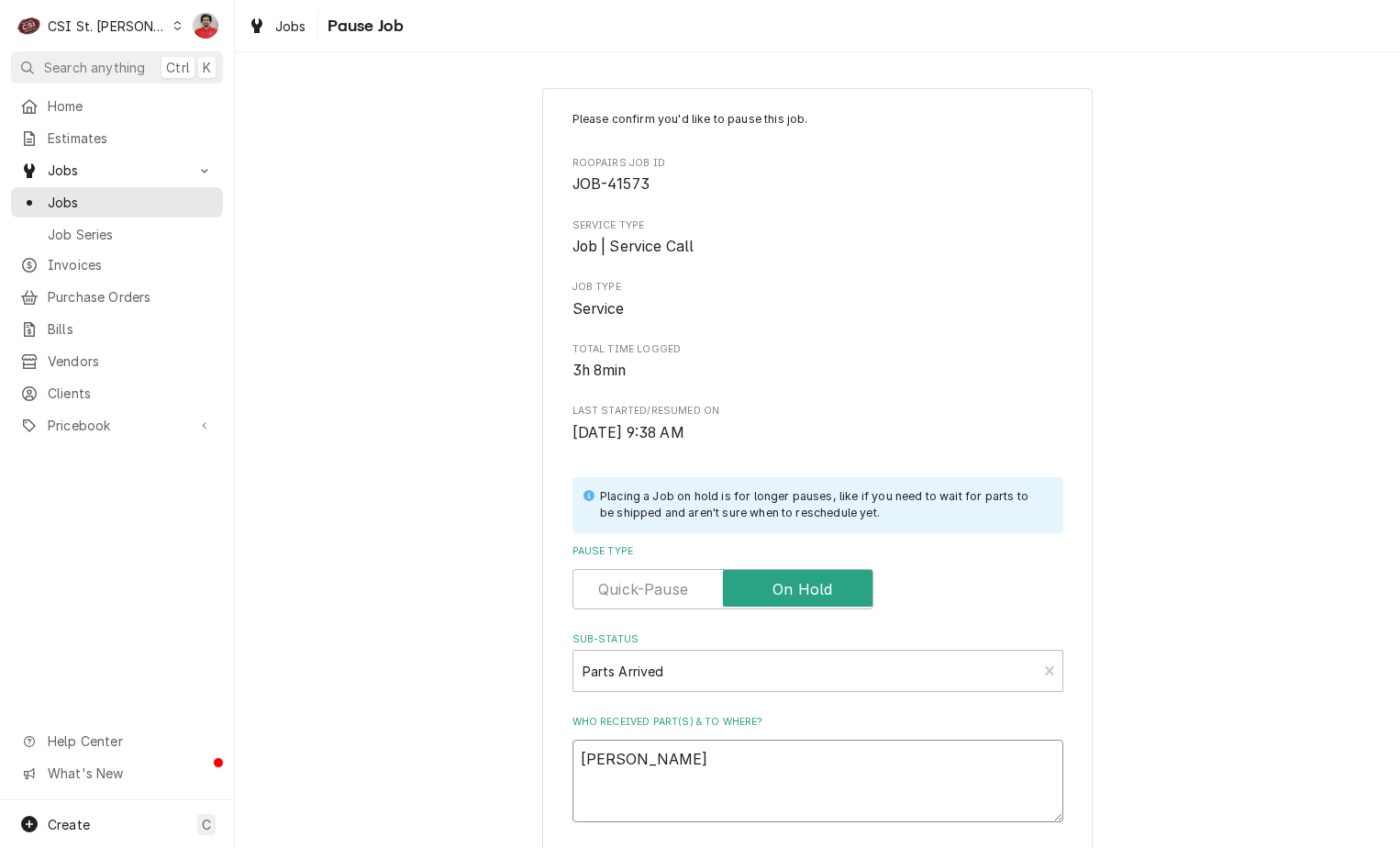
type textarea "x"
type textarea "Reciev"
type textarea "x"
type textarea "Recieve"
type textarea "x"
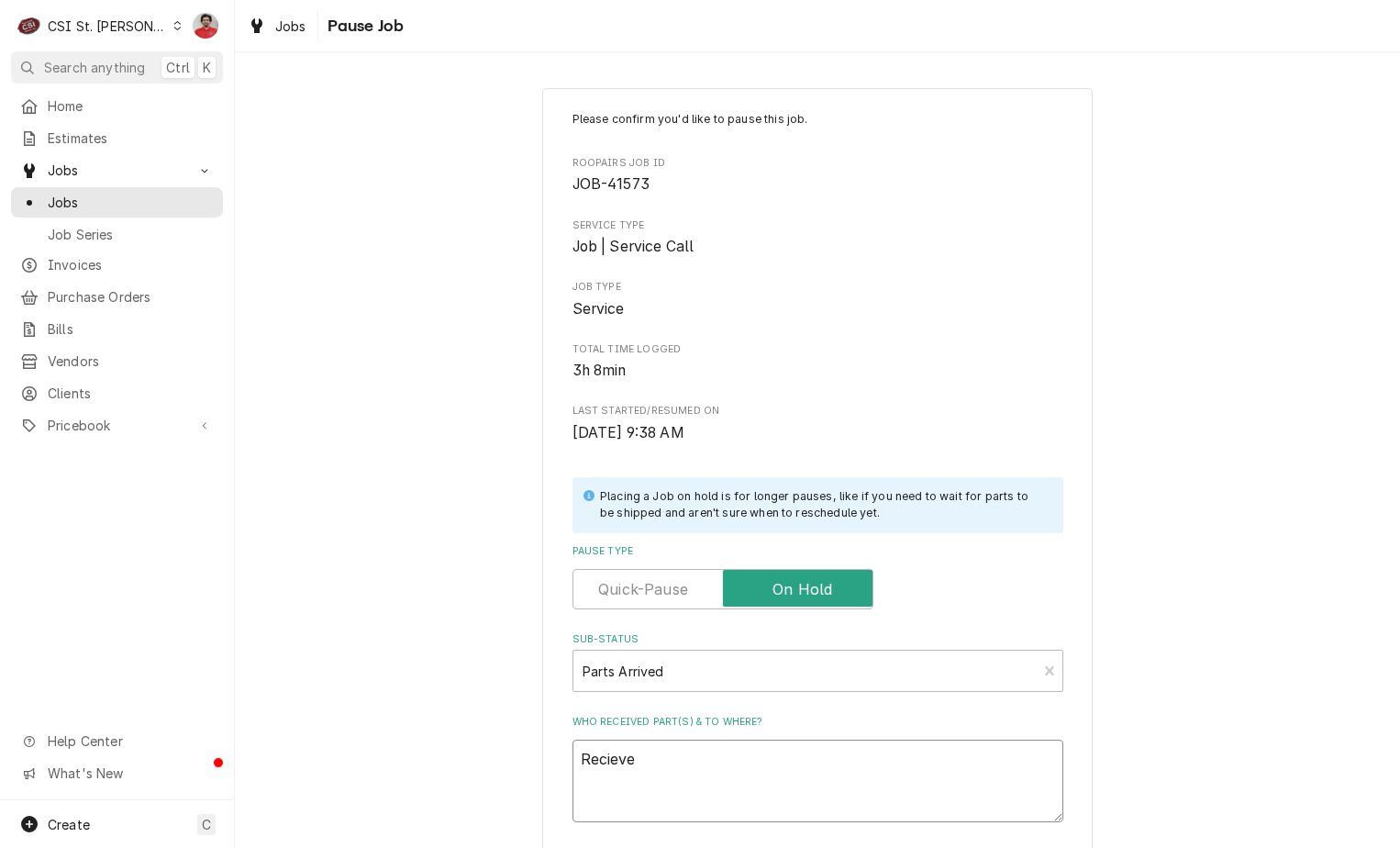
type textarea "Recieved"
type textarea "x"
type textarea "Recieved"
type textarea "x"
type textarea "Recieved p"
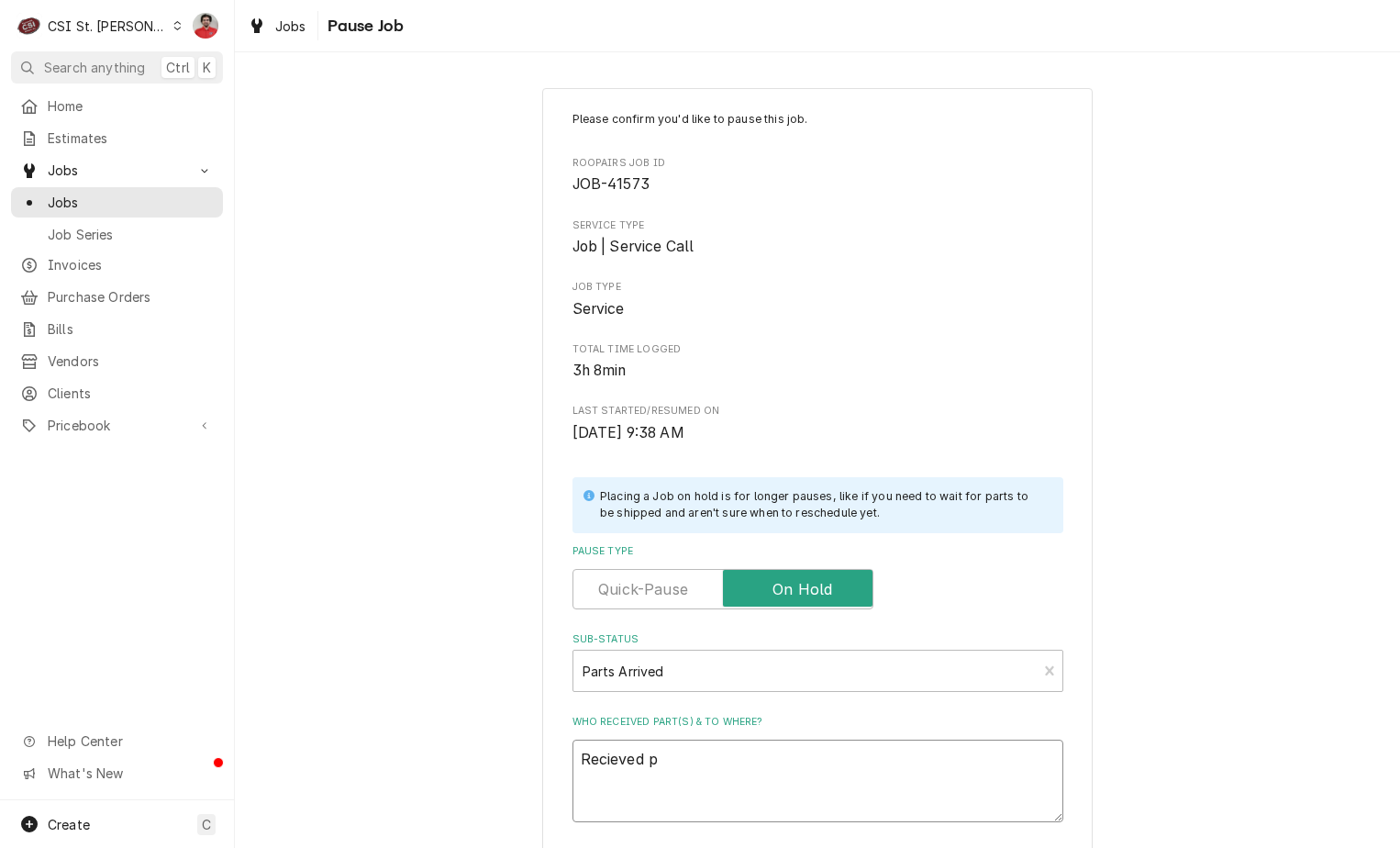
type textarea "x"
type textarea "Recieved pa"
type textarea "x"
type textarea "Recieved par"
type textarea "x"
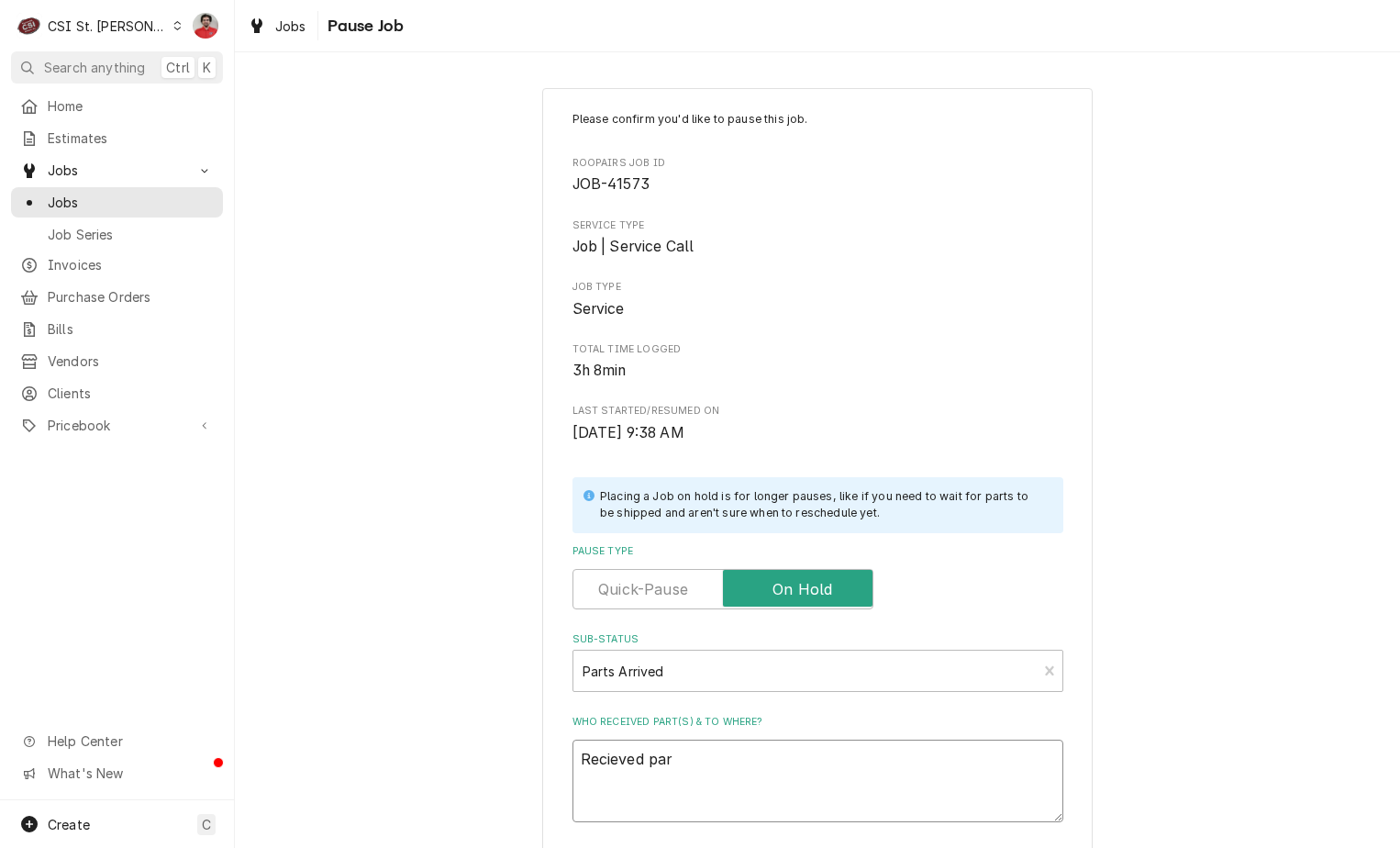
type textarea "Recieved part"
type textarea "x"
type textarea "Recieved parts"
type textarea "x"
type textarea "Recieved parts"
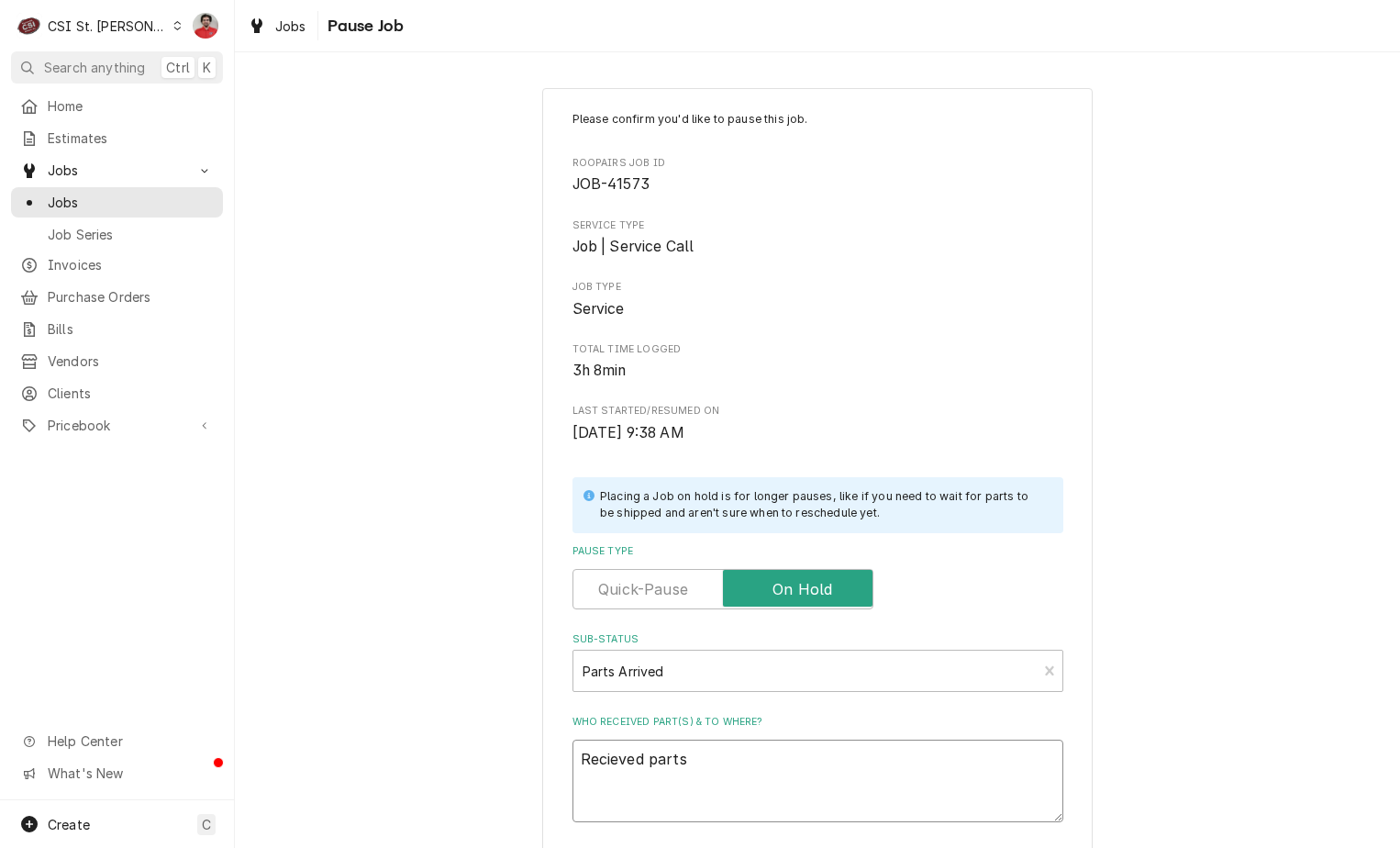
type textarea "x"
type textarea "Recieved parts t"
type textarea "x"
type textarea "Recieved parts to"
type textarea "x"
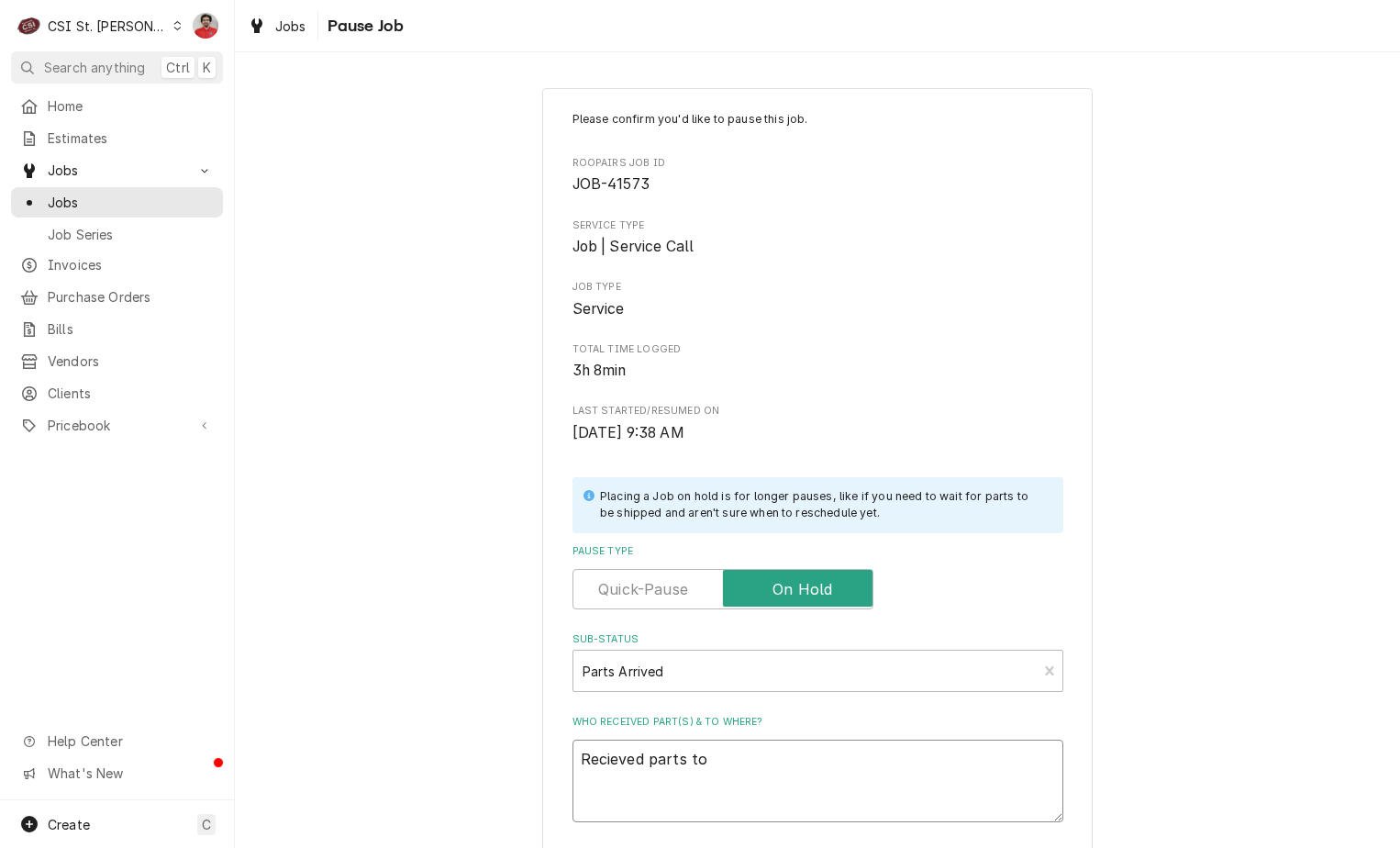
type textarea "Recieved parts to"
type textarea "x"
type textarea "Recieved parts to T"
type textarea "x"
type textarea "Recieved parts to Th"
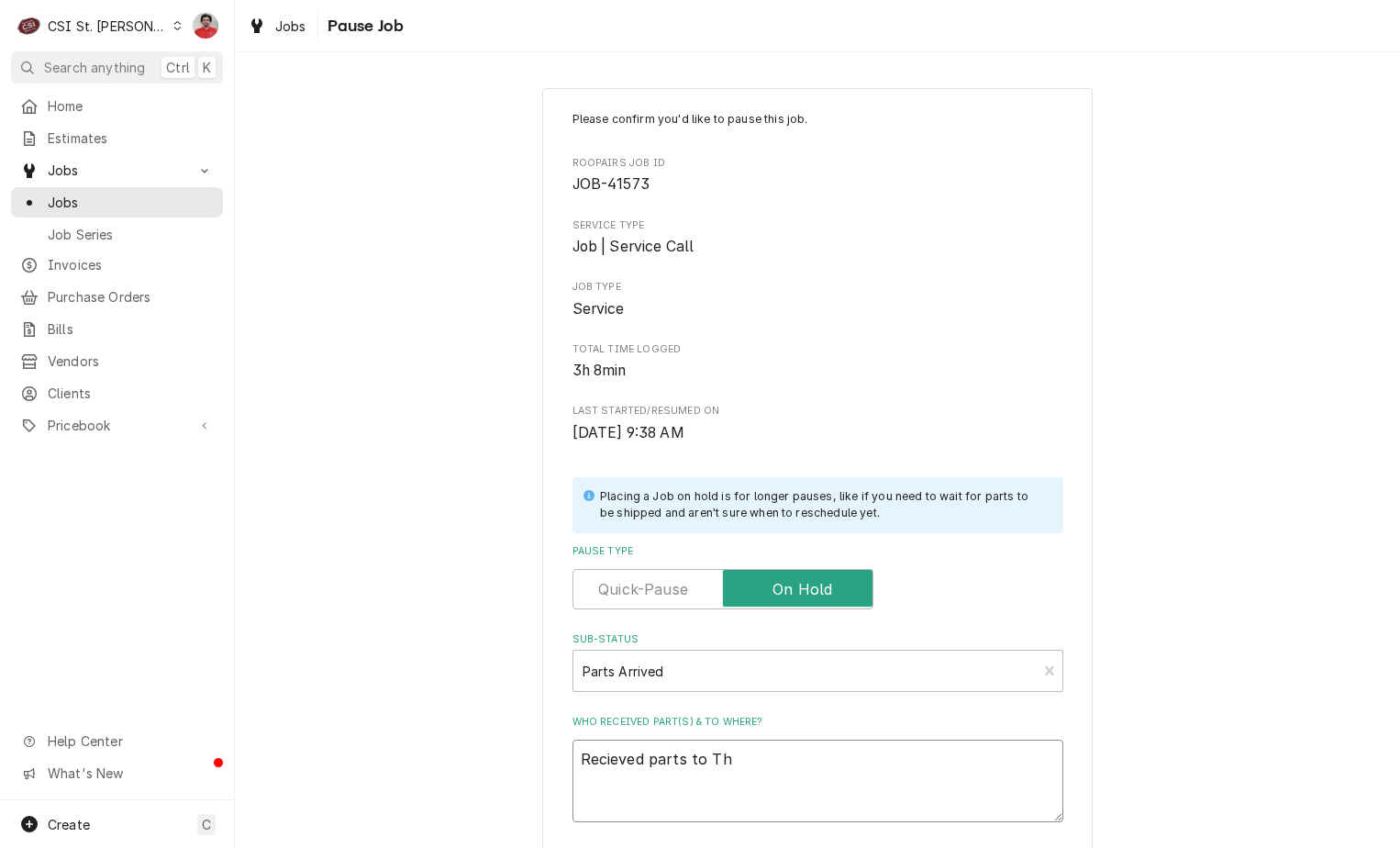
type textarea "x"
type textarea "Recieved parts to Tho"
type textarea "x"
type textarea "Recieved parts to Thom"
type textarea "x"
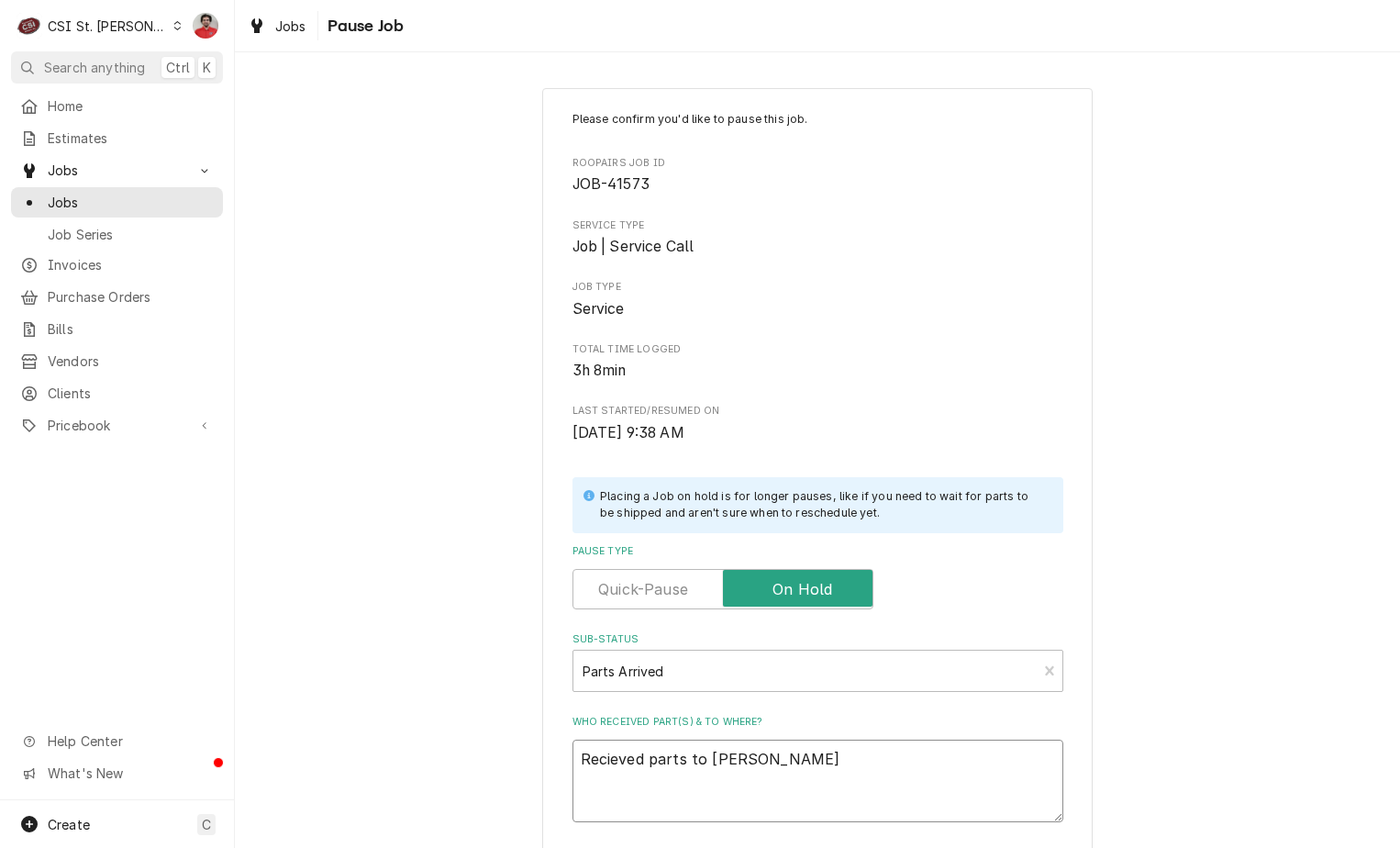
type textarea "Recieved parts to Thoma"
type textarea "x"
type textarea "Recieved parts to Thomas"
type textarea "x"
type textarea "Recieved parts to Thomas"
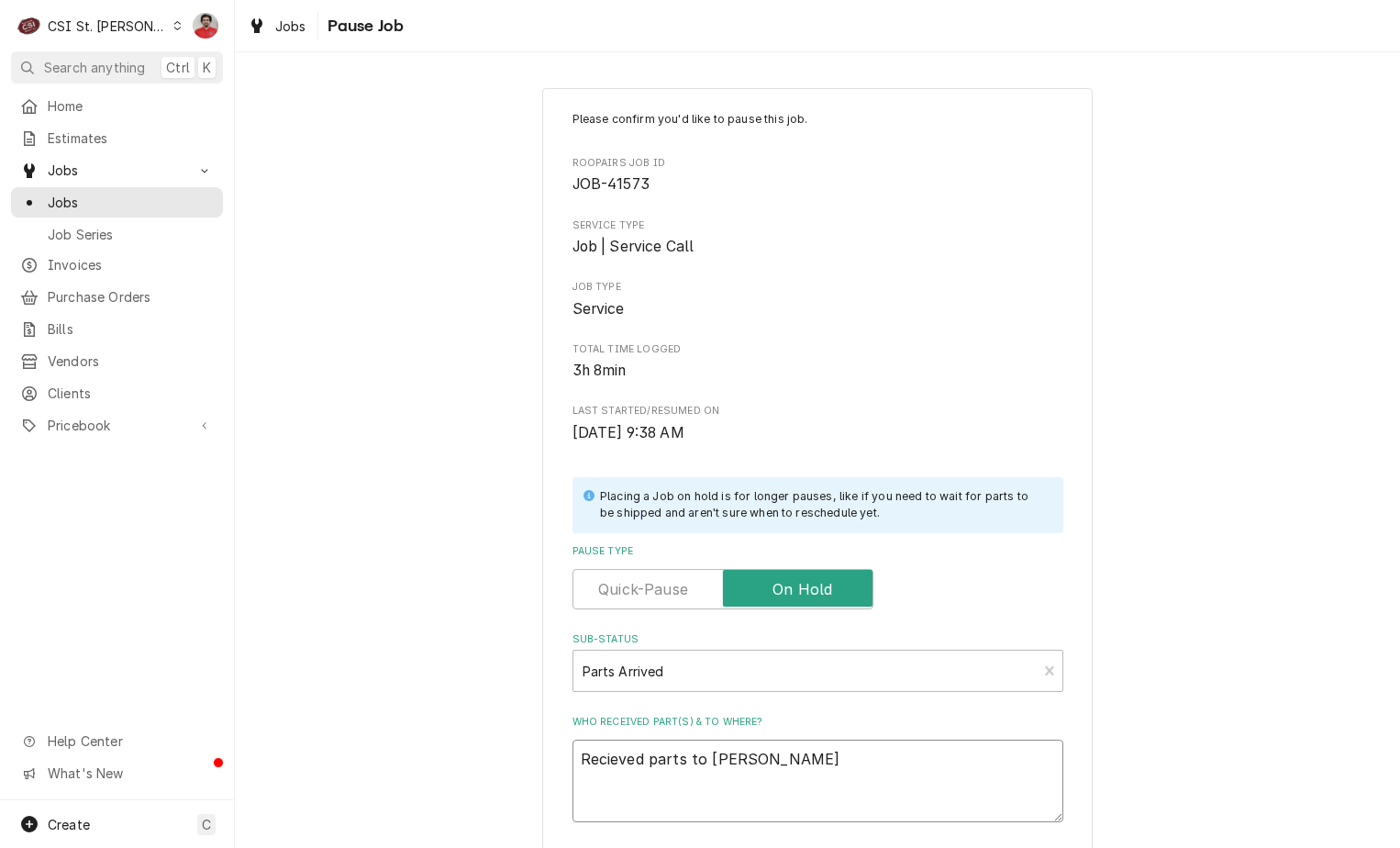
type textarea "x"
type textarea "Recieved parts to Thomas F"
type textarea "x"
type textarea "Recieved parts to Thomas F'"
type textarea "x"
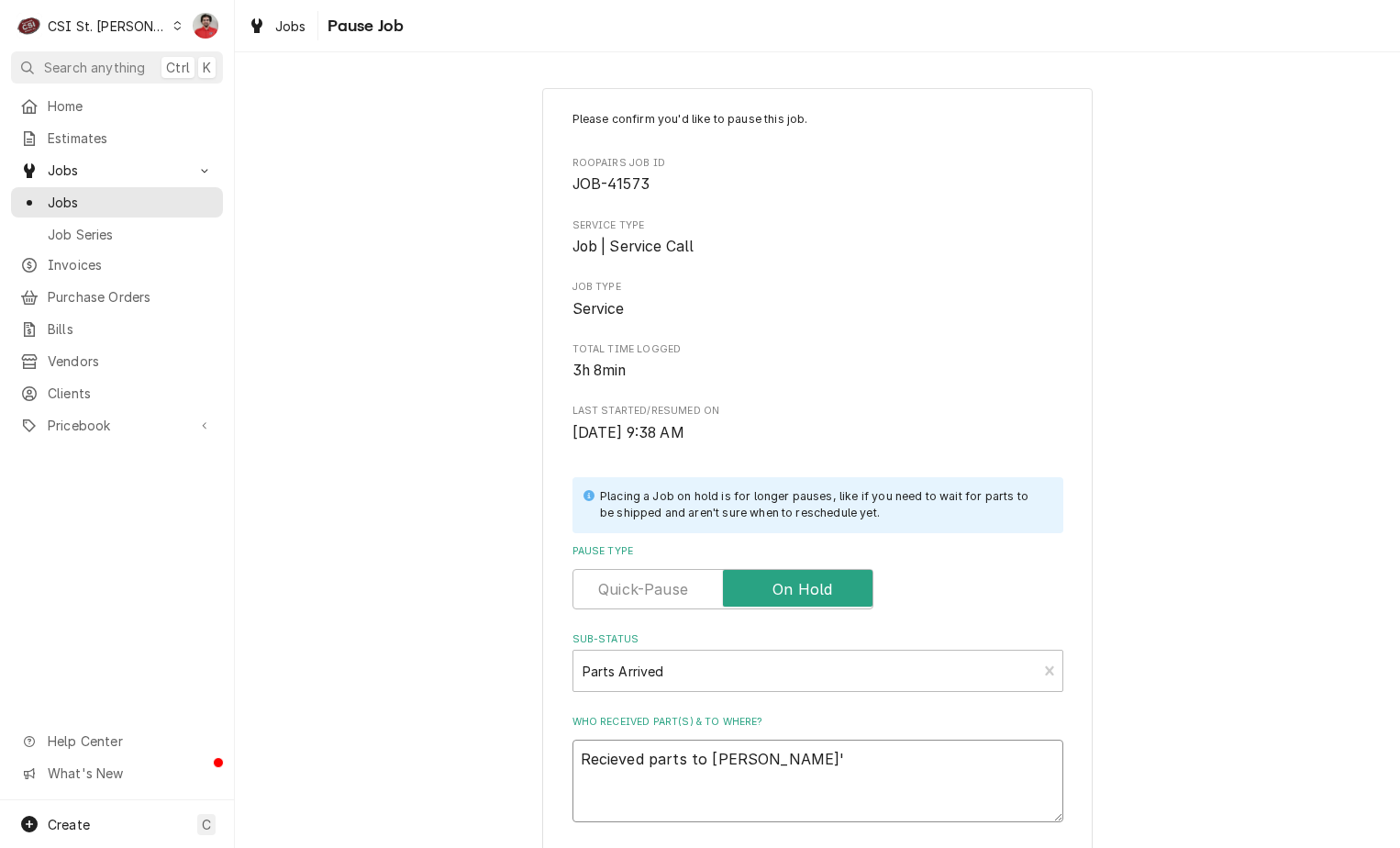
type textarea "Recieved parts to Thomas F's"
type textarea "x"
type textarea "Recieved parts to Thomas F's"
type textarea "x"
type textarea "Recieved parts to Thomas F's s"
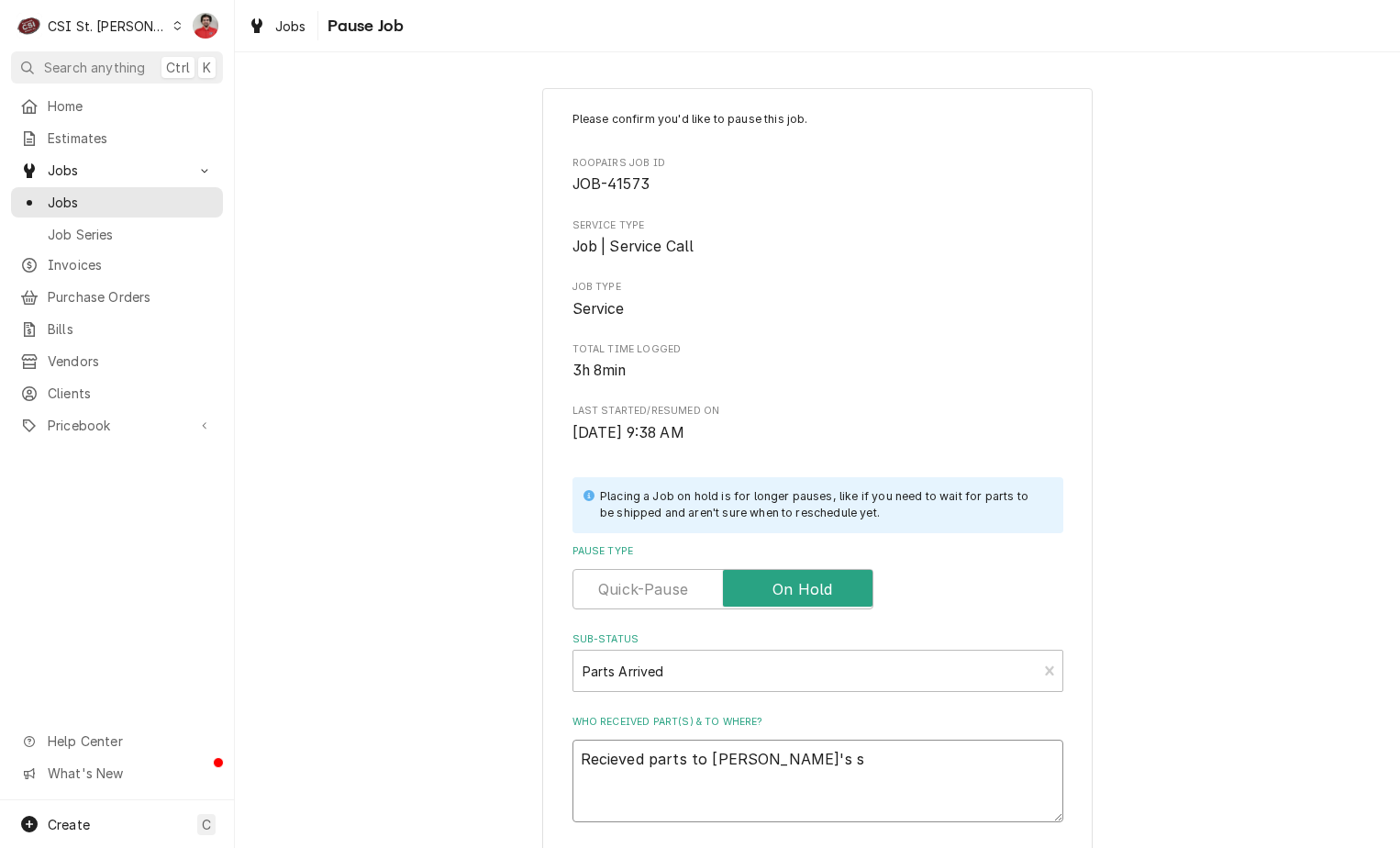
type textarea "x"
type textarea "Recieved parts to Thomas F's sh"
type textarea "x"
type textarea "Recieved parts to Thomas F's she"
type textarea "x"
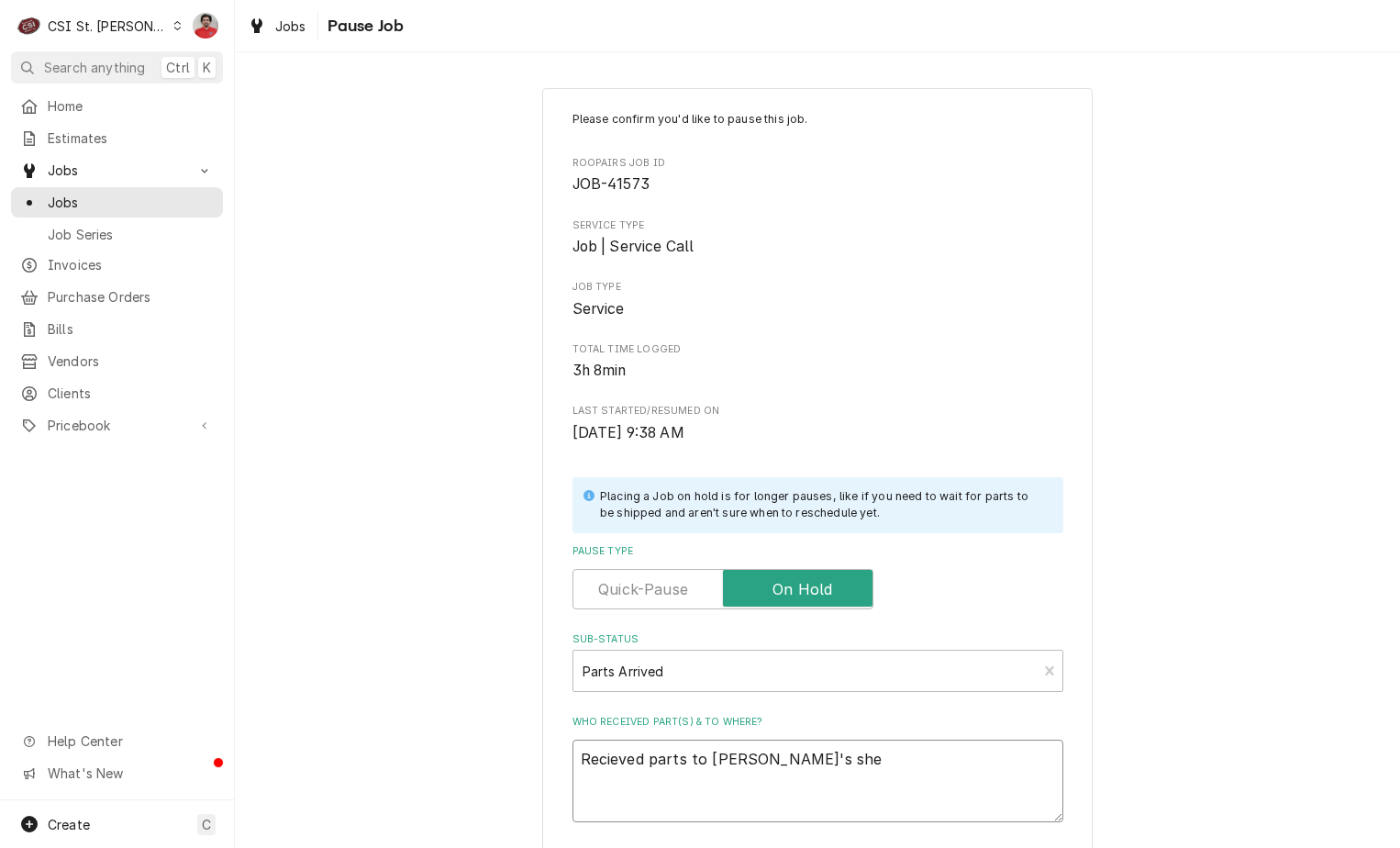
type textarea "Recieved parts to Thomas F's shel"
type textarea "x"
type textarea "Recieved parts to Thomas F's shelf"
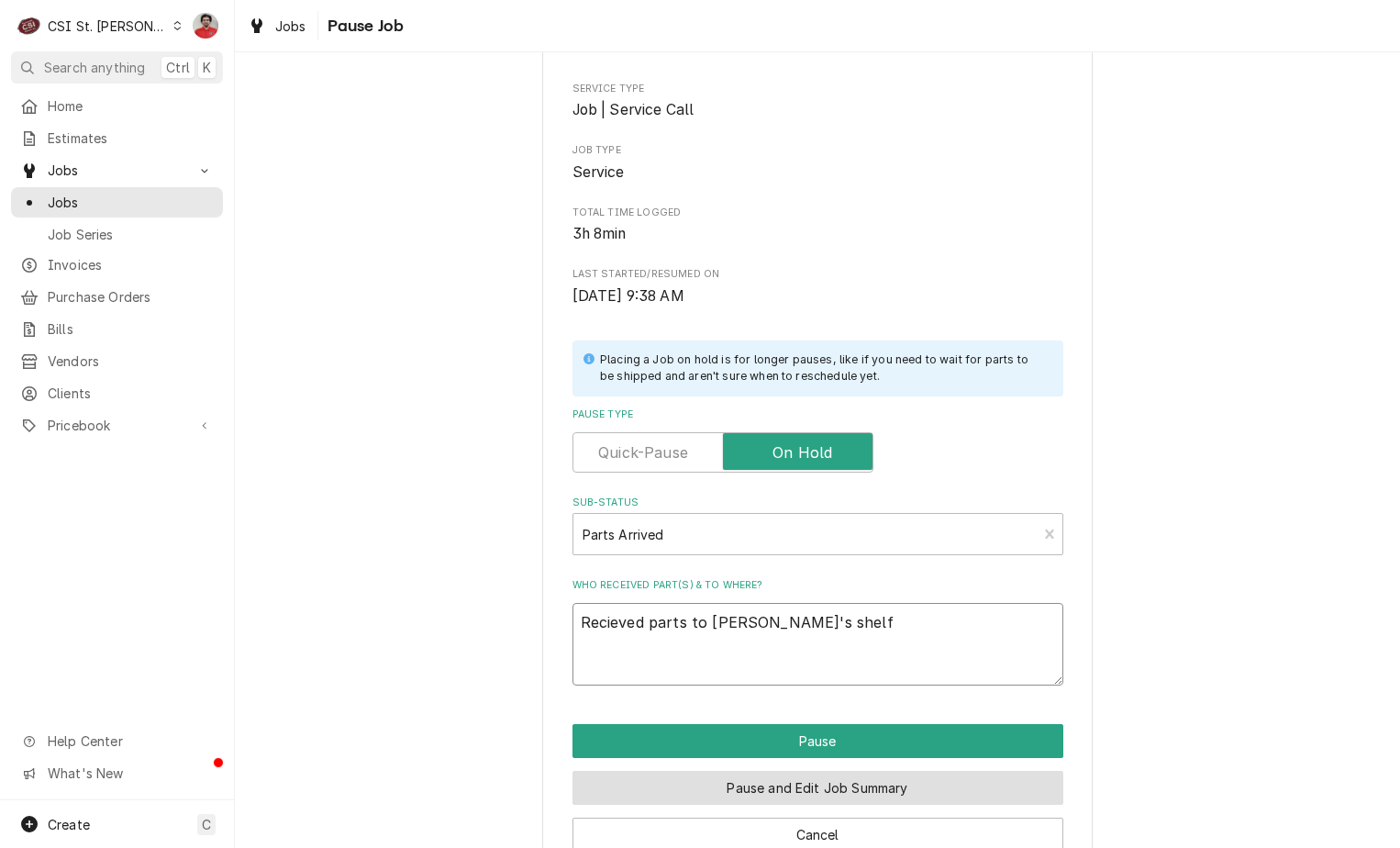
scroll to position [180, 0]
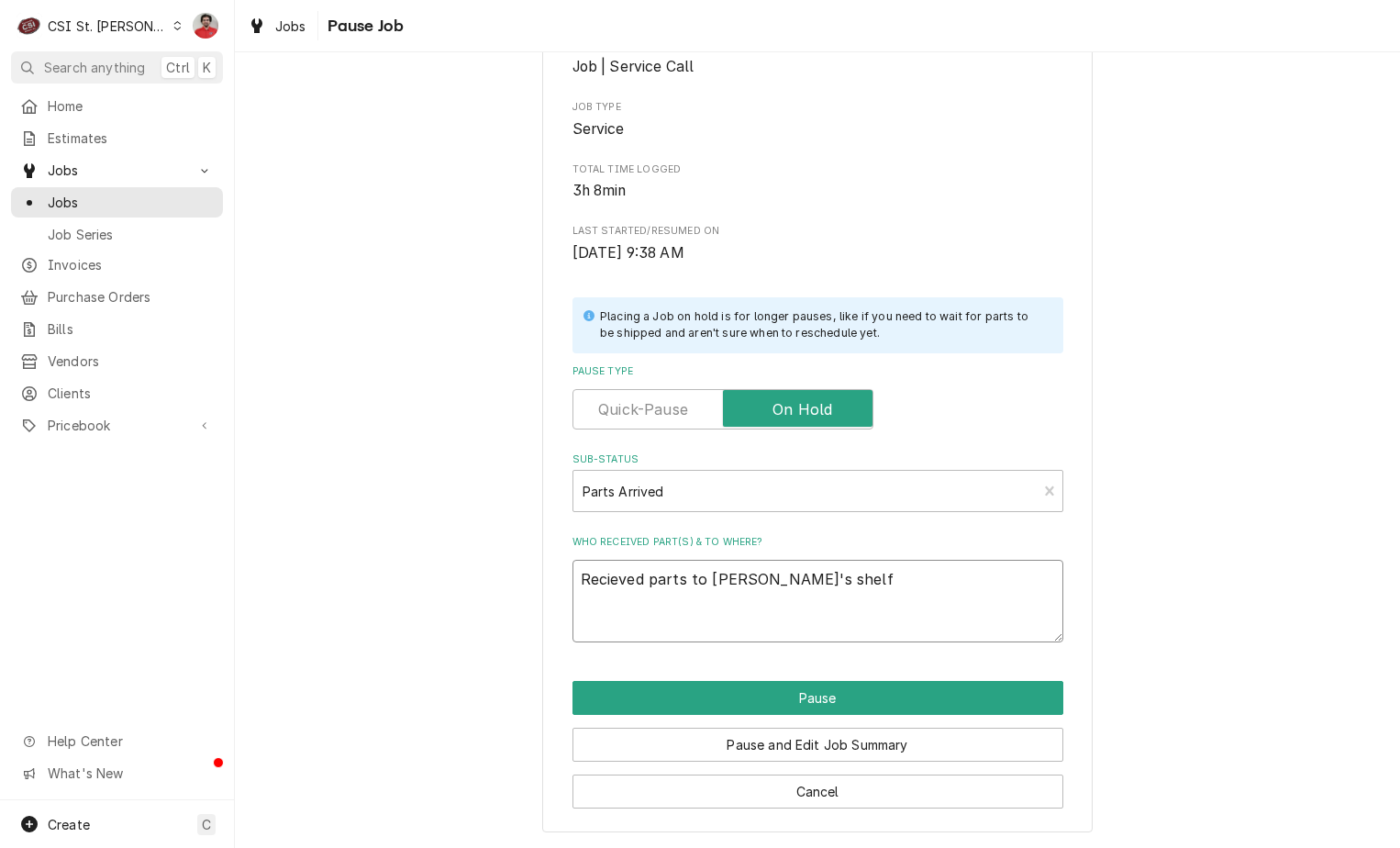
click at [707, 573] on textarea "Recieved parts to Thomas F's shelf" at bounding box center [819, 601] width 491 height 83
type textarea "x"
type textarea "Recieved parts to aThomas F's shelf"
type textarea "x"
type textarea "Recieved parts to arThomas F's shelf"
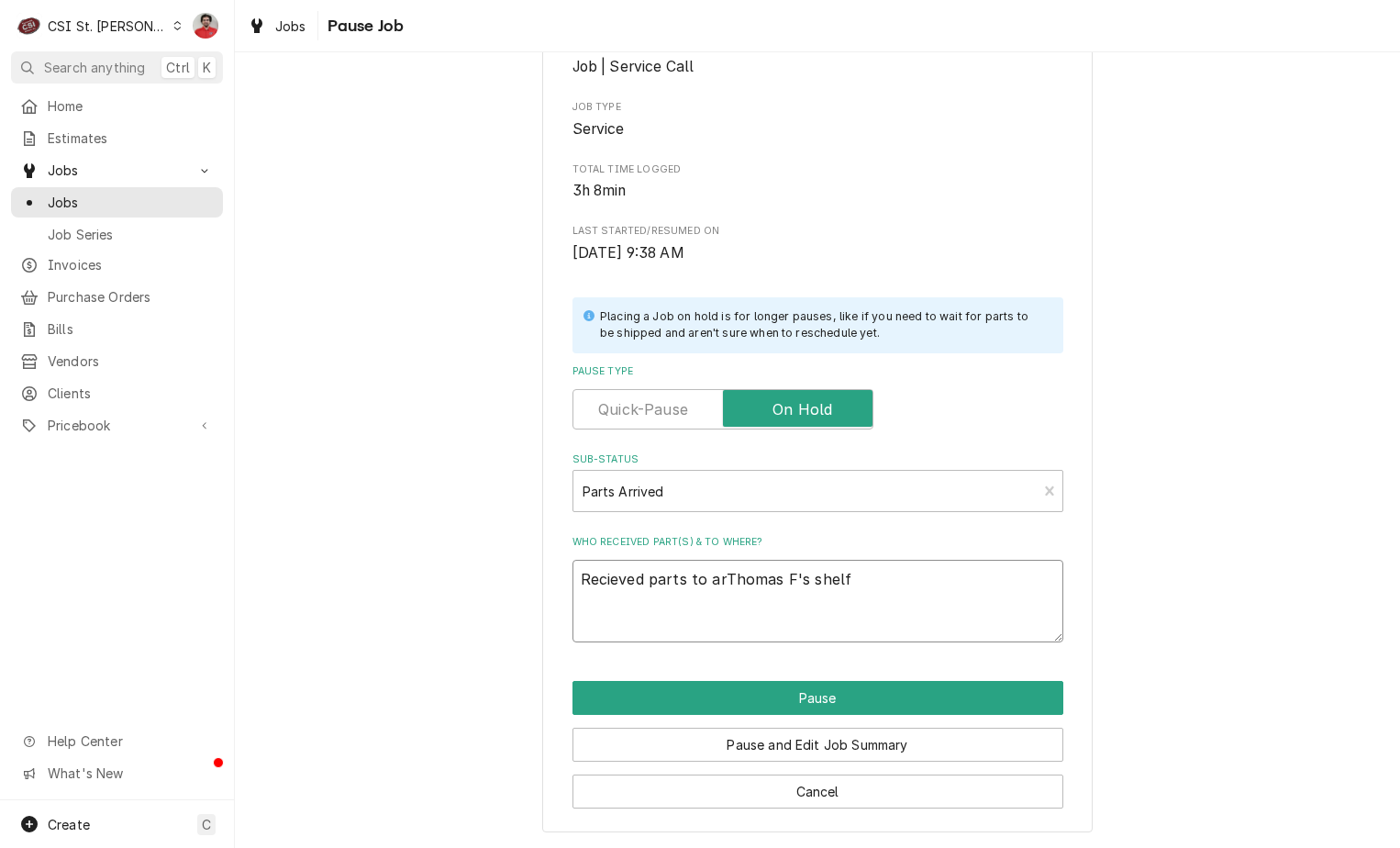
type textarea "x"
type textarea "Recieved parts to areThomas F's shelf"
type textarea "x"
type textarea "Recieved parts to areaThomas F's shelf"
type textarea "x"
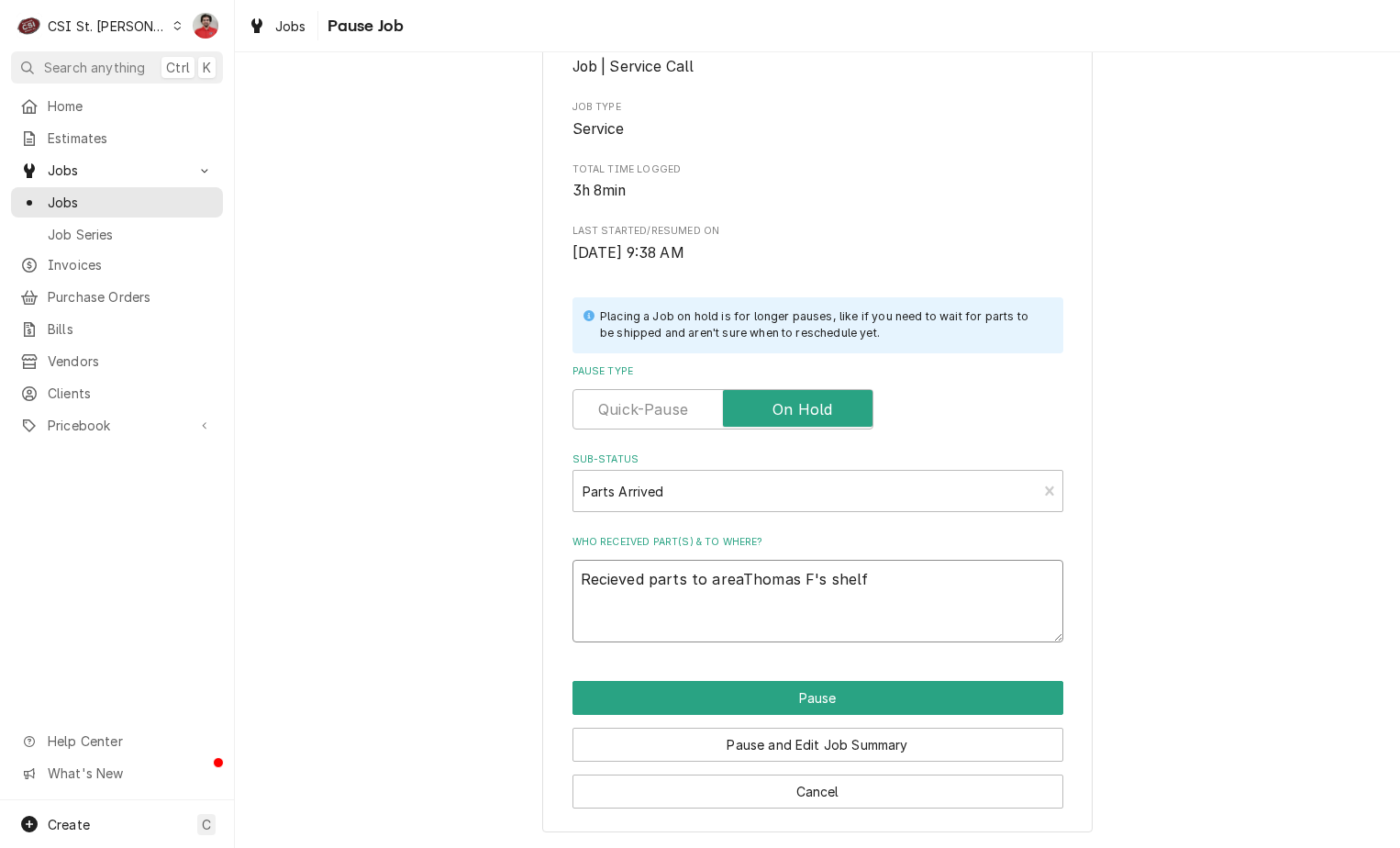
type textarea "Recieved parts to area Thomas F's shelf"
type textarea "x"
type textarea "Recieved parts to area bThomas F's shelf"
type textarea "x"
type textarea "Recieved parts to area byThomas F's shelf"
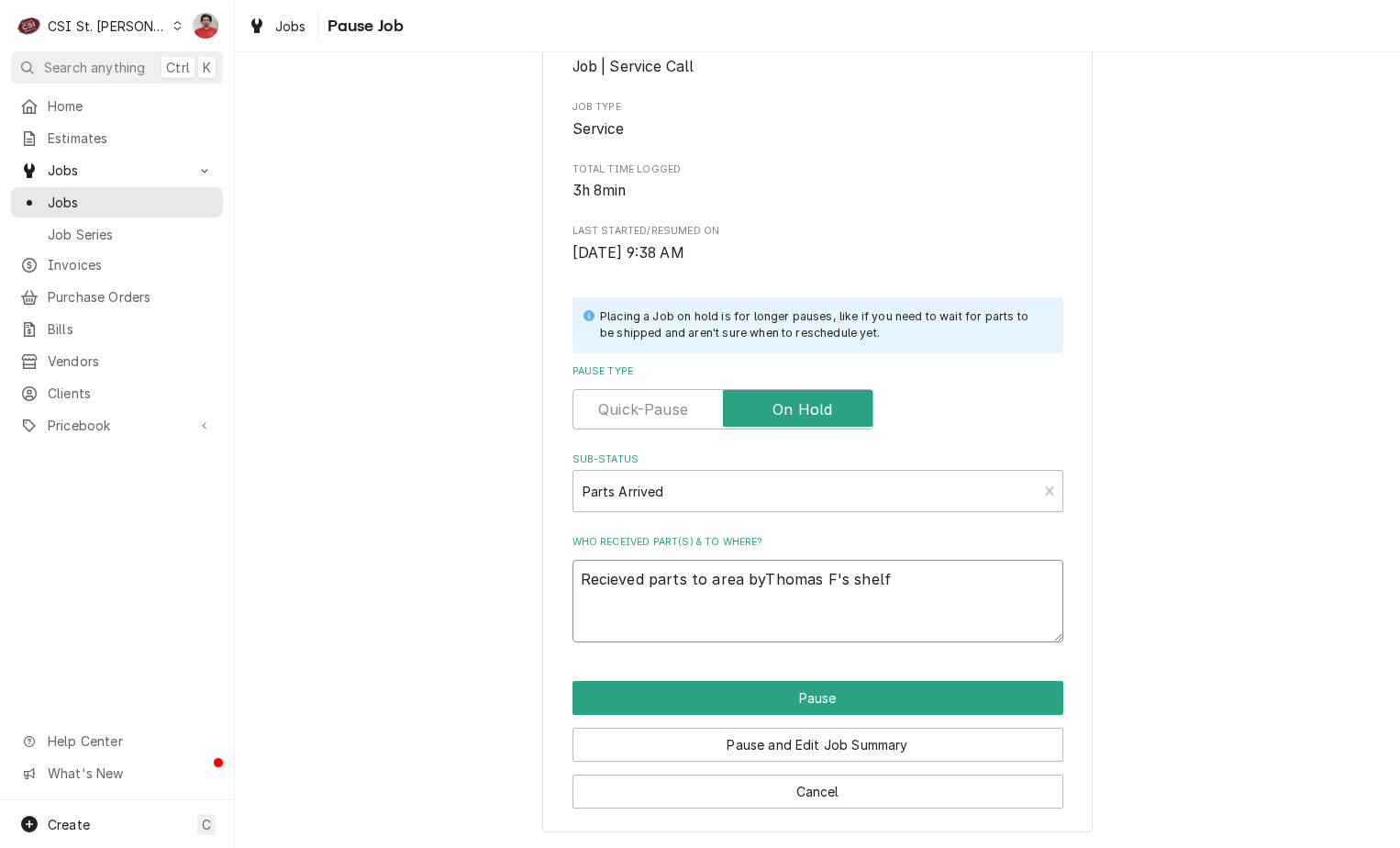
type textarea "x"
type textarea "Recieved parts to area by Thomas F's shelf"
type textarea "x"
type textarea "Recieved parts to area byThomas F's shelf"
type textarea "x"
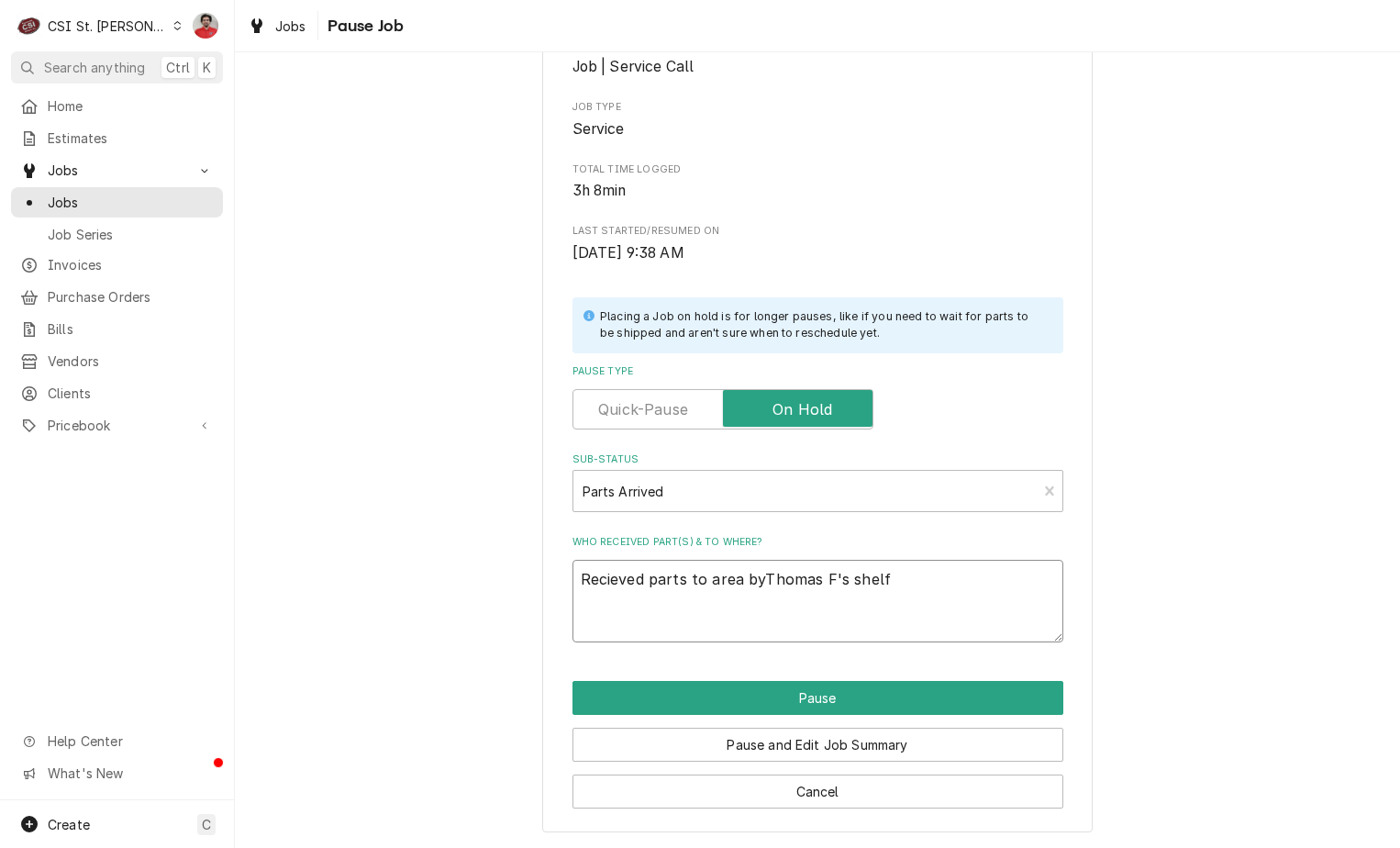
type textarea "Recieved parts to area bThomas F's shelf"
type textarea "x"
type textarea "Recieved parts to area Thomas F's shelf"
type textarea "x"
type textarea "Recieved parts to areaThomas F's shelf"
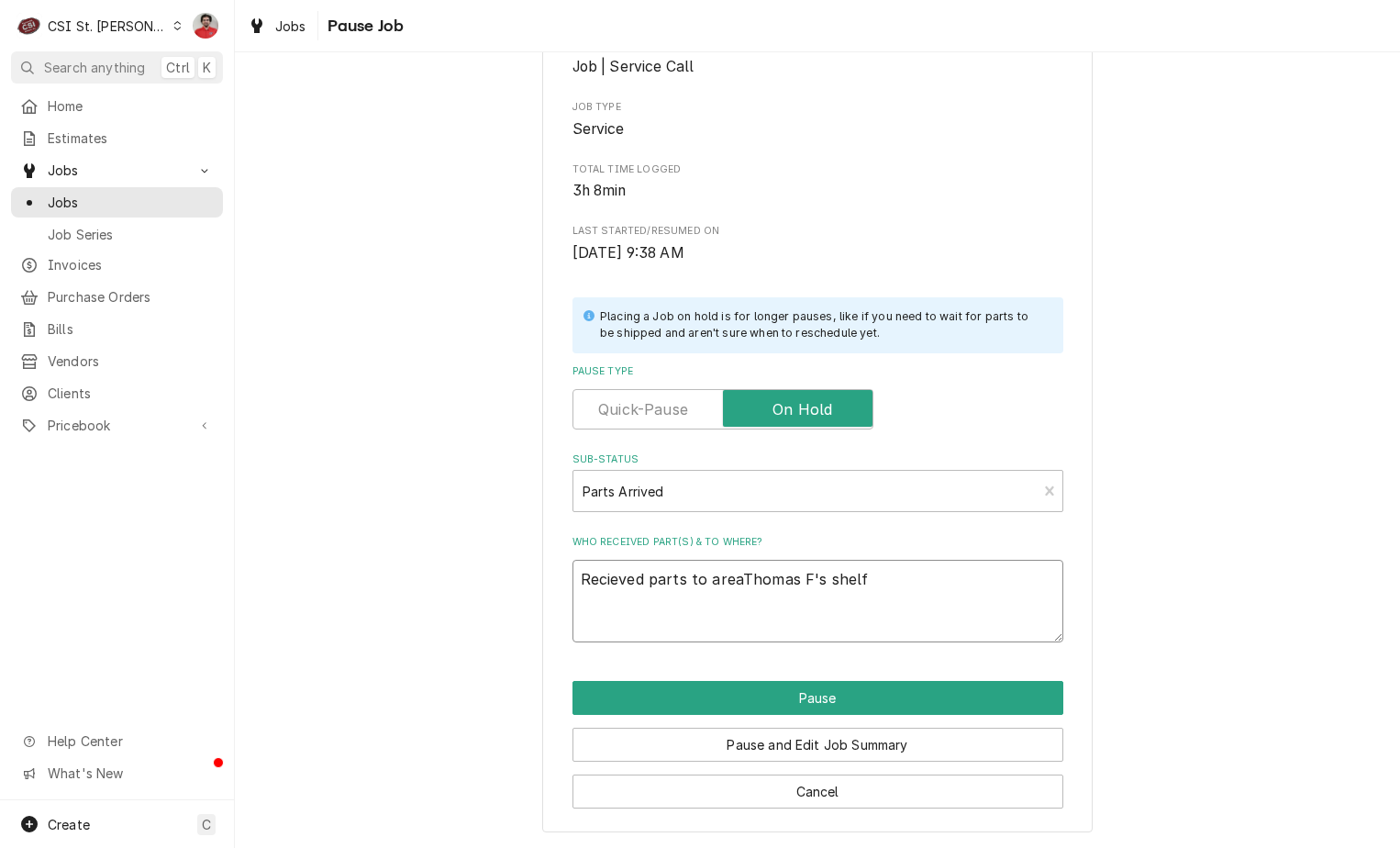
type textarea "x"
type textarea "Recieved parts to areThomas F's shelf"
type textarea "x"
type textarea "Recieved parts to arThomas F's shelf"
type textarea "x"
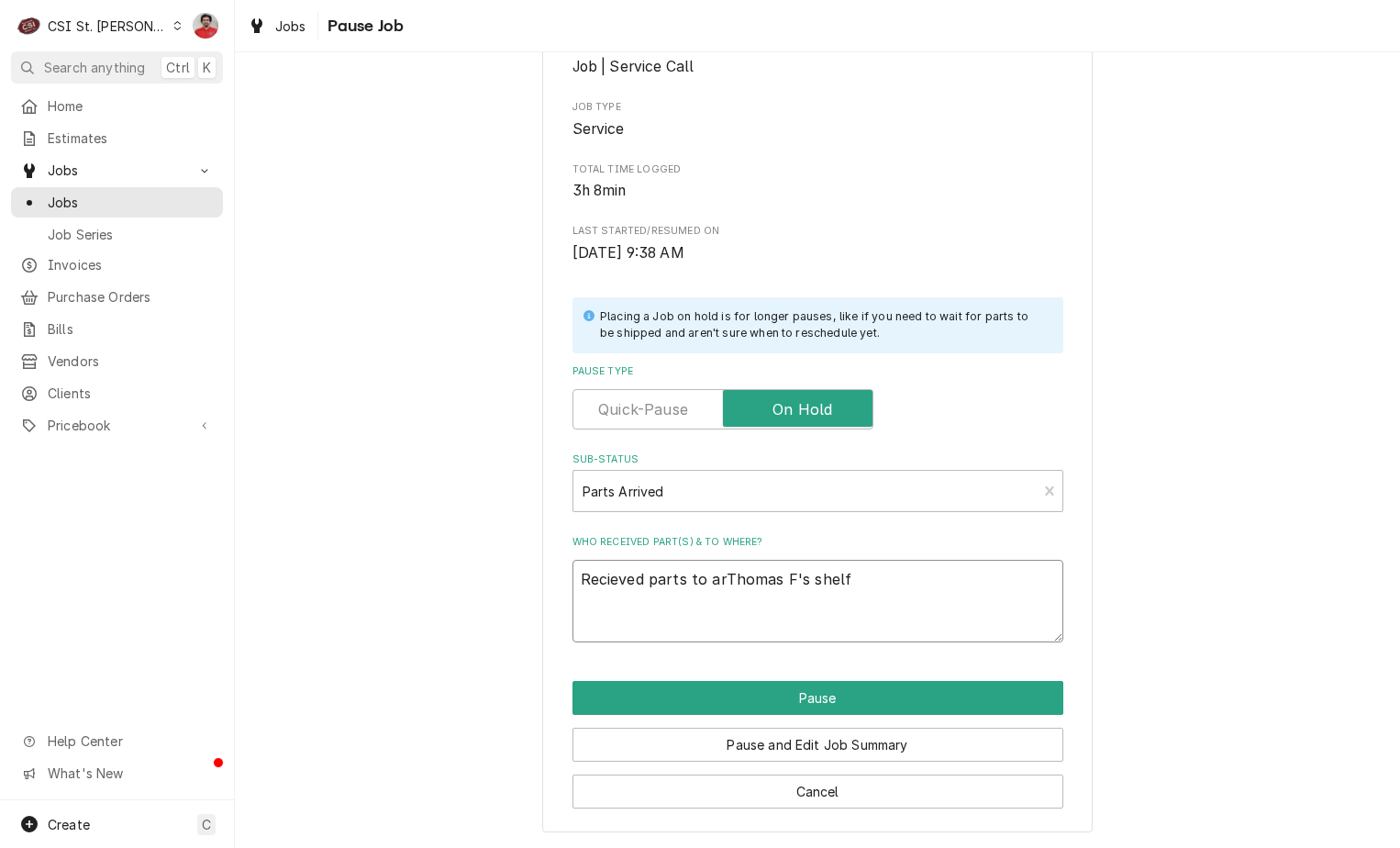
type textarea "Recieved parts to aThomas F's shelf"
type textarea "x"
type textarea "Recieved parts to Thomas F's shelf"
type textarea "x"
type textarea "Recieved parts toThomas F's shelf"
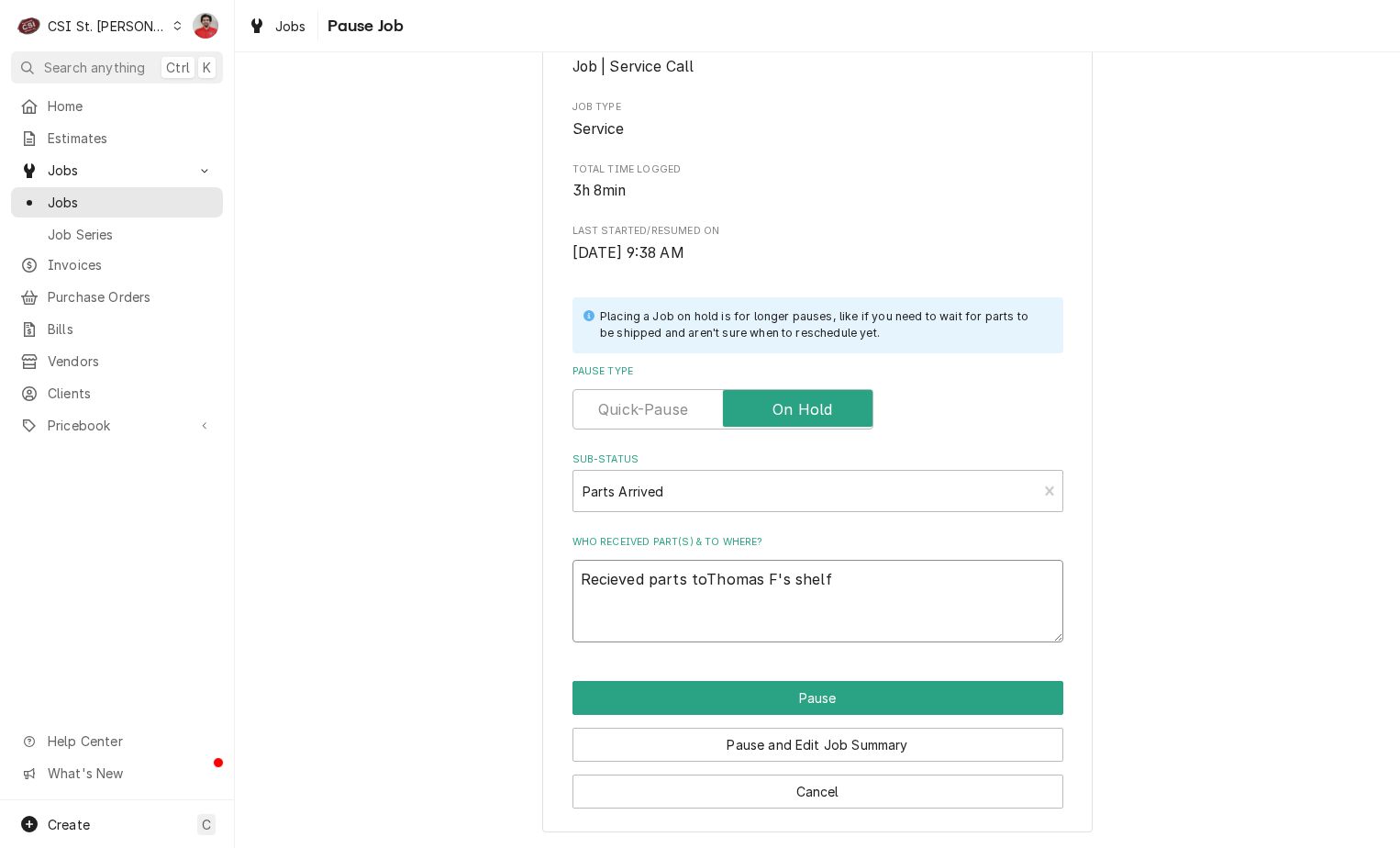
type textarea "x"
type textarea "Recieved parts tThomas F's shelf"
type textarea "x"
type textarea "Recieved partsThomas F's shelf"
type textarea "x"
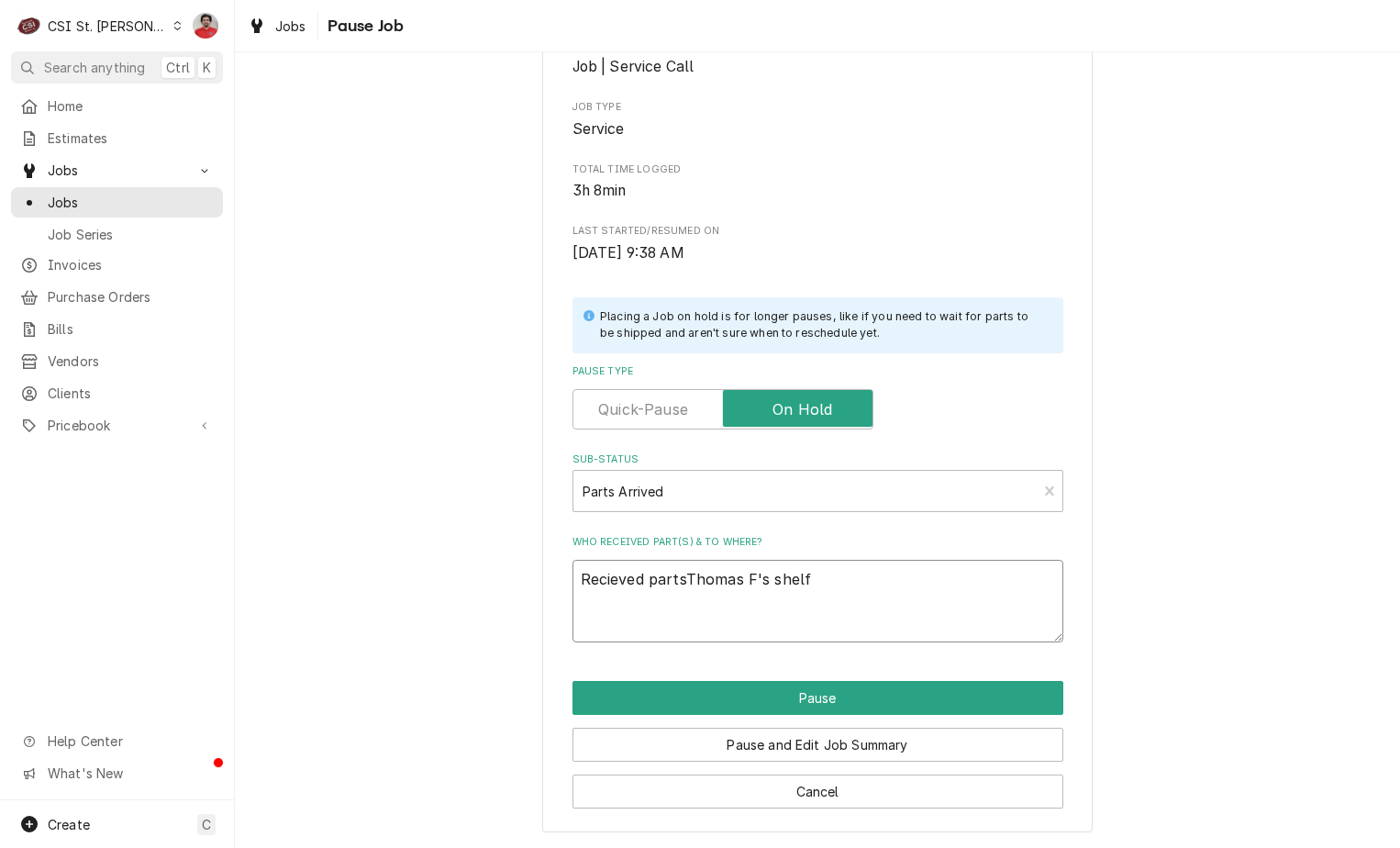
type textarea "Recieved parts"
type textarea "x"
type textarea "Recieved parts t"
type textarea "x"
type textarea "Recieved parts to"
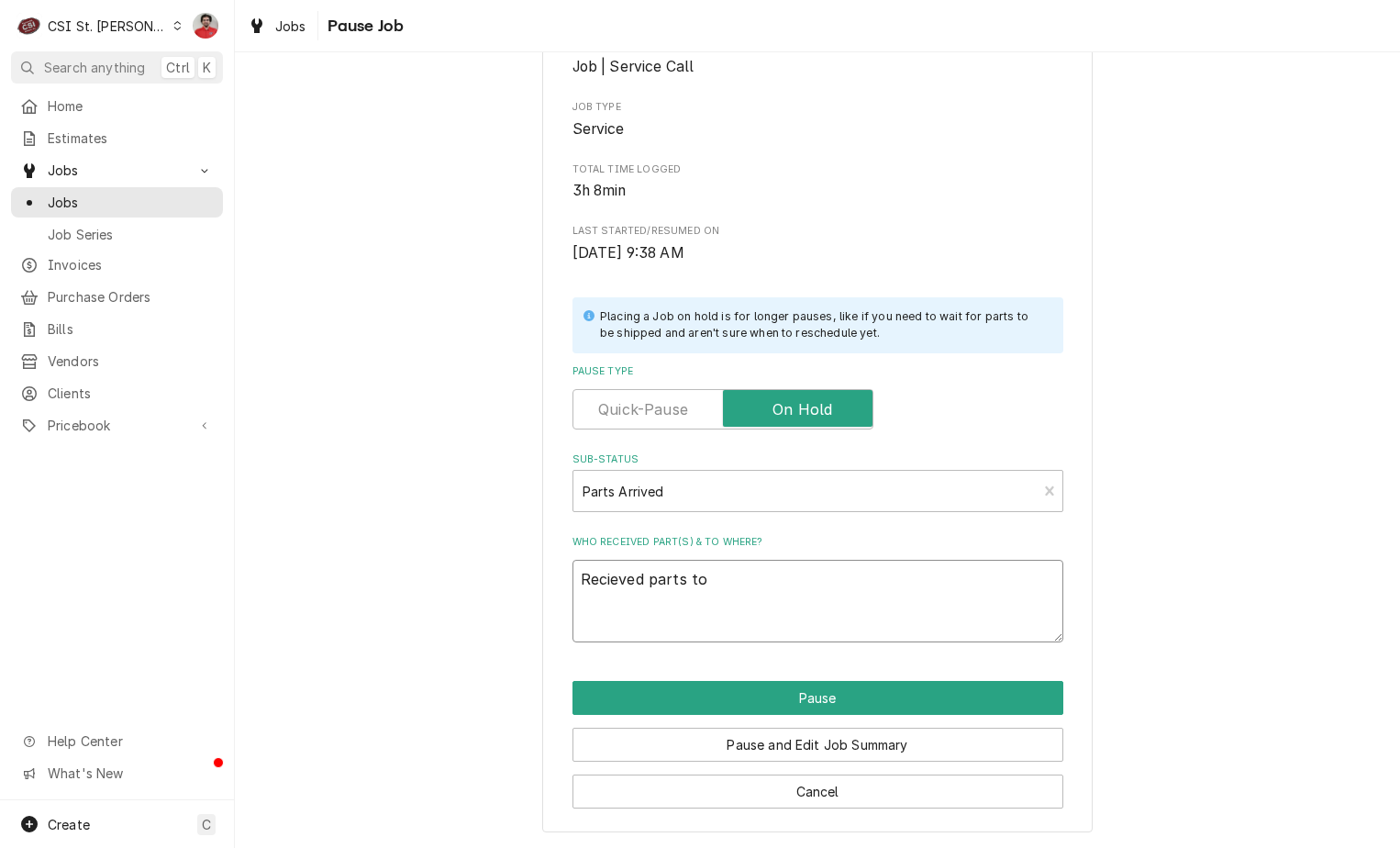
type textarea "x"
type textarea "Recieved parts to"
type textarea "x"
type textarea "Recieved parts to w"
type textarea "x"
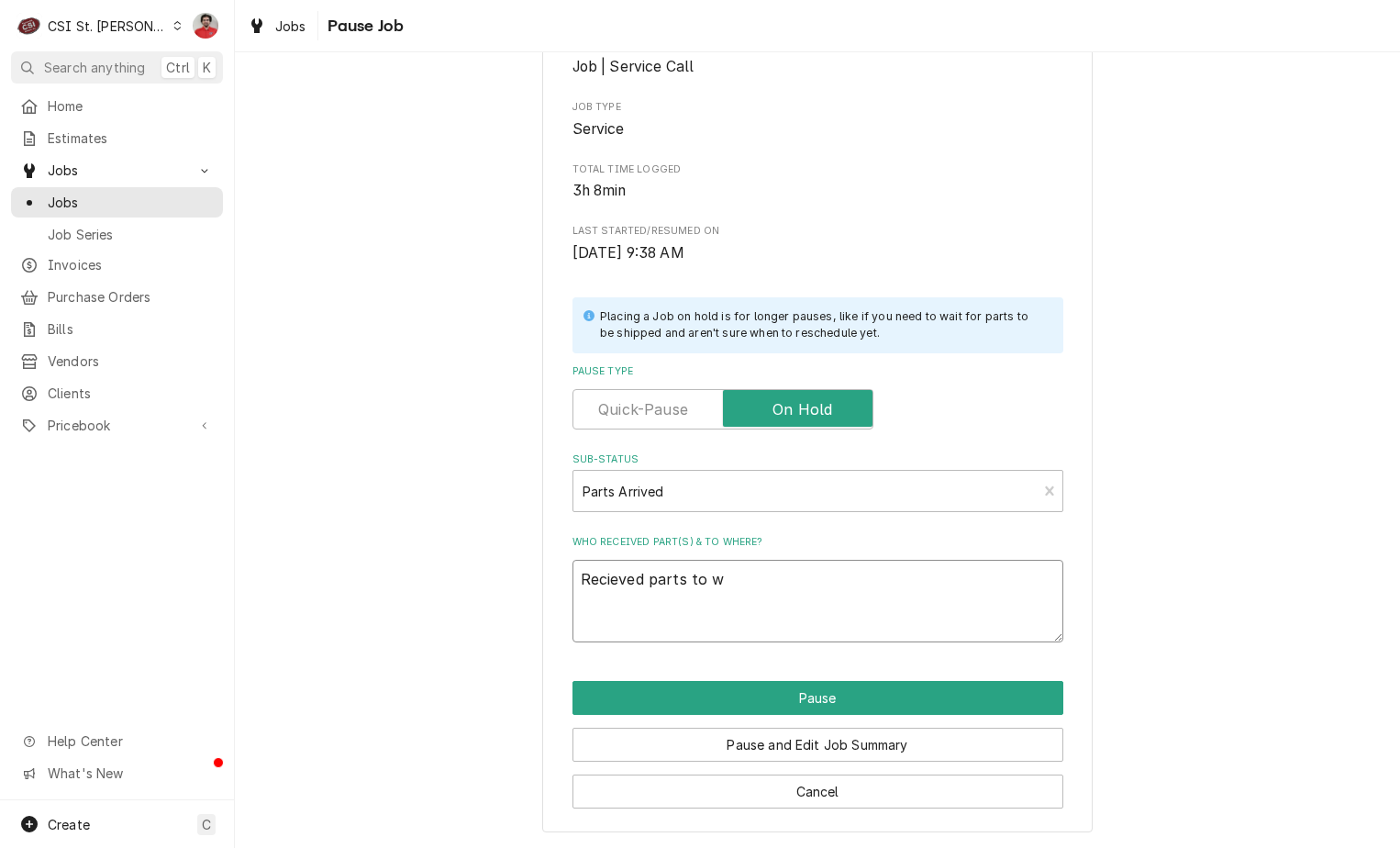
type textarea "Recieved parts to wa"
type textarea "x"
type textarea "Recieved parts to war"
type textarea "x"
type textarea "Recieved parts to ware"
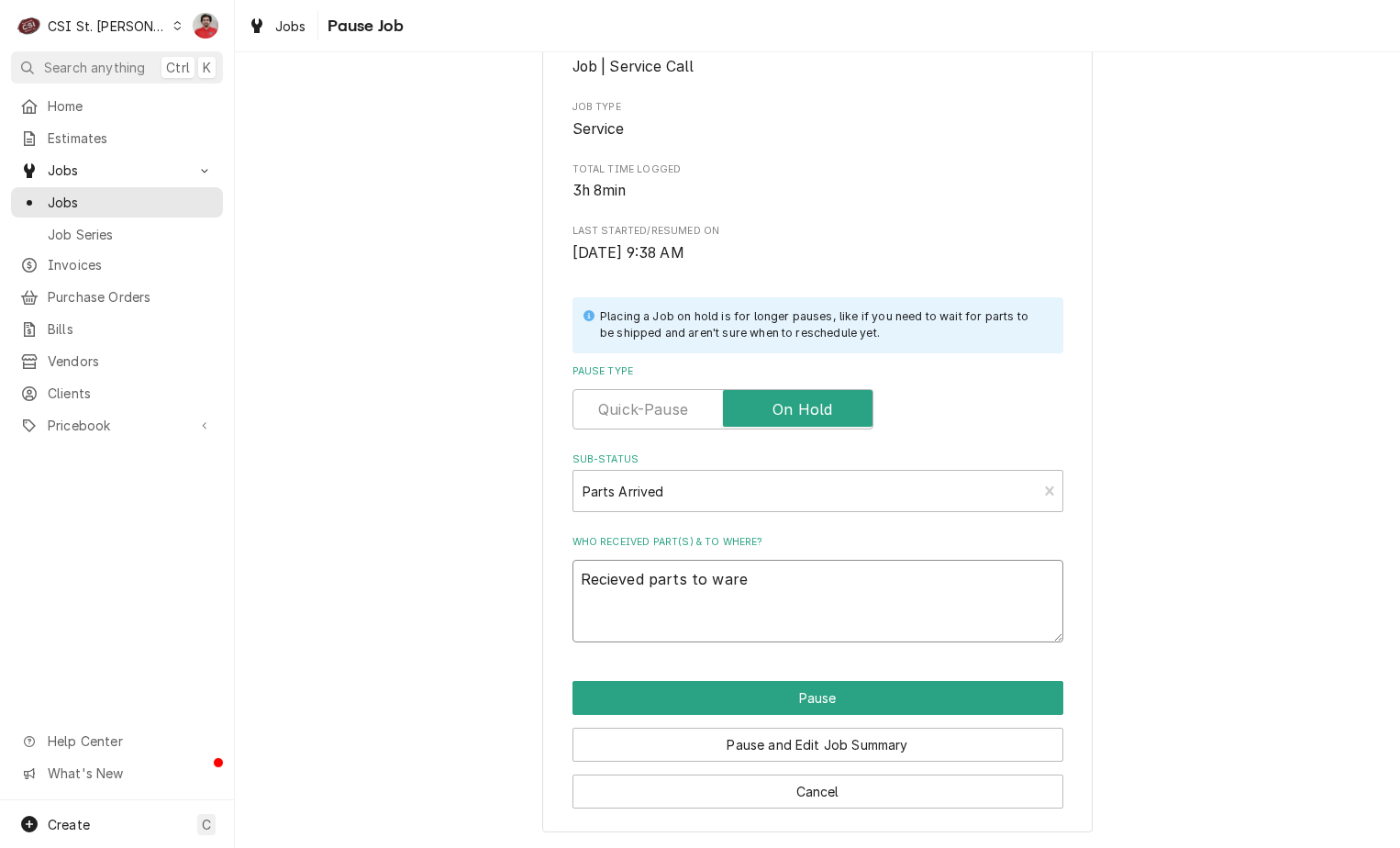
type textarea "x"
type textarea "Recieved parts to wareh"
type textarea "x"
type textarea "Recieved parts to wareho"
type textarea "x"
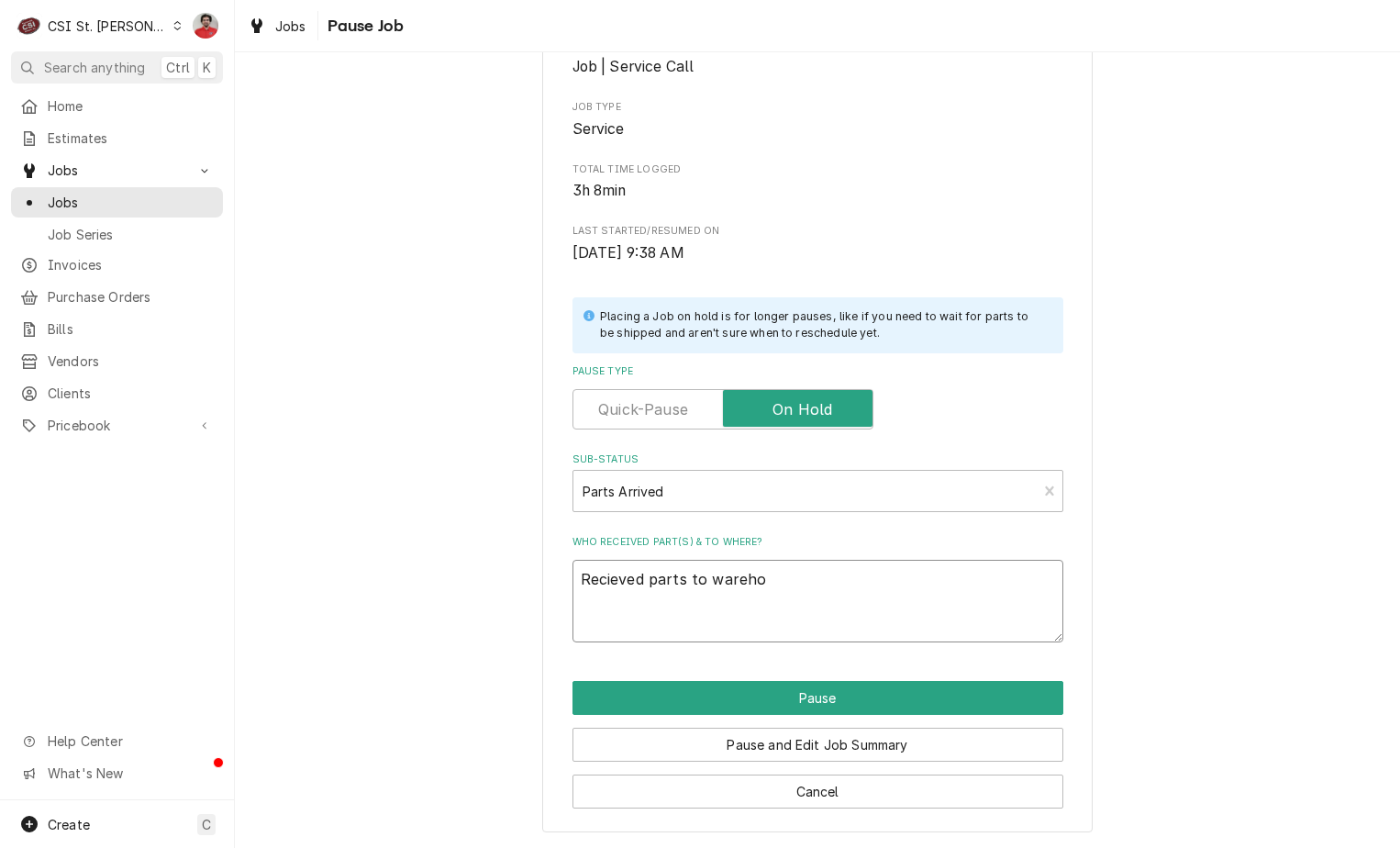
type textarea "Recieved parts to warehou"
type textarea "x"
type textarea "Recieved parts to warehous"
type textarea "x"
type textarea "Recieved parts to warehouse"
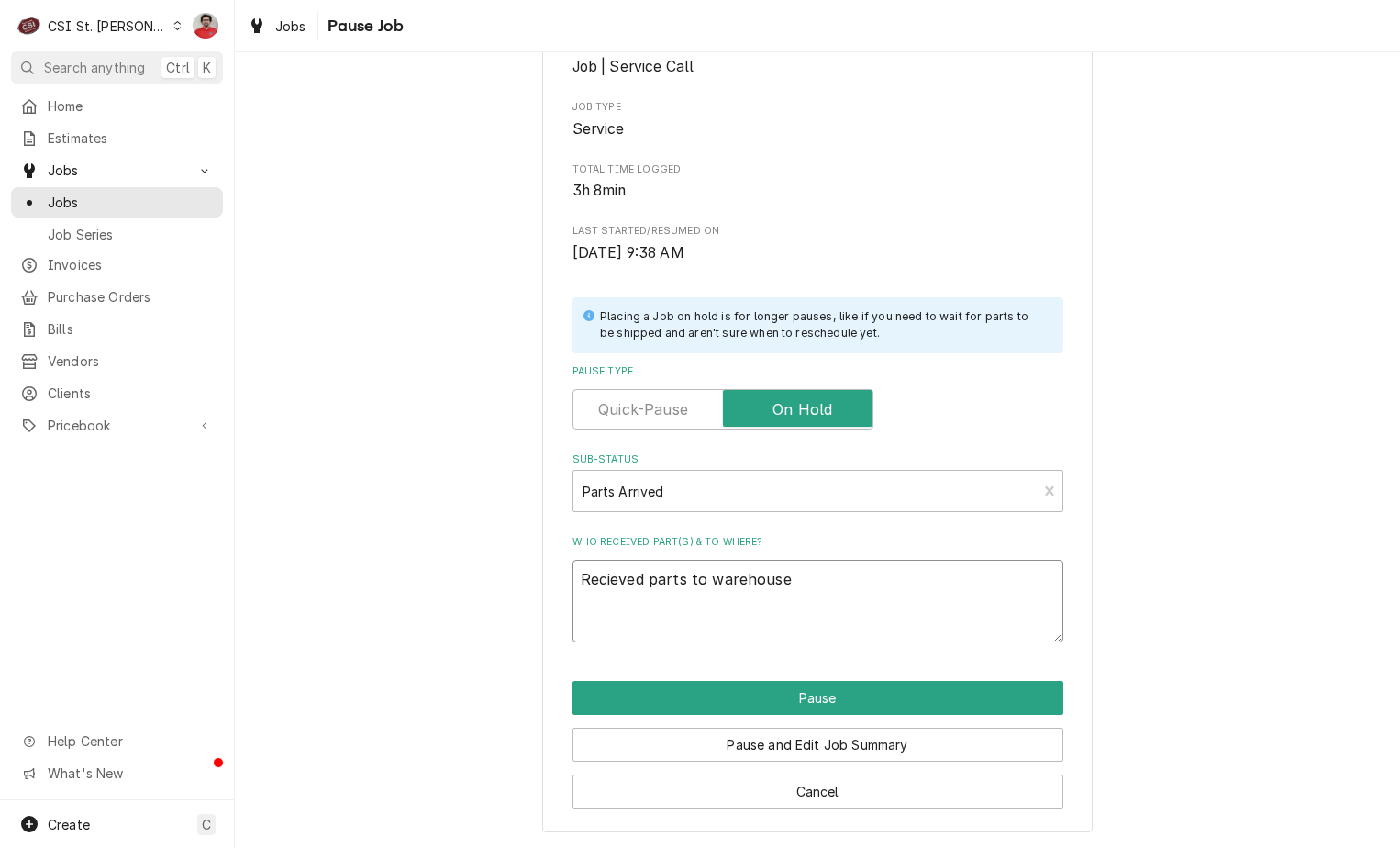
type textarea "x"
type textarea "Recieved parts to warehouse"
type textarea "x"
type textarea "Recieved parts to warehouse d"
type textarea "x"
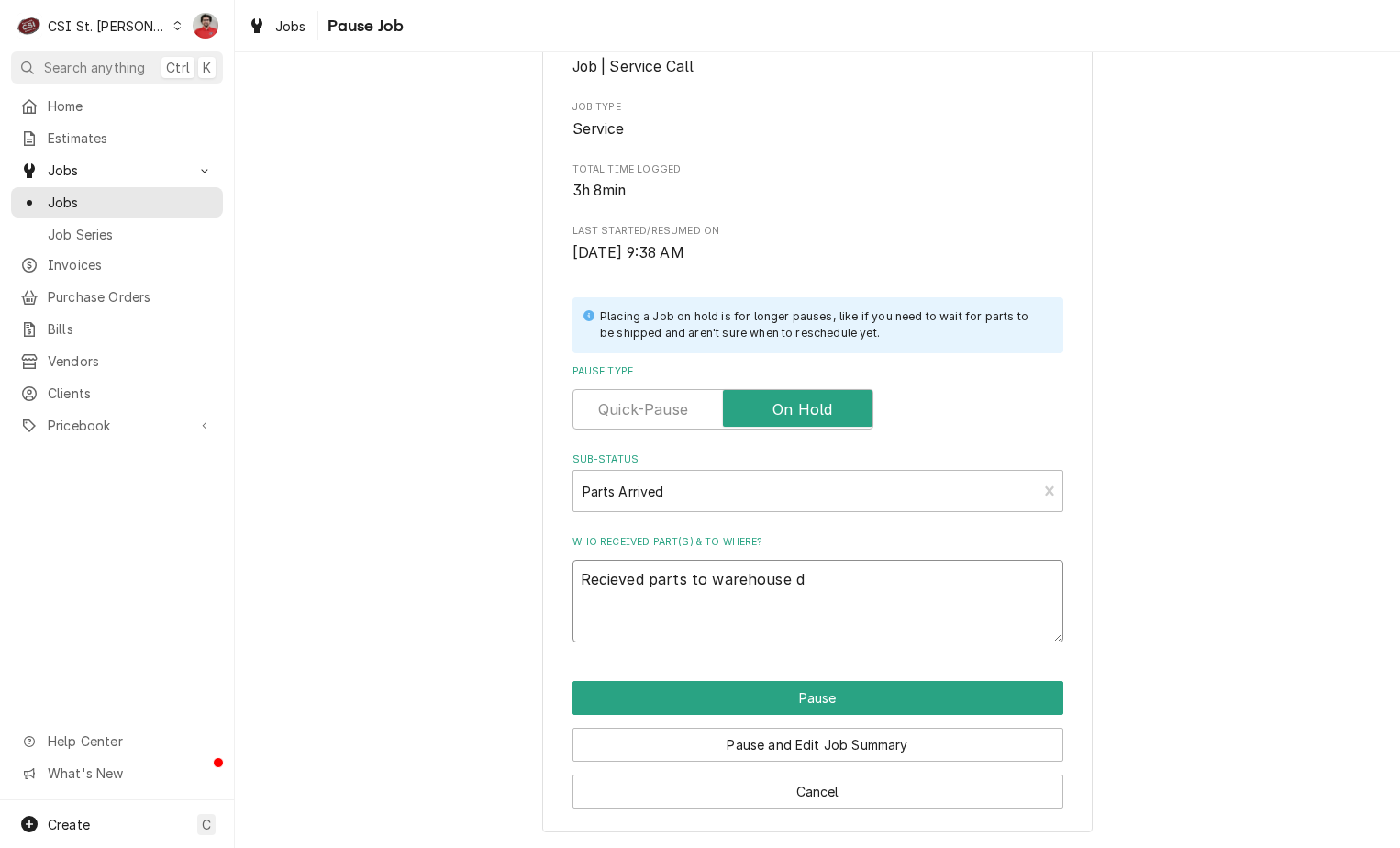
type textarea "Recieved parts to warehouse du"
type textarea "x"
type textarea "Recieved parts to warehouse due"
type textarea "x"
type textarea "Recieved parts to warehouse due"
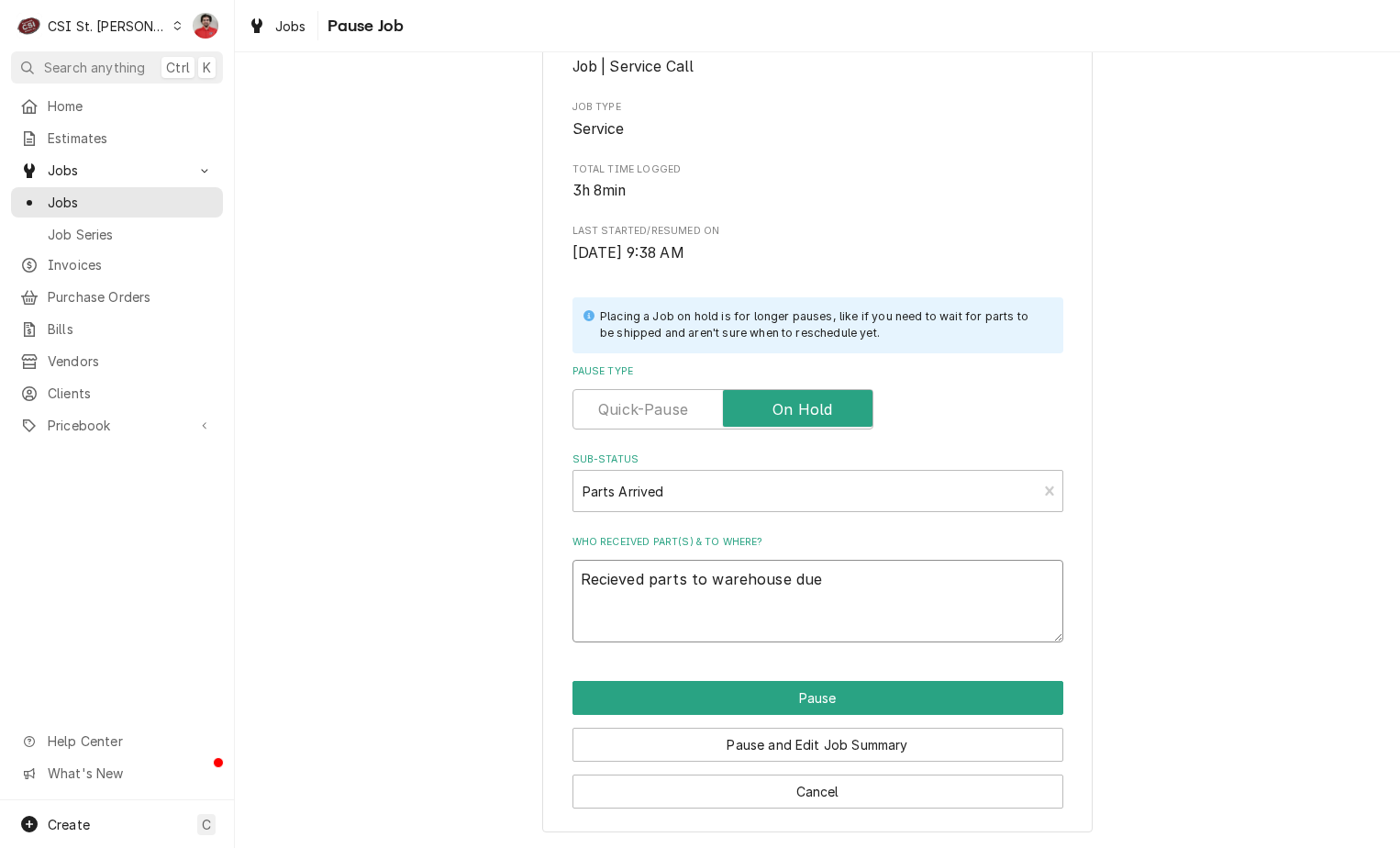
type textarea "x"
type textarea "Recieved parts to warehouse due t"
type textarea "x"
type textarea "Recieved parts to warehouse due to"
type textarea "x"
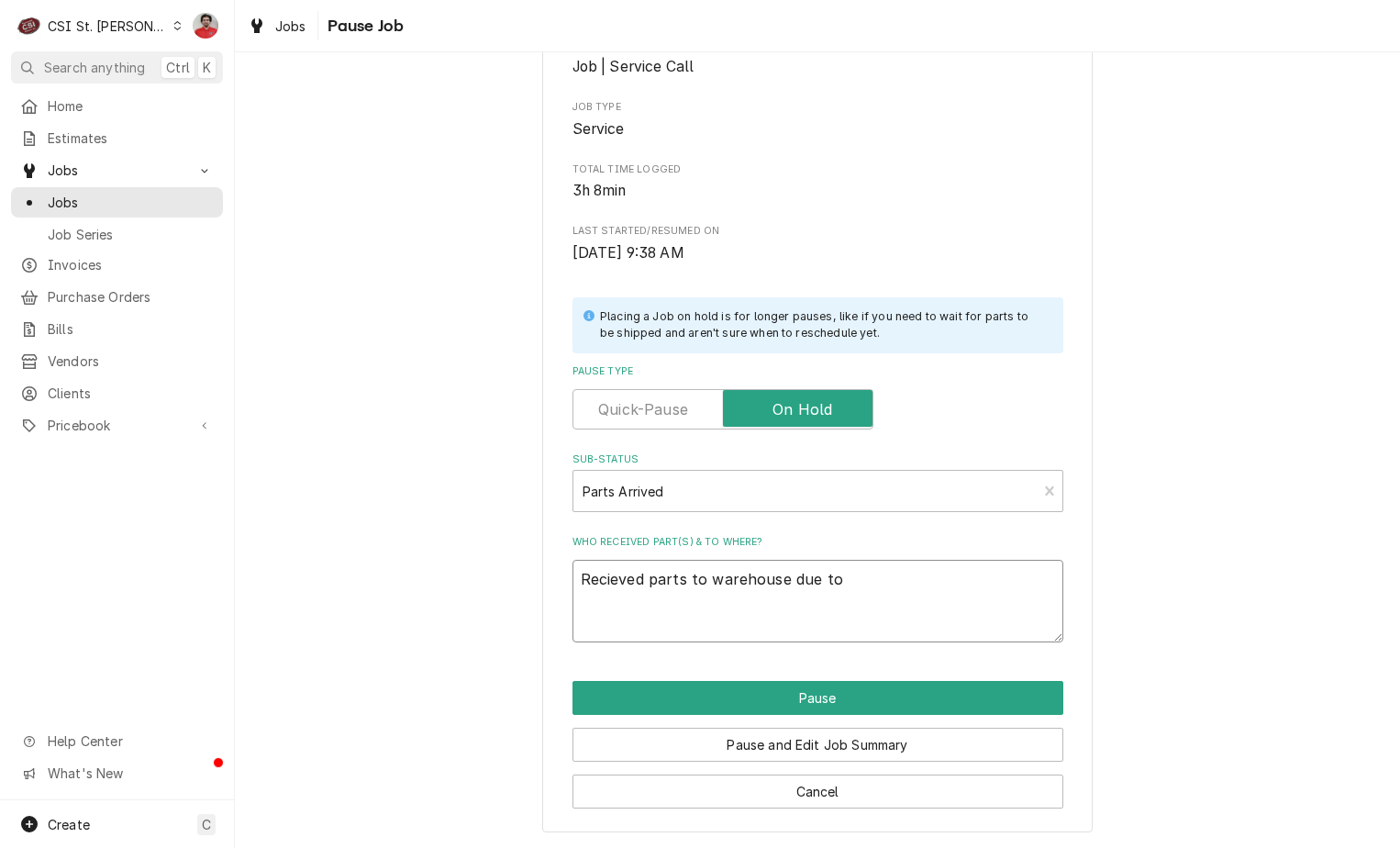
type textarea "Recieved parts to warehouse due to"
type textarea "x"
type textarea "Recieved parts to warehouse due to l"
type textarea "x"
type textarea "Recieved parts to warehouse due to la"
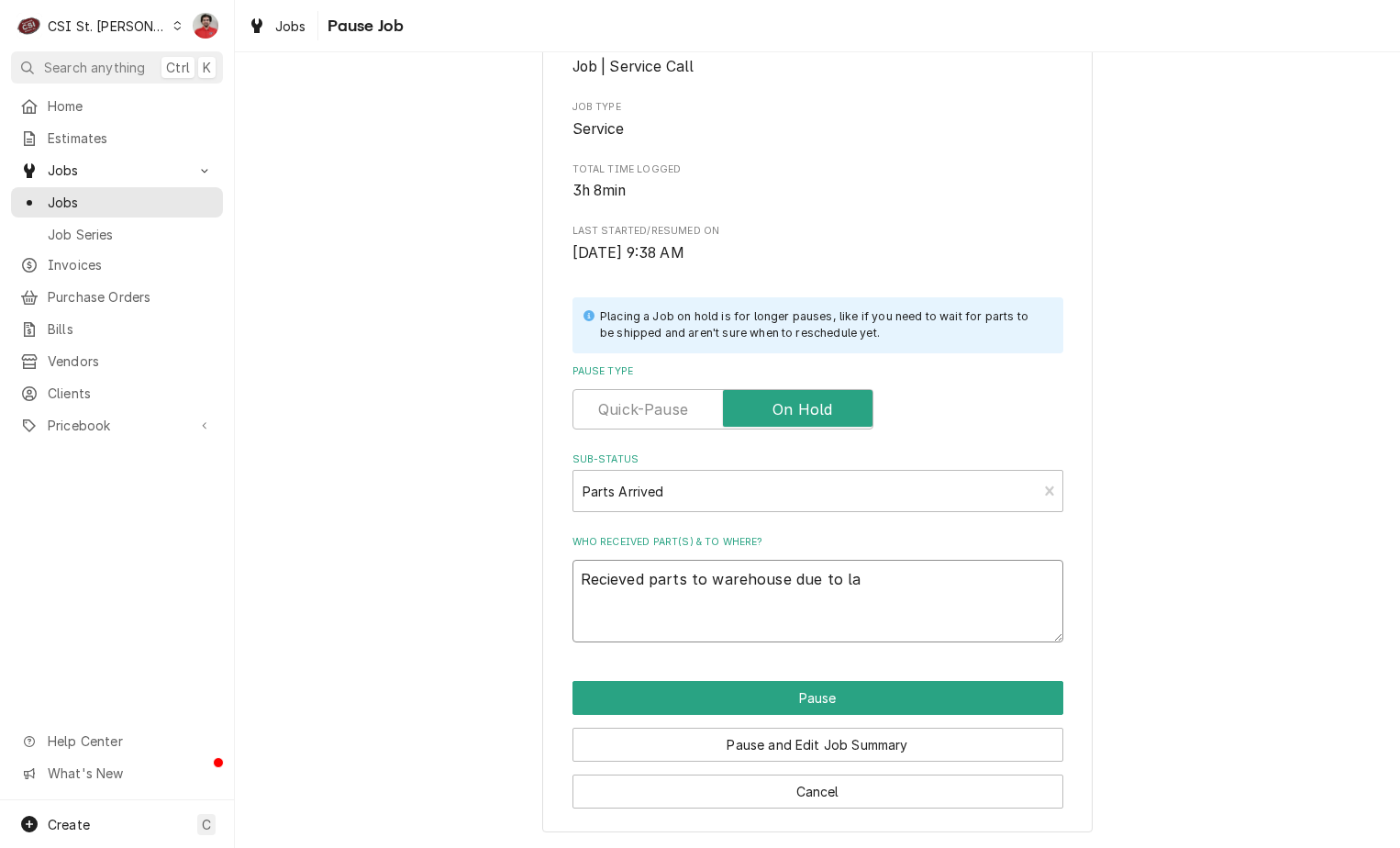
type textarea "x"
type textarea "Recieved parts to warehouse due to lac"
type textarea "x"
type textarea "Recieved parts to warehouse due to lack"
type textarea "x"
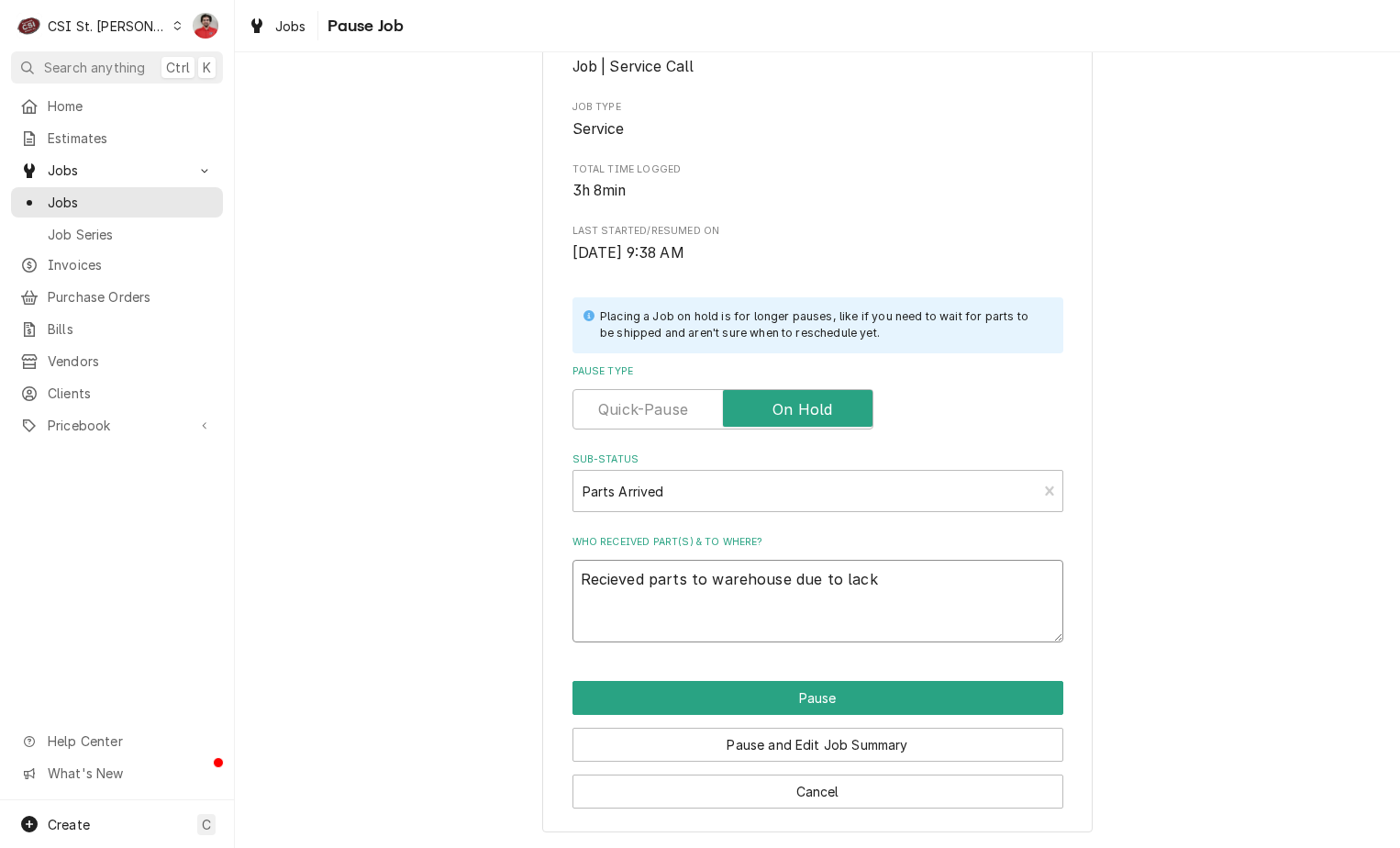
type textarea "Recieved parts to warehouse due to lack o"
type textarea "x"
type textarea "Recieved parts to warehouse due to lack of"
type textarea "x"
type textarea "Recieved parts to warehouse due to lack of"
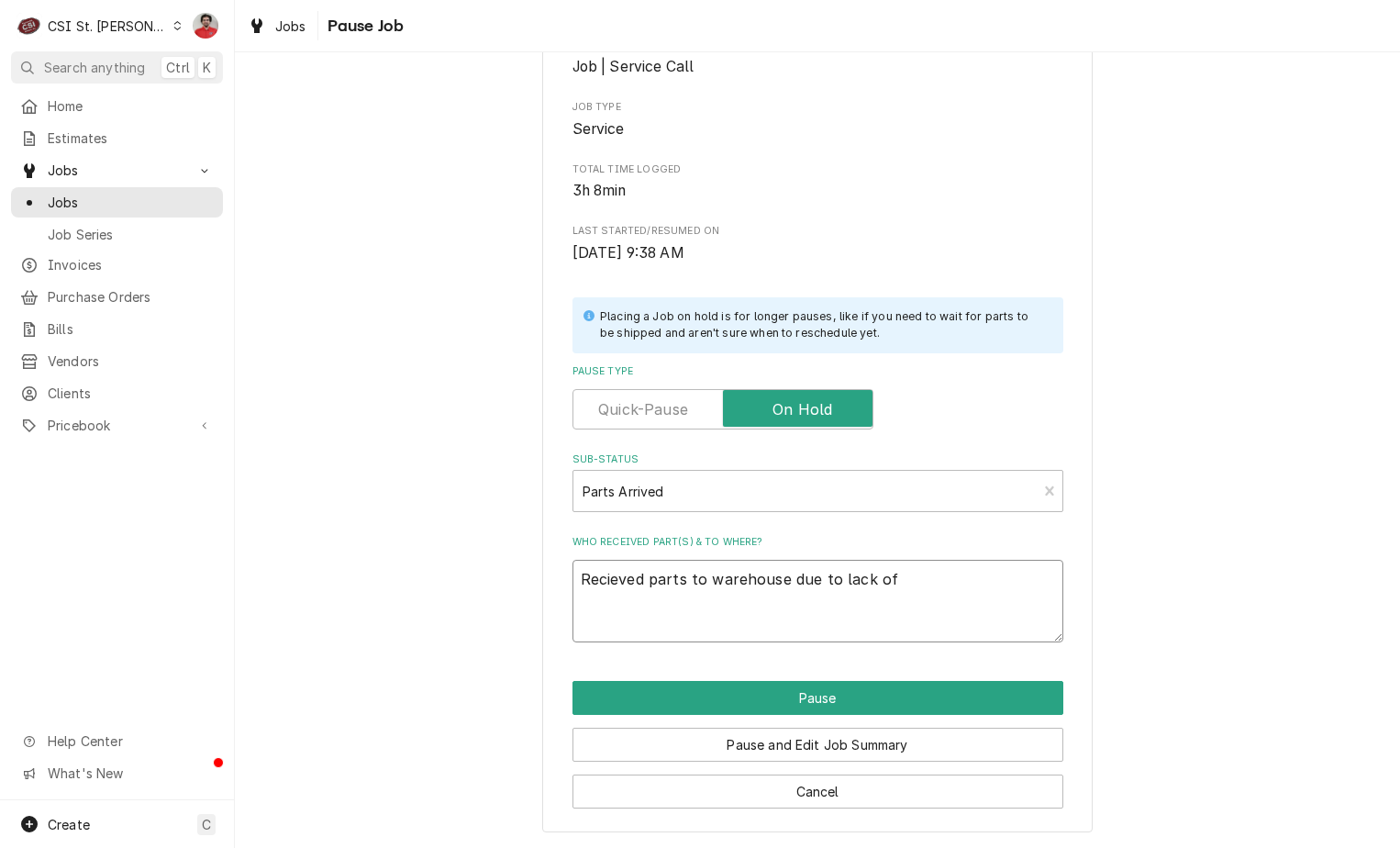
type textarea "x"
type textarea "Recieved parts to warehouse due to lack of s"
type textarea "x"
type textarea "Recieved parts to warehouse due to lack of sp"
type textarea "x"
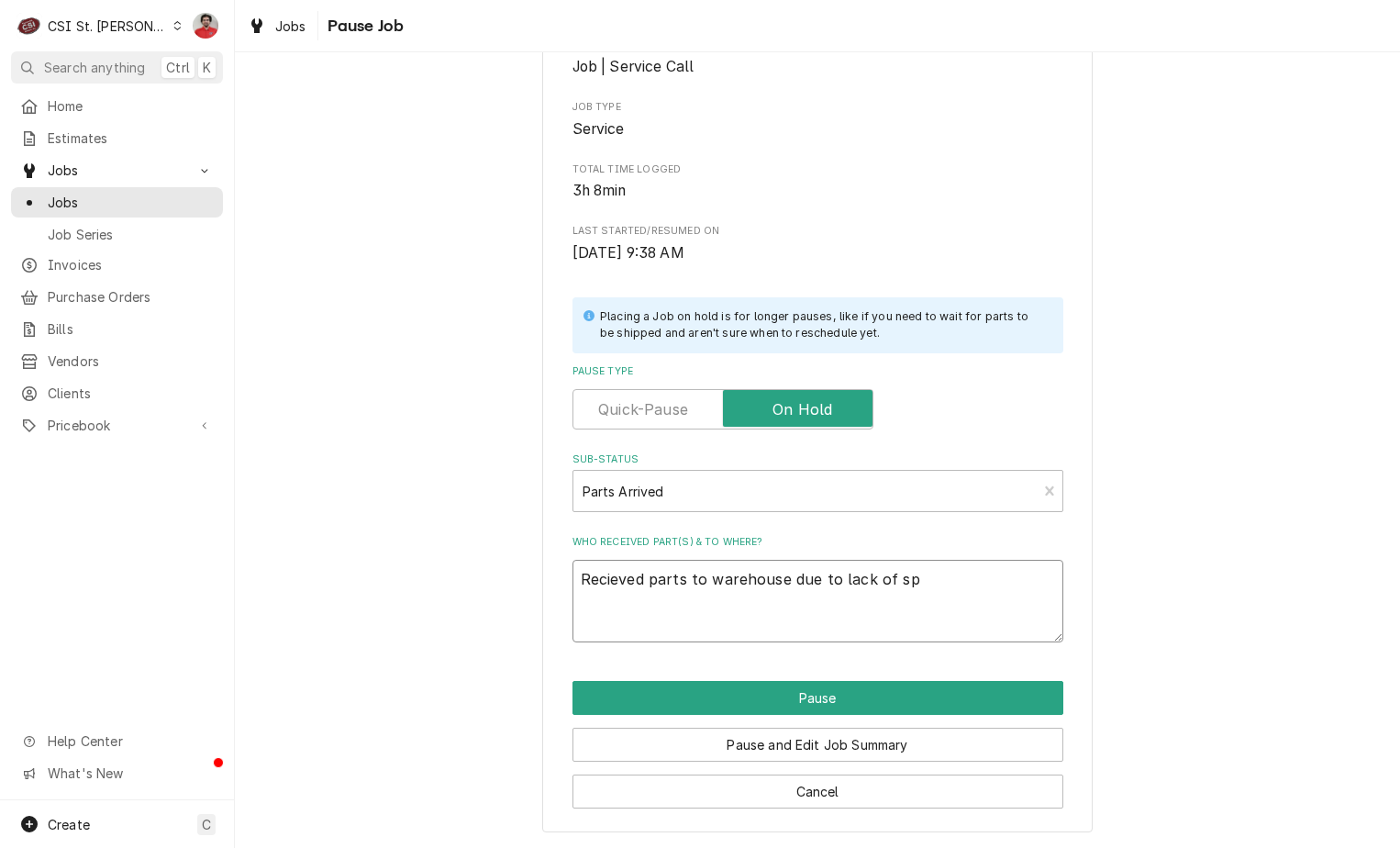
type textarea "Recieved parts to warehouse due to lack of spa"
type textarea "x"
type textarea "Recieved parts to warehouse due to lack of spac"
type textarea "x"
type textarea "Recieved parts to warehouse due to lack of space"
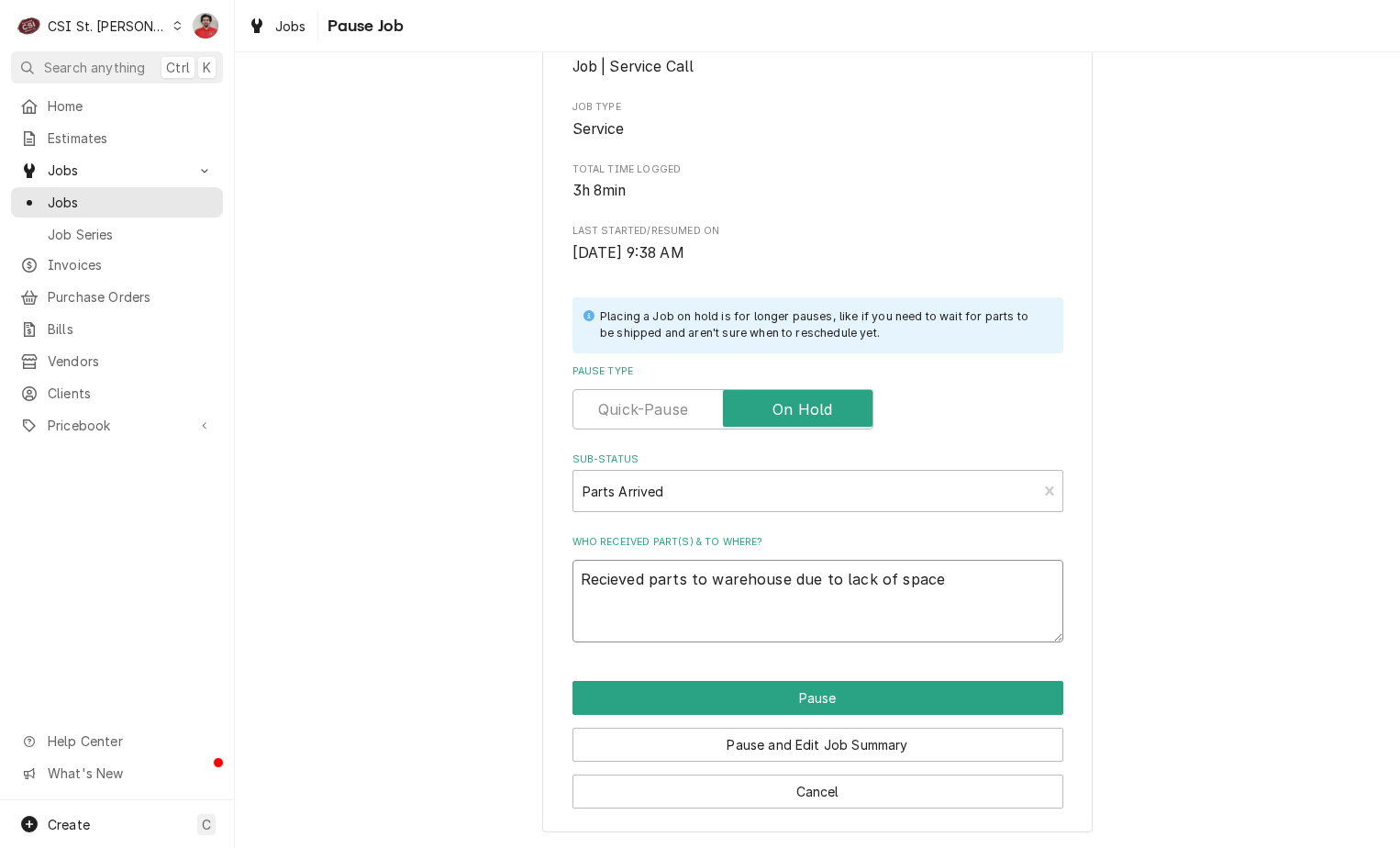
type textarea "x"
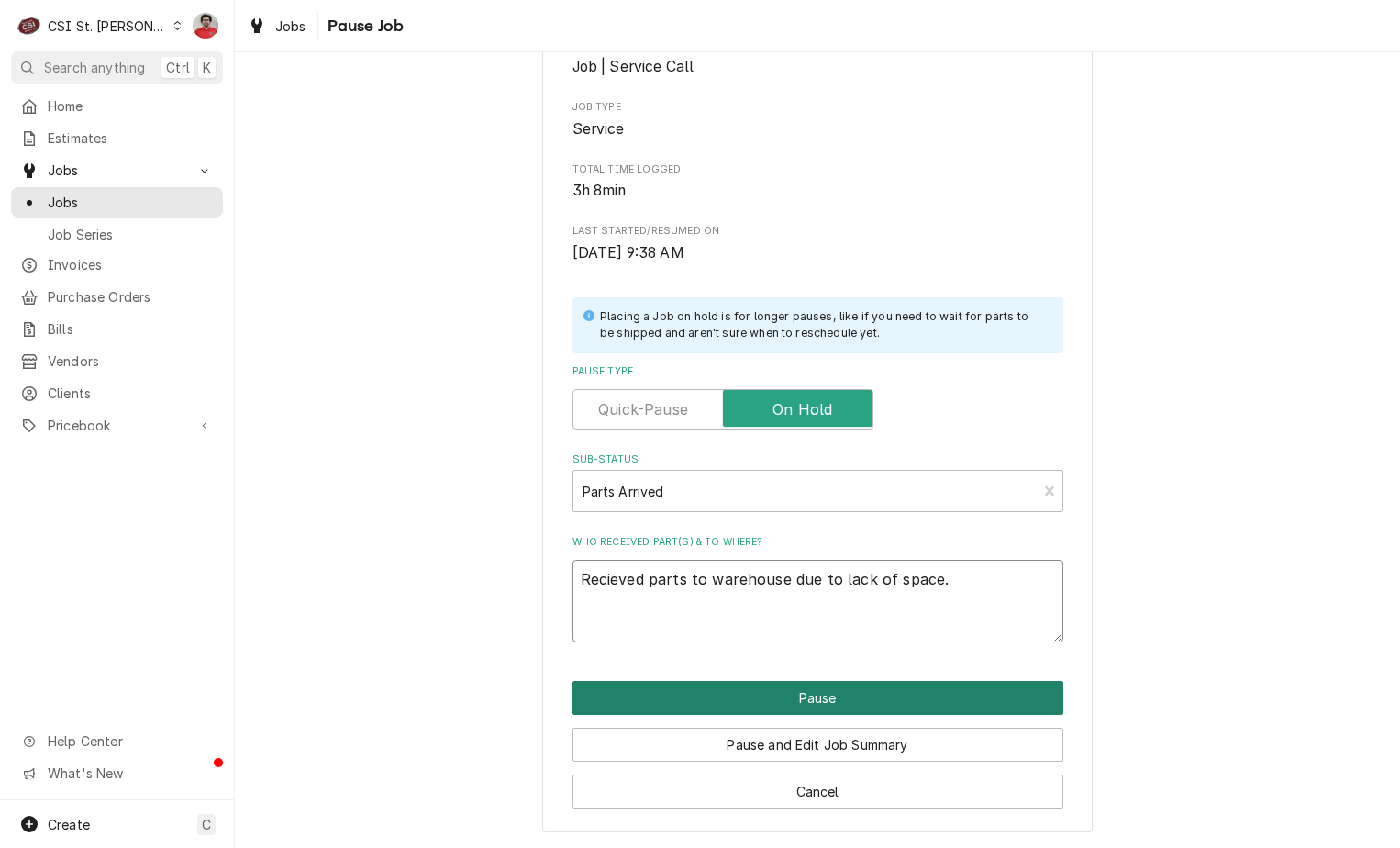
type textarea "Recieved parts to warehouse due to lack of space."
click at [767, 705] on button "Pause" at bounding box center [819, 698] width 491 height 34
type textarea "x"
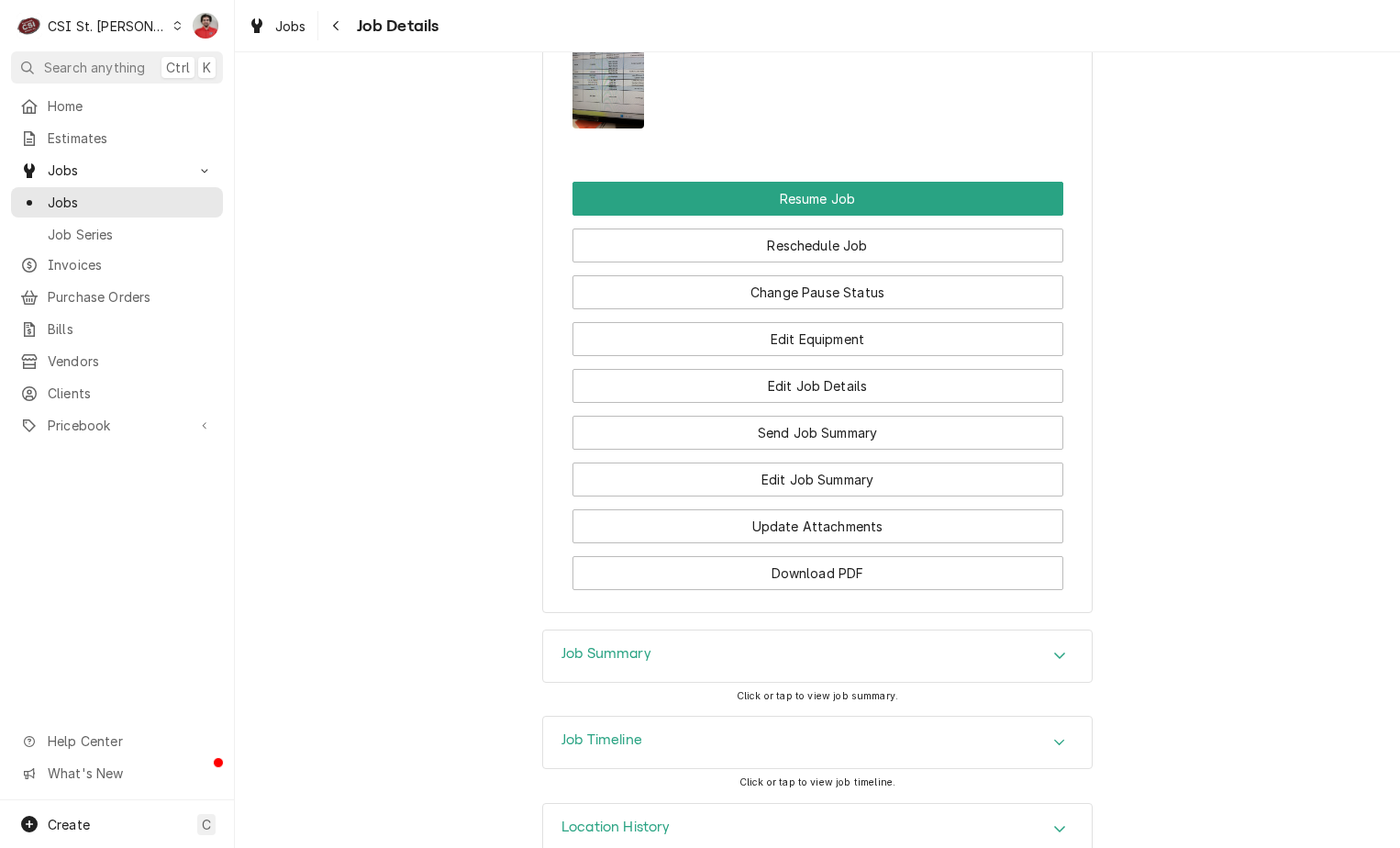
scroll to position [2885, 0]
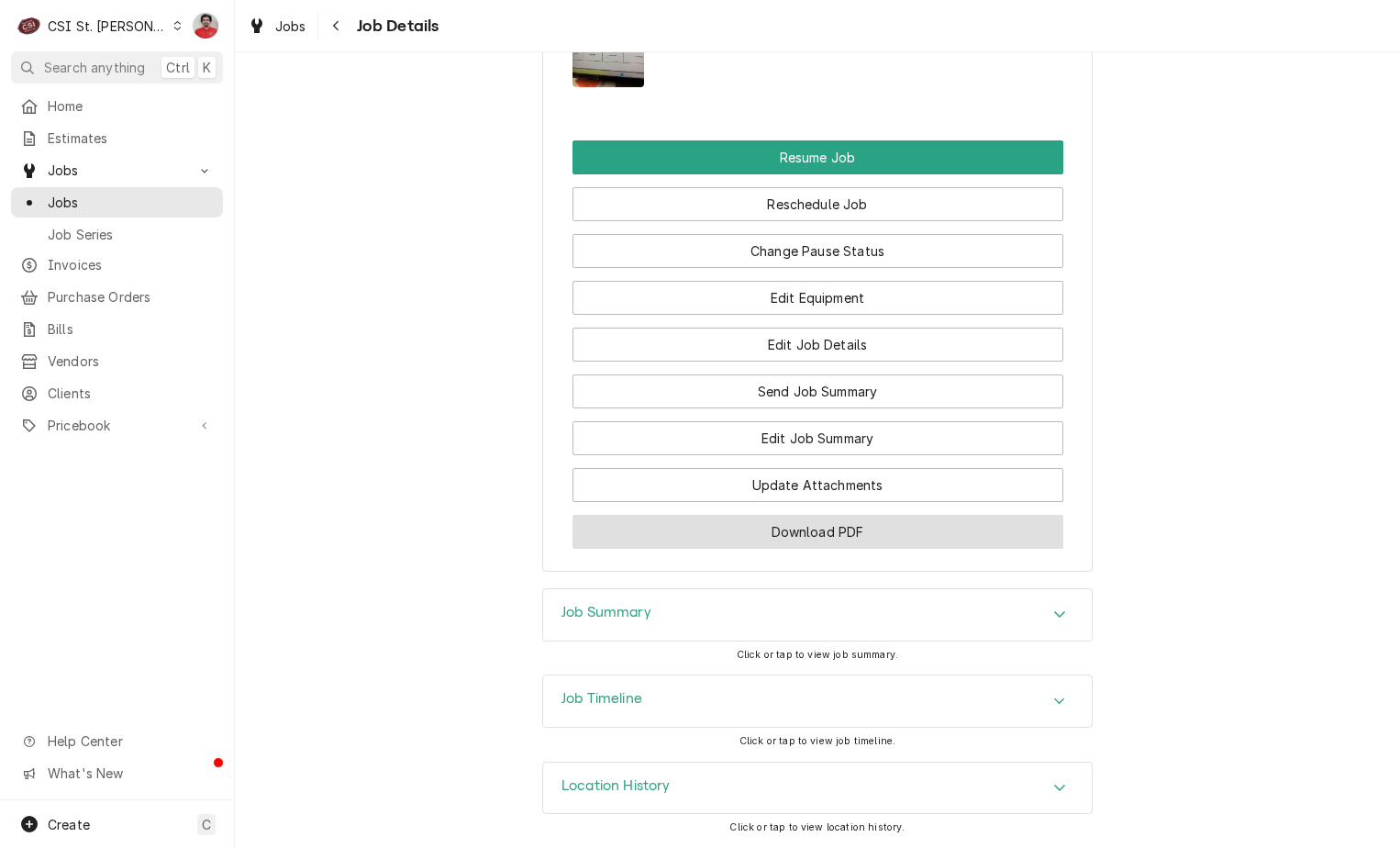
click at [779, 525] on button "Download PDF" at bounding box center [819, 532] width 491 height 34
